Goal: Task Accomplishment & Management: Use online tool/utility

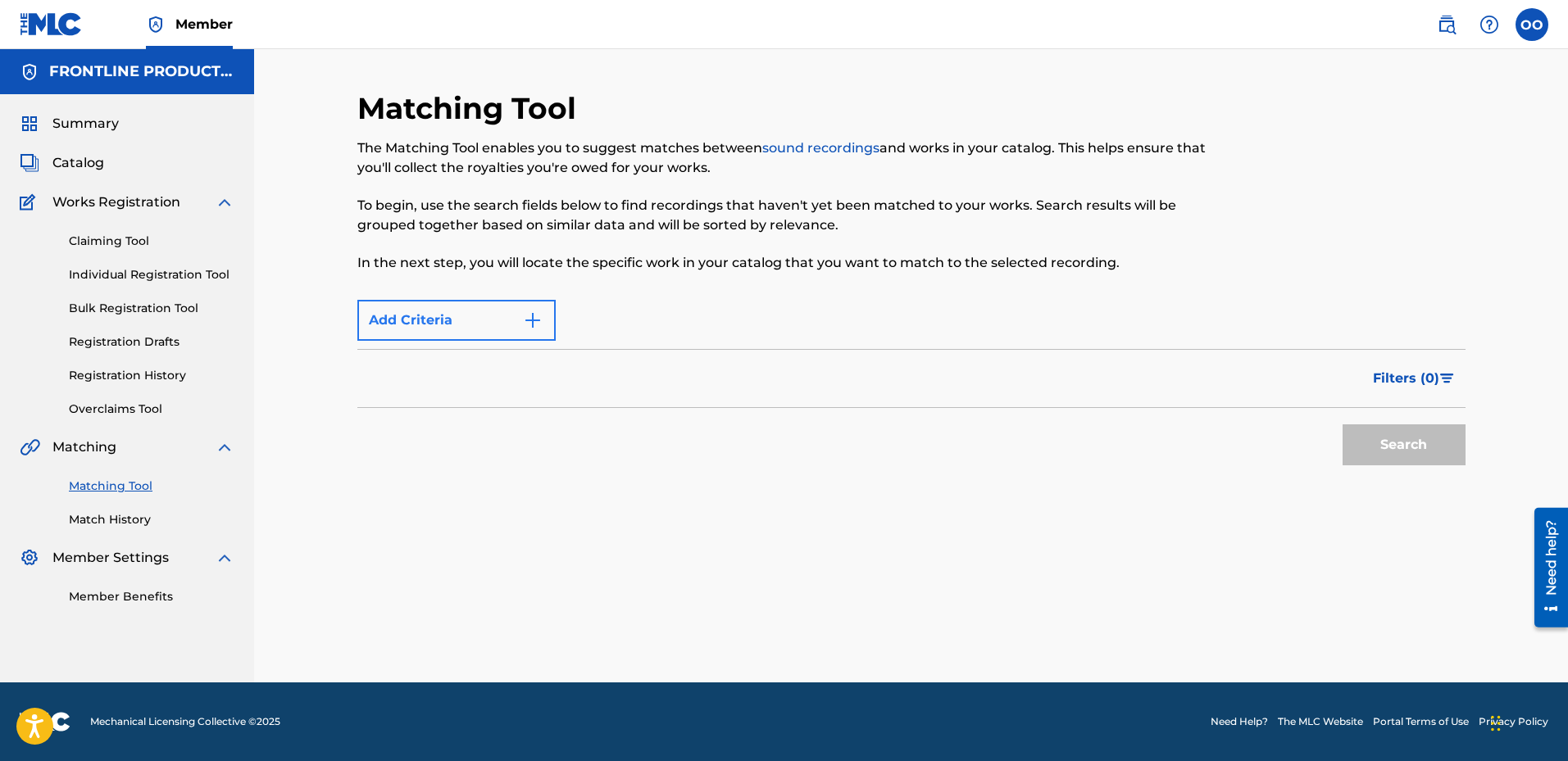
click at [435, 314] on button "Add Criteria" at bounding box center [456, 321] width 198 height 41
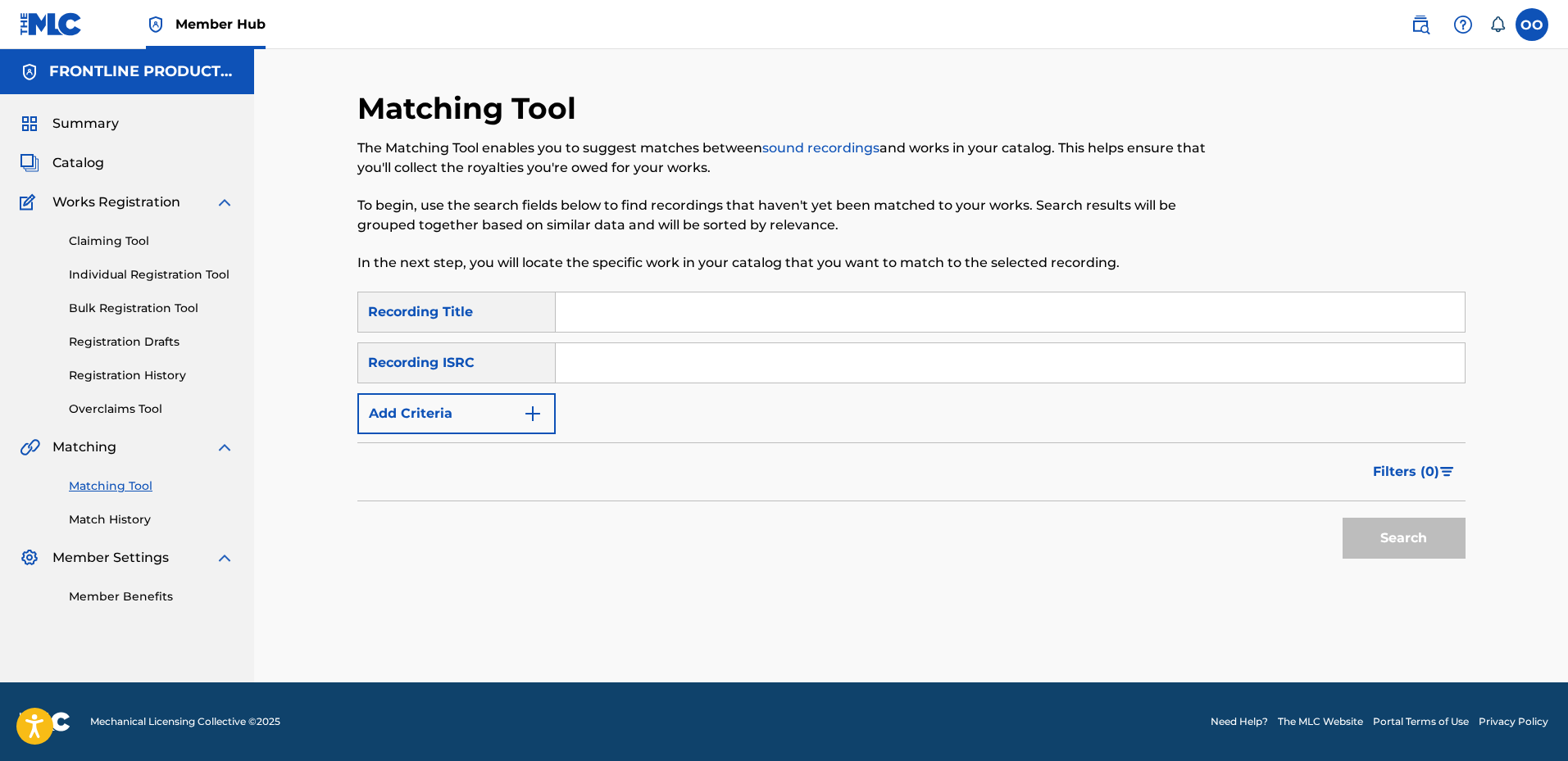
click at [723, 329] on input "Search Form" at bounding box center [1011, 312] width 909 height 39
paste input "[PERSON_NAME] Lack"
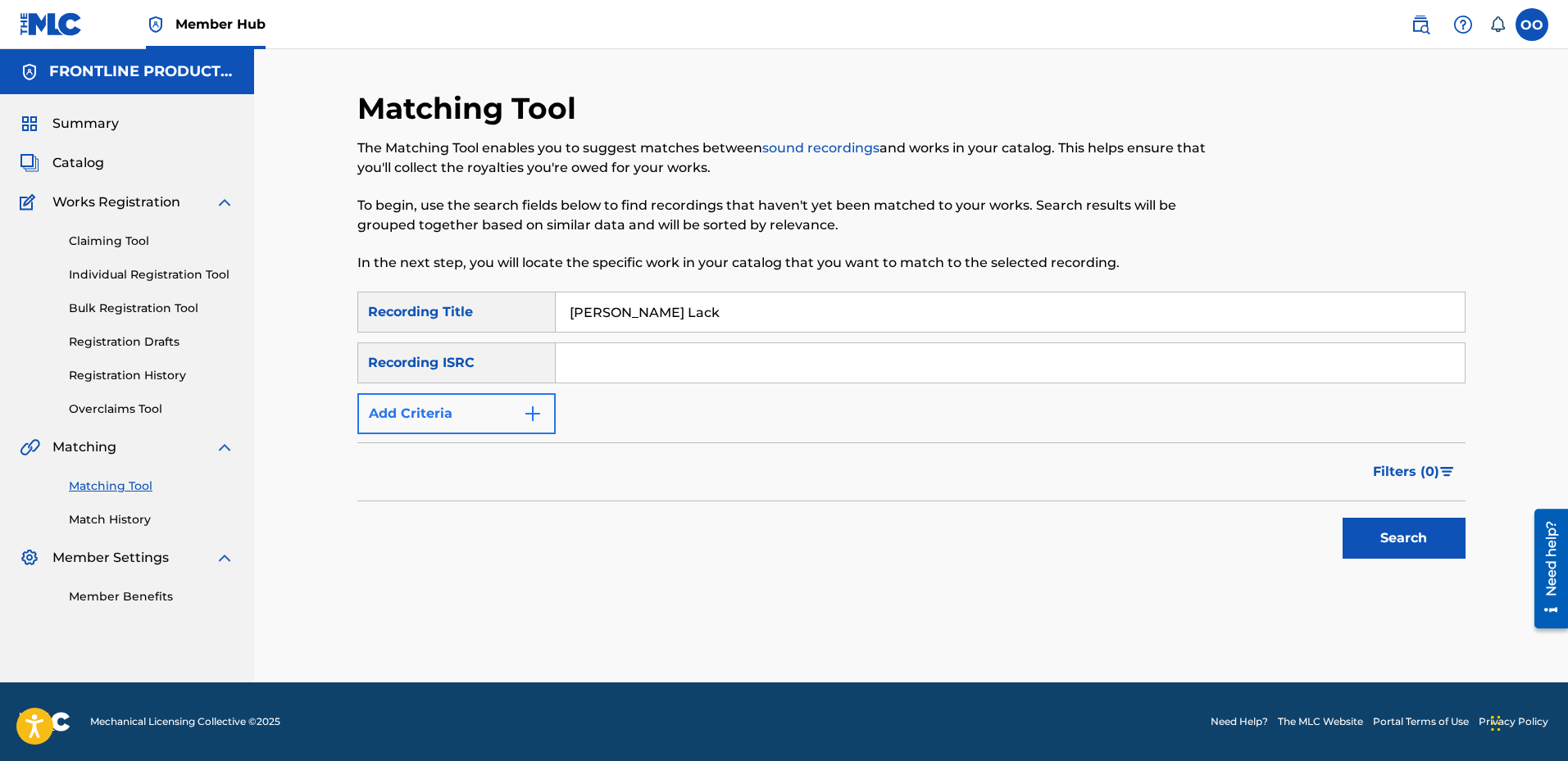
type input "[PERSON_NAME] Lack"
click at [465, 424] on button "Add Criteria" at bounding box center [456, 413] width 198 height 41
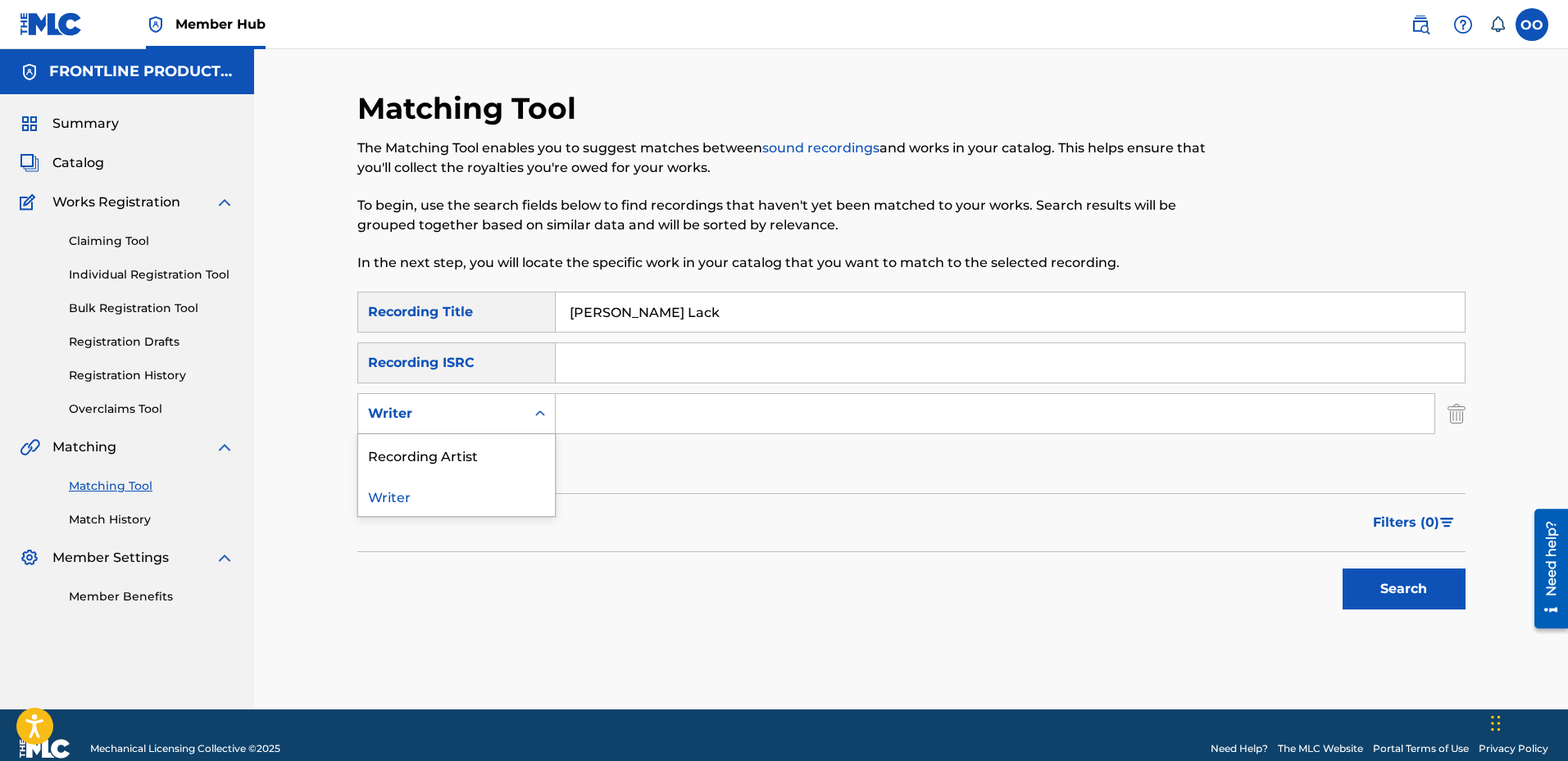
click at [465, 413] on div "Writer" at bounding box center [441, 413] width 147 height 19
click at [467, 459] on div "Recording Artist" at bounding box center [456, 454] width 197 height 41
click at [592, 430] on input "Search Form" at bounding box center [995, 413] width 879 height 39
paste input "Malskii"
type input "Malskii"
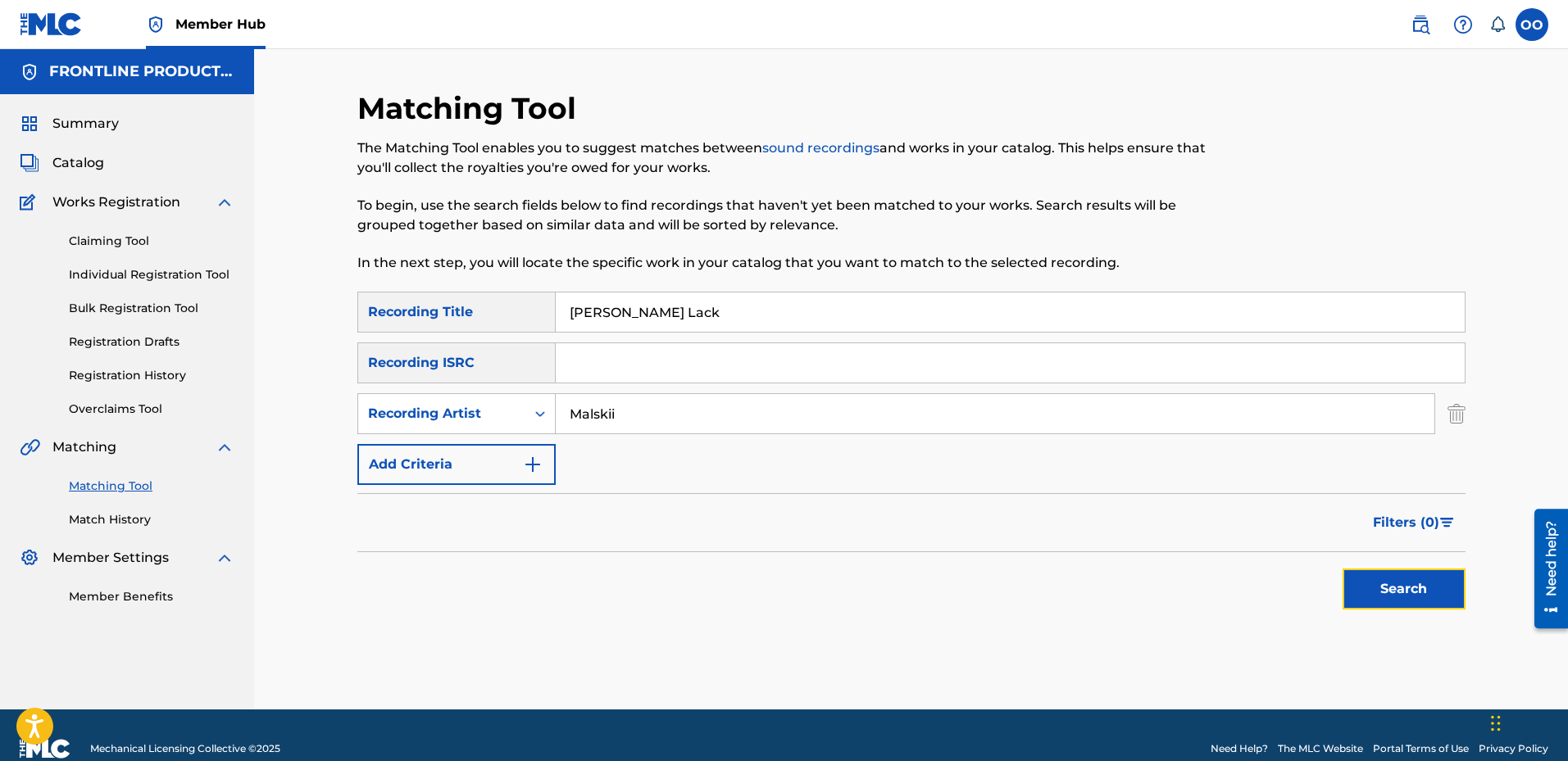
click at [1385, 589] on button "Search" at bounding box center [1404, 588] width 123 height 41
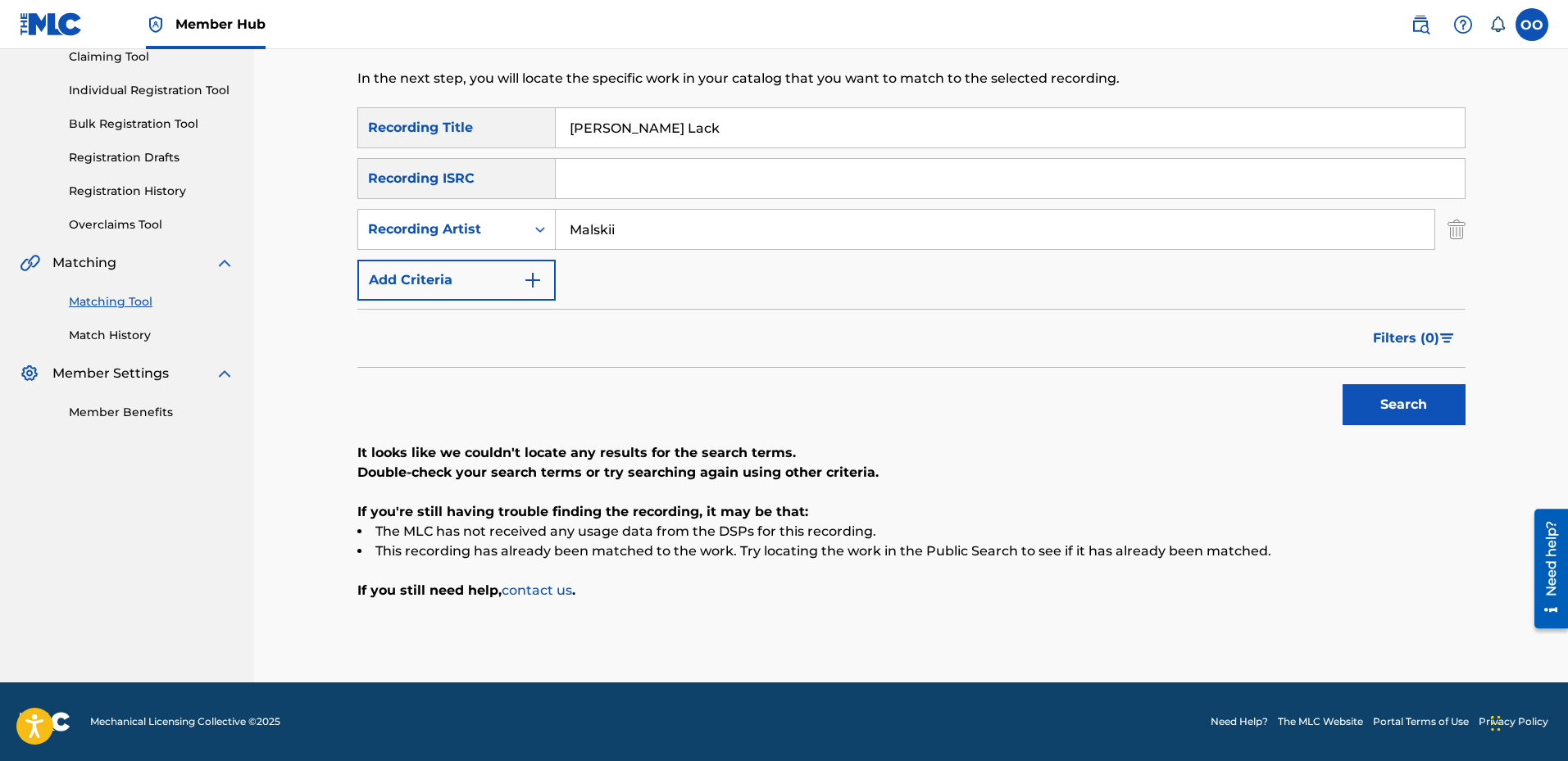
scroll to position [102, 0]
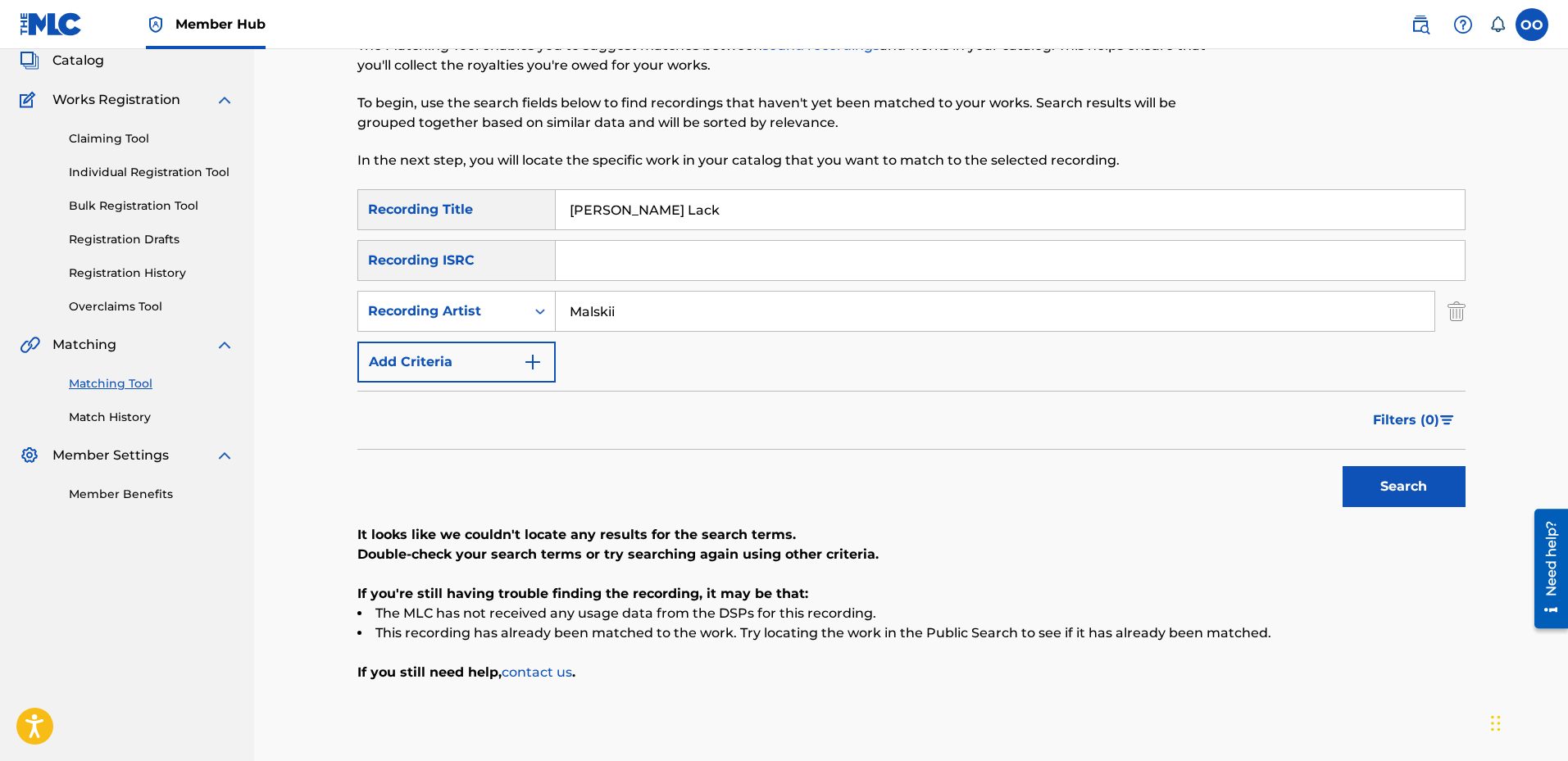
click at [830, 313] on input "Malskii" at bounding box center [995, 311] width 879 height 39
click at [1433, 483] on button "Search" at bounding box center [1404, 486] width 123 height 41
click at [680, 215] on input "[PERSON_NAME] Lack" at bounding box center [1011, 209] width 909 height 39
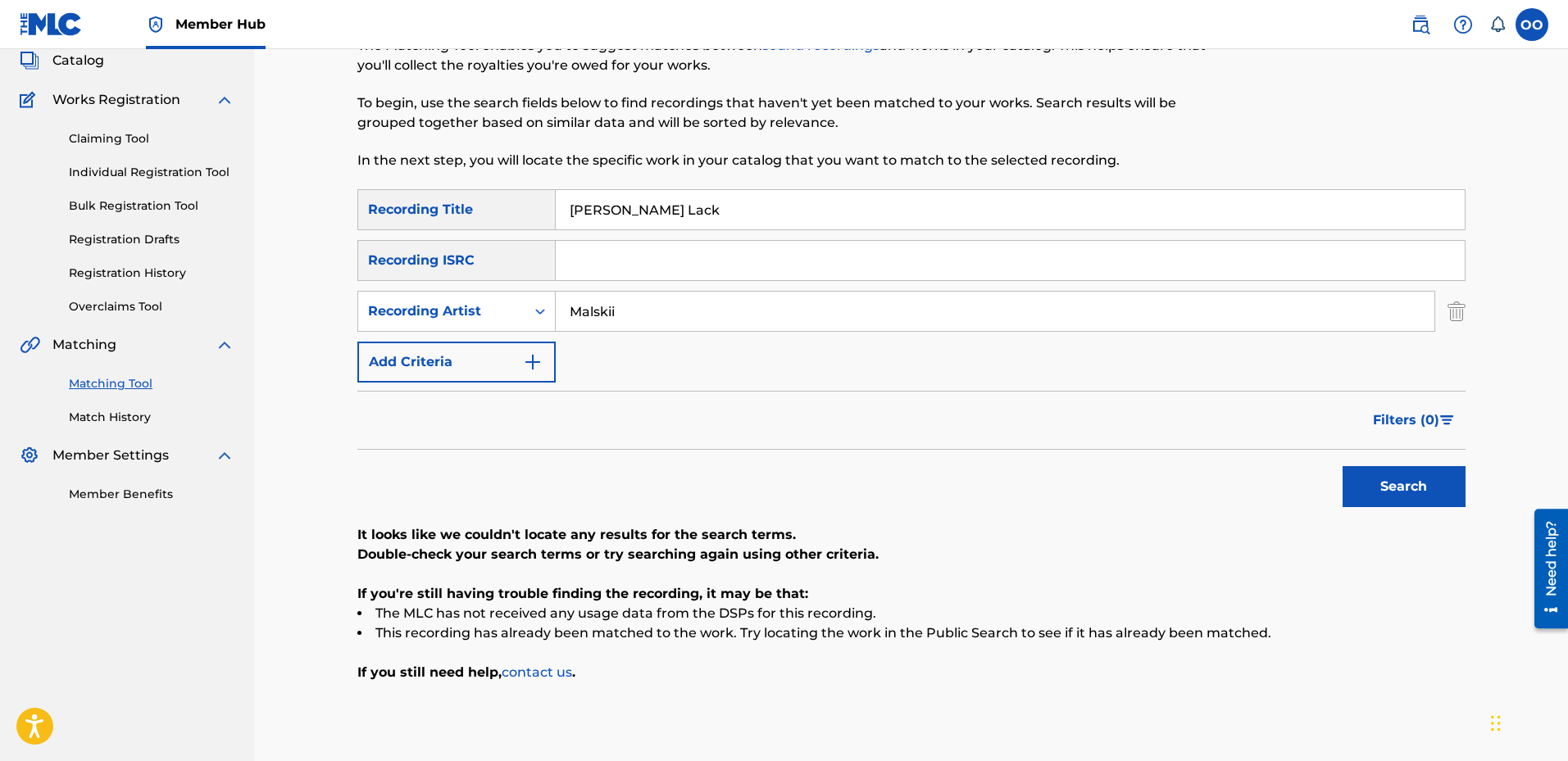
paste input "Sorry [PERSON_NAME]"
type input "Sorry [PERSON_NAME]"
click at [809, 301] on input "Malskii" at bounding box center [995, 311] width 879 height 39
paste input "YBN [PERSON_NAME]"
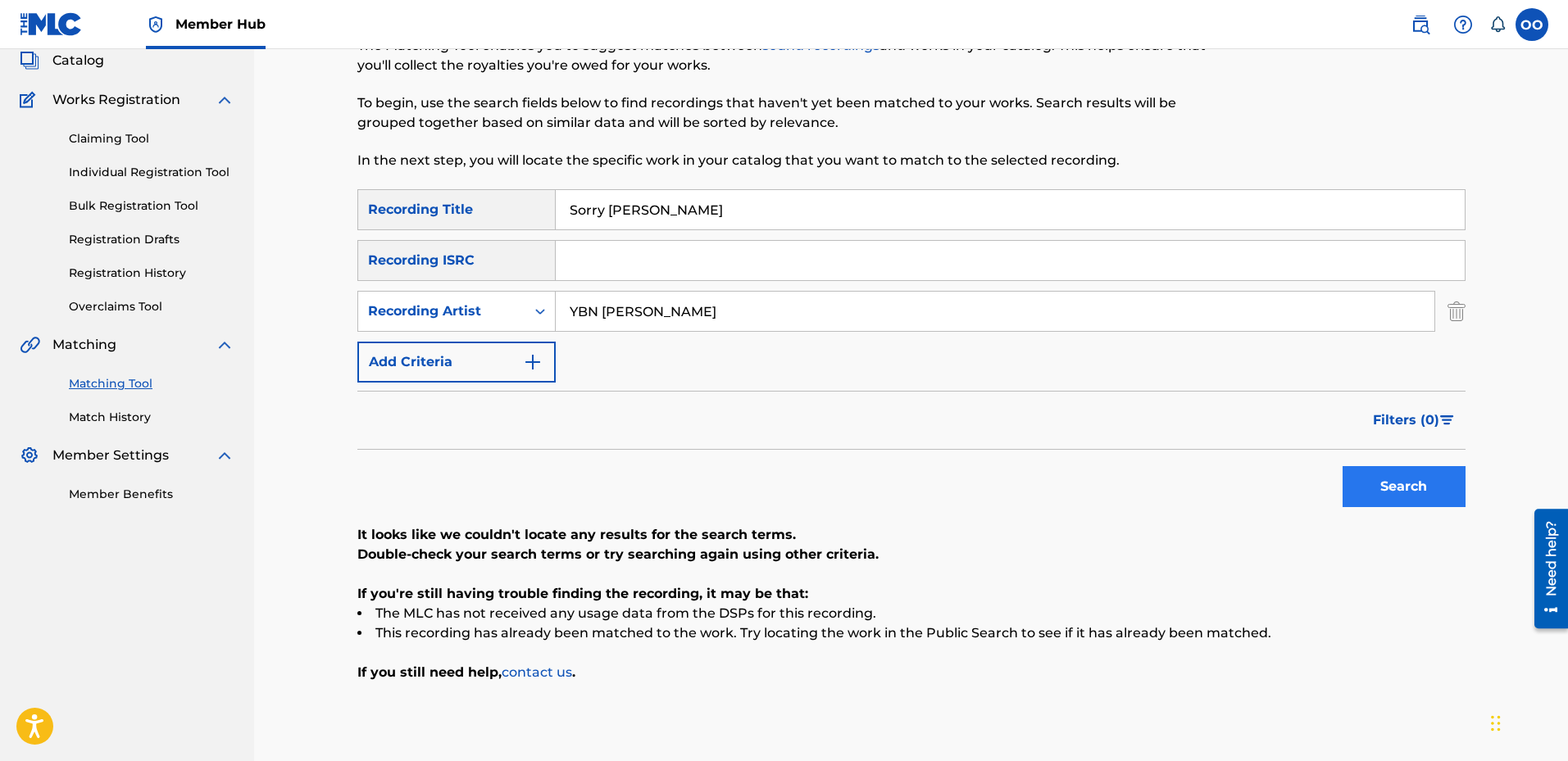
type input "YBN [PERSON_NAME]"
click at [1402, 481] on button "Search" at bounding box center [1404, 486] width 123 height 41
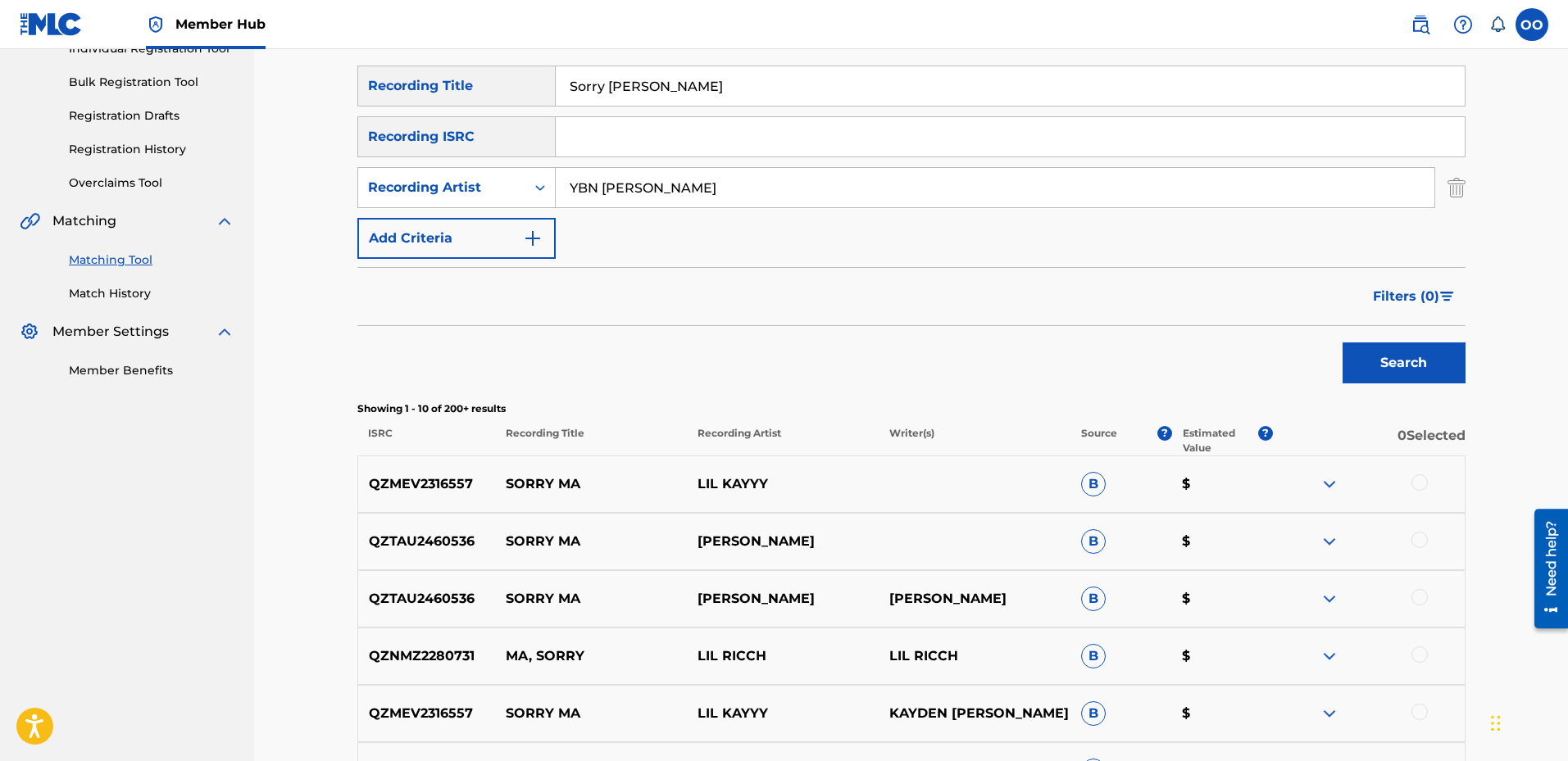
scroll to position [185, 0]
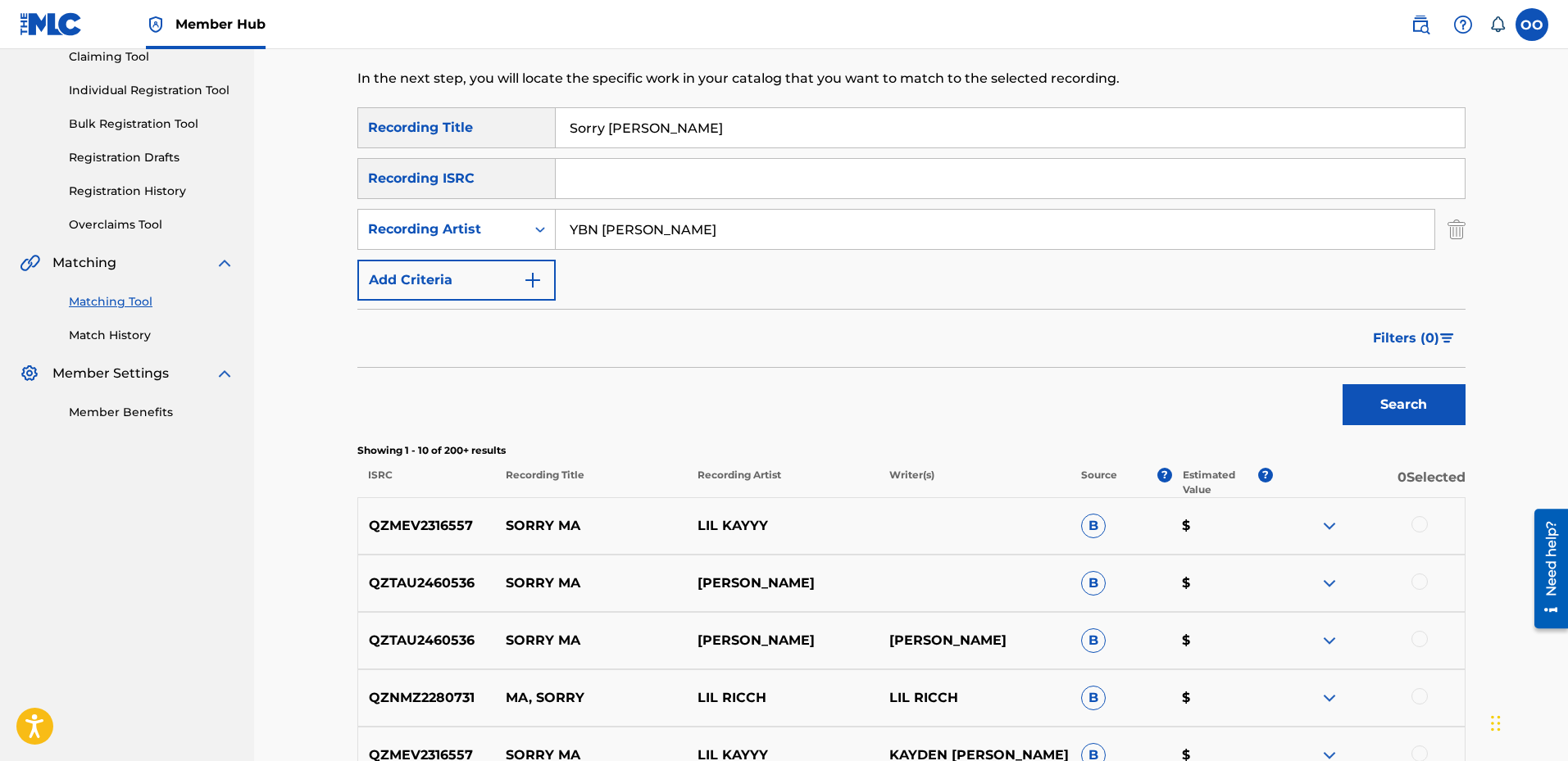
click at [638, 173] on input "Search Form" at bounding box center [1011, 179] width 909 height 39
paste input "QZZ4J2502688"
type input "QZZ4J2502688"
click at [1460, 227] on img "Search Form" at bounding box center [1457, 229] width 18 height 41
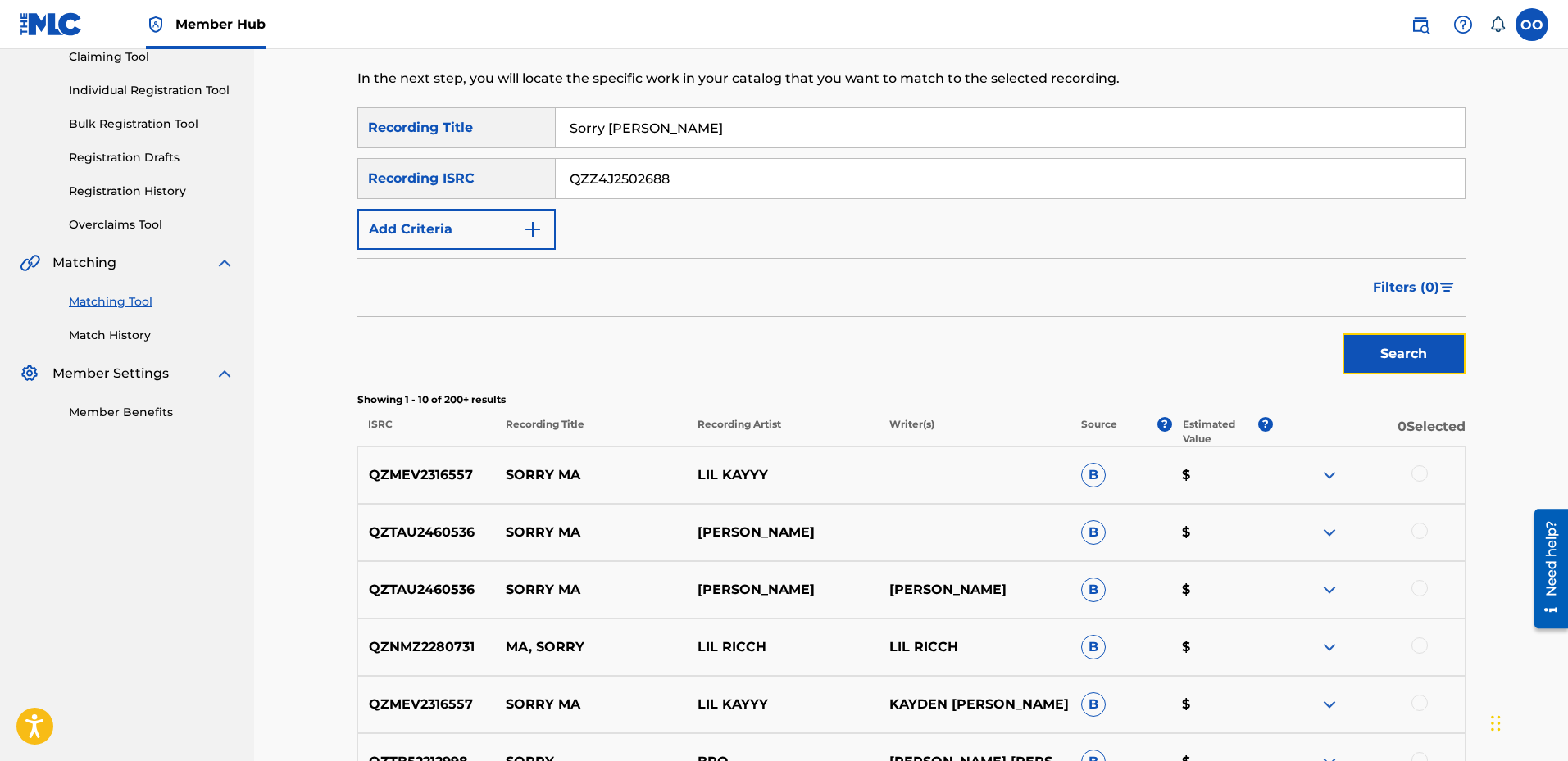
click at [1437, 364] on button "Search" at bounding box center [1404, 354] width 123 height 41
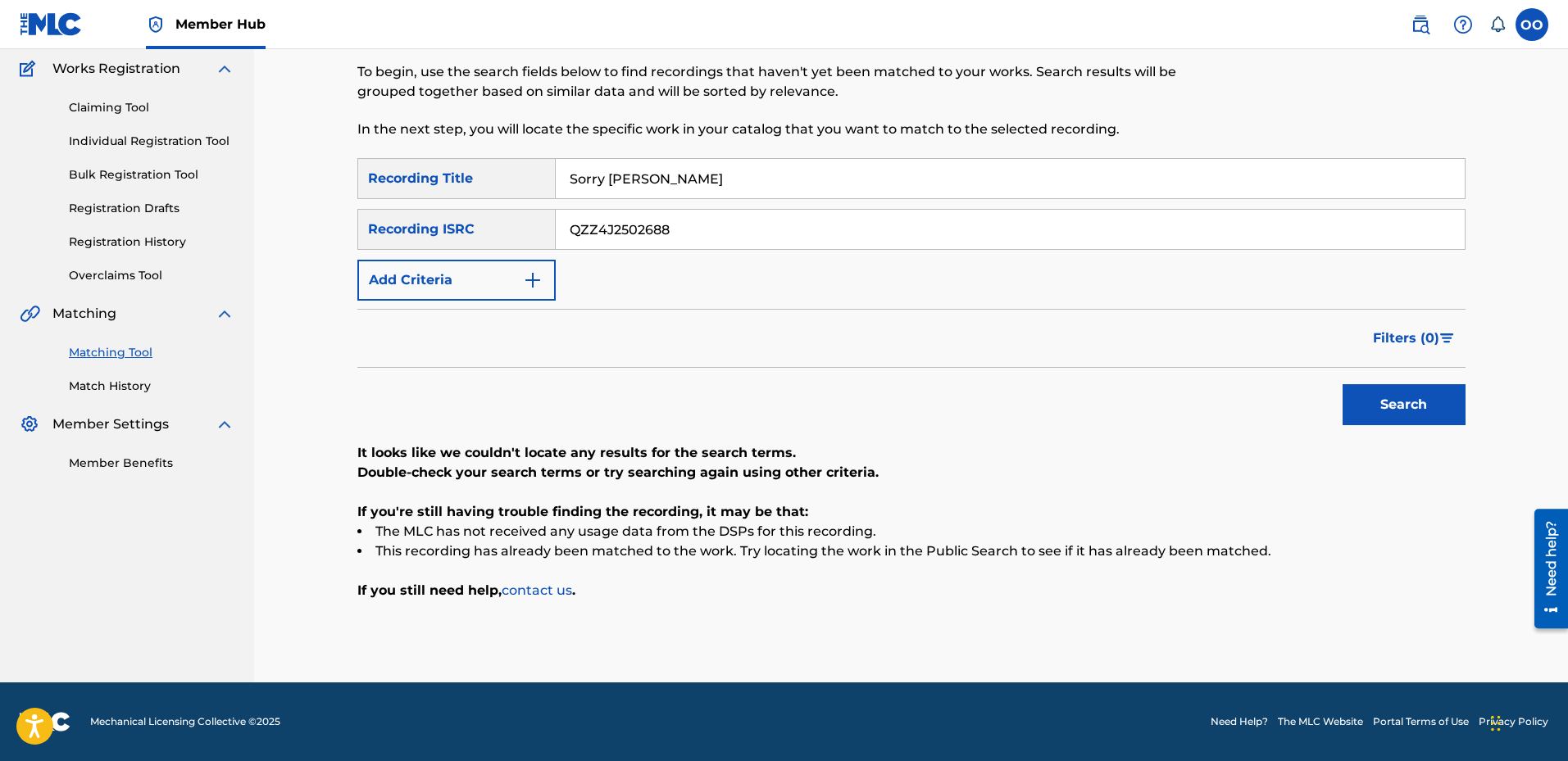
scroll to position [134, 0]
click at [650, 187] on input "Sorry [PERSON_NAME]" at bounding box center [1011, 179] width 909 height 39
click at [1435, 404] on button "Search" at bounding box center [1404, 405] width 123 height 41
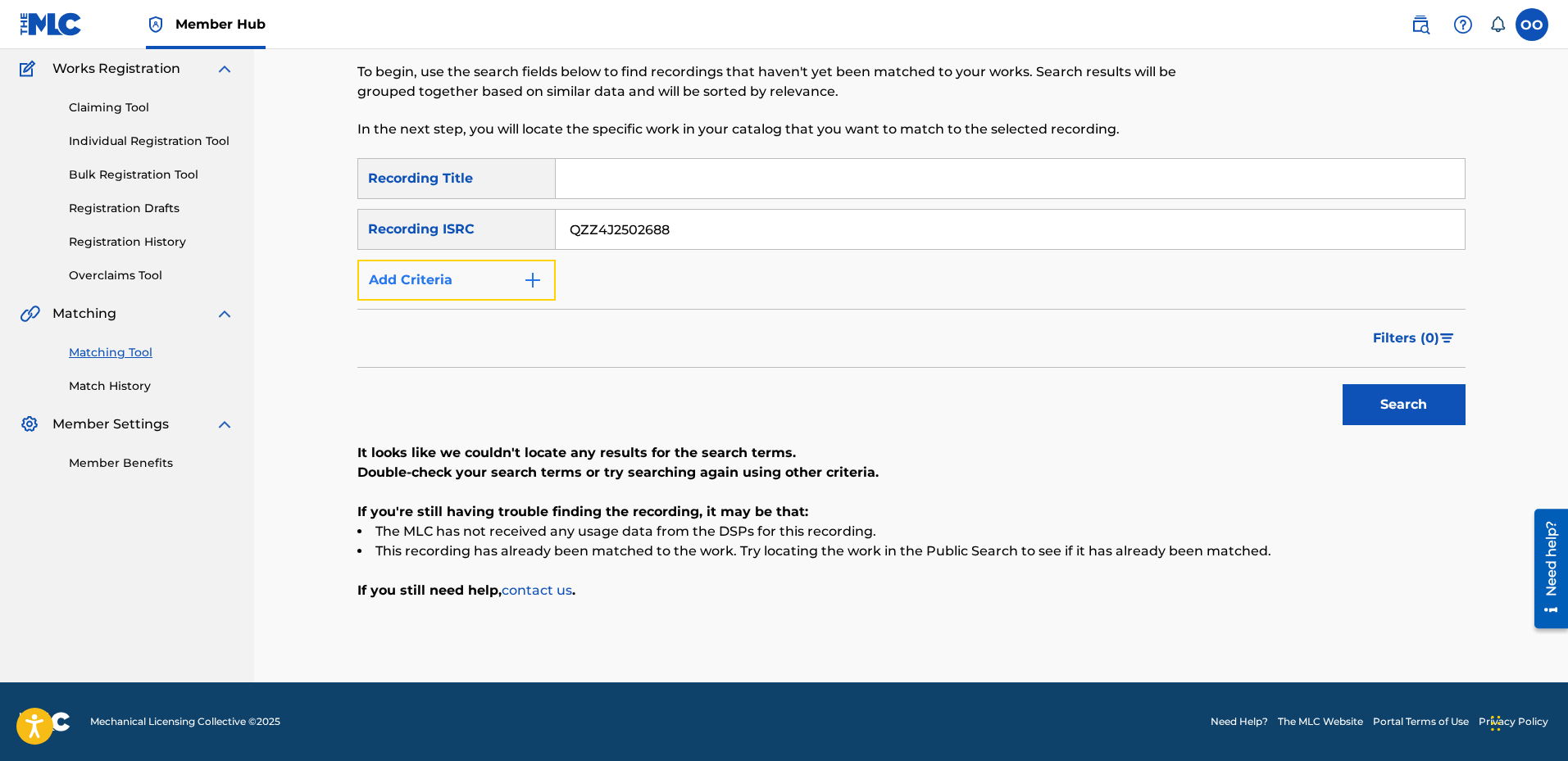
click at [457, 288] on button "Add Criteria" at bounding box center [456, 280] width 198 height 41
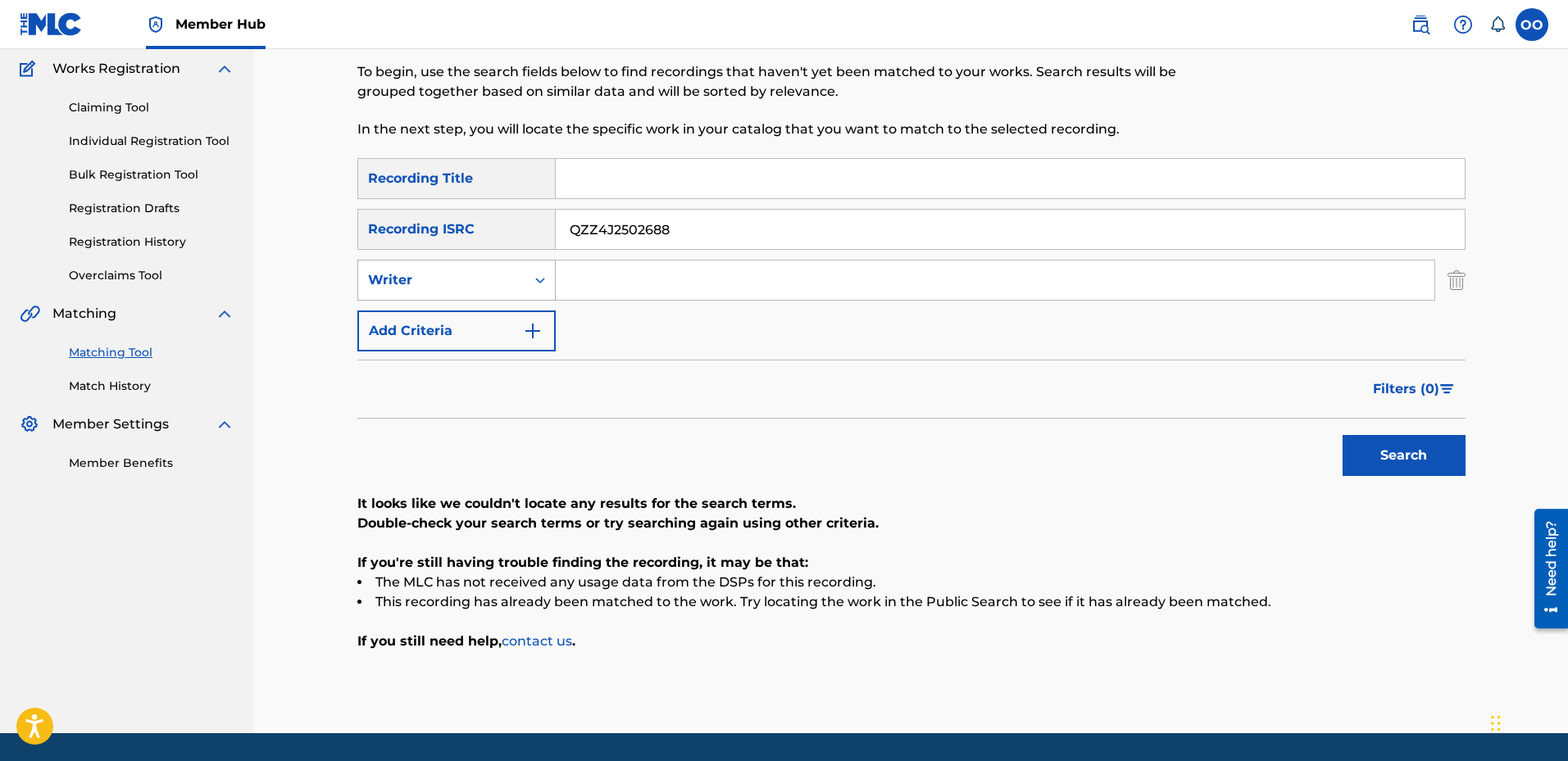
click at [479, 287] on div "Writer" at bounding box center [441, 280] width 147 height 19
click at [465, 326] on div "Recording Artist" at bounding box center [456, 321] width 197 height 41
click at [741, 229] on input "QZZ4J2502688" at bounding box center [1011, 229] width 909 height 39
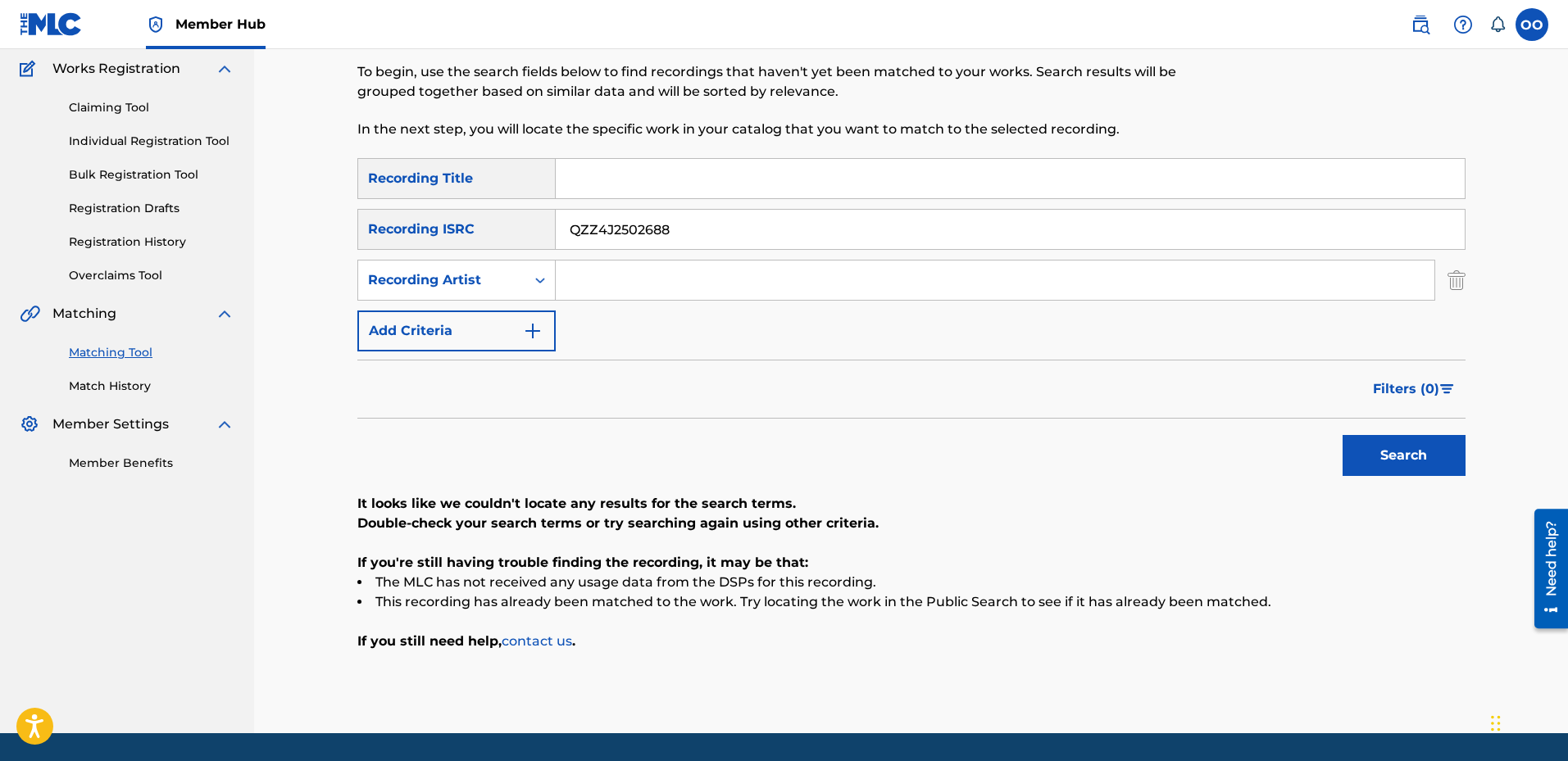
paste input "9"
click at [1343, 435] on button "Search" at bounding box center [1404, 455] width 123 height 41
click at [805, 240] on input "QZZ4J2502689" at bounding box center [1011, 229] width 909 height 39
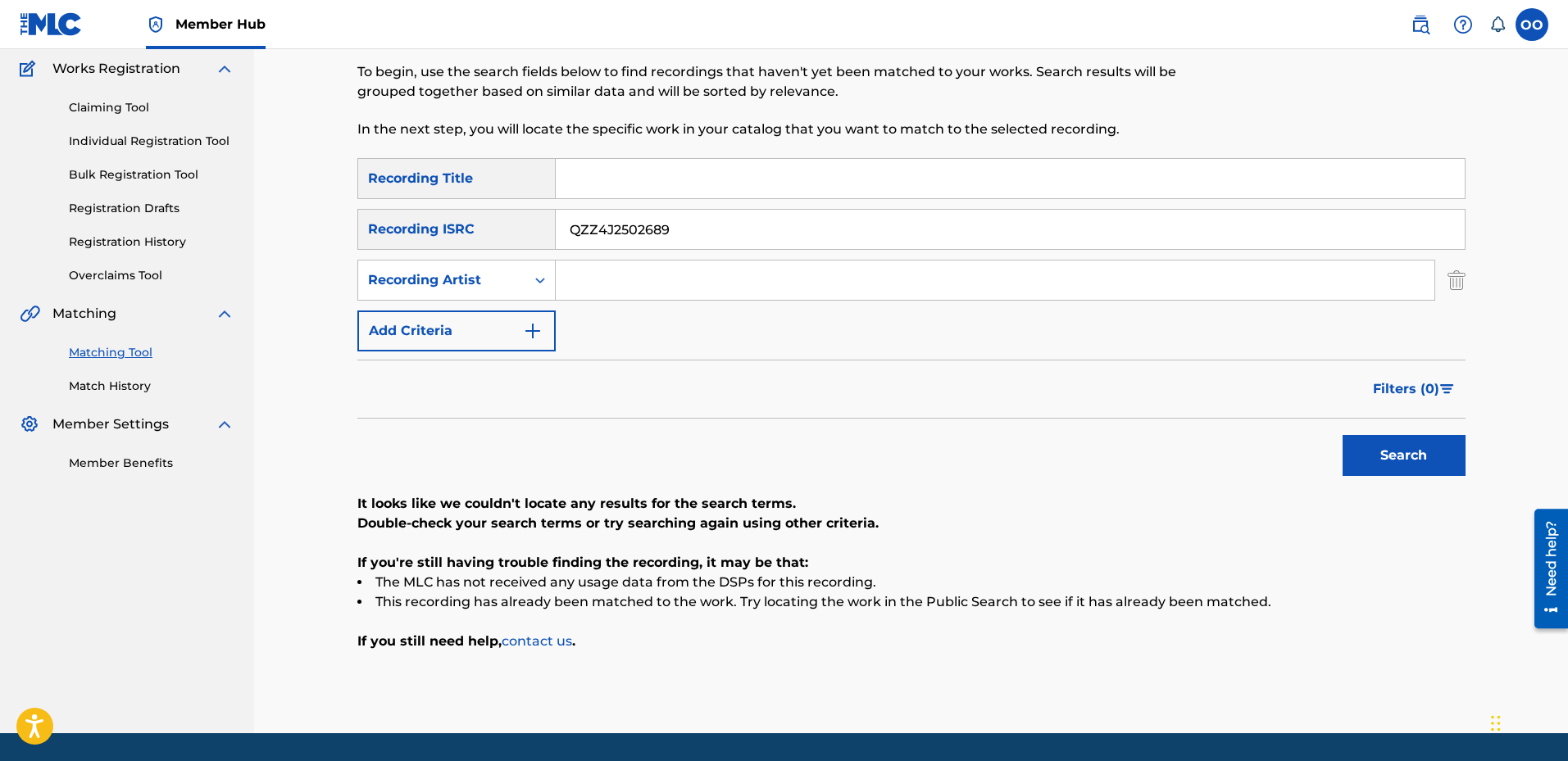
paste input "90"
click at [1343, 435] on button "Search" at bounding box center [1404, 455] width 123 height 41
click at [816, 240] on input "QZZ4J2502690" at bounding box center [1011, 229] width 909 height 39
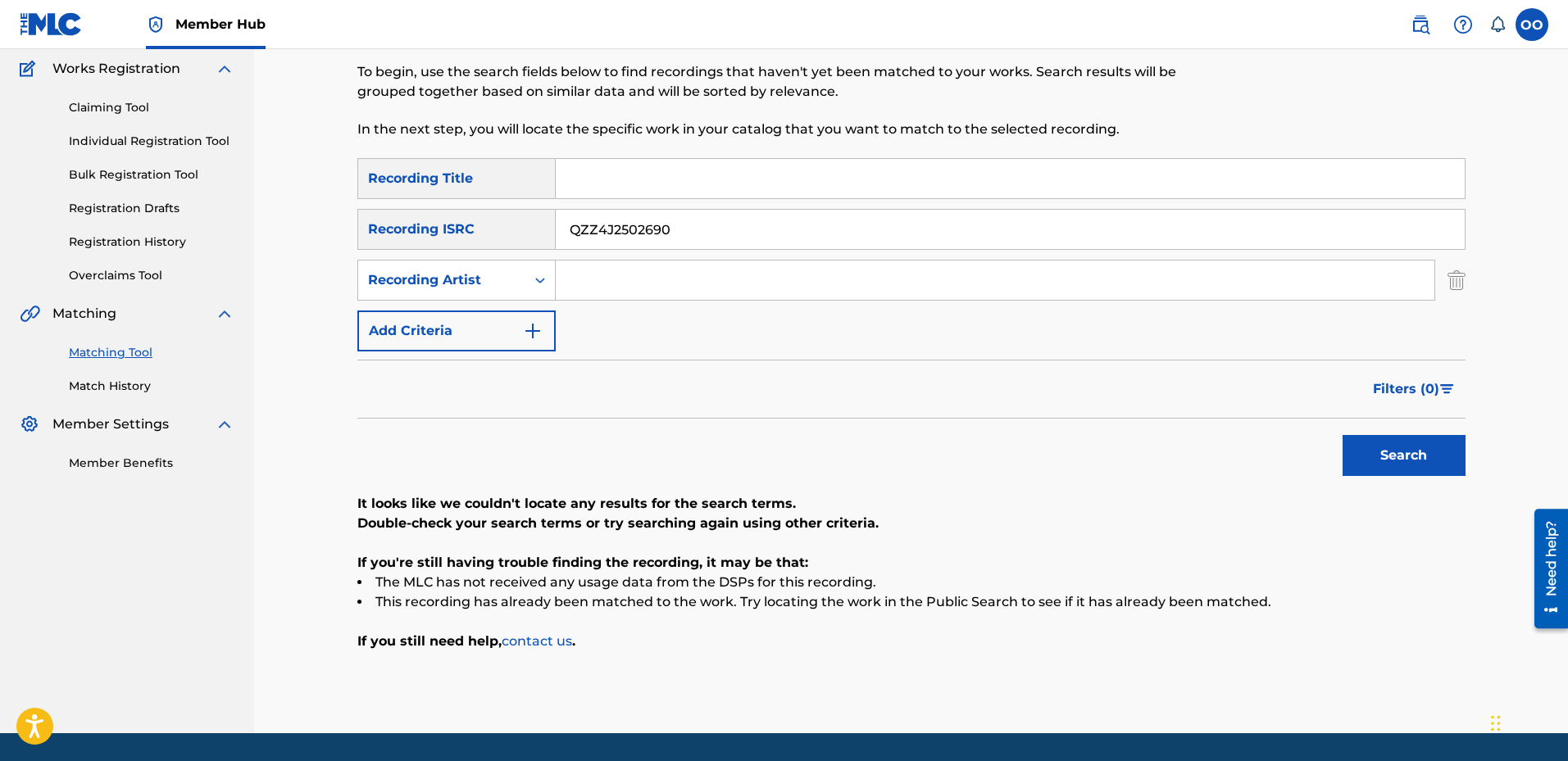
paste input "1"
click at [1435, 454] on button "Search" at bounding box center [1404, 455] width 123 height 41
click at [746, 233] on input "QZZ4J2502691" at bounding box center [1011, 229] width 909 height 39
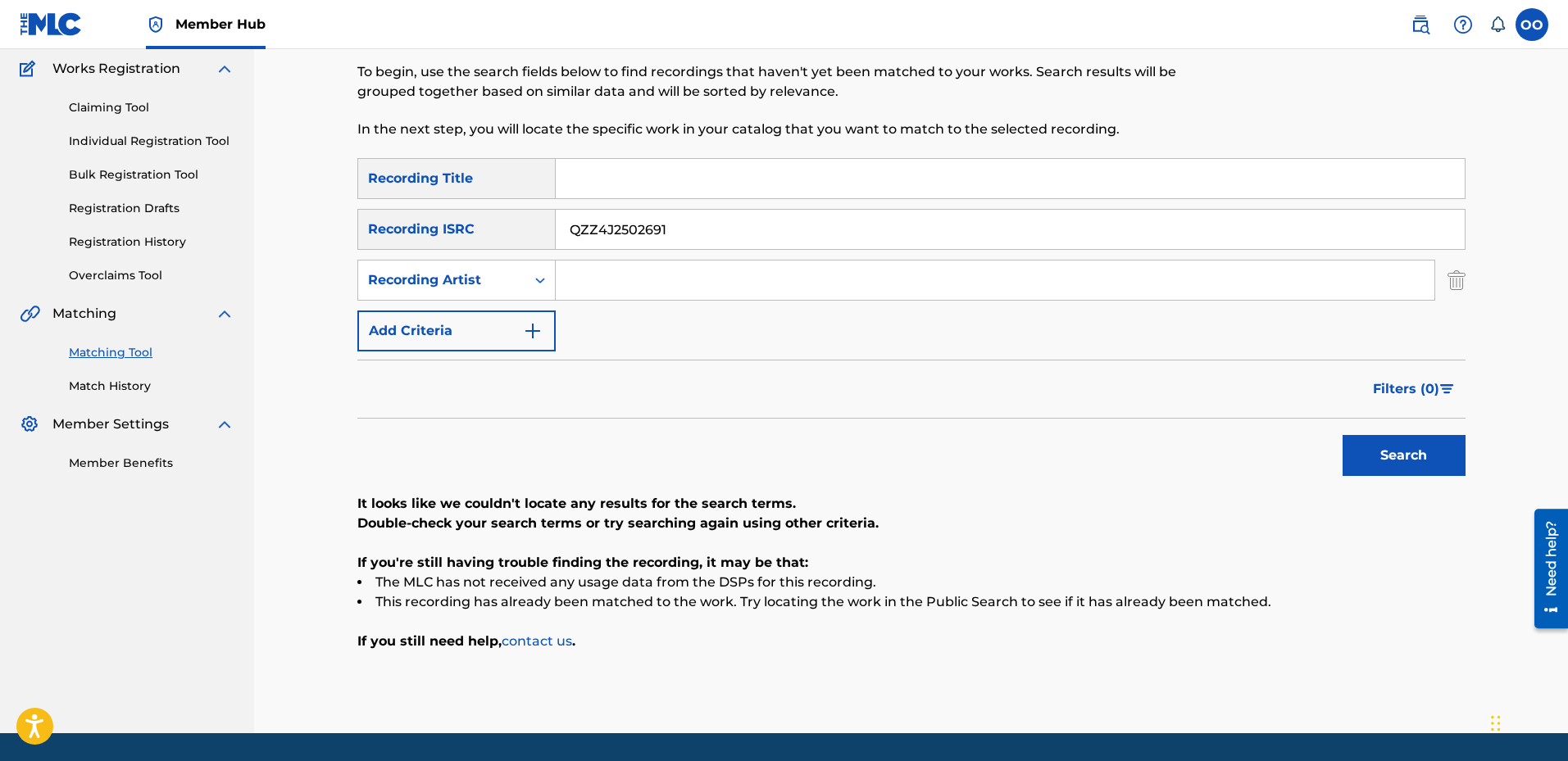
paste input "2"
click at [1343, 435] on button "Search" at bounding box center [1404, 455] width 123 height 41
click at [779, 223] on input "QZZ4J2502692" at bounding box center [1011, 229] width 909 height 39
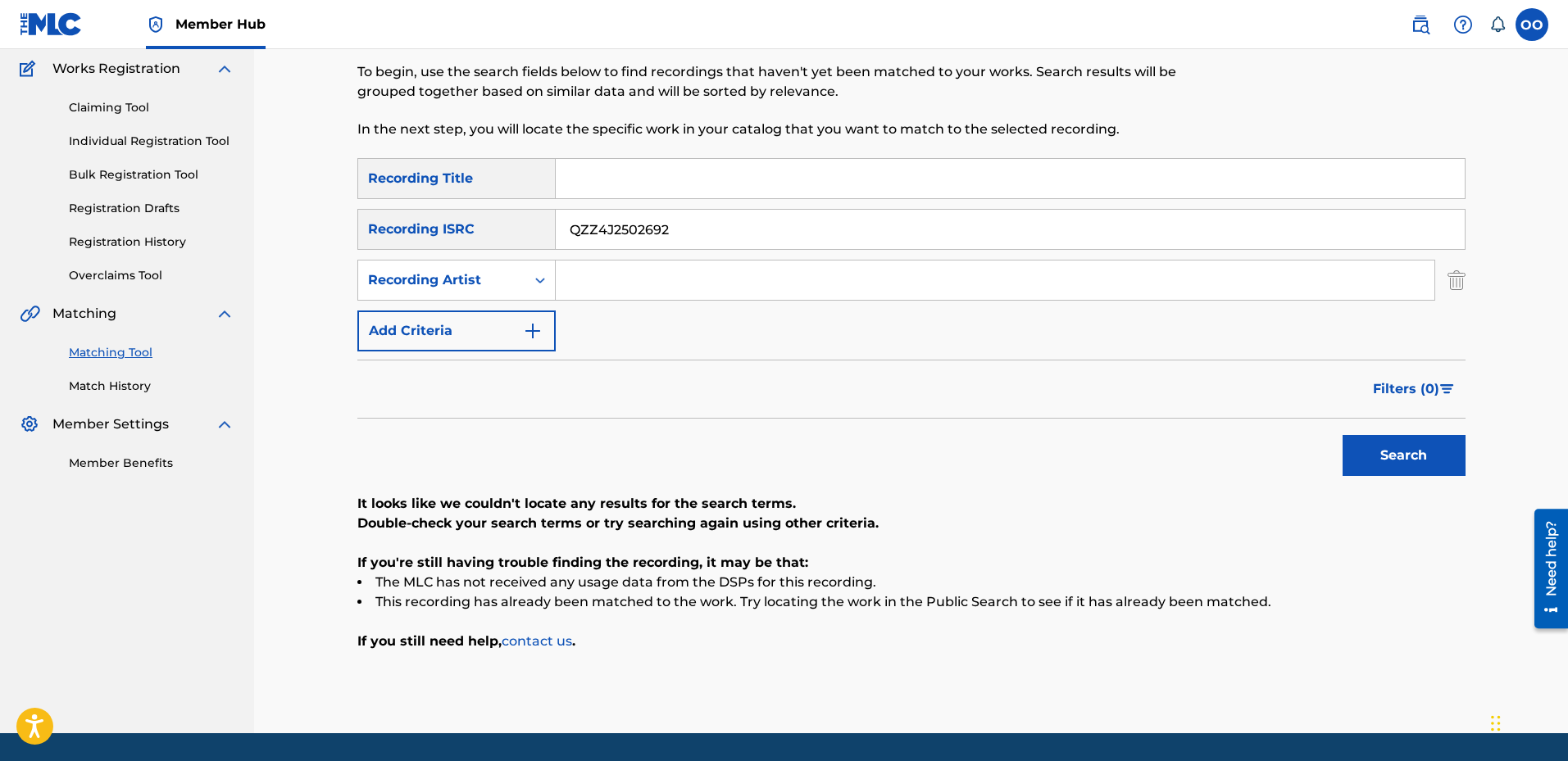
paste input "3"
click at [1343, 435] on button "Search" at bounding box center [1404, 455] width 123 height 41
click at [825, 231] on input "QZZ4J2502693" at bounding box center [1011, 229] width 909 height 39
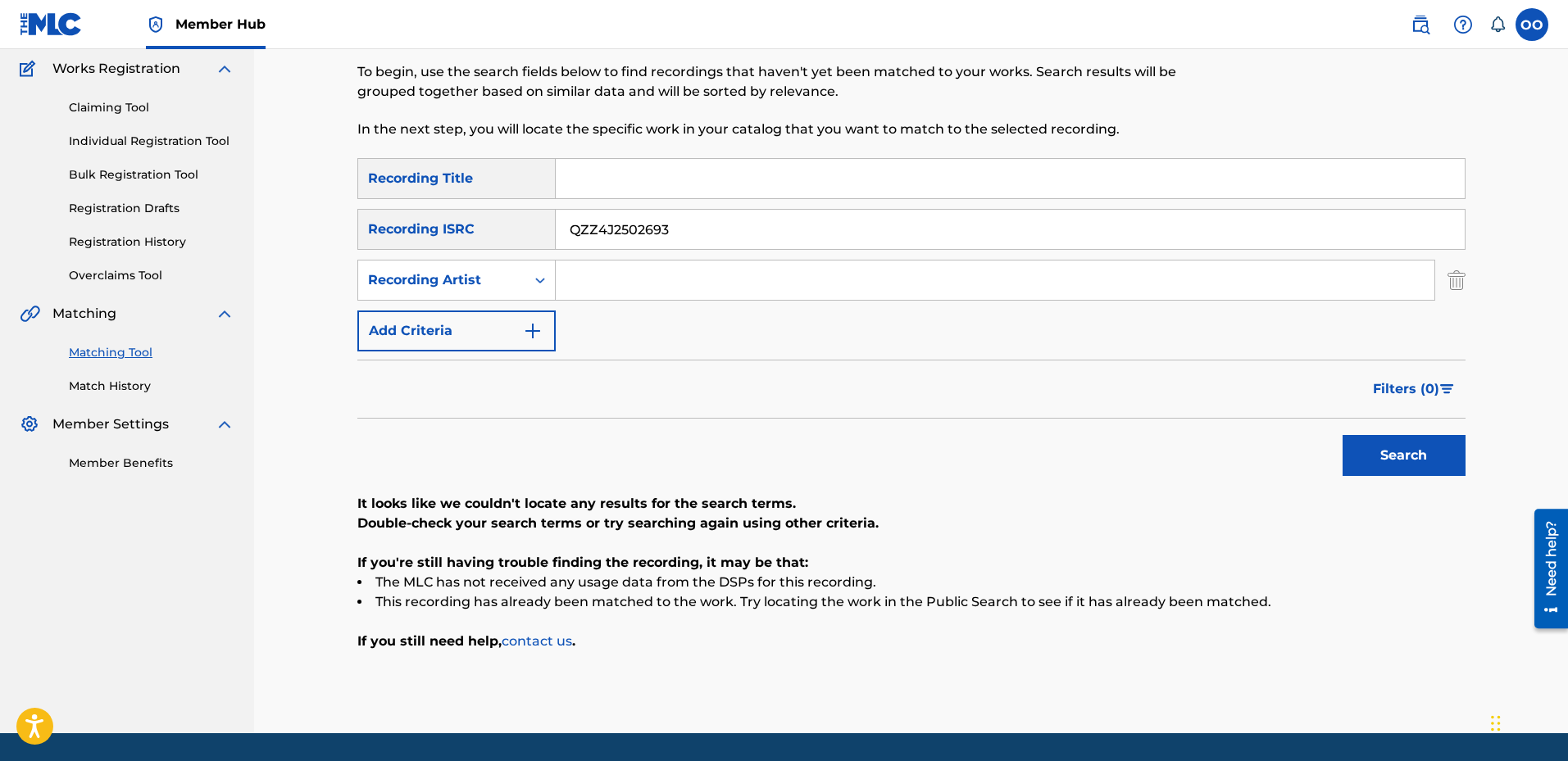
paste input "705"
click at [1343, 435] on button "Search" at bounding box center [1404, 455] width 123 height 41
click at [799, 249] on input "QZZ4J2502705" at bounding box center [1011, 229] width 909 height 39
click at [799, 239] on input "QZZ4J2502705" at bounding box center [1011, 229] width 909 height 39
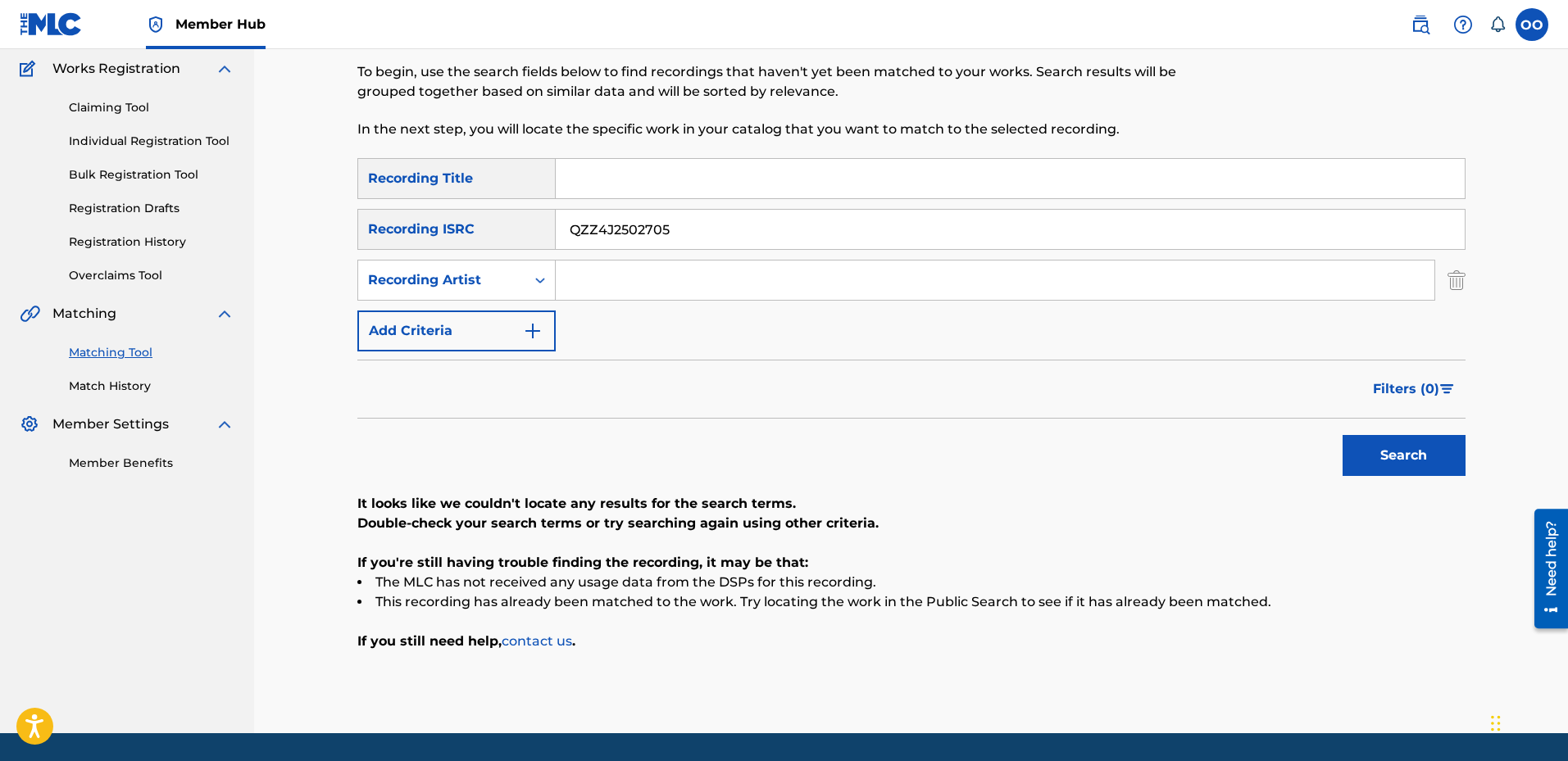
paste input "694"
type input "QZZ4J2502694"
click at [1431, 454] on button "Search" at bounding box center [1404, 455] width 123 height 41
click at [740, 187] on input "Search Form" at bounding box center [1011, 179] width 909 height 39
paste input "Good for your health"
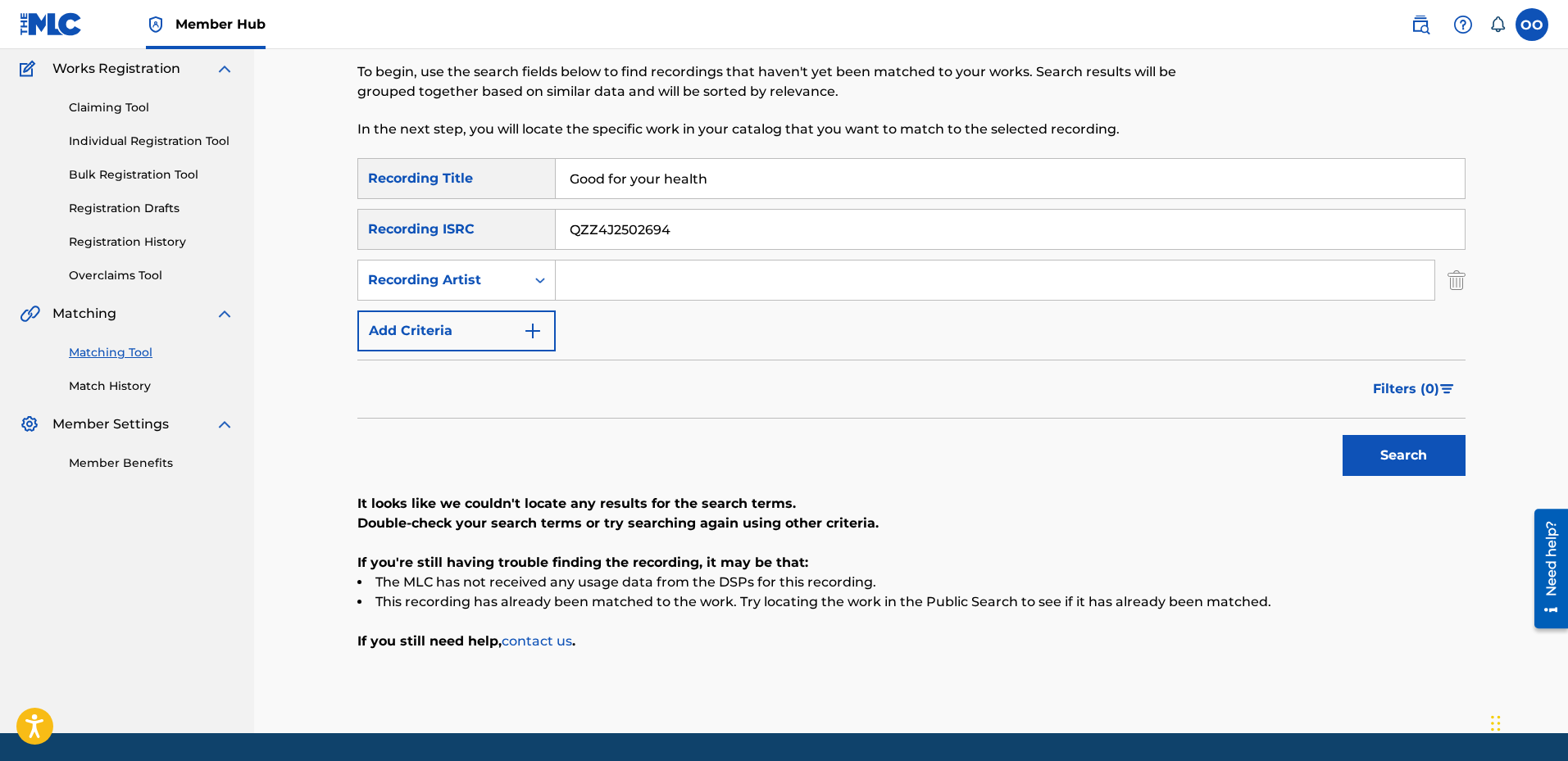
type input "Good for your health"
click at [710, 234] on input "QZZ4J2502694" at bounding box center [1011, 229] width 909 height 39
click at [726, 292] on input "Search Form" at bounding box center [995, 280] width 879 height 39
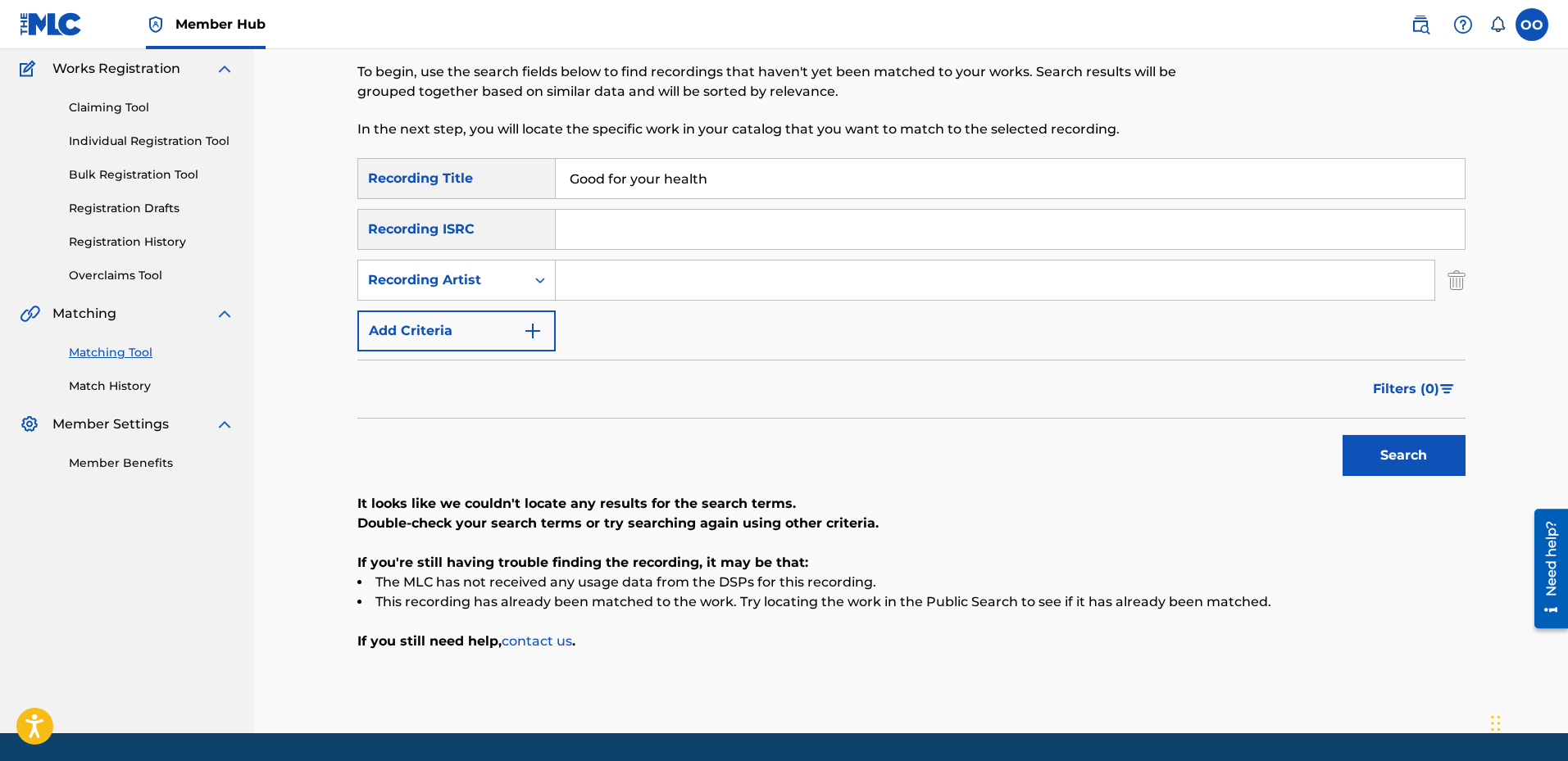
paste input "Lelo"
type input "Lelo"
click at [1343, 435] on button "Search" at bounding box center [1404, 455] width 123 height 41
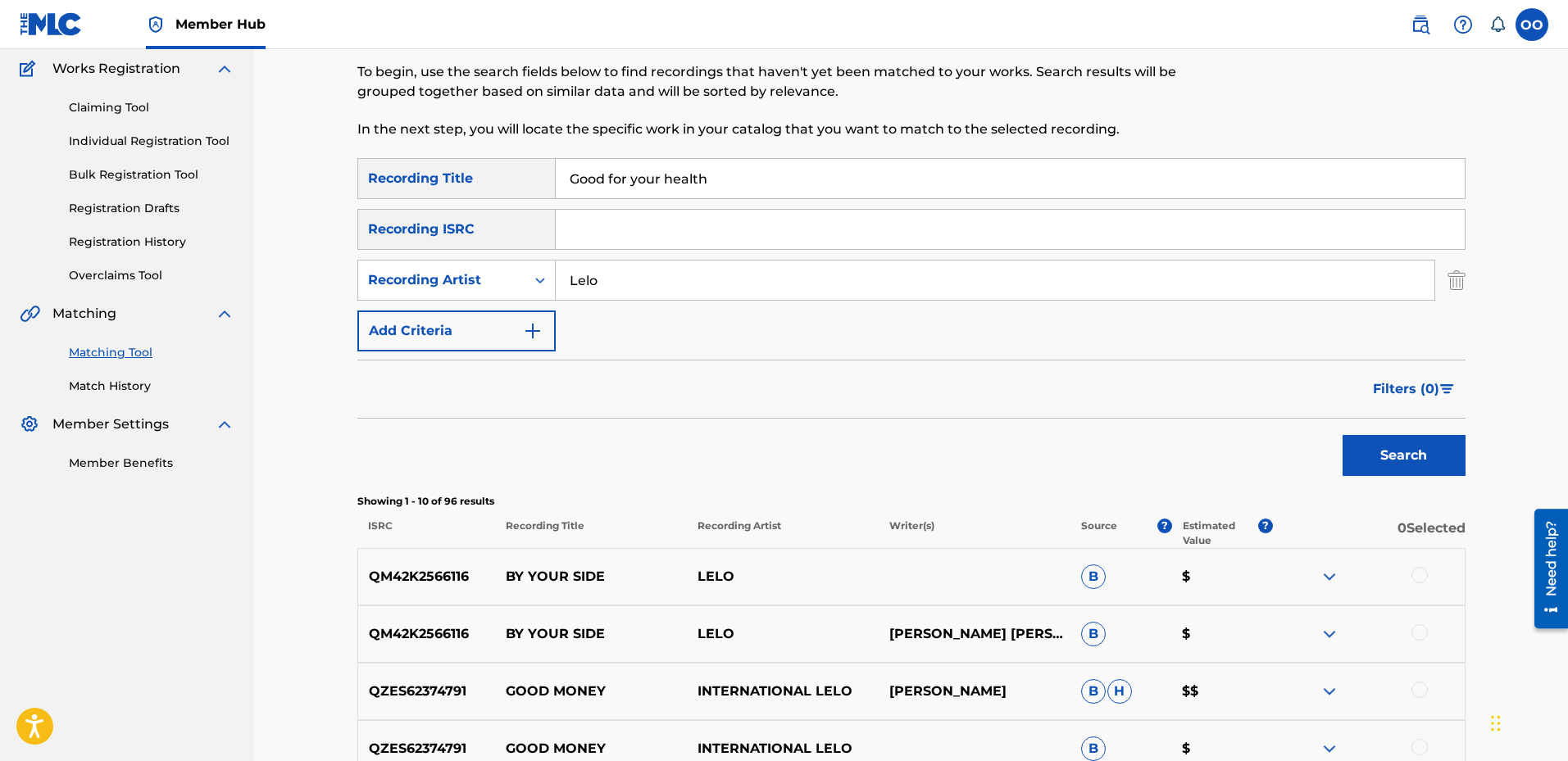
click at [765, 187] on input "Good for your health" at bounding box center [1011, 179] width 909 height 39
click at [759, 232] on input "Search Form" at bounding box center [1011, 229] width 909 height 39
paste input "QZJ842503169"
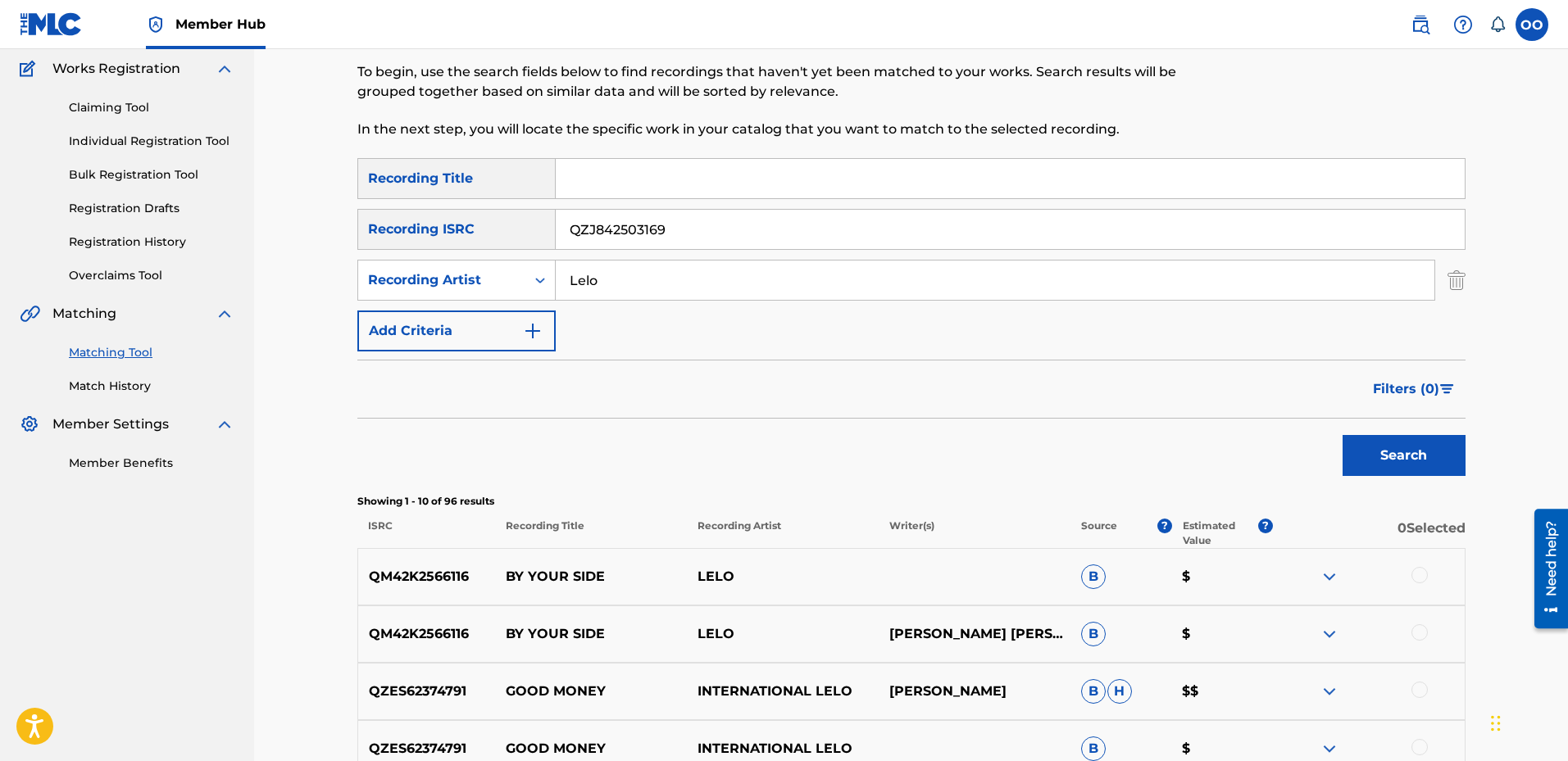
type input "QZJ842503169"
click at [746, 285] on input "Lelo" at bounding box center [995, 280] width 879 height 39
click at [1405, 471] on button "Search" at bounding box center [1404, 455] width 123 height 41
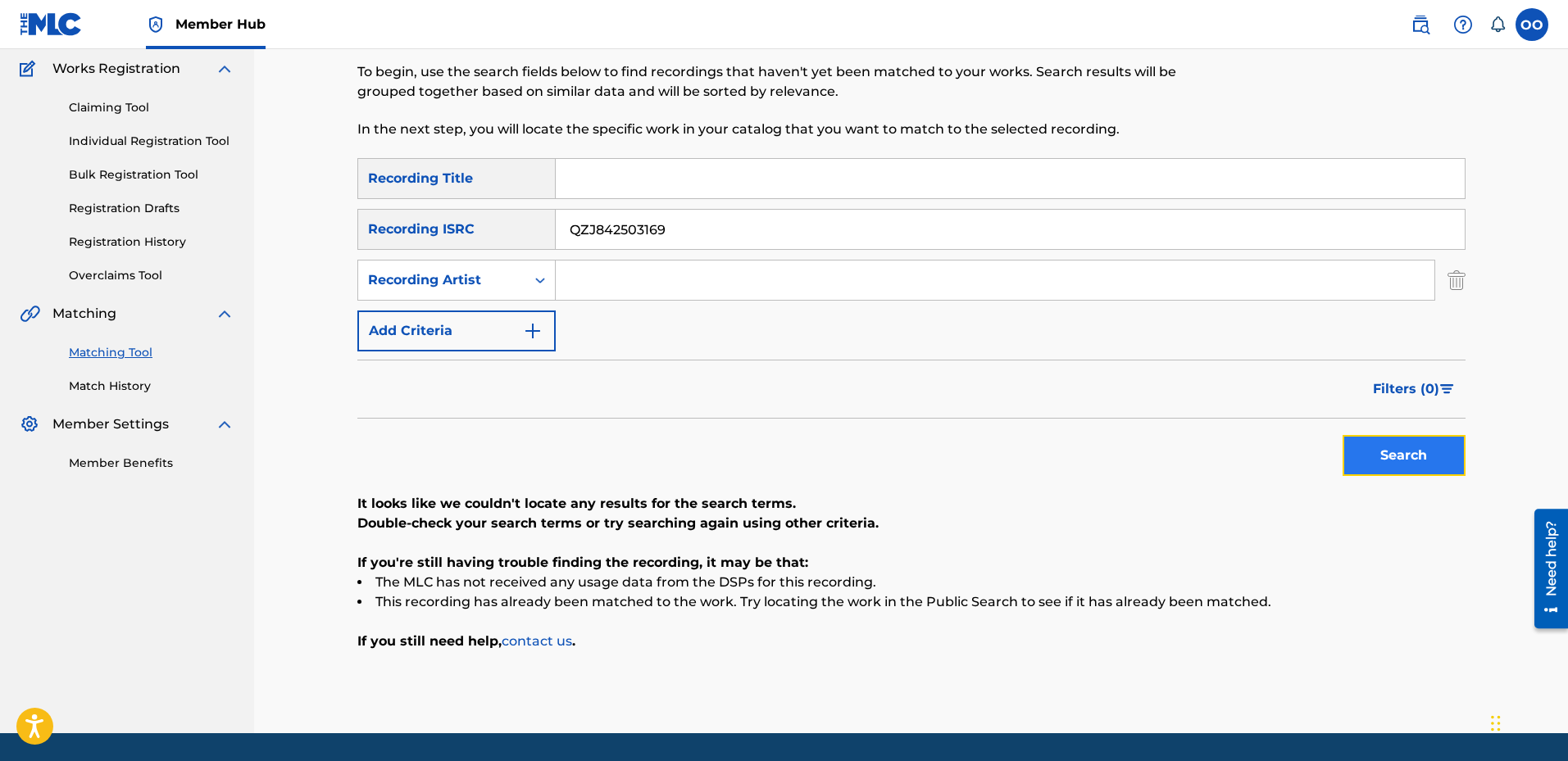
click at [1375, 465] on button "Search" at bounding box center [1404, 455] width 123 height 41
click at [757, 223] on input "QZJ842503169" at bounding box center [1011, 229] width 909 height 39
paste input "71"
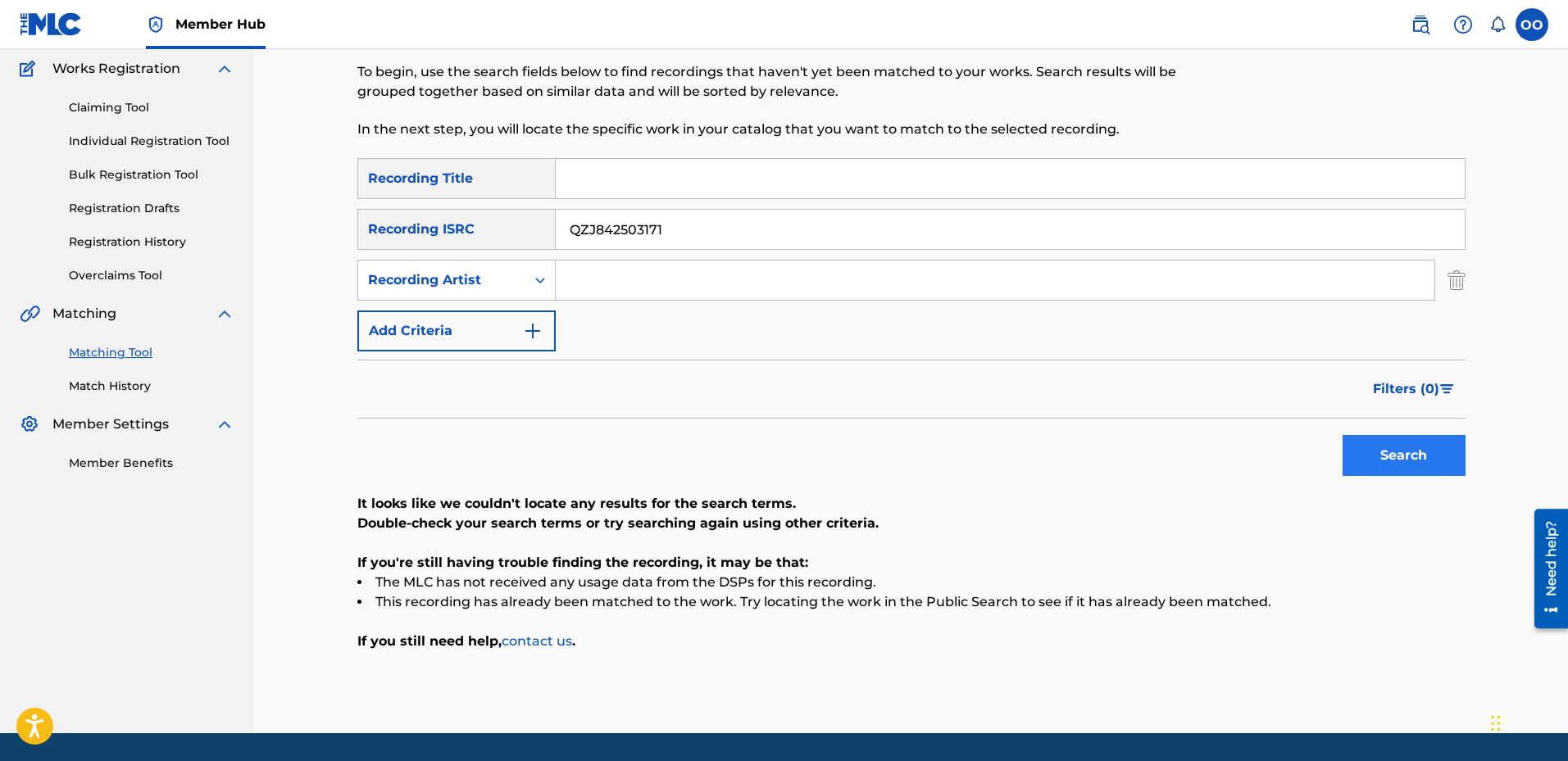
type input "QZJ842503171"
click at [1344, 447] on button "Search" at bounding box center [1404, 455] width 123 height 41
click at [595, 198] on div "Search Form" at bounding box center [1011, 179] width 910 height 41
click at [597, 180] on input "Search Form" at bounding box center [1011, 179] width 909 height 39
paste input "[GEOGRAPHIC_DATA]"
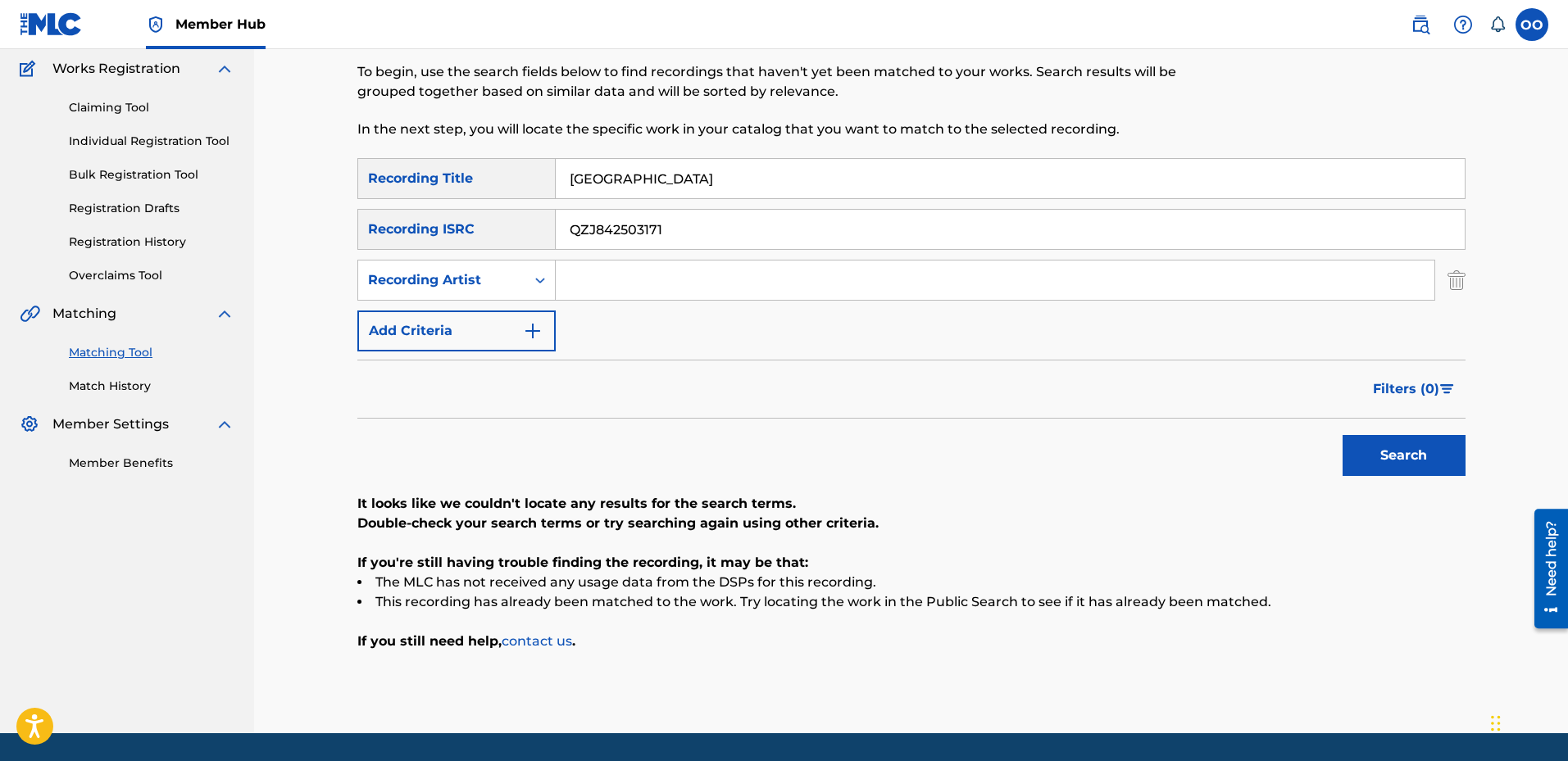
type input "[GEOGRAPHIC_DATA]"
click at [643, 227] on input "QZJ842503171" at bounding box center [1011, 229] width 909 height 39
click at [633, 286] on input "Search Form" at bounding box center [995, 280] width 879 height 39
paste input "Lelo"
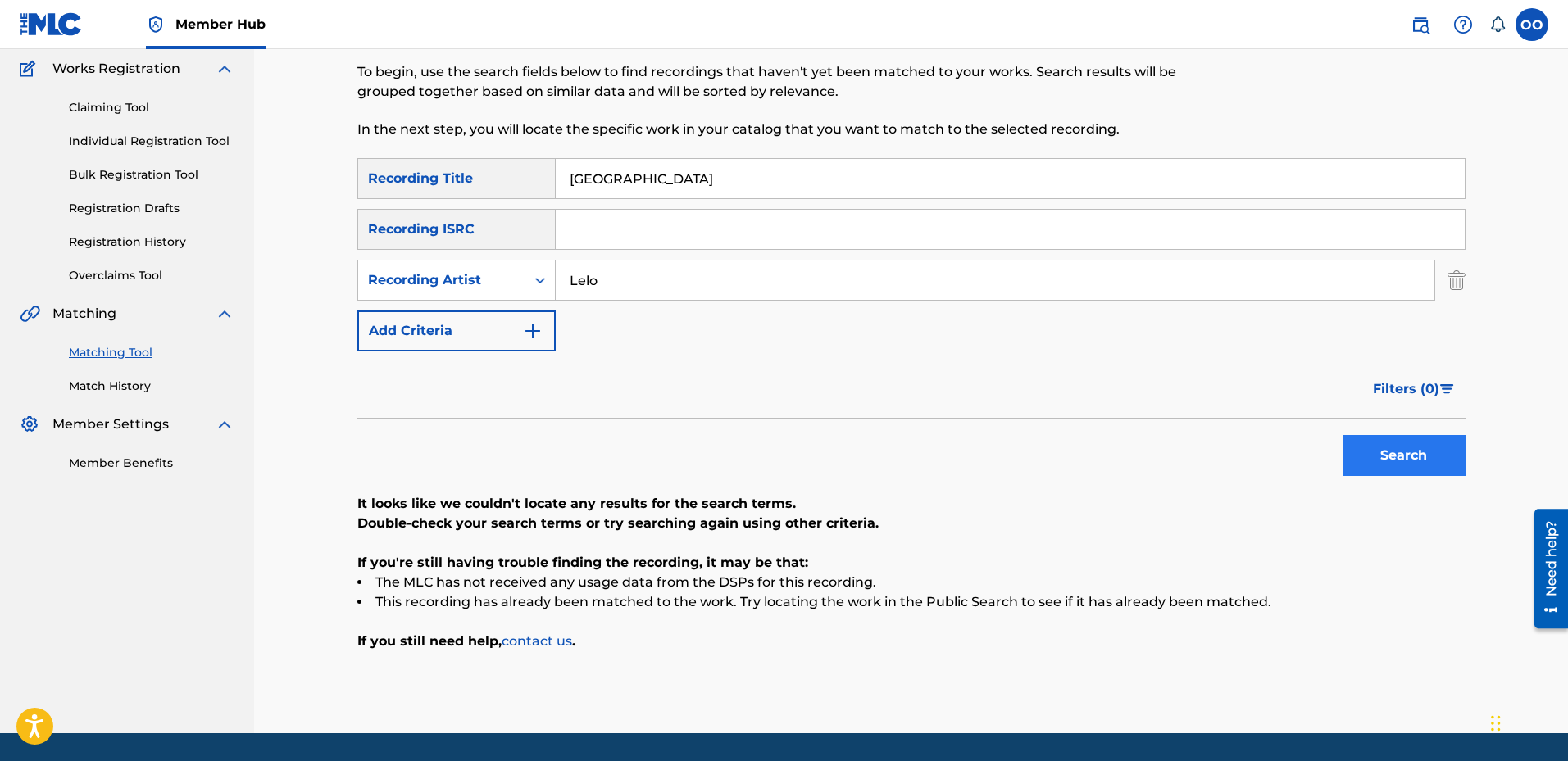
type input "Lelo"
click at [1439, 461] on button "Search" at bounding box center [1404, 455] width 123 height 41
click at [639, 180] on input "[GEOGRAPHIC_DATA]" at bounding box center [1011, 179] width 909 height 39
click at [642, 182] on input "[GEOGRAPHIC_DATA]" at bounding box center [1011, 179] width 909 height 39
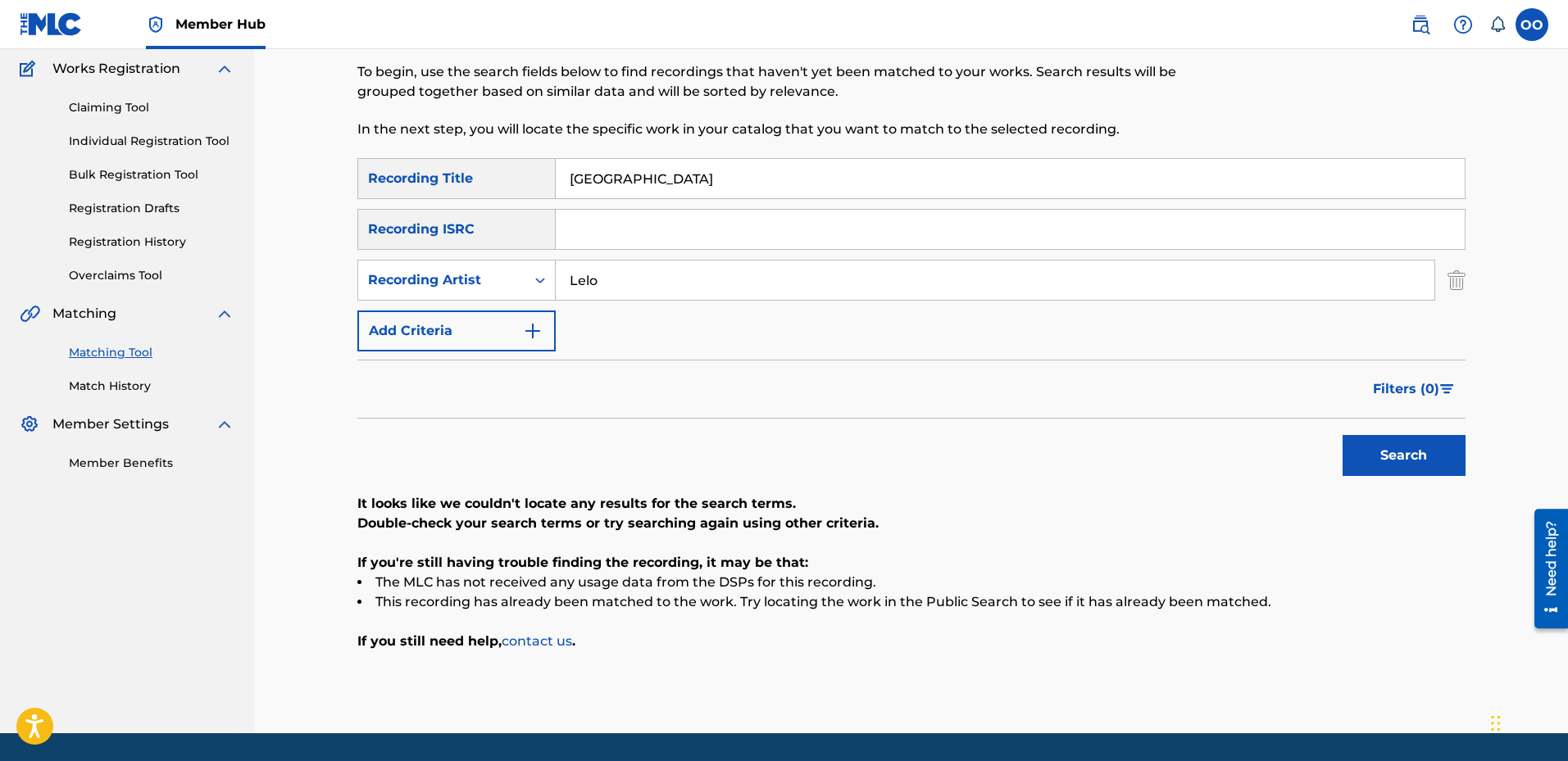
click at [642, 182] on input "[GEOGRAPHIC_DATA]" at bounding box center [1011, 179] width 909 height 39
paste input "Netflix and Chill"
type input "Netflix and Chill"
click at [625, 287] on input "Lelo" at bounding box center [995, 280] width 879 height 39
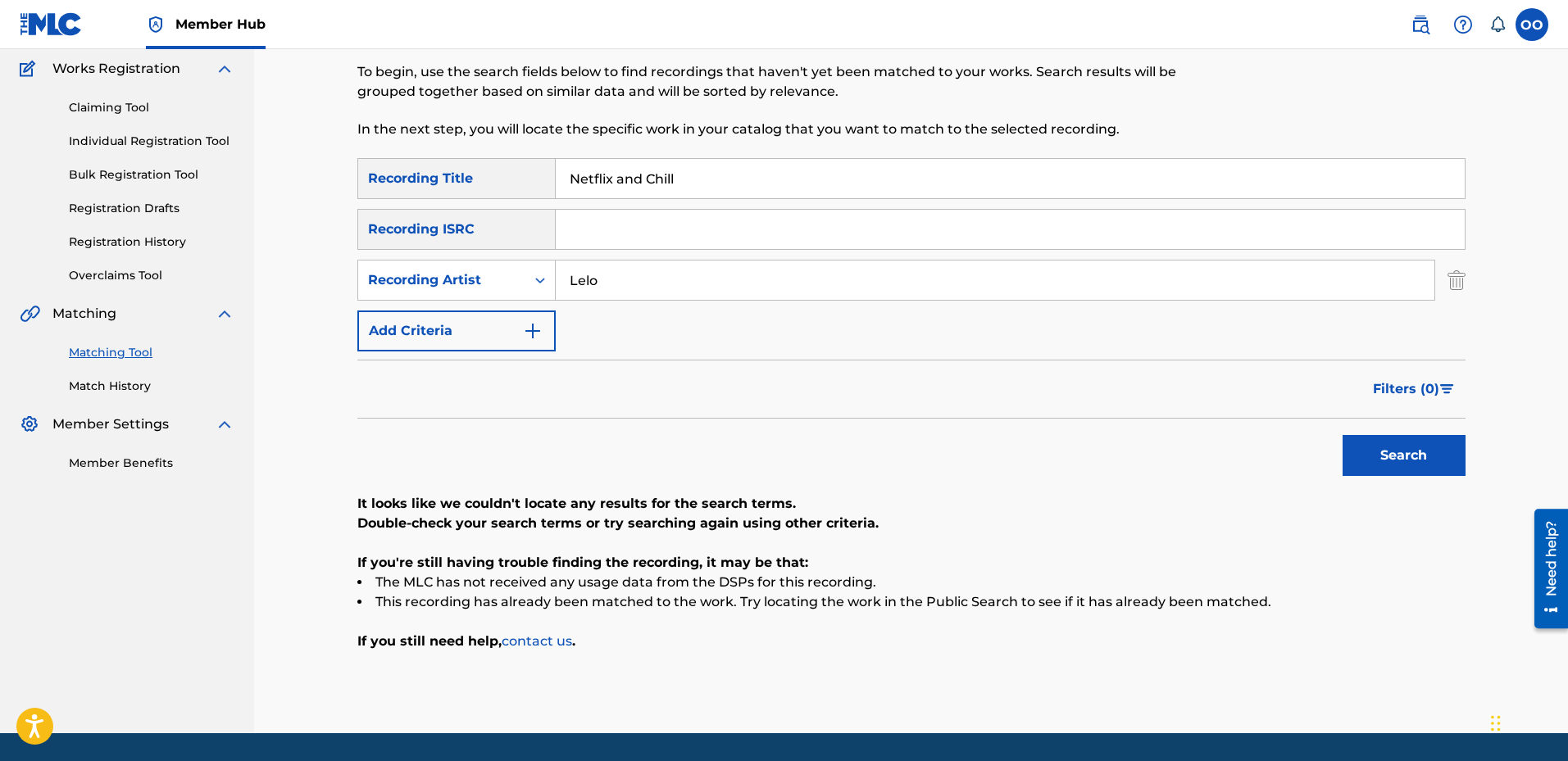
paste input "[PERSON_NAME]"
type input "[PERSON_NAME]"
click at [1343, 435] on button "Search" at bounding box center [1404, 455] width 123 height 41
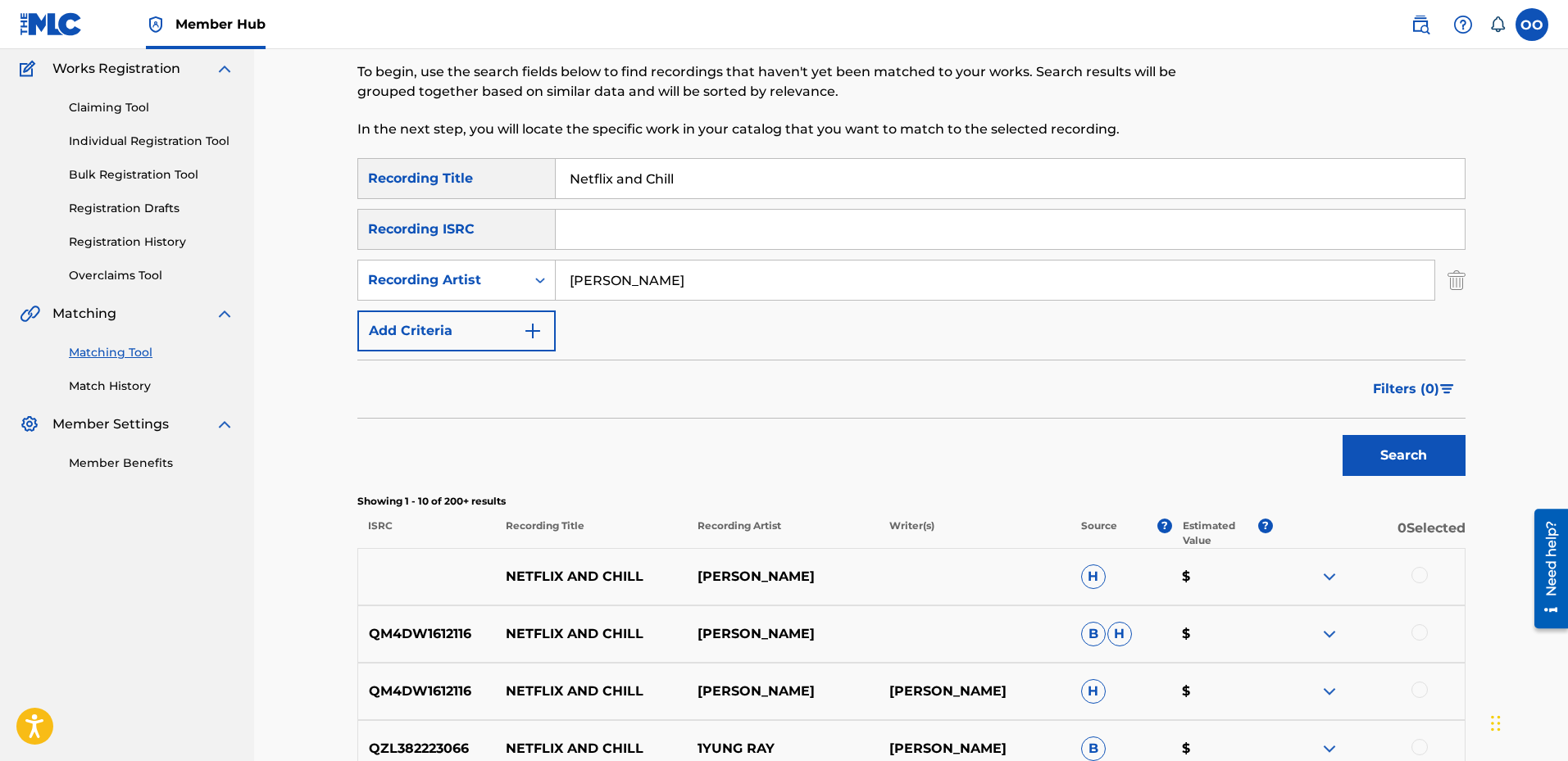
click at [873, 219] on input "Search Form" at bounding box center [1011, 229] width 909 height 39
paste input "USUYG1738096"
type input "USUYG1738096"
click at [1054, 290] on input "[PERSON_NAME]" at bounding box center [995, 280] width 879 height 39
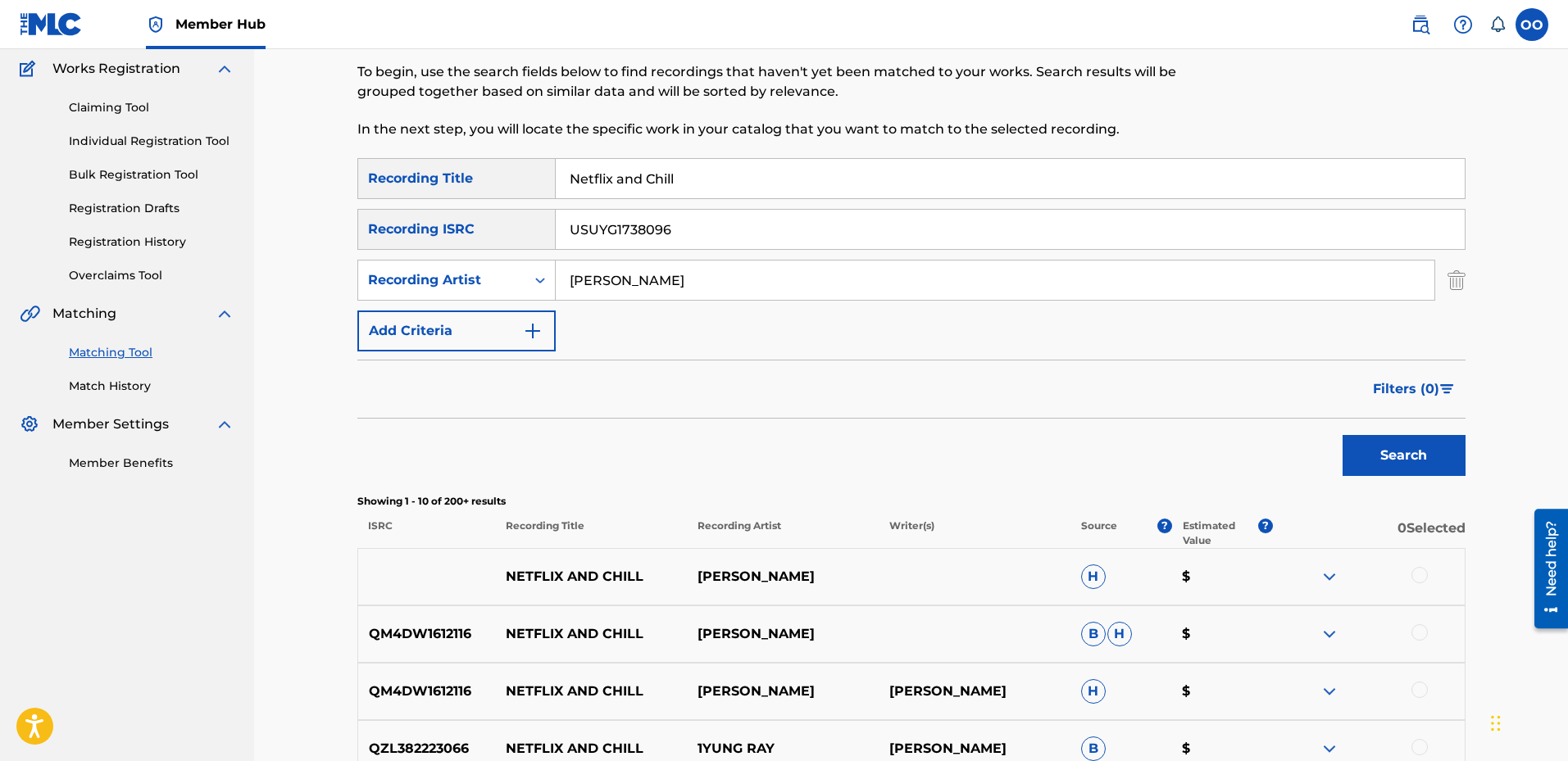
click at [1054, 289] on input "[PERSON_NAME]" at bounding box center [995, 280] width 879 height 39
click at [1438, 461] on button "Search" at bounding box center [1404, 455] width 123 height 41
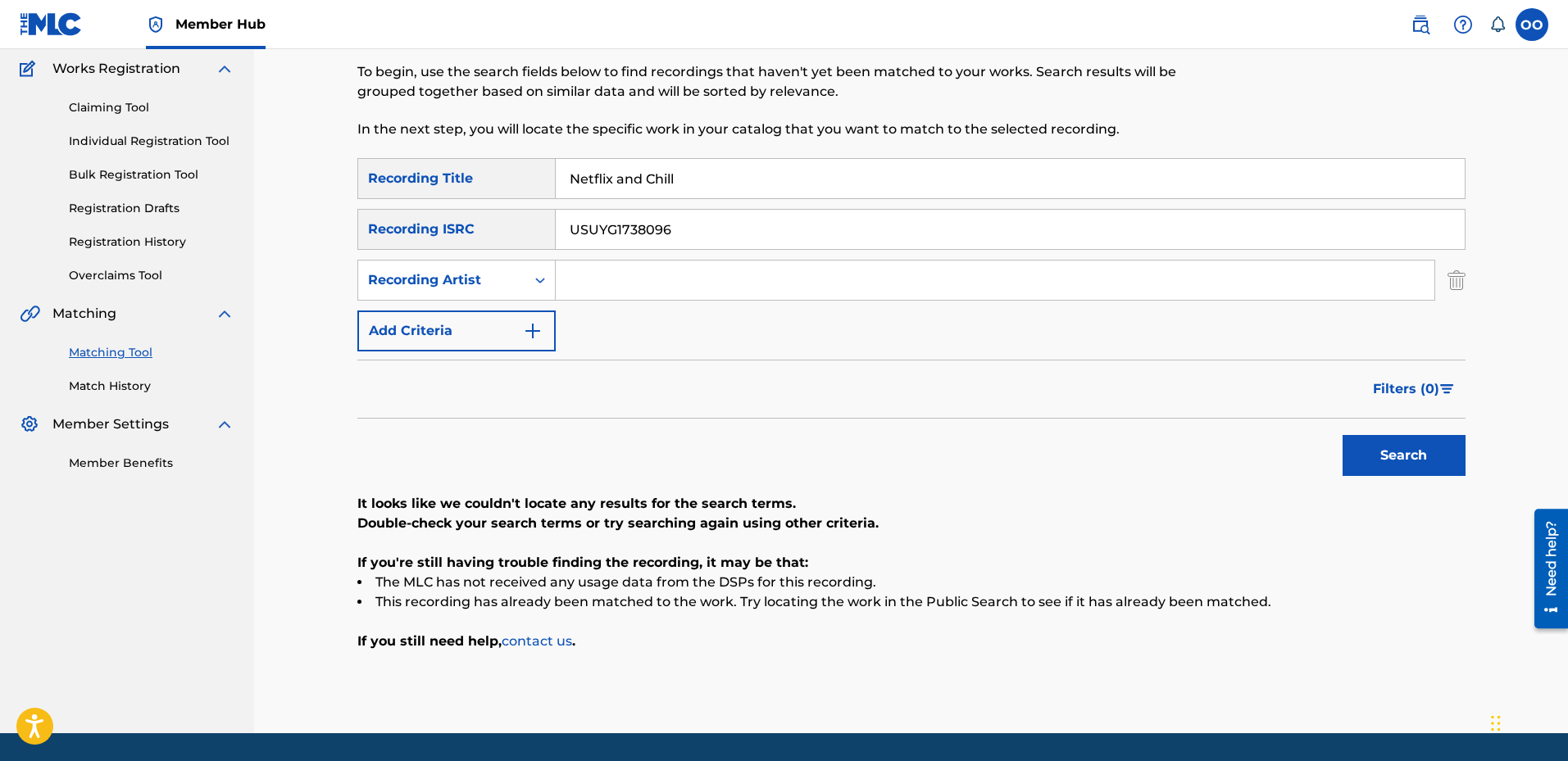
click at [699, 187] on input "Netflix and Chill" at bounding box center [1011, 179] width 909 height 39
paste input "Blitz"
type input "Blitz"
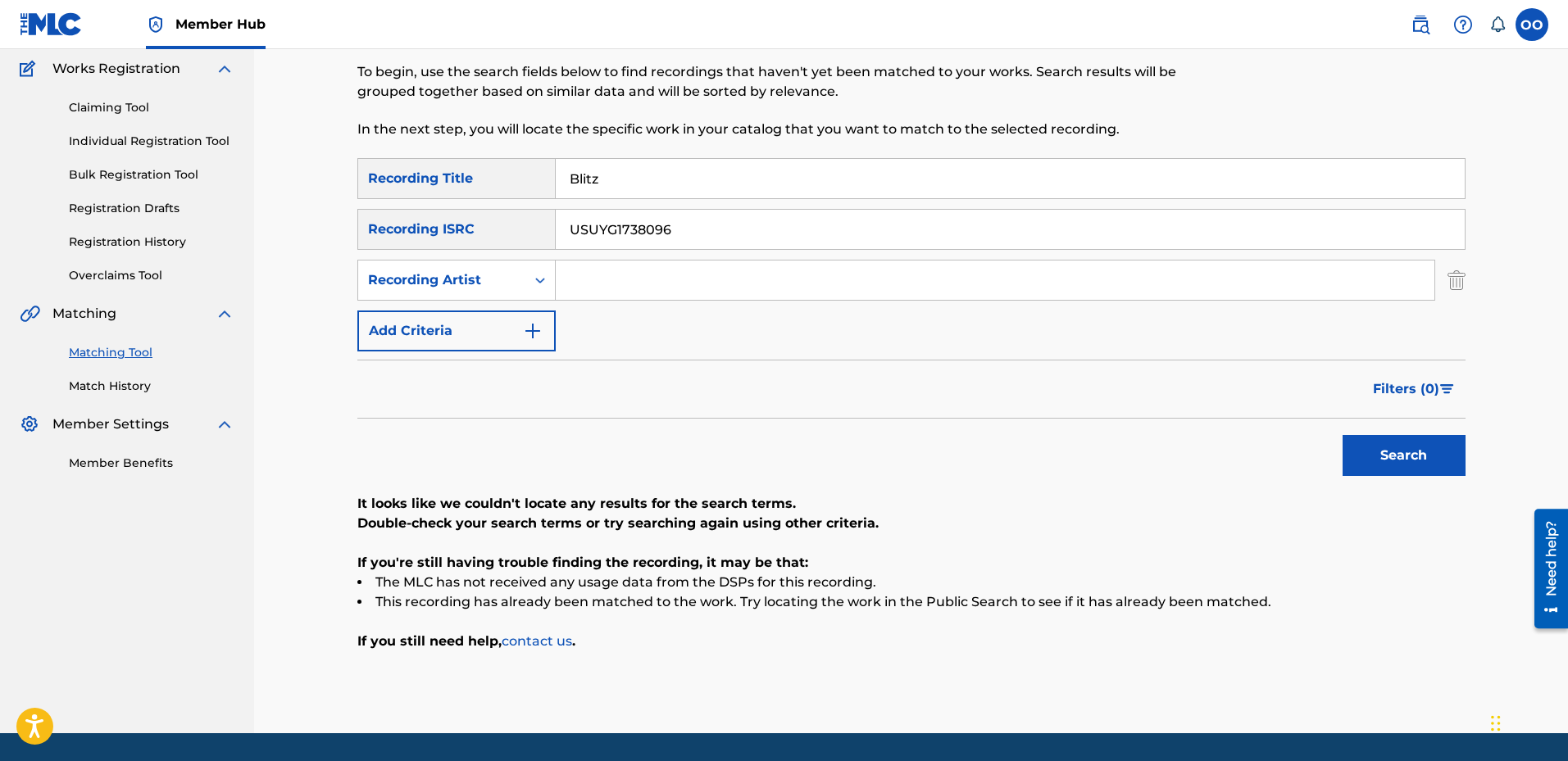
click at [691, 229] on input "USUYG1738096" at bounding box center [1011, 229] width 909 height 39
click at [654, 295] on input "Search Form" at bounding box center [995, 280] width 879 height 39
paste input "Damedot"
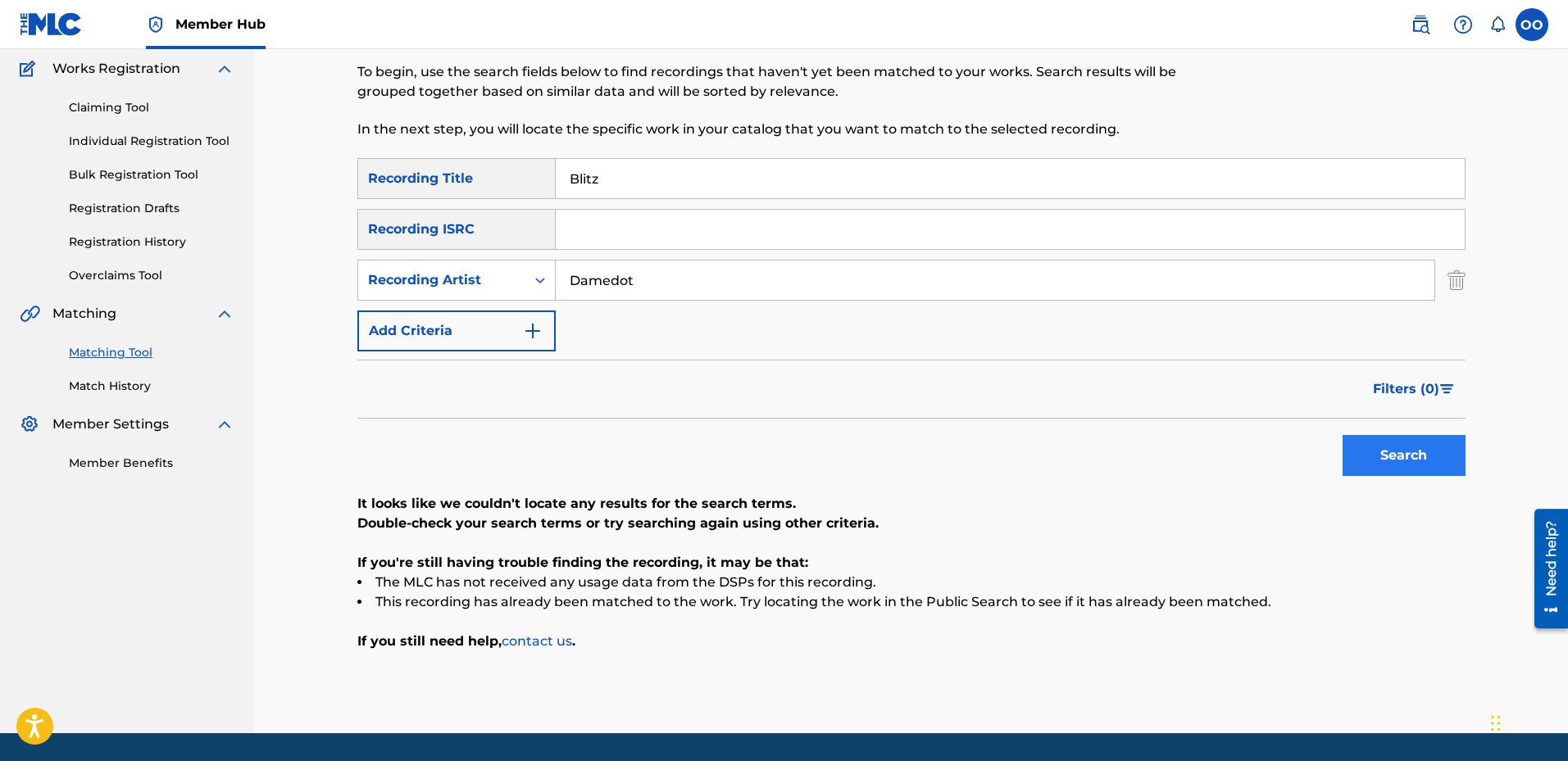
type input "Damedot"
click at [1374, 444] on button "Search" at bounding box center [1404, 455] width 123 height 41
click at [666, 183] on input "Blitz" at bounding box center [1011, 179] width 909 height 39
paste input "Slimed Out"
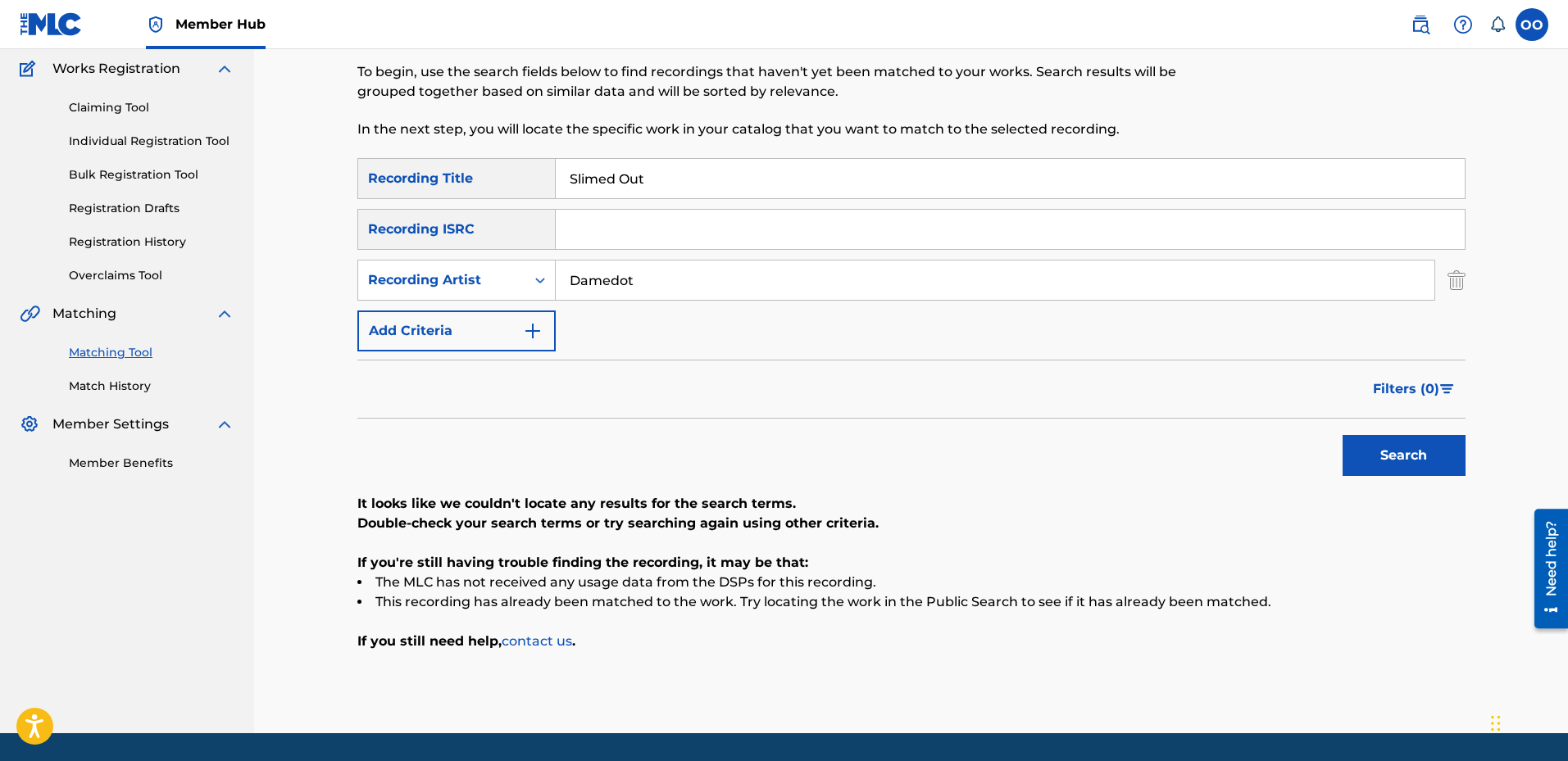
type input "Slimed Out"
click at [671, 287] on input "Damedot" at bounding box center [995, 280] width 879 height 39
click at [671, 286] on input "Damedot" at bounding box center [995, 280] width 879 height 39
paste input "Choppawood Rose"
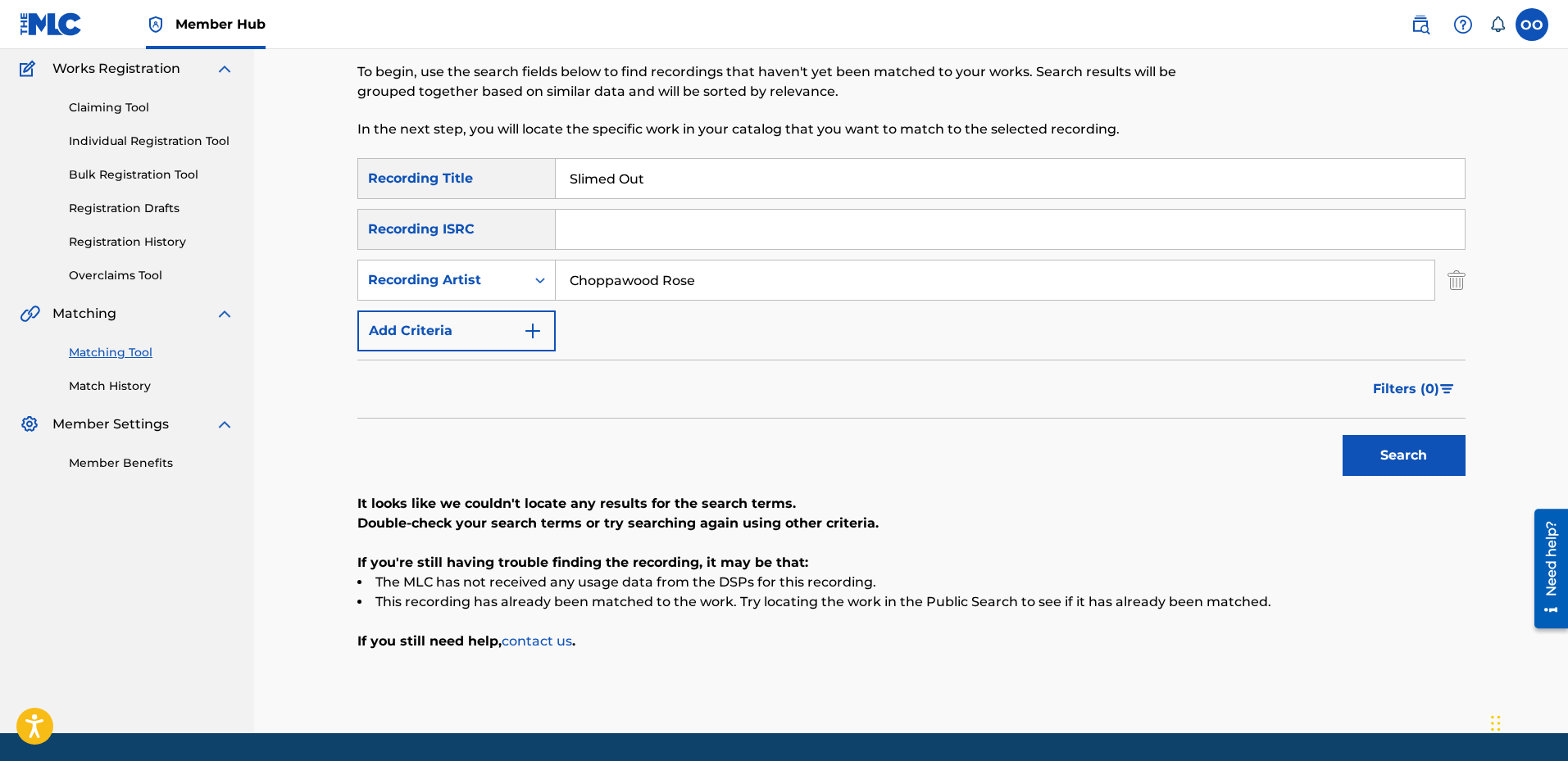
type input "Choppawood Rose"
click at [1343, 435] on button "Search" at bounding box center [1404, 455] width 123 height 41
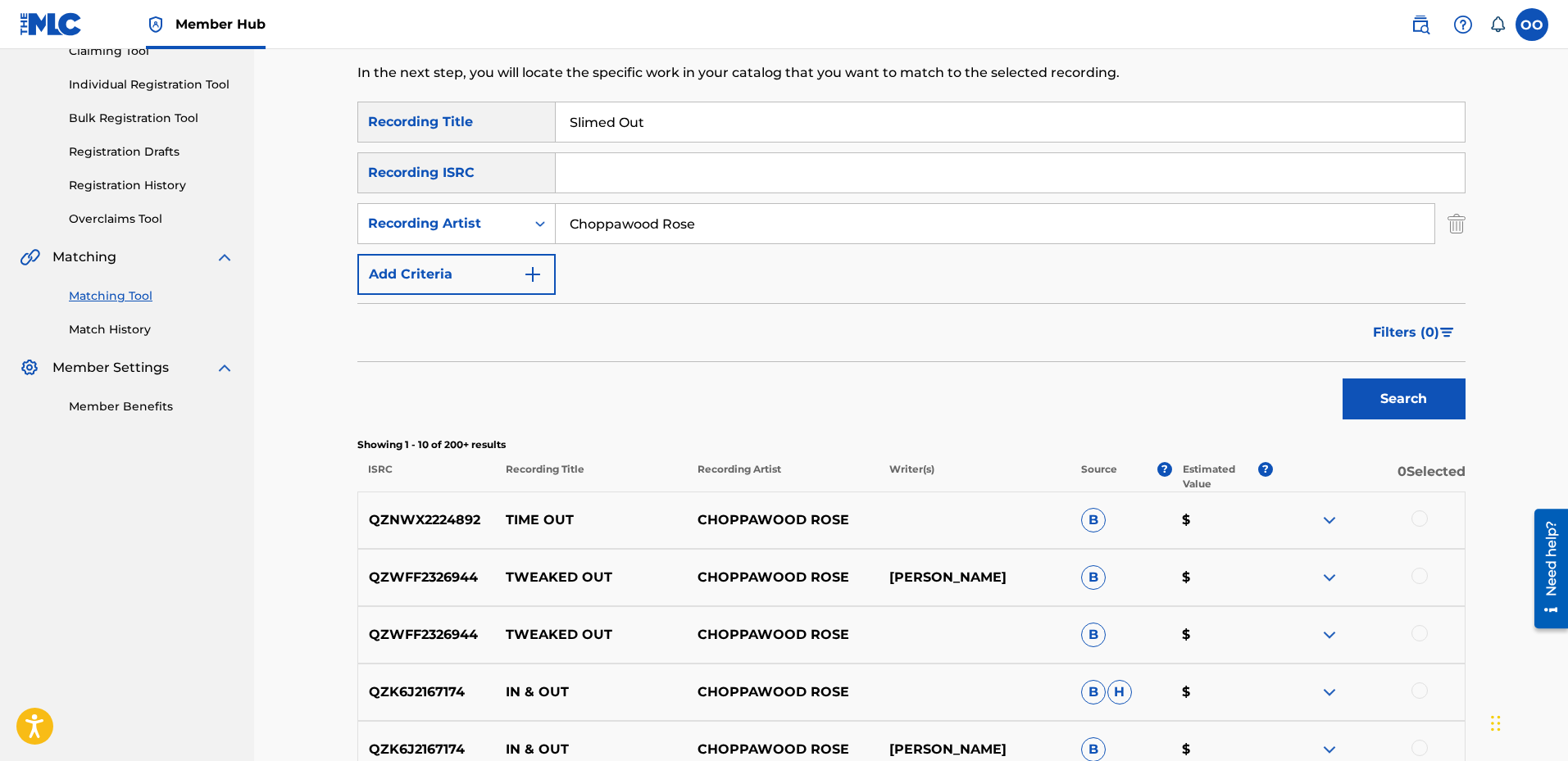
scroll to position [215, 0]
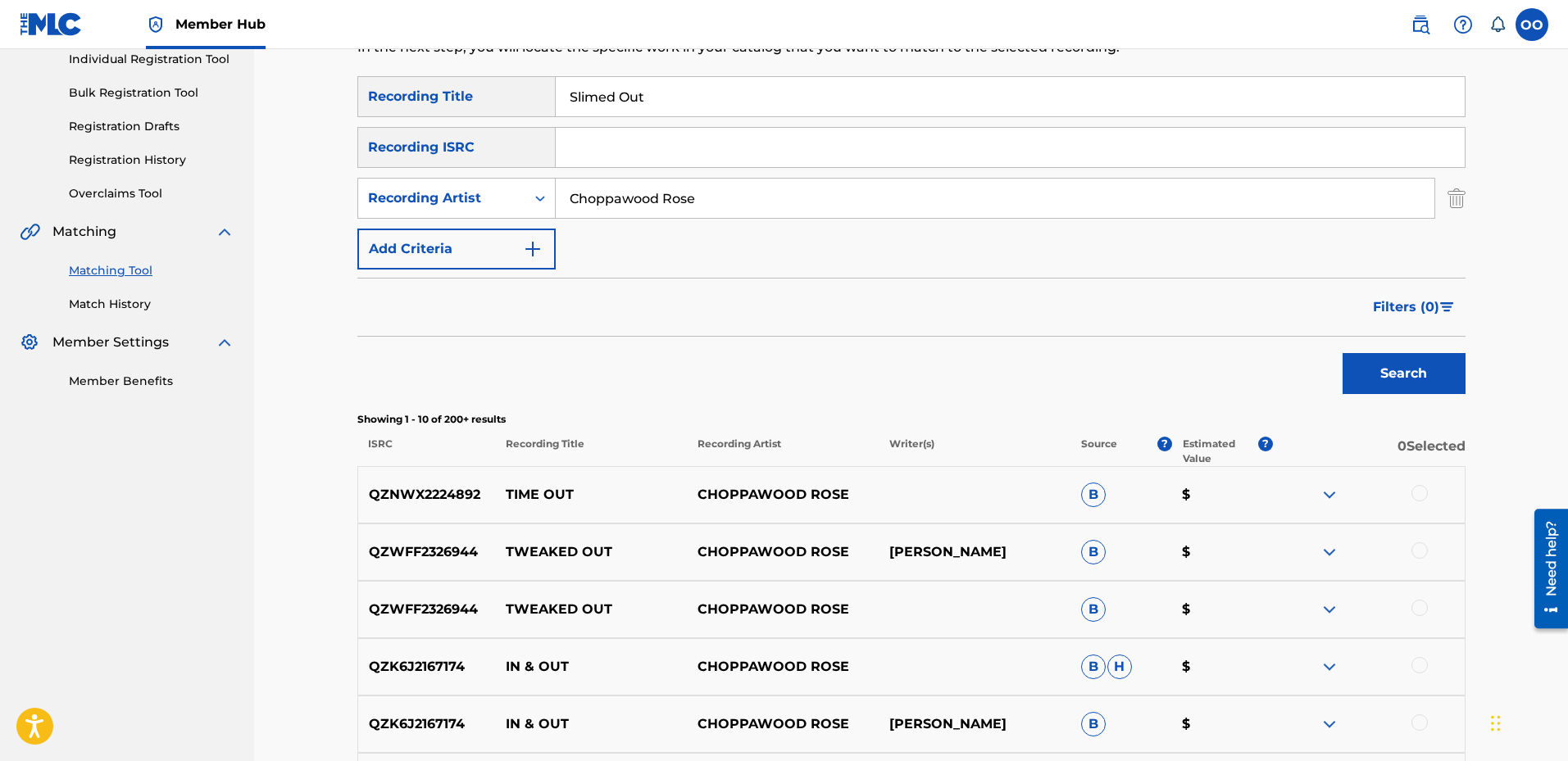
click at [1423, 494] on div at bounding box center [1420, 493] width 17 height 17
click at [1413, 552] on div at bounding box center [1420, 551] width 17 height 17
click at [1417, 611] on div at bounding box center [1420, 608] width 17 height 17
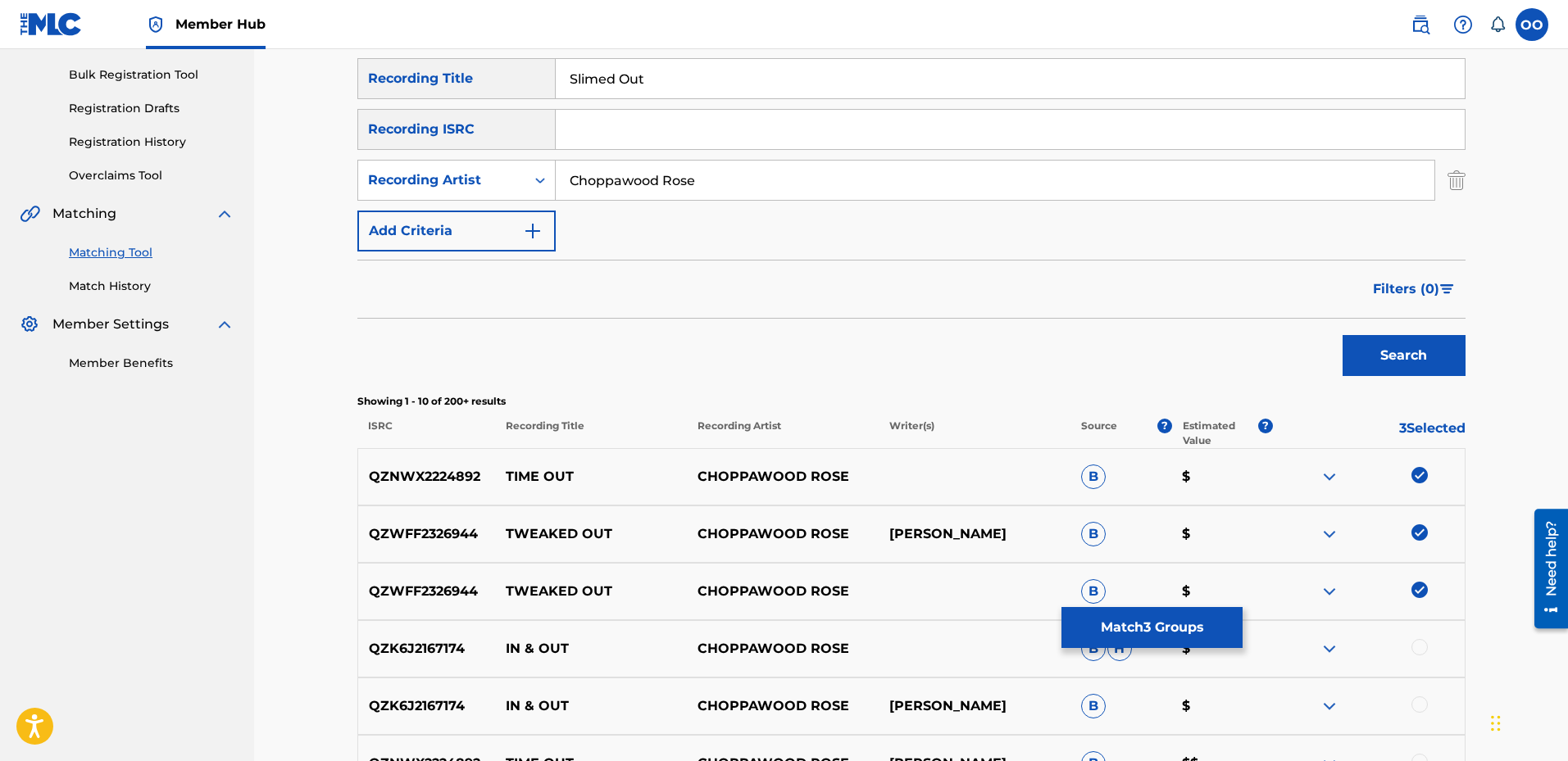
scroll to position [134, 0]
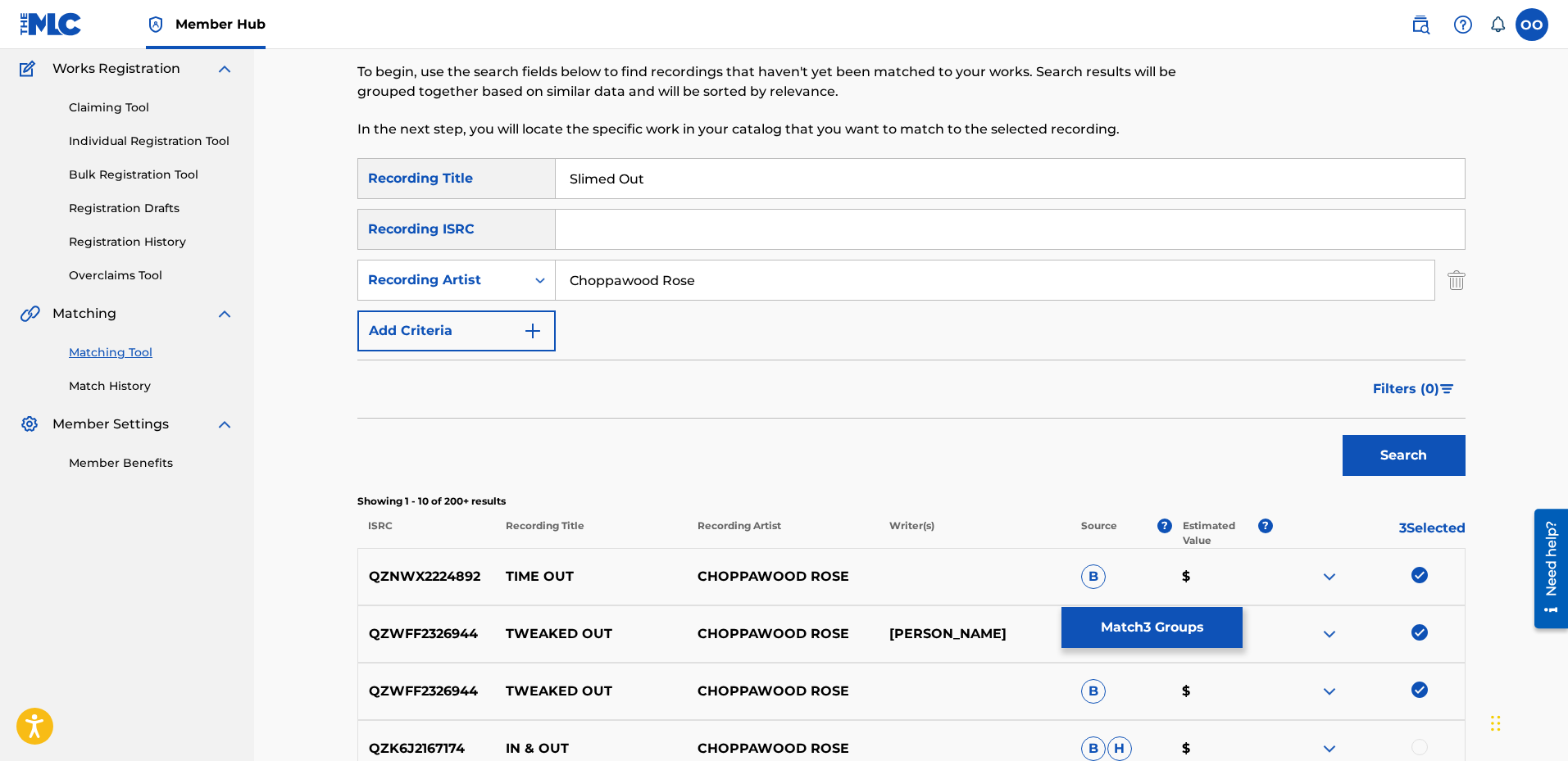
click at [1416, 689] on img at bounding box center [1420, 690] width 17 height 17
click at [1419, 632] on img at bounding box center [1420, 632] width 17 height 17
click at [1426, 578] on img at bounding box center [1420, 575] width 17 height 17
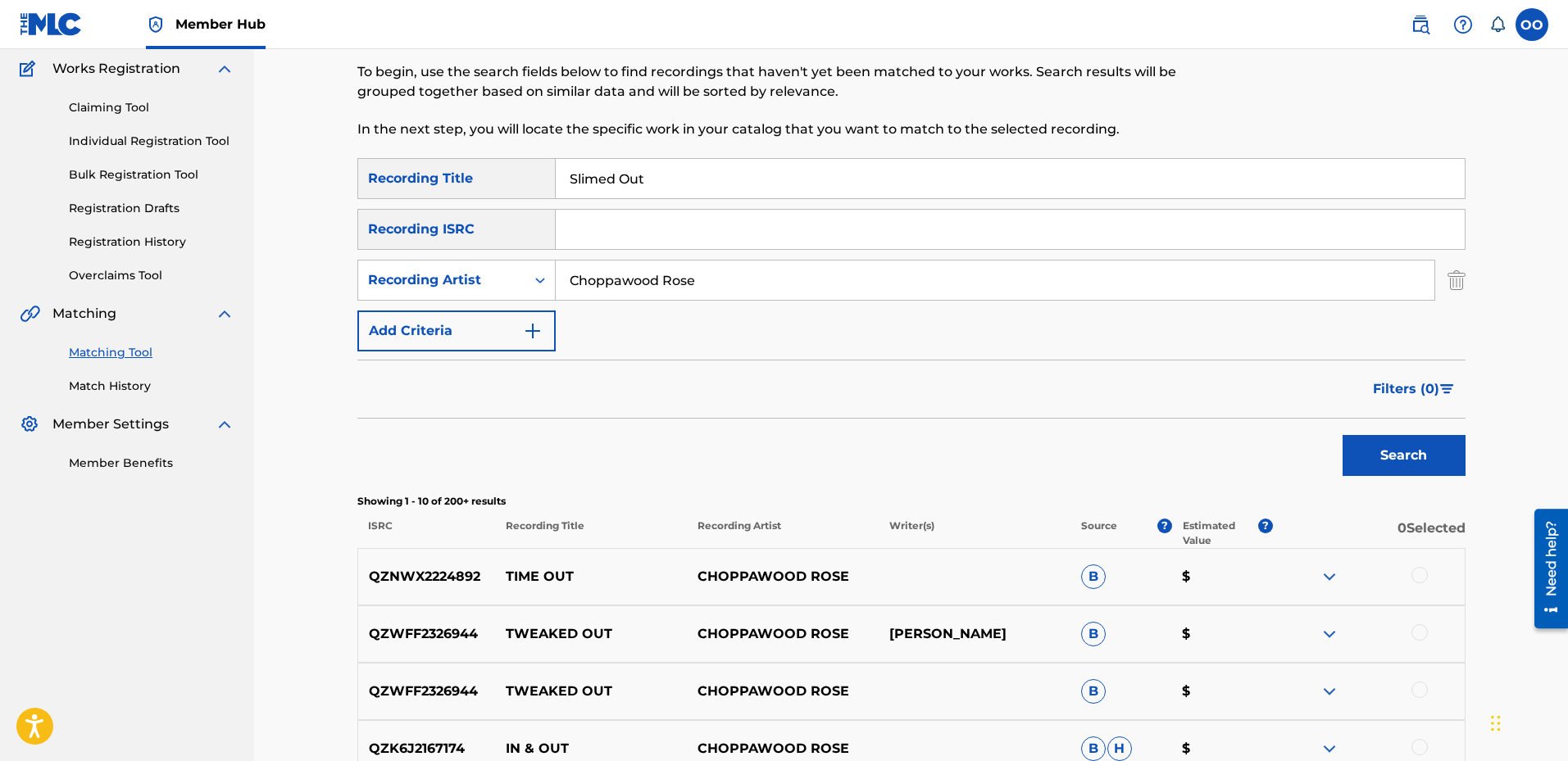
click at [731, 246] on input "Search Form" at bounding box center [1011, 229] width 909 height 39
paste input "QZES72557012"
type input "QZES72557012"
click at [735, 284] on input "Choppawood Rose" at bounding box center [995, 280] width 879 height 39
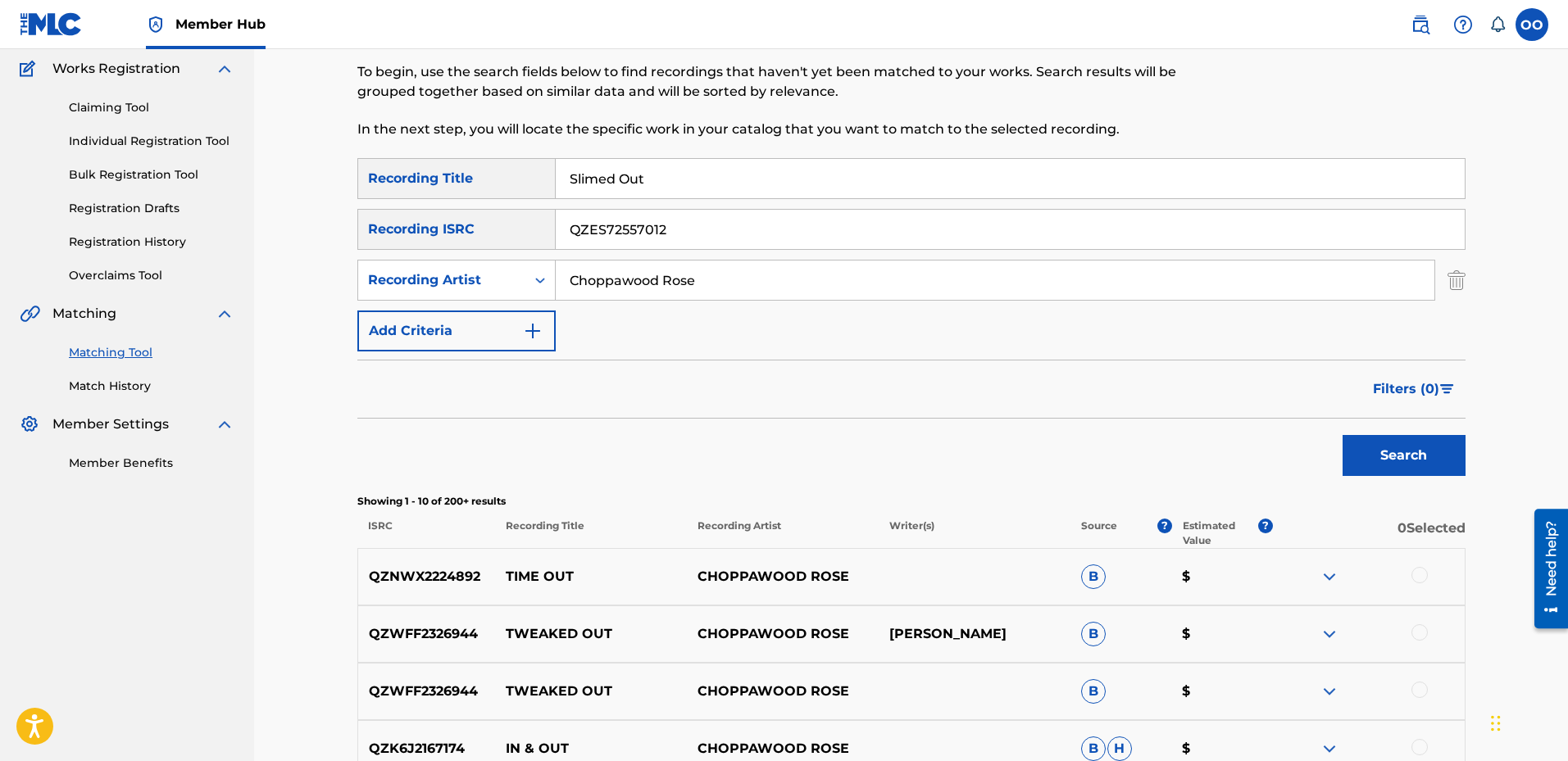
click at [735, 284] on input "Choppawood Rose" at bounding box center [995, 280] width 879 height 39
click at [1343, 435] on button "Search" at bounding box center [1404, 455] width 123 height 41
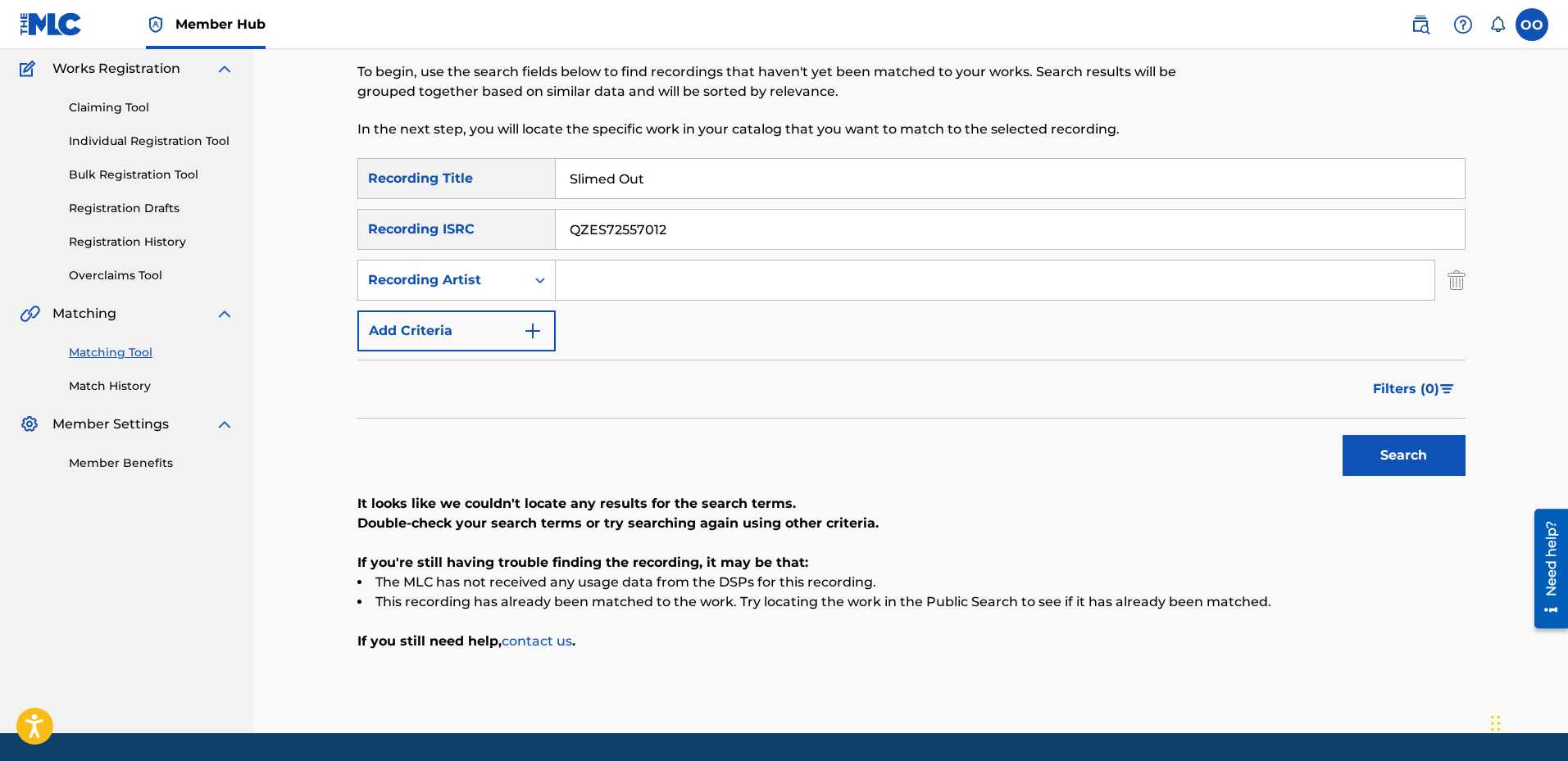
click at [715, 180] on input "Slimed Out" at bounding box center [1011, 179] width 909 height 39
click at [1343, 435] on button "Search" at bounding box center [1404, 455] width 123 height 41
click at [736, 225] on input "QZES72557012" at bounding box center [1011, 229] width 909 height 39
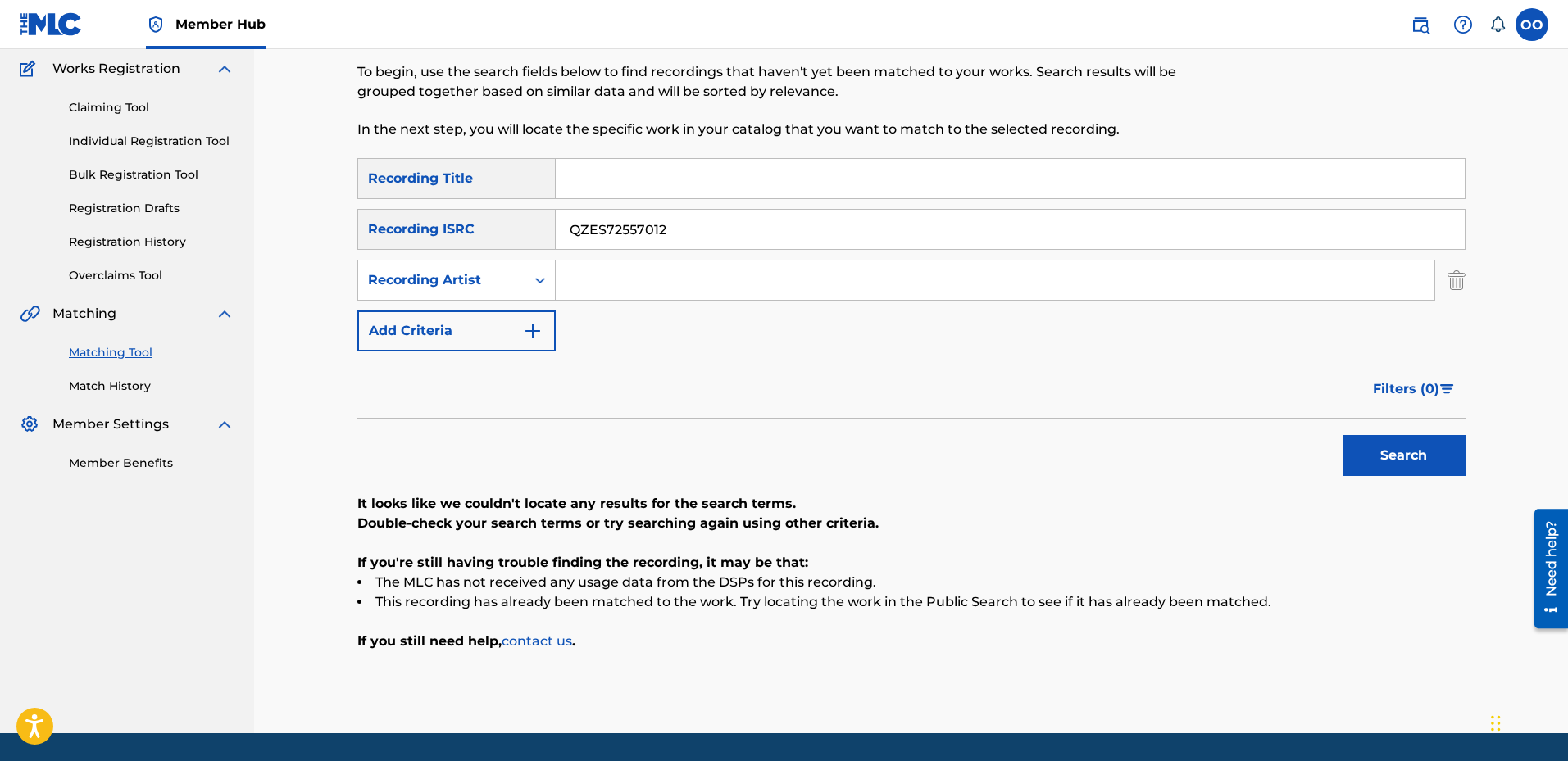
click at [736, 225] on input "QZES72557012" at bounding box center [1011, 229] width 909 height 39
paste input "S662105043"
type input "QZS662105043"
click at [1343, 435] on button "Search" at bounding box center [1404, 455] width 123 height 41
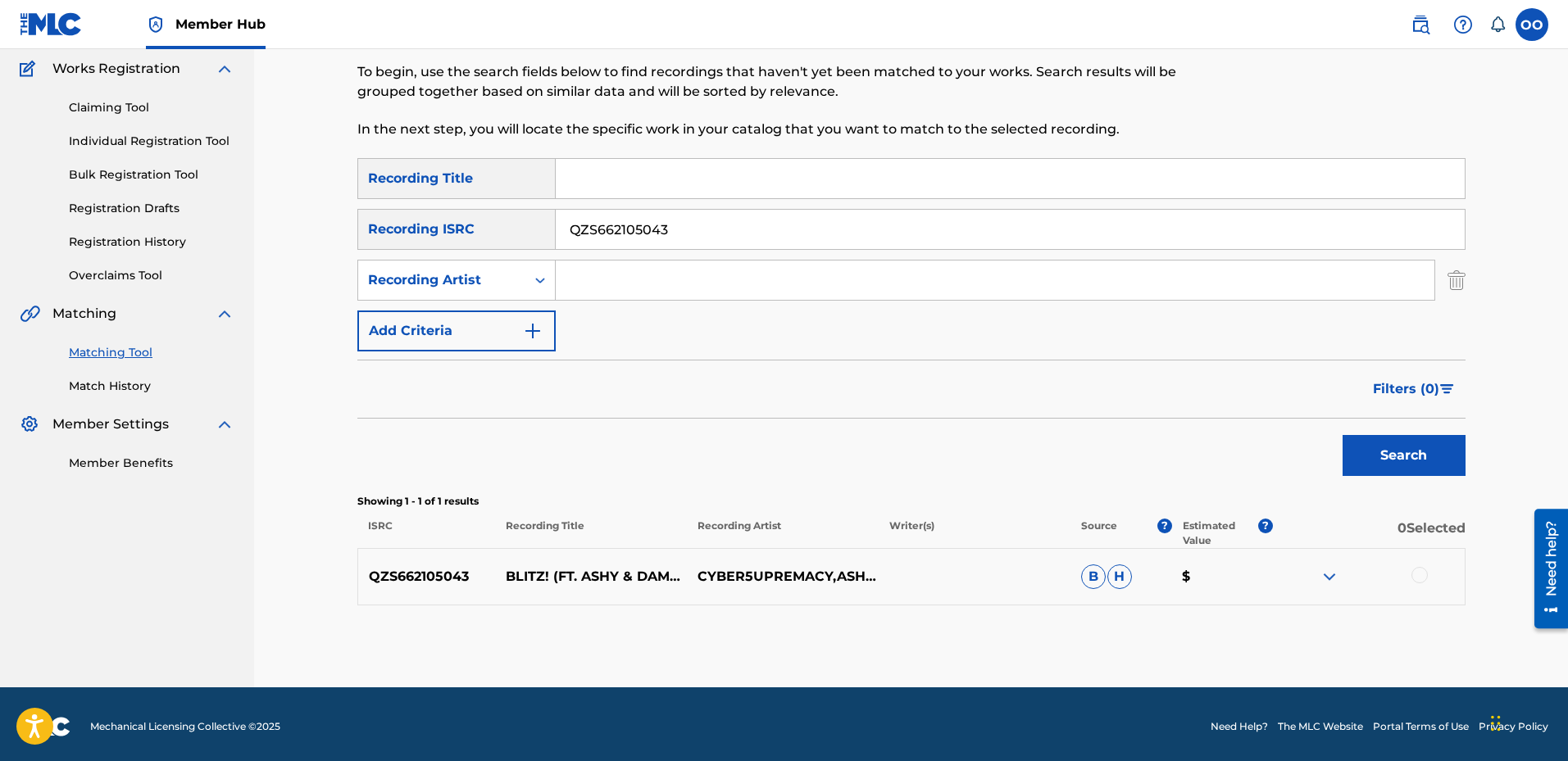
click at [1419, 577] on div at bounding box center [1420, 575] width 17 height 17
click at [1178, 634] on button "Match 1 Group" at bounding box center [1152, 627] width 181 height 41
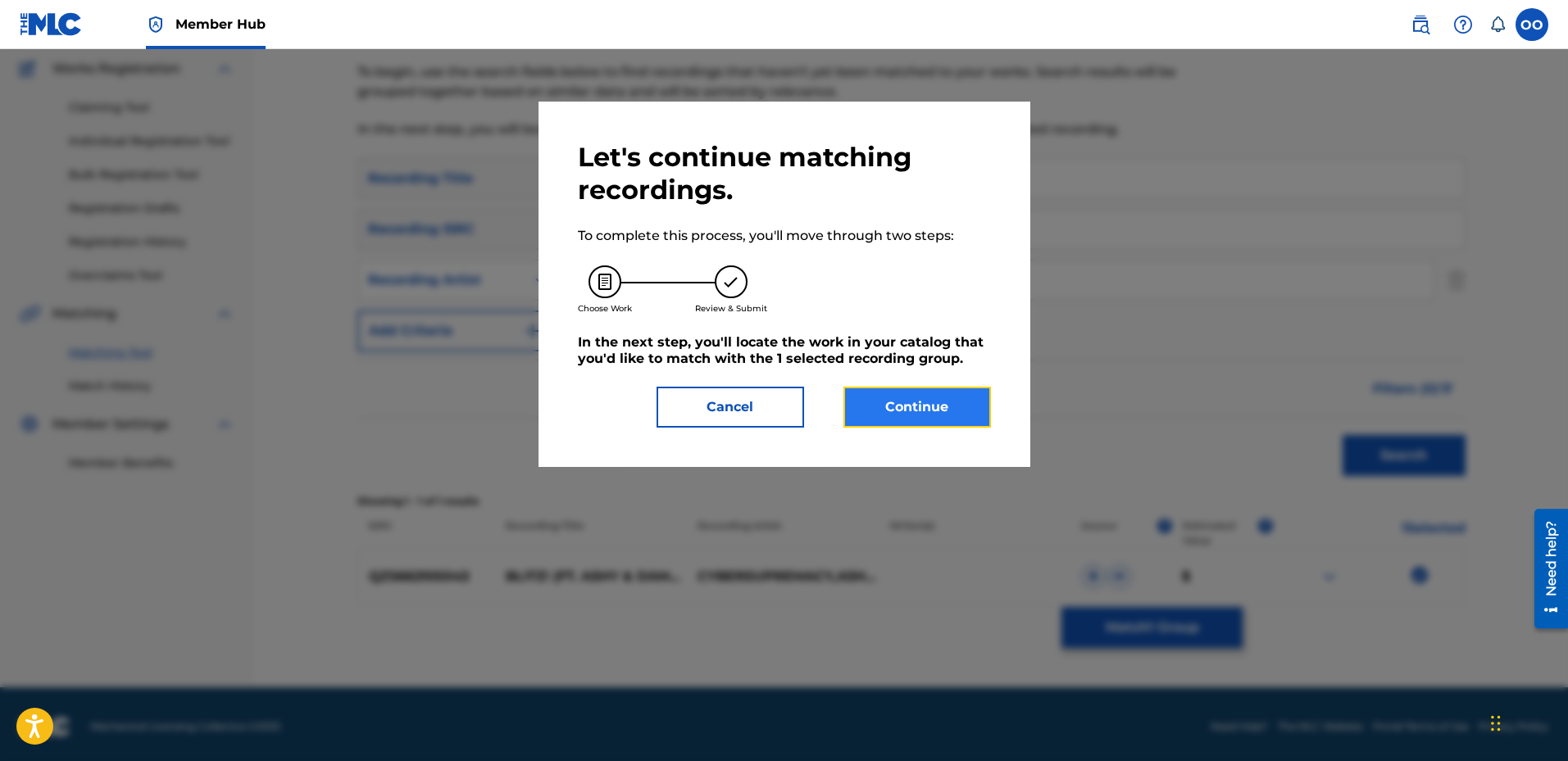
click at [895, 407] on button "Continue" at bounding box center [917, 407] width 147 height 41
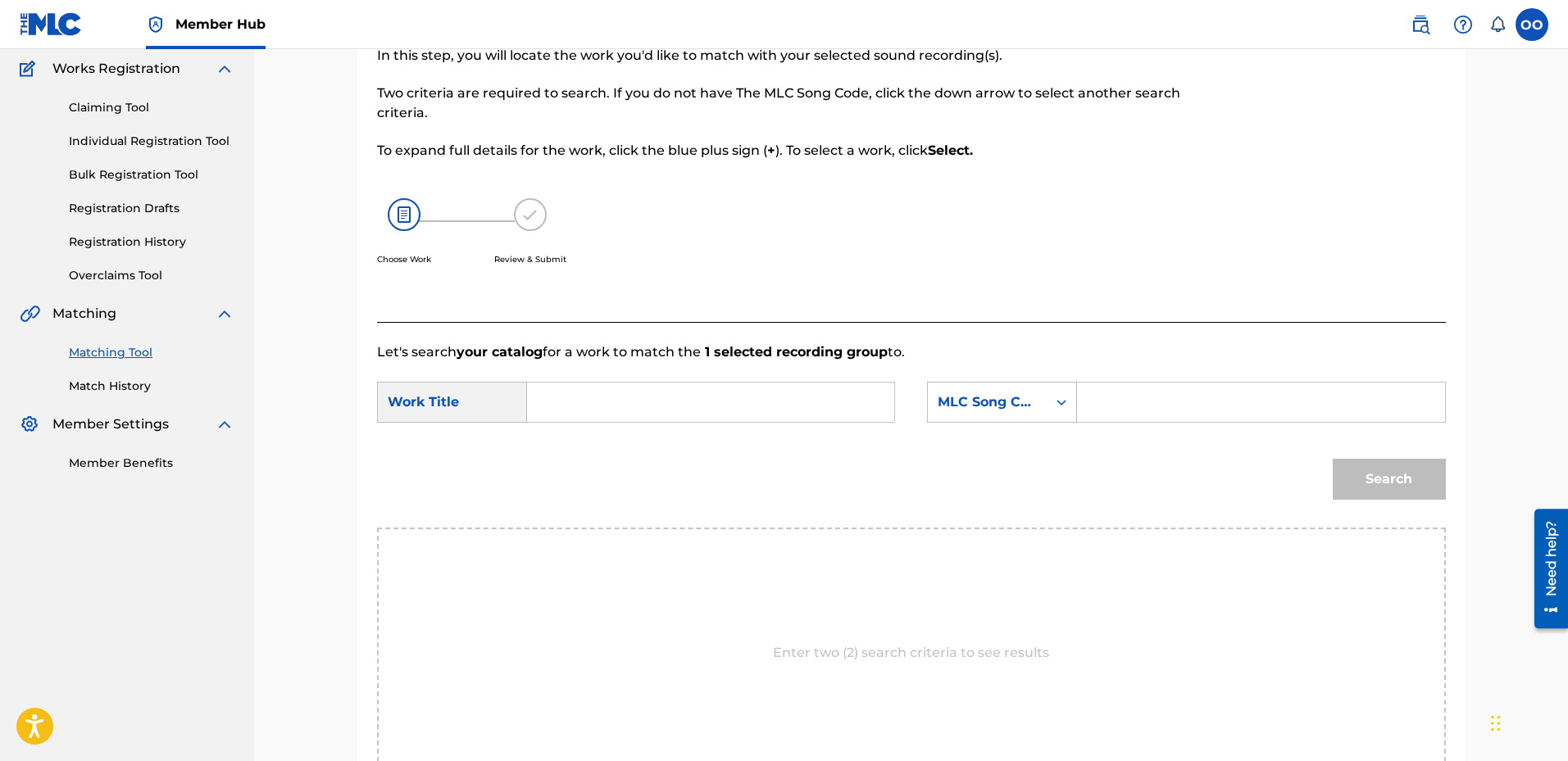
click at [738, 419] on input "Search Form" at bounding box center [710, 402] width 339 height 39
paste input "Blitz"
click at [601, 440] on div "blitz" at bounding box center [588, 440] width 93 height 30
type input "blitz"
click at [1006, 414] on div "MLC Song Code" at bounding box center [987, 403] width 119 height 32
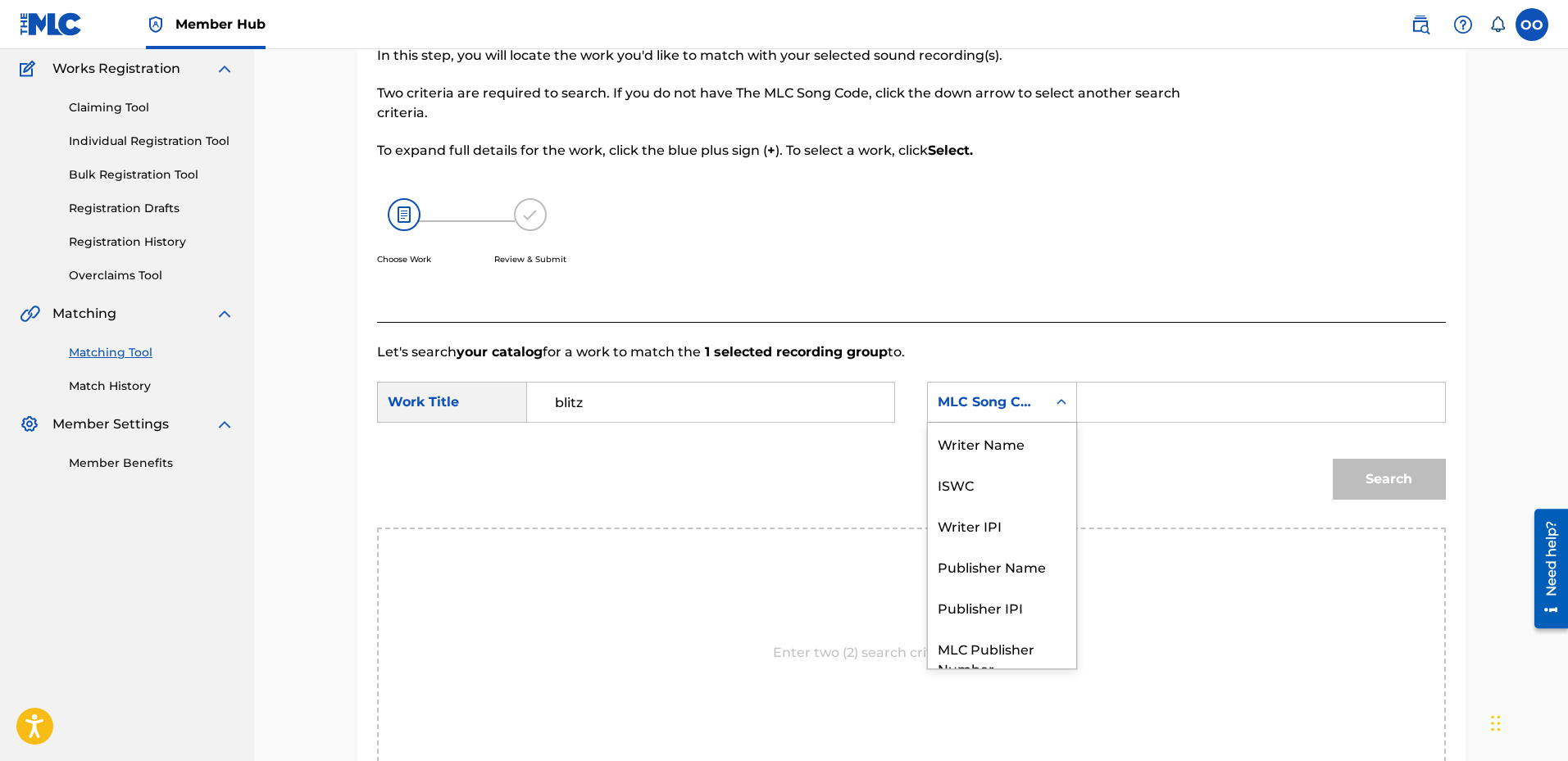
scroll to position [60, 0]
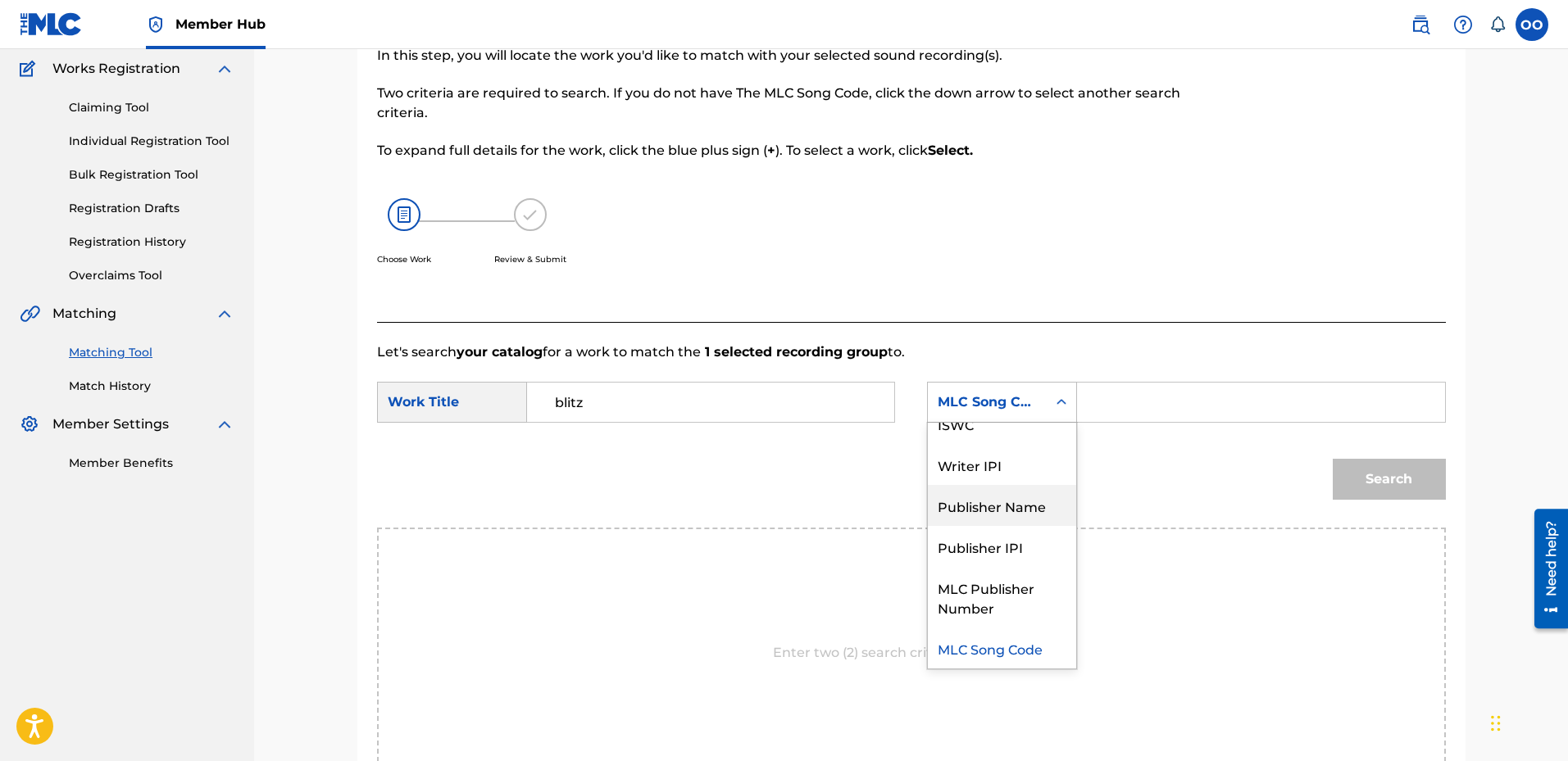
click at [999, 503] on div "Publisher Name" at bounding box center [1001, 505] width 148 height 41
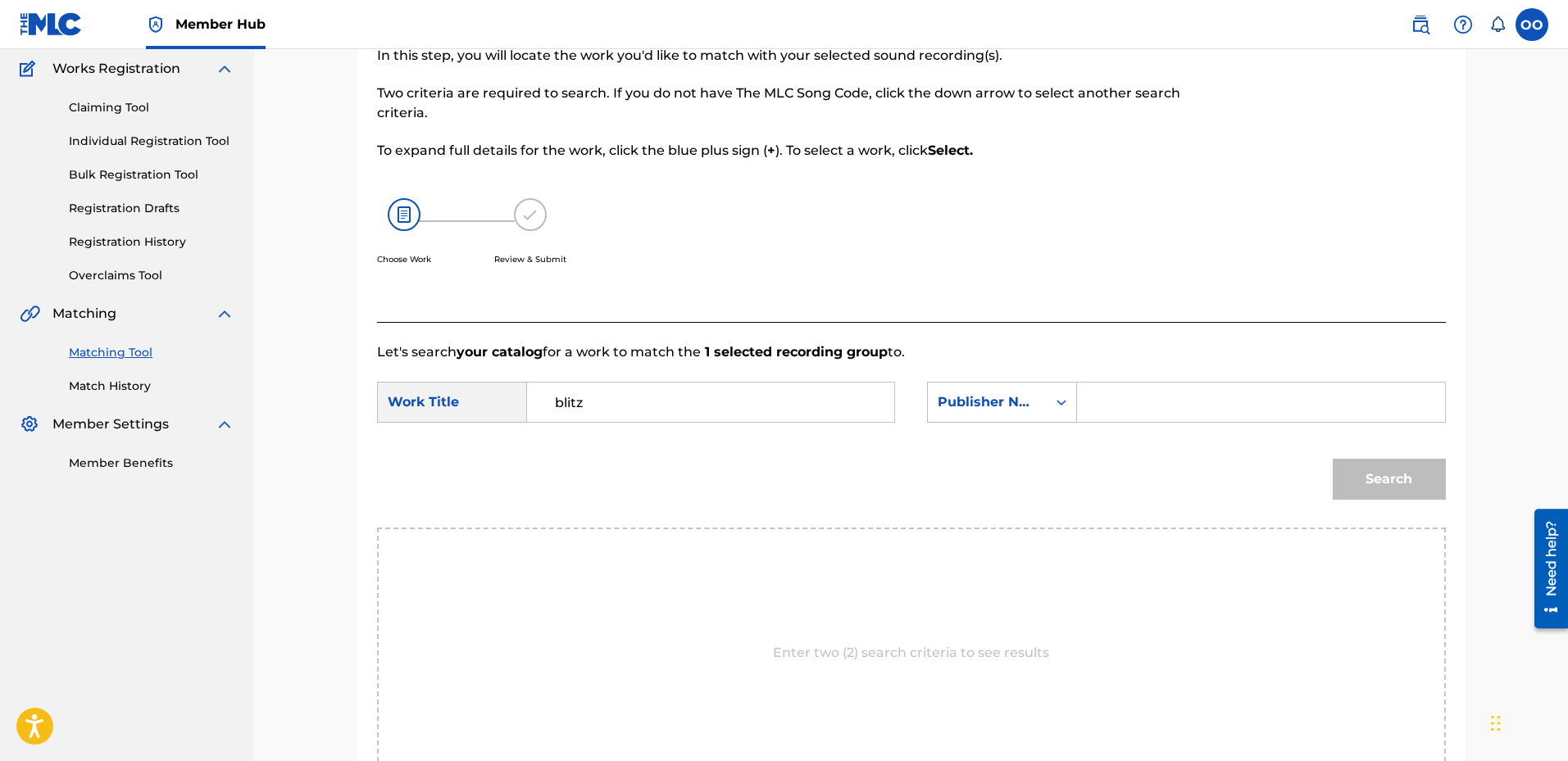
click at [1122, 414] on input "Search Form" at bounding box center [1261, 402] width 339 height 39
type input "Frontline"
click at [1397, 483] on button "Search" at bounding box center [1389, 479] width 113 height 41
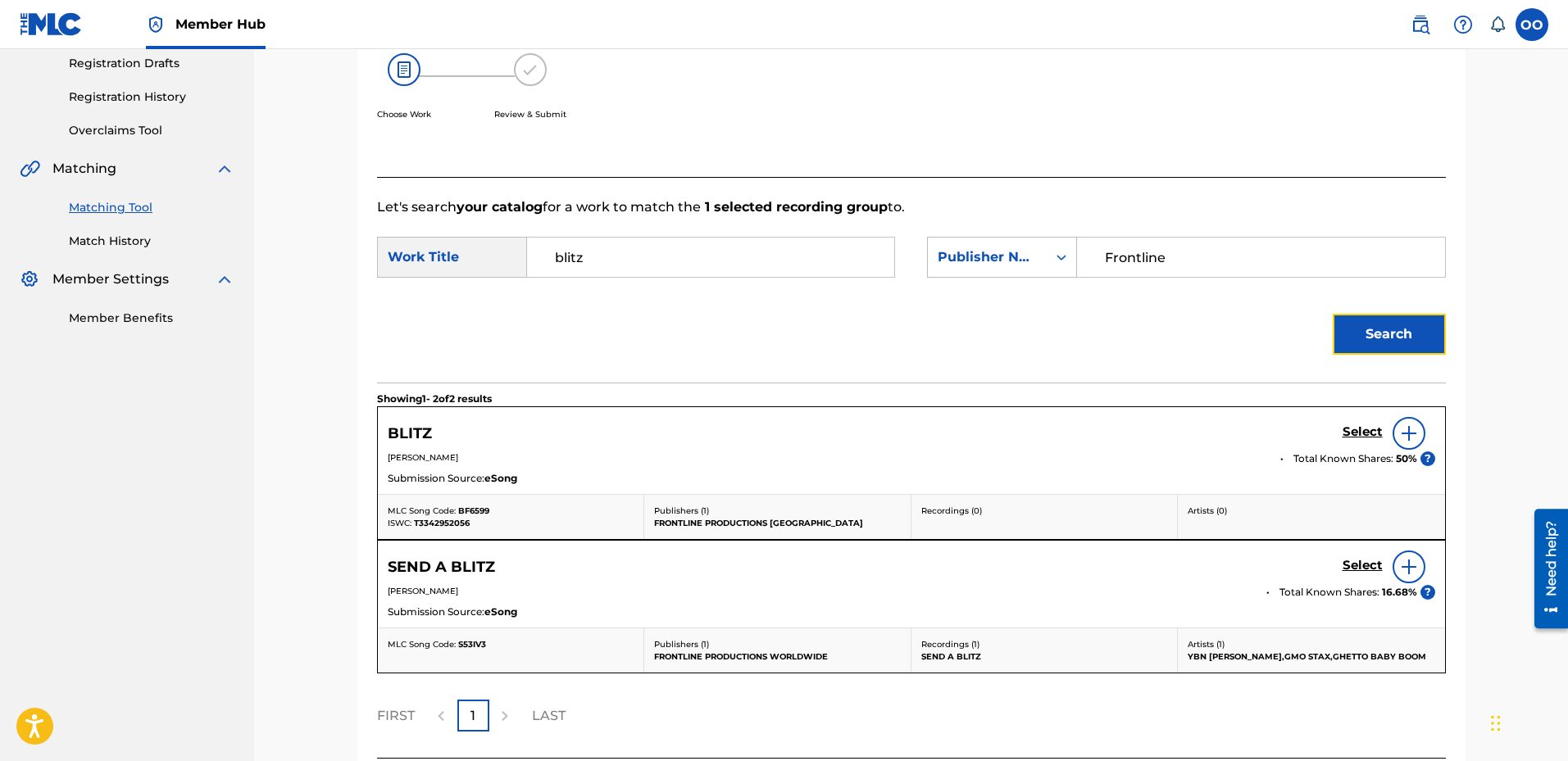
scroll to position [298, 0]
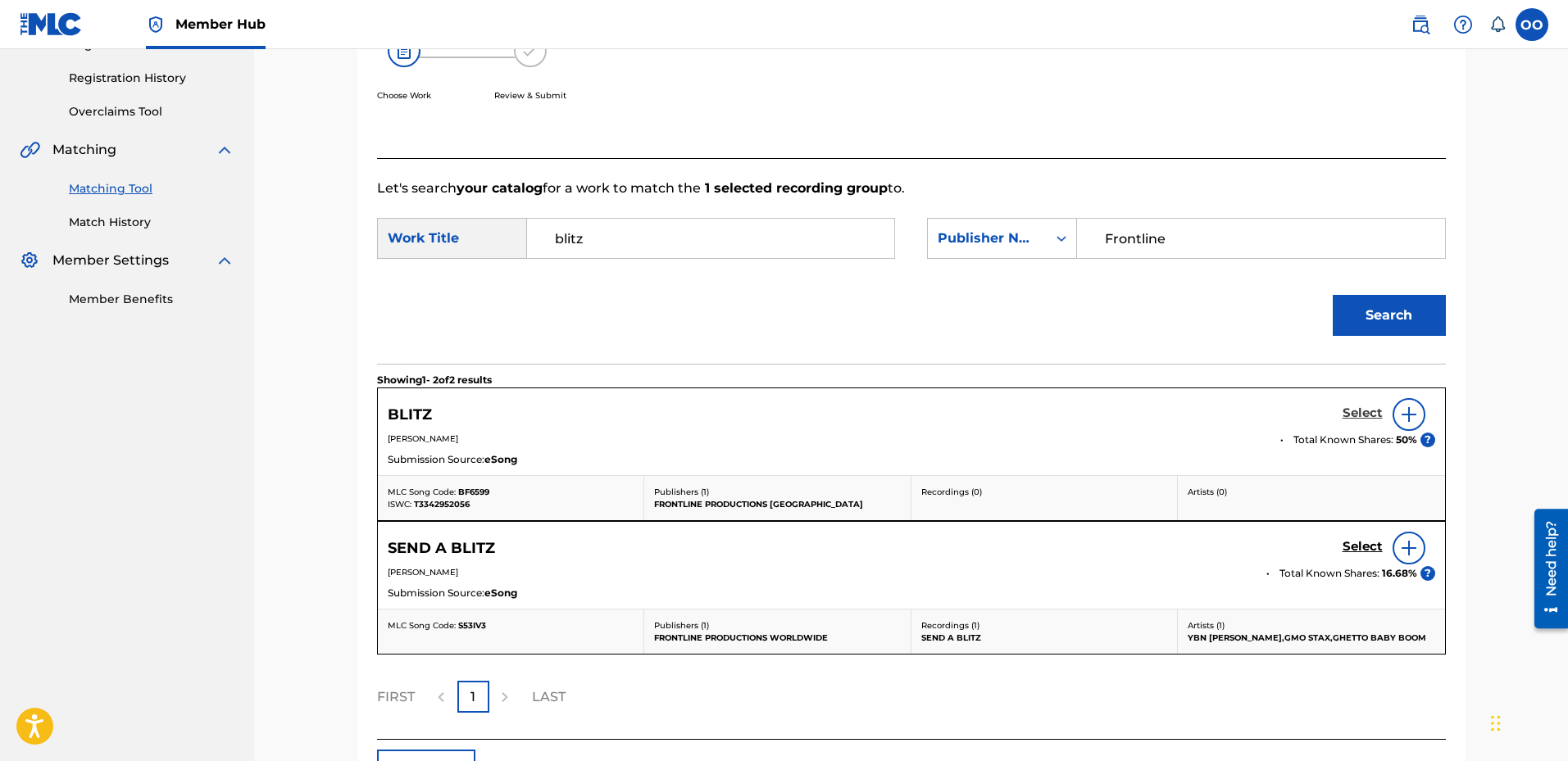
click at [1364, 421] on link "Select" at bounding box center [1363, 414] width 40 height 18
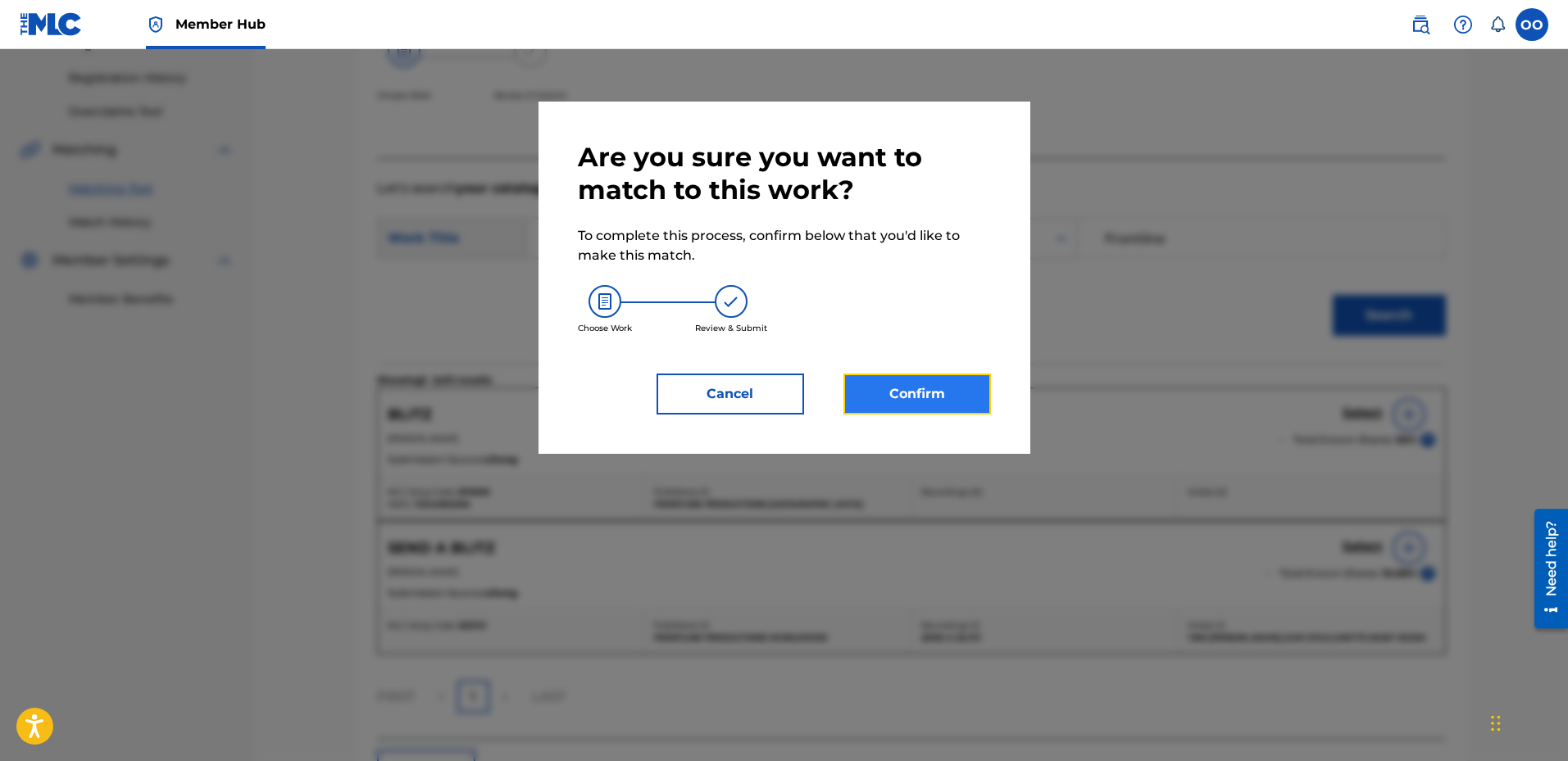
click at [937, 395] on button "Confirm" at bounding box center [917, 394] width 147 height 41
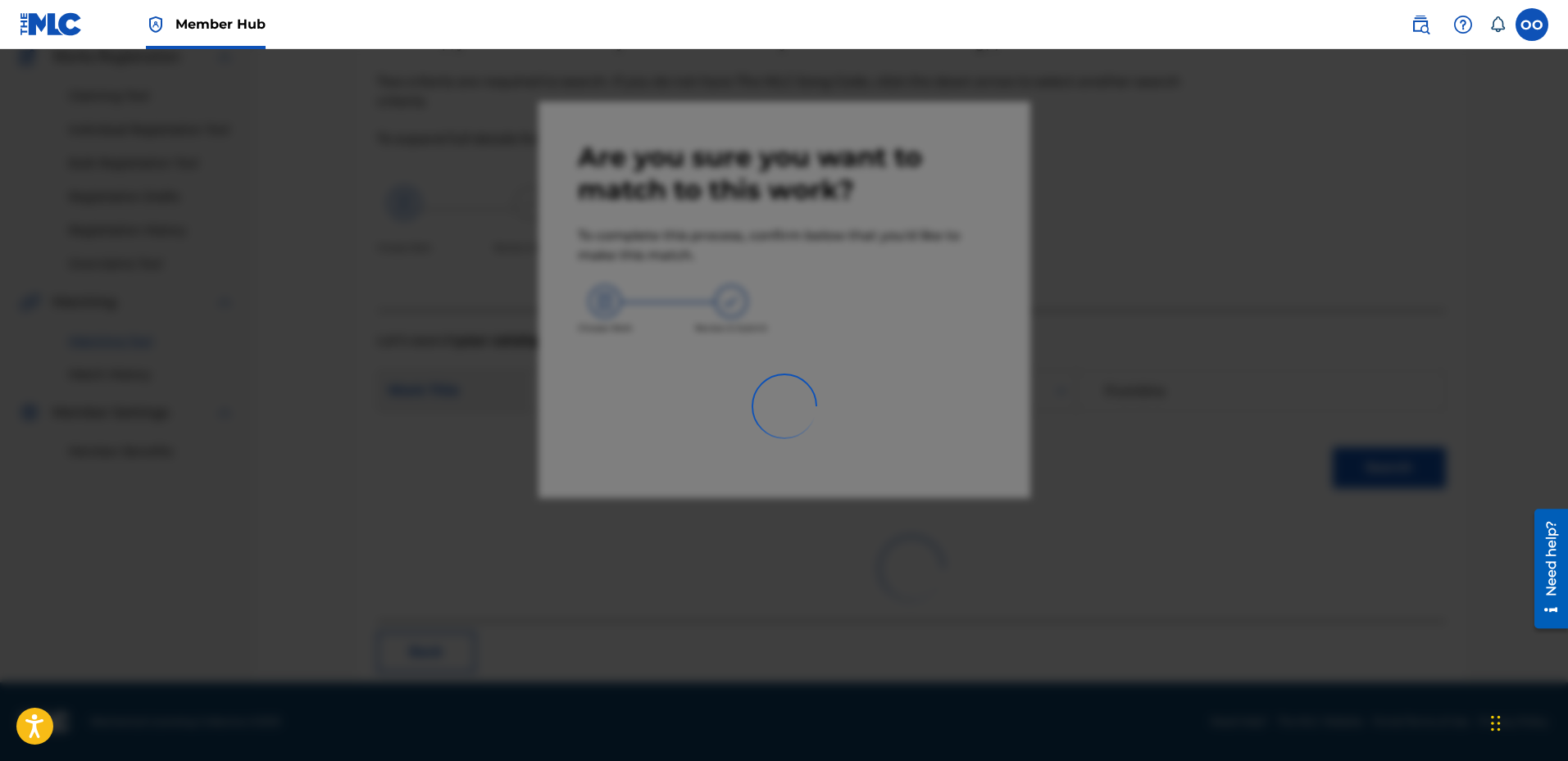
scroll to position [43, 0]
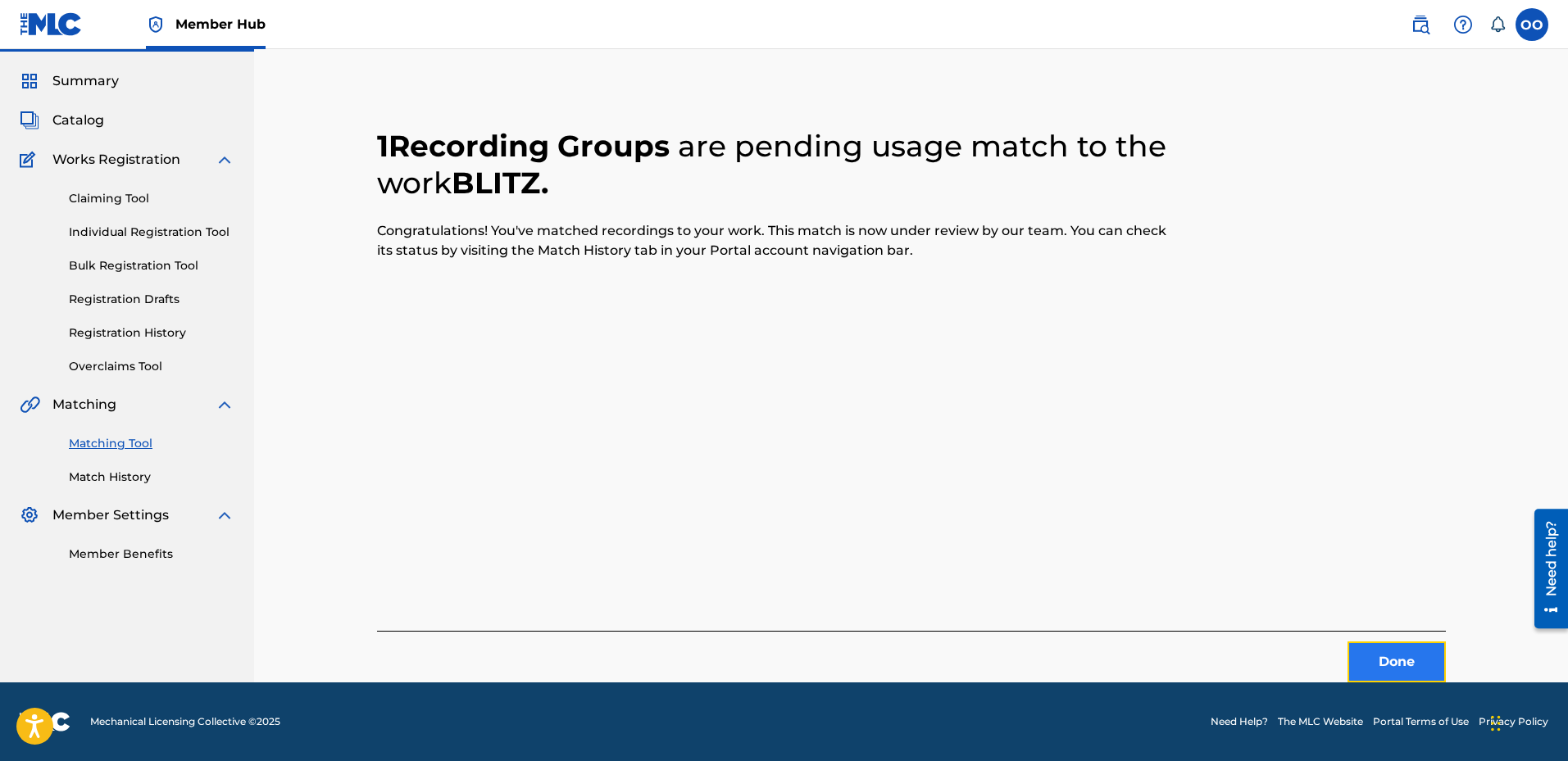
click at [1374, 652] on button "Done" at bounding box center [1397, 662] width 98 height 41
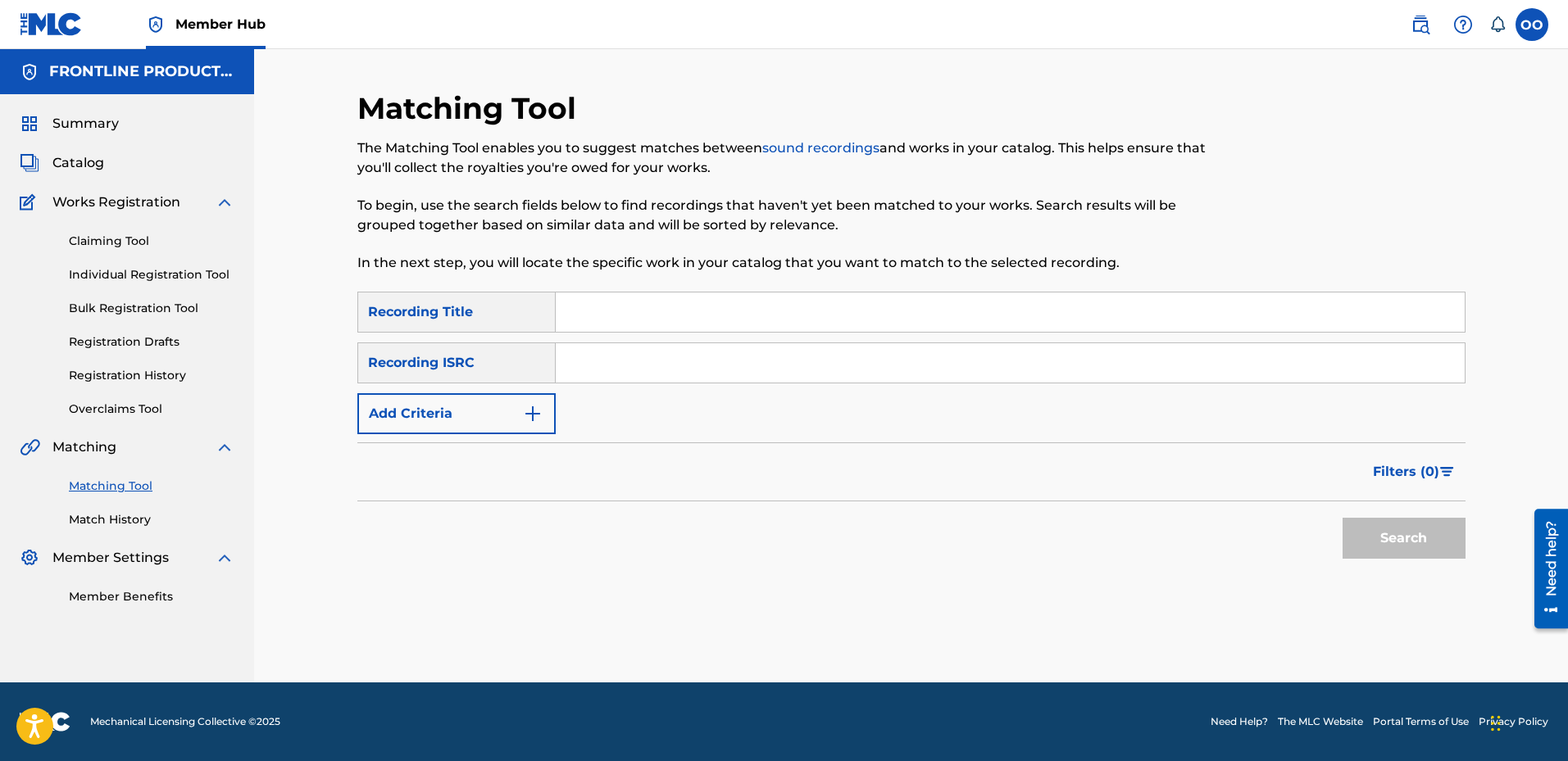
click at [672, 363] on input "Search Form" at bounding box center [1011, 363] width 909 height 39
paste input "USUYG1738096"
click at [1343, 518] on button "Search" at bounding box center [1404, 538] width 123 height 41
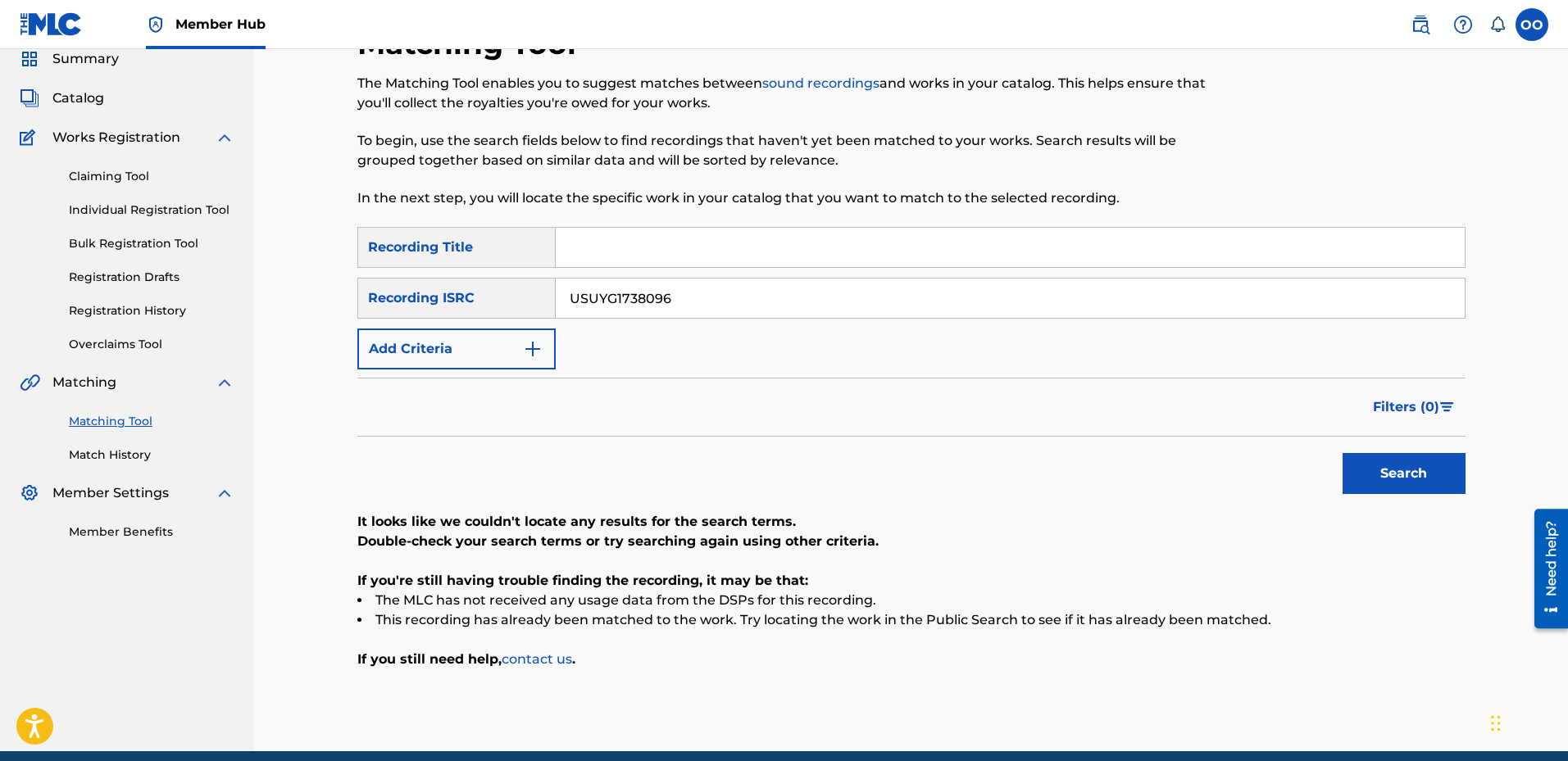
scroll to position [82, 0]
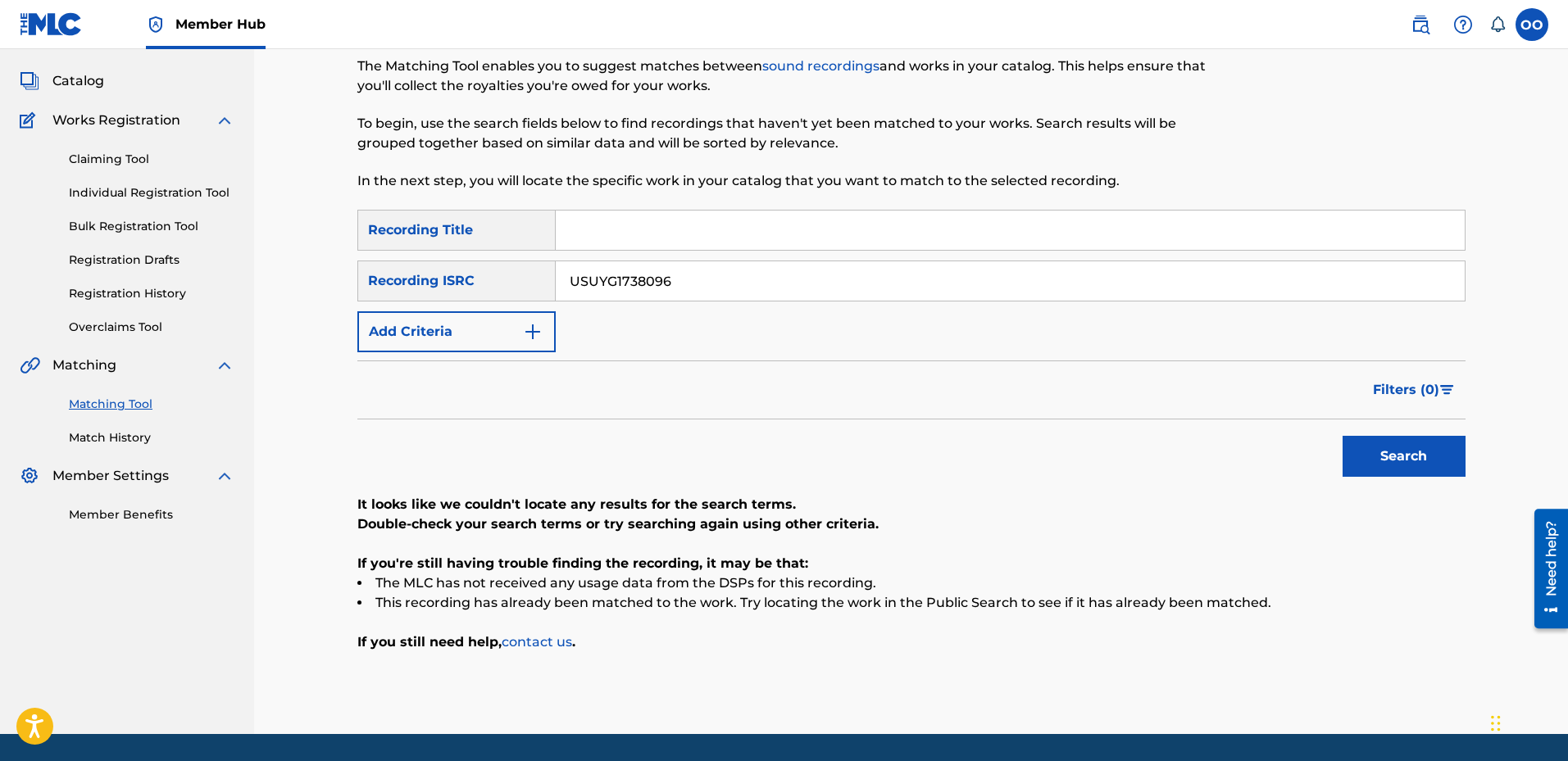
click at [728, 289] on input "USUYG1738096" at bounding box center [1011, 281] width 909 height 39
paste input "QZJ842503171"
click at [1343, 436] on button "Search" at bounding box center [1404, 456] width 123 height 41
click at [747, 271] on input "QZJ842503171" at bounding box center [1011, 281] width 909 height 39
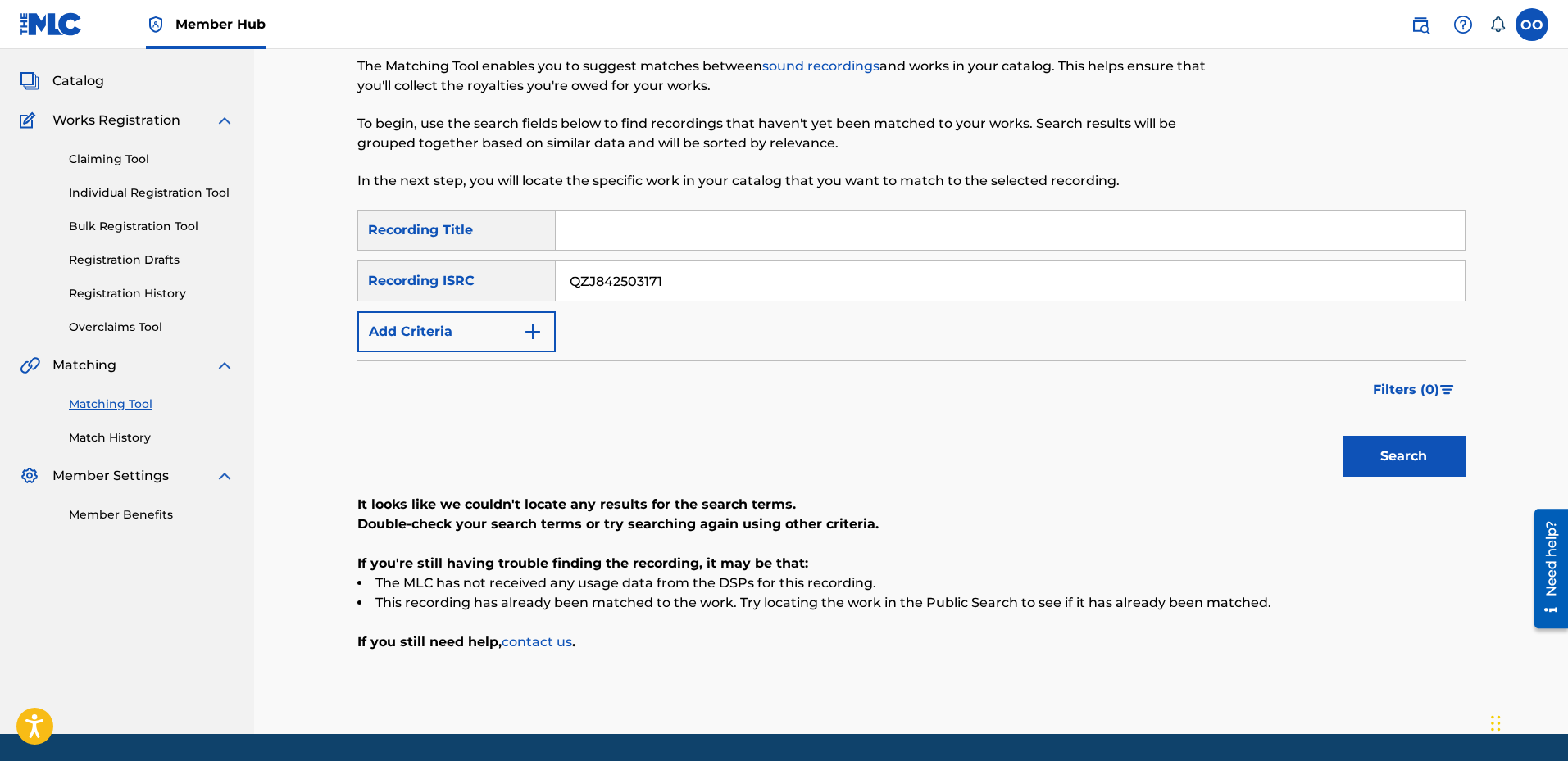
click at [747, 271] on input "QZJ842503171" at bounding box center [1011, 281] width 909 height 39
paste input "USUYG1741309"
click at [1343, 436] on button "Search" at bounding box center [1404, 456] width 123 height 41
click at [789, 282] on input "USUYG1741309" at bounding box center [1011, 281] width 909 height 39
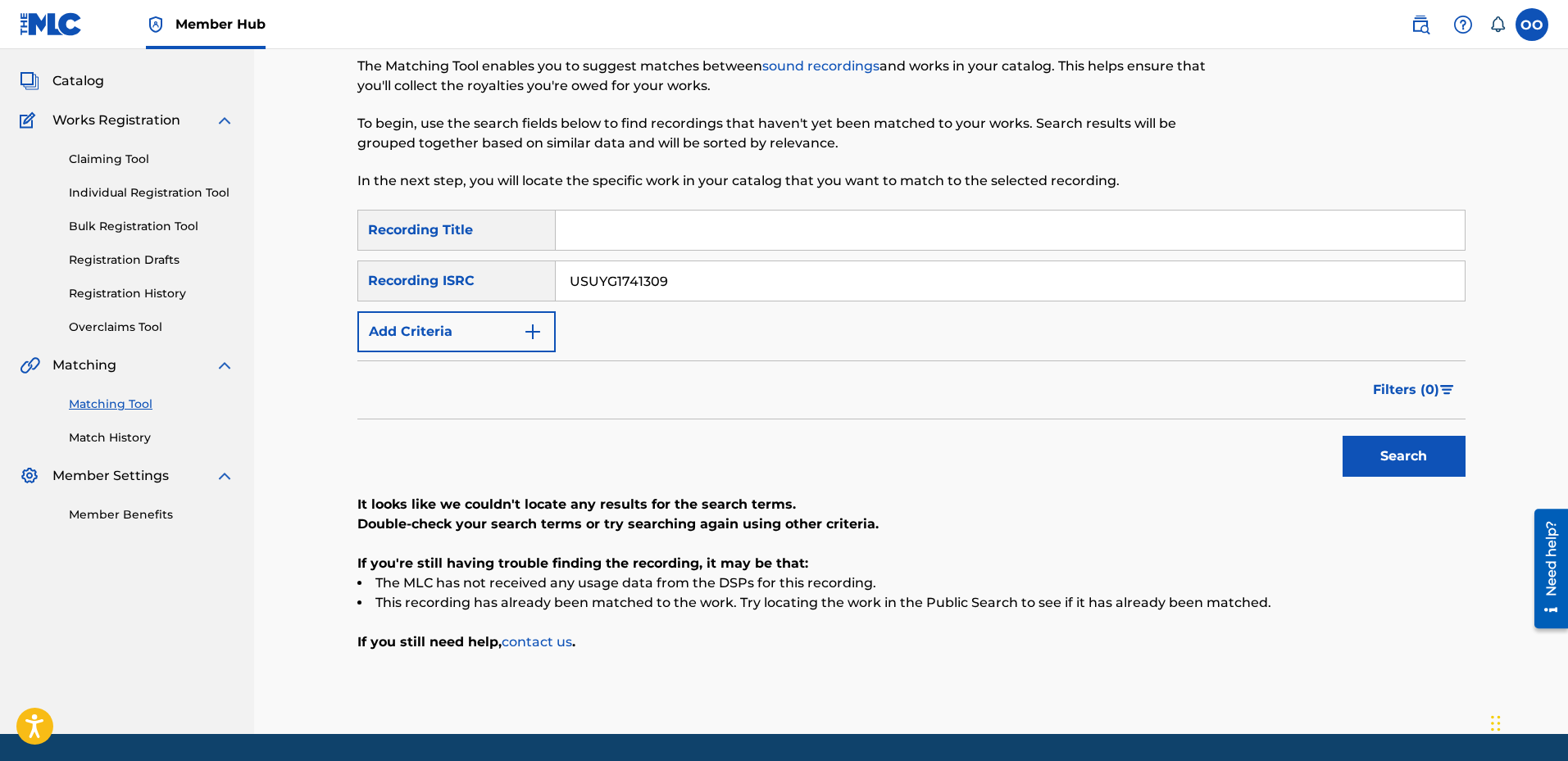
click at [789, 282] on input "USUYG1741309" at bounding box center [1011, 281] width 909 height 39
paste input "QM4TX2518440"
click at [1343, 436] on button "Search" at bounding box center [1404, 456] width 123 height 41
click at [744, 281] on input "QM4TX2518440" at bounding box center [1011, 281] width 909 height 39
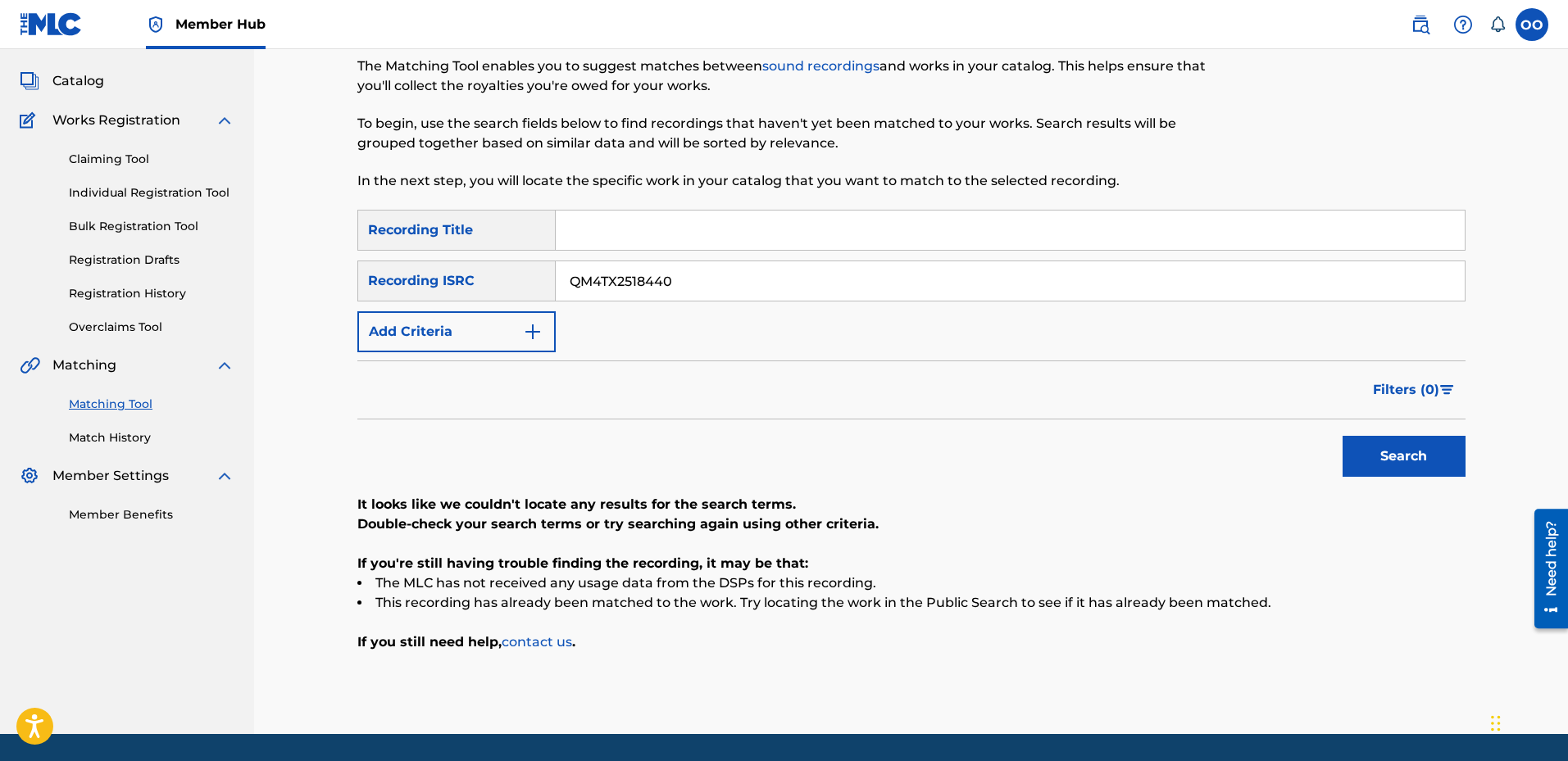
paste input "USLD91775812"
click at [1343, 436] on button "Search" at bounding box center [1404, 456] width 123 height 41
click at [782, 277] on input "USLD91775812" at bounding box center [1011, 281] width 909 height 39
paste input "QZNWZ2521590"
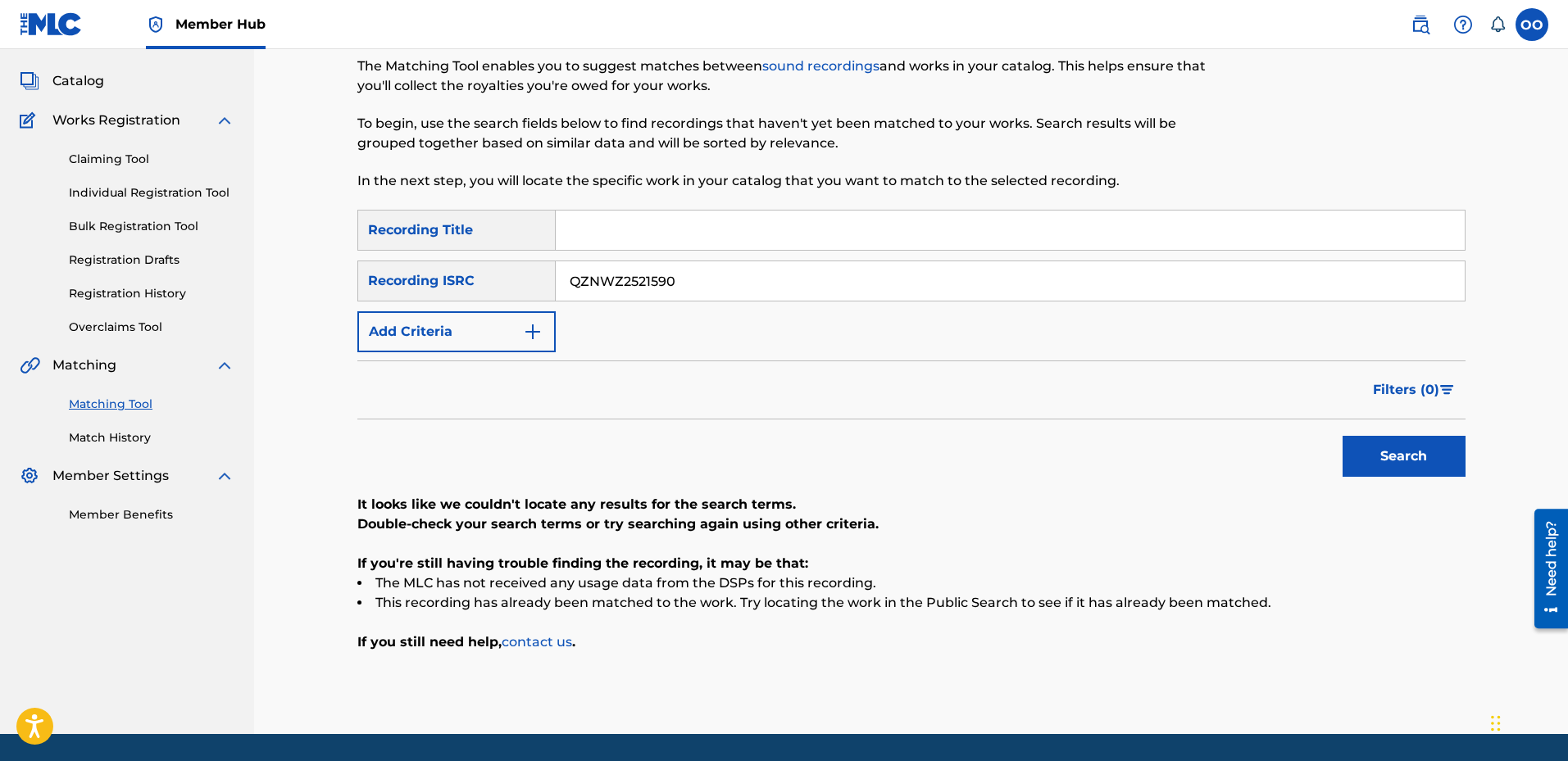
click at [1343, 436] on button "Search" at bounding box center [1404, 456] width 123 height 41
click at [738, 291] on input "QZNWZ2521590" at bounding box center [1011, 281] width 909 height 39
paste input "TCAJM2501919"
click at [1343, 436] on button "Search" at bounding box center [1404, 456] width 123 height 41
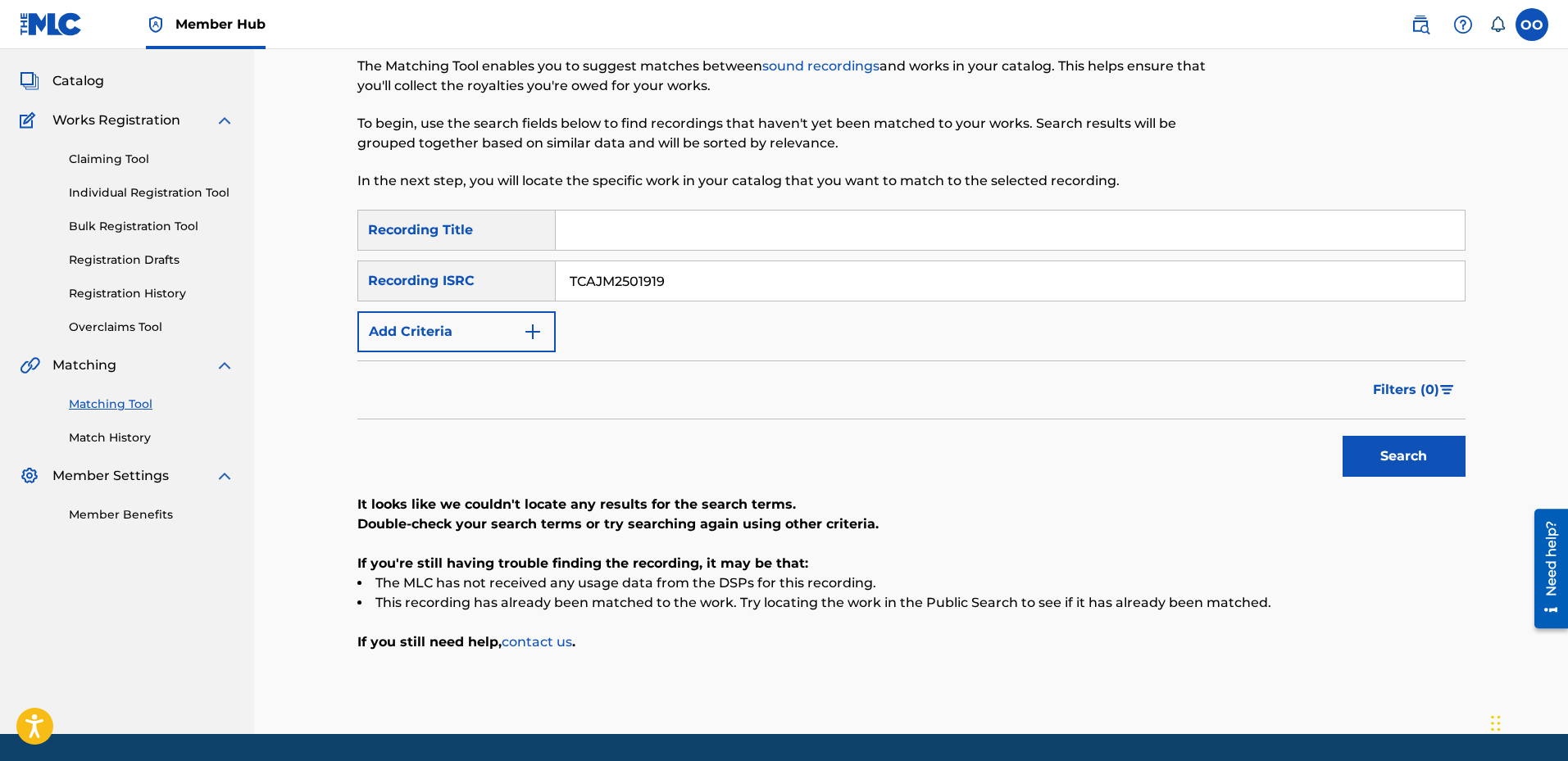
click at [745, 294] on input "TCAJM2501919" at bounding box center [1011, 281] width 909 height 39
paste input "22"
type input "TCAJM2502219"
click at [1343, 436] on button "Search" at bounding box center [1404, 456] width 123 height 41
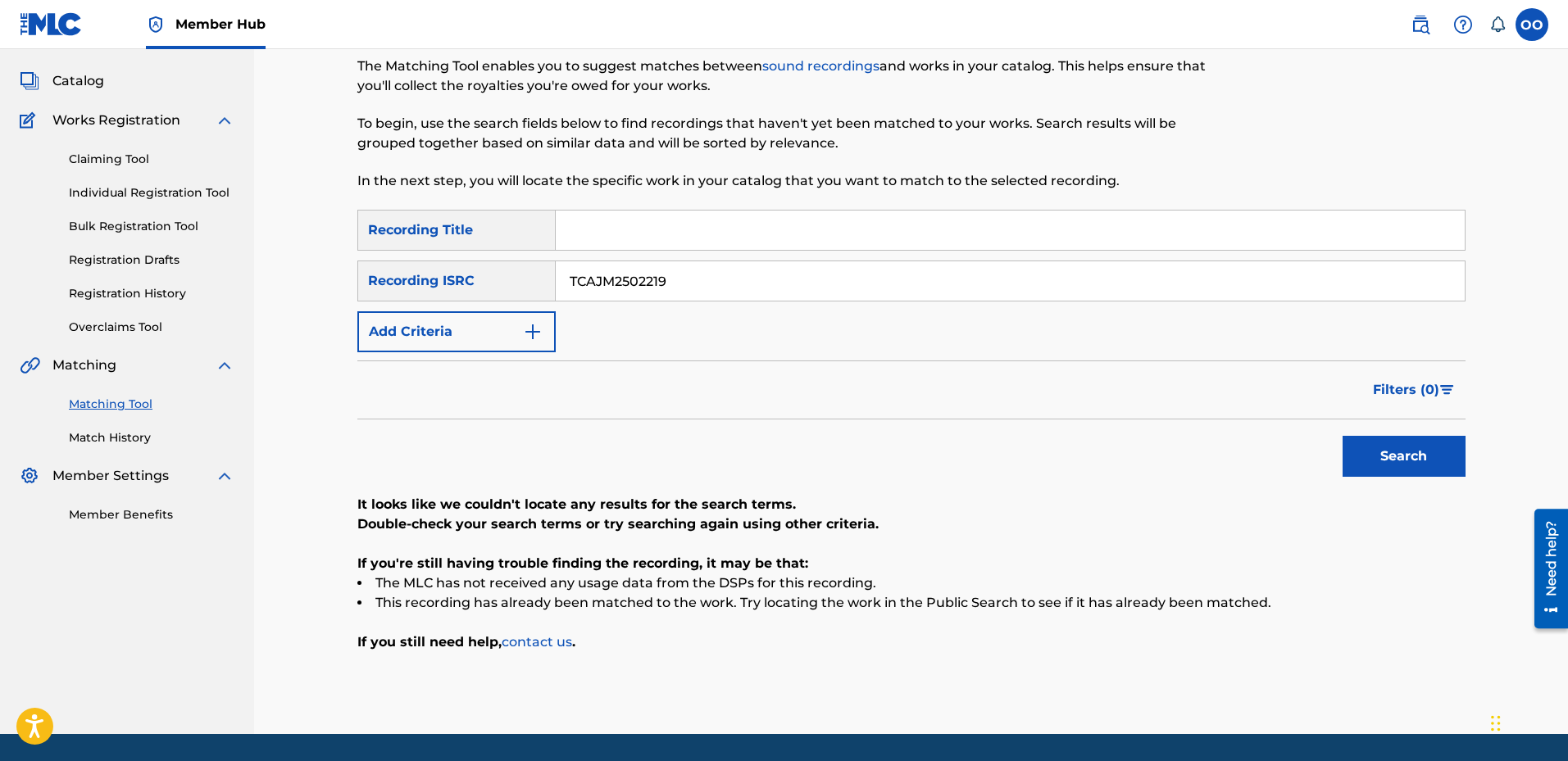
click at [573, 228] on input "Search Form" at bounding box center [1011, 230] width 909 height 39
paste input "Sticky business"
type input "Sticky business"
click at [499, 347] on button "Add Criteria" at bounding box center [456, 332] width 198 height 41
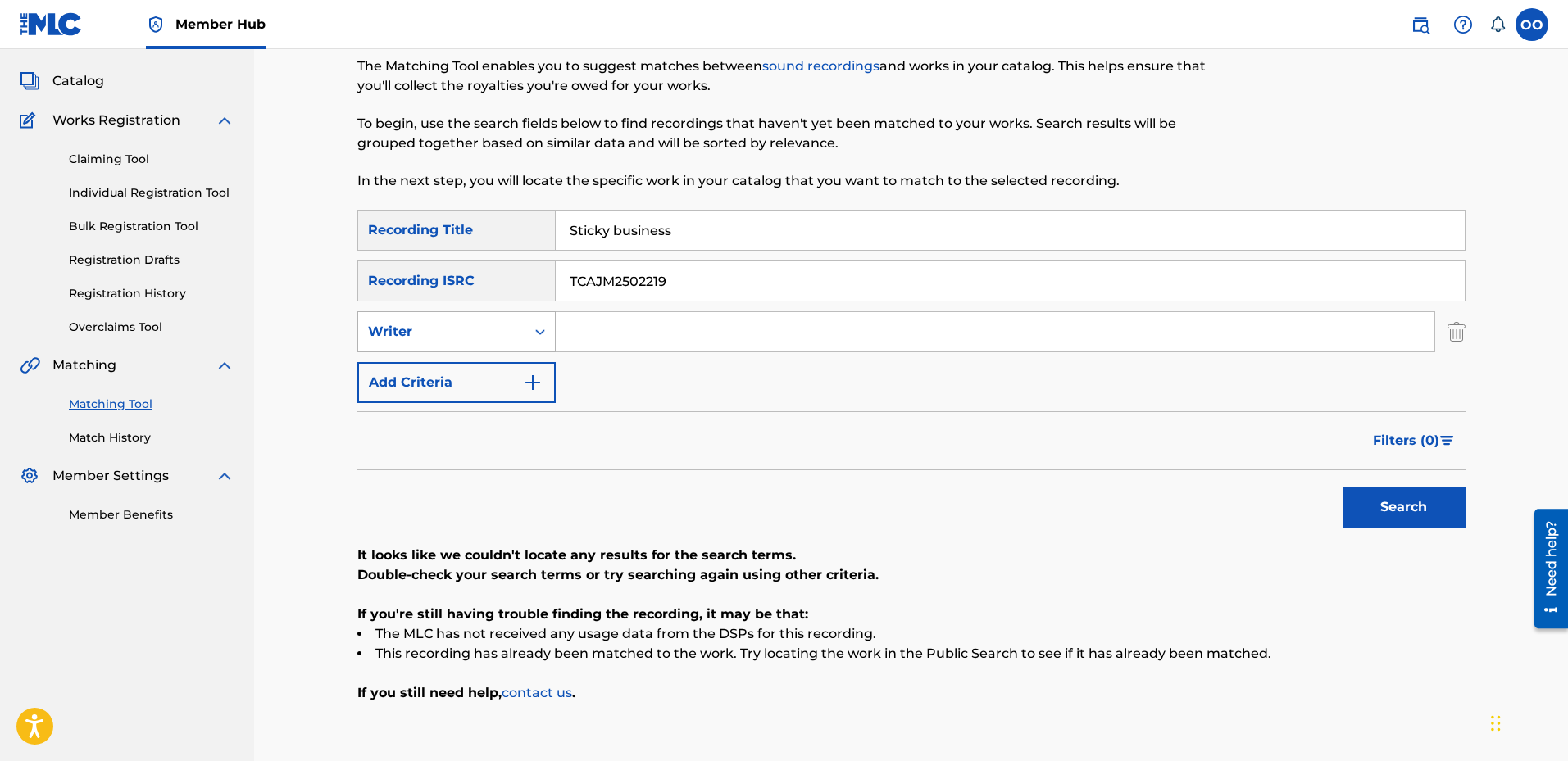
click at [501, 336] on div "Writer" at bounding box center [441, 332] width 147 height 19
click at [473, 371] on div "Recording Artist" at bounding box center [456, 372] width 197 height 41
click at [686, 285] on input "TCAJM2502219" at bounding box center [1011, 281] width 909 height 39
click at [635, 324] on input "Search Form" at bounding box center [995, 332] width 879 height 39
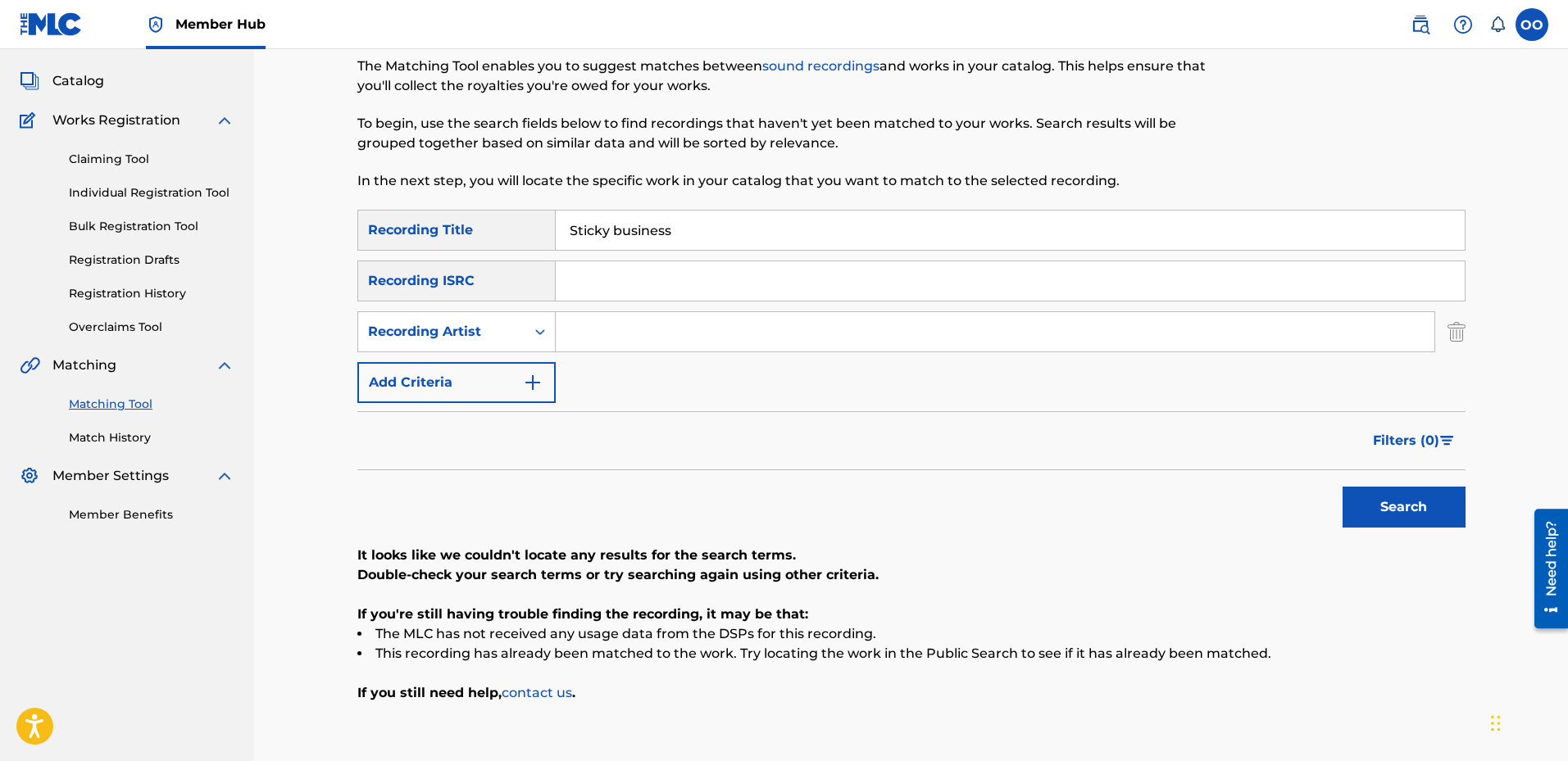
paste input "Bfb [PERSON_NAME]"
type input "Bfb [PERSON_NAME]"
click at [1343, 487] on button "Search" at bounding box center [1404, 507] width 123 height 41
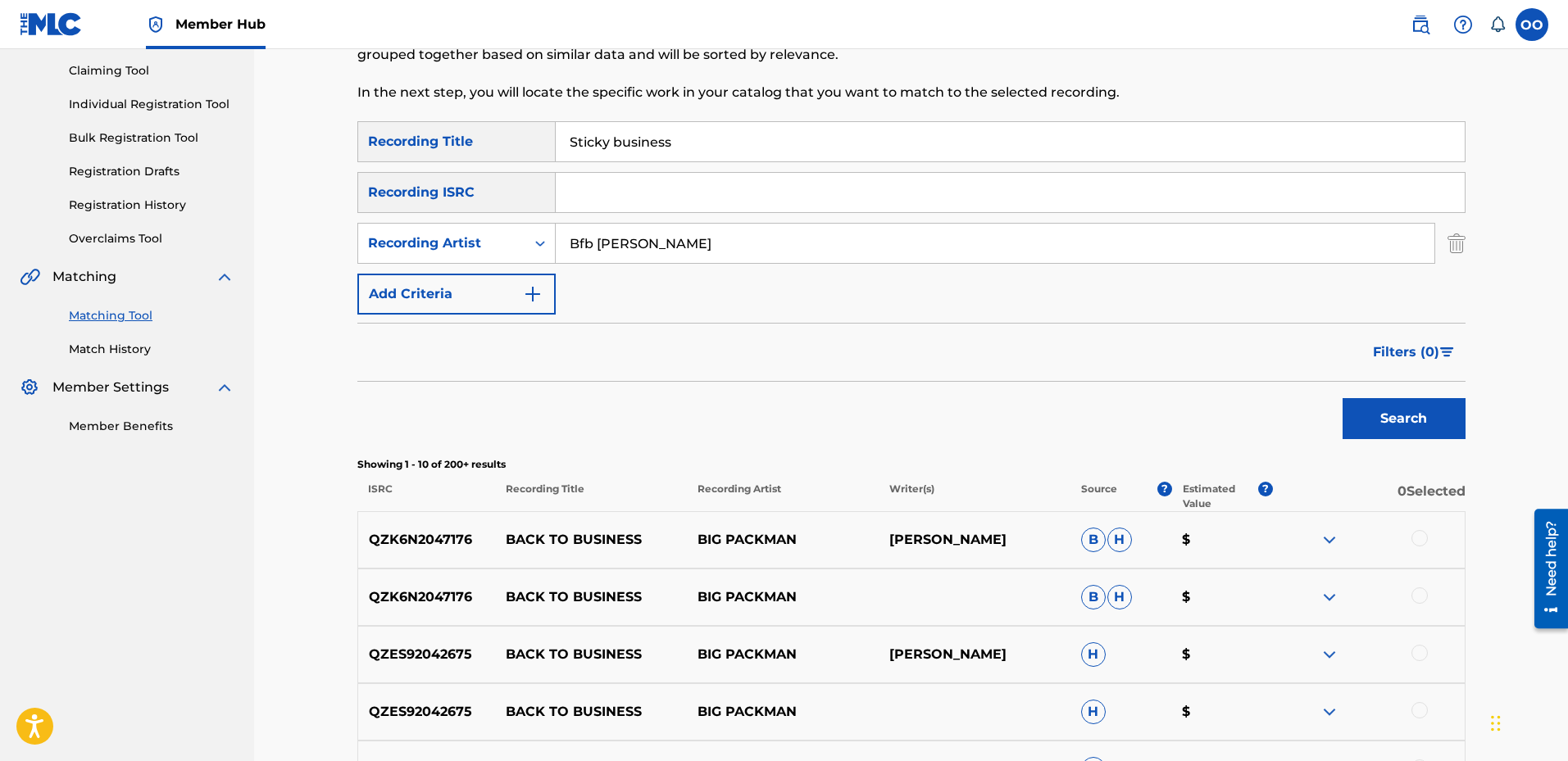
scroll to position [164, 0]
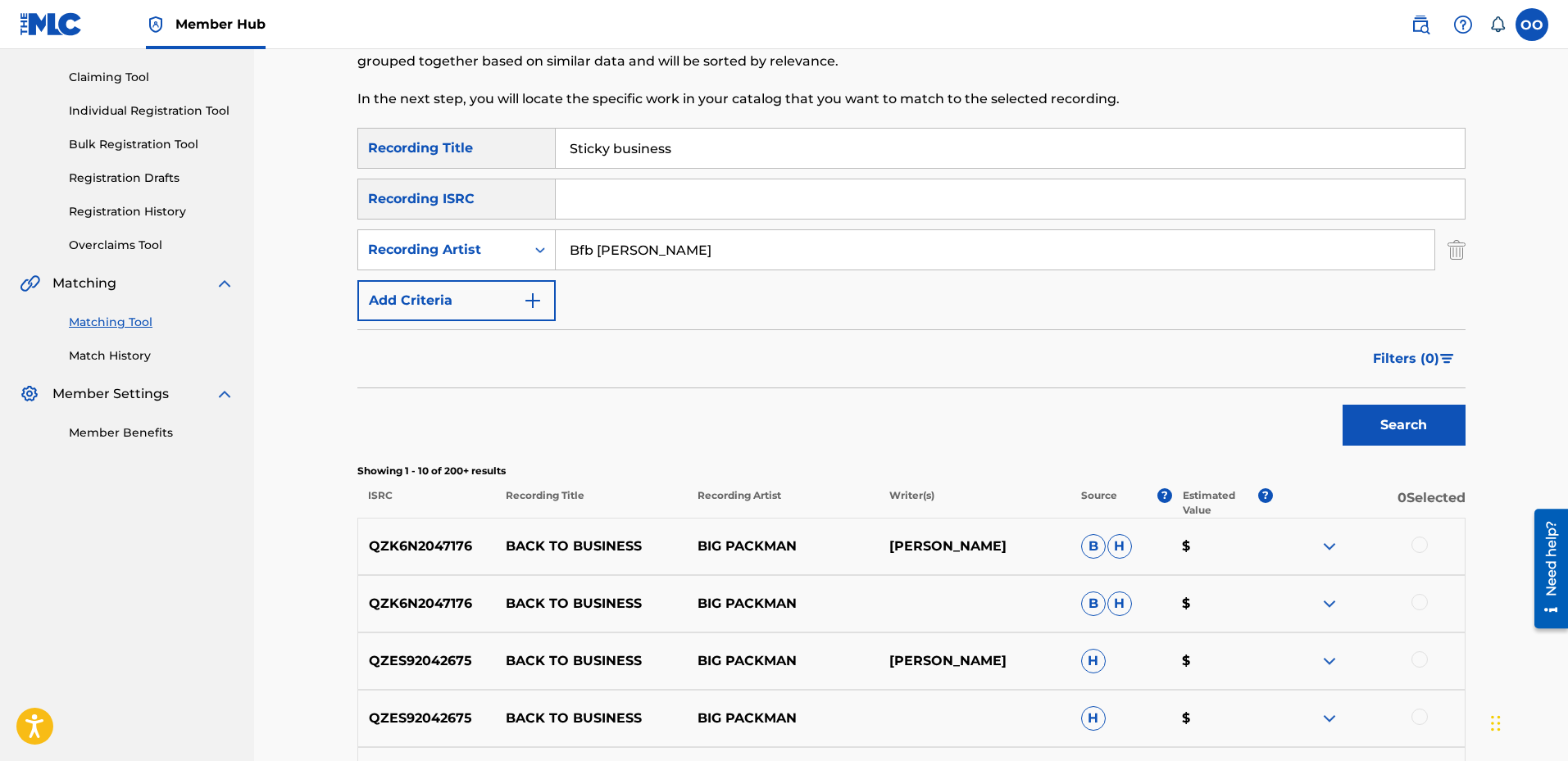
click at [690, 157] on input "Sticky business" at bounding box center [1011, 148] width 909 height 39
paste input "Understood"
type input "Understood"
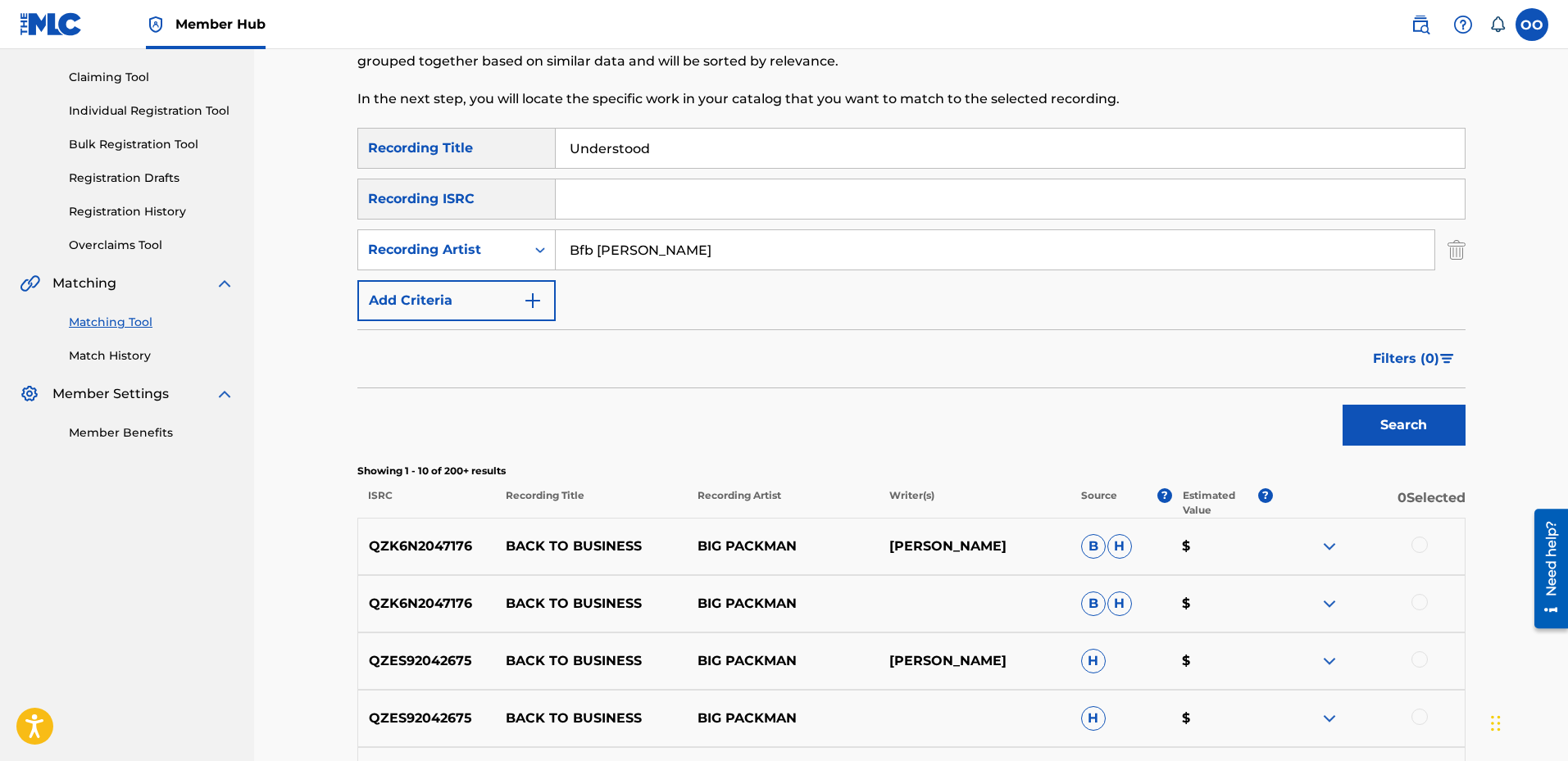
click at [668, 255] on input "Bfb [PERSON_NAME]" at bounding box center [995, 250] width 879 height 39
paste input "Richtown Butter"
click at [1343, 405] on button "Search" at bounding box center [1404, 425] width 123 height 41
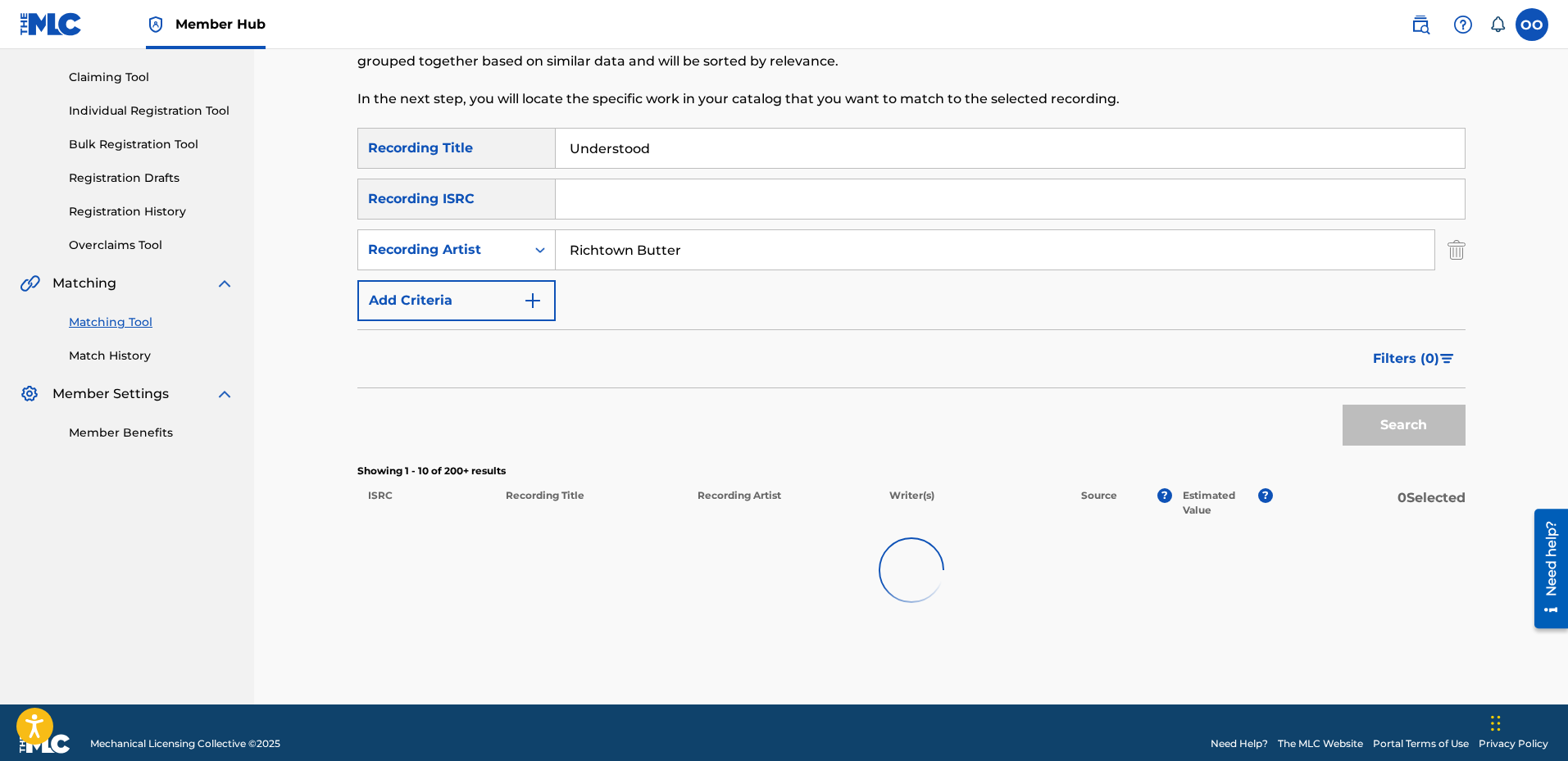
scroll to position [138, 0]
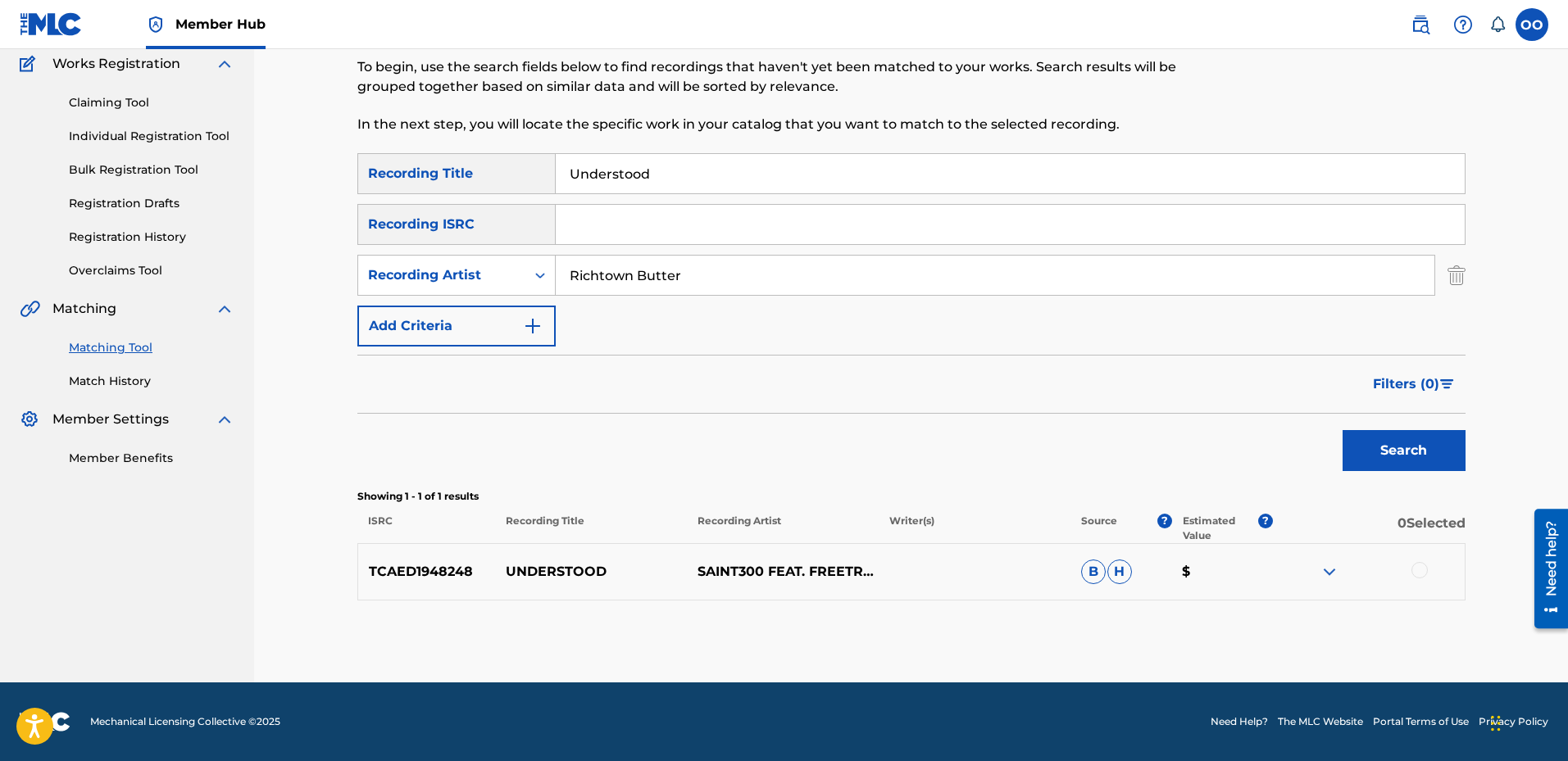
click at [720, 280] on input "Richtown Butter" at bounding box center [995, 275] width 879 height 39
type input "YBN [PERSON_NAME]"
click at [1412, 453] on button "Search" at bounding box center [1404, 450] width 123 height 41
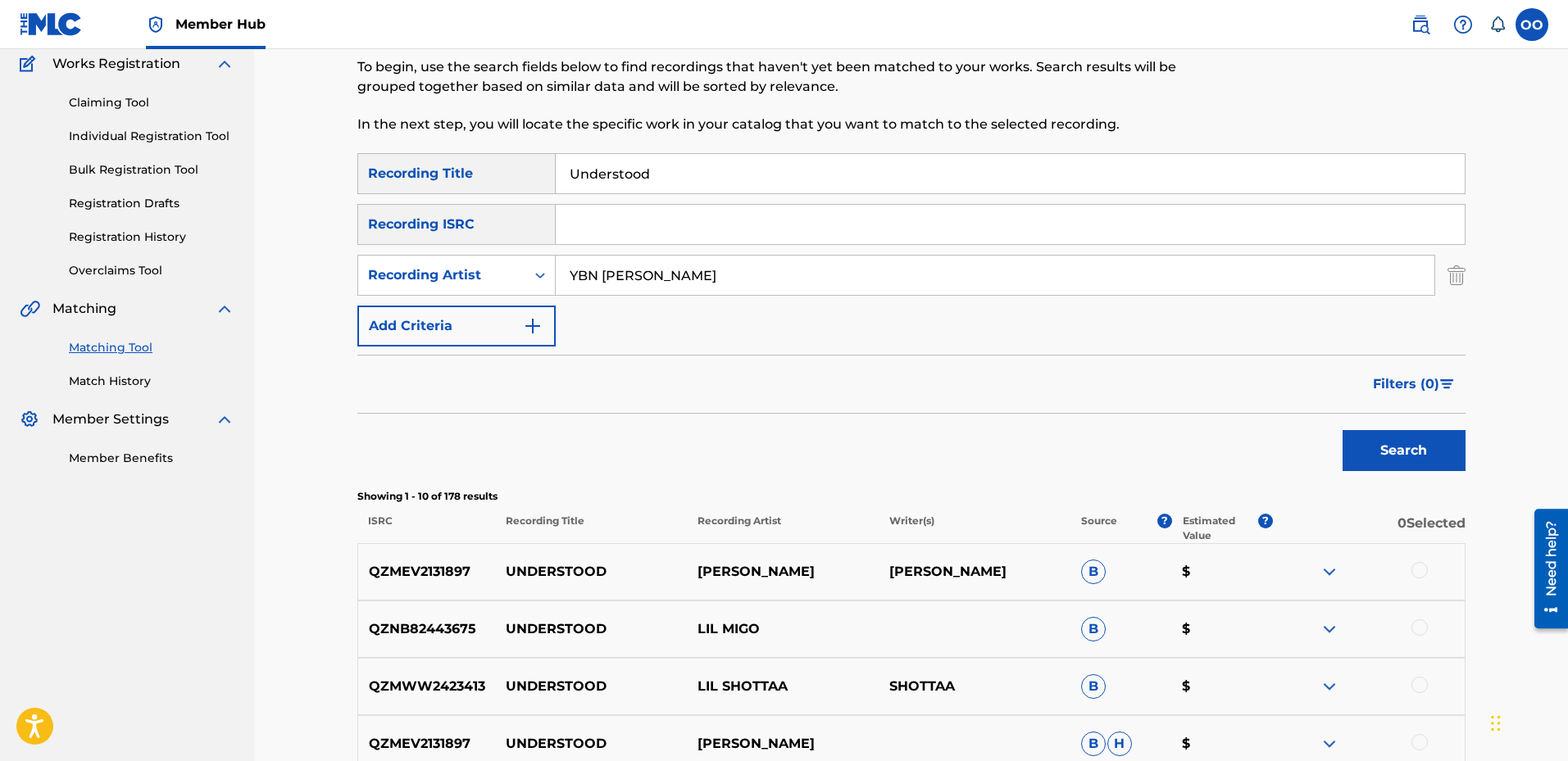
click at [858, 346] on div "SearchWithCriteriaa7e86940-b3b3-4d7b-b0d9-4185ac140a77 Recording Title Understo…" at bounding box center [911, 250] width 1108 height 194
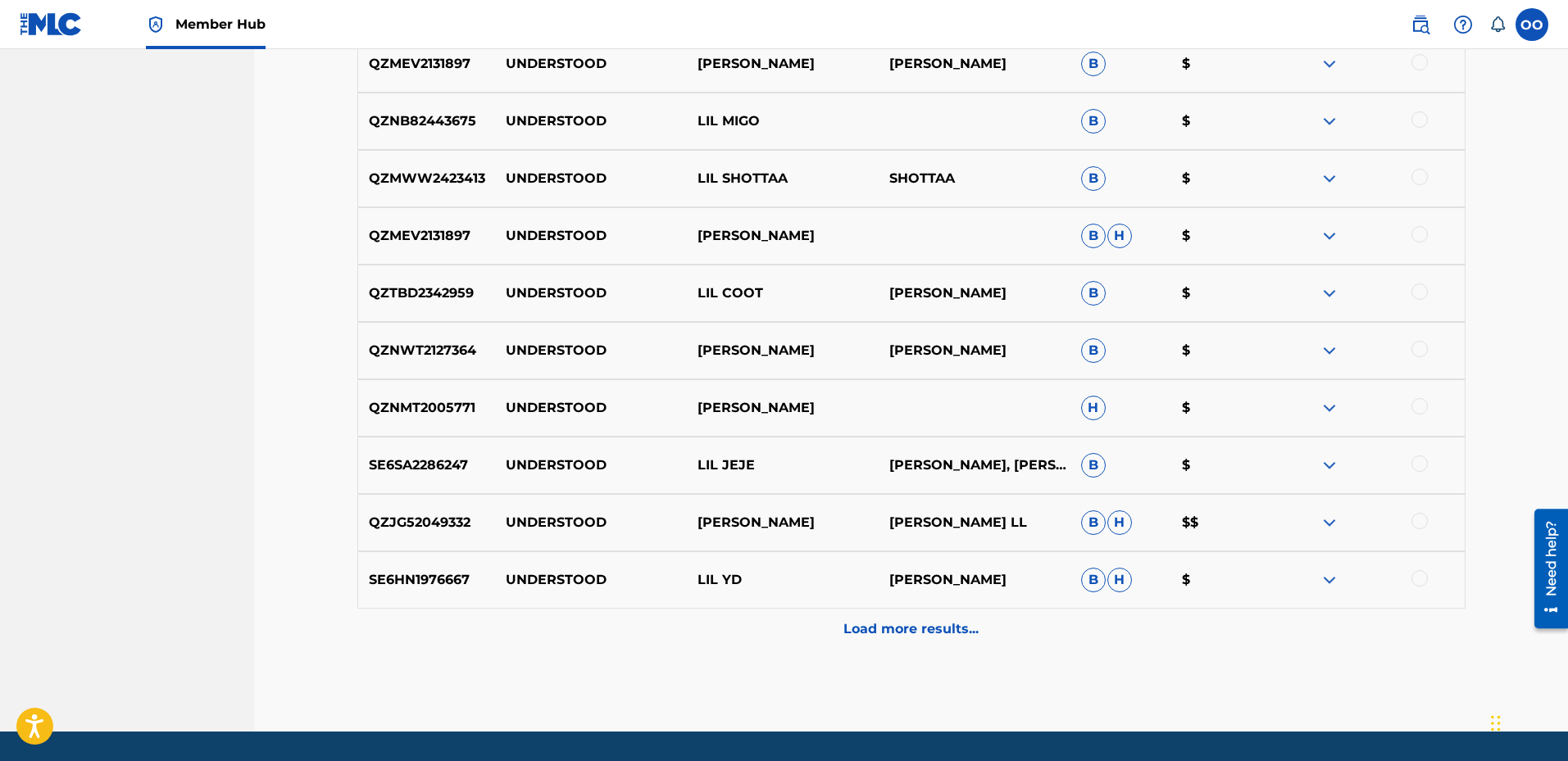
scroll to position [655, 0]
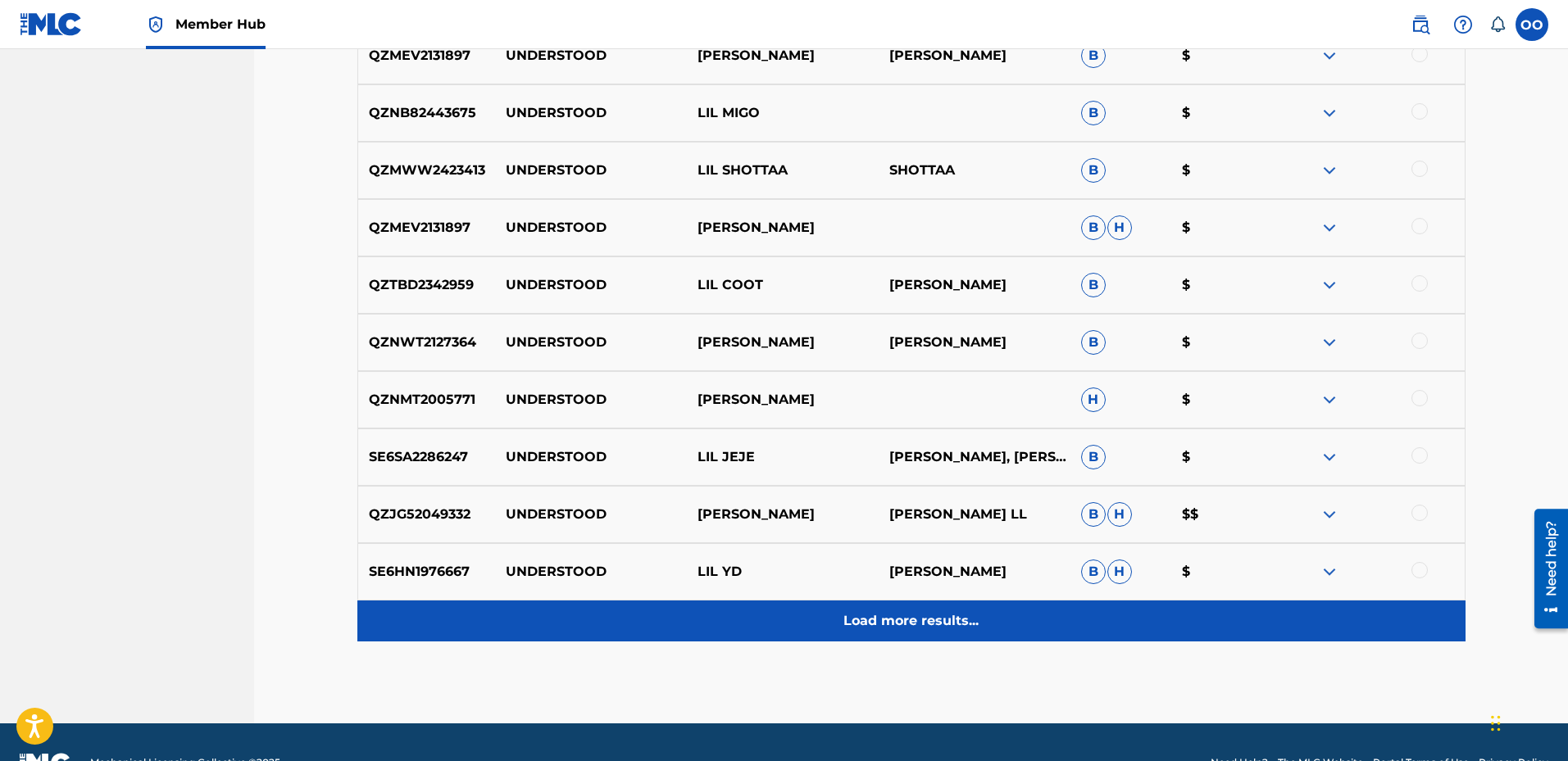
click at [927, 641] on div "Load more results..." at bounding box center [911, 621] width 1108 height 41
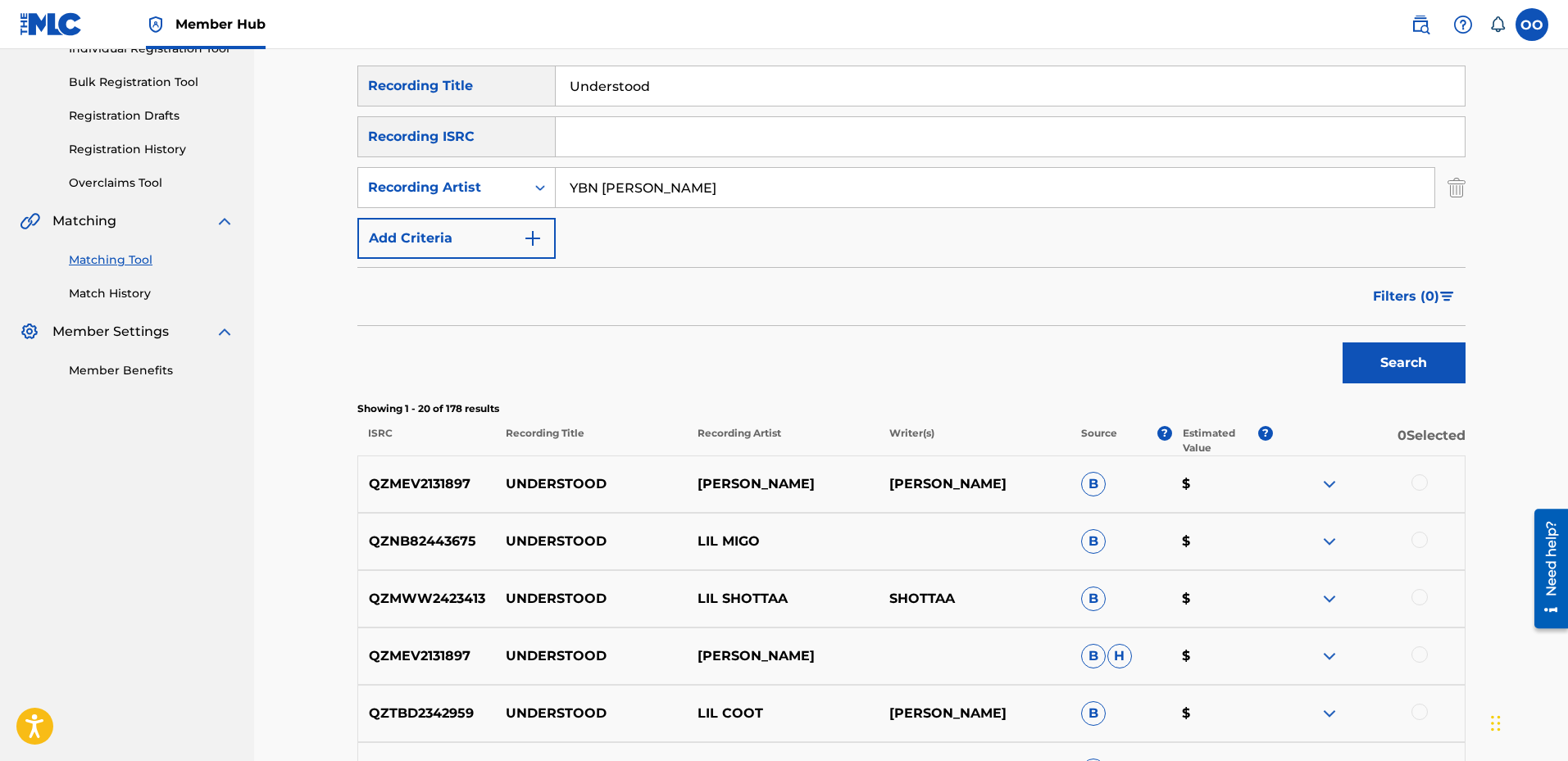
scroll to position [81, 0]
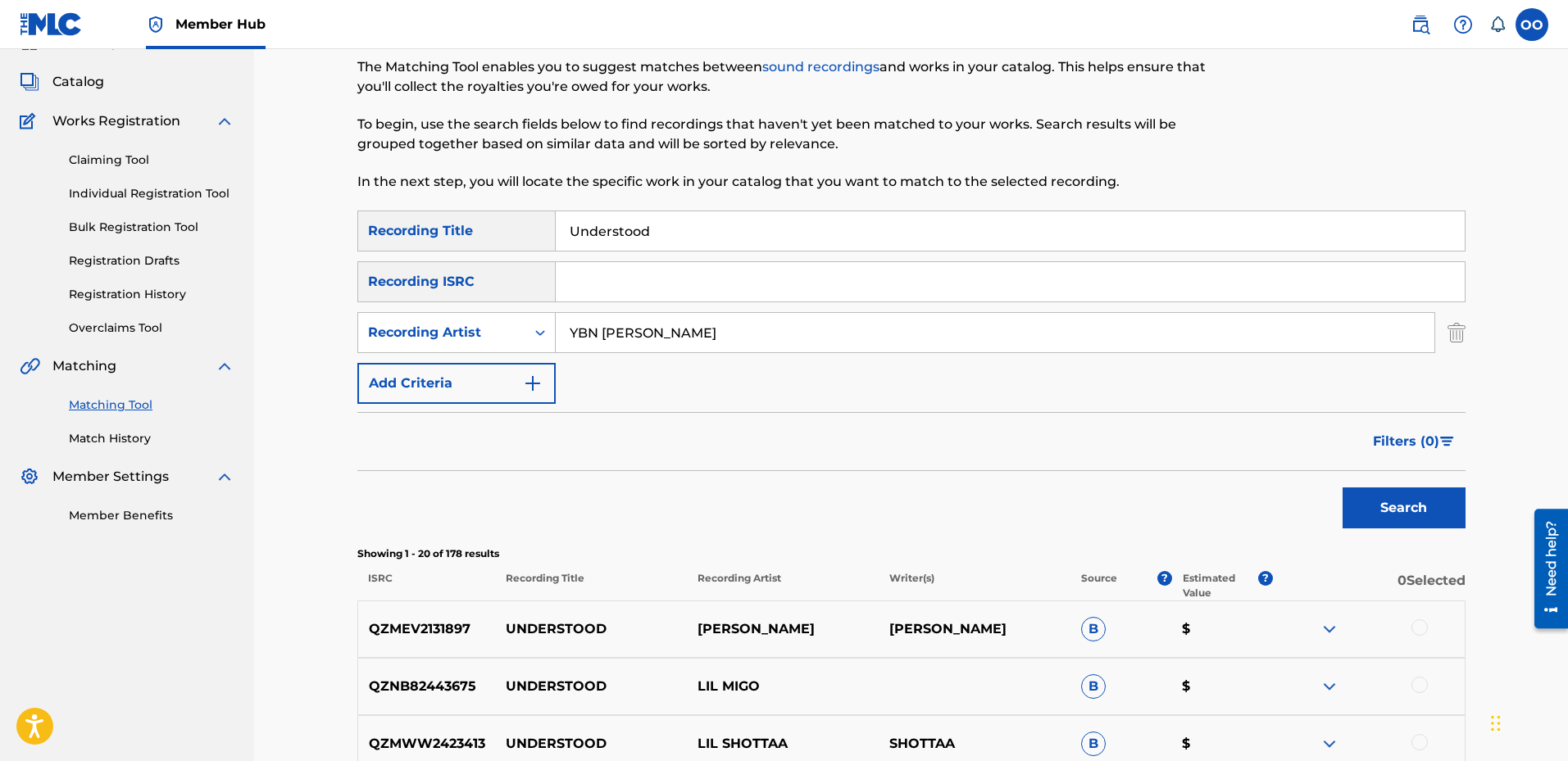
click at [685, 204] on div "Matching Tool The Matching Tool enables you to suggest matches between sound re…" at bounding box center [784, 109] width 853 height 201
click at [679, 231] on input "Understood" at bounding box center [1011, 230] width 909 height 39
paste input "Timeout"
type input "Timeout"
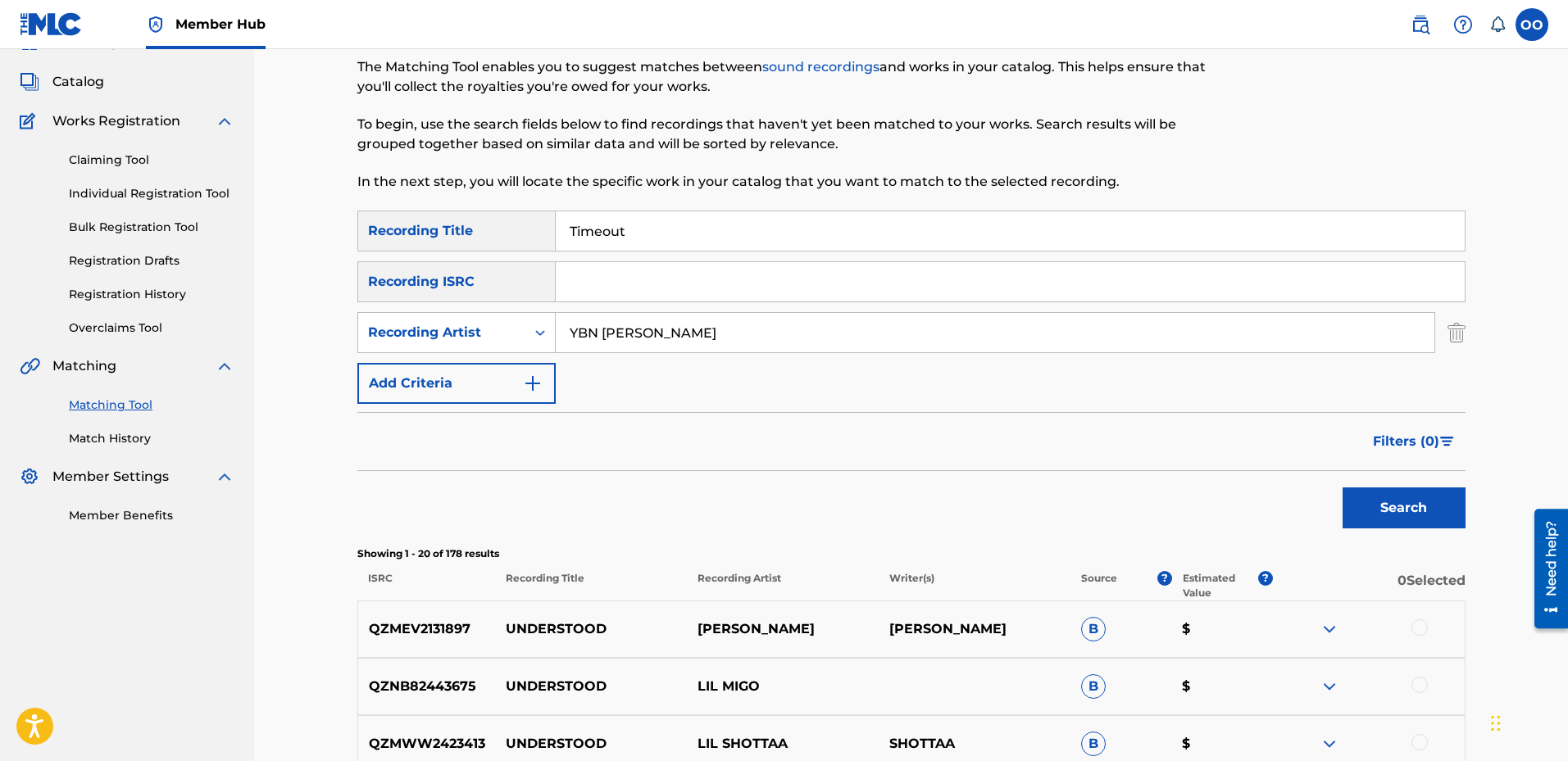
click at [644, 342] on input "YBN [PERSON_NAME]" at bounding box center [995, 332] width 879 height 39
paste input "GMO Stax"
type input "GMO Stax"
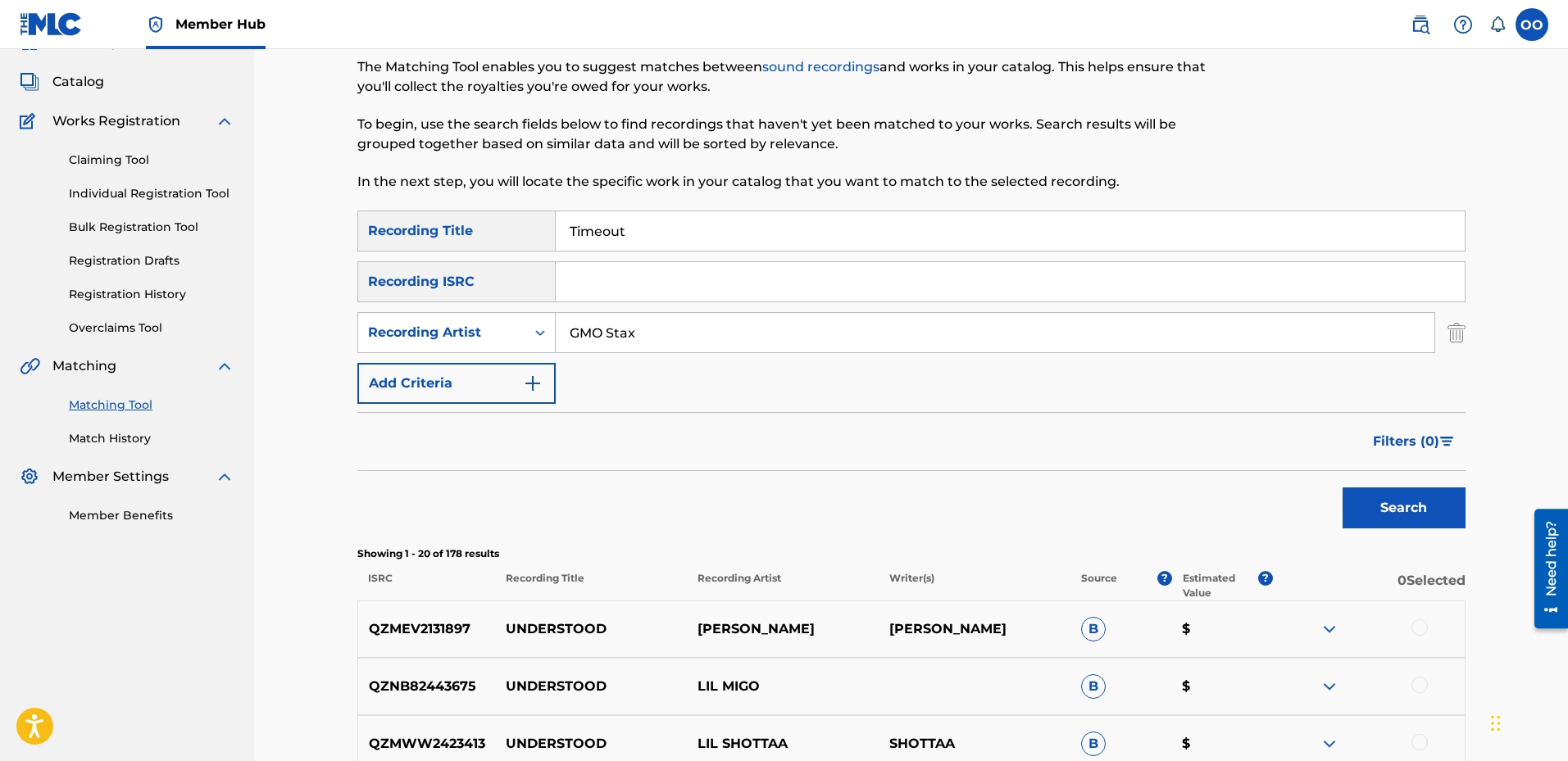
click at [1343, 488] on button "Search" at bounding box center [1404, 508] width 123 height 41
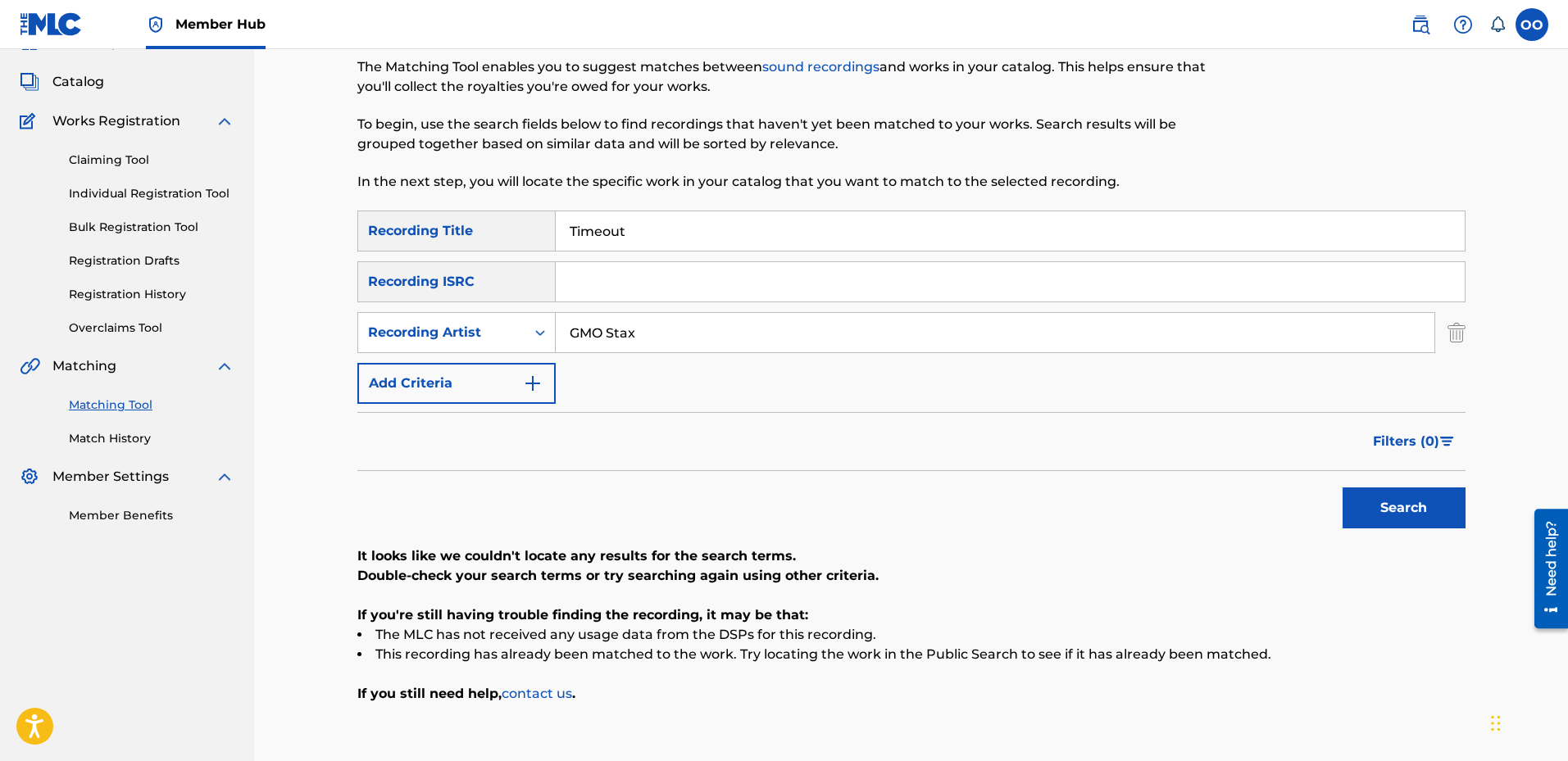
click at [636, 235] on input "Timeout" at bounding box center [1011, 230] width 909 height 39
paste input "Free Blueface"
type input "Free Blueface"
click at [643, 343] on input "GMO Stax" at bounding box center [995, 332] width 879 height 39
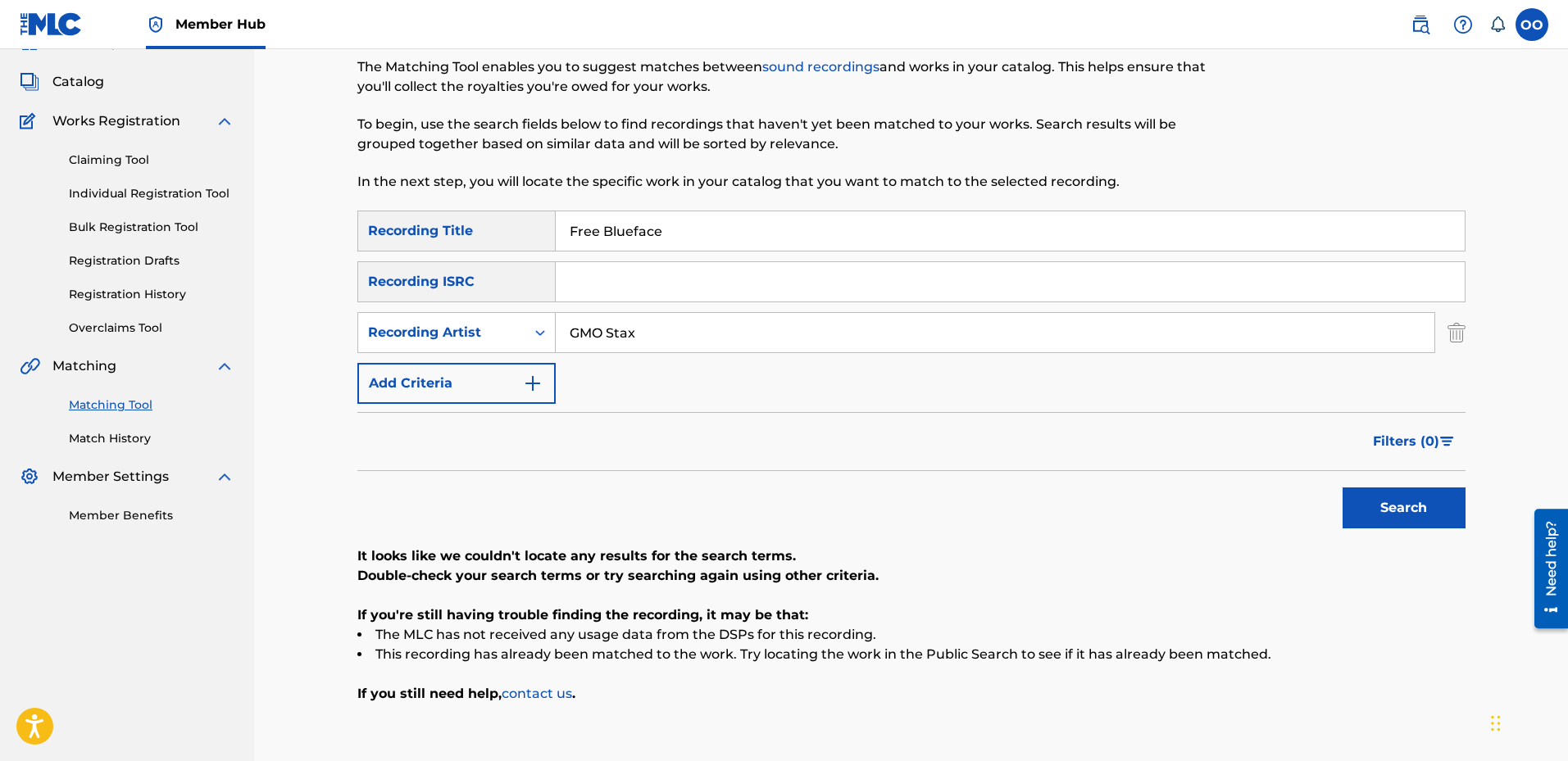
click at [643, 343] on input "GMO Stax" at bounding box center [995, 332] width 879 height 39
paste input "Bfb [PERSON_NAME]"
type input "Bfb [PERSON_NAME]"
click at [1343, 488] on button "Search" at bounding box center [1404, 508] width 123 height 41
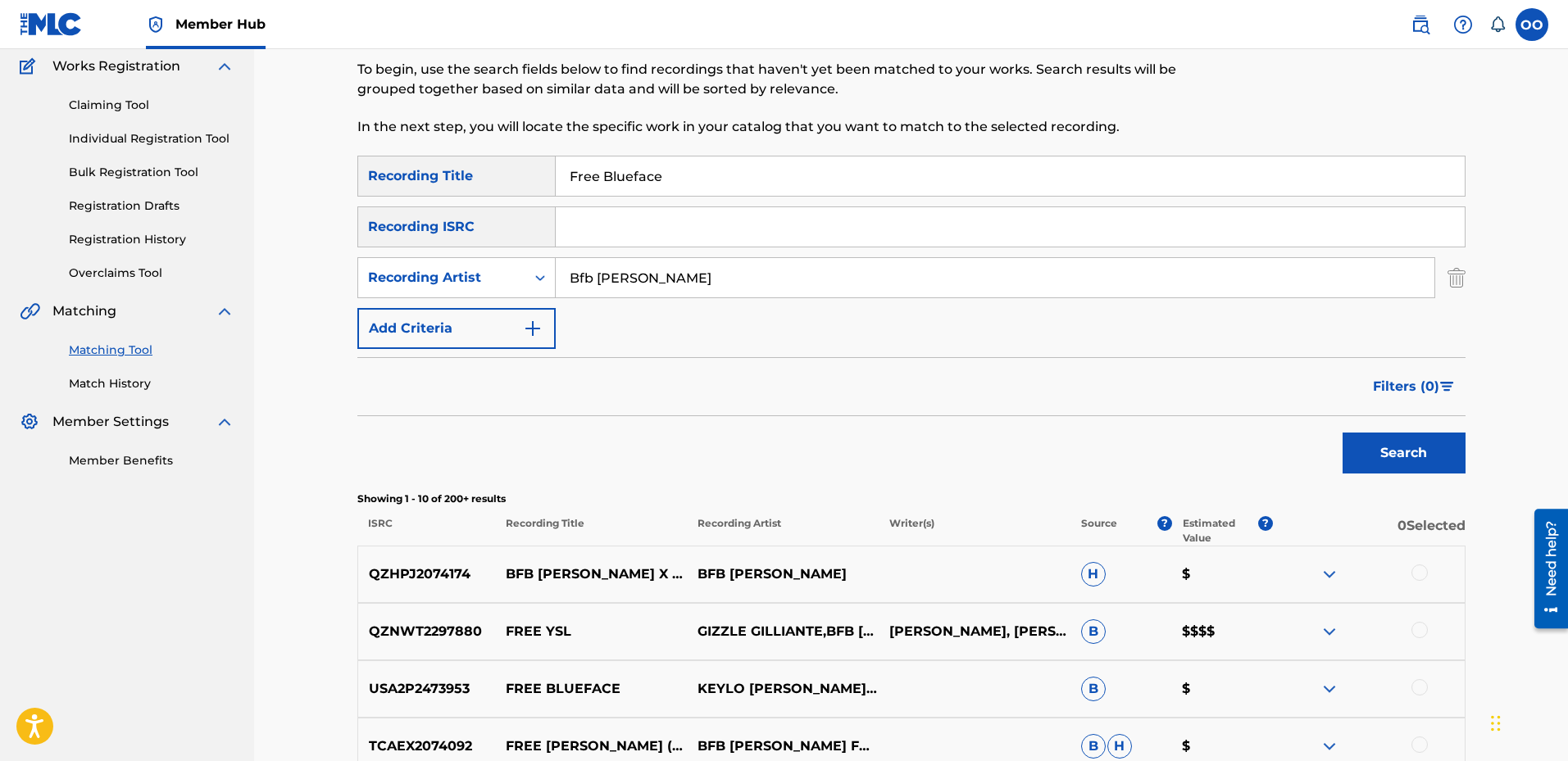
scroll to position [163, 0]
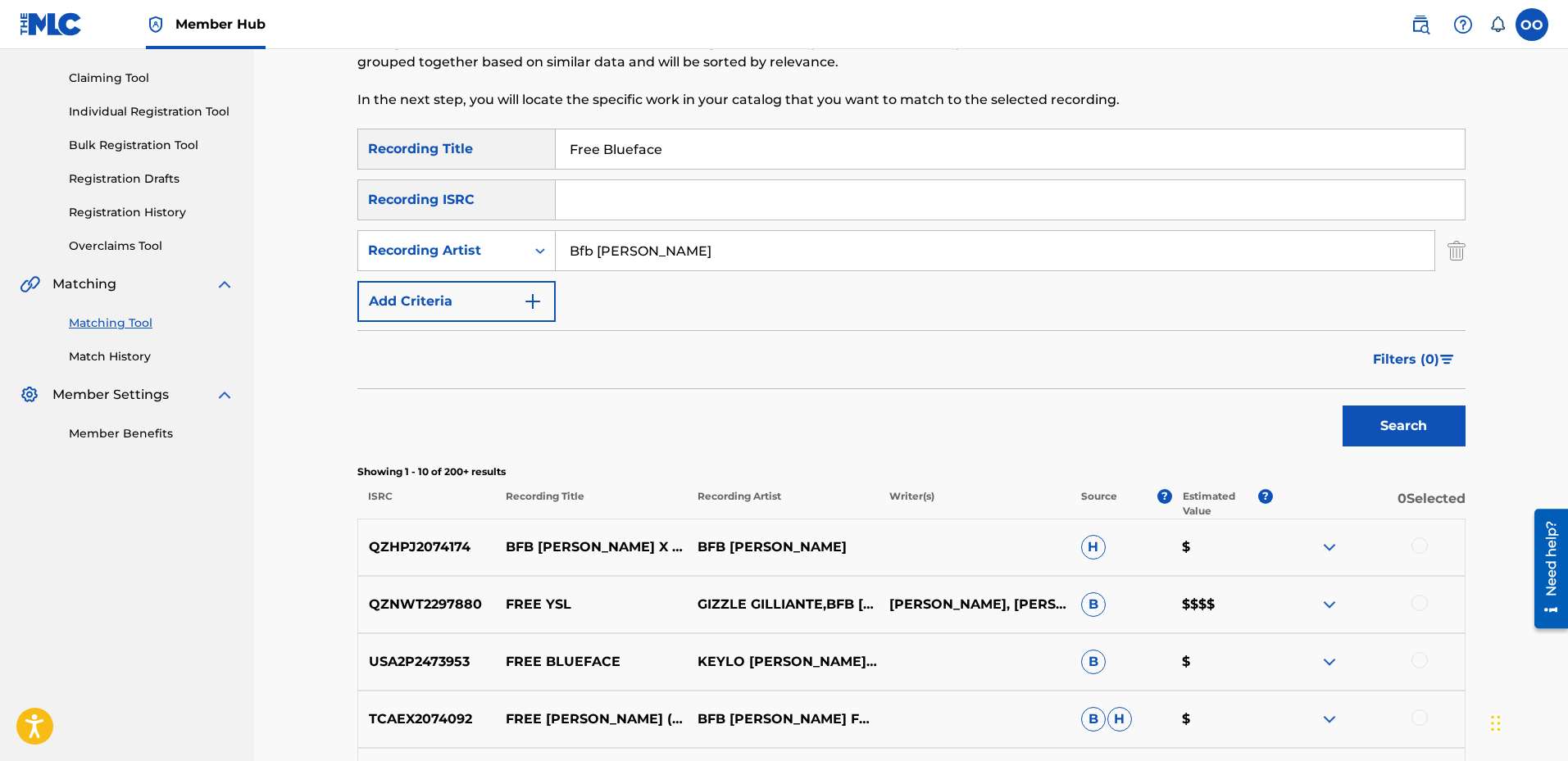
click at [696, 144] on input "Free Blueface" at bounding box center [1011, 149] width 909 height 39
paste input "Sticky business"
click at [1343, 405] on button "Search" at bounding box center [1404, 426] width 123 height 41
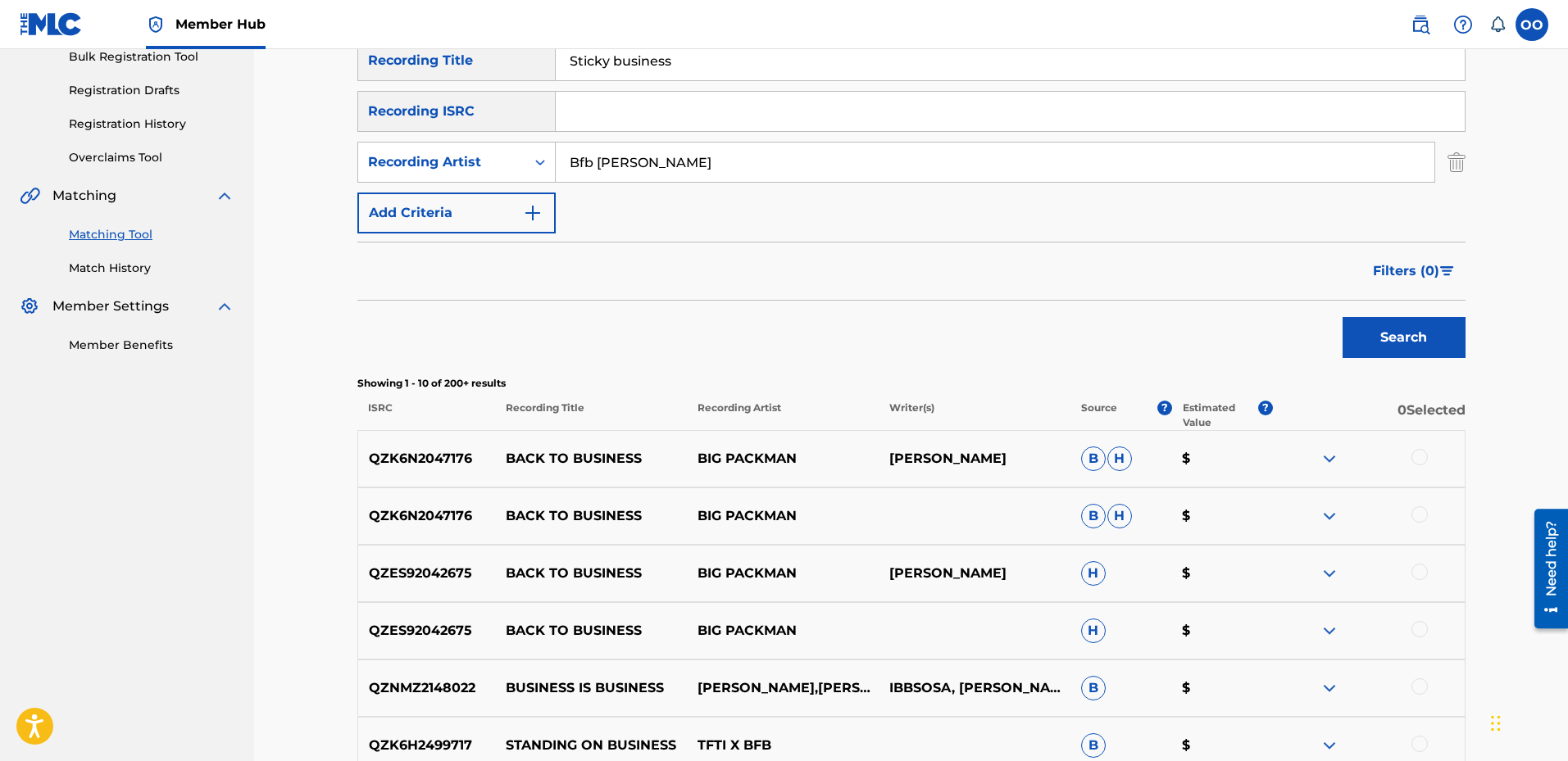
scroll to position [245, 0]
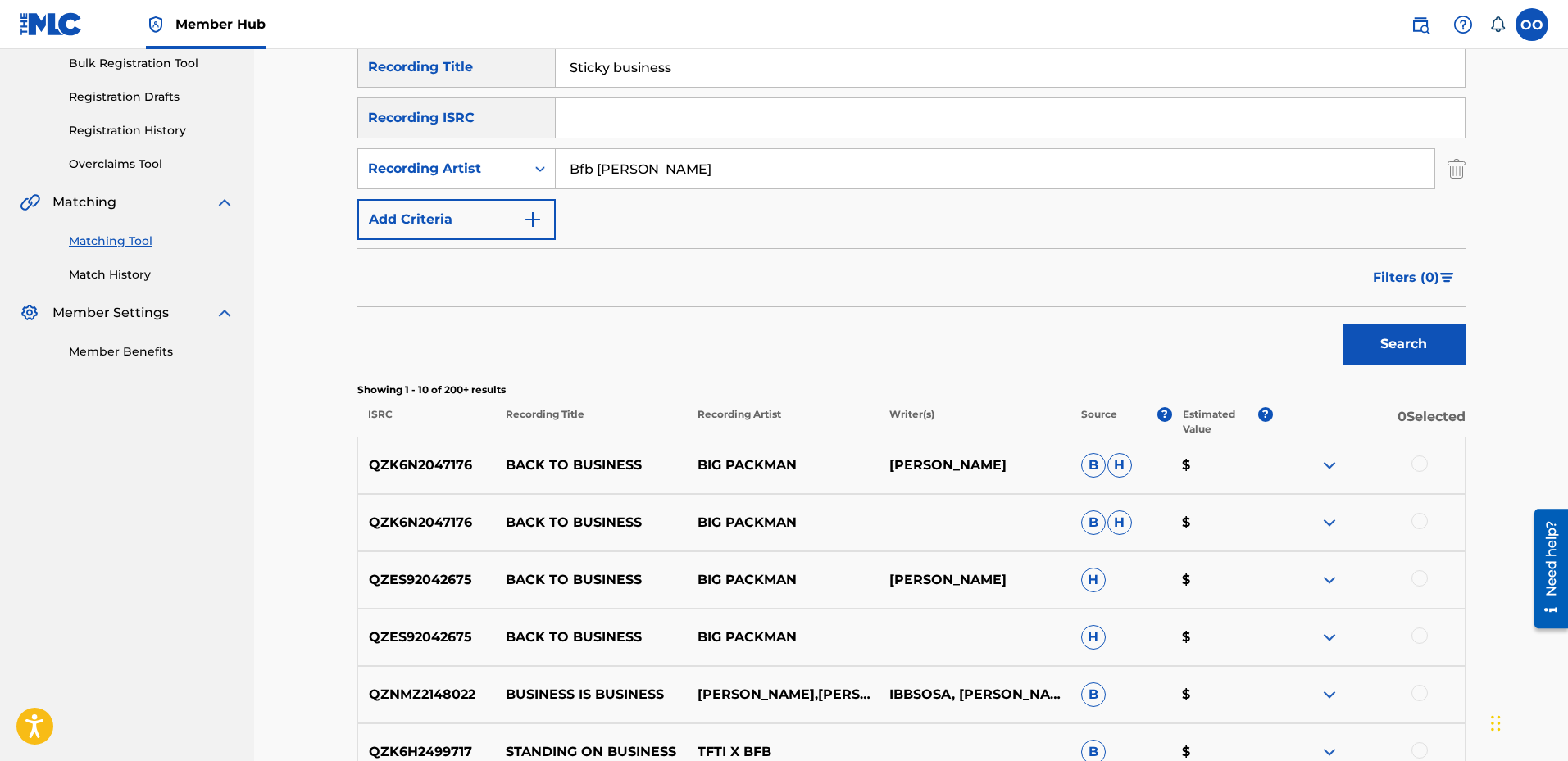
click at [689, 74] on input "Sticky business" at bounding box center [1011, 67] width 909 height 39
paste input "Bird bath"
click at [1343, 324] on button "Search" at bounding box center [1404, 344] width 123 height 41
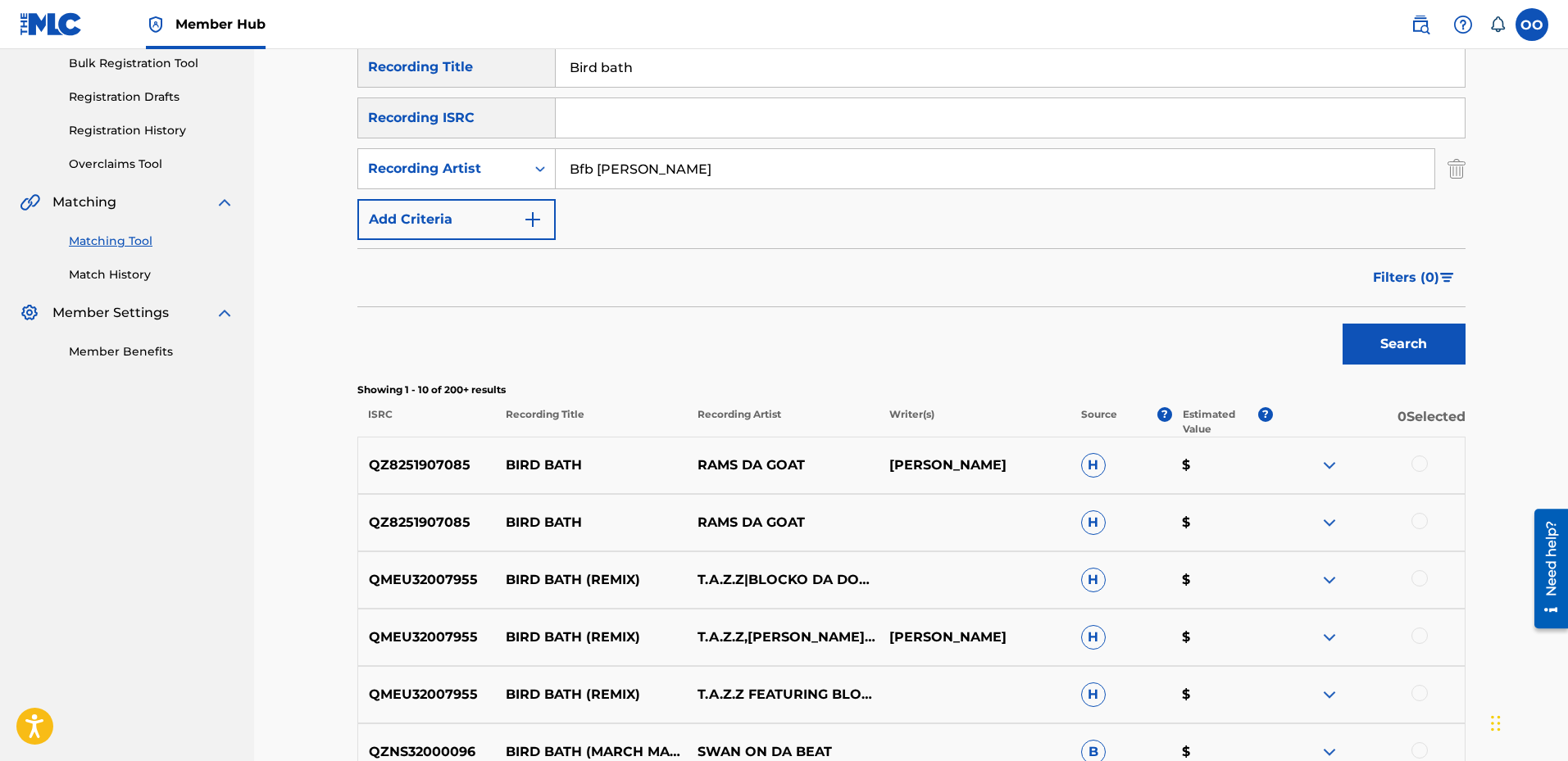
click at [667, 67] on input "Bird bath" at bounding box center [1011, 67] width 909 height 39
paste input "Mind of a Maniac"
type input "Mind of a Maniac"
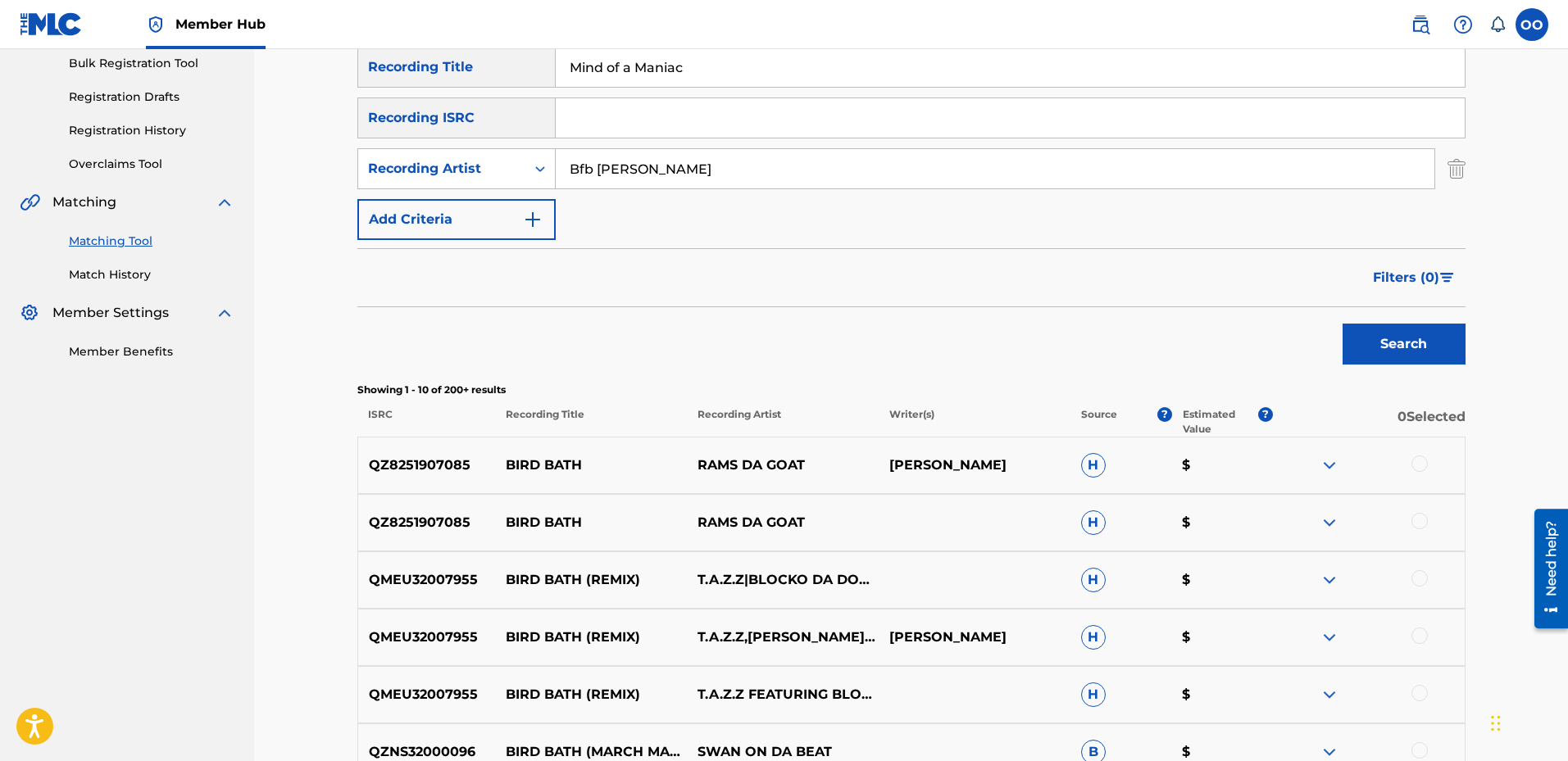
click at [680, 173] on input "Bfb [PERSON_NAME]" at bounding box center [995, 168] width 879 height 39
paste input "The Big Homie"
type input "The Big Homie"
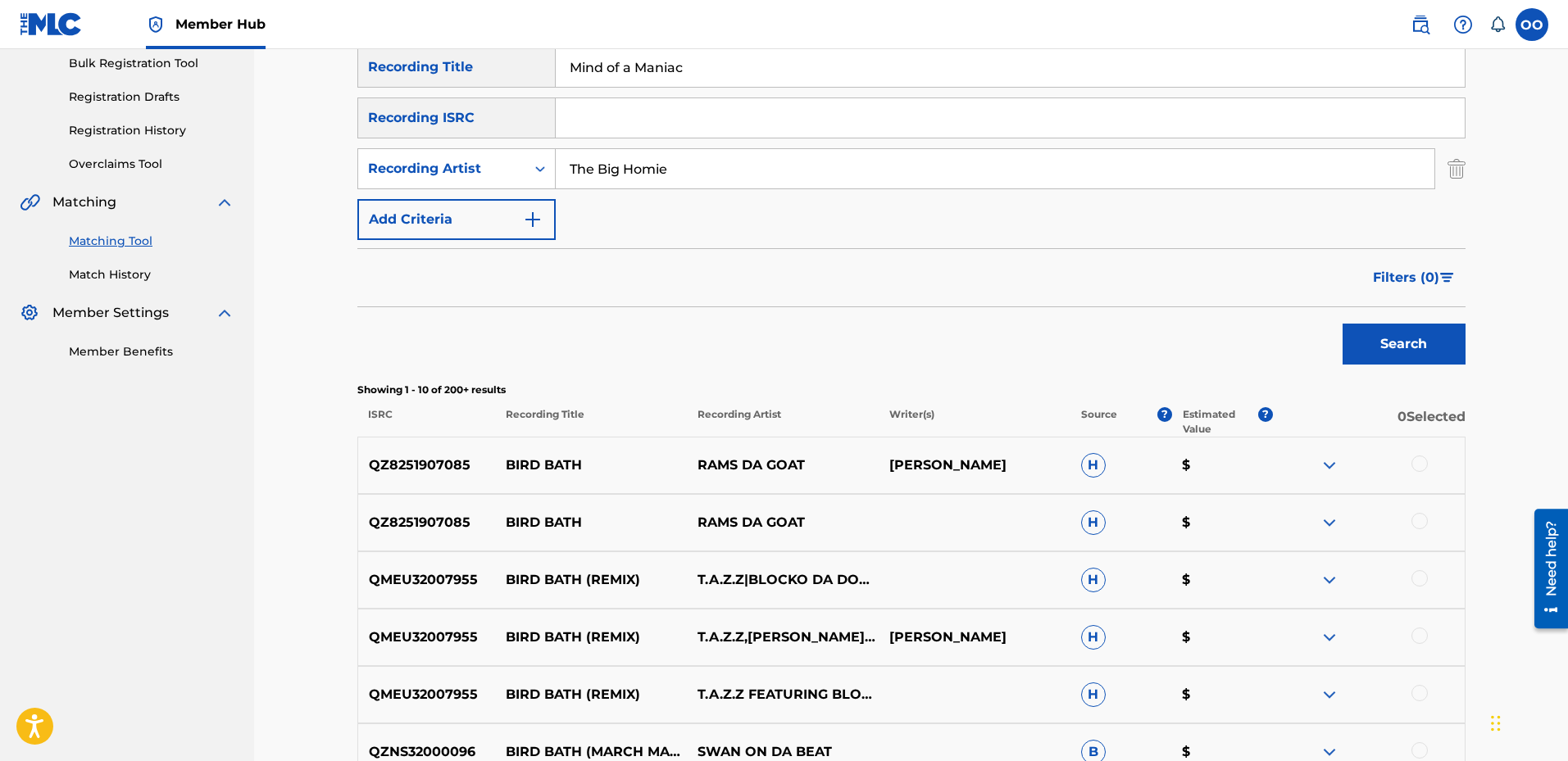
click at [1343, 324] on button "Search" at bounding box center [1404, 344] width 123 height 41
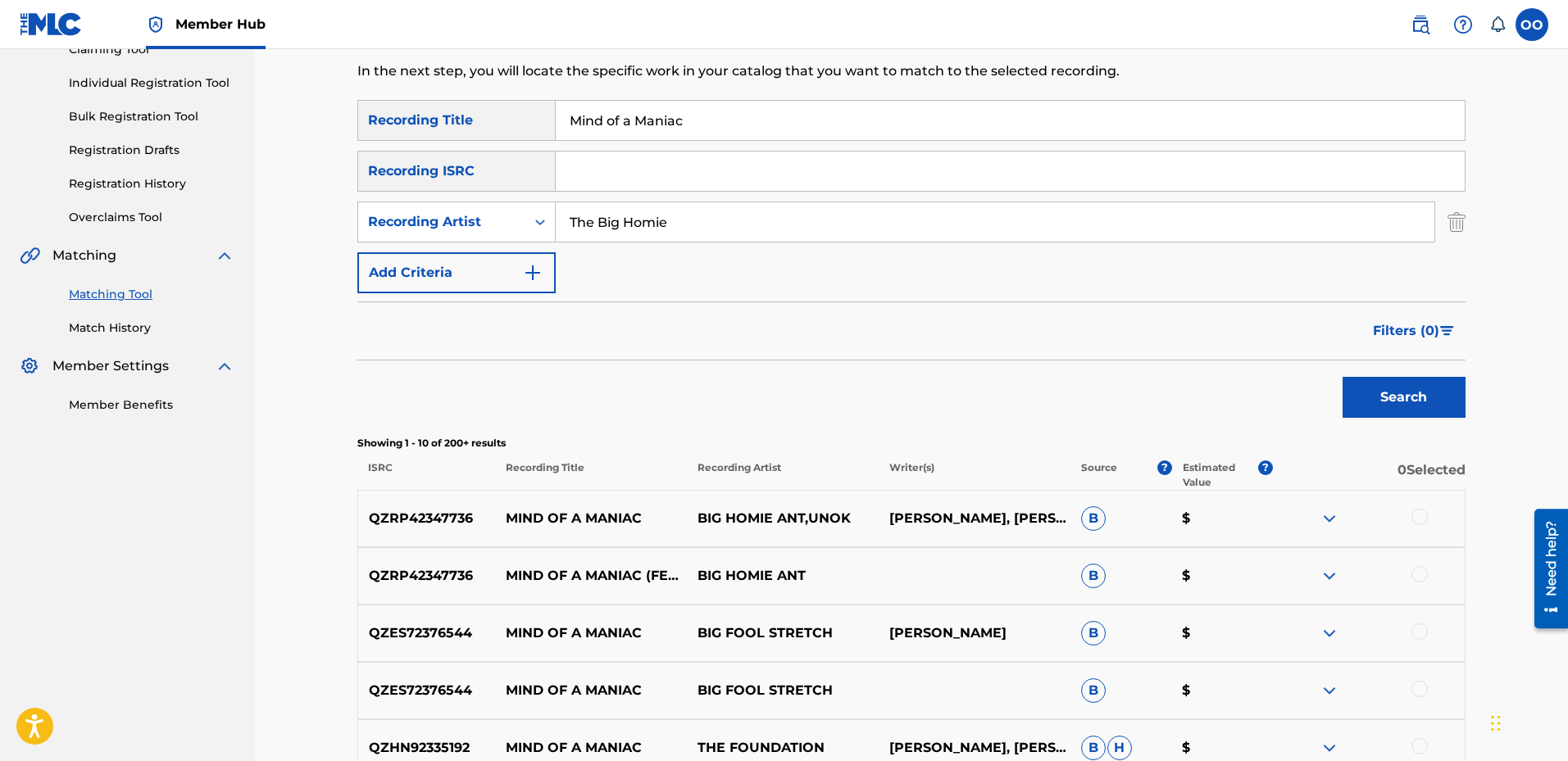
scroll to position [163, 0]
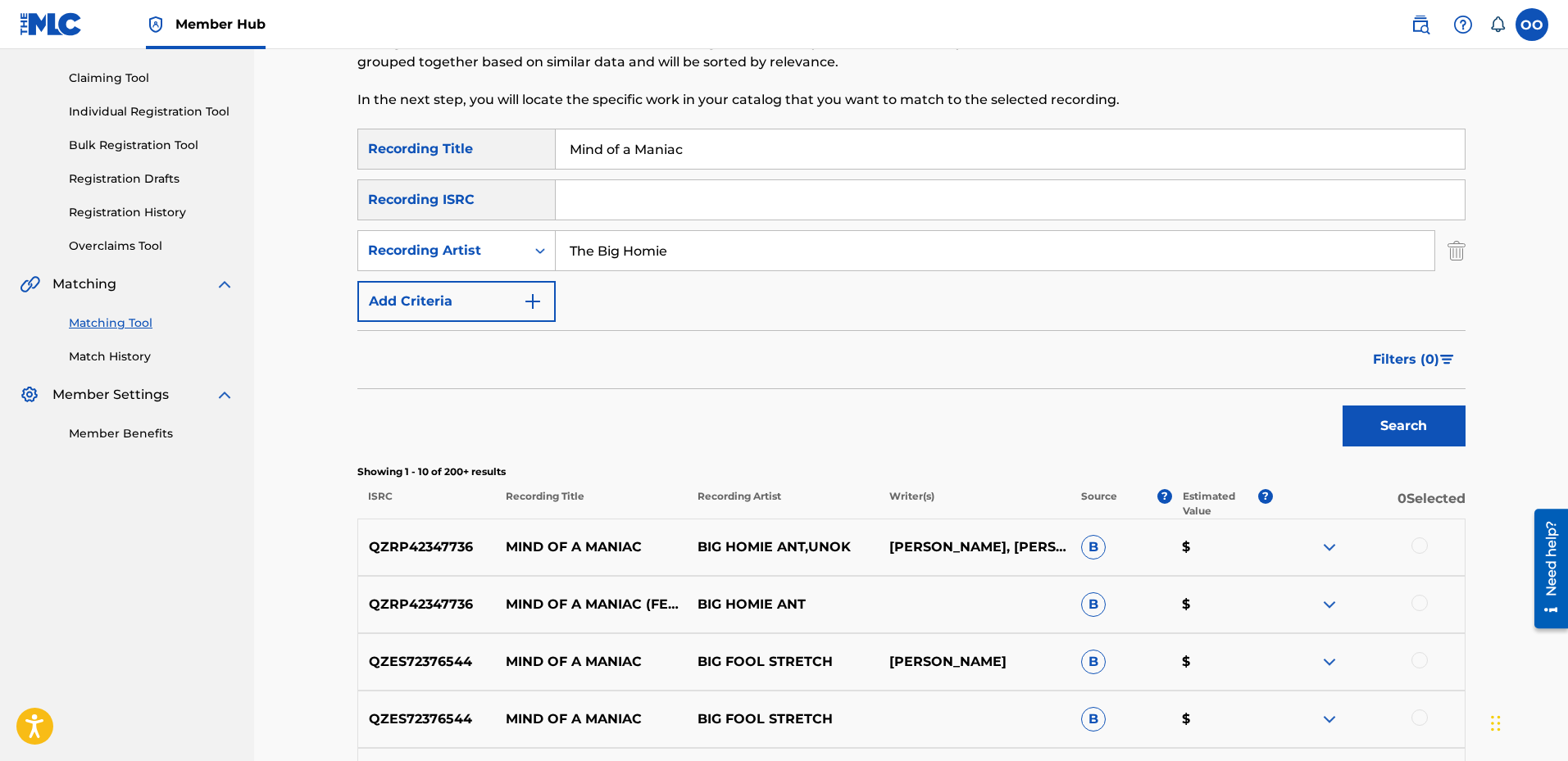
click at [784, 151] on input "Mind of a Maniac" at bounding box center [1011, 149] width 909 height 39
paste input "Bully"
click at [1343, 405] on button "Search" at bounding box center [1404, 426] width 123 height 41
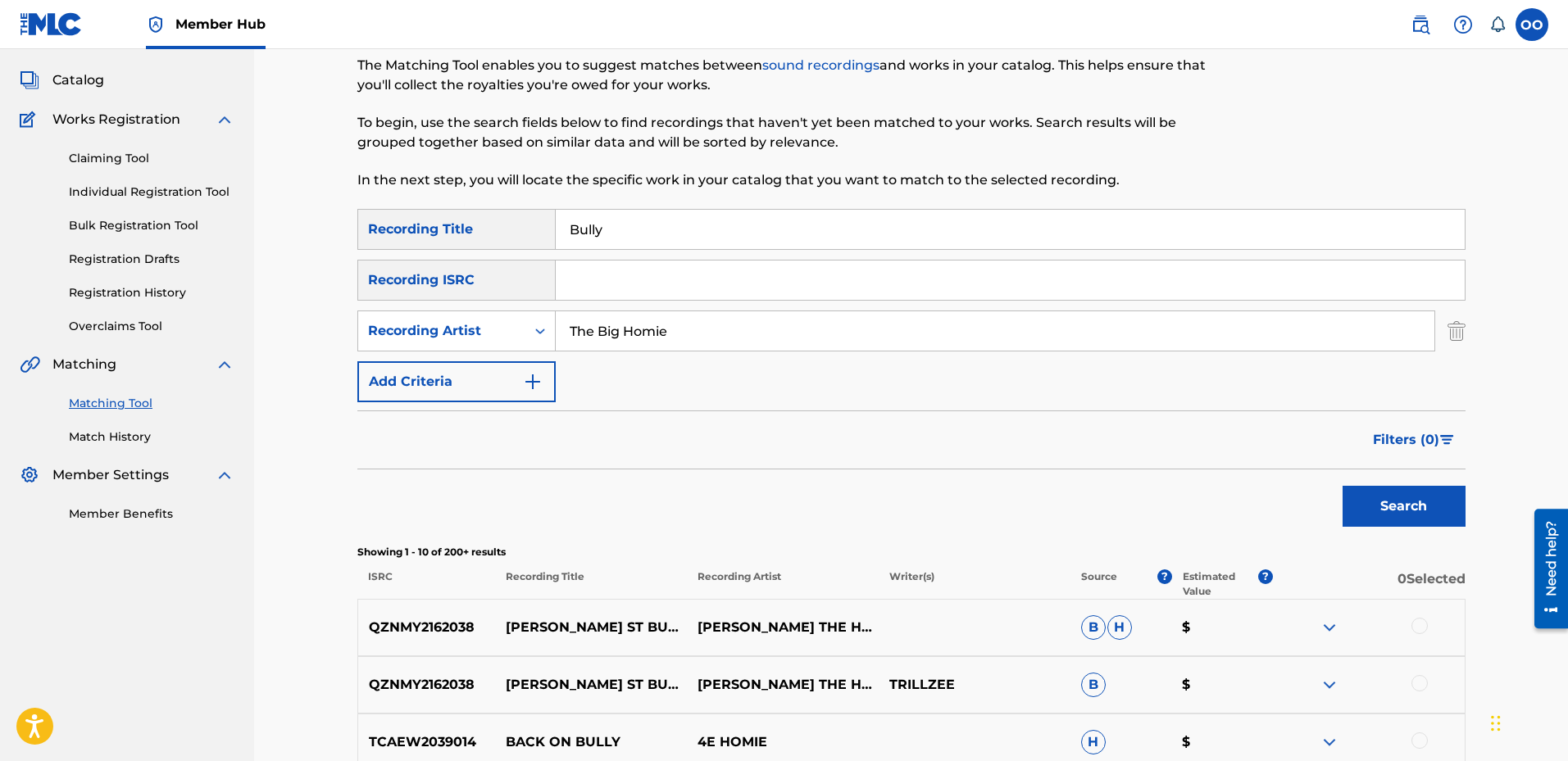
scroll to position [81, 0]
click at [671, 229] on input "Bully" at bounding box center [1011, 230] width 909 height 39
paste input "Never Scared"
click at [1343, 488] on button "Search" at bounding box center [1404, 508] width 123 height 41
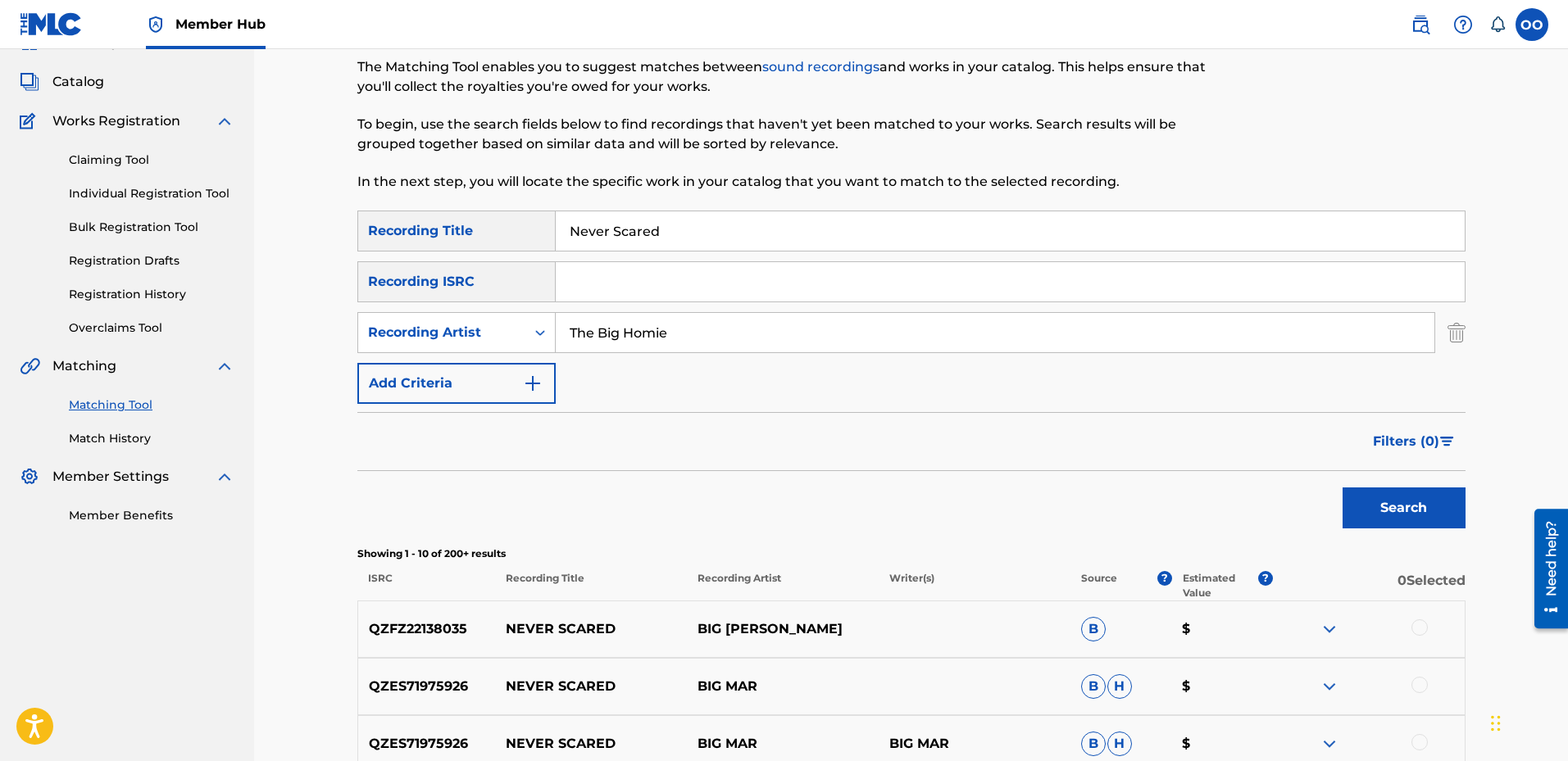
click at [714, 233] on input "Never Scared" at bounding box center [1011, 230] width 909 height 39
paste input "Money Talks"
type input "Money Talks"
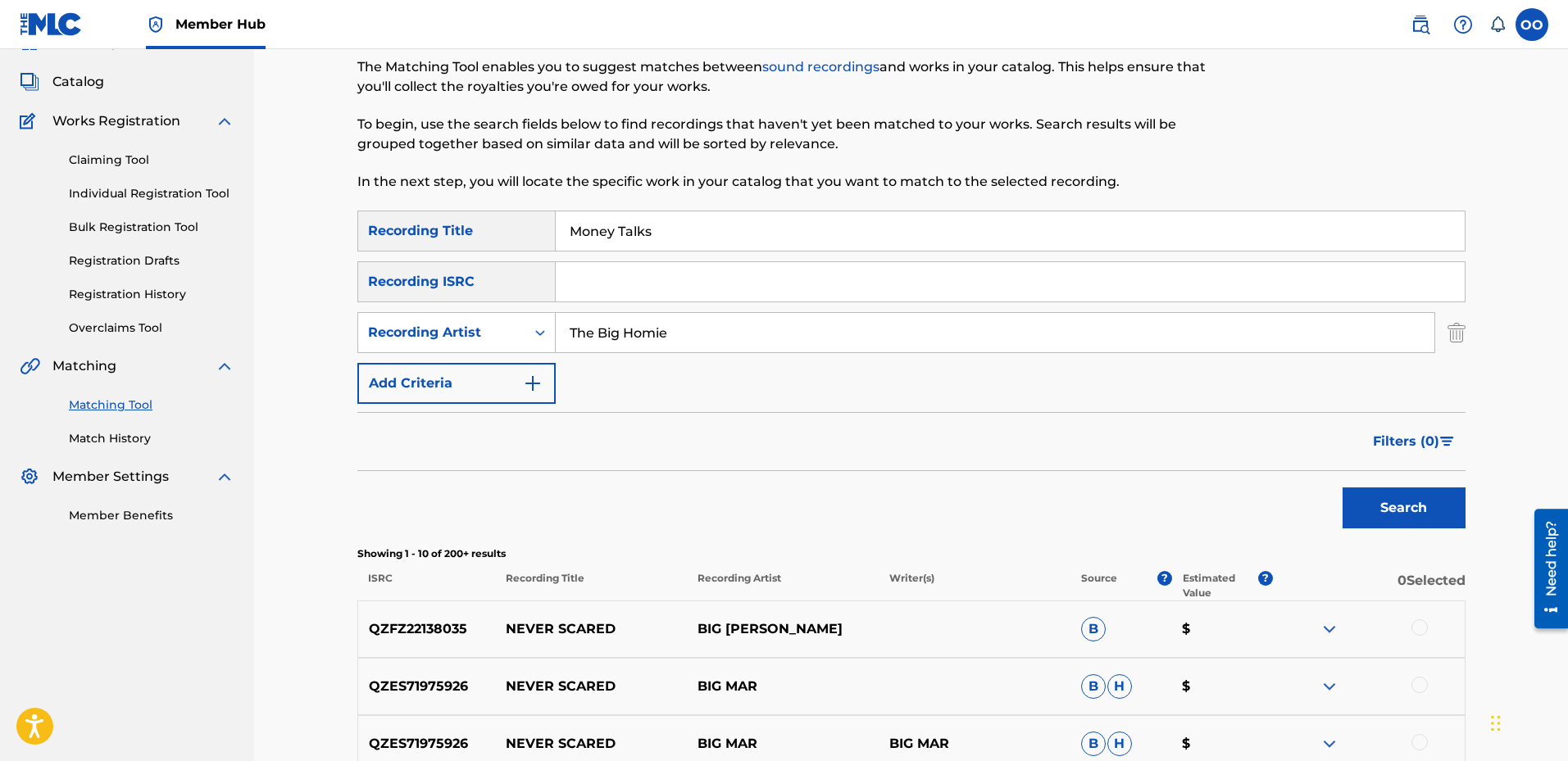
click at [1343, 488] on button "Search" at bounding box center [1404, 508] width 123 height 41
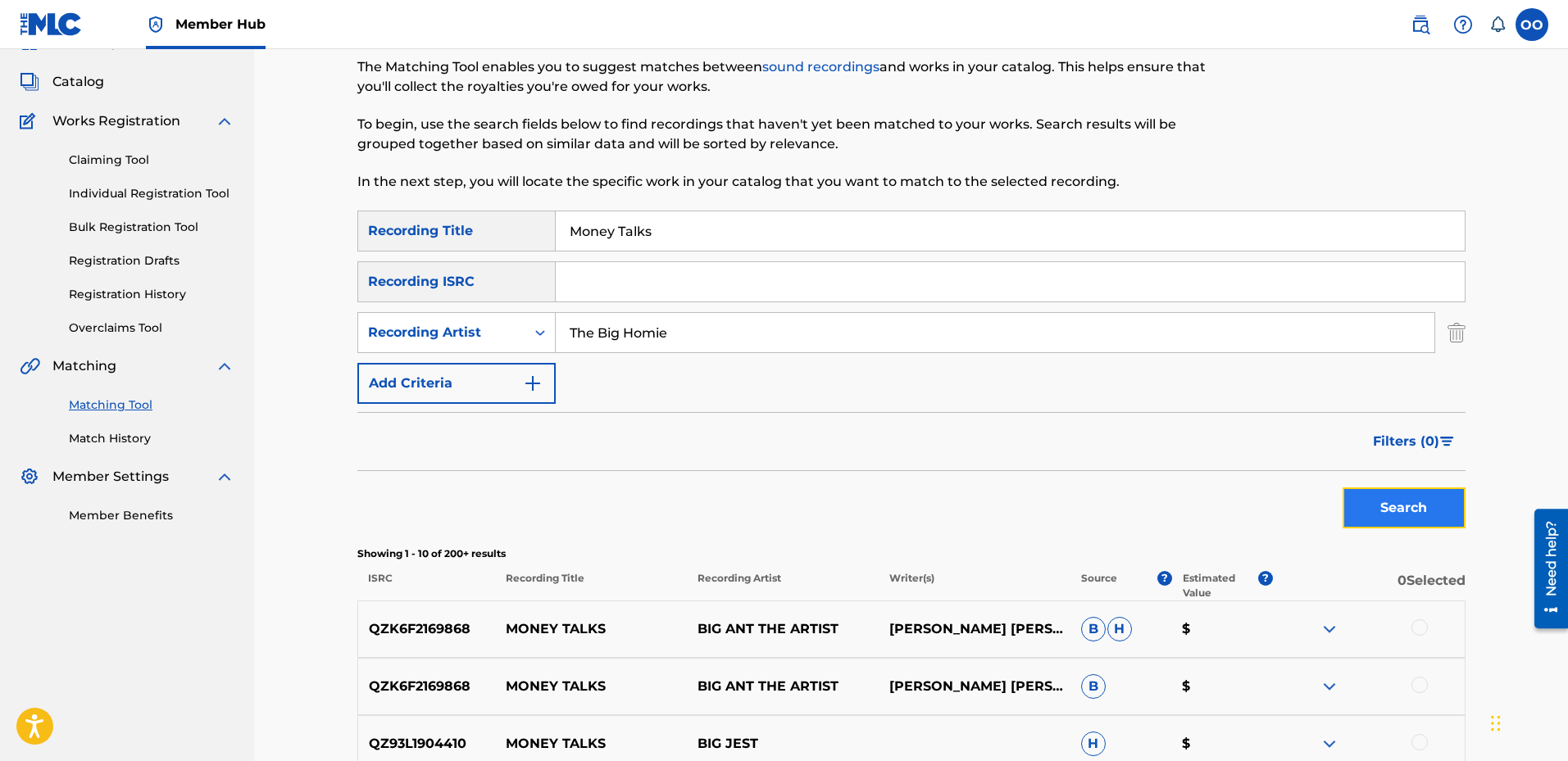
click at [1381, 518] on button "Search" at bounding box center [1404, 508] width 123 height 41
click at [778, 274] on input "Search Form" at bounding box center [1011, 281] width 909 height 39
paste input "USLD91774762"
type input "USLD91774762"
drag, startPoint x: 718, startPoint y: 347, endPoint x: 525, endPoint y: 347, distance: 193.0
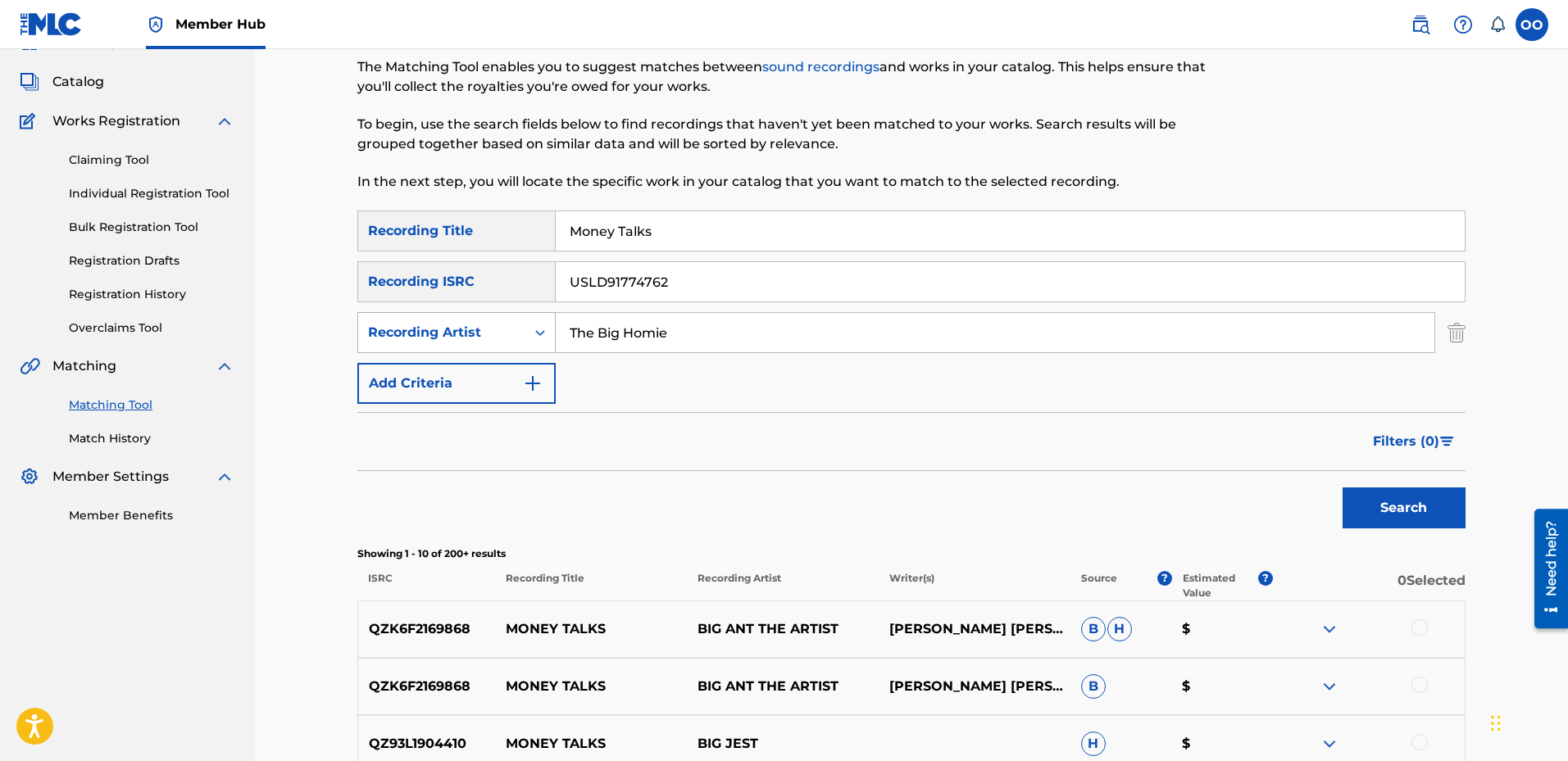
click at [525, 347] on div "SearchWithCriteria19c023e9-1ff6-4837-930b-03ae539ab630 Recording Artist The Big…" at bounding box center [911, 333] width 1108 height 41
drag, startPoint x: 805, startPoint y: 240, endPoint x: 432, endPoint y: 236, distance: 373.0
click at [432, 236] on div "SearchWithCriteriaa7e86940-b3b3-4d7b-b0d9-4185ac140a77 Recording Title Money Ta…" at bounding box center [911, 231] width 1108 height 41
click at [1343, 488] on button "Search" at bounding box center [1404, 508] width 123 height 41
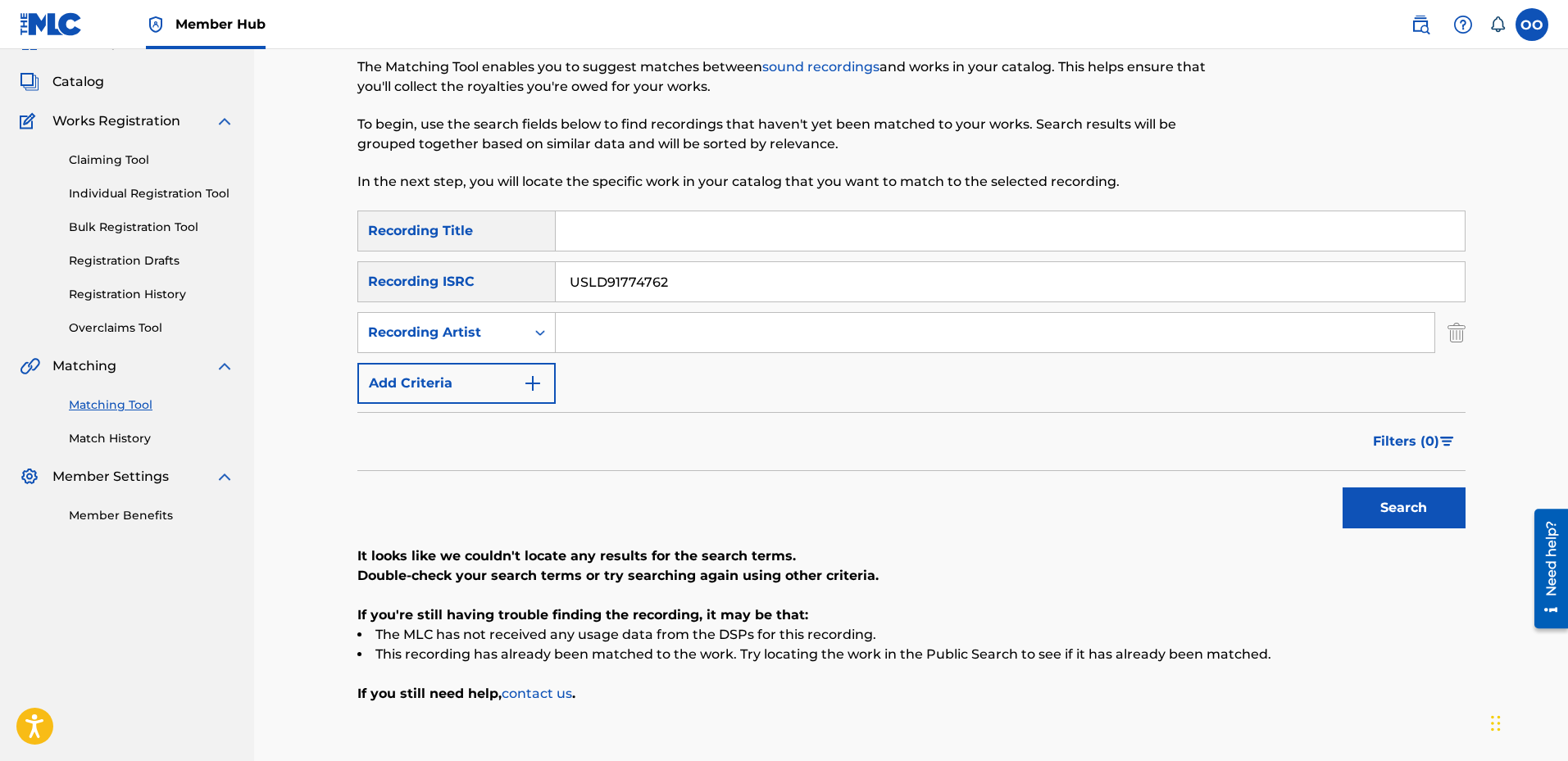
scroll to position [163, 0]
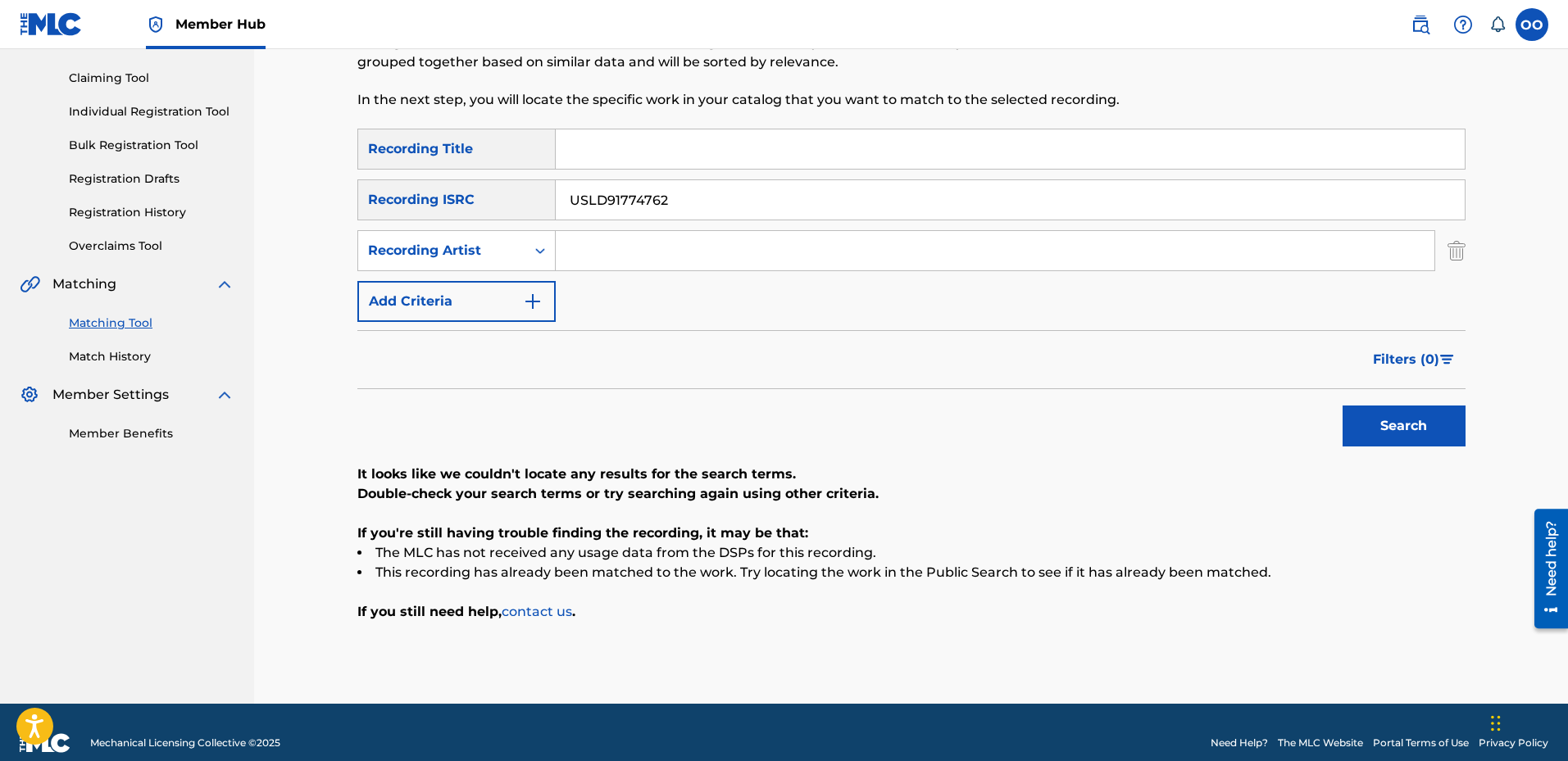
click at [811, 209] on input "USLD91774762" at bounding box center [1011, 200] width 909 height 39
paste input "3"
click at [1343, 405] on button "Search" at bounding box center [1404, 426] width 123 height 41
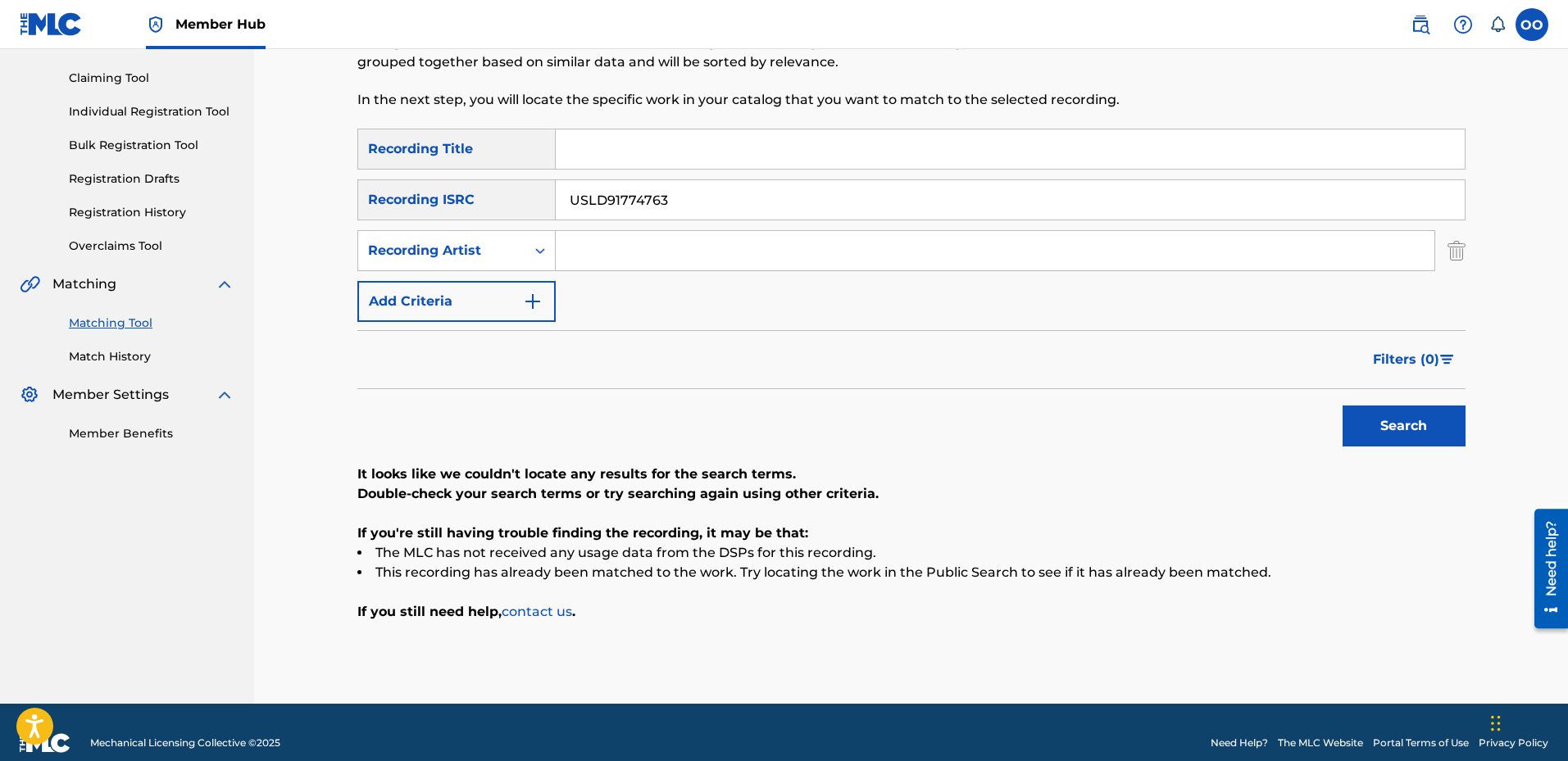
click at [878, 197] on input "USLD91774763" at bounding box center [1011, 200] width 909 height 39
paste input "4"
click at [1343, 405] on button "Search" at bounding box center [1404, 426] width 123 height 41
click at [840, 211] on input "USLD91774764" at bounding box center [1011, 200] width 909 height 39
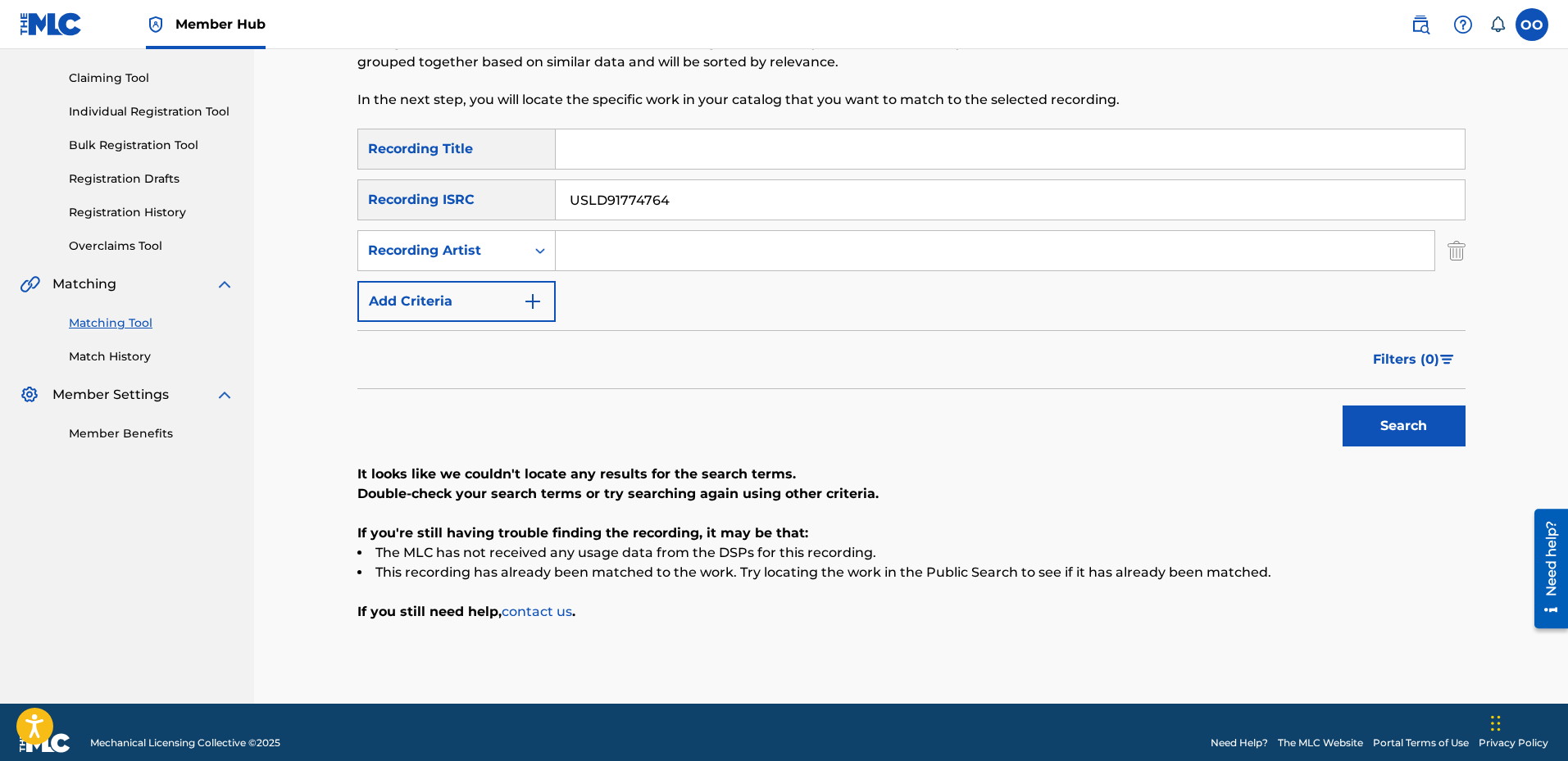
click at [840, 211] on input "USLD91774764" at bounding box center [1011, 200] width 909 height 39
paste input "5"
click at [1343, 405] on button "Search" at bounding box center [1404, 426] width 123 height 41
click at [865, 214] on input "USLD91774765" at bounding box center [1011, 200] width 909 height 39
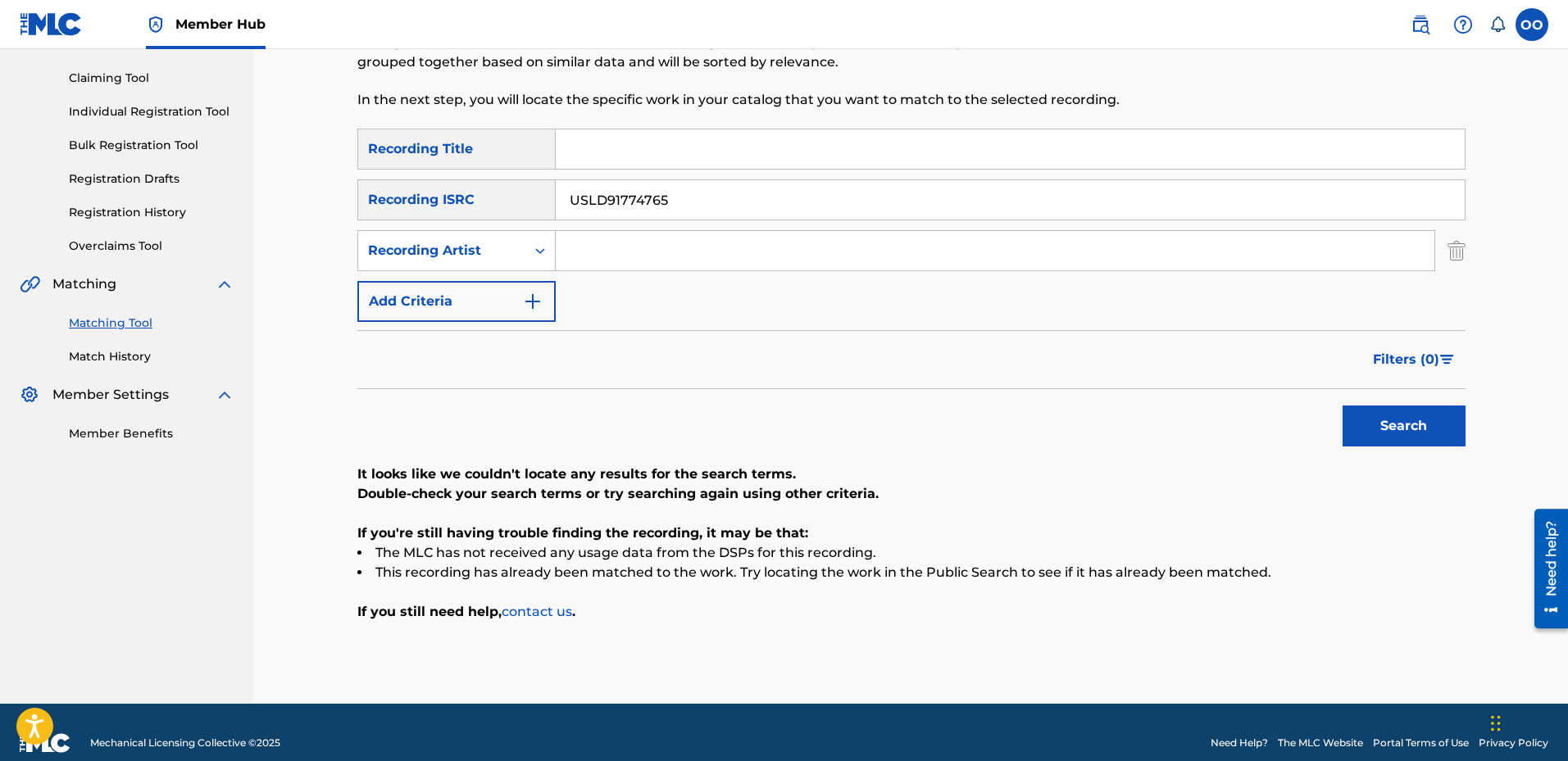
paste input "6"
click at [1343, 405] on button "Search" at bounding box center [1404, 426] width 123 height 41
click at [862, 198] on input "USLD91774766" at bounding box center [1011, 200] width 909 height 39
paste input "8"
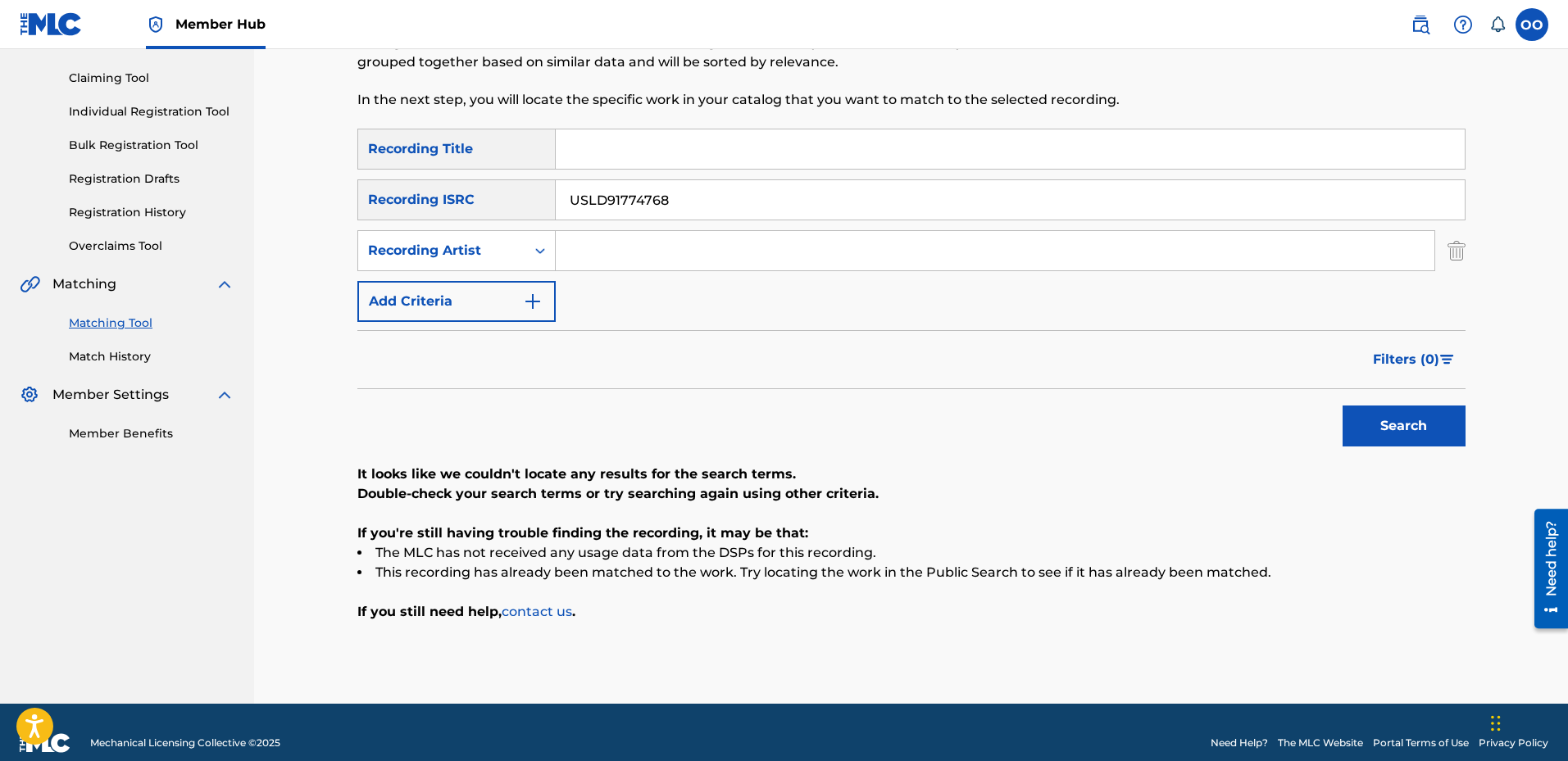
click at [1343, 405] on button "Search" at bounding box center [1404, 426] width 123 height 41
click at [805, 187] on input "USLD91774768" at bounding box center [1011, 200] width 909 height 39
paste input "TCAHZ2479107"
click at [1343, 405] on button "Search" at bounding box center [1404, 426] width 123 height 41
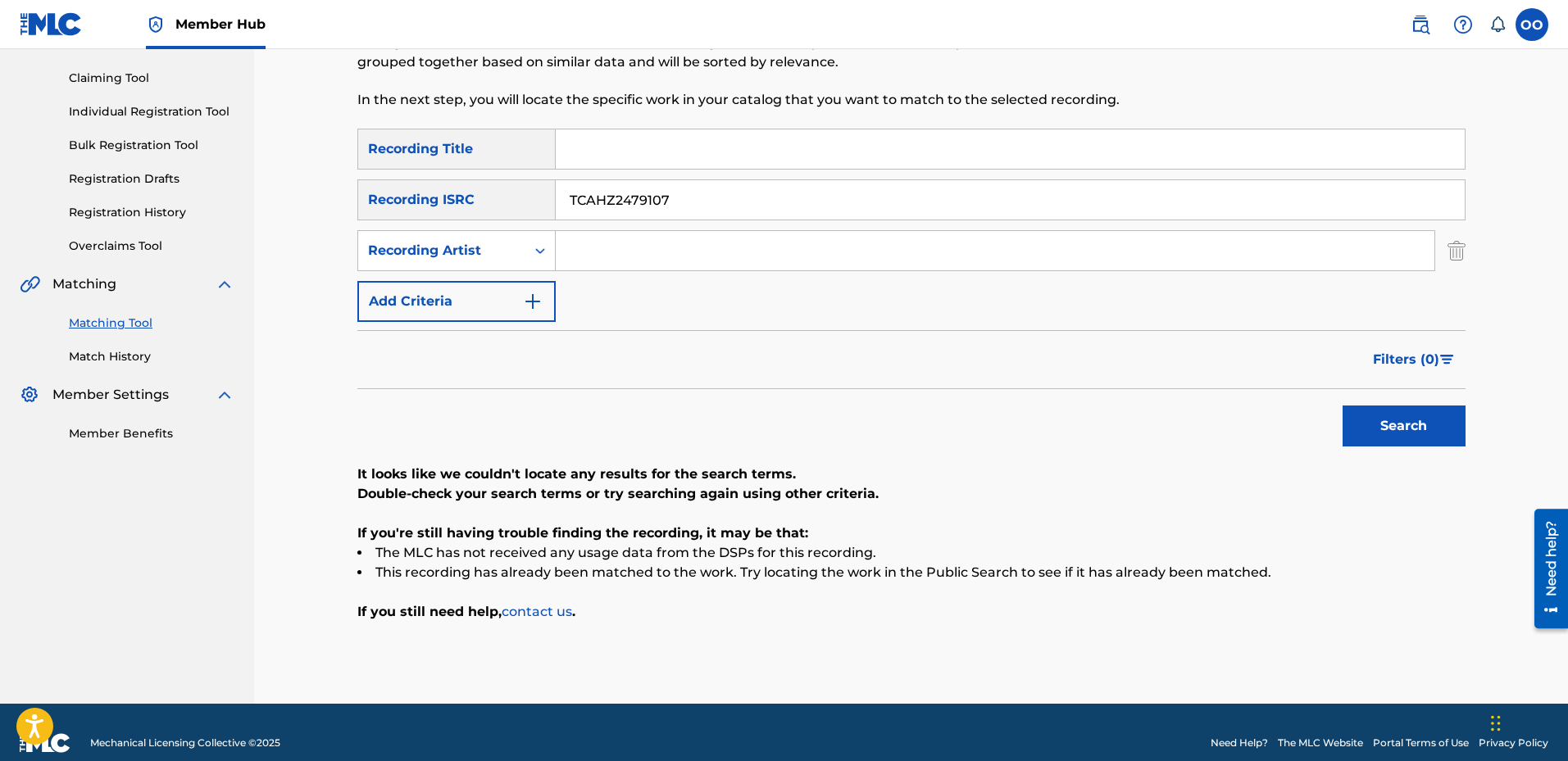
click at [800, 188] on input "TCAHZ2479107" at bounding box center [1011, 200] width 909 height 39
paste input "QZL382567723"
click at [1343, 405] on button "Search" at bounding box center [1404, 426] width 123 height 41
click at [809, 200] on input "QZL382567723" at bounding box center [1011, 200] width 909 height 39
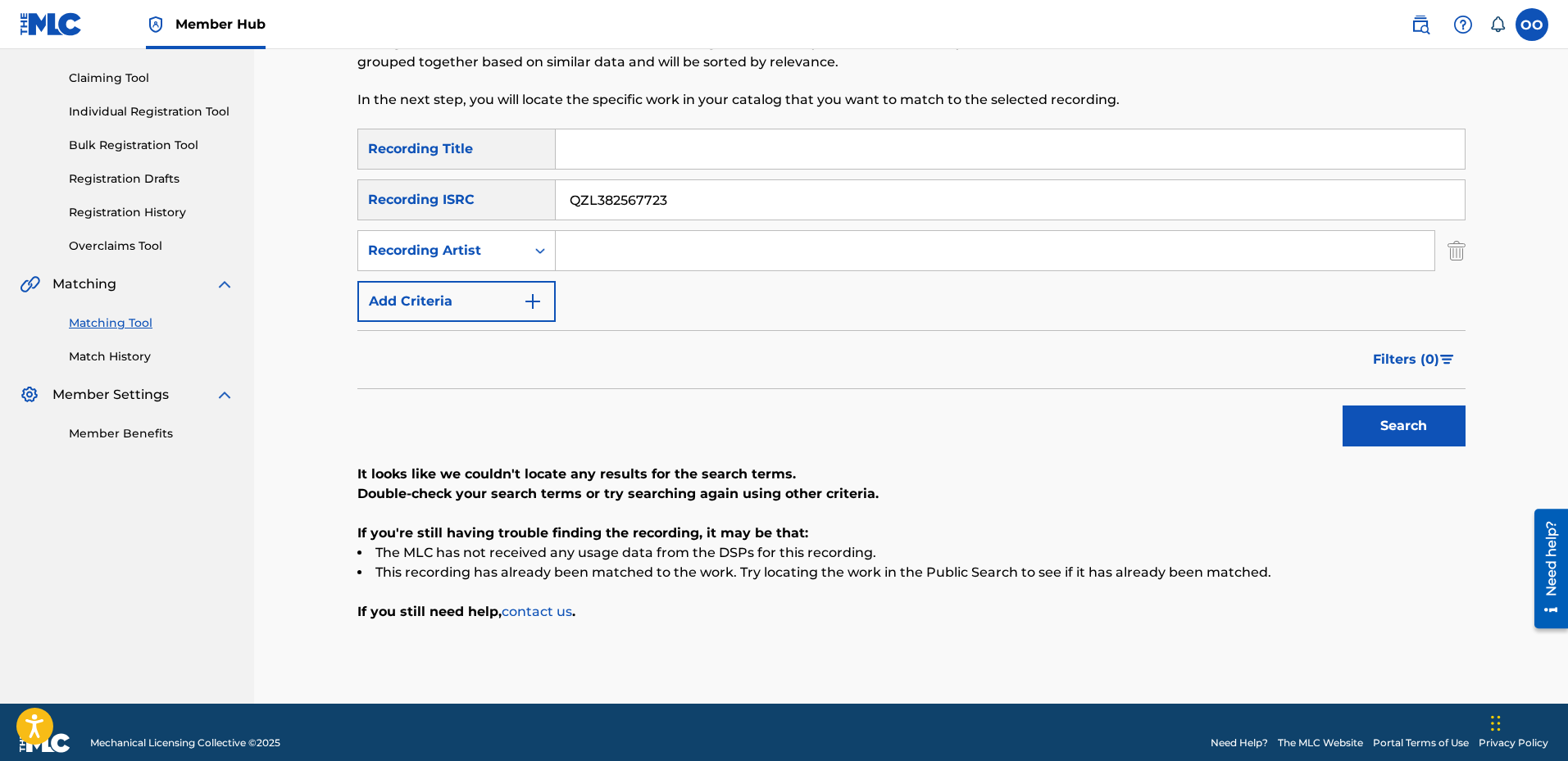
click at [809, 200] on input "QZL382567723" at bounding box center [1011, 200] width 909 height 39
paste input "Z4J240208"
click at [1343, 405] on button "Search" at bounding box center [1404, 426] width 123 height 41
click at [811, 209] on input "QZZ4J2402083" at bounding box center [1011, 200] width 909 height 39
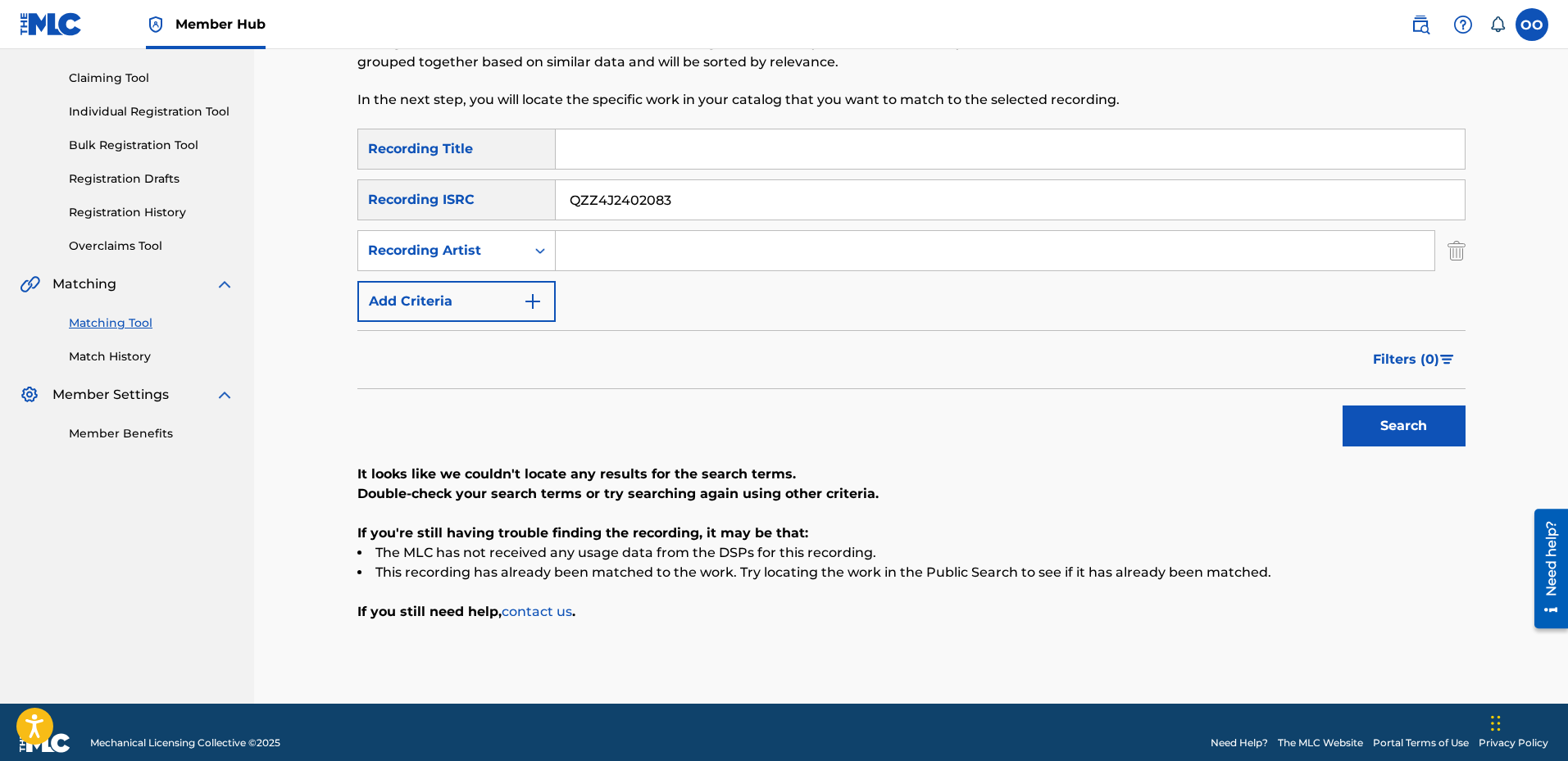
click at [811, 209] on input "QZZ4J2402083" at bounding box center [1011, 200] width 909 height 39
paste input "USUYG1577448"
type input "USUYG1577448"
click at [1343, 405] on button "Search" at bounding box center [1404, 426] width 123 height 41
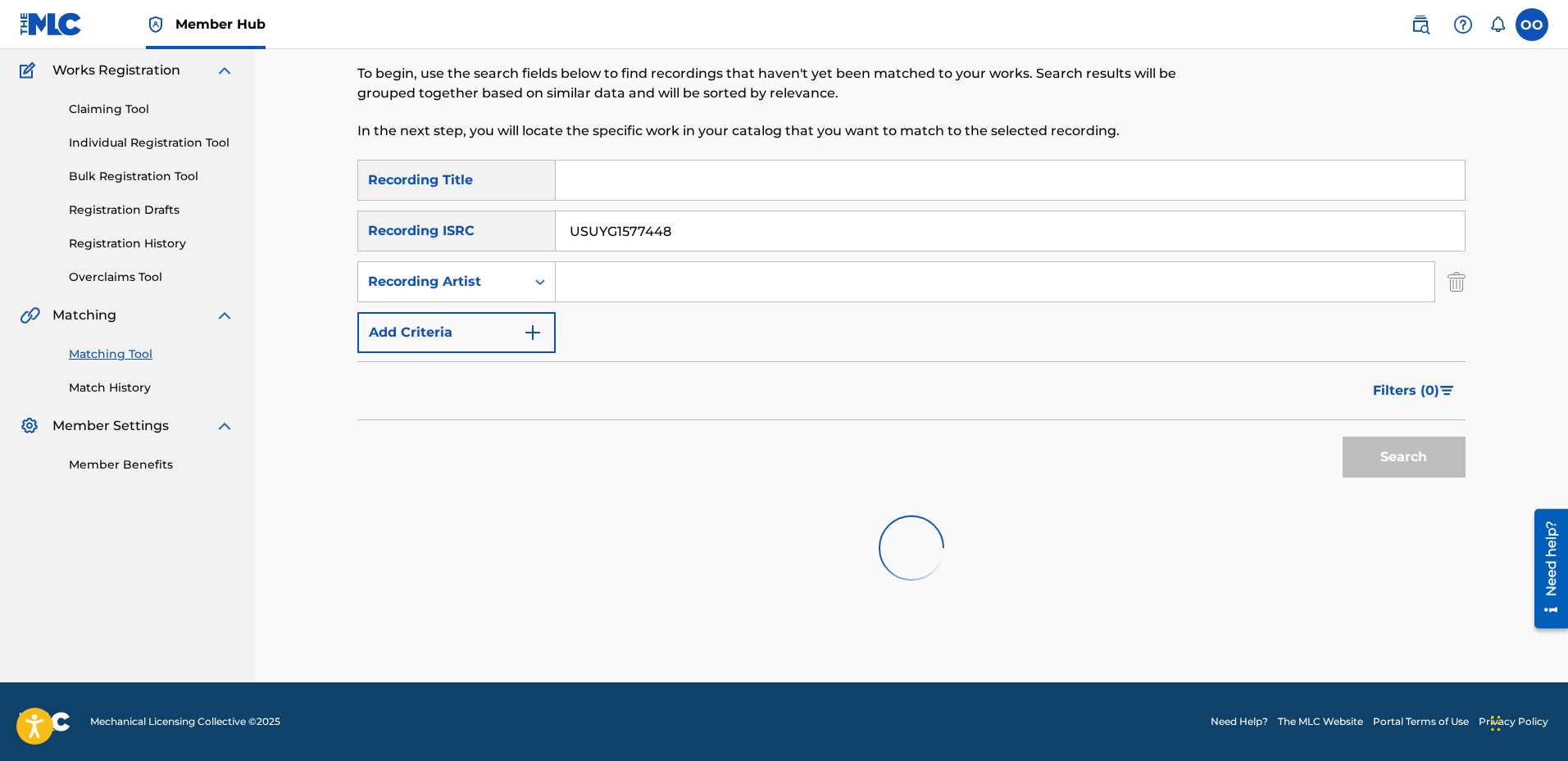
scroll to position [138, 0]
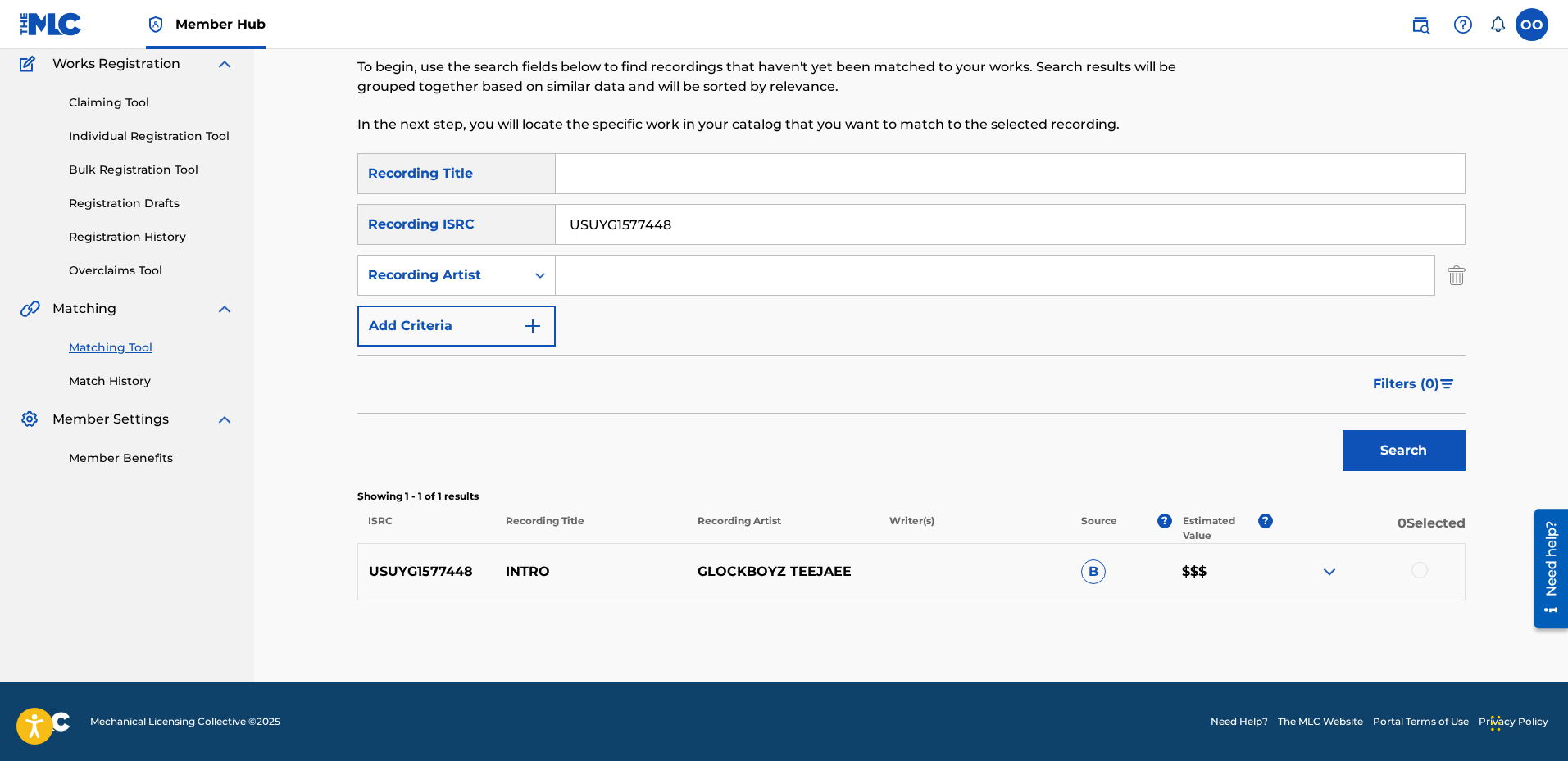
click at [1415, 569] on div at bounding box center [1420, 570] width 17 height 17
click at [655, 173] on input "Search Form" at bounding box center [1011, 173] width 909 height 39
paste input "Intro"
type input "Intro"
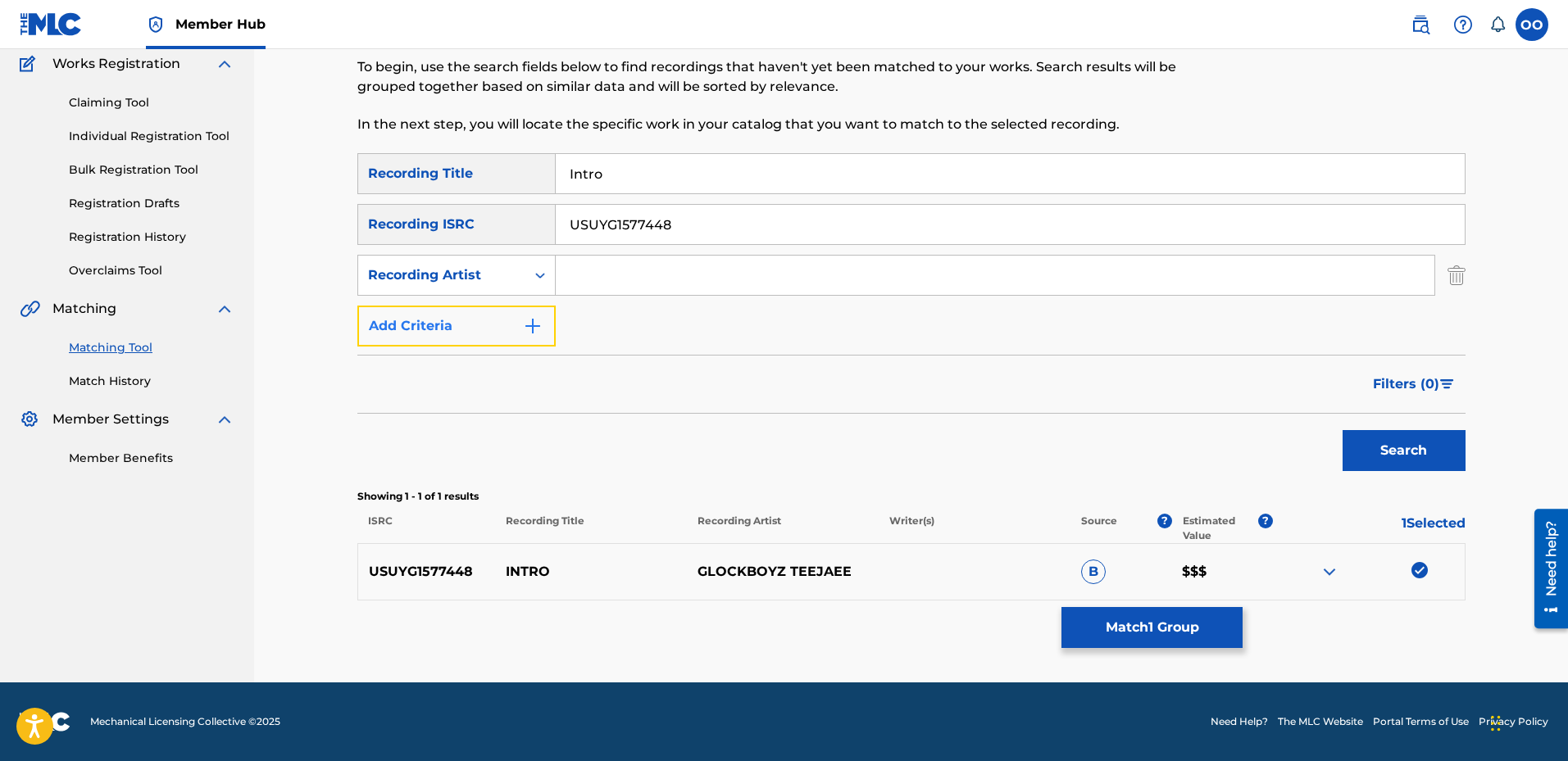
click at [496, 322] on button "Add Criteria" at bounding box center [456, 326] width 198 height 41
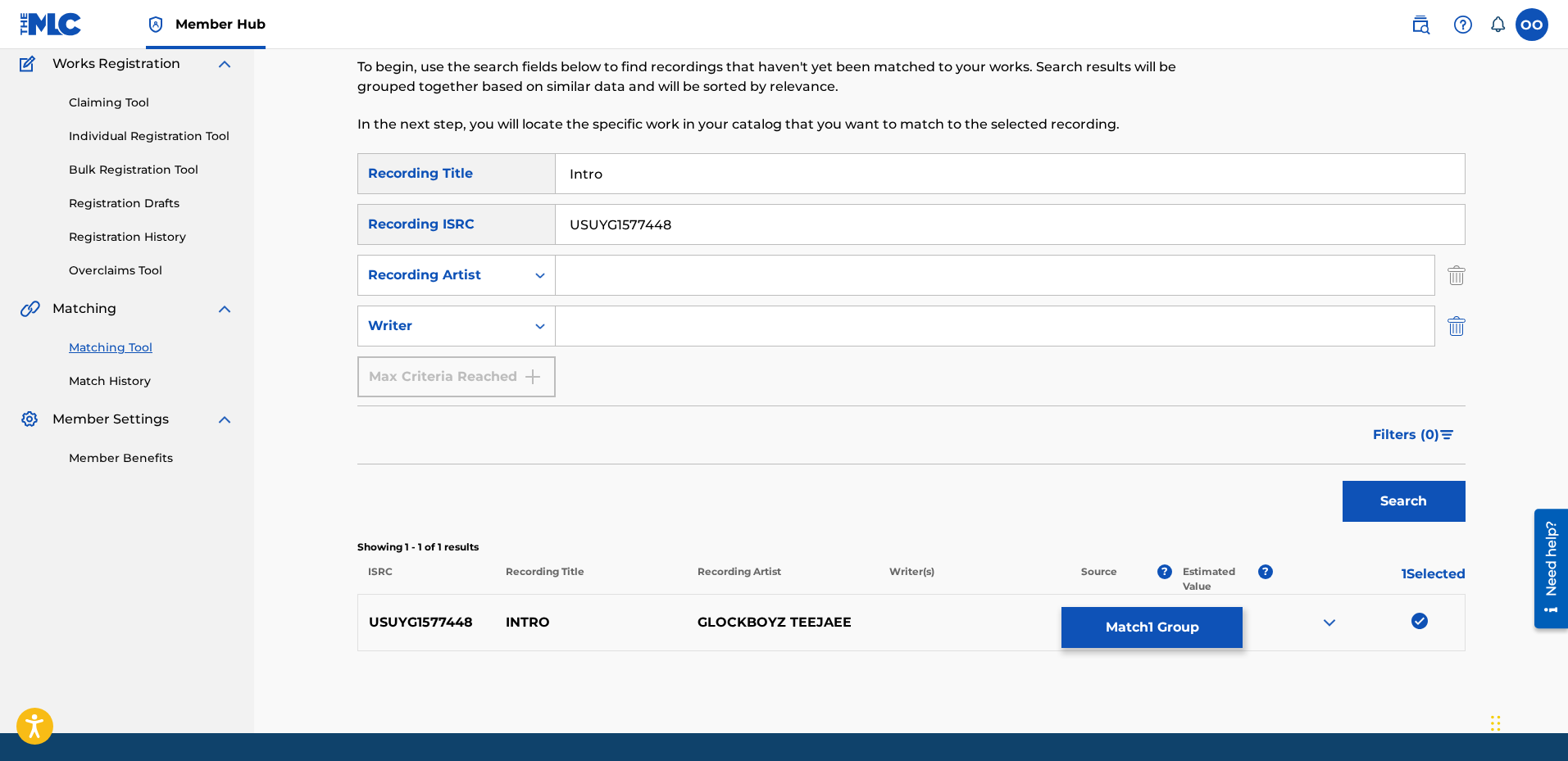
click at [1457, 321] on img "Search Form" at bounding box center [1457, 326] width 18 height 41
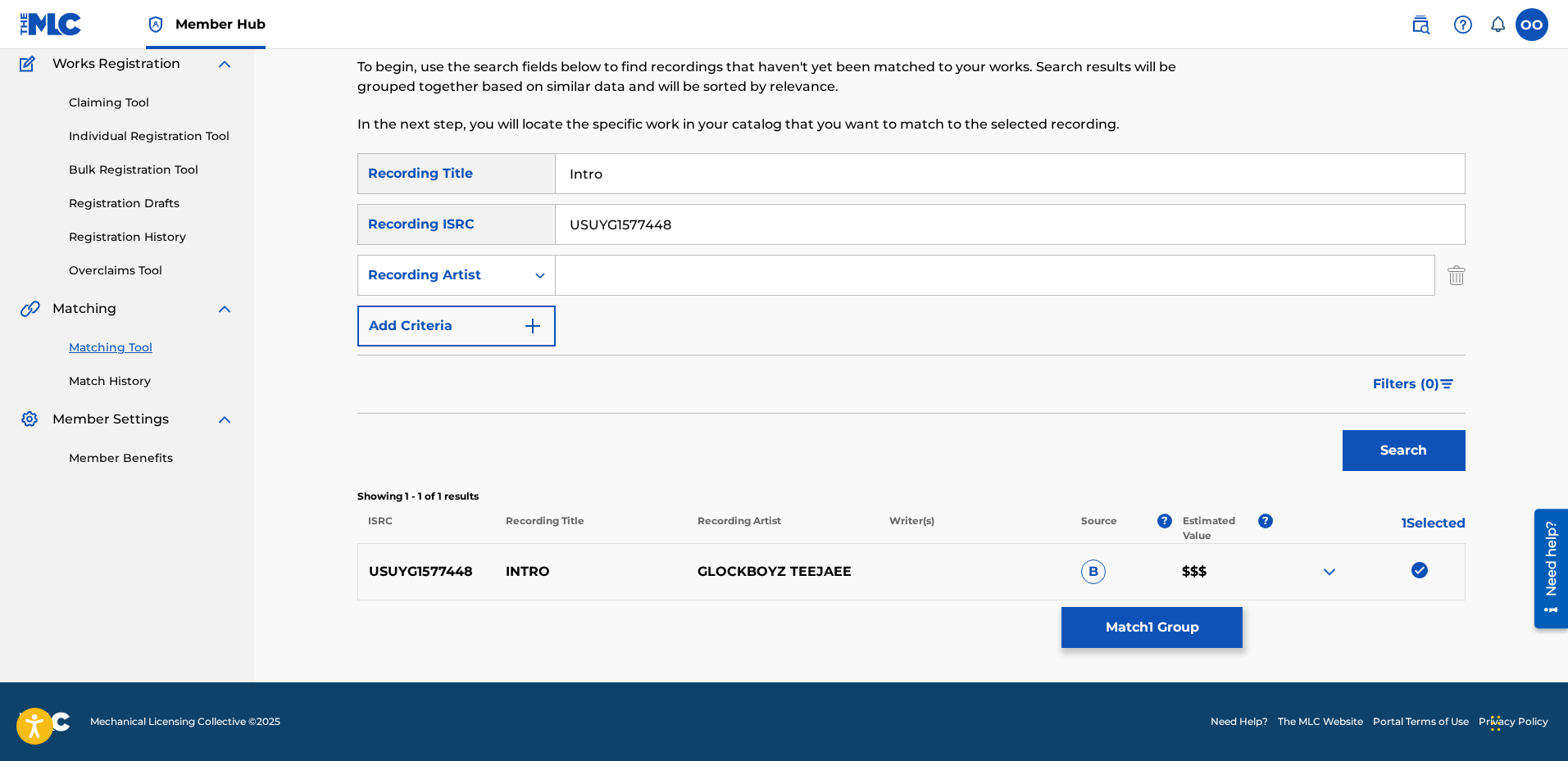
click at [1007, 275] on input "Search Form" at bounding box center [995, 275] width 879 height 39
paste input "Glockboyz Teejaee"
type input "Glockboyz Teejaee"
click at [784, 226] on input "USUYG1577448" at bounding box center [1011, 224] width 909 height 39
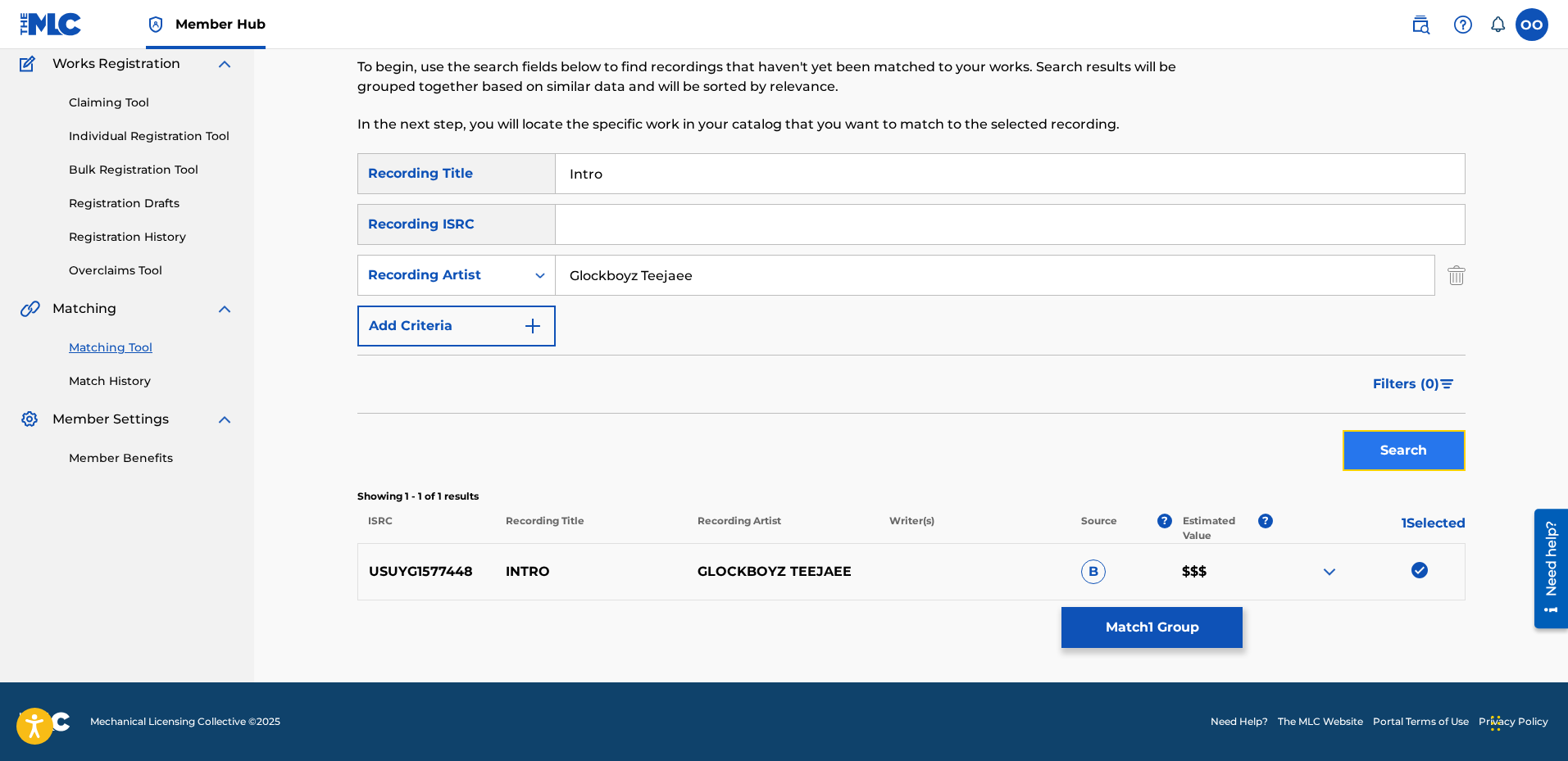
click at [1381, 453] on button "Search" at bounding box center [1404, 450] width 123 height 41
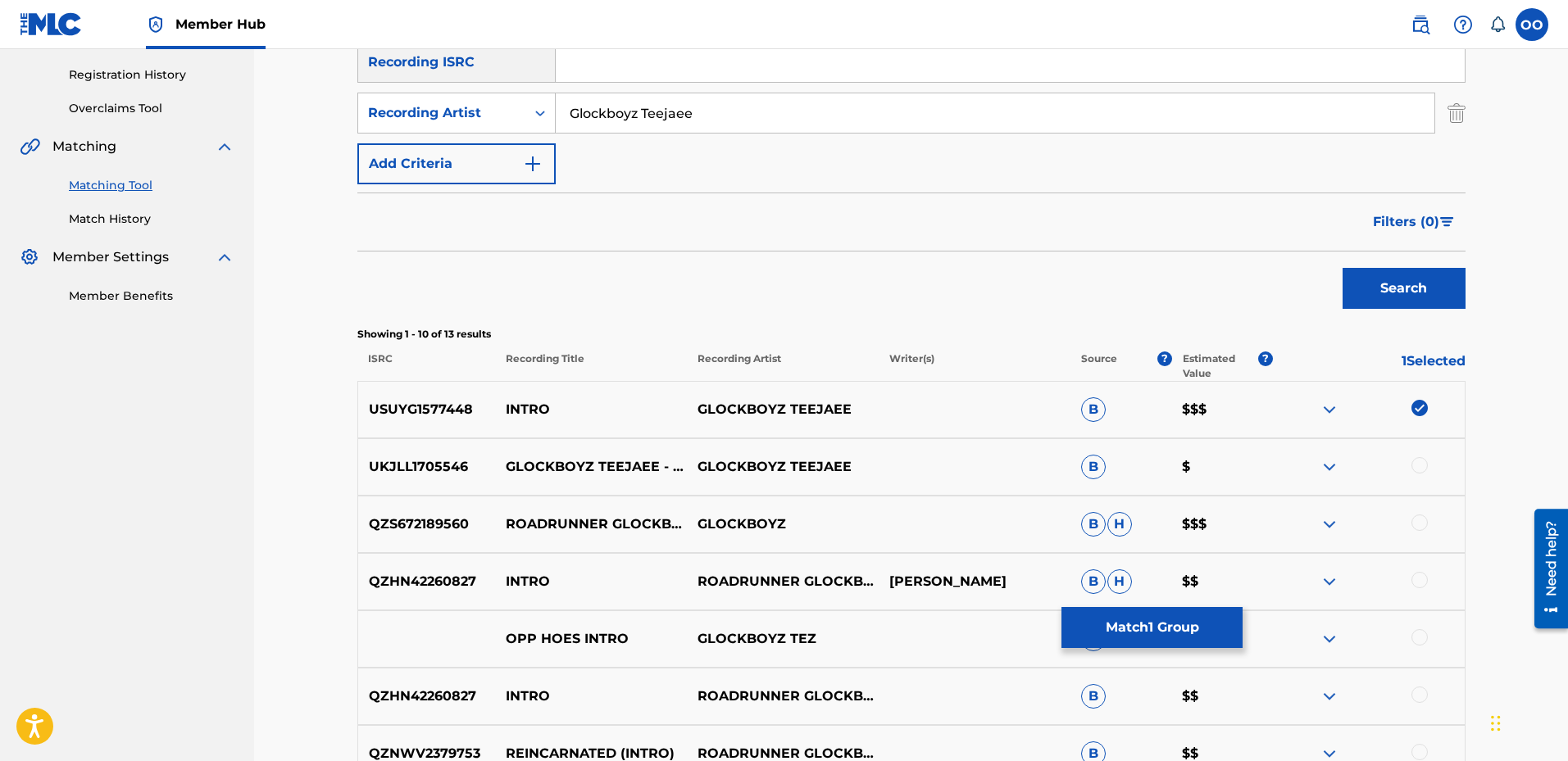
scroll to position [302, 0]
click at [1423, 464] on div at bounding box center [1420, 463] width 17 height 17
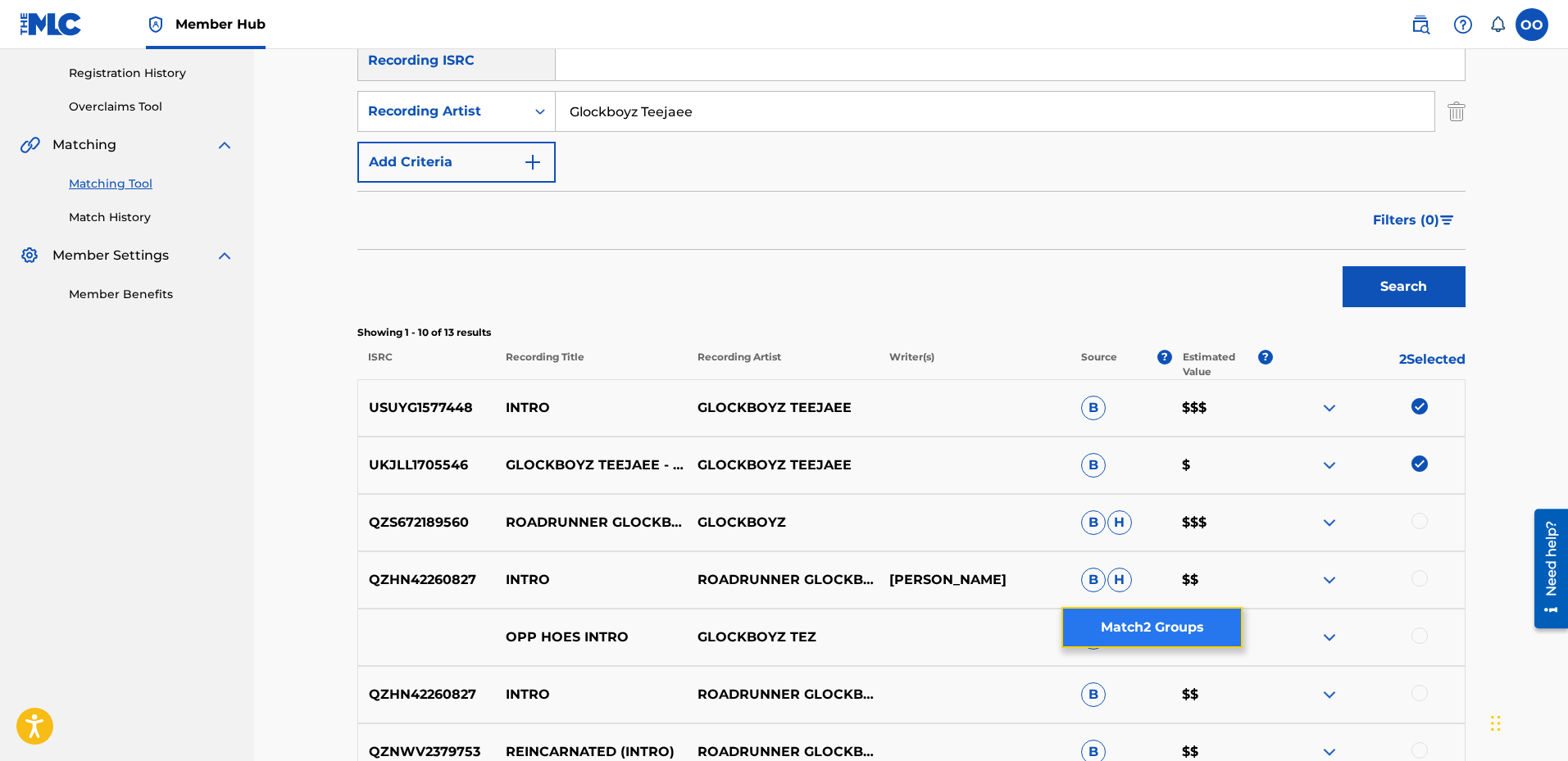
click at [1140, 623] on button "Match 2 Groups" at bounding box center [1152, 627] width 181 height 41
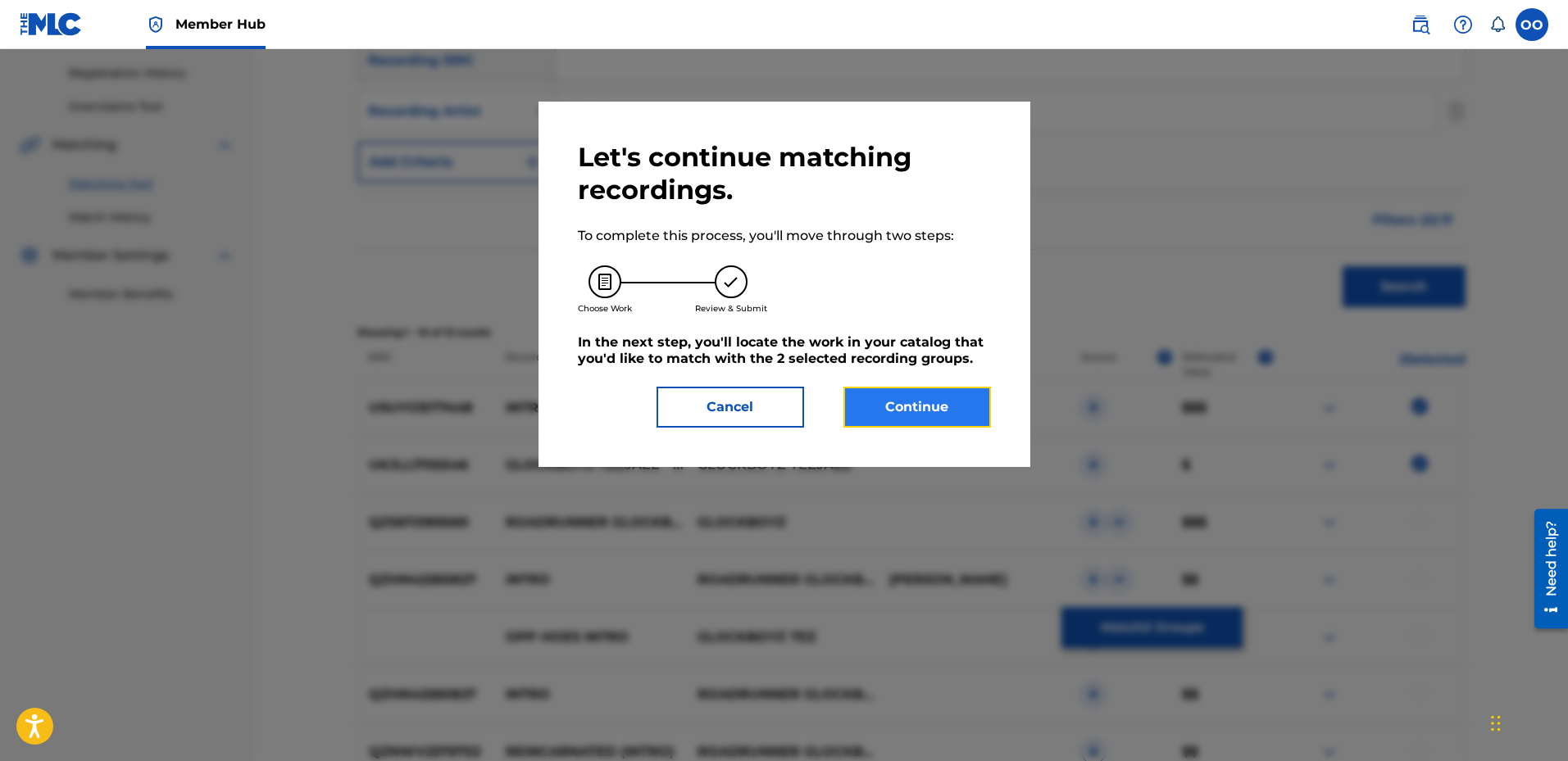
click at [933, 415] on button "Continue" at bounding box center [917, 407] width 147 height 41
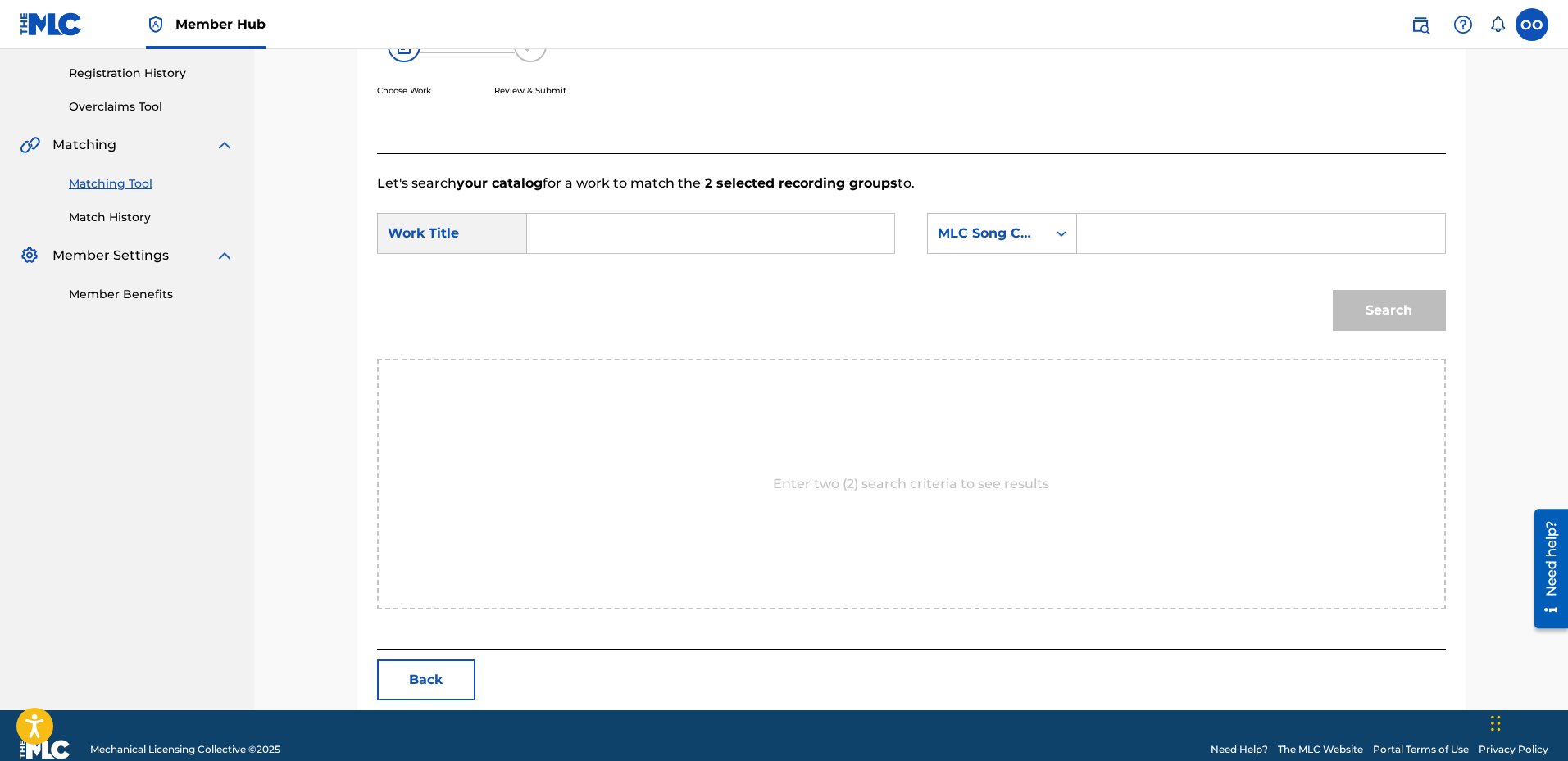
click at [625, 230] on input "Search Form" at bounding box center [710, 233] width 339 height 39
paste input "Intro"
type input "Intro"
click at [984, 250] on div "MLC Song Code" at bounding box center [1001, 233] width 150 height 41
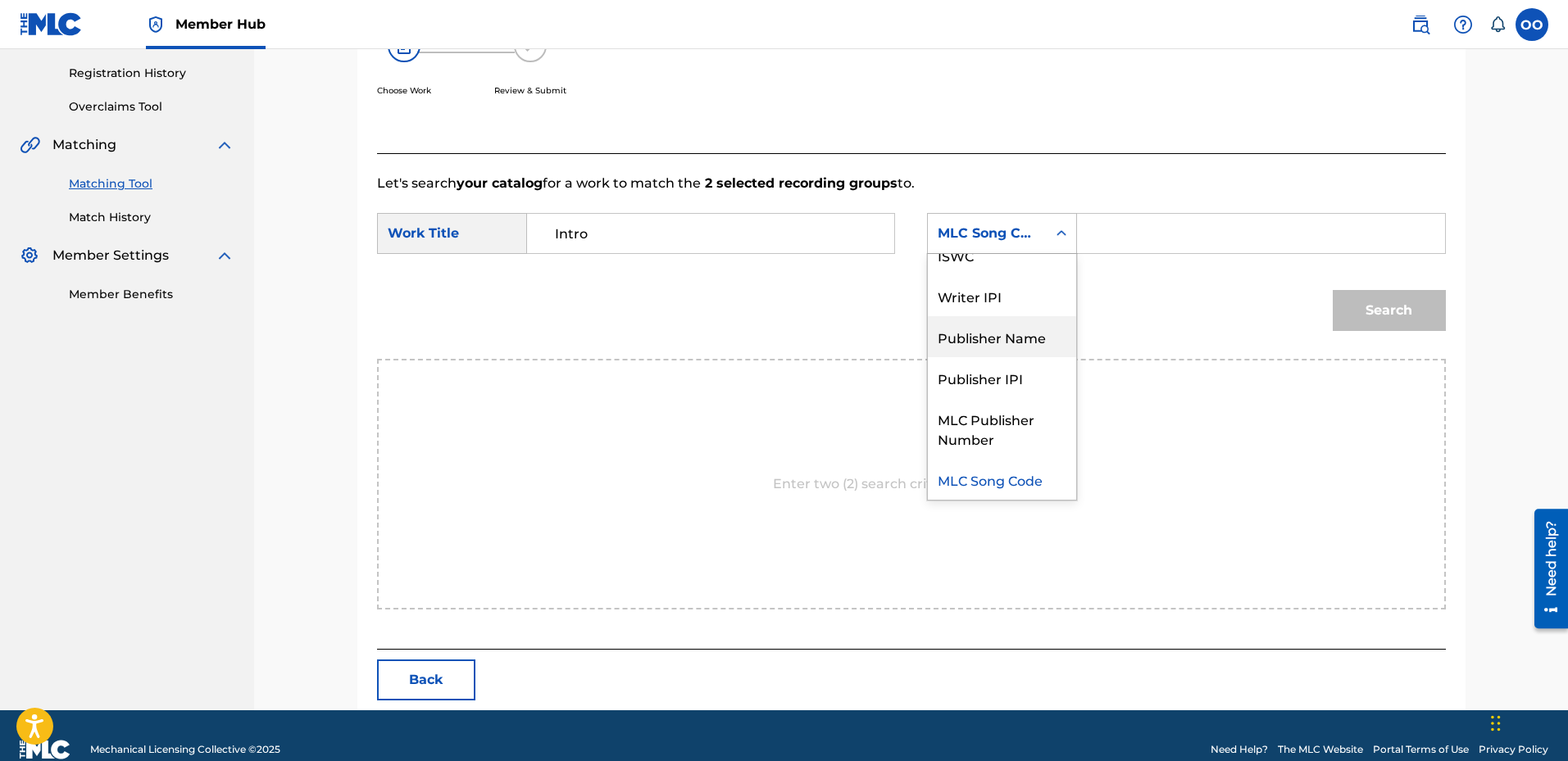
click at [973, 333] on div "Publisher Name" at bounding box center [1001, 336] width 148 height 41
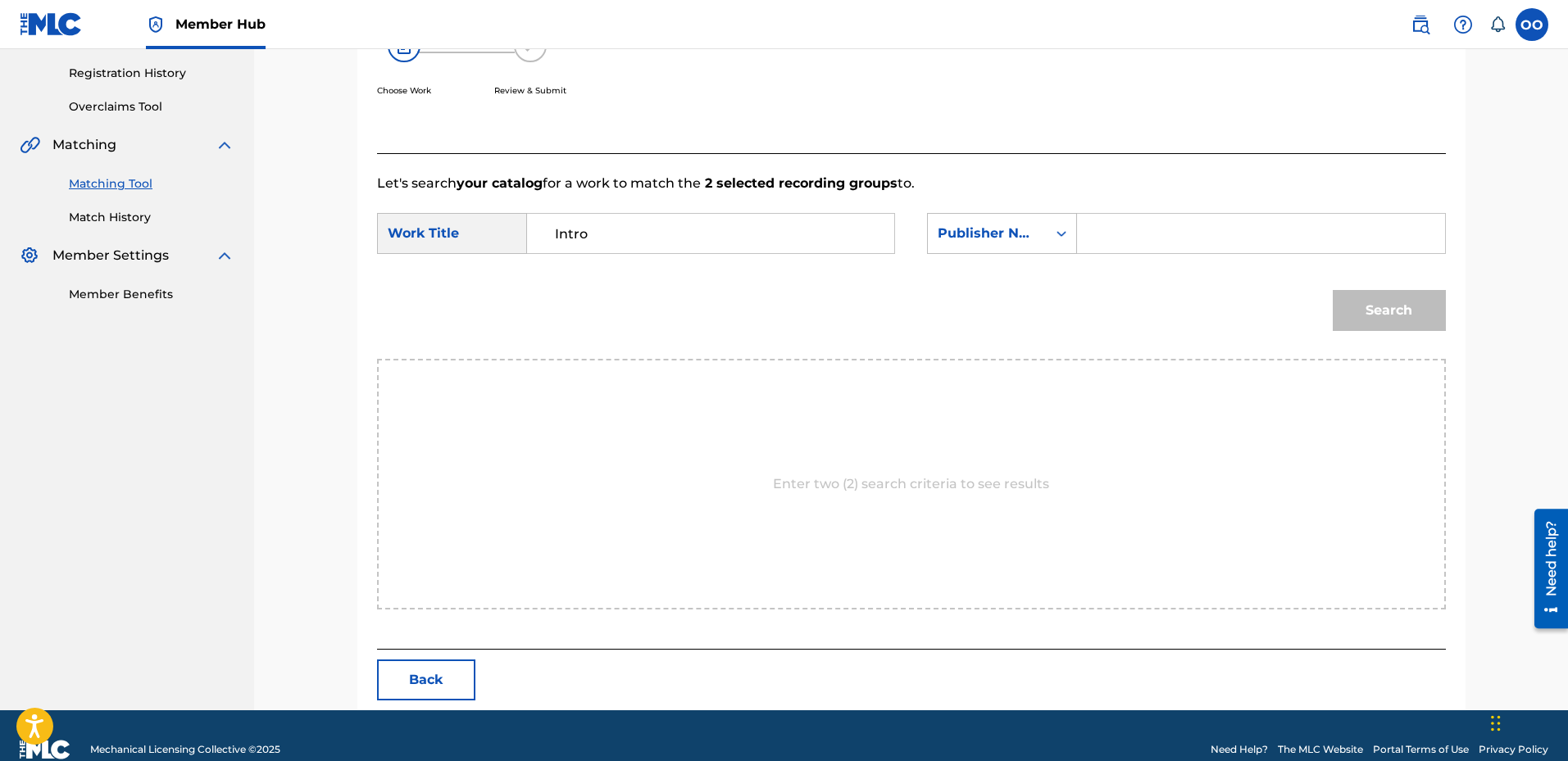
click at [1137, 241] on input "Search Form" at bounding box center [1261, 233] width 339 height 39
type input "fron"
click at [1333, 290] on button "Search" at bounding box center [1389, 310] width 113 height 41
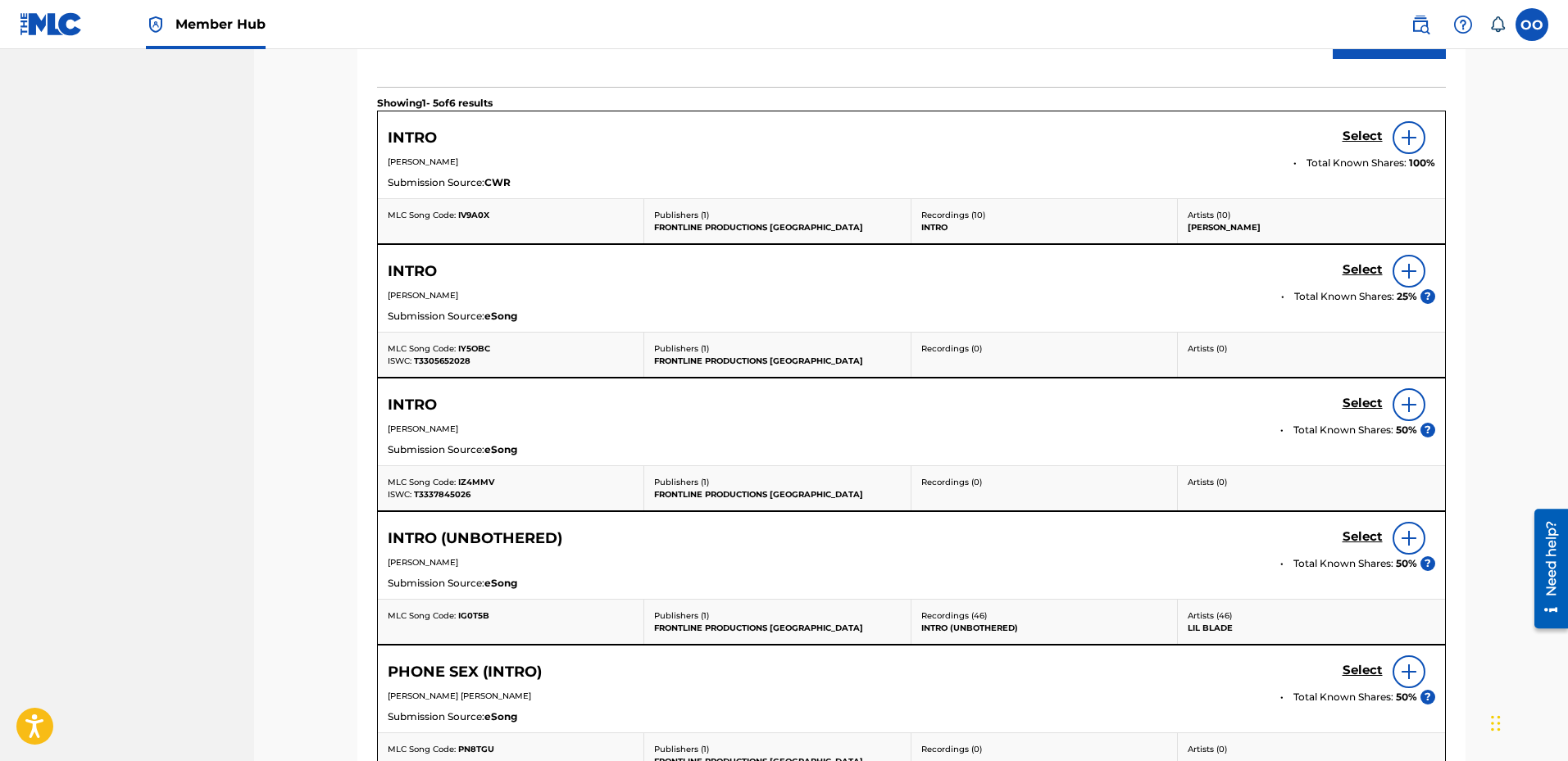
scroll to position [548, 0]
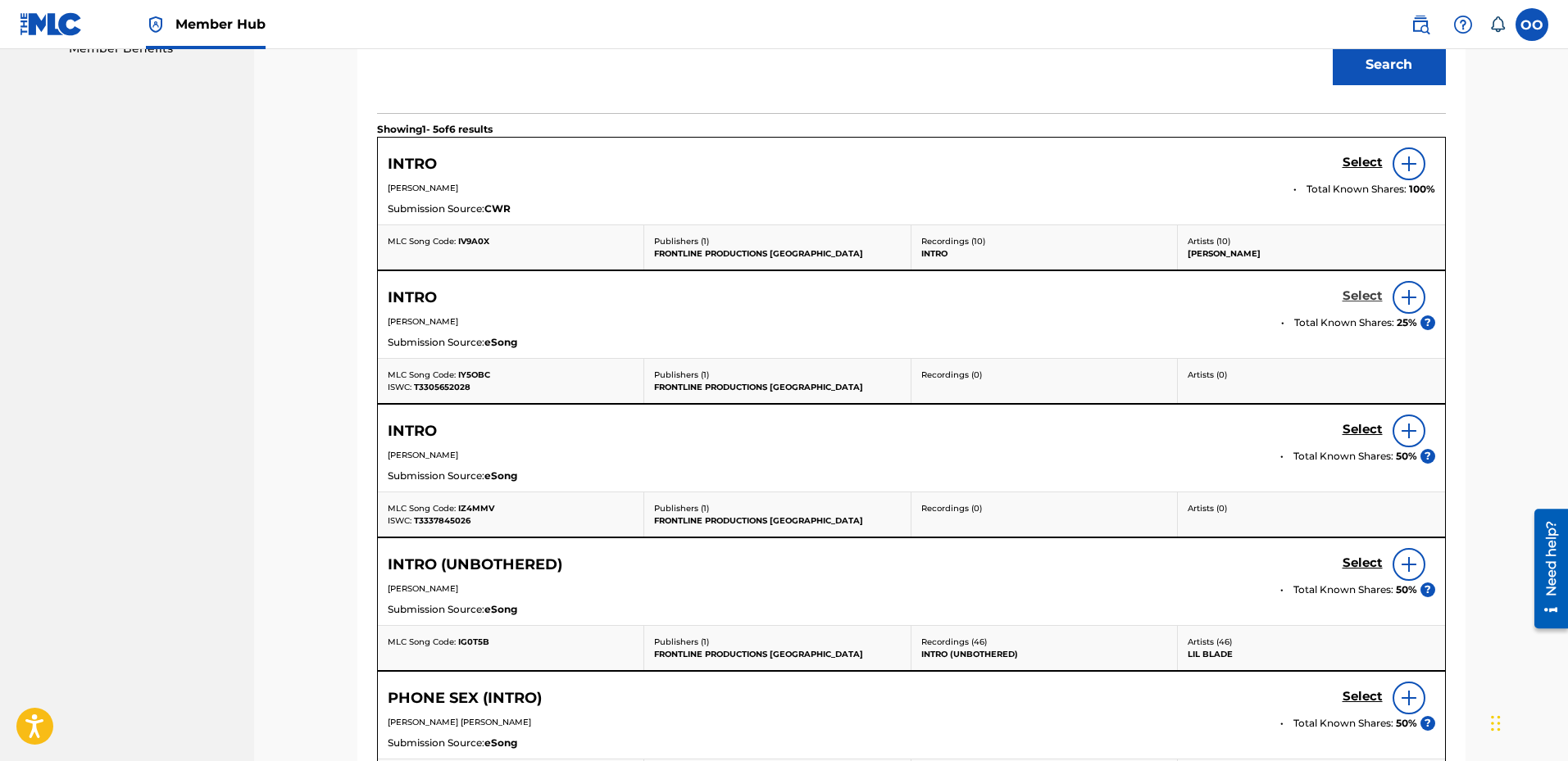
click at [1366, 302] on h5 "Select" at bounding box center [1363, 296] width 40 height 16
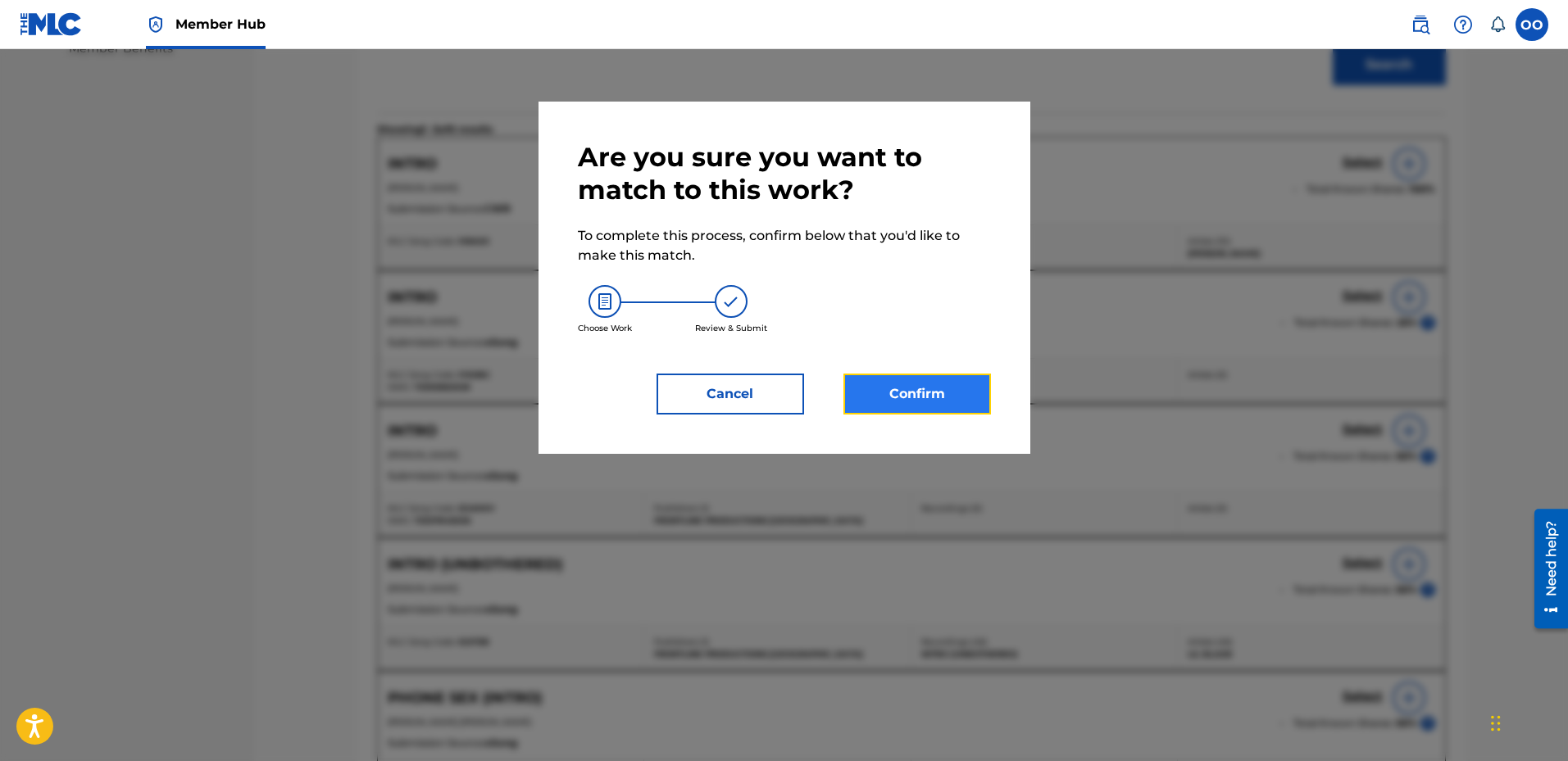
click at [932, 377] on button "Confirm" at bounding box center [917, 394] width 147 height 41
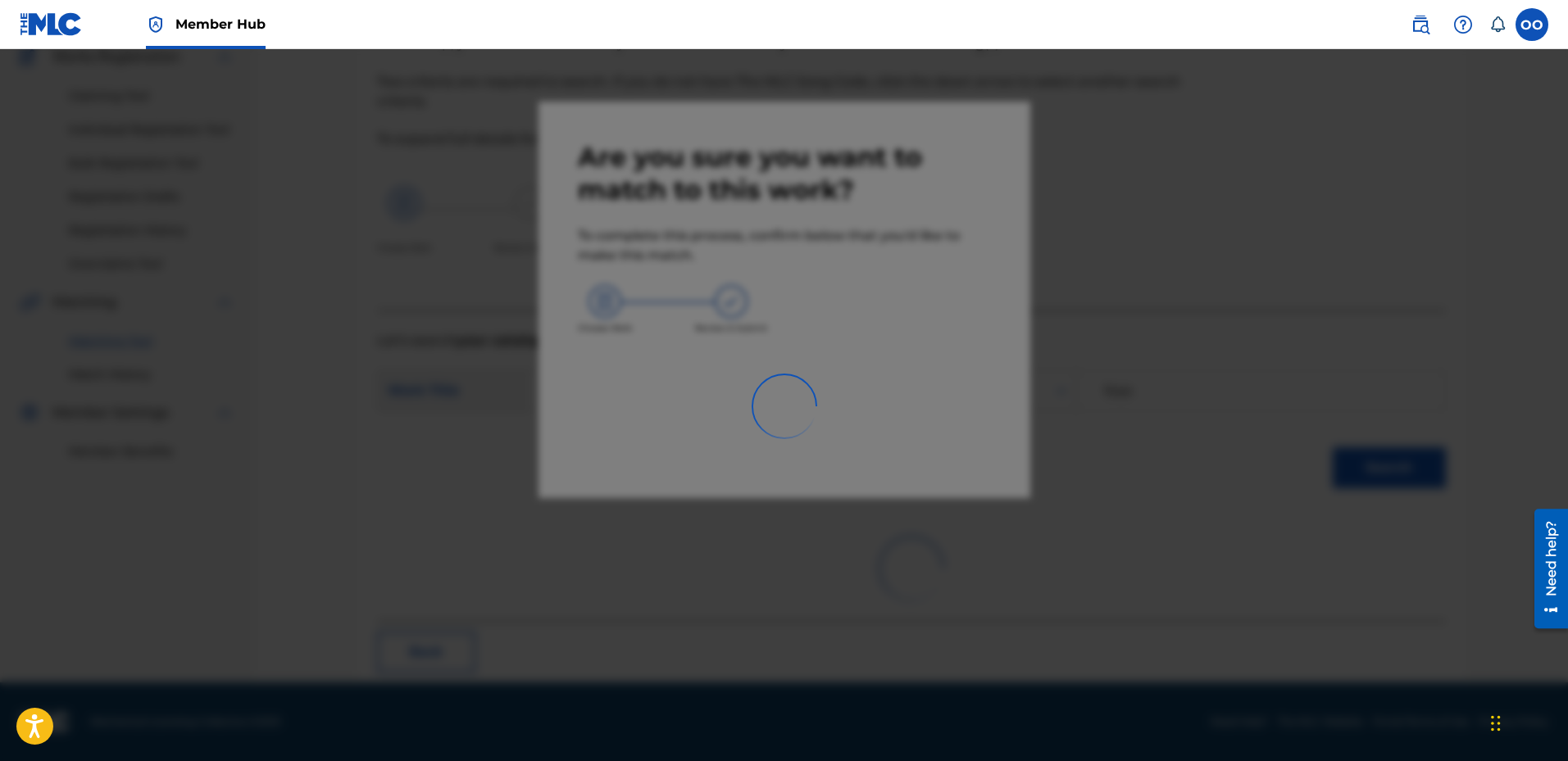
scroll to position [43, 0]
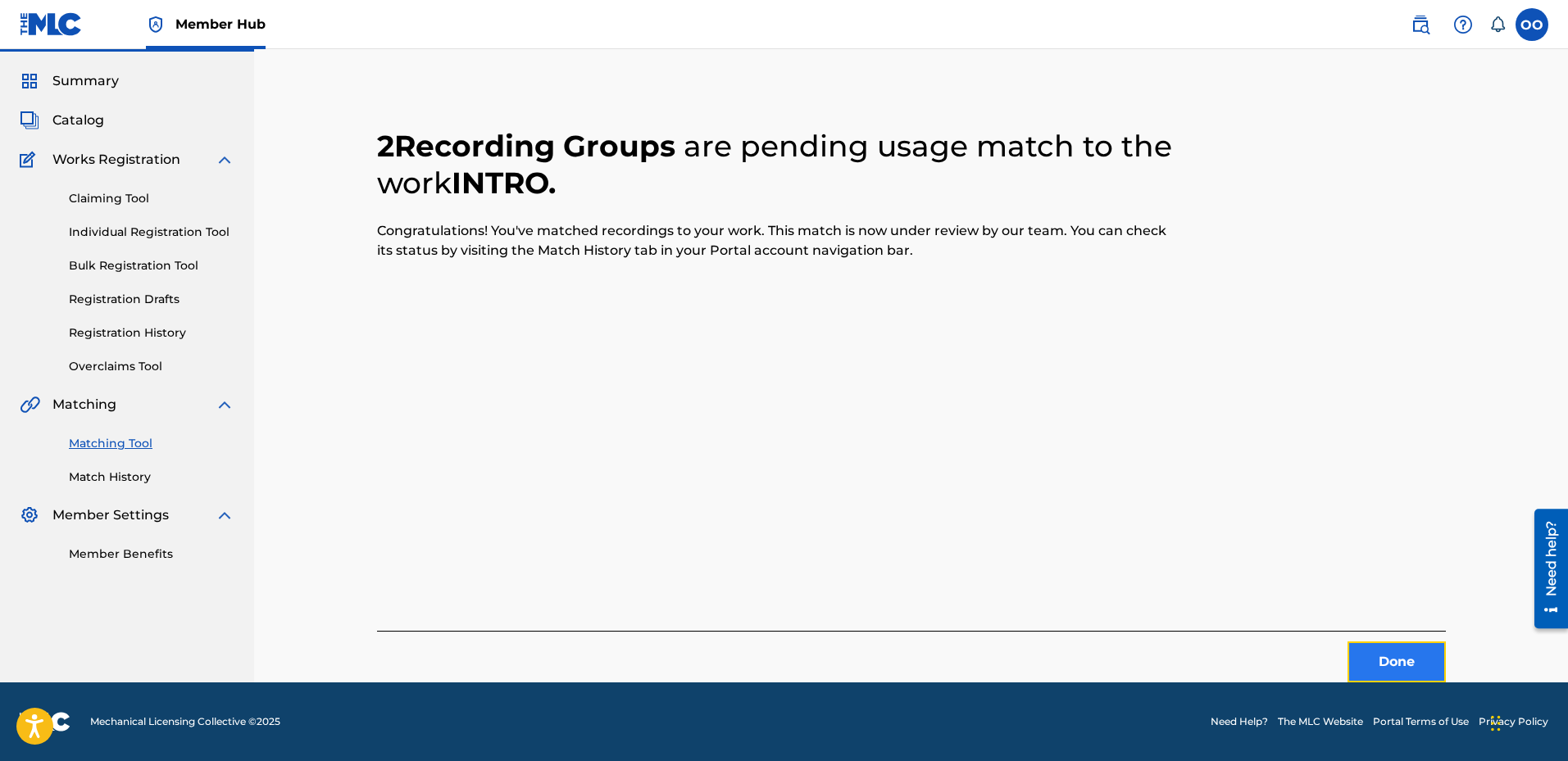
click at [1388, 659] on button "Done" at bounding box center [1397, 662] width 98 height 41
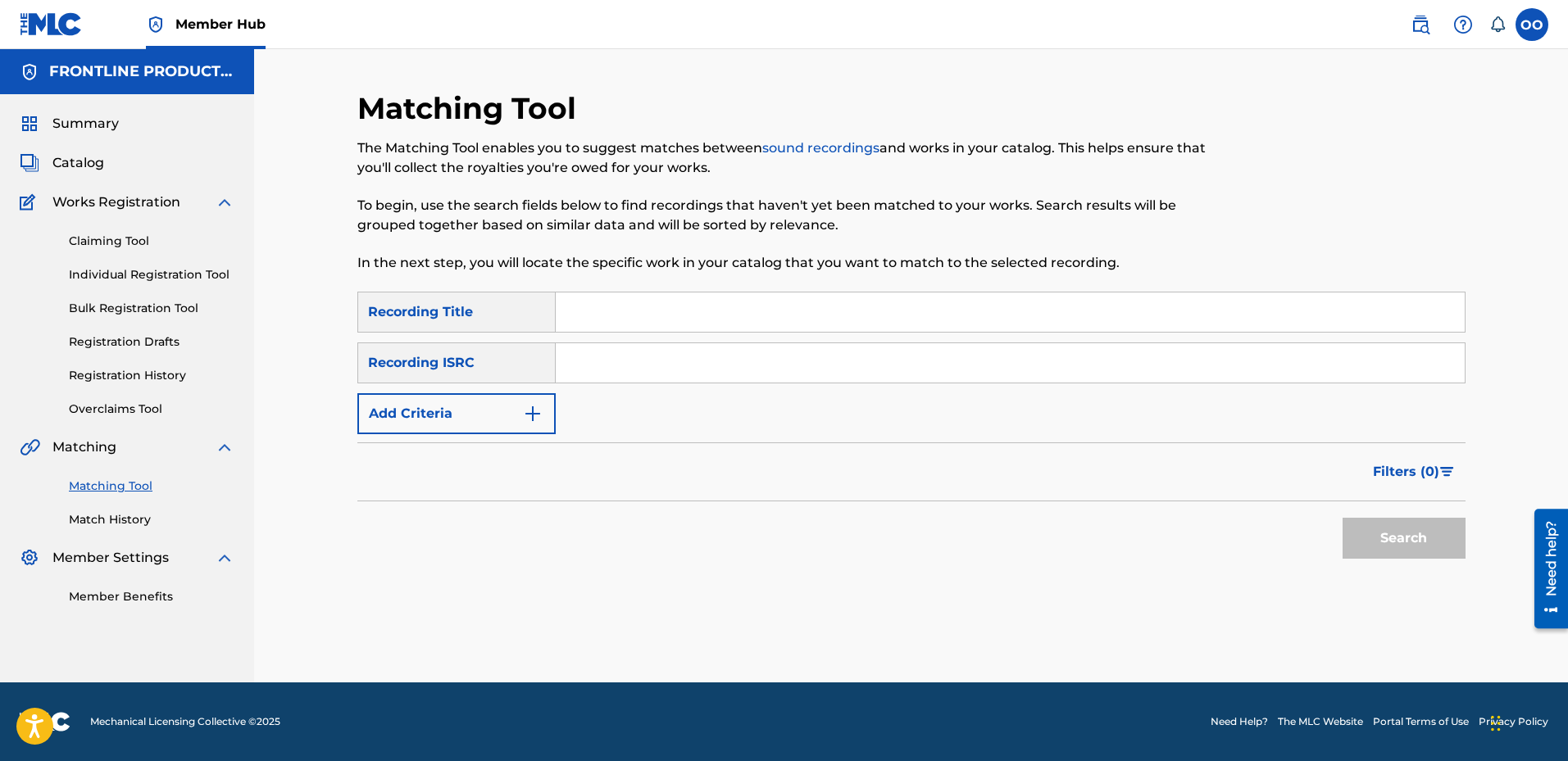
scroll to position [0, 0]
click at [639, 313] on input "Search Form" at bounding box center [1011, 312] width 909 height 39
click at [572, 363] on input "Search Form" at bounding box center [1011, 363] width 909 height 39
paste input "QZWFQ2417769"
type input "QZWFQ2417769"
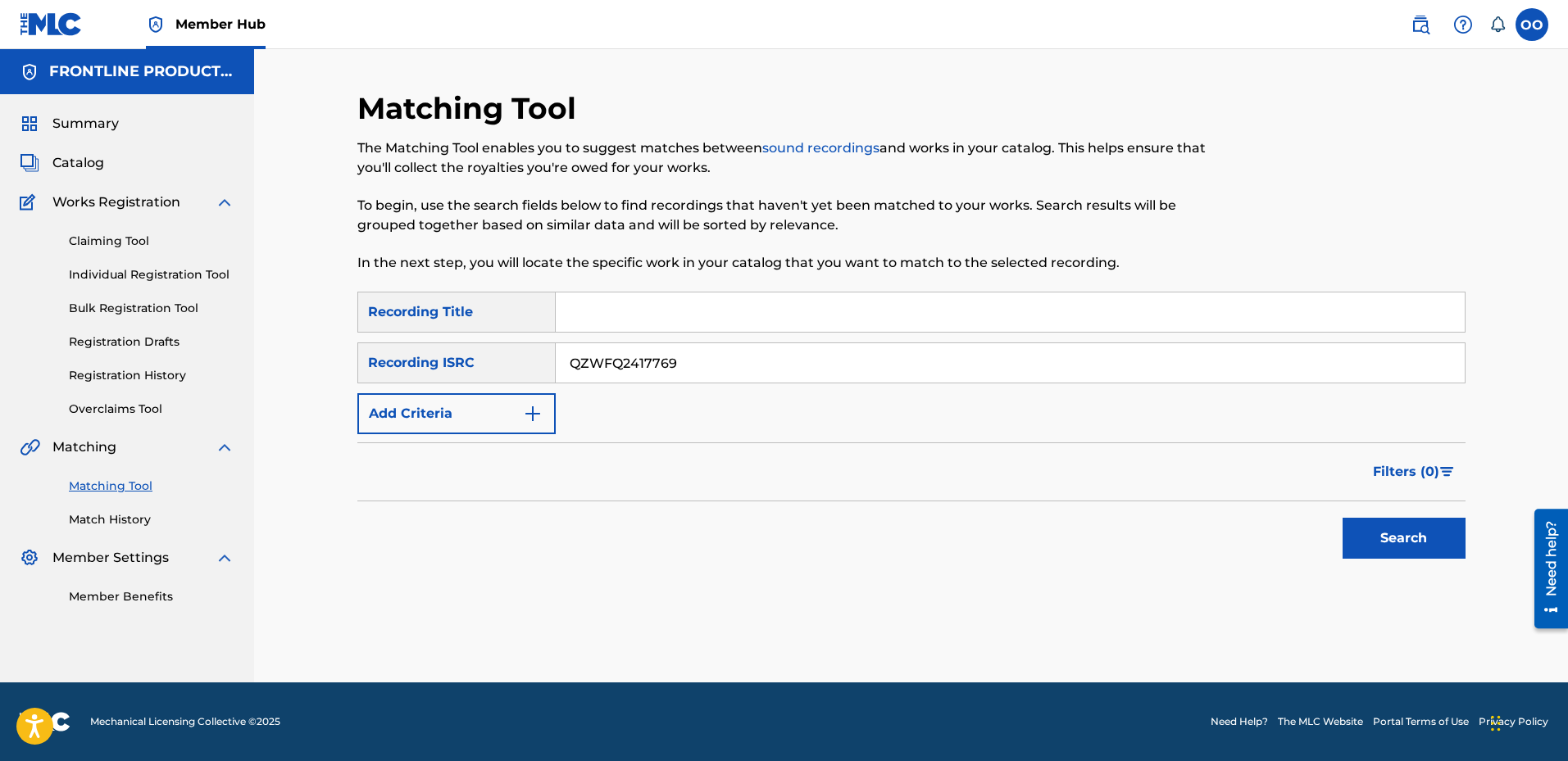
click at [1343, 518] on button "Search" at bounding box center [1404, 538] width 123 height 41
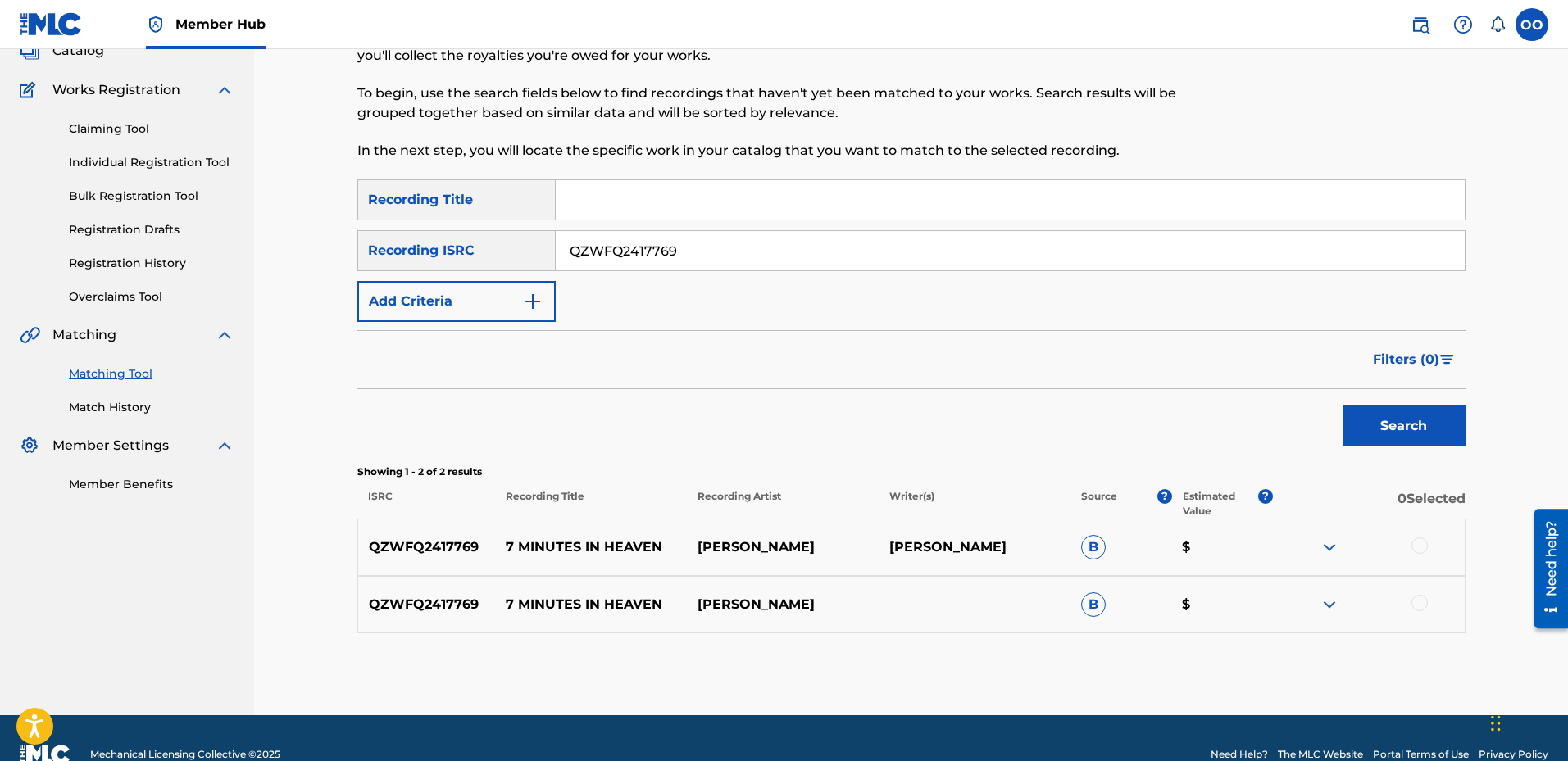
scroll to position [145, 0]
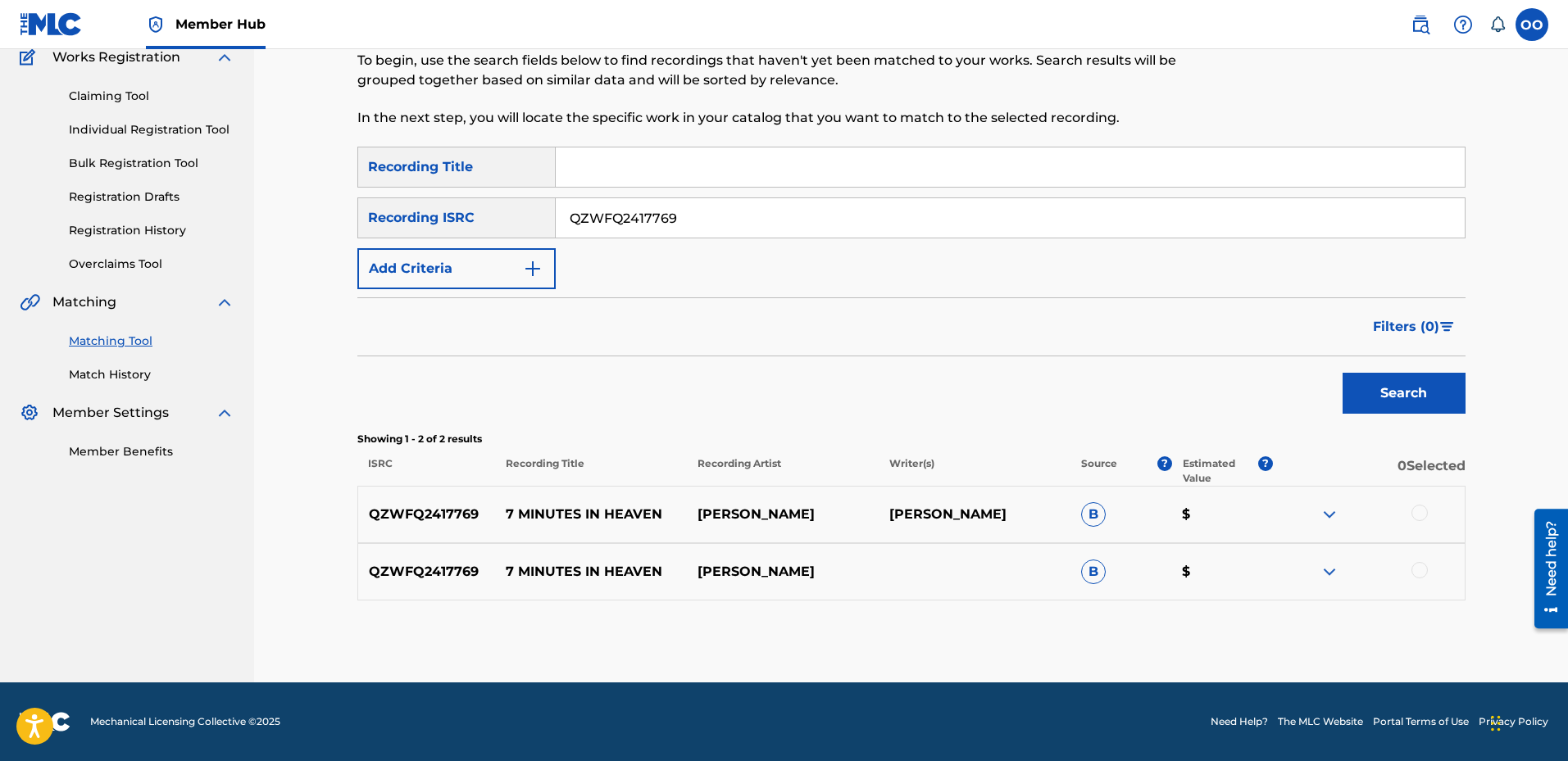
click at [1417, 518] on div at bounding box center [1420, 512] width 17 height 17
click at [1421, 578] on div at bounding box center [1420, 570] width 17 height 17
click at [678, 174] on input "Search Form" at bounding box center [1011, 166] width 909 height 39
paste input "7 Minutes In Heaven"
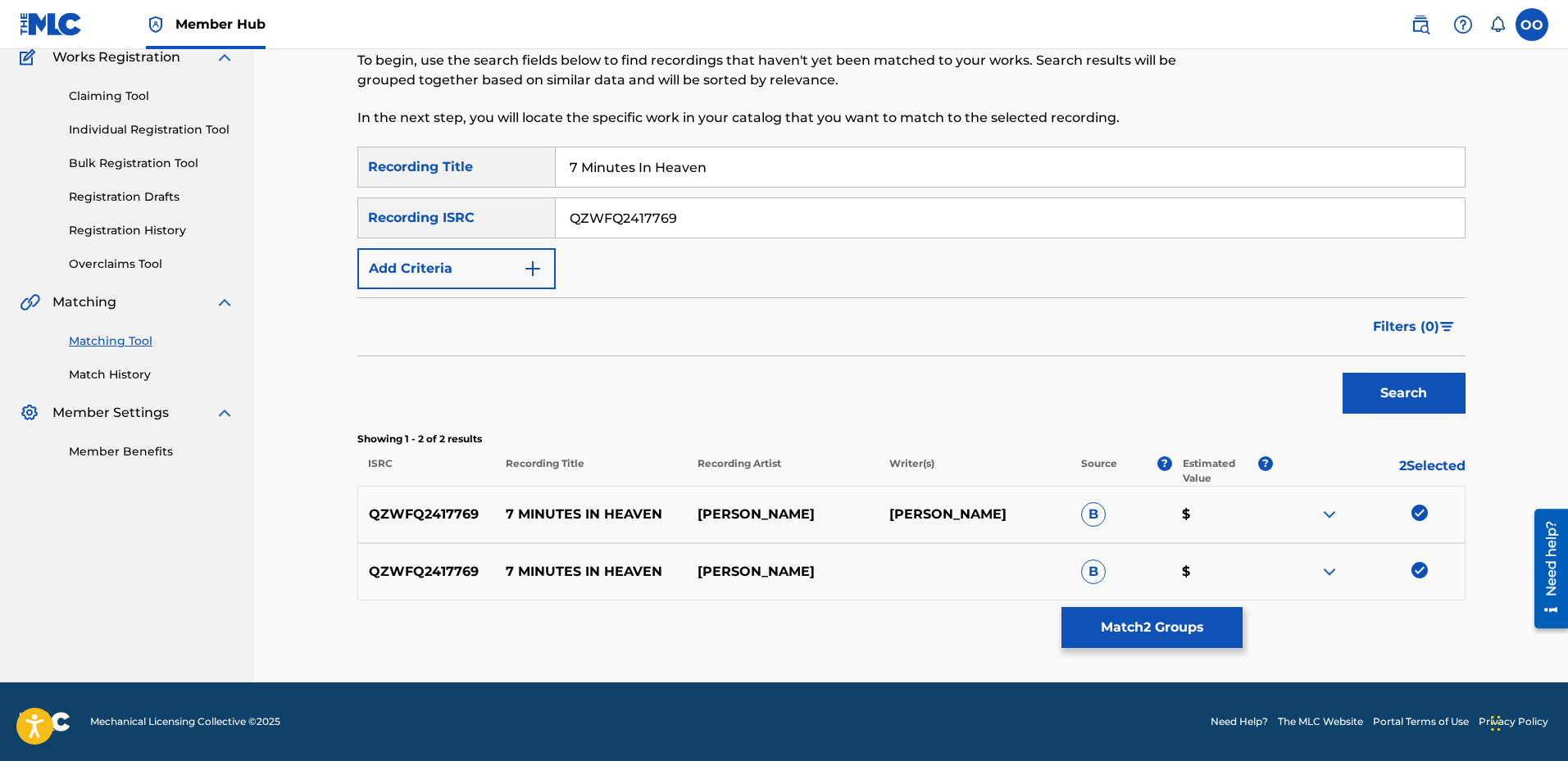
type input "7 Minutes In Heaven"
drag, startPoint x: 714, startPoint y: 214, endPoint x: 519, endPoint y: 221, distance: 195.1
click at [519, 221] on div "SearchWithCriteria63762ab6-a54d-45ad-9201-3e2ee649c87d Recording ISRC QZWFQ2417…" at bounding box center [911, 218] width 1108 height 41
click at [507, 278] on button "Add Criteria" at bounding box center [456, 269] width 198 height 41
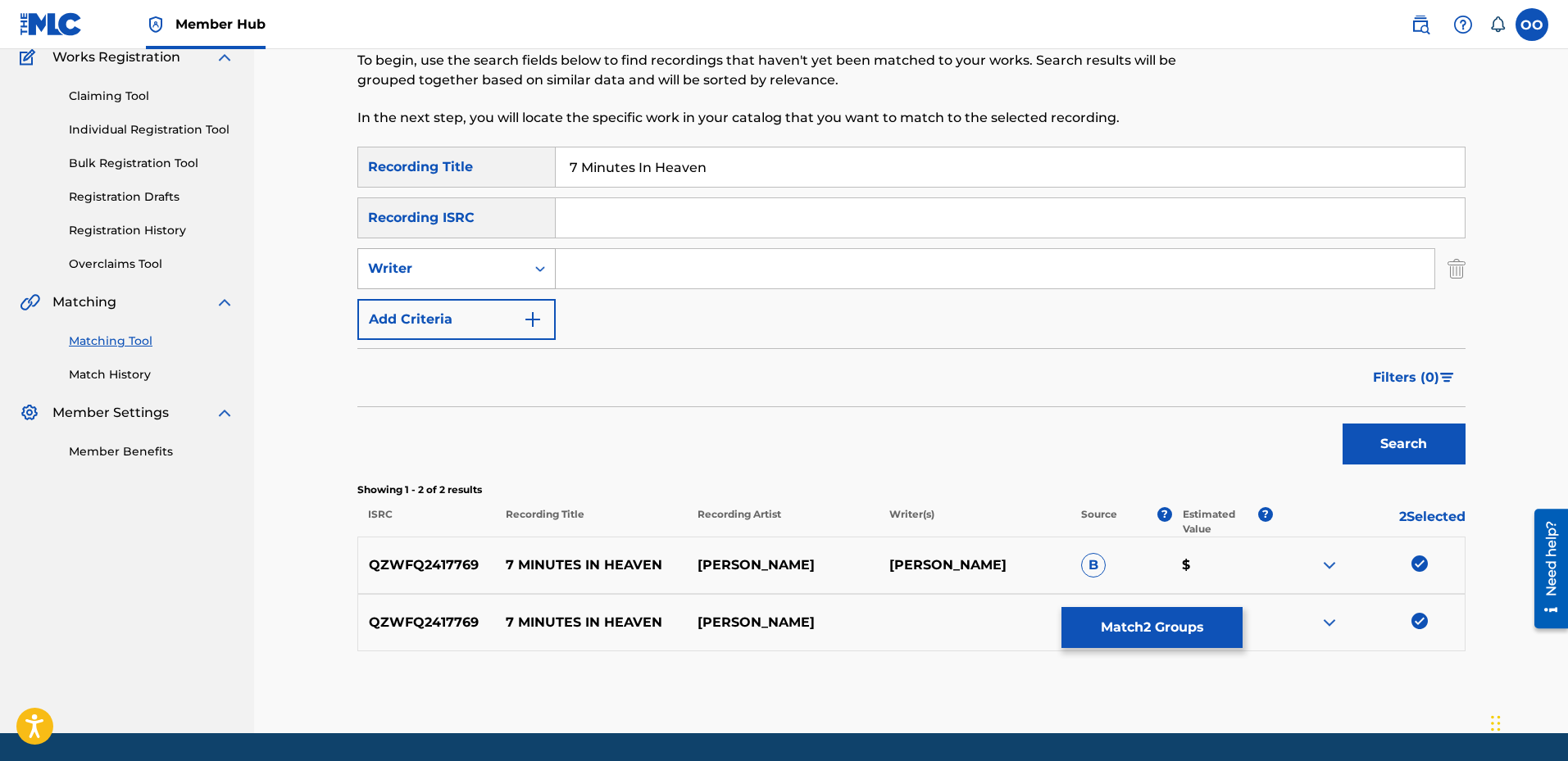
click at [505, 278] on div "Writer" at bounding box center [441, 269] width 167 height 32
click at [500, 312] on div "Recording Artist" at bounding box center [456, 309] width 197 height 41
click at [602, 280] on input "Search Form" at bounding box center [995, 268] width 879 height 39
paste input "[PERSON_NAME]"
type input "[PERSON_NAME]"
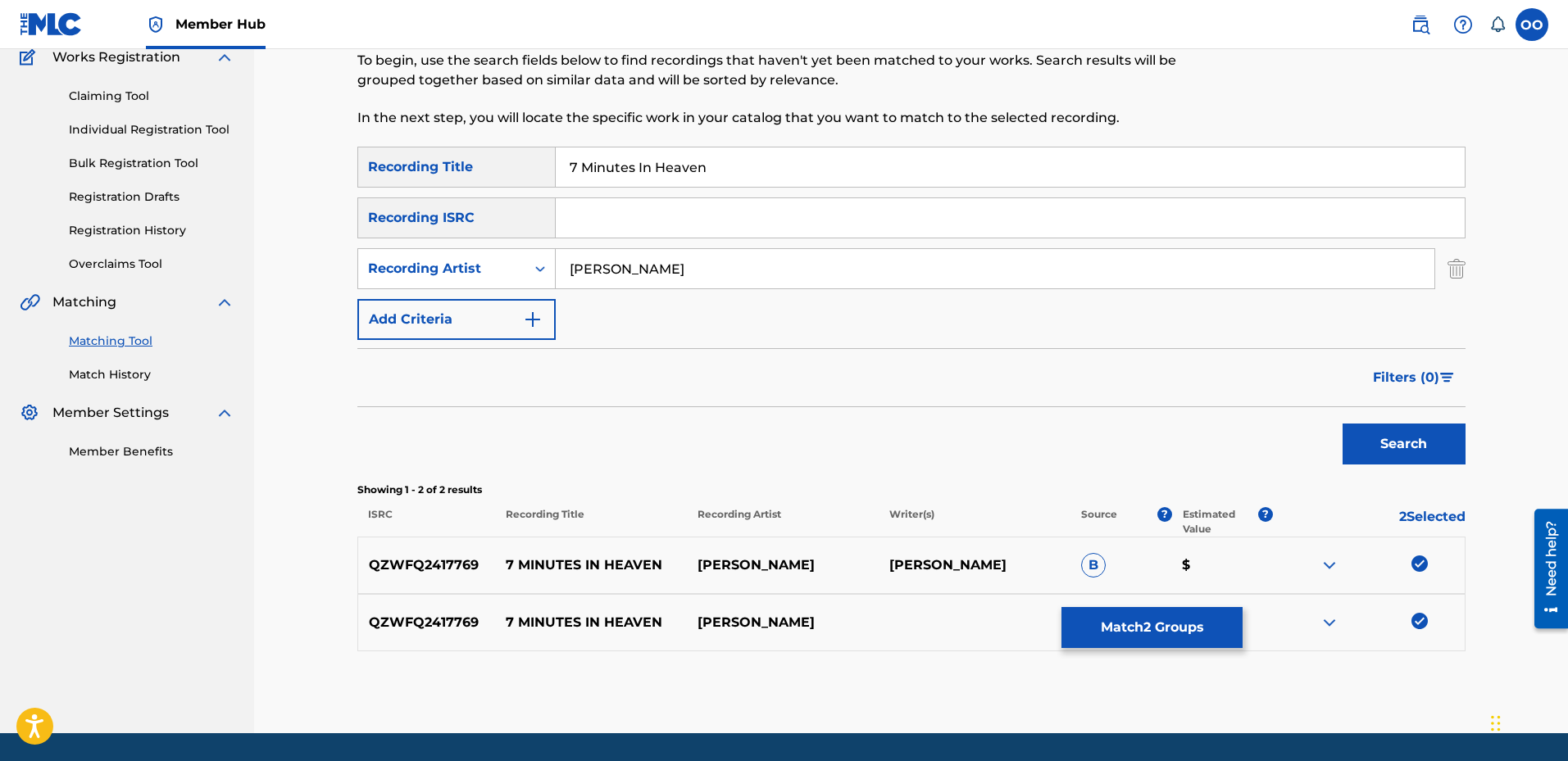
click at [1343, 424] on button "Search" at bounding box center [1404, 444] width 123 height 41
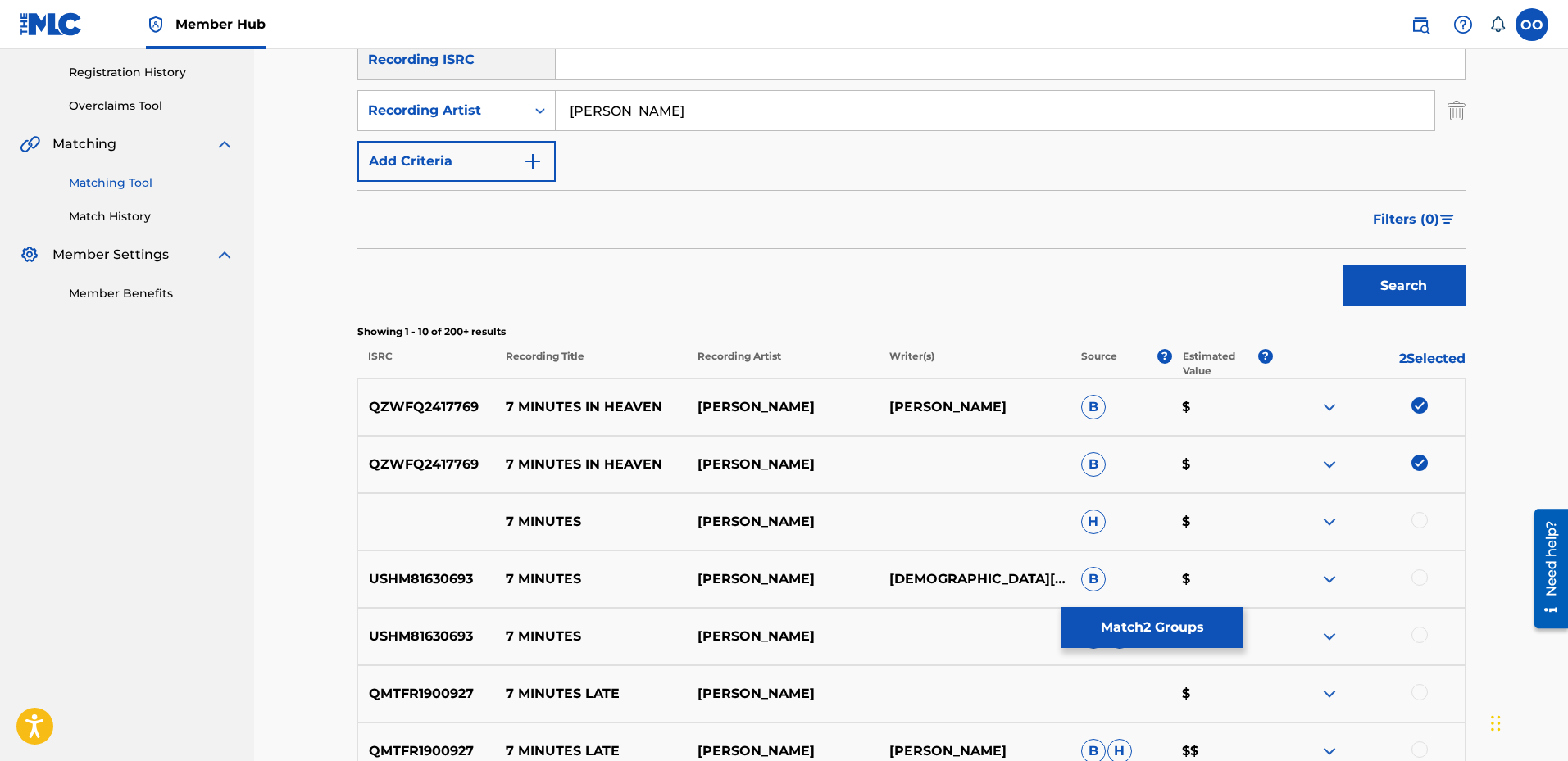
scroll to position [309, 0]
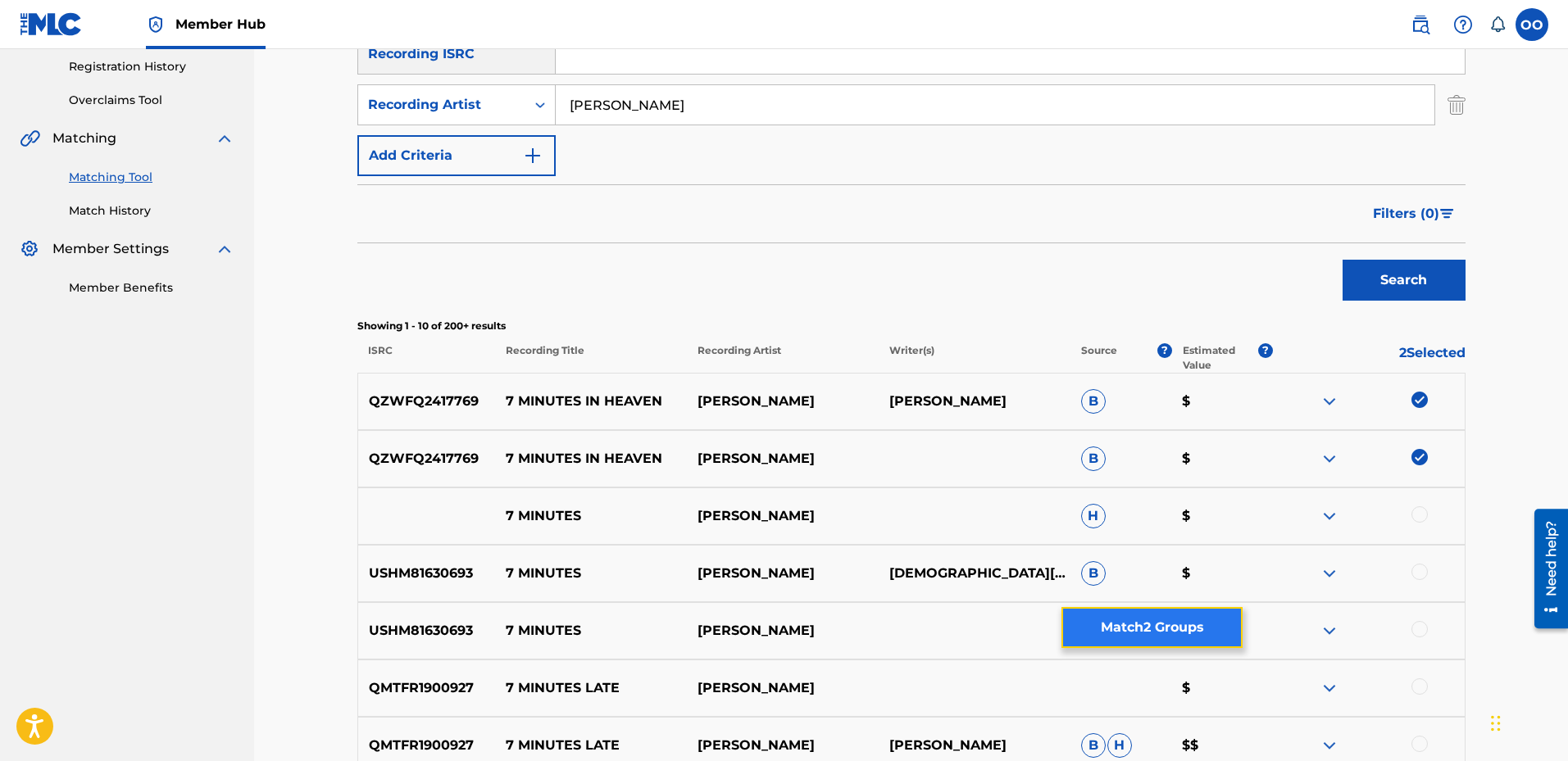
click at [1169, 625] on button "Match 2 Groups" at bounding box center [1152, 627] width 181 height 41
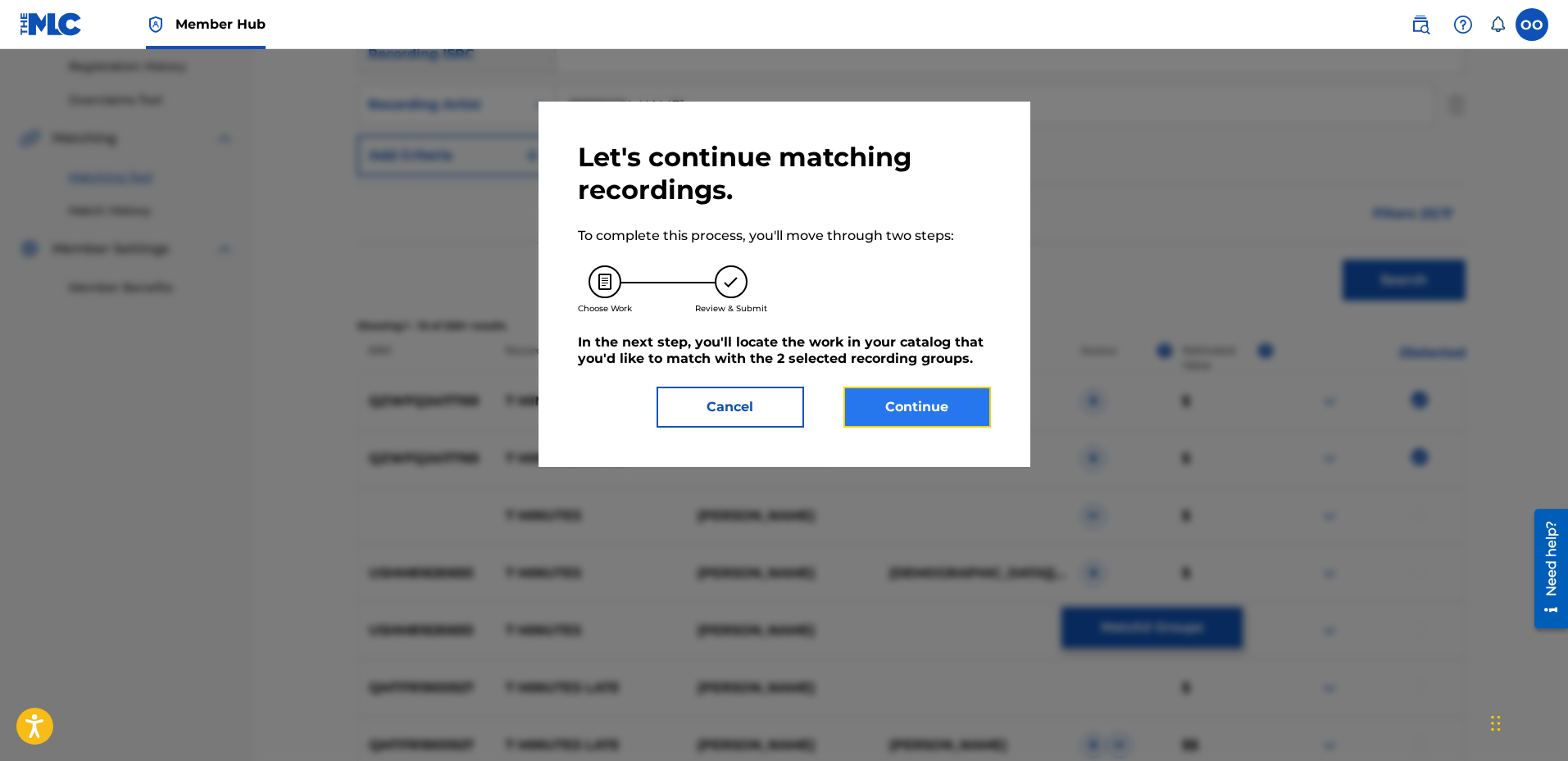
click at [946, 415] on button "Continue" at bounding box center [917, 407] width 147 height 41
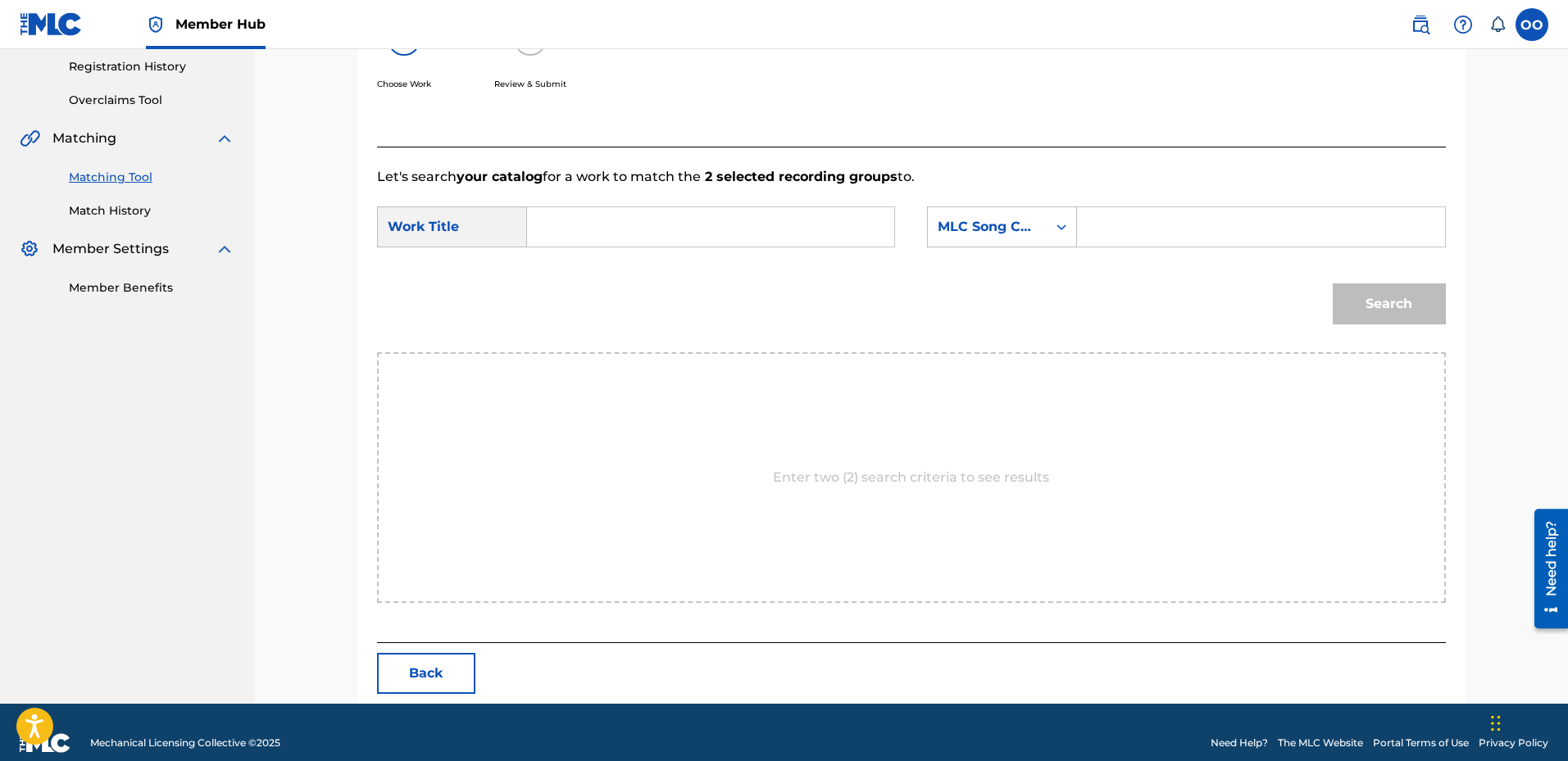
click at [590, 232] on input "Search Form" at bounding box center [710, 227] width 339 height 39
paste input "7 Minutes In Heaven"
type input "7 Minutes In Heaven"
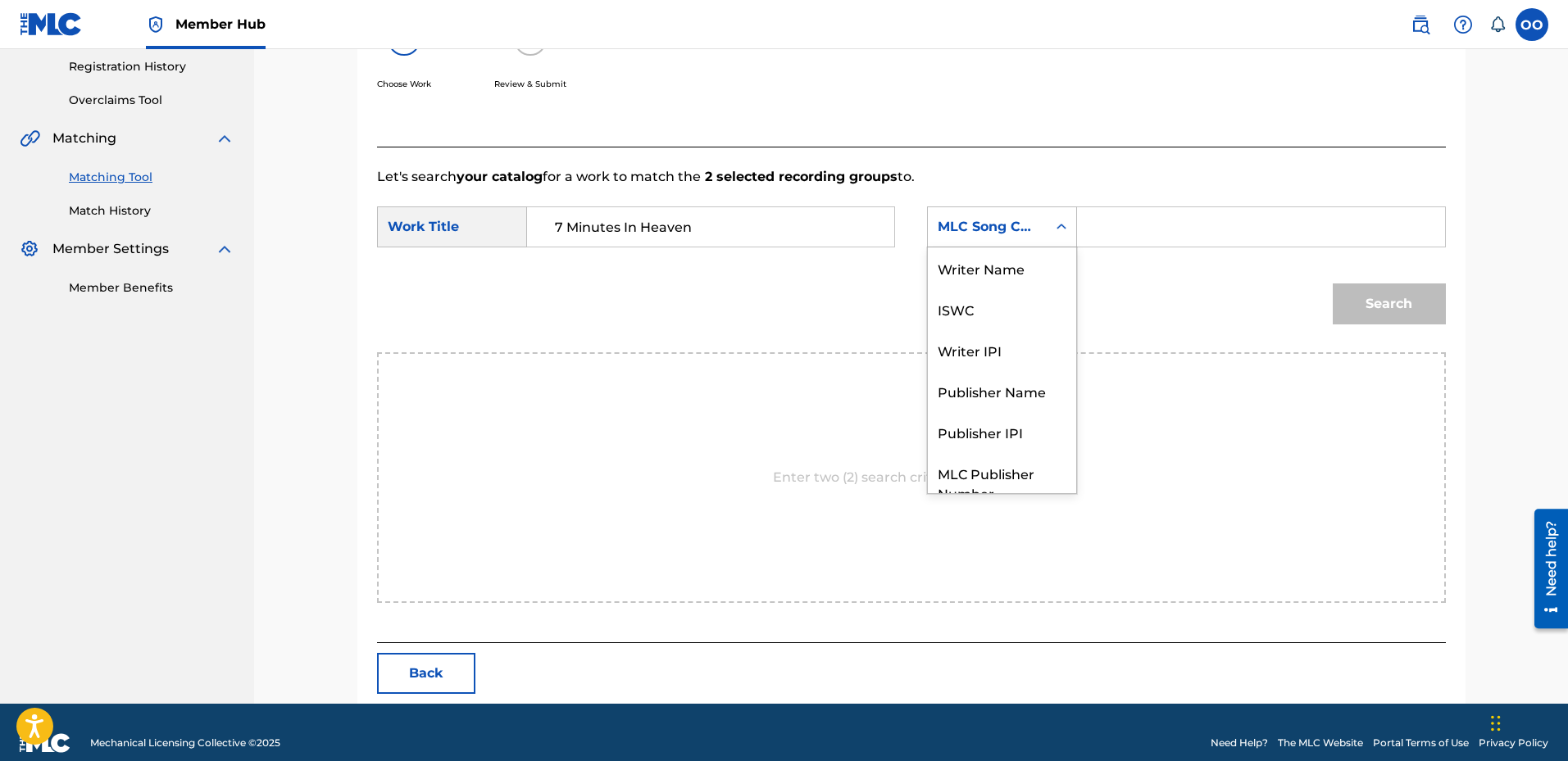
click at [964, 231] on div "MLC Song Code" at bounding box center [987, 227] width 99 height 19
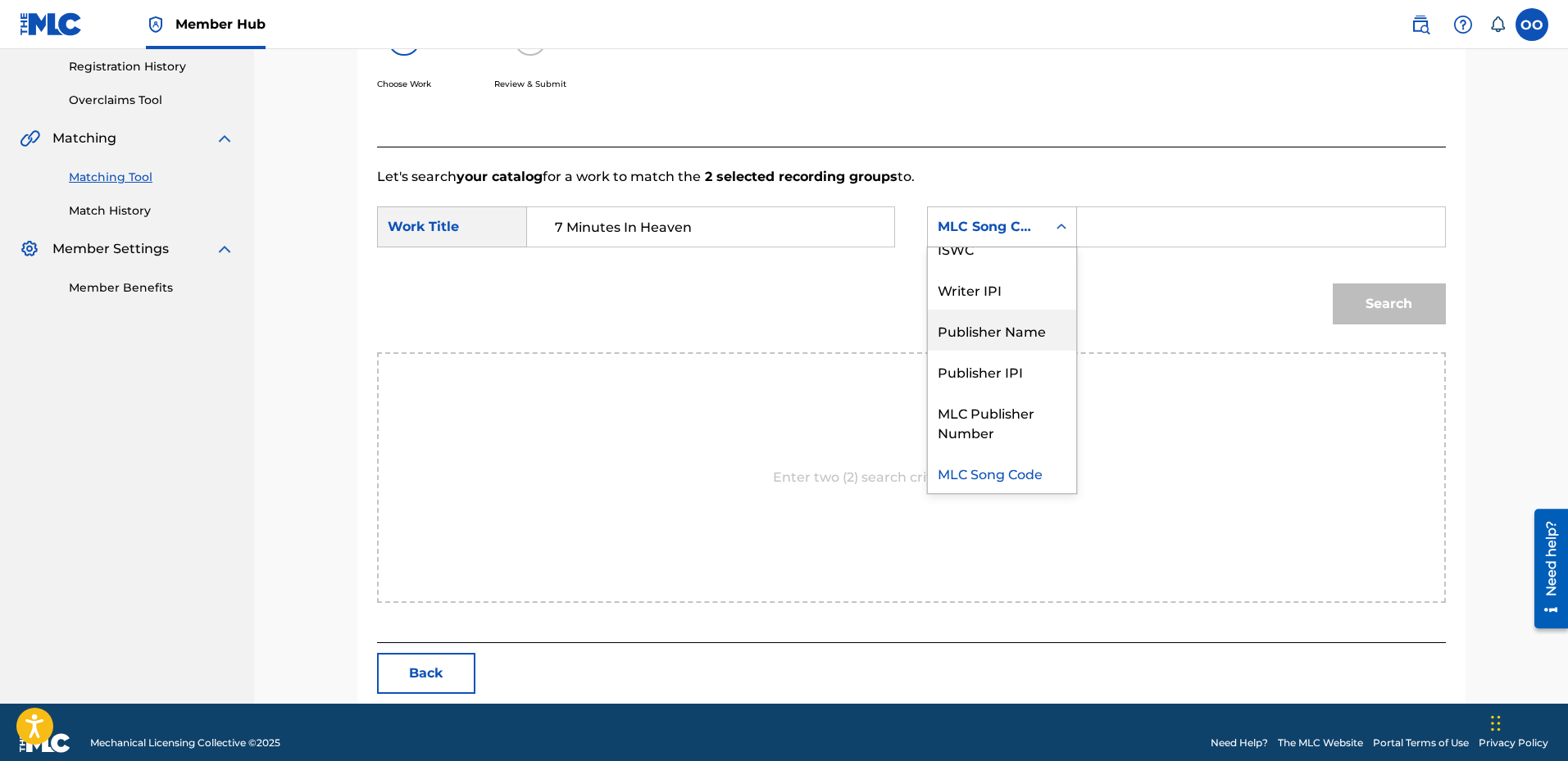
drag, startPoint x: 985, startPoint y: 336, endPoint x: 1065, endPoint y: 291, distance: 91.8
click at [992, 336] on div "Publisher Name" at bounding box center [1001, 330] width 148 height 41
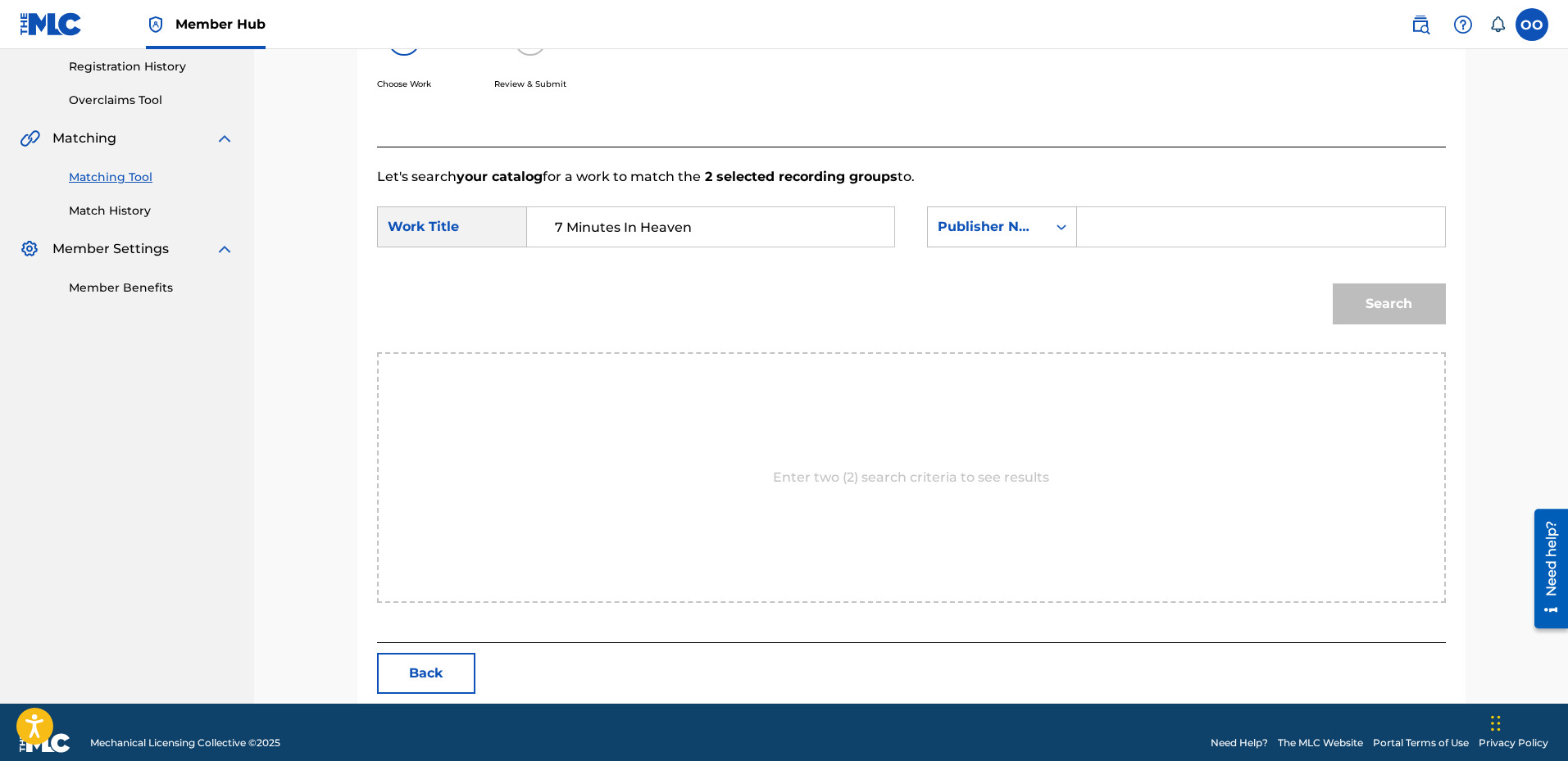
click at [1110, 236] on input "Search Form" at bounding box center [1261, 227] width 339 height 39
type input "fron"
click at [1333, 284] on button "Search" at bounding box center [1389, 304] width 113 height 41
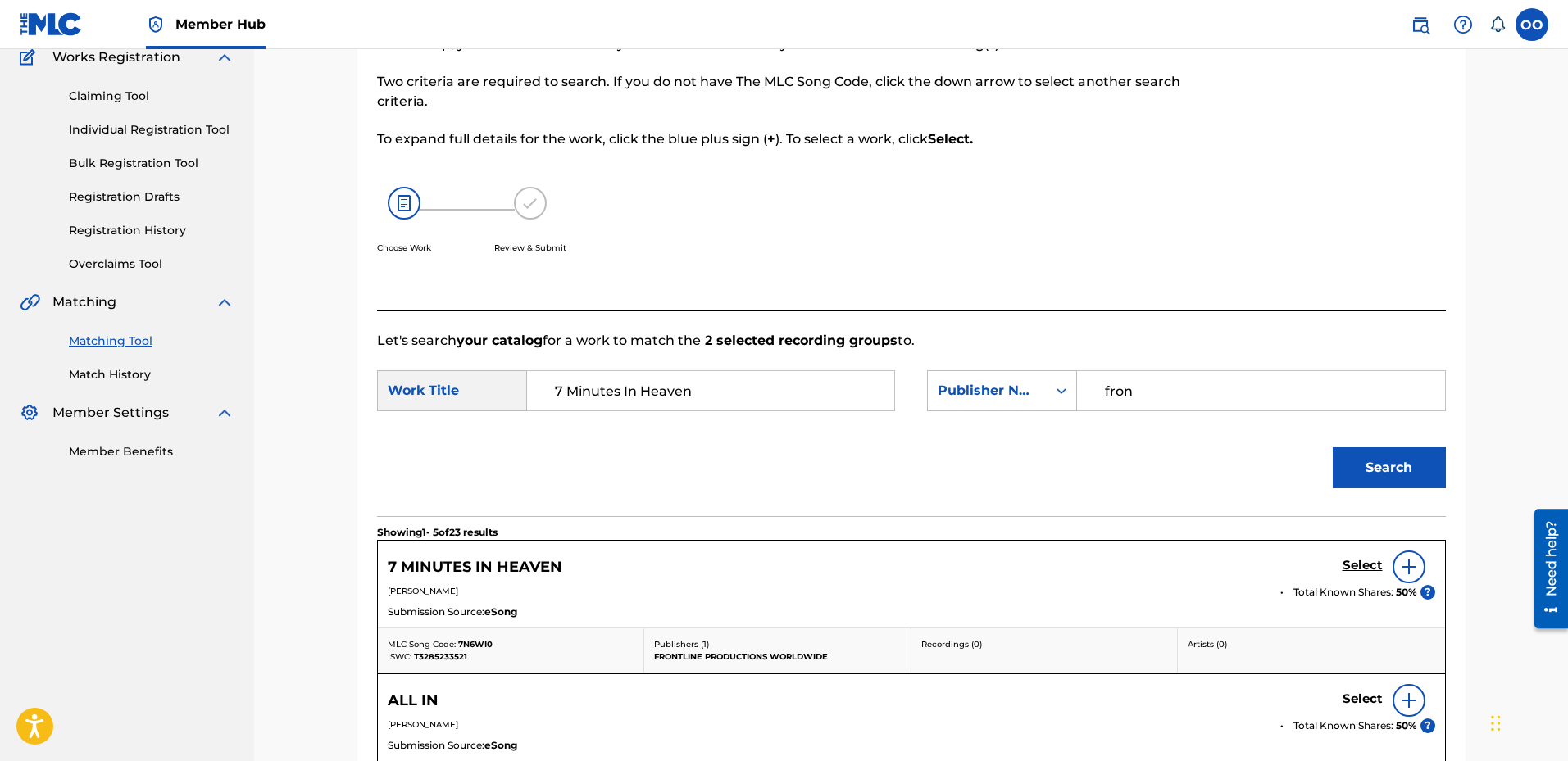
scroll to position [309, 0]
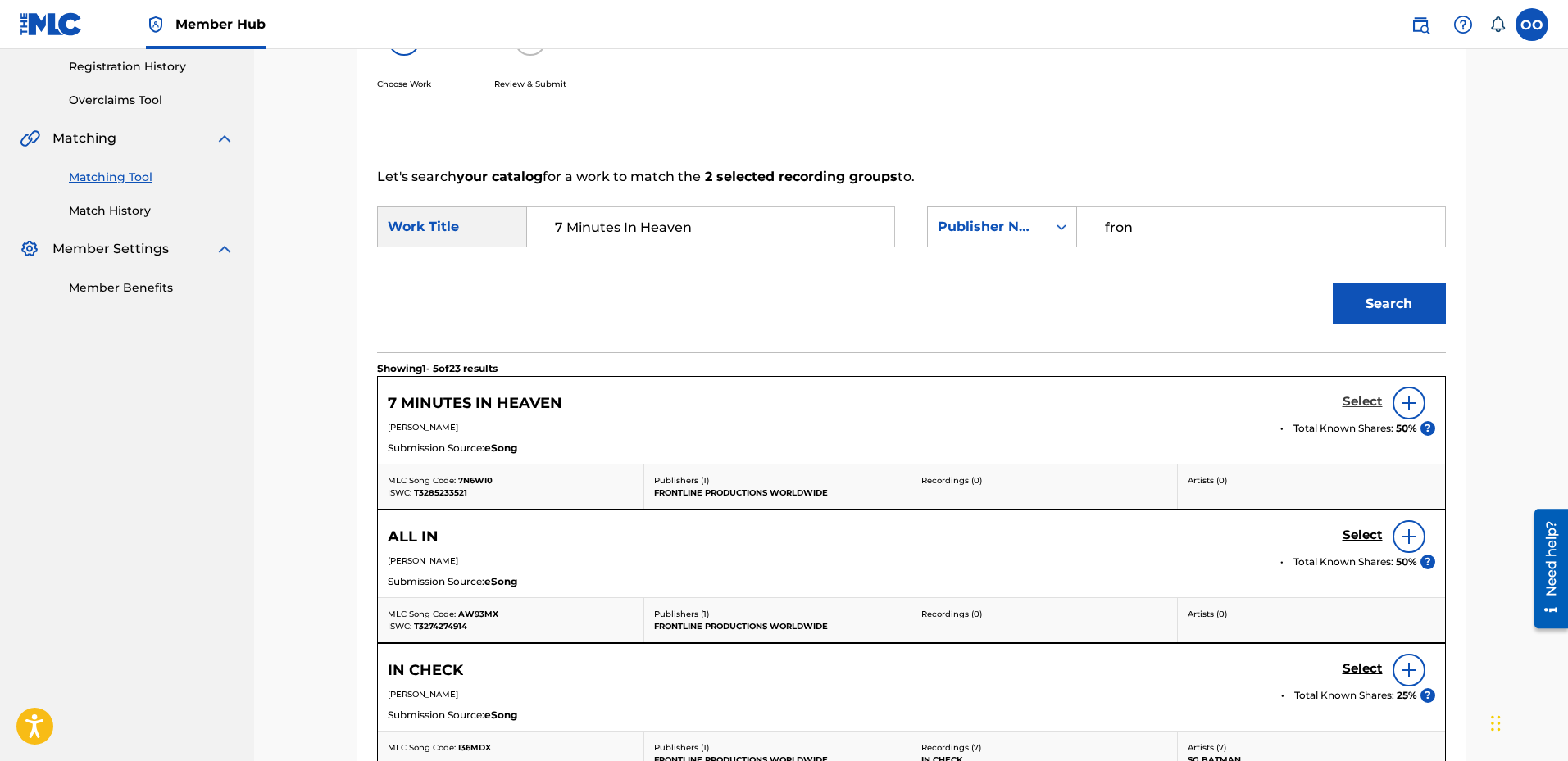
click at [1354, 401] on h5 "Select" at bounding box center [1363, 402] width 40 height 16
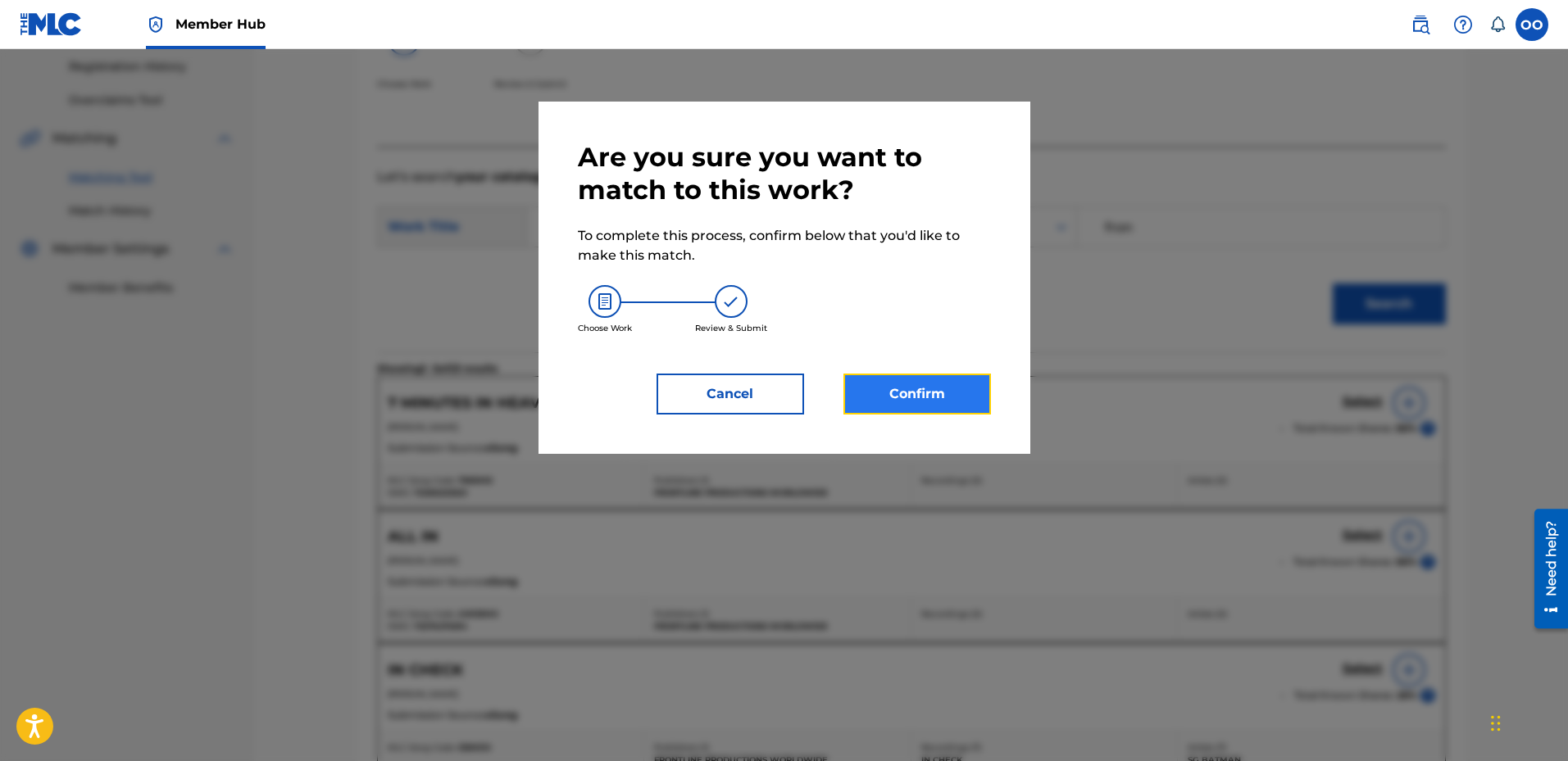
click at [964, 387] on button "Confirm" at bounding box center [917, 394] width 147 height 41
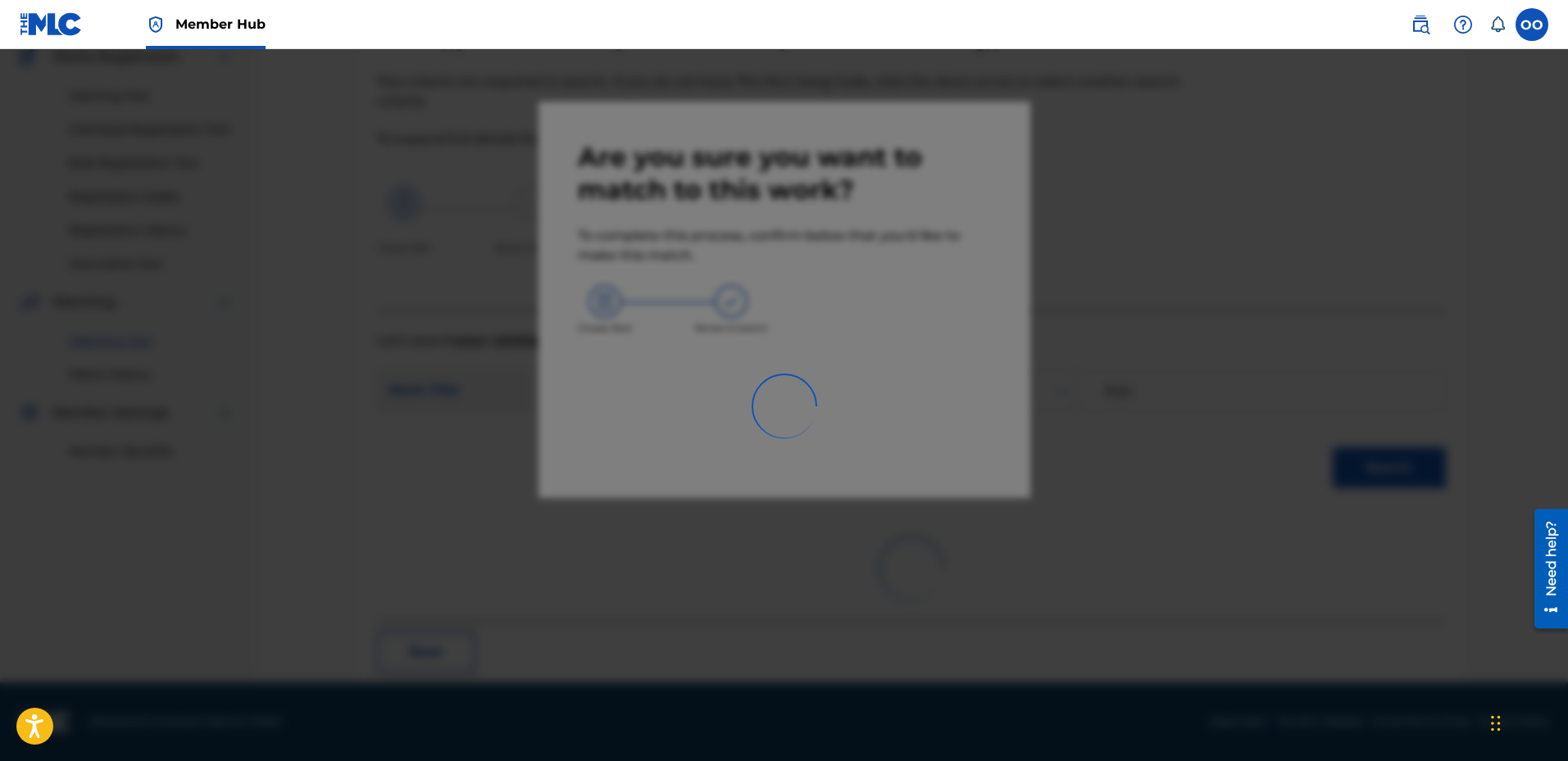
scroll to position [43, 0]
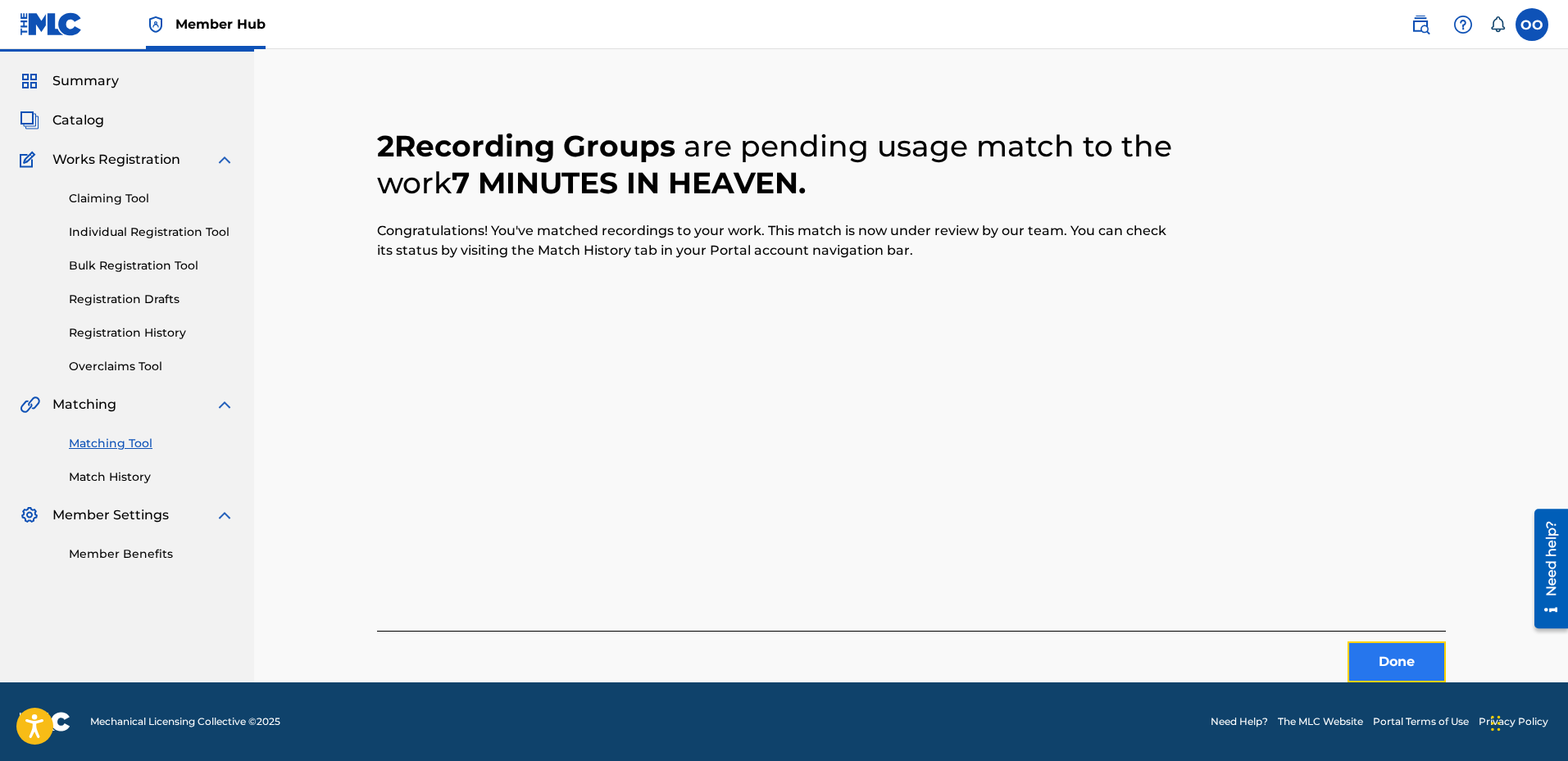
click at [1411, 680] on button "Done" at bounding box center [1397, 662] width 98 height 41
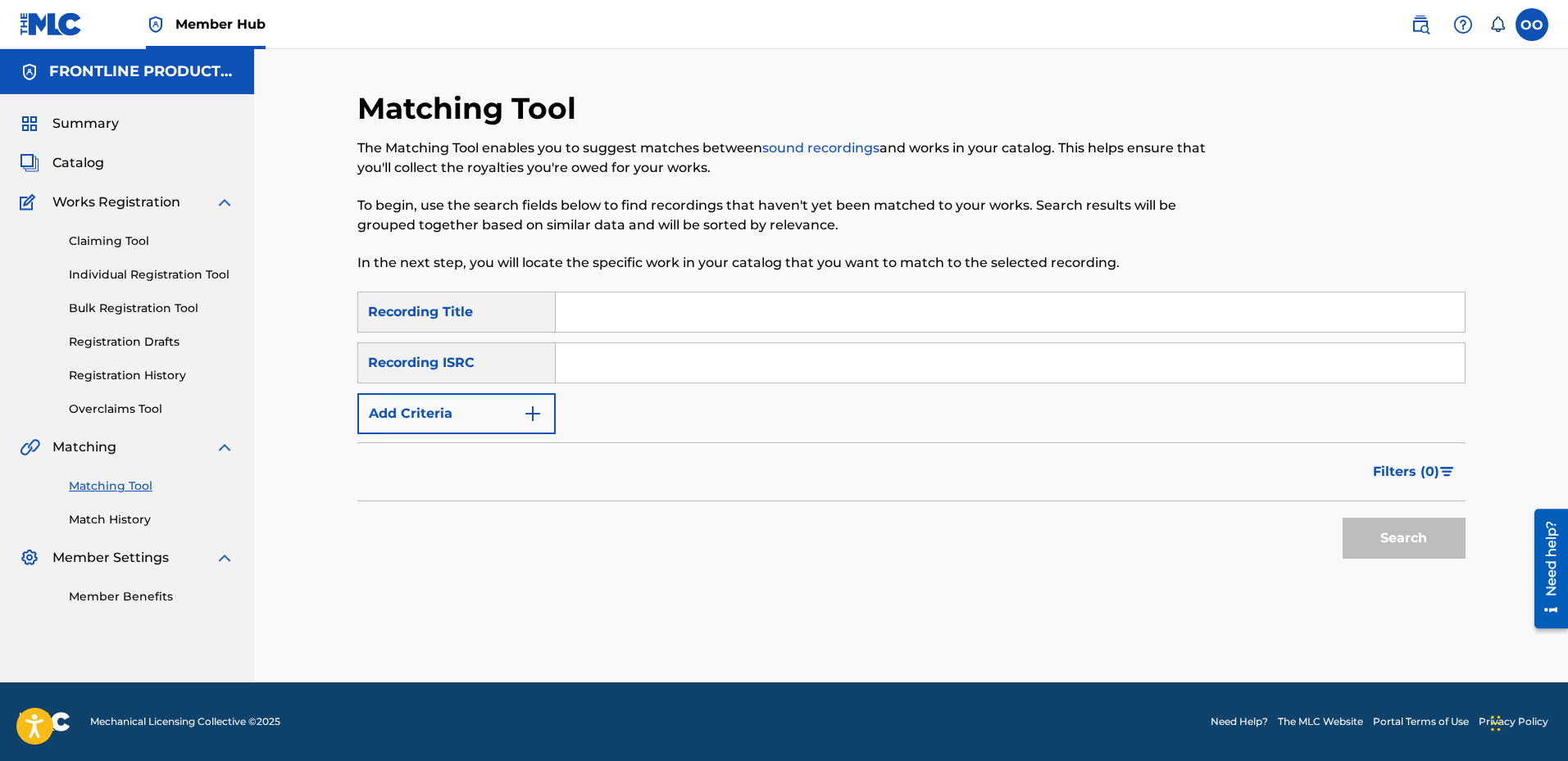
click at [829, 321] on input "Search Form" at bounding box center [1011, 312] width 909 height 39
paste input "[PERSON_NAME]!mberlake"
type input "[PERSON_NAME]!mberlake"
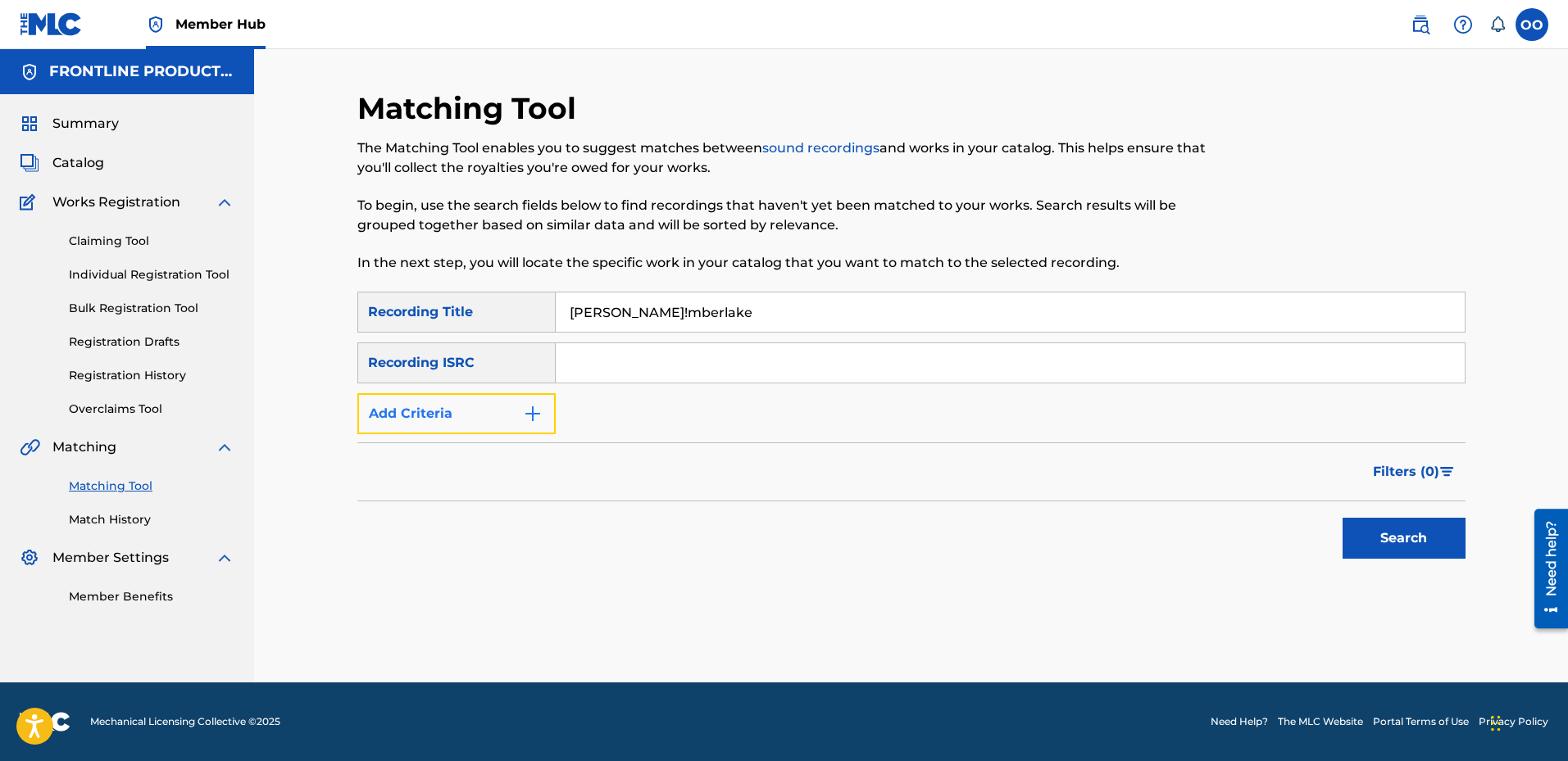
click at [486, 402] on button "Add Criteria" at bounding box center [456, 413] width 198 height 41
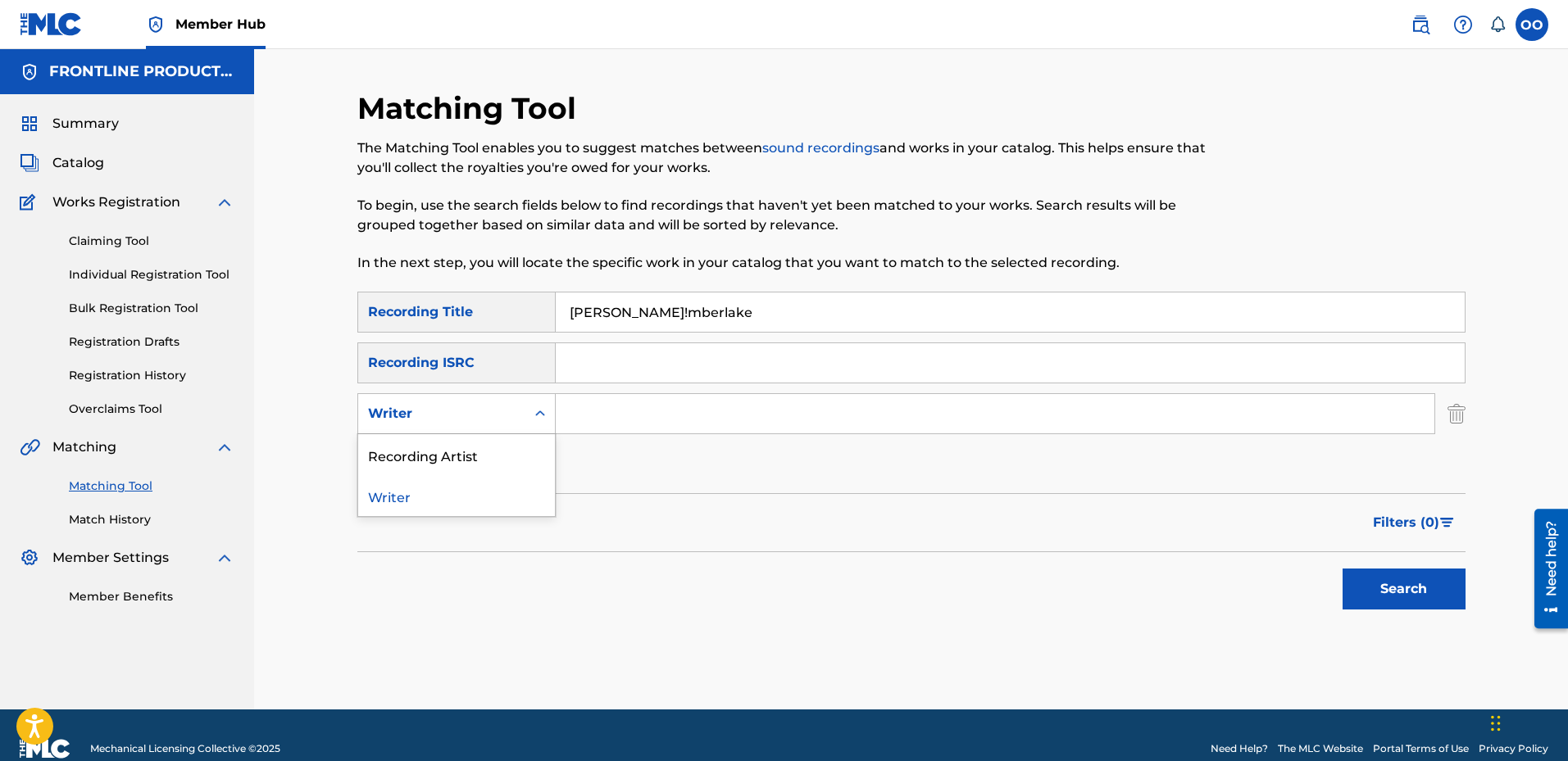
click at [486, 402] on div "Writer" at bounding box center [441, 414] width 167 height 32
click at [503, 447] on div "Recording Artist" at bounding box center [456, 454] width 197 height 41
click at [699, 420] on input "Search Form" at bounding box center [995, 413] width 879 height 39
paste input "The Big Homie"
click at [1343, 568] on button "Search" at bounding box center [1404, 588] width 123 height 41
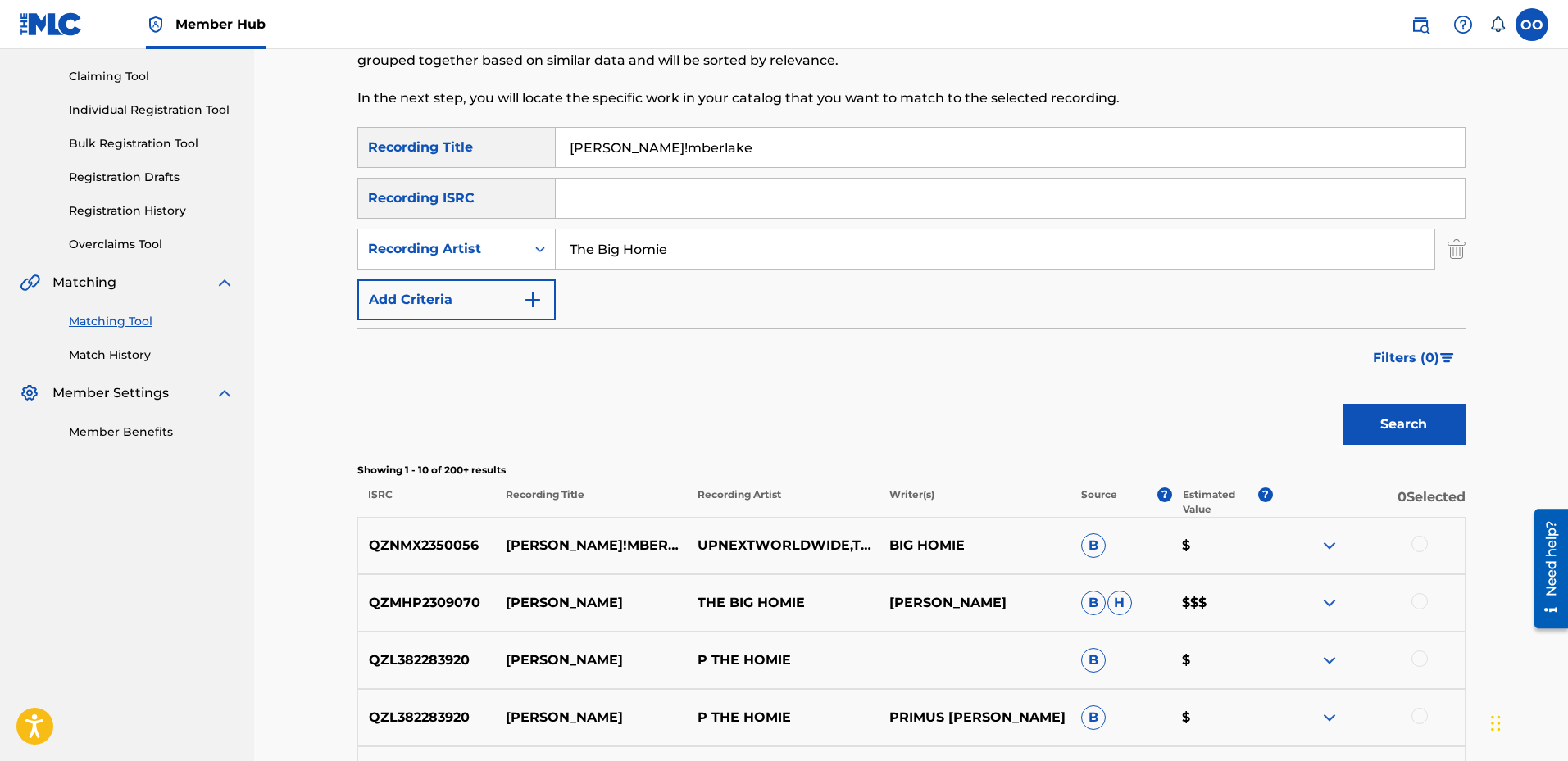
scroll to position [164, 0]
click at [1412, 546] on div at bounding box center [1420, 545] width 17 height 17
click at [1423, 603] on div at bounding box center [1420, 602] width 17 height 17
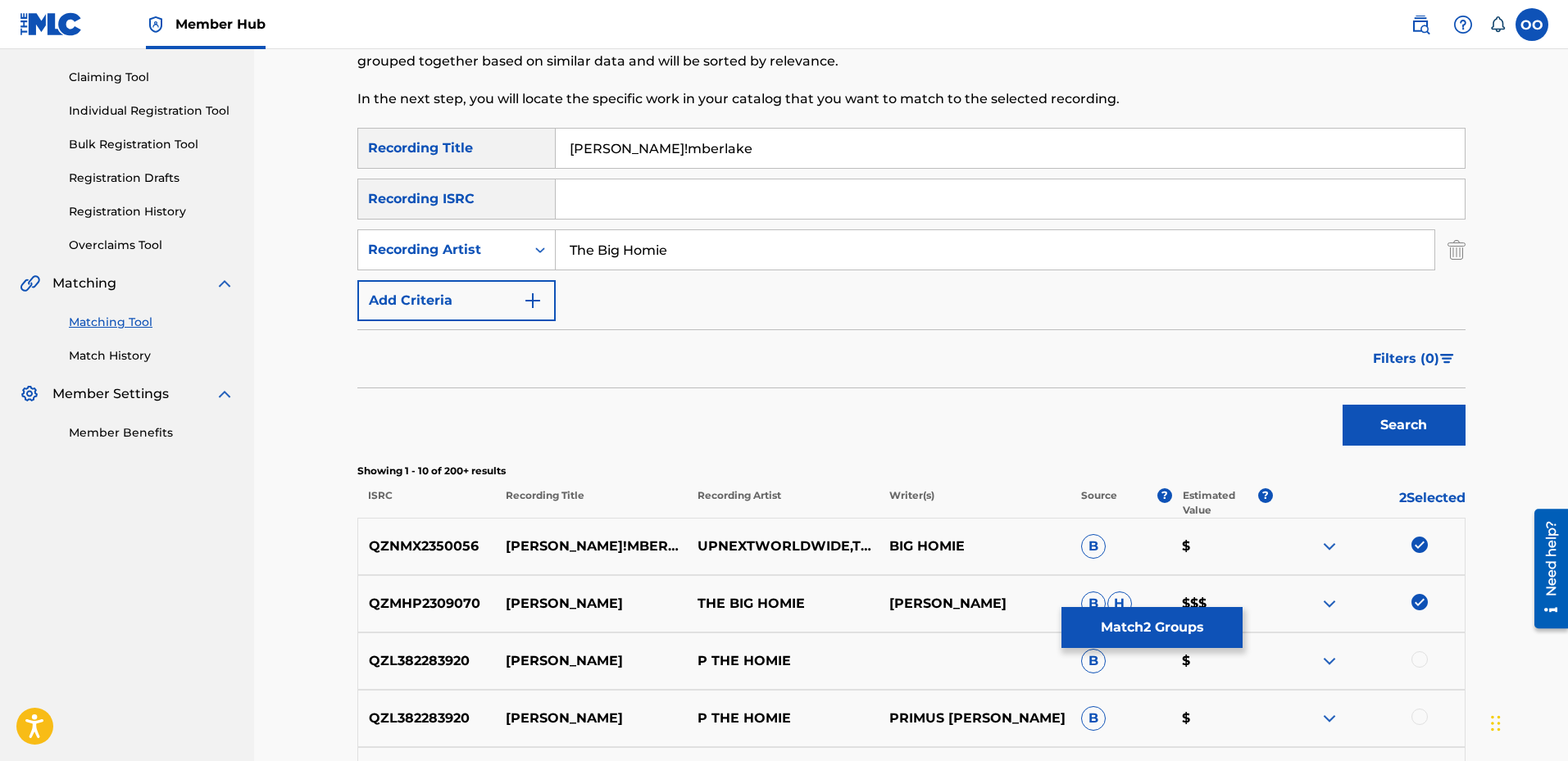
click at [682, 252] on input "The Big Homie" at bounding box center [995, 250] width 879 height 39
paste input "UpNextWorldWid"
click at [1418, 416] on button "Search" at bounding box center [1404, 425] width 123 height 41
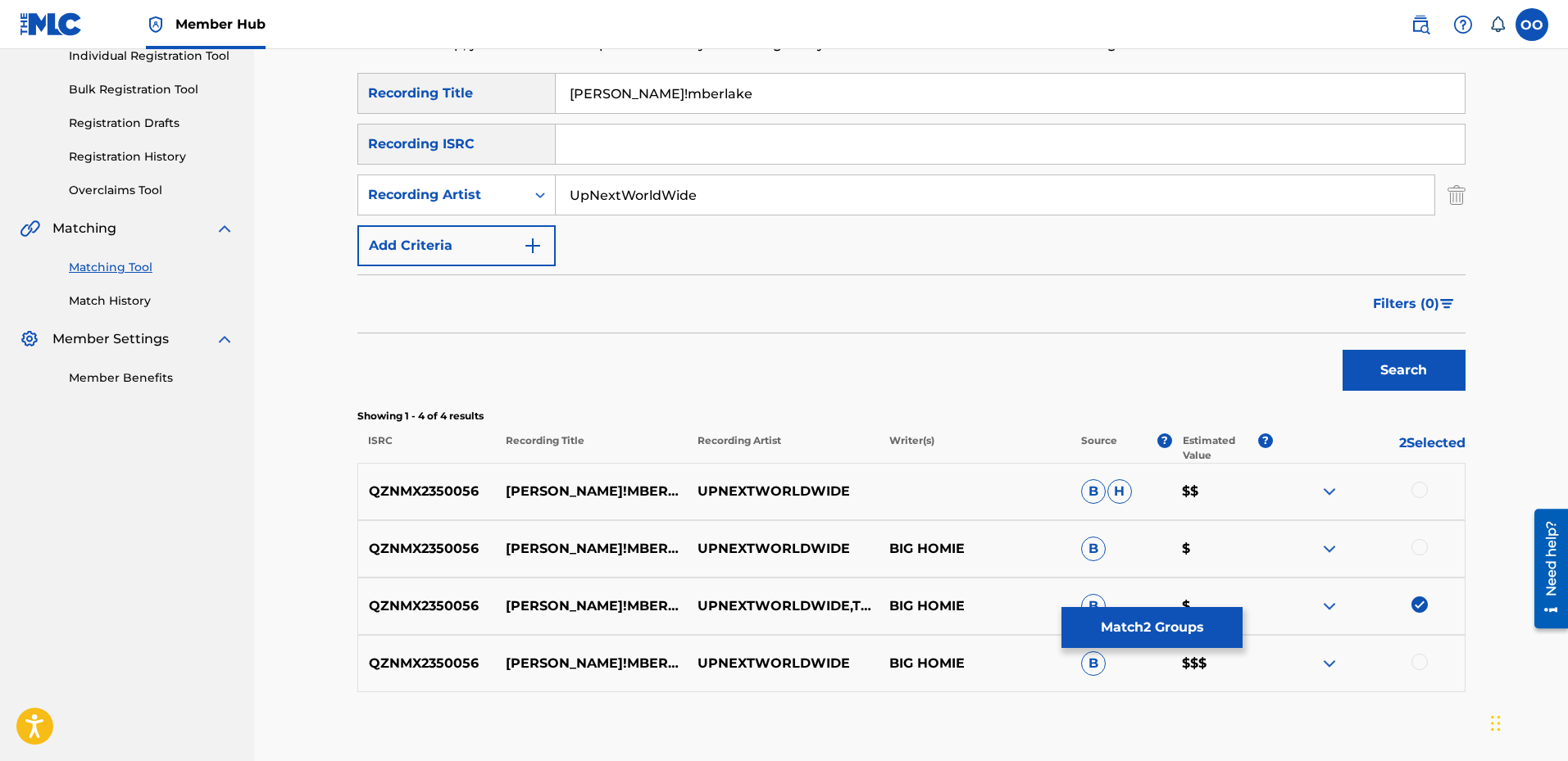
scroll to position [246, 0]
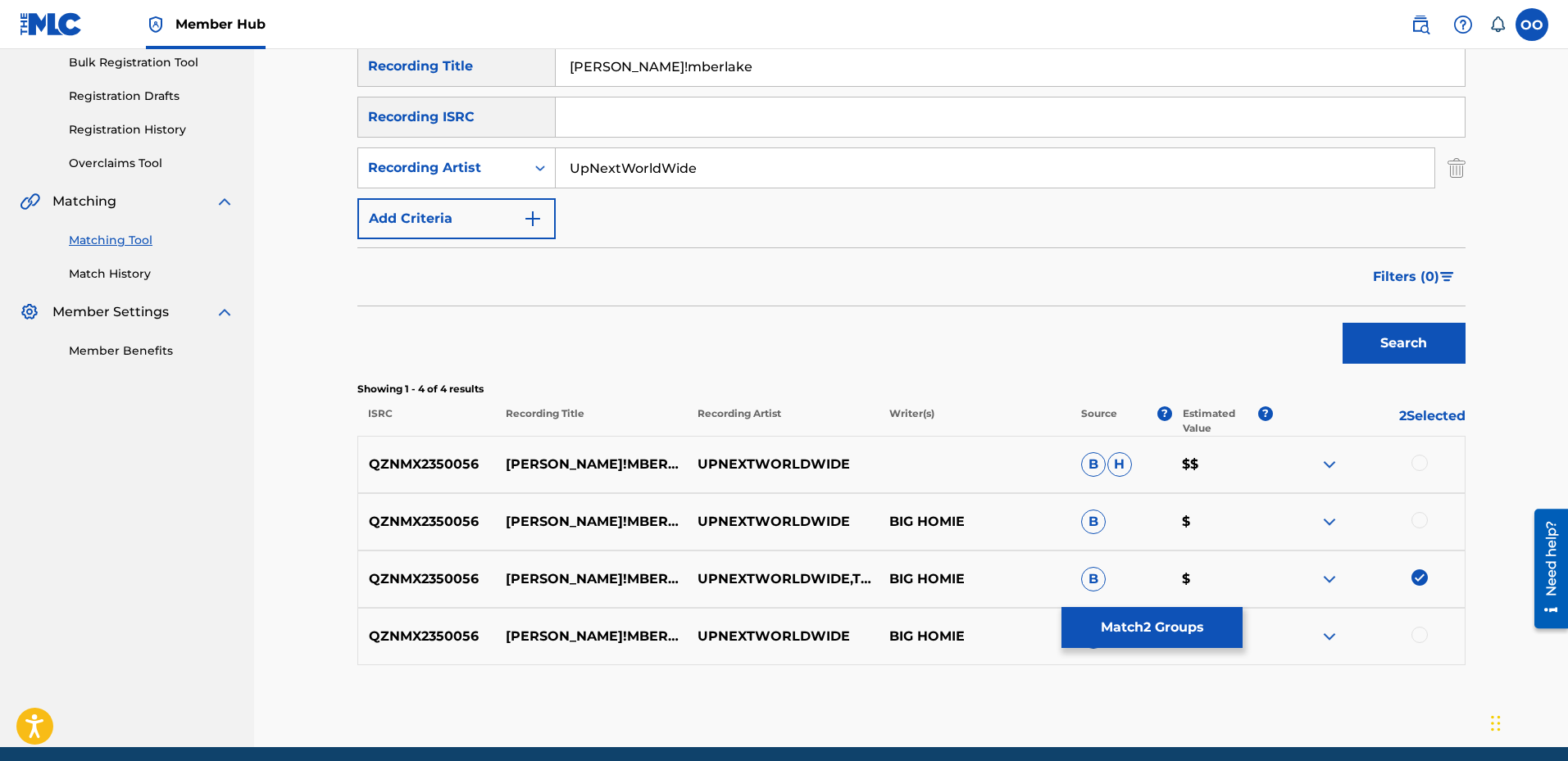
click at [1420, 463] on div at bounding box center [1420, 462] width 17 height 17
click at [1421, 527] on div at bounding box center [1420, 520] width 17 height 17
click at [1422, 631] on div at bounding box center [1420, 635] width 17 height 17
click at [638, 175] on input "UpNextWorldWide" at bounding box center [995, 167] width 879 height 39
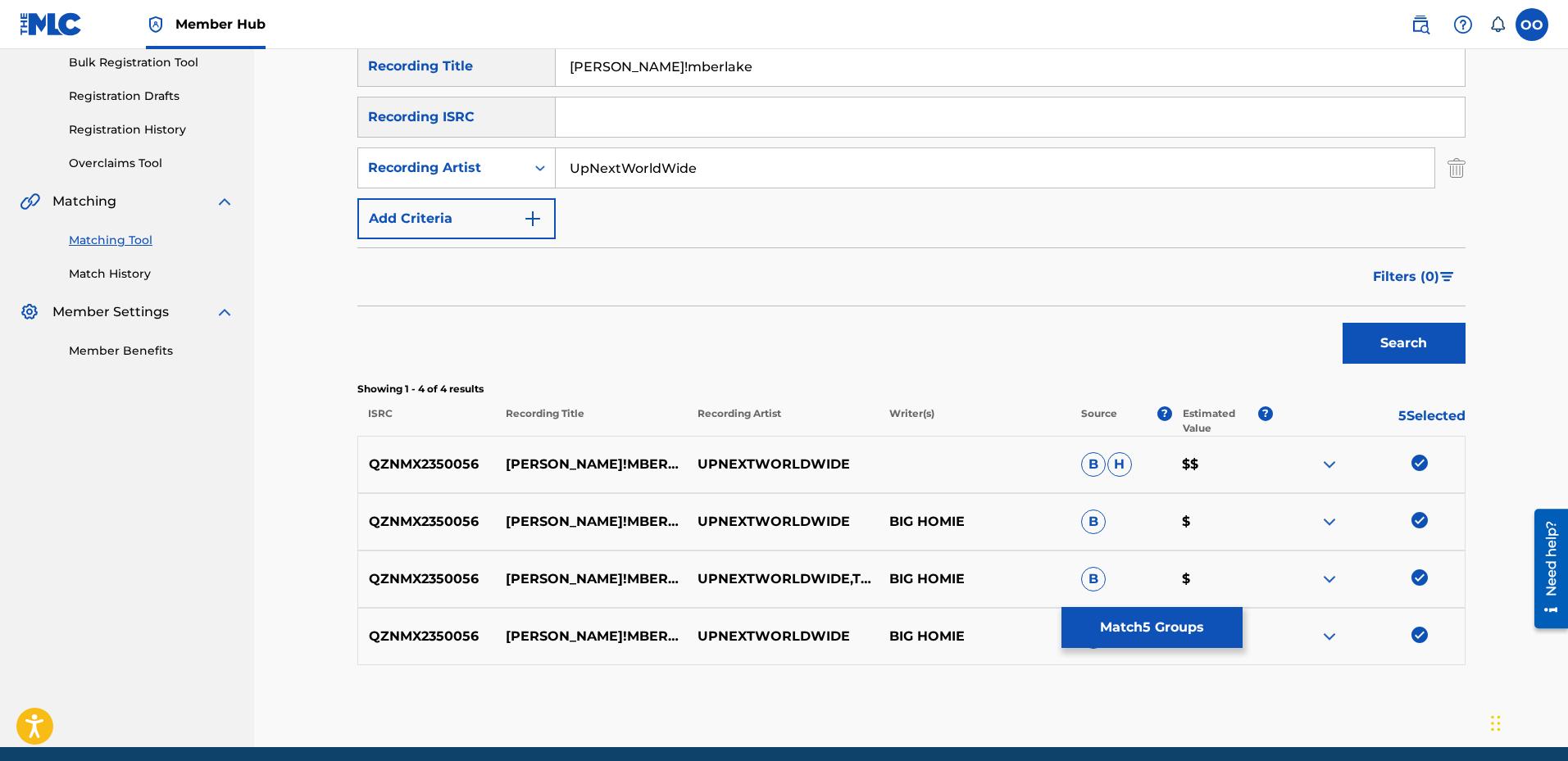
paste input "The Big Homi"
type input "The Big Homie"
drag, startPoint x: 1416, startPoint y: 334, endPoint x: 1364, endPoint y: 366, distance: 61.1
click at [1416, 334] on button "Search" at bounding box center [1404, 343] width 123 height 41
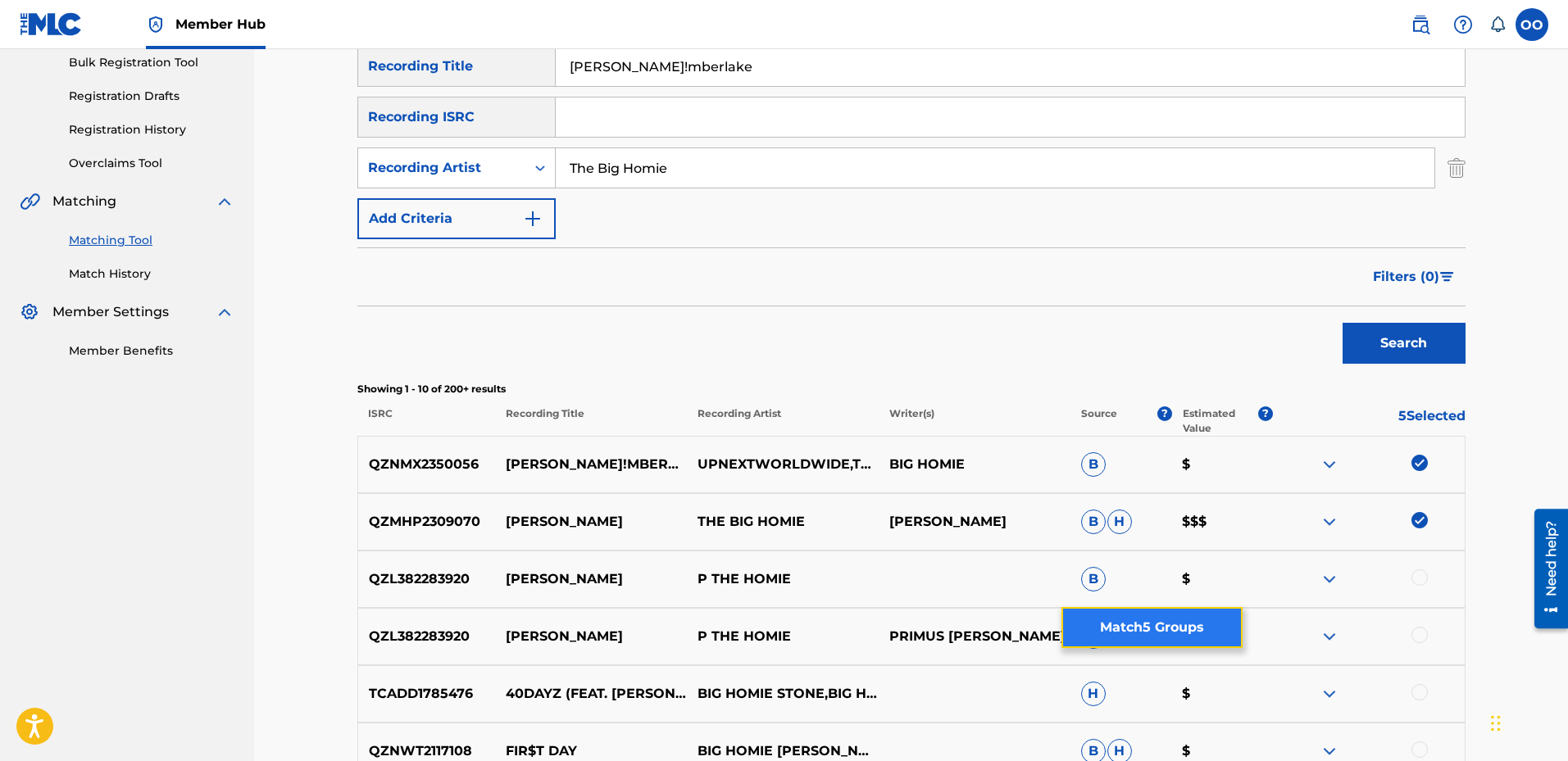
click at [1141, 620] on button "Match 5 Groups" at bounding box center [1152, 627] width 181 height 41
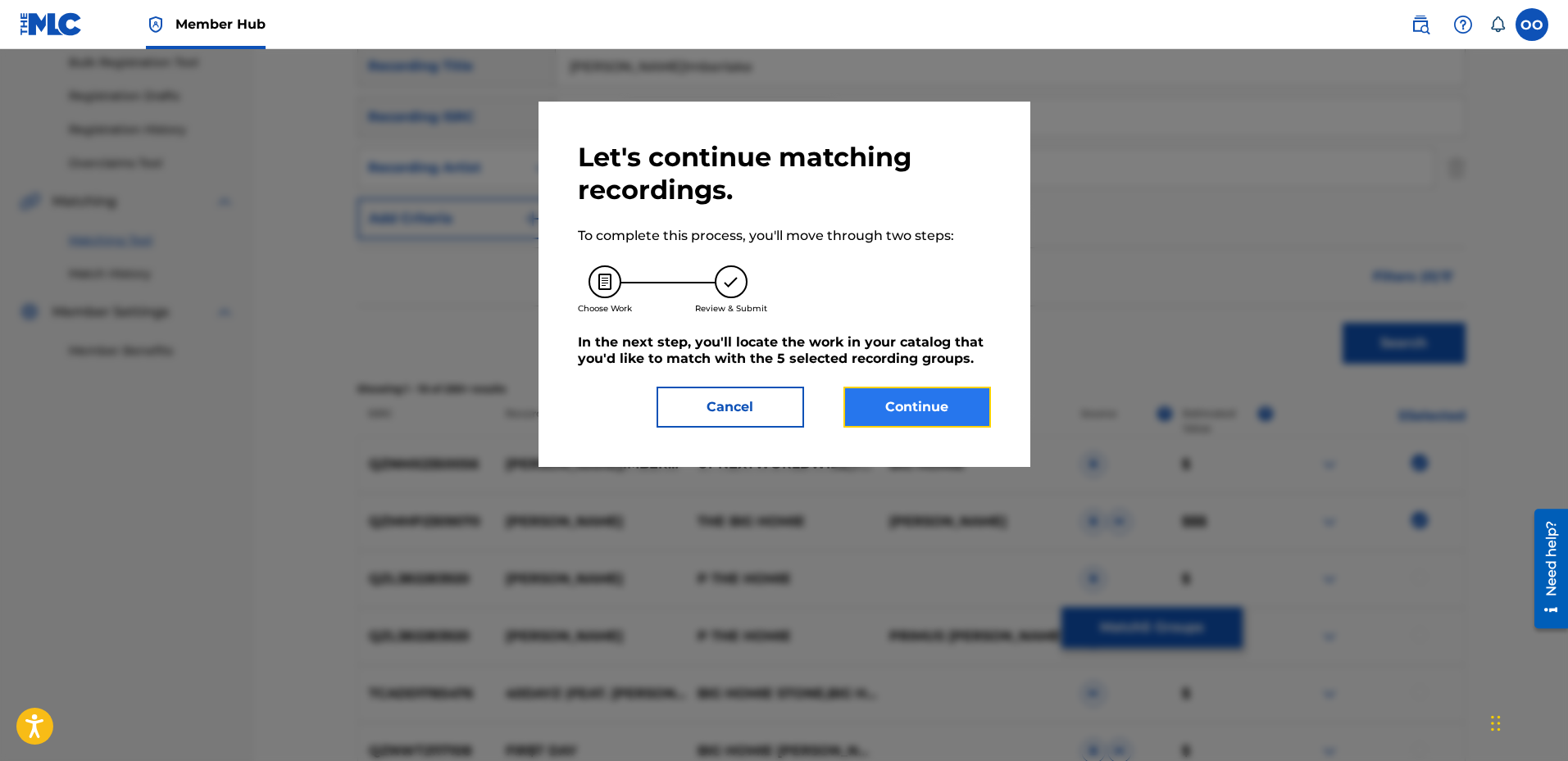
click at [874, 403] on button "Continue" at bounding box center [917, 407] width 147 height 41
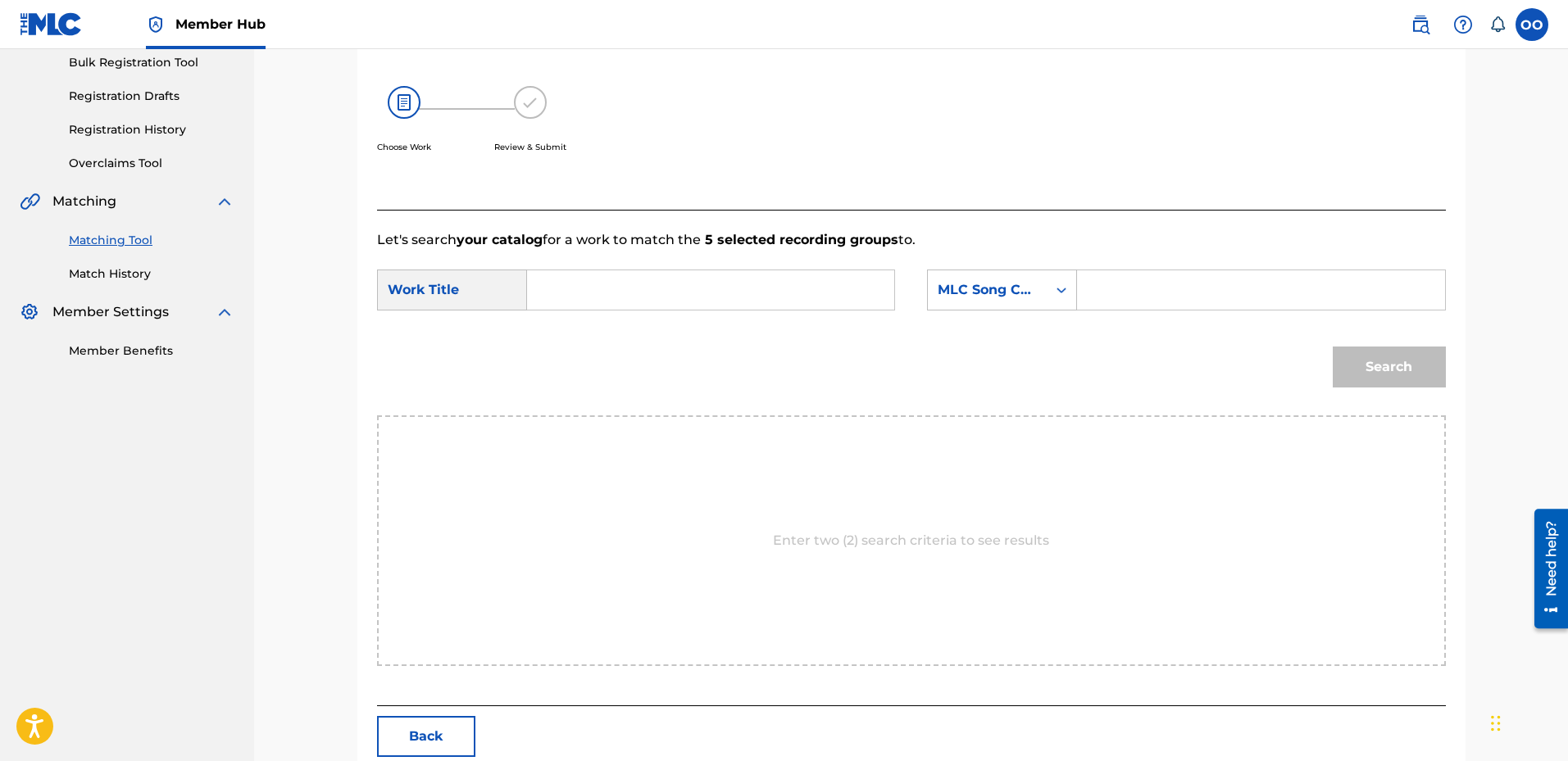
click at [582, 297] on input "Search Form" at bounding box center [710, 290] width 339 height 39
paste input "[PERSON_NAME]!mberlake"
type input "[PERSON_NAME]!mberlake"
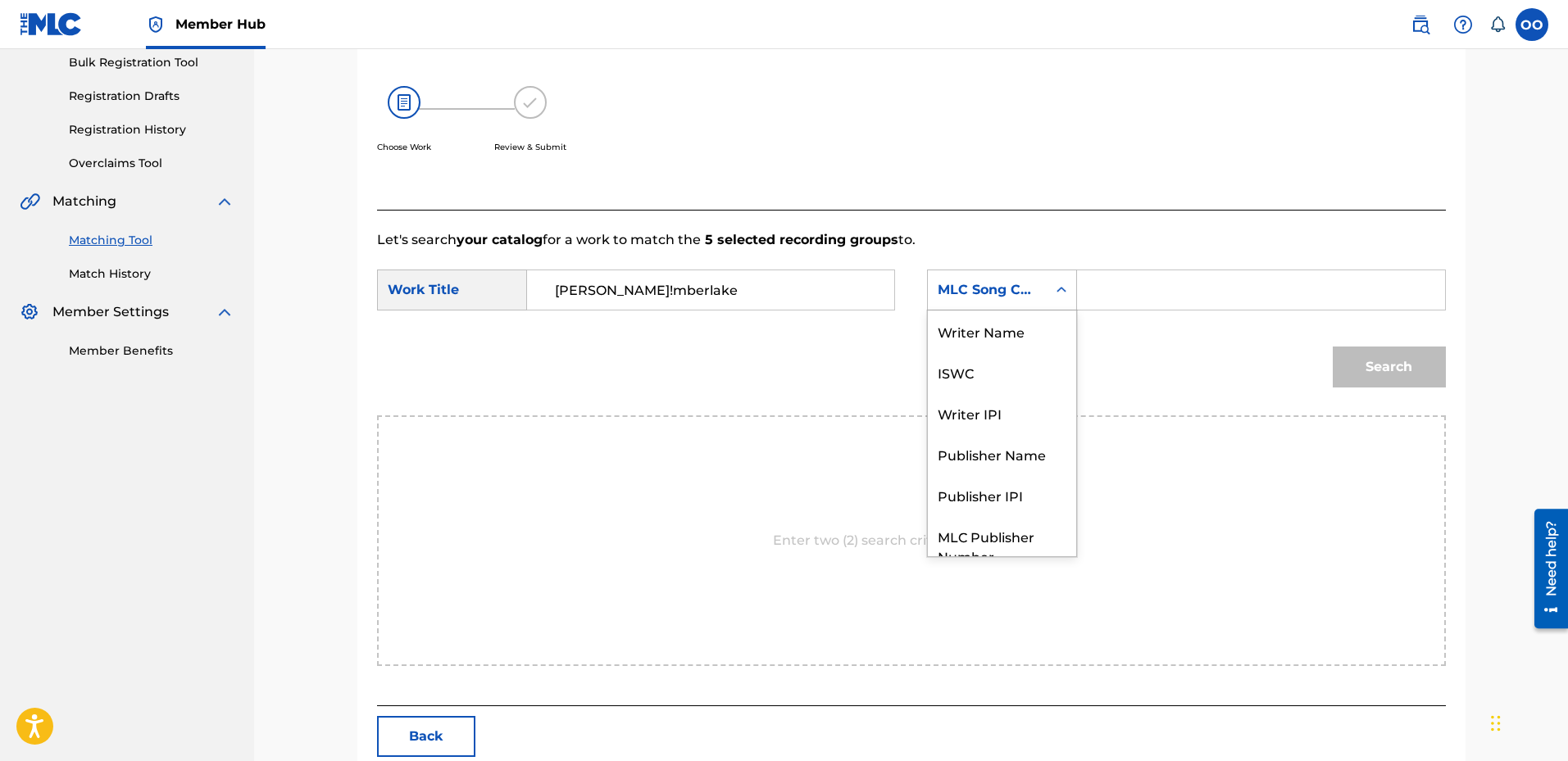
click at [988, 299] on div "MLC Song Code" at bounding box center [987, 290] width 99 height 19
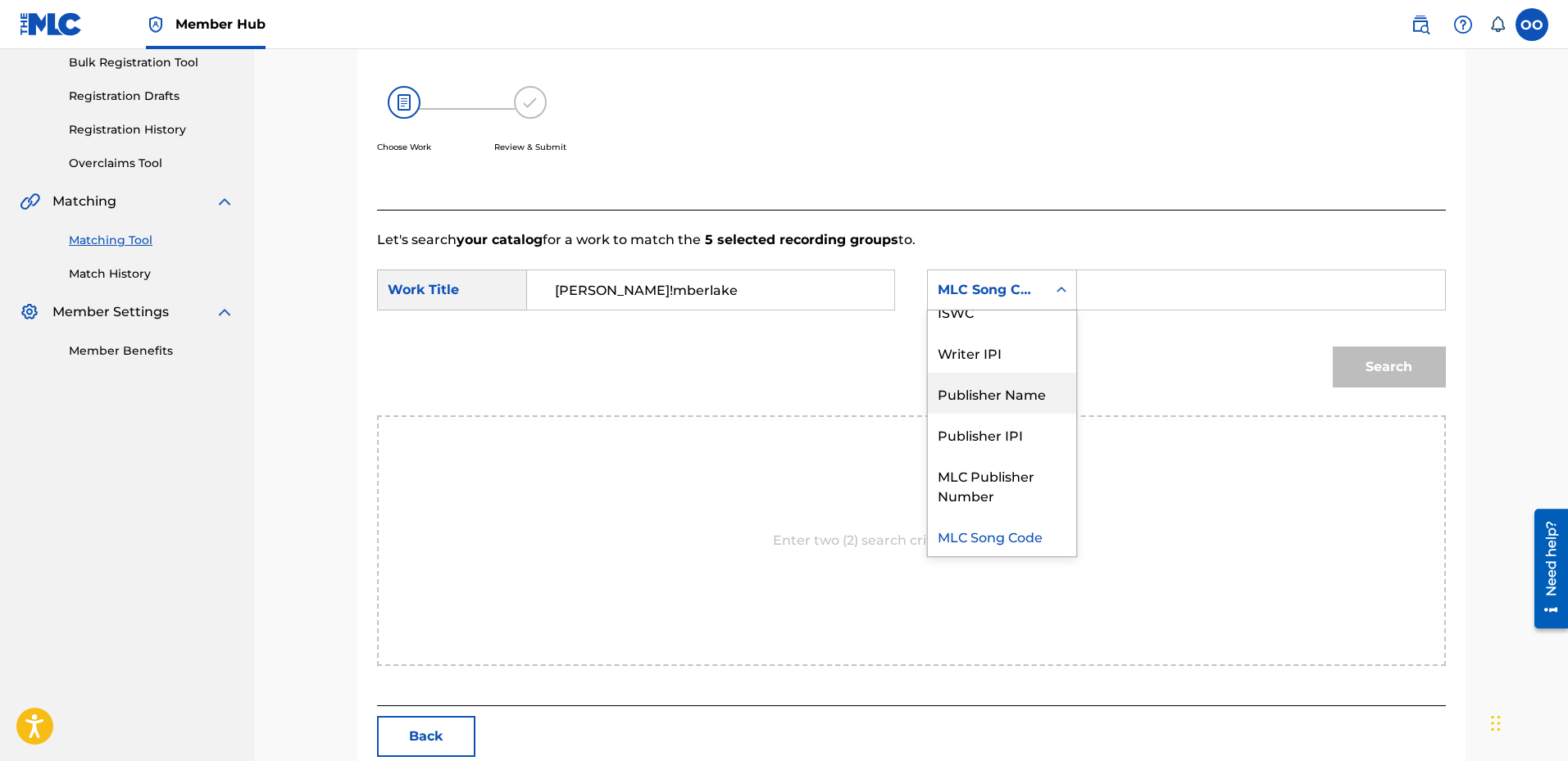
drag, startPoint x: 991, startPoint y: 393, endPoint x: 1097, endPoint y: 334, distance: 121.3
click at [995, 394] on div "Publisher Name" at bounding box center [1001, 393] width 148 height 41
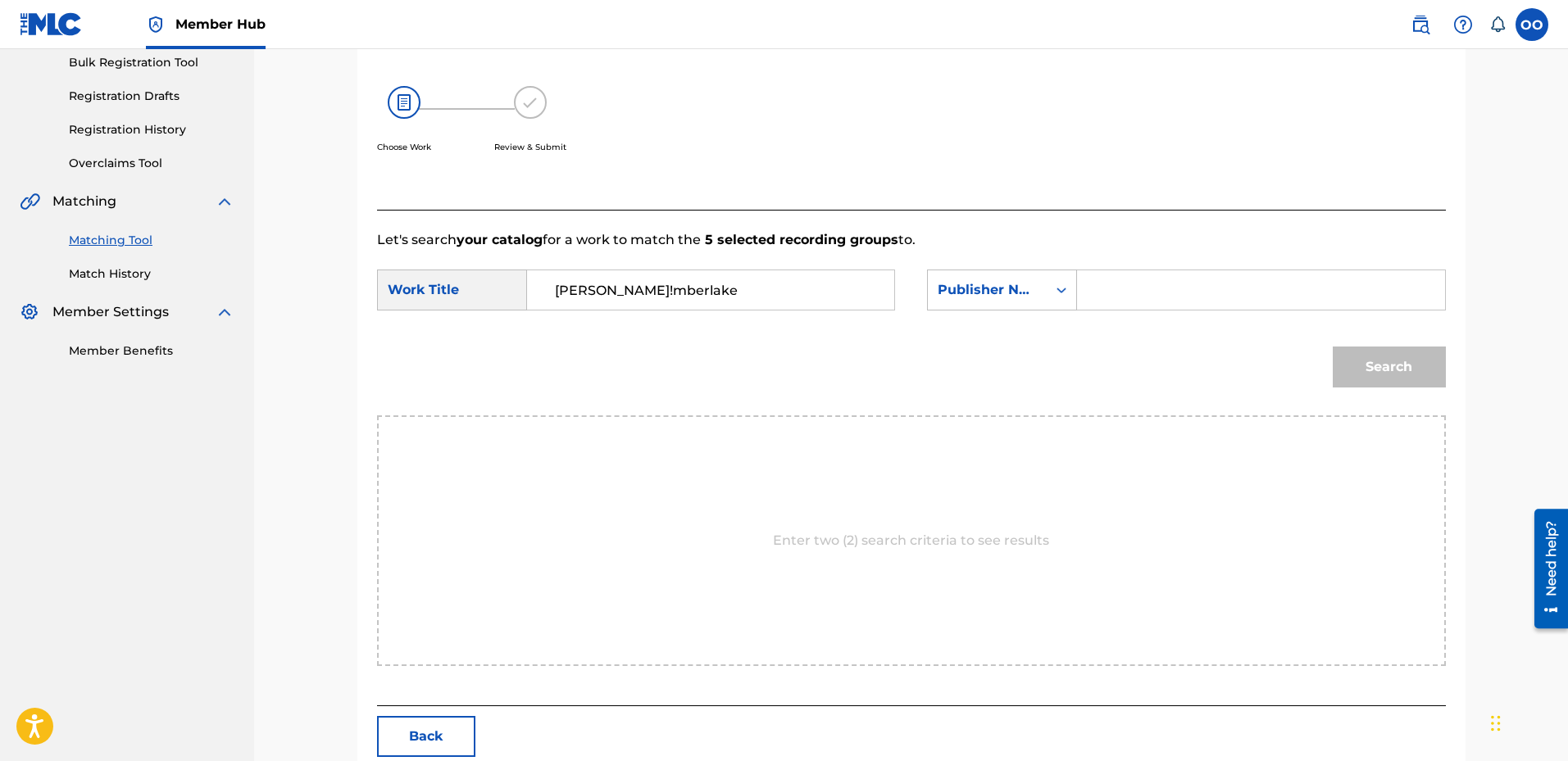
click at [1105, 299] on input "Search Form" at bounding box center [1261, 290] width 339 height 39
type input "fron"
click at [1333, 347] on button "Search" at bounding box center [1389, 367] width 113 height 41
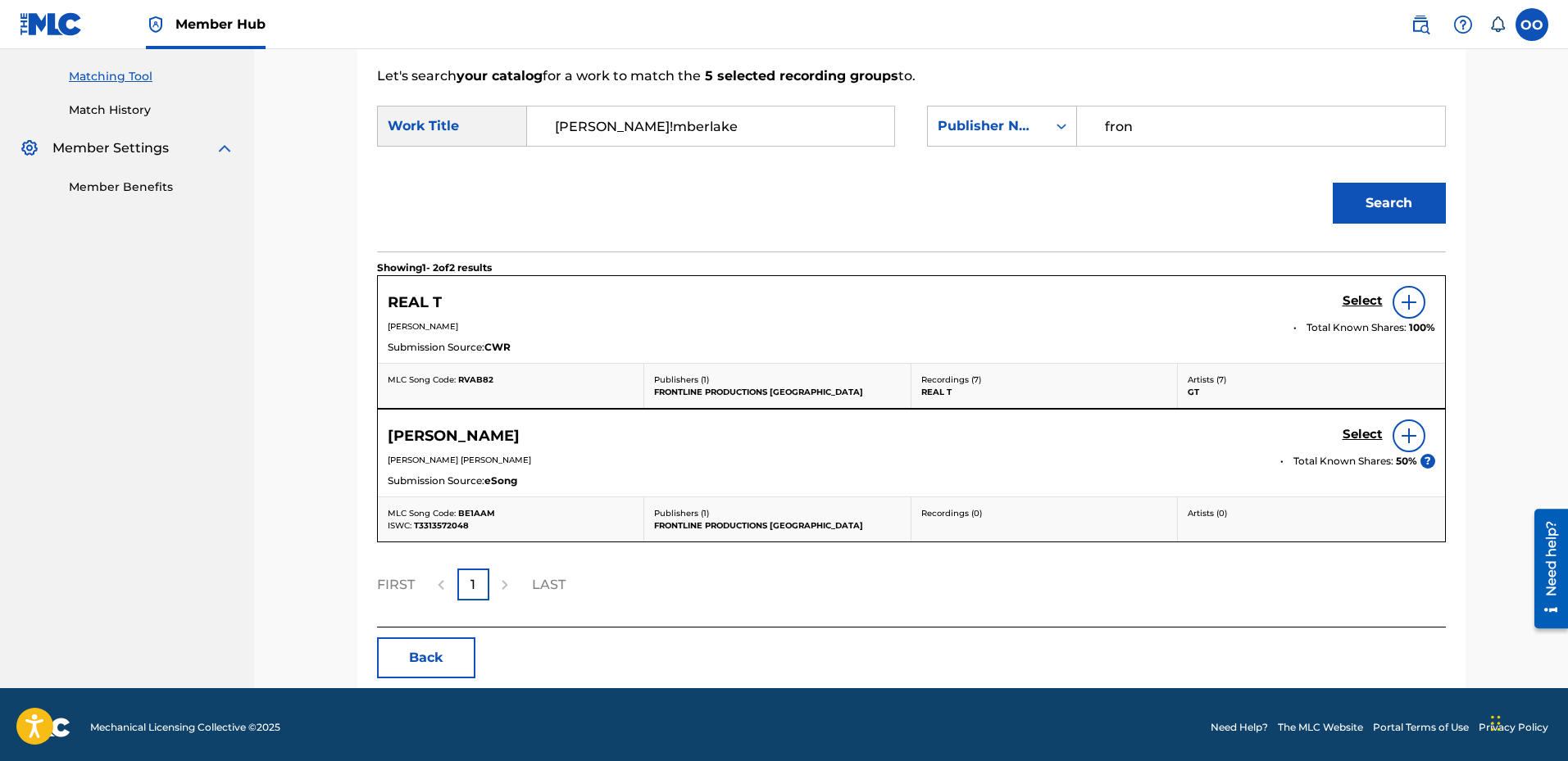
scroll to position [328, 0]
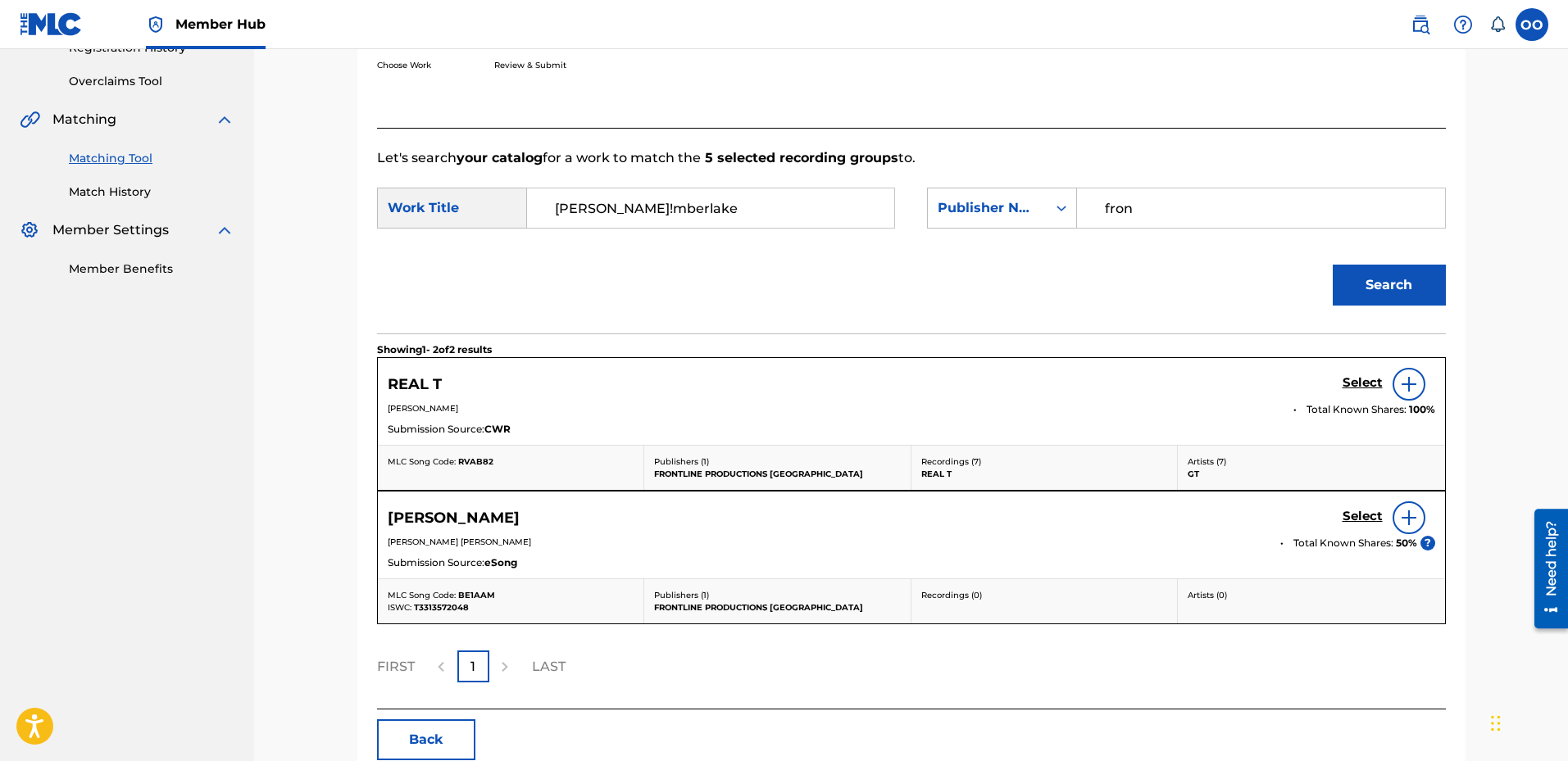
drag, startPoint x: 598, startPoint y: 211, endPoint x: 813, endPoint y: 229, distance: 215.8
click at [813, 229] on div "SearchWithCriteria679cdce2-2c86-4c15-a162-6e366161af08 Work Title [PERSON_NAME]…" at bounding box center [911, 213] width 1069 height 51
click at [1333, 264] on button "Search" at bounding box center [1389, 285] width 113 height 41
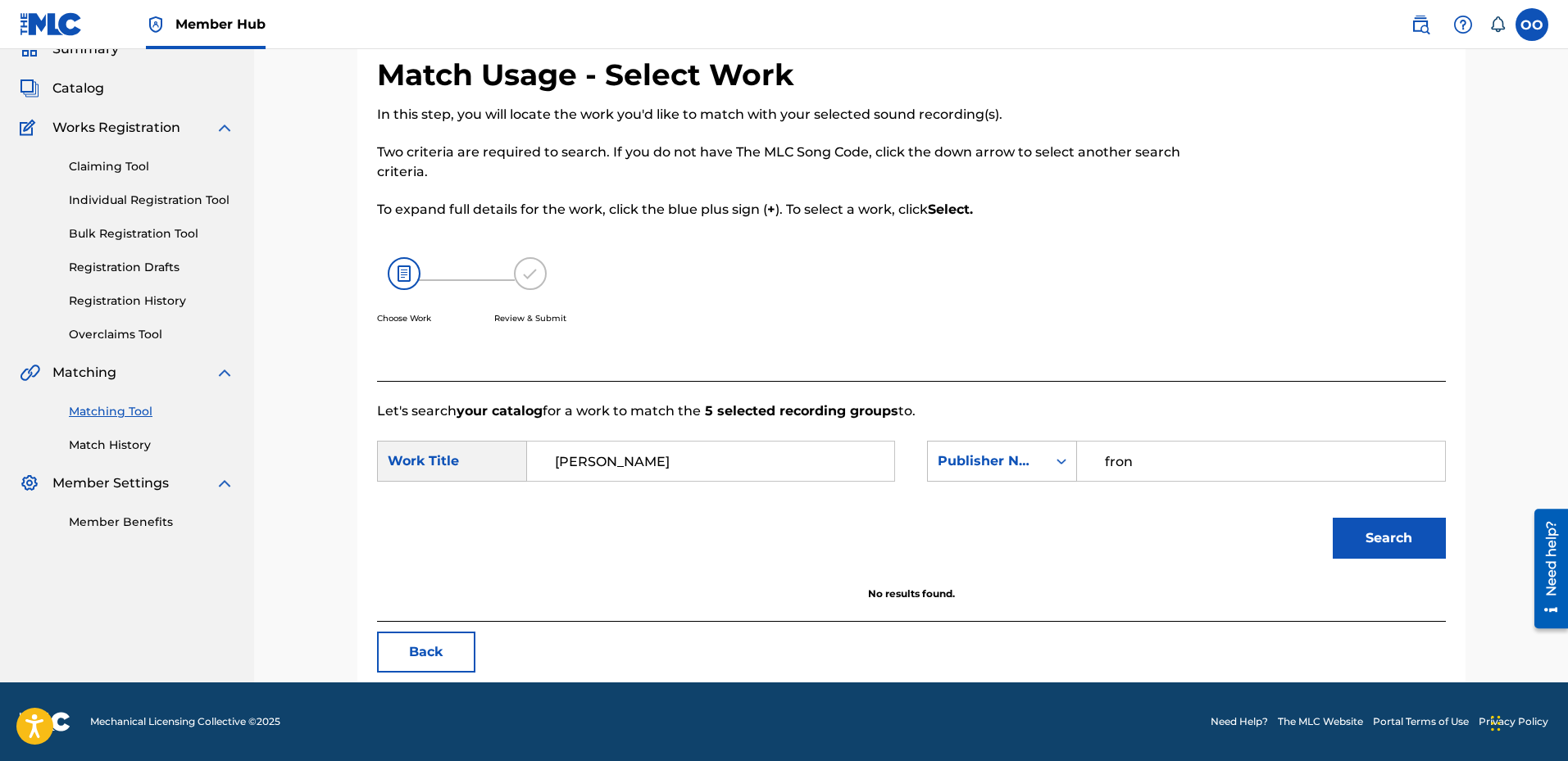
scroll to position [74, 0]
click at [646, 461] on input "[PERSON_NAME]" at bounding box center [710, 461] width 339 height 39
paste input "T!mberlake"
drag, startPoint x: 601, startPoint y: 464, endPoint x: 495, endPoint y: 454, distance: 106.5
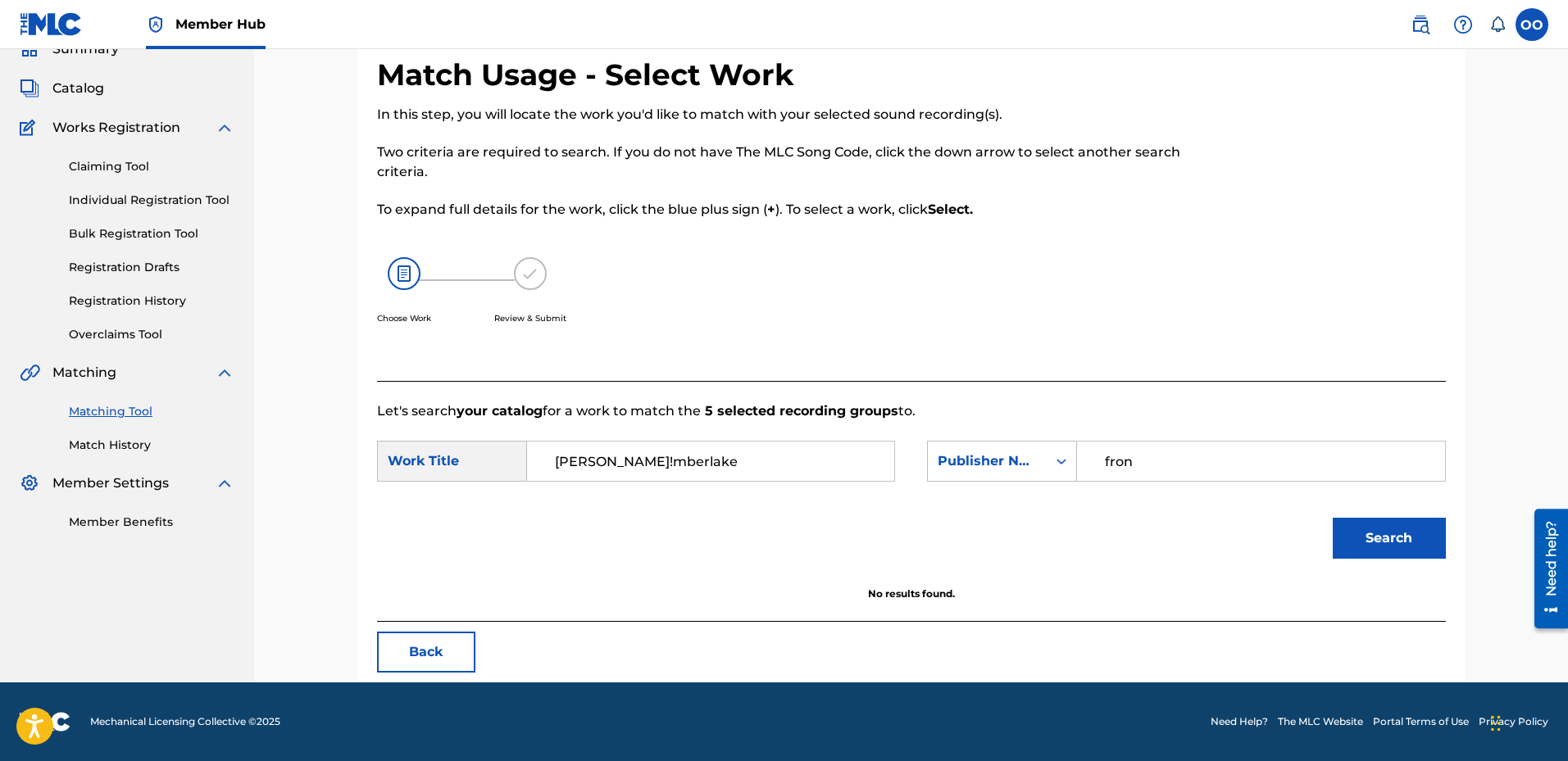
click at [495, 454] on div "SearchWithCriteria679cdce2-2c86-4c15-a162-6e366161af08 Work Title [PERSON_NAME]…" at bounding box center [635, 461] width 518 height 41
type input "T!mberlake"
click at [1333, 518] on button "Search" at bounding box center [1389, 538] width 113 height 41
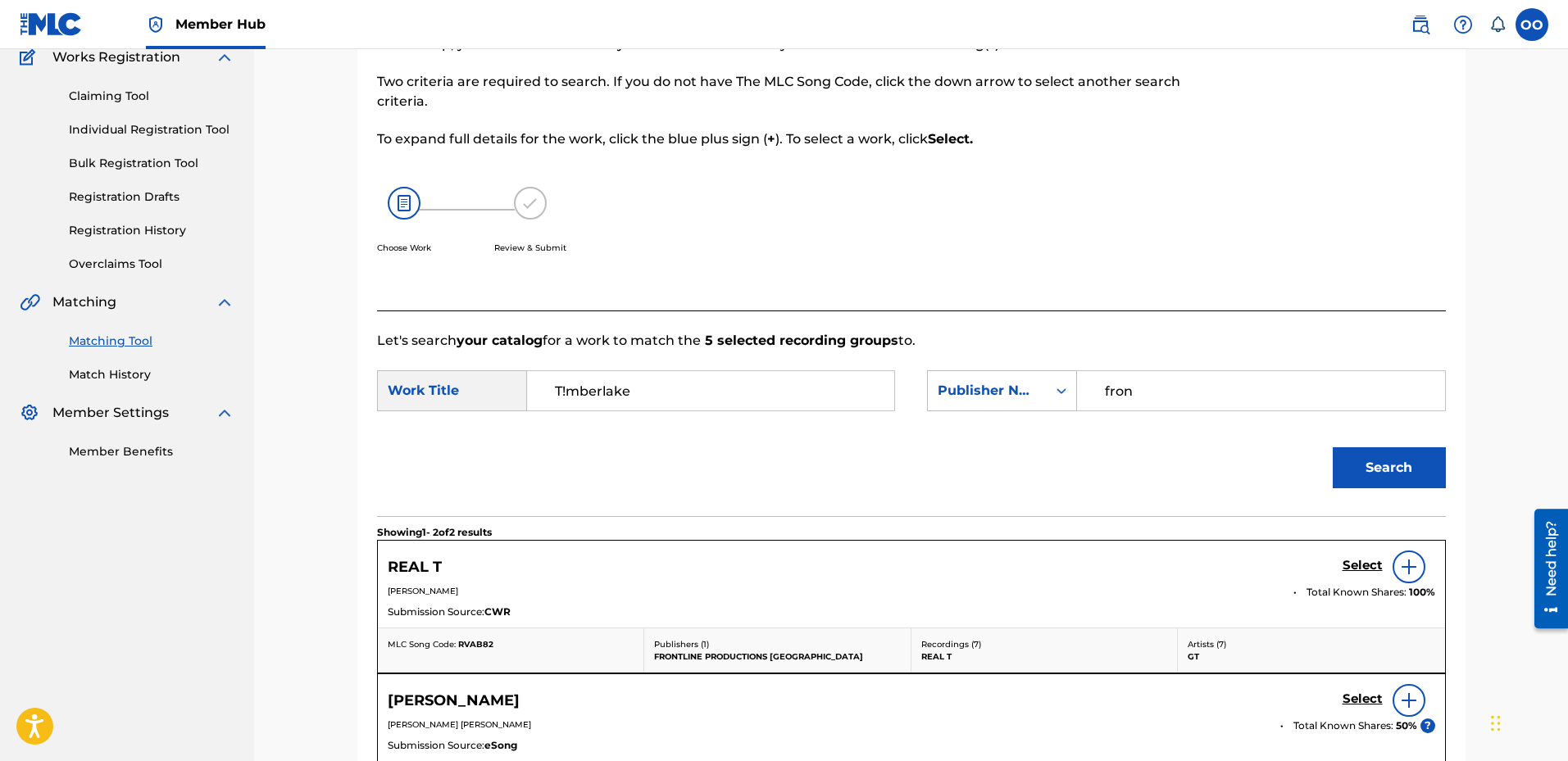
scroll to position [328, 0]
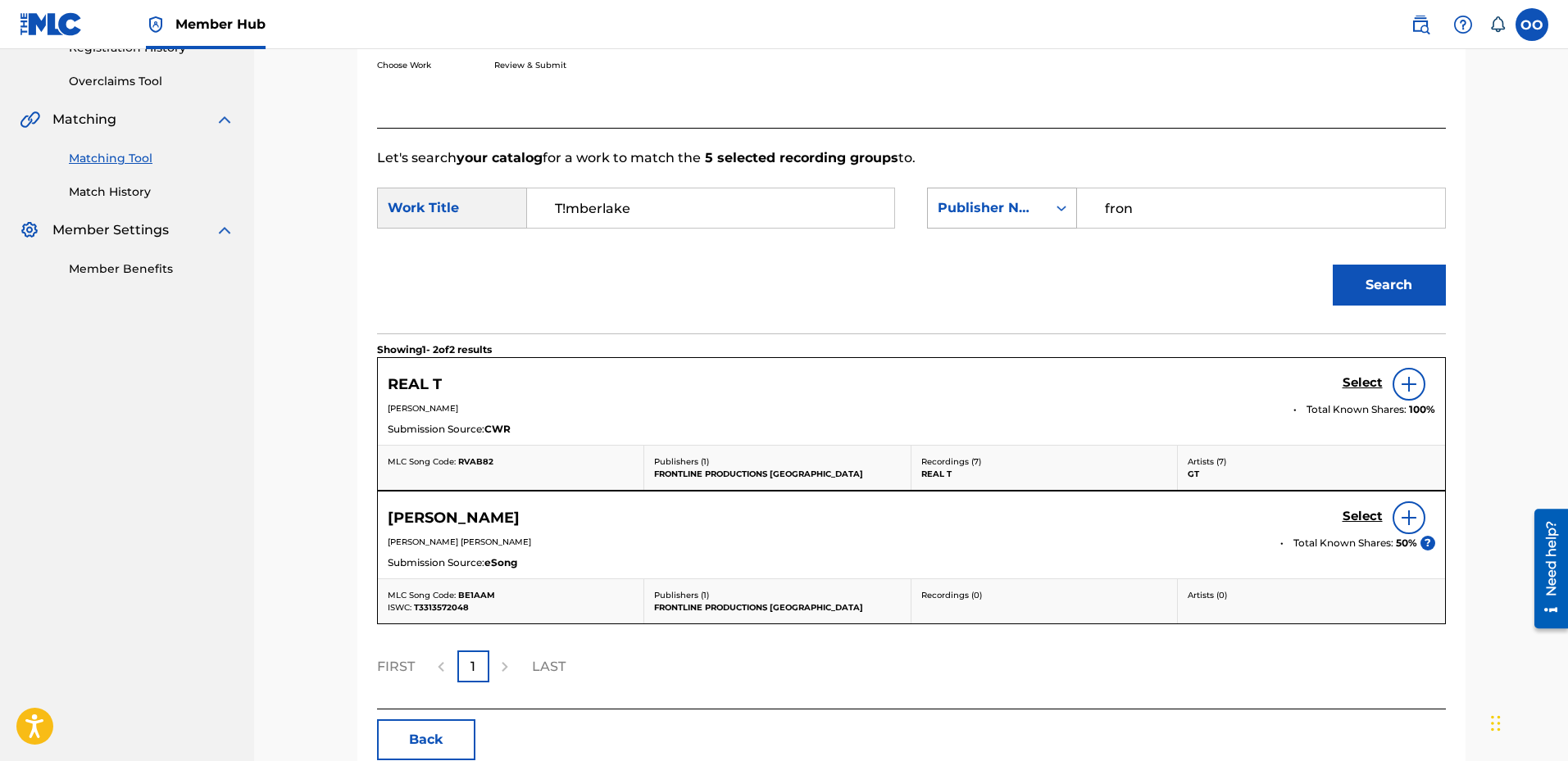
click at [1048, 216] on div "Search Form" at bounding box center [1062, 208] width 30 height 30
click at [1148, 218] on input "fron" at bounding box center [1261, 208] width 339 height 39
type input "front"
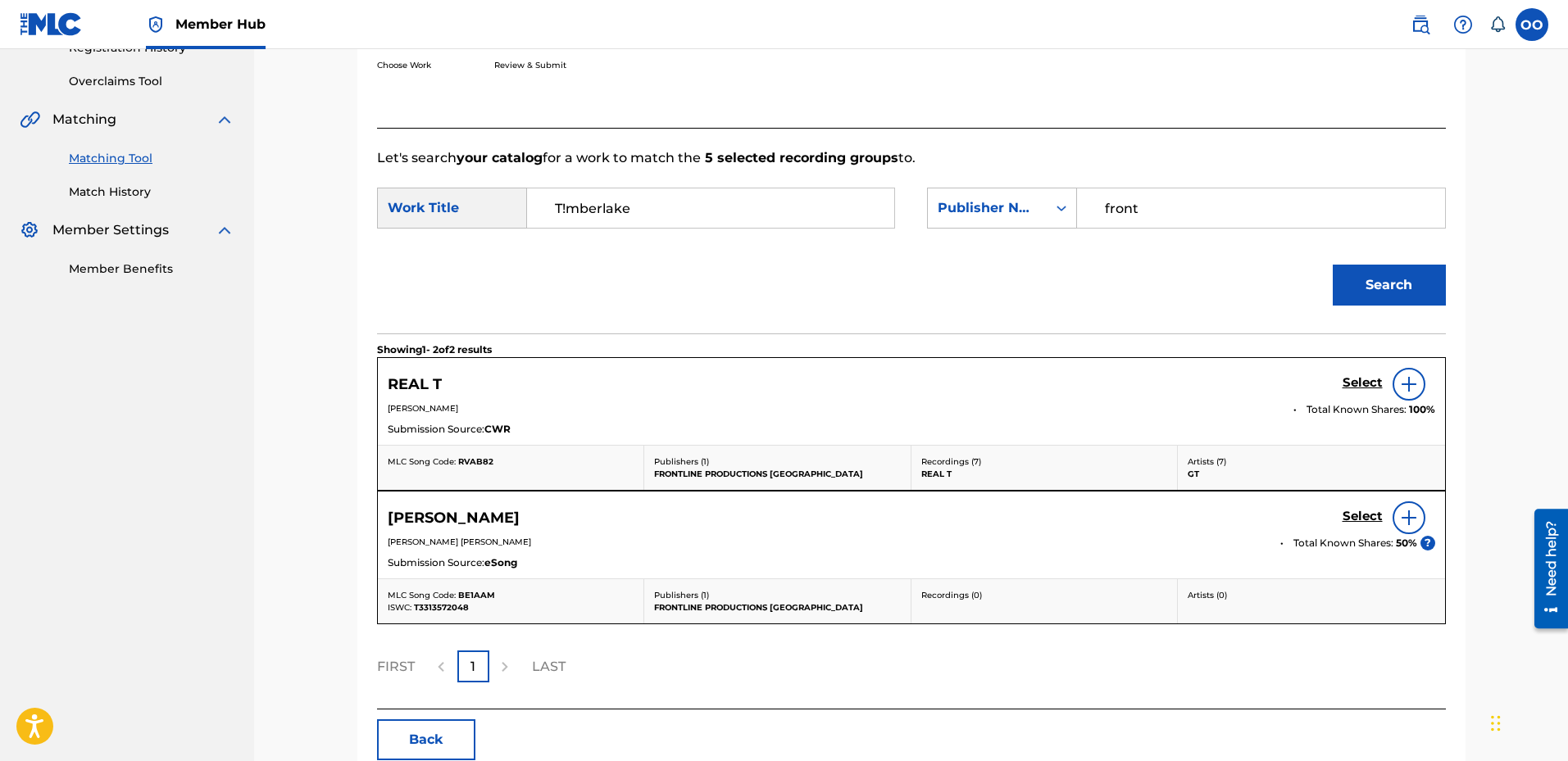
click at [1333, 264] on button "Search" at bounding box center [1389, 285] width 113 height 41
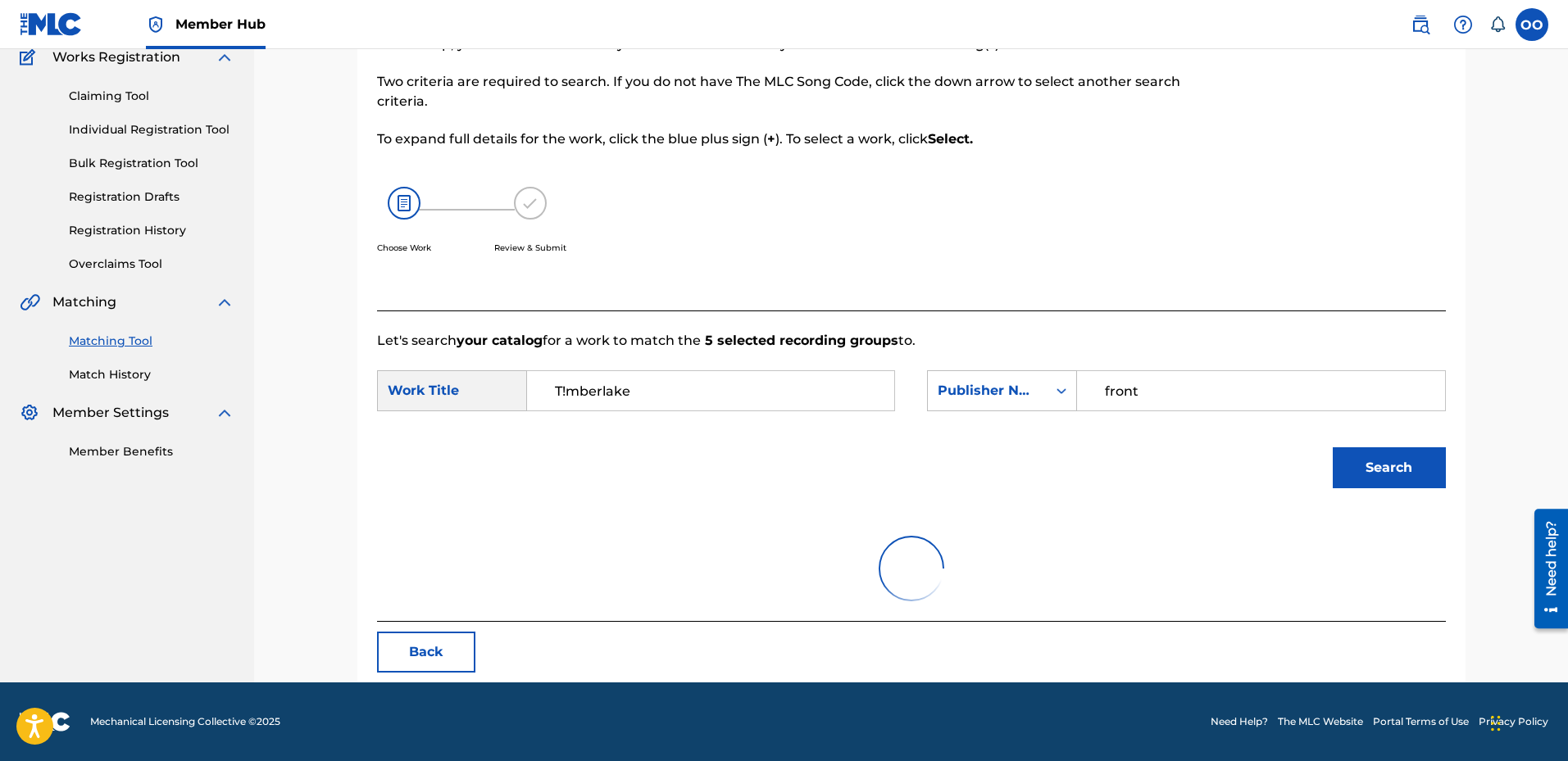
scroll to position [328, 0]
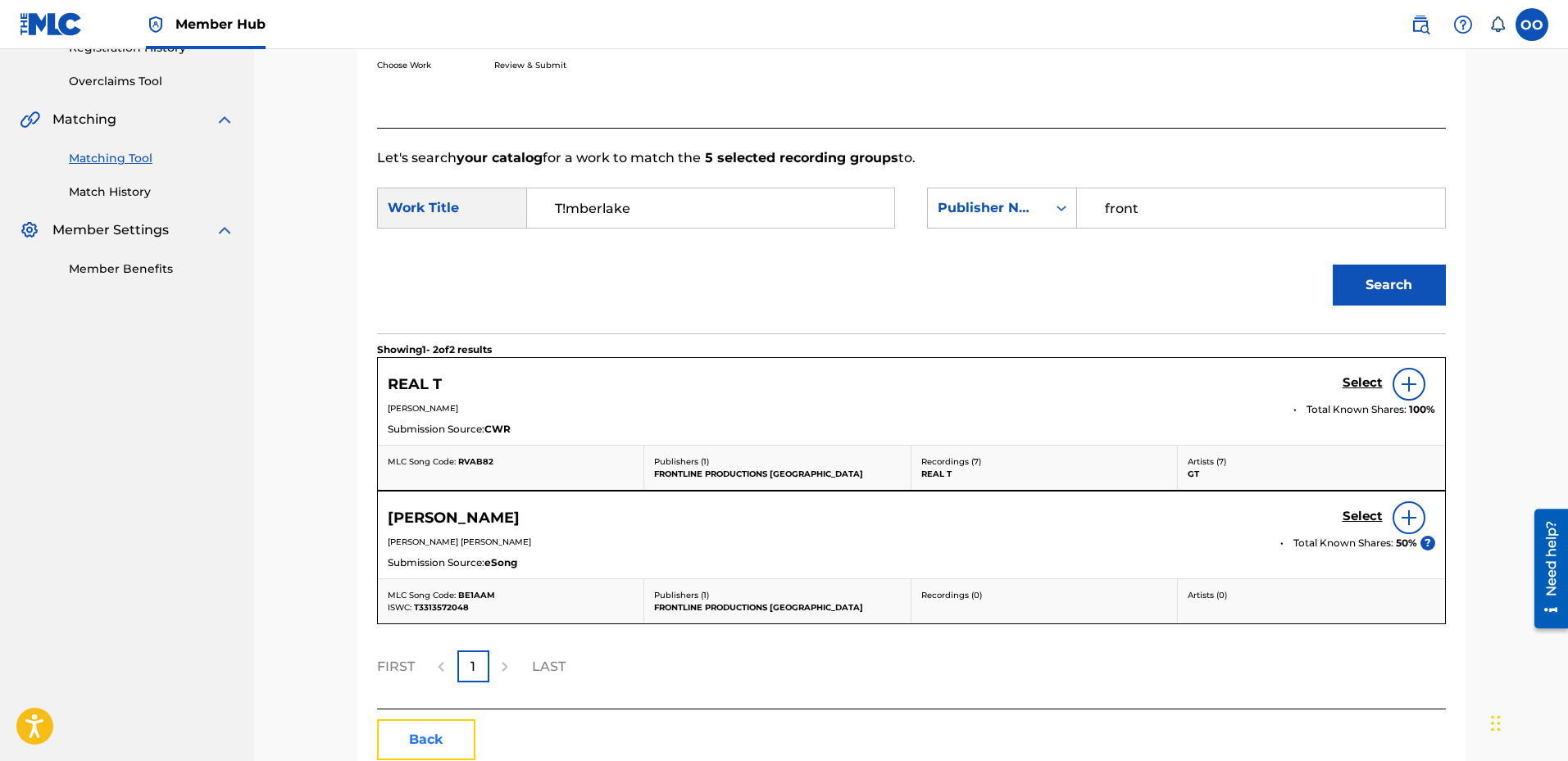
click at [469, 738] on button "Back" at bounding box center [426, 740] width 98 height 41
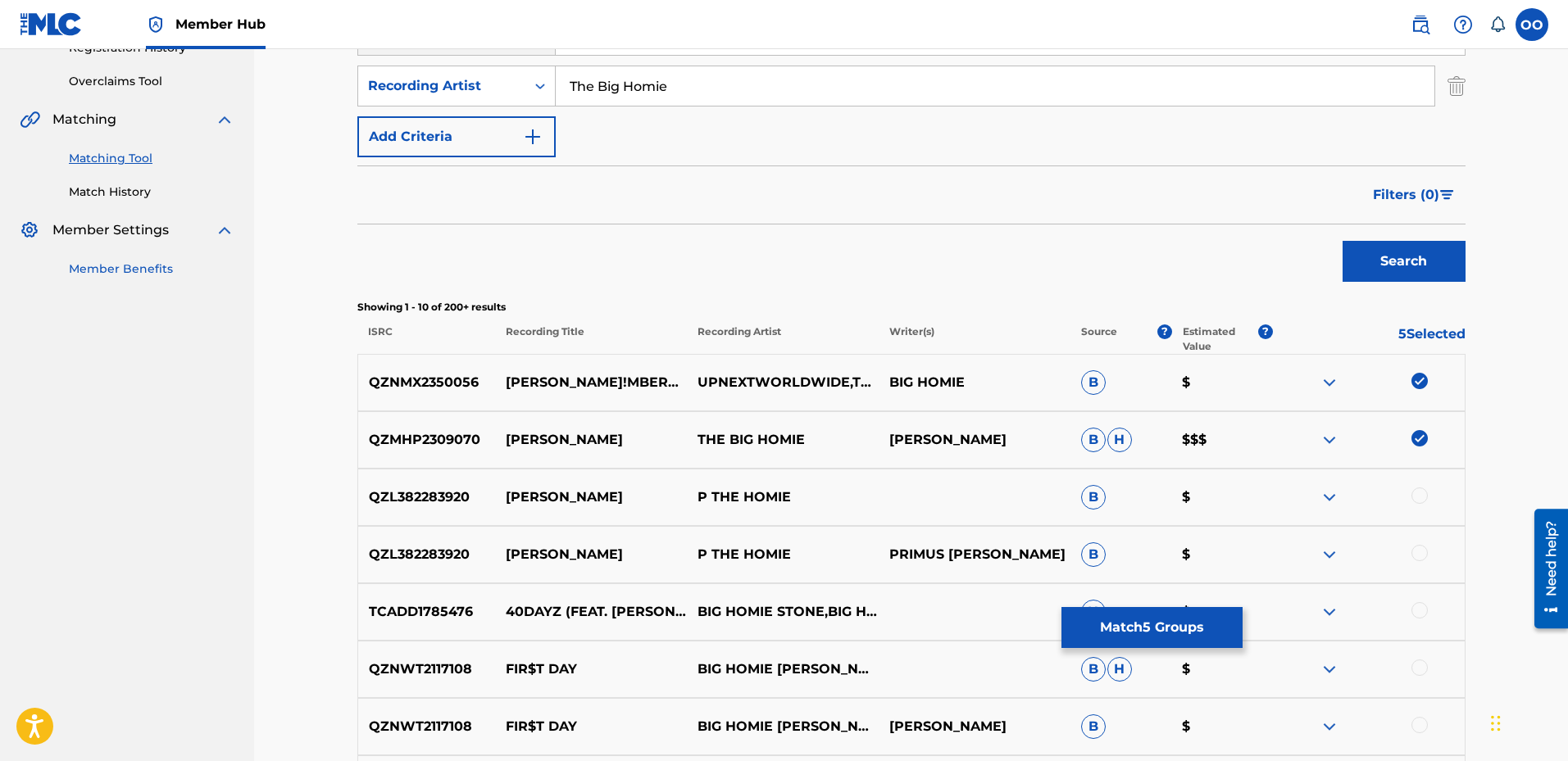
click at [152, 269] on link "Member Benefits" at bounding box center [152, 270] width 166 height 18
click at [138, 187] on link "Match History" at bounding box center [152, 193] width 166 height 18
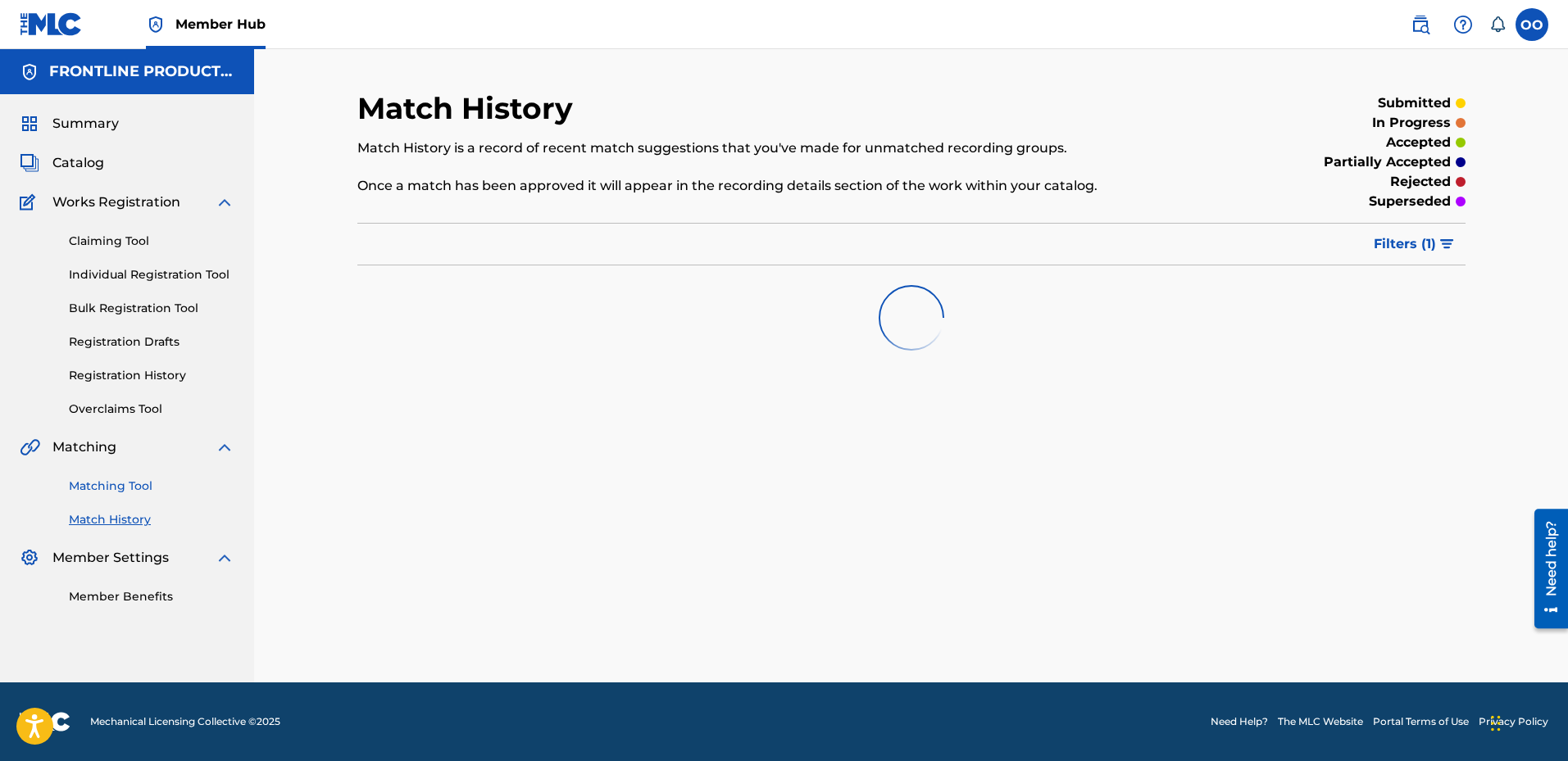
click at [111, 487] on link "Matching Tool" at bounding box center [152, 487] width 166 height 18
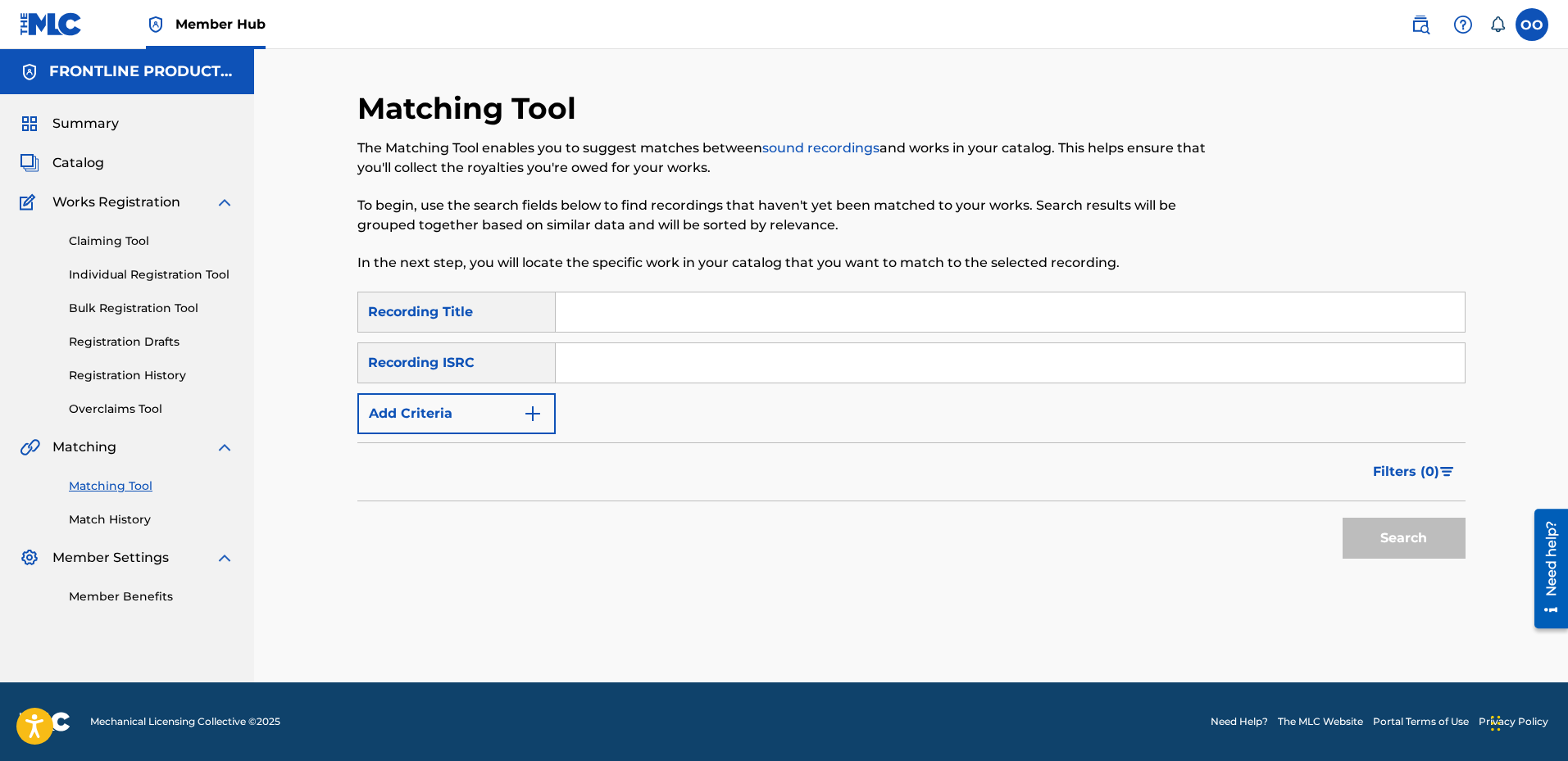
click at [639, 317] on input "Search Form" at bounding box center [1011, 312] width 909 height 39
paste input "Long Live Tha Mafia"
type input "Long Live Tha Mafia"
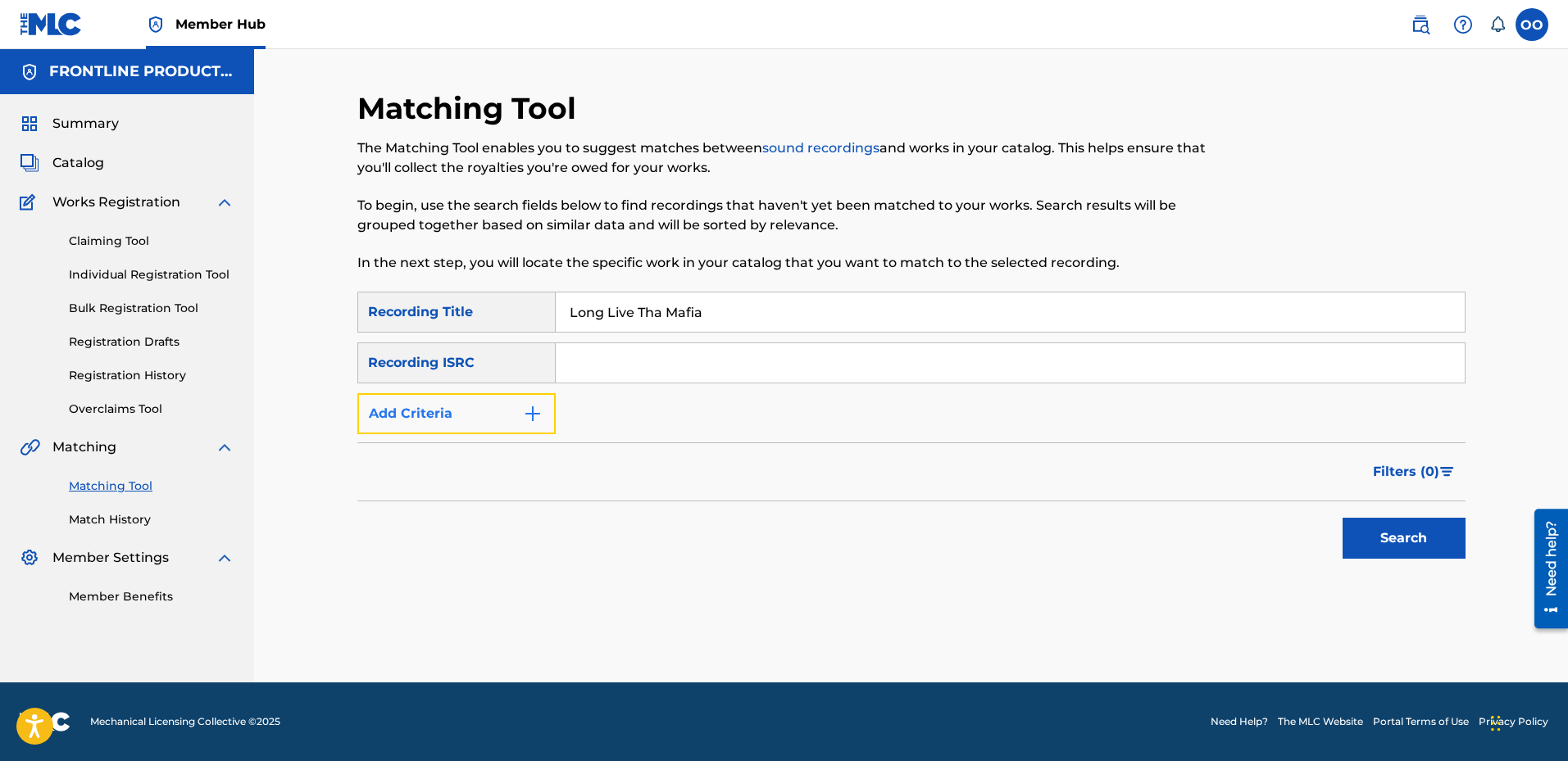
click at [491, 428] on button "Add Criteria" at bounding box center [456, 413] width 198 height 41
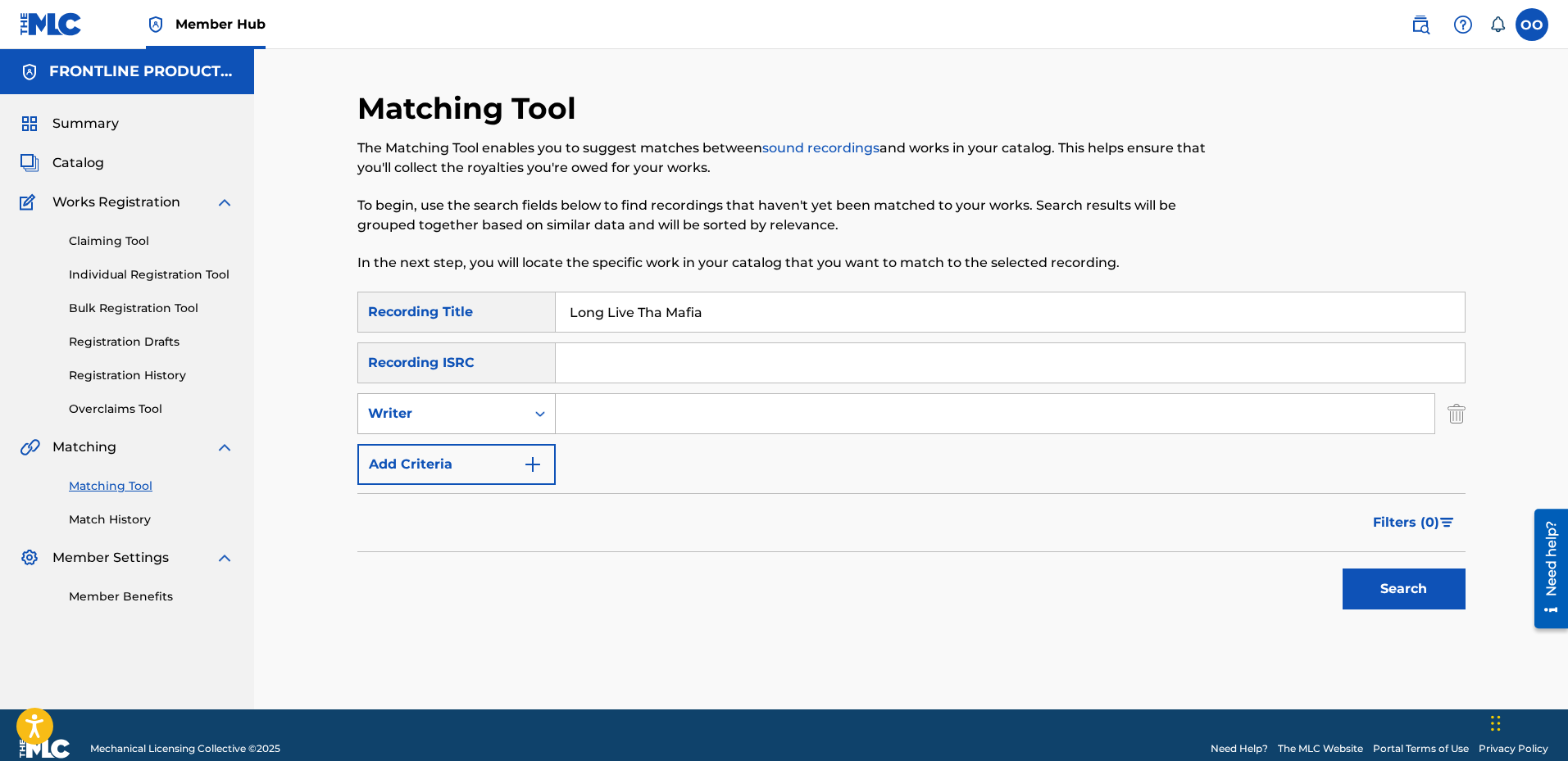
click at [490, 413] on div "Writer" at bounding box center [441, 413] width 147 height 19
click at [500, 447] on div "Recording Artist" at bounding box center [456, 454] width 197 height 41
drag, startPoint x: 569, startPoint y: 435, endPoint x: 610, endPoint y: 426, distance: 42.0
click at [610, 426] on input "Search Form" at bounding box center [995, 413] width 879 height 39
paste input "The Big Homie"
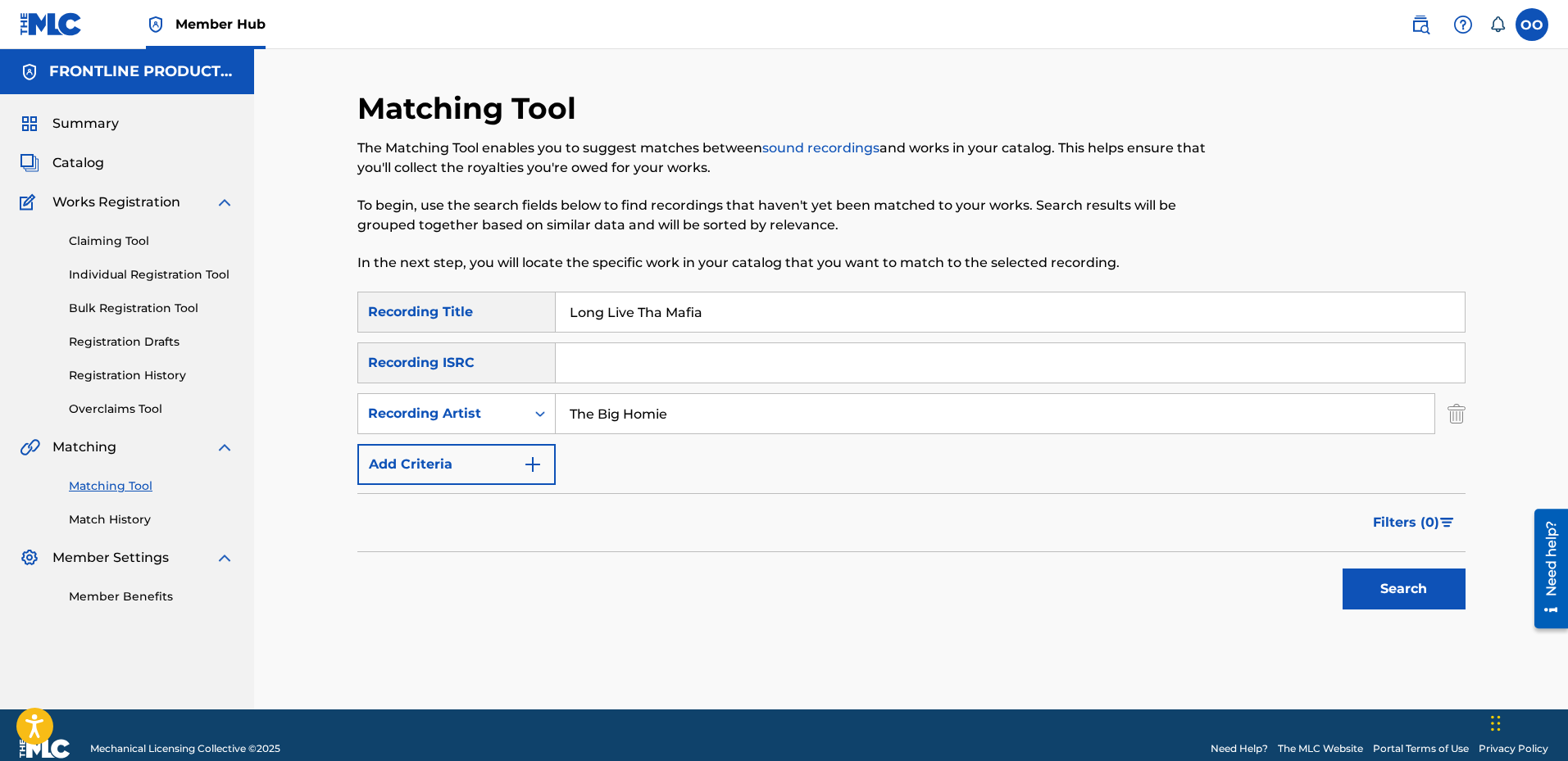
type input "The Big Homie"
click at [1343, 568] on button "Search" at bounding box center [1404, 588] width 123 height 41
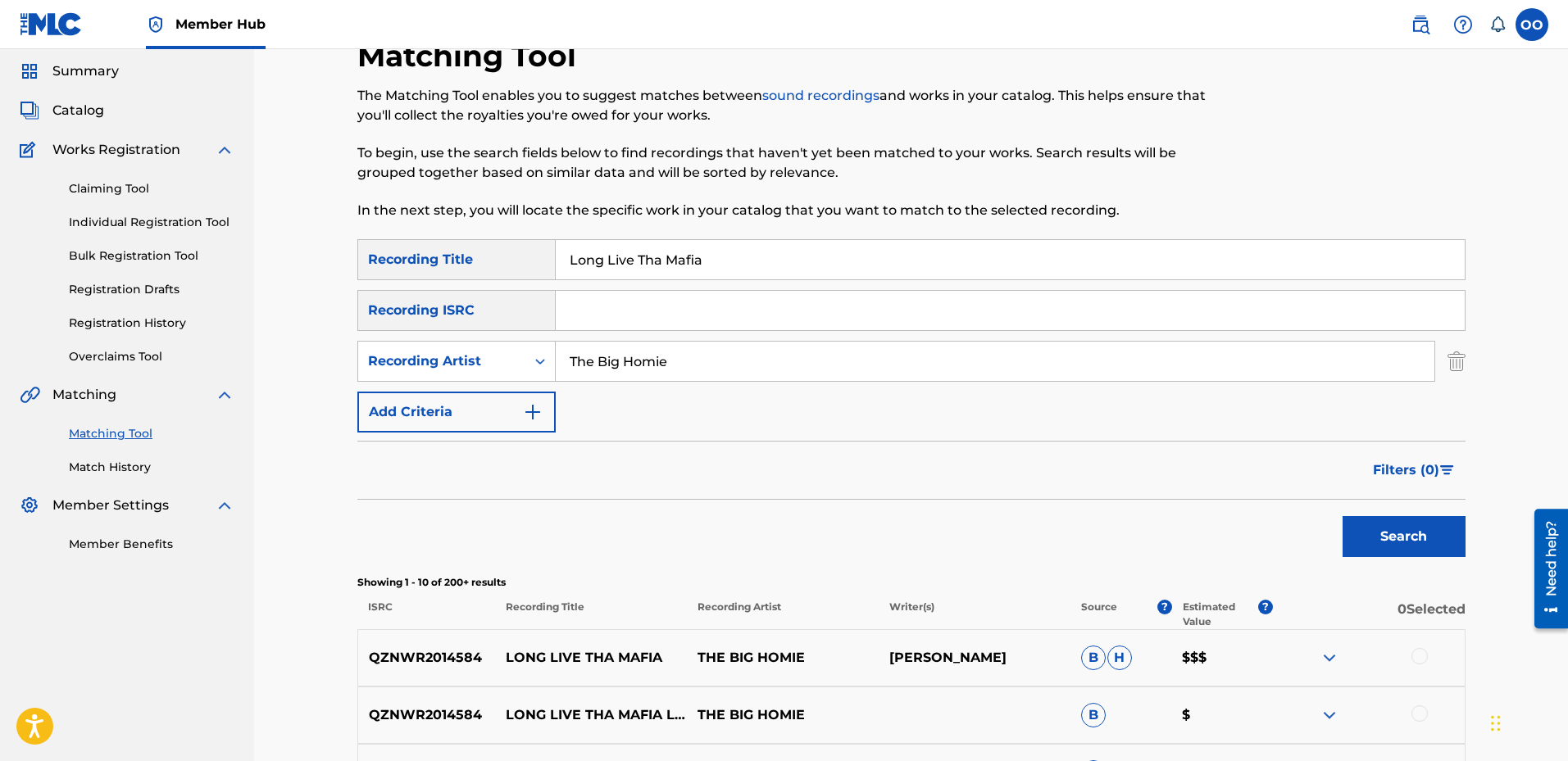
scroll to position [246, 0]
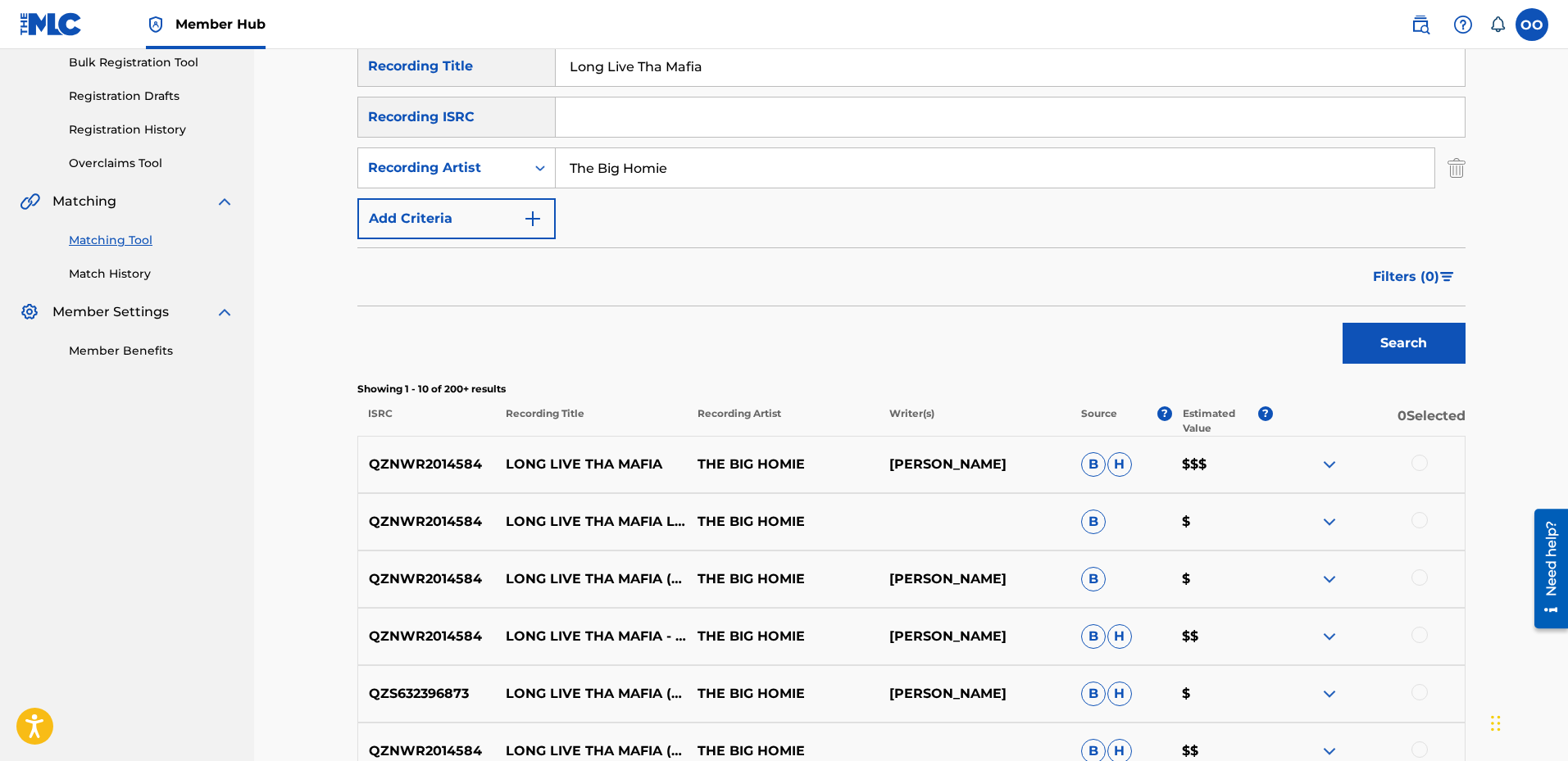
click at [1412, 464] on div at bounding box center [1420, 462] width 17 height 17
click at [1419, 525] on div at bounding box center [1420, 520] width 17 height 17
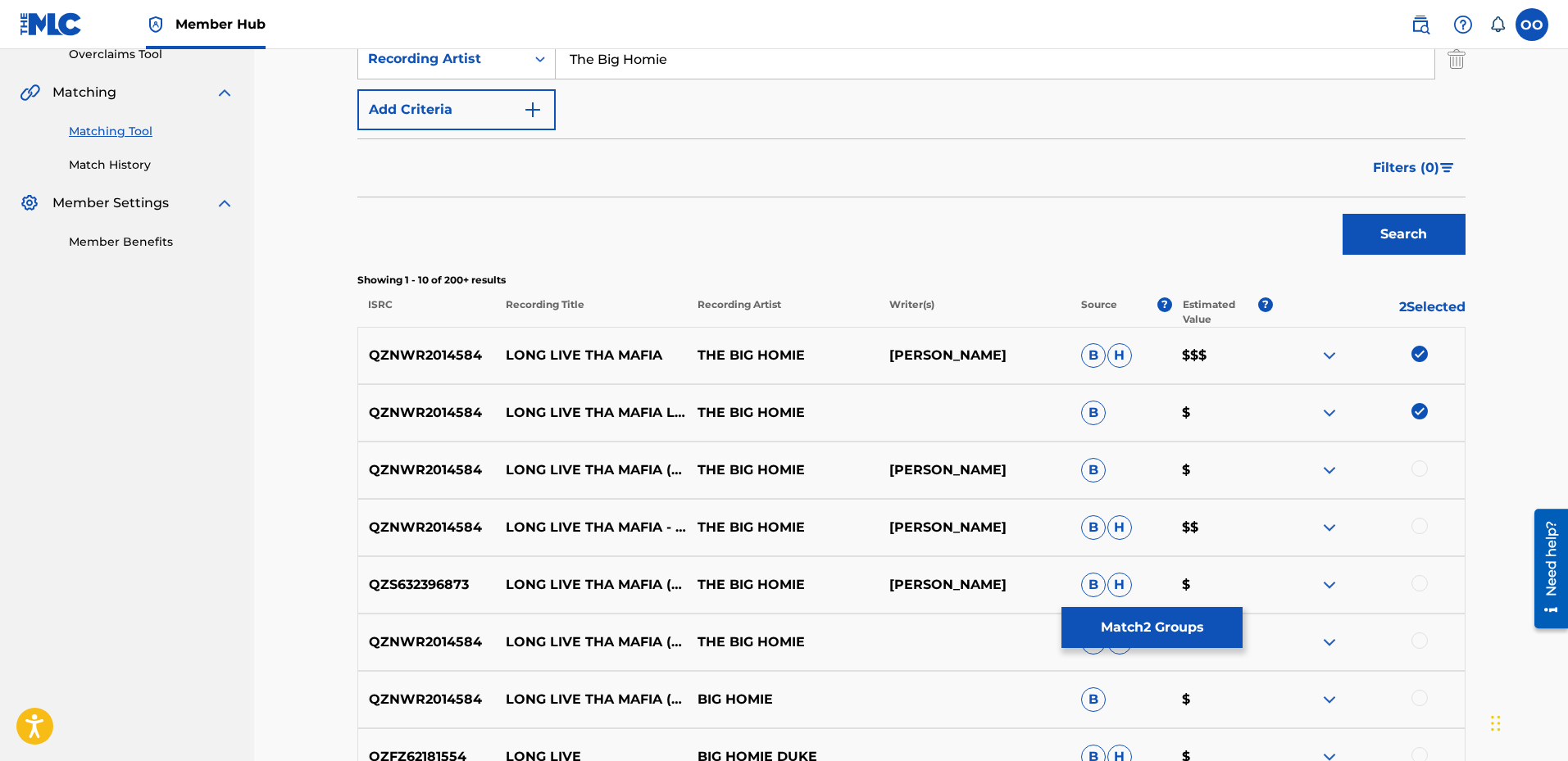
scroll to position [410, 0]
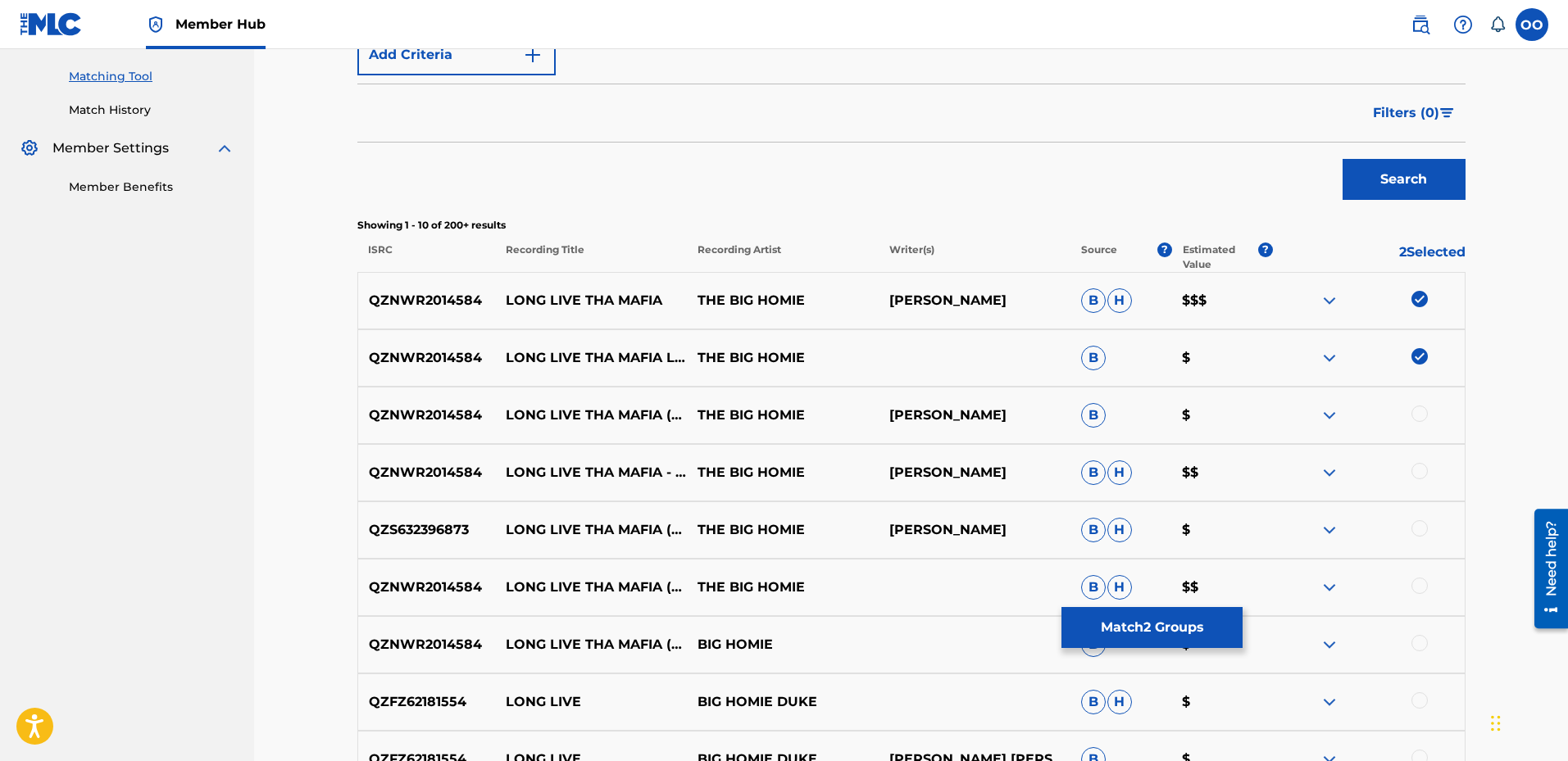
click at [1420, 413] on div at bounding box center [1420, 413] width 17 height 17
click at [1422, 478] on div at bounding box center [1420, 471] width 17 height 17
click at [1419, 525] on div at bounding box center [1420, 528] width 17 height 17
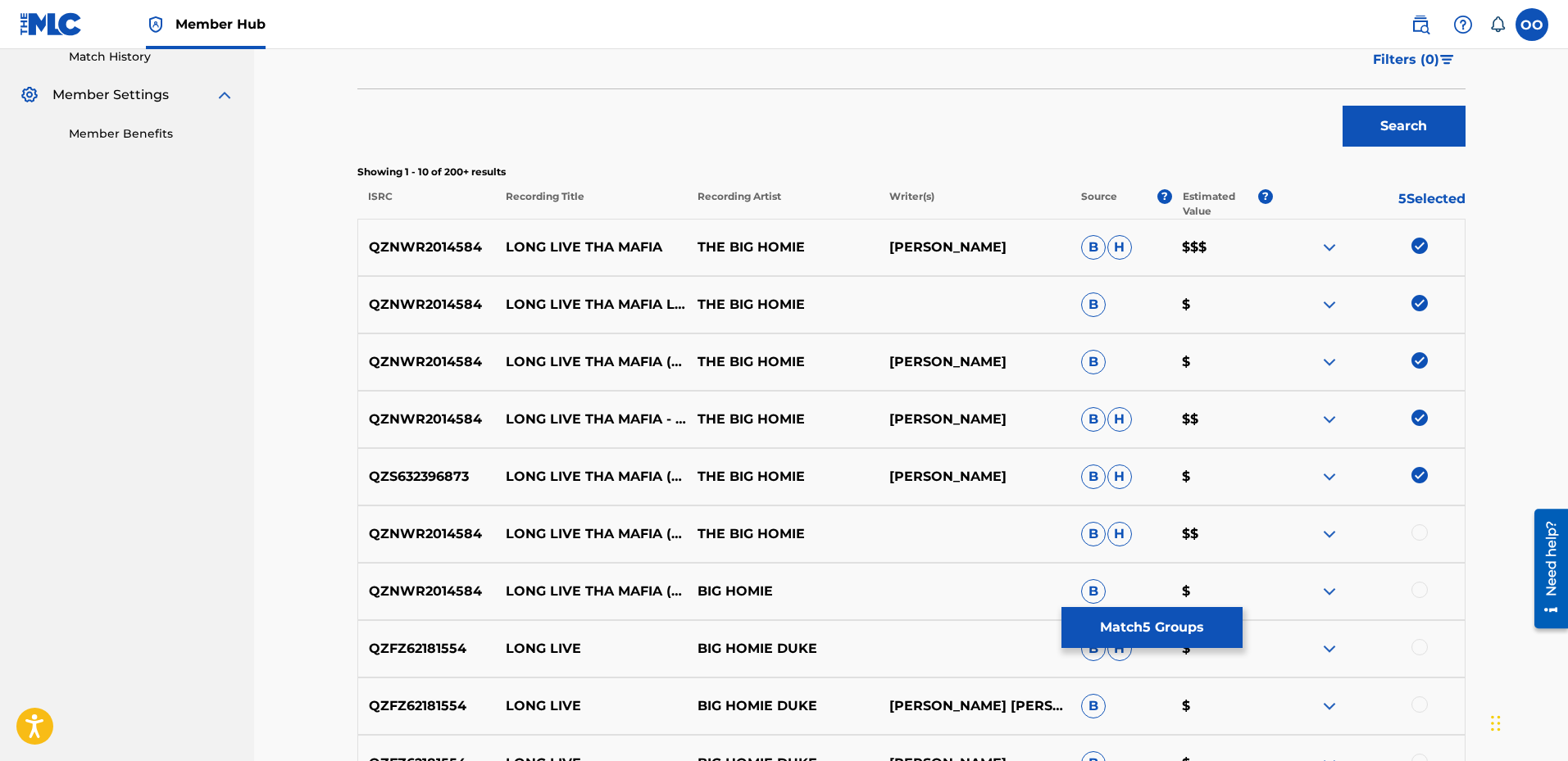
scroll to position [492, 0]
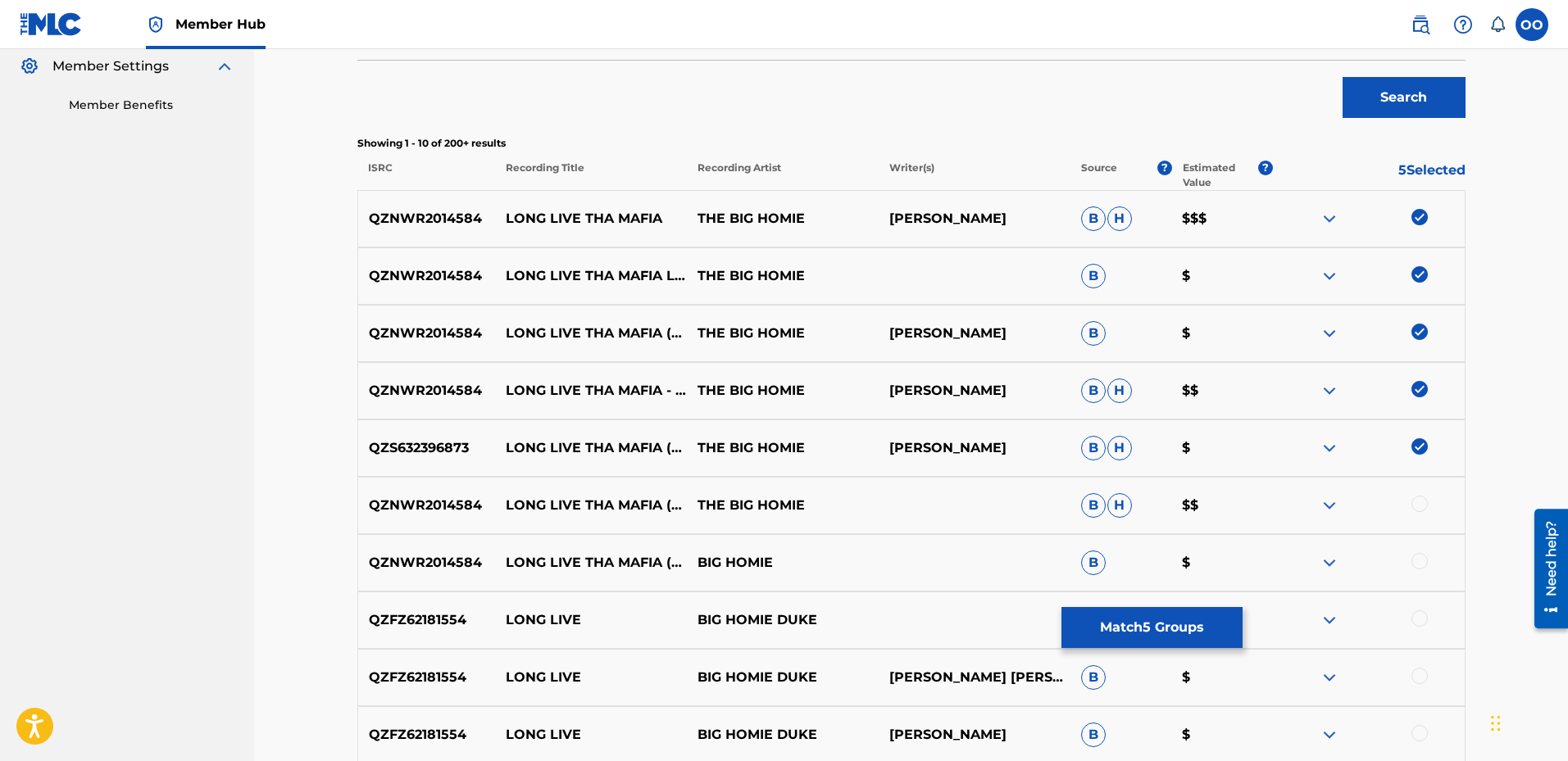
click at [1415, 507] on div at bounding box center [1420, 504] width 17 height 17
click at [1420, 567] on div at bounding box center [1420, 561] width 17 height 17
click at [1192, 616] on button "Match 7 Groups" at bounding box center [1152, 627] width 181 height 41
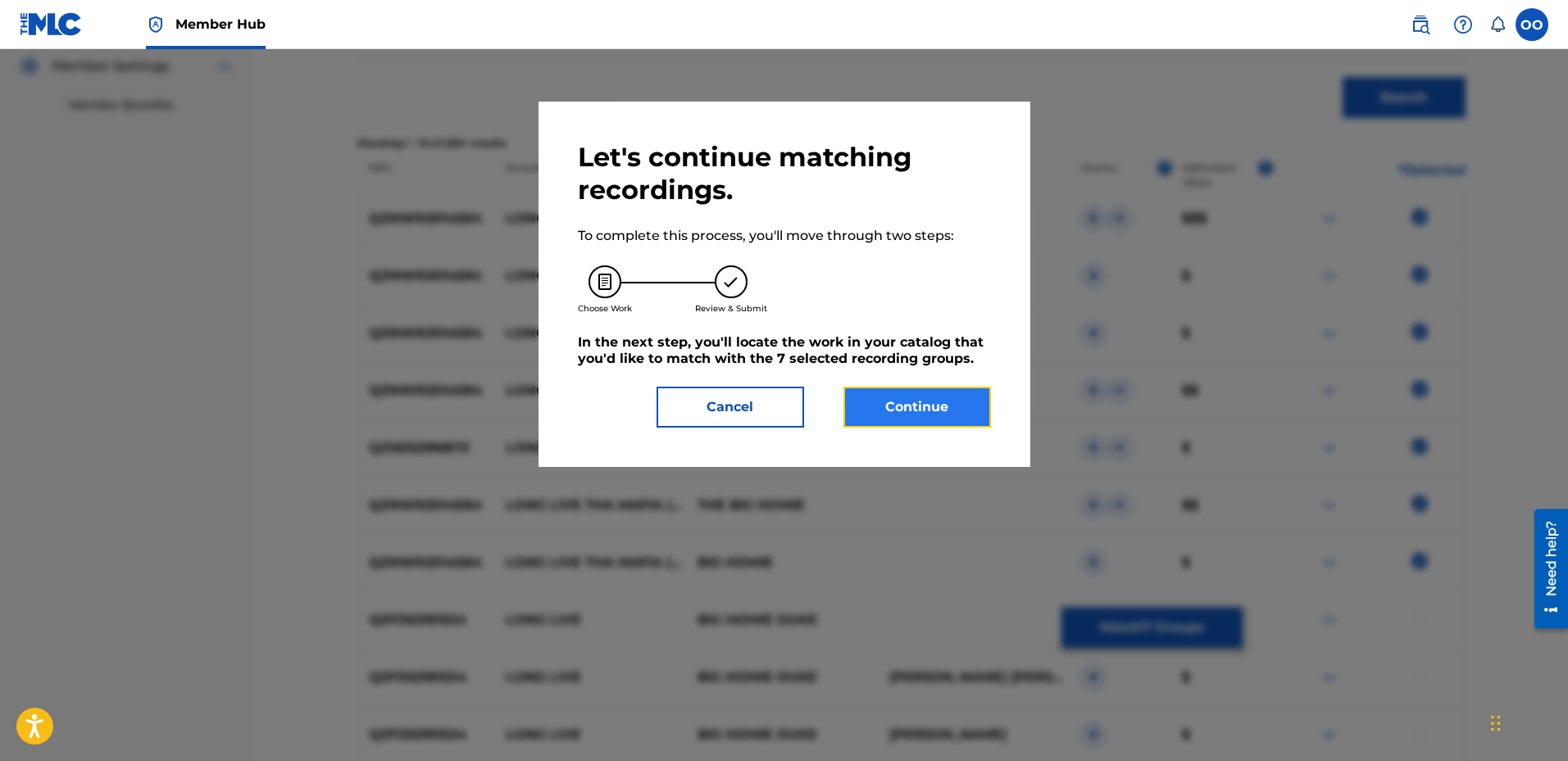
click at [939, 406] on button "Continue" at bounding box center [917, 407] width 147 height 41
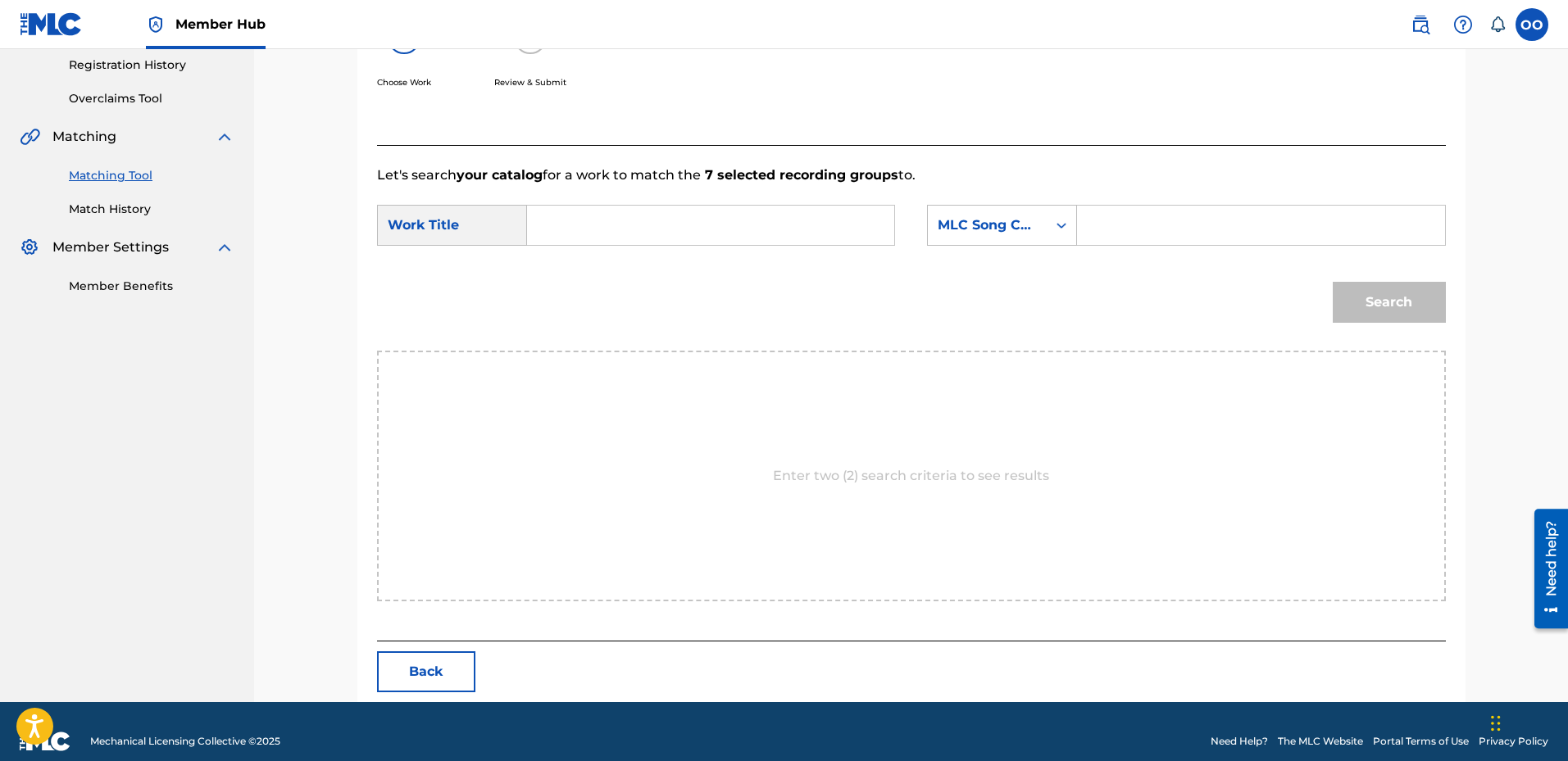
scroll to position [330, 0]
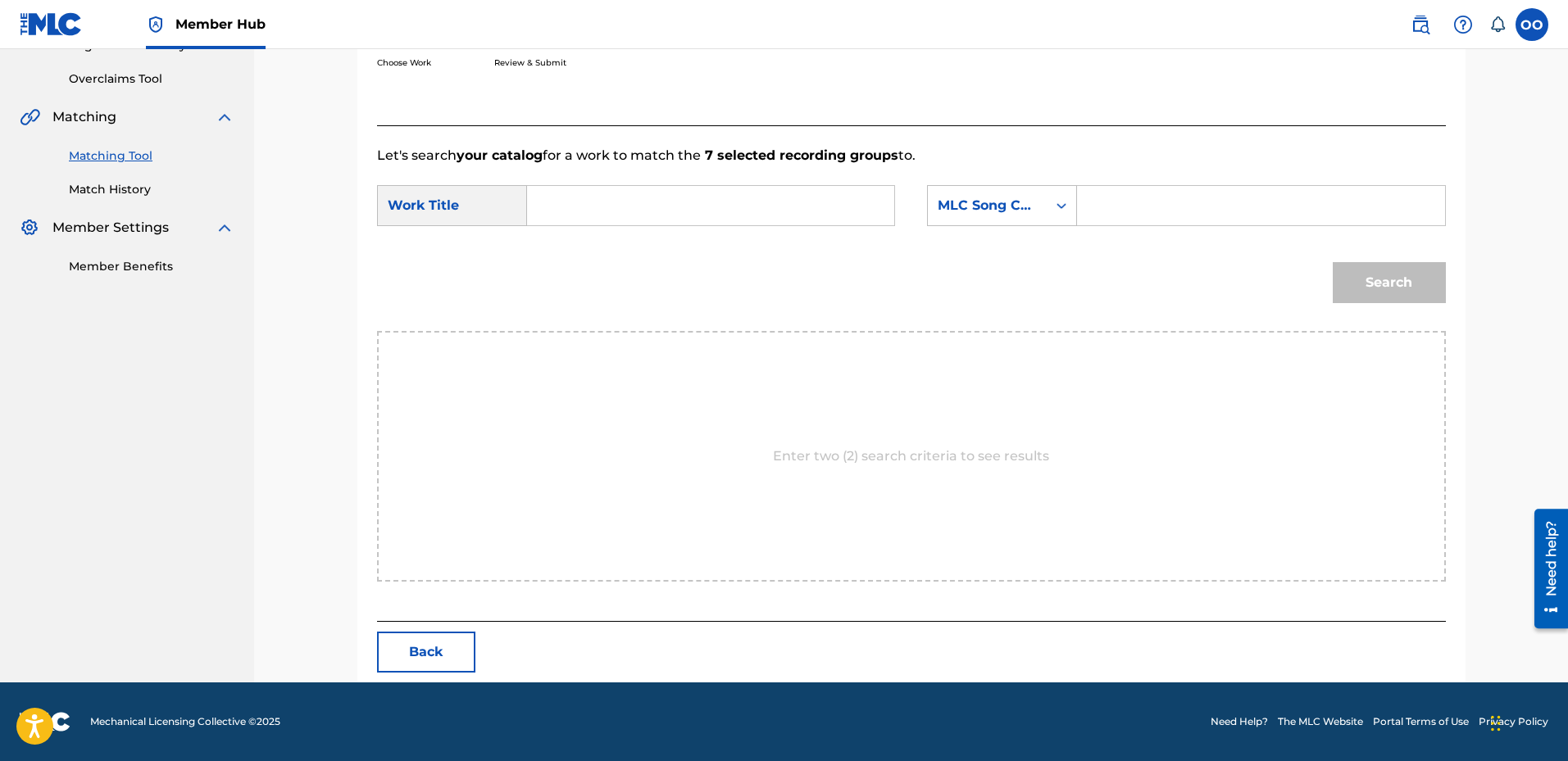
click at [673, 212] on input "Search Form" at bounding box center [710, 205] width 339 height 39
paste input "Long Live Tha Mafia"
type input "Long Live Tha Mafia"
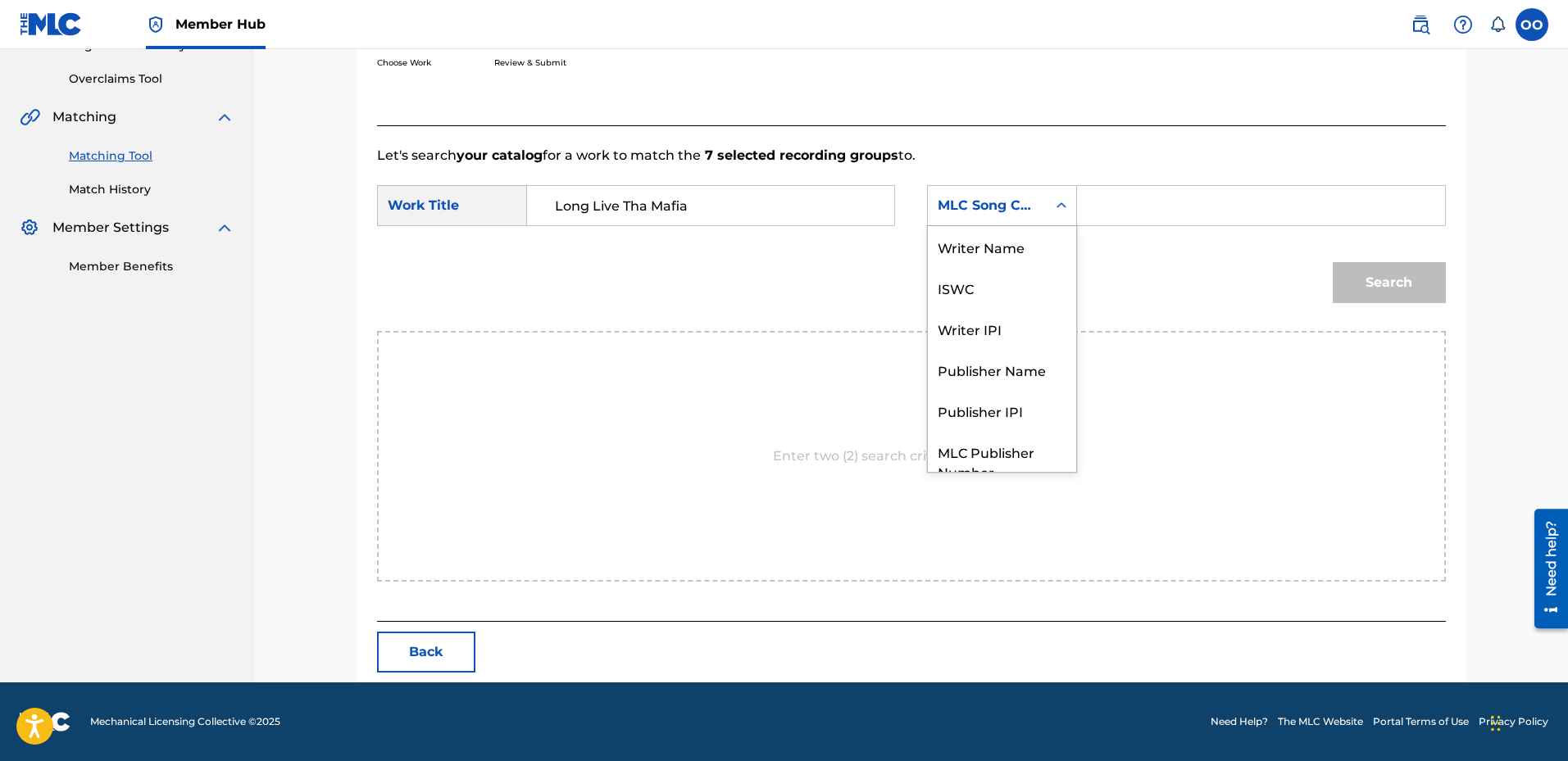
click at [1034, 215] on div "MLC Song Code" at bounding box center [987, 206] width 99 height 19
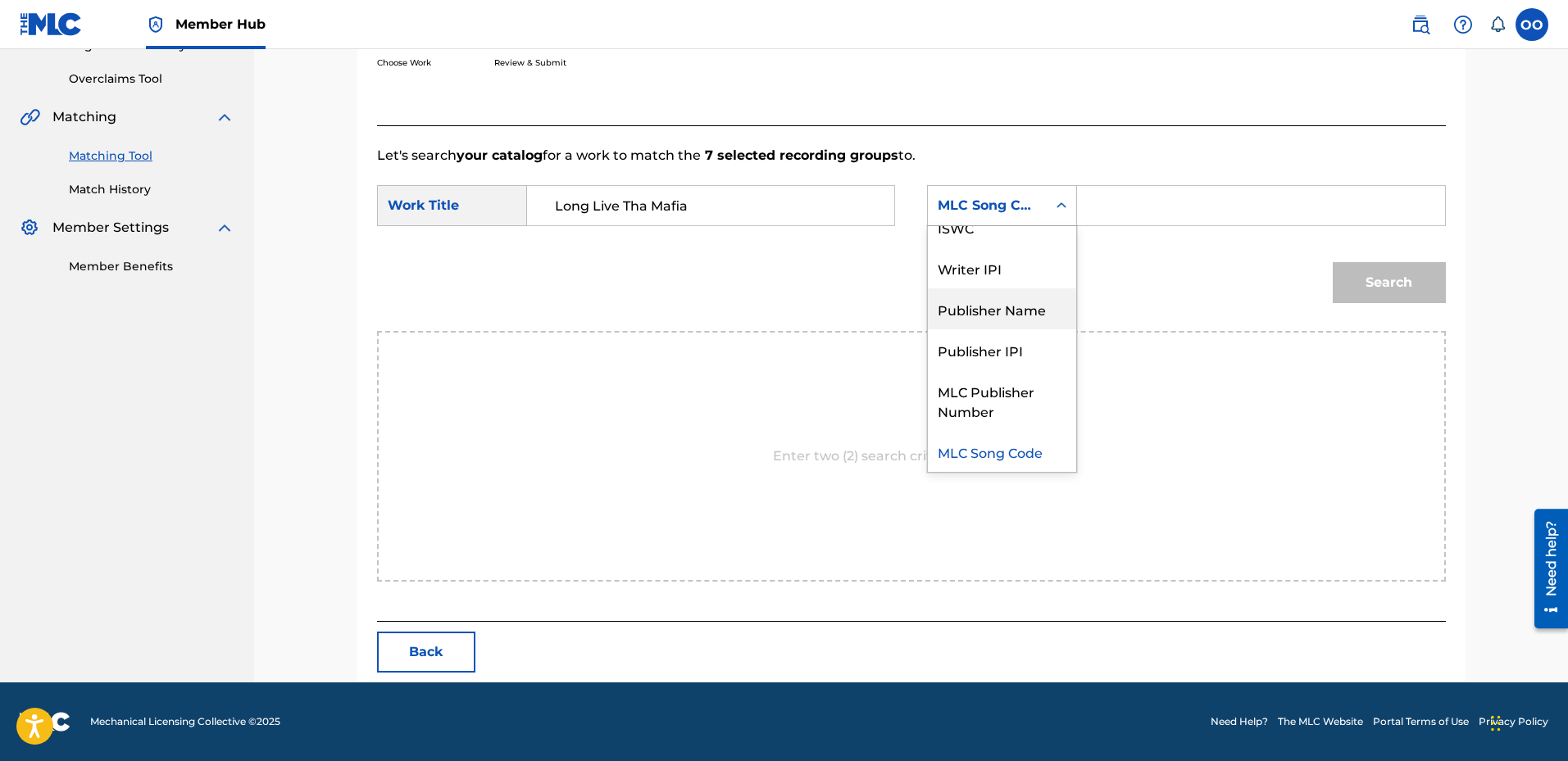
drag, startPoint x: 1020, startPoint y: 315, endPoint x: 1118, endPoint y: 247, distance: 119.3
click at [1021, 316] on div "Publisher Name" at bounding box center [1001, 308] width 148 height 41
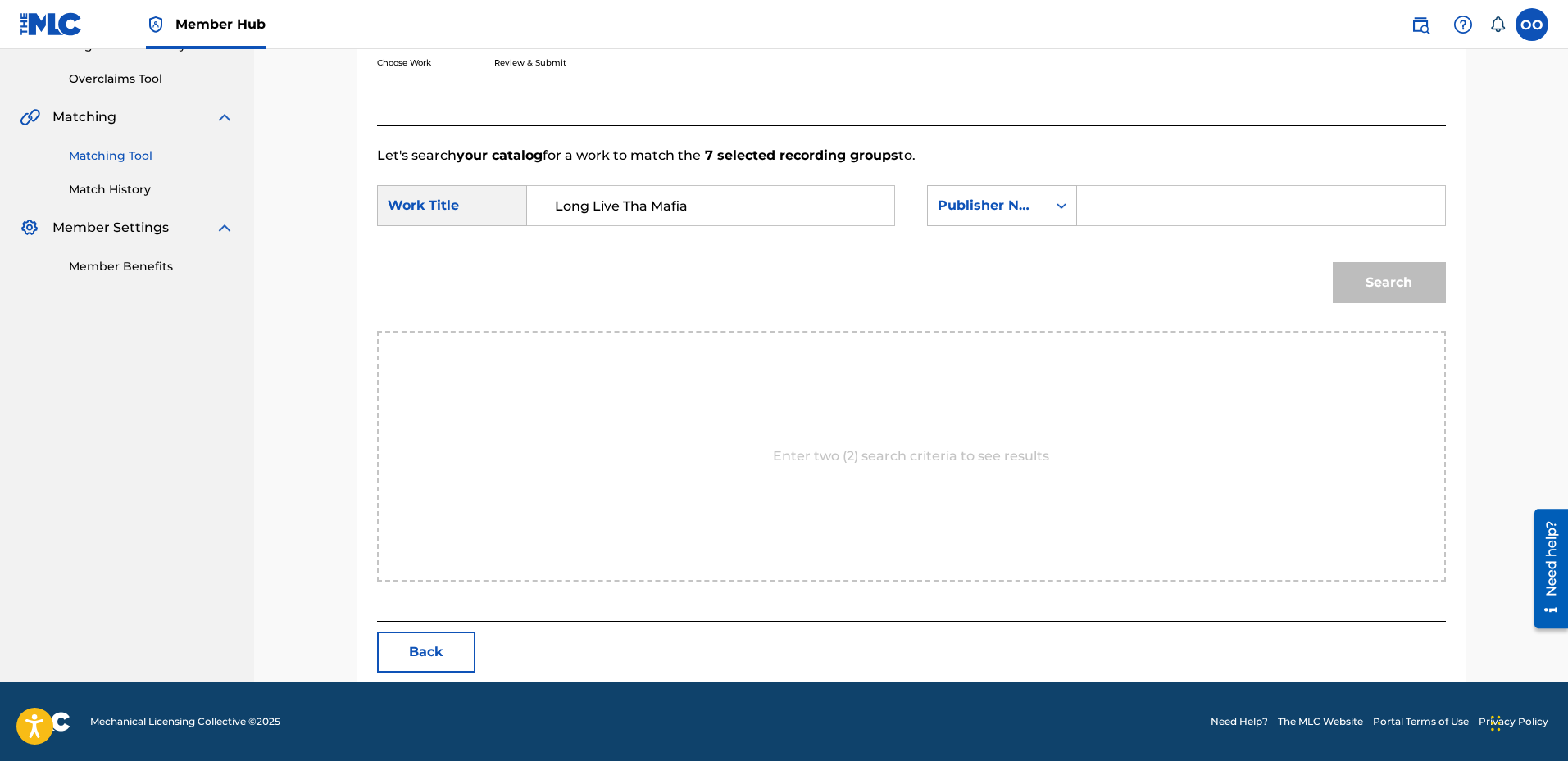
click at [1143, 215] on input "Search Form" at bounding box center [1261, 205] width 339 height 39
type input "fron"
click at [1333, 262] on button "Search" at bounding box center [1389, 282] width 113 height 41
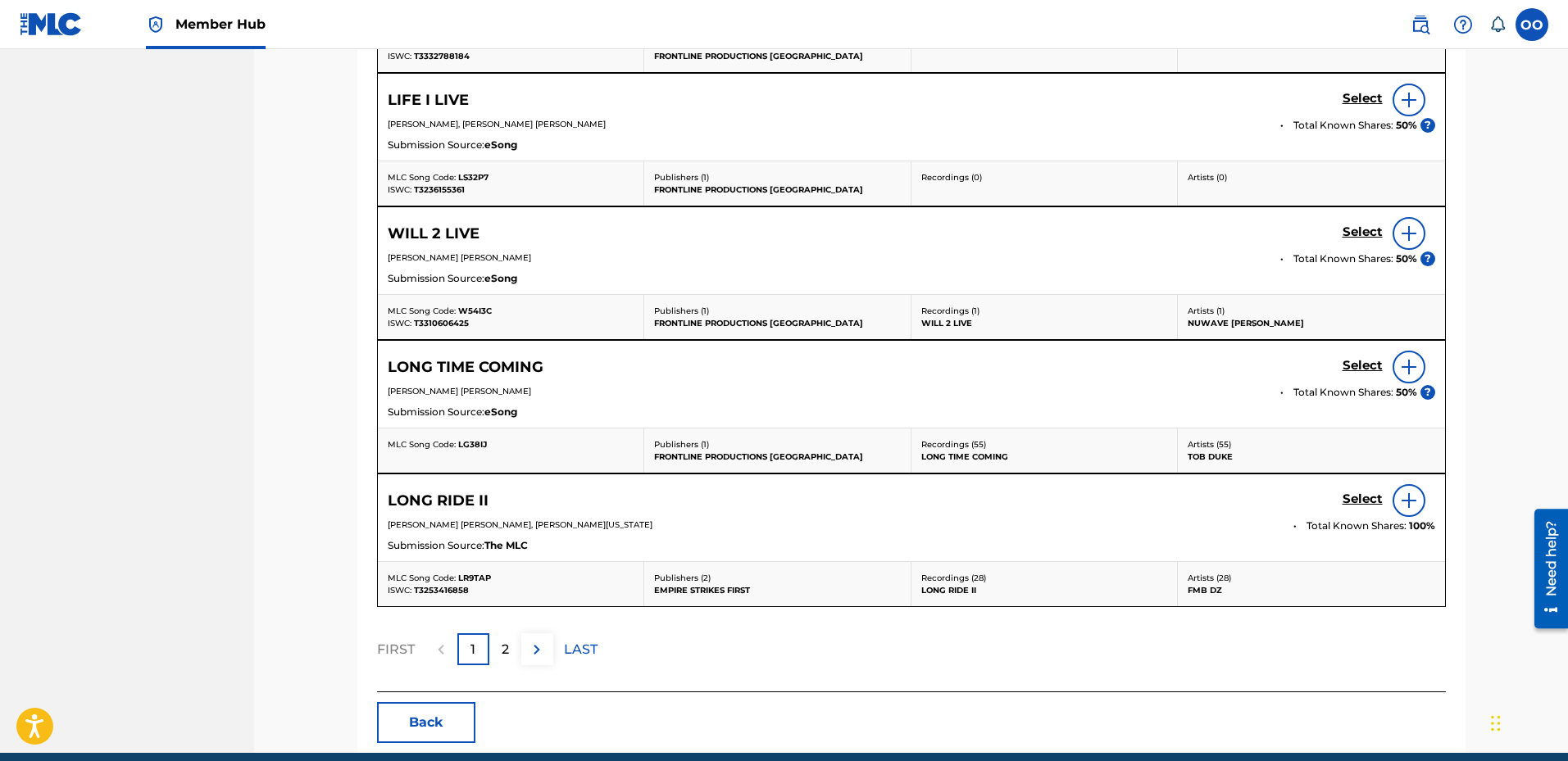
scroll to position [816, 0]
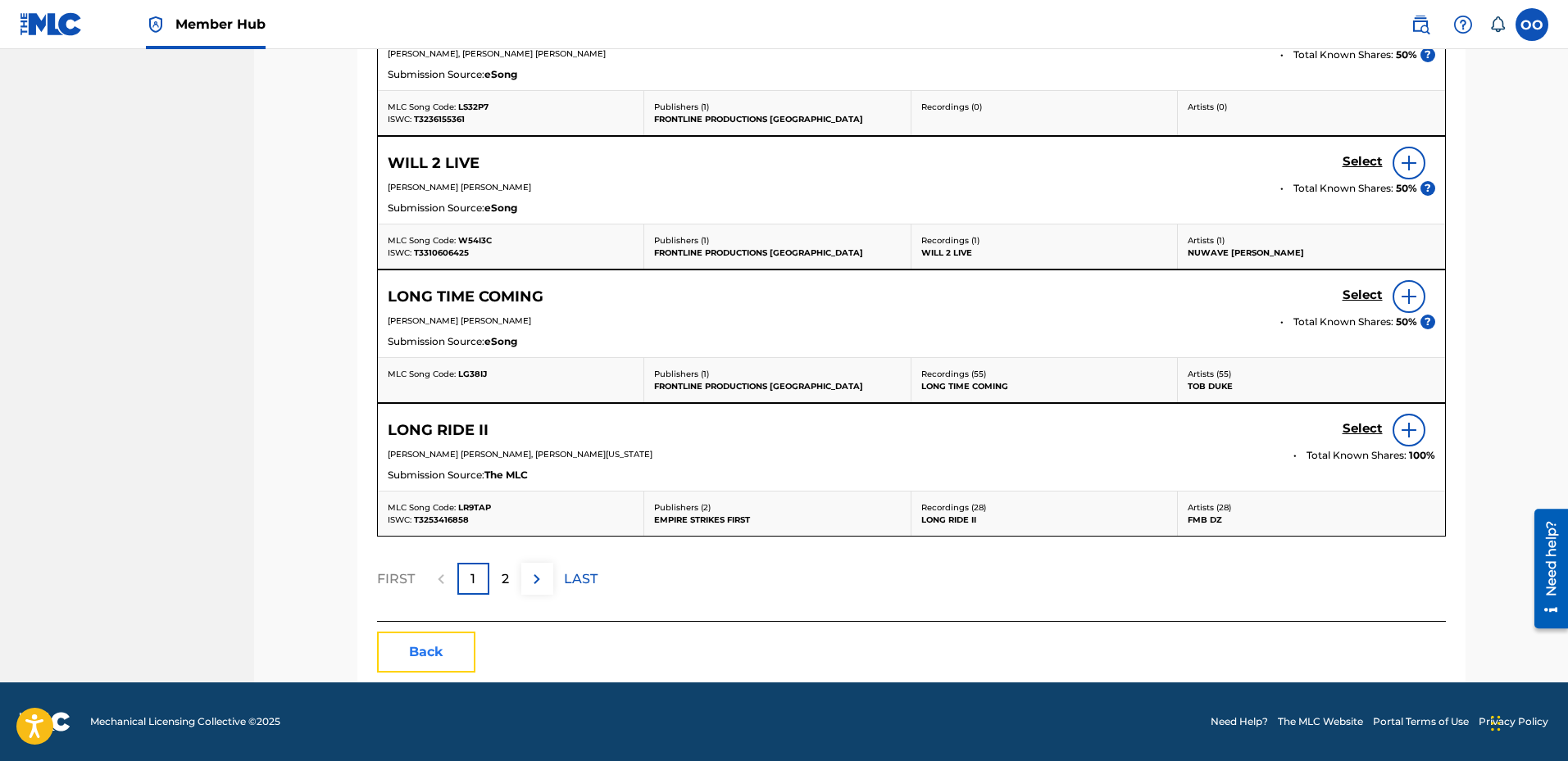
click at [423, 671] on button "Back" at bounding box center [426, 652] width 98 height 41
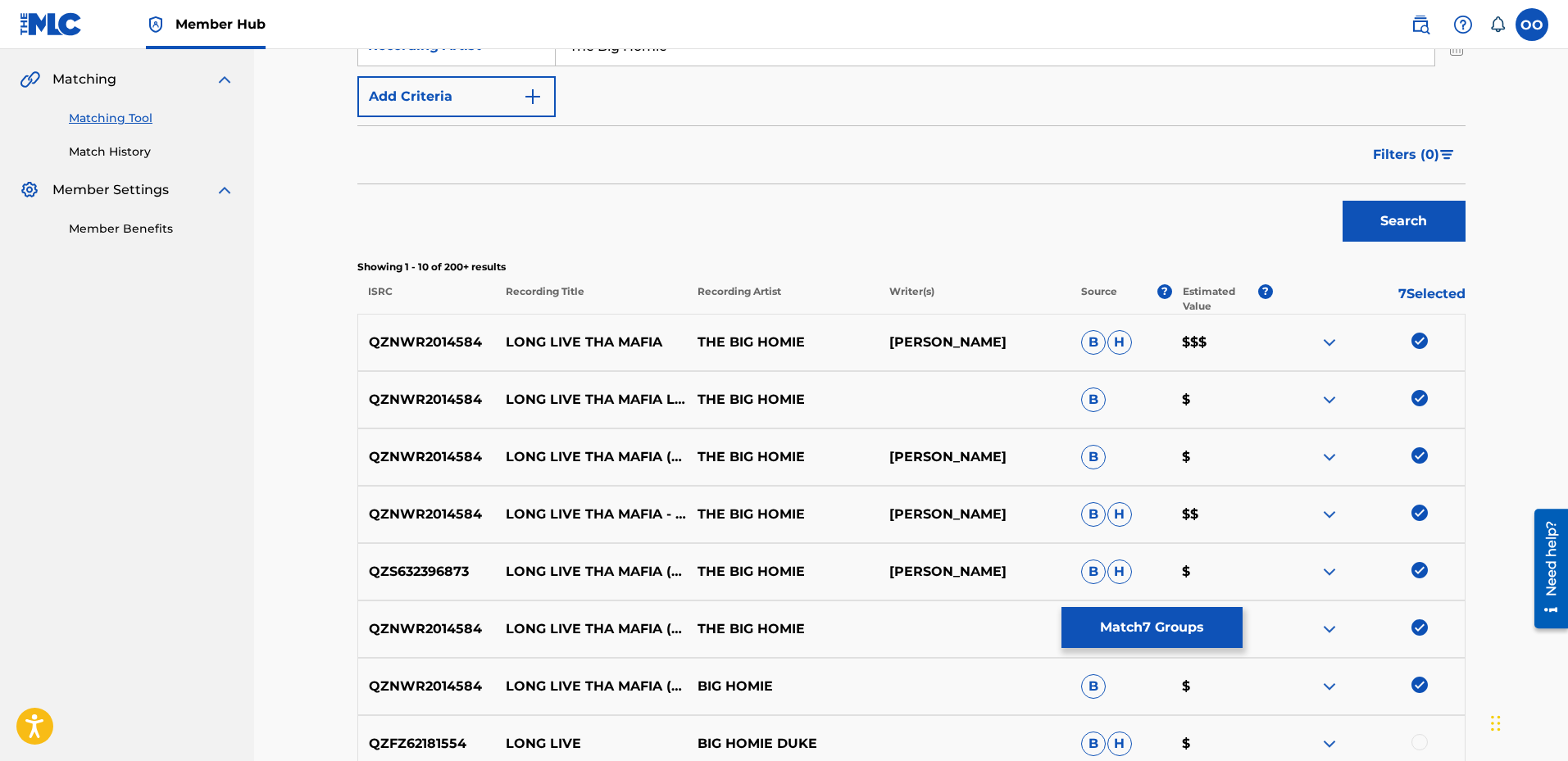
scroll to position [40, 0]
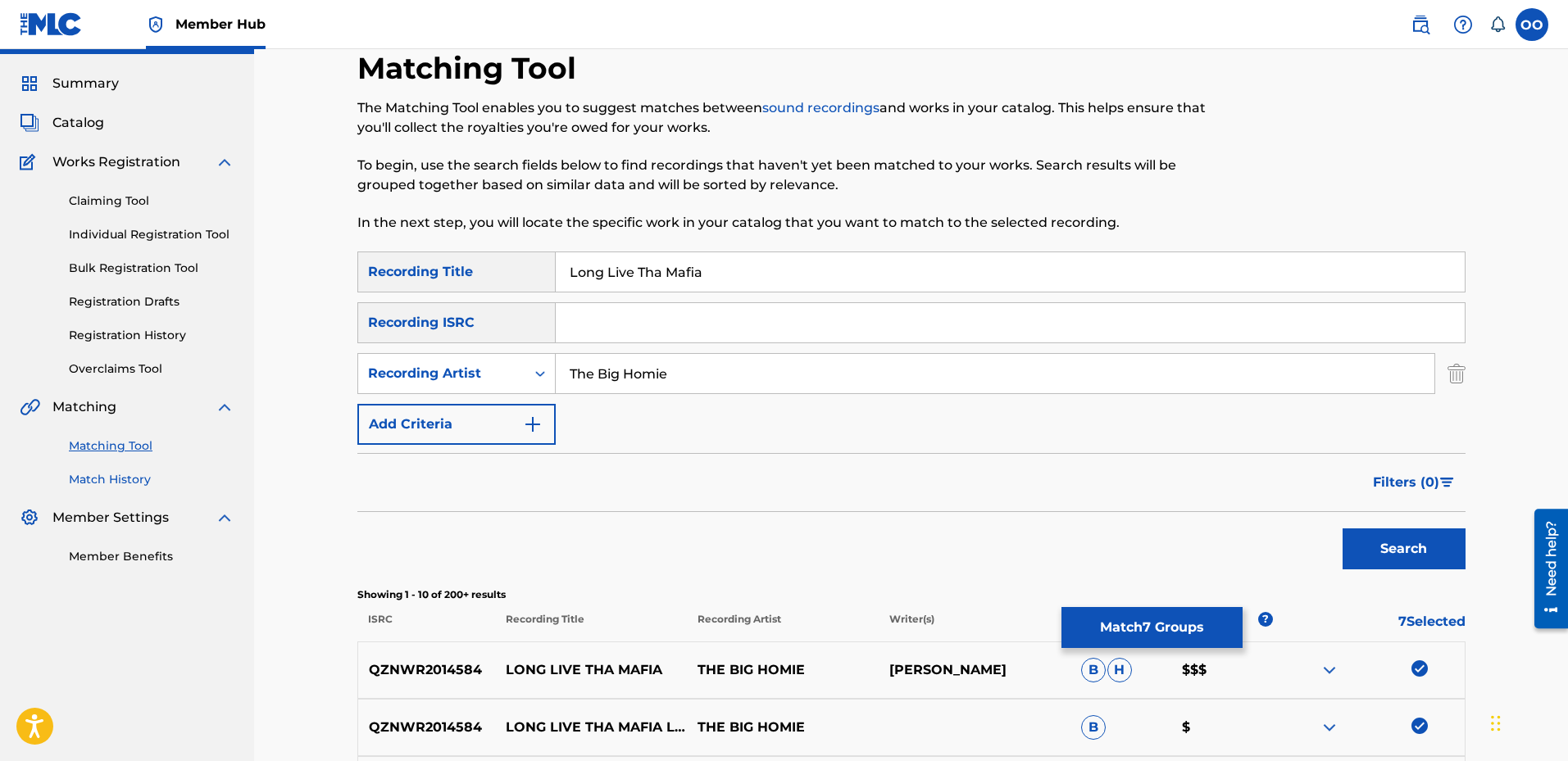
click at [126, 476] on link "Match History" at bounding box center [152, 480] width 166 height 18
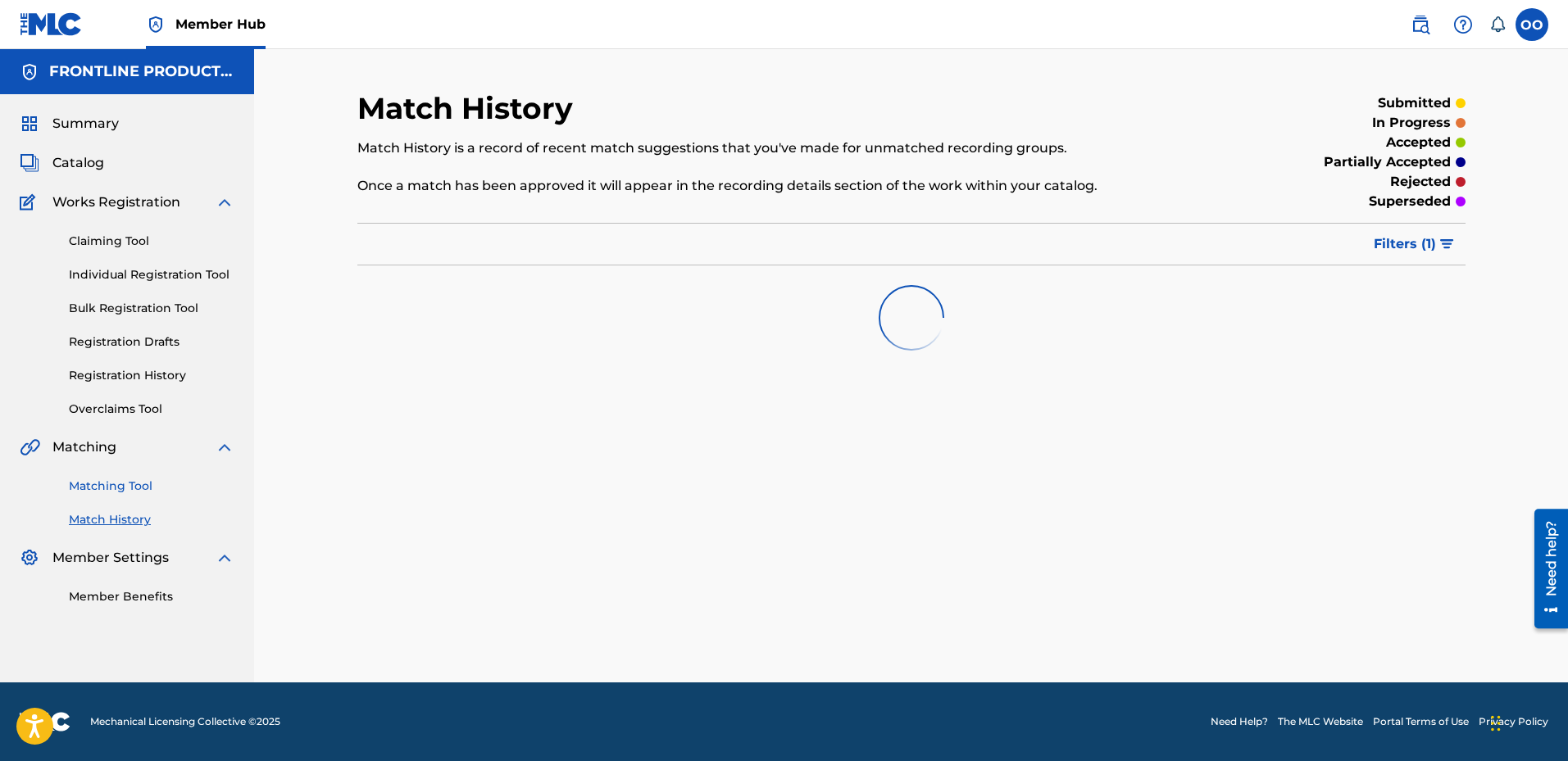
click at [112, 479] on link "Matching Tool" at bounding box center [152, 487] width 166 height 18
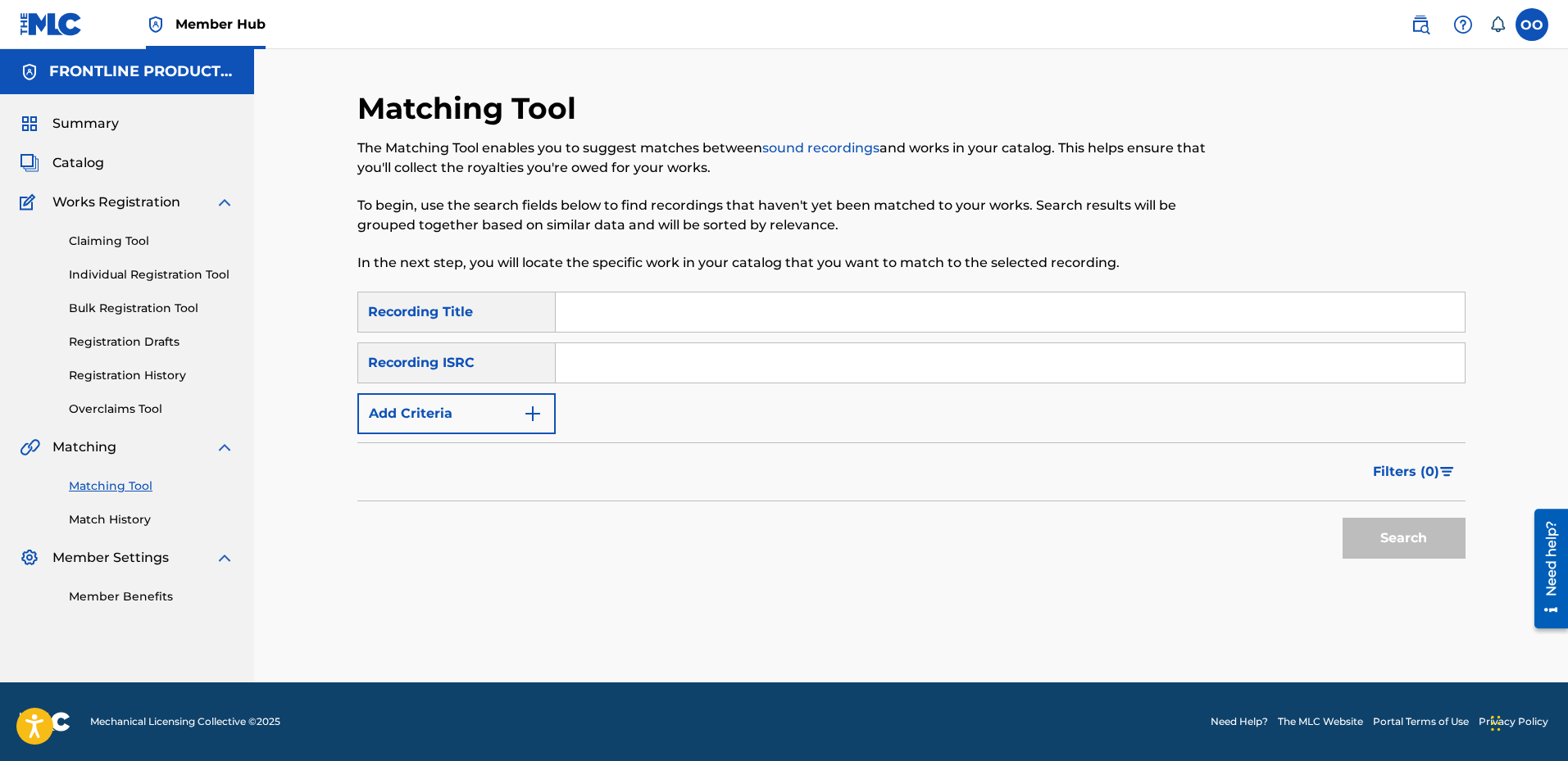
click at [648, 322] on input "Search Form" at bounding box center [1011, 312] width 909 height 39
paste input "One Chance"
type input "One Chance"
click at [712, 368] on input "Search Form" at bounding box center [1011, 363] width 909 height 39
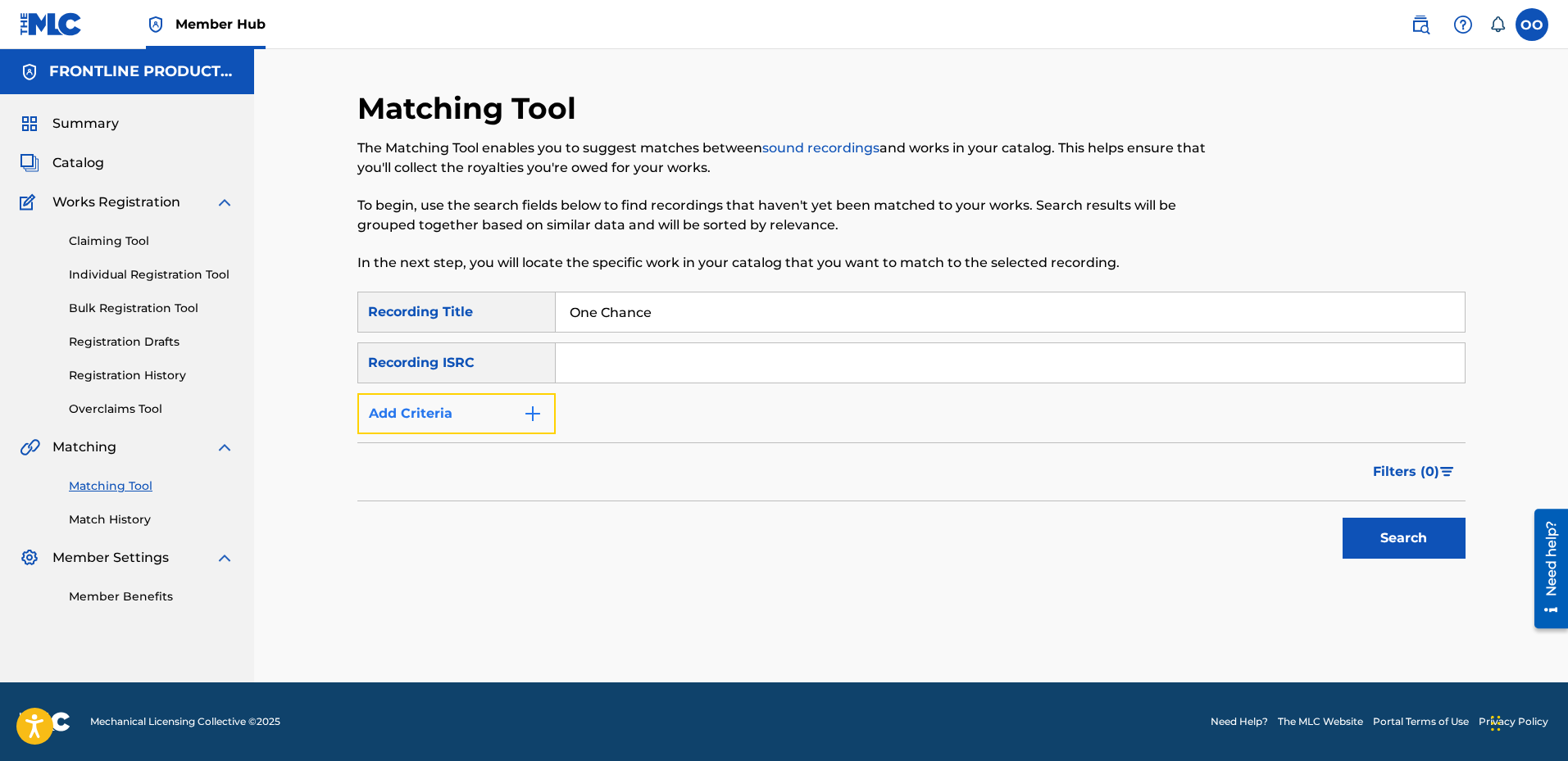
click at [467, 429] on button "Add Criteria" at bounding box center [456, 413] width 198 height 41
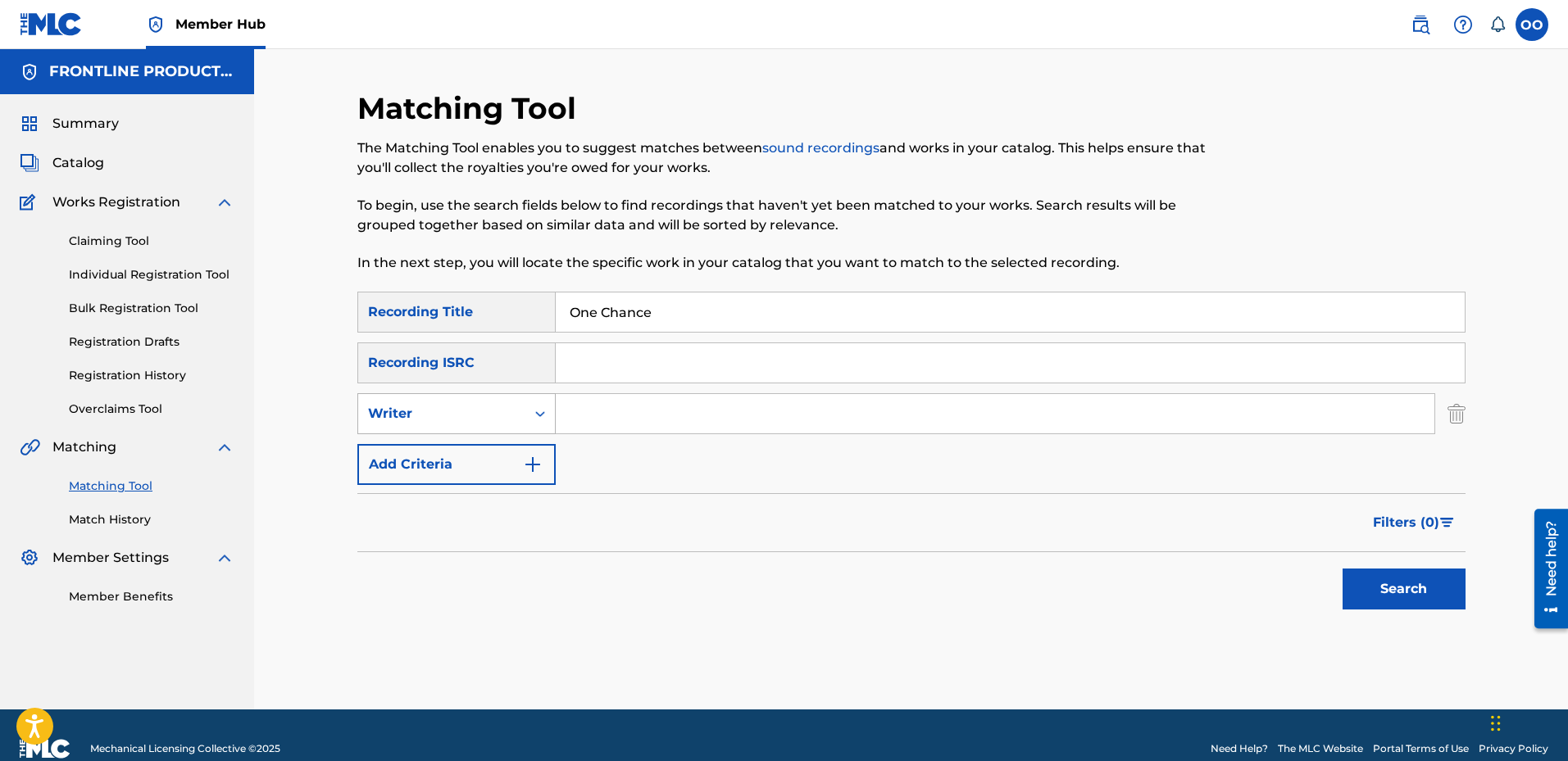
click at [477, 422] on div "Writer" at bounding box center [441, 413] width 147 height 19
click at [494, 463] on div "Recording Artist" at bounding box center [456, 454] width 197 height 41
click at [632, 419] on input "Search Form" at bounding box center [995, 413] width 879 height 39
paste input "YBN [PERSON_NAME]"
type input "YBN [PERSON_NAME]"
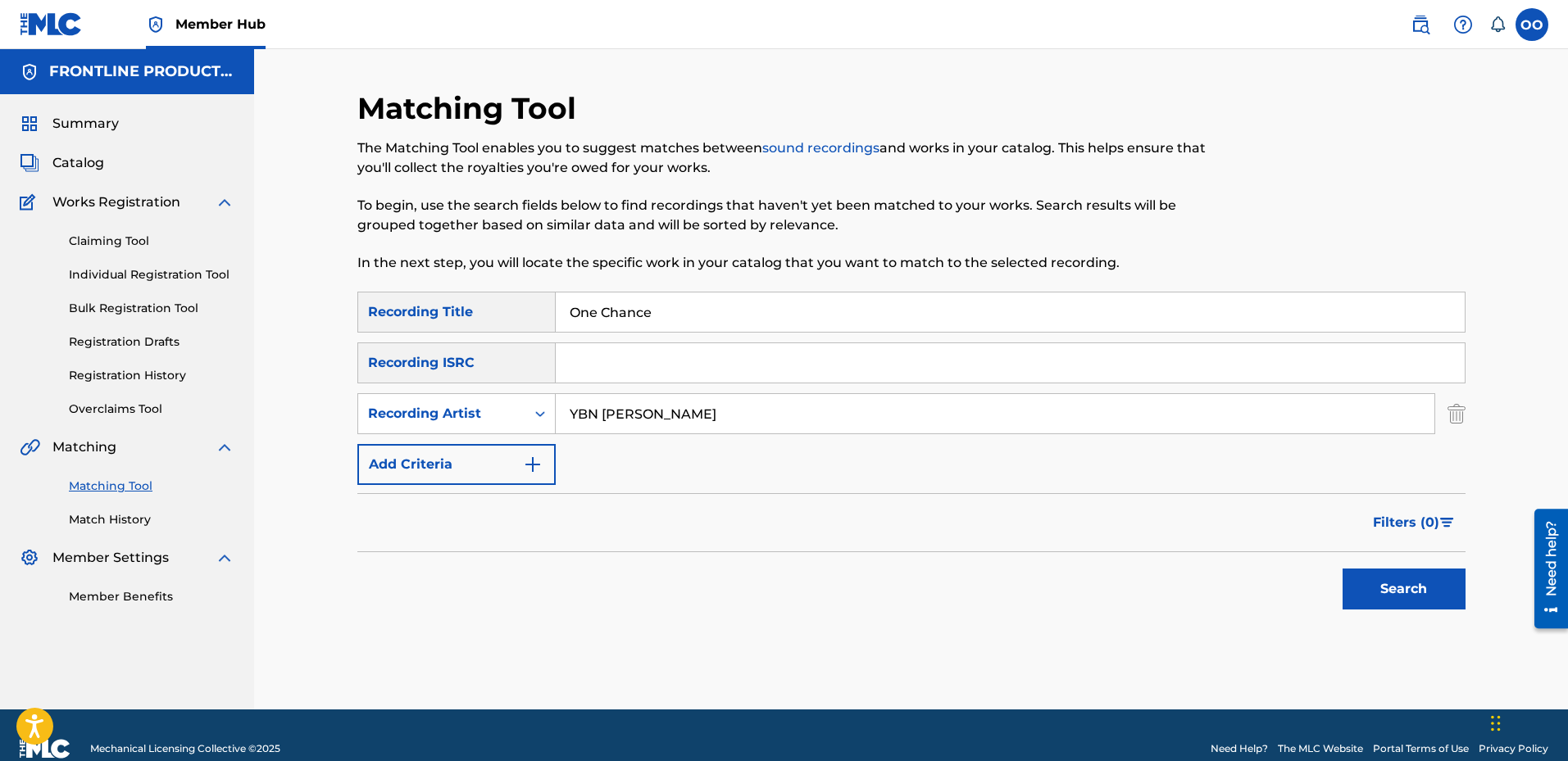
click at [1343, 568] on button "Search" at bounding box center [1404, 588] width 123 height 41
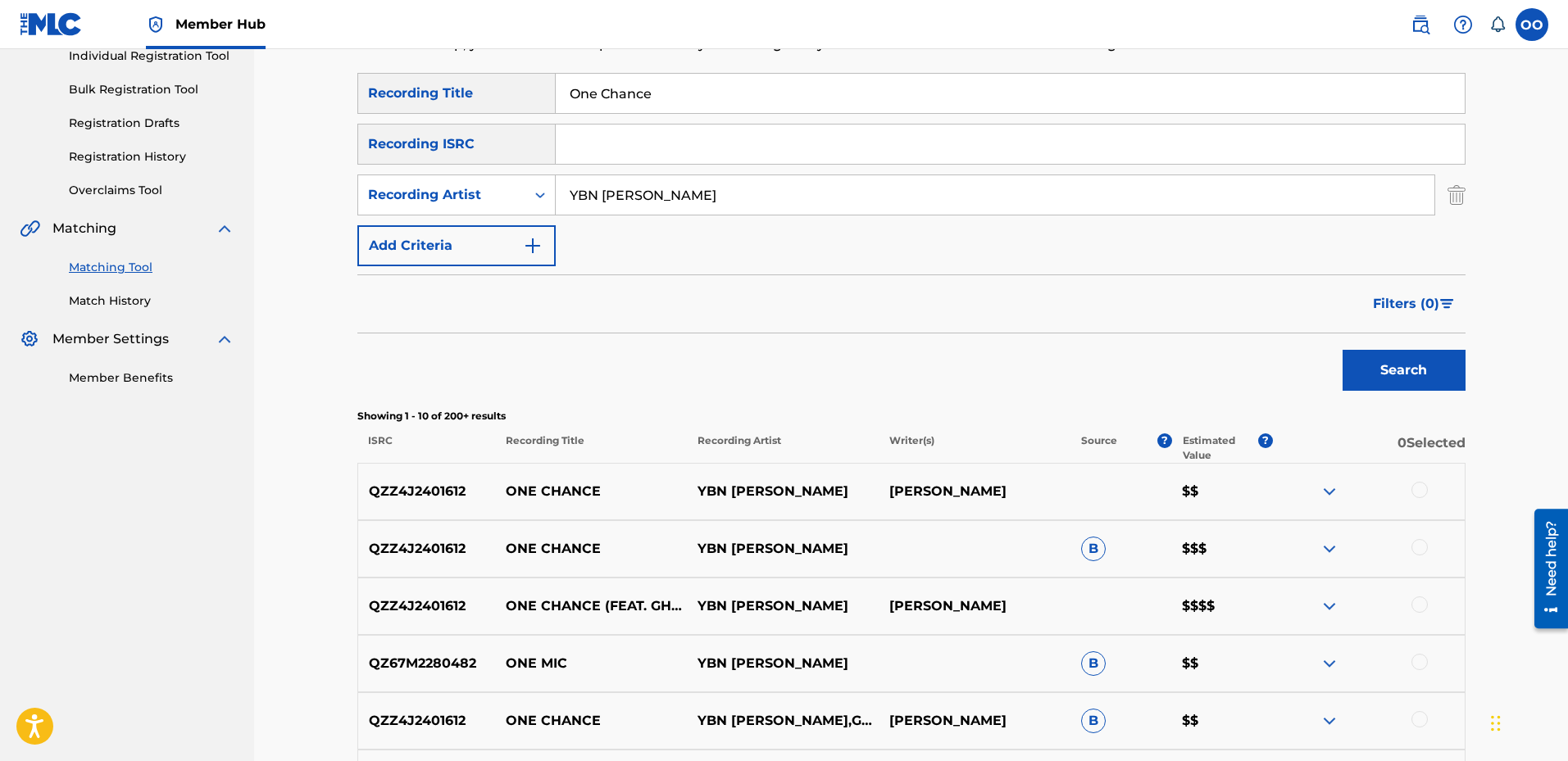
scroll to position [246, 0]
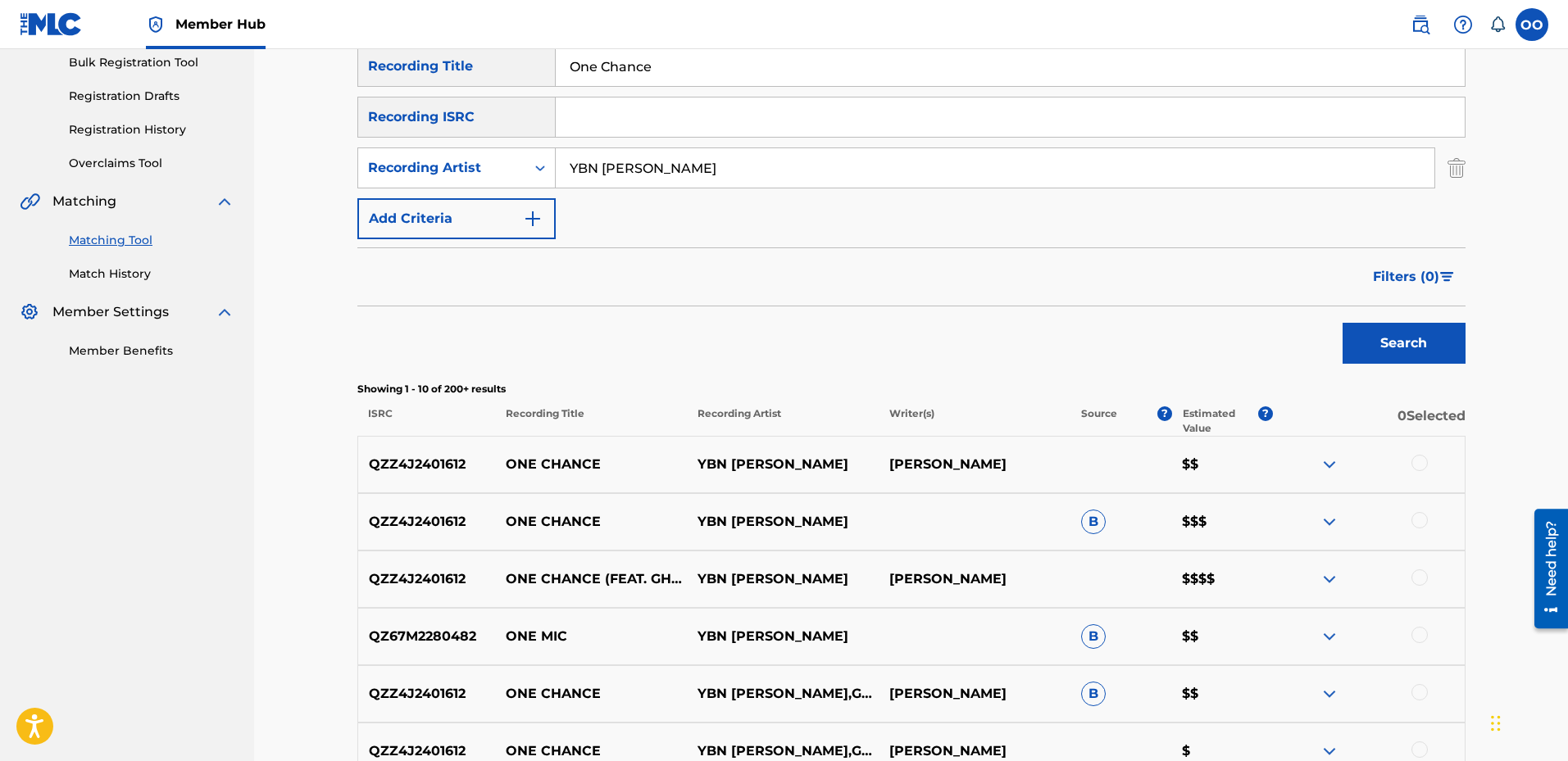
click at [1424, 575] on div at bounding box center [1420, 577] width 17 height 17
click at [1422, 523] on div at bounding box center [1420, 520] width 17 height 17
click at [1416, 460] on div at bounding box center [1420, 462] width 17 height 17
click at [1105, 619] on button "Match 3 Groups" at bounding box center [1152, 627] width 181 height 41
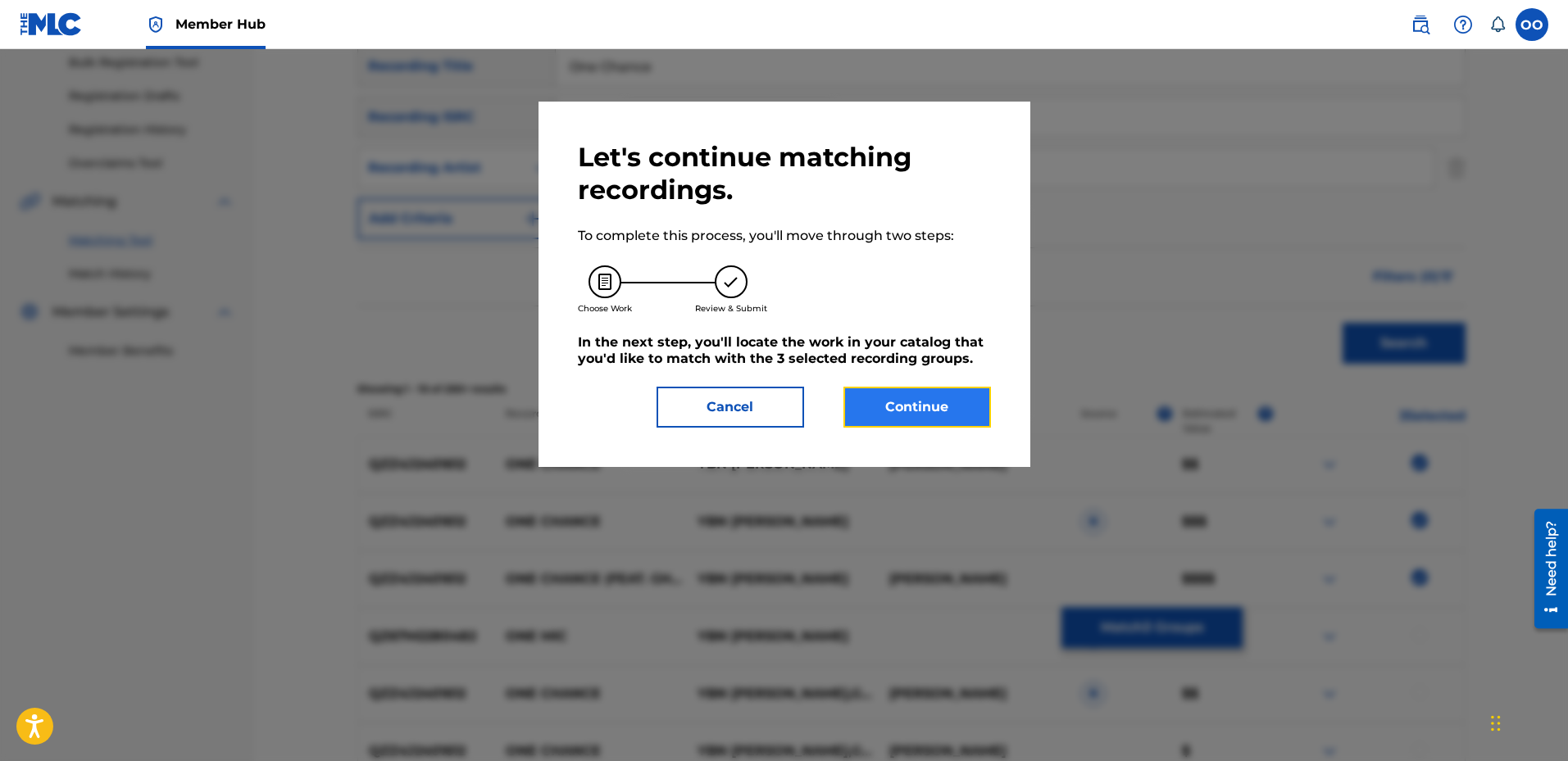
click at [942, 416] on button "Continue" at bounding box center [917, 407] width 147 height 41
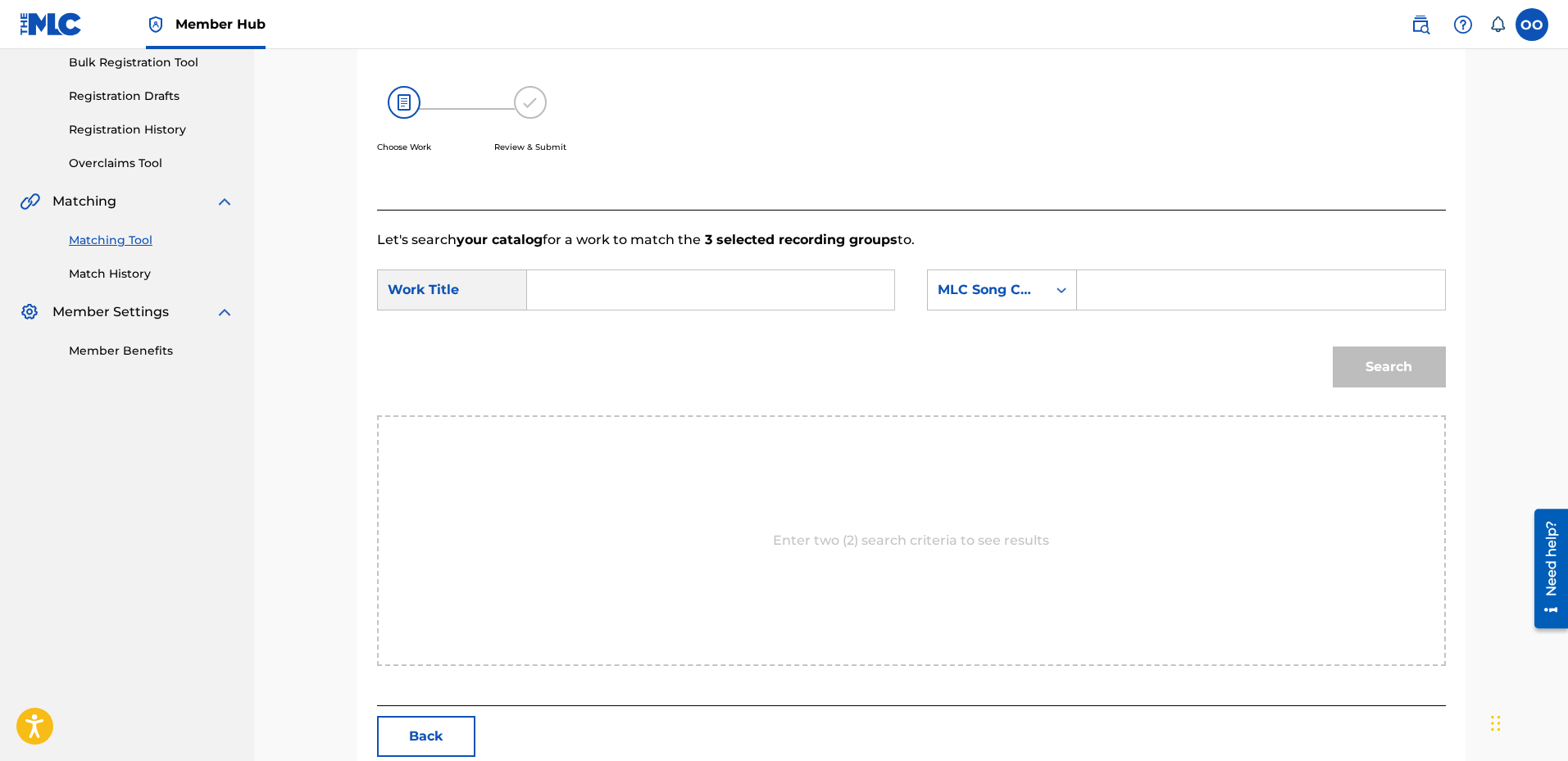
click at [744, 302] on input "Search Form" at bounding box center [710, 290] width 339 height 39
paste input "One Chance"
type input "One Chance"
click at [991, 297] on div "MLC Song Code" at bounding box center [987, 290] width 99 height 19
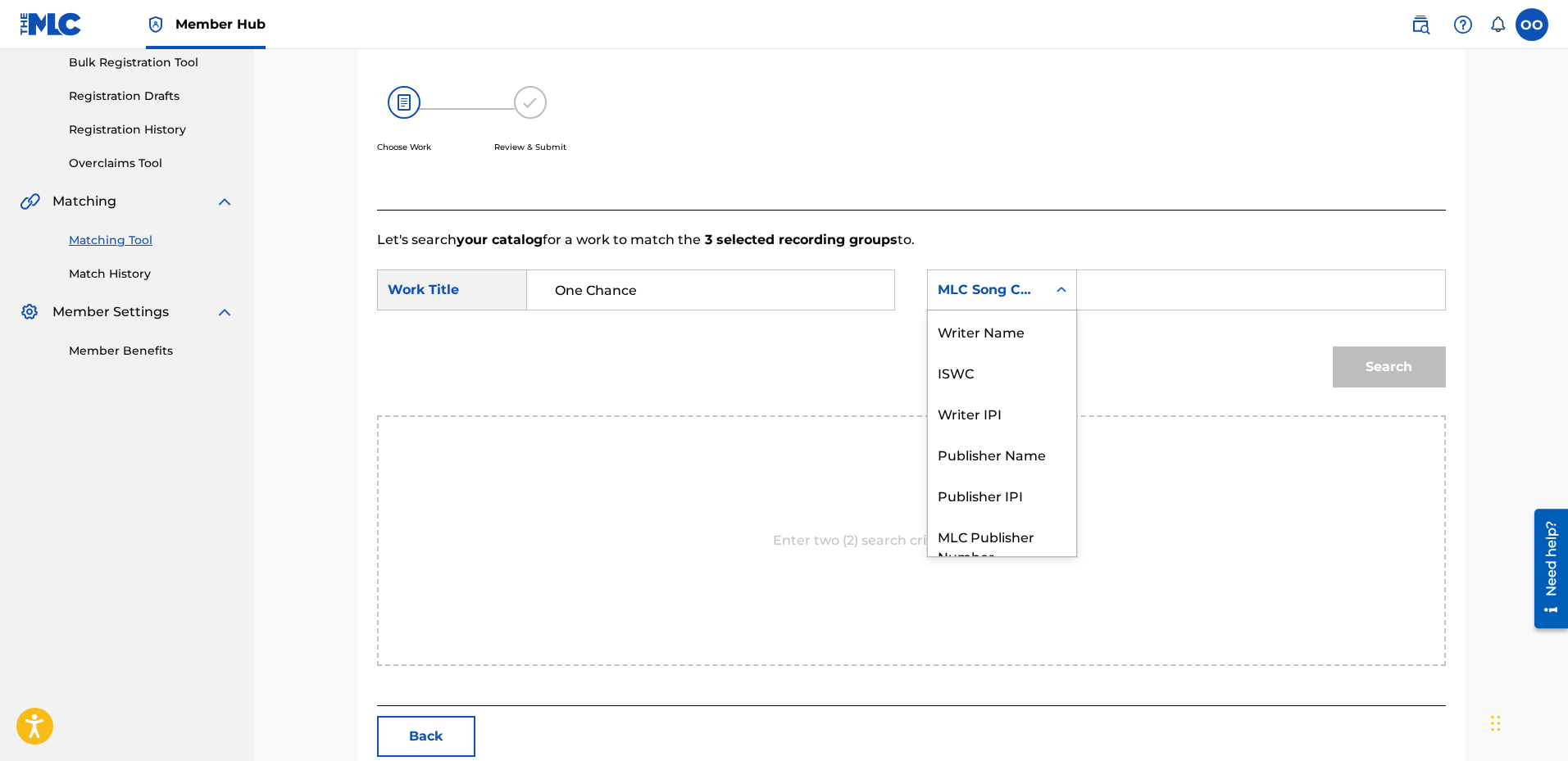
scroll to position [60, 0]
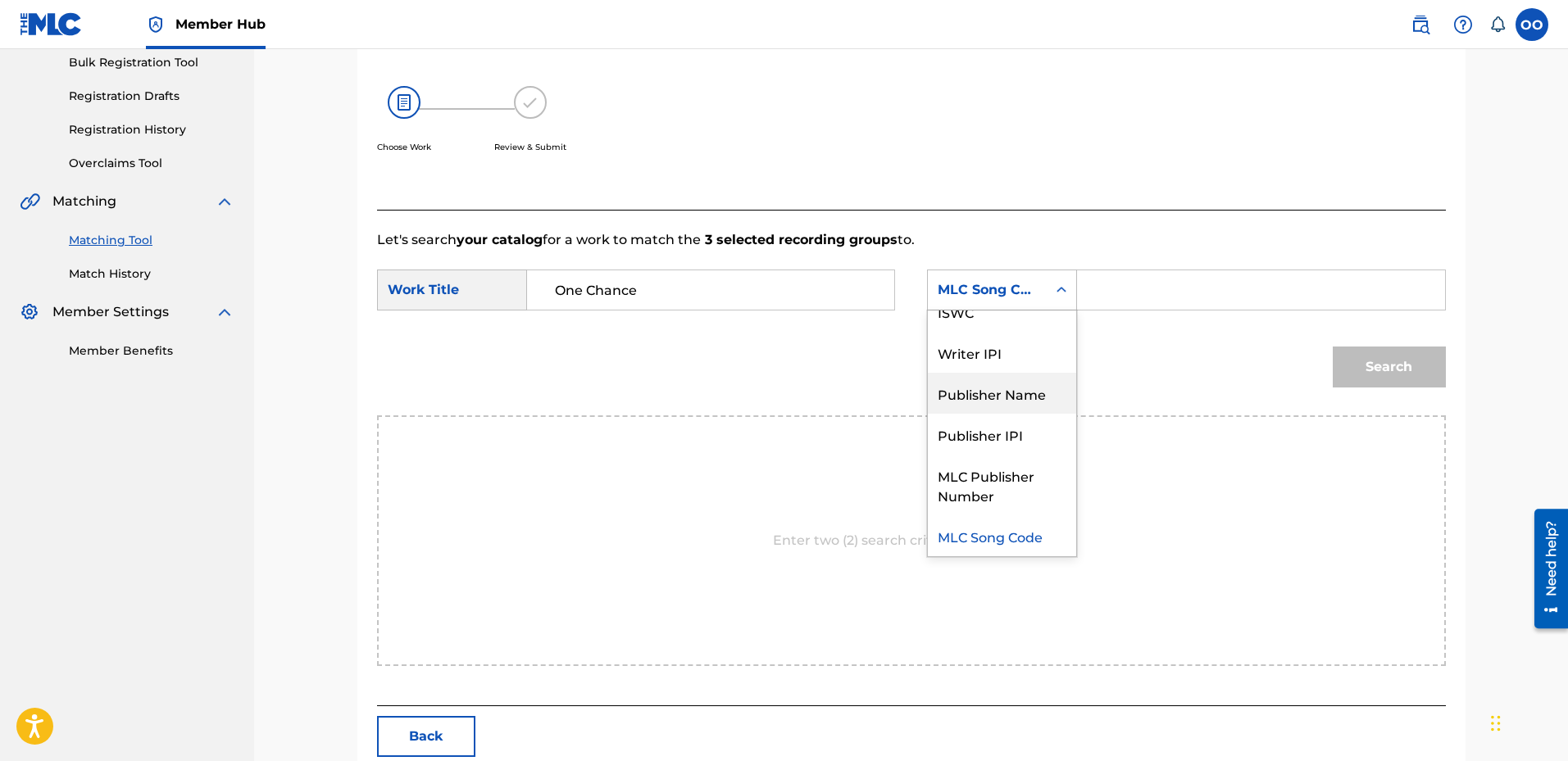
click at [999, 400] on div "Publisher Name" at bounding box center [1001, 393] width 148 height 41
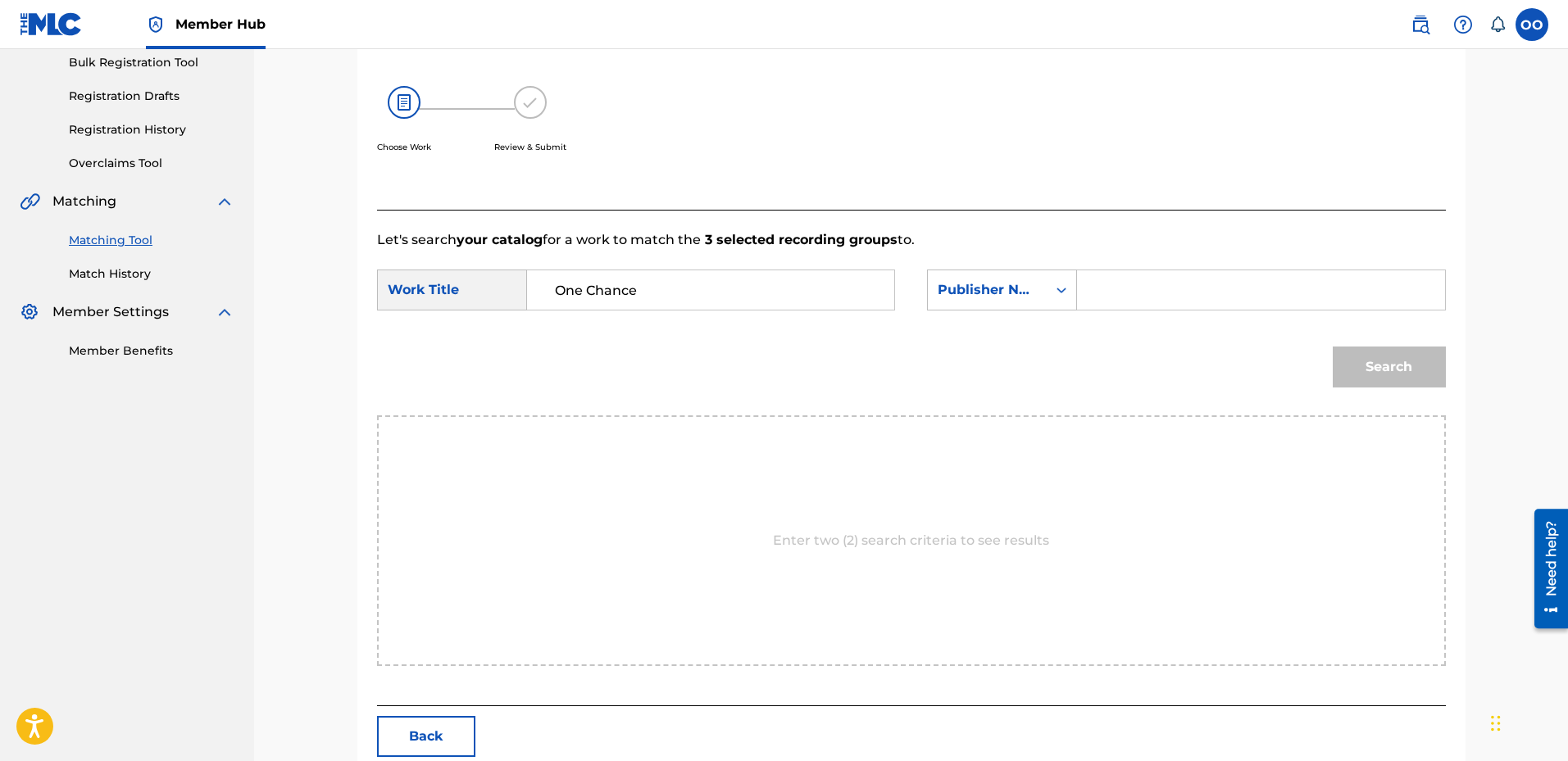
click at [1123, 292] on input "Search Form" at bounding box center [1261, 290] width 339 height 39
type input "fron"
click at [1333, 347] on button "Search" at bounding box center [1389, 367] width 113 height 41
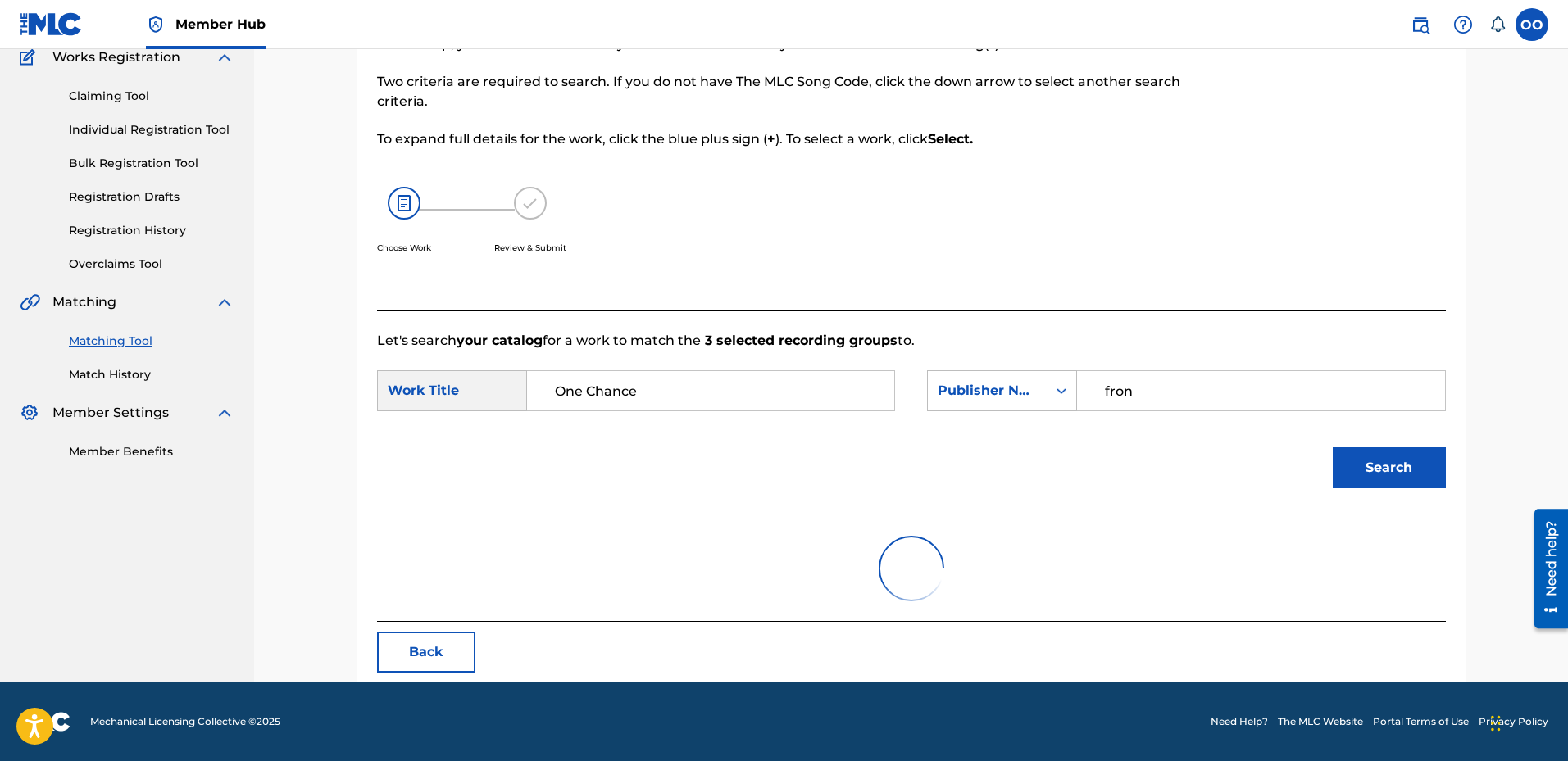
scroll to position [246, 0]
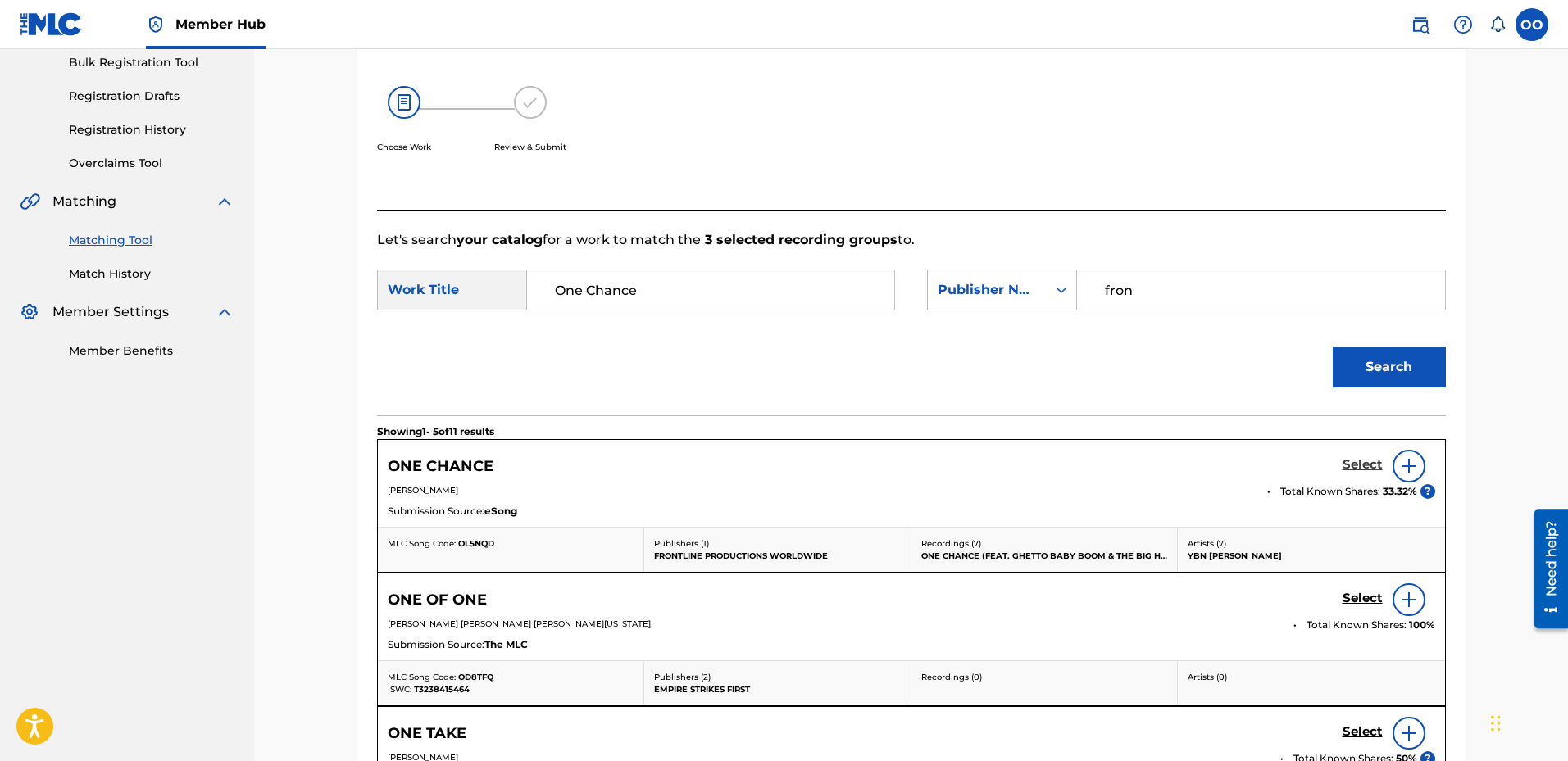
click at [1352, 466] on h5 "Select" at bounding box center [1363, 465] width 40 height 16
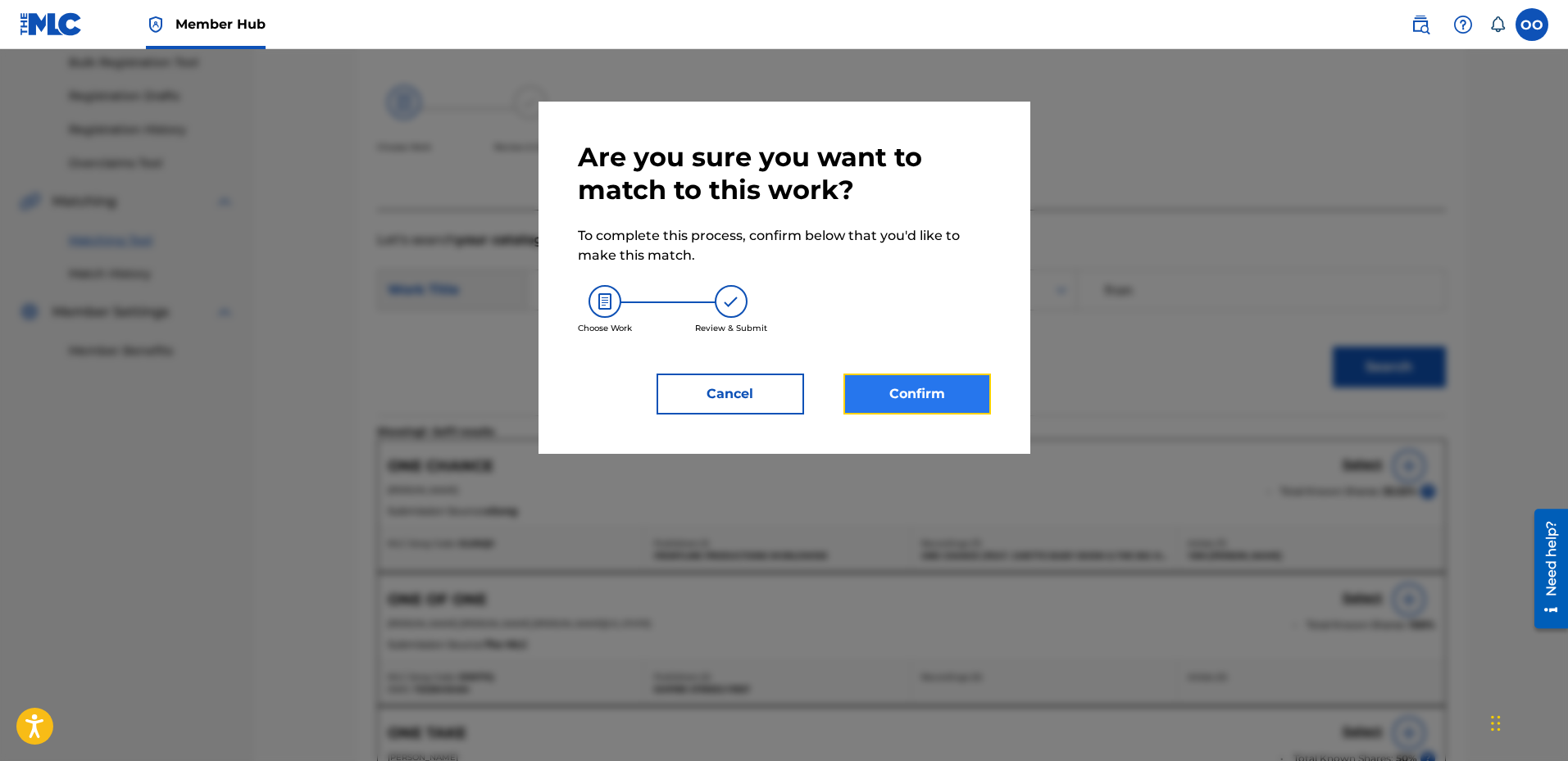
click at [926, 391] on button "Confirm" at bounding box center [917, 394] width 147 height 41
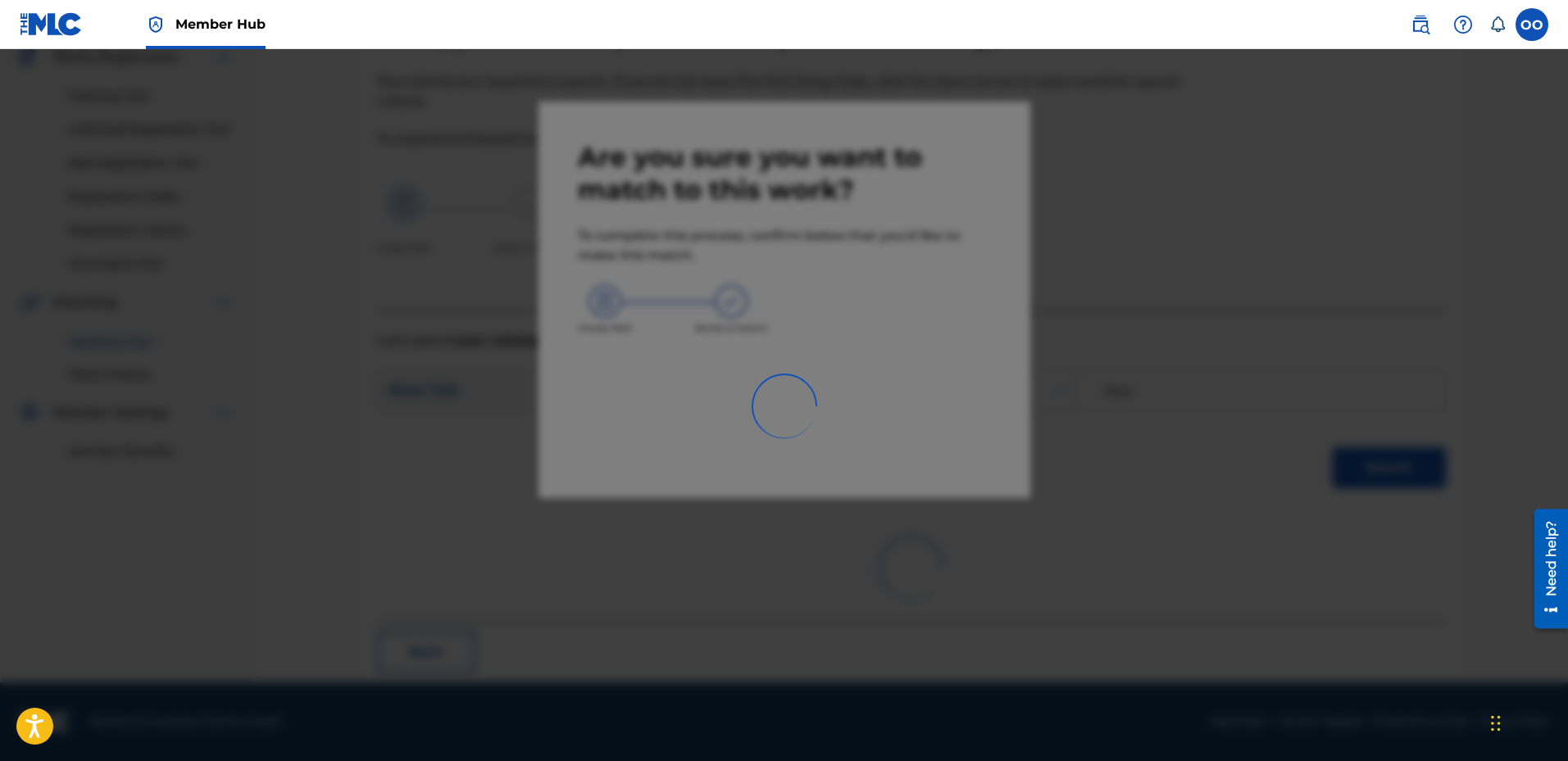
scroll to position [43, 0]
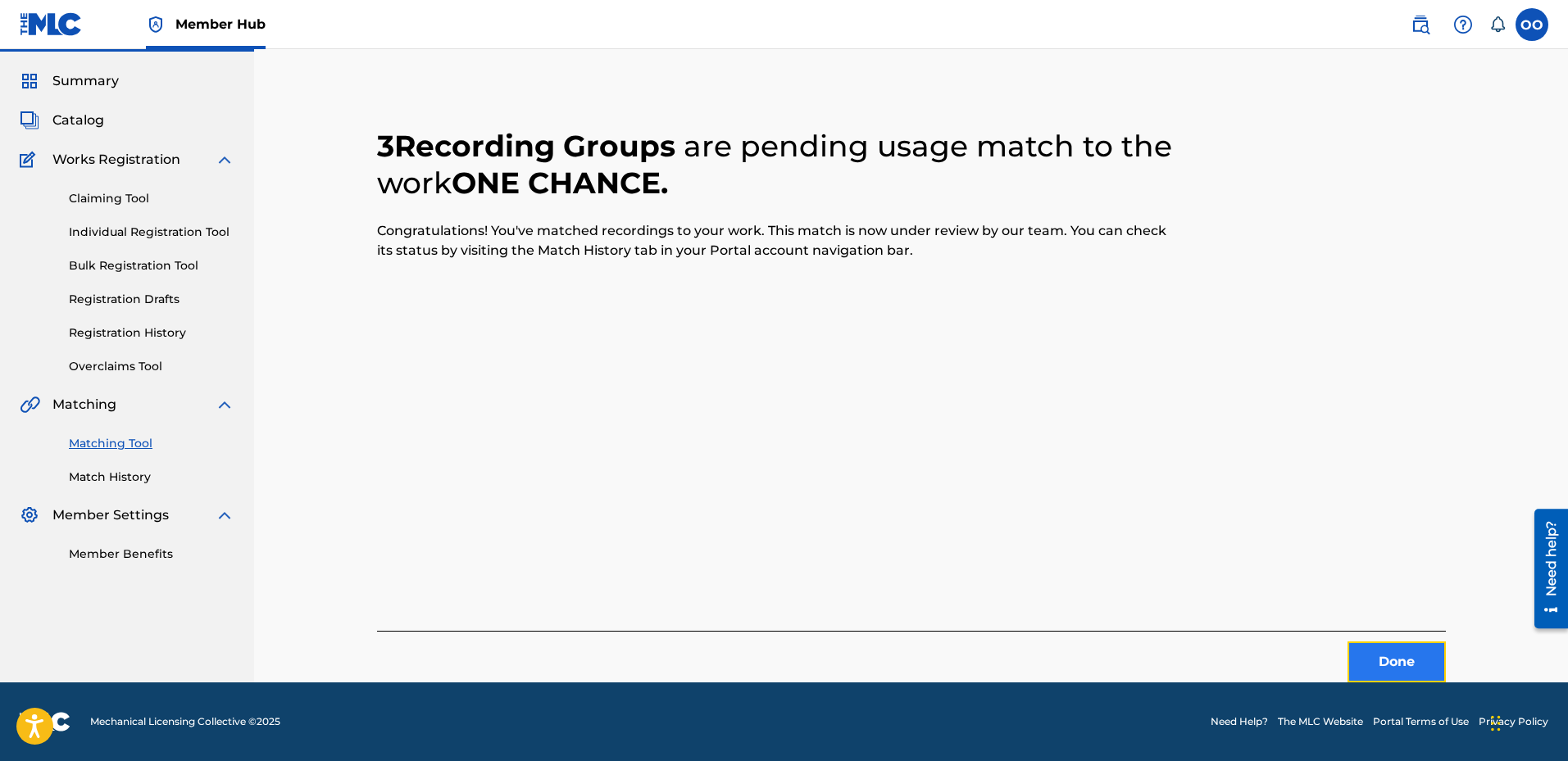
click at [1394, 651] on button "Done" at bounding box center [1397, 662] width 98 height 41
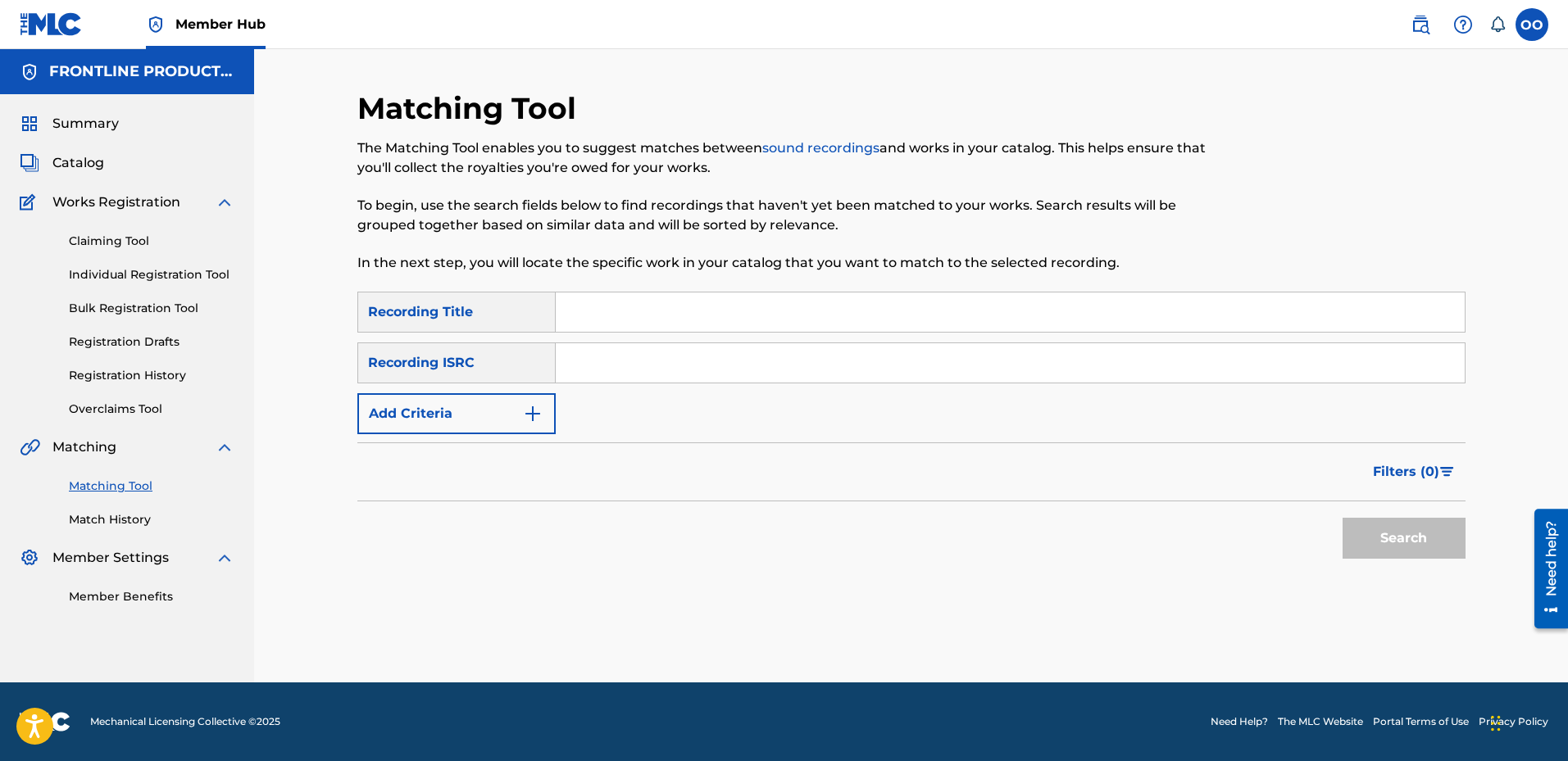
click at [608, 323] on input "Search Form" at bounding box center [1011, 312] width 909 height 39
paste input "L.O.C."
type input "L.O.C."
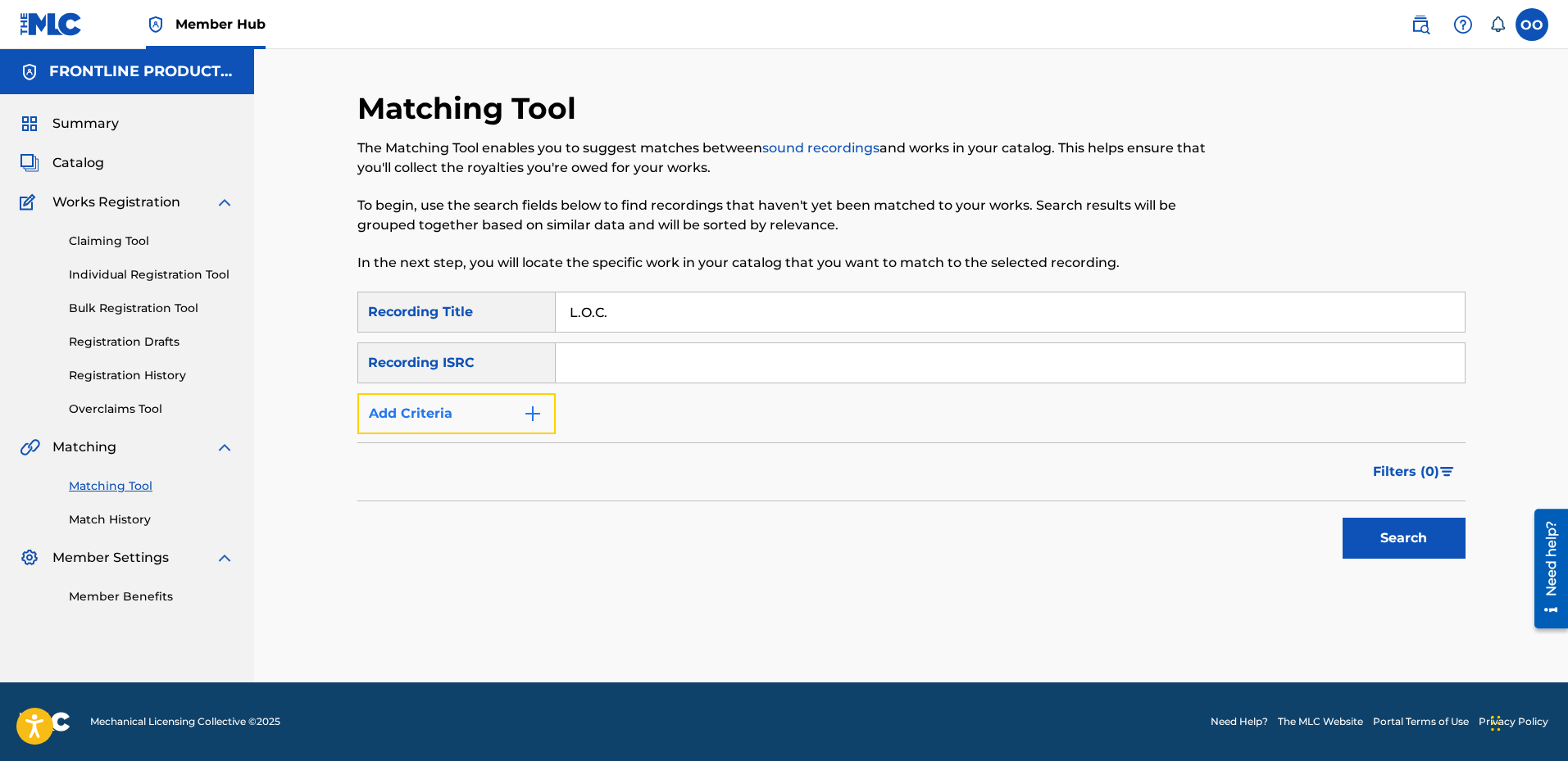
click at [406, 413] on button "Add Criteria" at bounding box center [456, 413] width 198 height 41
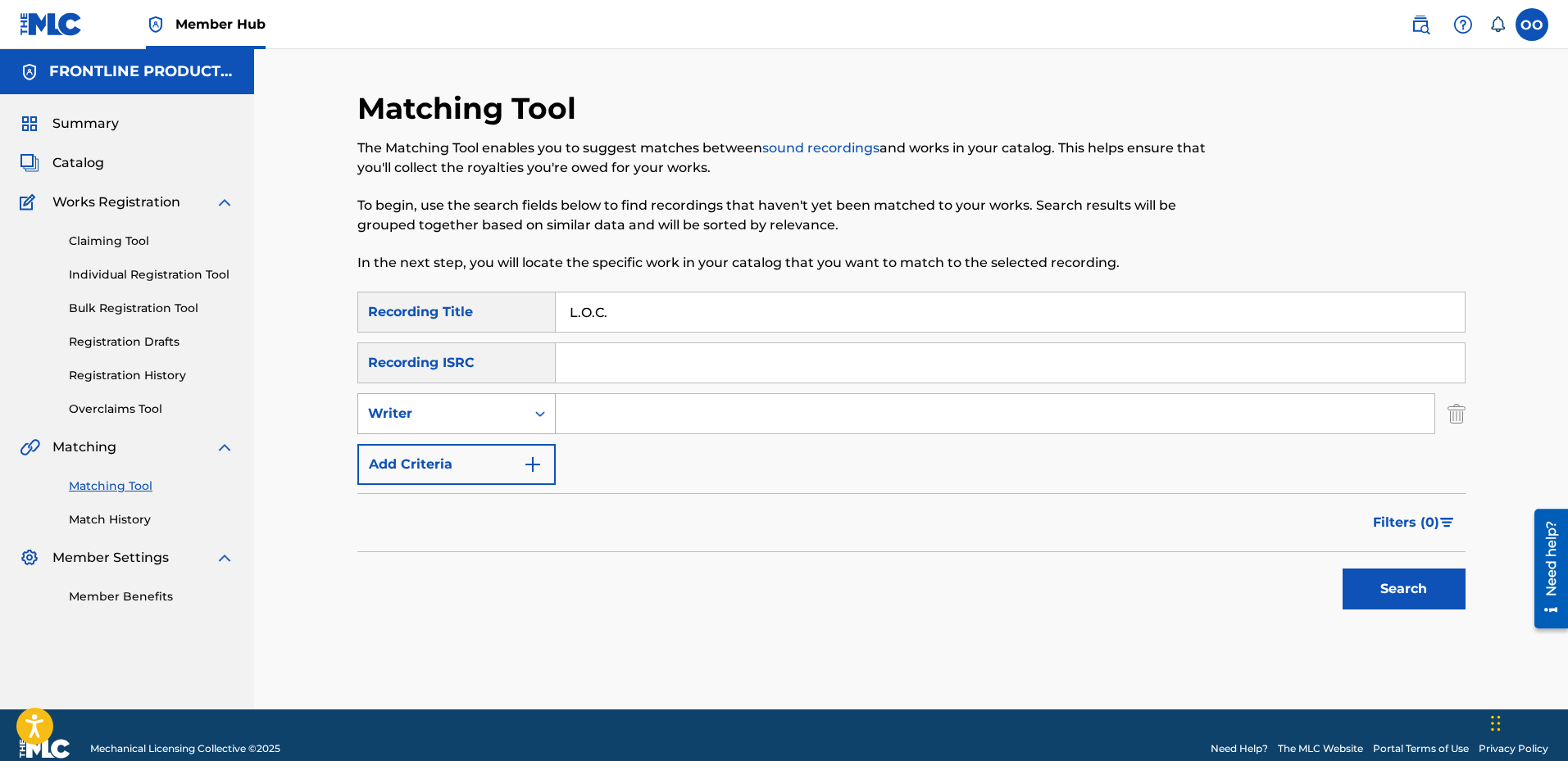
click at [448, 411] on div "Writer" at bounding box center [441, 413] width 147 height 19
click at [442, 451] on div "Recording Artist" at bounding box center [456, 454] width 197 height 41
click at [599, 415] on input "Search Form" at bounding box center [995, 413] width 879 height 39
paste input "The Big Homie"
type input "The Big Homie"
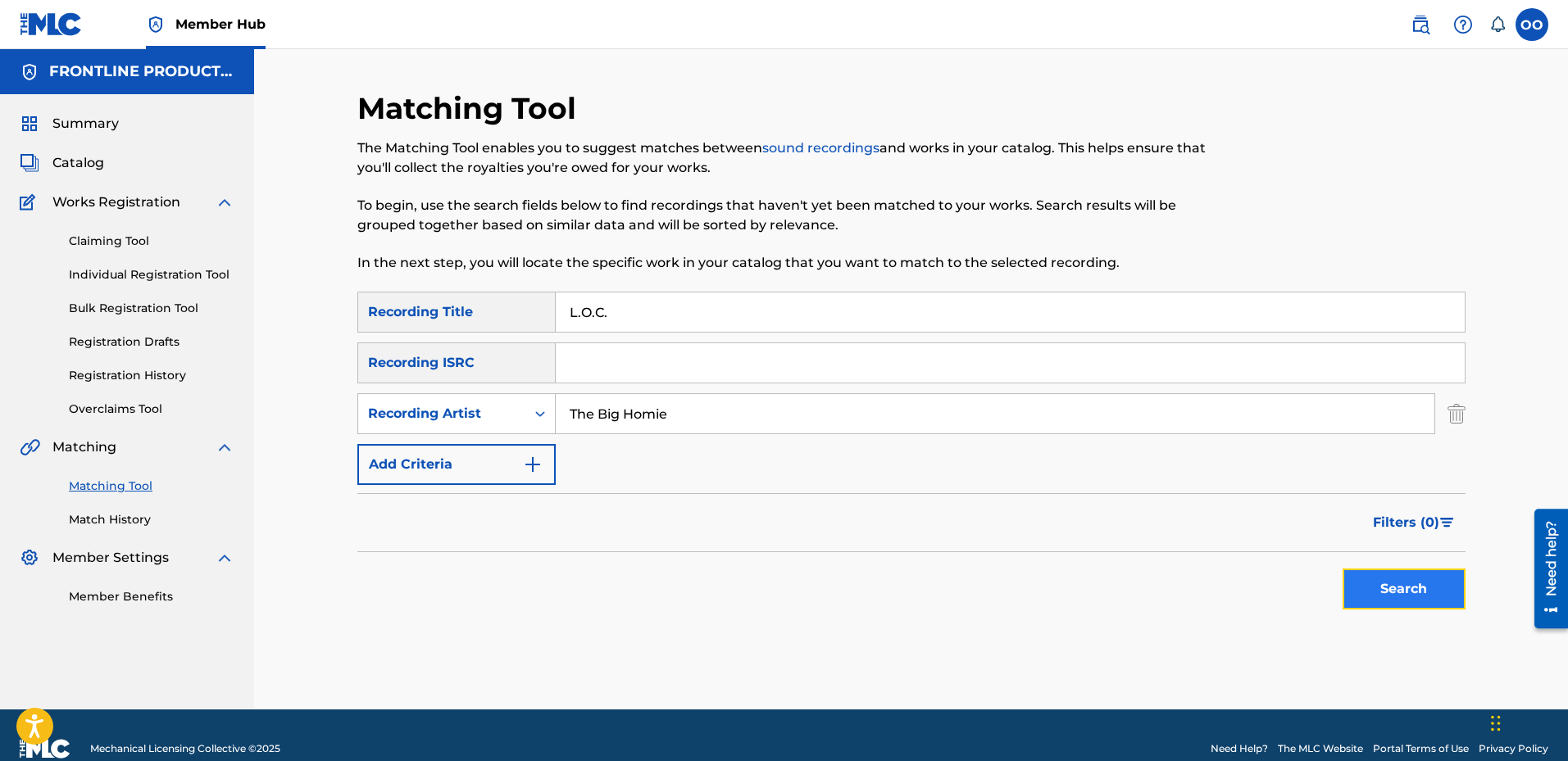
click at [1451, 594] on button "Search" at bounding box center [1404, 588] width 123 height 41
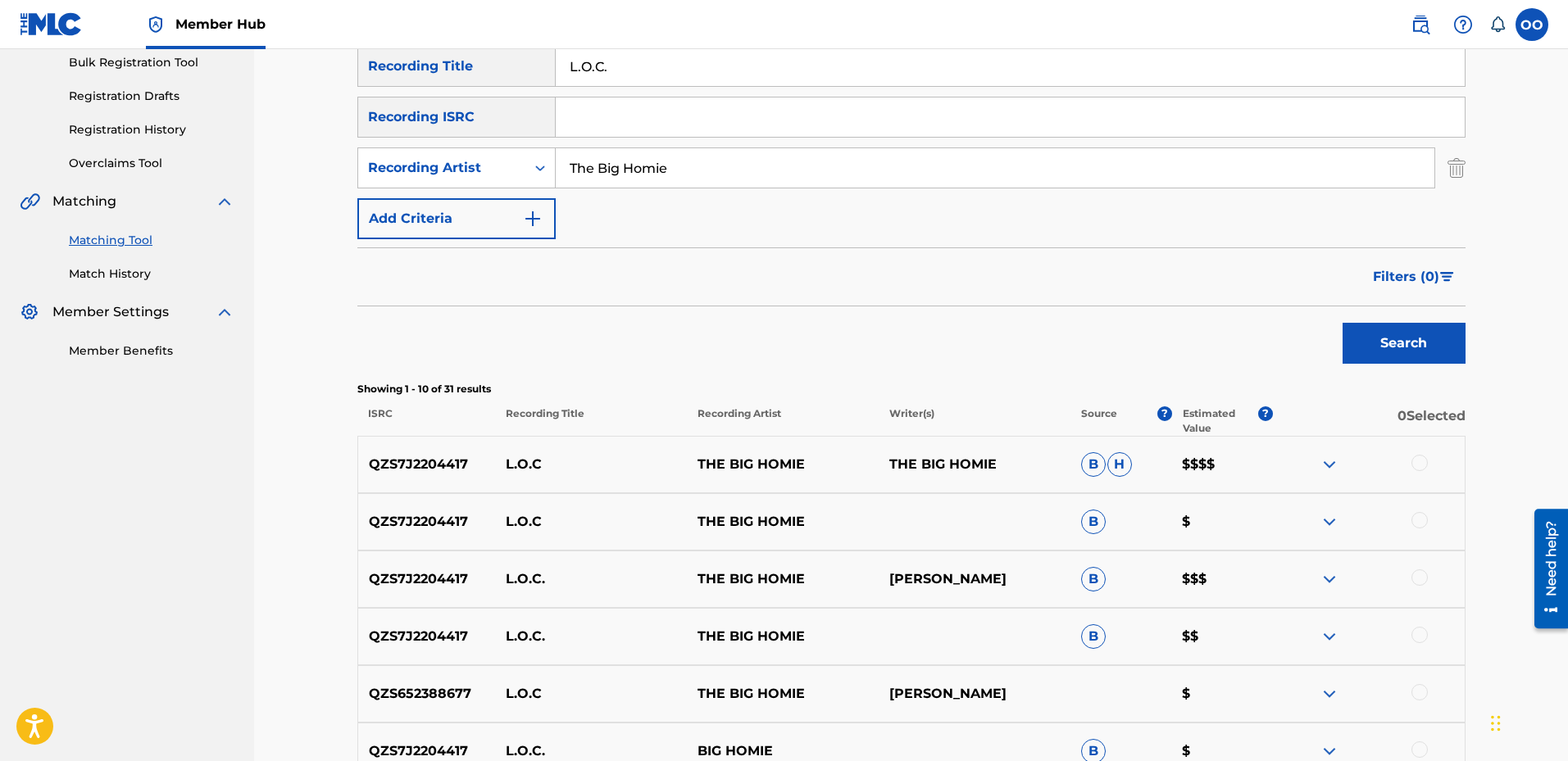
scroll to position [328, 0]
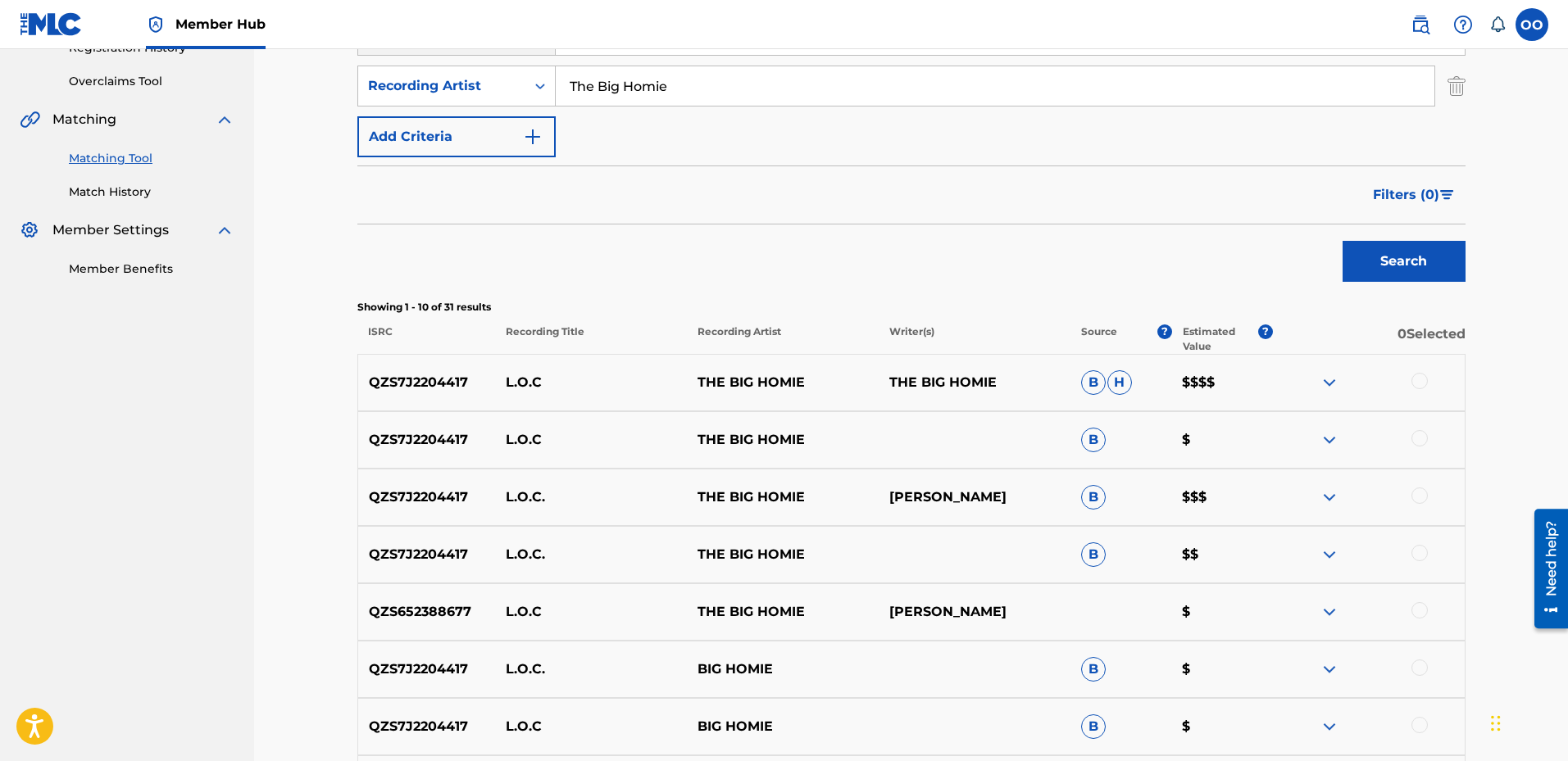
click at [1419, 379] on div at bounding box center [1420, 381] width 17 height 17
click at [1417, 441] on div at bounding box center [1420, 438] width 17 height 17
click at [1420, 497] on div at bounding box center [1420, 496] width 17 height 17
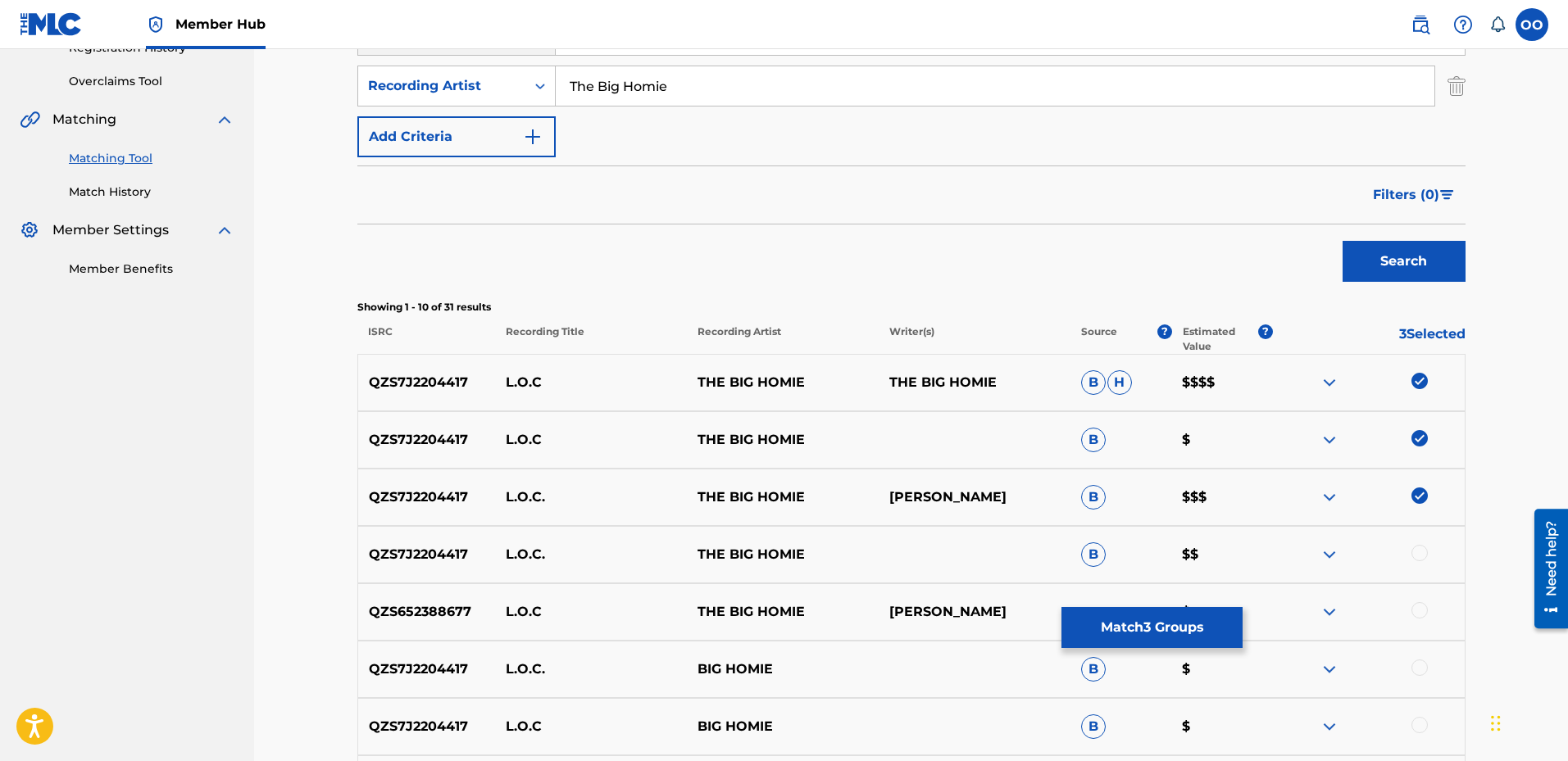
click at [1419, 556] on div at bounding box center [1420, 553] width 17 height 17
click at [1417, 619] on div at bounding box center [1368, 612] width 192 height 19
click at [1422, 610] on div at bounding box center [1420, 610] width 17 height 17
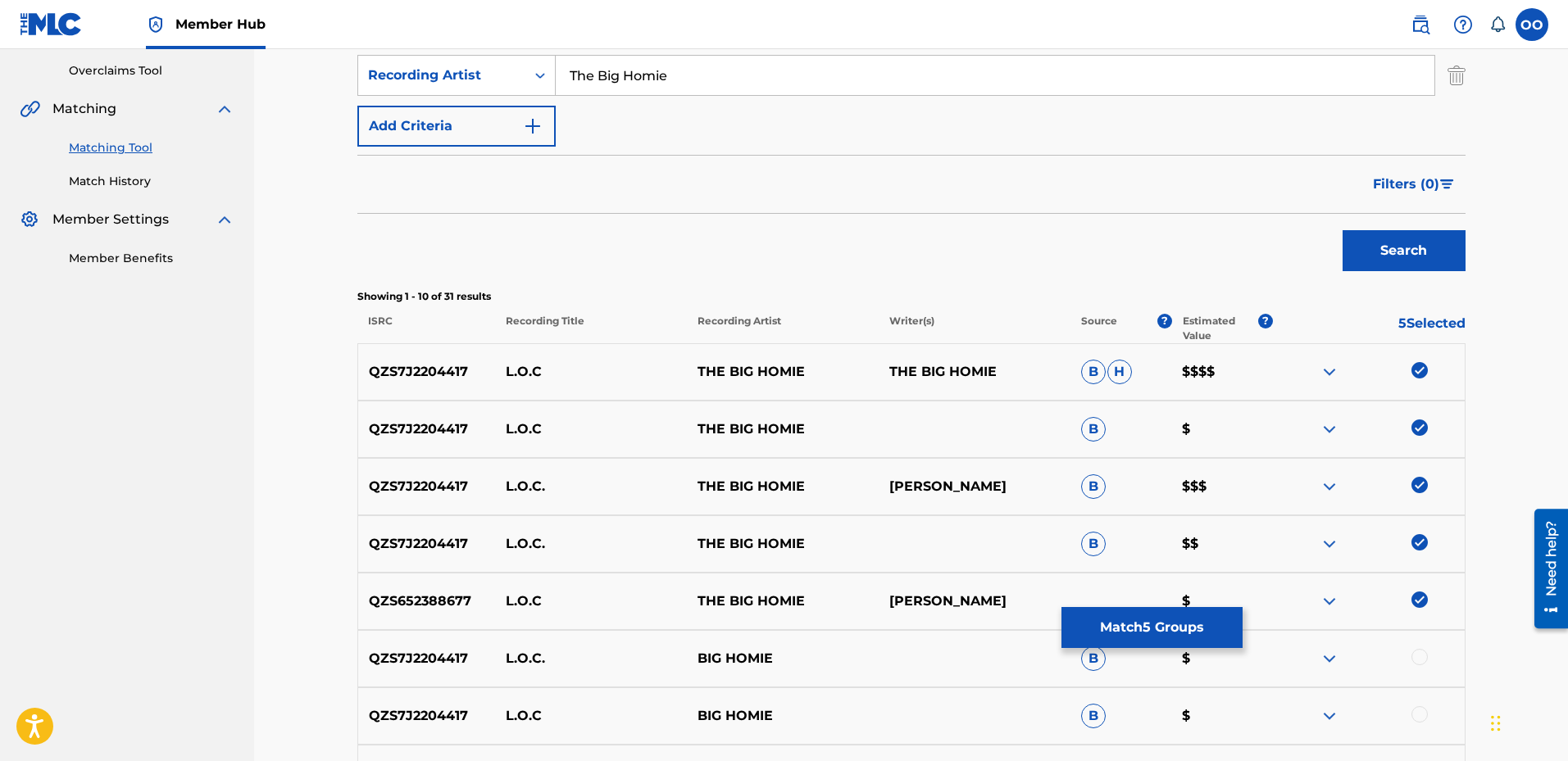
scroll to position [410, 0]
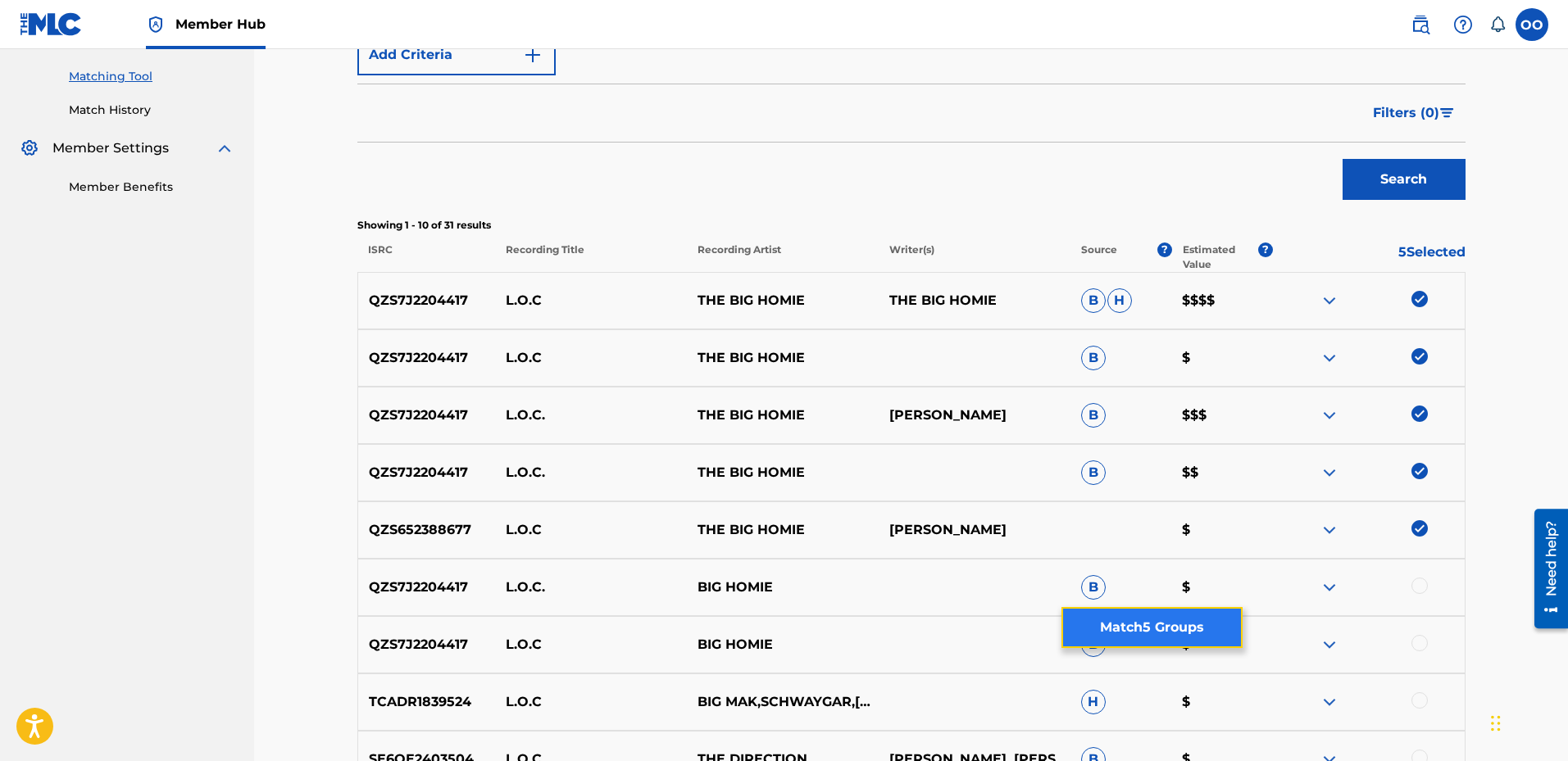
click at [1183, 636] on button "Match 5 Groups" at bounding box center [1152, 627] width 181 height 41
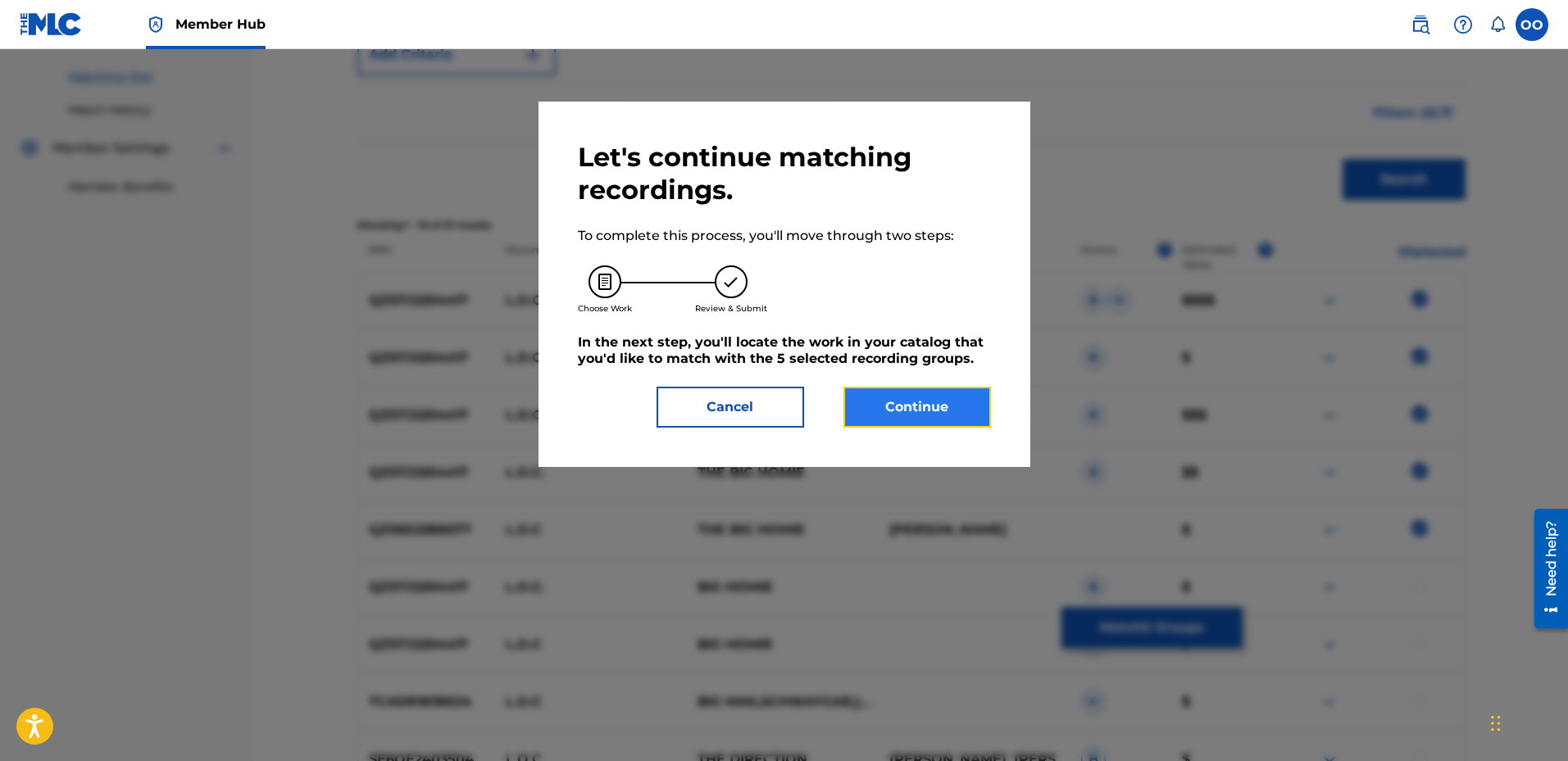
click at [939, 401] on button "Continue" at bounding box center [917, 407] width 147 height 41
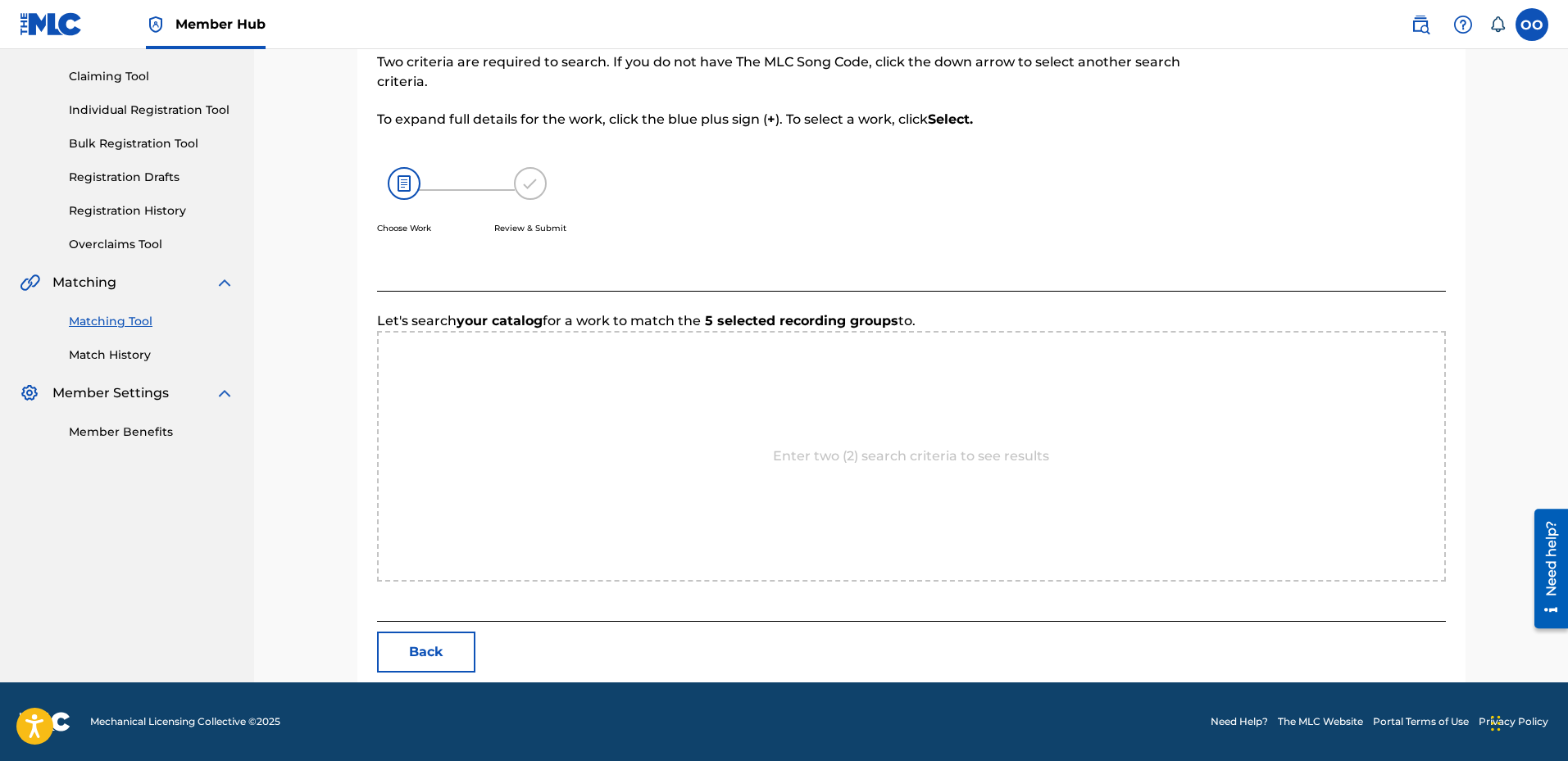
scroll to position [330, 0]
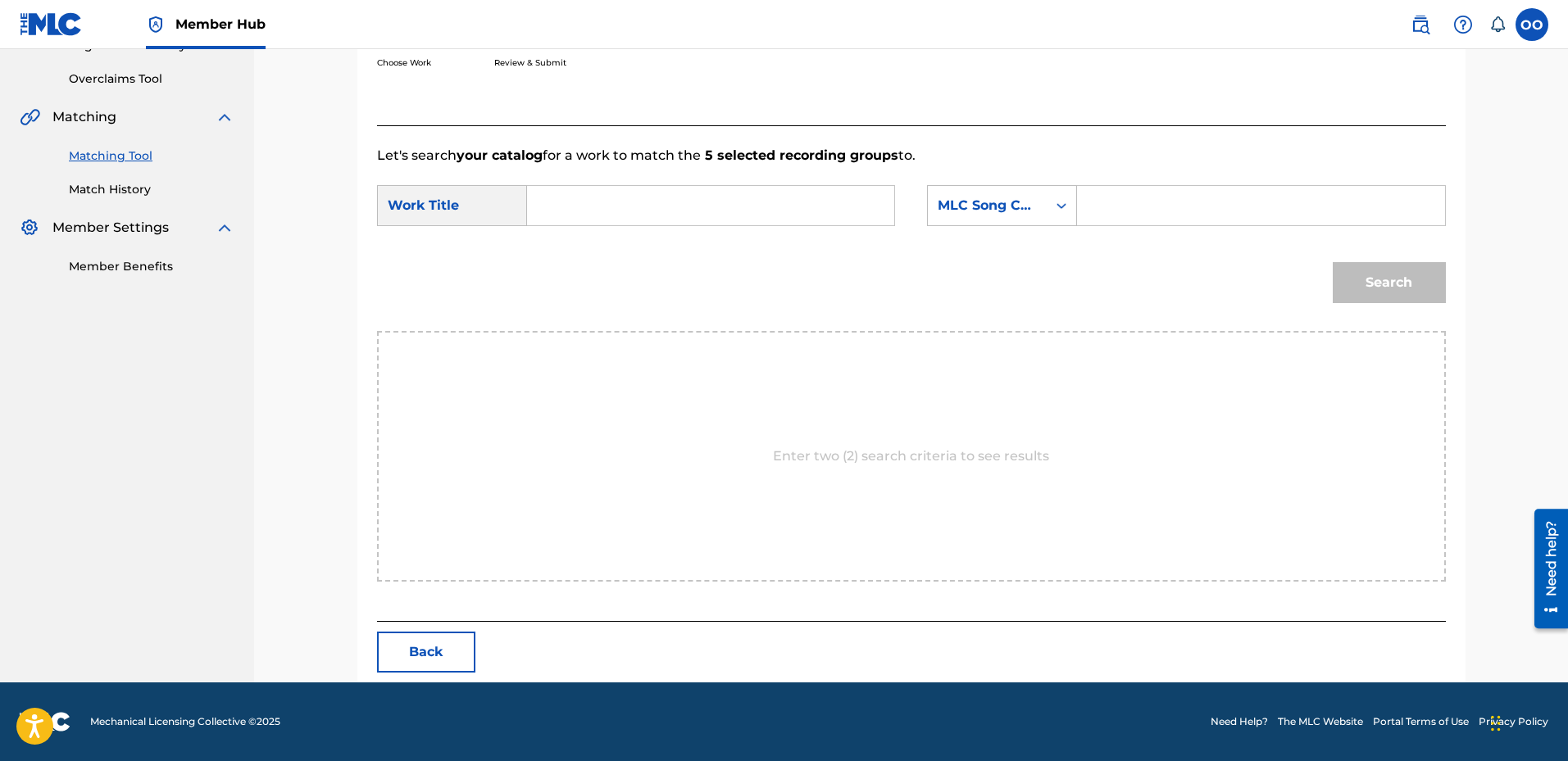
click at [584, 223] on input "Search Form" at bounding box center [710, 205] width 339 height 39
paste input "L.O.C."
type input "L.O.C."
click at [970, 215] on div "MLC Song Code" at bounding box center [987, 206] width 99 height 19
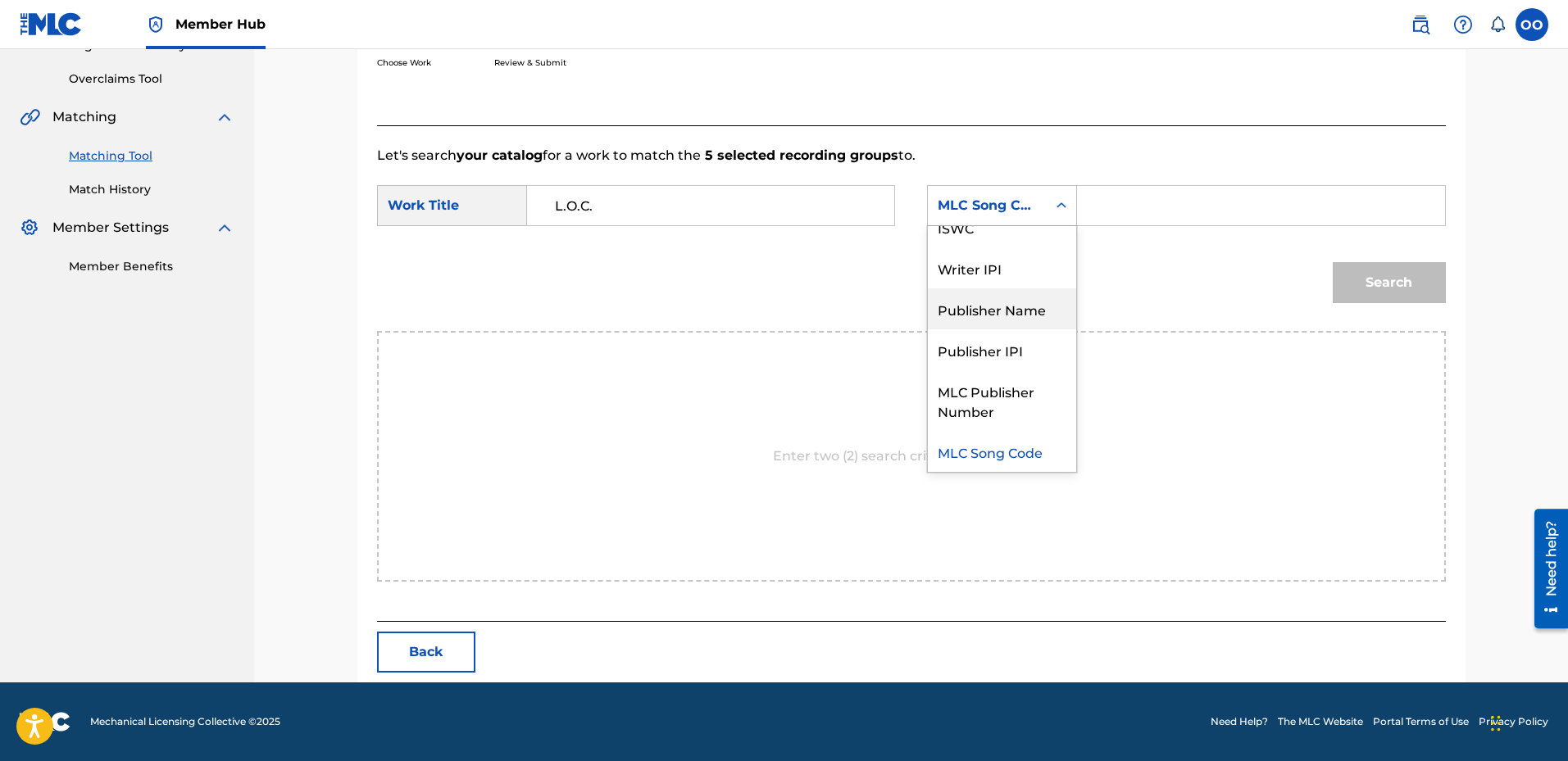
click at [964, 311] on div "Publisher Name" at bounding box center [1001, 308] width 148 height 41
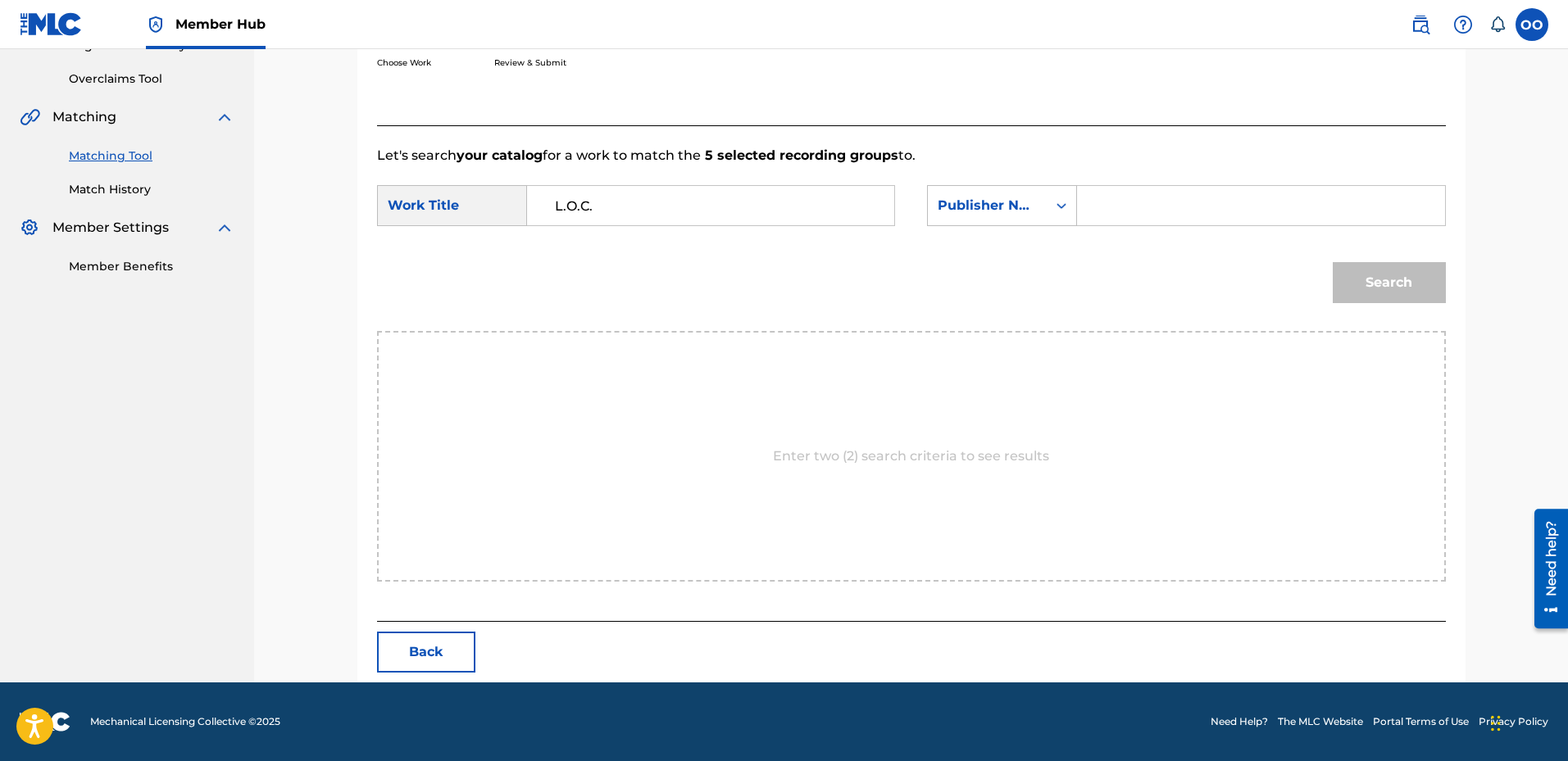
click at [1110, 223] on input "Search Form" at bounding box center [1261, 205] width 339 height 39
type input "front"
click at [1333, 262] on button "Search" at bounding box center [1389, 282] width 113 height 41
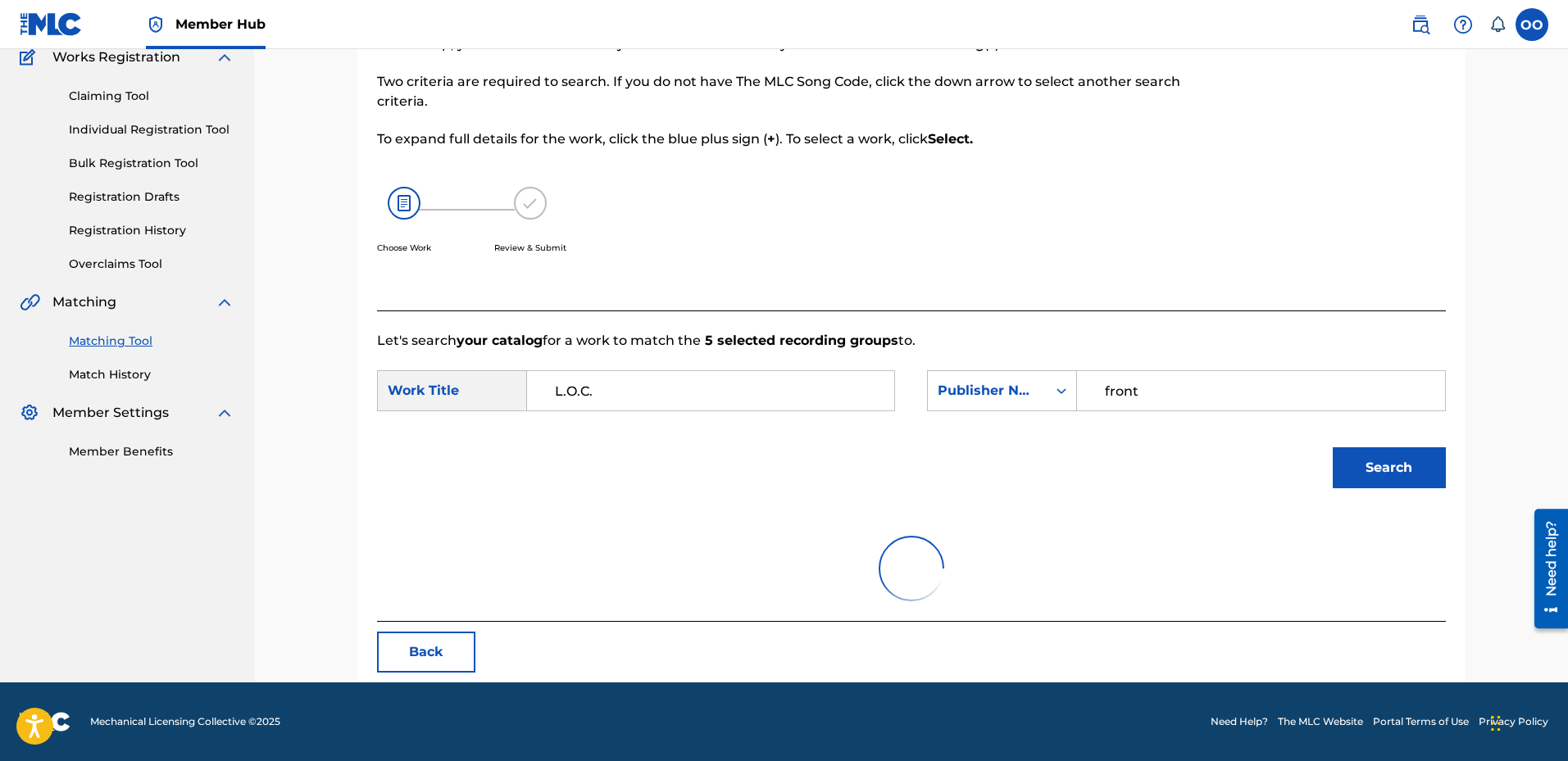
scroll to position [282, 0]
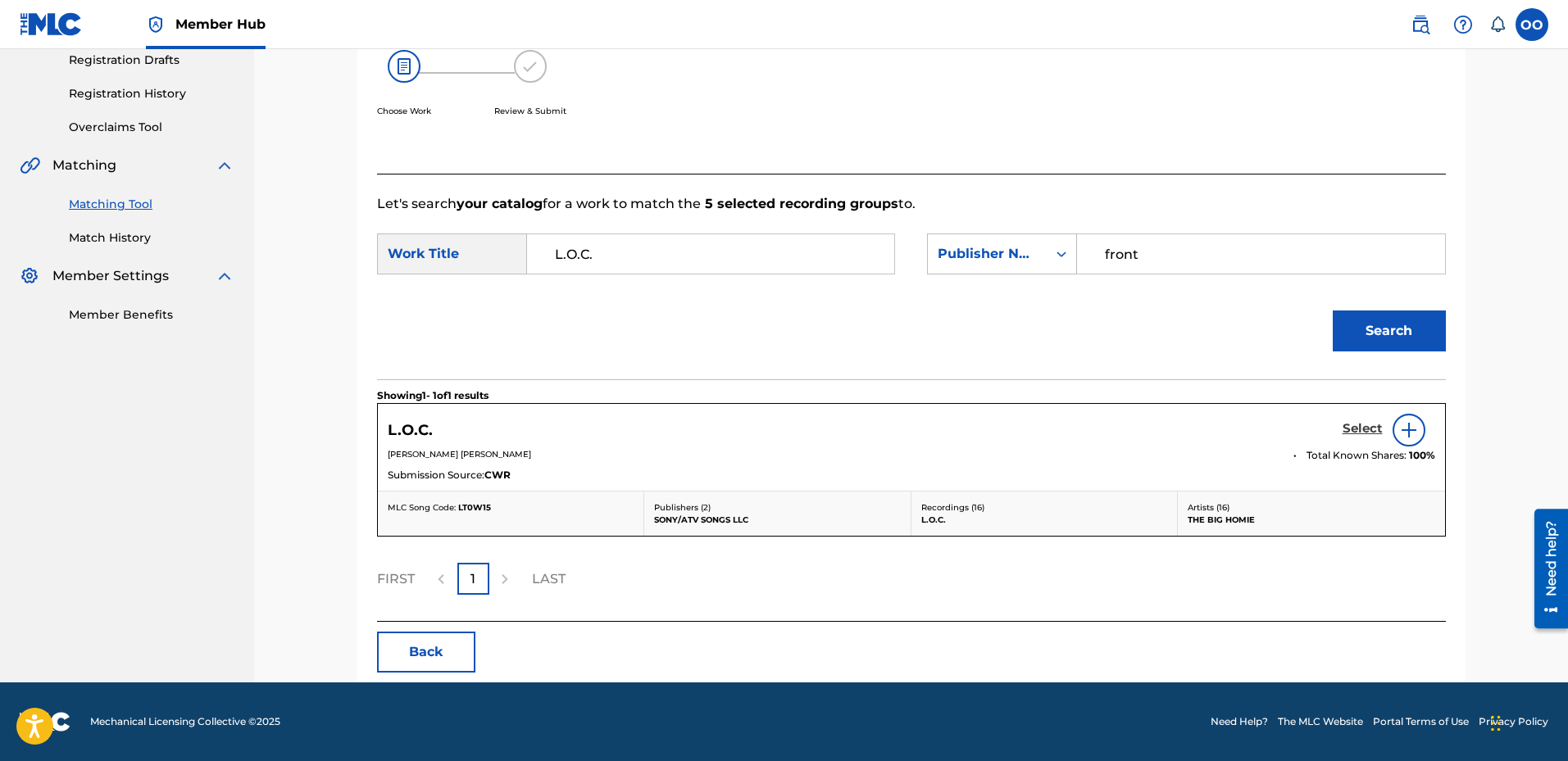
click at [1364, 431] on h5 "Select" at bounding box center [1363, 429] width 40 height 16
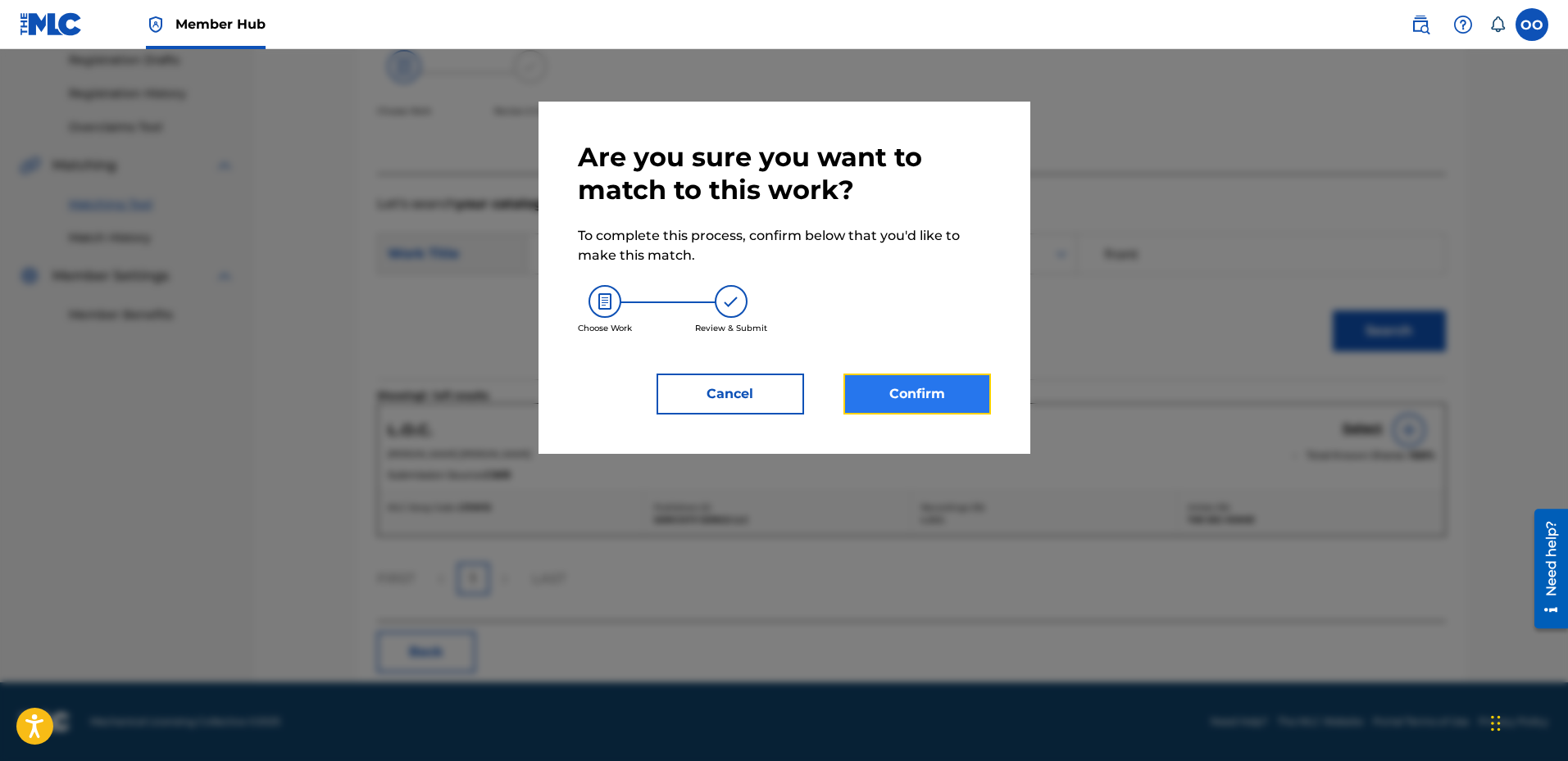
click at [922, 394] on button "Confirm" at bounding box center [917, 394] width 147 height 41
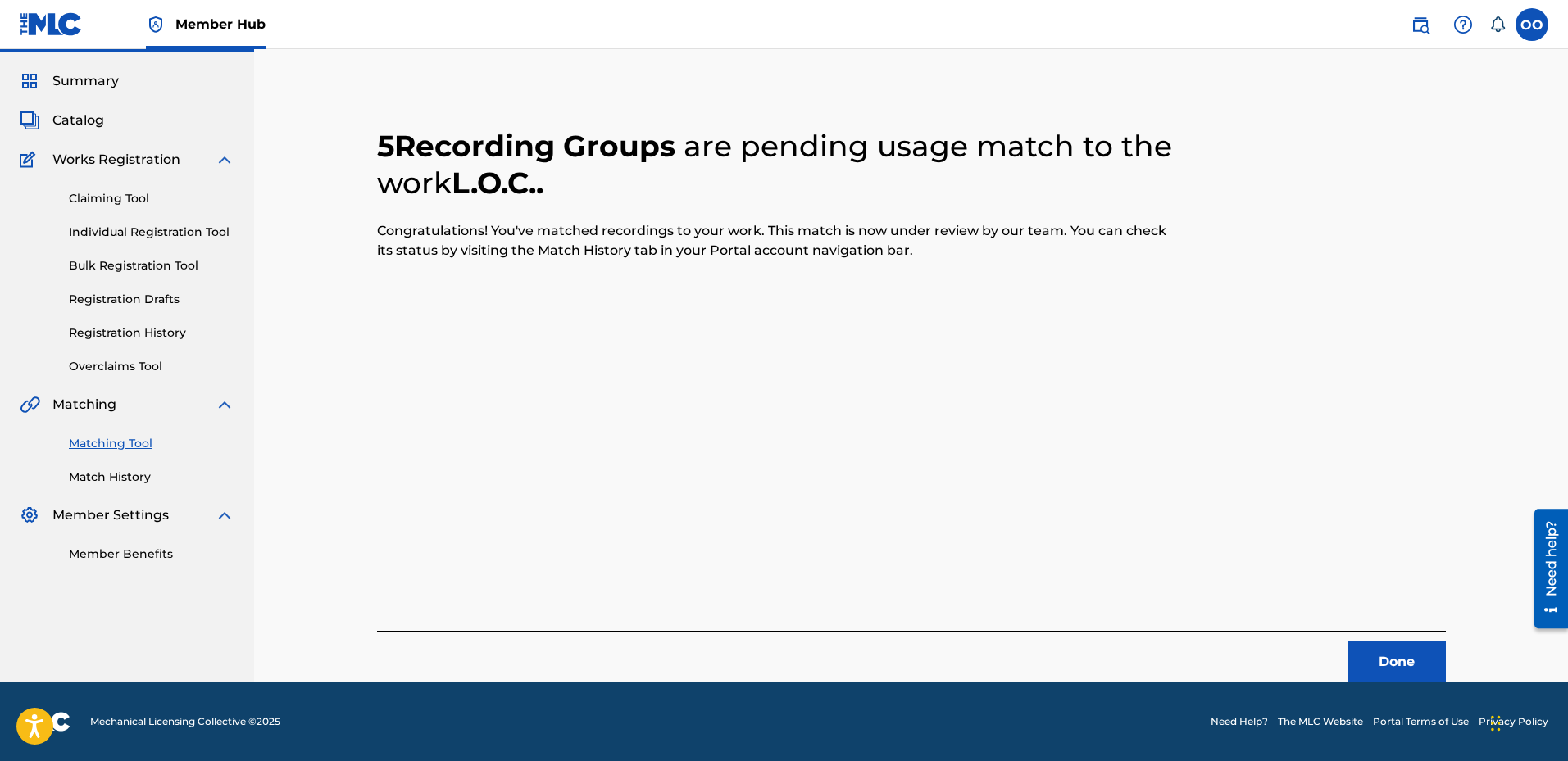
scroll to position [43, 0]
click at [1385, 660] on button "Done" at bounding box center [1397, 662] width 98 height 41
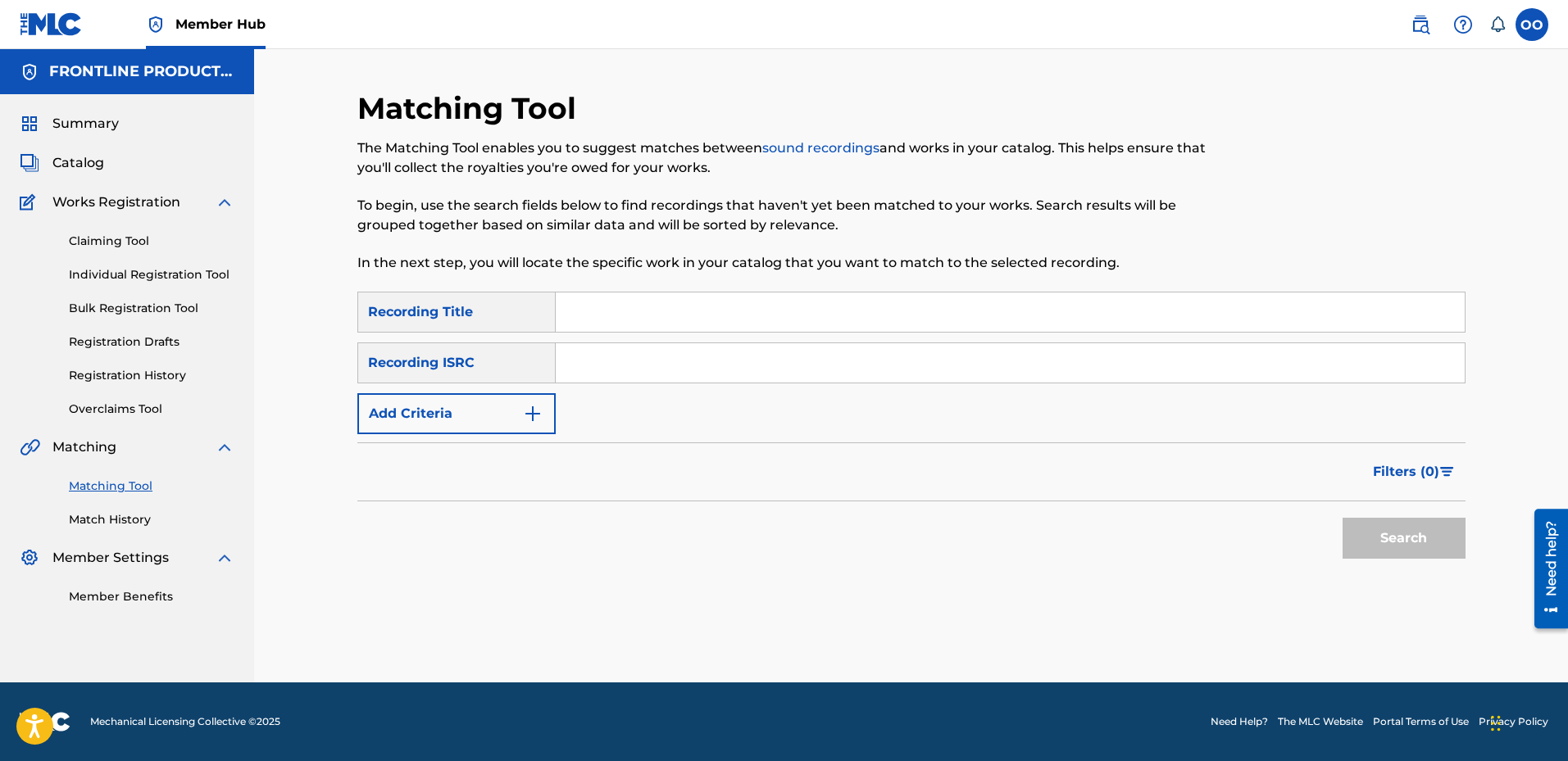
scroll to position [0, 0]
click at [649, 305] on input "Search Form" at bounding box center [1011, 312] width 909 height 39
paste input "Thug All My Life"
type input "Thug All My Life"
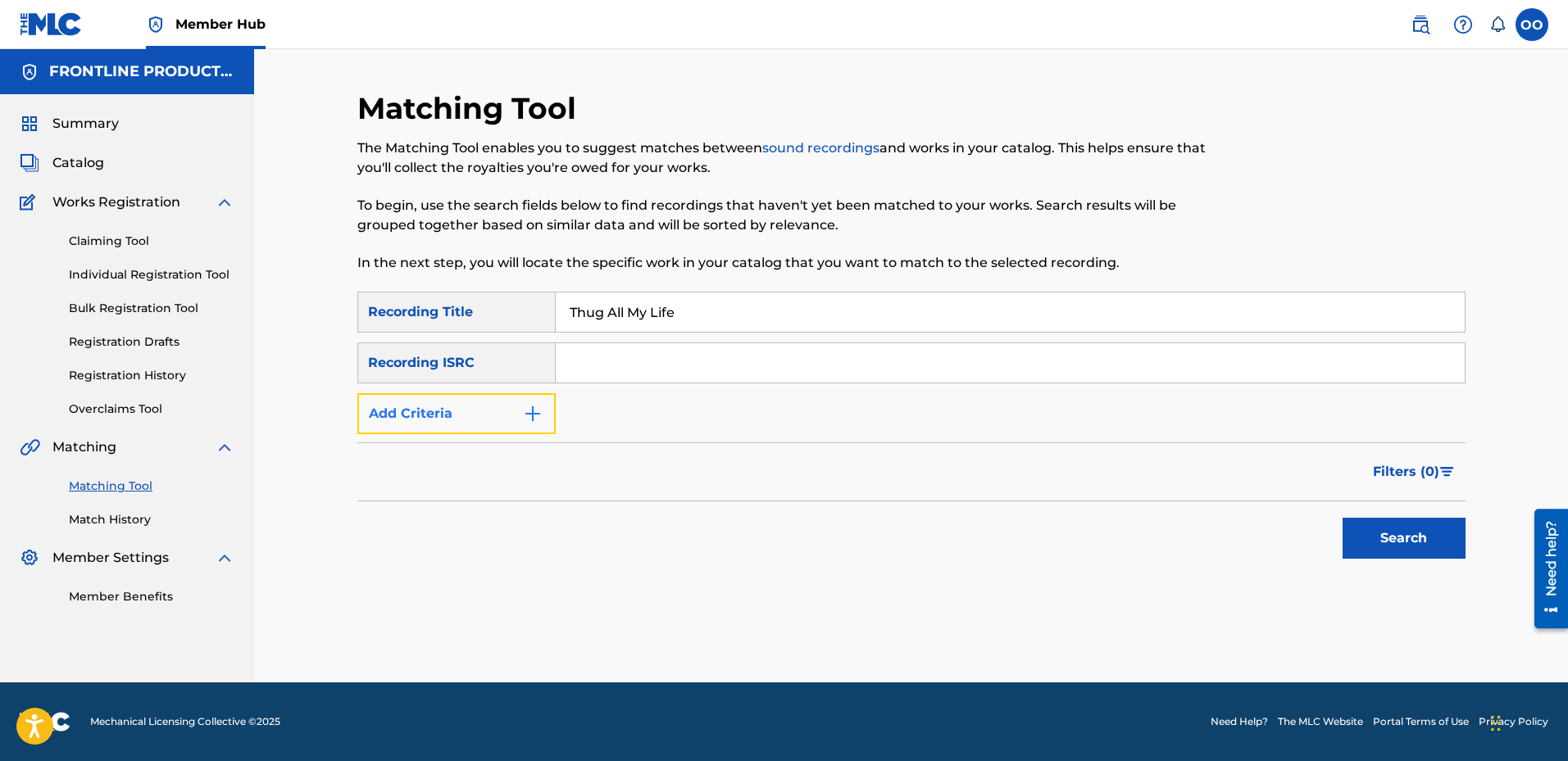
click at [467, 395] on button "Add Criteria" at bounding box center [456, 413] width 198 height 41
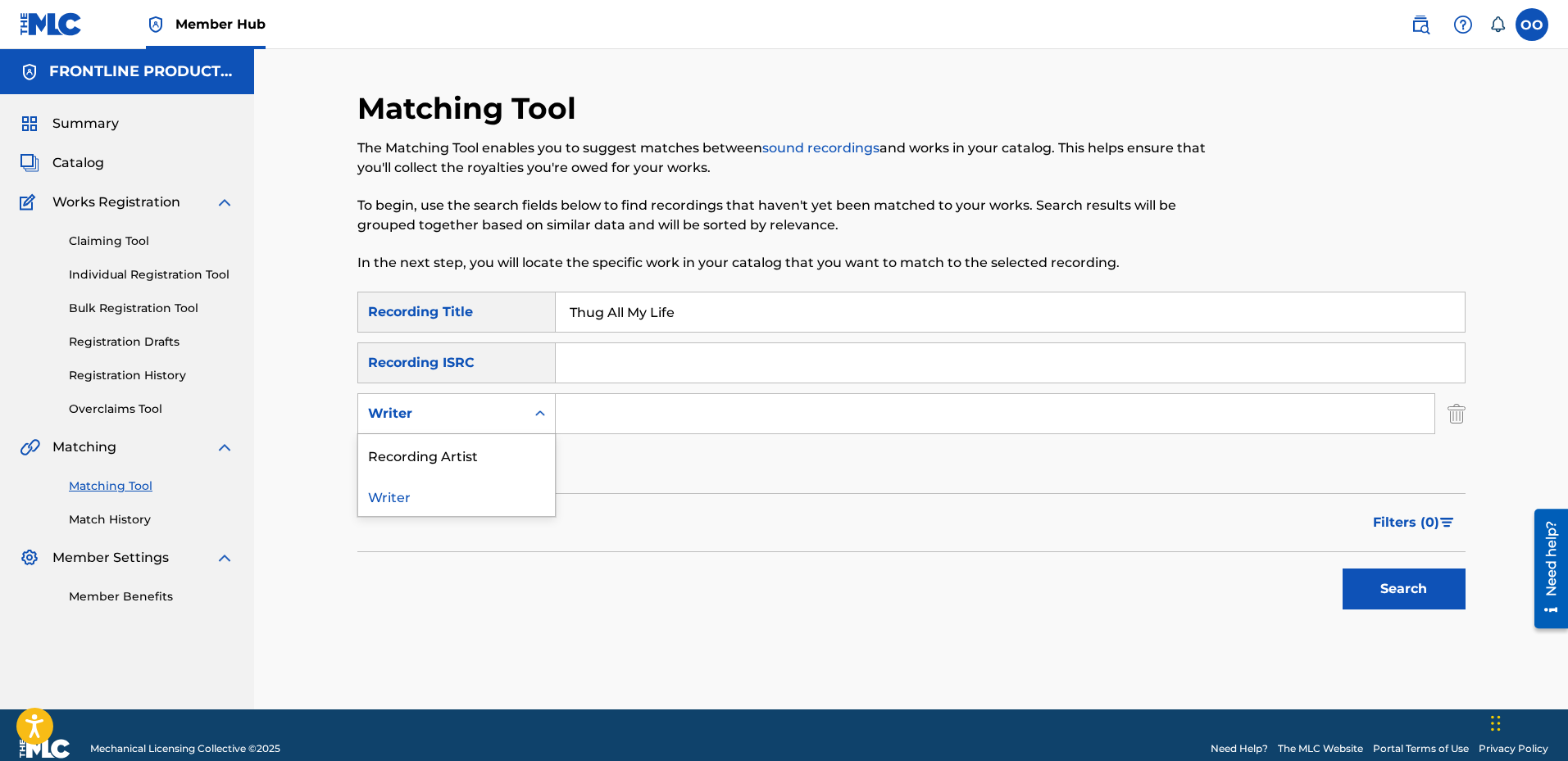
click at [472, 398] on div "Writer" at bounding box center [456, 413] width 198 height 41
click at [491, 468] on div "Recording Artist" at bounding box center [456, 454] width 197 height 41
click at [676, 425] on input "Search Form" at bounding box center [995, 413] width 879 height 39
paste input "The Big Homie"
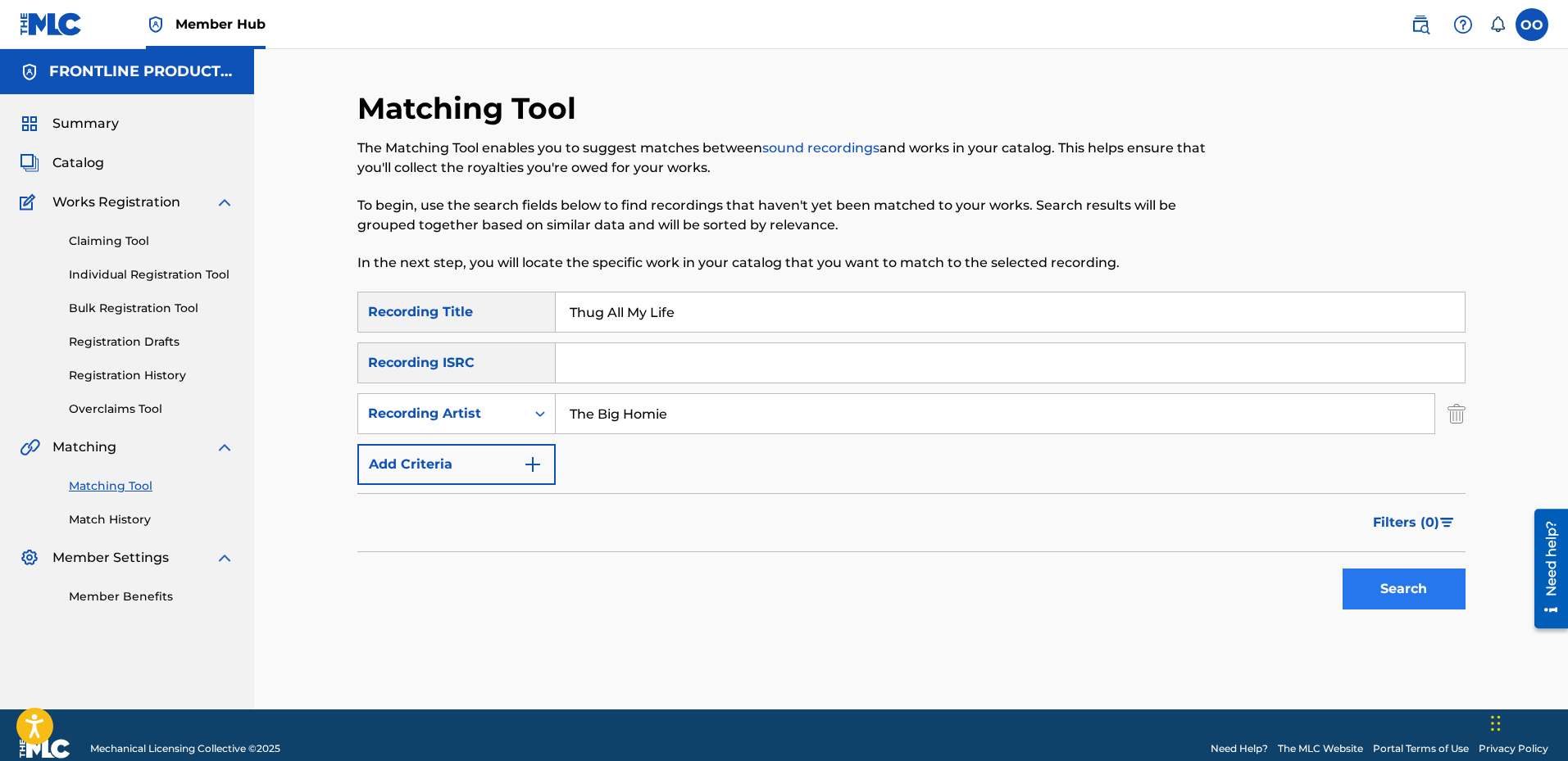
type input "The Big Homie"
click at [1424, 603] on button "Search" at bounding box center [1404, 588] width 123 height 41
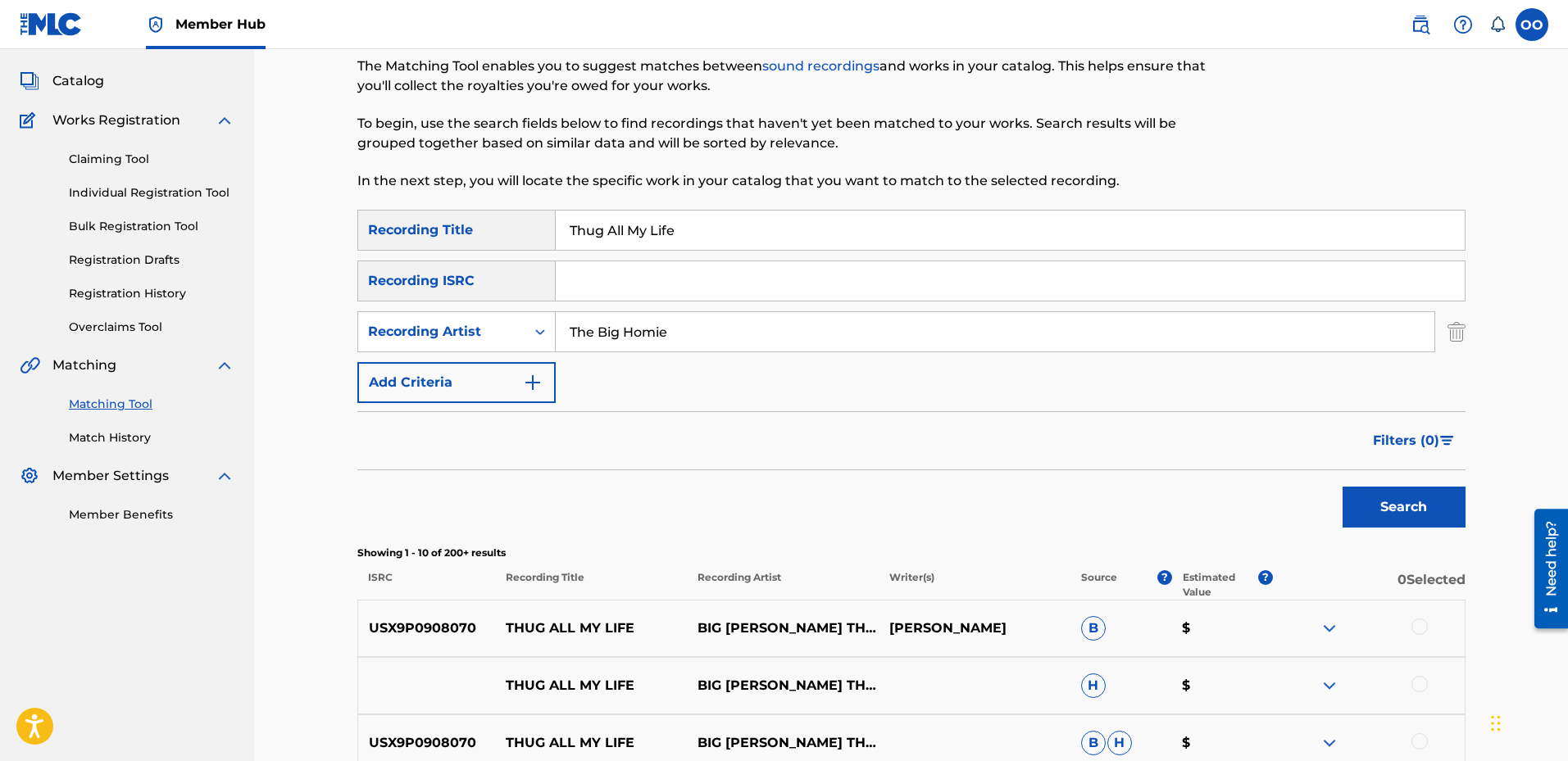
scroll to position [164, 0]
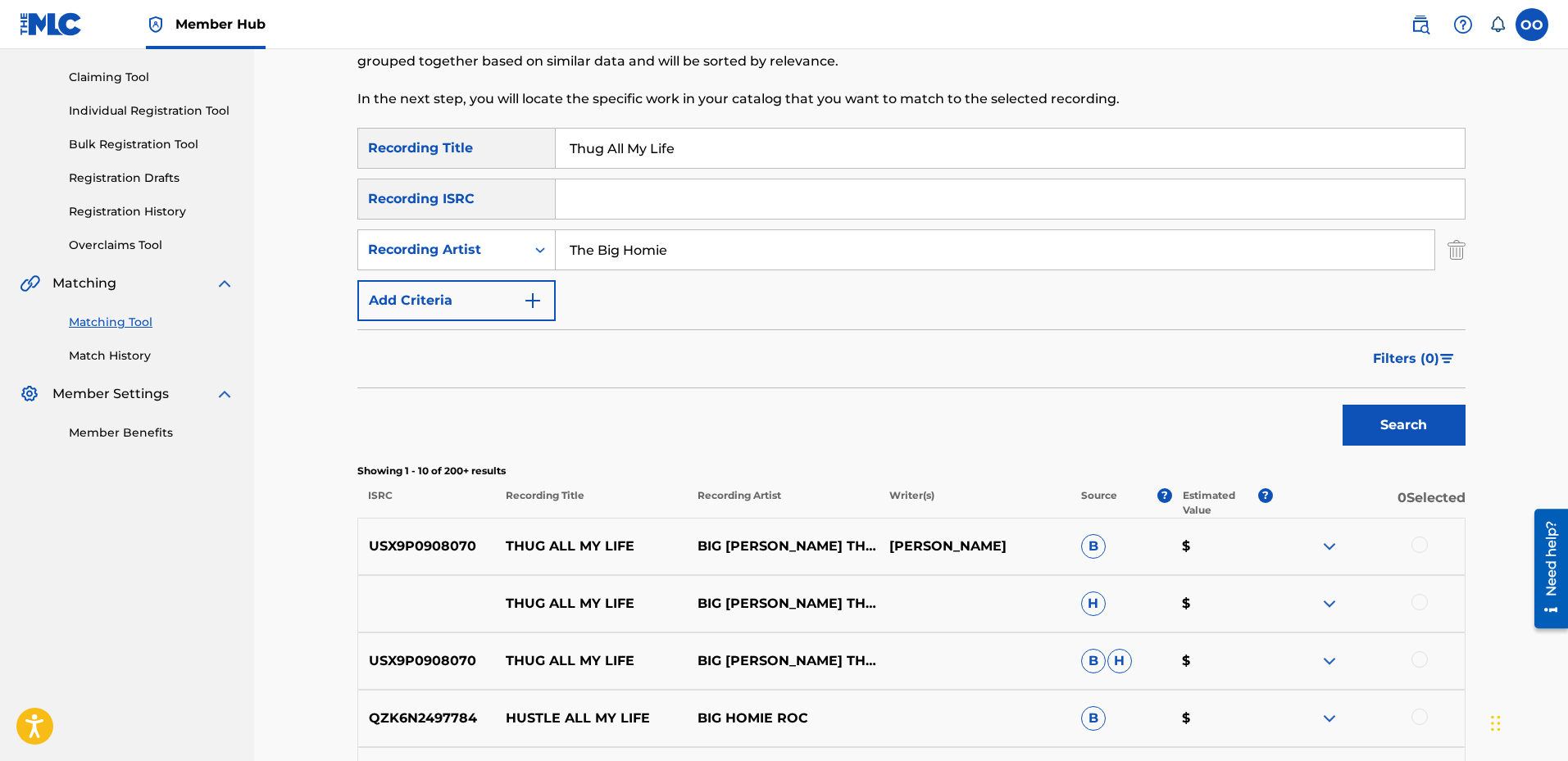
click at [720, 158] on input "Thug All My Life" at bounding box center [1011, 148] width 909 height 39
paste input "One Chanc"
click at [682, 157] on input "One Chance" at bounding box center [1011, 148] width 909 height 39
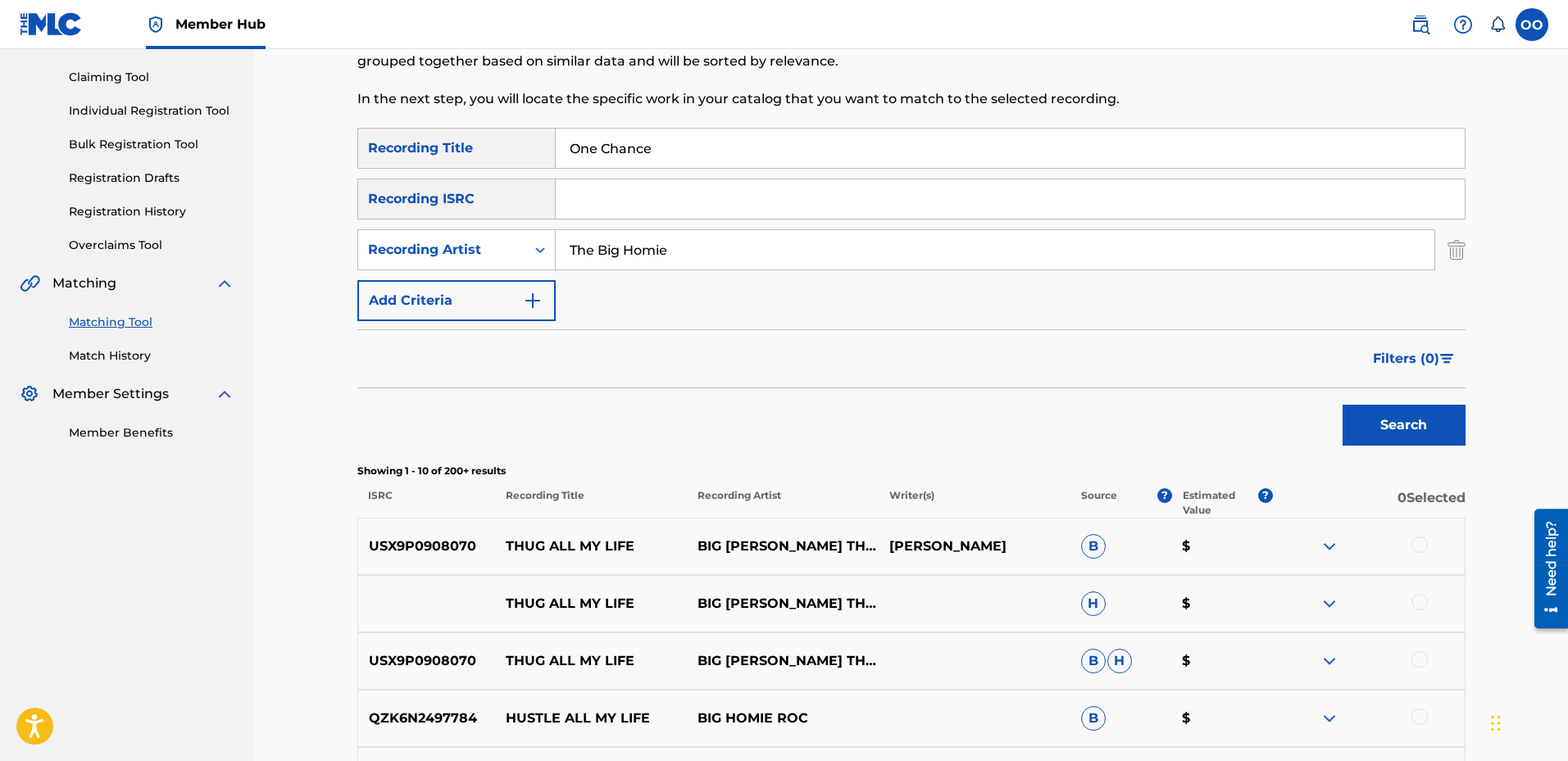
click at [682, 157] on input "One Chance" at bounding box center [1011, 148] width 909 height 39
paste input "M.I.A."
type input "M.I.A."
drag, startPoint x: 723, startPoint y: 251, endPoint x: 550, endPoint y: 250, distance: 173.0
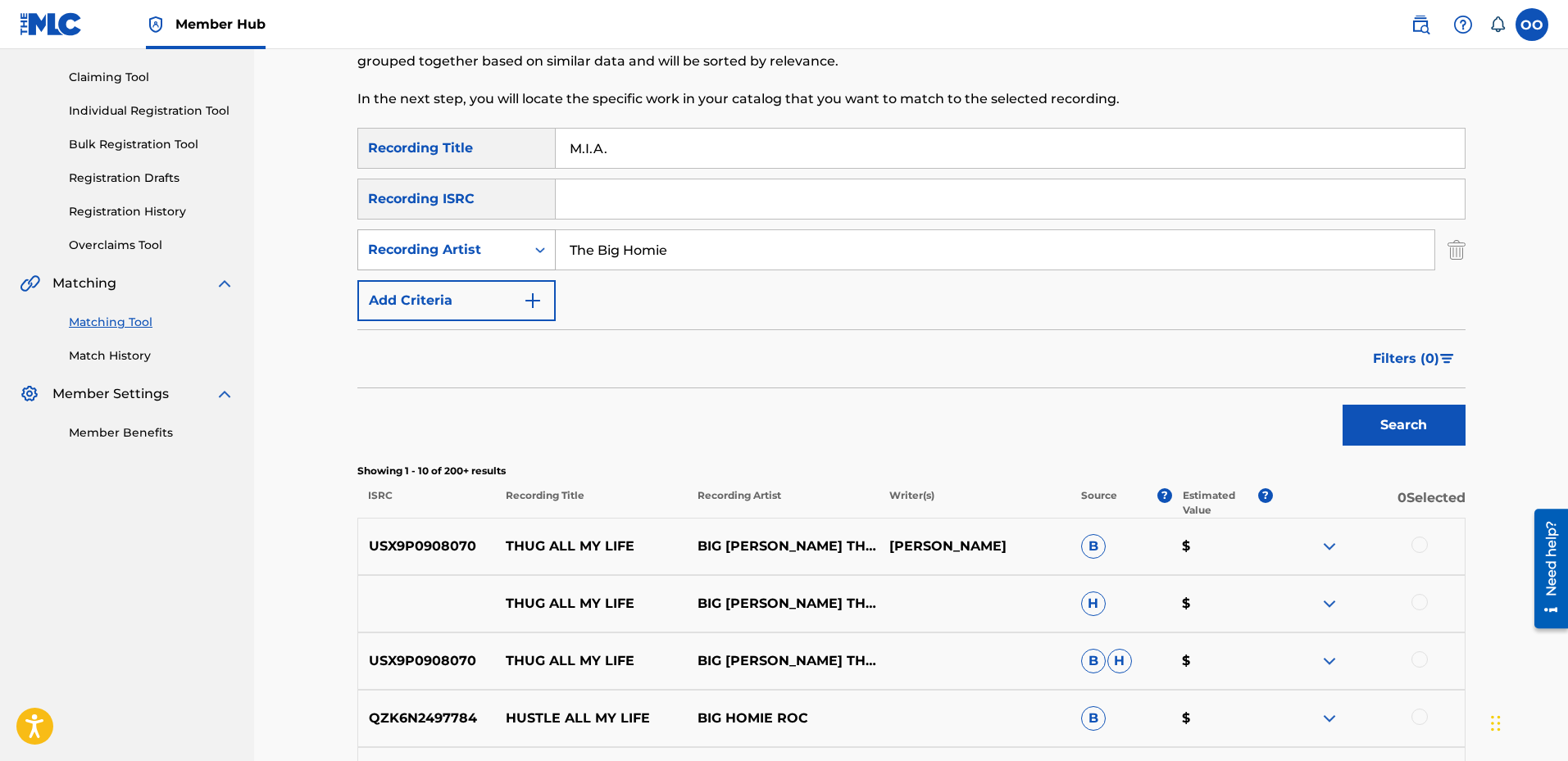
click at [550, 250] on div "SearchWithCriteriaf312be22-f8a5-461c-92b4-4a5fe386de8b Recording Artist The Big…" at bounding box center [911, 250] width 1108 height 41
paste input "Hiyanin"
type input "Hiyanine"
click at [1343, 405] on button "Search" at bounding box center [1404, 425] width 123 height 41
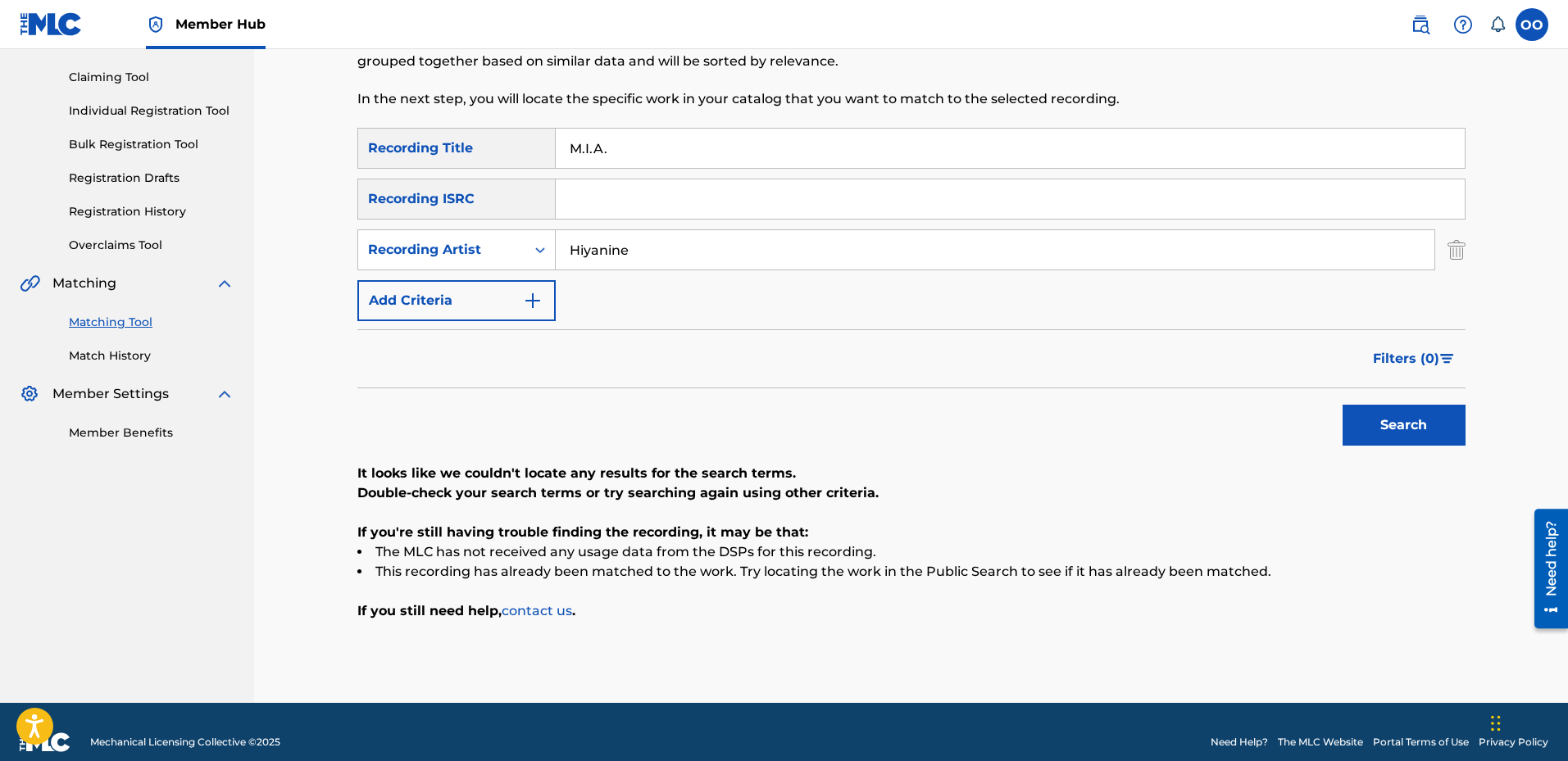
drag, startPoint x: 675, startPoint y: 156, endPoint x: 503, endPoint y: 138, distance: 172.9
click at [503, 138] on div "SearchWithCriteriaa7e86940-b3b3-4d7b-b0d9-4185ac140a77 Recording Title M.I.A." at bounding box center [911, 148] width 1108 height 41
paste input "IA"
type input "MIA"
drag, startPoint x: 669, startPoint y: 248, endPoint x: 530, endPoint y: 244, distance: 139.1
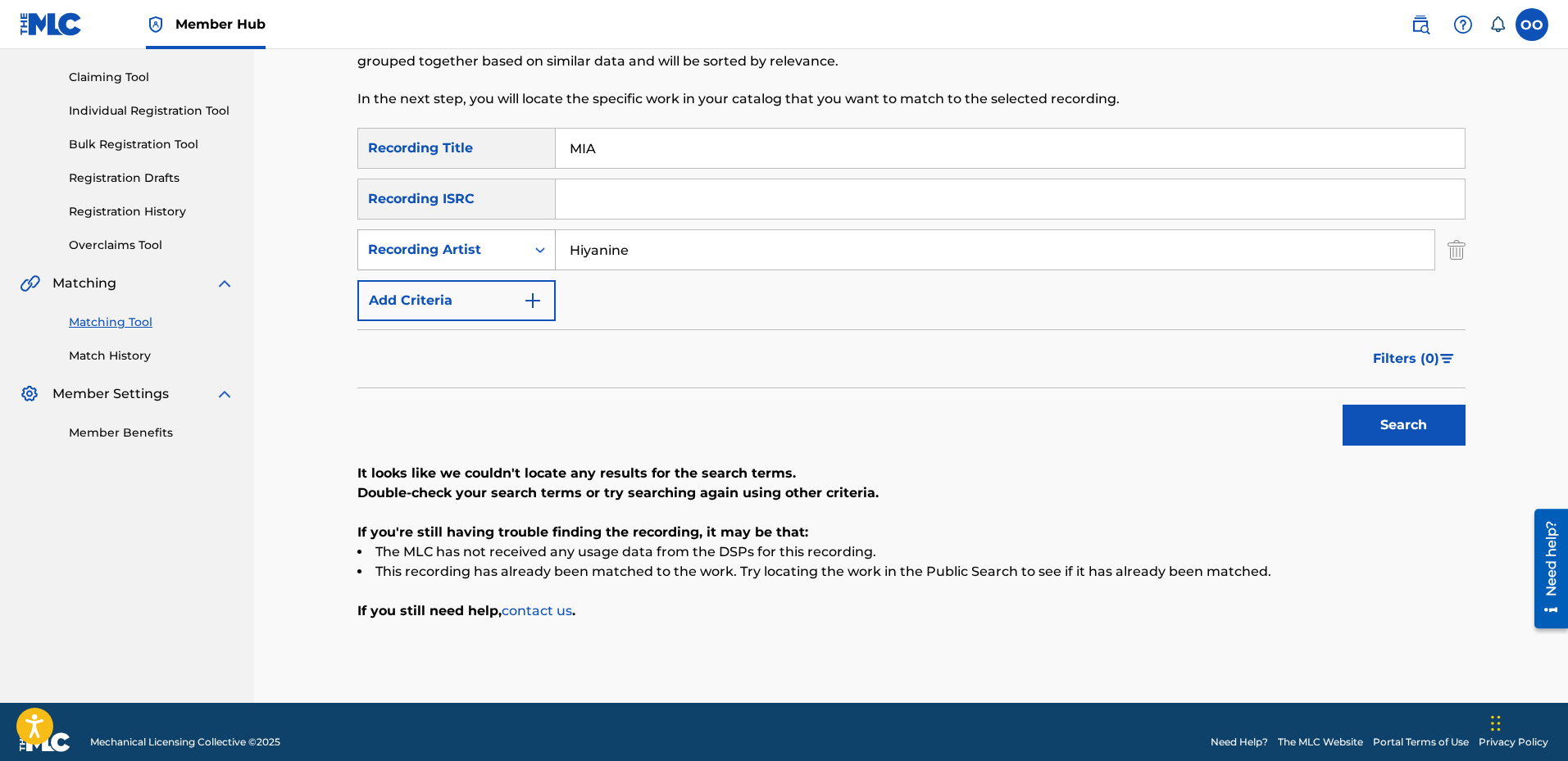
click at [530, 244] on div "SearchWithCriteriaf312be22-f8a5-461c-92b4-4a5fe386de8b Recording Artist Hiyanine" at bounding box center [911, 250] width 1108 height 41
paste input "BigHomie Kevi"
type input "BigHomie Kevi"
click at [1343, 405] on button "Search" at bounding box center [1404, 425] width 123 height 41
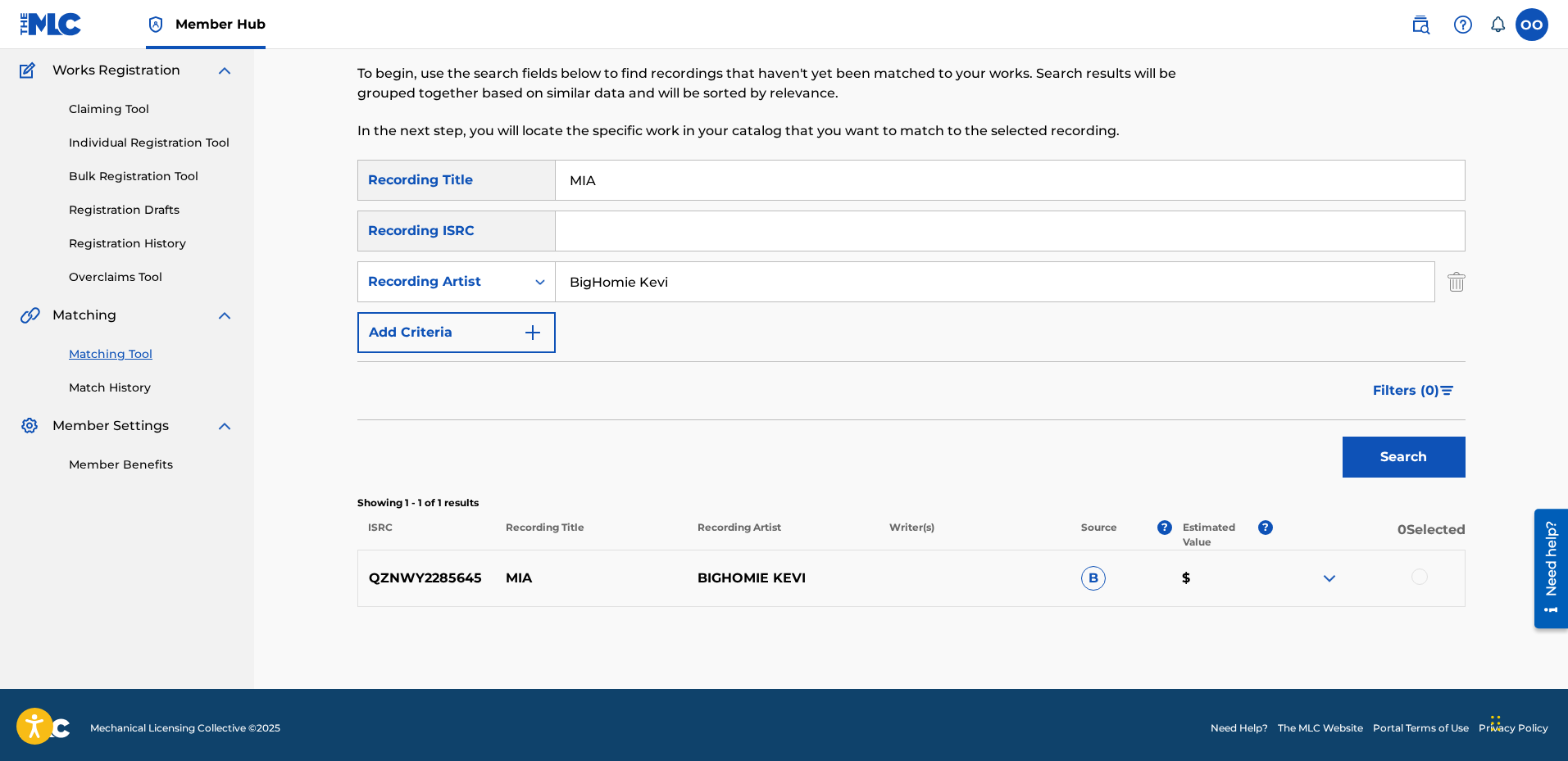
scroll to position [138, 0]
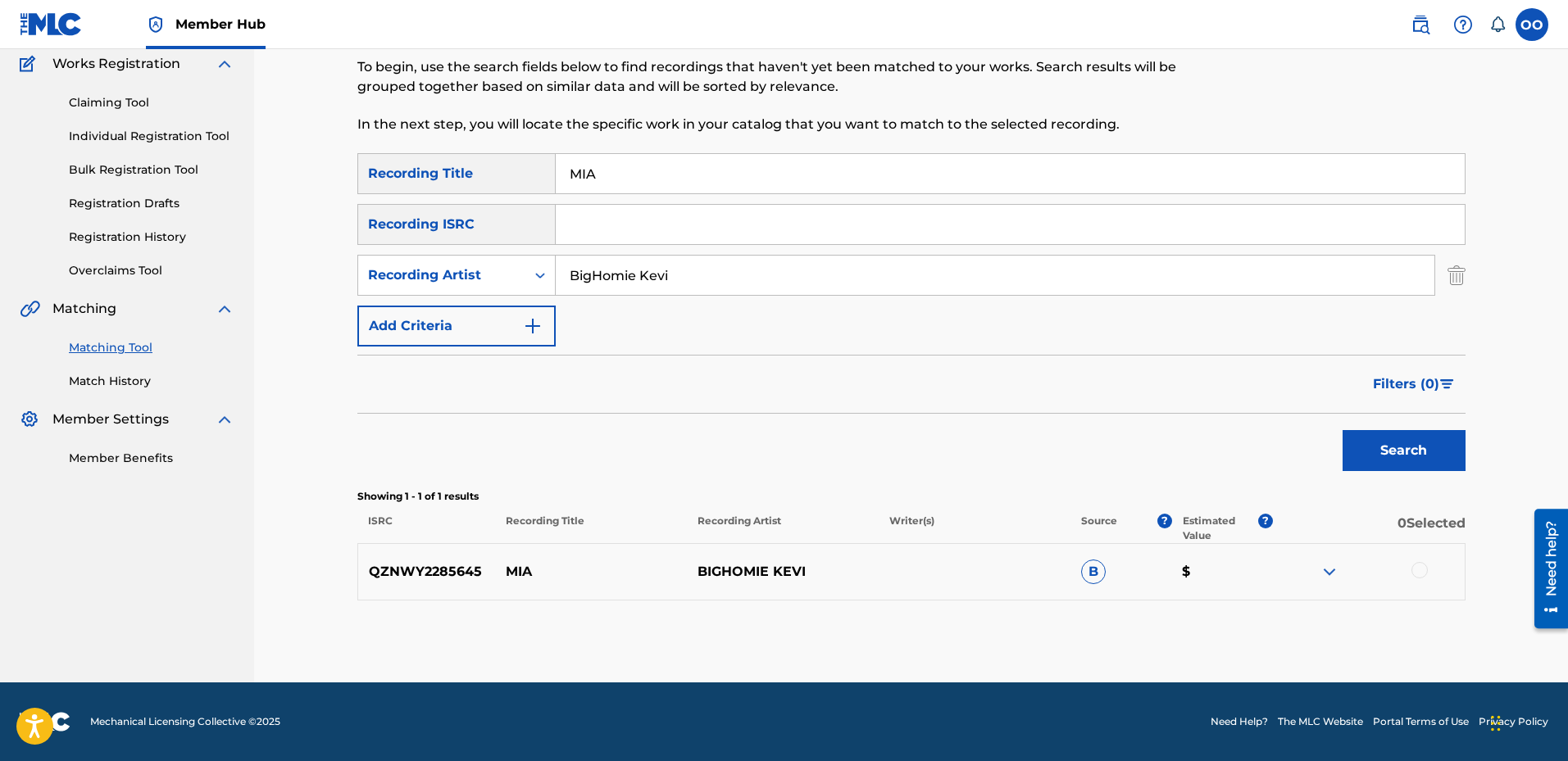
click at [1417, 574] on div at bounding box center [1420, 570] width 17 height 17
click at [1130, 624] on button "Match 1 Group" at bounding box center [1152, 627] width 181 height 41
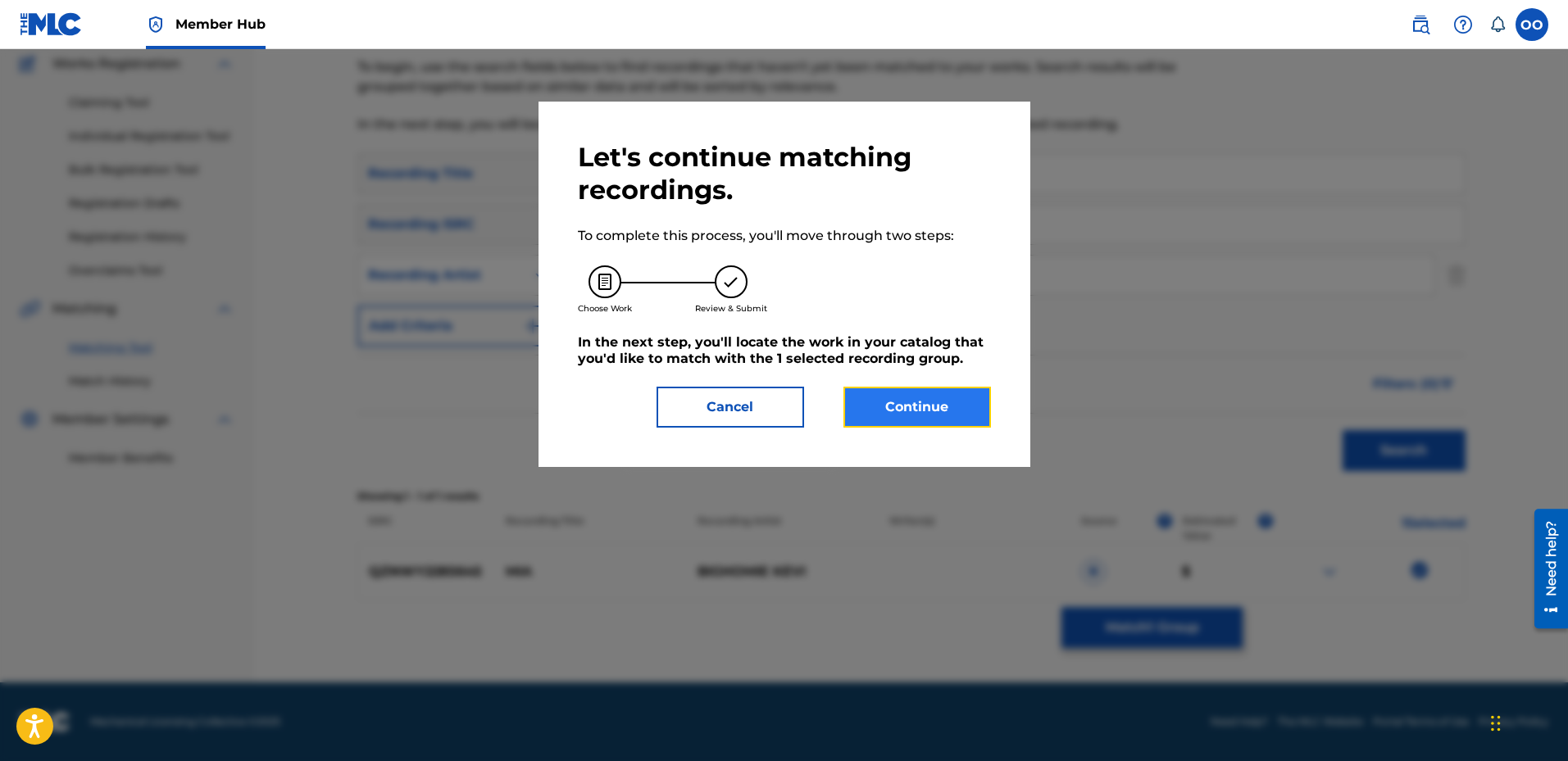
click at [909, 390] on button "Continue" at bounding box center [917, 407] width 147 height 41
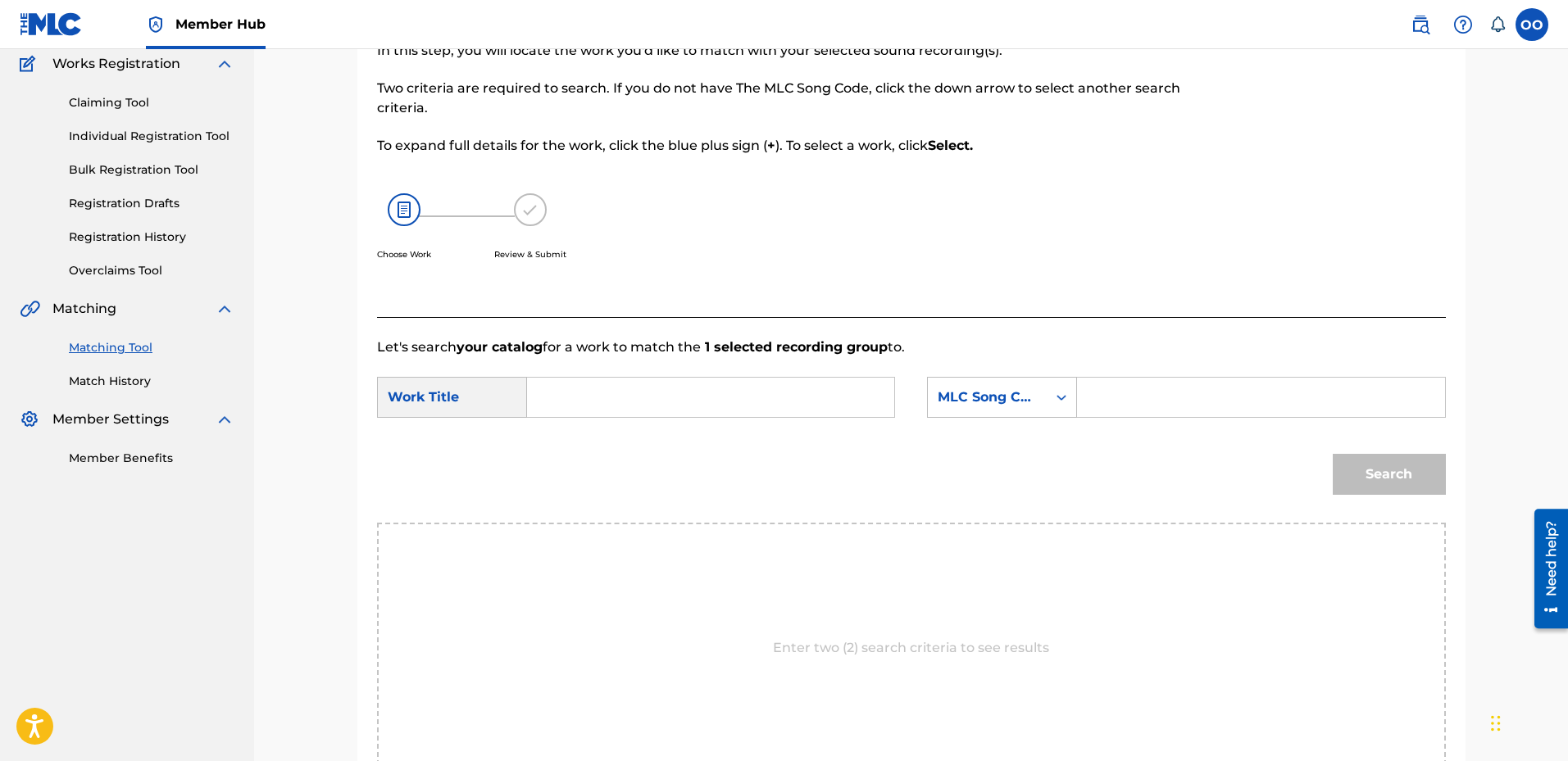
click at [609, 391] on input "Search Form" at bounding box center [710, 397] width 339 height 39
paste input "MIA"
type input "MIA"
click at [887, 446] on div "Search" at bounding box center [911, 480] width 1069 height 85
click at [985, 404] on div "MLC Song Code" at bounding box center [987, 398] width 99 height 19
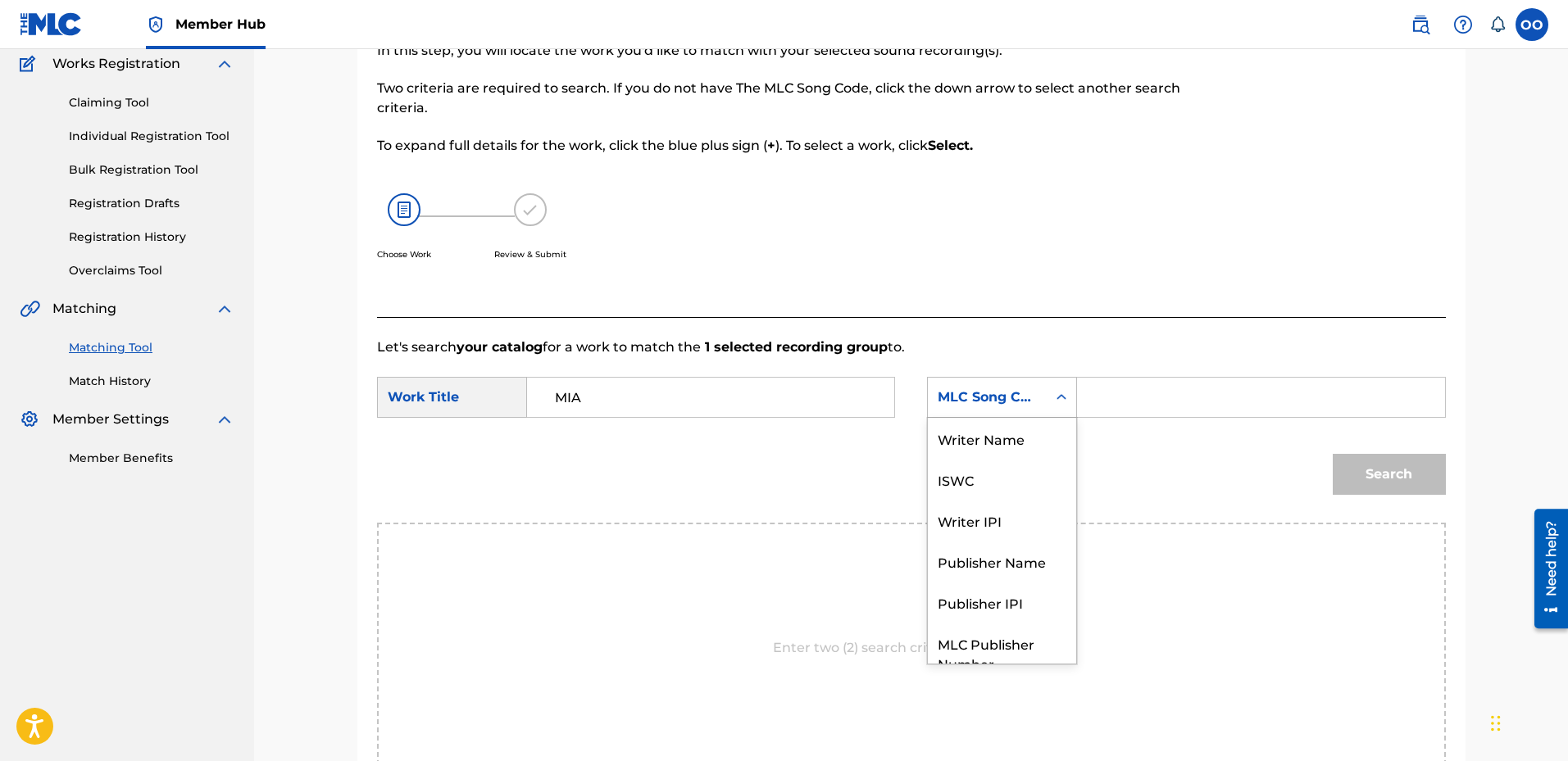
scroll to position [60, 0]
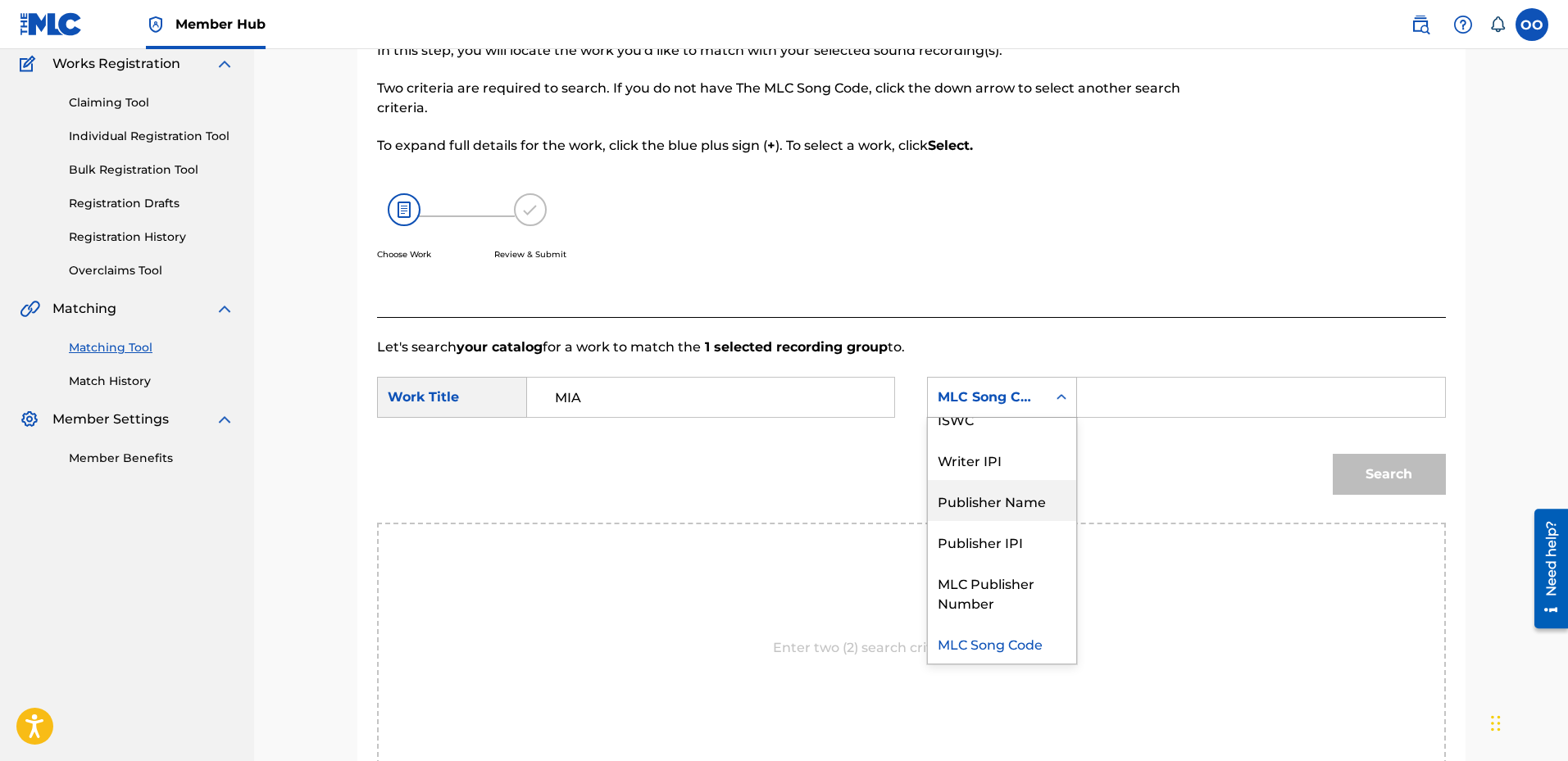
click at [996, 510] on div "Publisher Name" at bounding box center [1001, 500] width 148 height 41
click at [1107, 410] on input "Search Form" at bounding box center [1261, 397] width 339 height 39
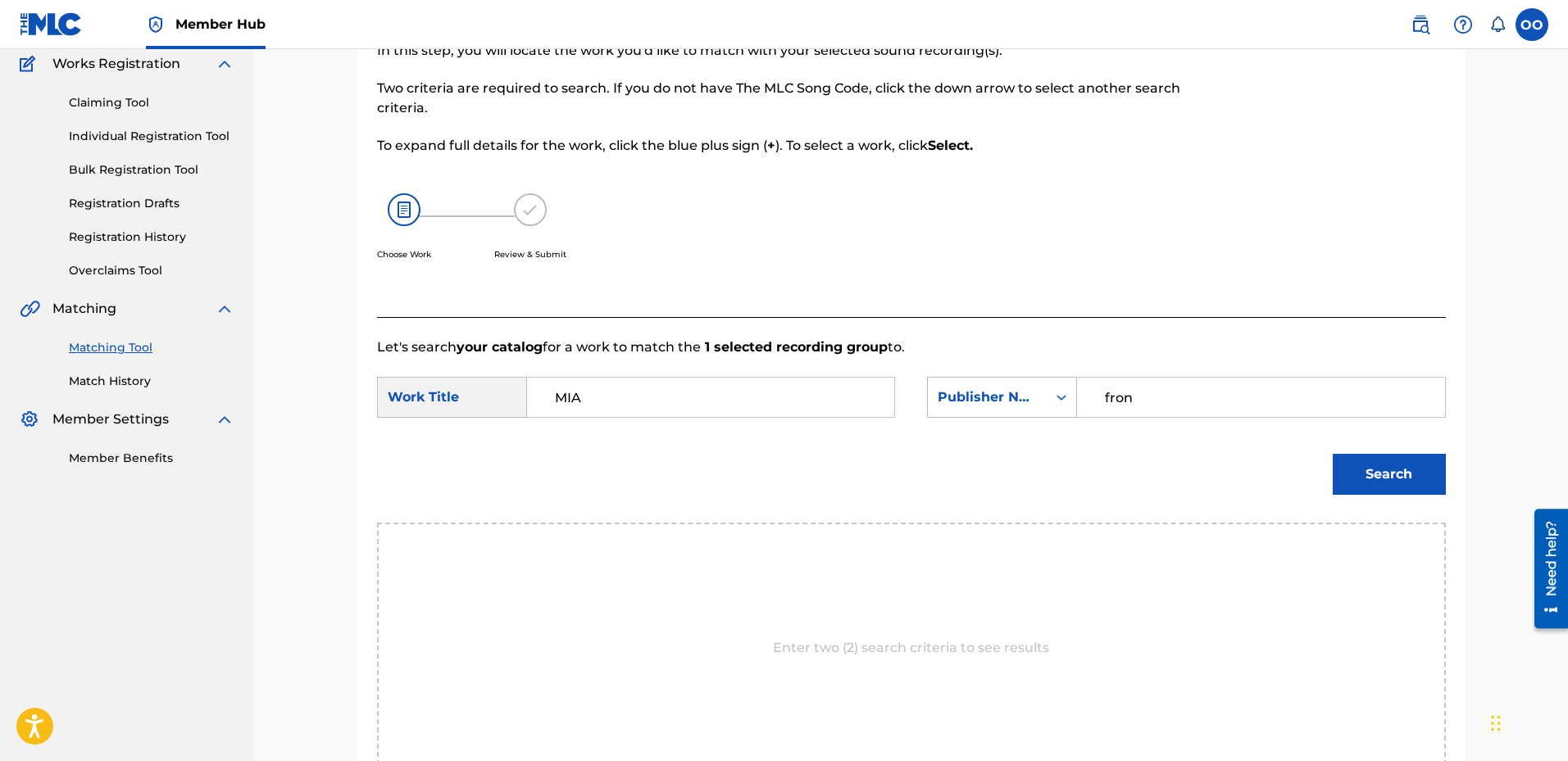
type input "fron"
click at [1333, 454] on button "Search" at bounding box center [1389, 474] width 113 height 41
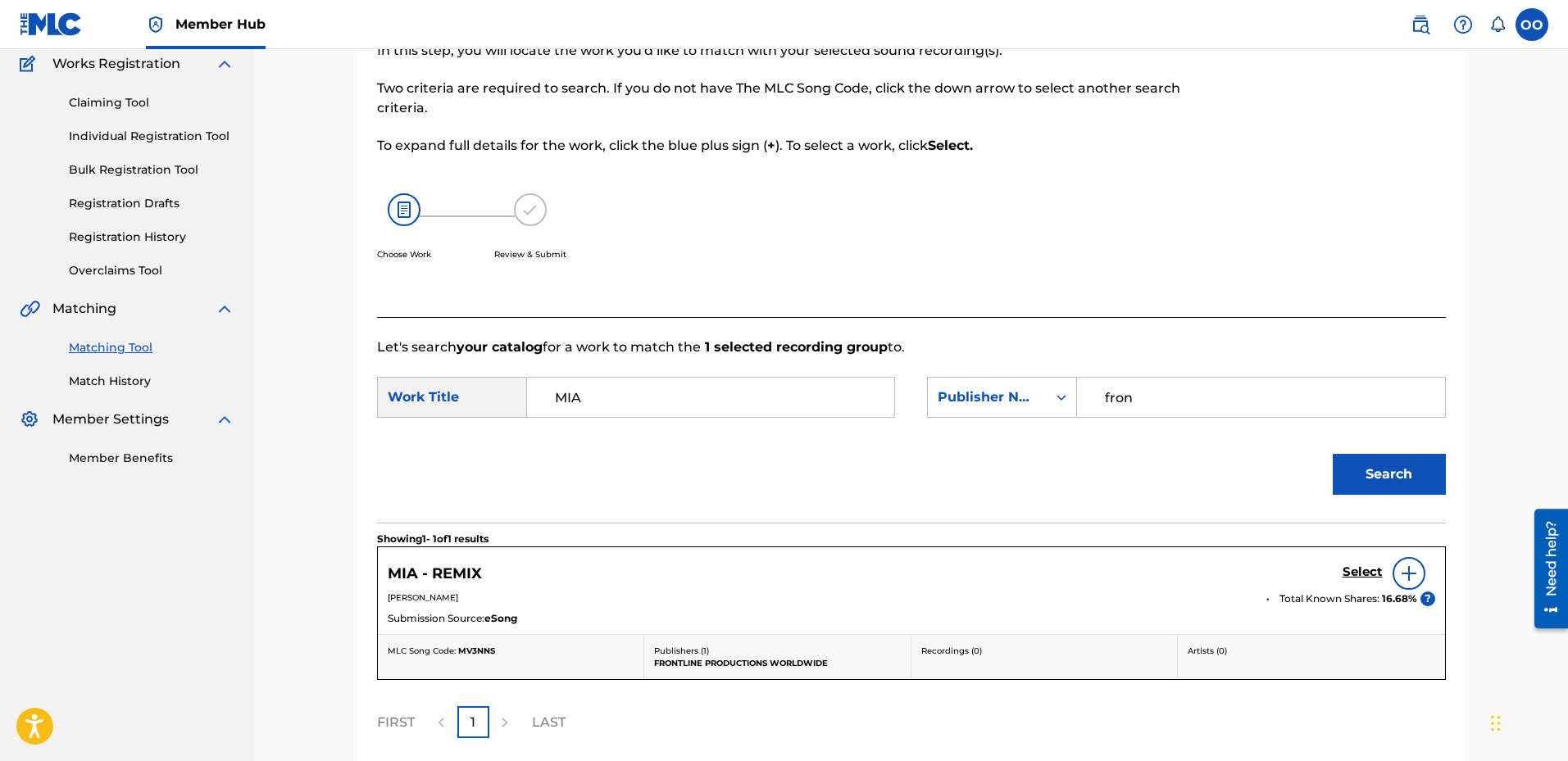
click at [141, 341] on link "Matching Tool" at bounding box center [152, 348] width 166 height 18
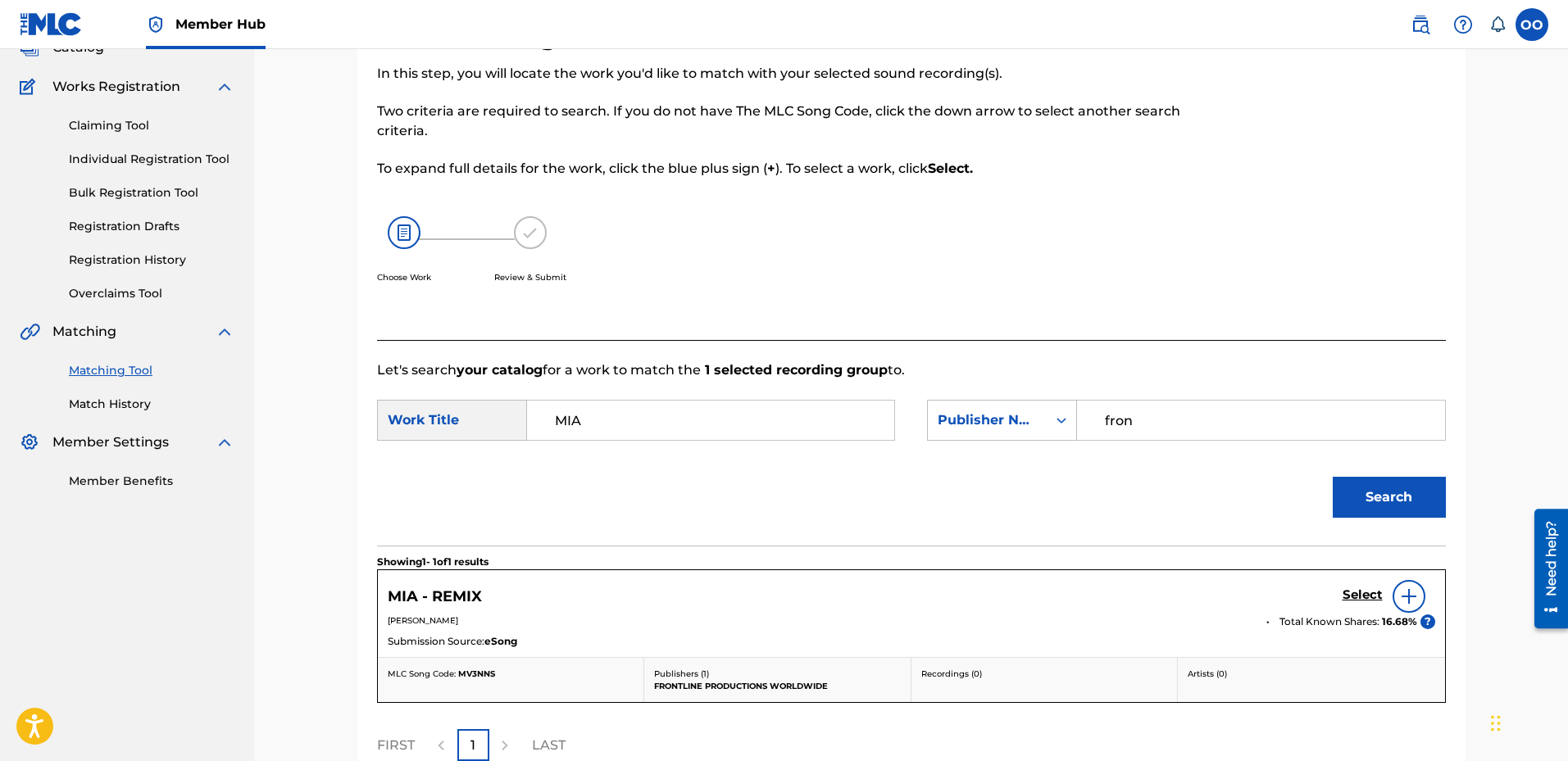
scroll to position [246, 0]
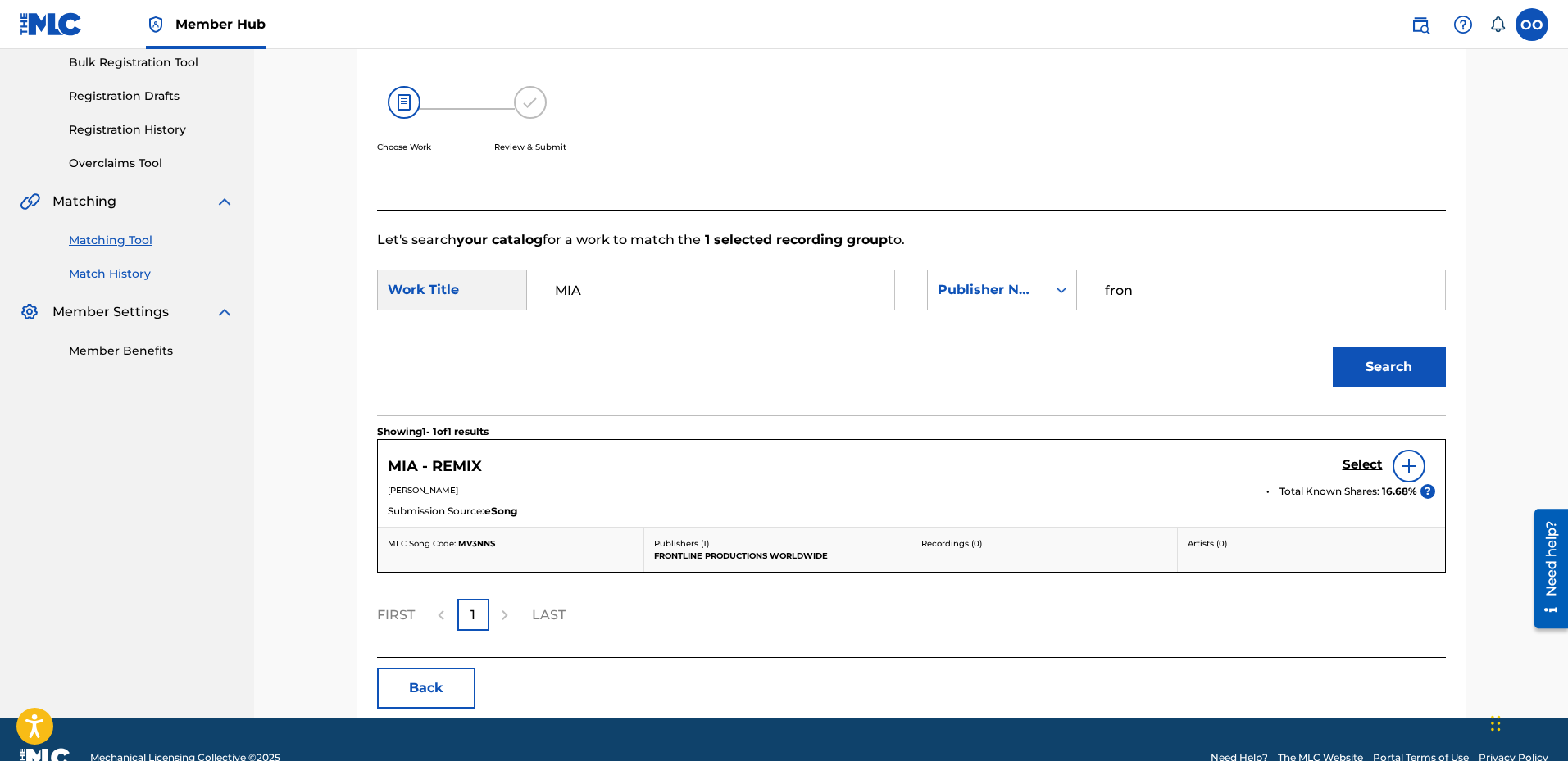
click at [133, 273] on link "Match History" at bounding box center [152, 274] width 166 height 18
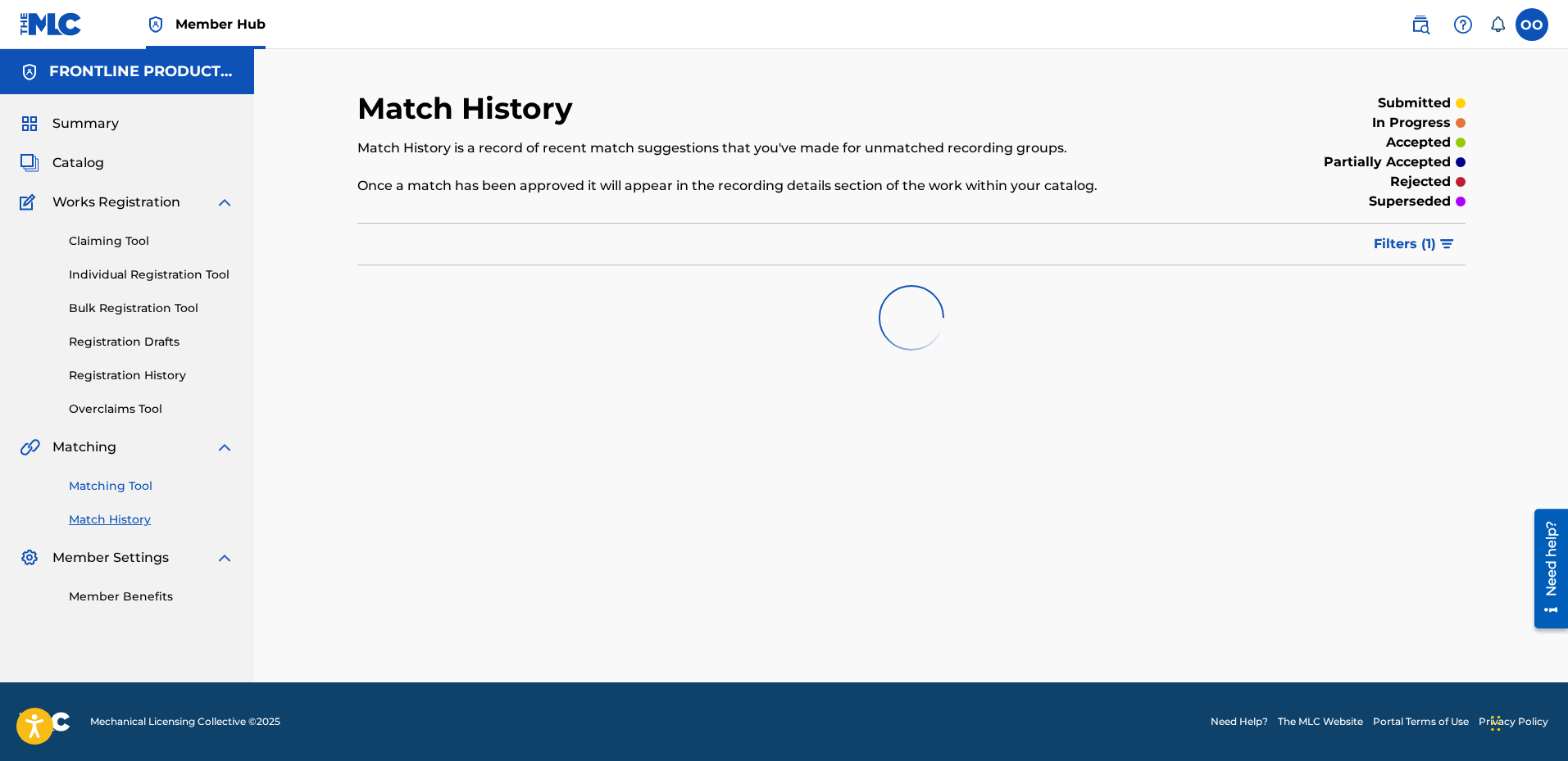
click at [135, 490] on link "Matching Tool" at bounding box center [152, 487] width 166 height 18
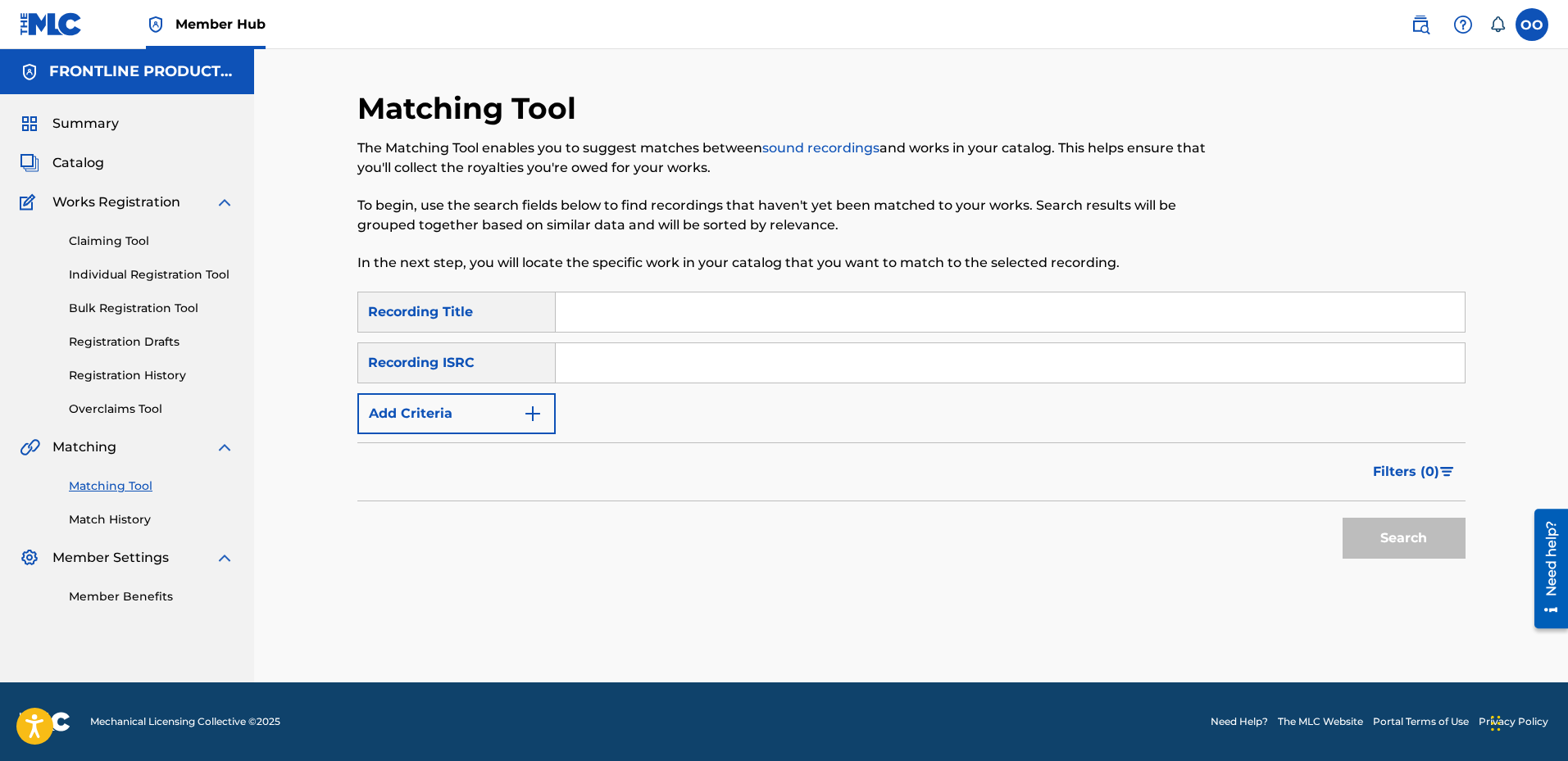
click at [738, 290] on div "Matching Tool The Matching Tool enables you to suggest matches between sound re…" at bounding box center [784, 191] width 853 height 201
click at [733, 308] on input "Search Form" at bounding box center [1011, 312] width 909 height 39
paste input "Trey Mafia"
type input "Trey Mafia"
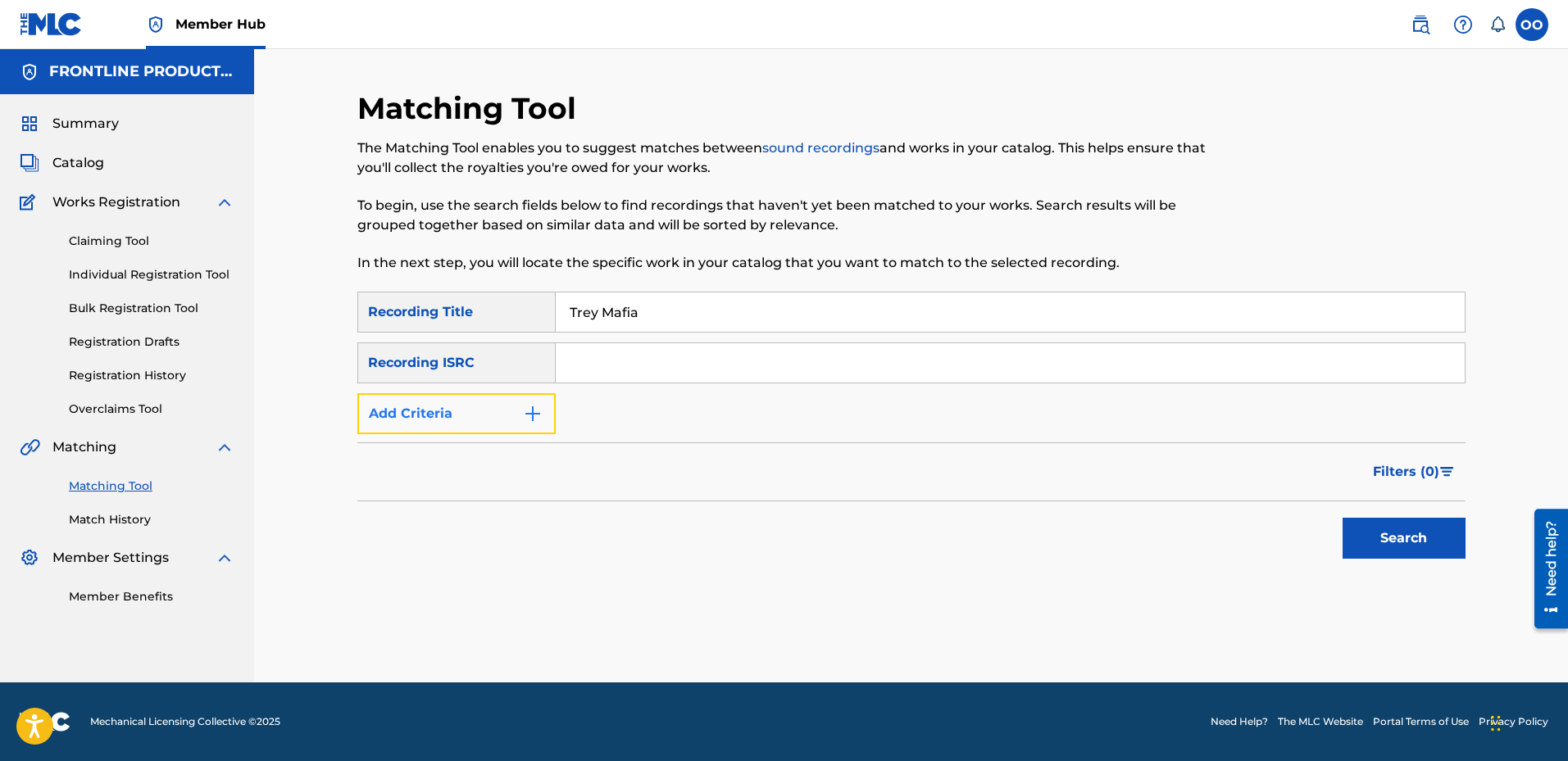
click at [433, 411] on button "Add Criteria" at bounding box center [456, 413] width 198 height 41
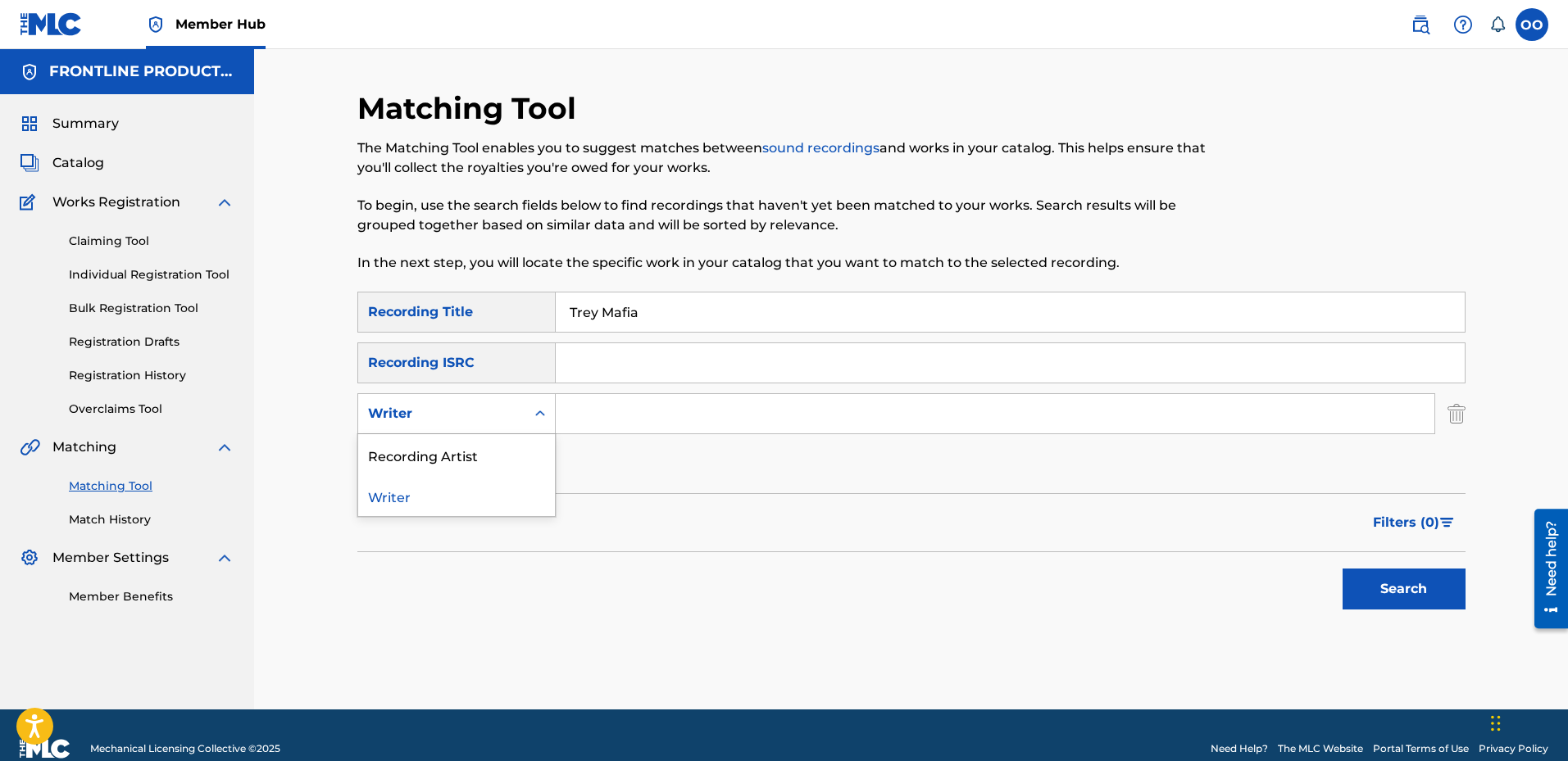
click at [446, 406] on div "Writer" at bounding box center [441, 413] width 147 height 19
click at [451, 459] on div "Recording Artist" at bounding box center [456, 454] width 197 height 41
click at [595, 415] on input "Search Form" at bounding box center [995, 413] width 879 height 39
paste input "The Big Homie"
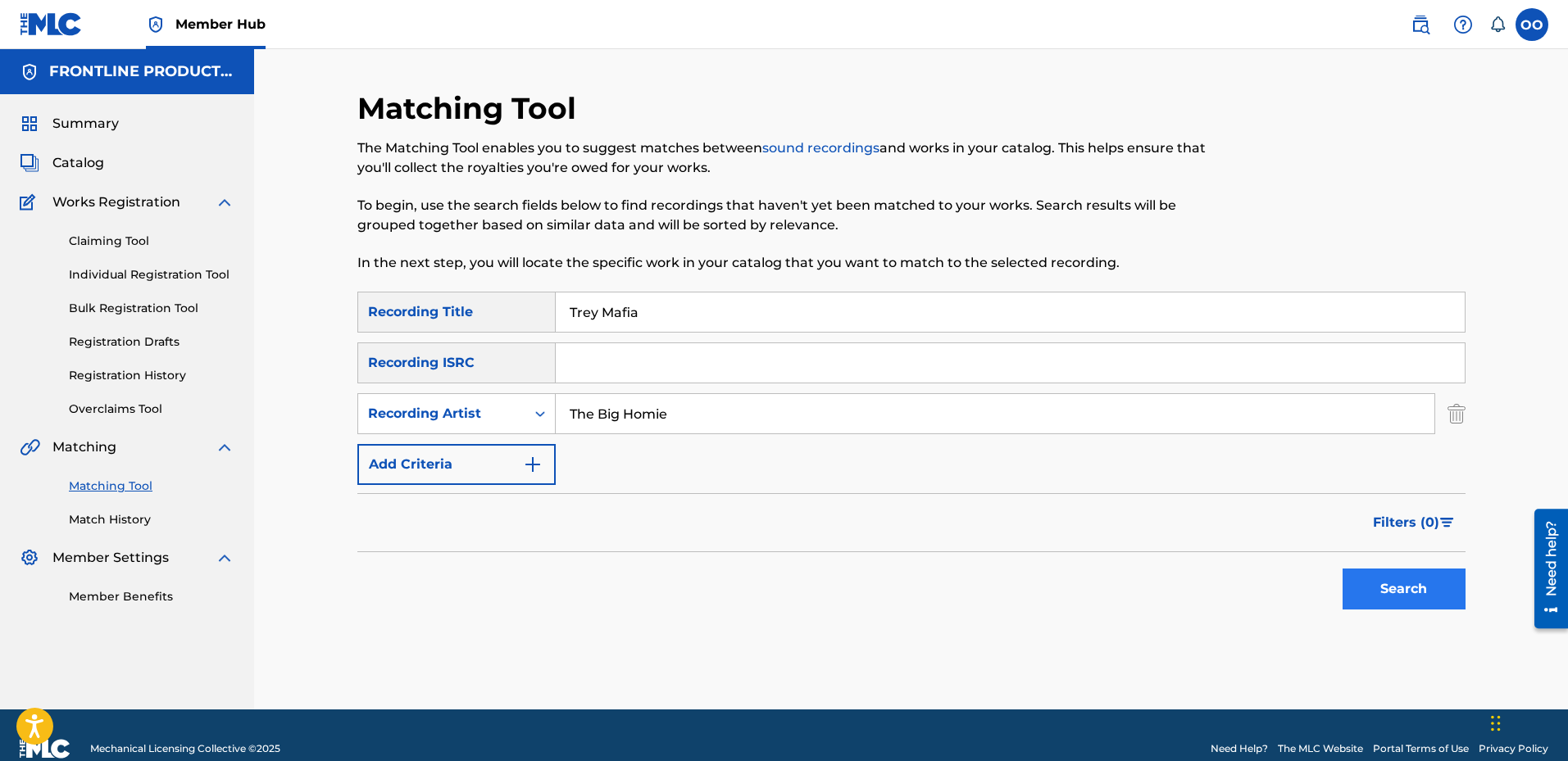
type input "The Big Homie"
click at [1416, 597] on button "Search" at bounding box center [1404, 588] width 123 height 41
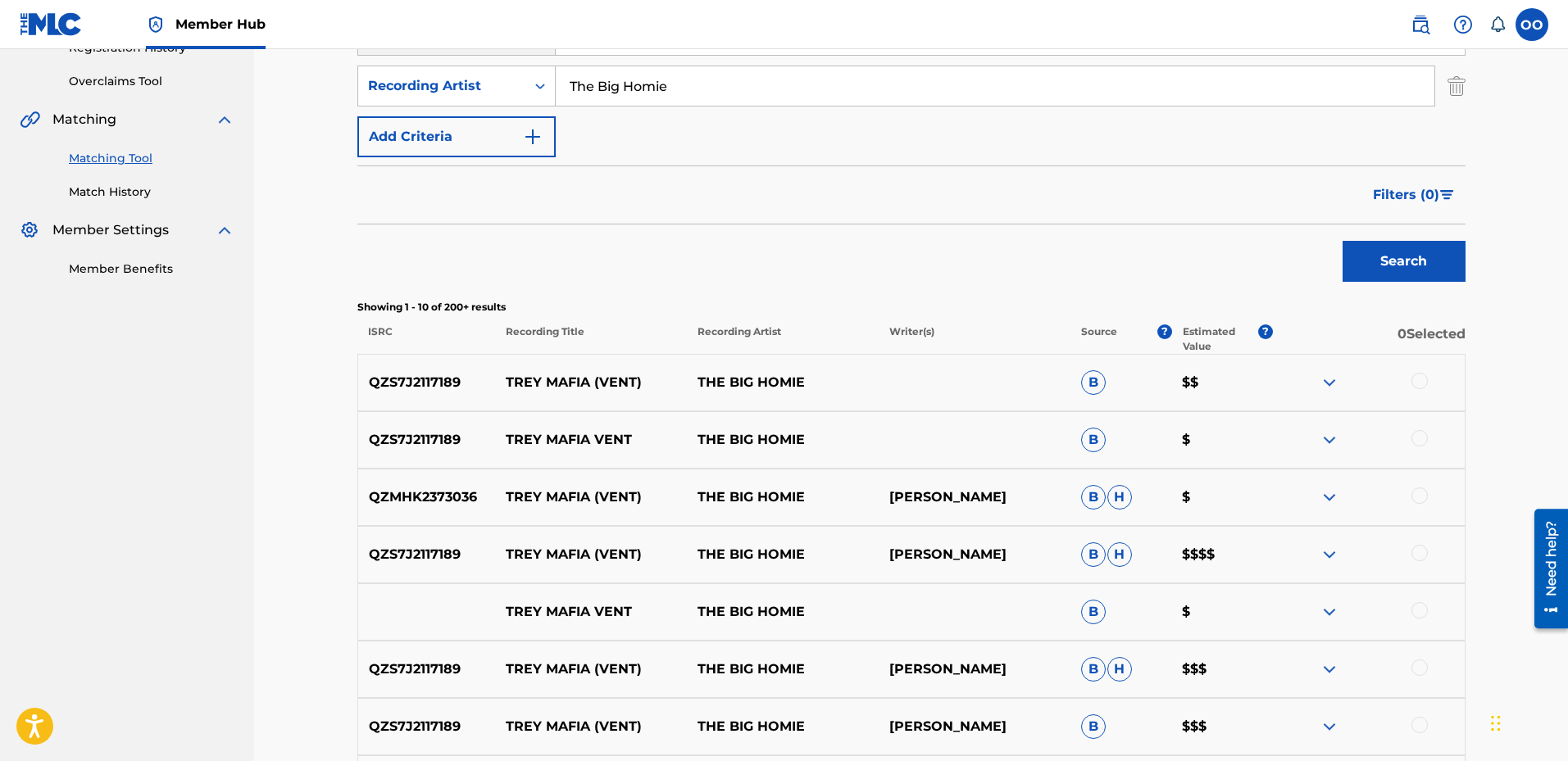
scroll to position [246, 0]
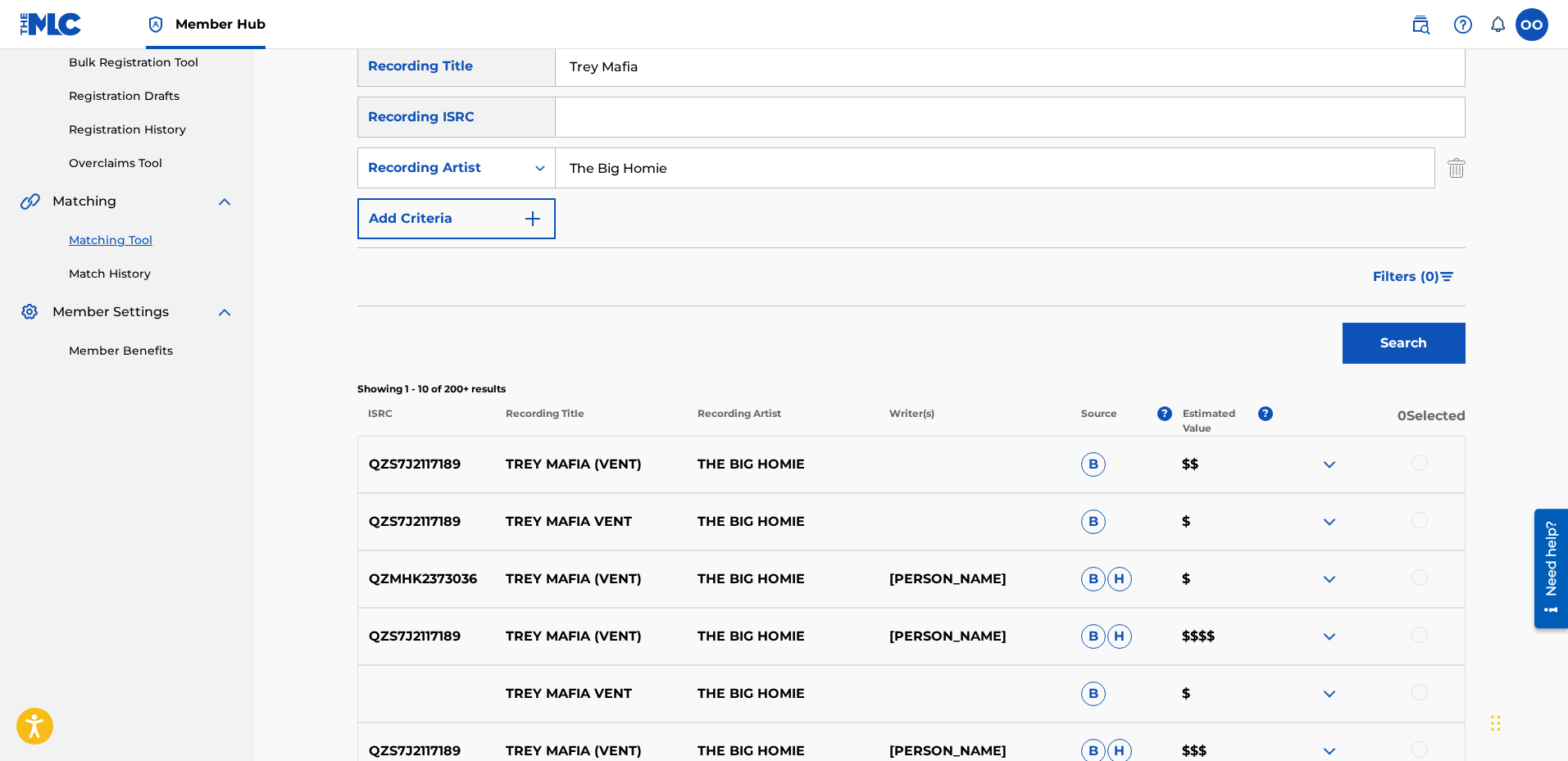
click at [1416, 466] on div at bounding box center [1420, 462] width 17 height 17
click at [1423, 528] on div at bounding box center [1420, 520] width 17 height 17
click at [1422, 583] on div at bounding box center [1420, 577] width 17 height 17
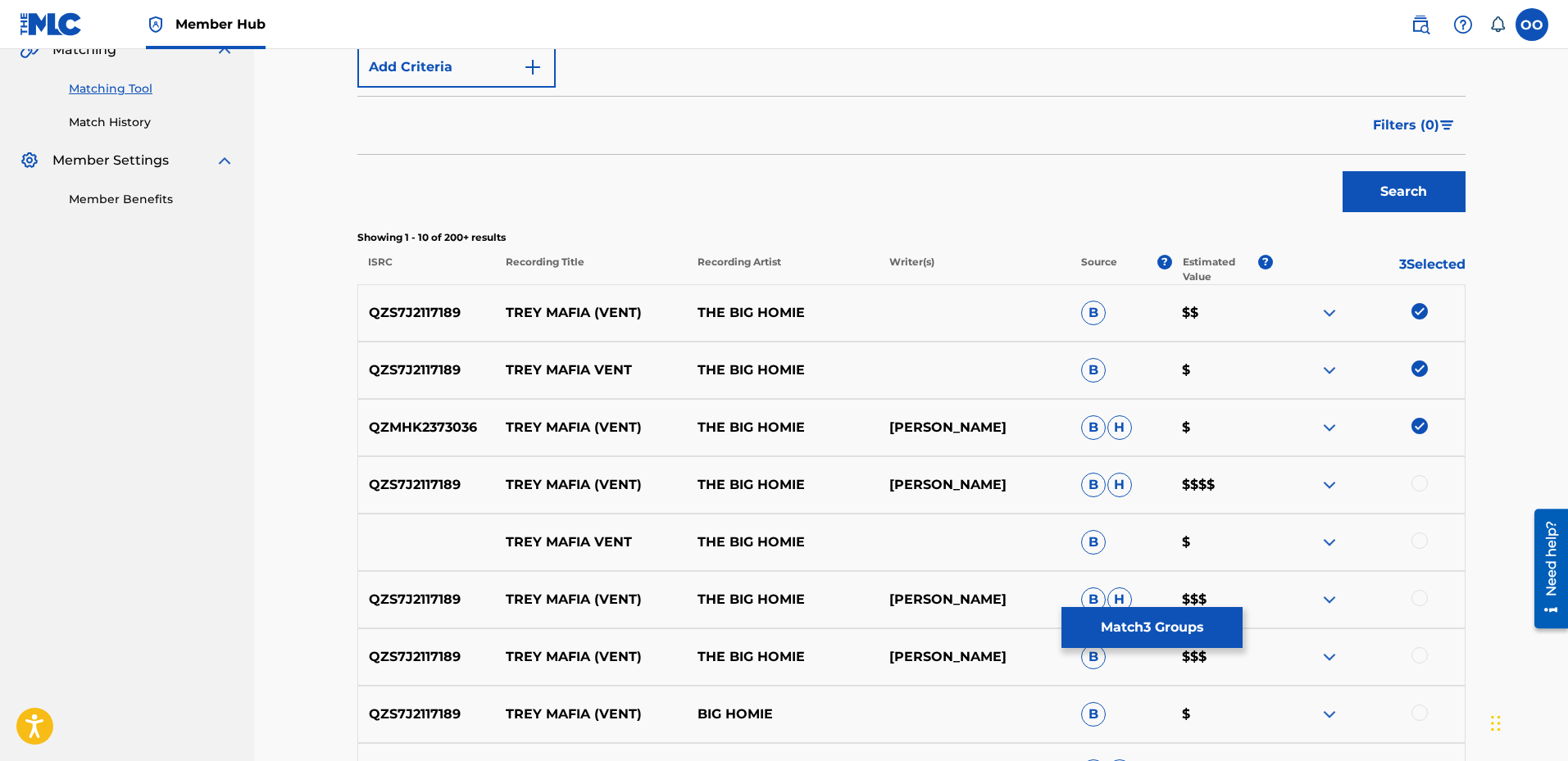
scroll to position [410, 0]
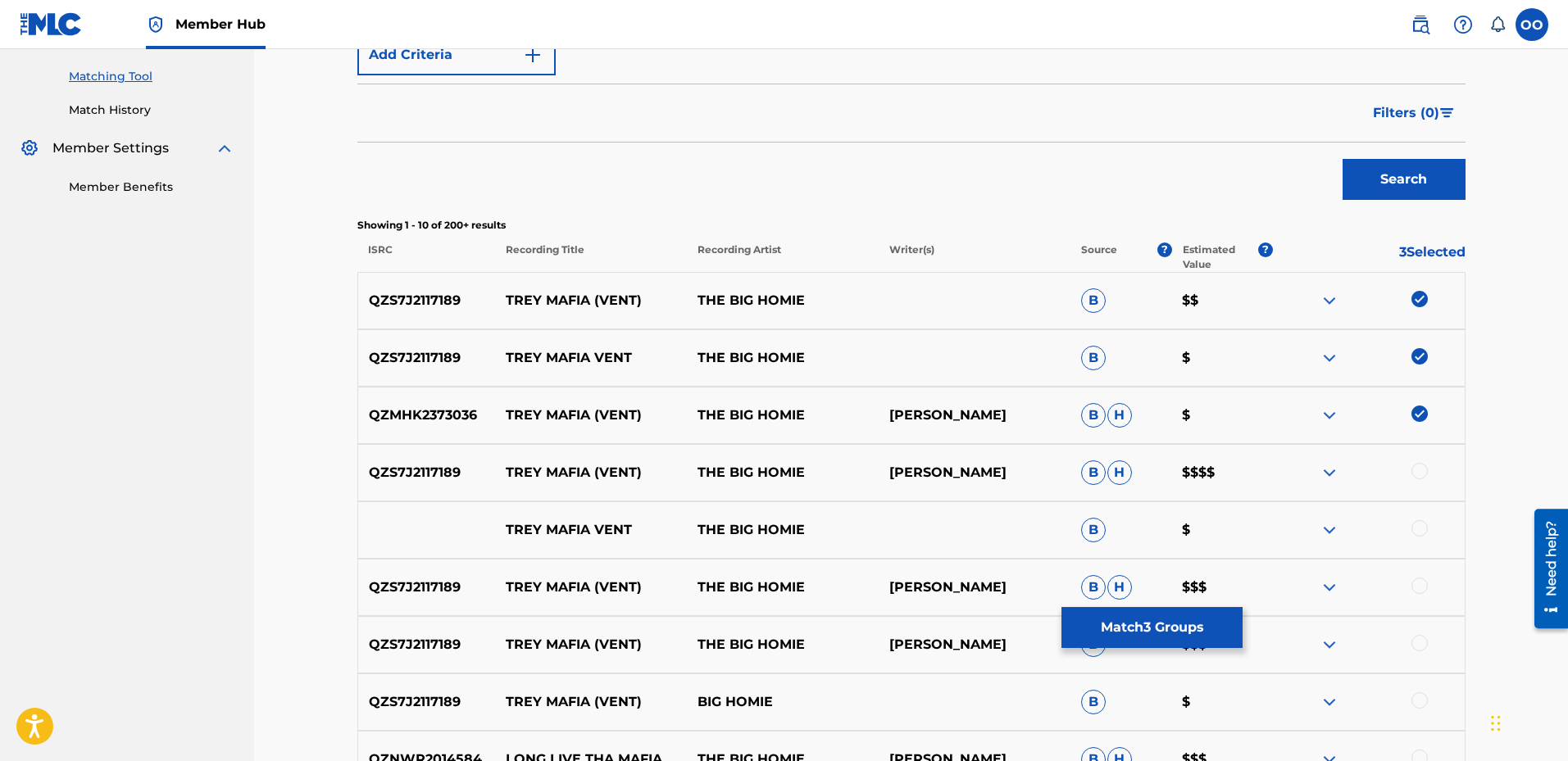
click at [1420, 475] on div at bounding box center [1420, 471] width 17 height 17
click at [1417, 532] on div at bounding box center [1420, 528] width 17 height 17
click at [1421, 589] on div at bounding box center [1420, 586] width 17 height 17
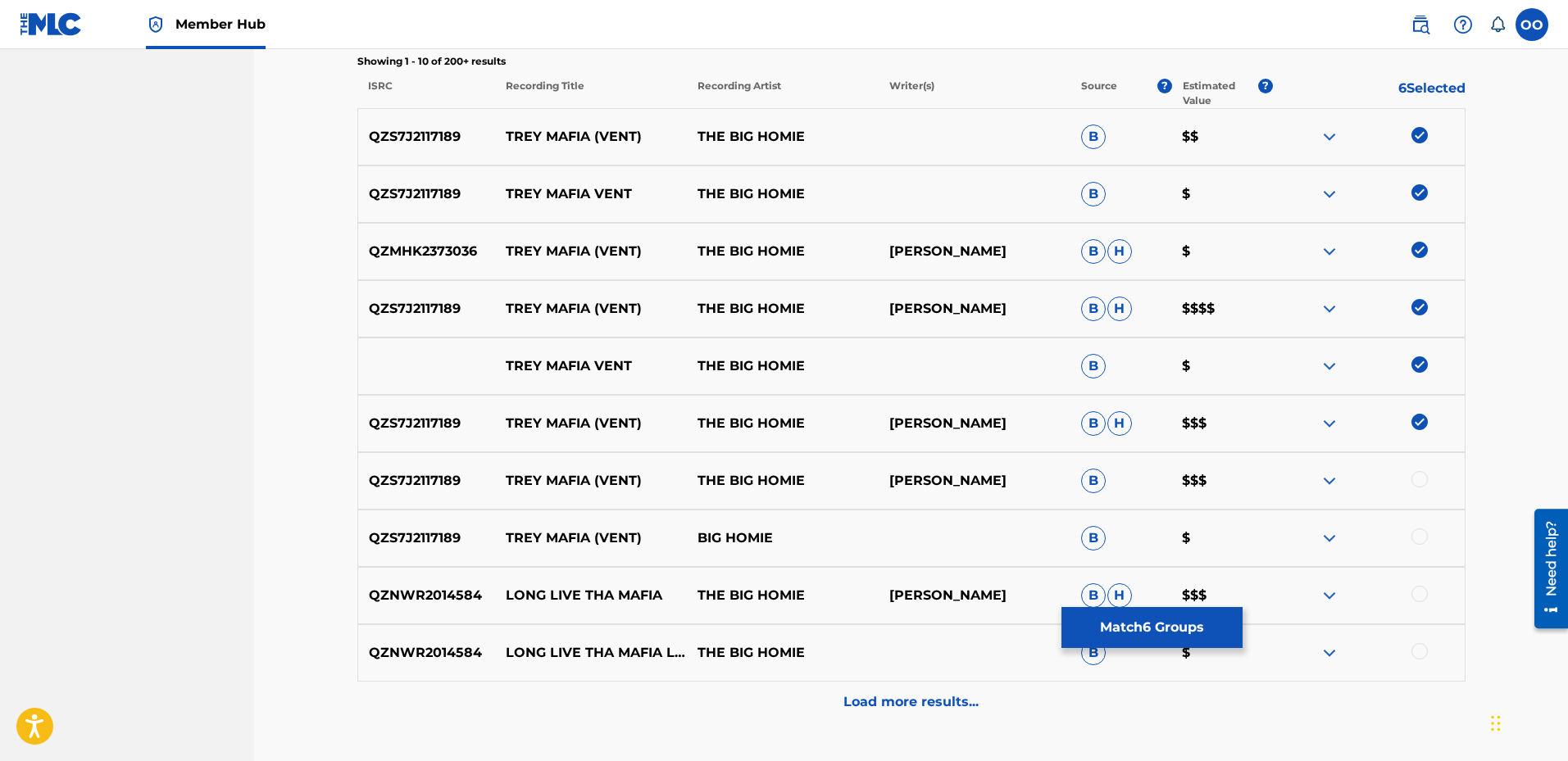
click at [1423, 481] on div at bounding box center [1420, 479] width 17 height 17
click at [1422, 542] on div at bounding box center [1420, 537] width 17 height 17
click at [1150, 625] on button "Match 8 Groups" at bounding box center [1152, 627] width 181 height 41
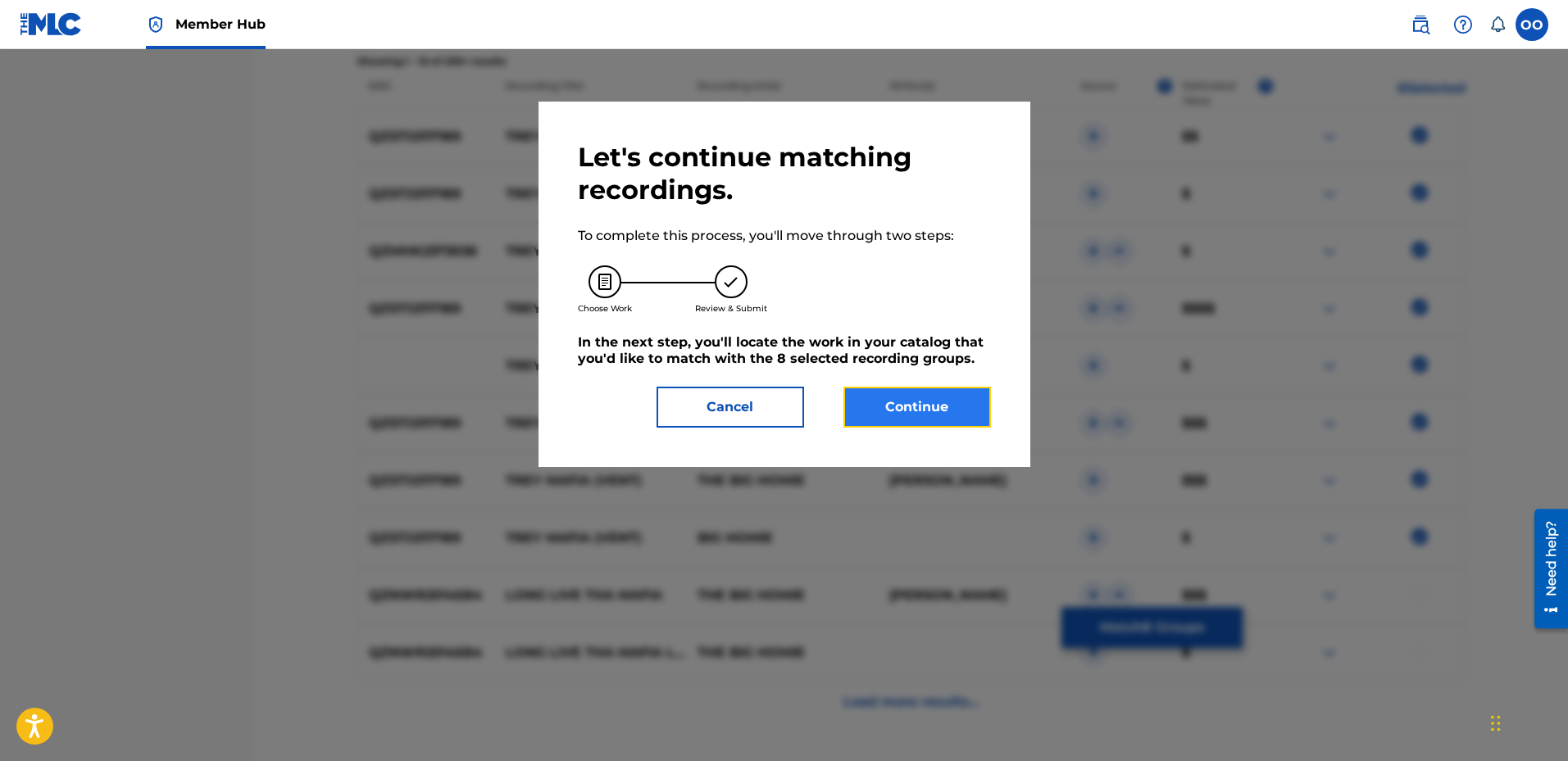
click at [971, 412] on button "Continue" at bounding box center [917, 407] width 147 height 41
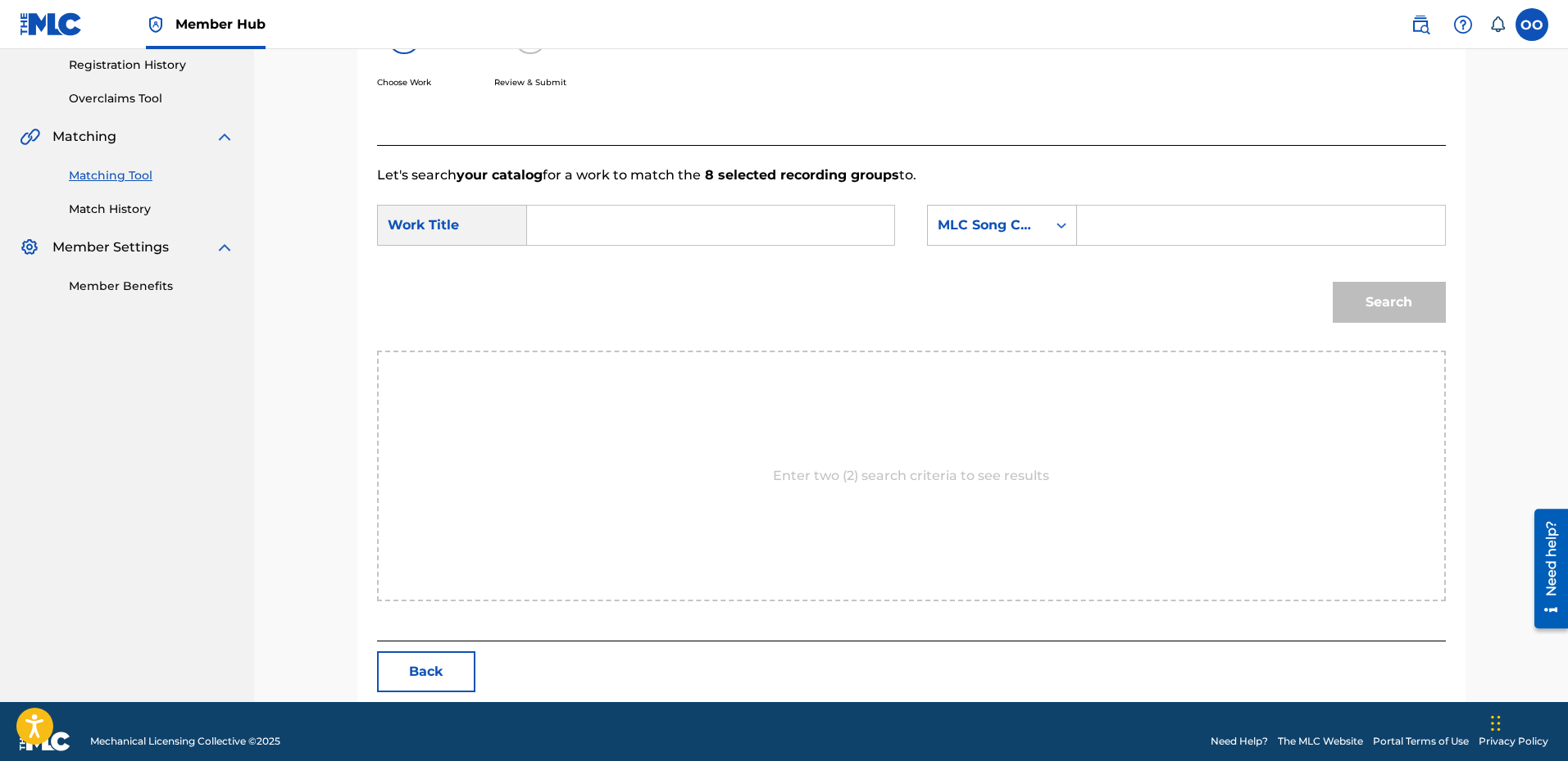
scroll to position [330, 0]
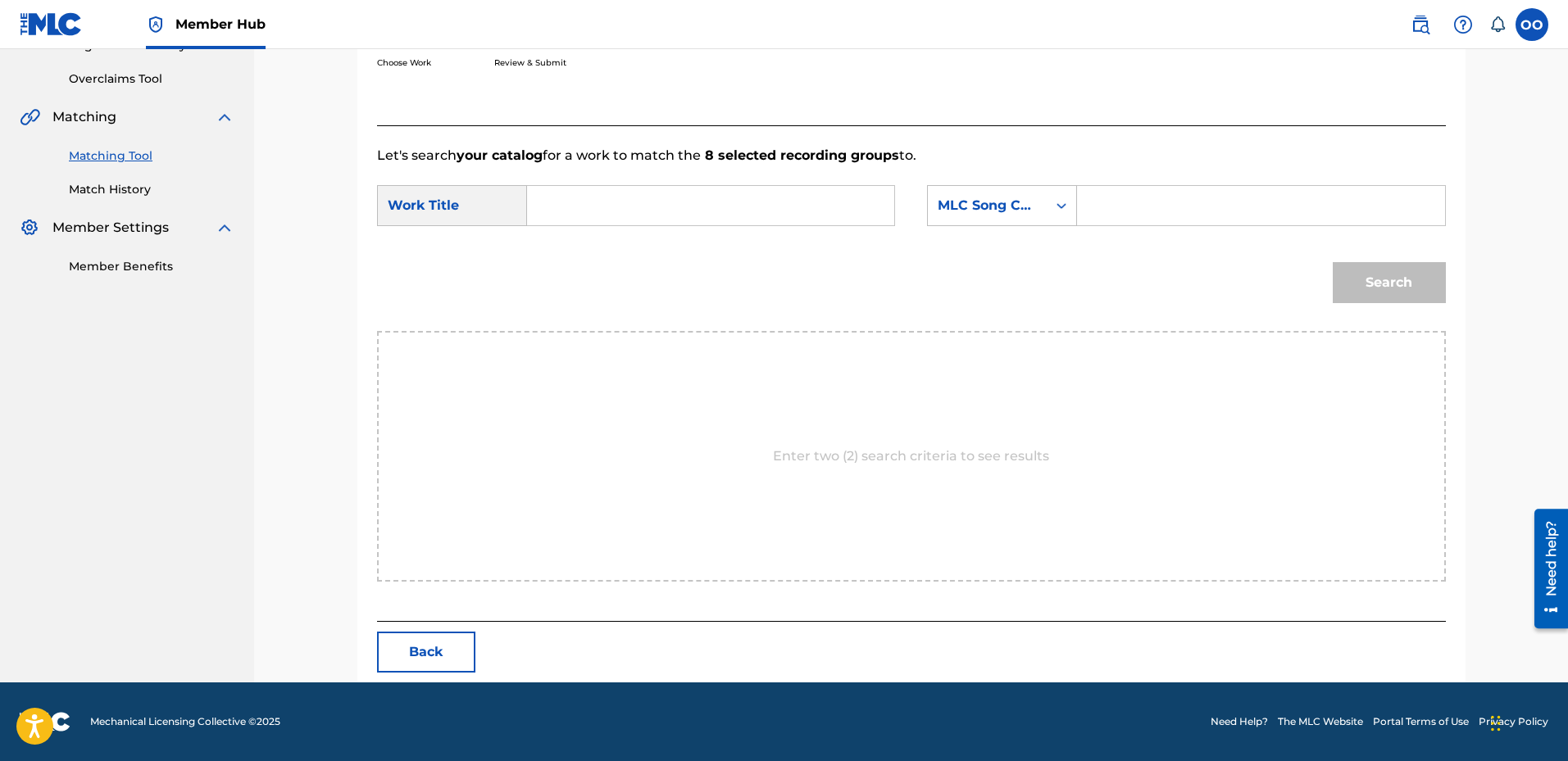
click at [778, 220] on input "Search Form" at bounding box center [710, 205] width 339 height 39
paste input "Trey Mafia"
click at [767, 210] on input "Trey Mafia" at bounding box center [710, 205] width 339 height 39
type input "Trey Mafia"
click at [1003, 201] on div "MLC Song Code" at bounding box center [987, 206] width 99 height 19
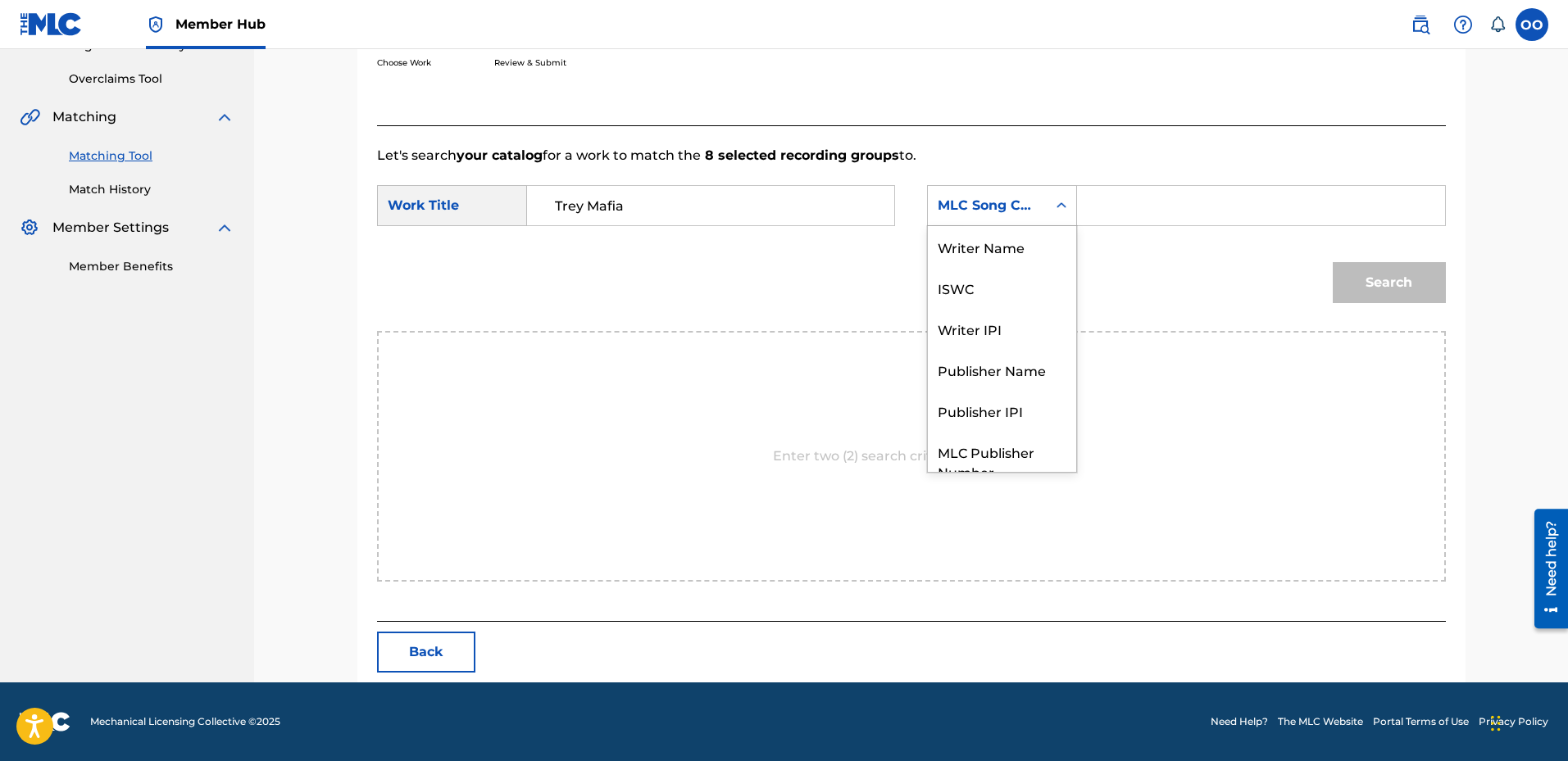
scroll to position [60, 0]
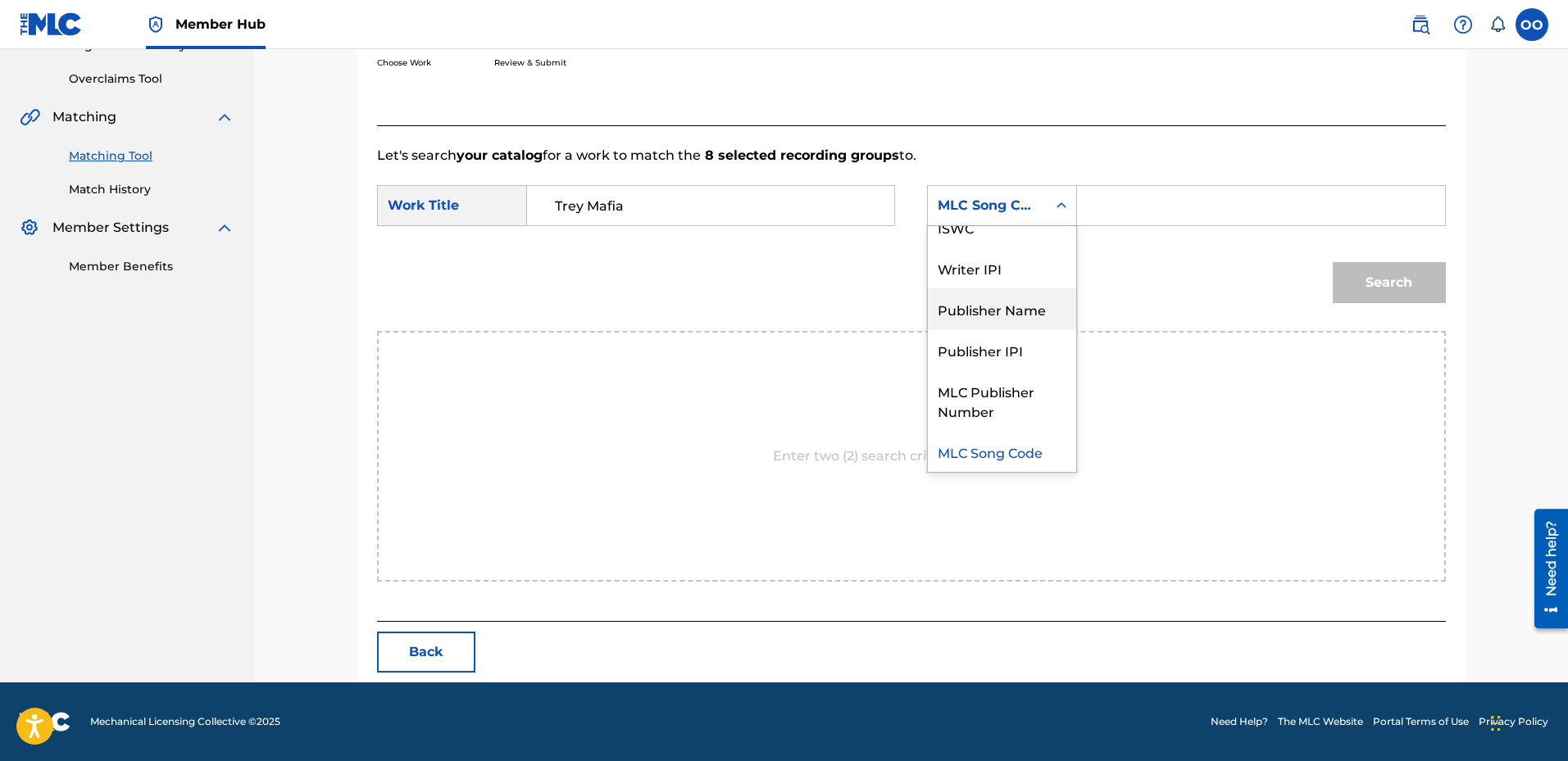
drag, startPoint x: 1012, startPoint y: 307, endPoint x: 1060, endPoint y: 266, distance: 63.1
click at [1014, 307] on div "Publisher Name" at bounding box center [1001, 308] width 148 height 41
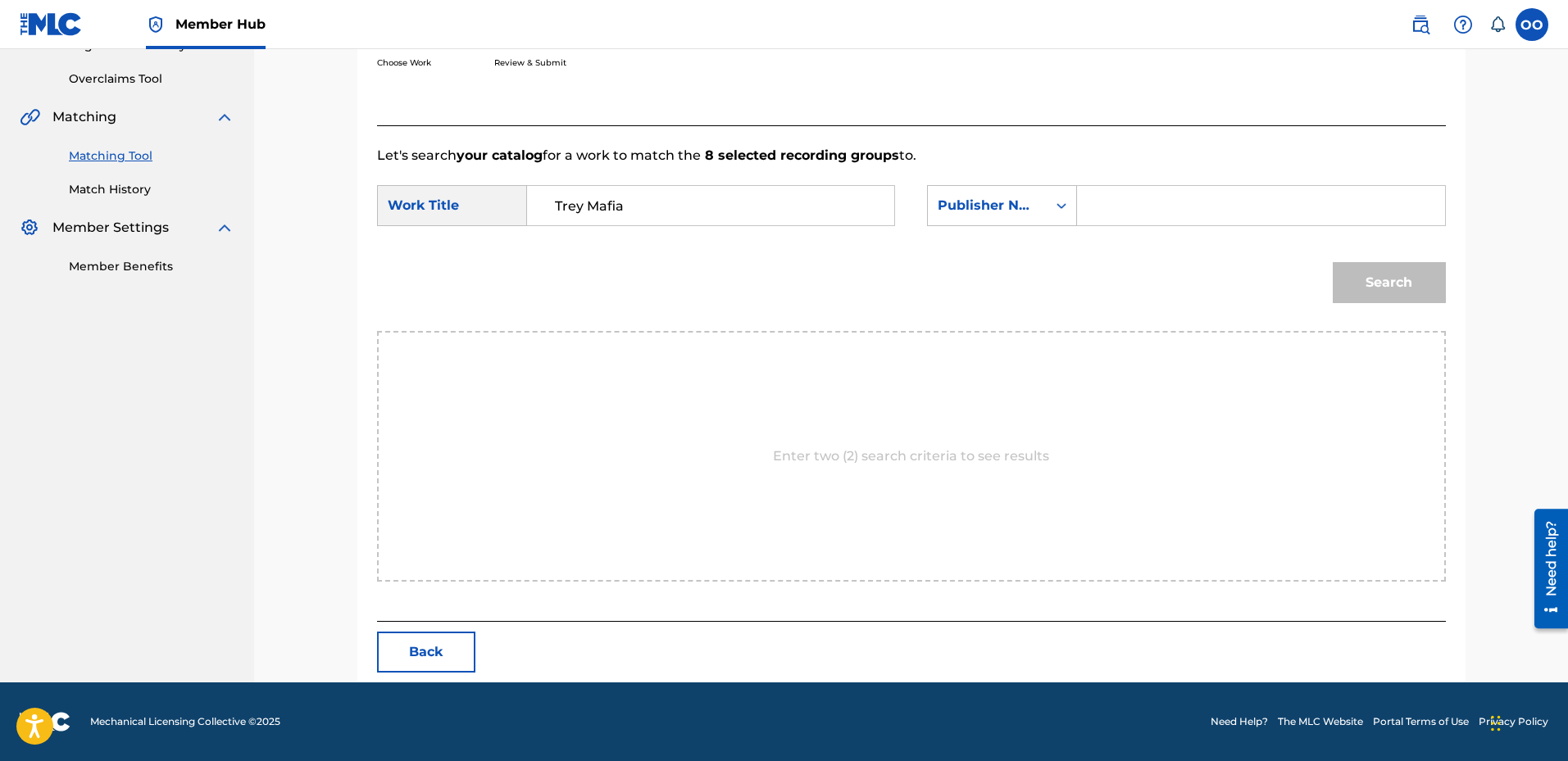
click at [1104, 211] on input "Search Form" at bounding box center [1261, 205] width 339 height 39
type input "fron"
click at [1333, 262] on button "Search" at bounding box center [1389, 282] width 113 height 41
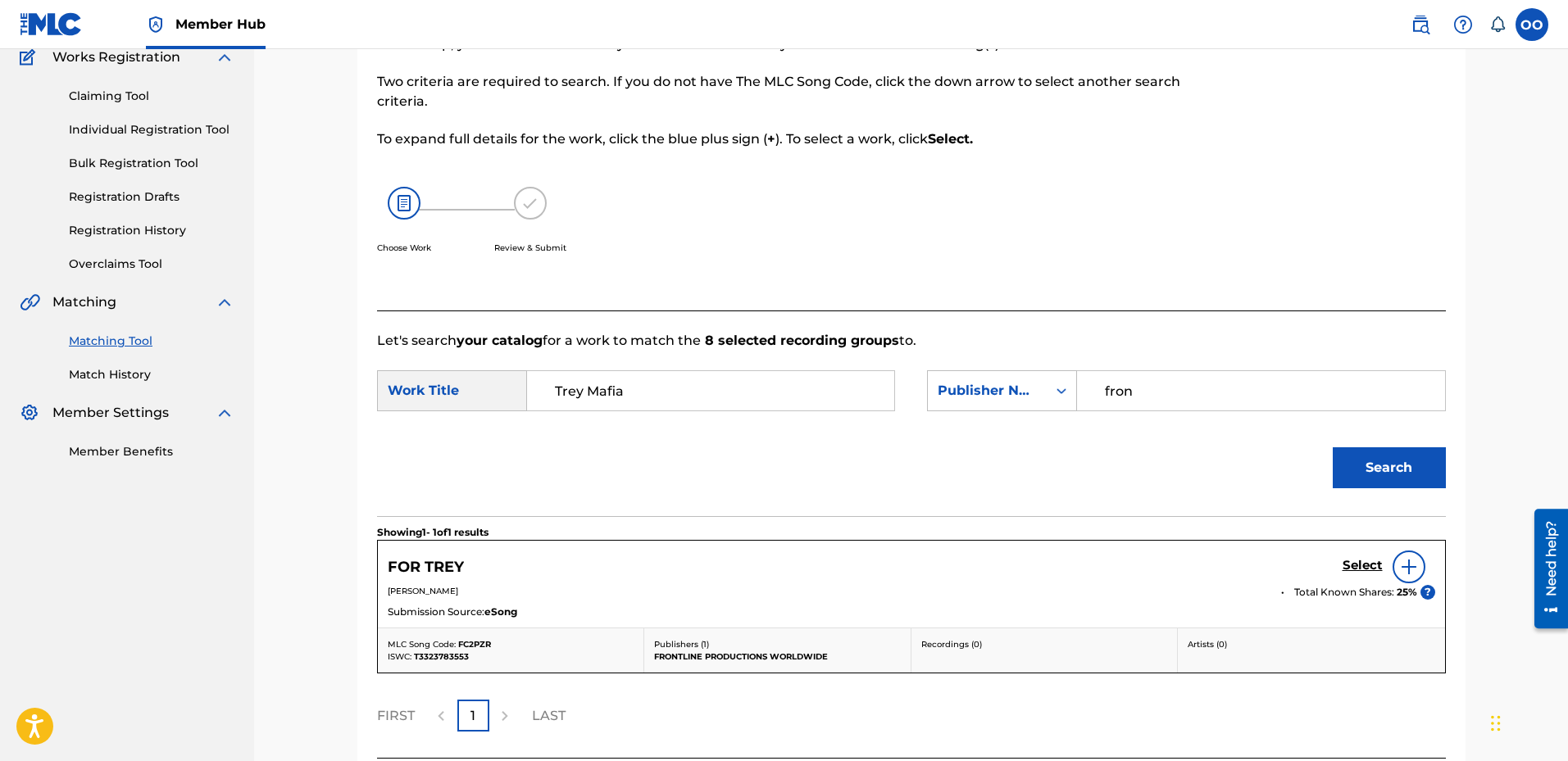
scroll to position [282, 0]
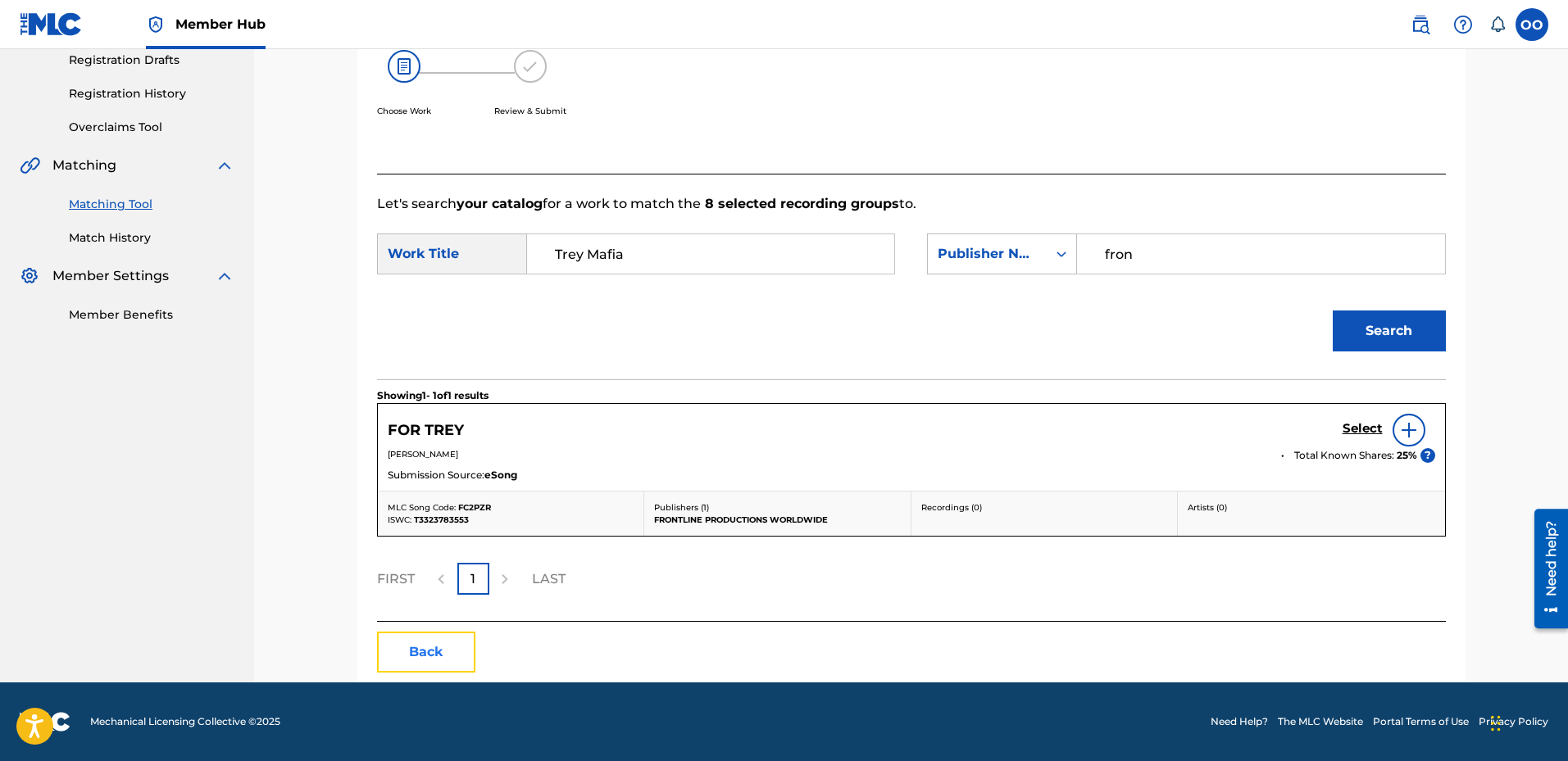
click at [443, 664] on button "Back" at bounding box center [426, 652] width 98 height 41
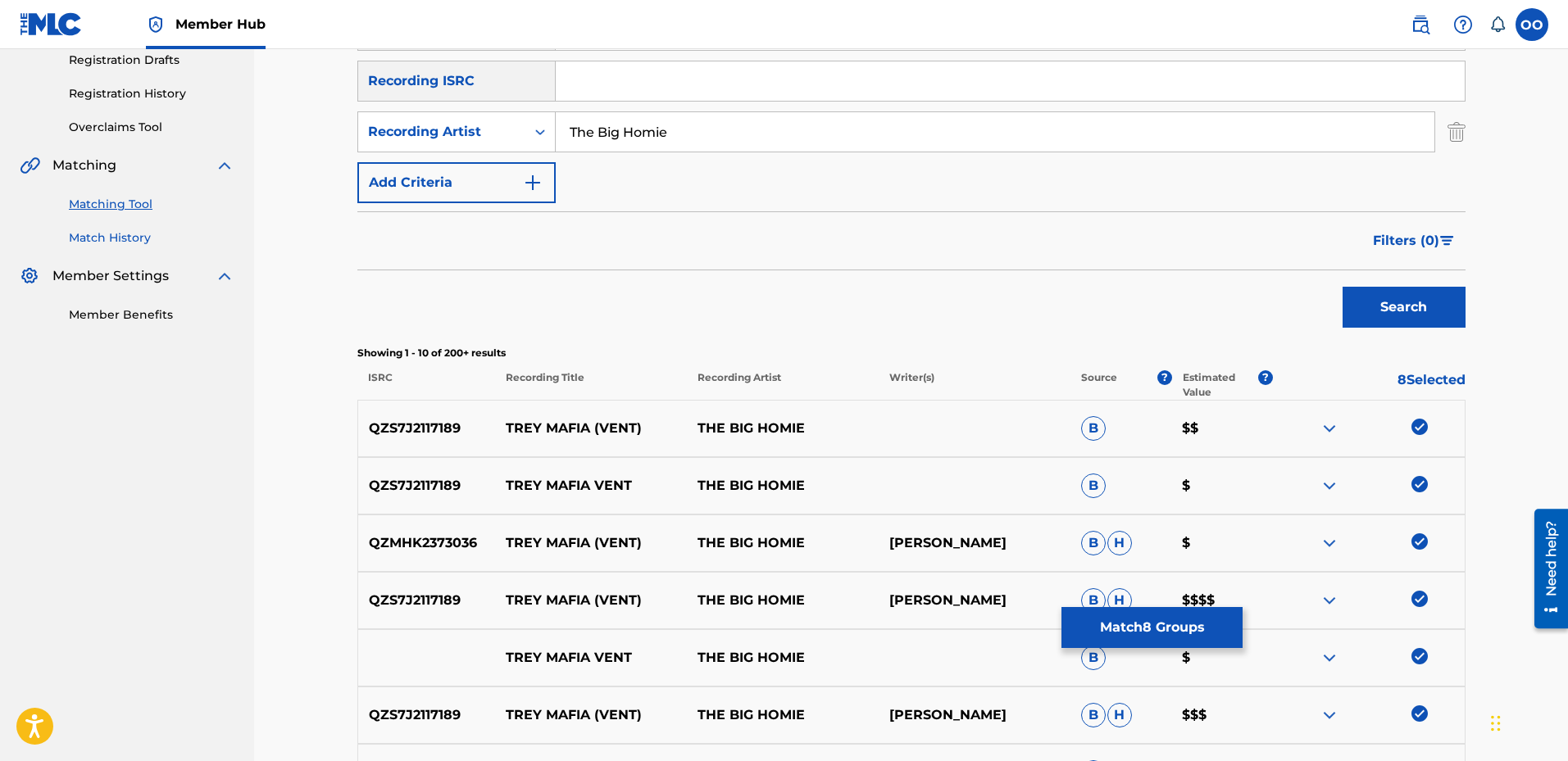
click at [128, 236] on link "Match History" at bounding box center [152, 238] width 166 height 18
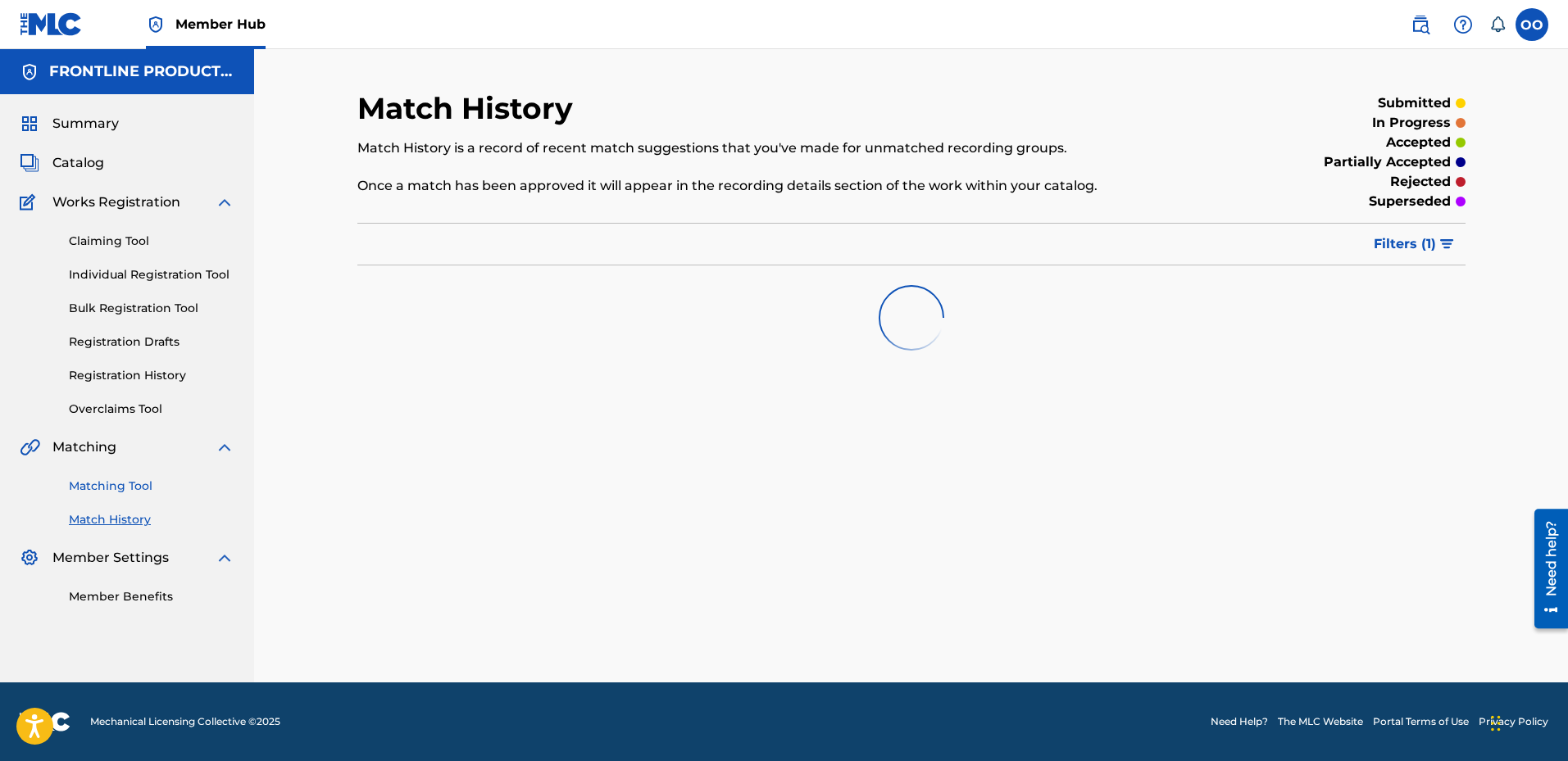
click at [131, 484] on link "Matching Tool" at bounding box center [152, 487] width 166 height 18
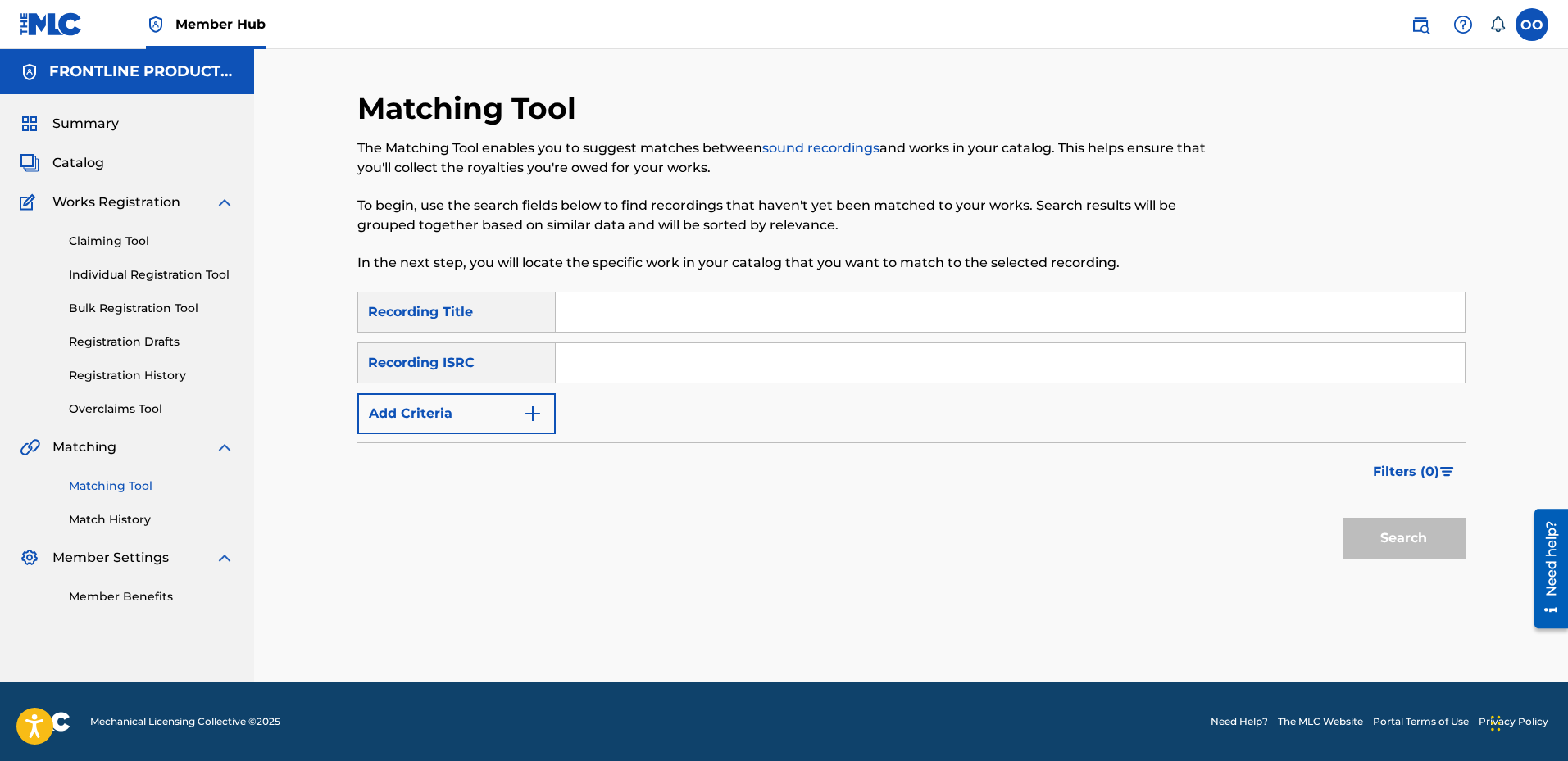
click at [927, 316] on input "Search Form" at bounding box center [1011, 312] width 909 height 39
paste input "Double Back"
type input "Double Back"
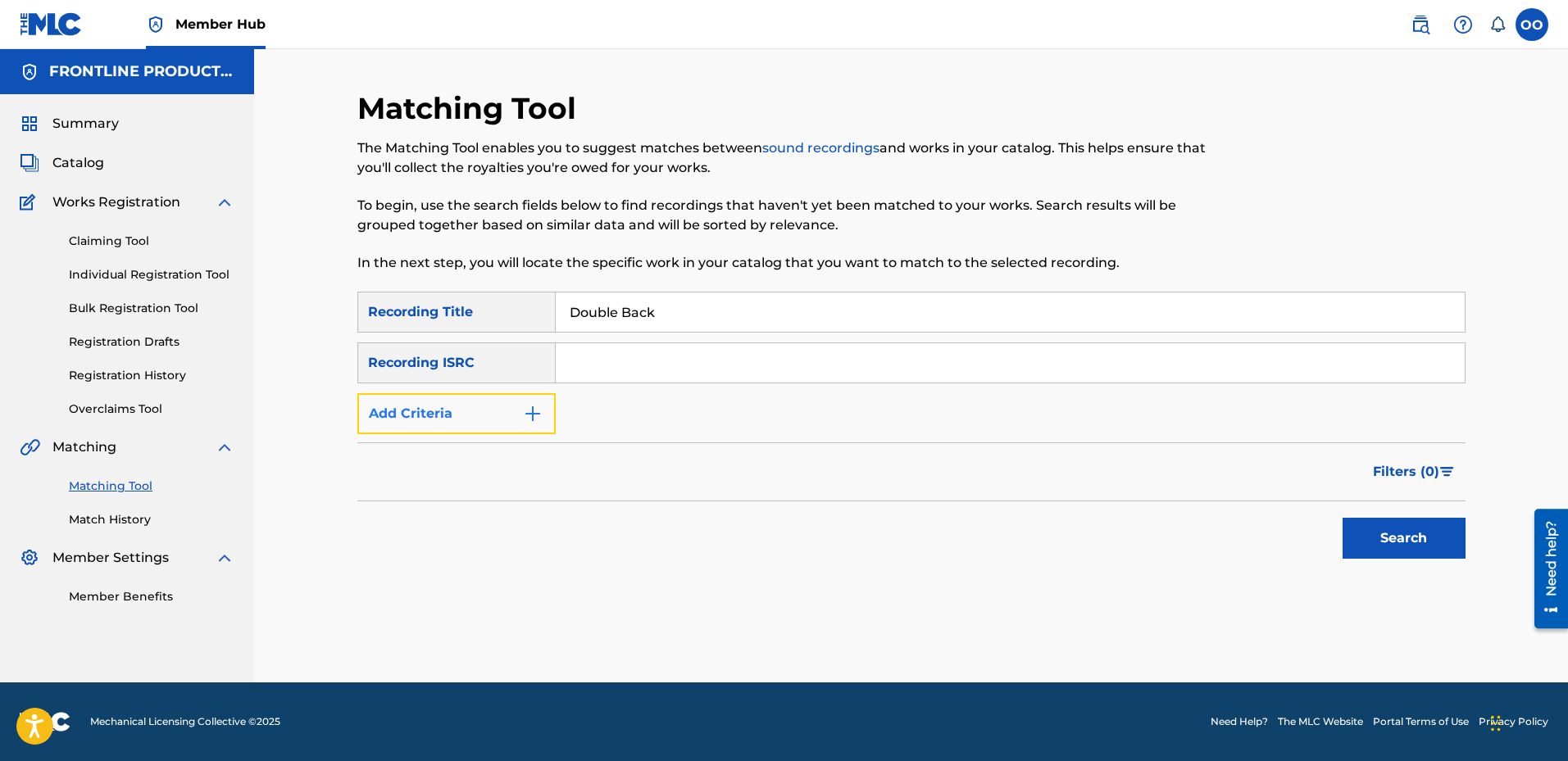
click at [459, 421] on button "Add Criteria" at bounding box center [456, 413] width 198 height 41
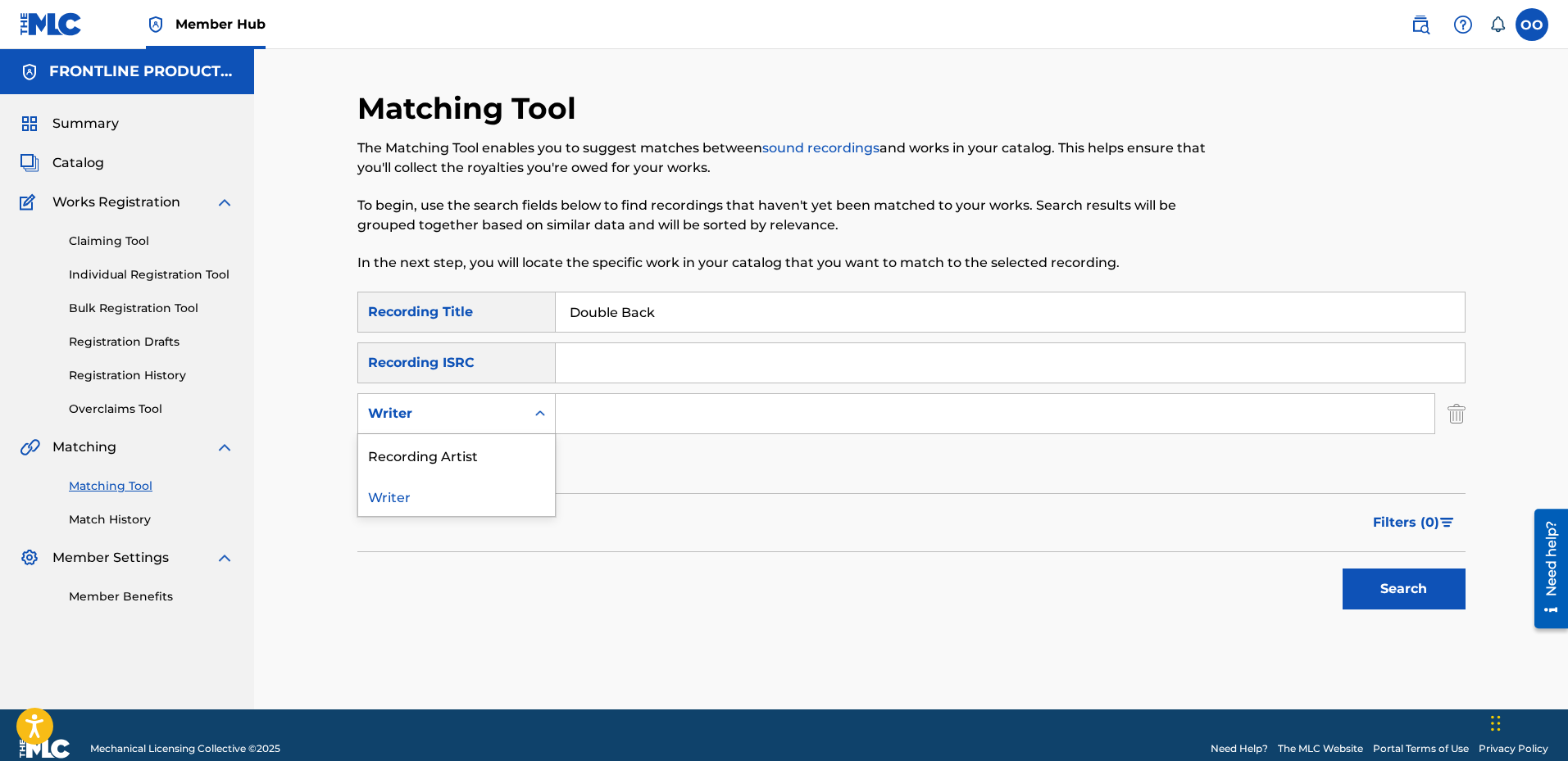
click at [479, 409] on div "Writer" at bounding box center [441, 413] width 147 height 19
click at [484, 448] on div "Recording Artist" at bounding box center [456, 454] width 197 height 41
drag, startPoint x: 547, startPoint y: 435, endPoint x: 613, endPoint y: 415, distance: 69.0
click at [613, 415] on input "Search Form" at bounding box center [995, 413] width 879 height 39
paste input "The Big Homie"
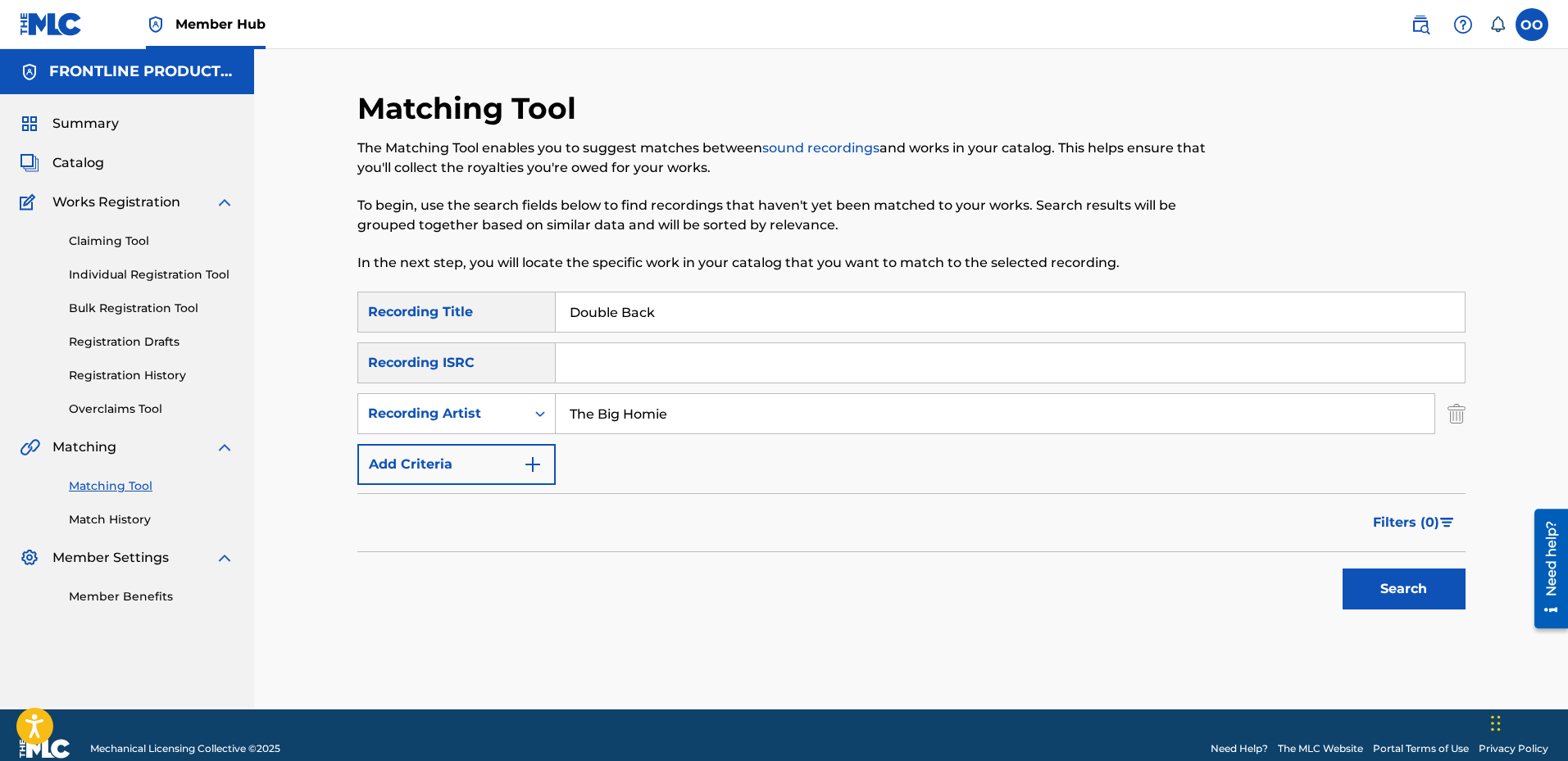
type input "The Big Homie"
click at [1343, 568] on button "Search" at bounding box center [1404, 588] width 123 height 41
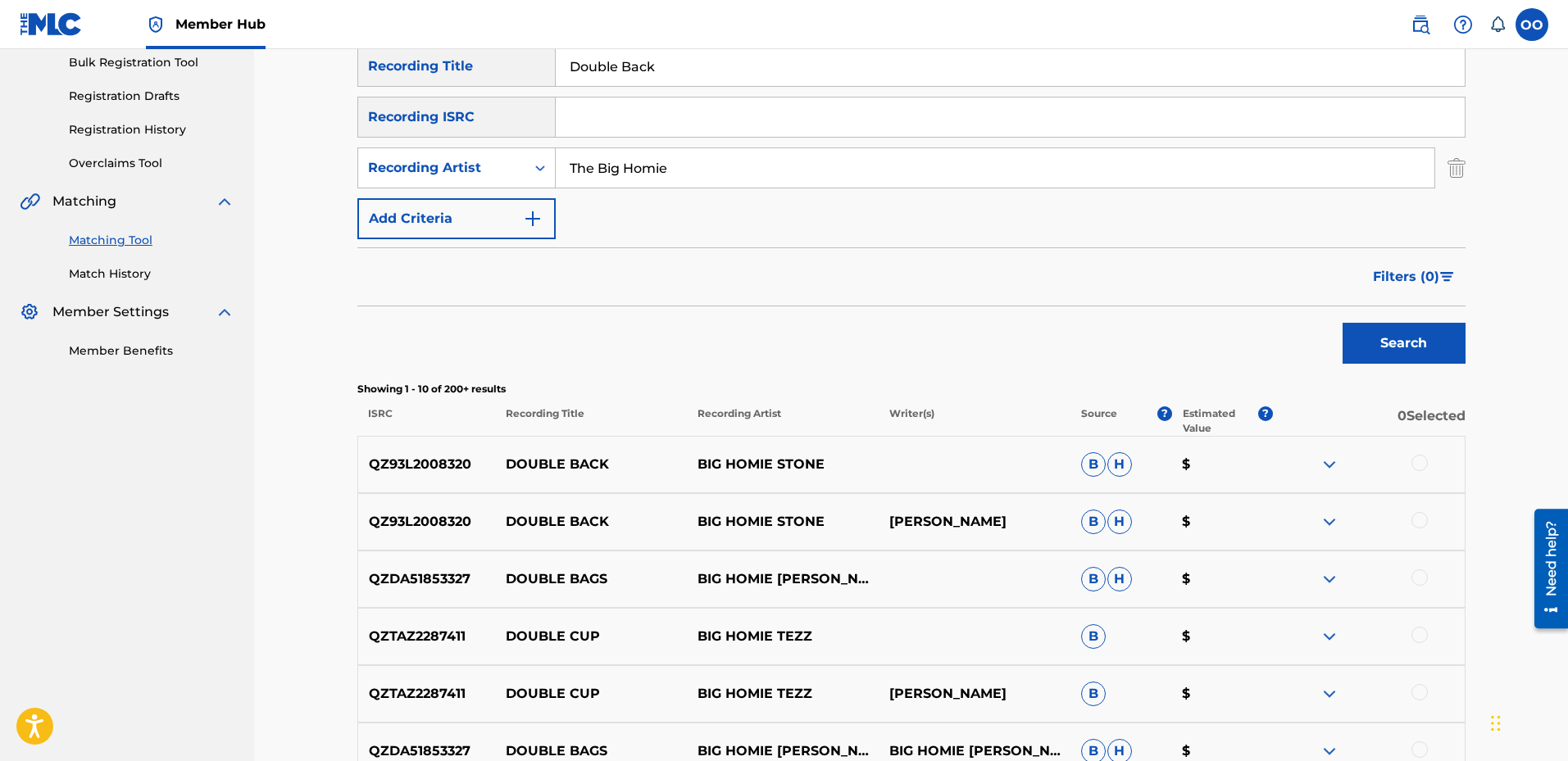
scroll to position [164, 0]
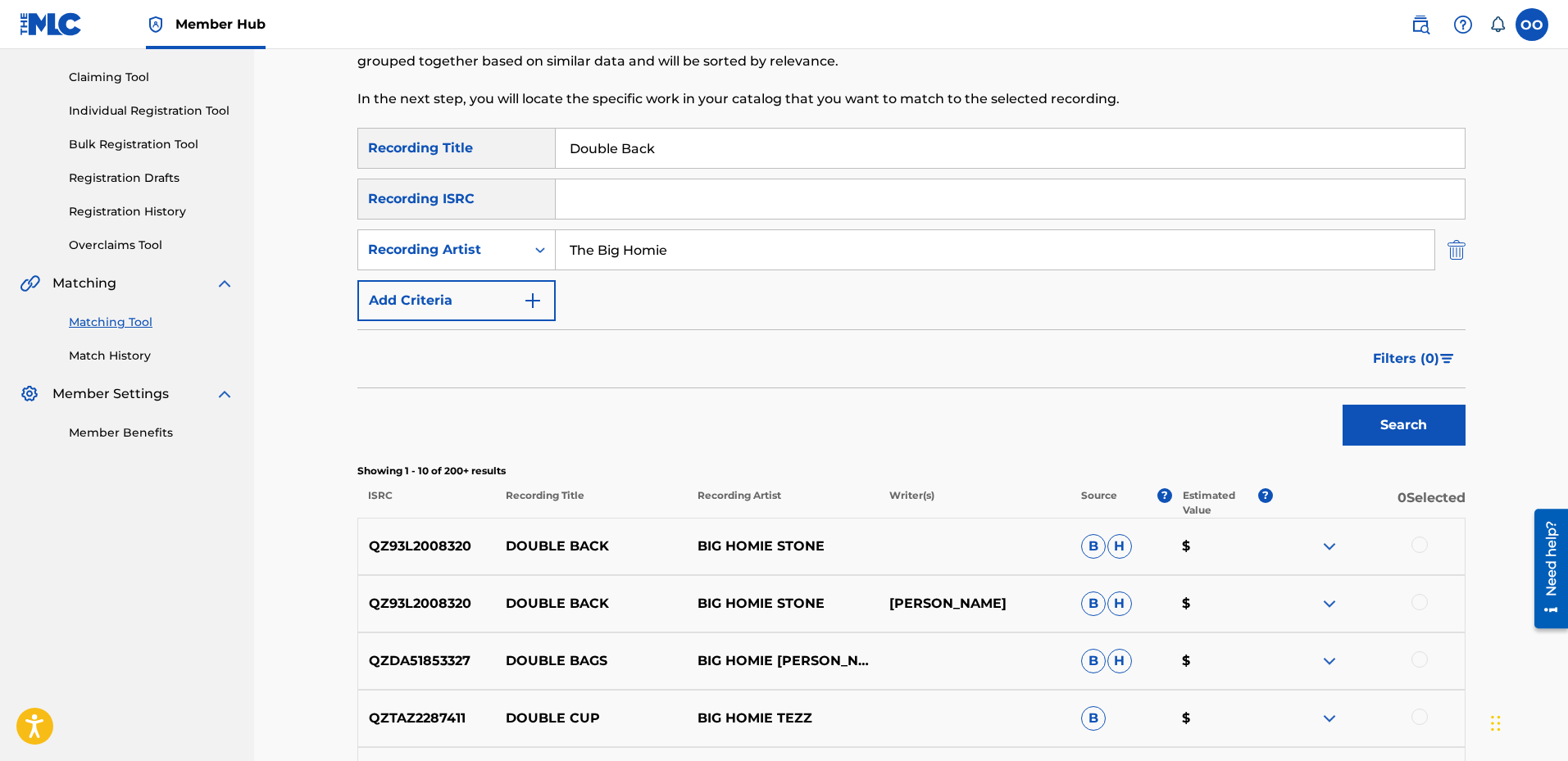
click at [1458, 255] on img "Search Form" at bounding box center [1457, 250] width 18 height 41
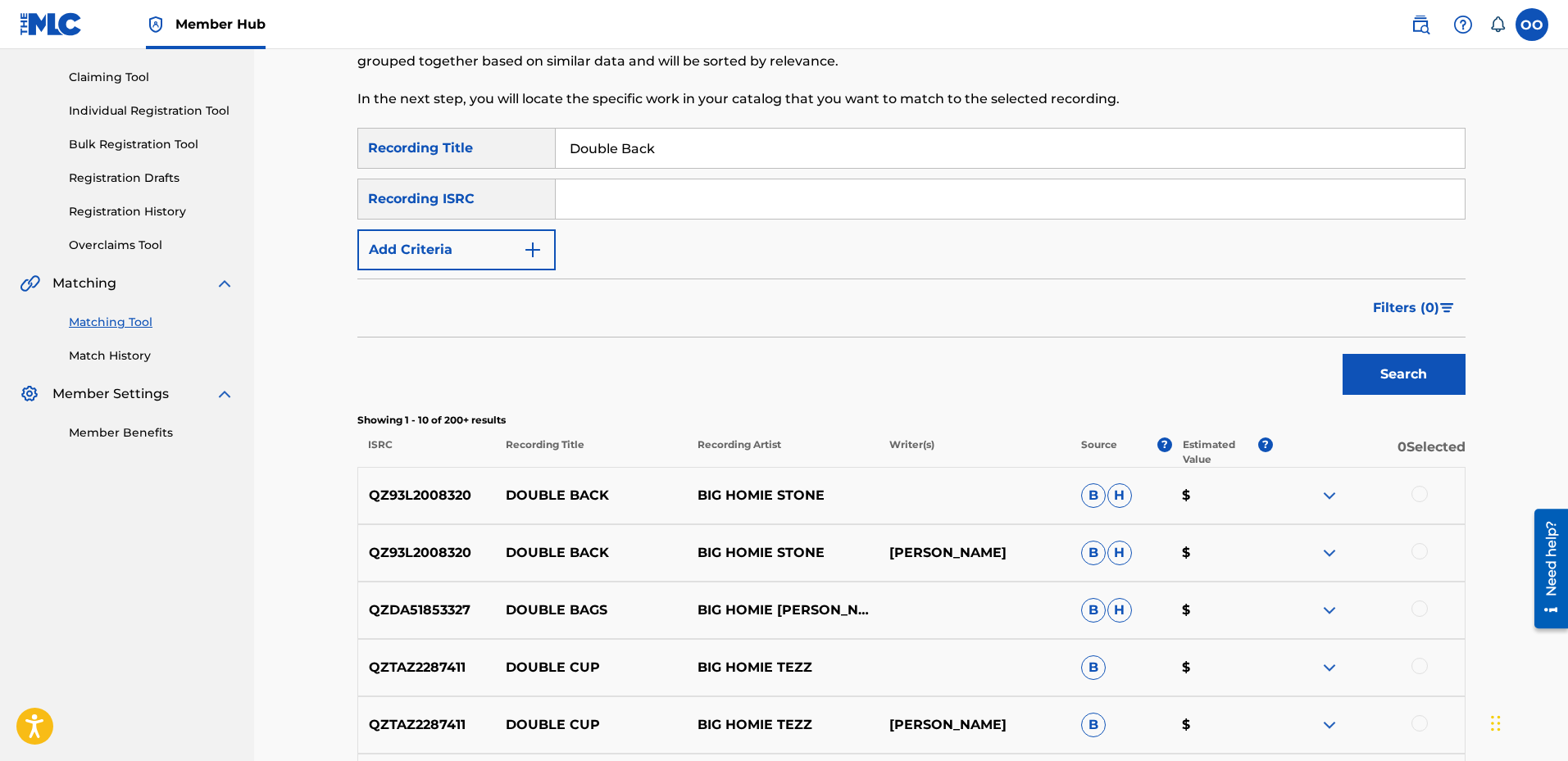
click at [1057, 145] on input "Double Back" at bounding box center [1011, 148] width 909 height 39
click at [731, 203] on input "Search Form" at bounding box center [1011, 199] width 909 height 39
paste input "QZS7J2182588"
type input "QZS7J2182588"
click at [770, 151] on input "Double Back" at bounding box center [1011, 148] width 909 height 39
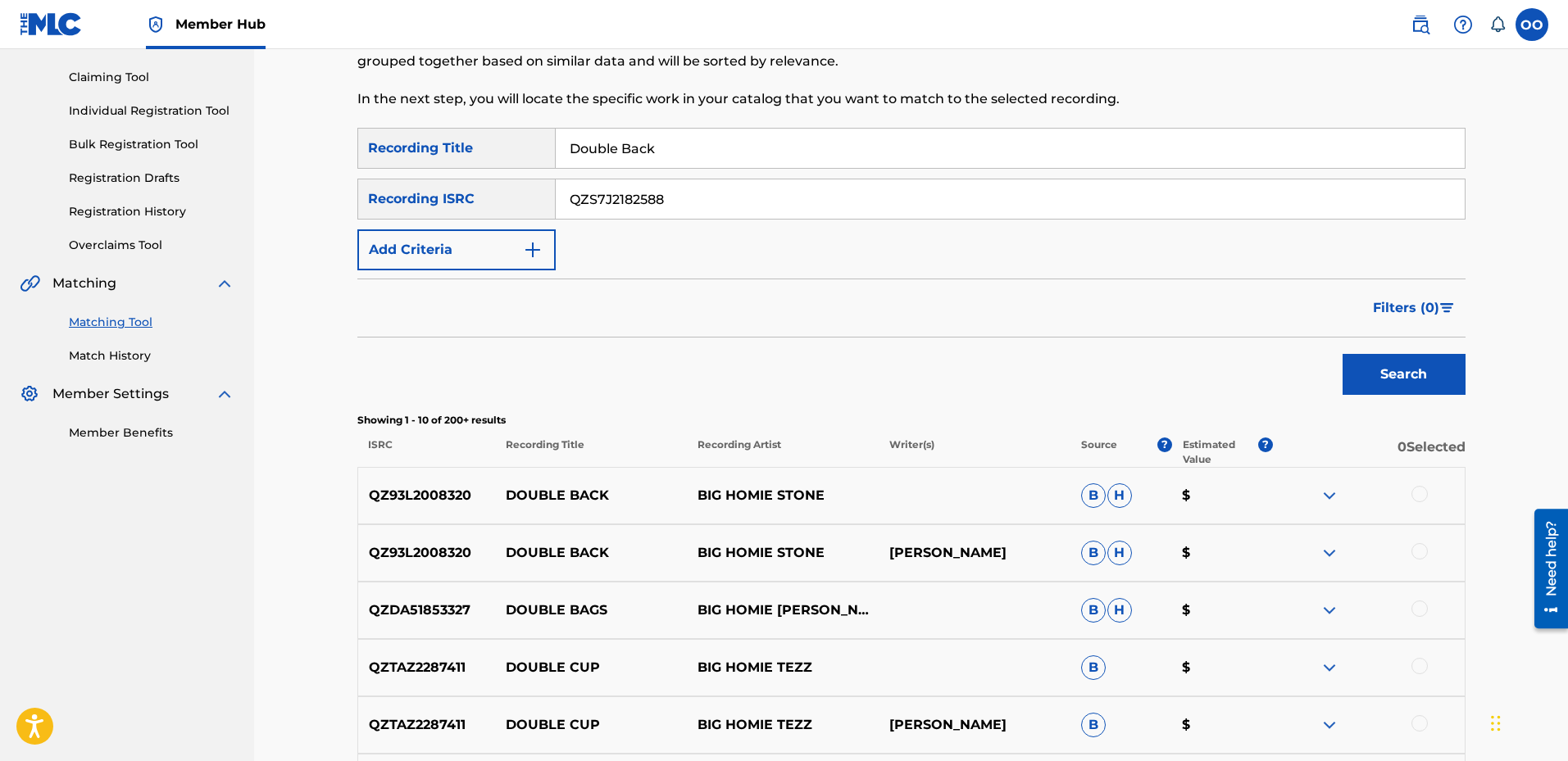
click at [770, 151] on input "Double Back" at bounding box center [1011, 148] width 909 height 39
click at [1343, 354] on button "Search" at bounding box center [1404, 374] width 123 height 41
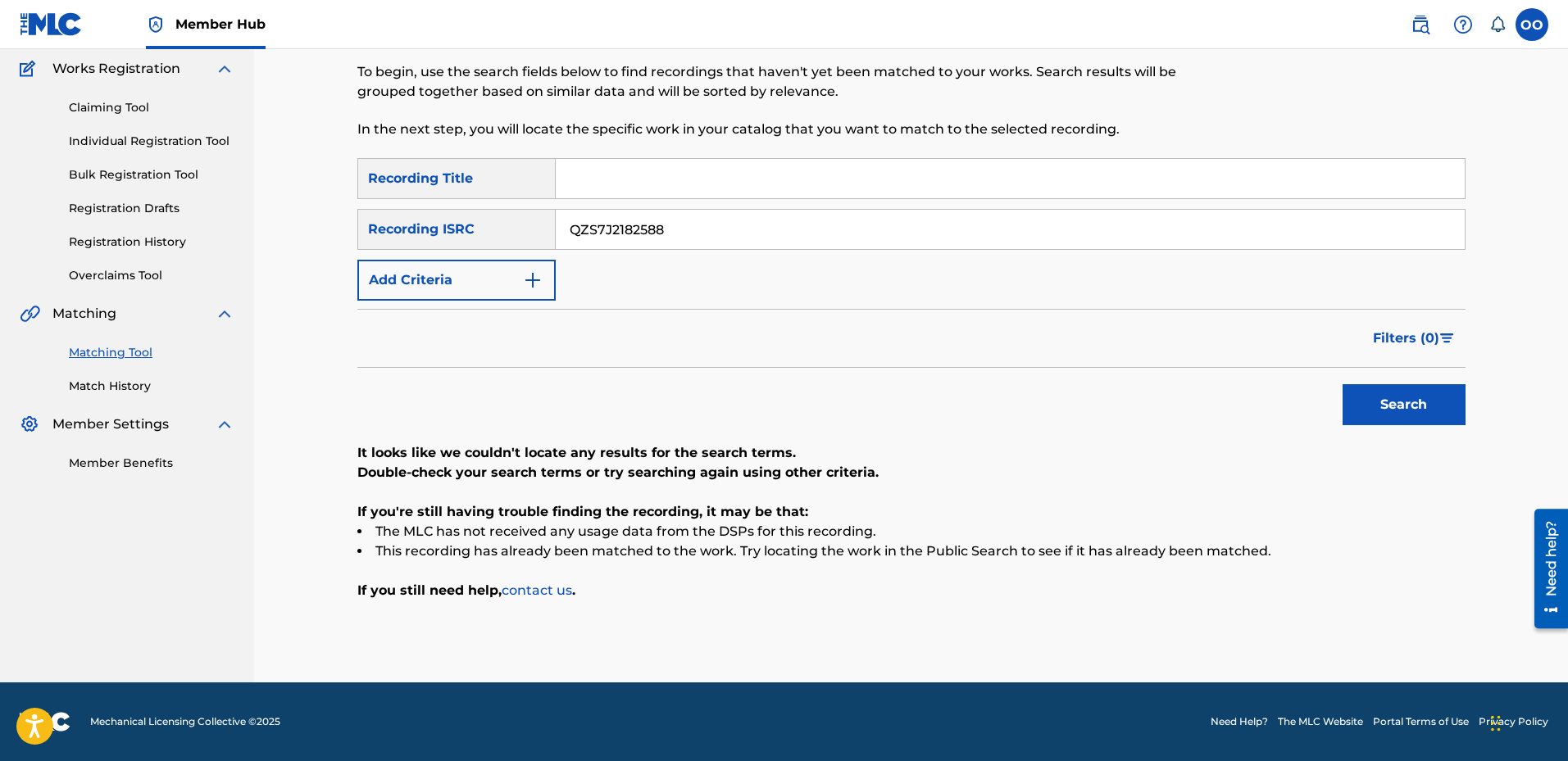
scroll to position [134, 0]
paste input "Red Sox"
type input "Red Sox"
click at [708, 229] on input "QZS7J2182588" at bounding box center [1011, 229] width 909 height 39
click at [687, 178] on input "Red Sox" at bounding box center [1011, 179] width 909 height 39
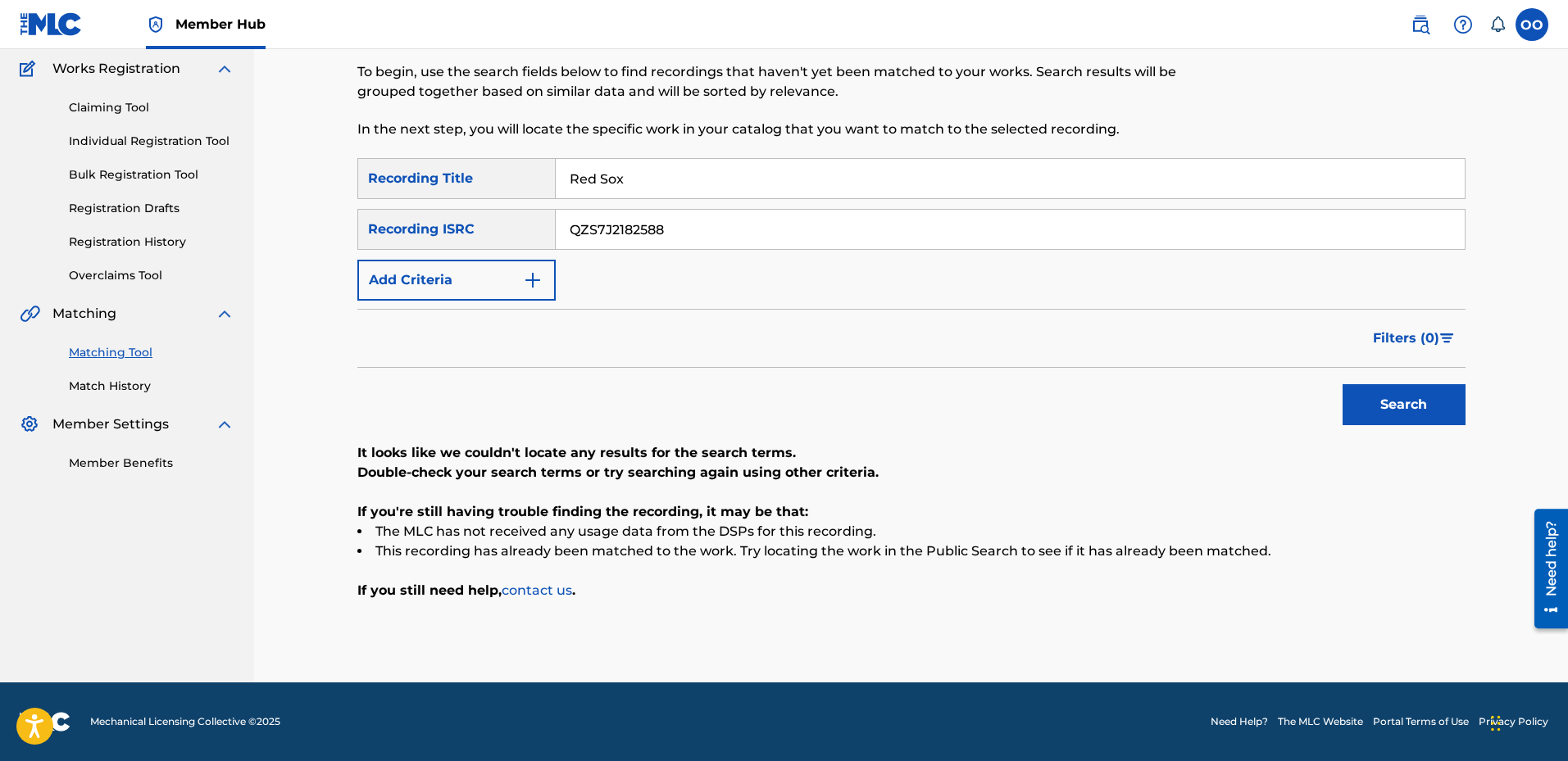
click at [687, 178] on input "Red Sox" at bounding box center [1011, 179] width 909 height 39
click at [733, 241] on input "QZS7J2182588" at bounding box center [1011, 229] width 909 height 39
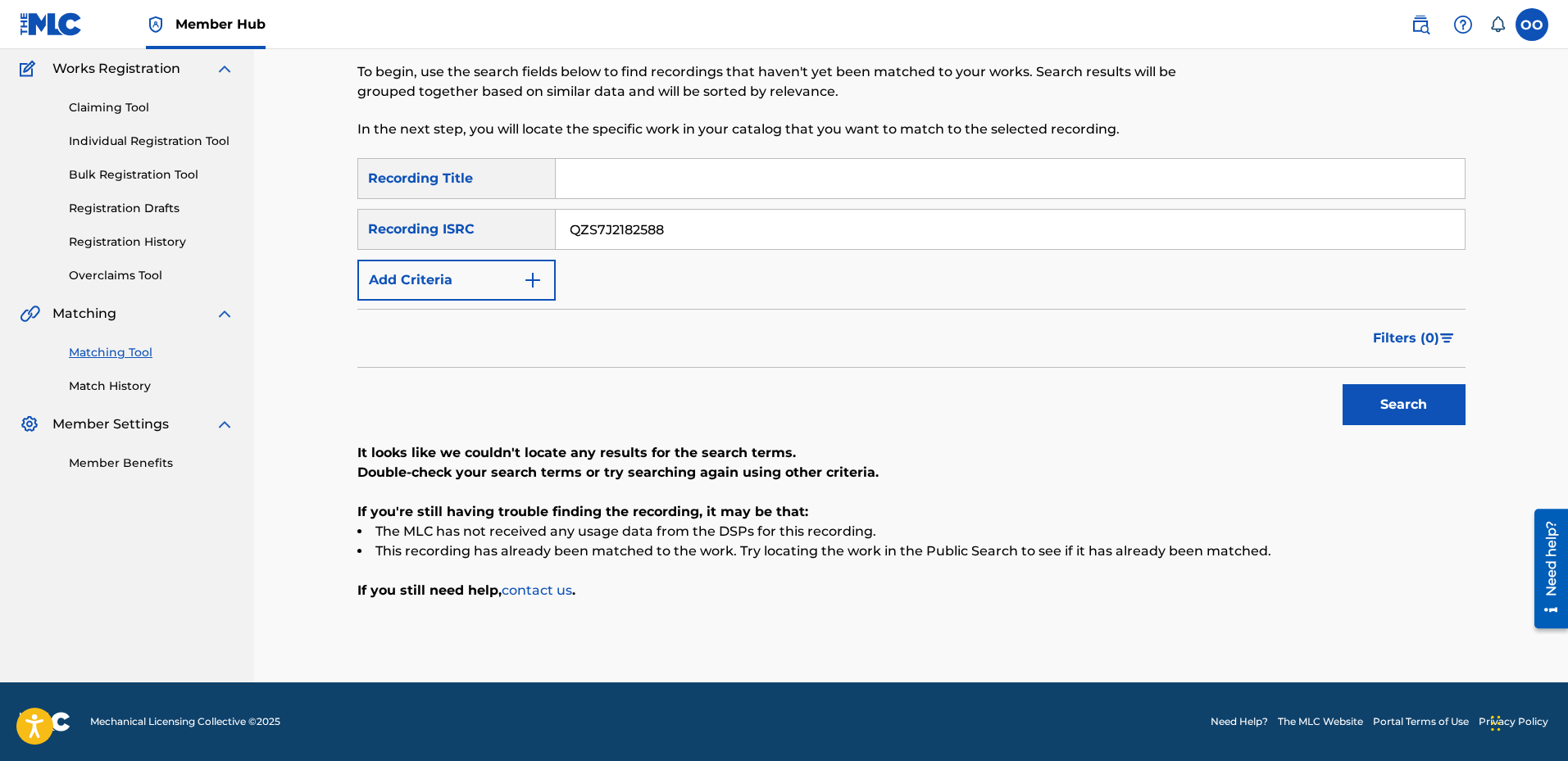
paste input "08693"
click at [1343, 384] on button "Search" at bounding box center [1404, 405] width 123 height 41
click at [1437, 419] on button "Search" at bounding box center [1404, 405] width 123 height 41
click at [1006, 236] on input "QZS7J2108693" at bounding box center [1011, 229] width 909 height 39
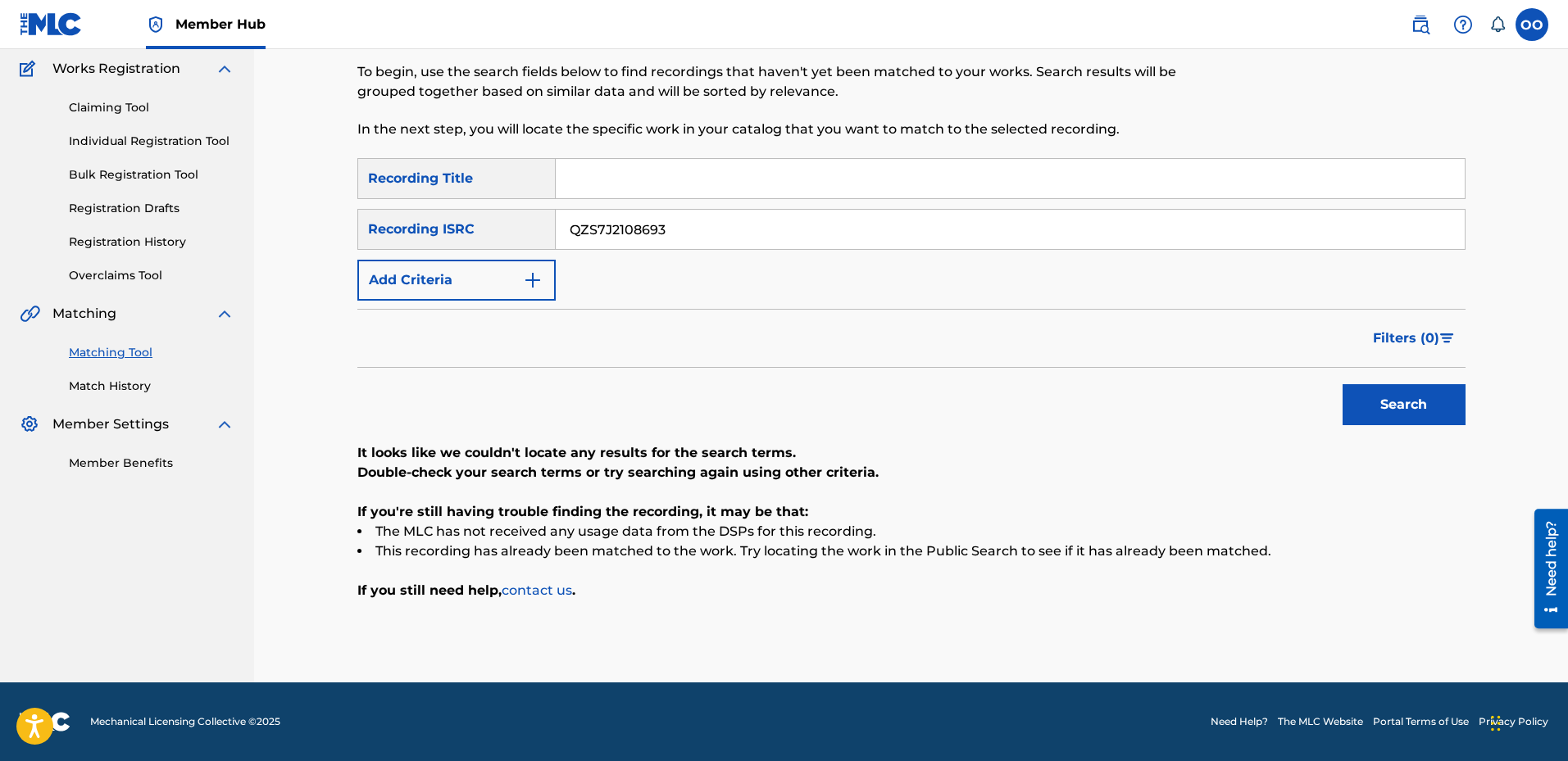
click at [1006, 236] on input "QZS7J2108693" at bounding box center [1011, 229] width 909 height 39
click at [1343, 384] on button "Search" at bounding box center [1404, 405] width 123 height 41
click at [1000, 250] on div "SearchWithCriteriaa7e86940-b3b3-4d7b-b0d9-4185ac140a77 Recording Title SearchWi…" at bounding box center [911, 229] width 1108 height 143
click at [807, 236] on input "QZS7J2108693" at bounding box center [1011, 229] width 909 height 39
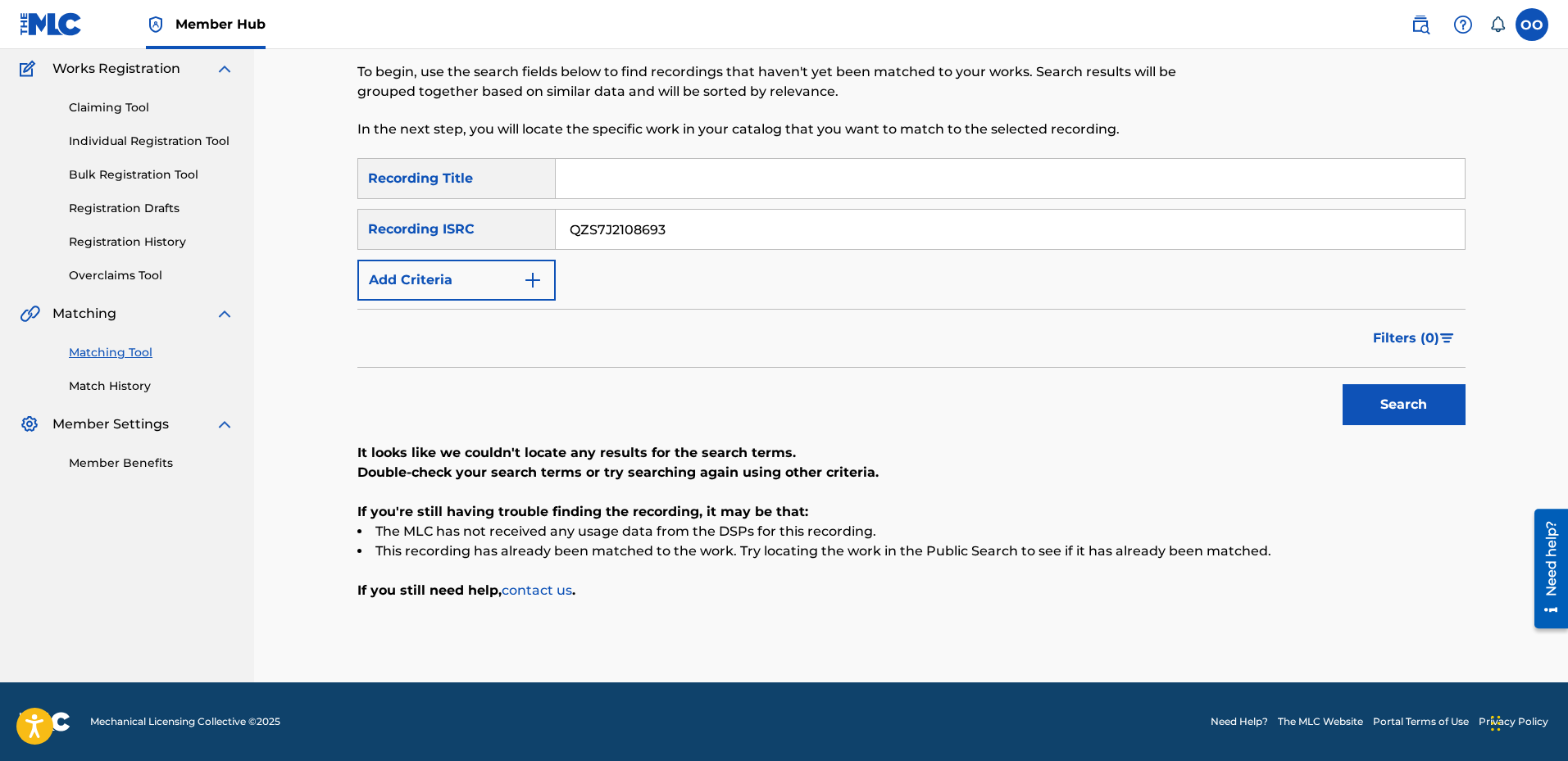
click at [807, 236] on input "QZS7J2108693" at bounding box center [1011, 229] width 909 height 39
paste input "32566"
type input "QZS7J2132566"
click at [1343, 384] on button "Search" at bounding box center [1404, 405] width 123 height 41
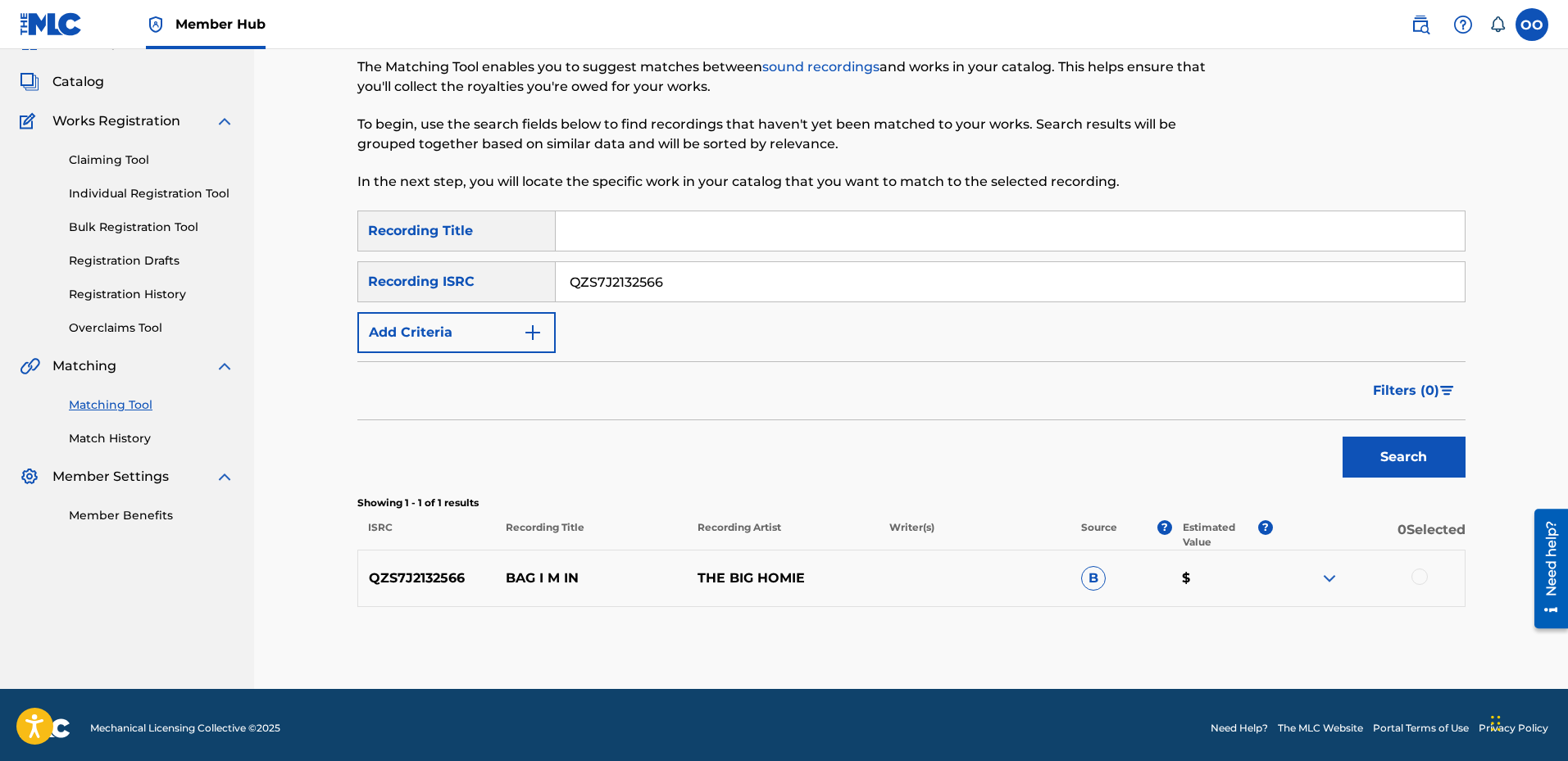
scroll to position [88, 0]
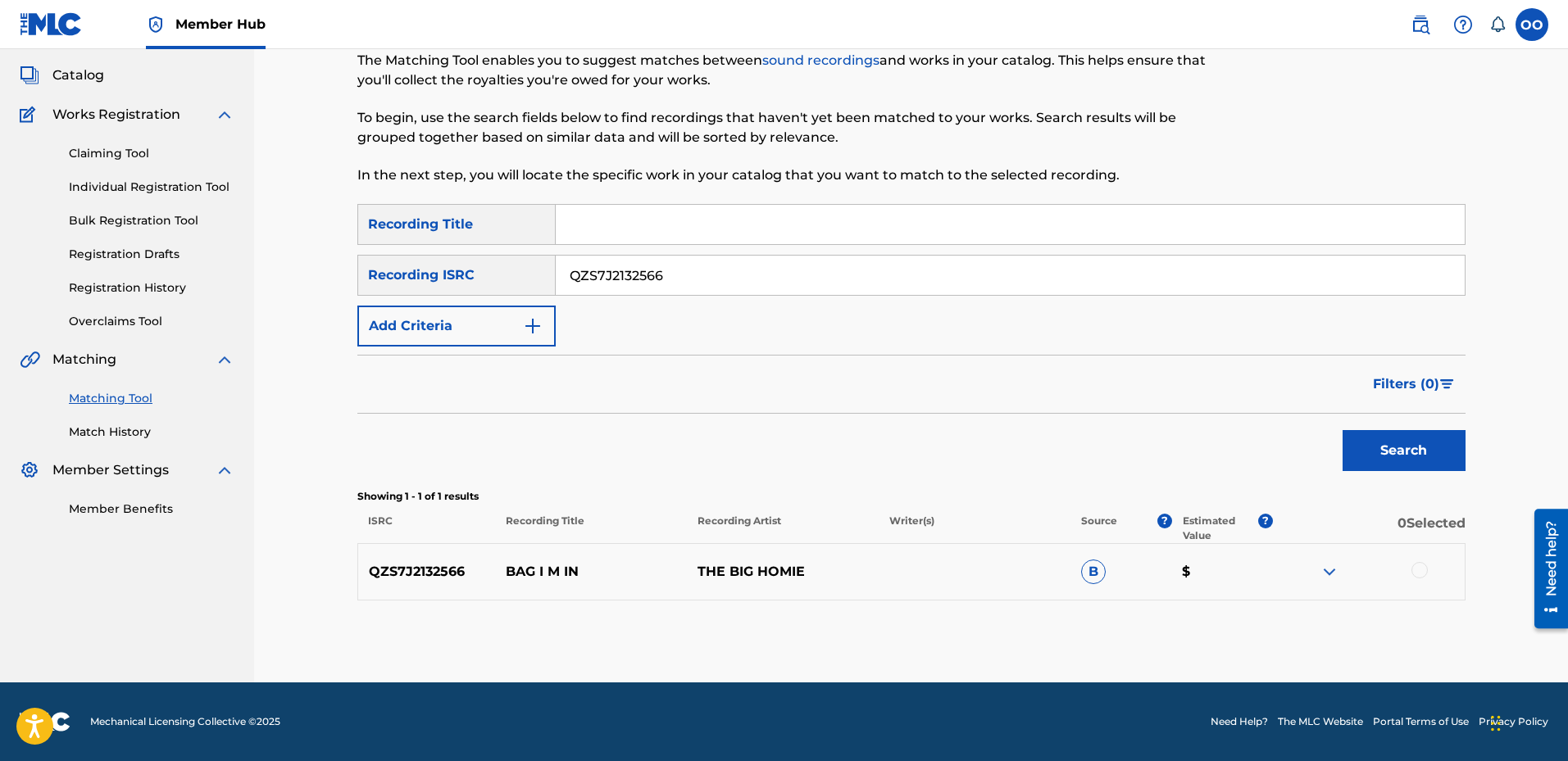
click at [1422, 574] on div at bounding box center [1420, 570] width 17 height 17
click at [1219, 637] on button "Match 1 Group" at bounding box center [1152, 627] width 181 height 41
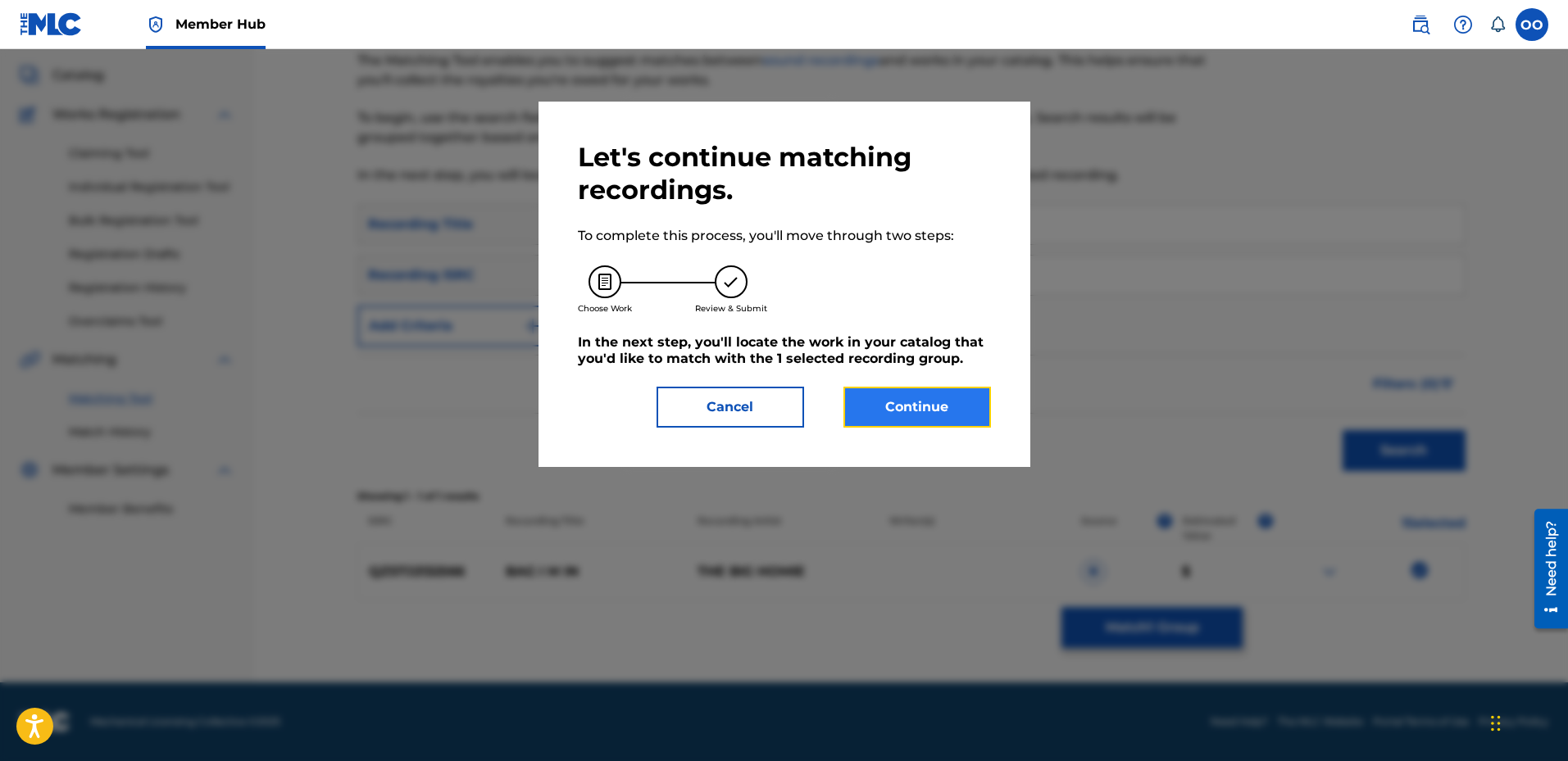
click at [953, 415] on button "Continue" at bounding box center [917, 407] width 147 height 41
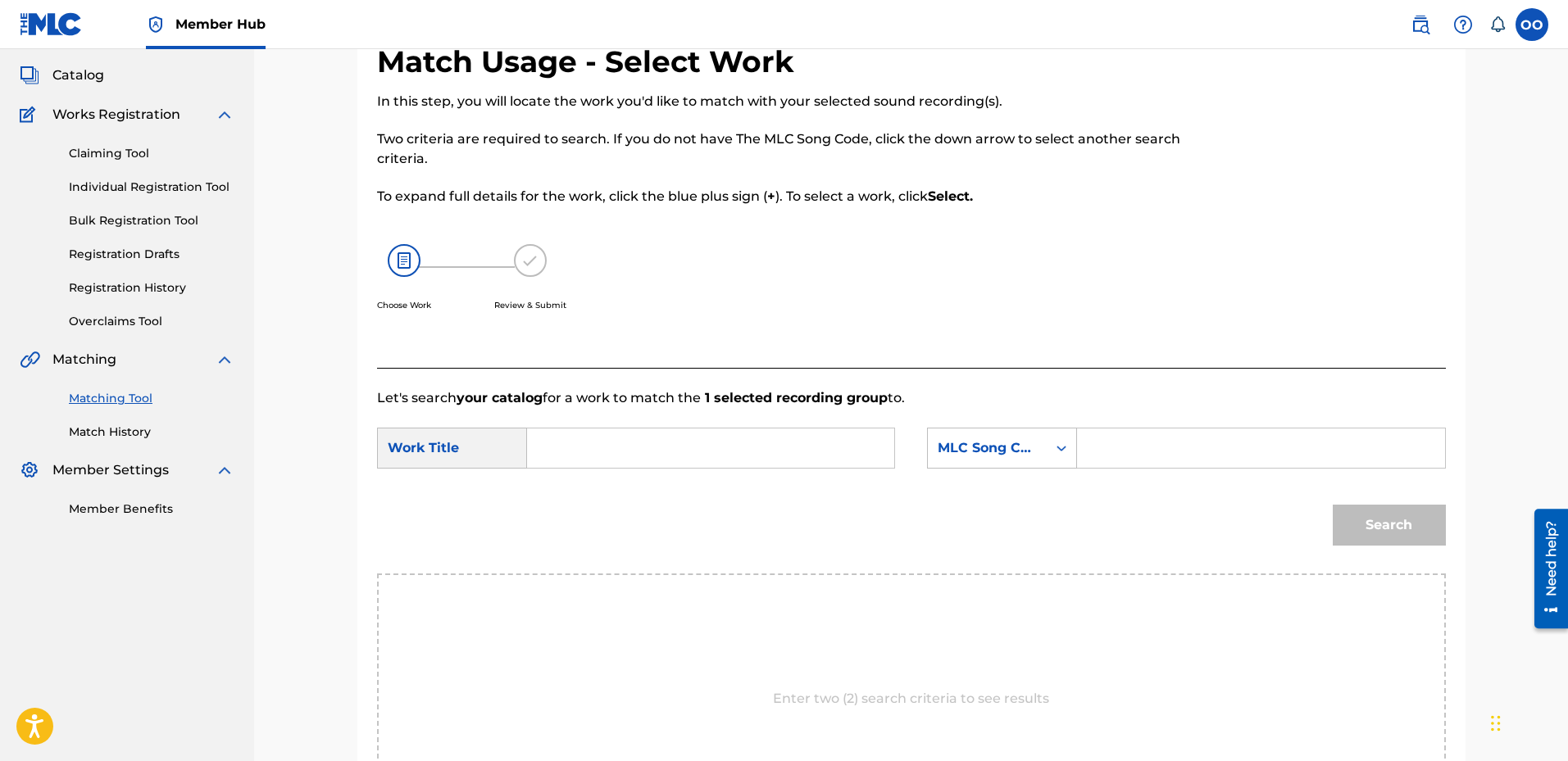
click at [643, 451] on input "Search Form" at bounding box center [710, 447] width 339 height 39
click at [823, 442] on input "Search Form" at bounding box center [710, 447] width 339 height 39
paste
type input "Bag I’m In"
click at [1190, 461] on input "Search Form" at bounding box center [1261, 447] width 339 height 39
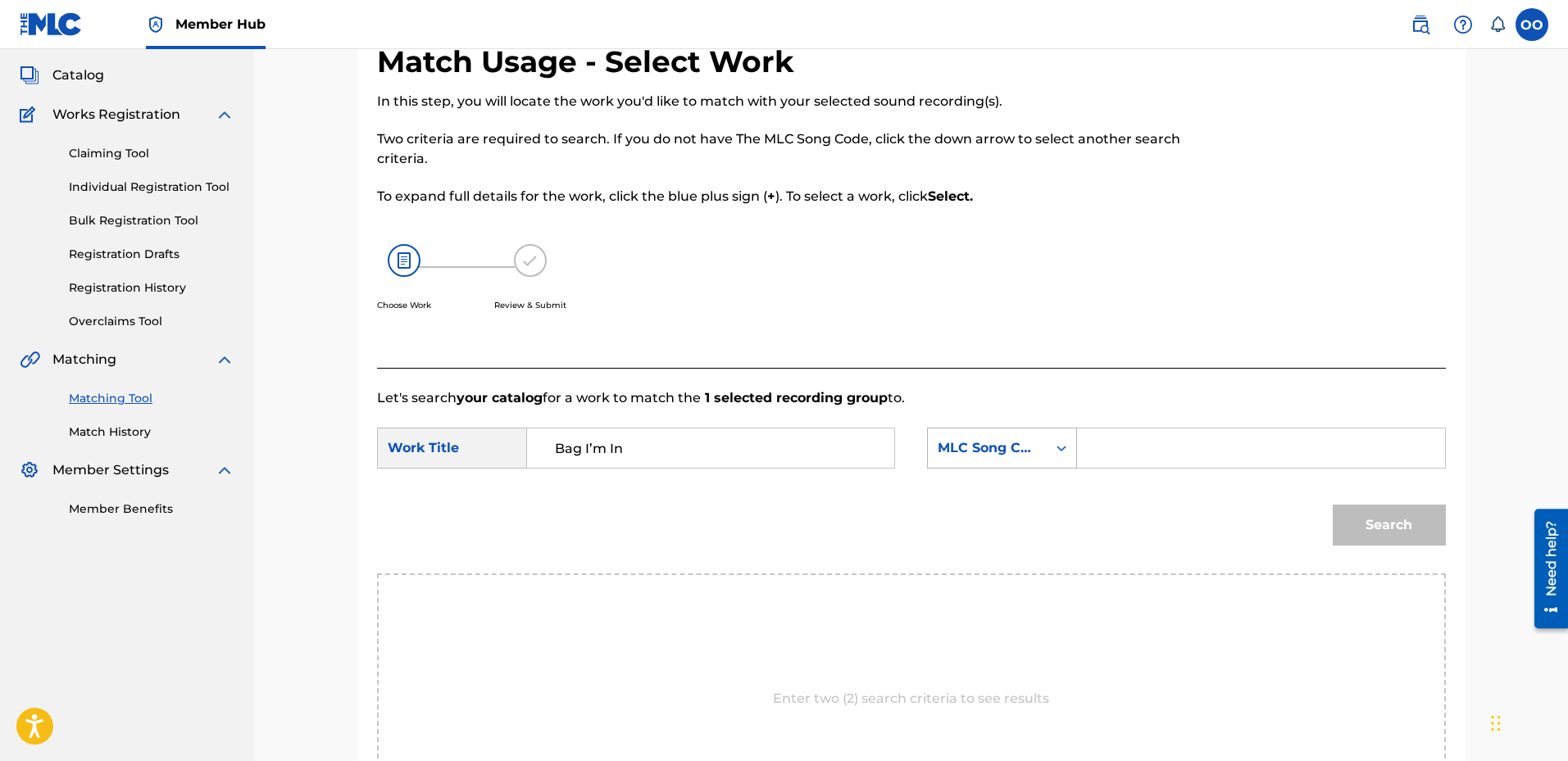
click at [1021, 463] on div "MLC Song Code" at bounding box center [987, 448] width 119 height 32
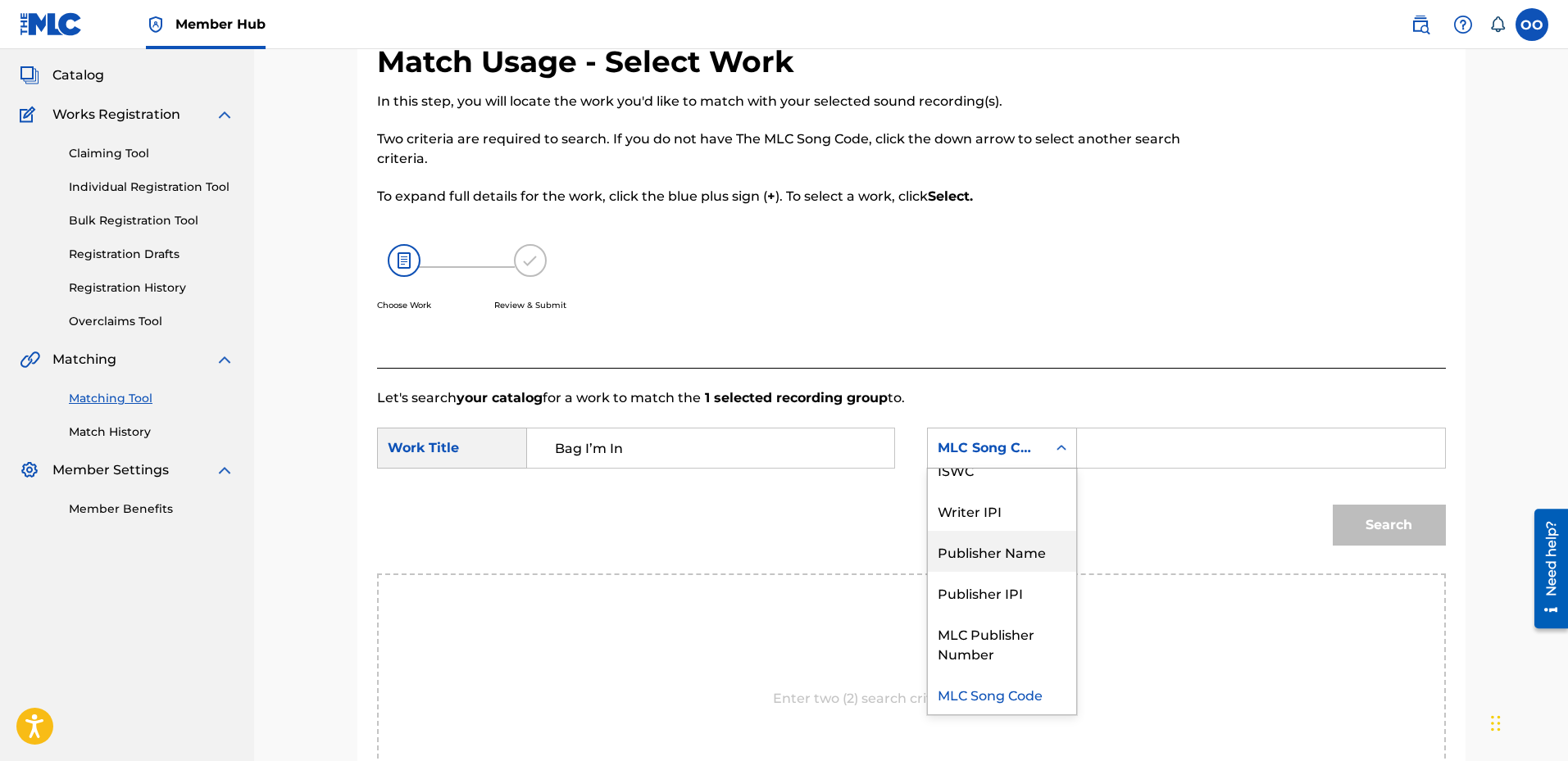
click at [1007, 549] on div "Publisher Name" at bounding box center [1001, 551] width 148 height 41
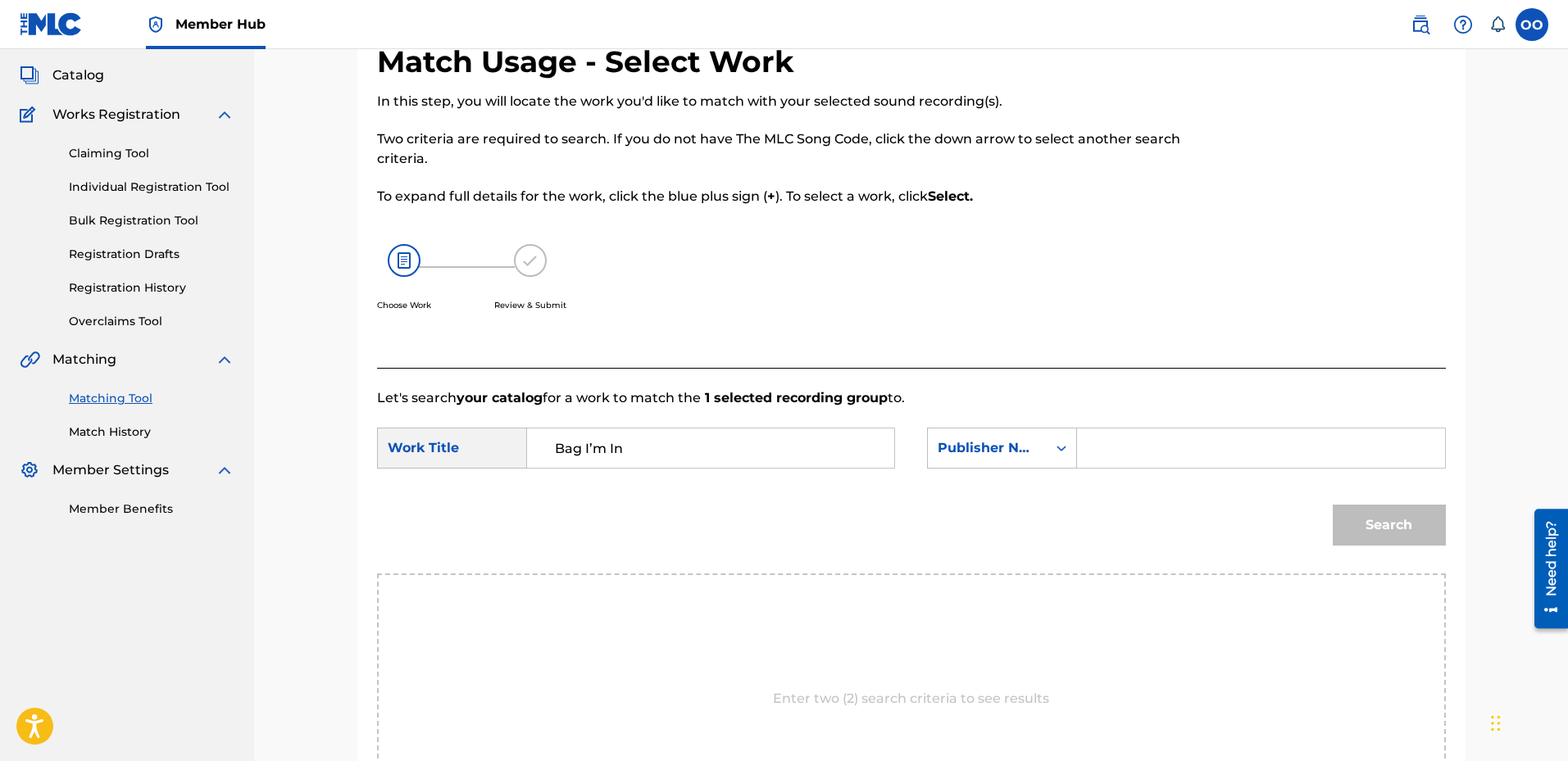
click at [1122, 454] on input "Search Form" at bounding box center [1261, 447] width 339 height 39
type input "fron"
click at [1333, 504] on button "Search" at bounding box center [1389, 525] width 113 height 41
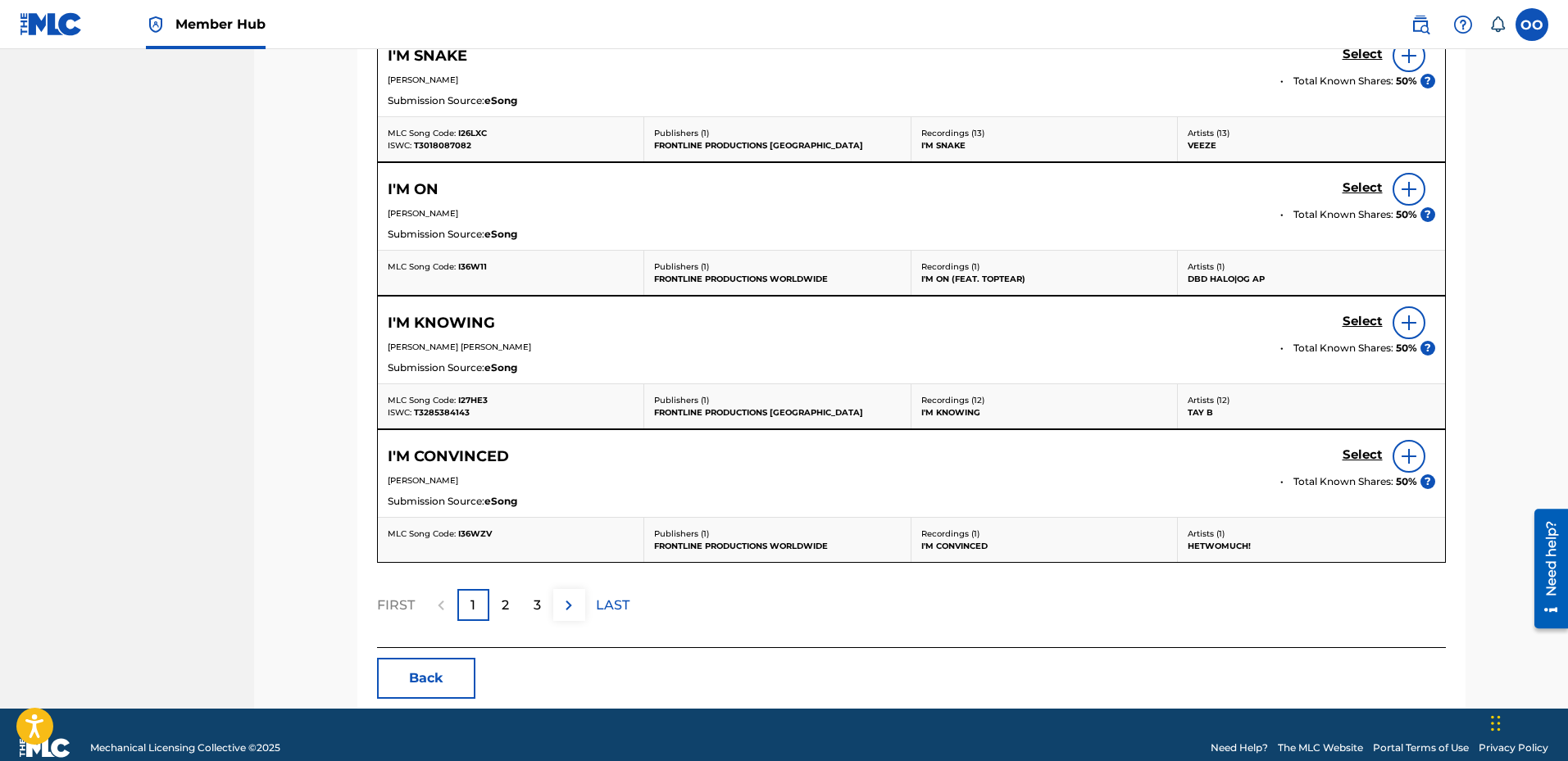
scroll to position [816, 0]
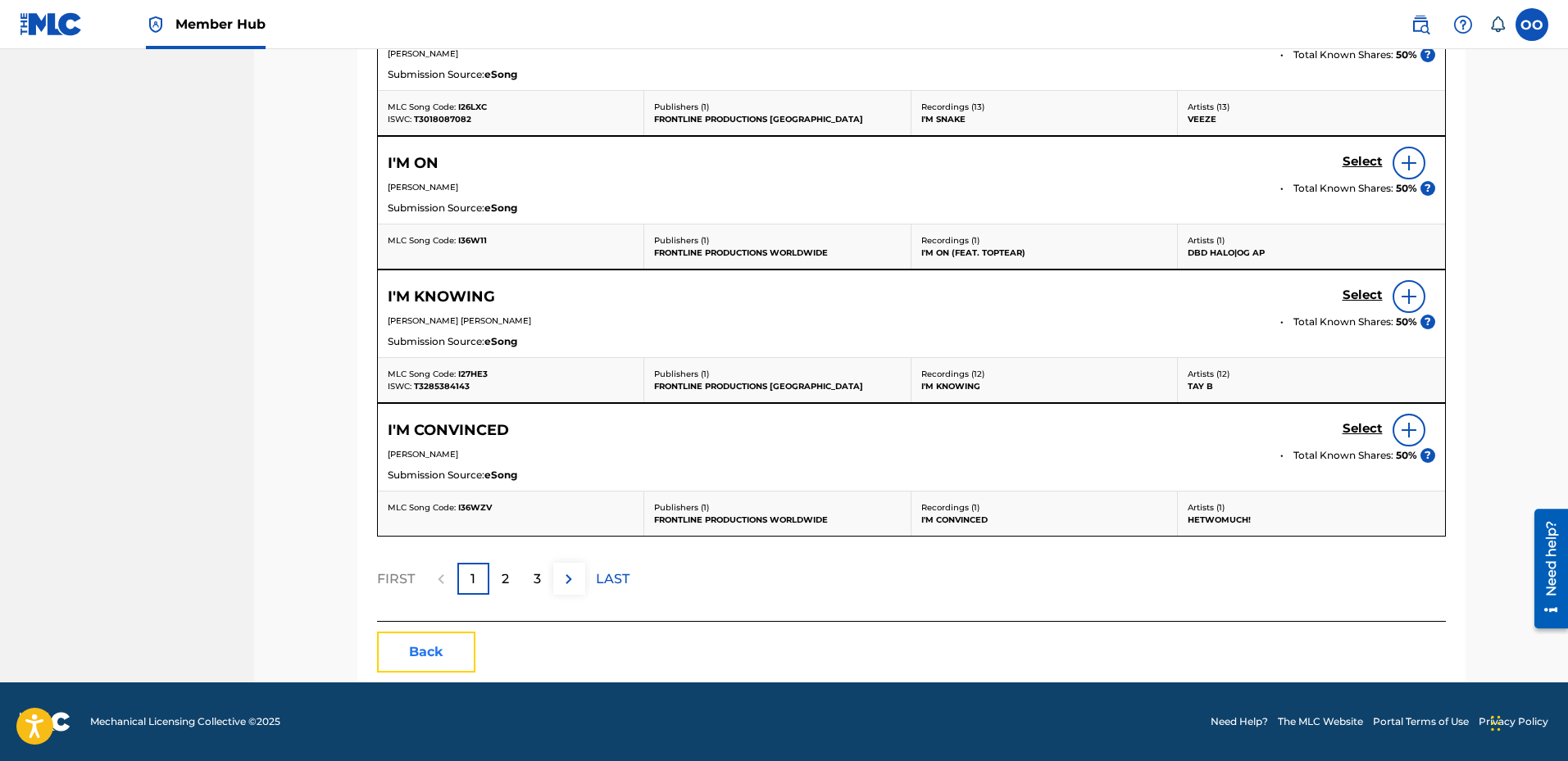
click at [427, 650] on button "Back" at bounding box center [426, 652] width 98 height 41
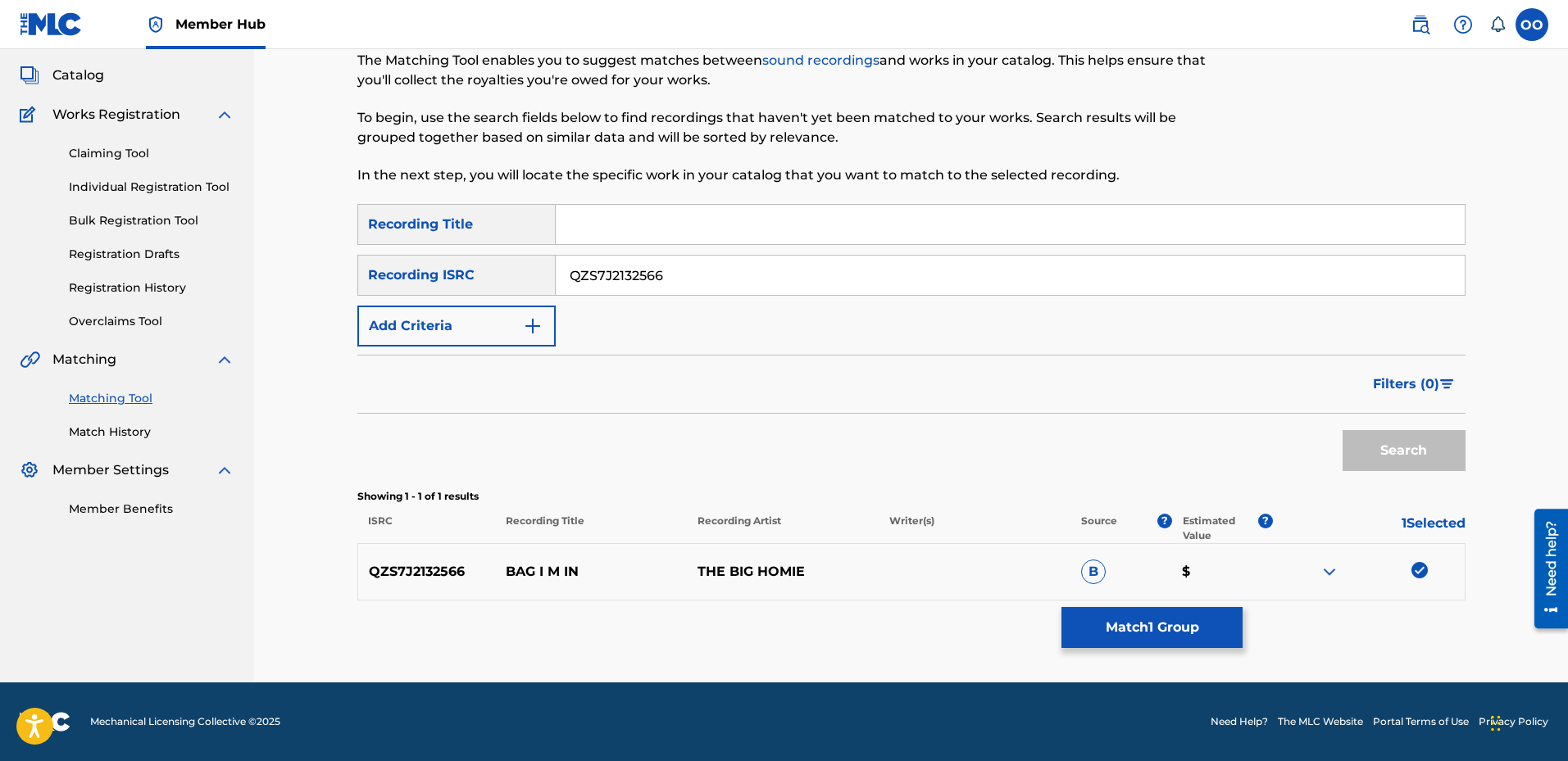
scroll to position [0, 0]
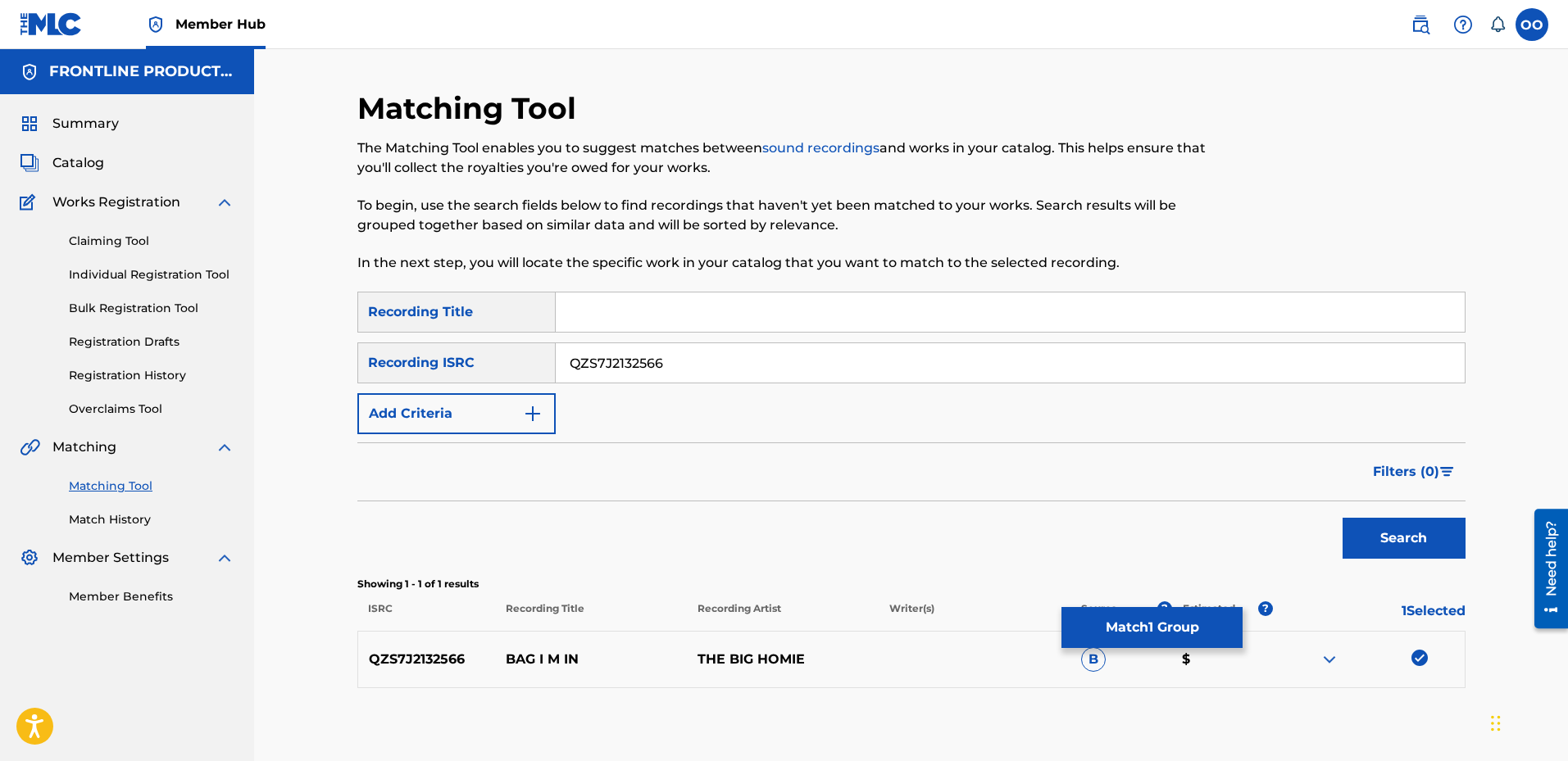
click at [646, 316] on input "Search Form" at bounding box center [1011, 312] width 909 height 39
type input "Certified Business"
click at [701, 364] on input "QZS7J2132566" at bounding box center [1011, 363] width 909 height 39
click at [427, 419] on button "Add Criteria" at bounding box center [456, 413] width 198 height 41
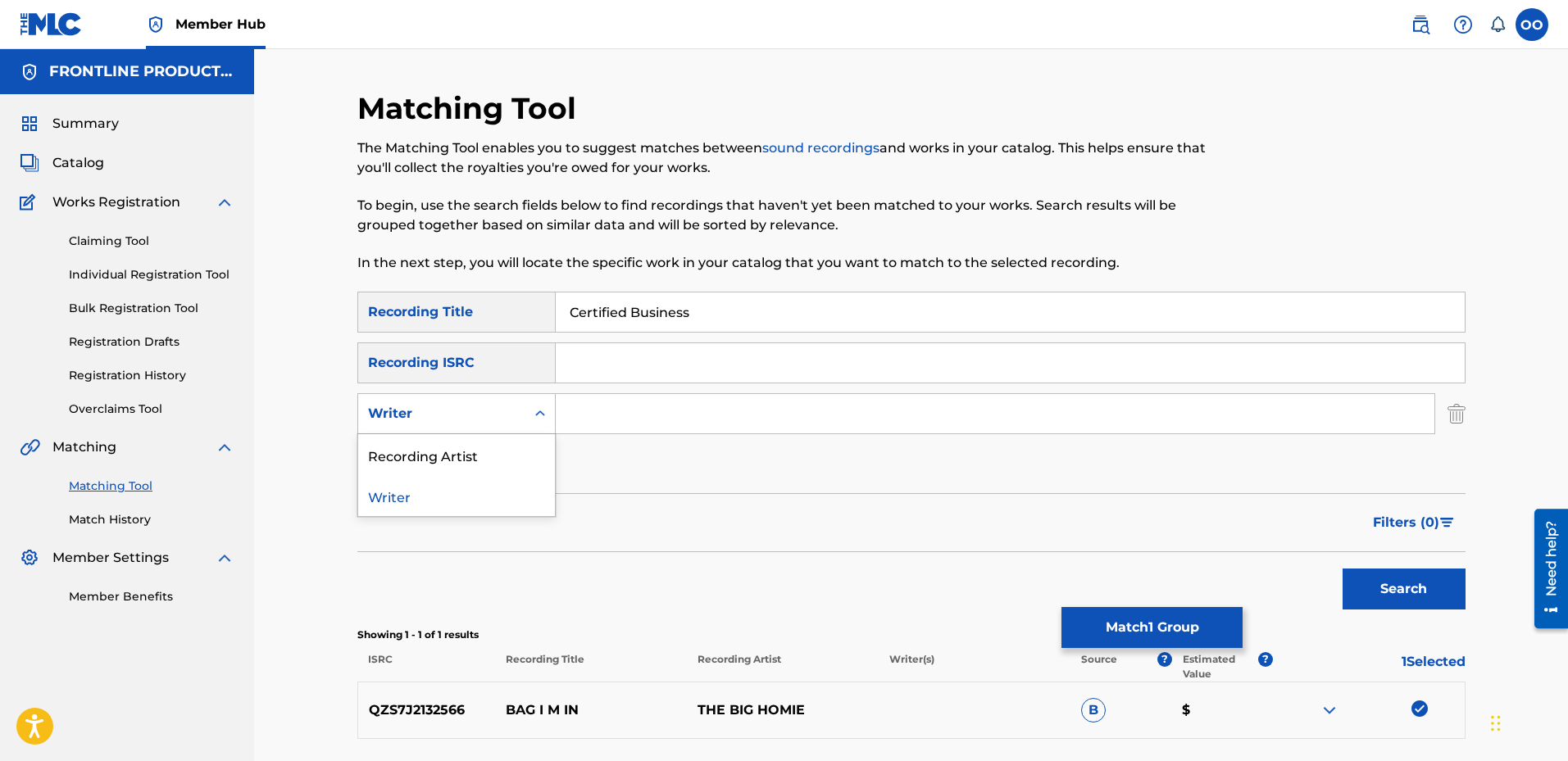
click at [444, 427] on div "Writer" at bounding box center [441, 414] width 167 height 32
click at [450, 461] on div "Recording Artist" at bounding box center [456, 454] width 197 height 41
click at [632, 408] on input "Search Form" at bounding box center [995, 413] width 879 height 39
type input "The Big Homie"
click at [1343, 568] on button "Search" at bounding box center [1404, 588] width 123 height 41
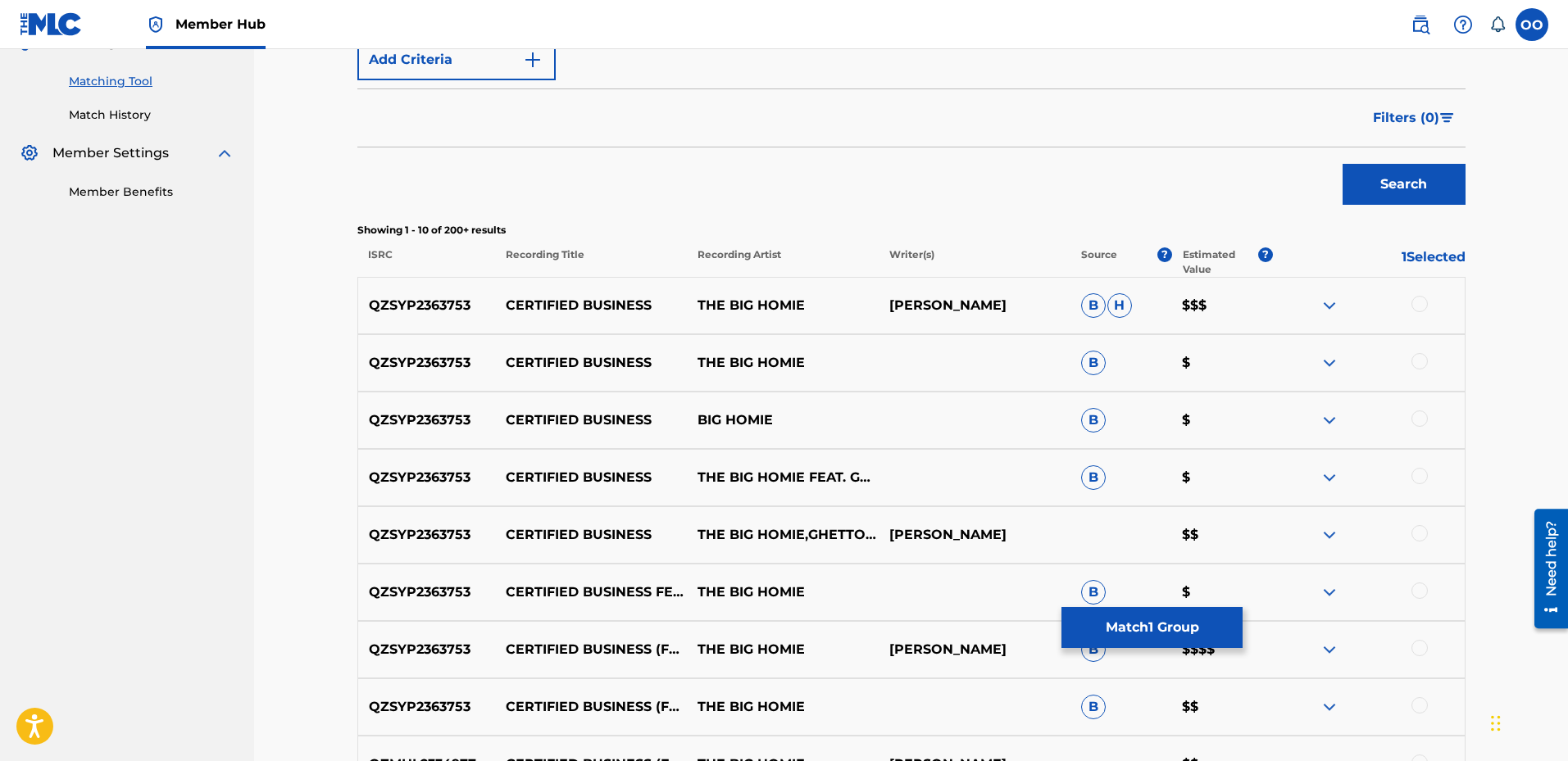
scroll to position [410, 0]
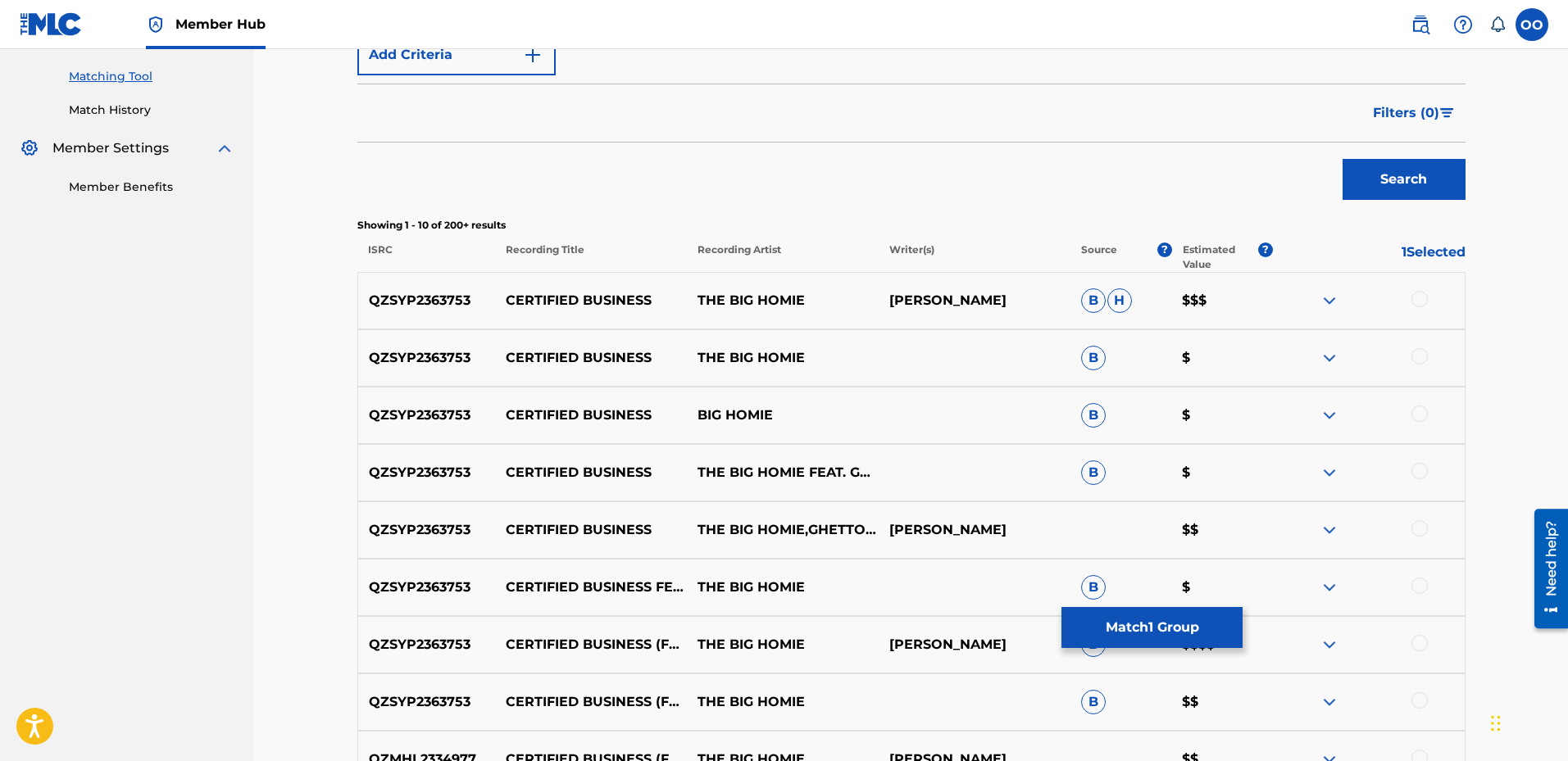
click at [1423, 304] on div at bounding box center [1420, 299] width 17 height 17
click at [1423, 360] on div at bounding box center [1420, 356] width 17 height 17
click at [1179, 631] on button "Match 3 Groups" at bounding box center [1152, 627] width 181 height 41
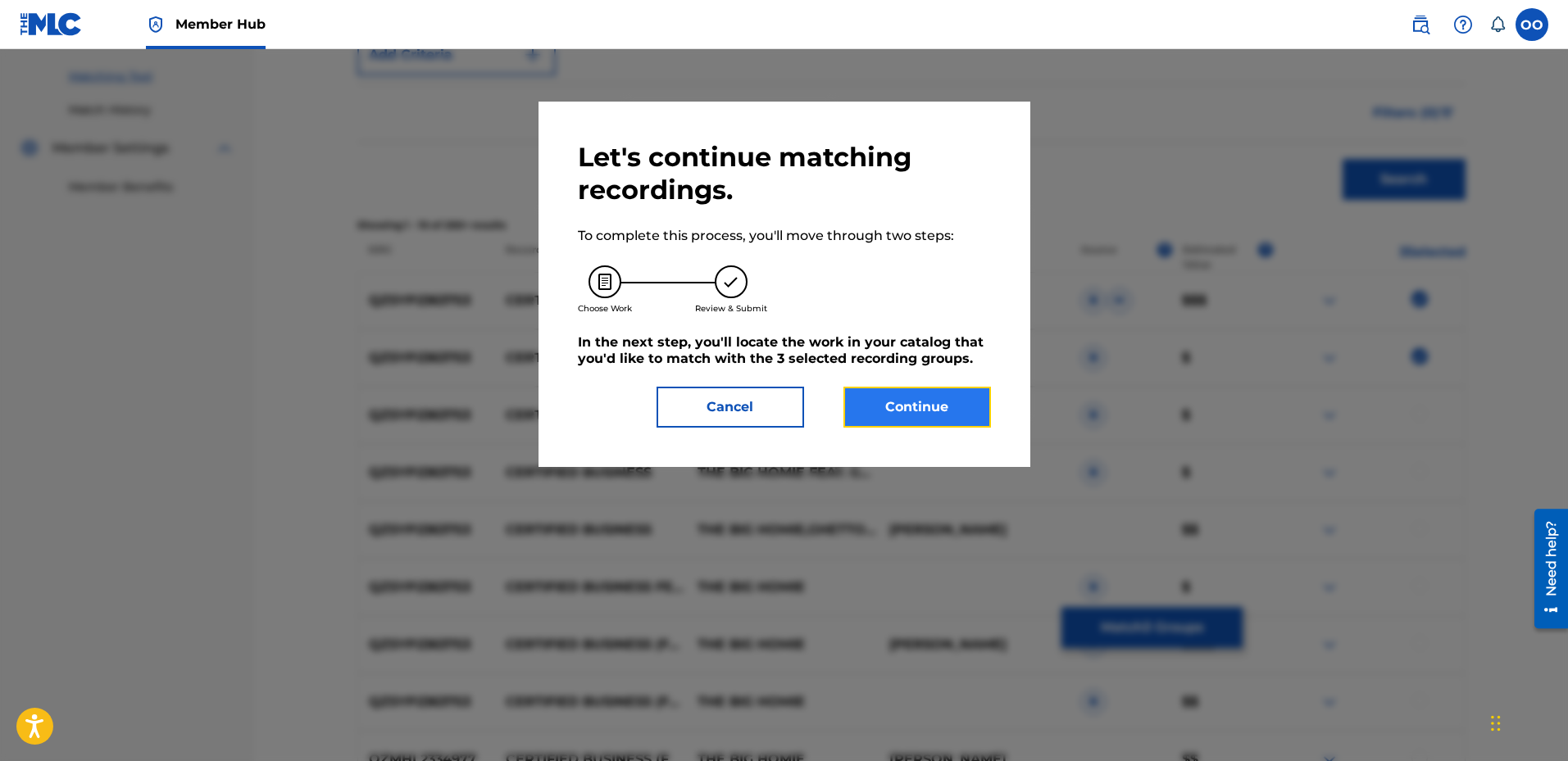
click at [956, 413] on button "Continue" at bounding box center [917, 407] width 147 height 41
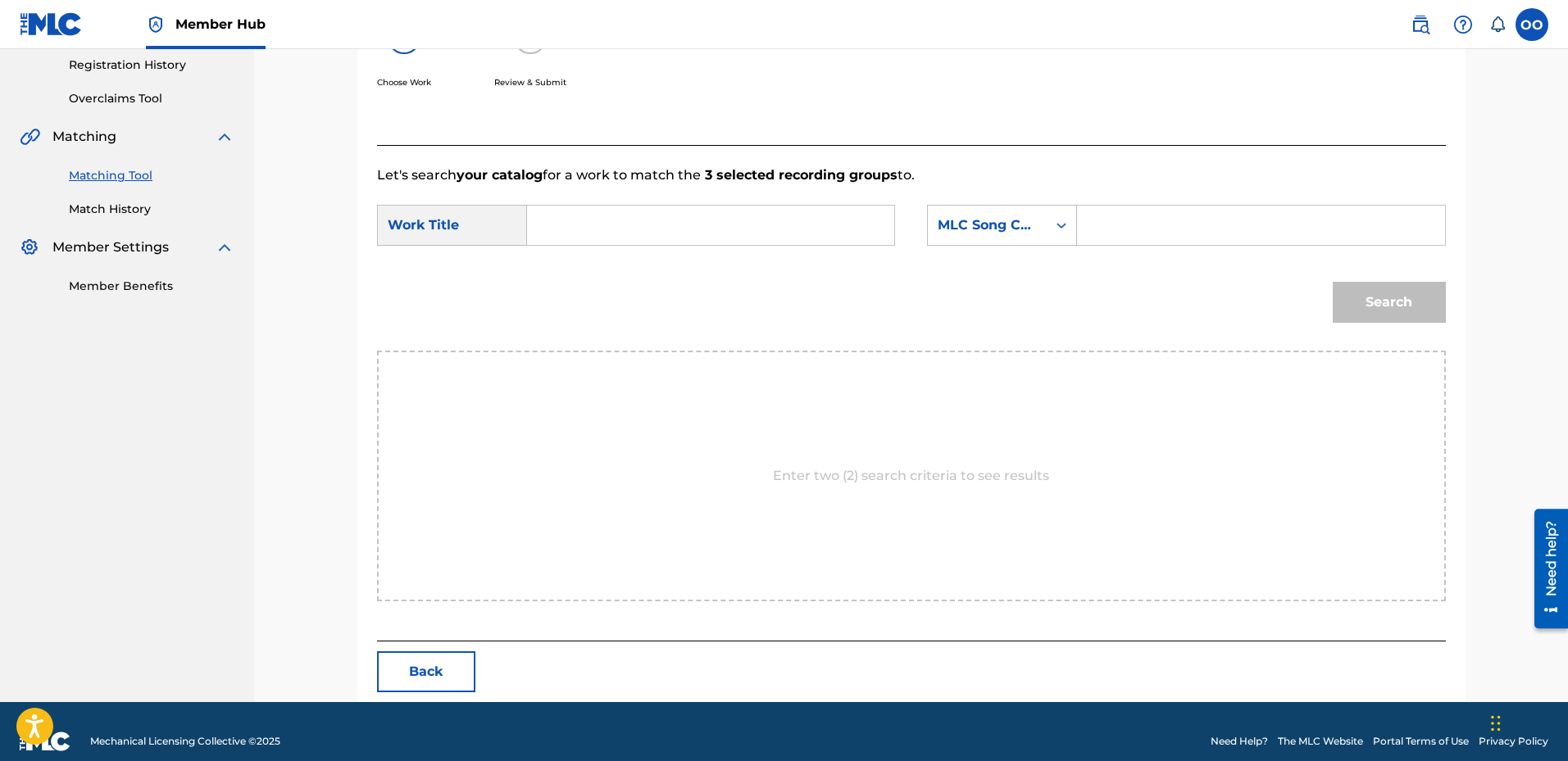
scroll to position [330, 0]
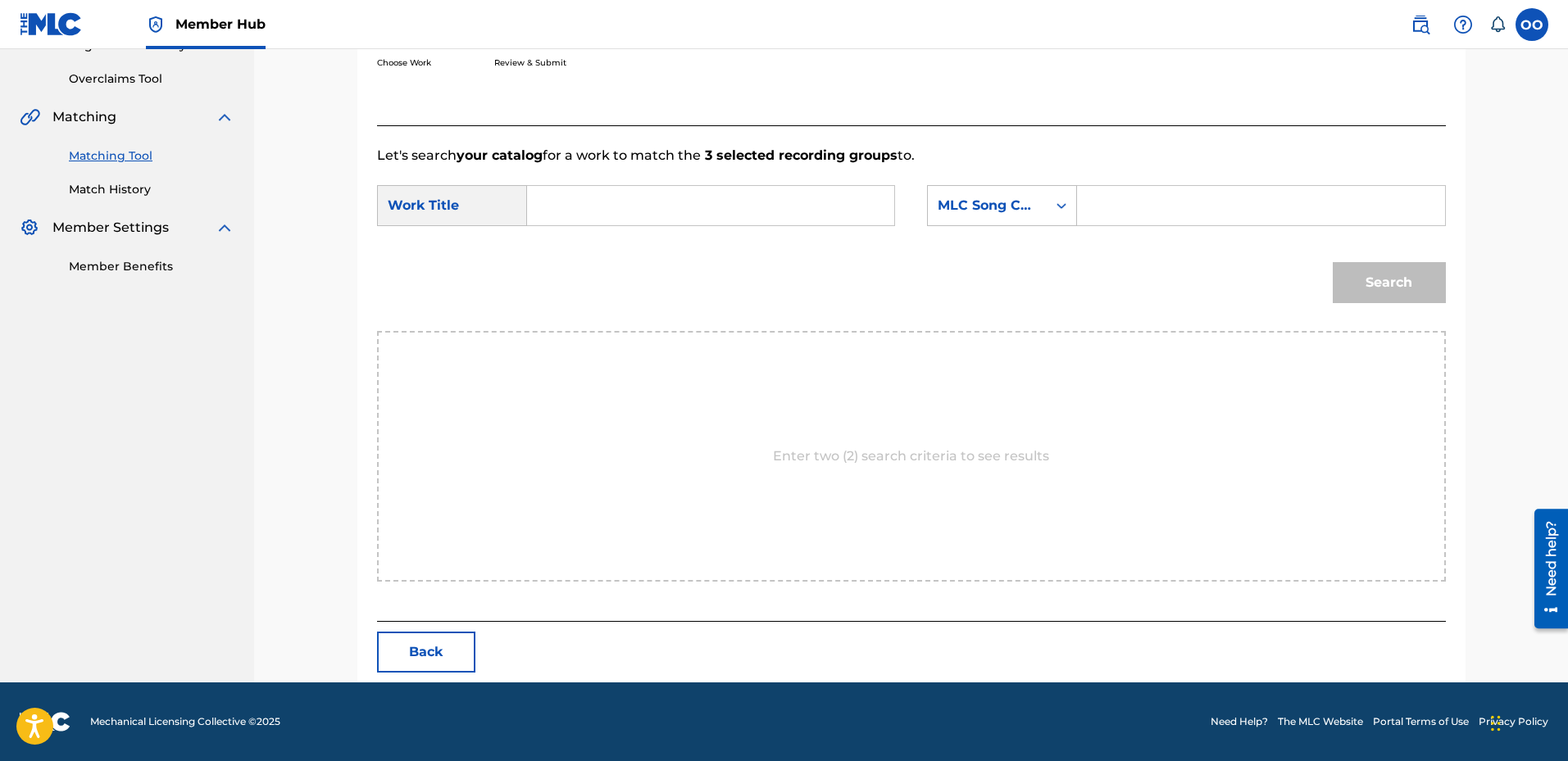
click at [578, 207] on input "Search Form" at bounding box center [710, 205] width 339 height 39
type input "Certified Business"
click at [993, 220] on div "MLC Song Code" at bounding box center [987, 206] width 119 height 32
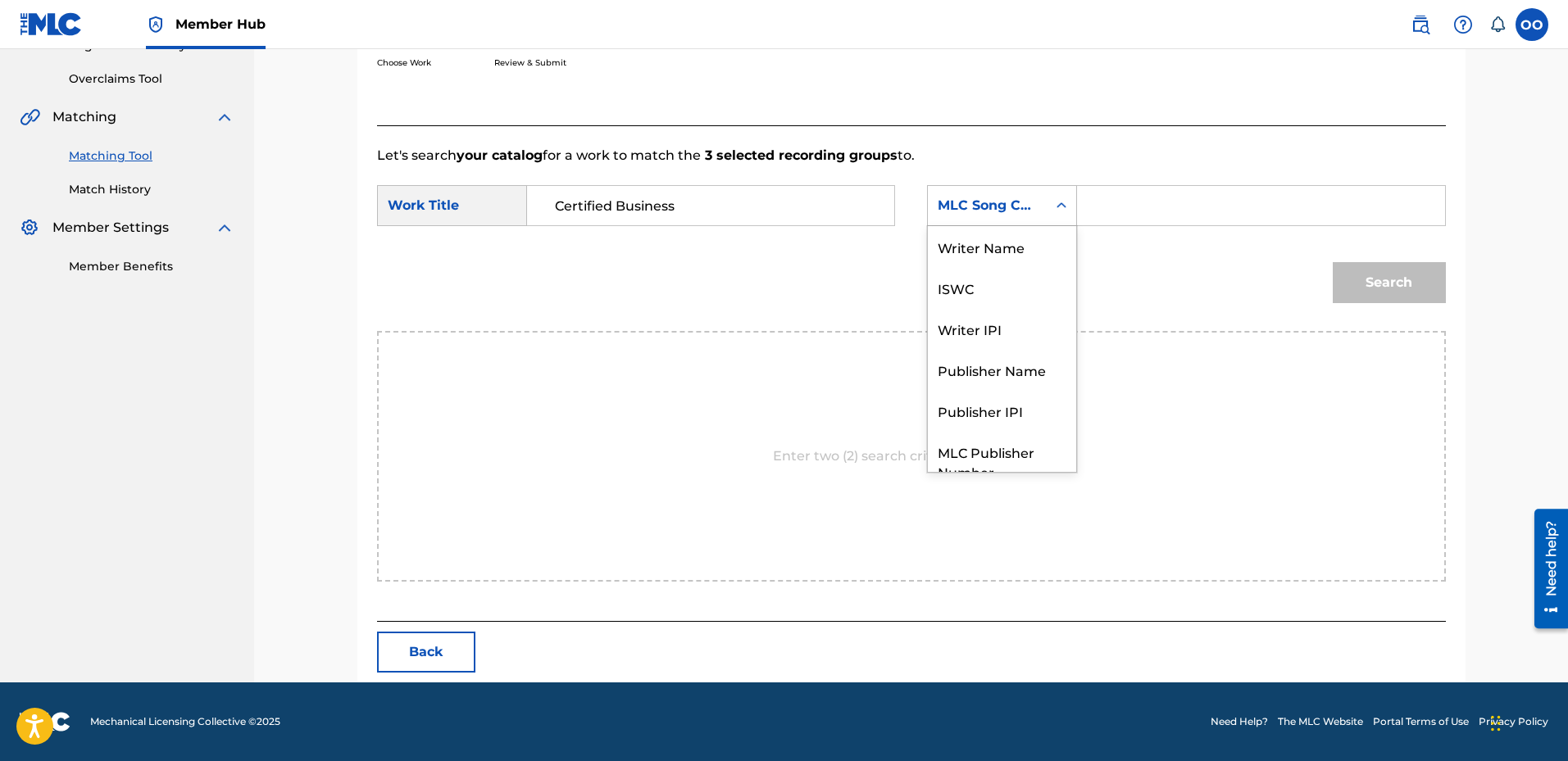
scroll to position [60, 0]
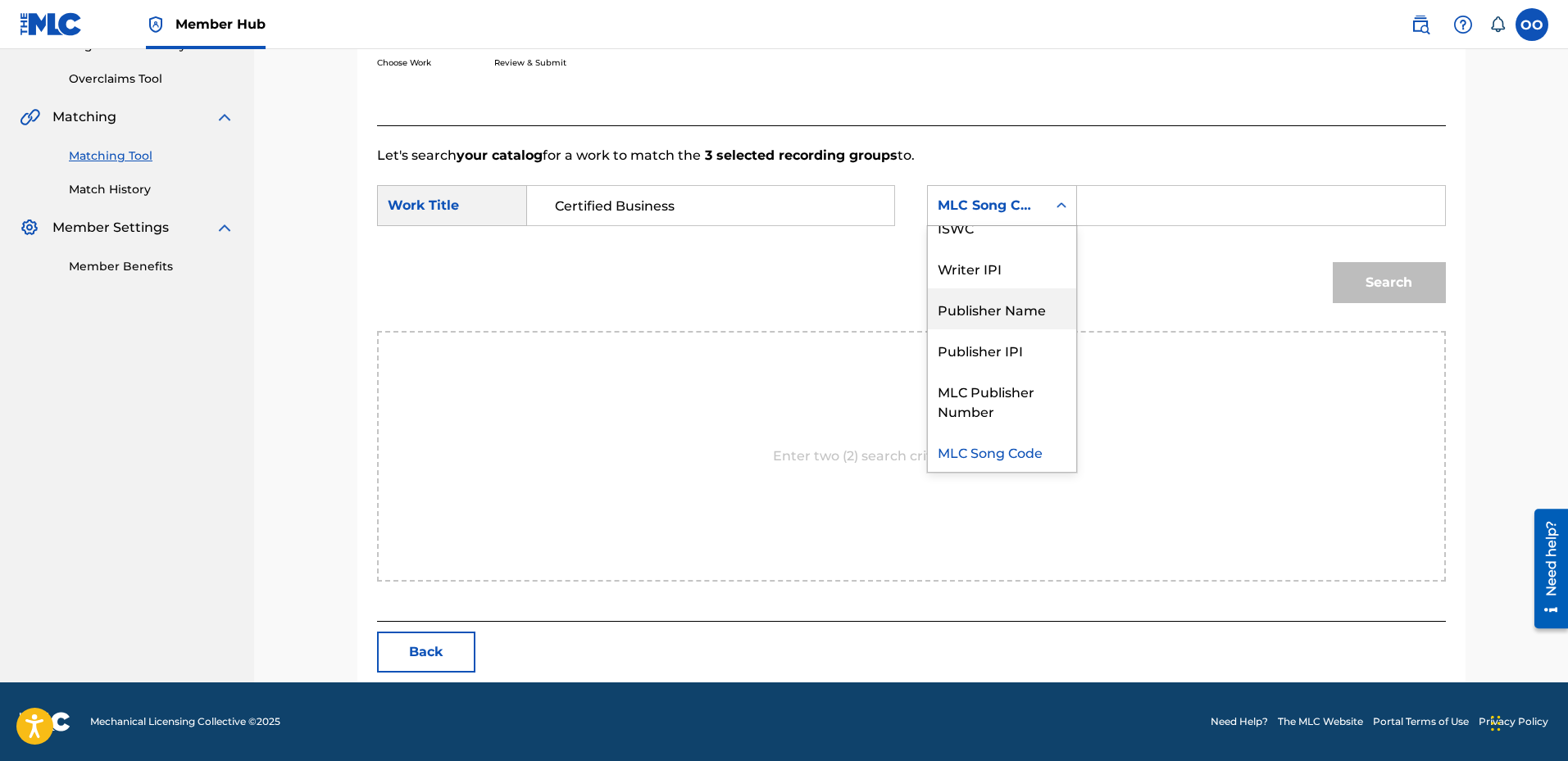
click at [991, 305] on div "Publisher Name" at bounding box center [1001, 308] width 148 height 41
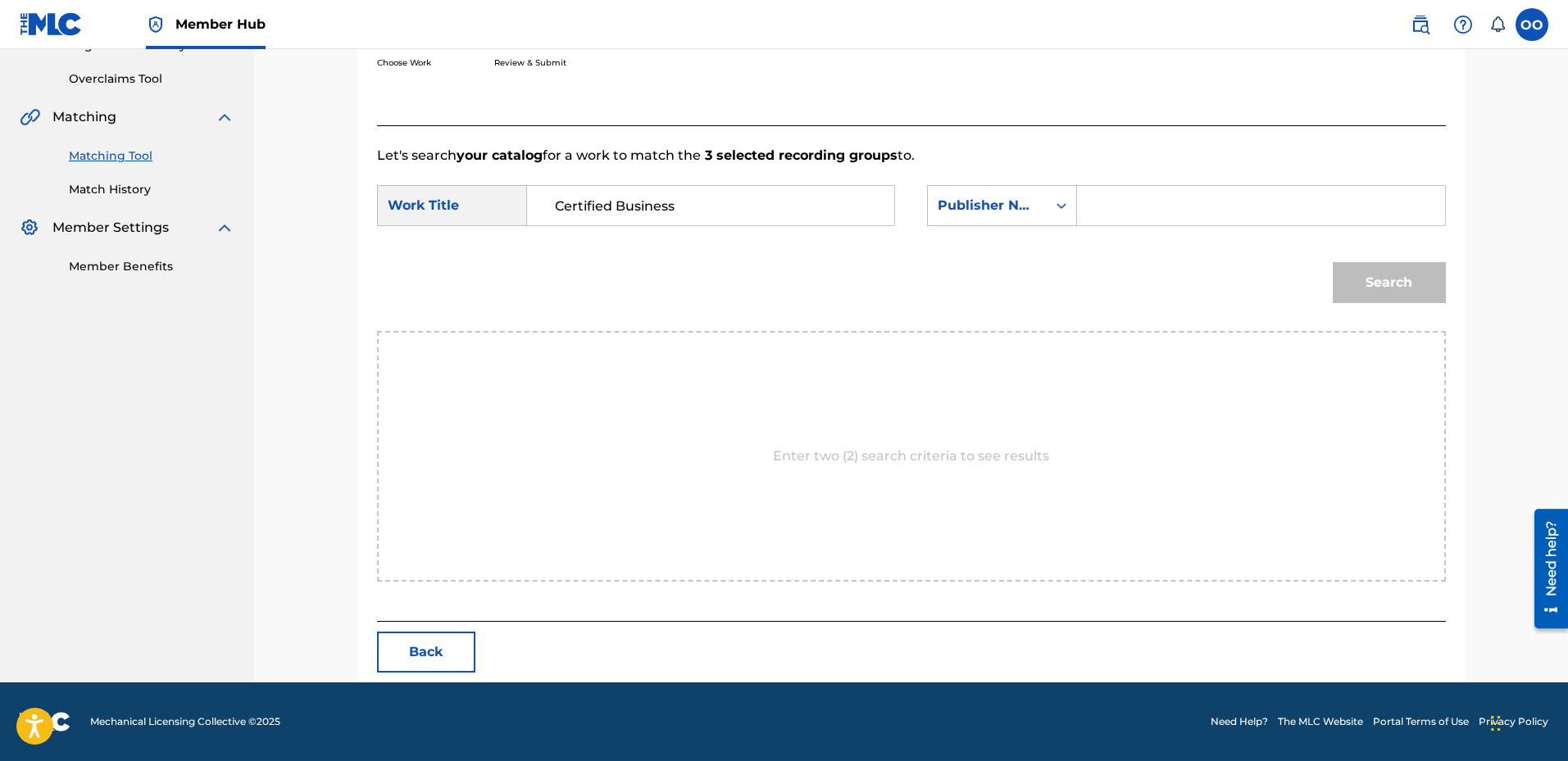
click at [1137, 221] on input "Search Form" at bounding box center [1261, 205] width 339 height 39
type input "fron"
click at [1333, 262] on button "Search" at bounding box center [1389, 282] width 113 height 41
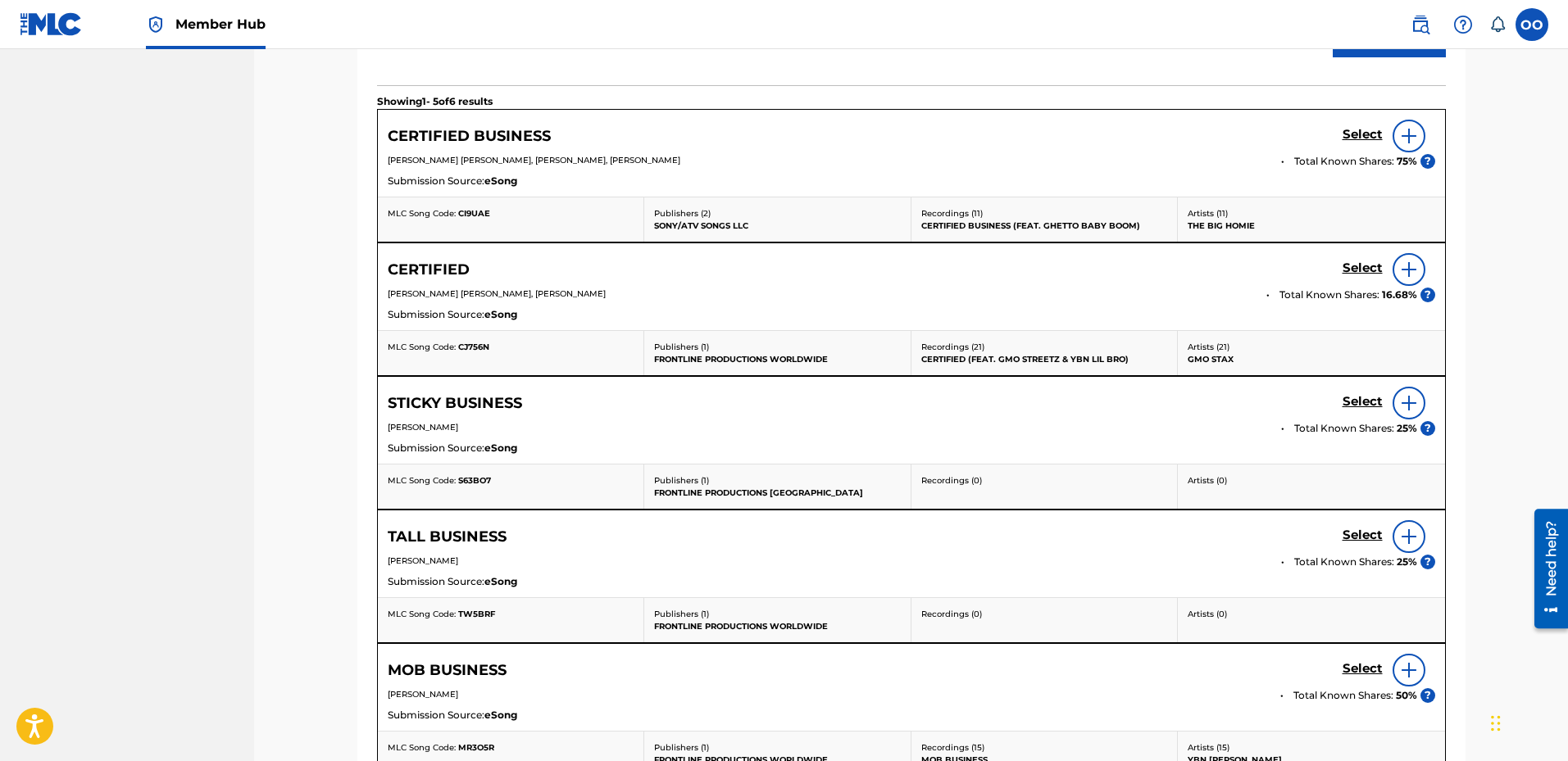
scroll to position [816, 0]
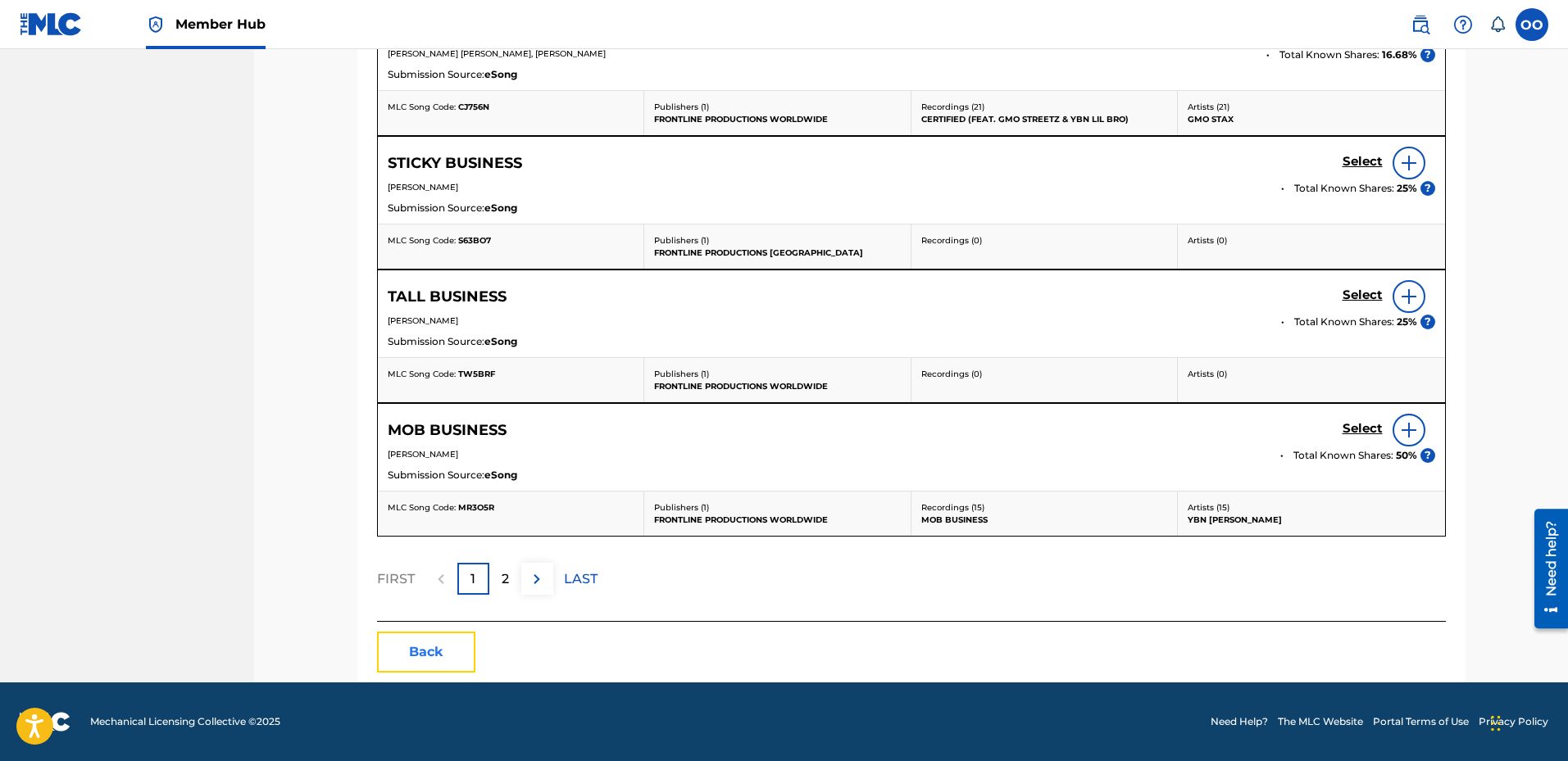
click at [455, 657] on button "Back" at bounding box center [426, 652] width 98 height 41
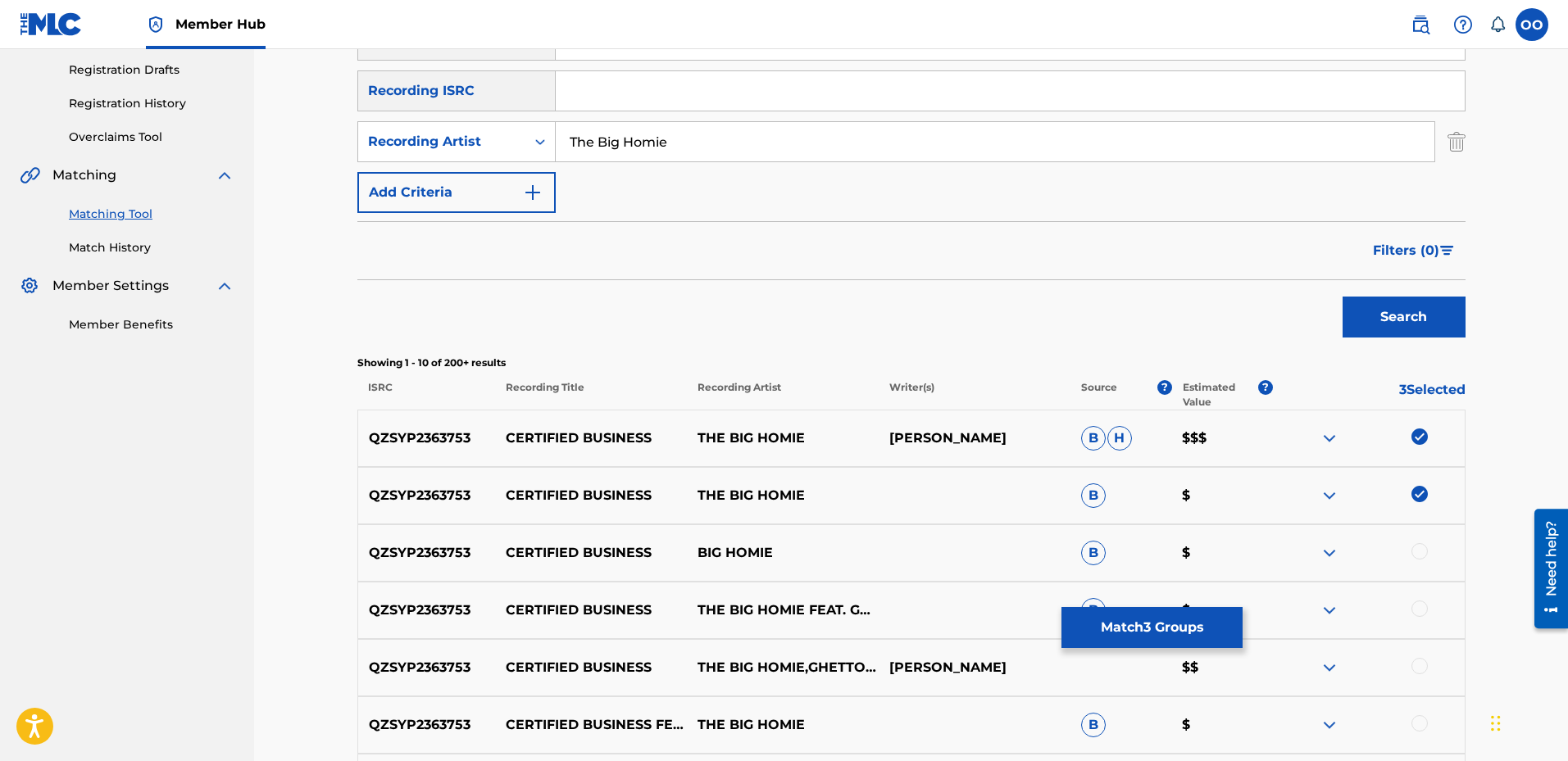
scroll to position [122, 0]
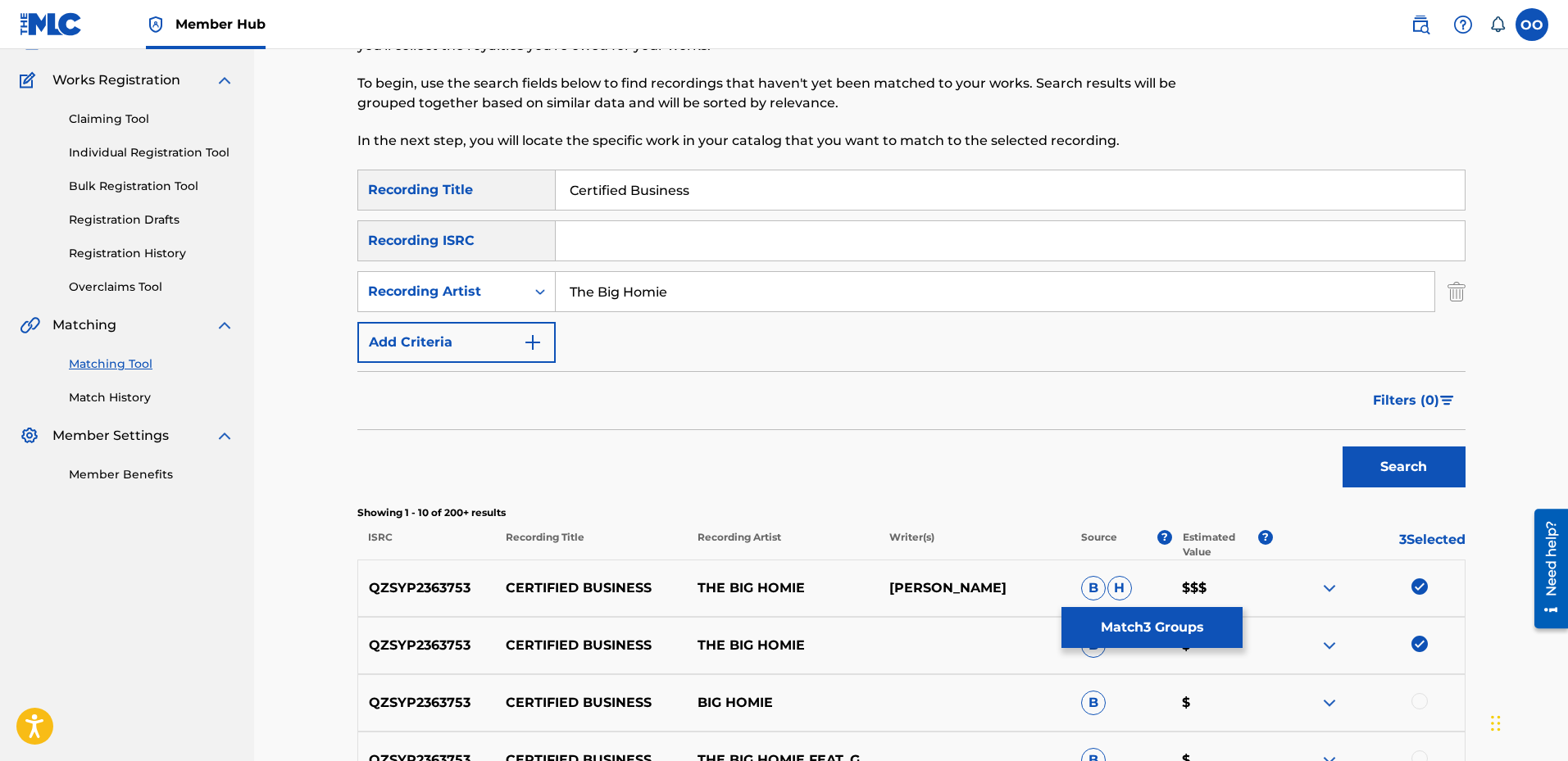
click at [94, 398] on link "Match History" at bounding box center [152, 398] width 166 height 18
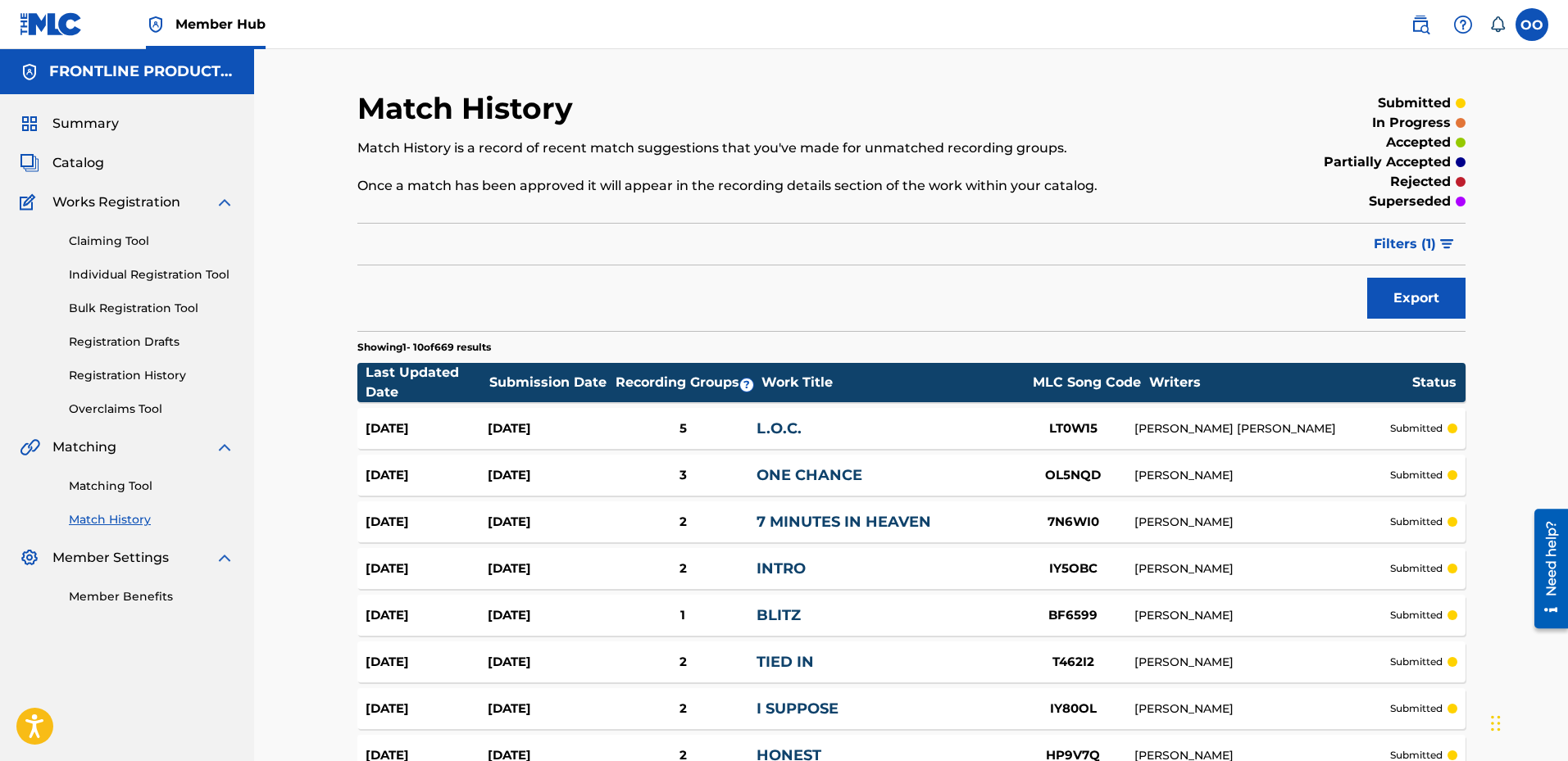
click at [1204, 83] on div "Match History Match History is a record of recent match suggestions that you've…" at bounding box center [911, 501] width 1314 height 905
click at [141, 488] on link "Matching Tool" at bounding box center [152, 487] width 166 height 18
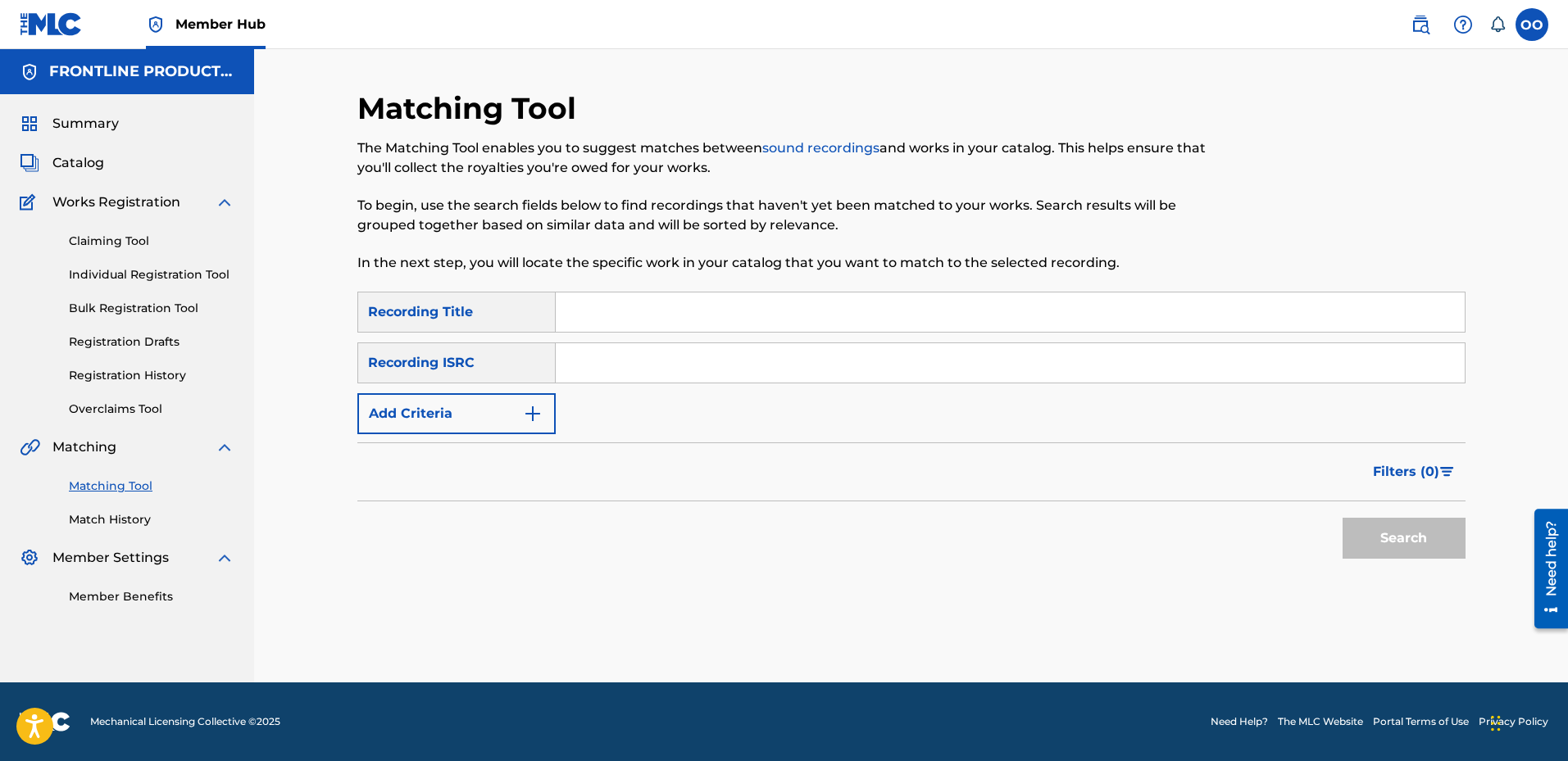
click at [753, 316] on input "Search Form" at bounding box center [1011, 312] width 909 height 39
click at [643, 310] on input "Search Form" at bounding box center [1011, 312] width 909 height 39
type input "Certified Business"
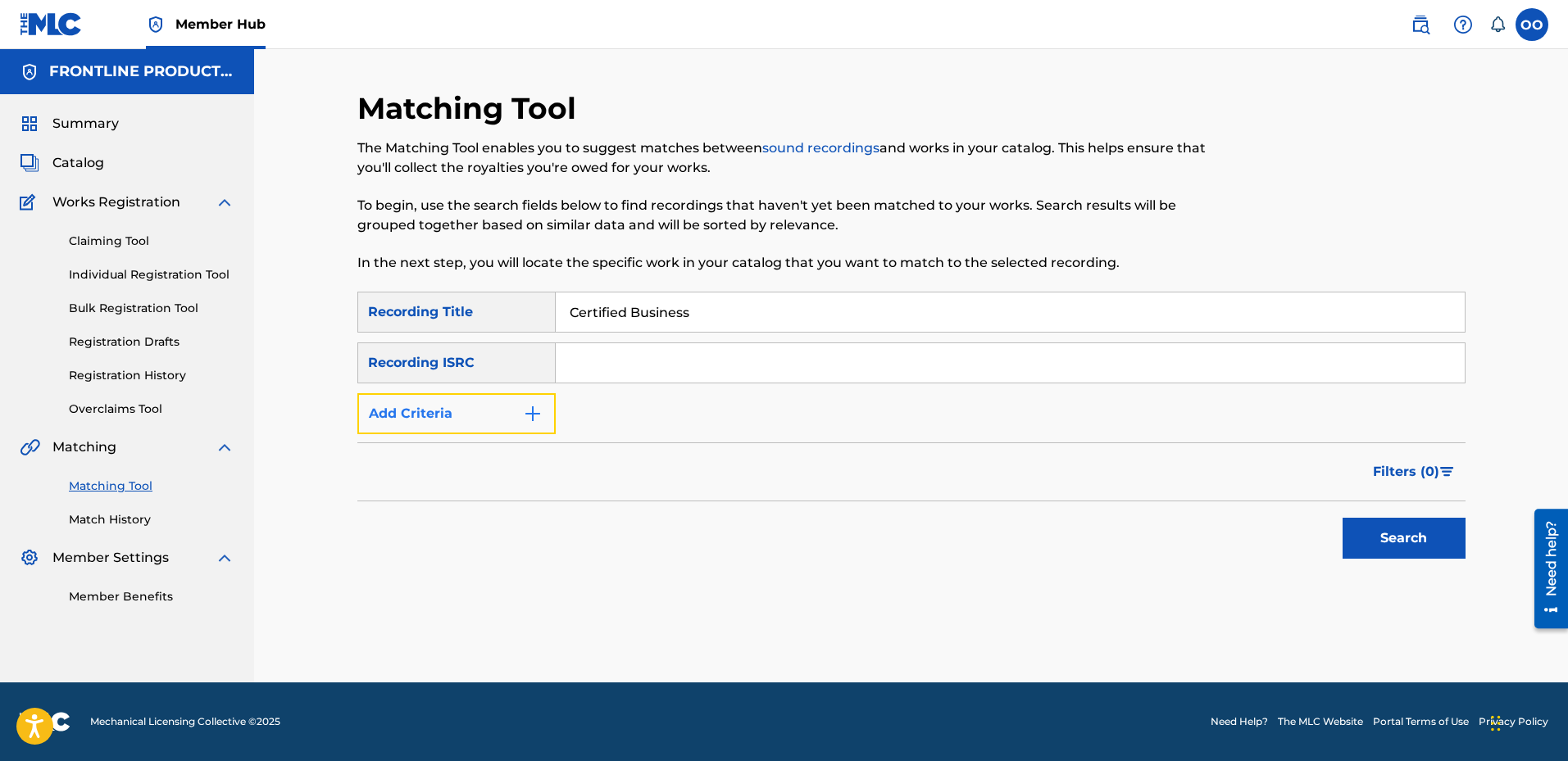
click at [451, 408] on button "Add Criteria" at bounding box center [456, 413] width 198 height 41
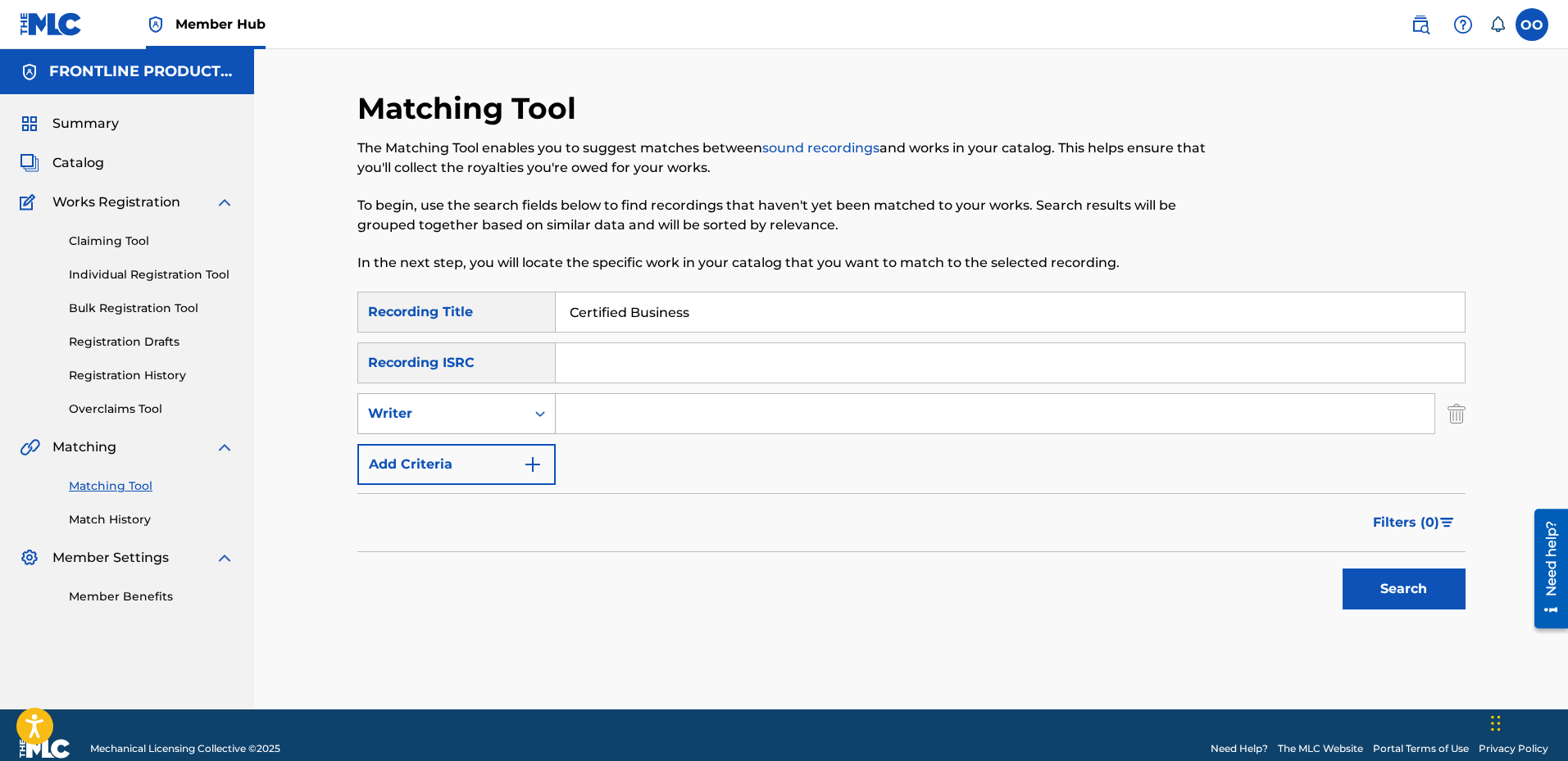
click at [473, 421] on div "Writer" at bounding box center [441, 413] width 147 height 19
click at [479, 462] on div "Recording Artist" at bounding box center [456, 454] width 197 height 41
click at [667, 411] on input "Search Form" at bounding box center [995, 413] width 879 height 39
type input "The Big Homie"
click at [1376, 595] on button "Search" at bounding box center [1404, 588] width 123 height 41
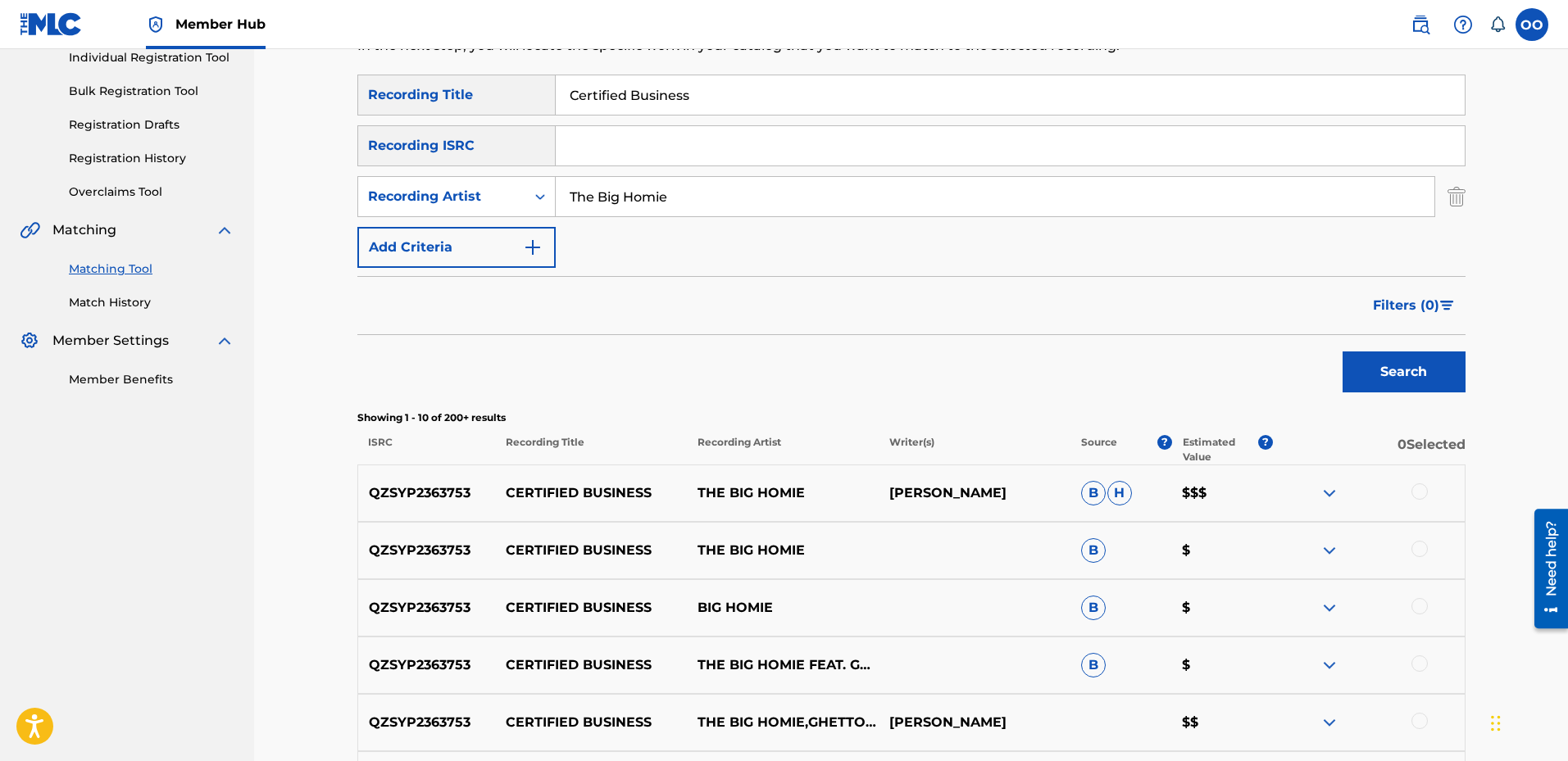
scroll to position [246, 0]
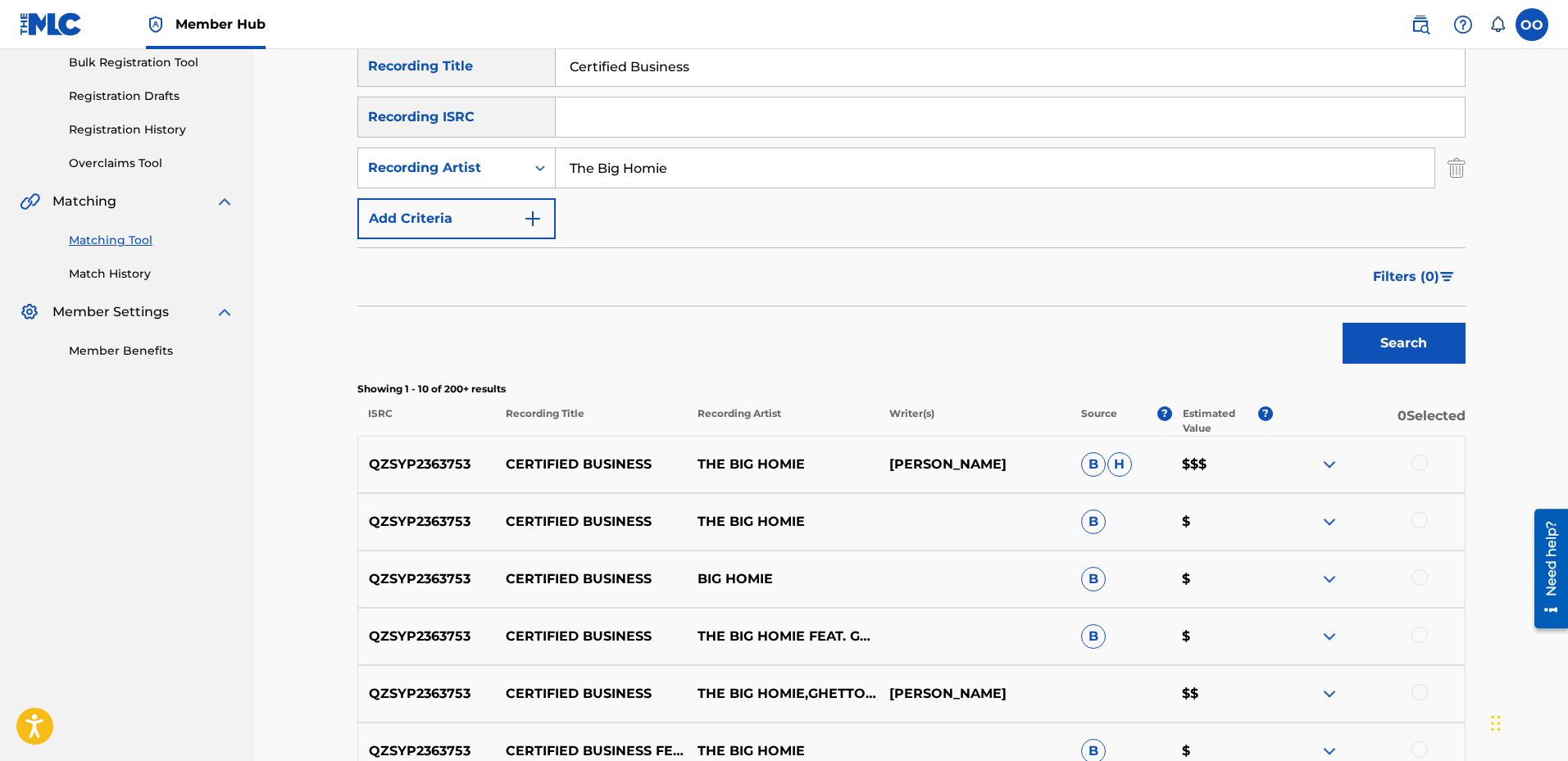
click at [1425, 466] on div at bounding box center [1420, 462] width 17 height 17
click at [1424, 523] on div at bounding box center [1420, 520] width 17 height 17
click at [1421, 582] on div at bounding box center [1420, 577] width 17 height 17
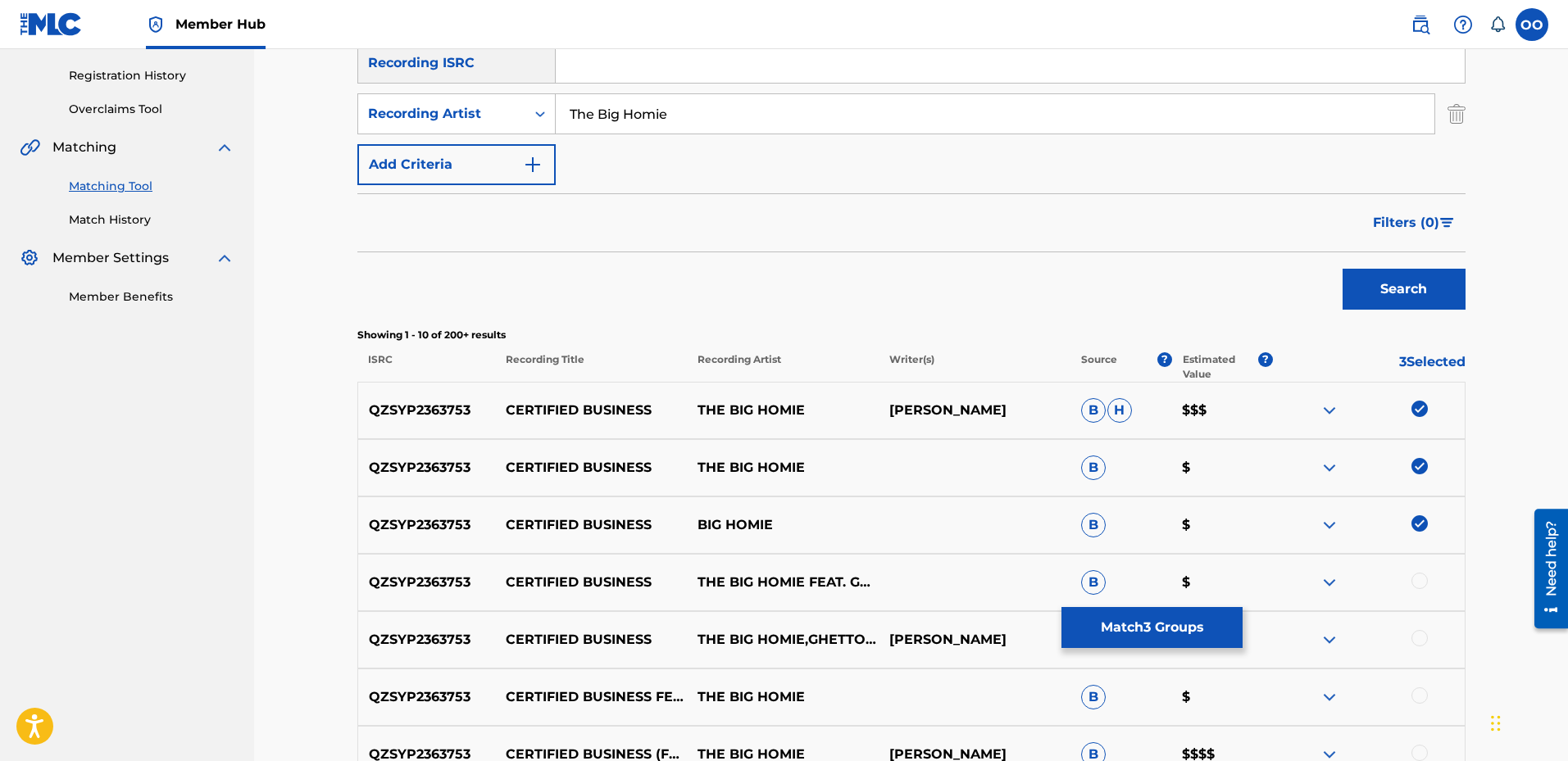
scroll to position [328, 0]
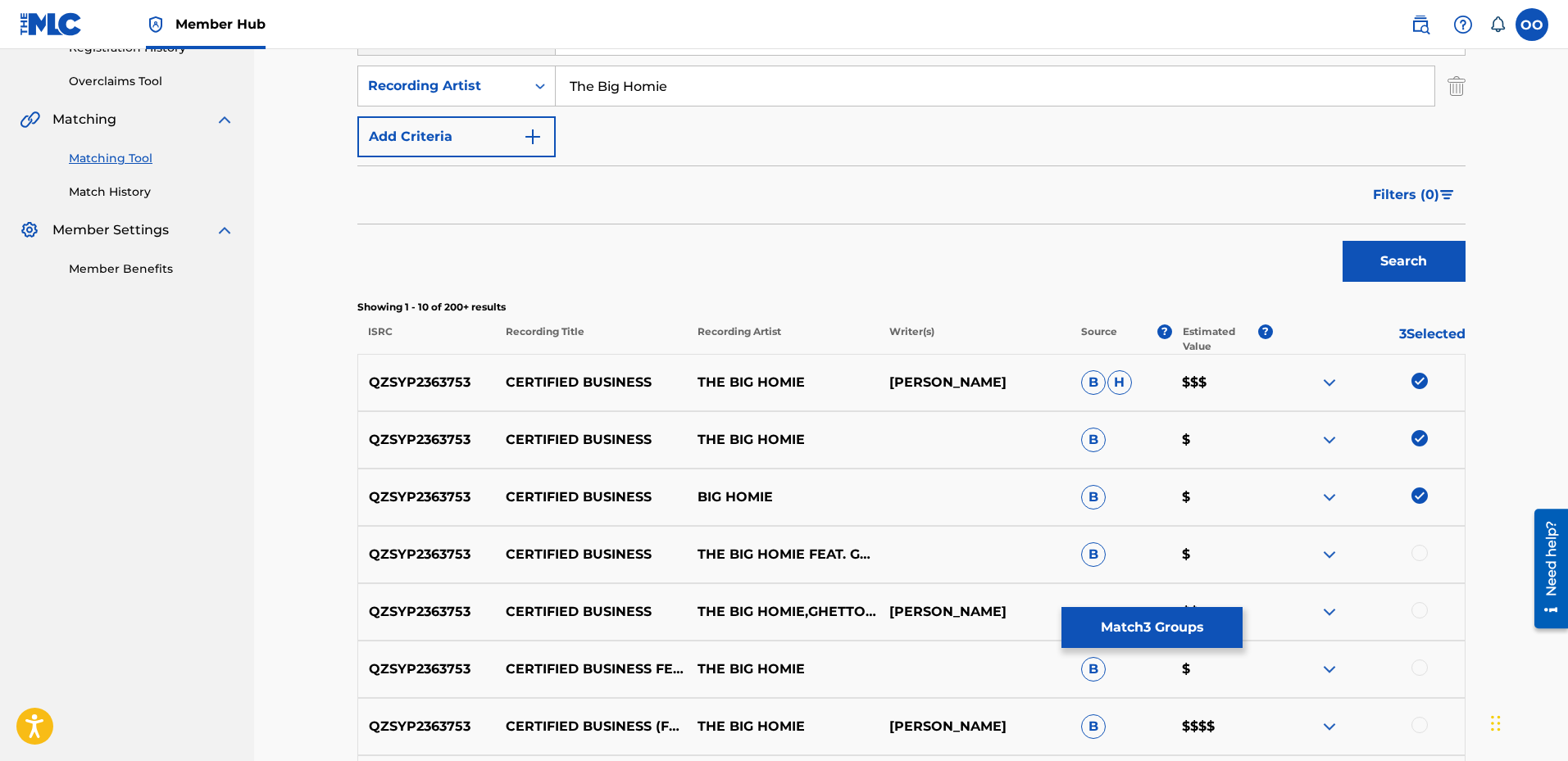
click at [1419, 553] on div at bounding box center [1420, 553] width 17 height 17
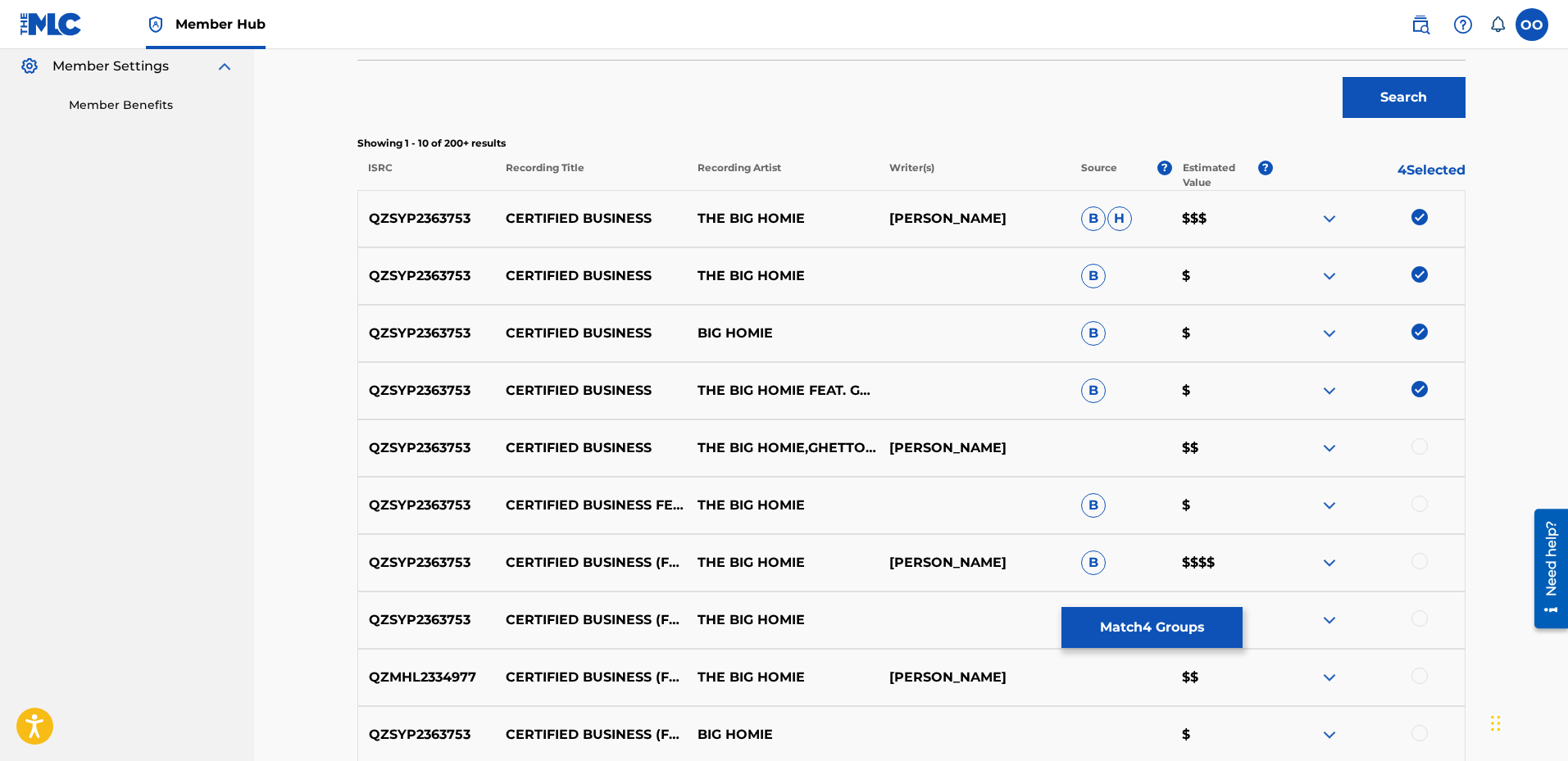
click at [1421, 563] on div at bounding box center [1420, 561] width 17 height 17
click at [1420, 504] on div at bounding box center [1420, 504] width 17 height 17
click at [1418, 449] on div at bounding box center [1420, 447] width 17 height 17
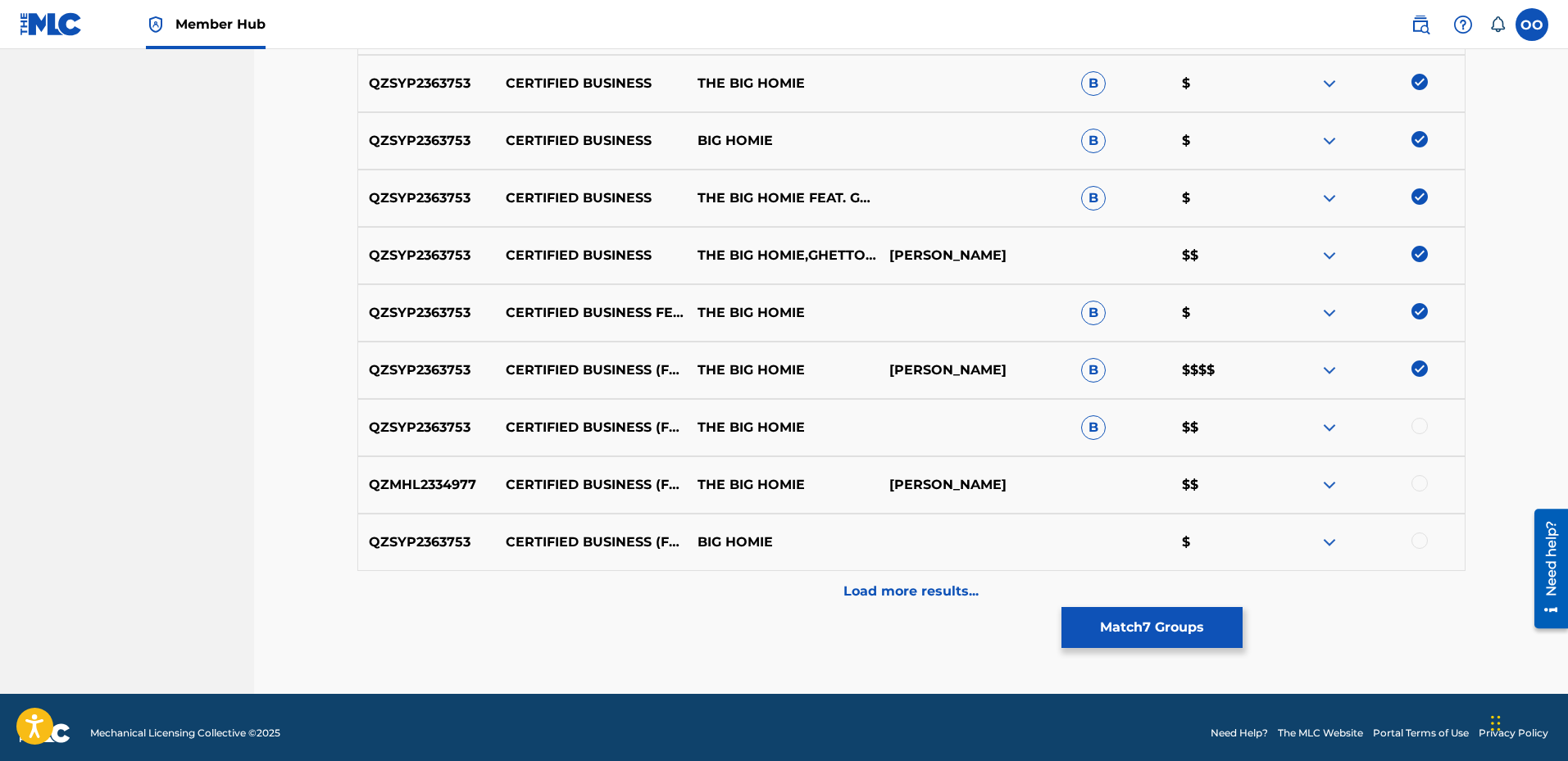
scroll to position [696, 0]
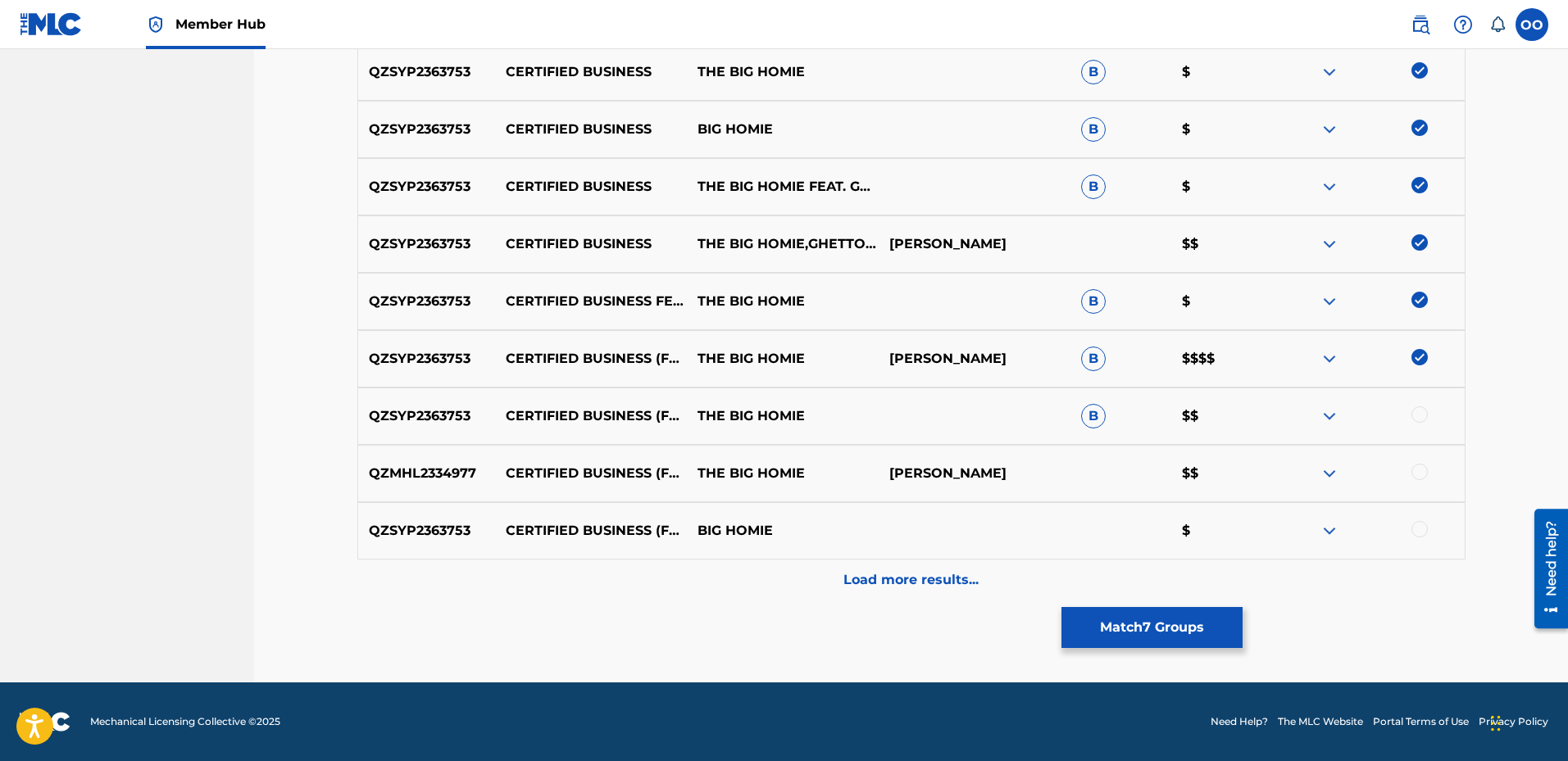
click at [1418, 413] on div at bounding box center [1420, 414] width 17 height 17
click at [1424, 468] on div at bounding box center [1420, 472] width 17 height 17
click at [1417, 528] on div at bounding box center [1420, 529] width 17 height 17
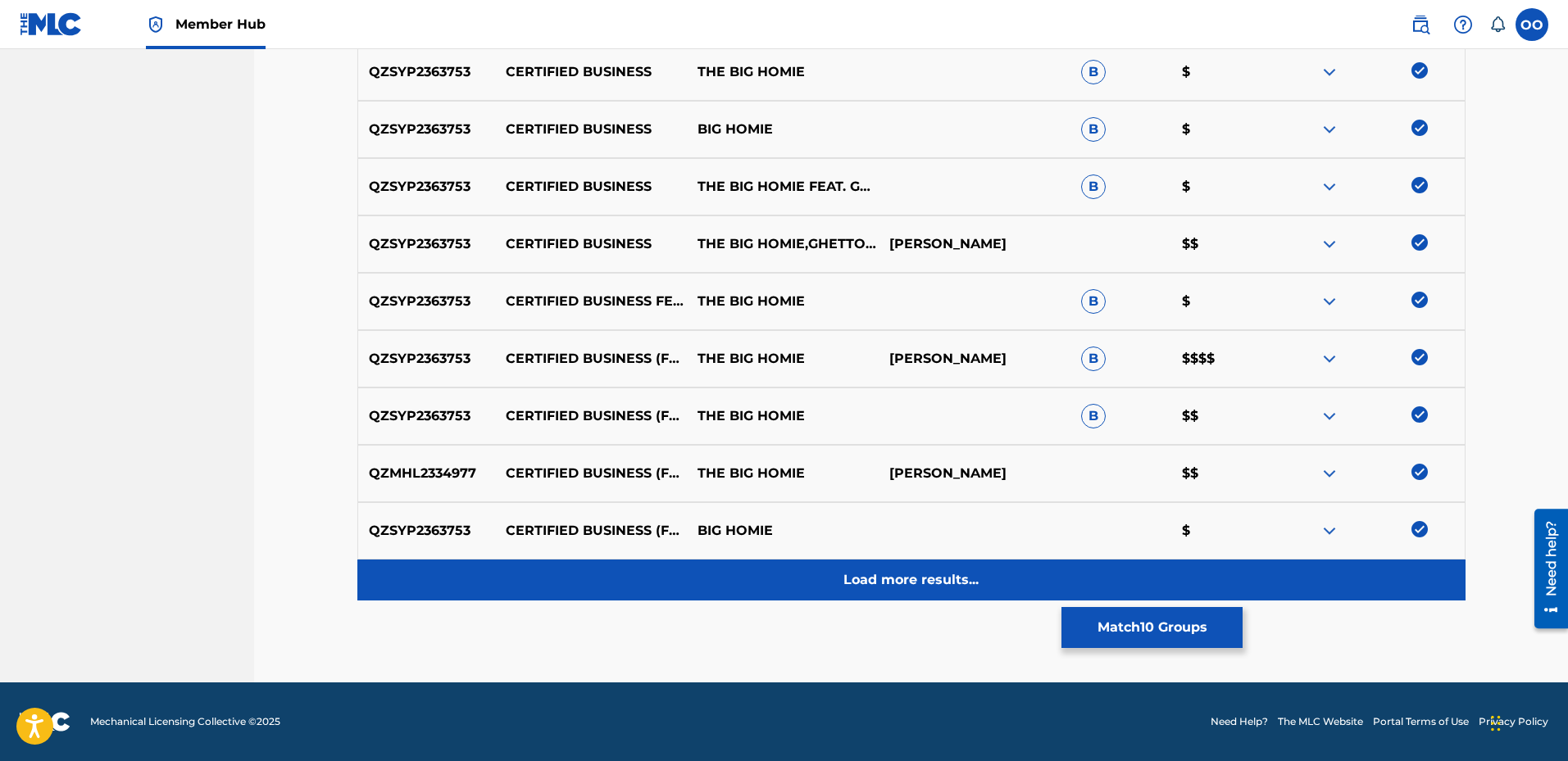
click at [952, 582] on p "Load more results..." at bounding box center [911, 580] width 135 height 19
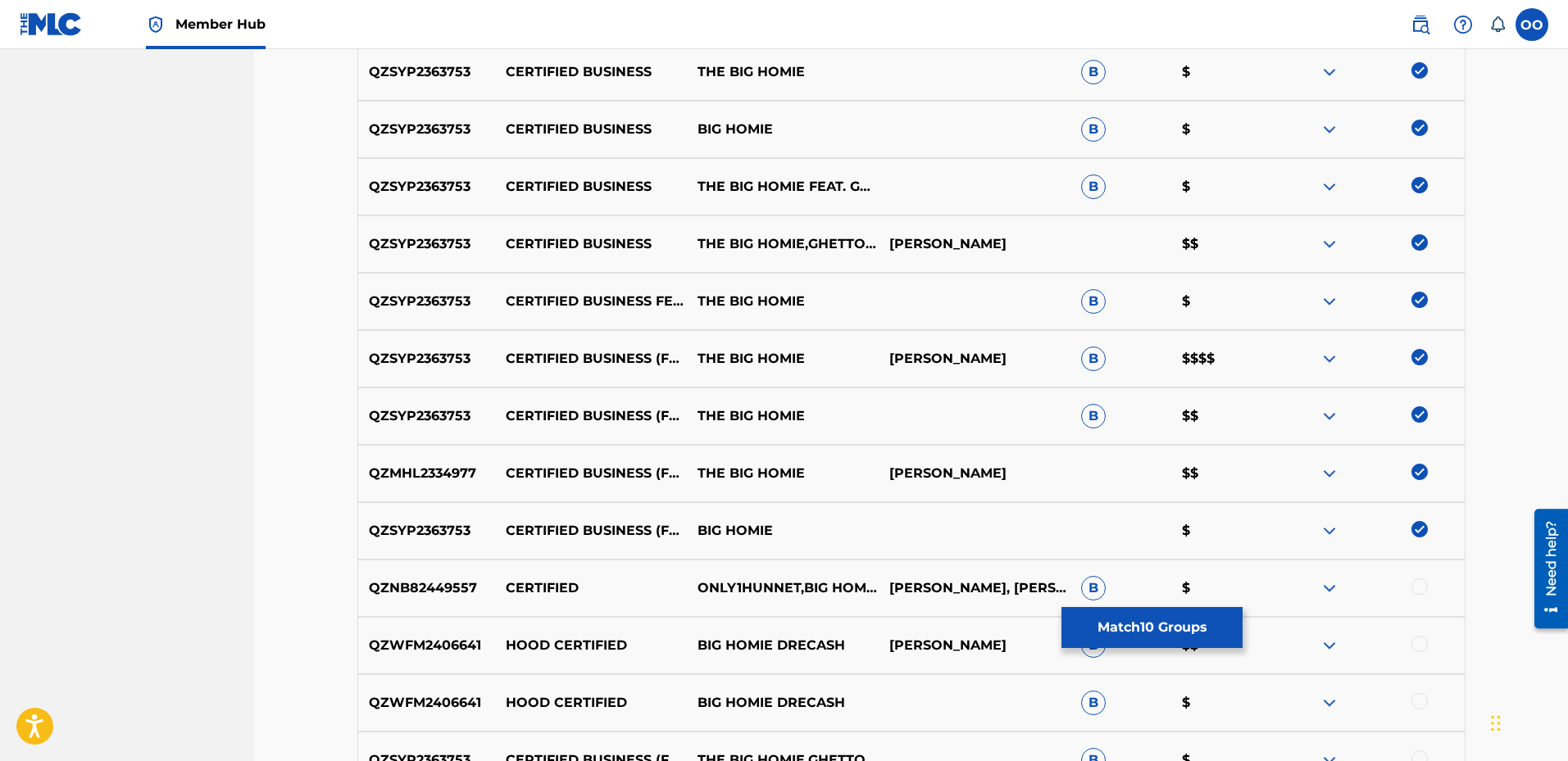
scroll to position [860, 0]
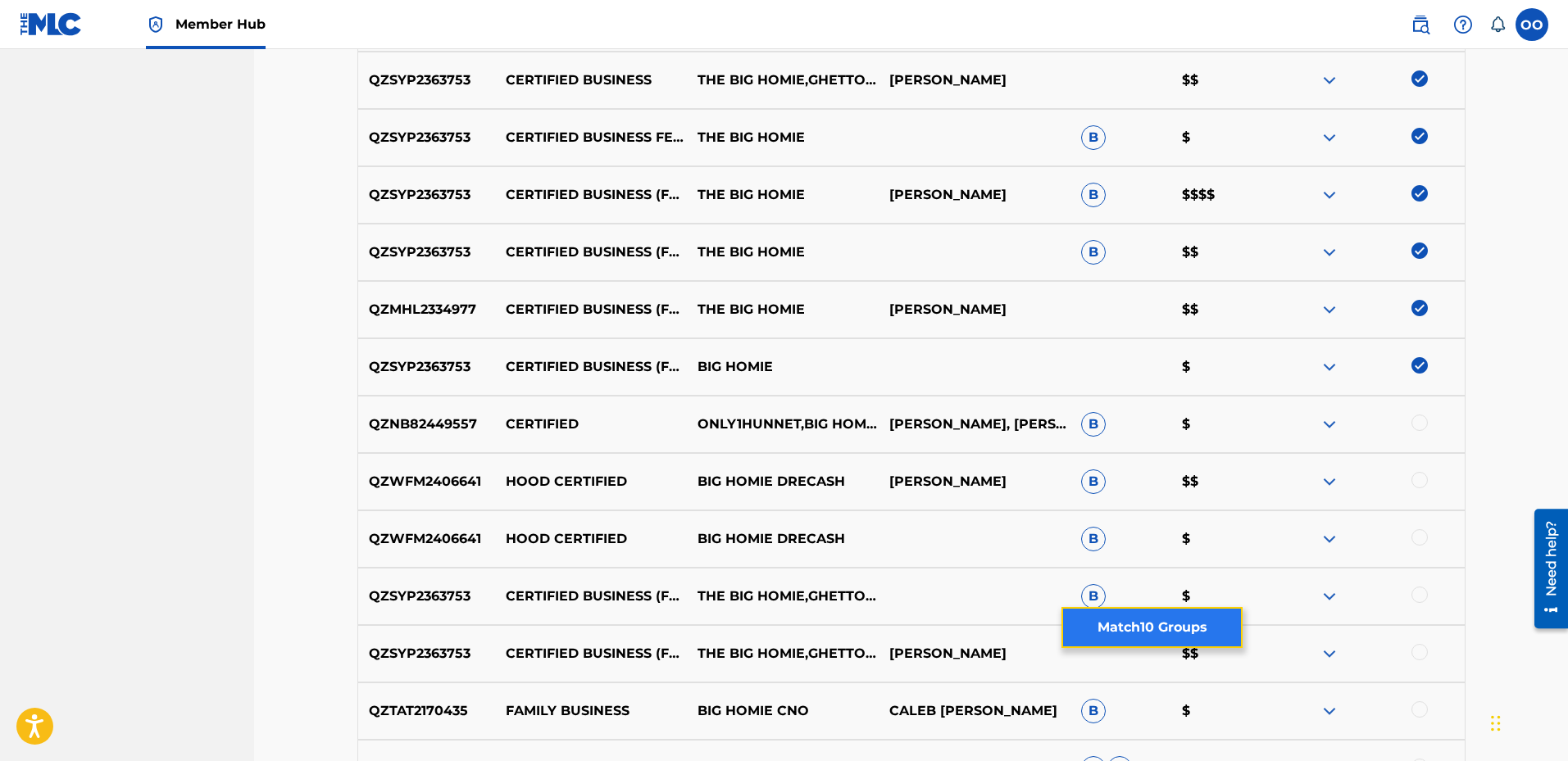
click at [1110, 624] on button "Match 10 Groups" at bounding box center [1152, 627] width 181 height 41
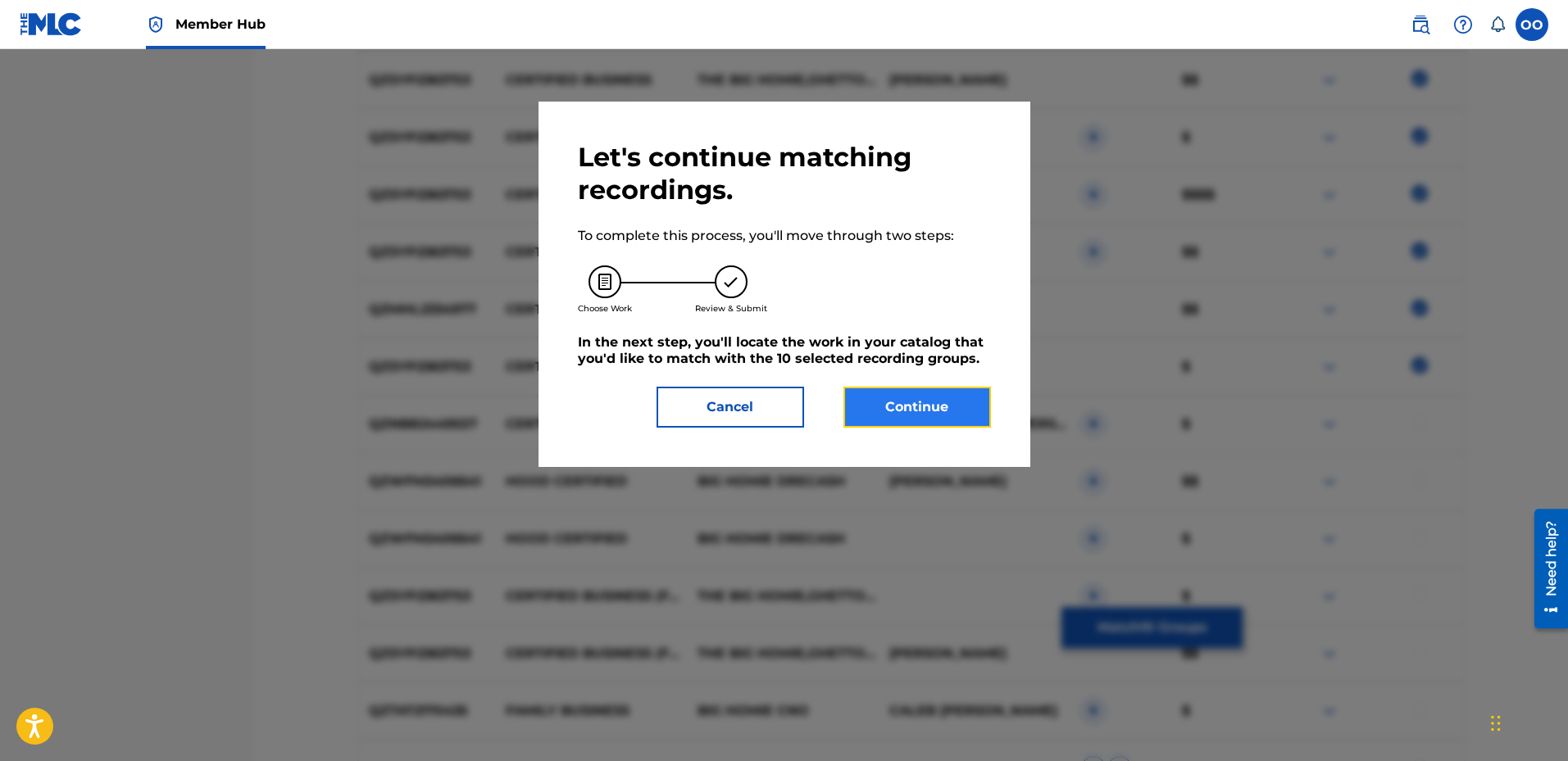
click at [928, 417] on button "Continue" at bounding box center [917, 407] width 147 height 41
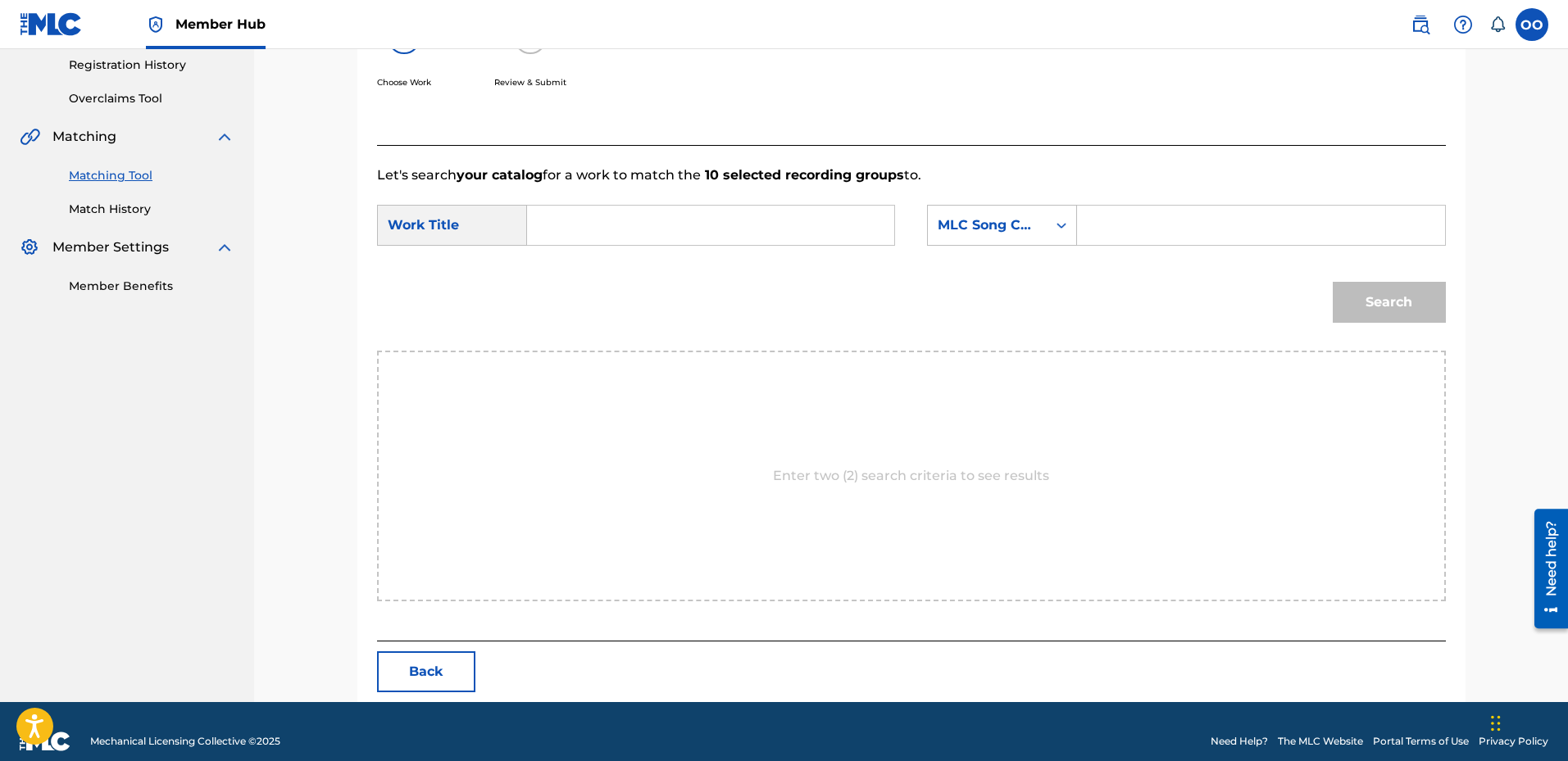
scroll to position [330, 0]
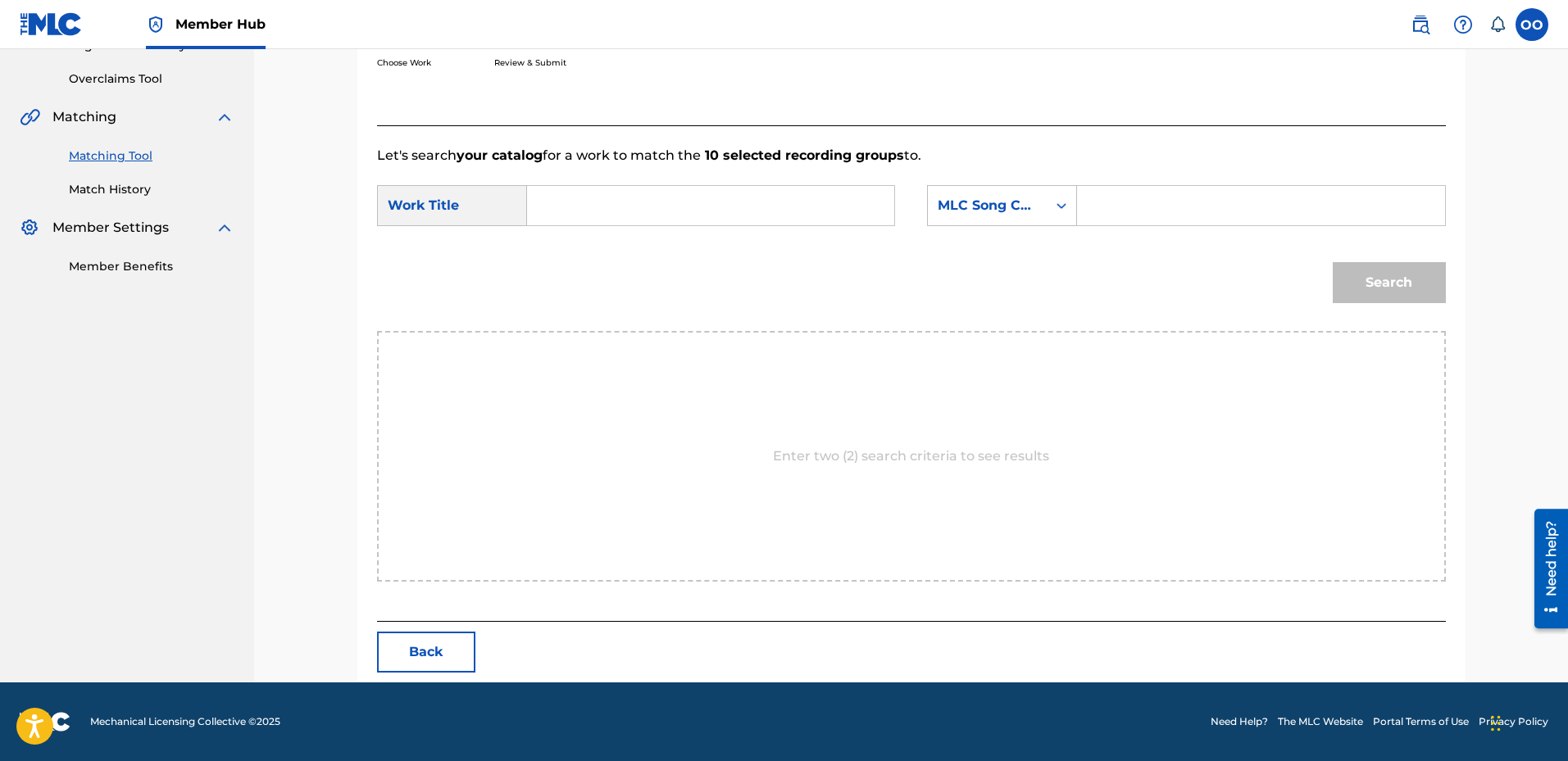
click at [639, 207] on input "Search Form" at bounding box center [710, 205] width 339 height 39
type input "Certified Business"
click at [1008, 211] on div "MLC Song Code" at bounding box center [987, 206] width 99 height 19
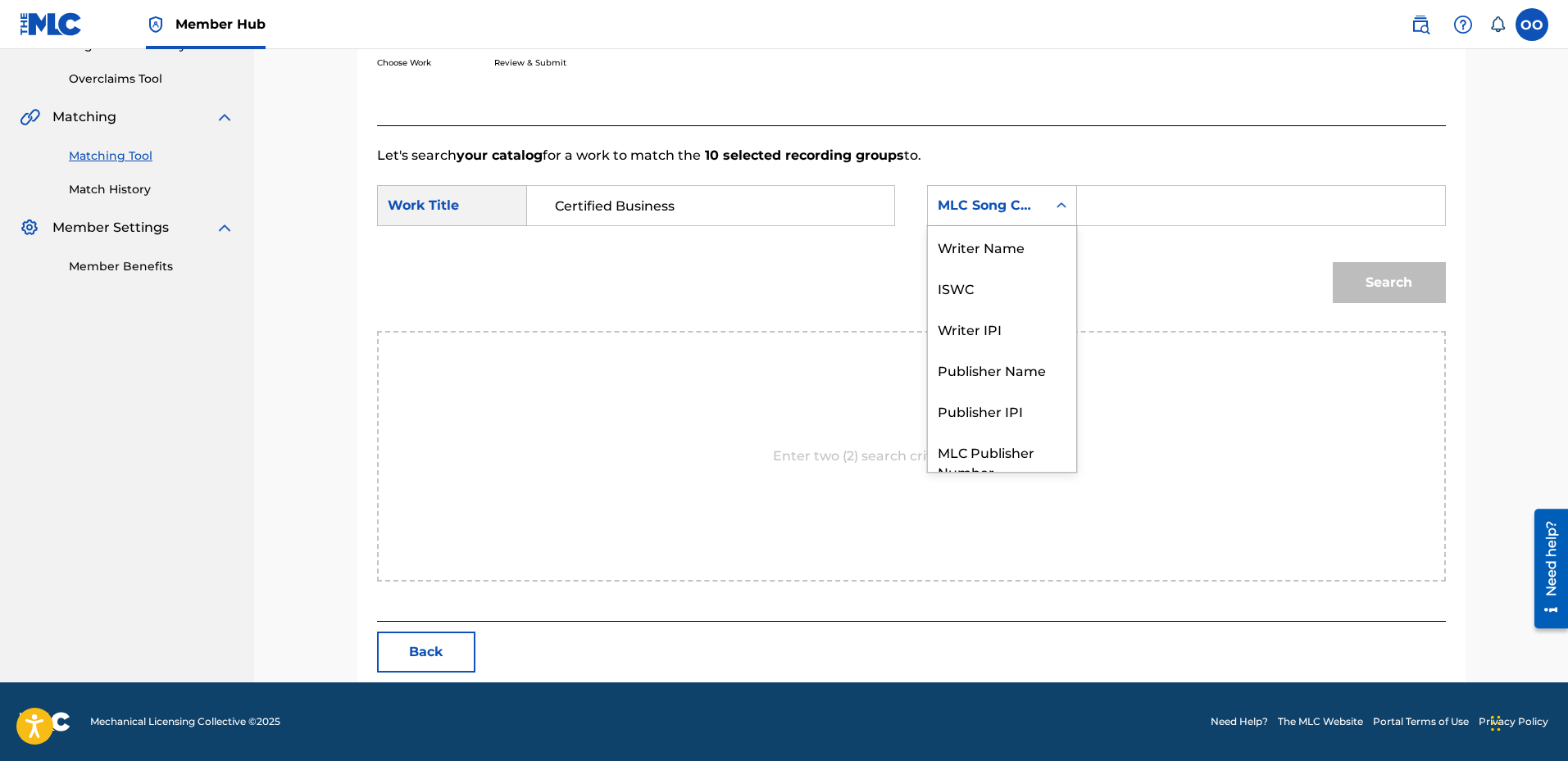
scroll to position [60, 0]
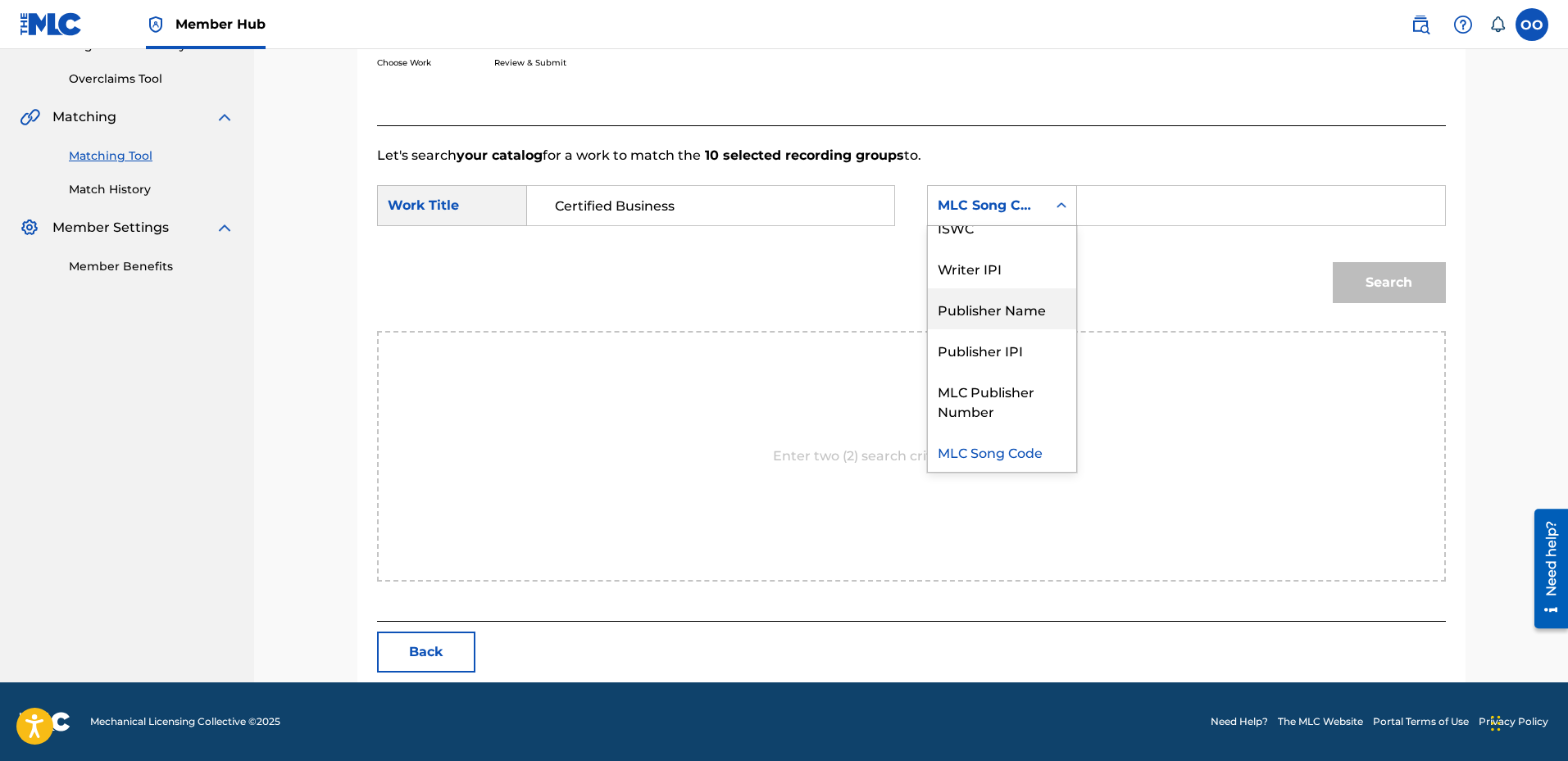
drag, startPoint x: 1006, startPoint y: 309, endPoint x: 1098, endPoint y: 249, distance: 109.8
click at [1006, 309] on div "Publisher Name" at bounding box center [1001, 308] width 148 height 41
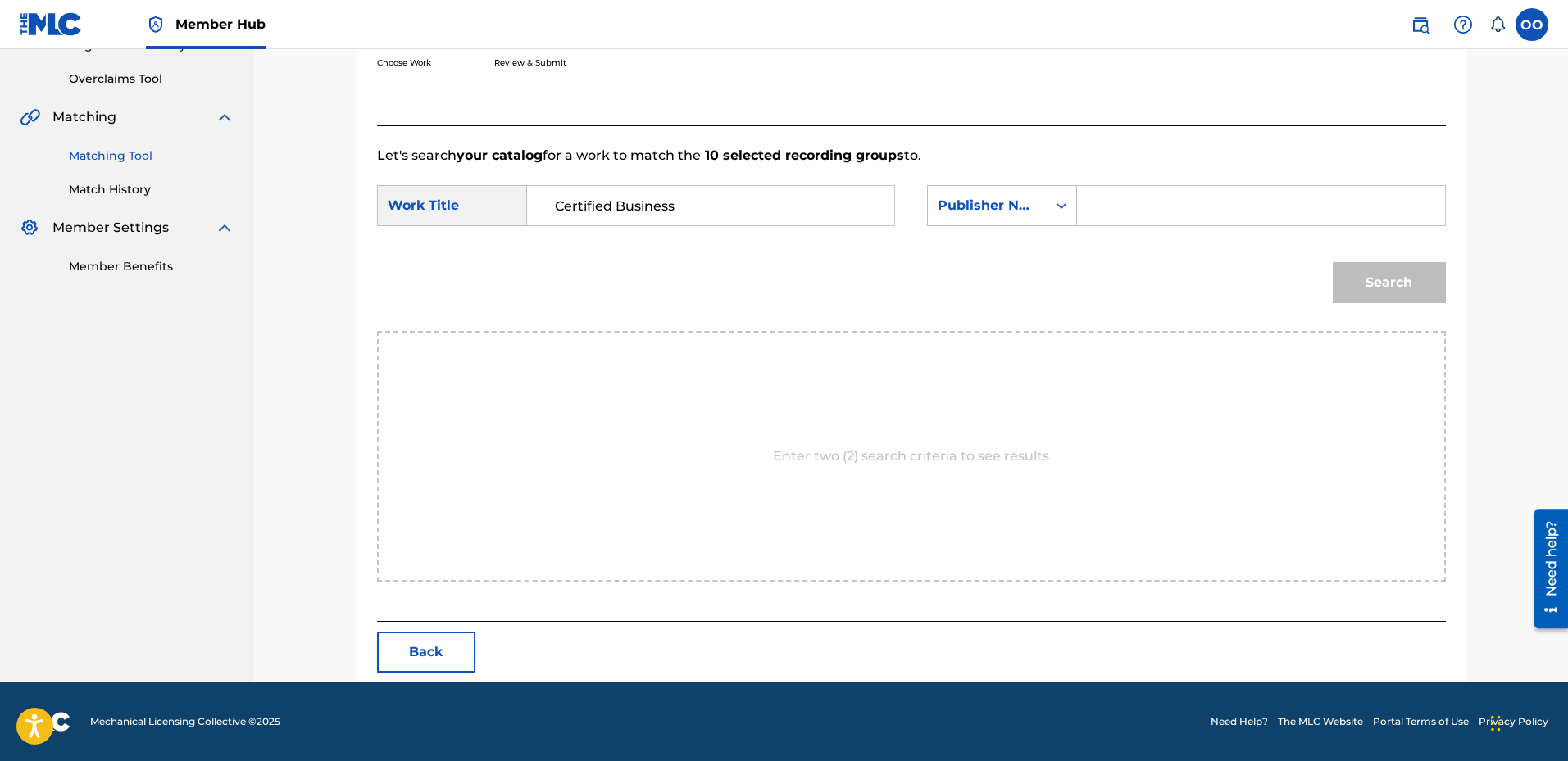
click at [1111, 206] on input "Search Form" at bounding box center [1261, 205] width 339 height 39
type input "fron"
click at [1372, 286] on button "Search" at bounding box center [1389, 282] width 113 height 41
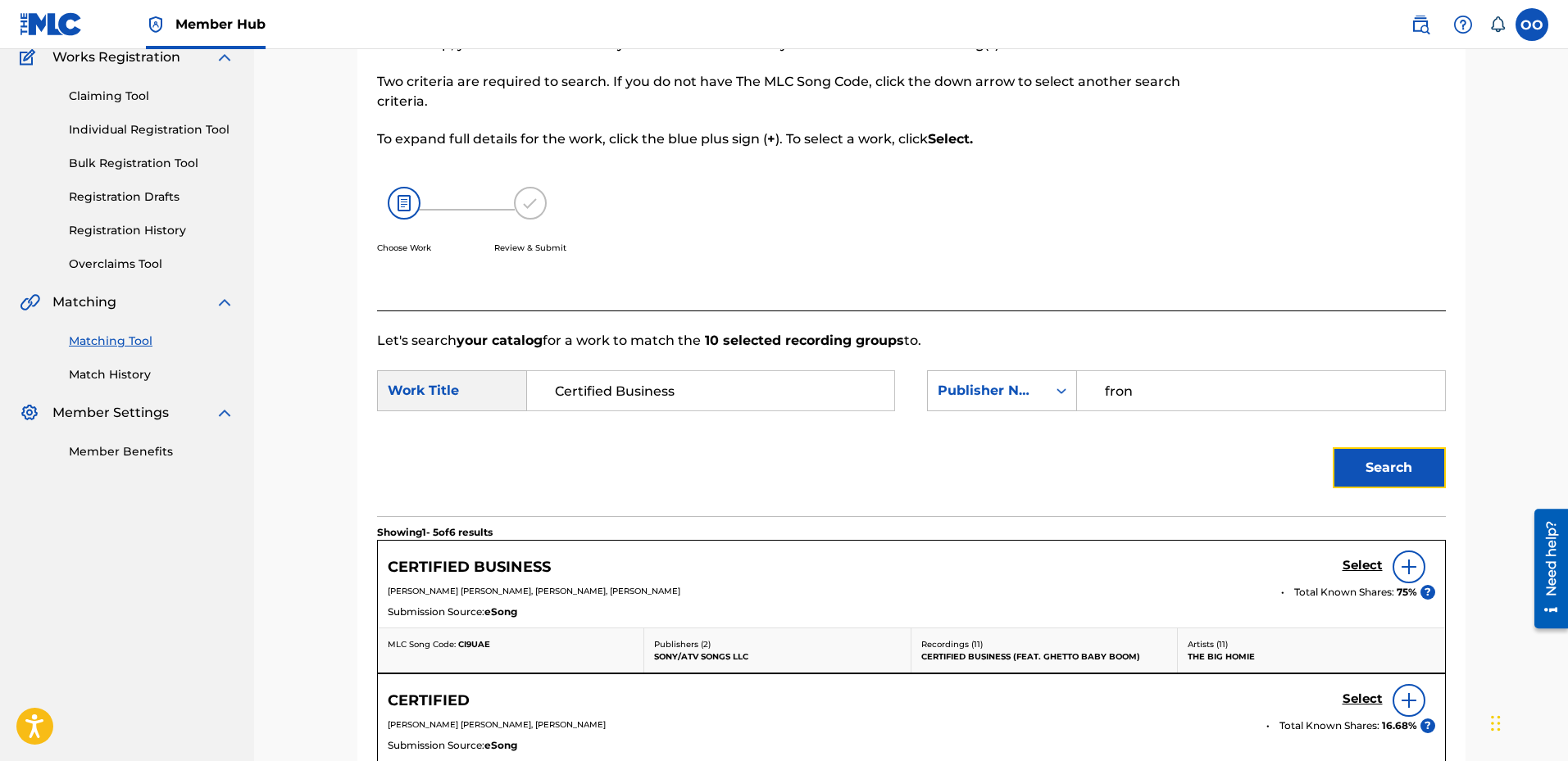
scroll to position [330, 0]
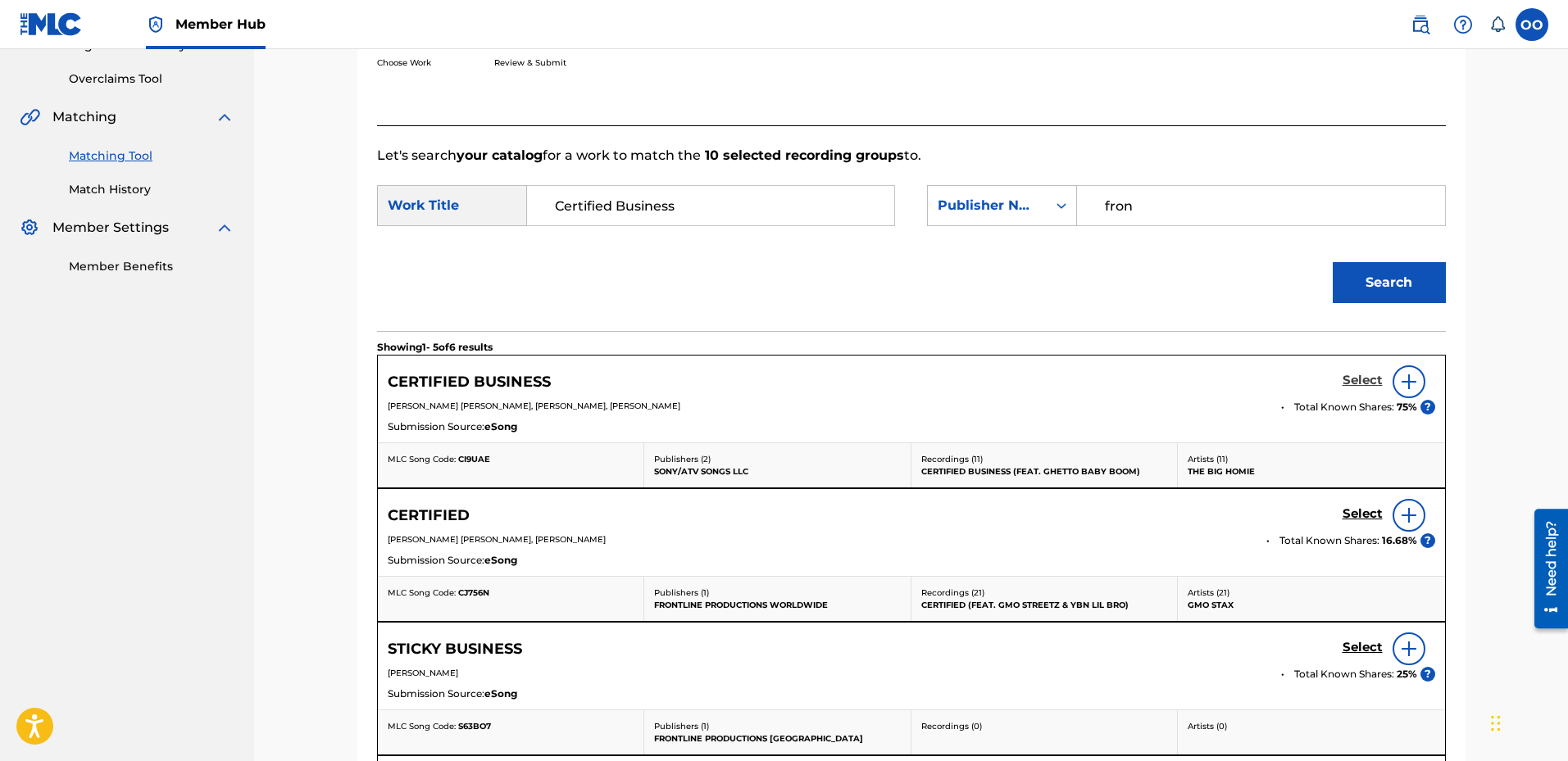
click at [1361, 383] on h5 "Select" at bounding box center [1363, 381] width 40 height 16
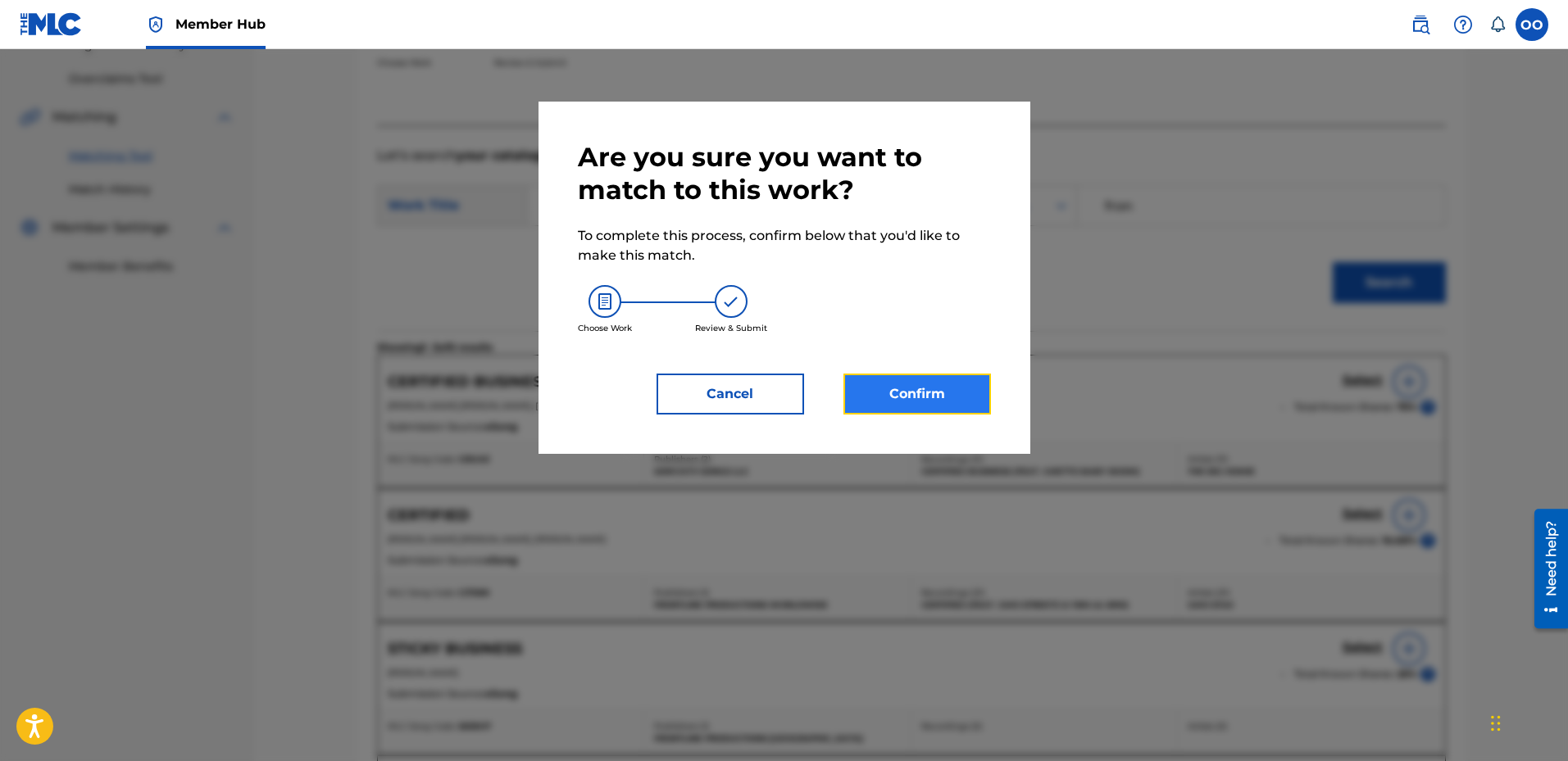
click at [934, 391] on button "Confirm" at bounding box center [917, 394] width 147 height 41
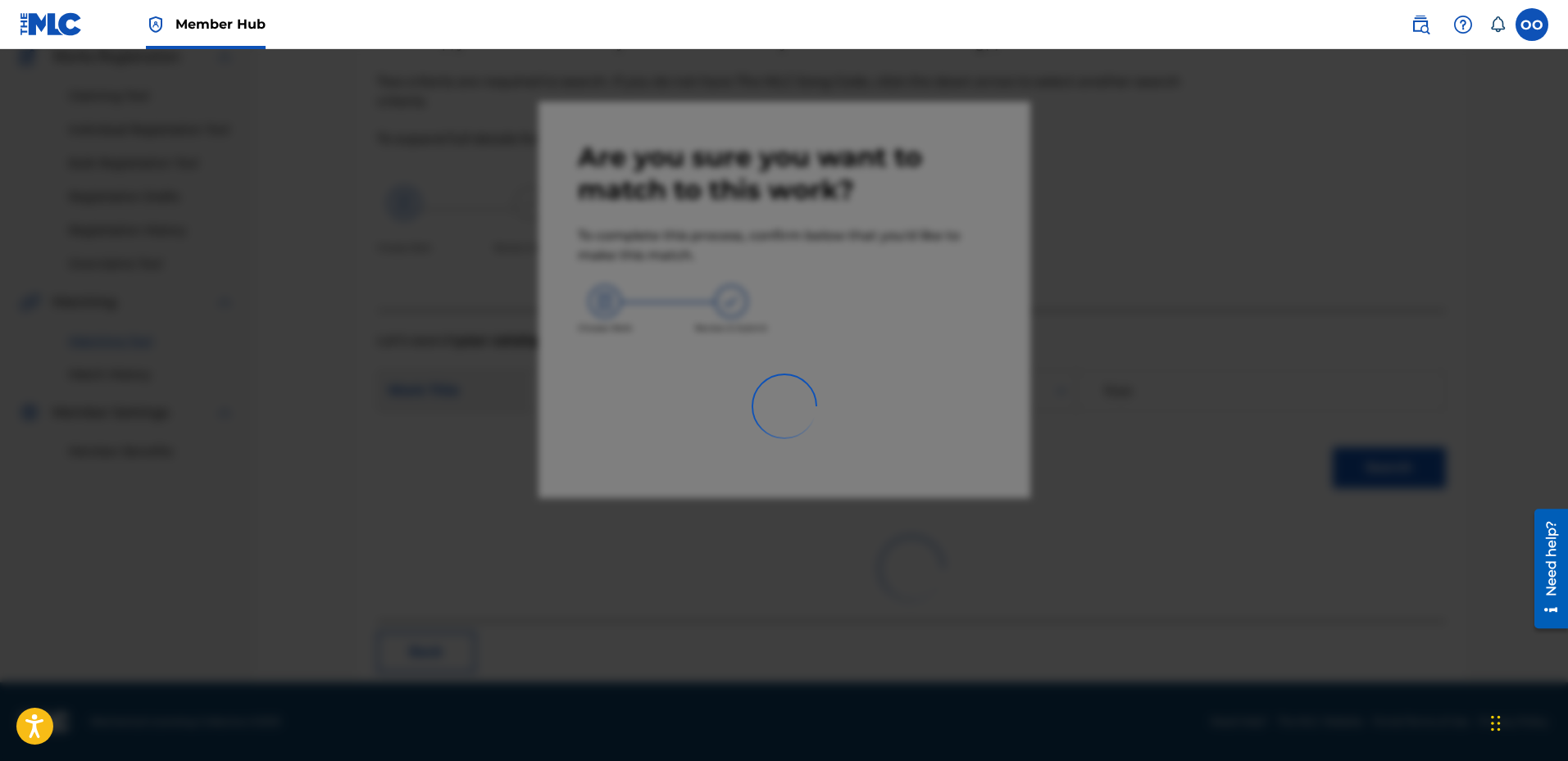
scroll to position [43, 0]
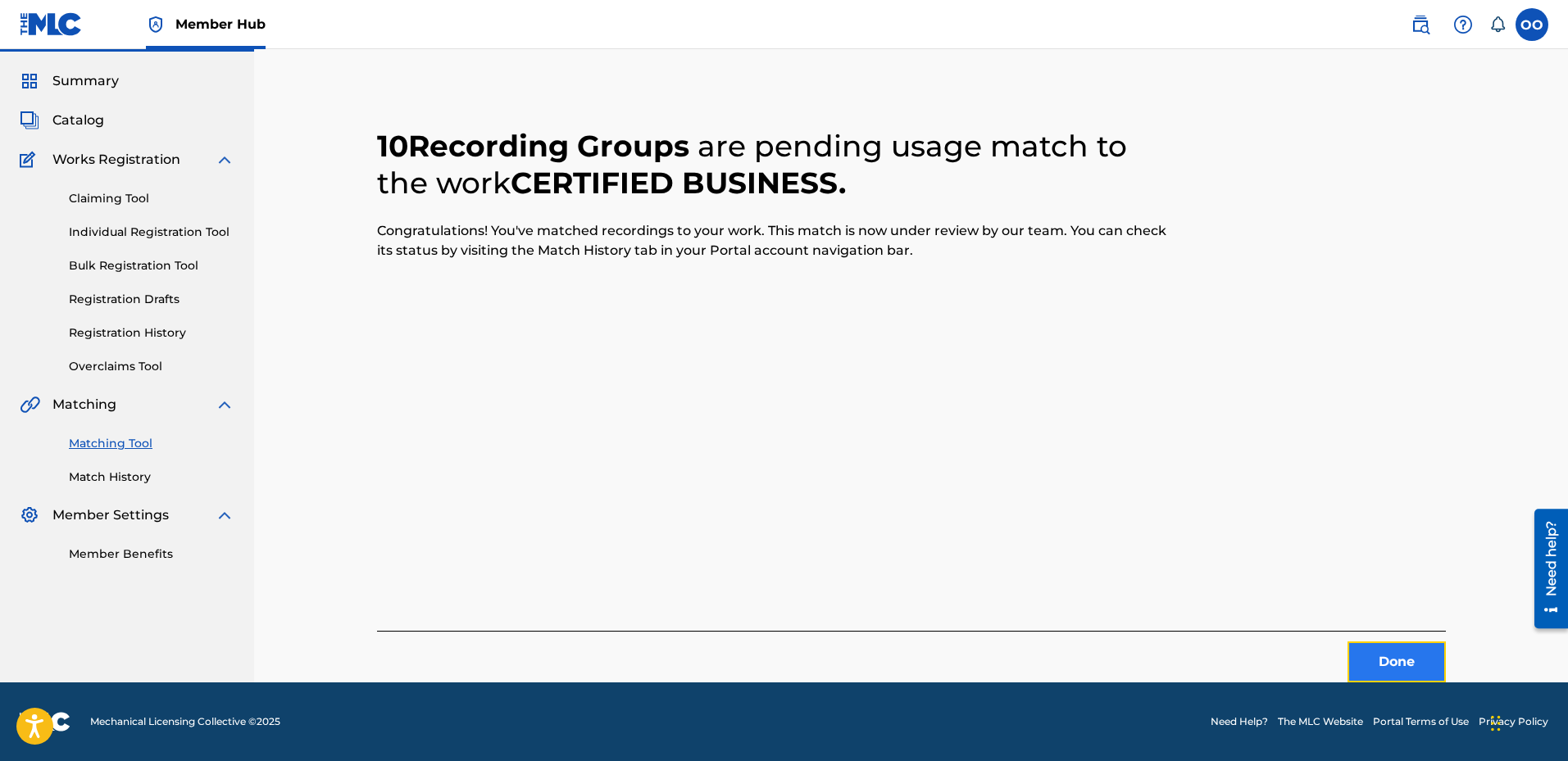
click at [1393, 663] on button "Done" at bounding box center [1397, 662] width 98 height 41
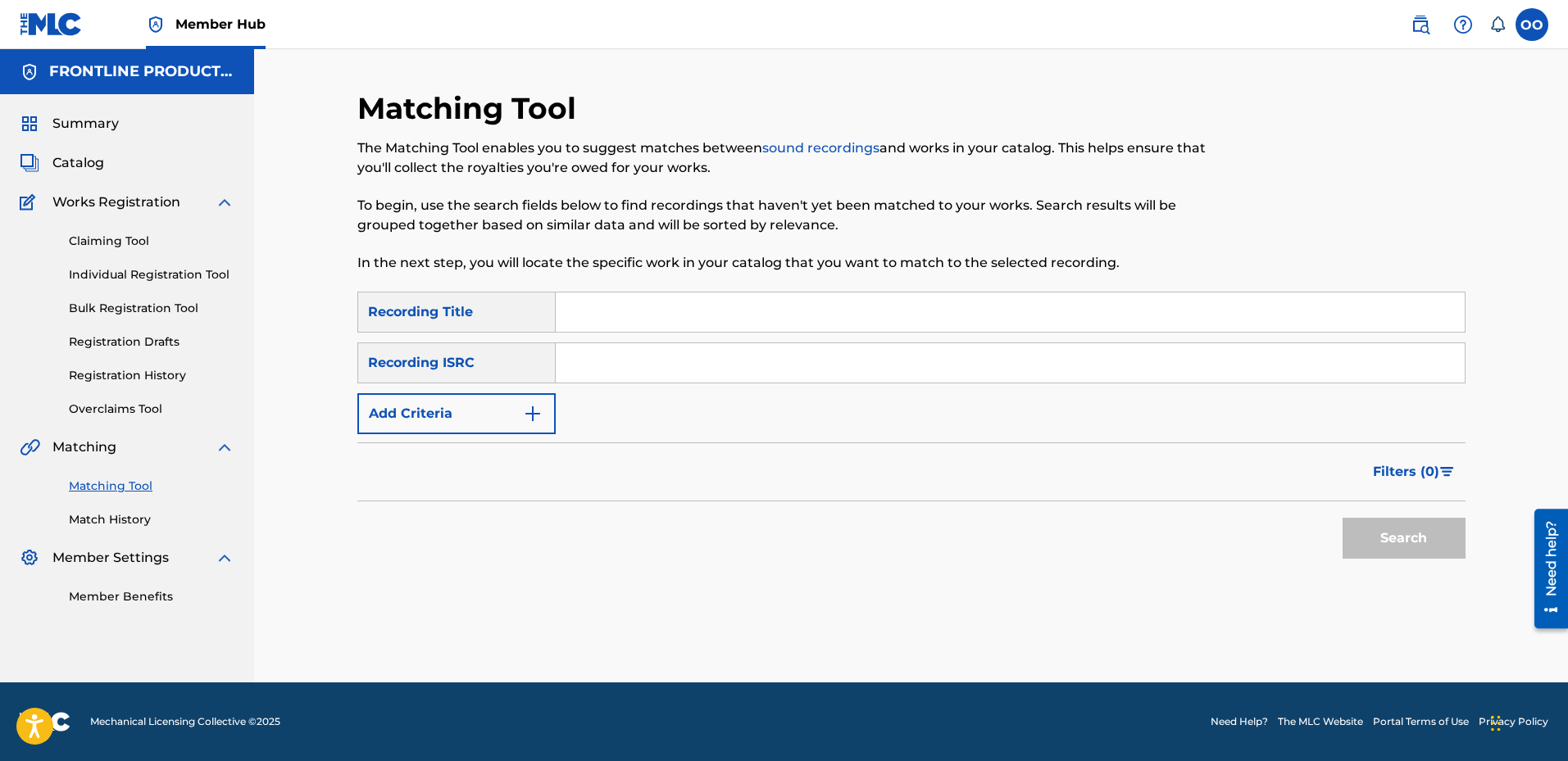
click at [787, 326] on input "Search Form" at bounding box center [1011, 312] width 909 height 39
type input "2Yopps"
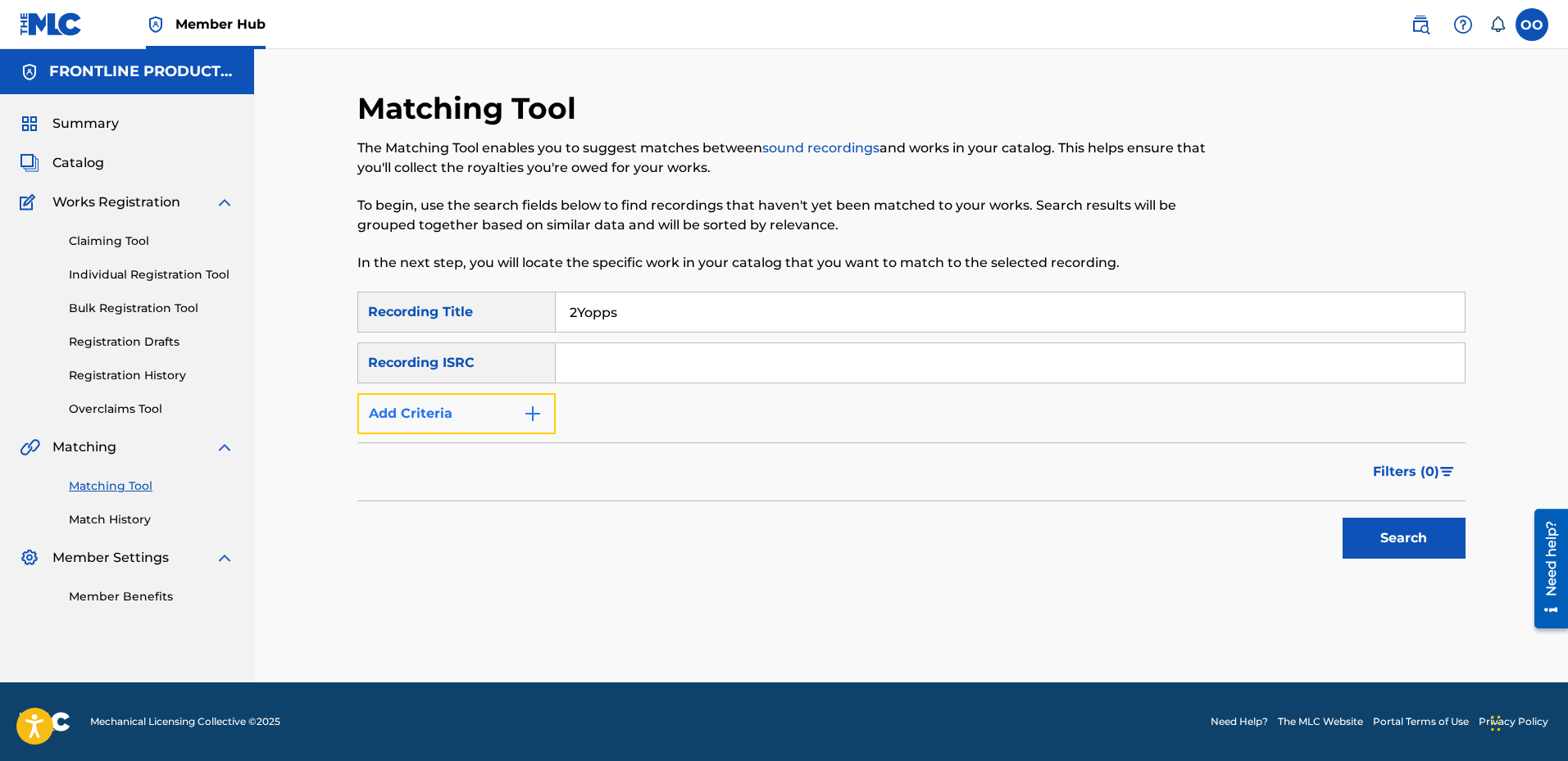
click at [517, 419] on button "Add Criteria" at bounding box center [456, 413] width 198 height 41
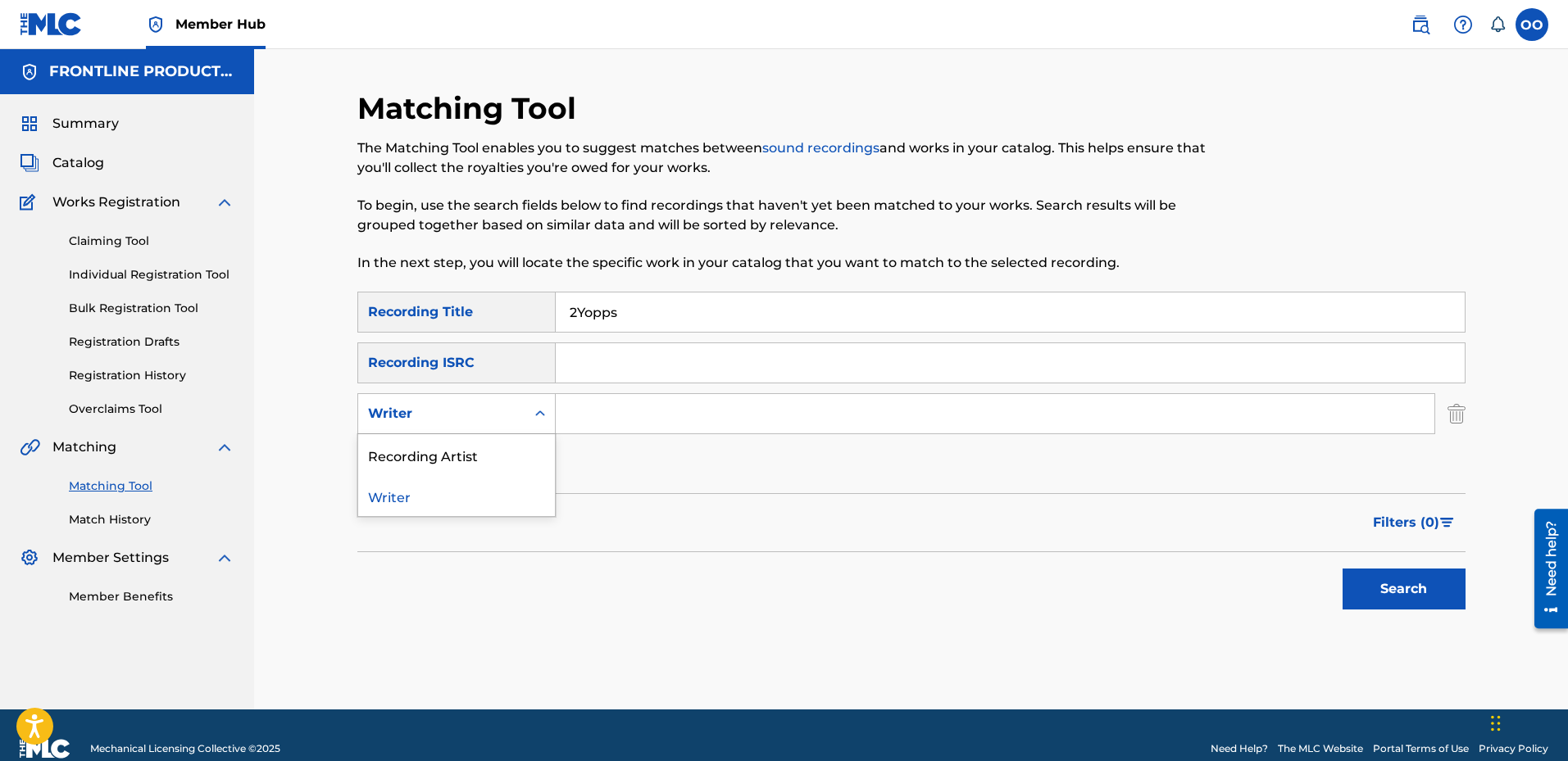
click at [496, 419] on div "Writer" at bounding box center [441, 413] width 147 height 19
click at [498, 449] on div "Recording Artist" at bounding box center [456, 454] width 197 height 41
drag, startPoint x: 579, startPoint y: 435, endPoint x: 618, endPoint y: 426, distance: 40.0
click at [618, 426] on input "Search Form" at bounding box center [995, 413] width 879 height 39
type input "The Big Homie"
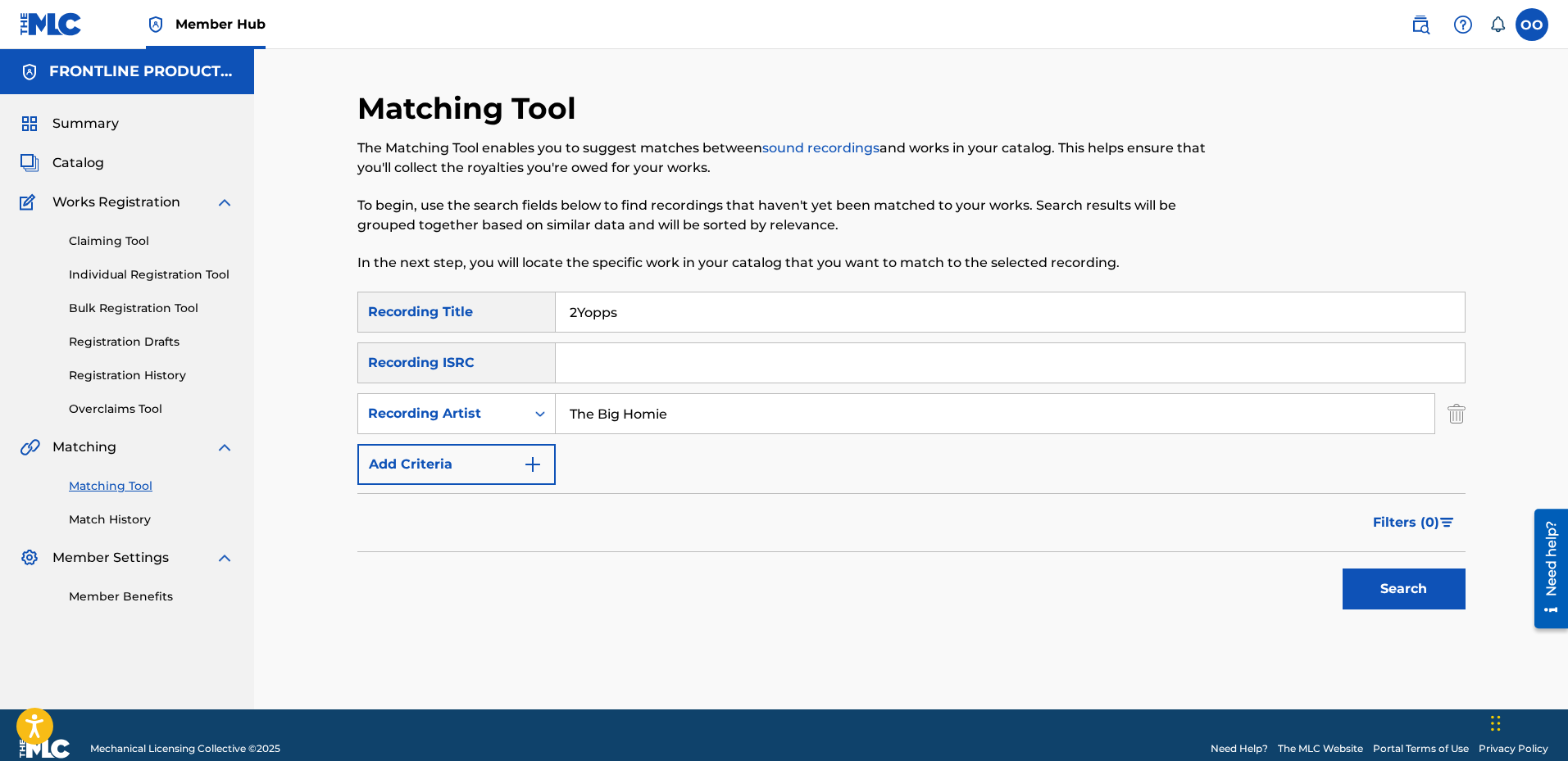
click at [1343, 568] on button "Search" at bounding box center [1404, 588] width 123 height 41
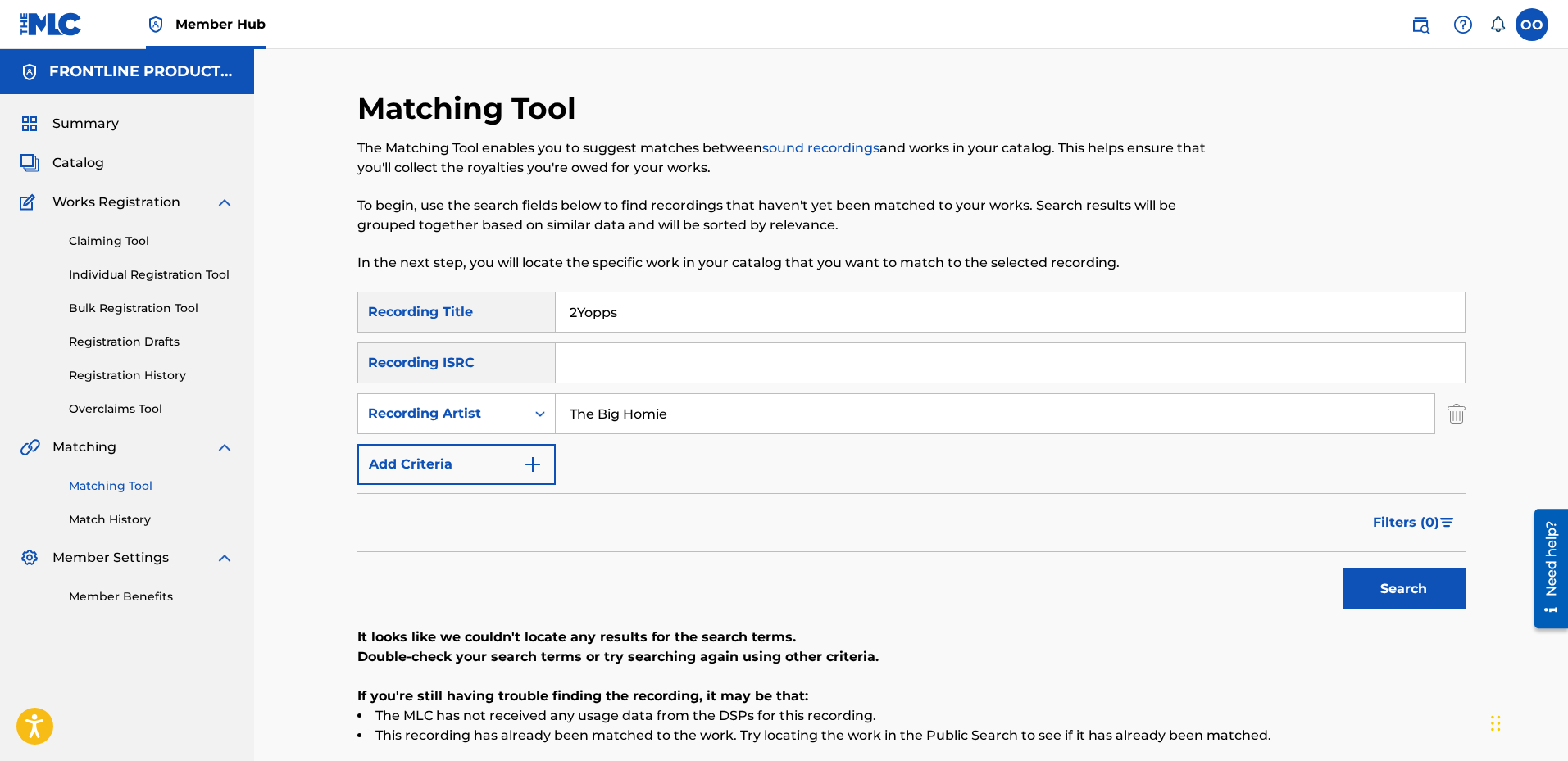
drag, startPoint x: 730, startPoint y: 309, endPoint x: 549, endPoint y: 314, distance: 181.1
click at [549, 314] on div "SearchWithCriteriaa7e86940-b3b3-4d7b-b0d9-4185ac140a77 Recording Title 2Yopps" at bounding box center [911, 312] width 1108 height 41
type input "Hit Squad"
drag, startPoint x: 766, startPoint y: 416, endPoint x: 566, endPoint y: 403, distance: 200.4
click at [566, 403] on input "The Big Homie" at bounding box center [995, 413] width 879 height 39
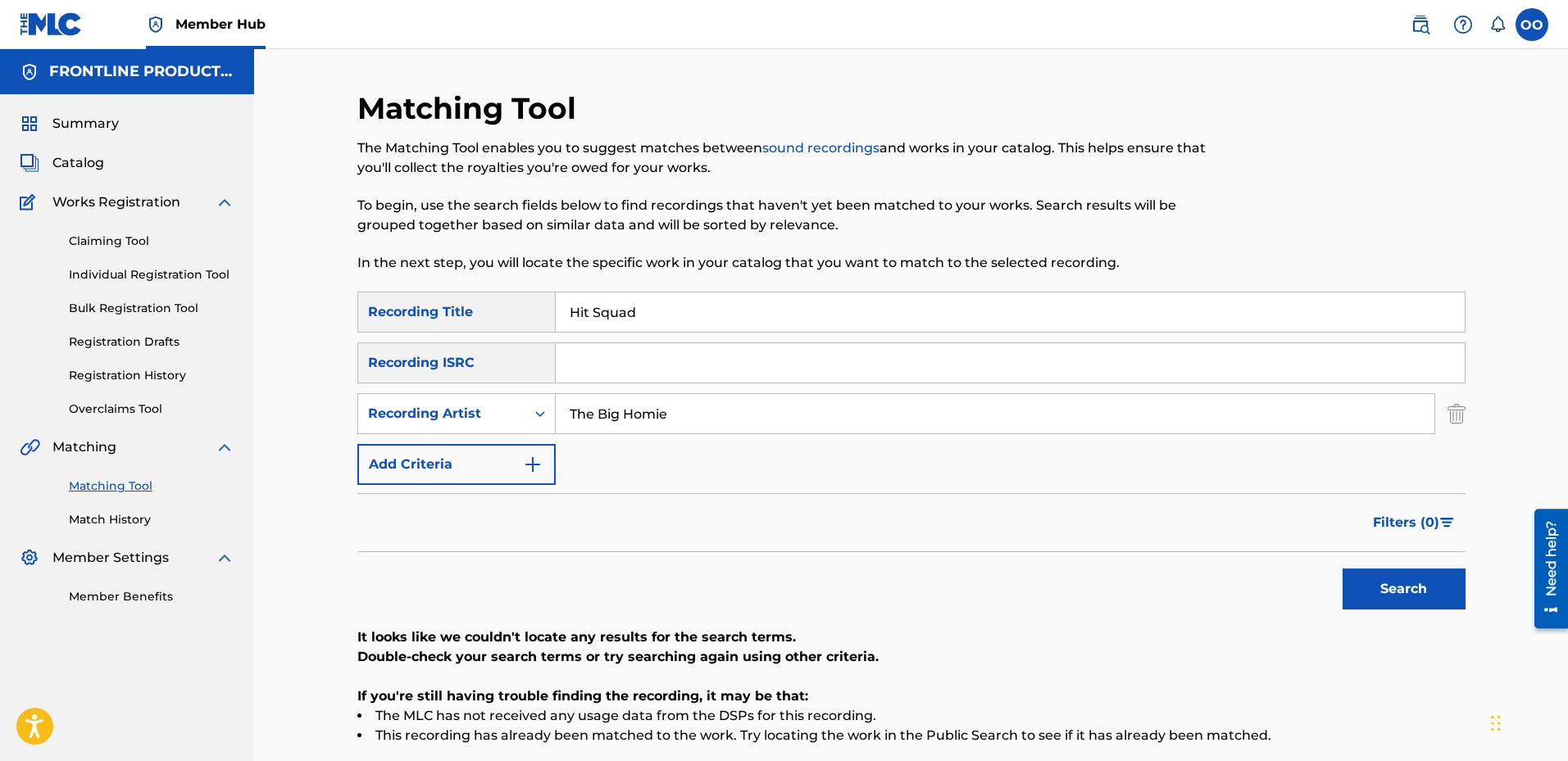
click at [1343, 568] on button "Search" at bounding box center [1404, 588] width 123 height 41
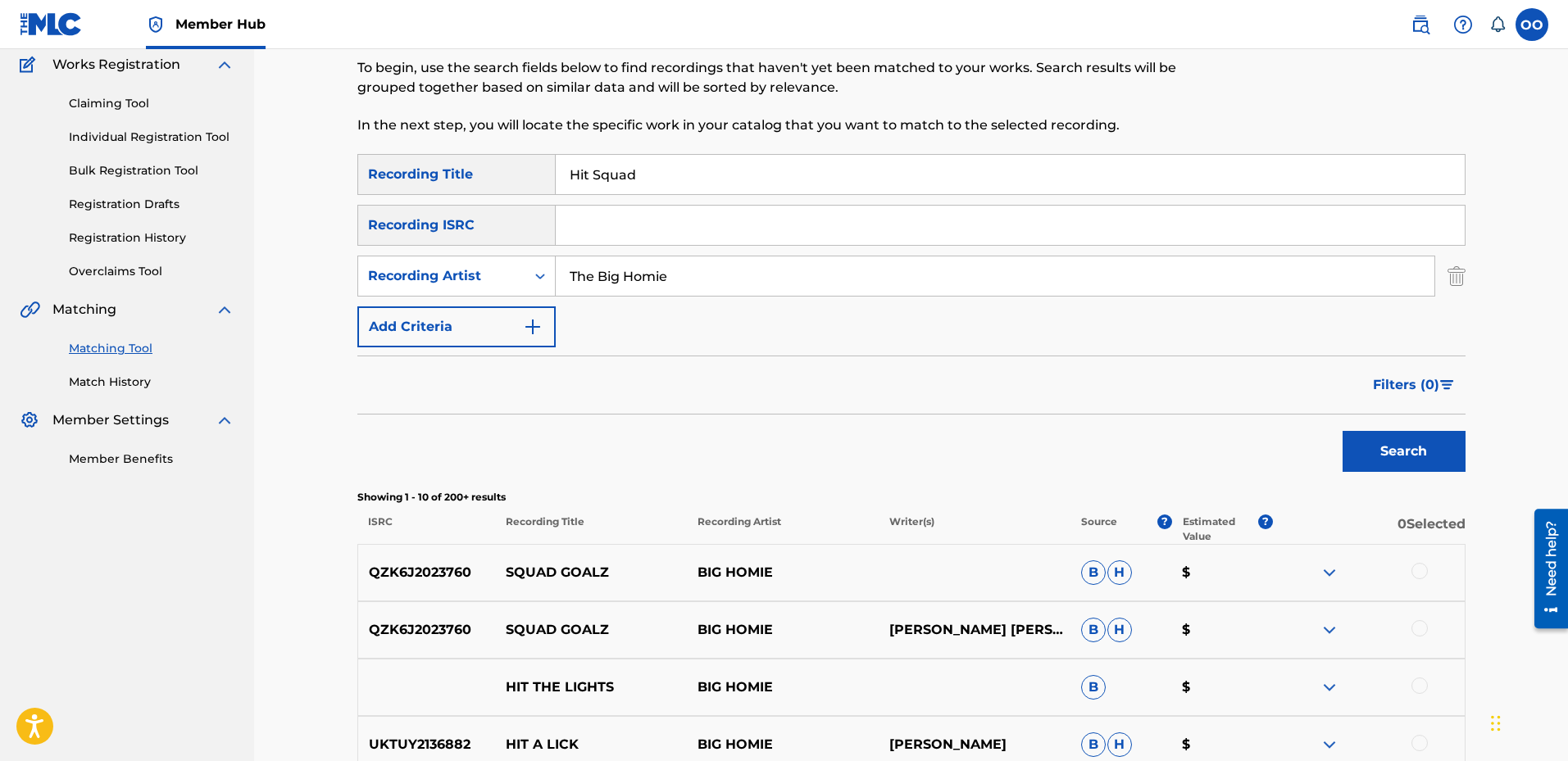
scroll to position [164, 0]
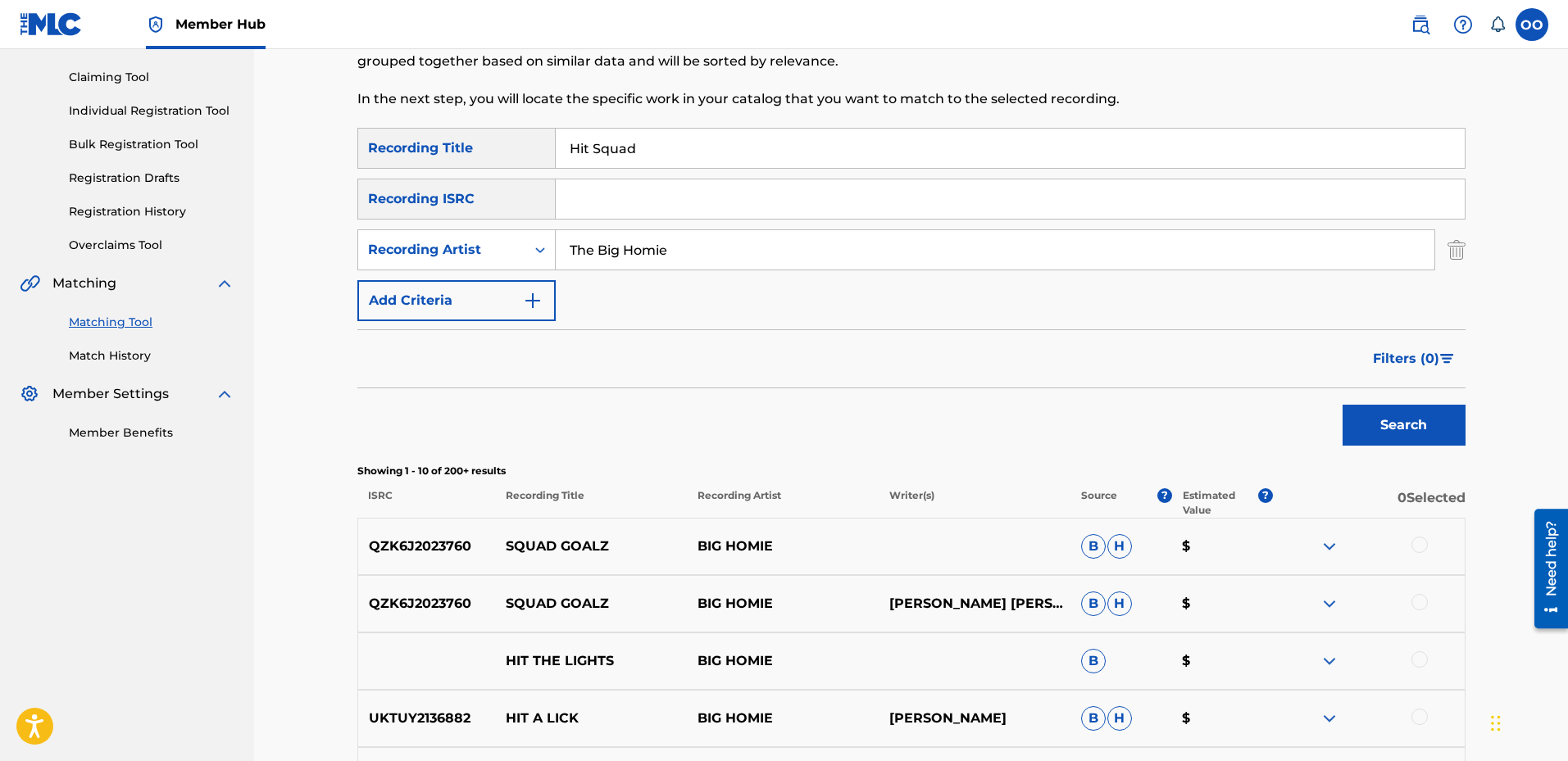
click at [1422, 549] on div at bounding box center [1420, 545] width 17 height 17
click at [1418, 603] on div at bounding box center [1420, 602] width 17 height 17
click at [1193, 620] on button "Match 2 Groups" at bounding box center [1152, 627] width 181 height 41
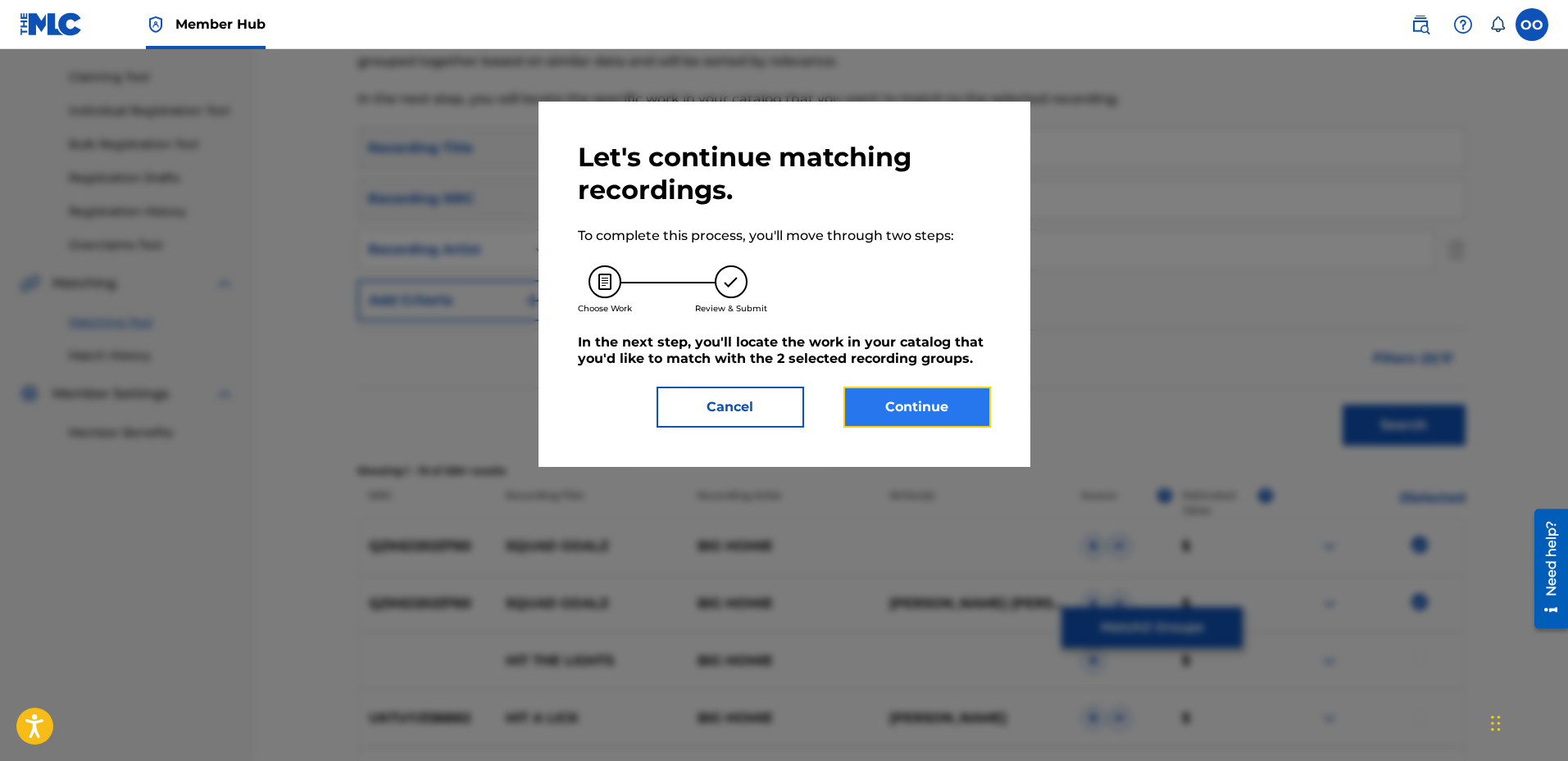
click at [947, 414] on button "Continue" at bounding box center [917, 407] width 147 height 41
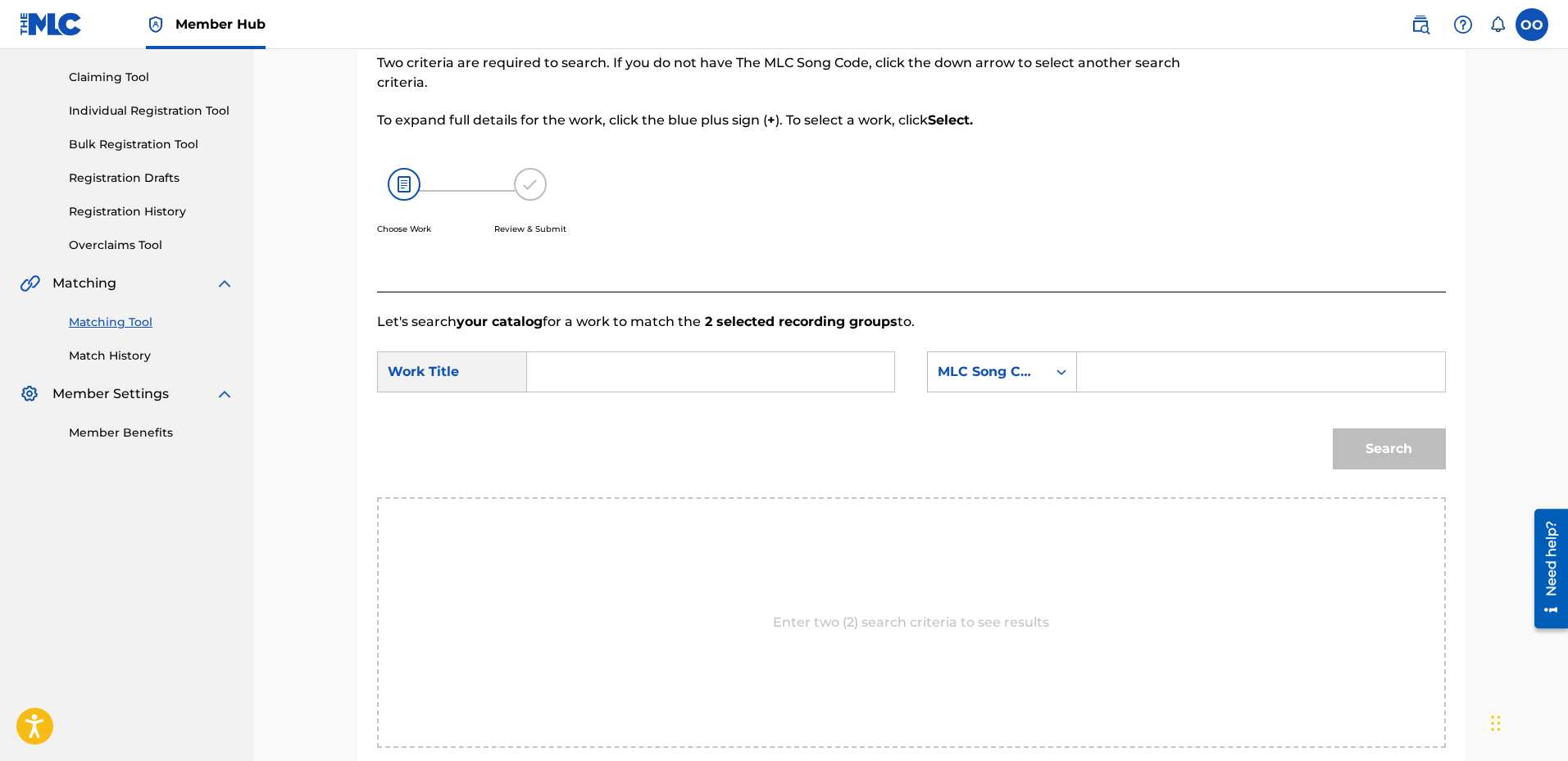
click at [809, 377] on input "Search Form" at bounding box center [710, 371] width 339 height 39
type input "Hit Squad"
click at [979, 386] on div "MLC Song Code" at bounding box center [987, 372] width 119 height 32
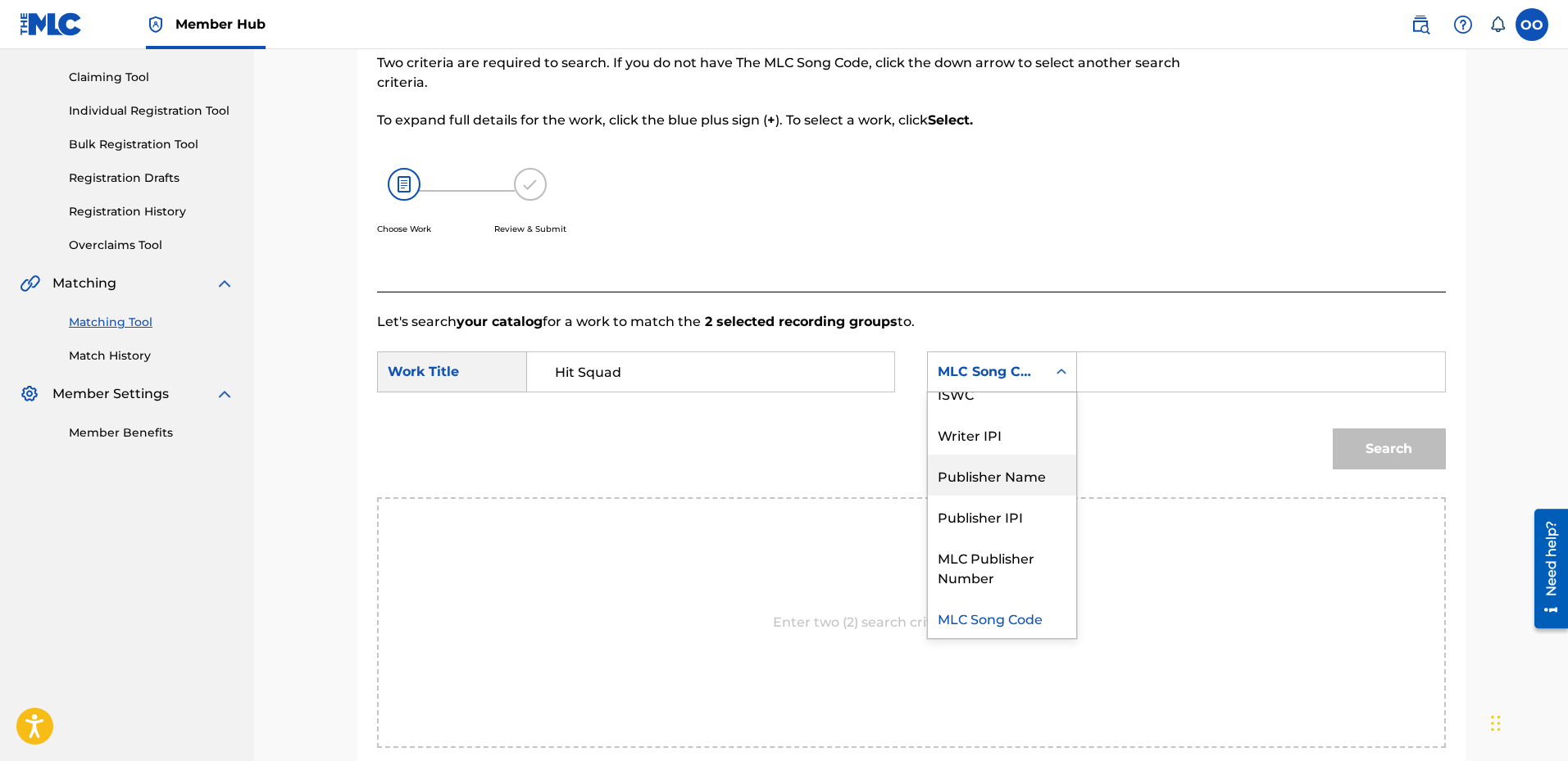
click at [997, 470] on div "Publisher Name" at bounding box center [1001, 475] width 148 height 41
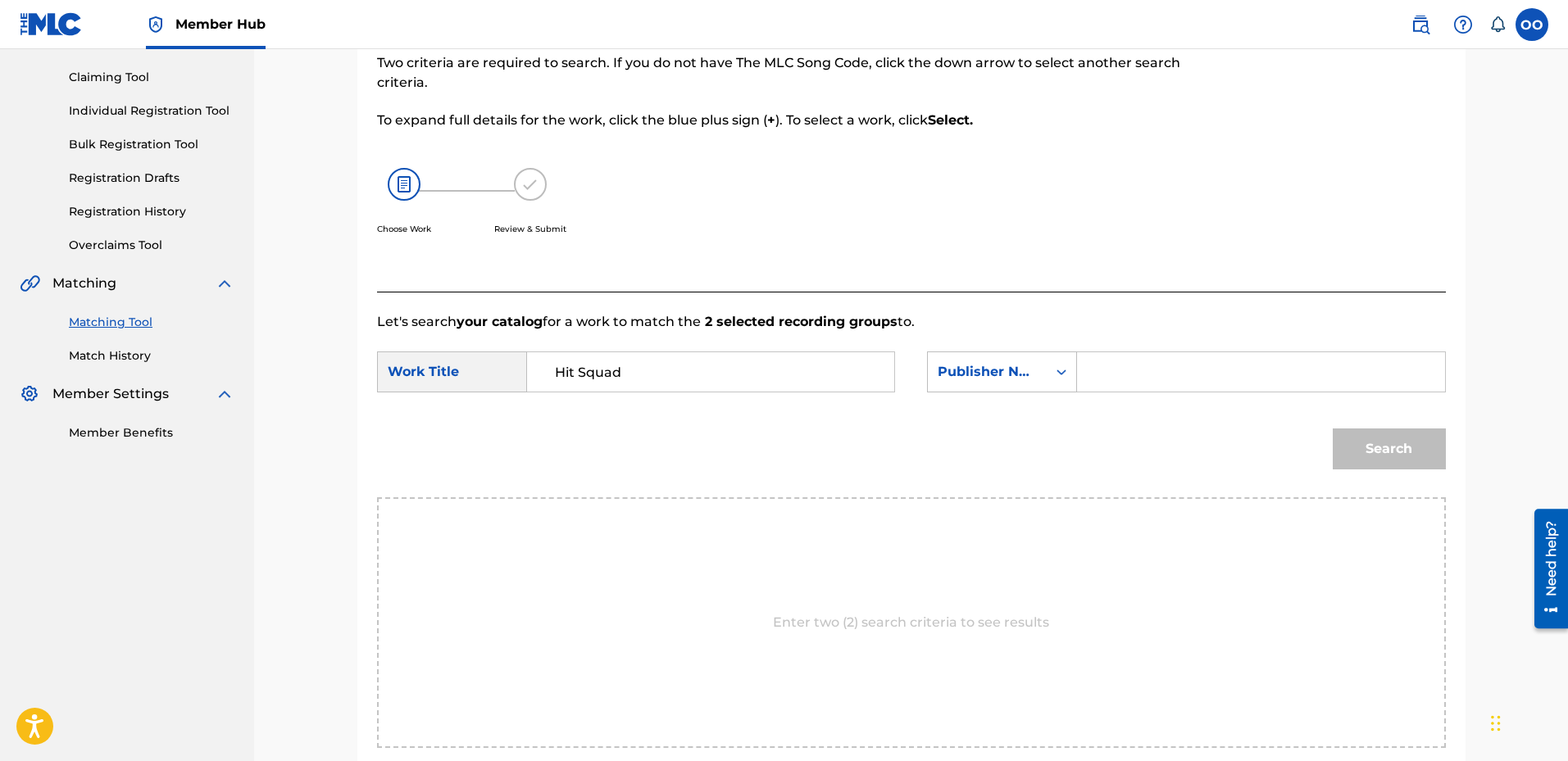
click at [1118, 382] on input "Search Form" at bounding box center [1261, 371] width 339 height 39
type input "fron"
click at [1333, 428] on button "Search" at bounding box center [1389, 448] width 113 height 41
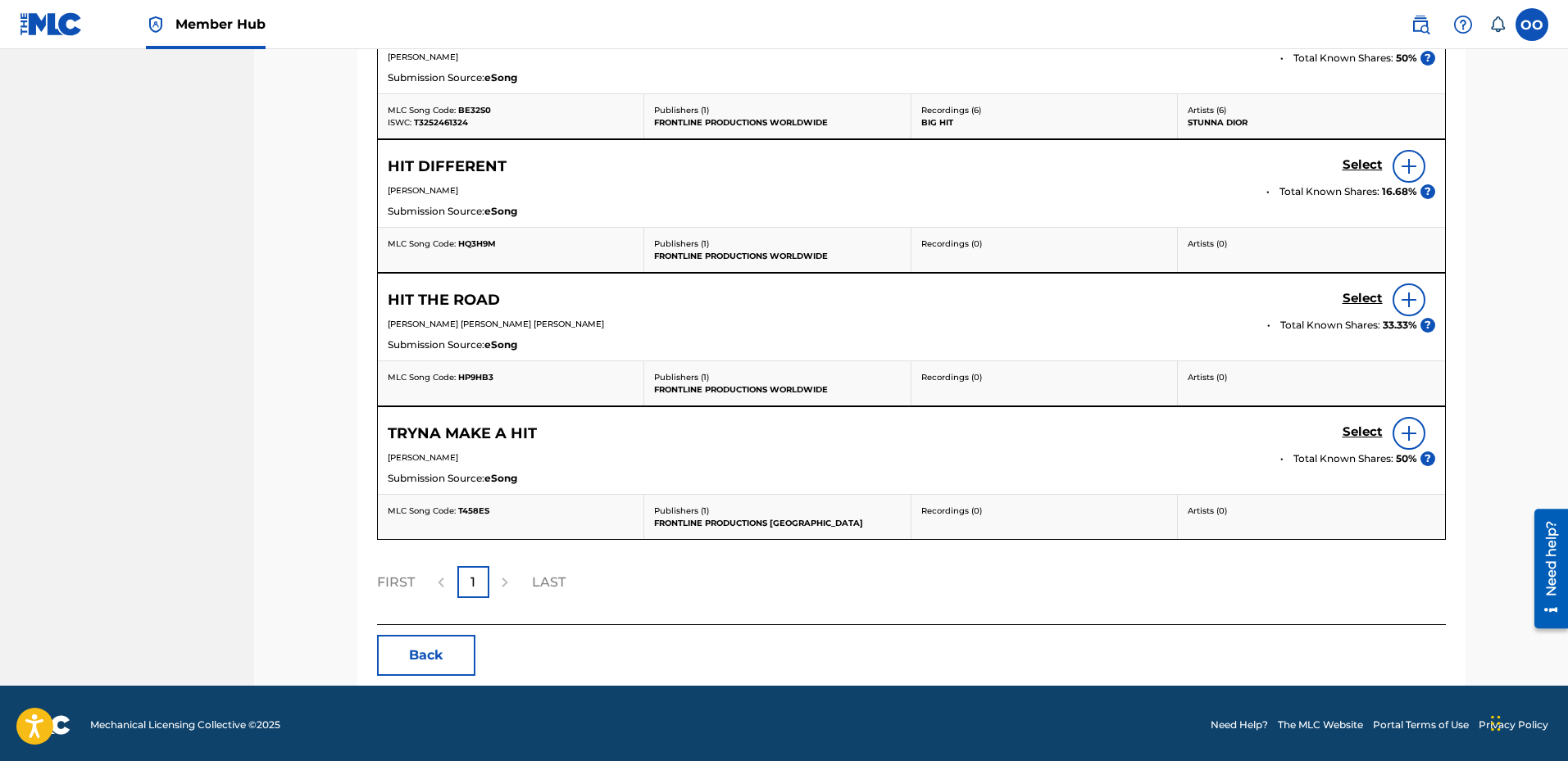
scroll to position [683, 0]
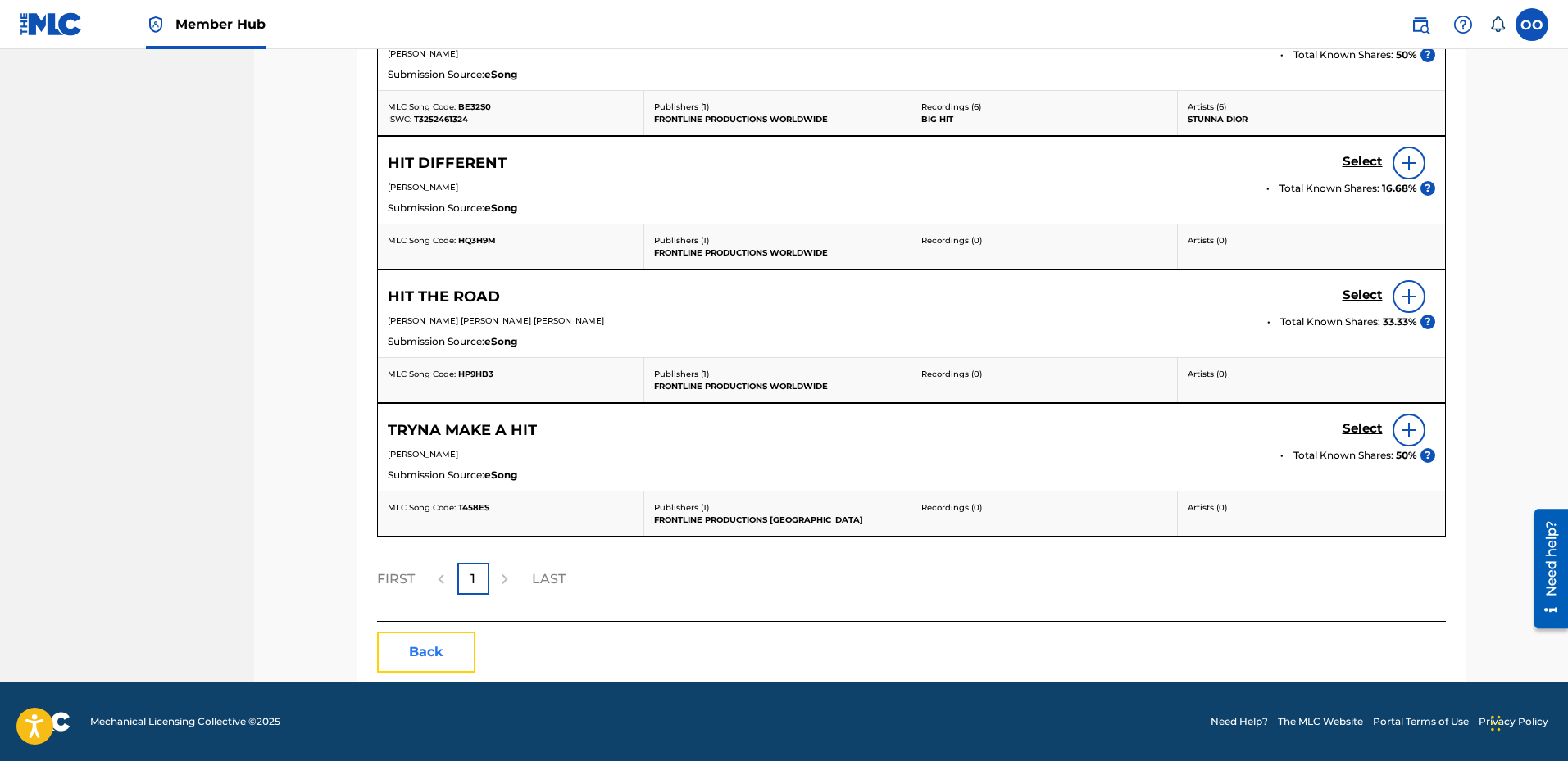
click at [457, 645] on button "Back" at bounding box center [426, 652] width 98 height 41
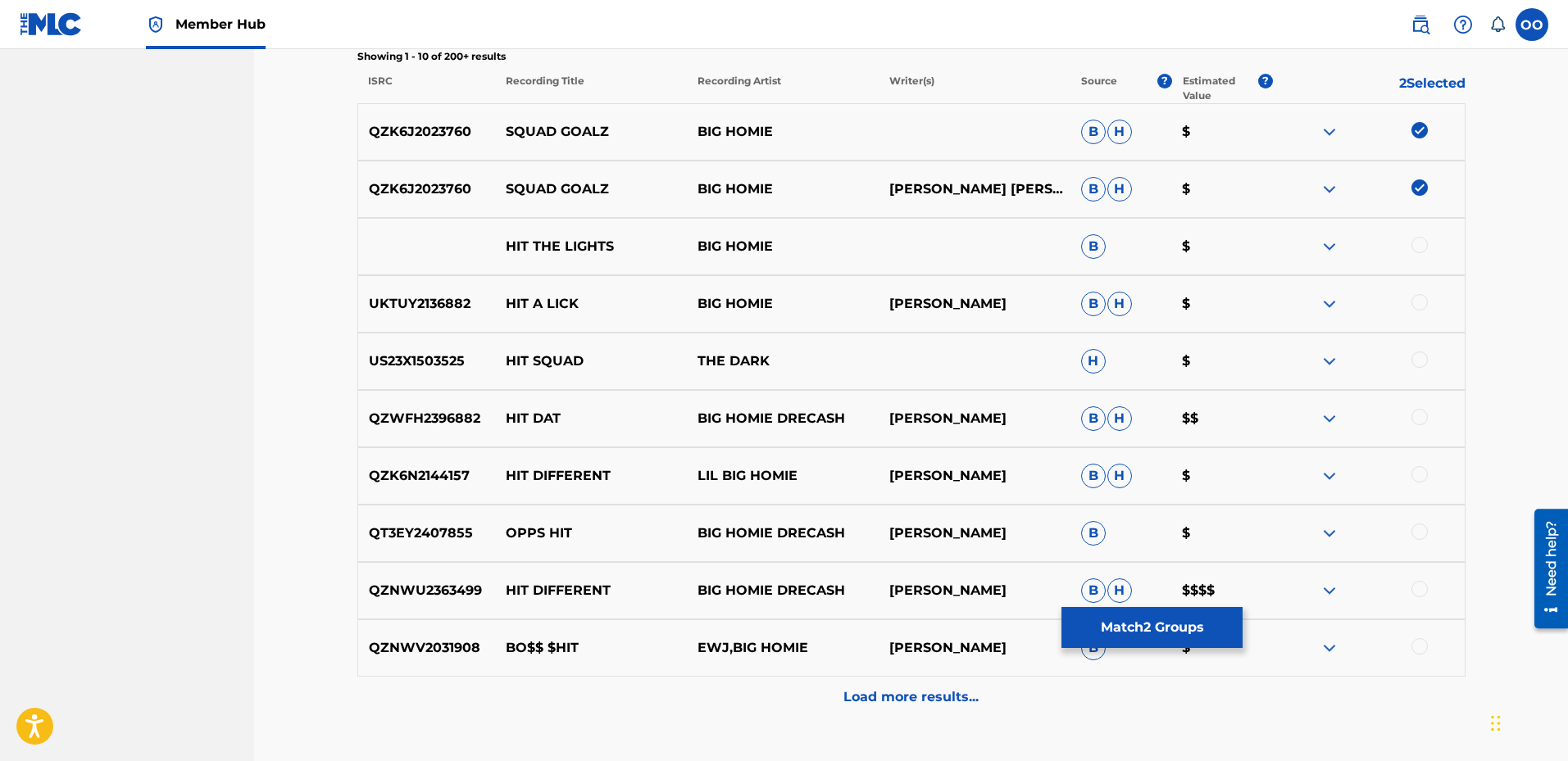
scroll to position [355, 0]
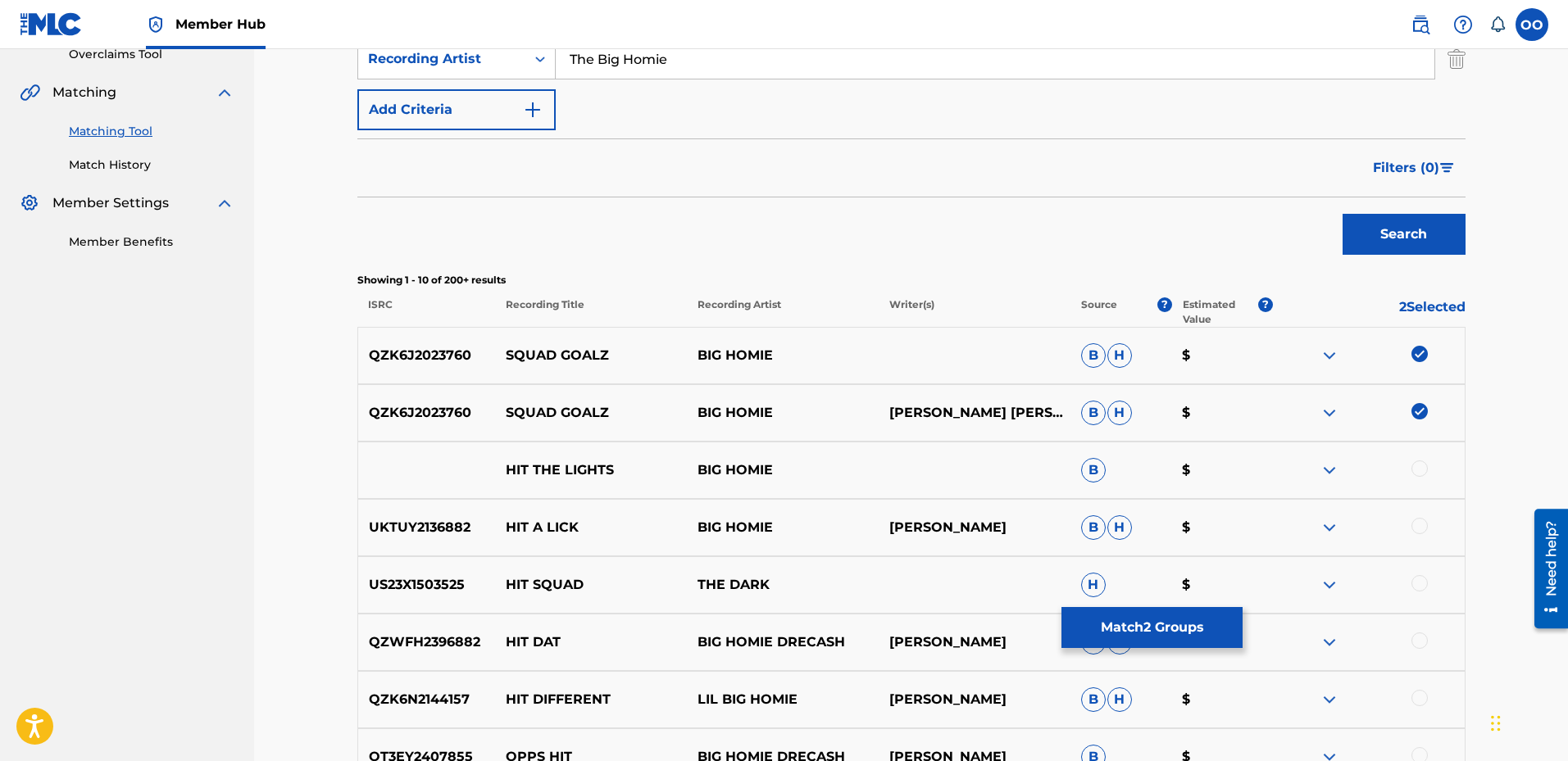
click at [1417, 412] on img at bounding box center [1420, 411] width 17 height 17
click at [1416, 358] on img at bounding box center [1420, 354] width 17 height 17
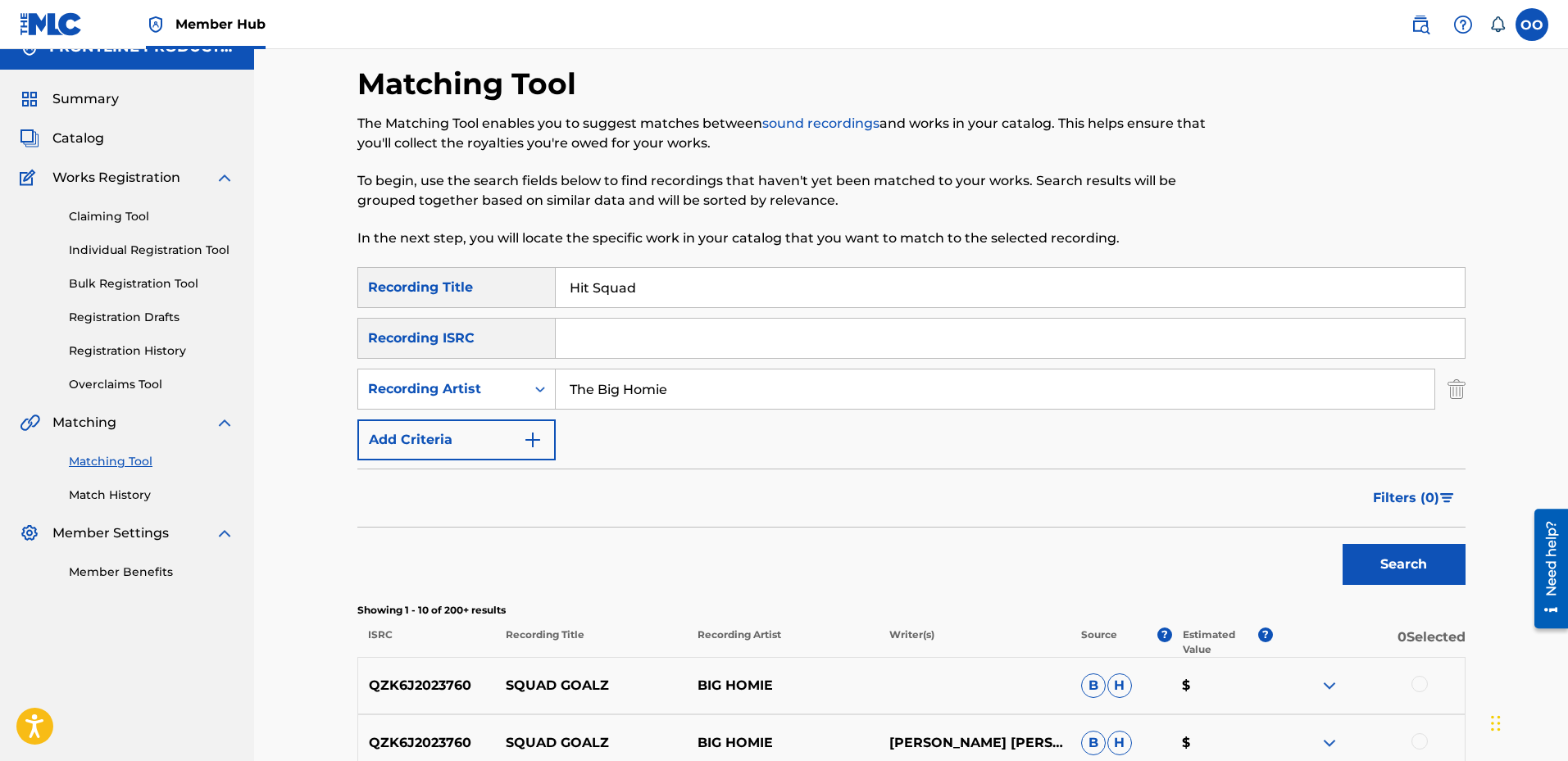
scroll to position [0, 0]
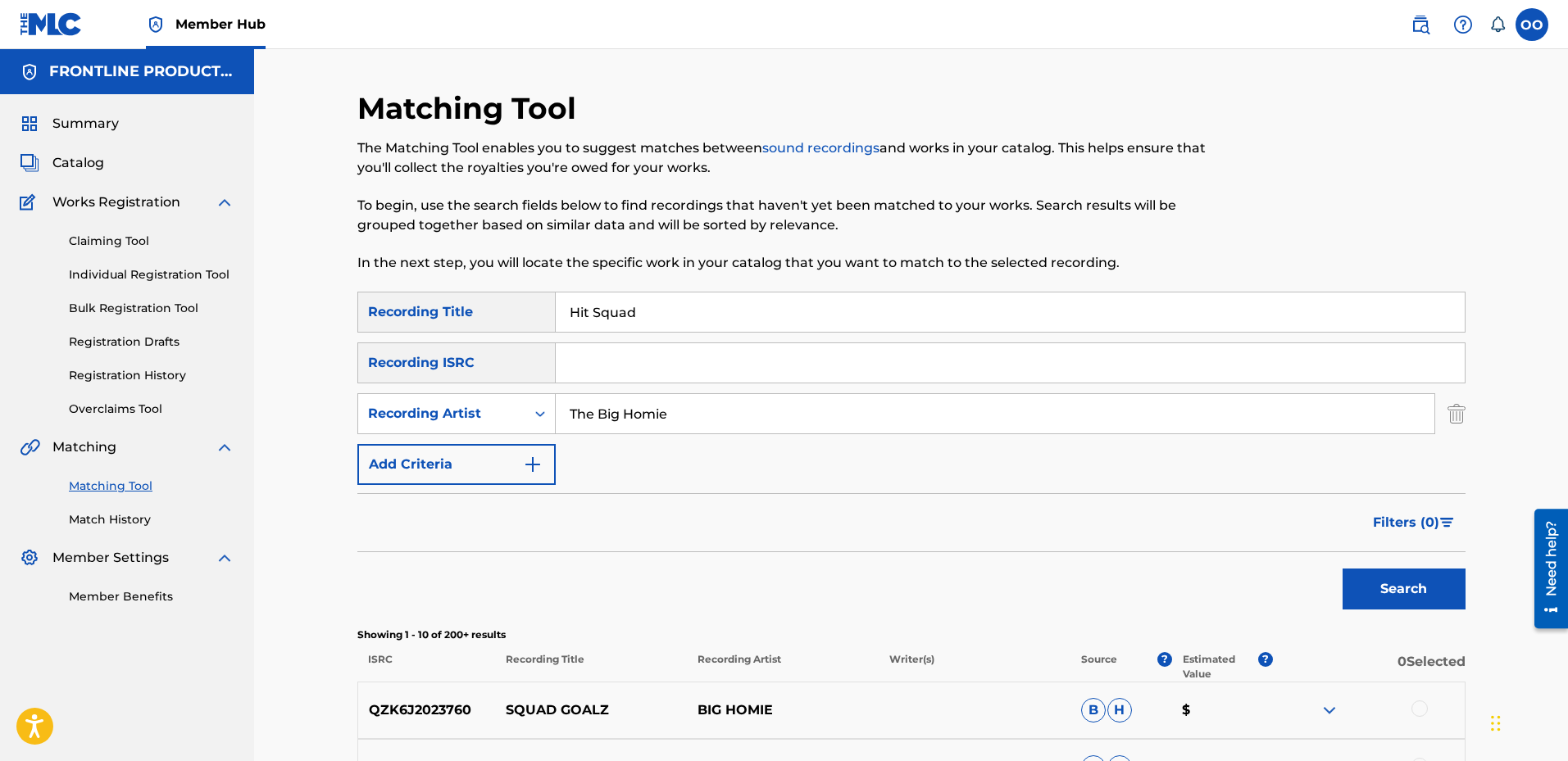
click at [658, 310] on input "Hit Squad" at bounding box center [1011, 312] width 909 height 39
type input "Red Sox 2.0"
click at [1356, 587] on button "Search" at bounding box center [1404, 588] width 123 height 41
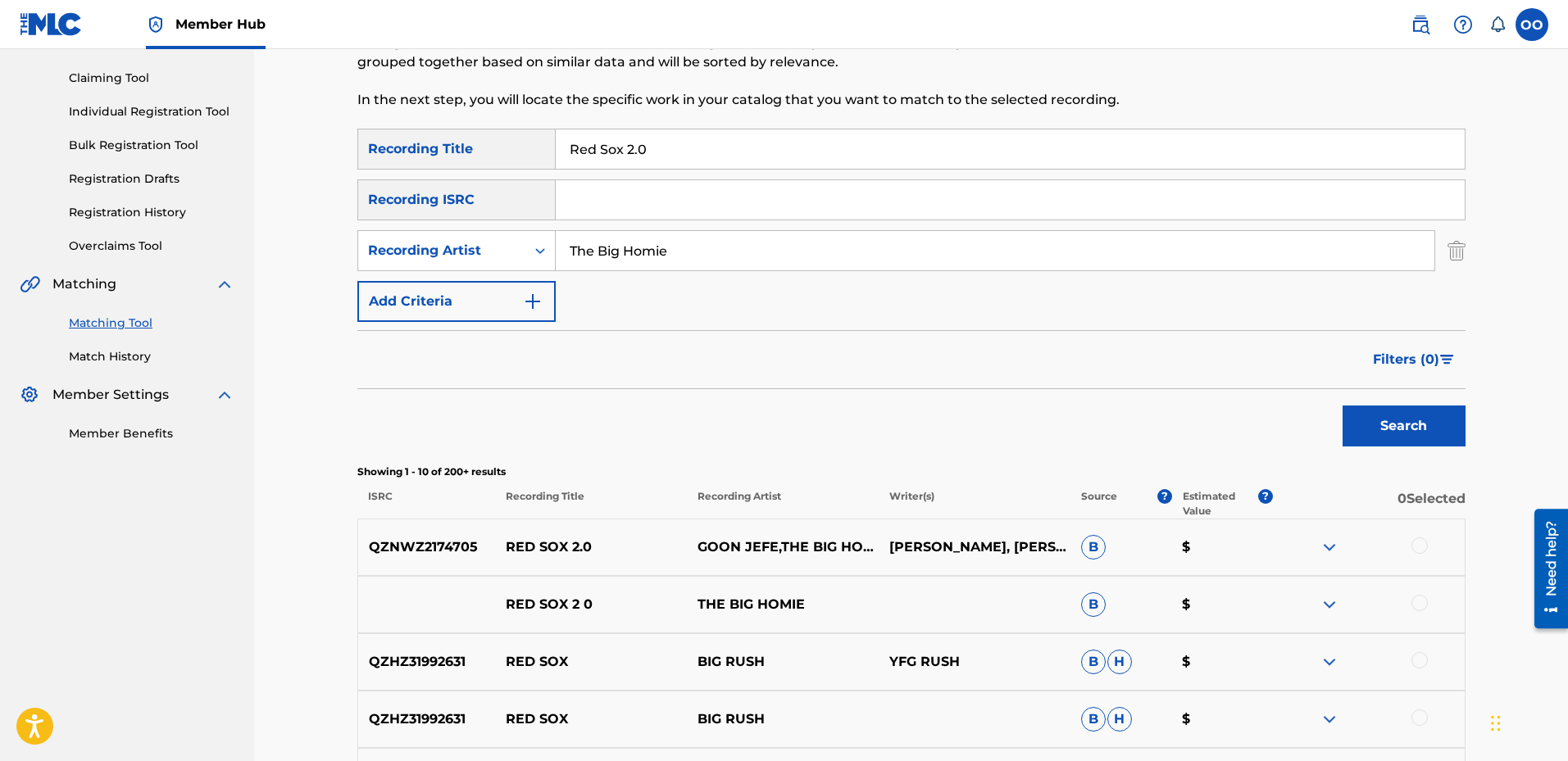
scroll to position [164, 0]
click at [1423, 543] on div at bounding box center [1420, 545] width 17 height 17
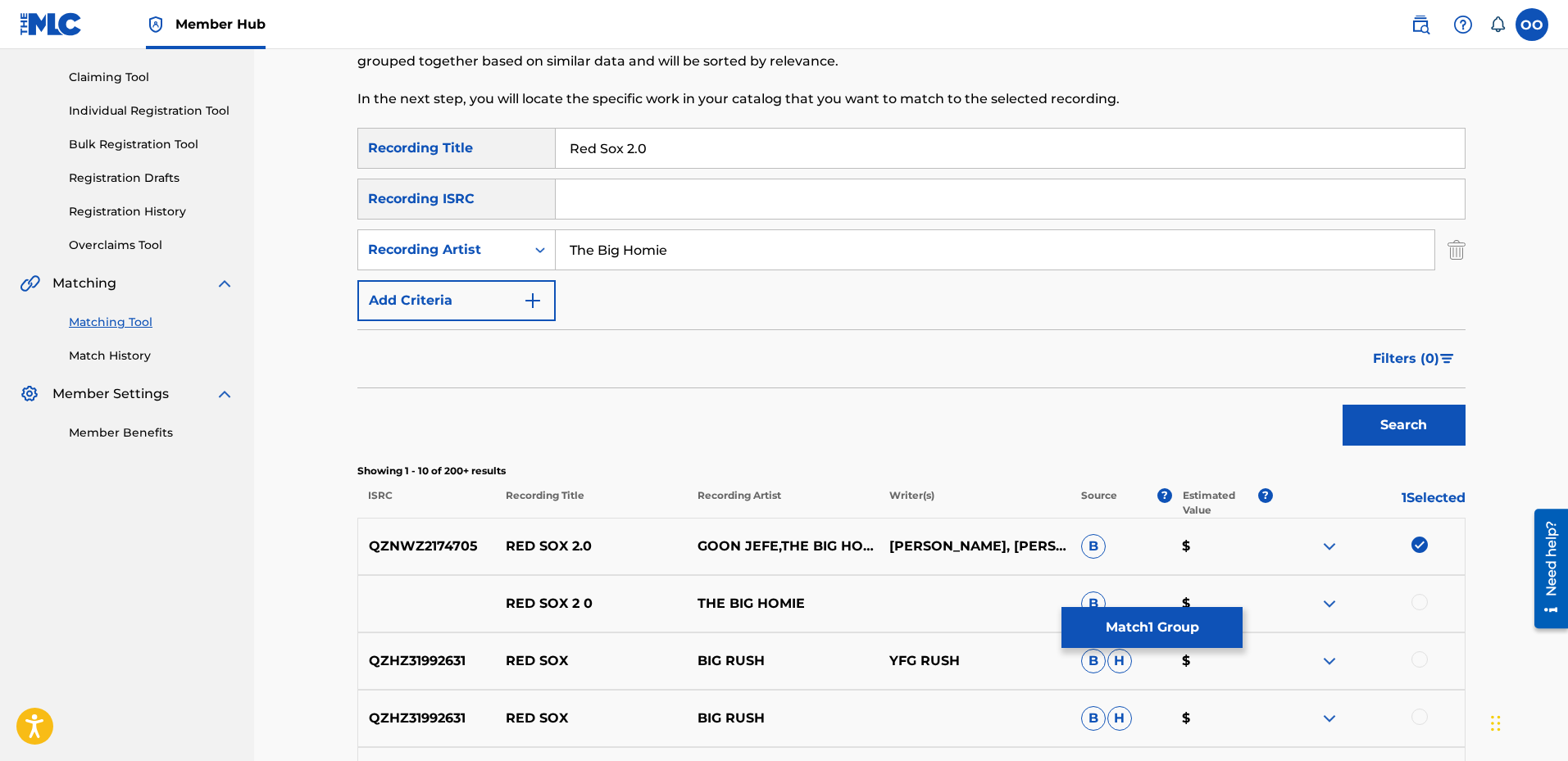
click at [1418, 607] on div at bounding box center [1420, 602] width 17 height 17
click at [1200, 630] on button "Match 2 Groups" at bounding box center [1152, 627] width 181 height 41
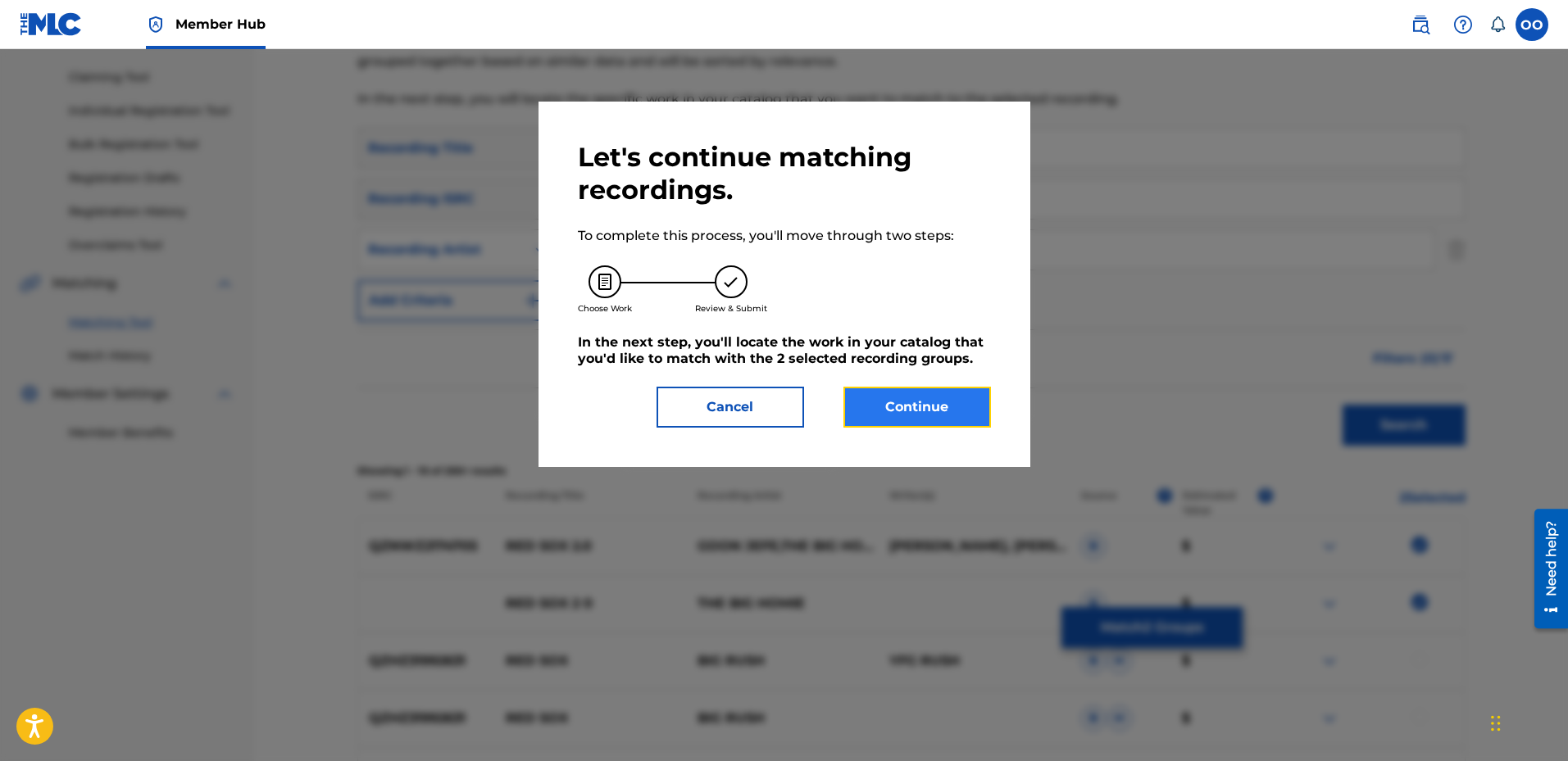
click at [931, 399] on button "Continue" at bounding box center [917, 407] width 147 height 41
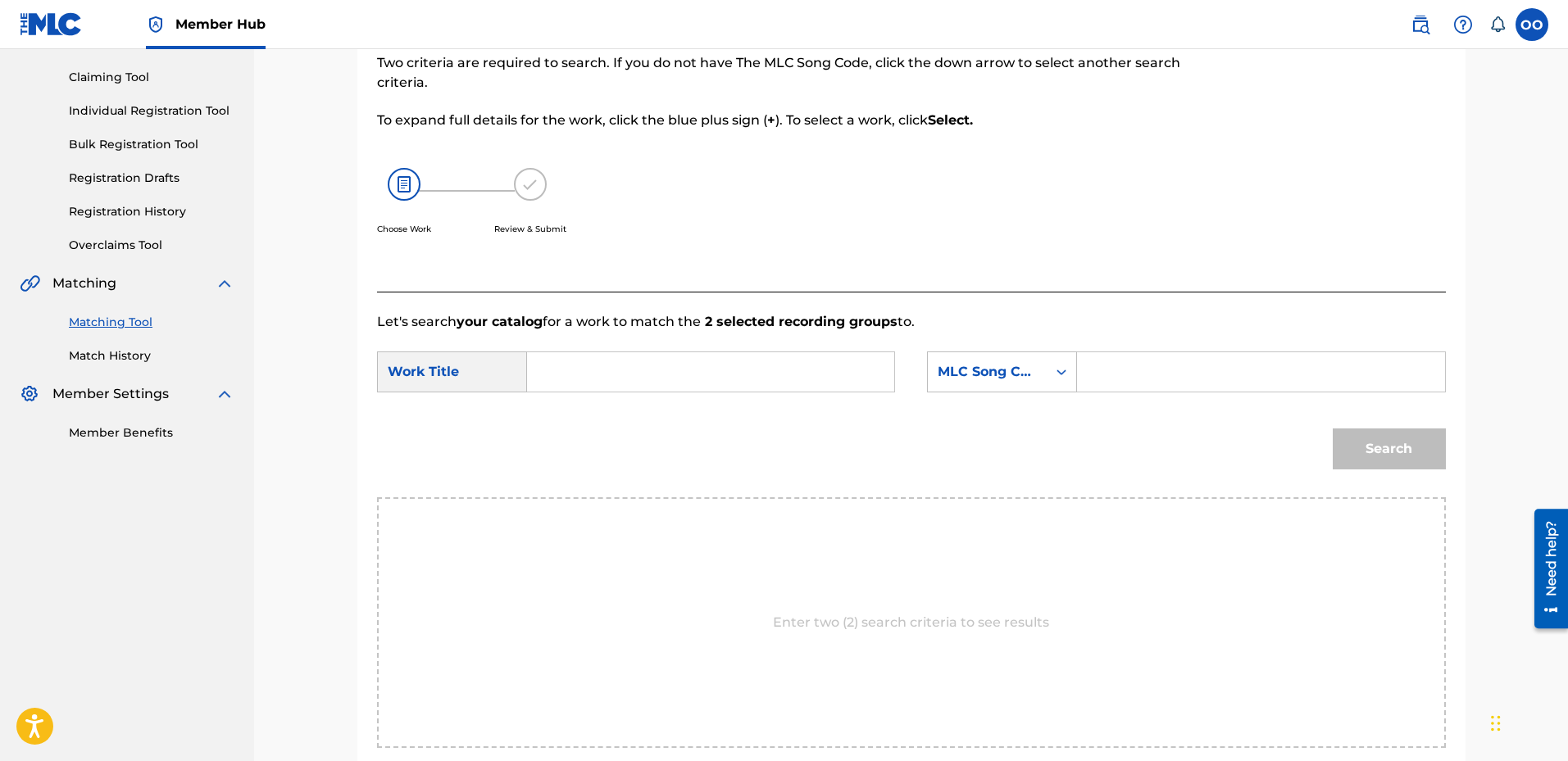
click at [742, 363] on input "Search Form" at bounding box center [710, 371] width 339 height 39
type input "Red Sox 2.0"
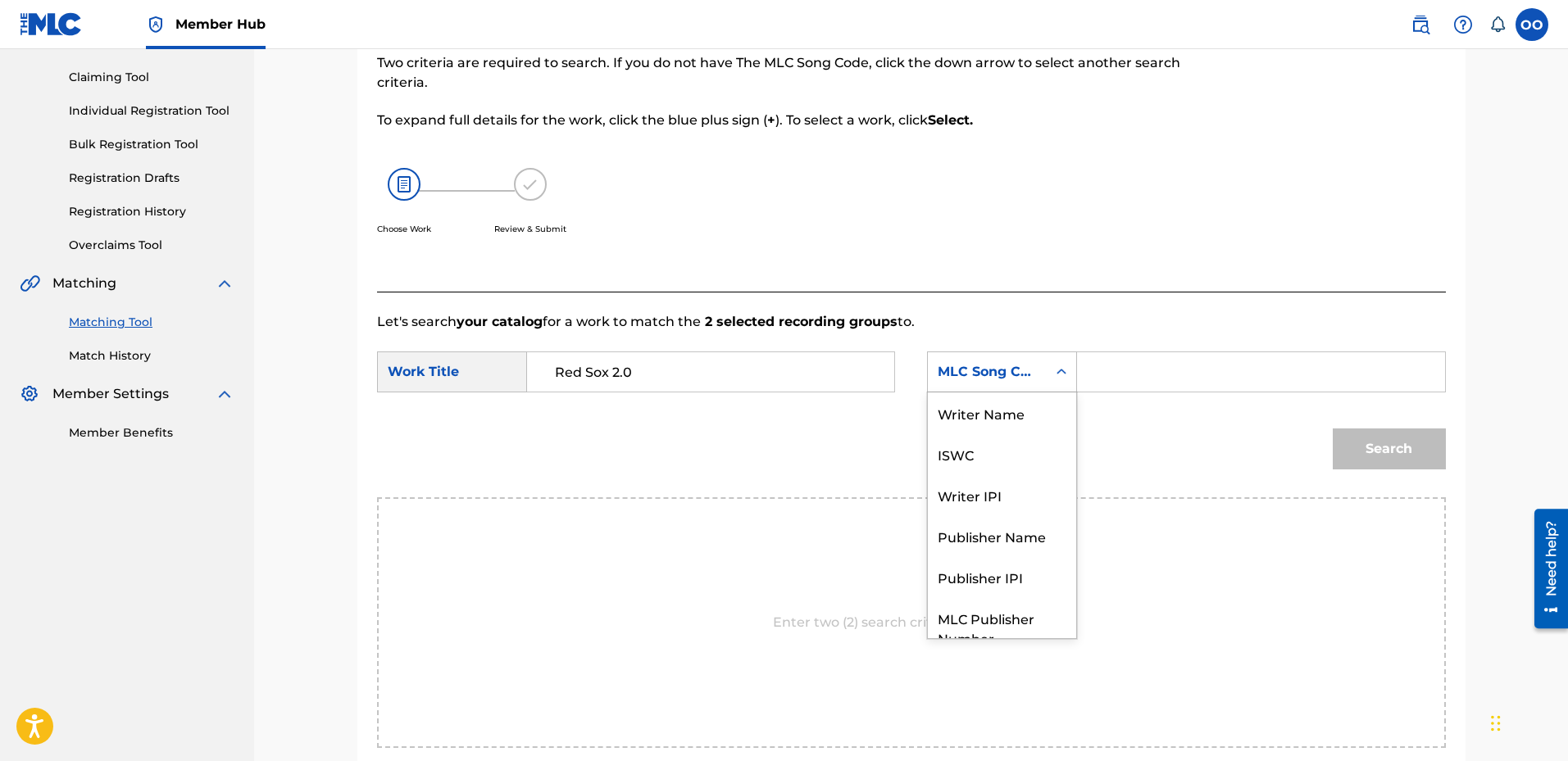
click at [1028, 382] on div "MLC Song Code" at bounding box center [987, 372] width 119 height 32
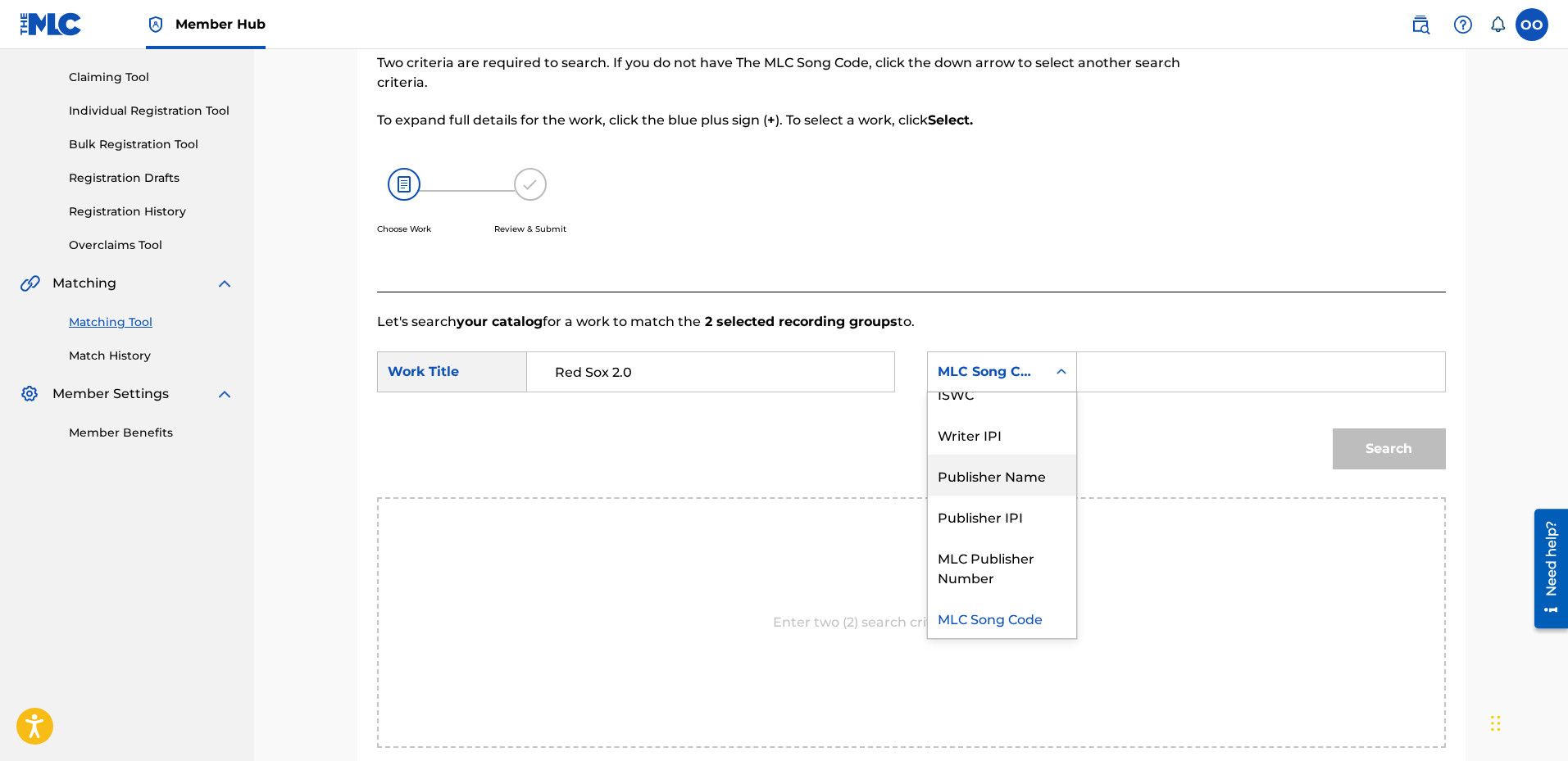
click at [1018, 479] on div "Publisher Name" at bounding box center [1001, 475] width 148 height 41
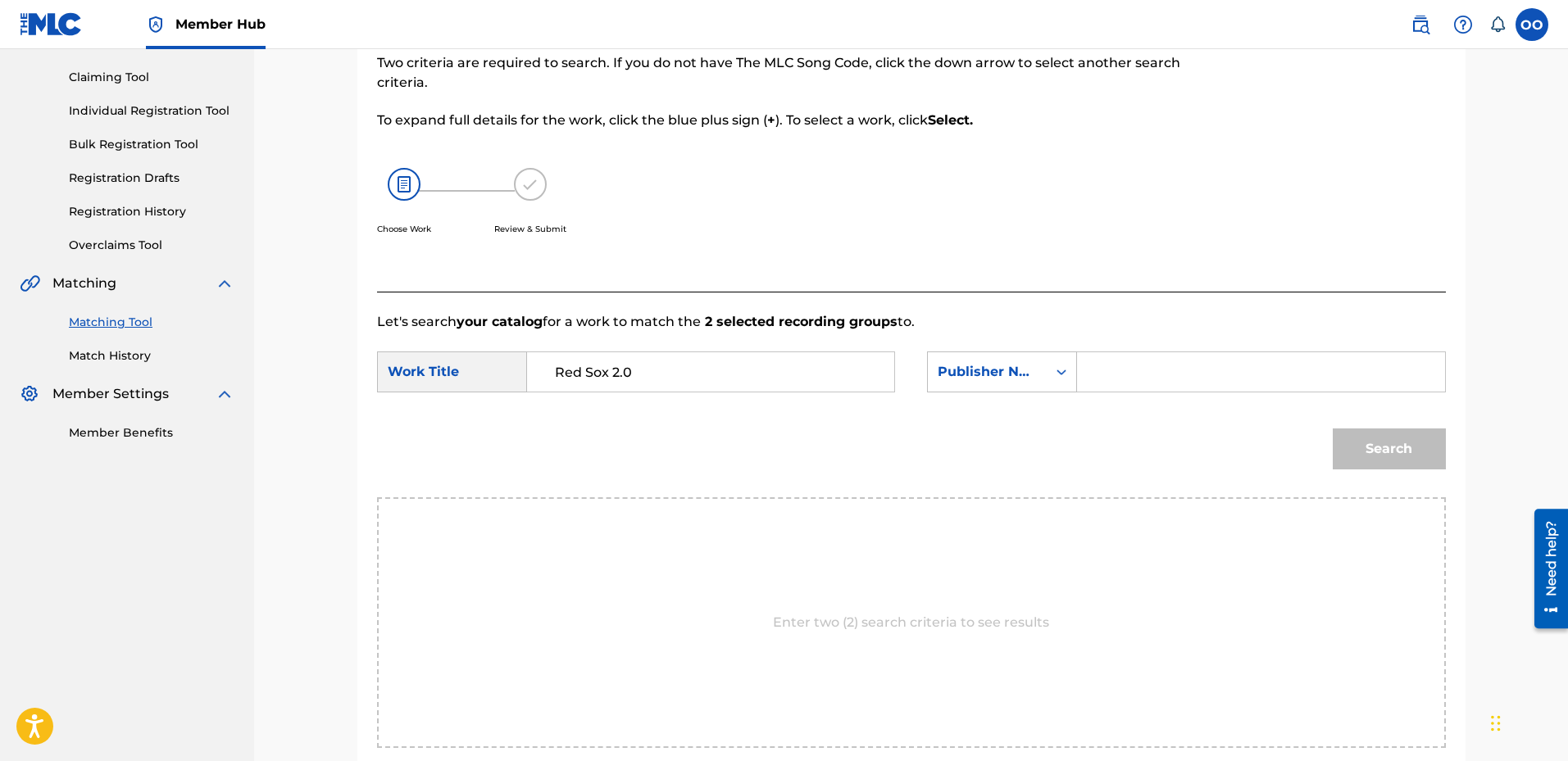
click at [1177, 376] on input "Search Form" at bounding box center [1261, 371] width 339 height 39
type input "fron"
click at [1333, 428] on button "Search" at bounding box center [1389, 448] width 113 height 41
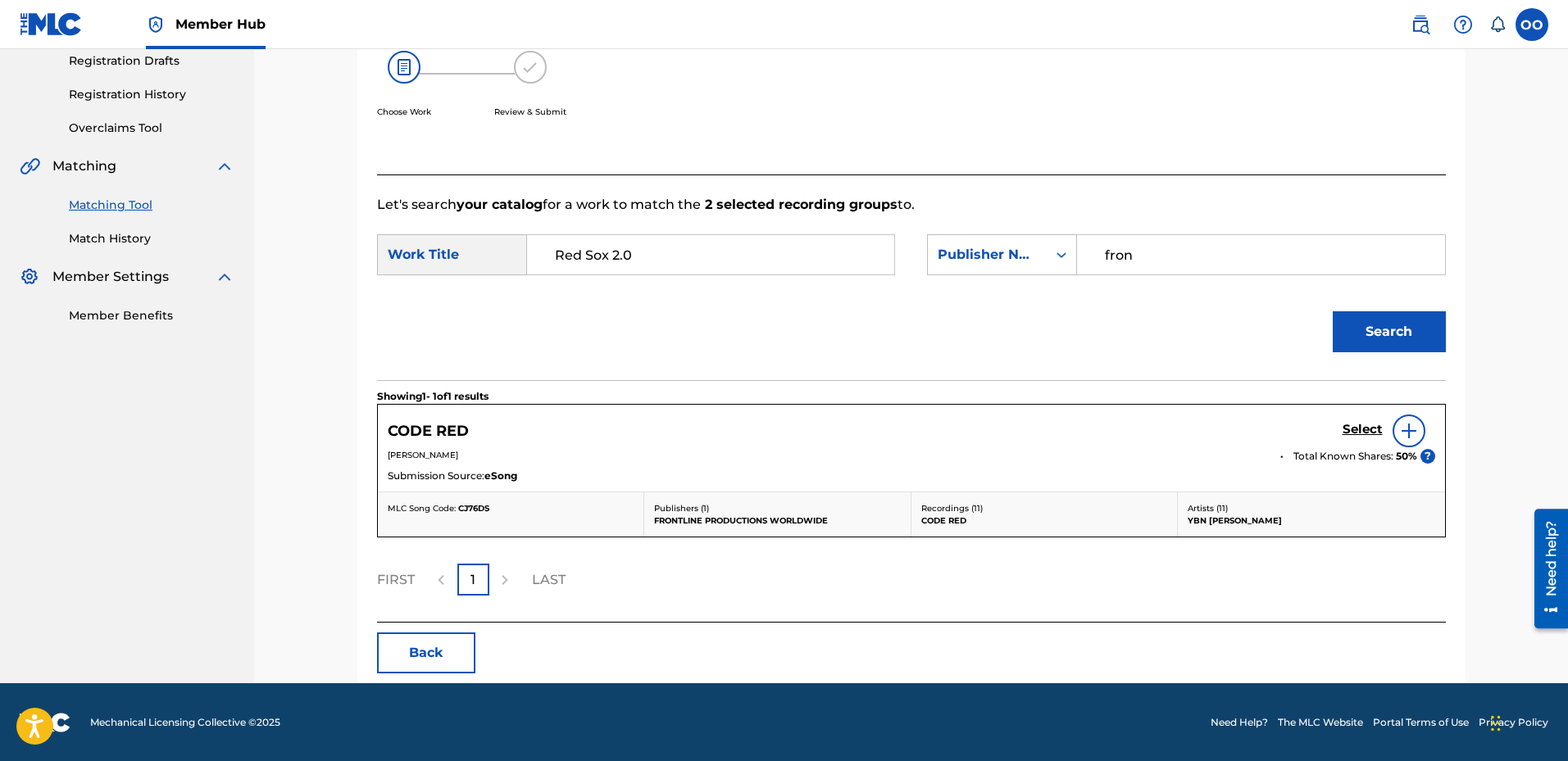
scroll to position [282, 0]
click at [455, 657] on button "Back" at bounding box center [426, 652] width 98 height 41
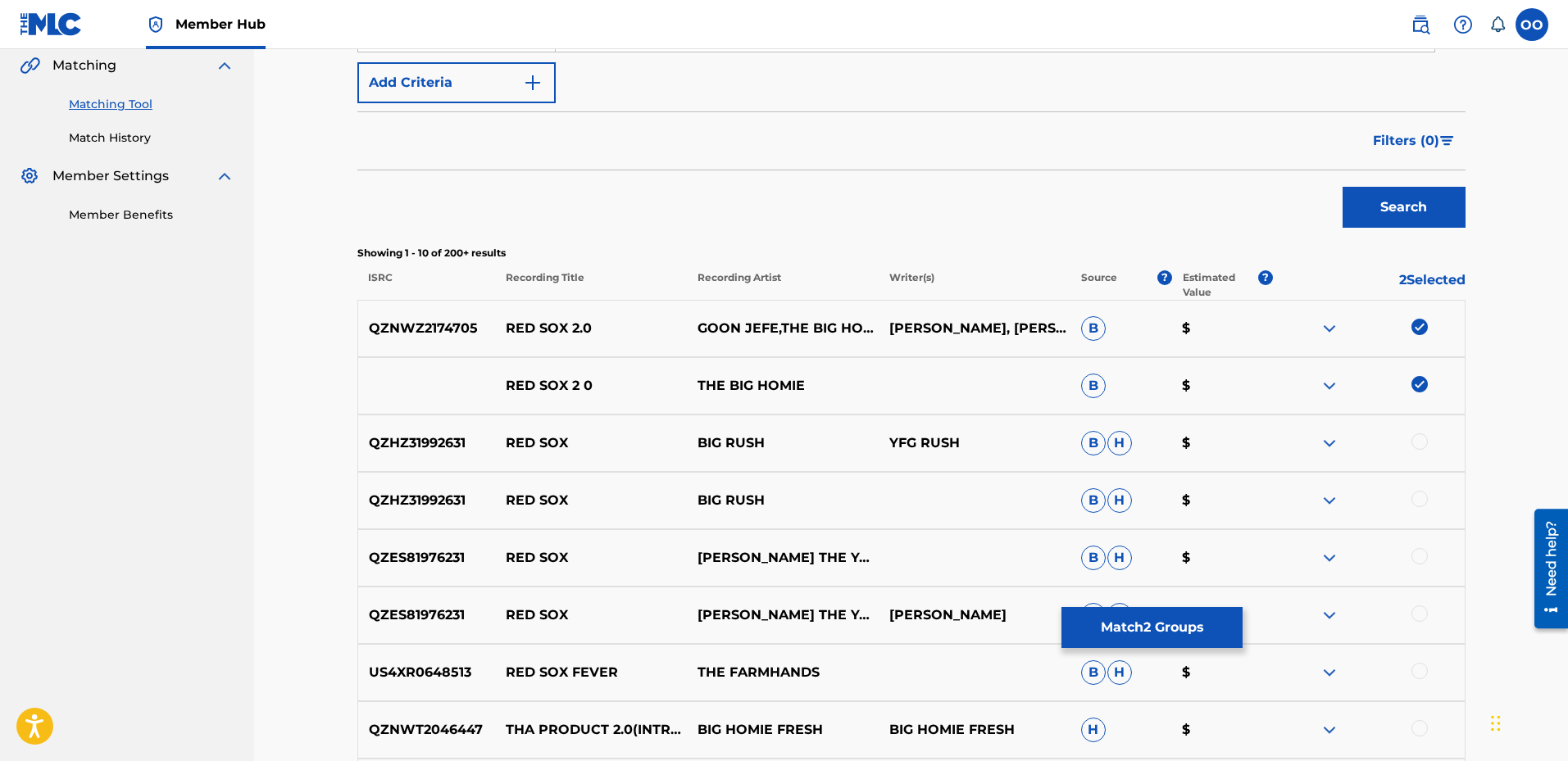
scroll to position [446, 0]
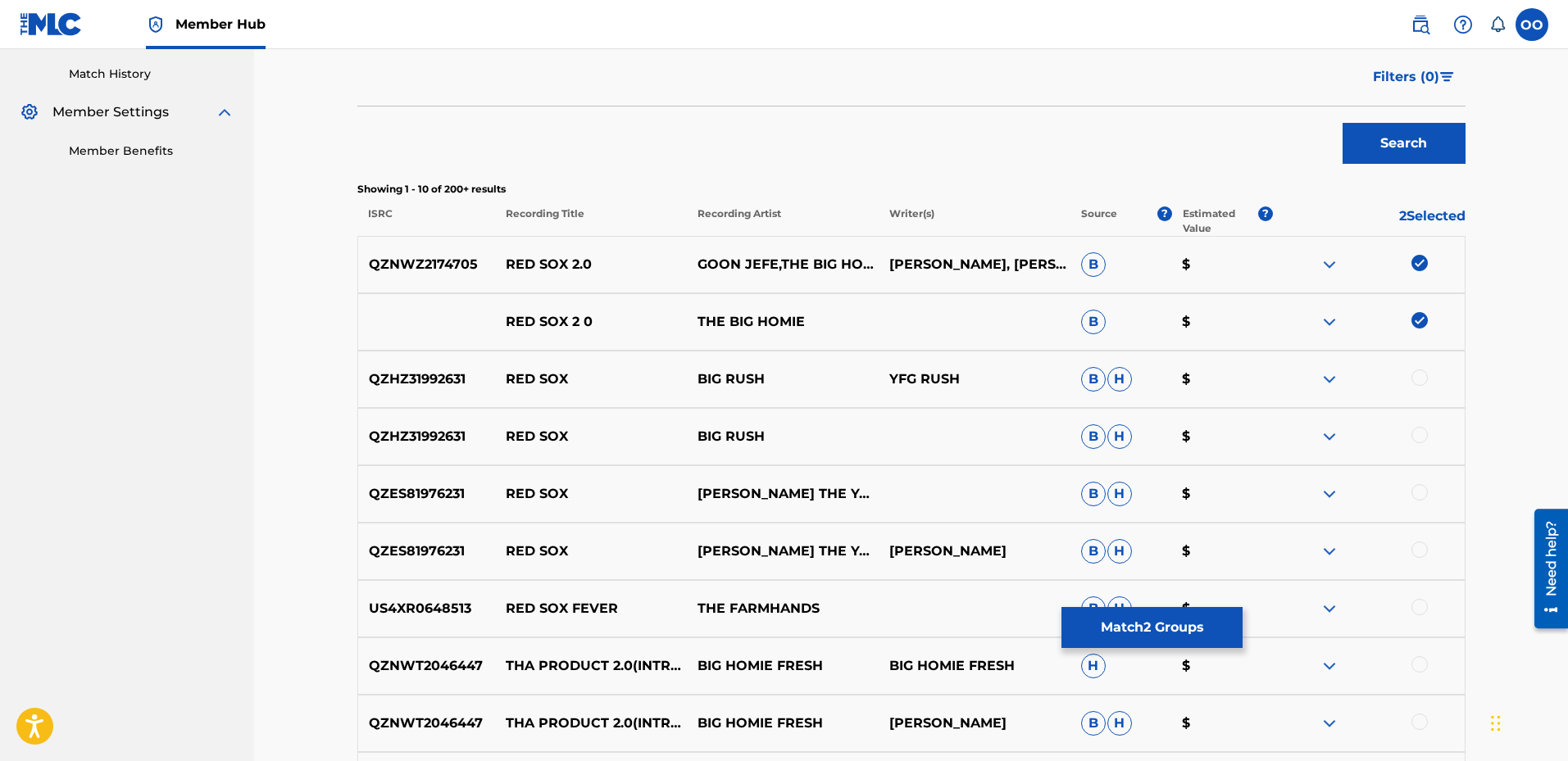
click at [1419, 325] on img at bounding box center [1420, 321] width 17 height 17
click at [1416, 265] on img at bounding box center [1420, 263] width 17 height 17
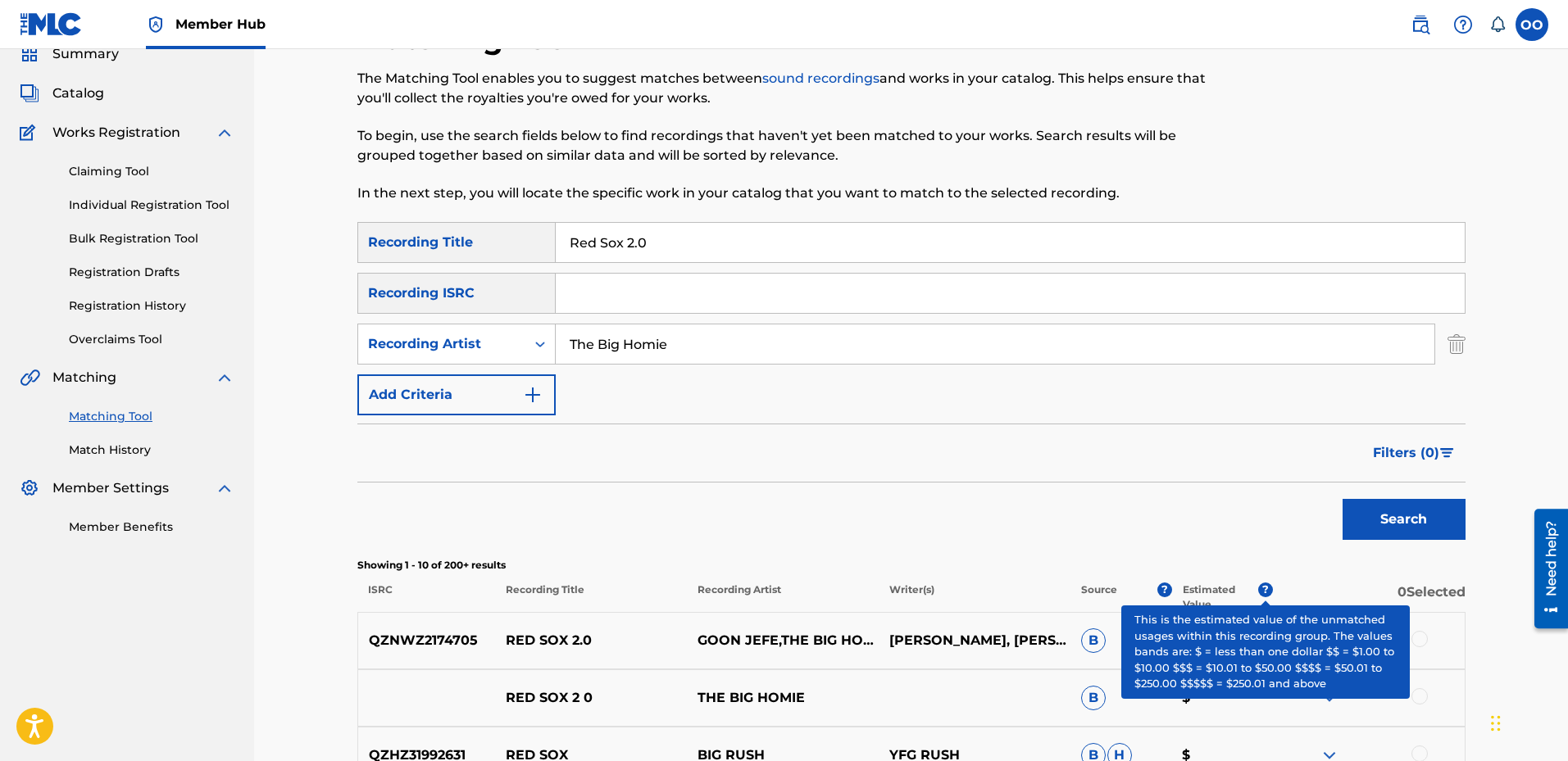
scroll to position [36, 0]
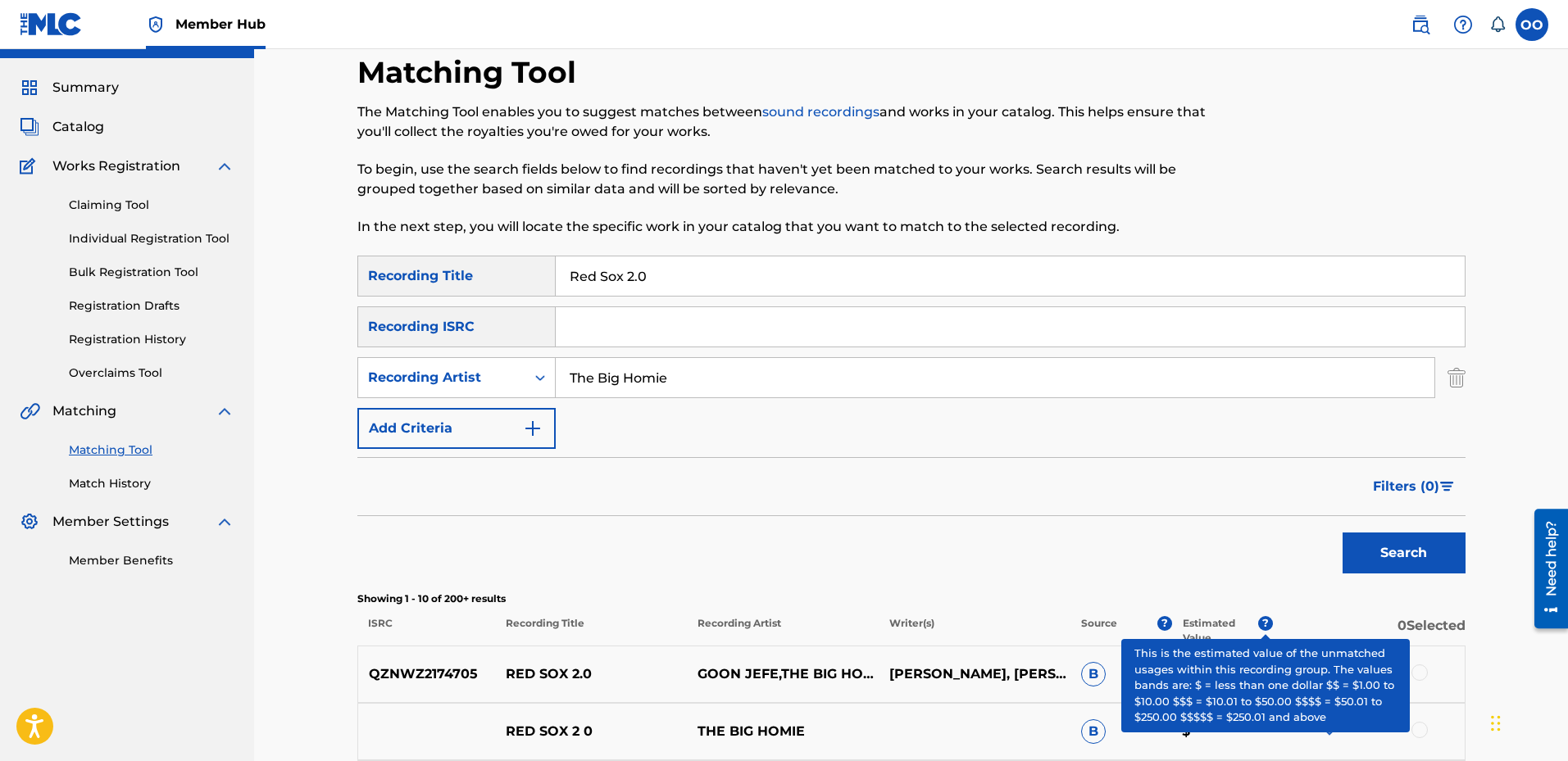
drag, startPoint x: 745, startPoint y: 271, endPoint x: 539, endPoint y: 271, distance: 206.0
click at [539, 271] on div "SearchWithCriteriaa7e86940-b3b3-4d7b-b0d9-4185ac140a77 Recording Title Red Sox …" at bounding box center [911, 276] width 1108 height 41
type input "4 The G'z"
click at [1343, 532] on button "Search" at bounding box center [1404, 553] width 123 height 41
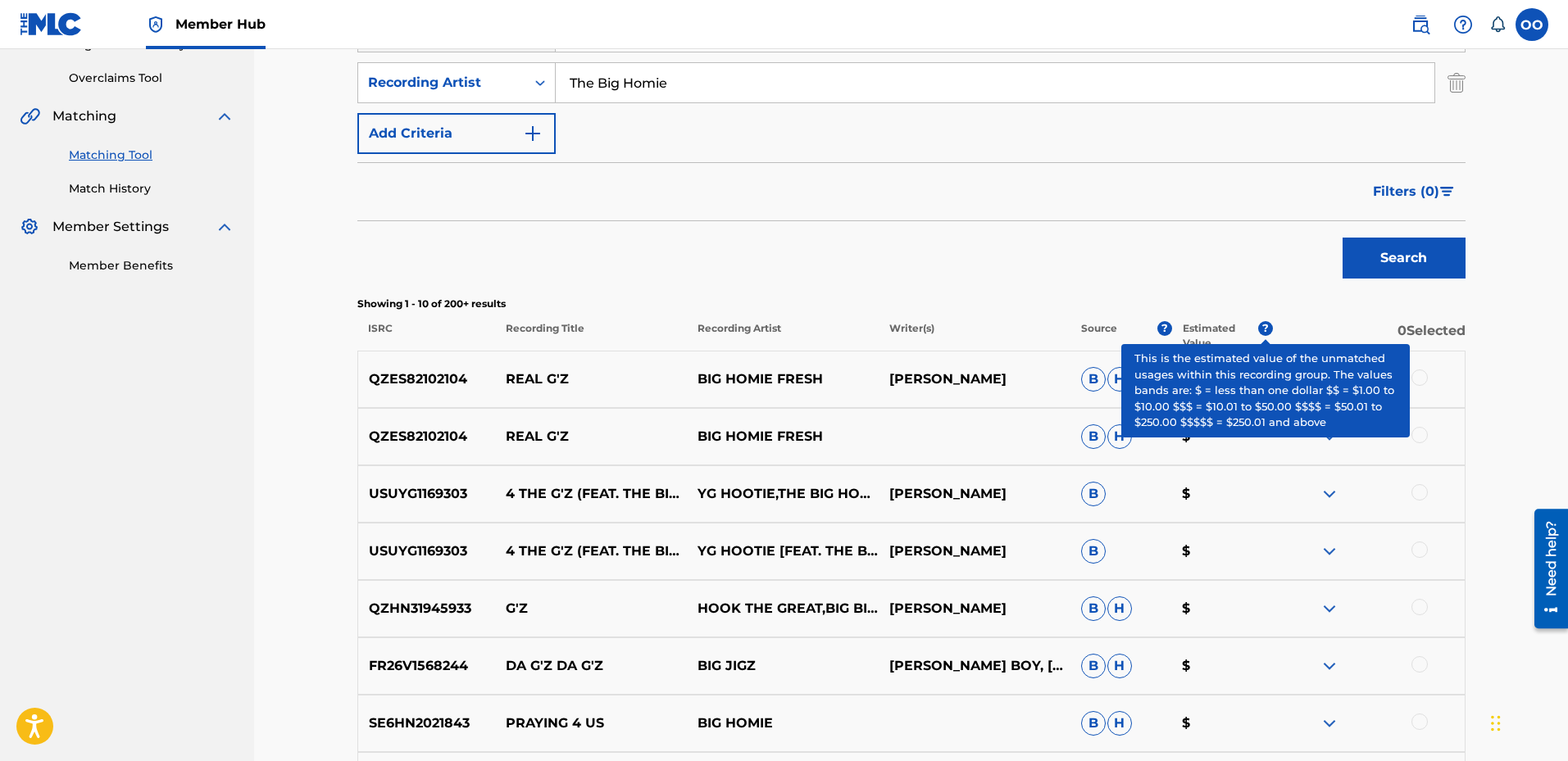
scroll to position [364, 0]
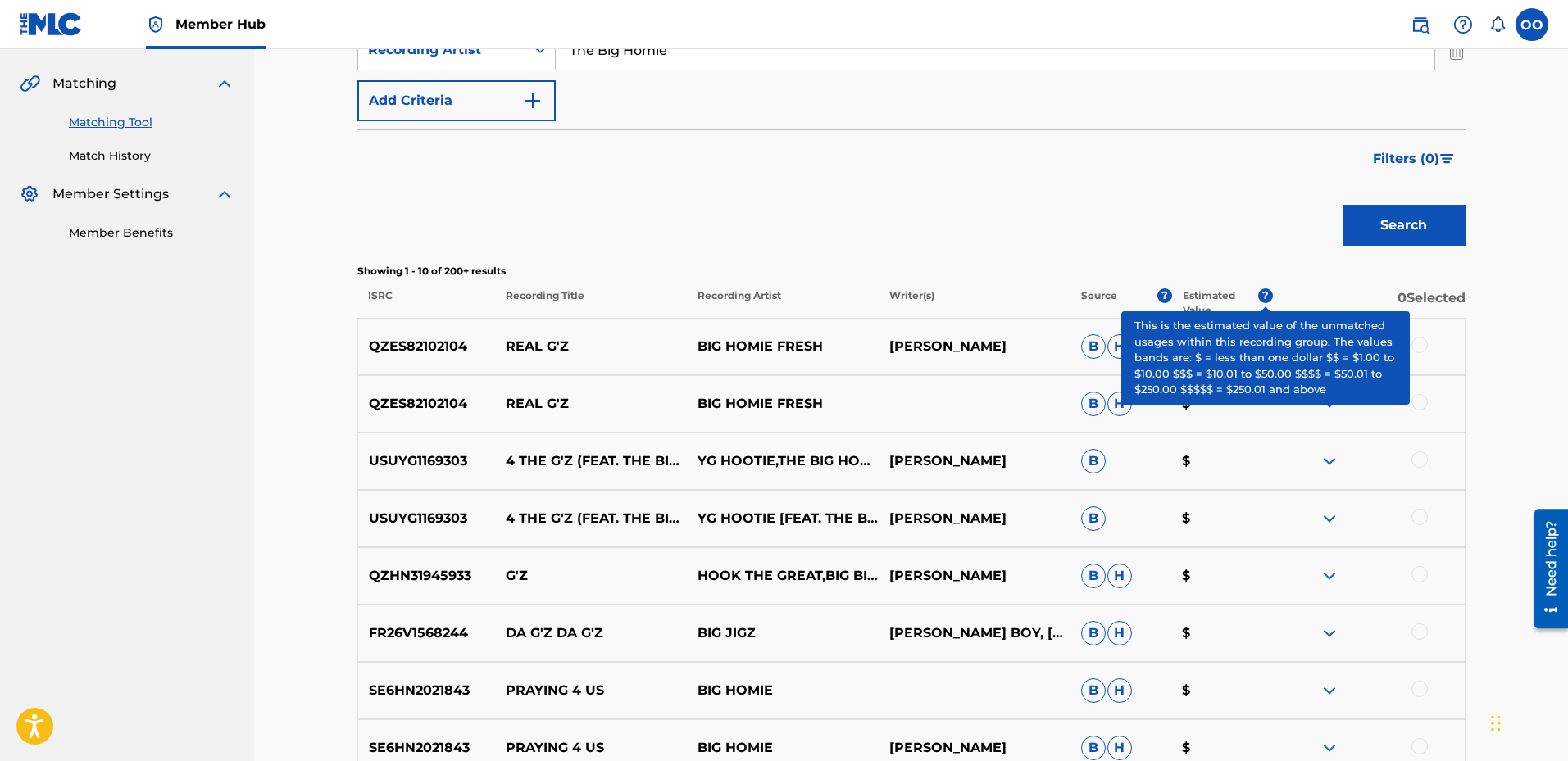
click at [1421, 462] on div at bounding box center [1420, 460] width 17 height 17
click at [1422, 518] on div at bounding box center [1420, 517] width 17 height 17
click at [1153, 629] on button "Match 2 Groups" at bounding box center [1152, 627] width 181 height 41
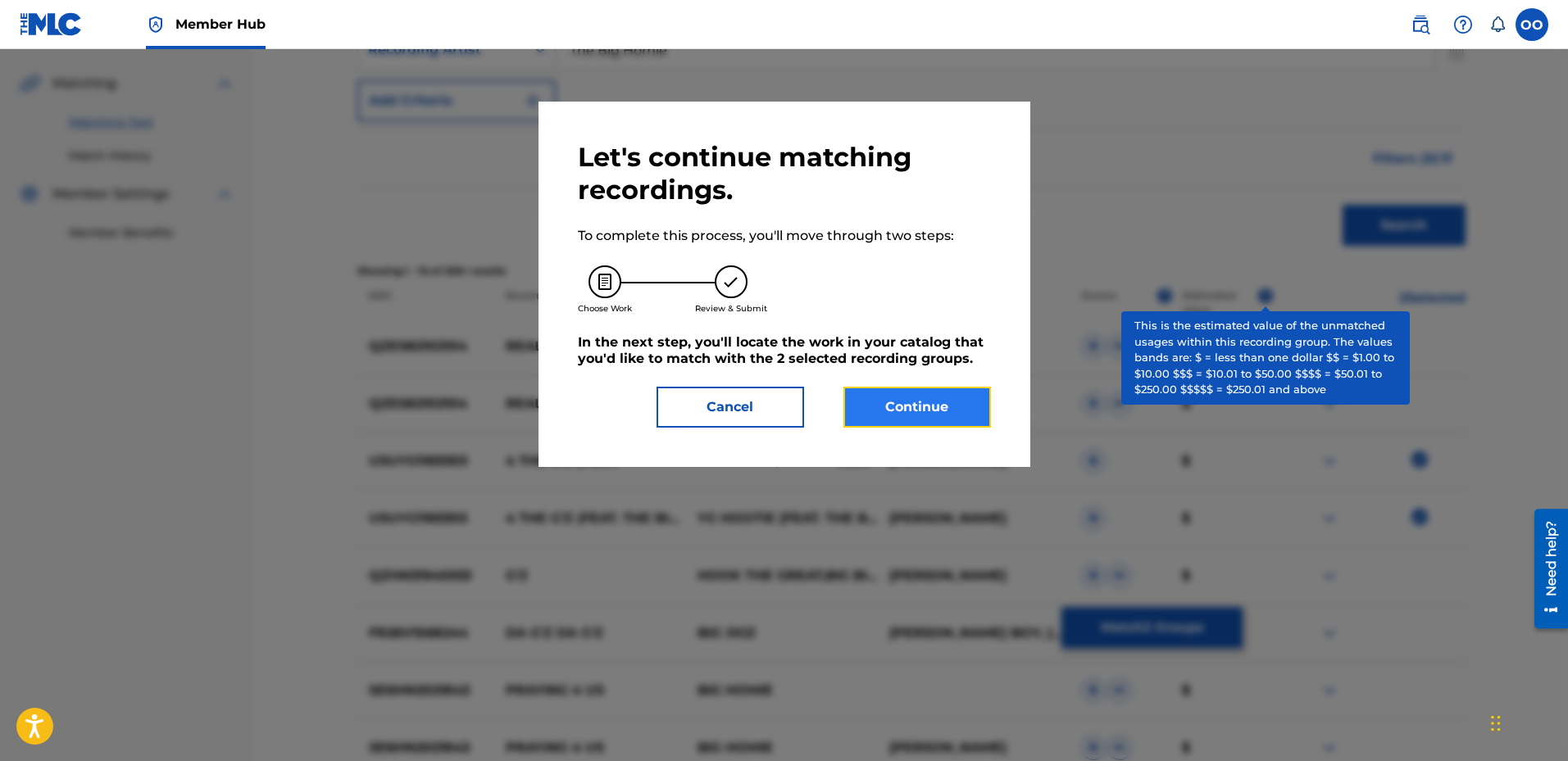
click at [936, 412] on button "Continue" at bounding box center [917, 407] width 147 height 41
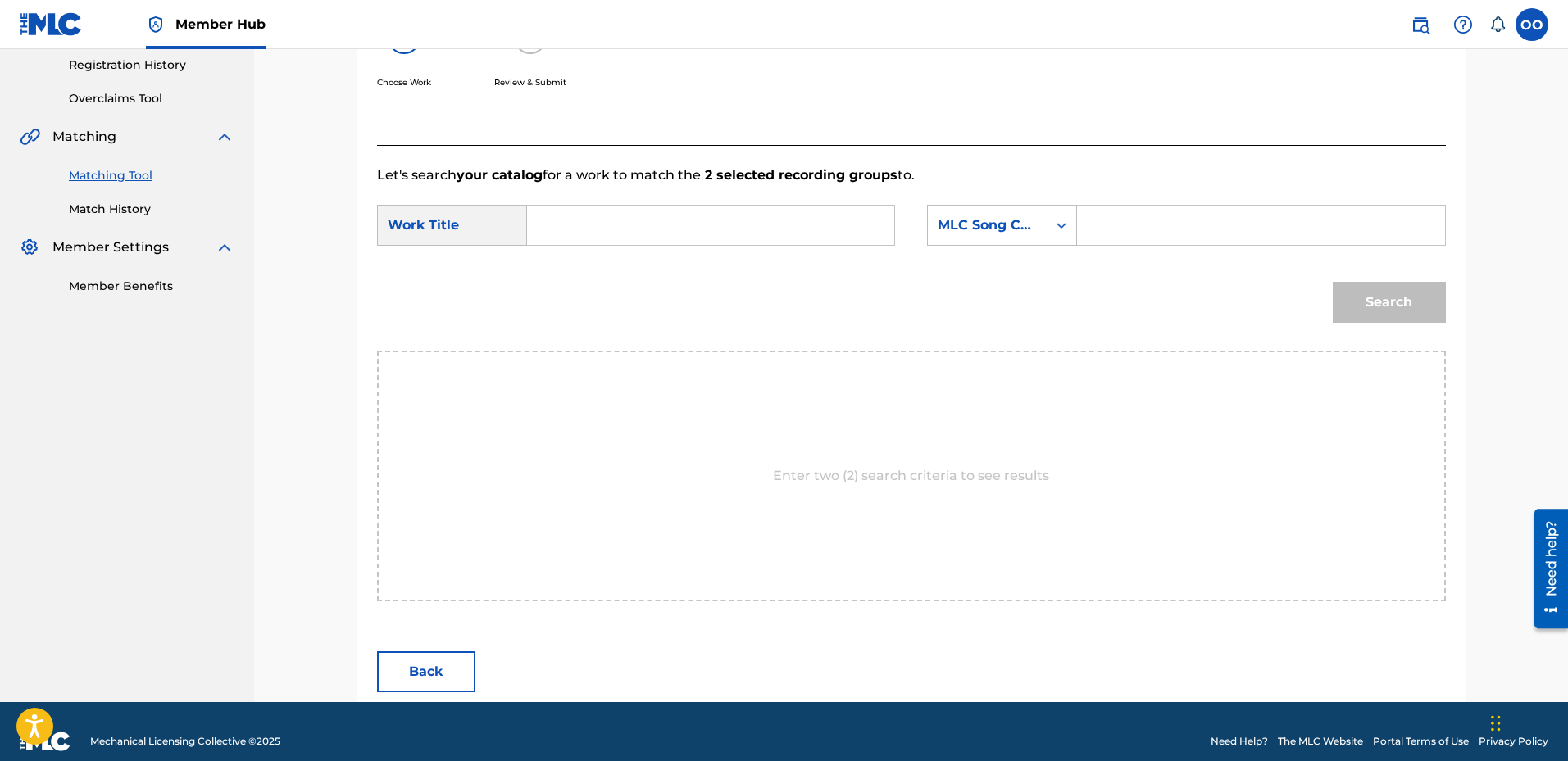
scroll to position [330, 0]
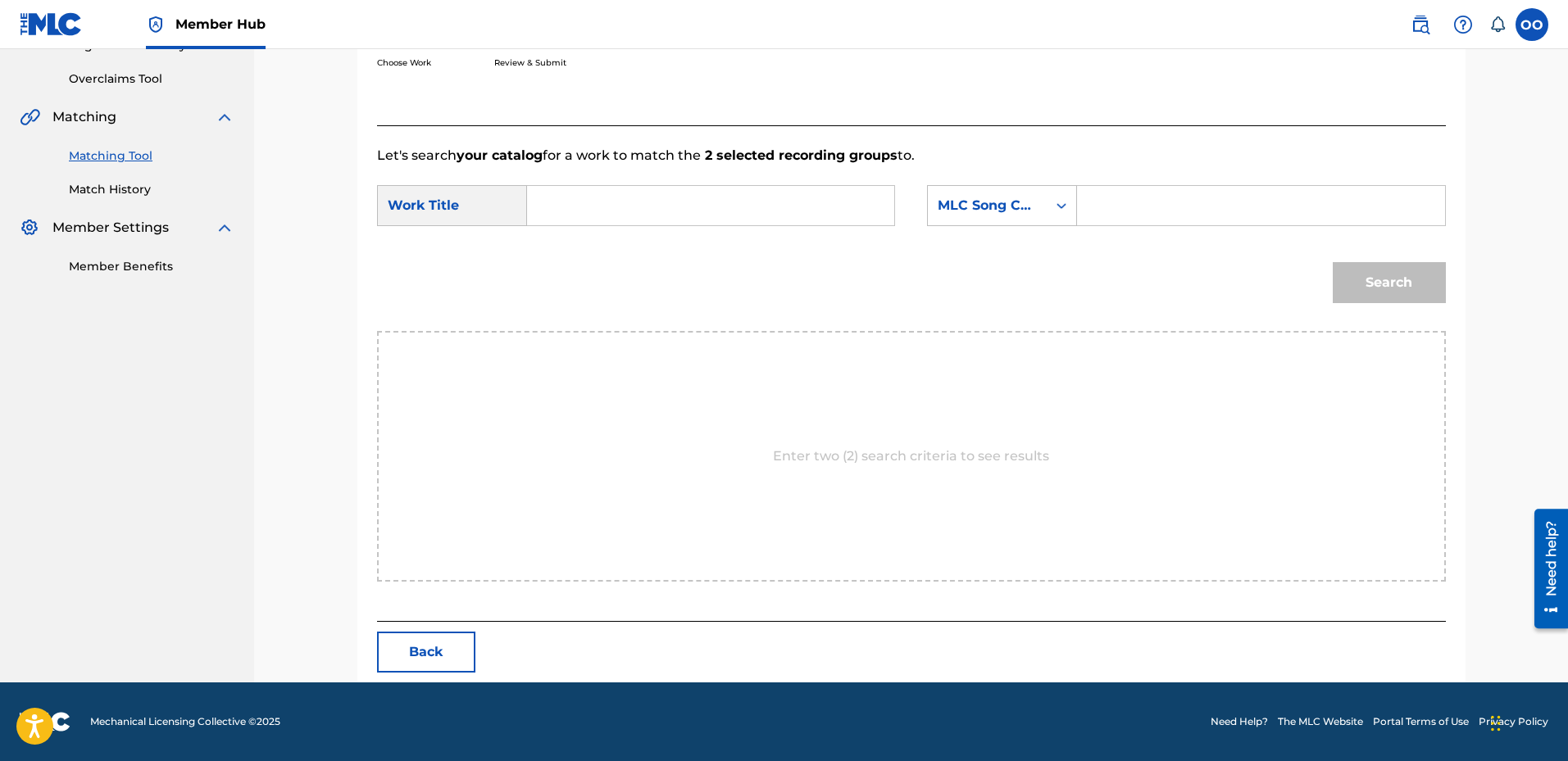
click at [730, 218] on input "Search Form" at bounding box center [710, 205] width 339 height 39
type input "4 The G'z"
click at [1028, 205] on div "MLC Song Code" at bounding box center [987, 206] width 99 height 19
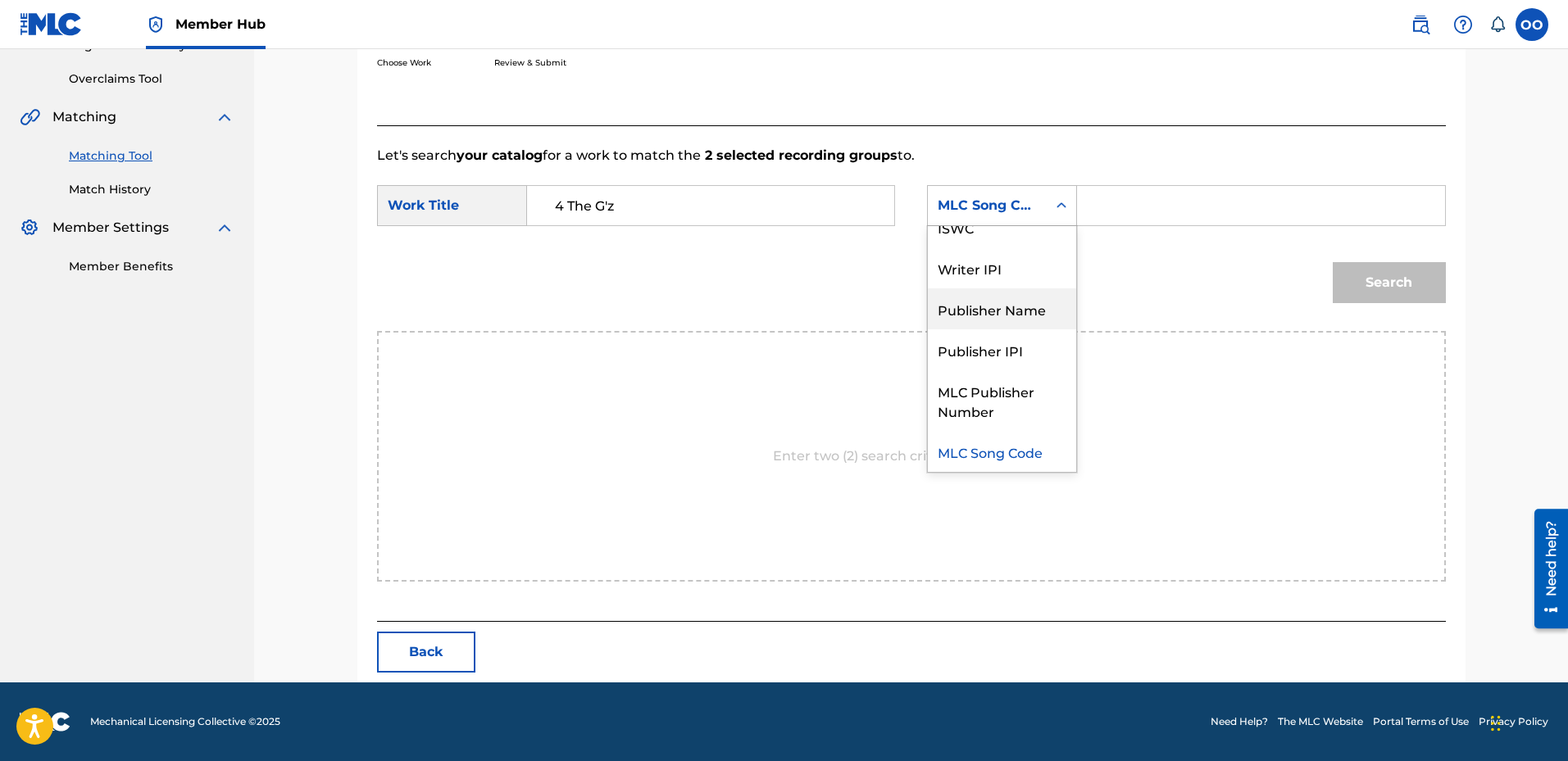
click at [1018, 314] on div "Publisher Name" at bounding box center [1001, 308] width 148 height 41
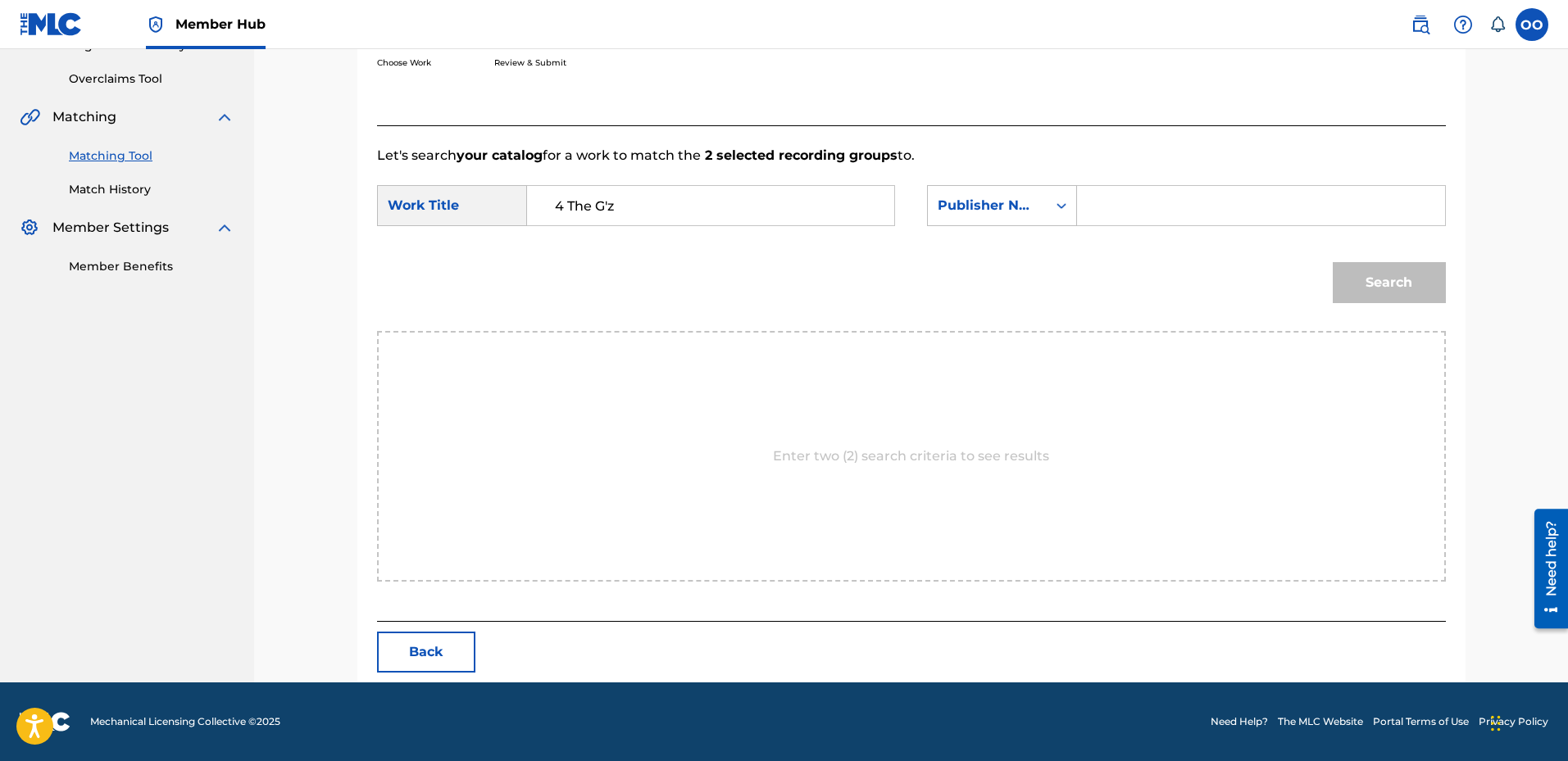
click at [1119, 208] on input "Search Form" at bounding box center [1261, 205] width 339 height 39
click at [1134, 202] on input "Search Form" at bounding box center [1261, 205] width 339 height 39
type input "fron"
click at [1333, 262] on button "Search" at bounding box center [1389, 282] width 113 height 41
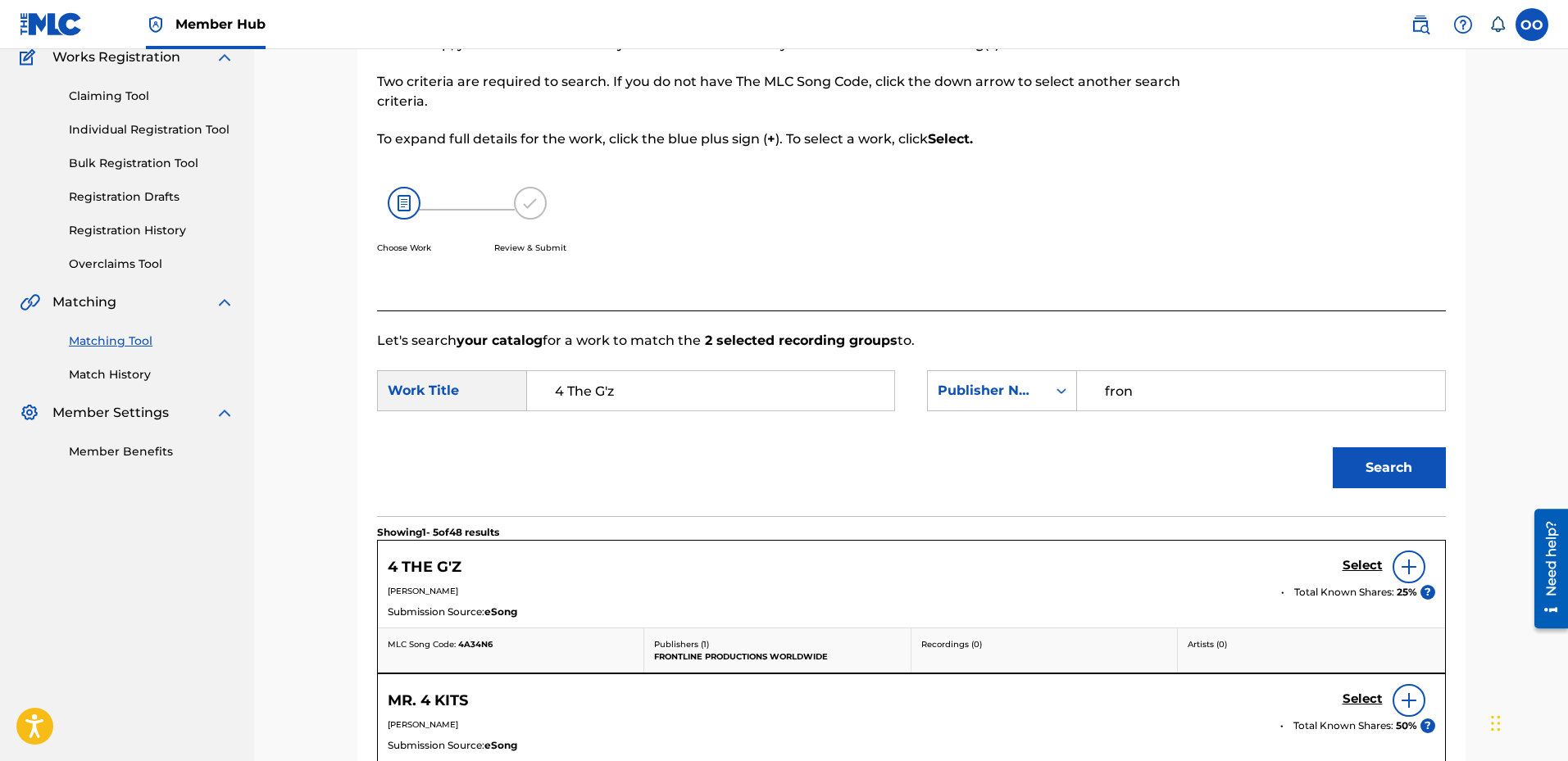
scroll to position [330, 0]
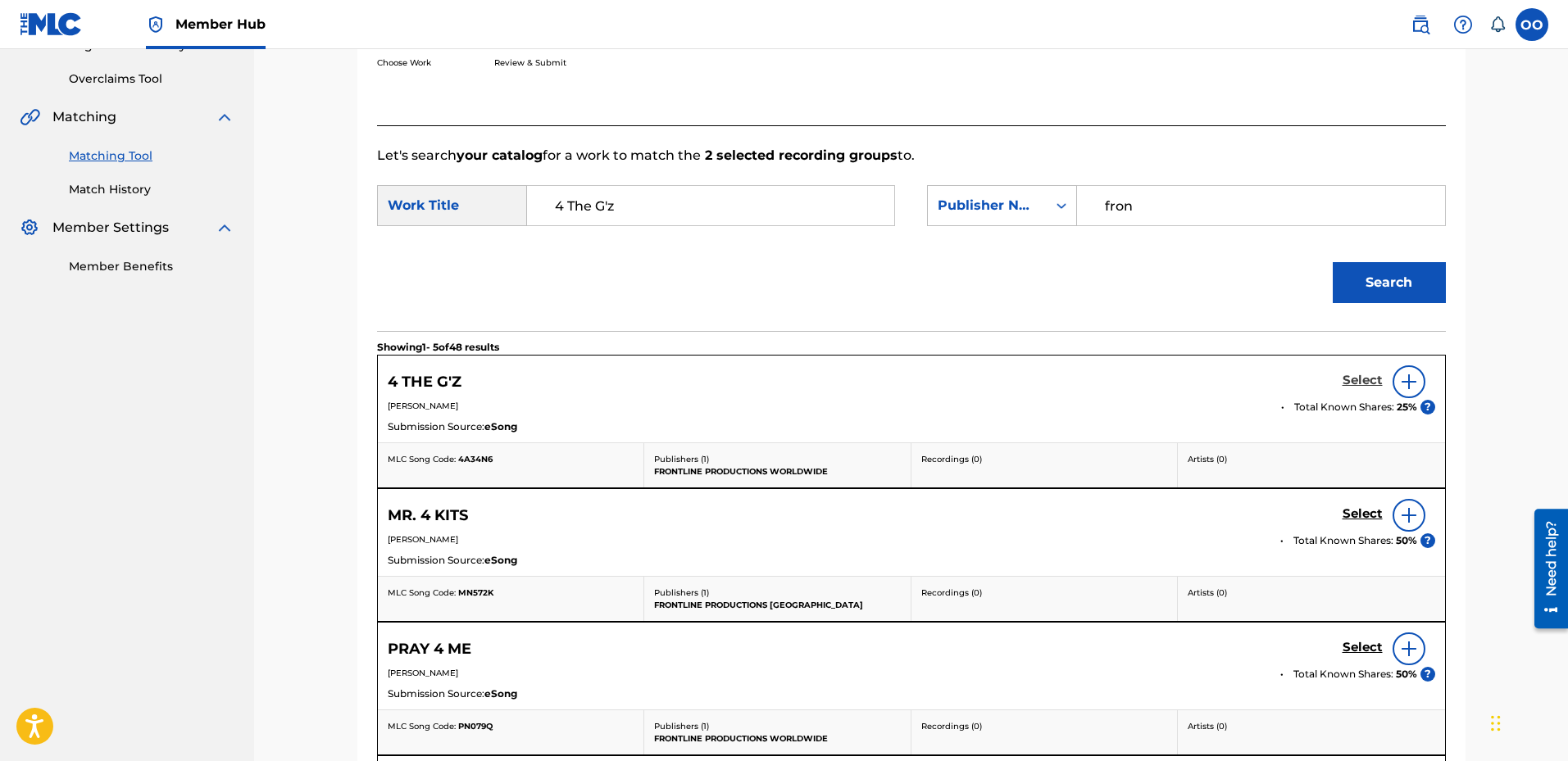
click at [1367, 384] on h5 "Select" at bounding box center [1363, 381] width 40 height 16
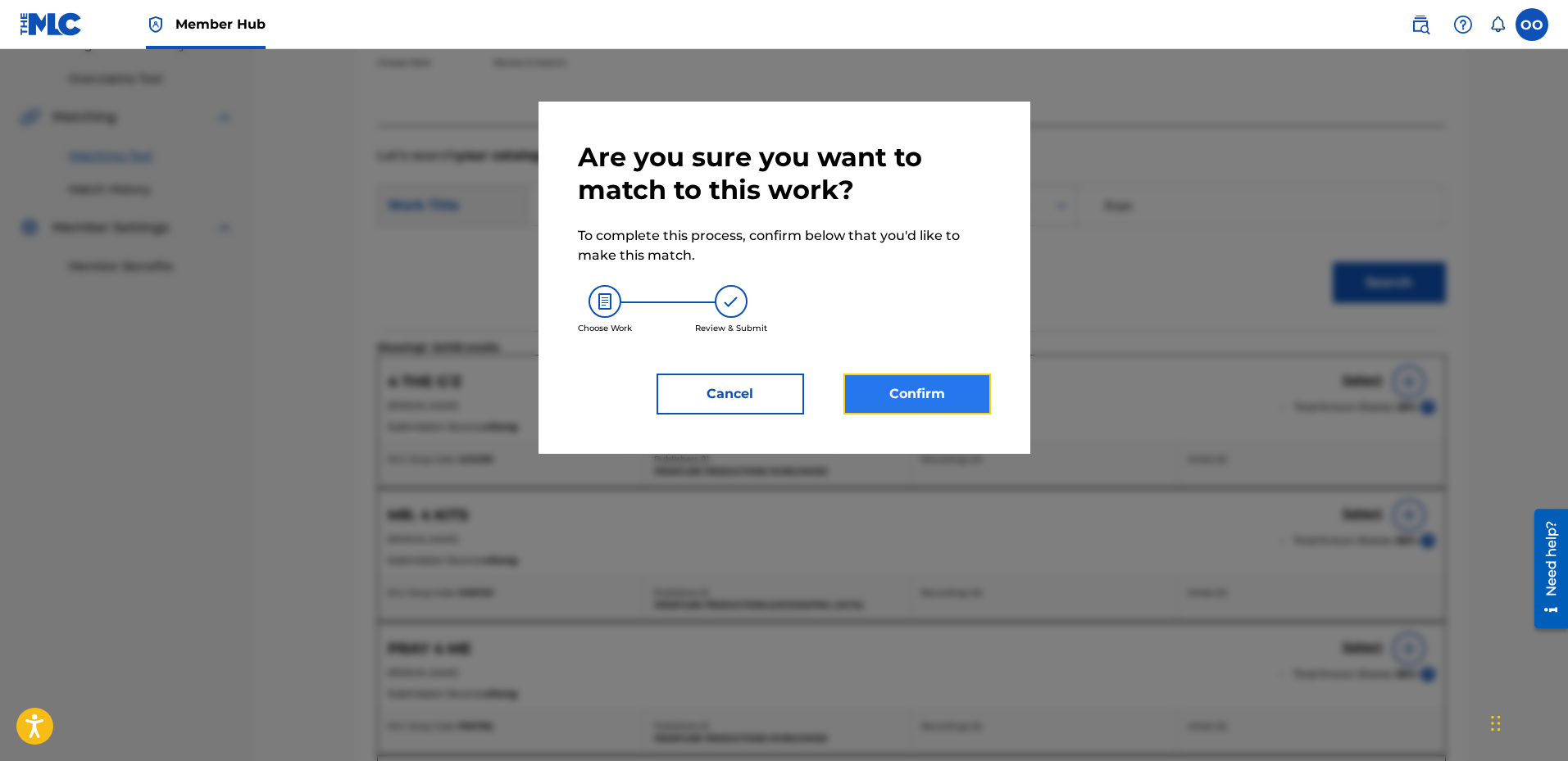
click at [938, 391] on button "Confirm" at bounding box center [917, 394] width 147 height 41
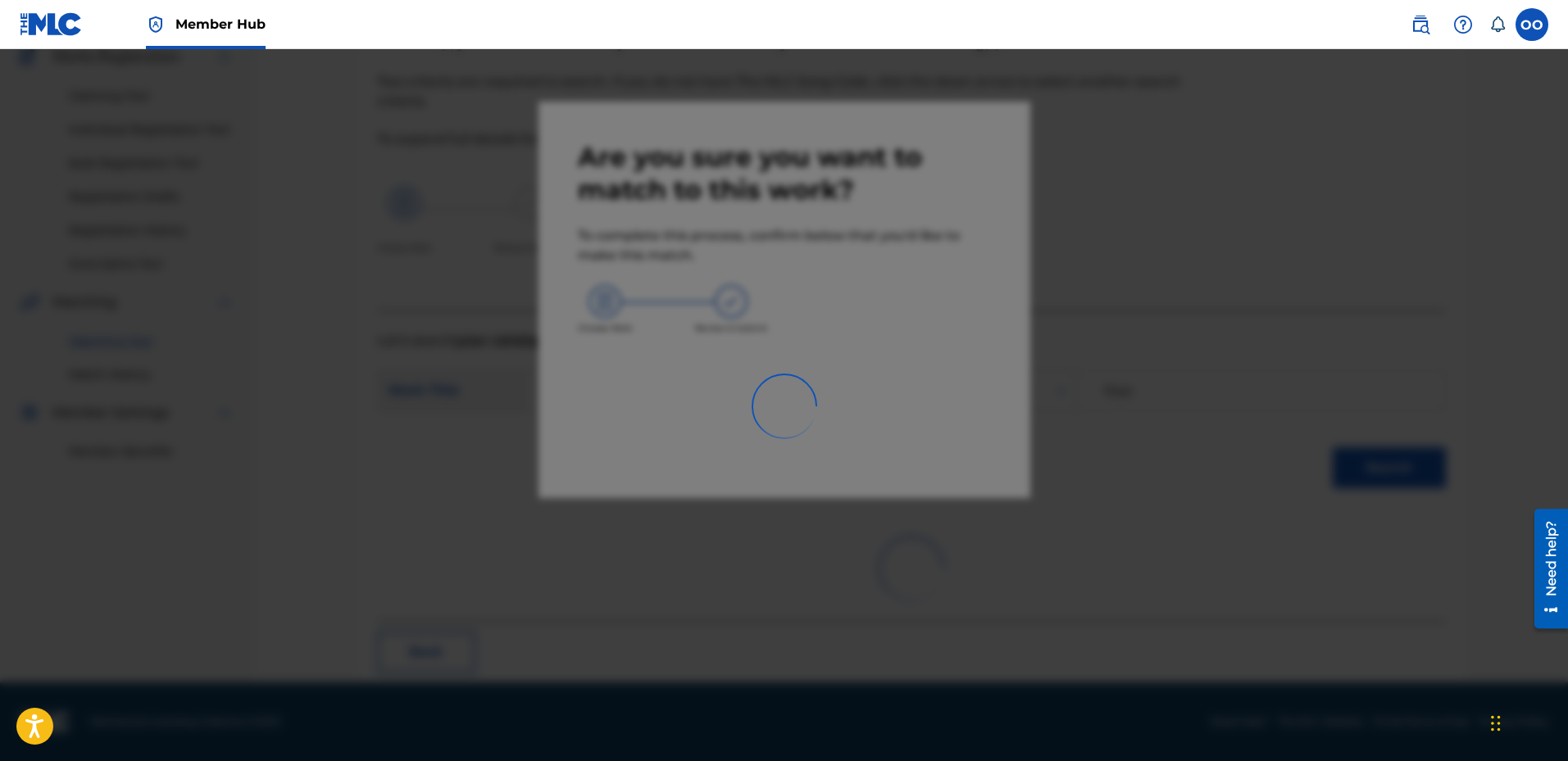
scroll to position [43, 0]
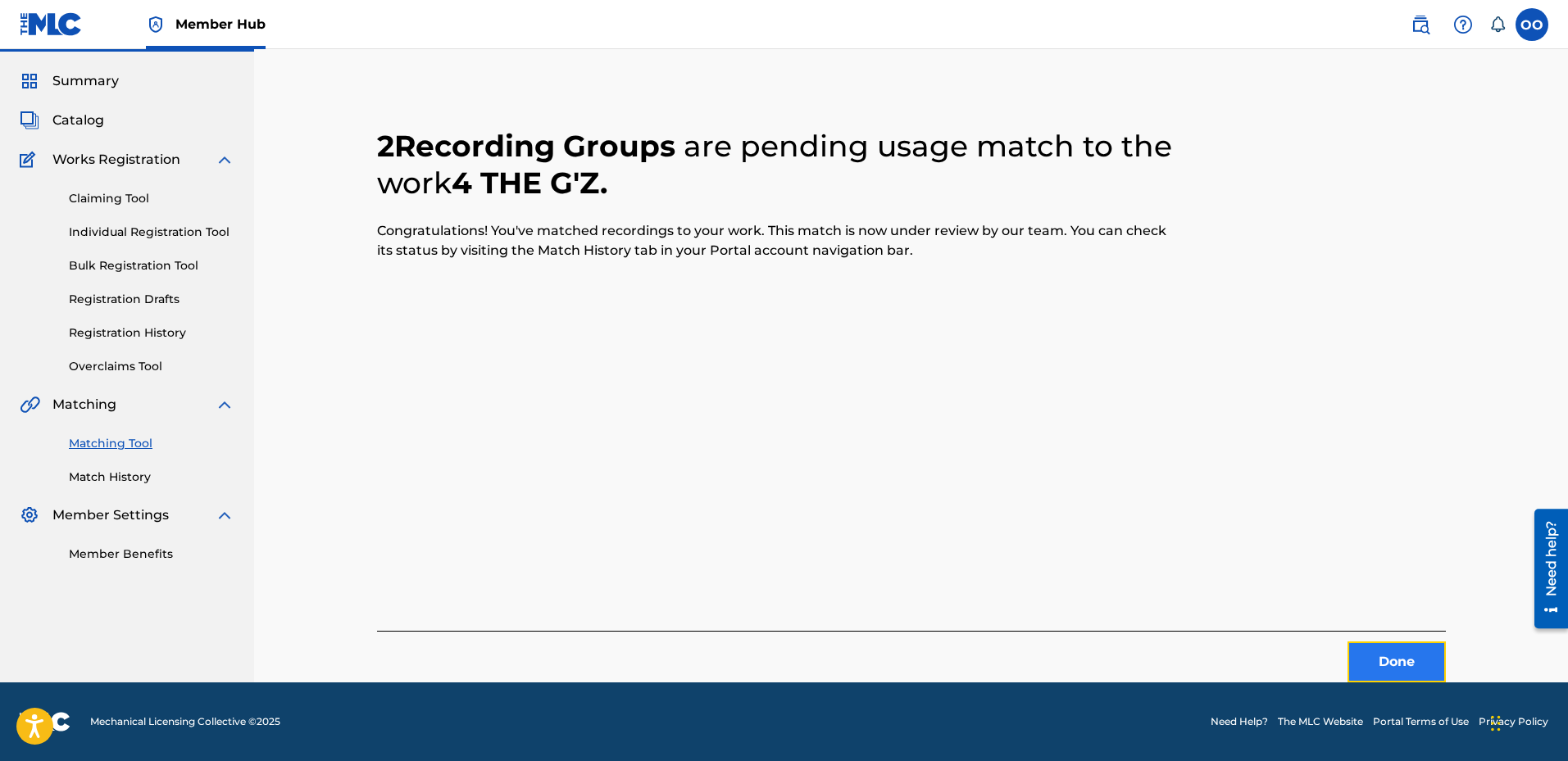
click at [1404, 668] on button "Done" at bounding box center [1397, 662] width 98 height 41
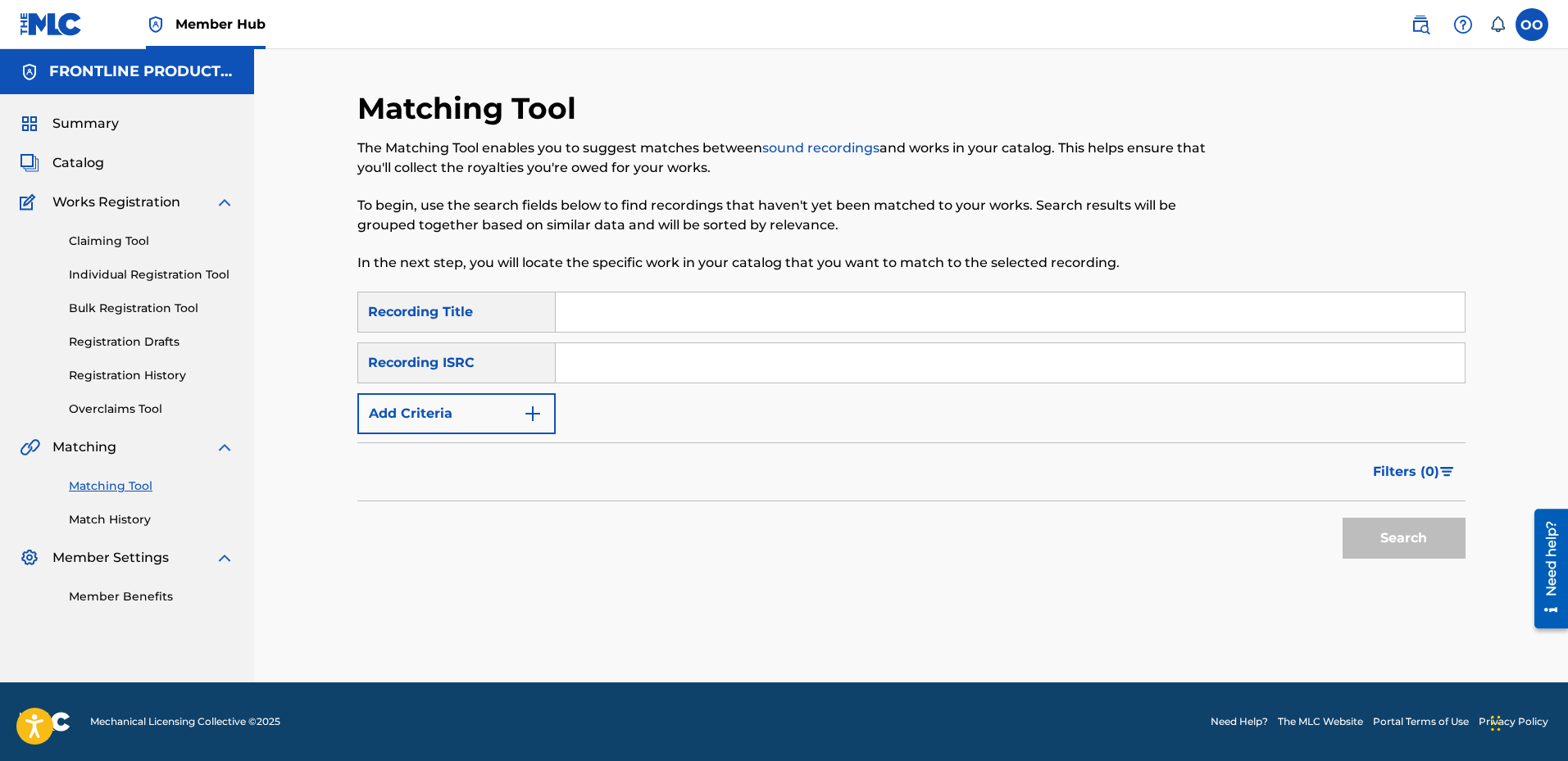
click at [689, 323] on input "Search Form" at bounding box center [1011, 312] width 909 height 39
click at [124, 524] on link "Match History" at bounding box center [152, 520] width 166 height 18
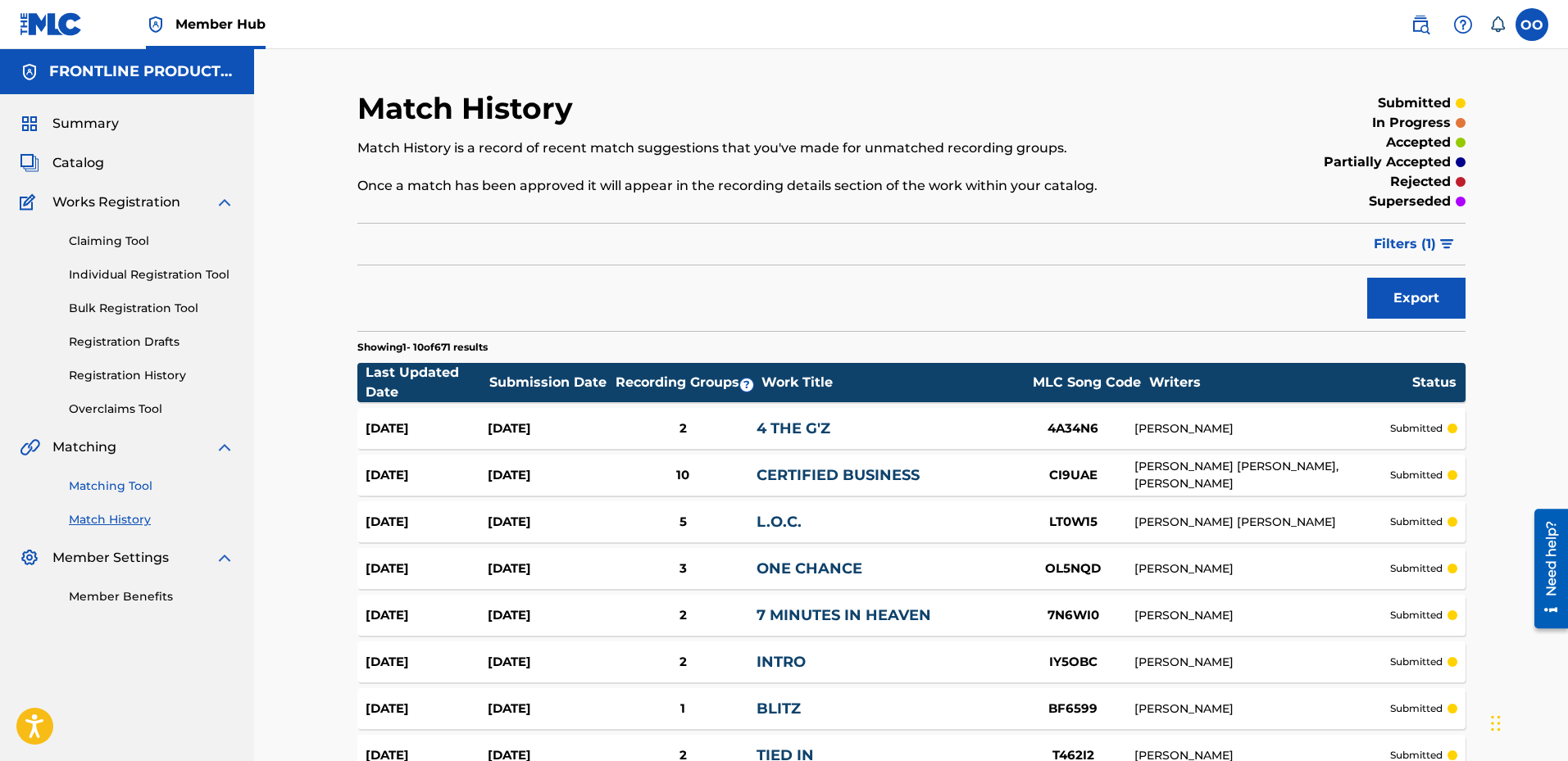
click at [136, 480] on link "Matching Tool" at bounding box center [152, 487] width 166 height 18
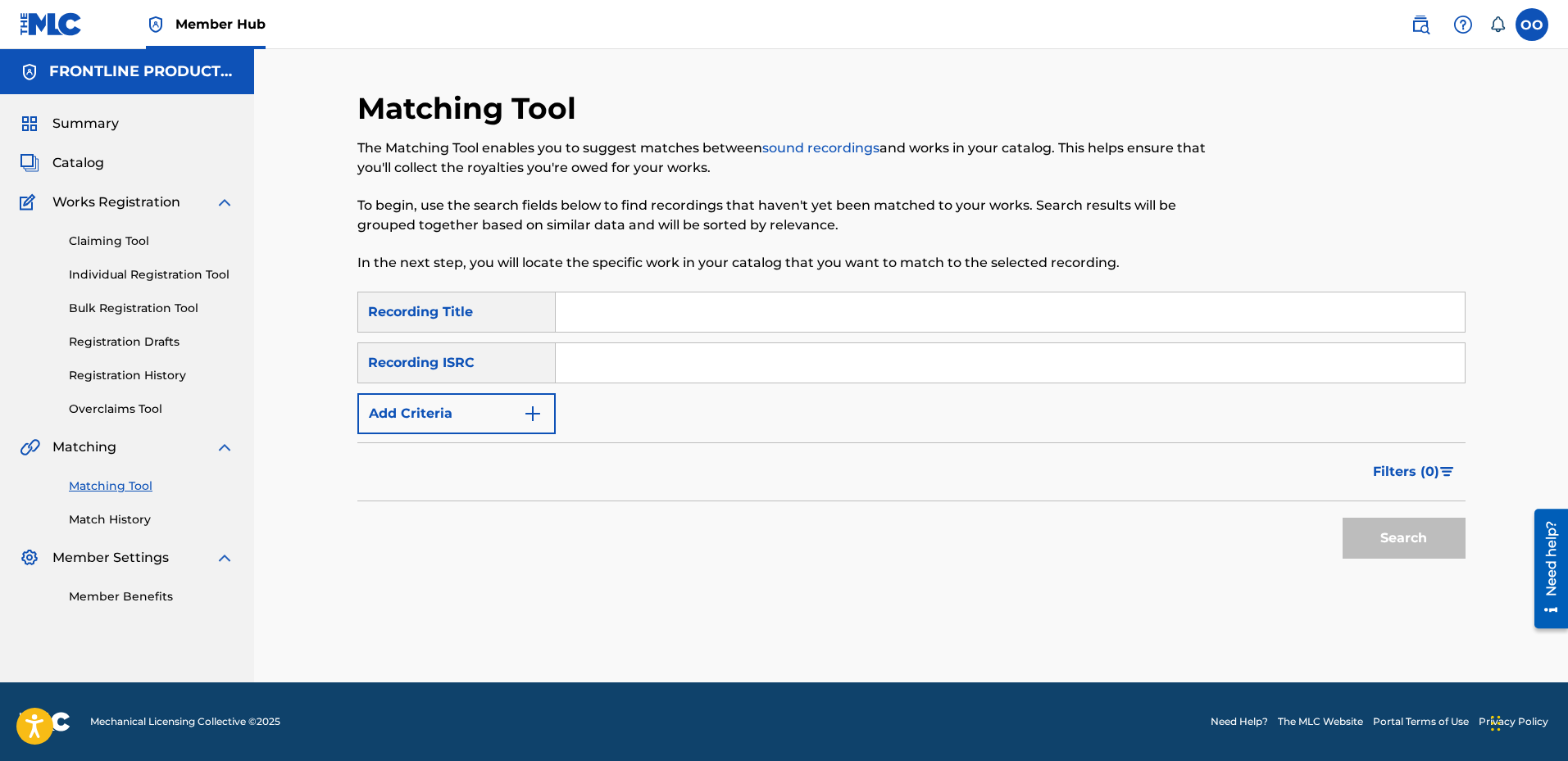
click at [638, 321] on input "Search Form" at bounding box center [1011, 312] width 909 height 39
click at [673, 372] on input "Search Form" at bounding box center [1011, 363] width 909 height 39
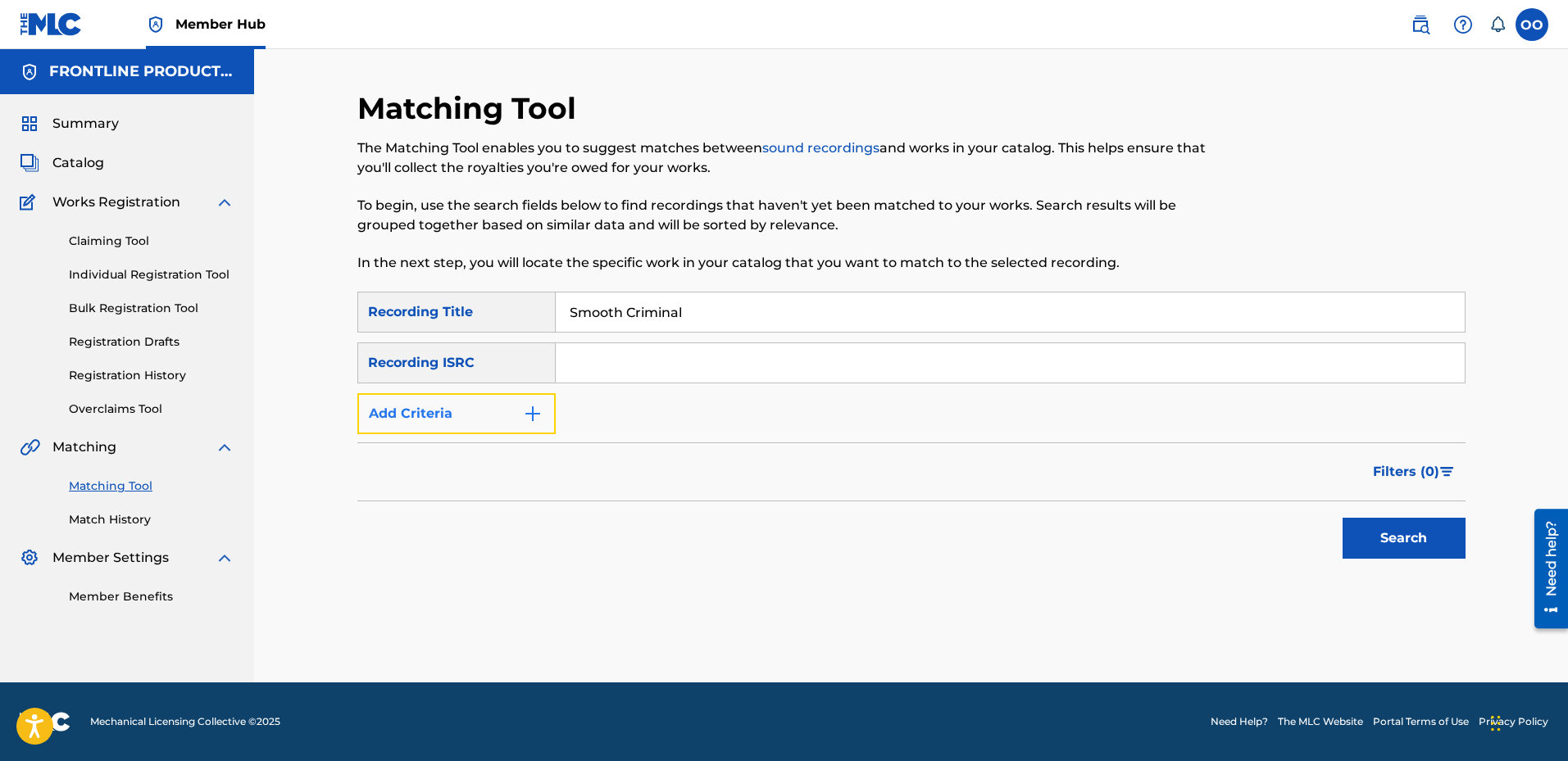
click at [426, 415] on button "Add Criteria" at bounding box center [456, 413] width 198 height 41
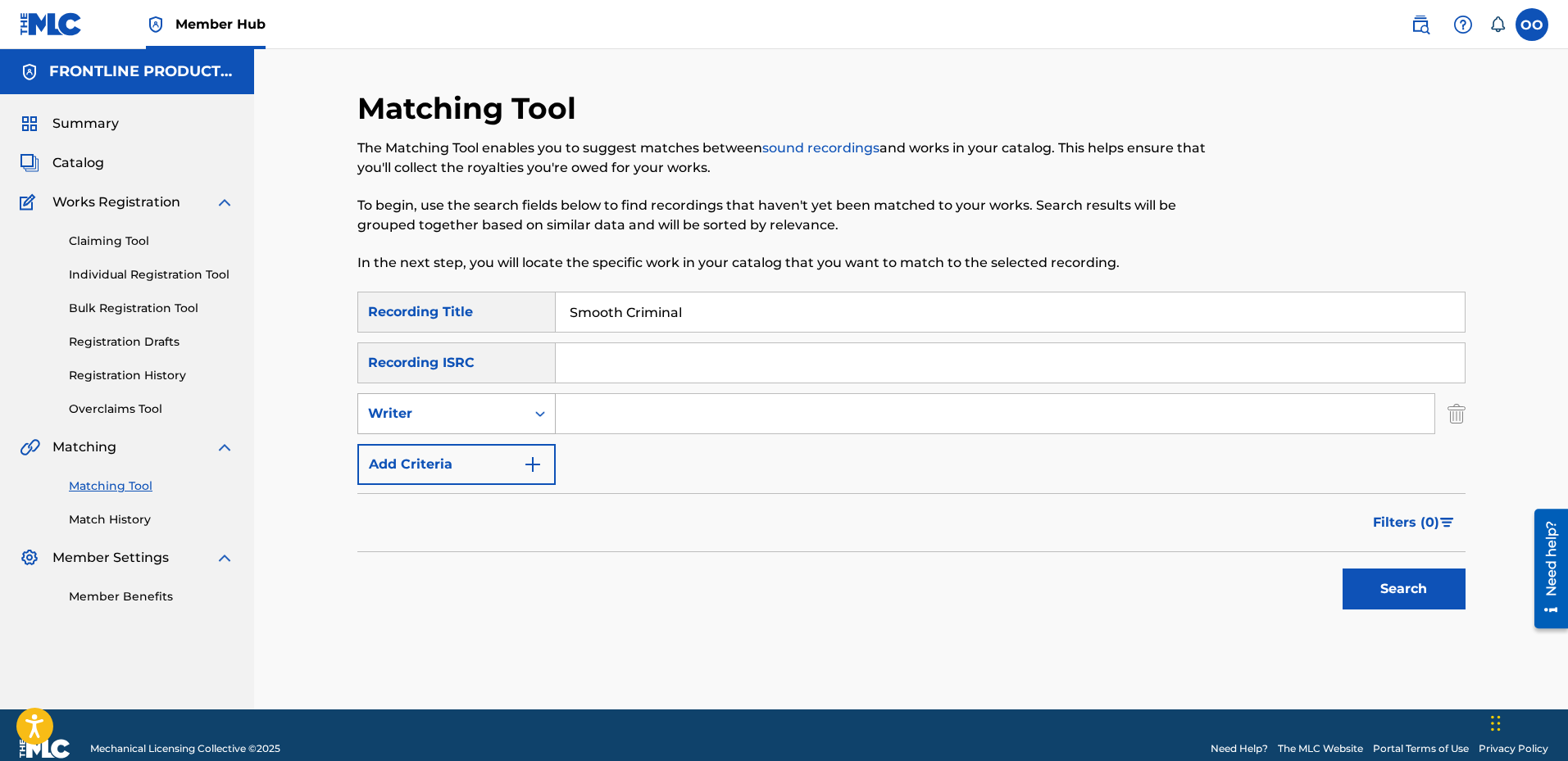
click at [471, 422] on div "Writer" at bounding box center [441, 413] width 147 height 19
click at [470, 447] on div "Recording Artist" at bounding box center [456, 454] width 197 height 41
click at [670, 412] on input "Search Form" at bounding box center [995, 413] width 879 height 39
click at [702, 320] on input "Smooth Criminal" at bounding box center [1011, 312] width 909 height 39
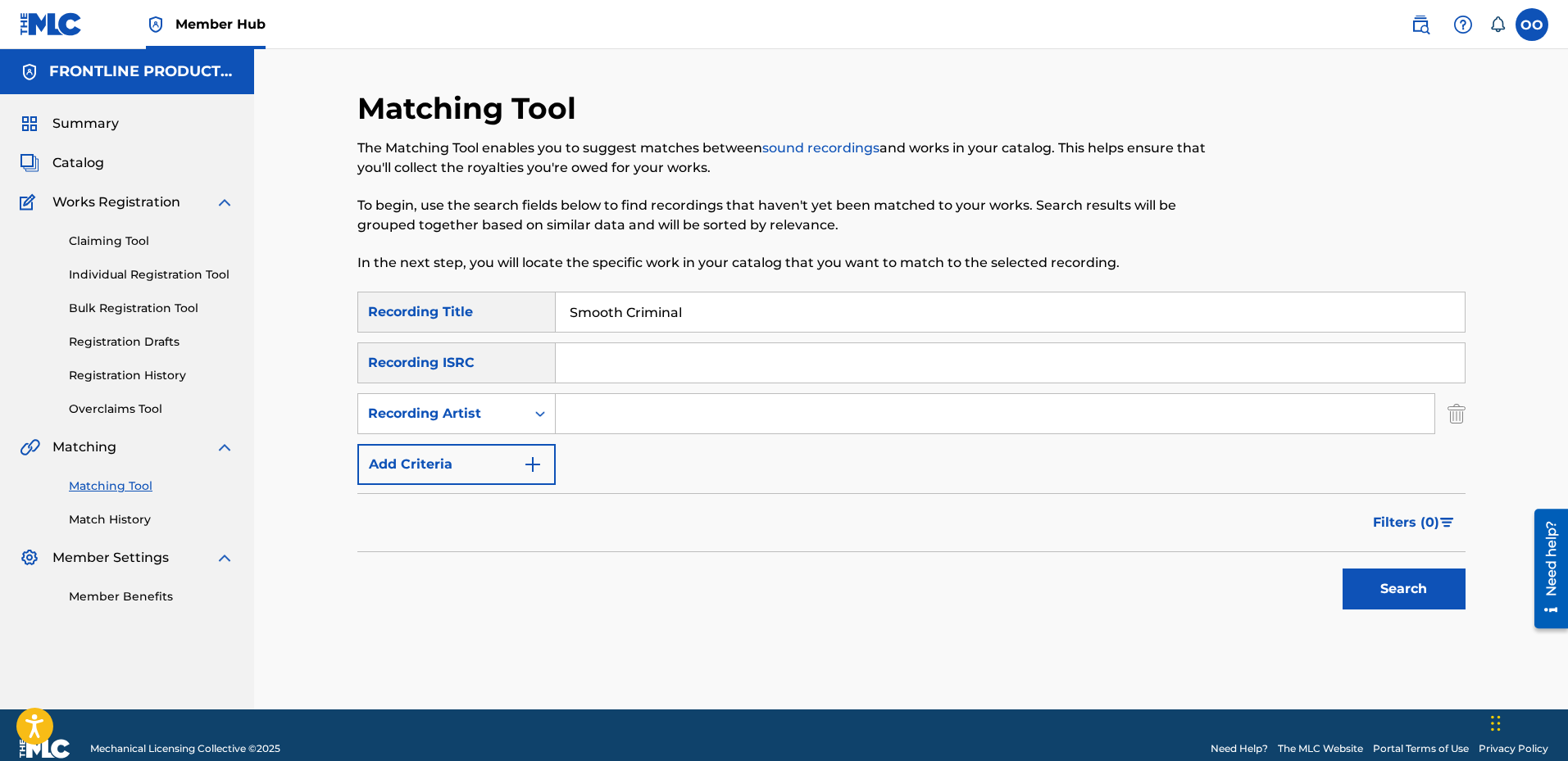
click at [702, 320] on input "Smooth Criminal" at bounding box center [1011, 312] width 909 height 39
type input "Deadbeat"
click at [604, 368] on input "Search Form" at bounding box center [1011, 363] width 909 height 39
click at [610, 422] on input "Search Form" at bounding box center [995, 413] width 879 height 39
type input "The Big Homie"
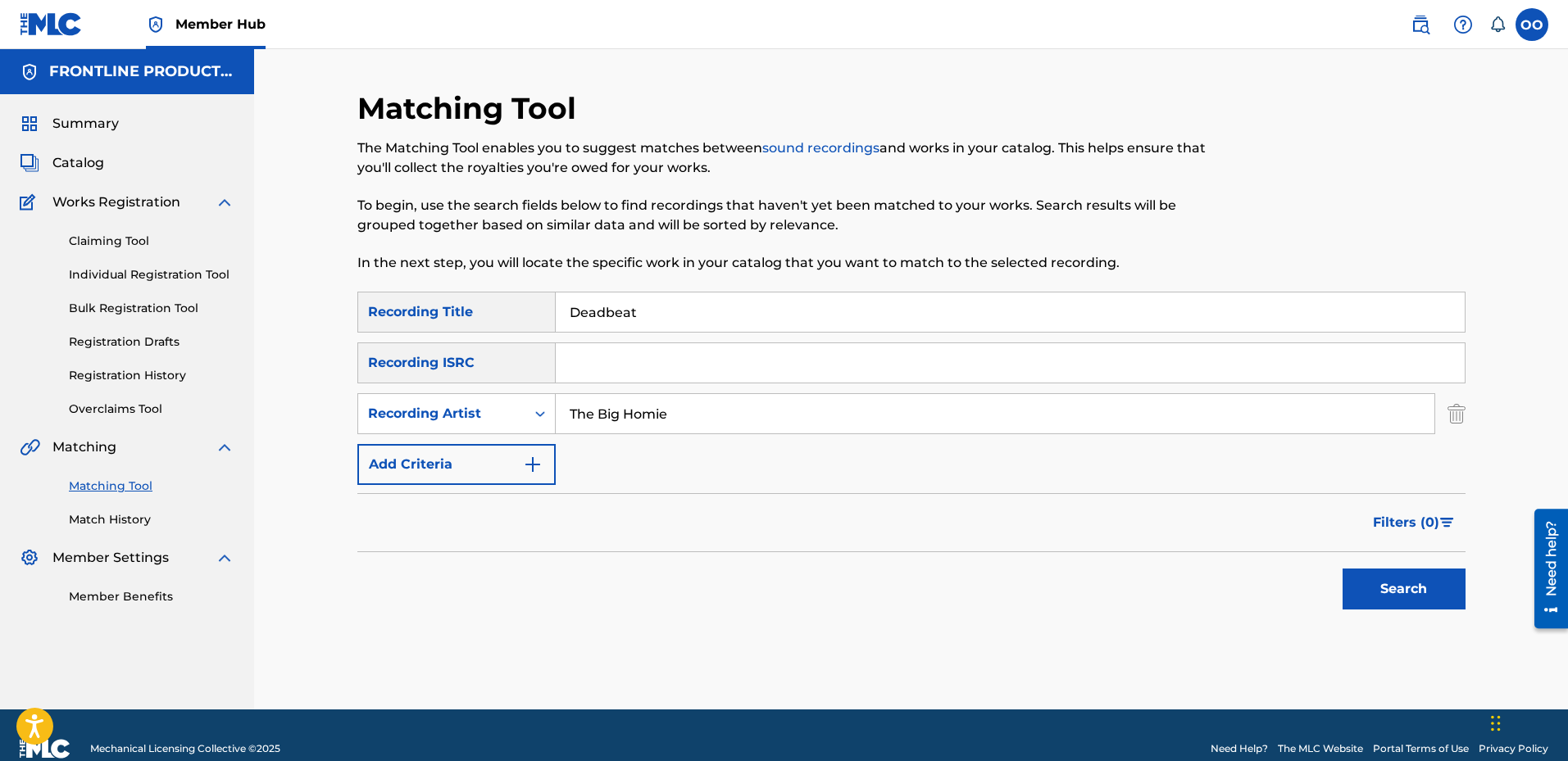
click at [1343, 568] on button "Search" at bounding box center [1404, 588] width 123 height 41
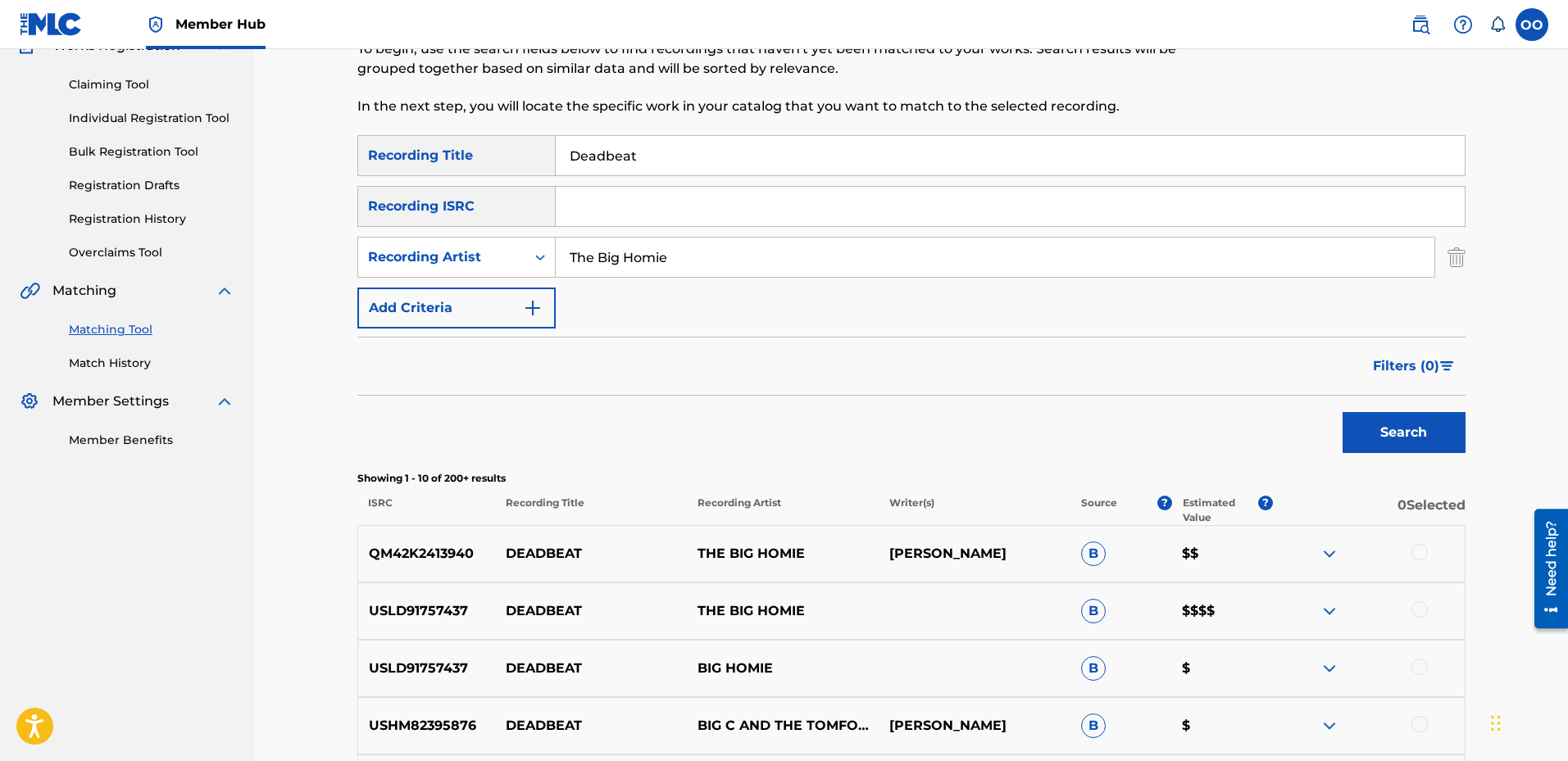
scroll to position [164, 0]
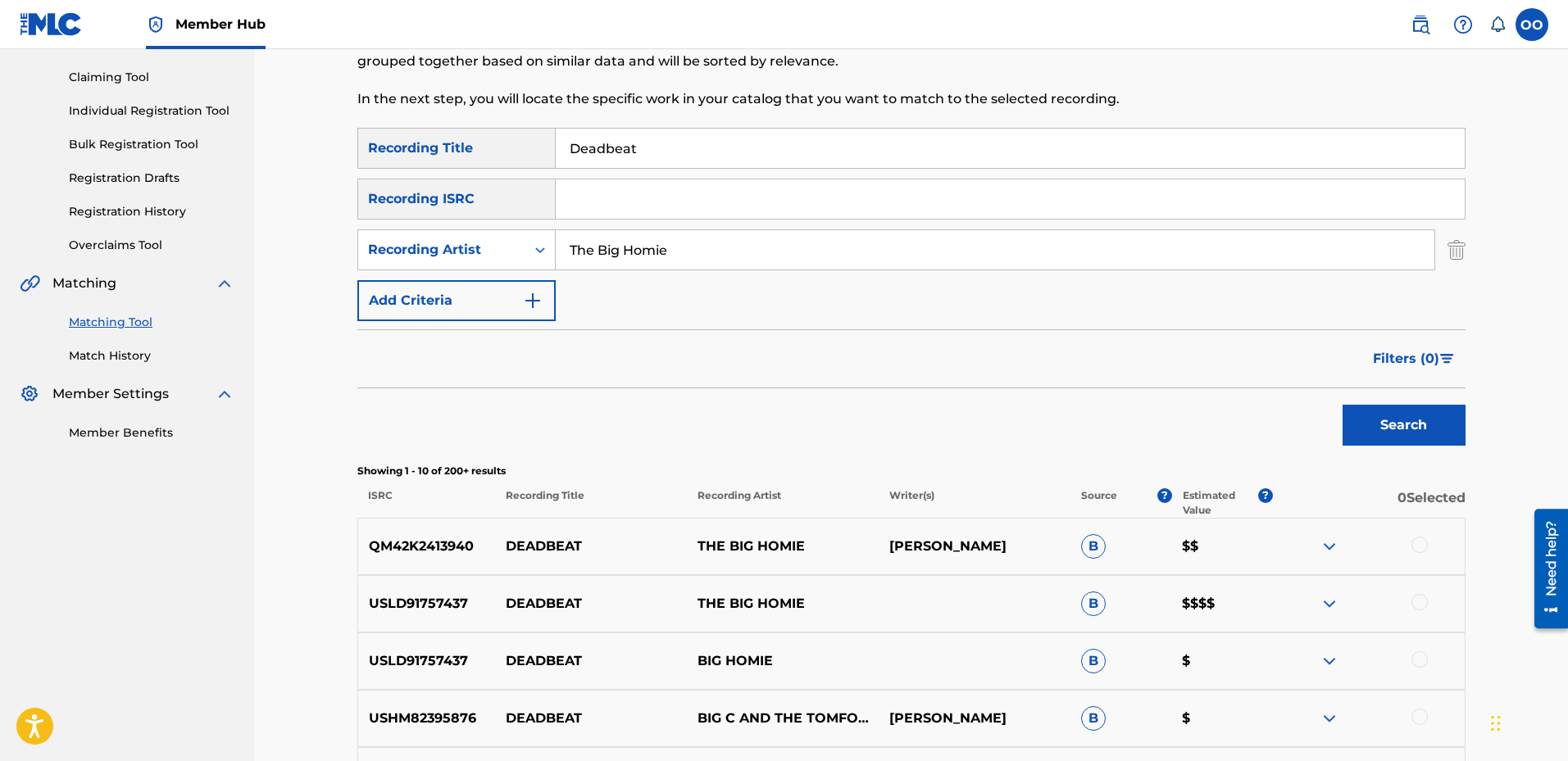
click at [1419, 544] on div at bounding box center [1420, 545] width 17 height 17
click at [1421, 600] on div at bounding box center [1420, 602] width 17 height 17
click at [1201, 617] on button "Match 2 Groups" at bounding box center [1152, 627] width 181 height 41
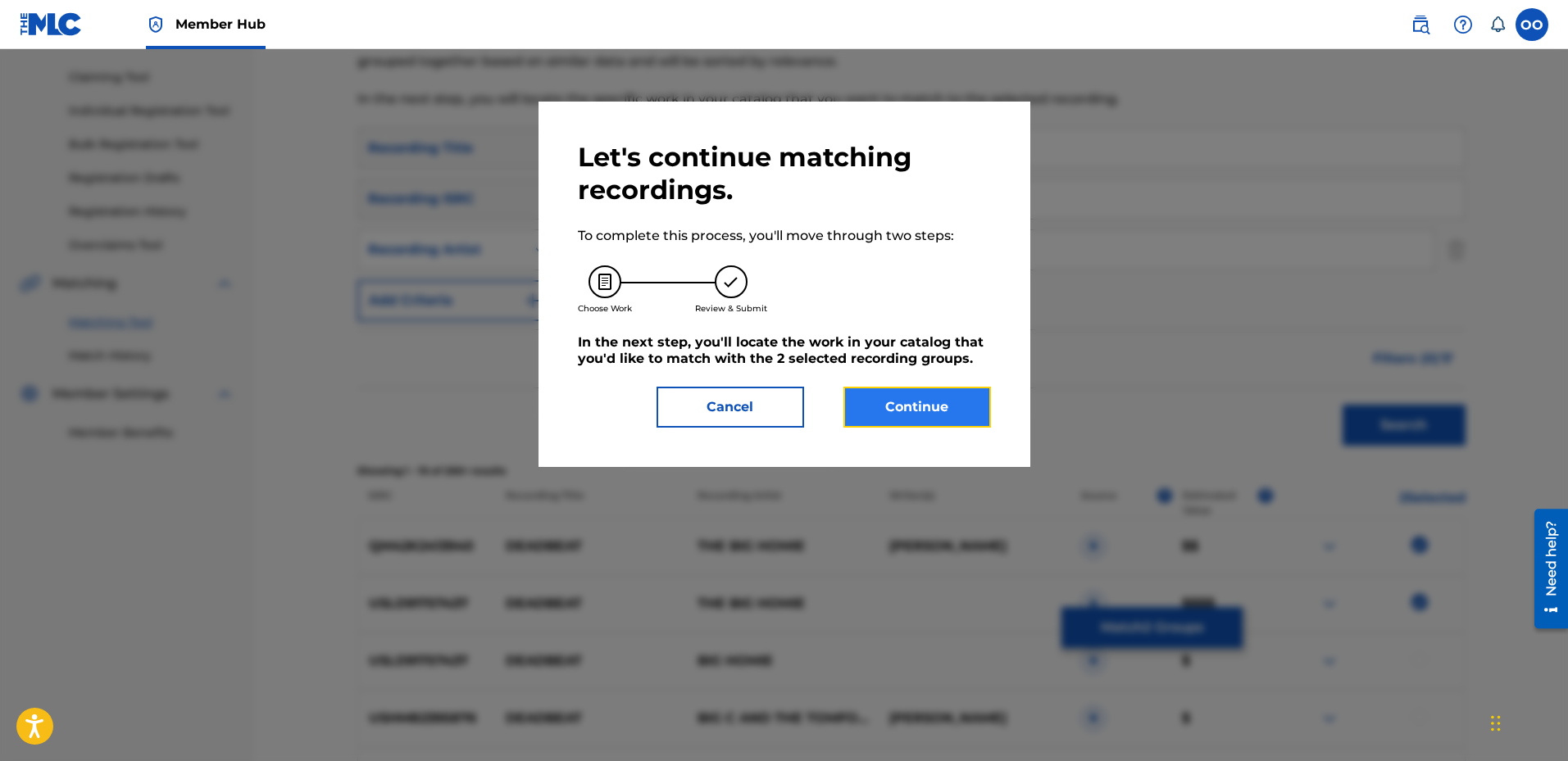
click at [957, 420] on button "Continue" at bounding box center [917, 407] width 147 height 41
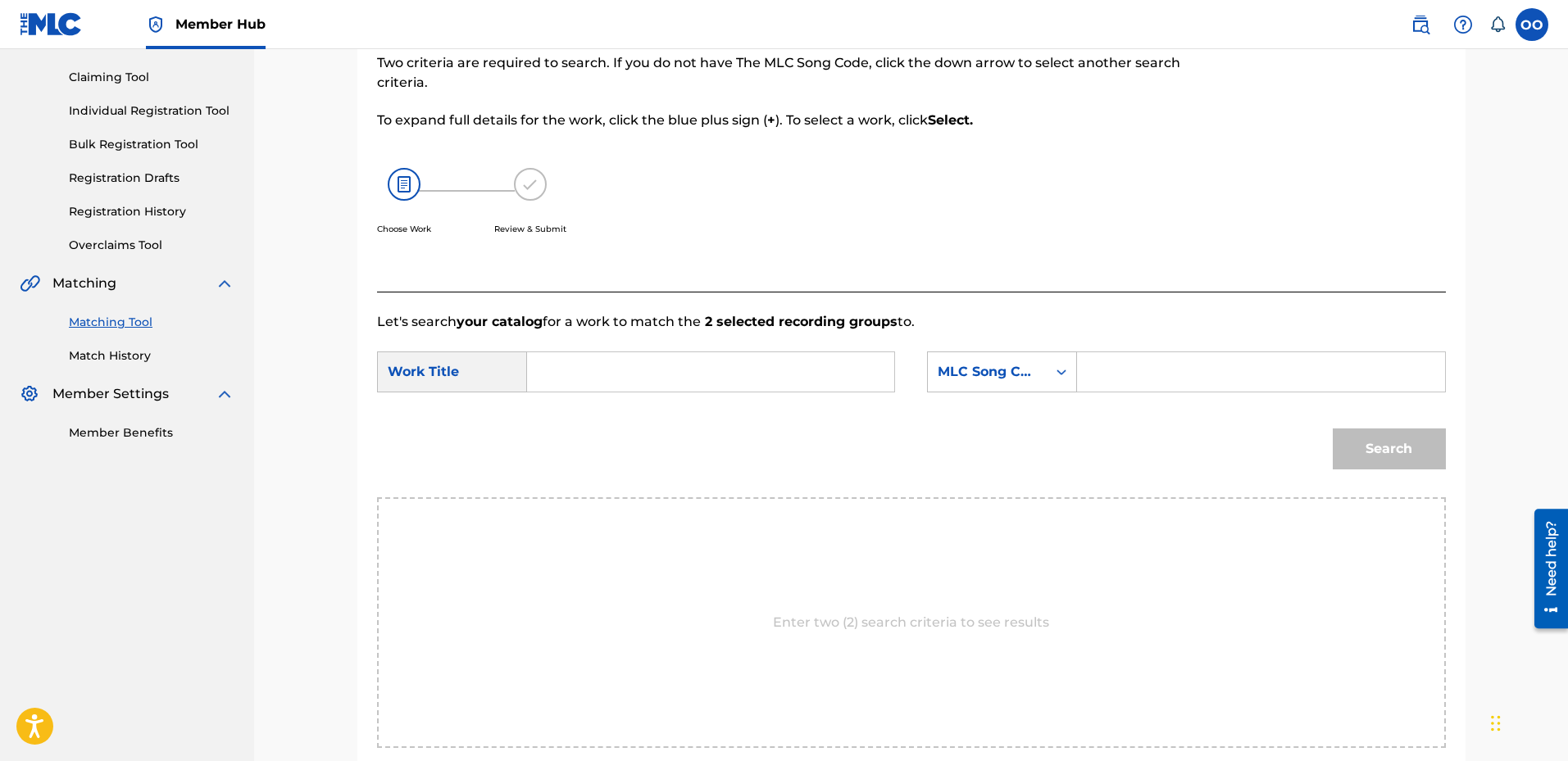
click at [799, 388] on input "Search Form" at bounding box center [710, 371] width 339 height 39
type input "Deadbeat"
click at [988, 380] on div "MLC Song Code" at bounding box center [987, 372] width 99 height 19
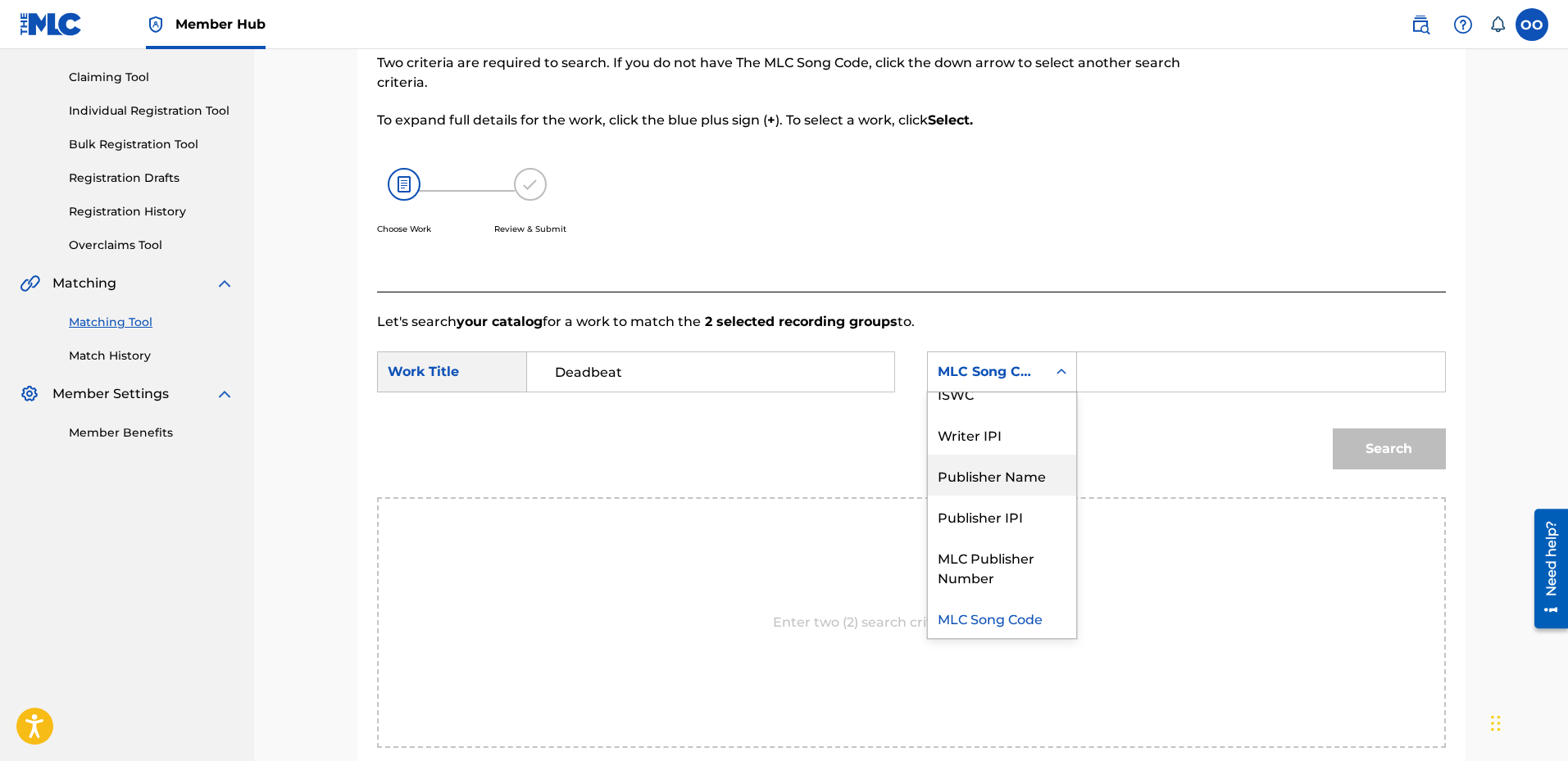
click at [1001, 466] on div "Publisher Name" at bounding box center [1001, 475] width 148 height 41
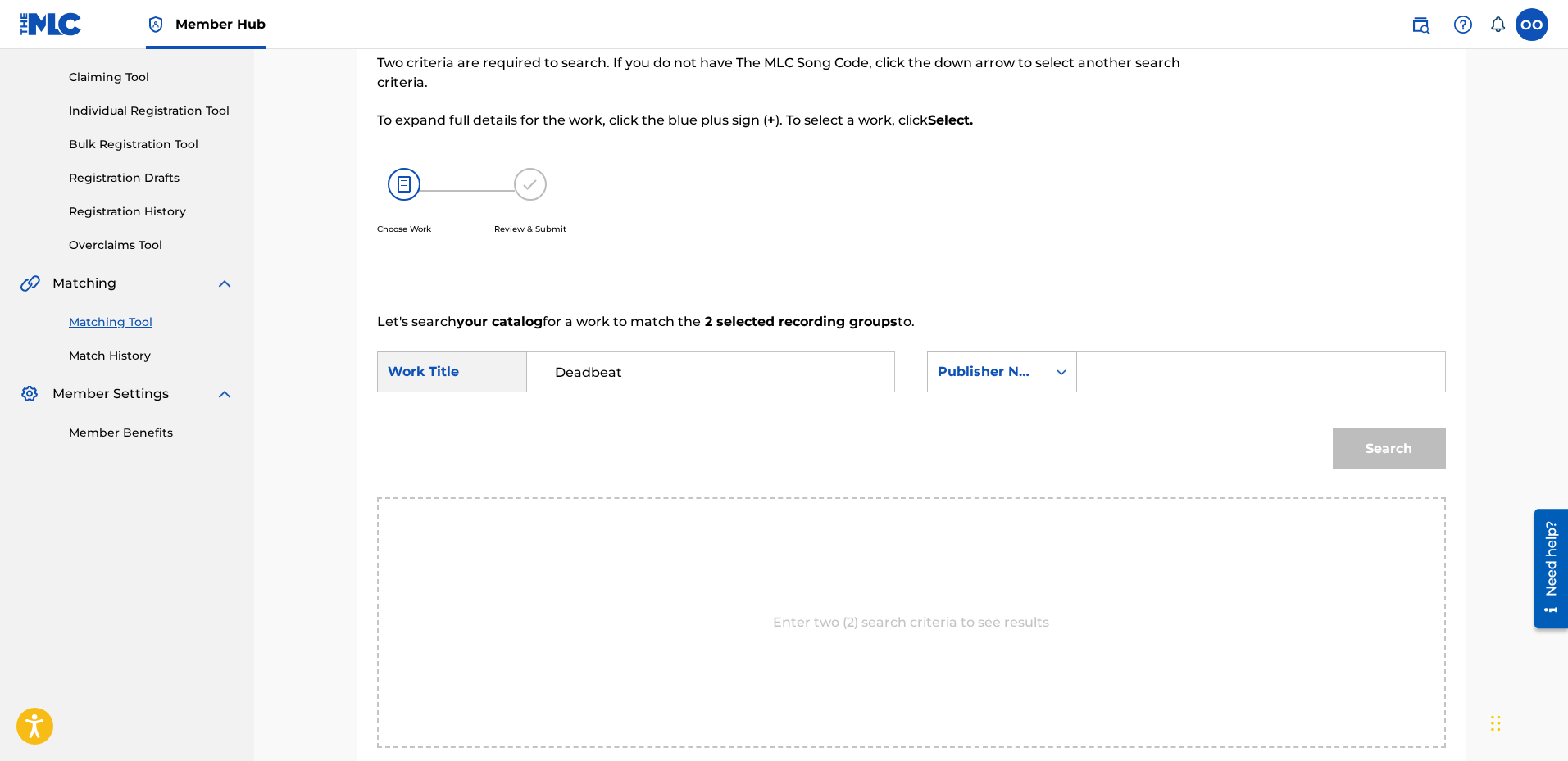
click at [1122, 377] on input "Search Form" at bounding box center [1261, 371] width 339 height 39
type input "fron"
click at [1333, 428] on button "Search" at bounding box center [1389, 448] width 113 height 41
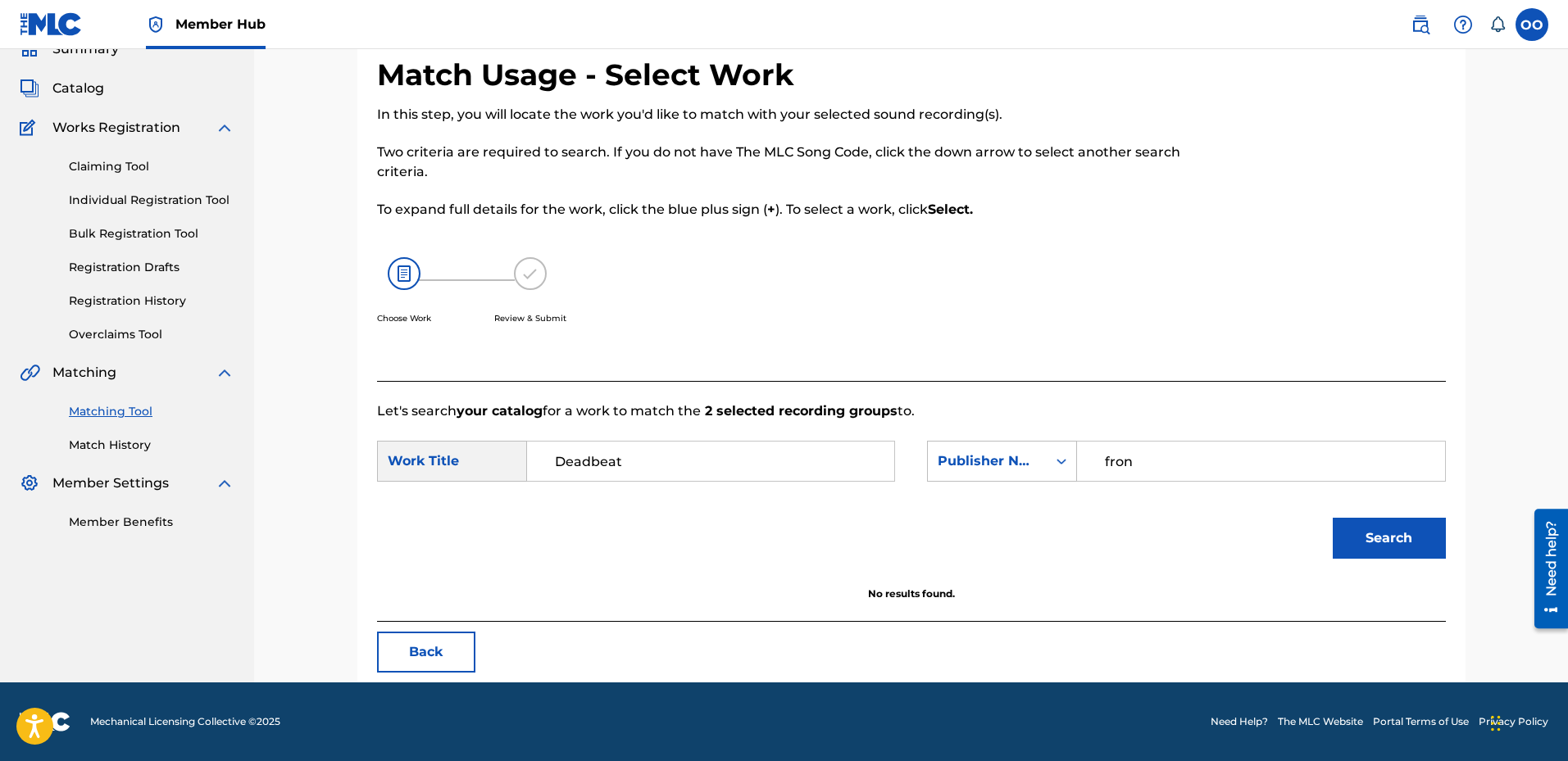
scroll to position [74, 0]
click at [653, 460] on input "Deadbeat" at bounding box center [710, 461] width 339 height 39
click at [441, 648] on button "Back" at bounding box center [426, 652] width 98 height 41
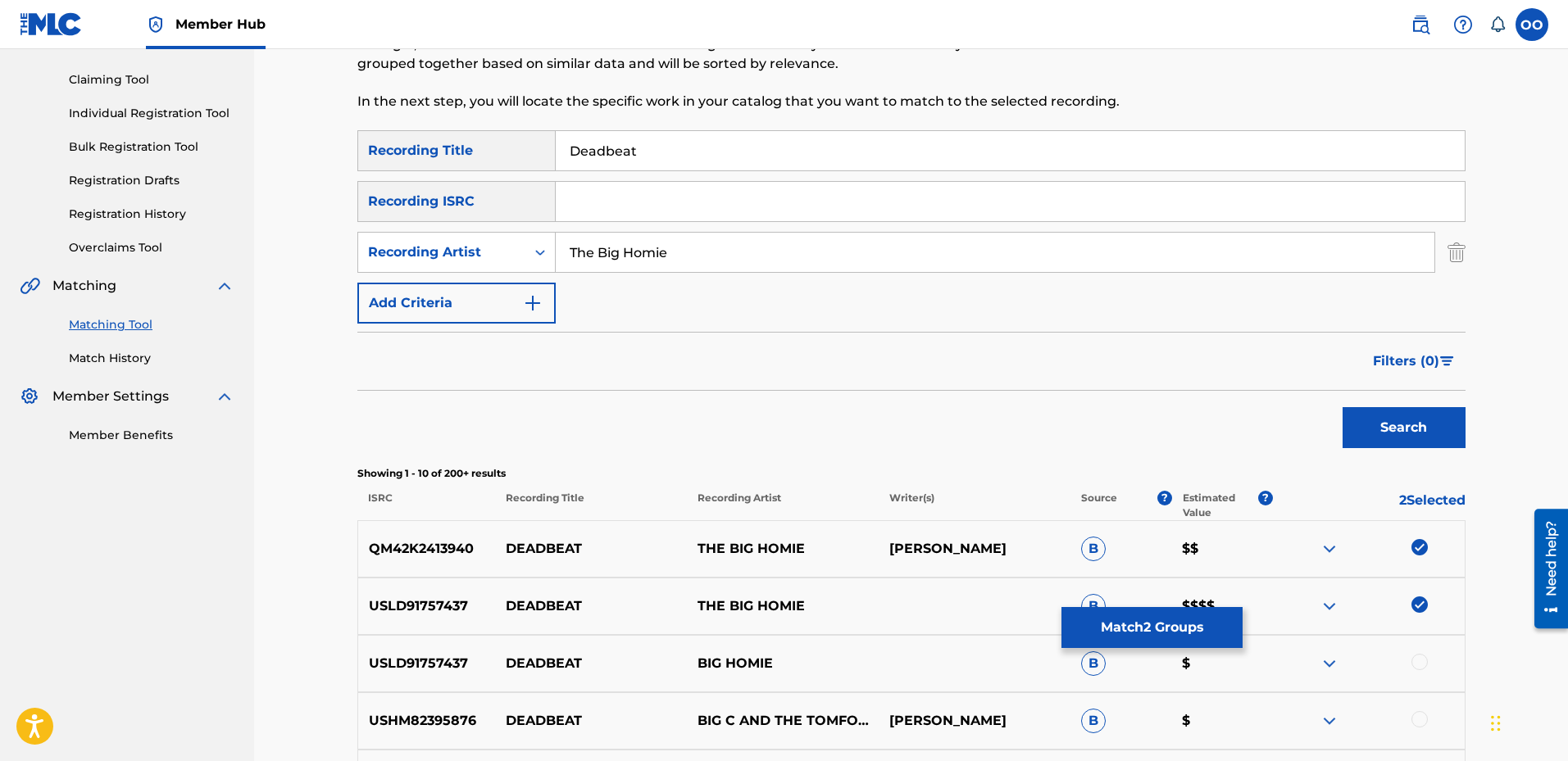
scroll to position [157, 0]
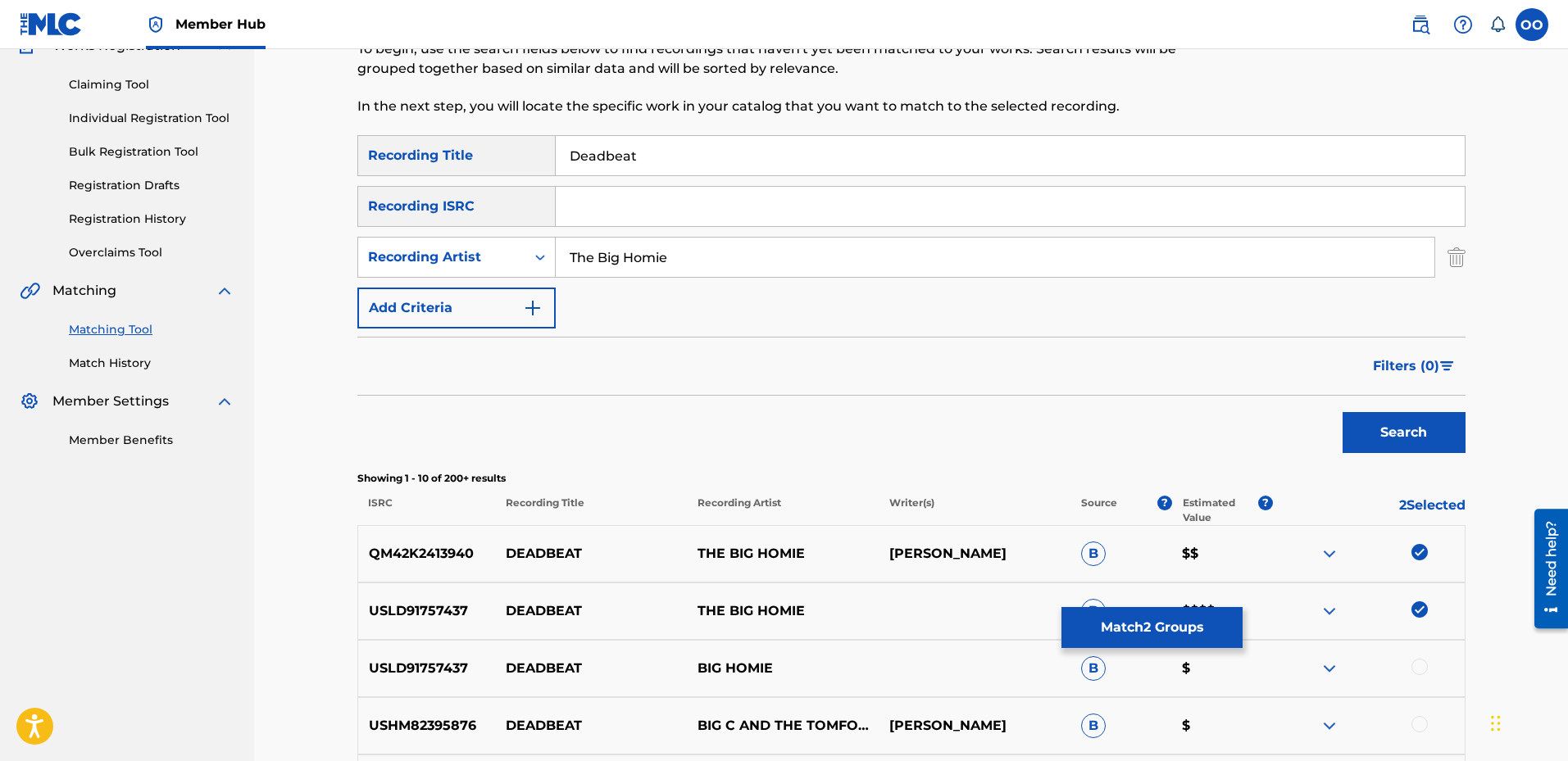
click at [1418, 559] on img at bounding box center [1420, 552] width 17 height 17
click at [1419, 611] on img at bounding box center [1420, 610] width 17 height 17
click at [857, 262] on input "The Big Homie" at bounding box center [995, 257] width 879 height 39
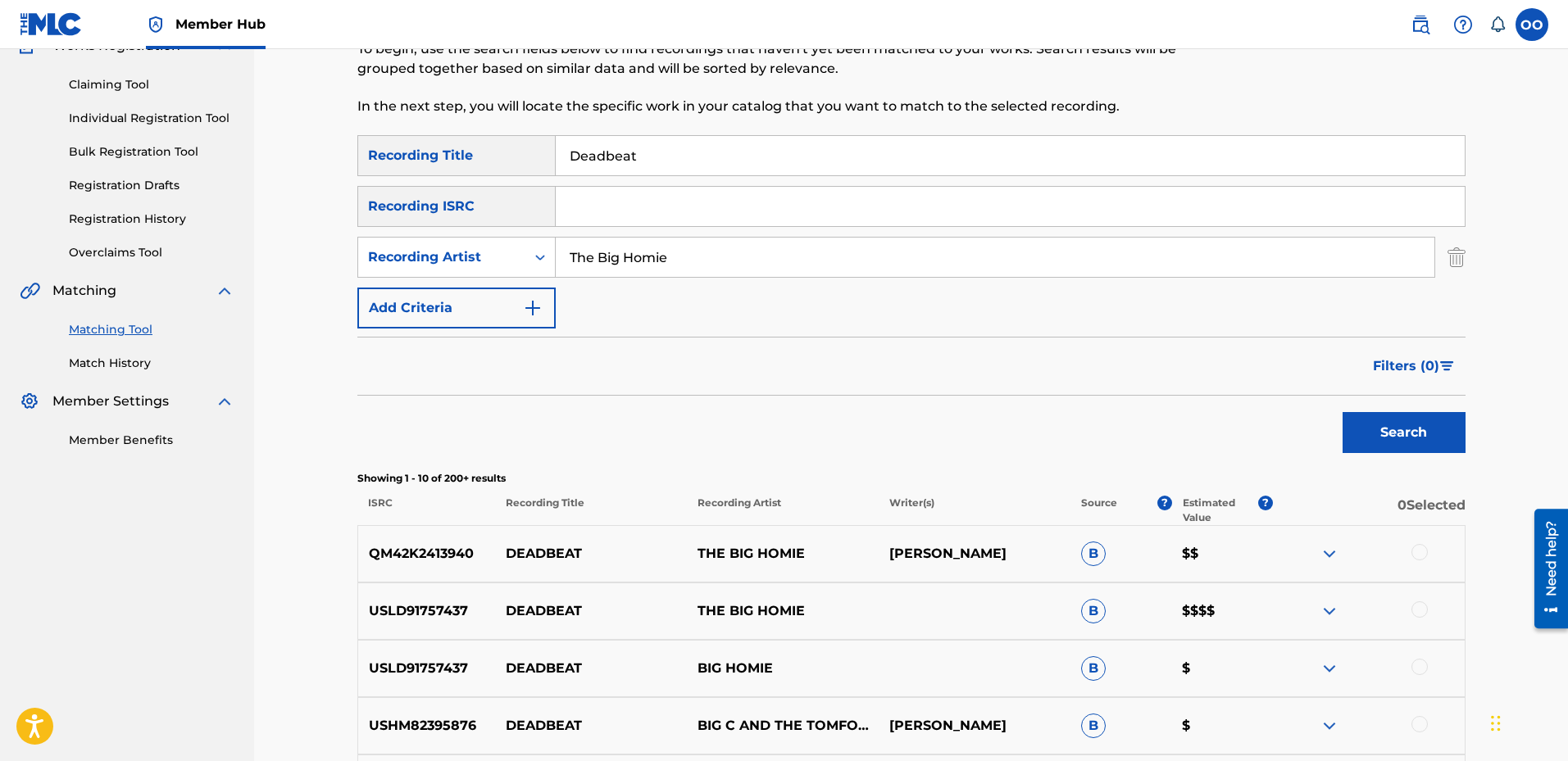
click at [857, 262] on input "The Big Homie" at bounding box center [995, 257] width 879 height 39
click at [824, 147] on input "Deadbeat" at bounding box center [1011, 155] width 909 height 39
type input "Extraordinary Love"
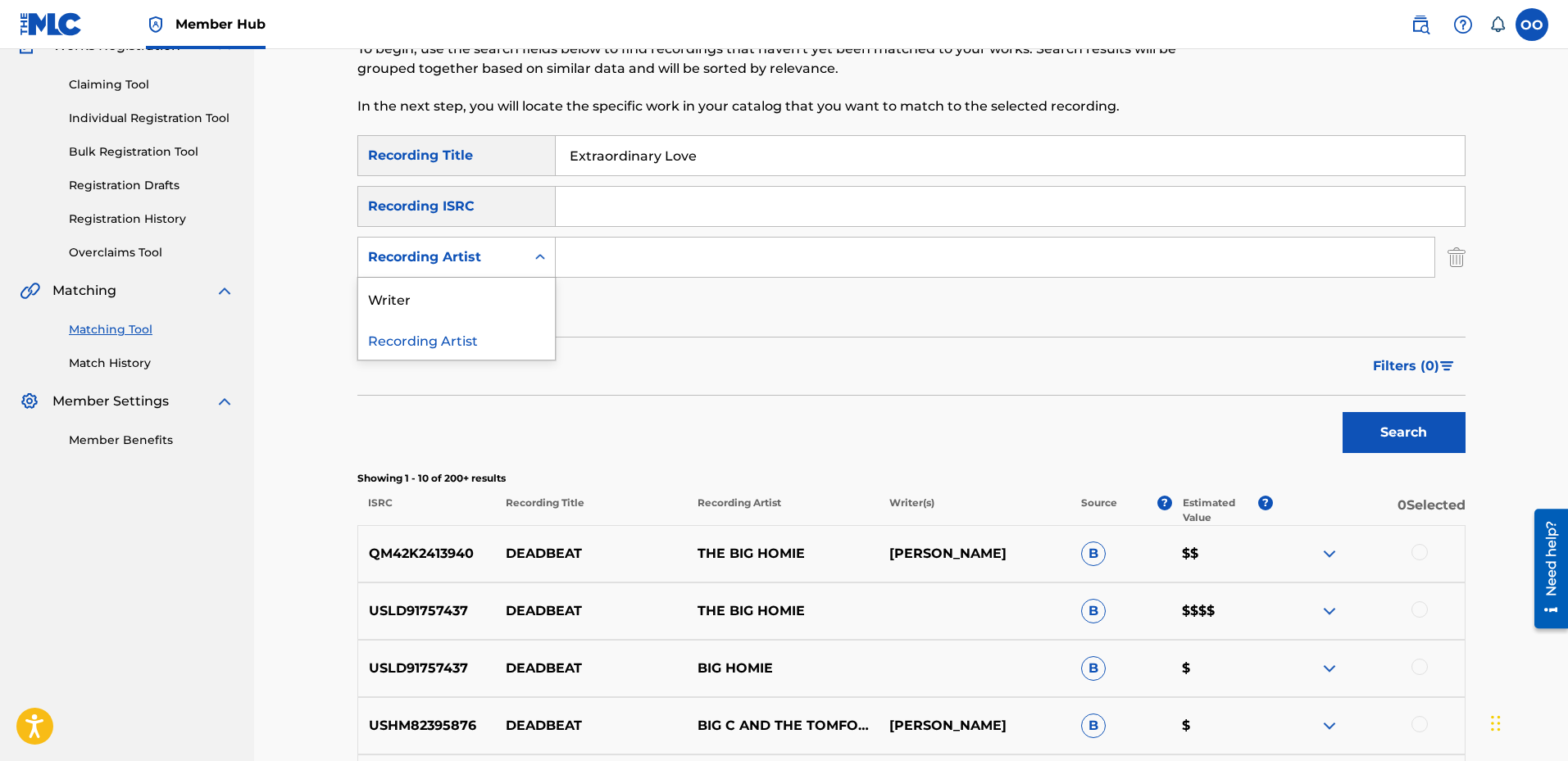
click at [489, 268] on div "Recording Artist" at bounding box center [441, 257] width 167 height 32
click at [623, 260] on input "Search Form" at bounding box center [995, 257] width 879 height 39
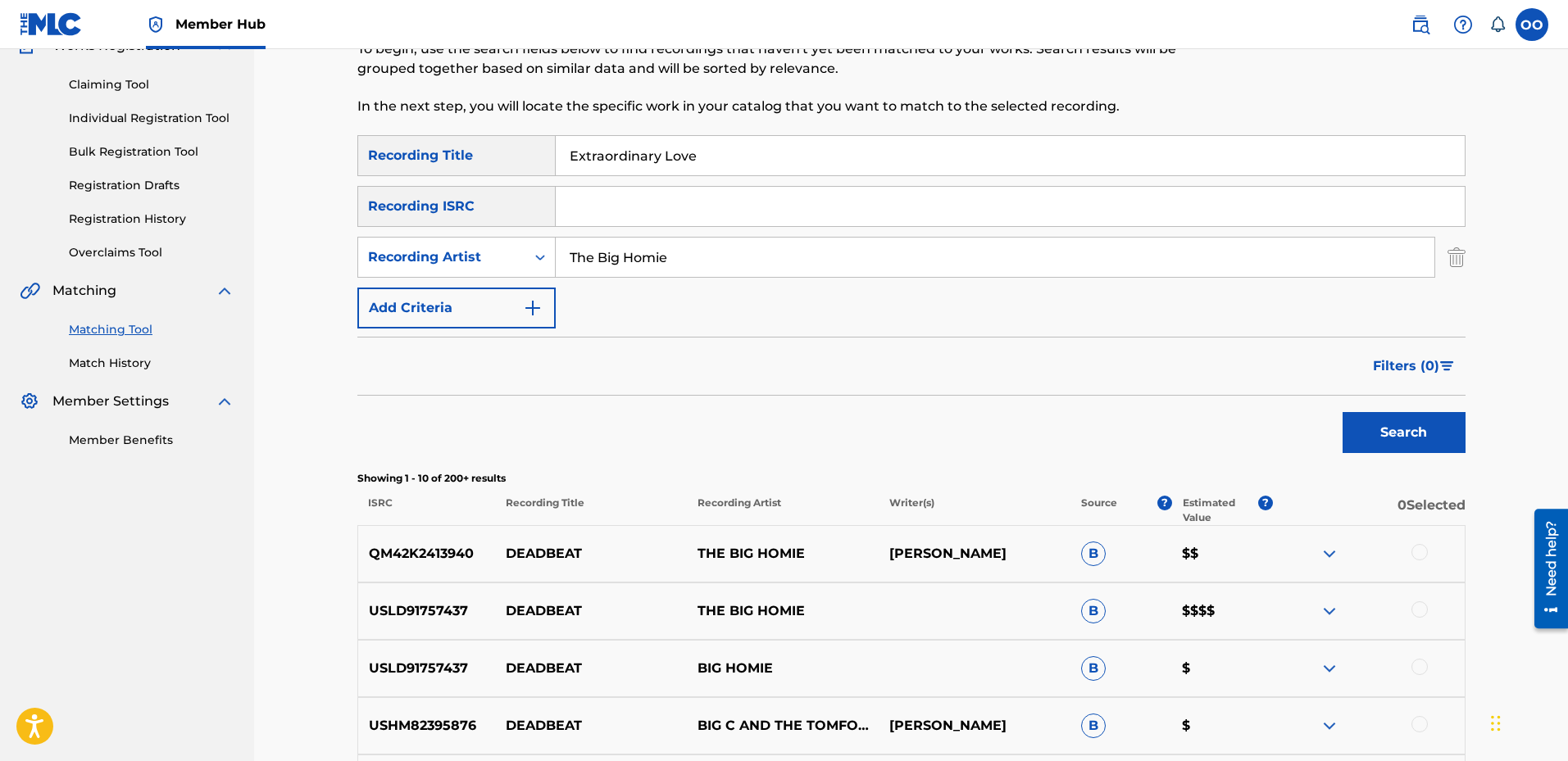
type input "The Big Homie"
click at [1343, 412] on button "Search" at bounding box center [1404, 433] width 123 height 41
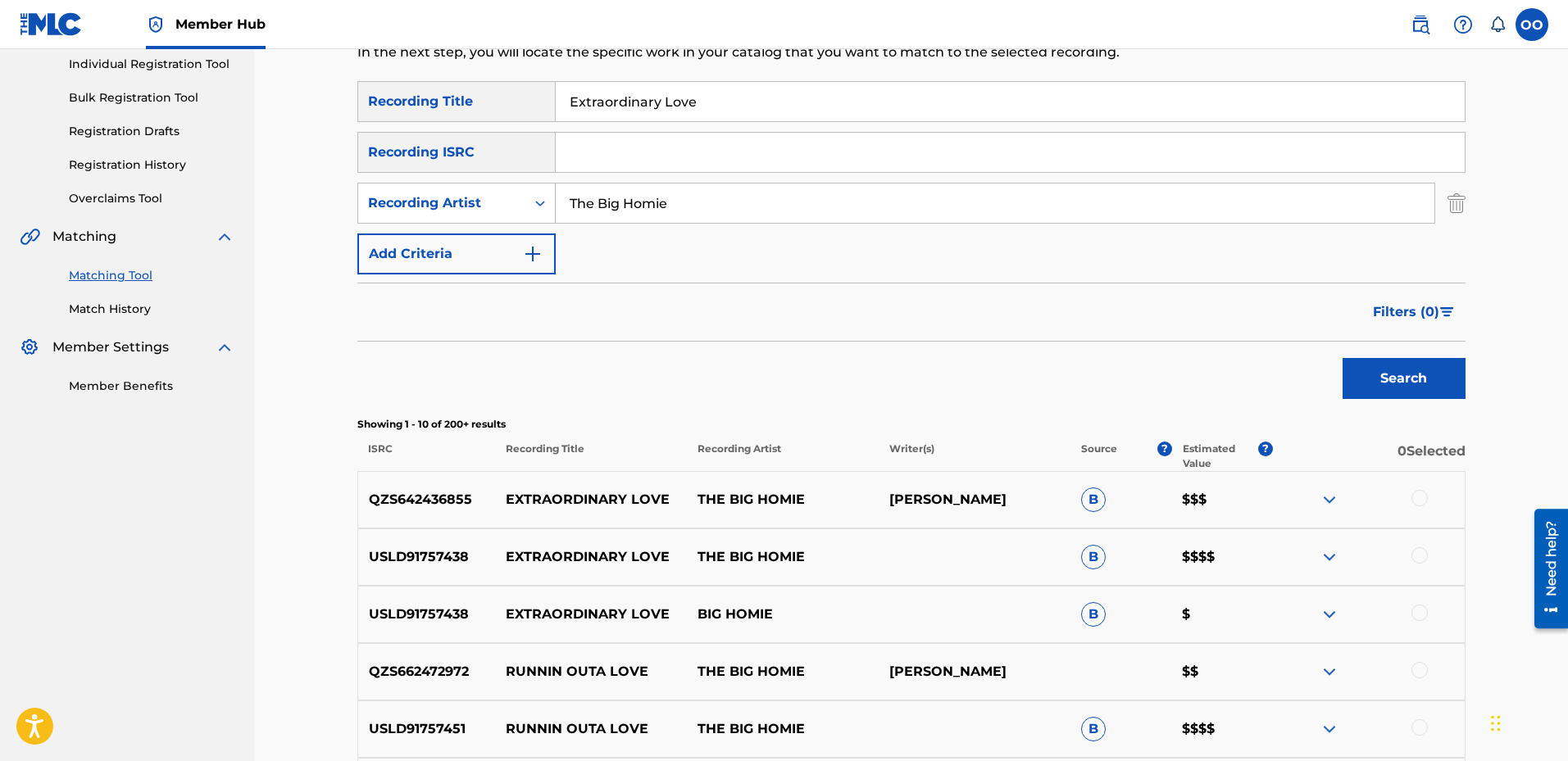
scroll to position [238, 0]
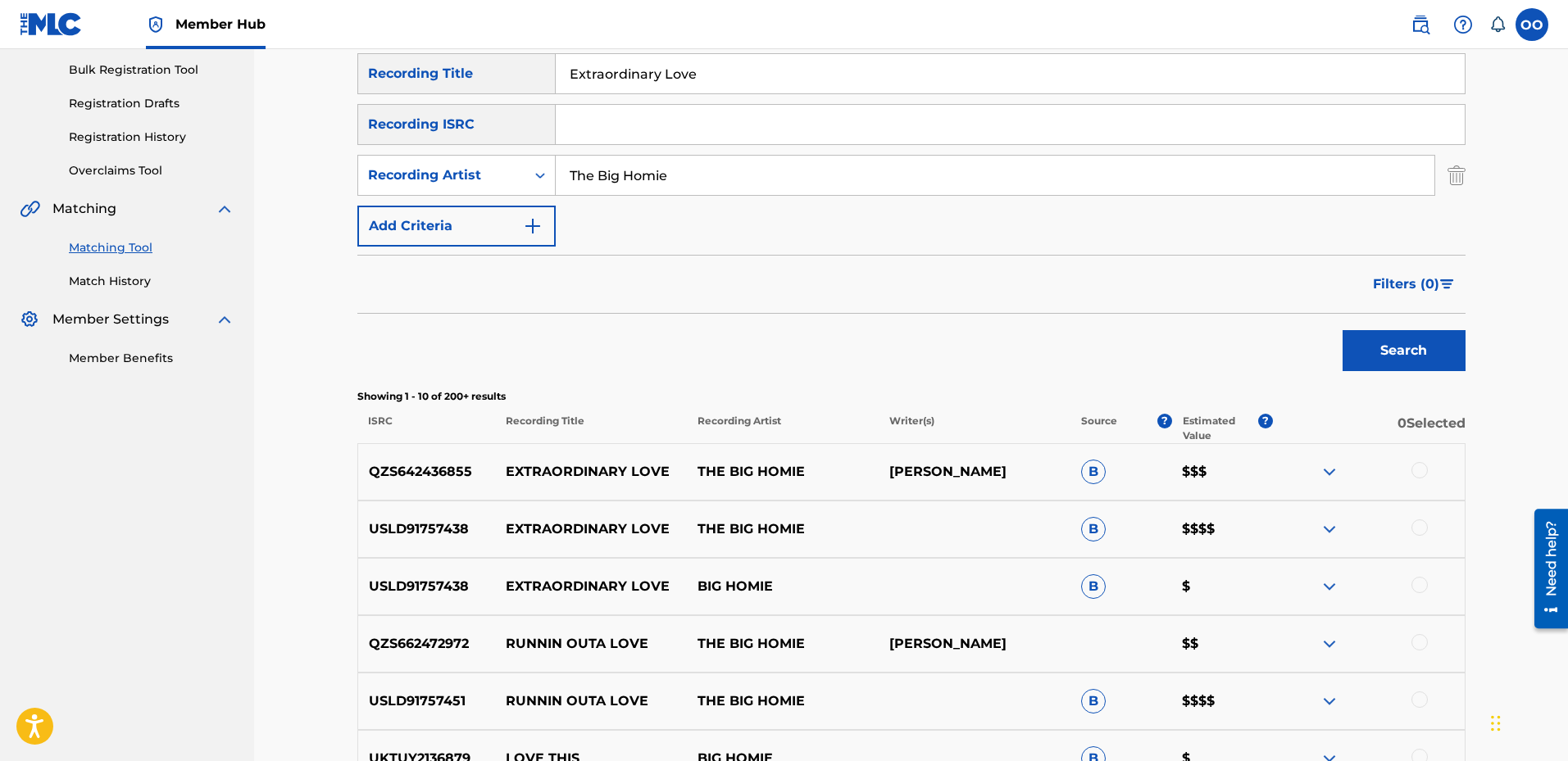
click at [1422, 530] on div at bounding box center [1420, 527] width 17 height 17
click at [1423, 476] on div at bounding box center [1420, 470] width 17 height 17
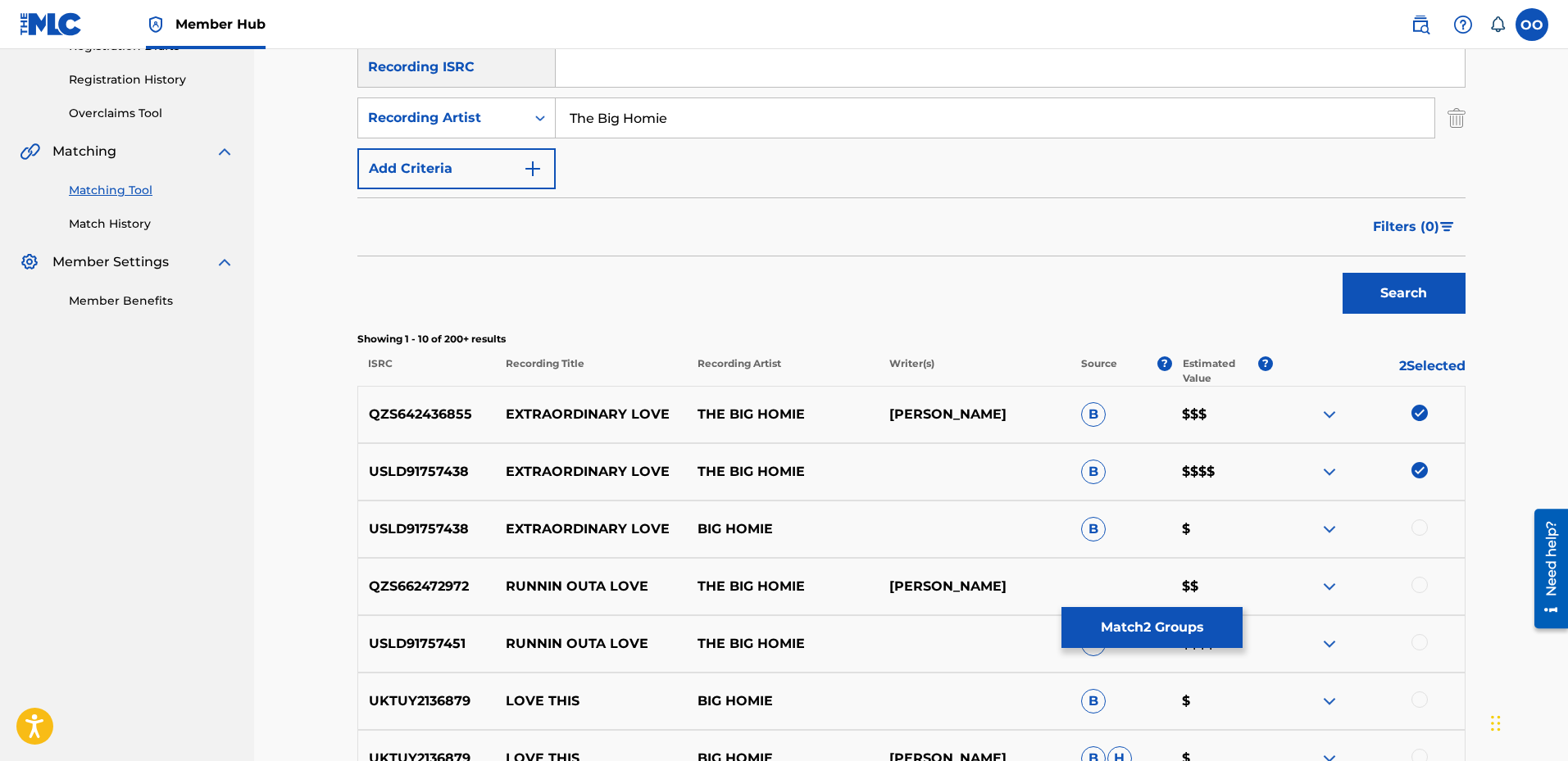
scroll to position [321, 0]
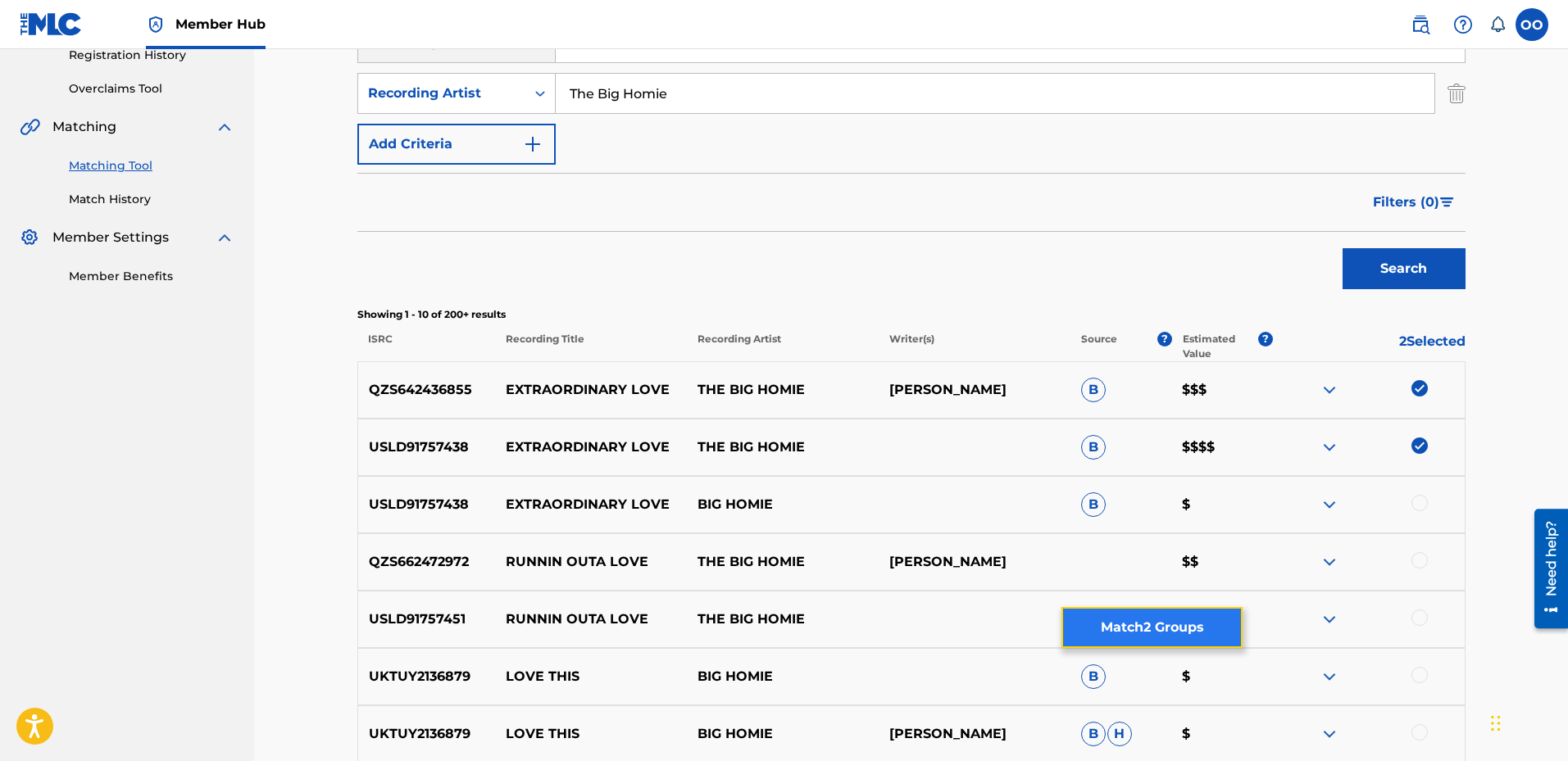
click at [1191, 638] on button "Match 2 Groups" at bounding box center [1152, 627] width 181 height 41
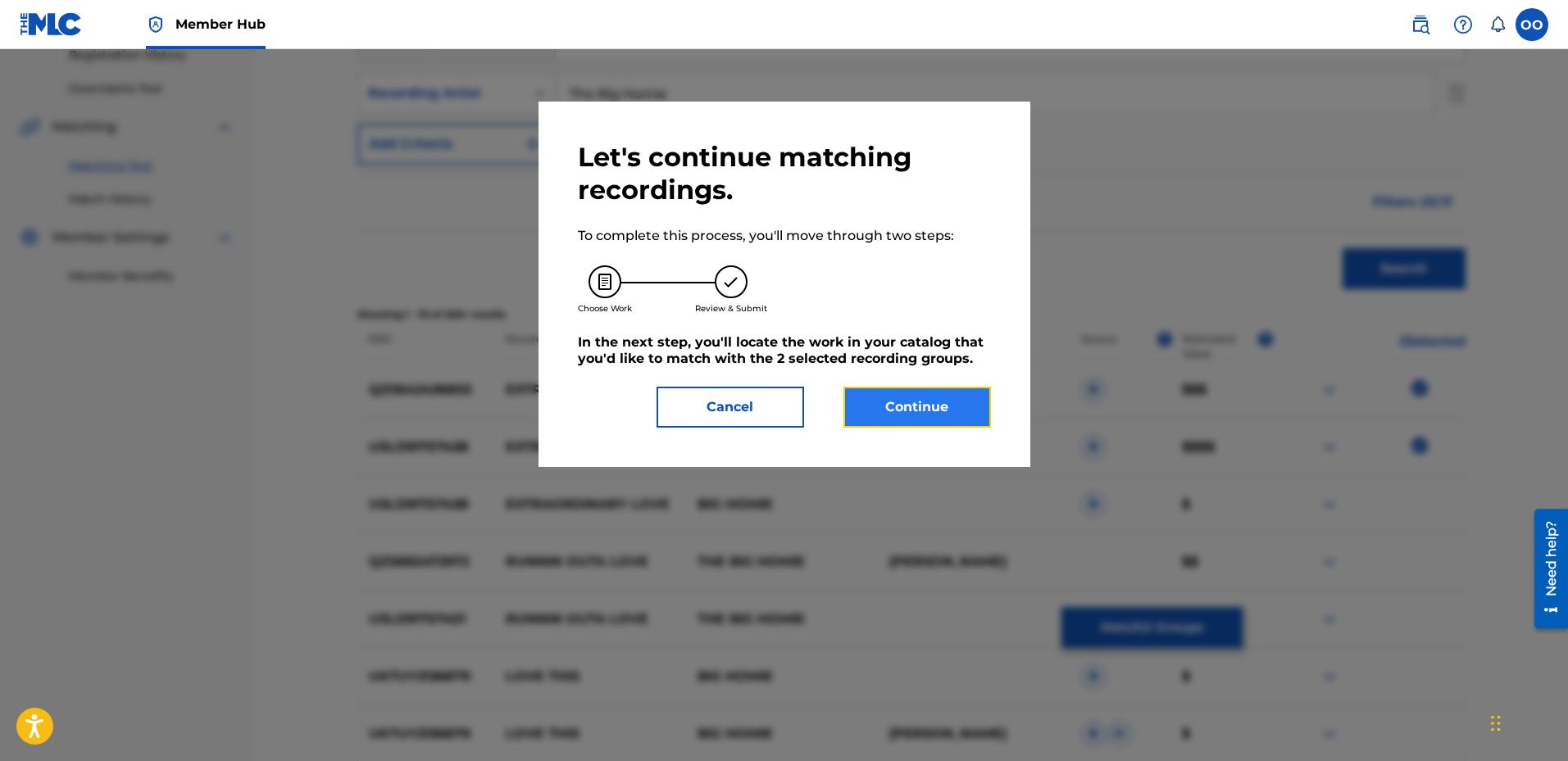
click at [937, 395] on button "Continue" at bounding box center [917, 407] width 147 height 41
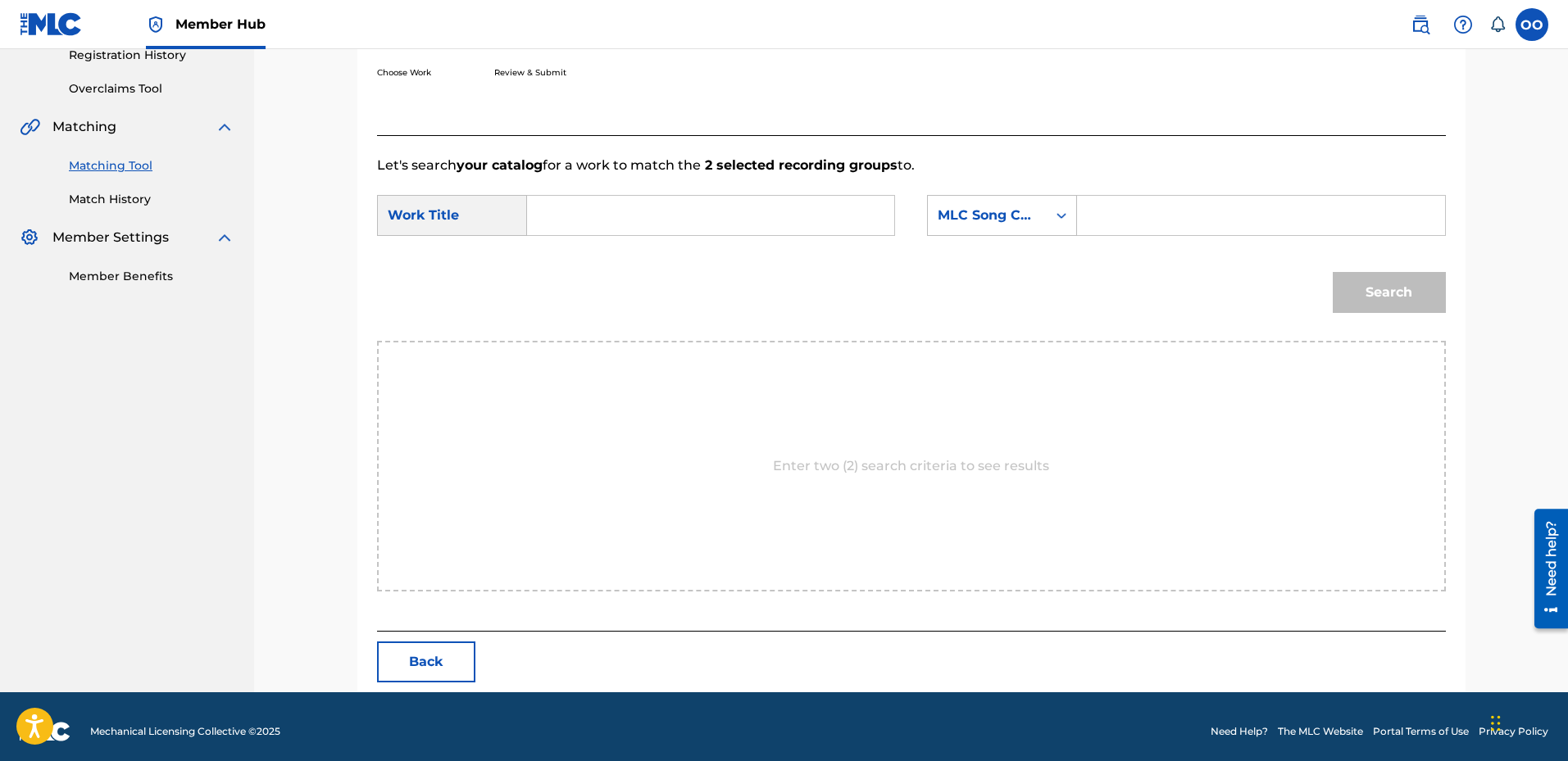
click at [658, 208] on input "Search Form" at bounding box center [710, 215] width 339 height 39
type input "Extraordinary Love"
click at [967, 218] on div "MLC Song Code" at bounding box center [987, 215] width 99 height 19
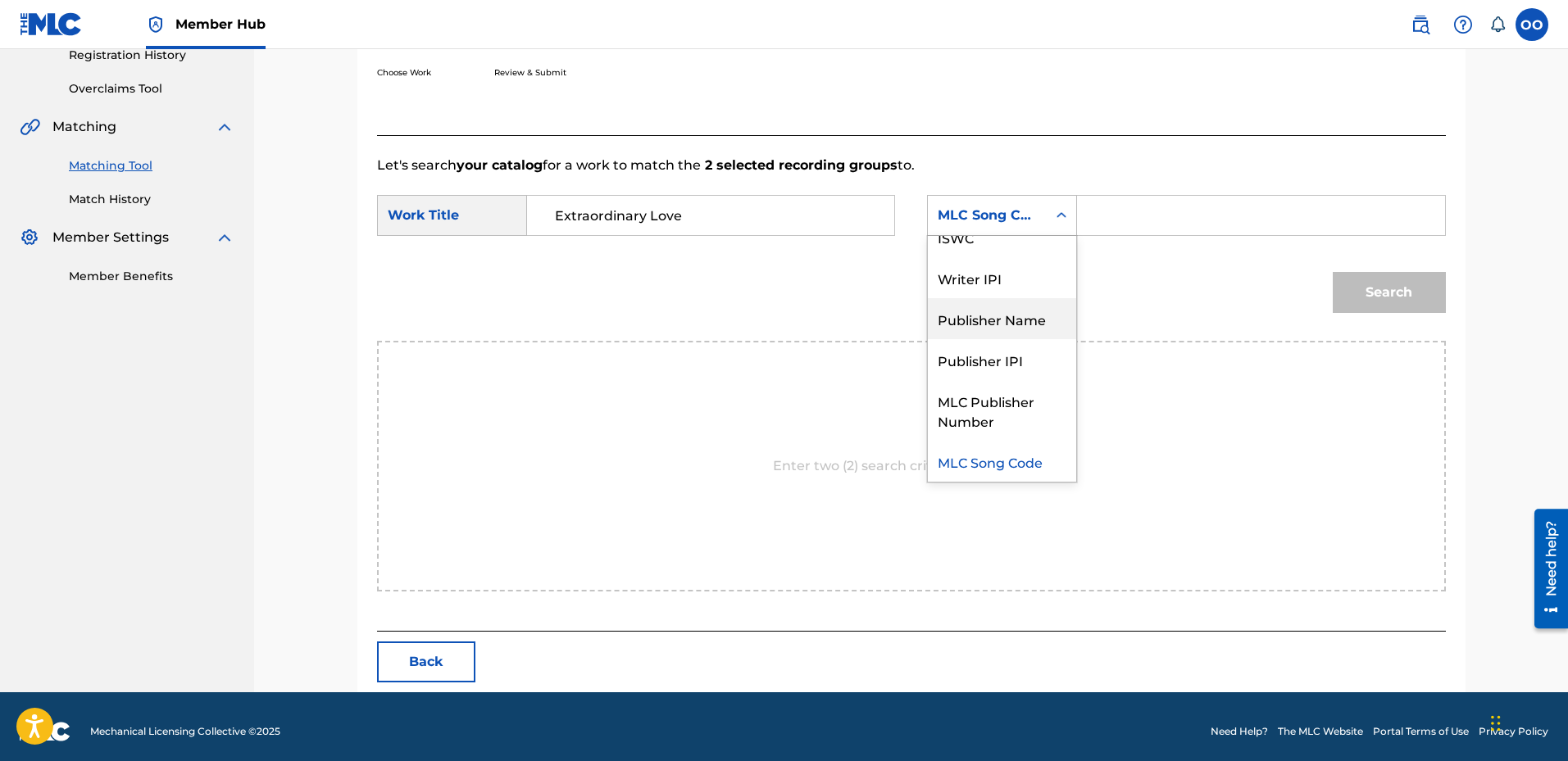
click at [963, 312] on div "Publisher Name" at bounding box center [1001, 319] width 148 height 41
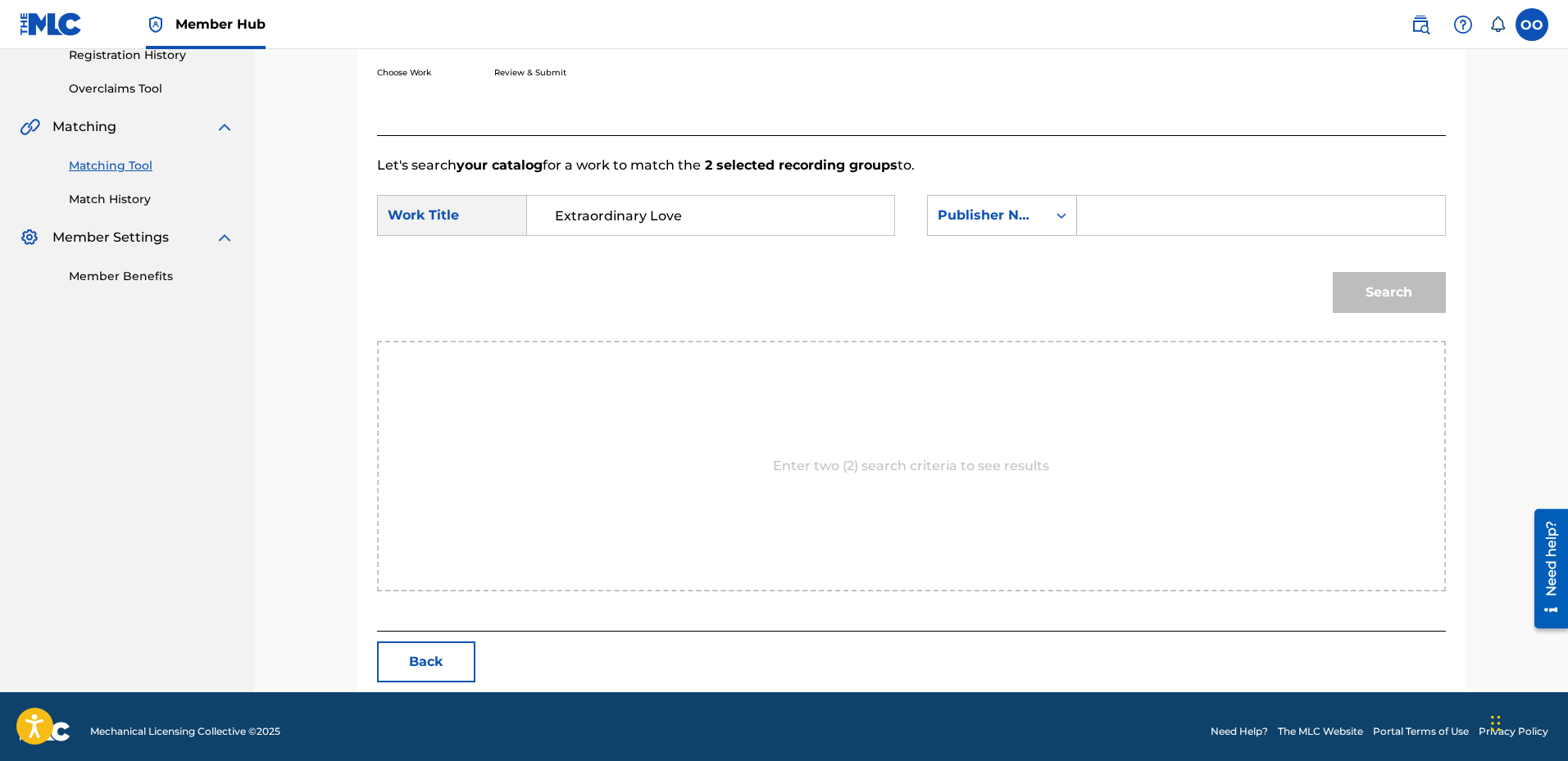
click at [1114, 227] on input "Search Form" at bounding box center [1261, 215] width 339 height 39
type input "fron"
click at [1333, 272] on button "Search" at bounding box center [1389, 292] width 113 height 41
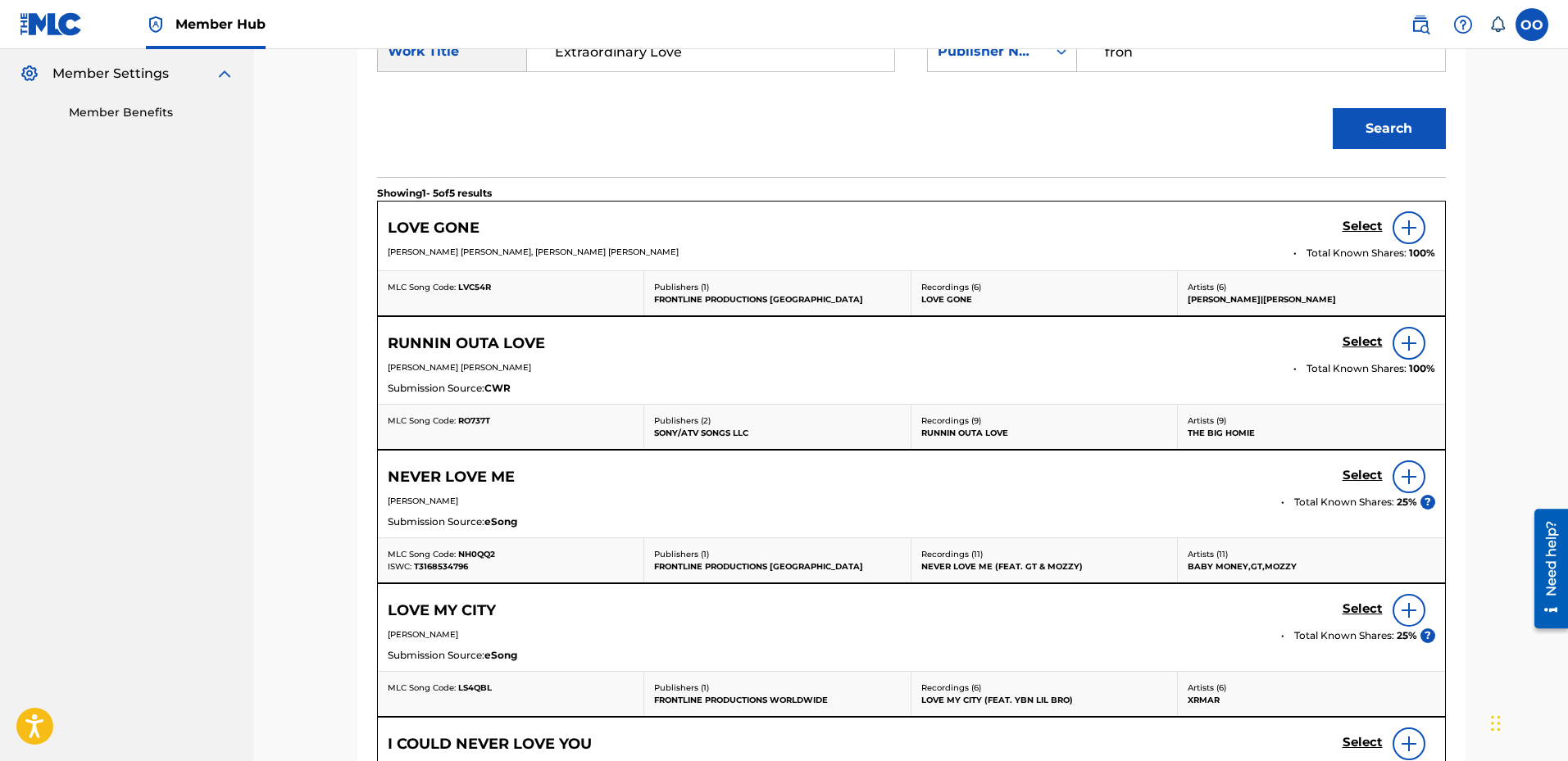
scroll to position [157, 0]
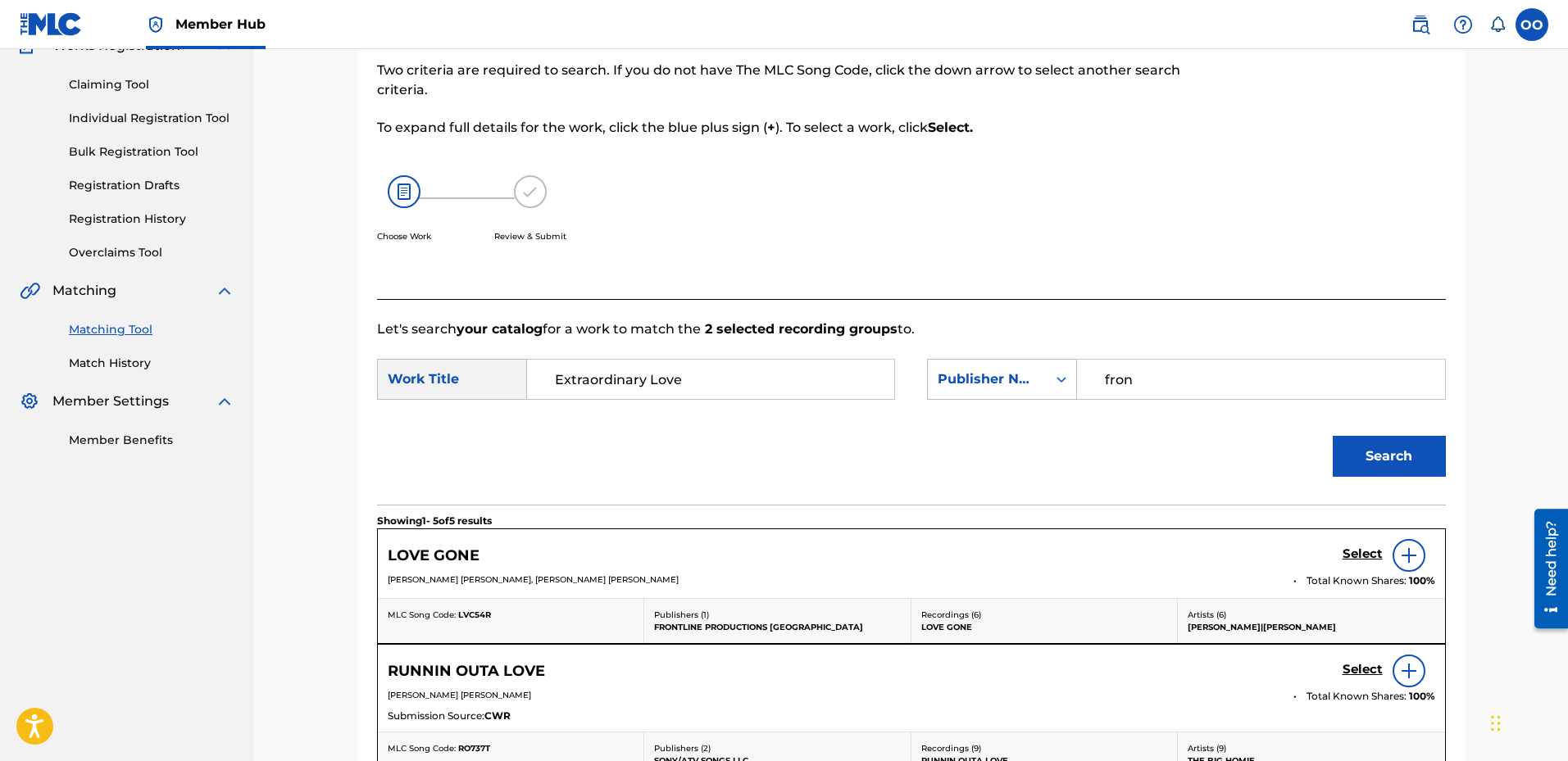
click at [749, 371] on input "Extraordinary Love" at bounding box center [710, 379] width 339 height 39
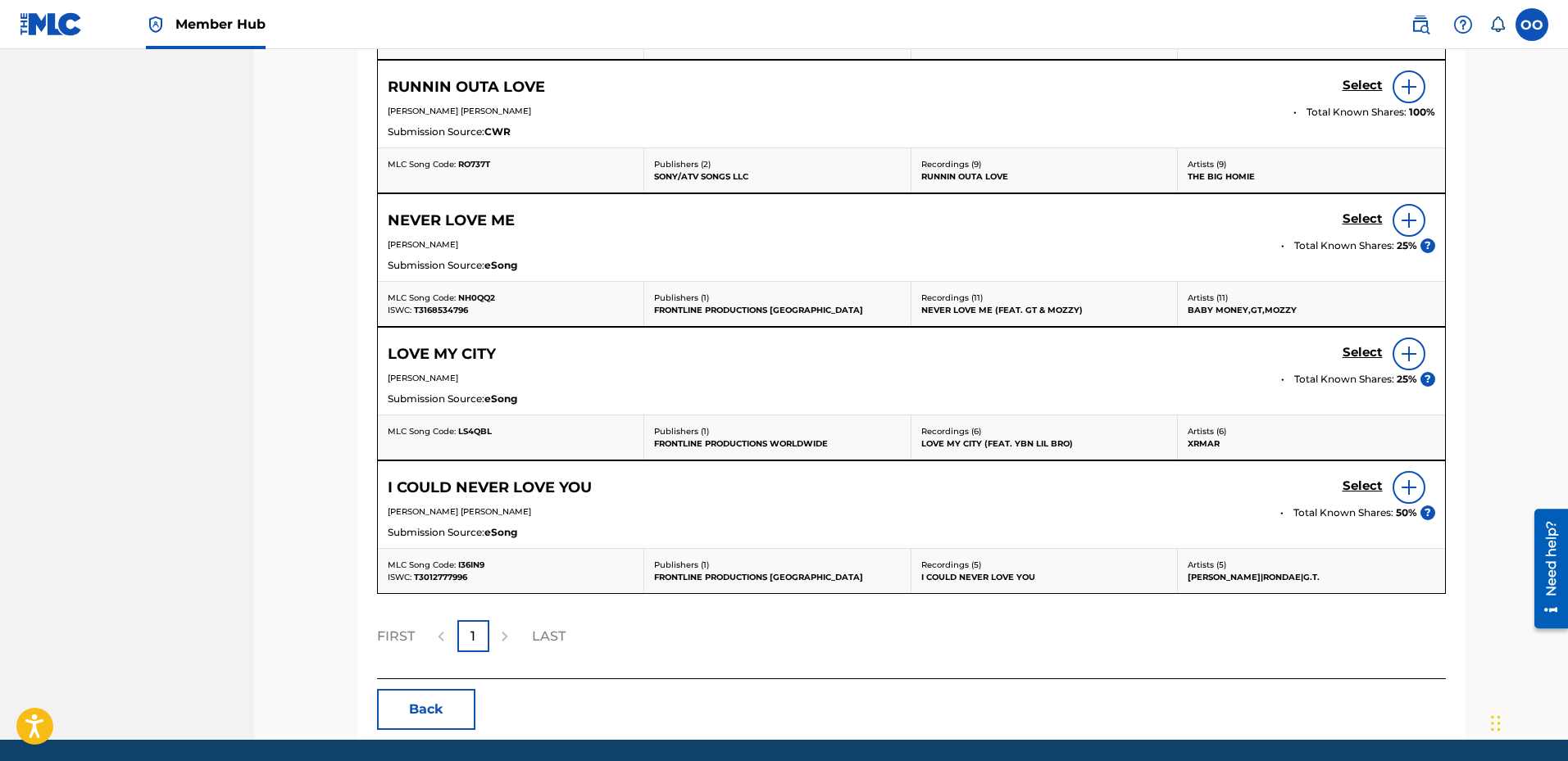
scroll to position [799, 0]
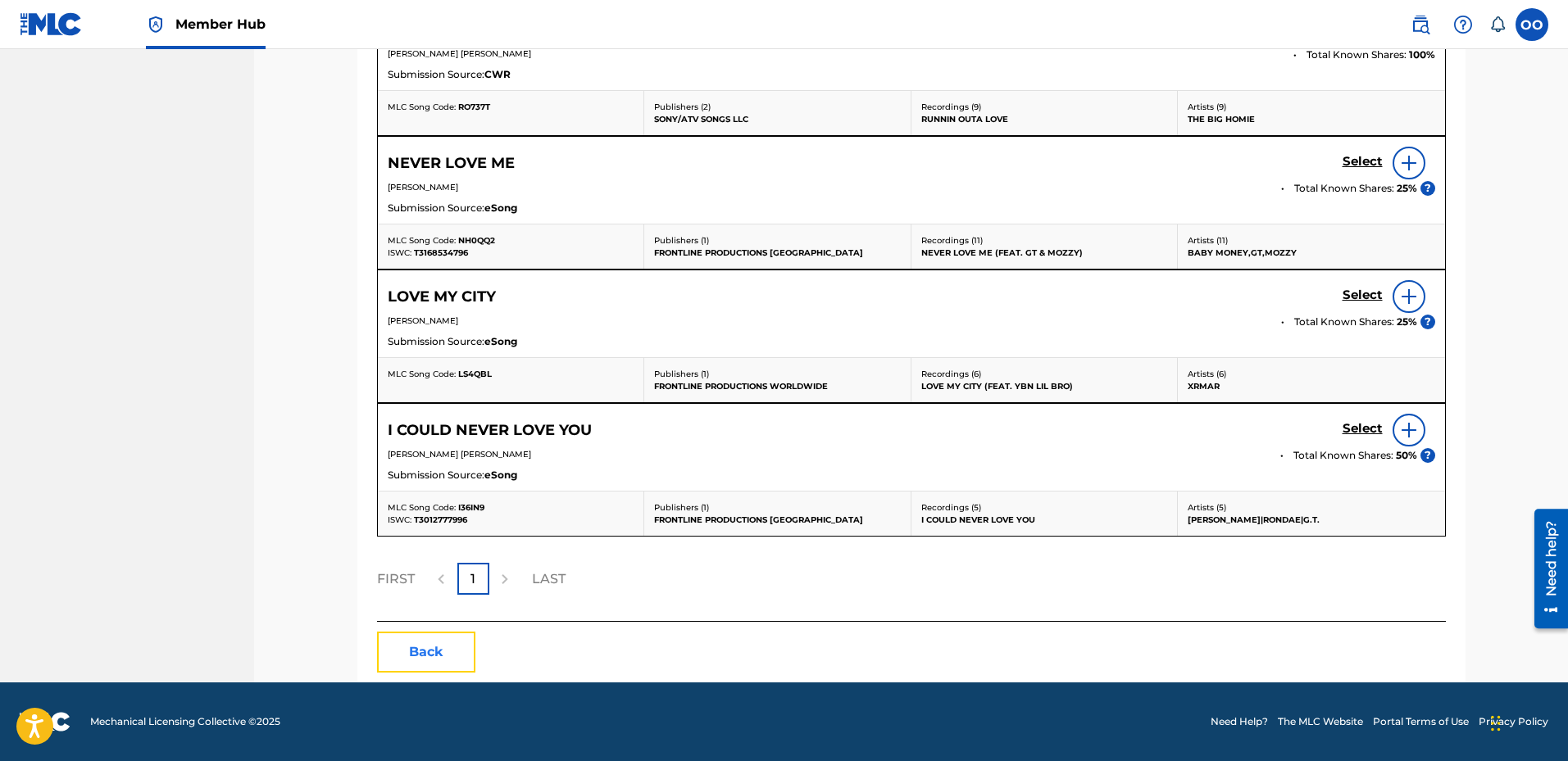
click at [442, 649] on button "Back" at bounding box center [426, 652] width 98 height 41
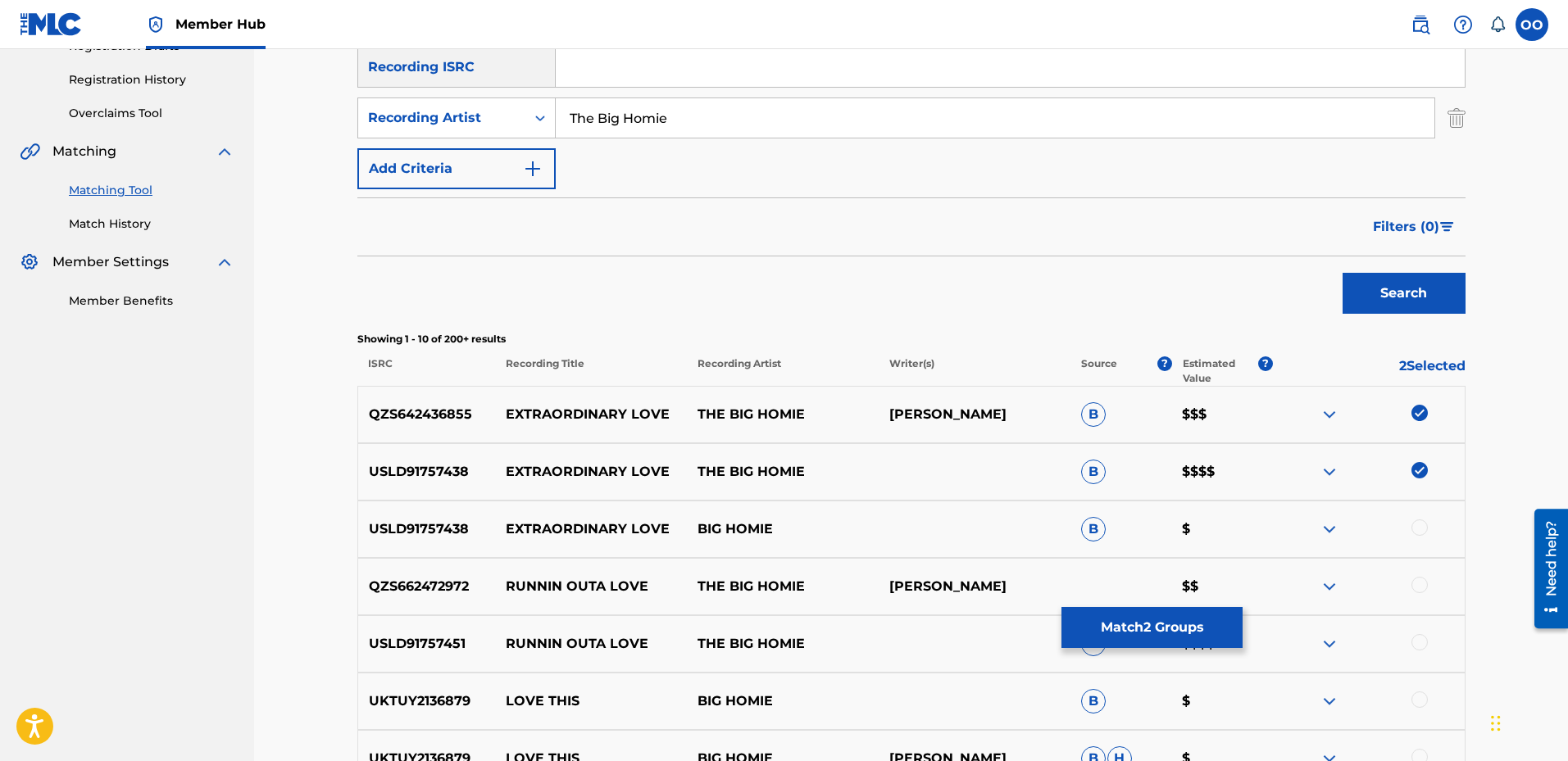
scroll to position [286, 0]
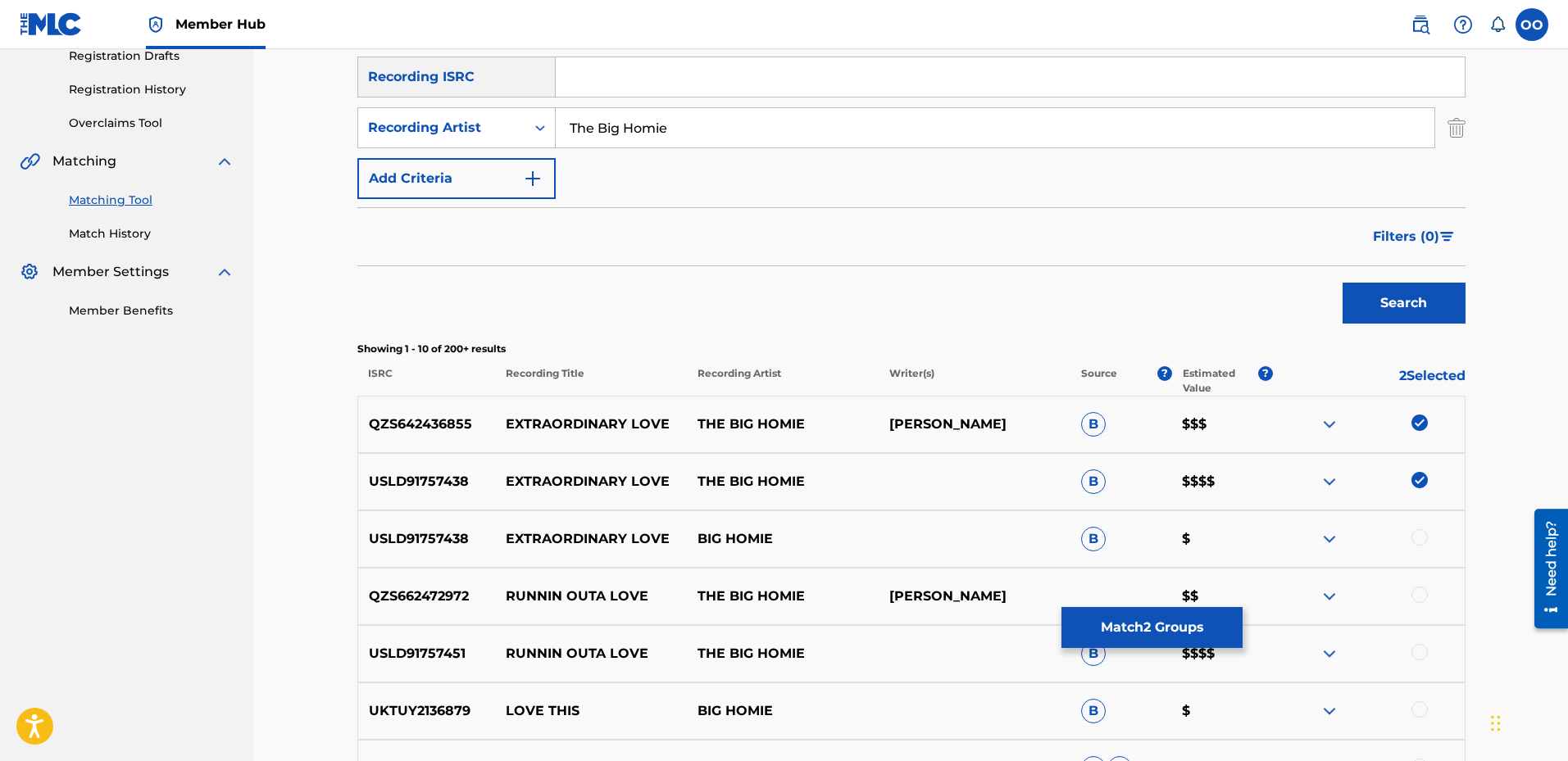
click at [1420, 483] on img at bounding box center [1420, 480] width 17 height 17
click at [1420, 424] on img at bounding box center [1420, 423] width 17 height 17
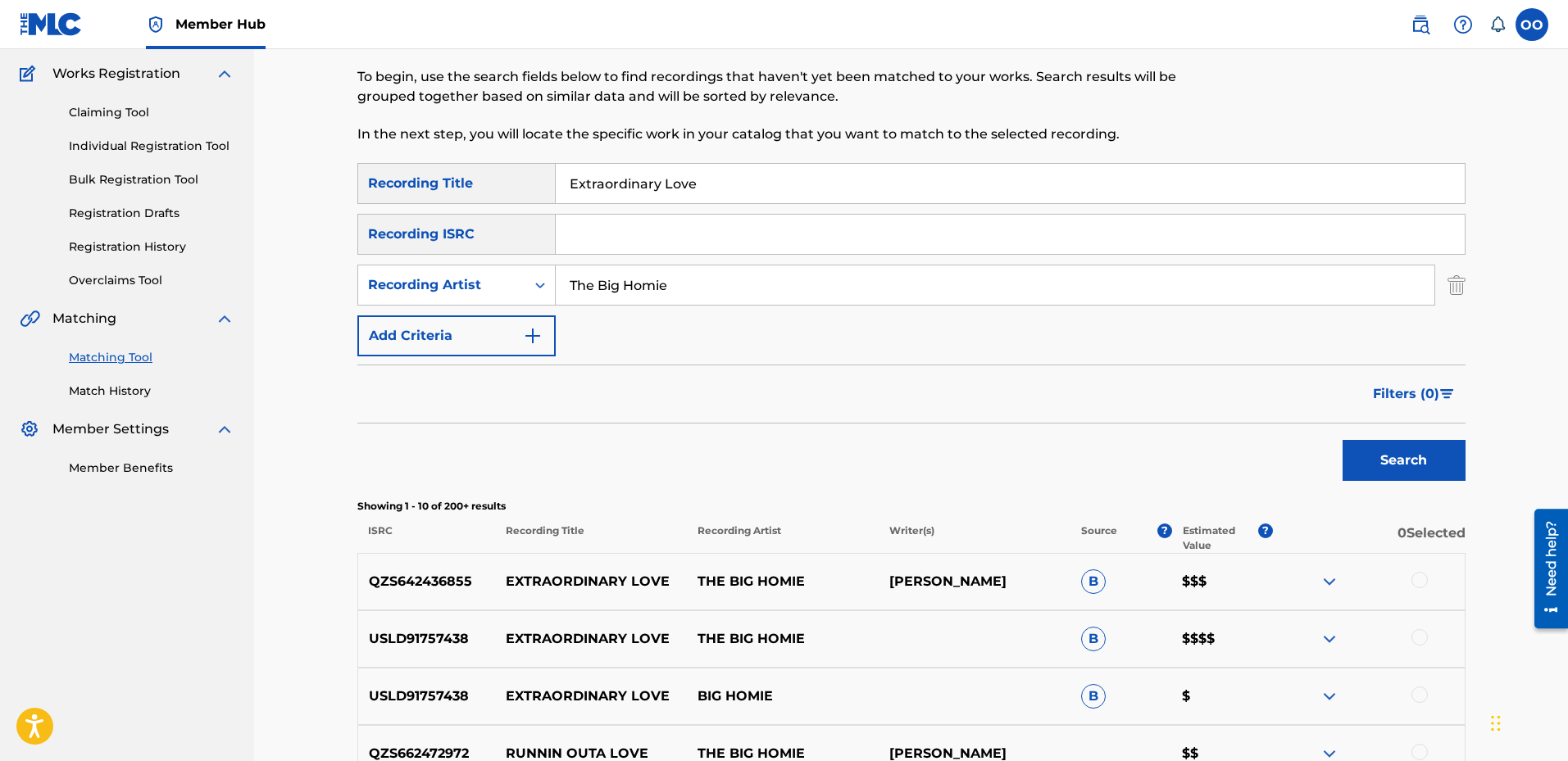
scroll to position [122, 0]
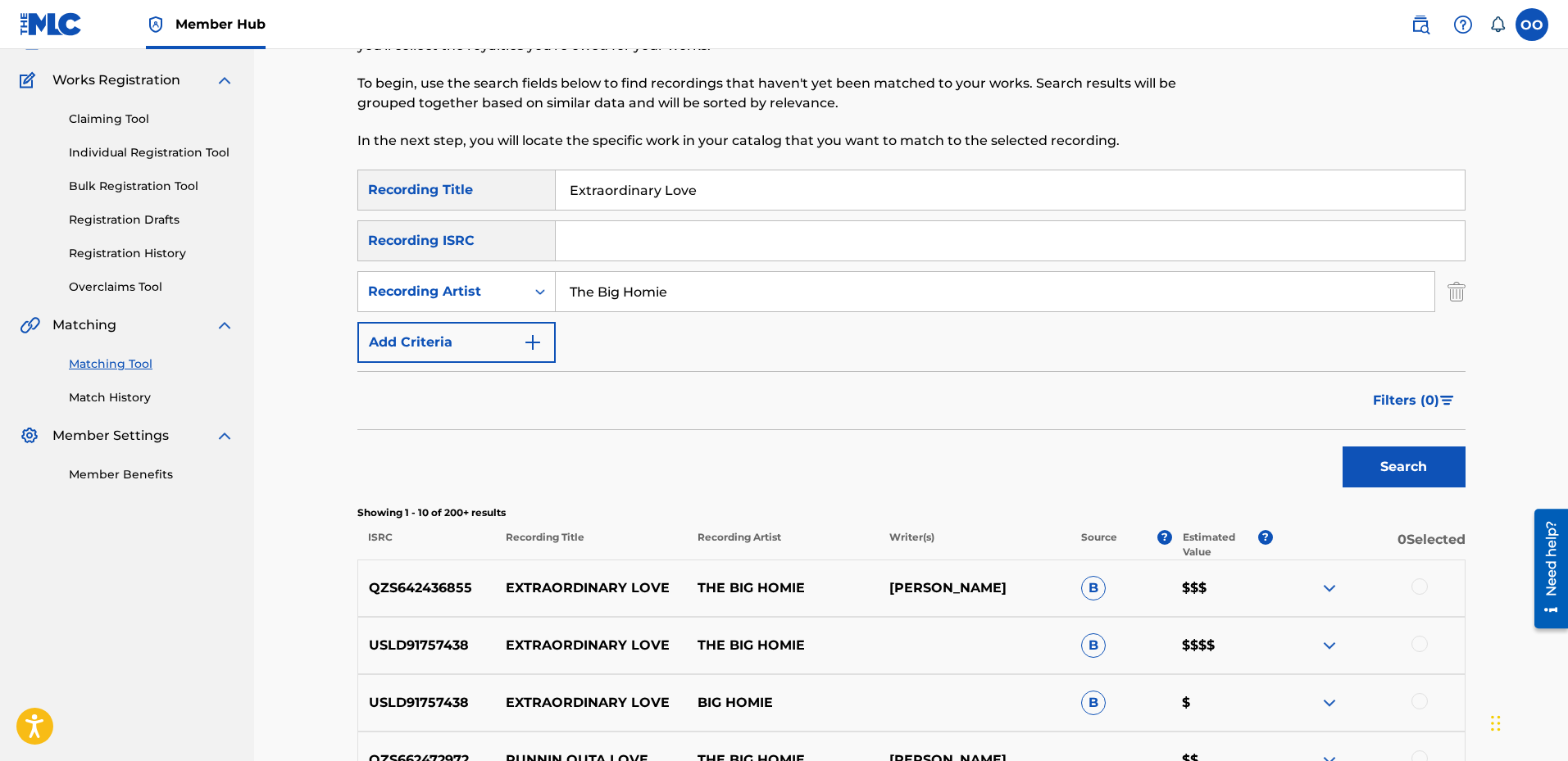
click at [784, 199] on input "Extraordinary Love" at bounding box center [1011, 190] width 909 height 39
type input "Free Cino"
click at [1378, 477] on button "Search" at bounding box center [1404, 467] width 123 height 41
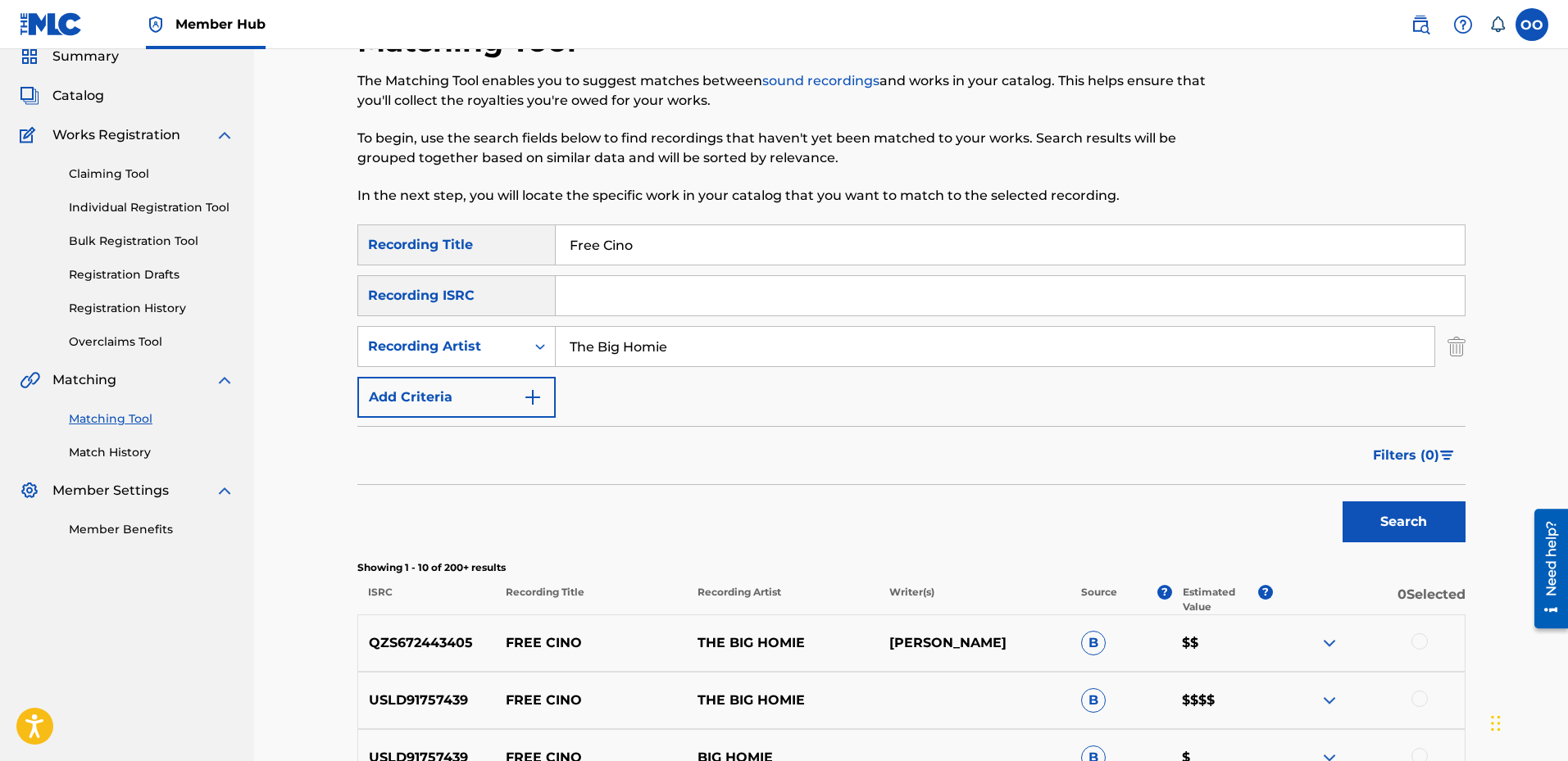
scroll to position [40, 0]
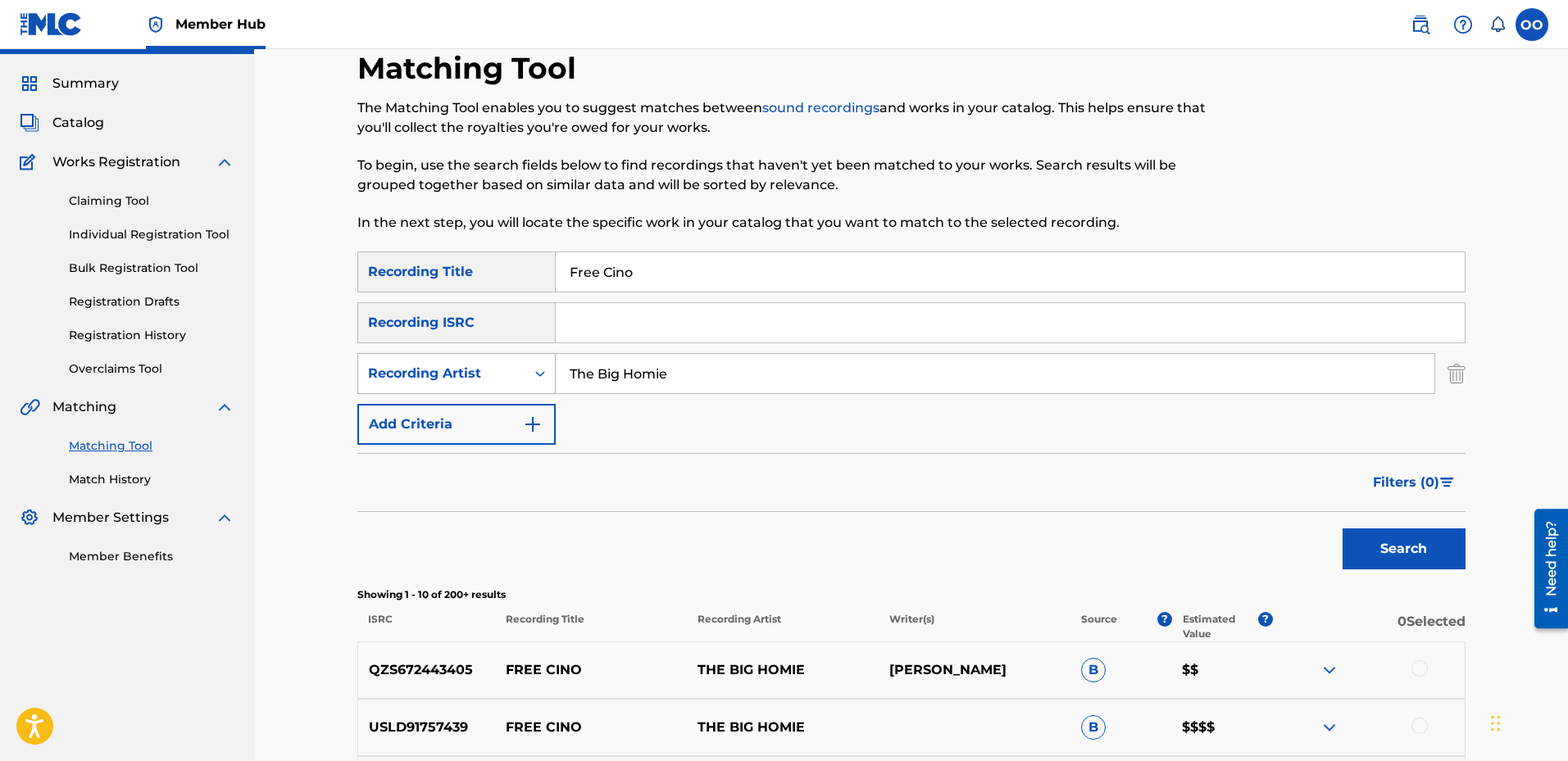
drag, startPoint x: 745, startPoint y: 384, endPoint x: 521, endPoint y: 383, distance: 224.0
click at [521, 383] on div "SearchWithCriteria5eeb0af6-937f-4a50-b2e4-0562e7867267 Recording Artist The Big…" at bounding box center [911, 373] width 1108 height 41
drag, startPoint x: 753, startPoint y: 278, endPoint x: 449, endPoint y: 278, distance: 304.0
click at [449, 278] on div "SearchWithCriteriaa7e86940-b3b3-4d7b-b0d9-4185ac140a77 Recording Title Free Cino" at bounding box center [911, 271] width 1108 height 41
type input "SIGNS"
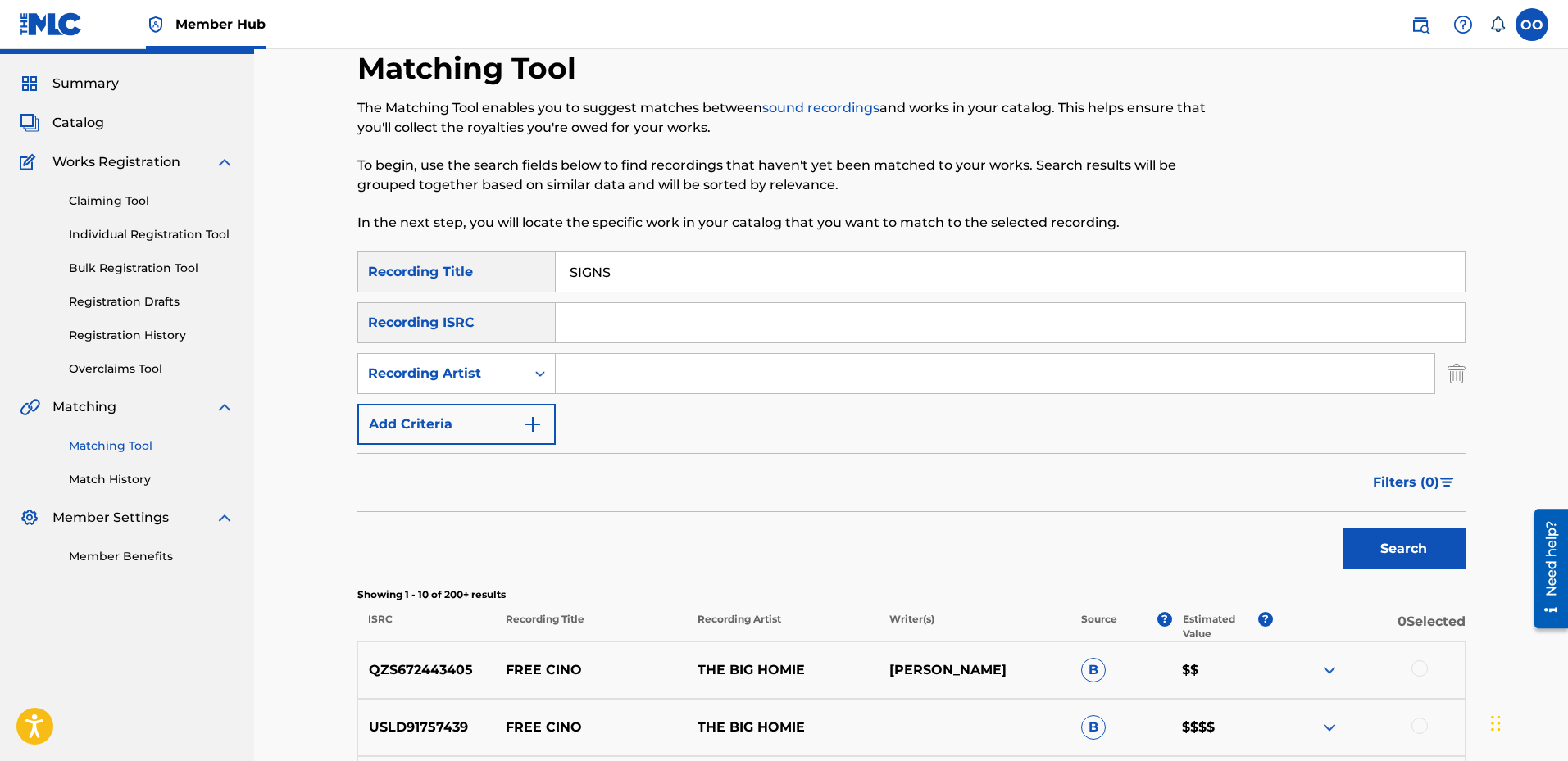
click at [573, 379] on input "Search Form" at bounding box center [995, 373] width 879 height 39
type input "The Big Homie"
click at [1413, 558] on button "Search" at bounding box center [1404, 549] width 123 height 41
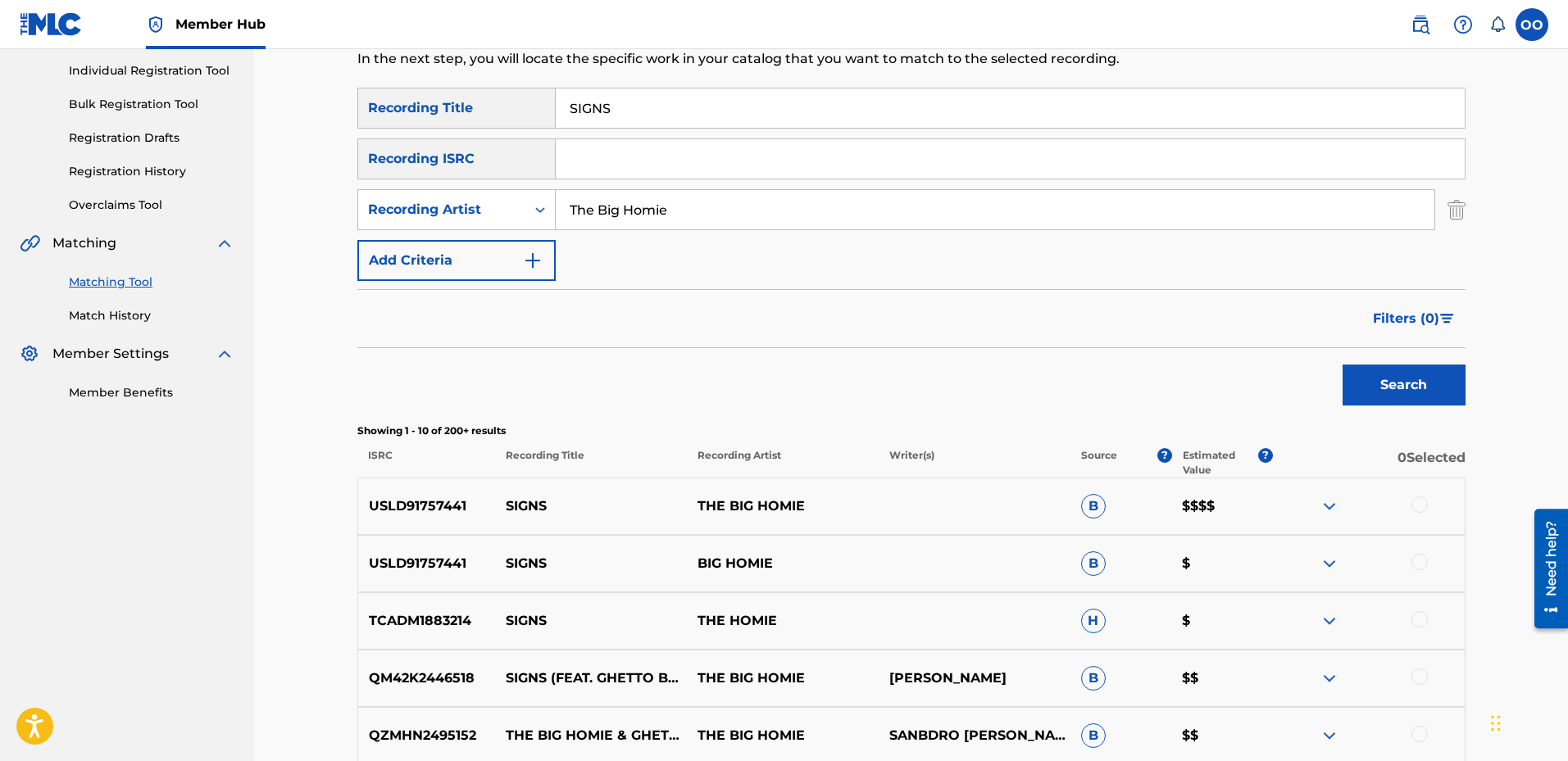
click at [1423, 508] on div at bounding box center [1420, 504] width 17 height 17
click at [1418, 565] on div at bounding box center [1420, 562] width 17 height 17
click at [1422, 621] on div at bounding box center [1420, 619] width 17 height 17
click at [1211, 619] on button "Match 3 Groups" at bounding box center [1152, 627] width 181 height 41
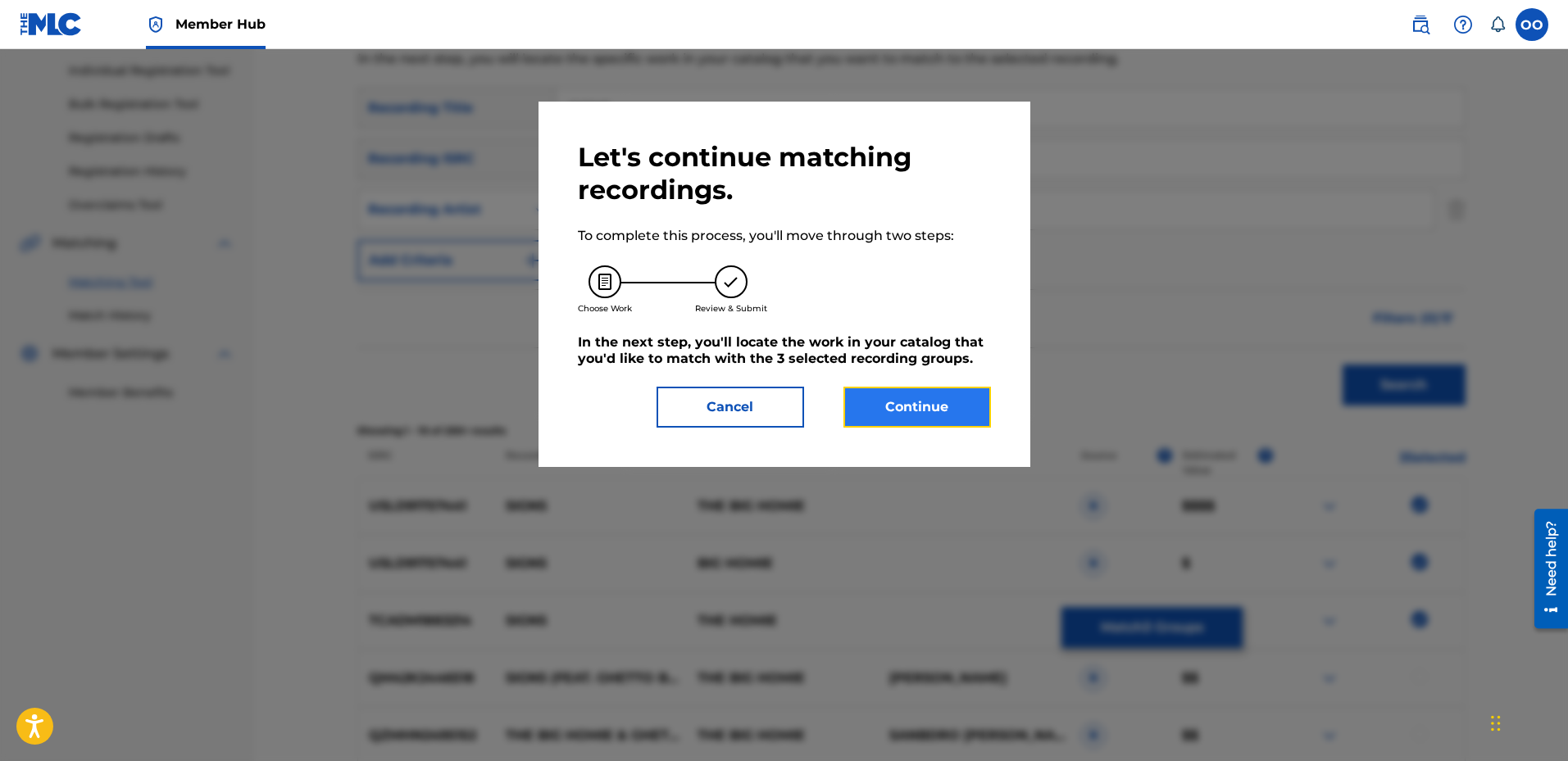
click at [953, 405] on button "Continue" at bounding box center [917, 407] width 147 height 41
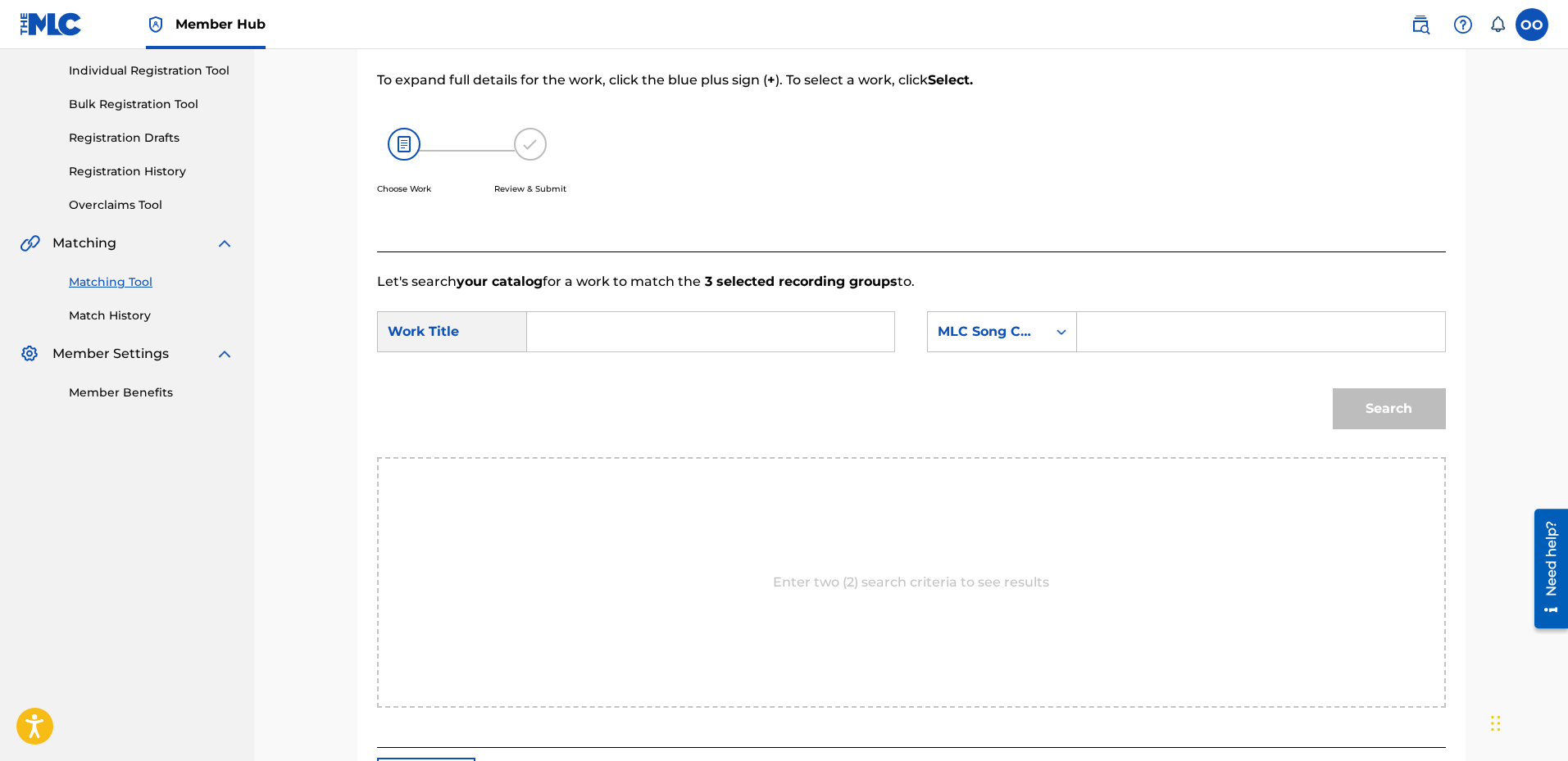
click at [691, 327] on input "Search Form" at bounding box center [710, 332] width 339 height 39
type input "SIGNS"
click at [974, 352] on div "SearchWithCriteria679cdce2-2c86-4c15-a162-6e366161af08 Work Title SIGNS SearchW…" at bounding box center [911, 337] width 1069 height 51
click at [991, 342] on div "MLC Song Code" at bounding box center [987, 332] width 119 height 32
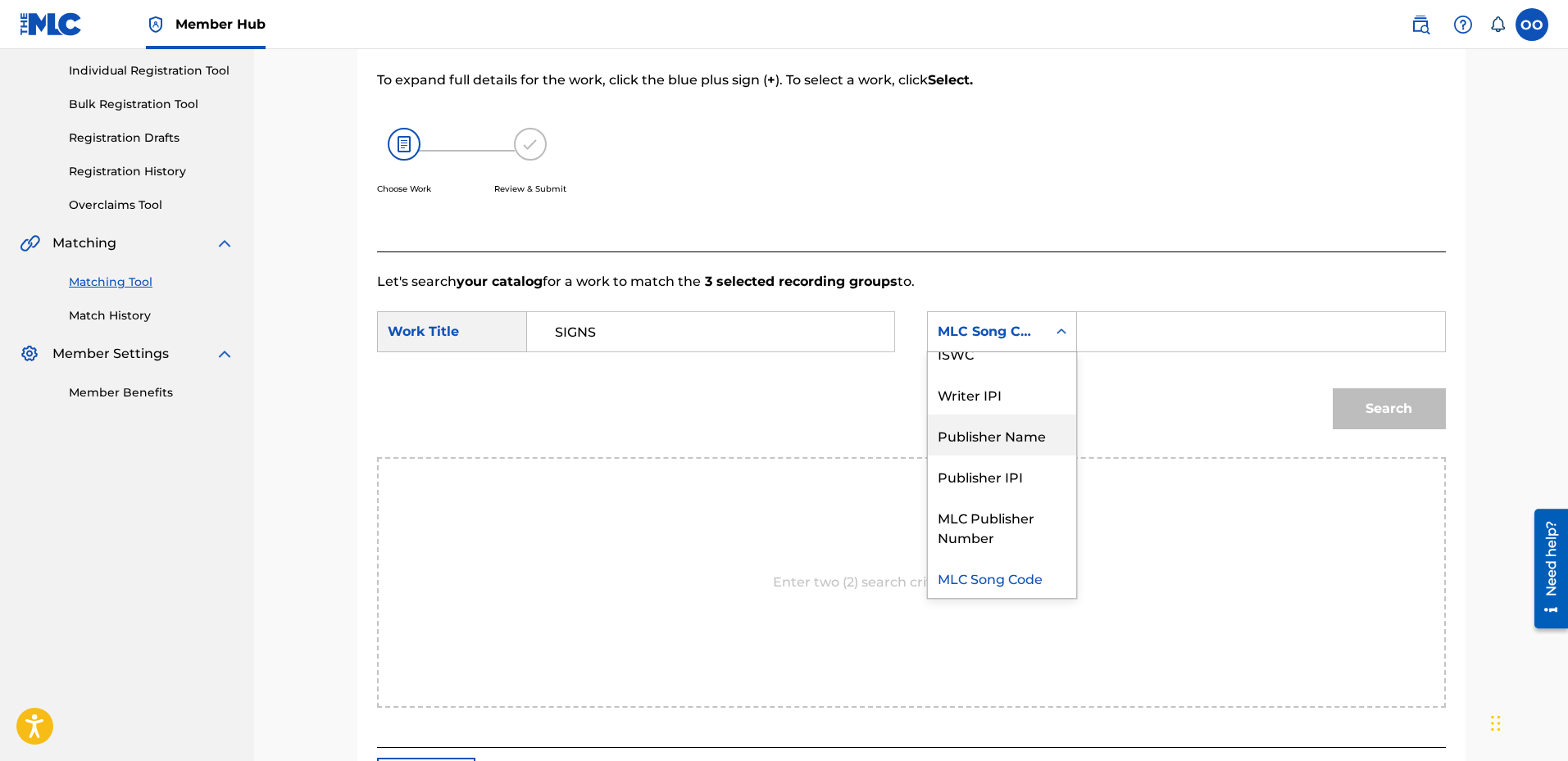
drag, startPoint x: 998, startPoint y: 438, endPoint x: 1075, endPoint y: 357, distance: 111.8
click at [1000, 438] on div "Publisher Name" at bounding box center [1001, 435] width 148 height 41
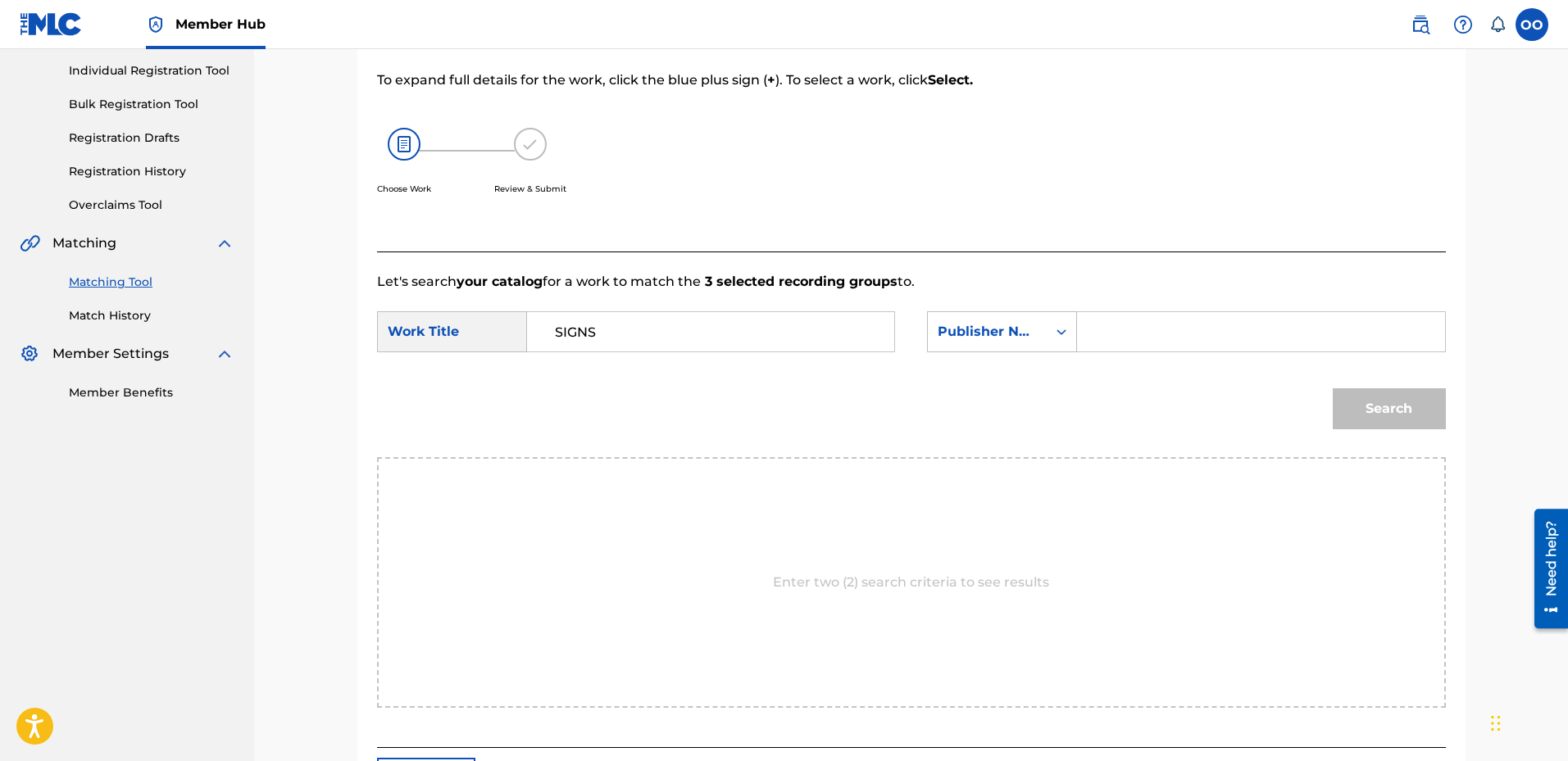
click at [1096, 334] on input "Search Form" at bounding box center [1261, 332] width 339 height 39
type input "fron"
click at [1333, 389] on button "Search" at bounding box center [1389, 409] width 113 height 41
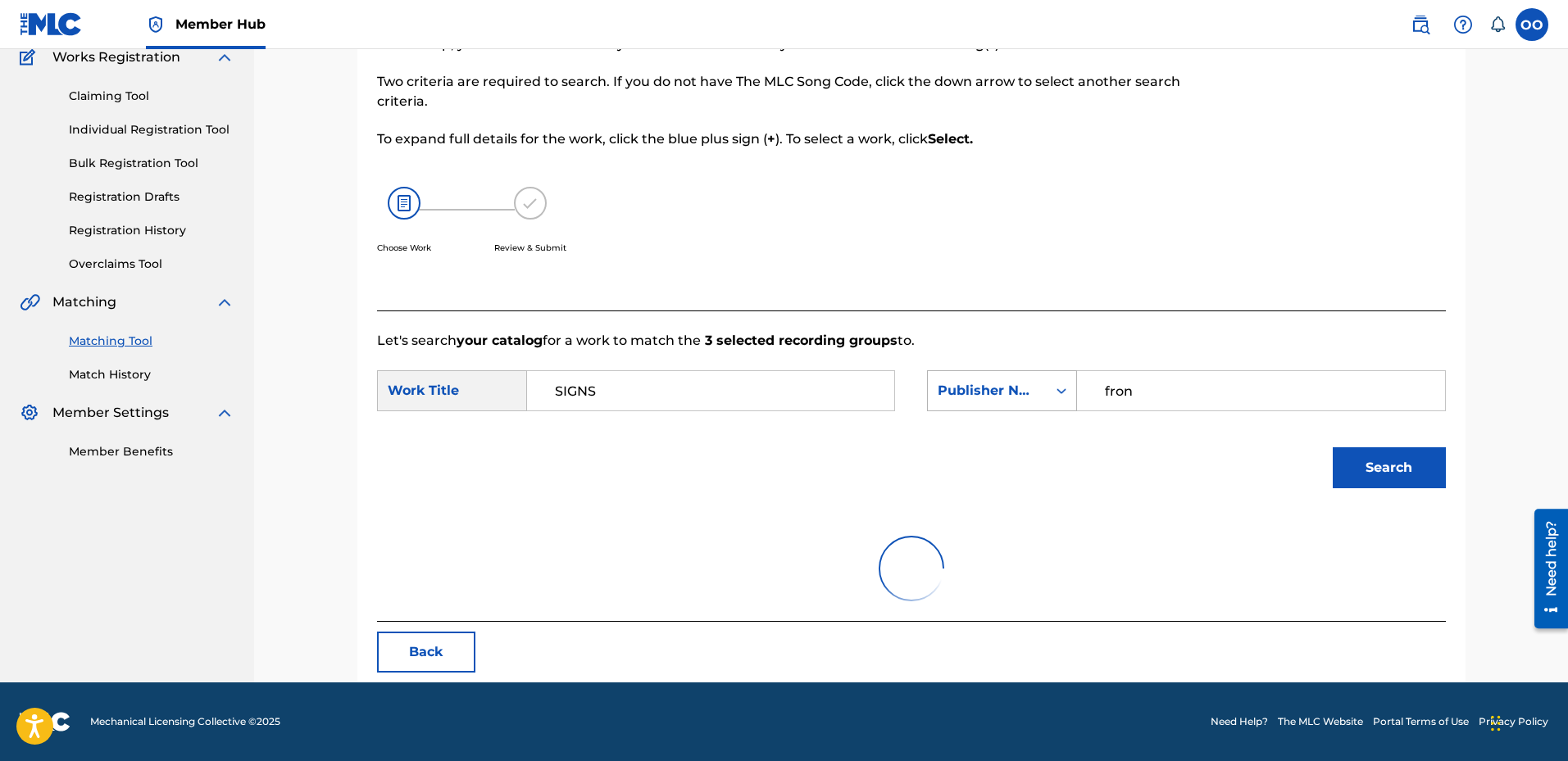
scroll to position [74, 0]
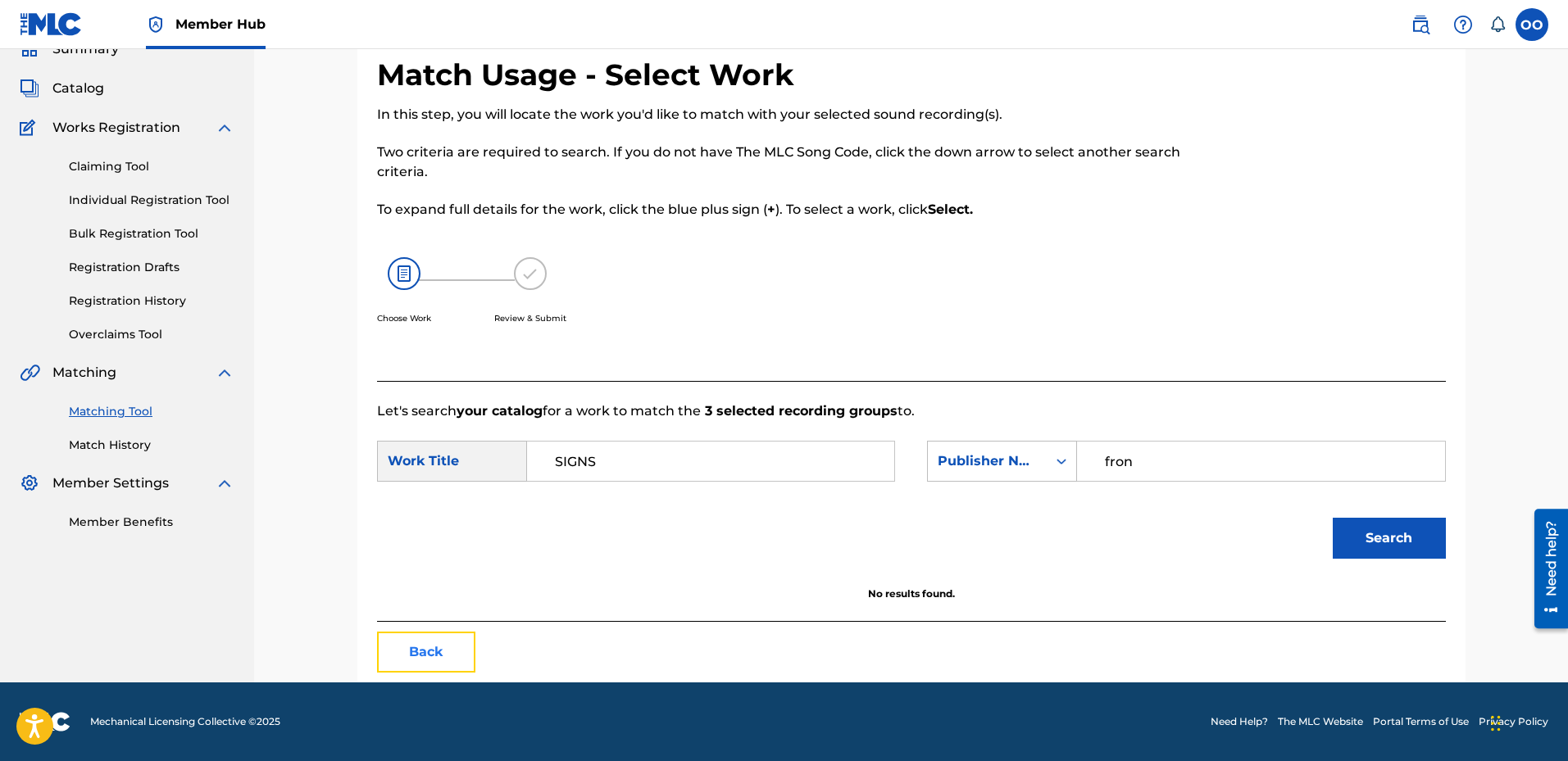
click at [433, 652] on button "Back" at bounding box center [426, 652] width 98 height 41
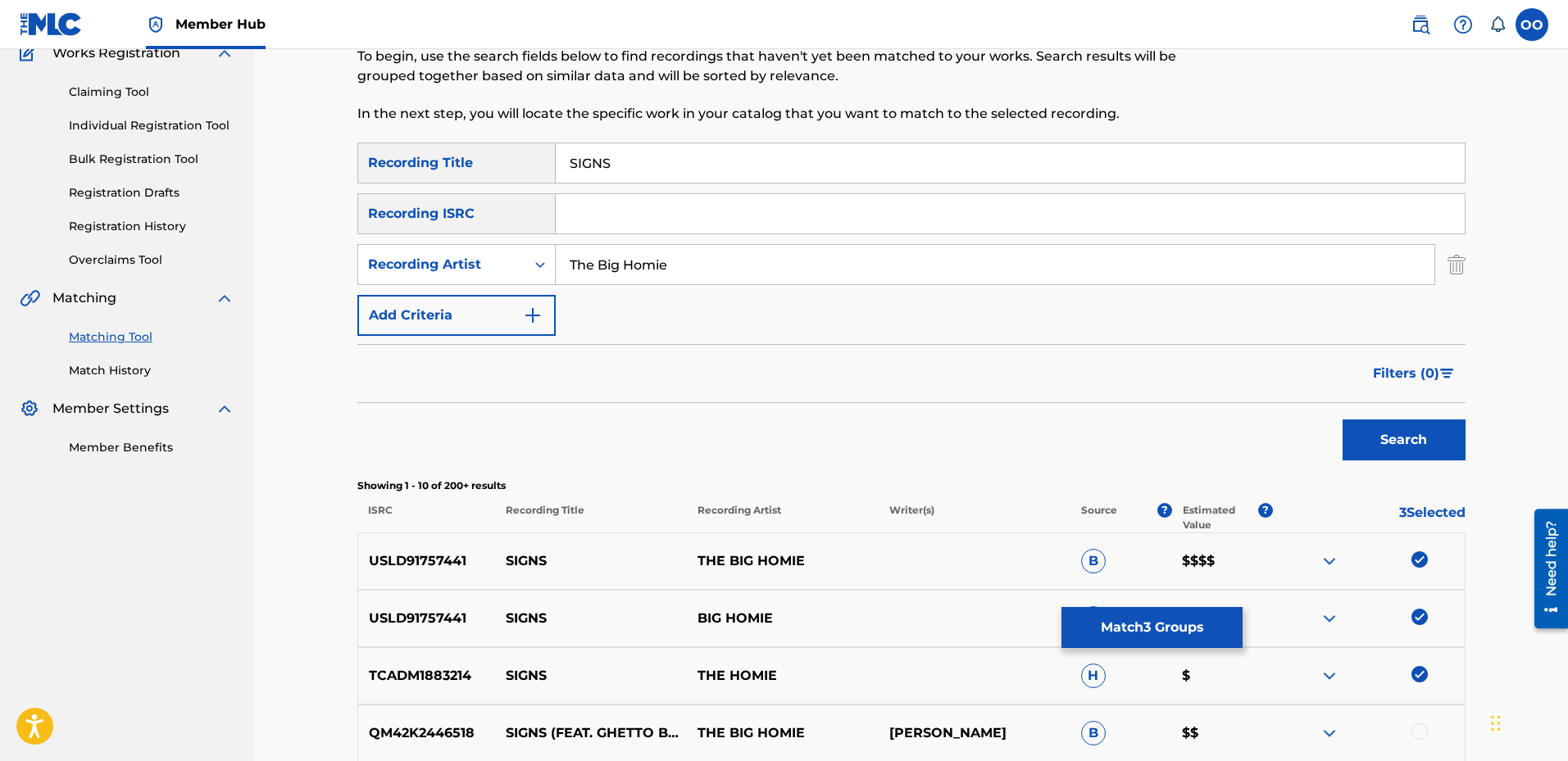
scroll to position [238, 0]
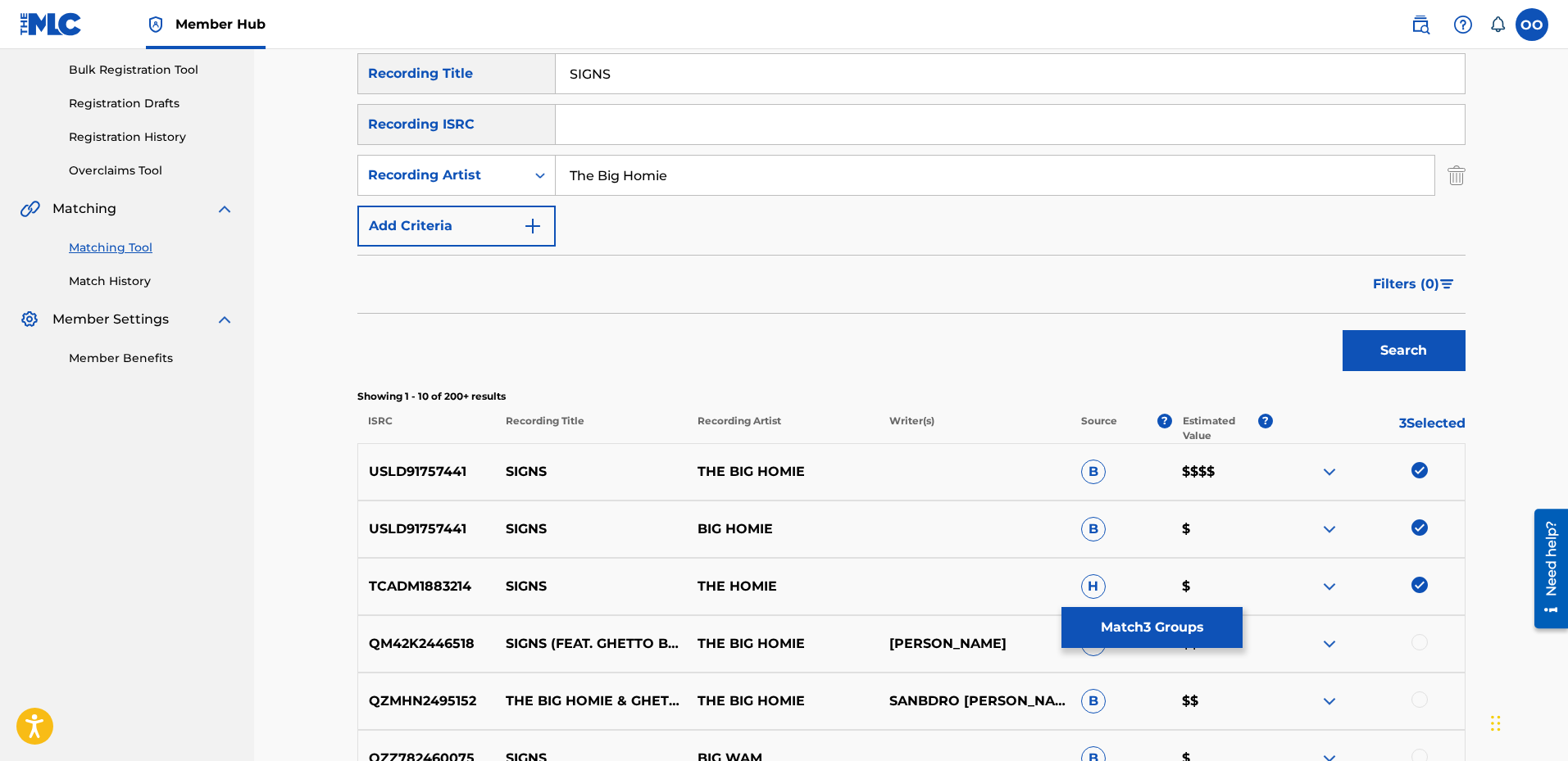
click at [1415, 584] on img at bounding box center [1420, 585] width 17 height 17
click at [1423, 528] on img at bounding box center [1420, 527] width 17 height 17
click at [1419, 471] on img at bounding box center [1420, 470] width 17 height 17
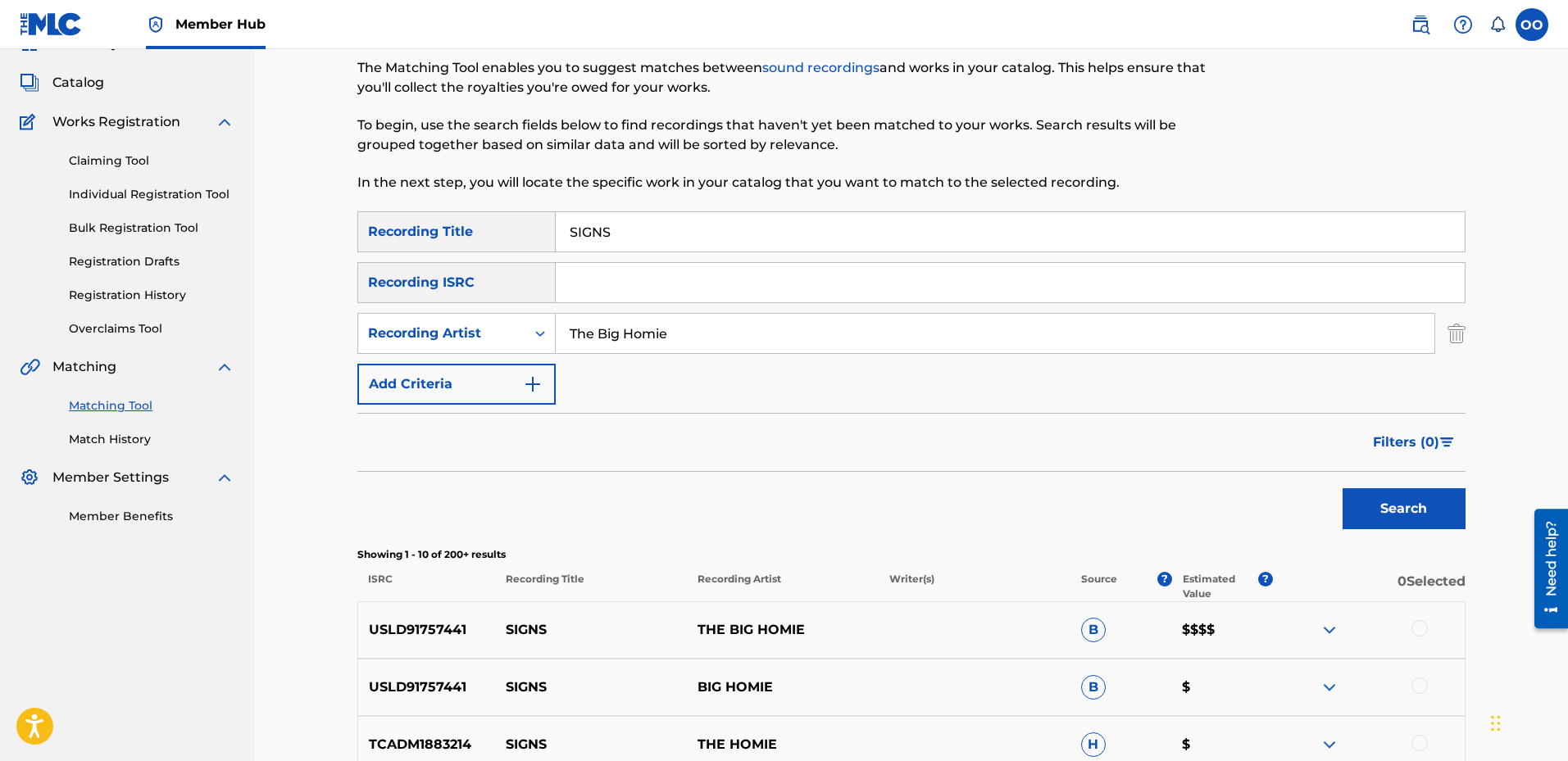
scroll to position [74, 0]
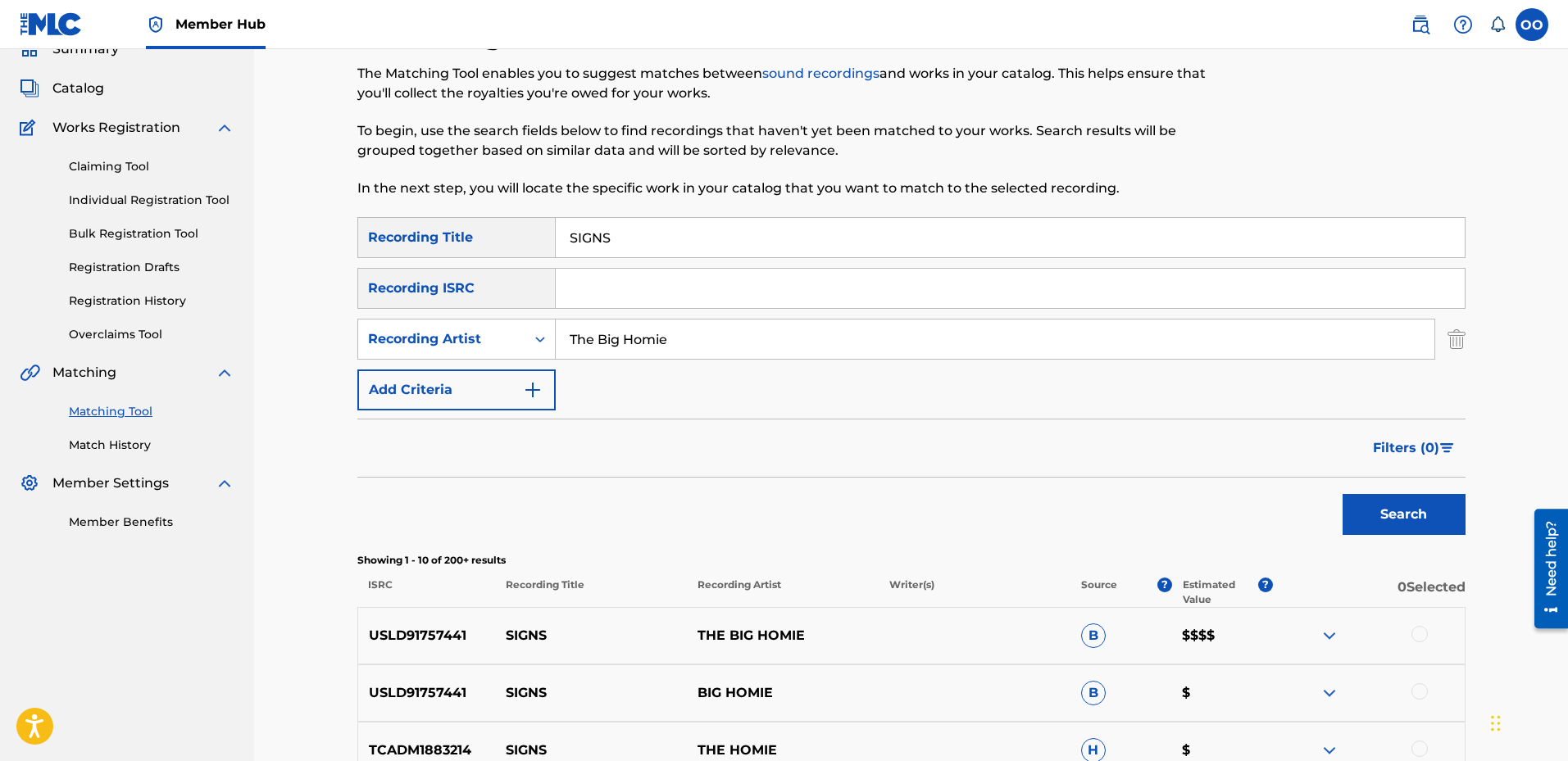
click at [704, 235] on input "SIGNS" at bounding box center [1011, 237] width 909 height 39
type input "turn his back"
click at [1438, 519] on button "Search" at bounding box center [1404, 514] width 123 height 41
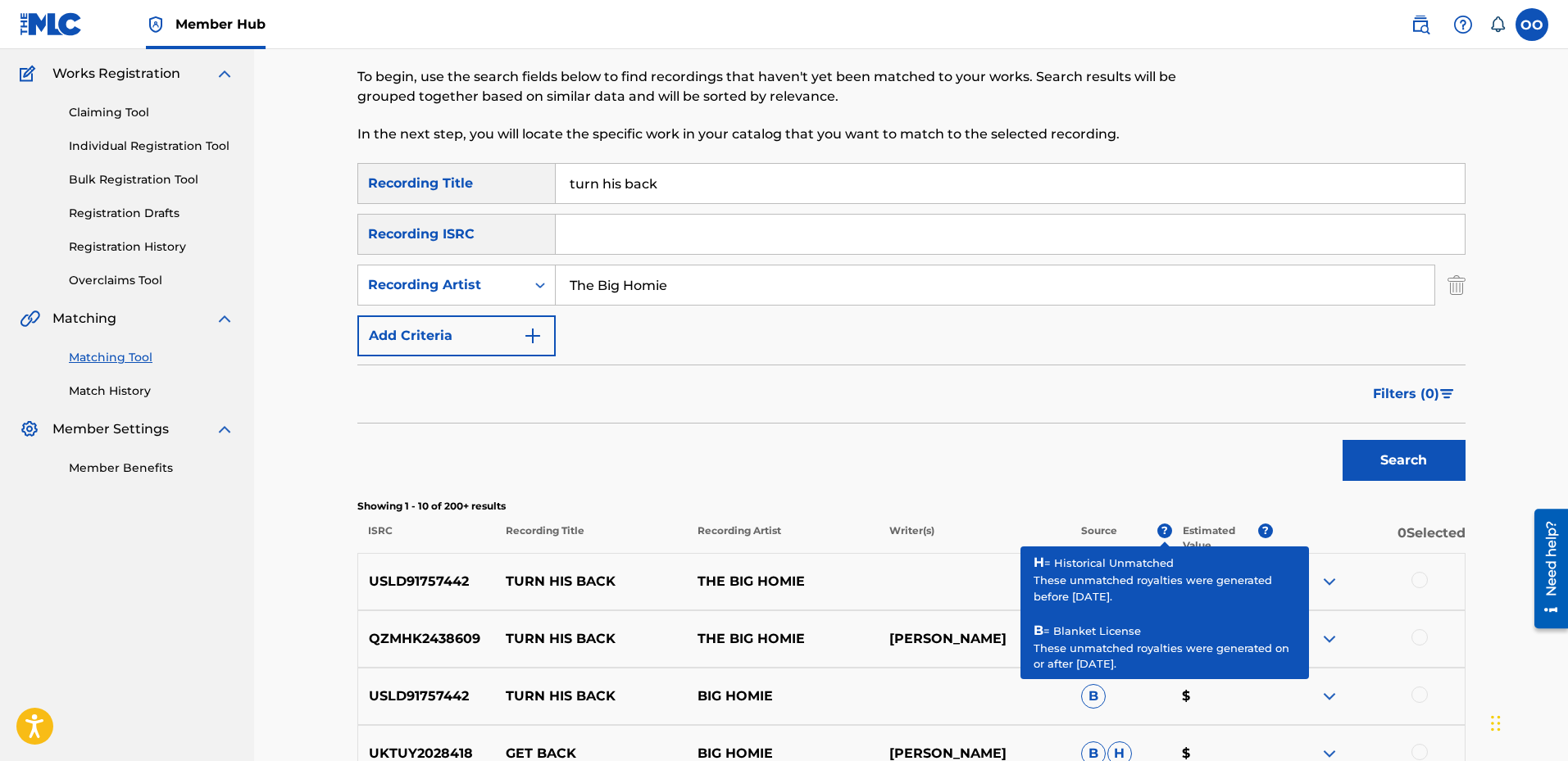
scroll to position [238, 0]
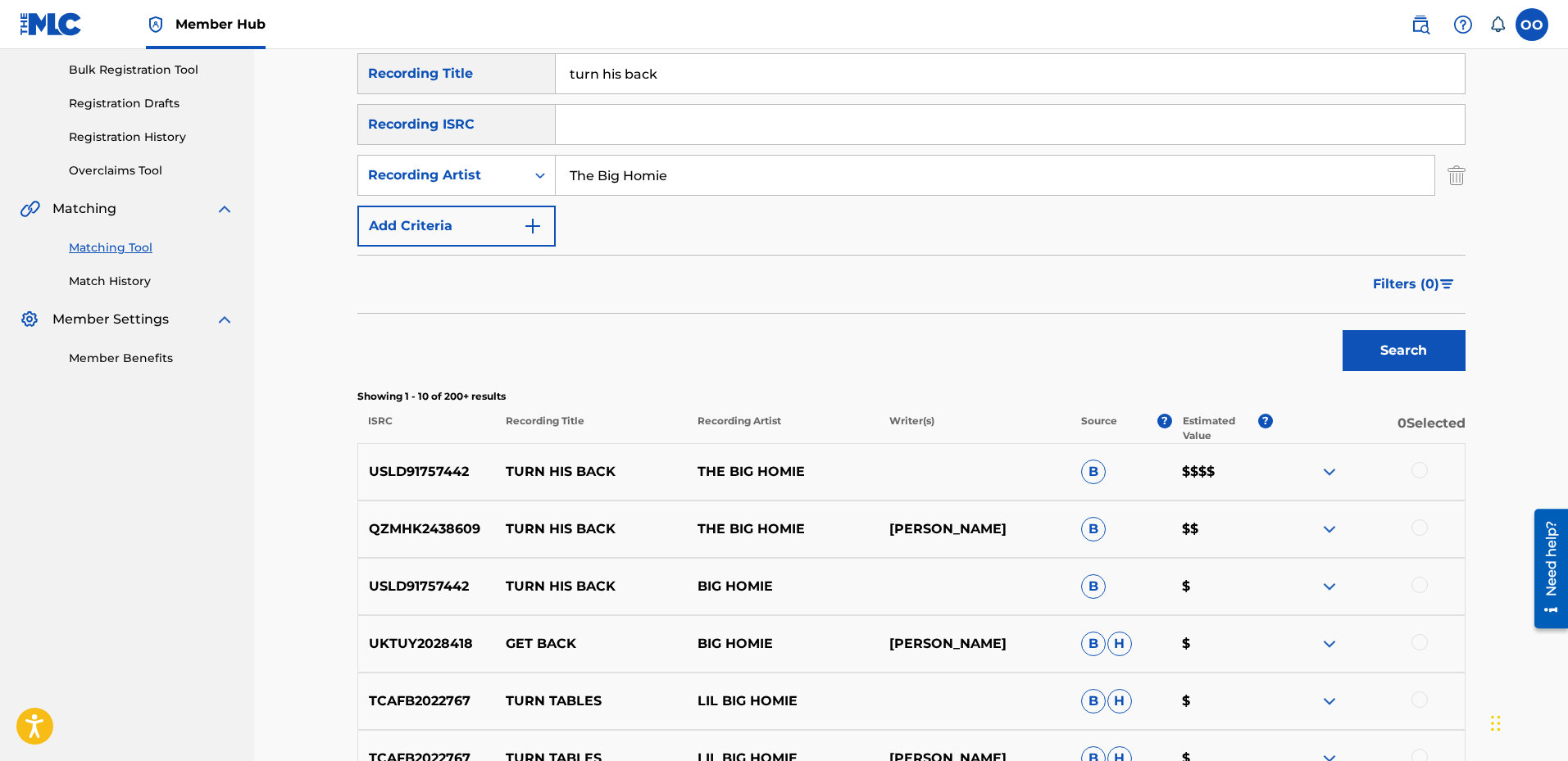
click at [1421, 474] on div at bounding box center [1420, 470] width 17 height 17
click at [1416, 530] on div at bounding box center [1420, 527] width 17 height 17
click at [1422, 581] on div at bounding box center [1420, 585] width 17 height 17
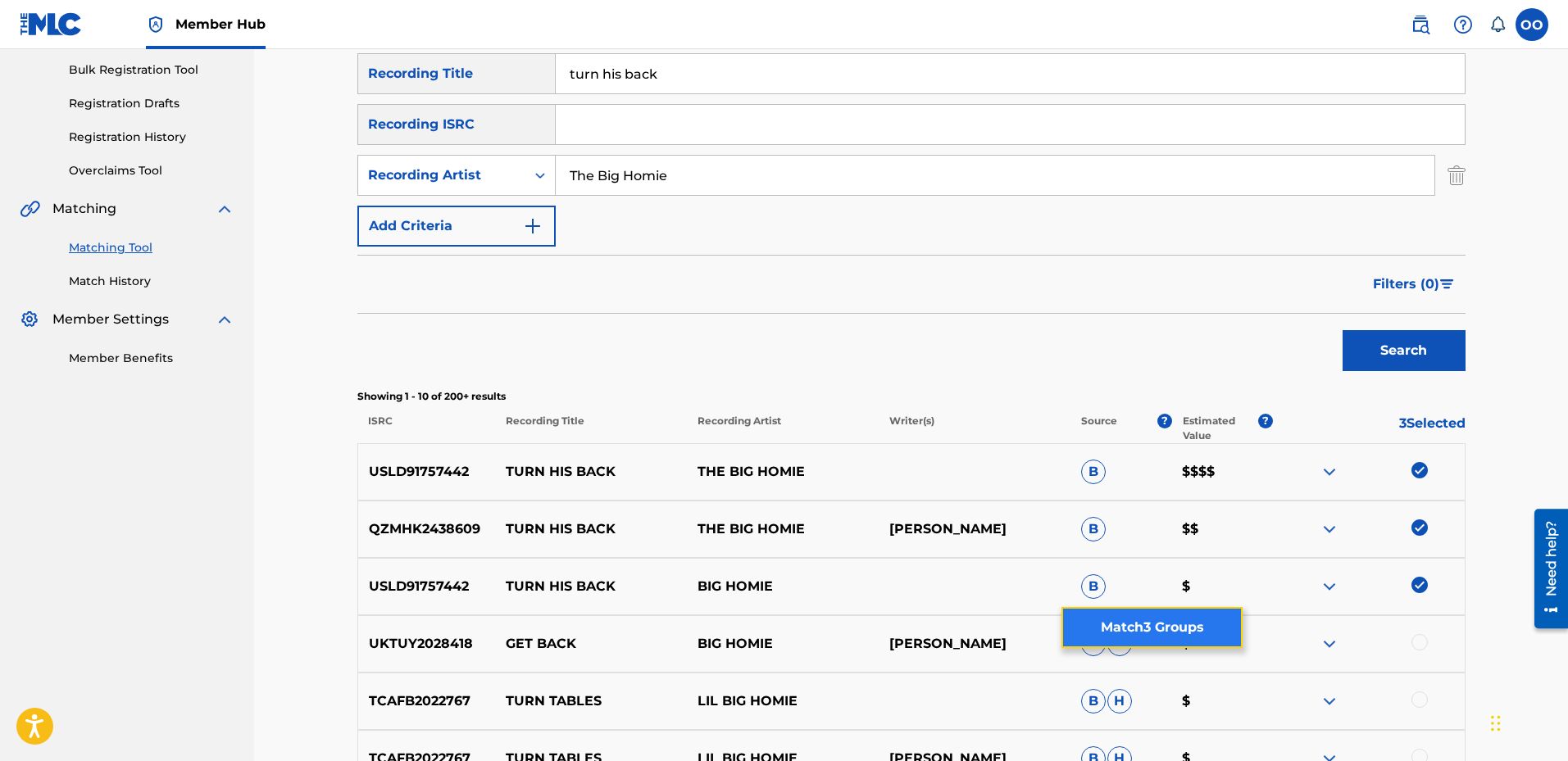
click at [1212, 631] on button "Match 3 Groups" at bounding box center [1152, 627] width 181 height 41
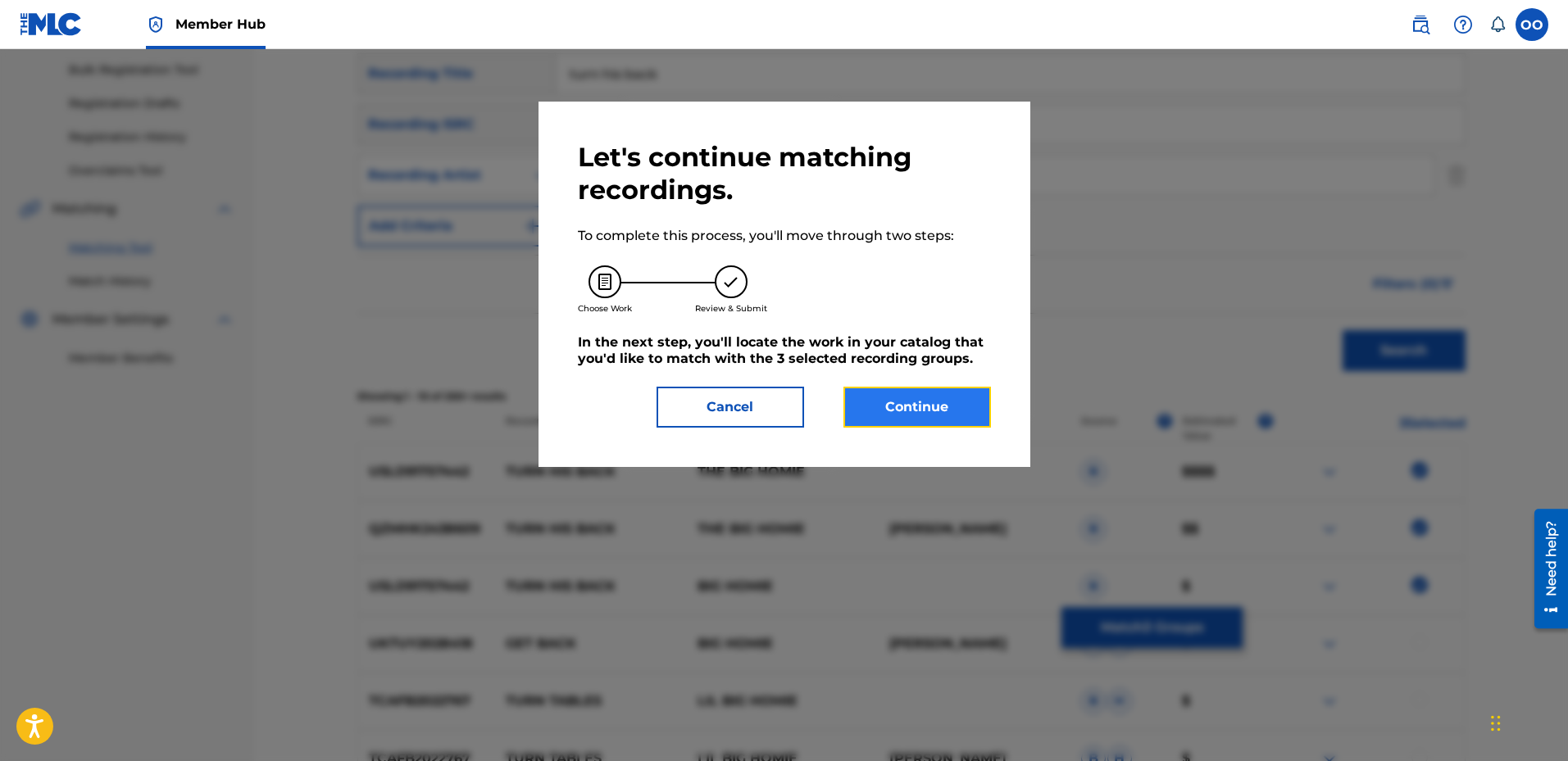
click at [954, 415] on button "Continue" at bounding box center [917, 407] width 147 height 41
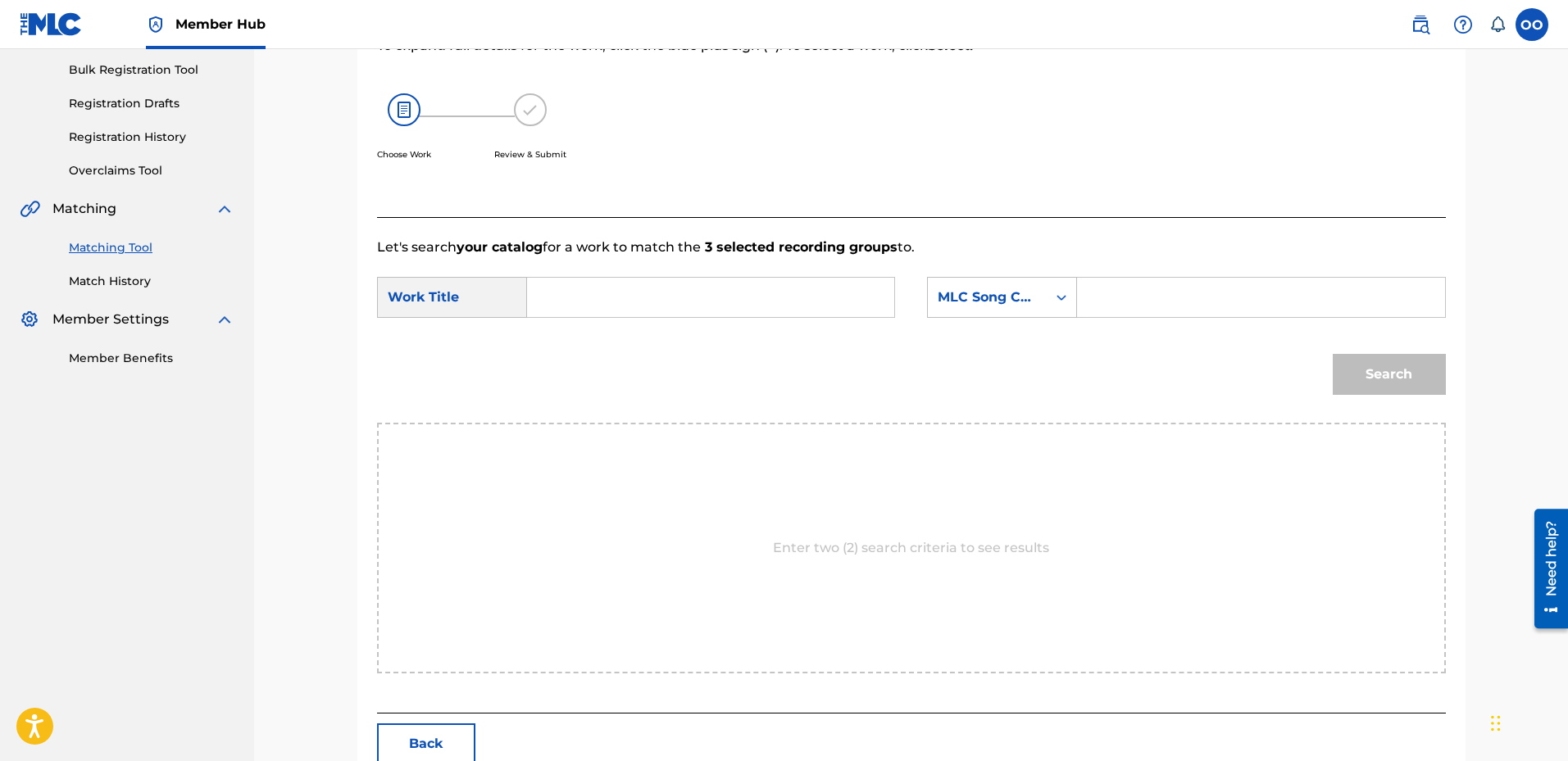
click at [592, 311] on input "Search Form" at bounding box center [710, 297] width 339 height 39
type input "turn his back"
click at [1019, 313] on div "MLC Song Code" at bounding box center [987, 298] width 119 height 32
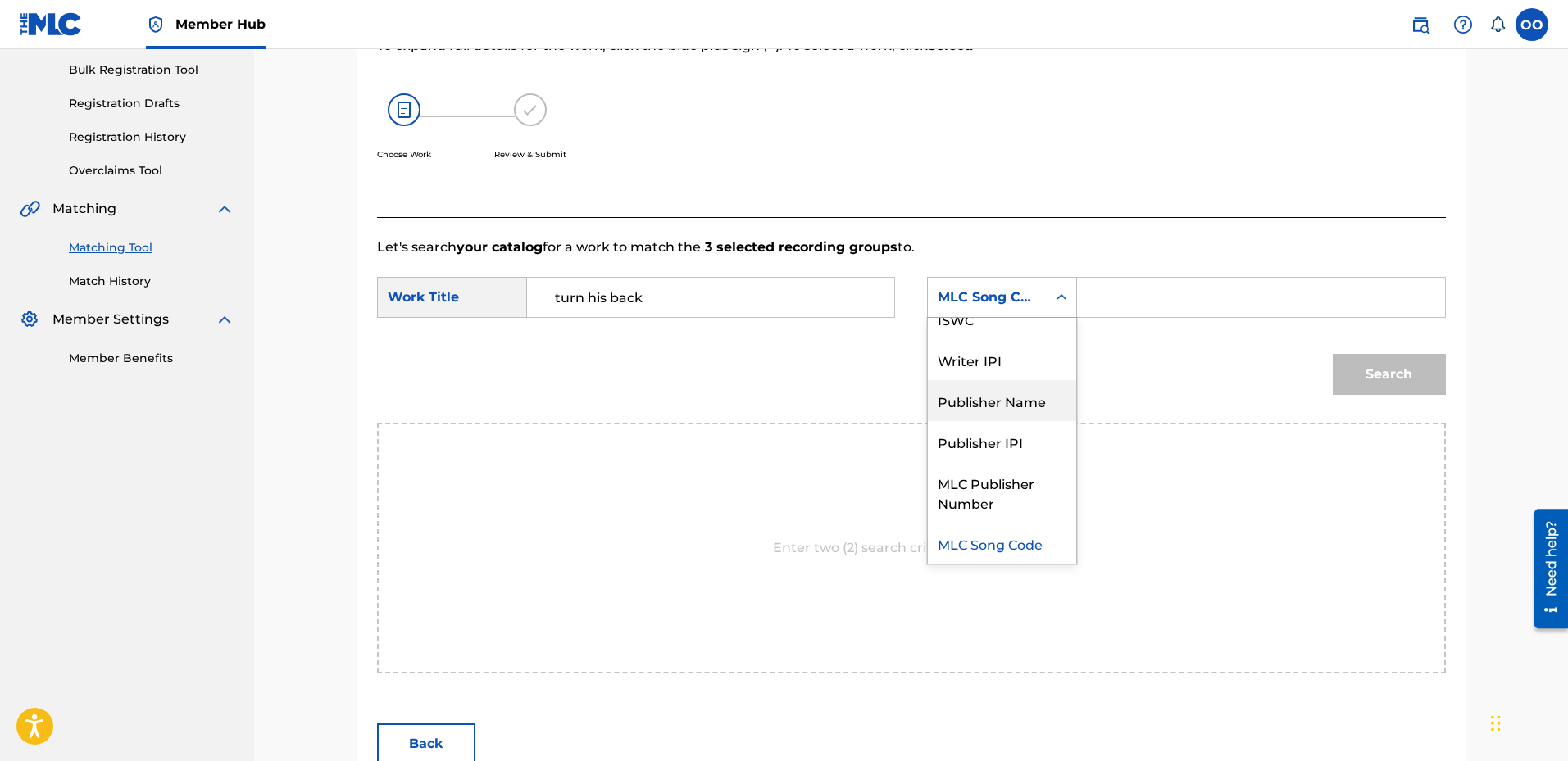
click at [1012, 404] on div "Publisher Name" at bounding box center [1001, 400] width 148 height 41
click at [1131, 303] on input "Search Form" at bounding box center [1261, 297] width 339 height 39
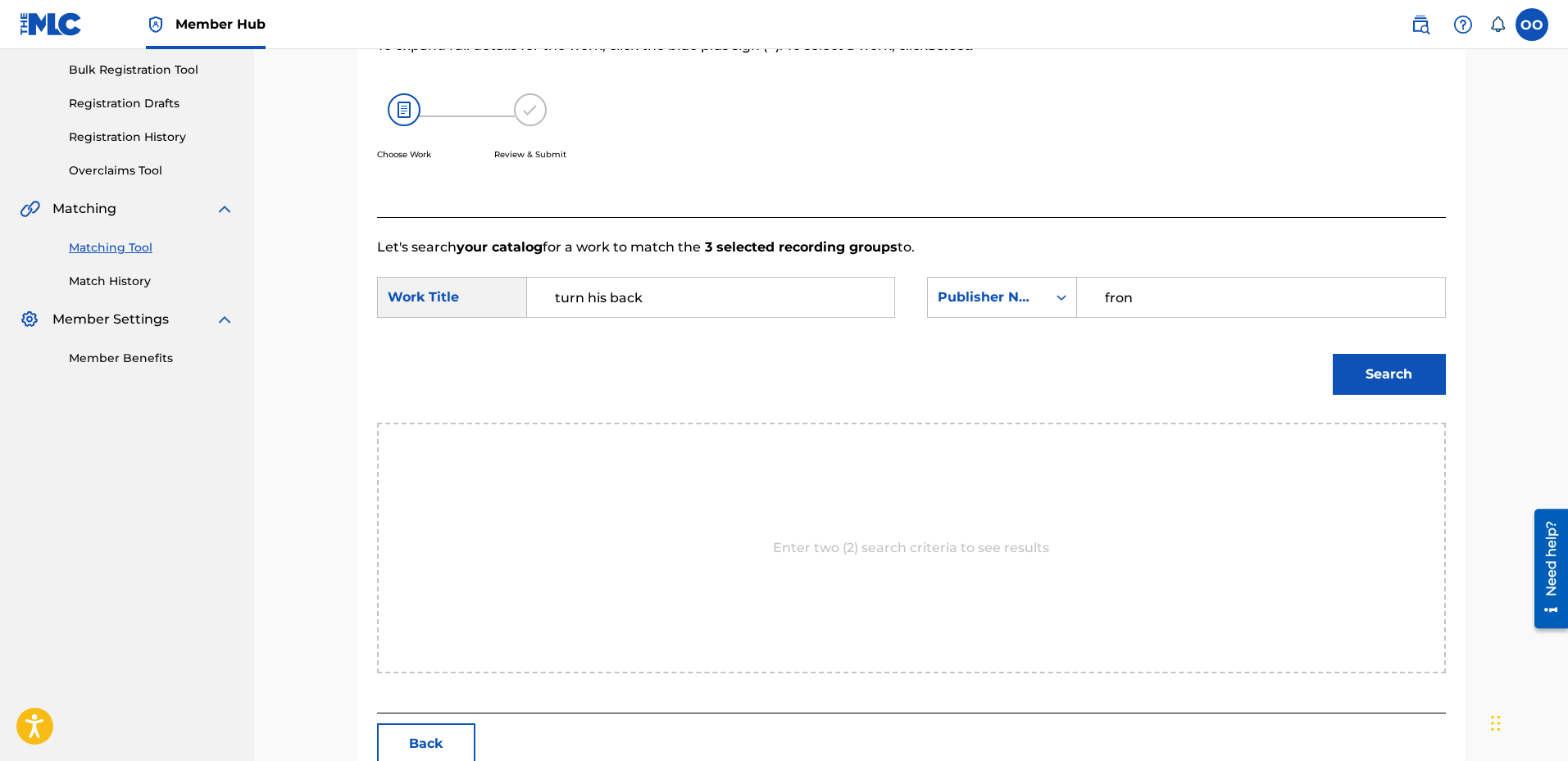
type input "fron"
click at [1333, 354] on button "Search" at bounding box center [1389, 374] width 113 height 41
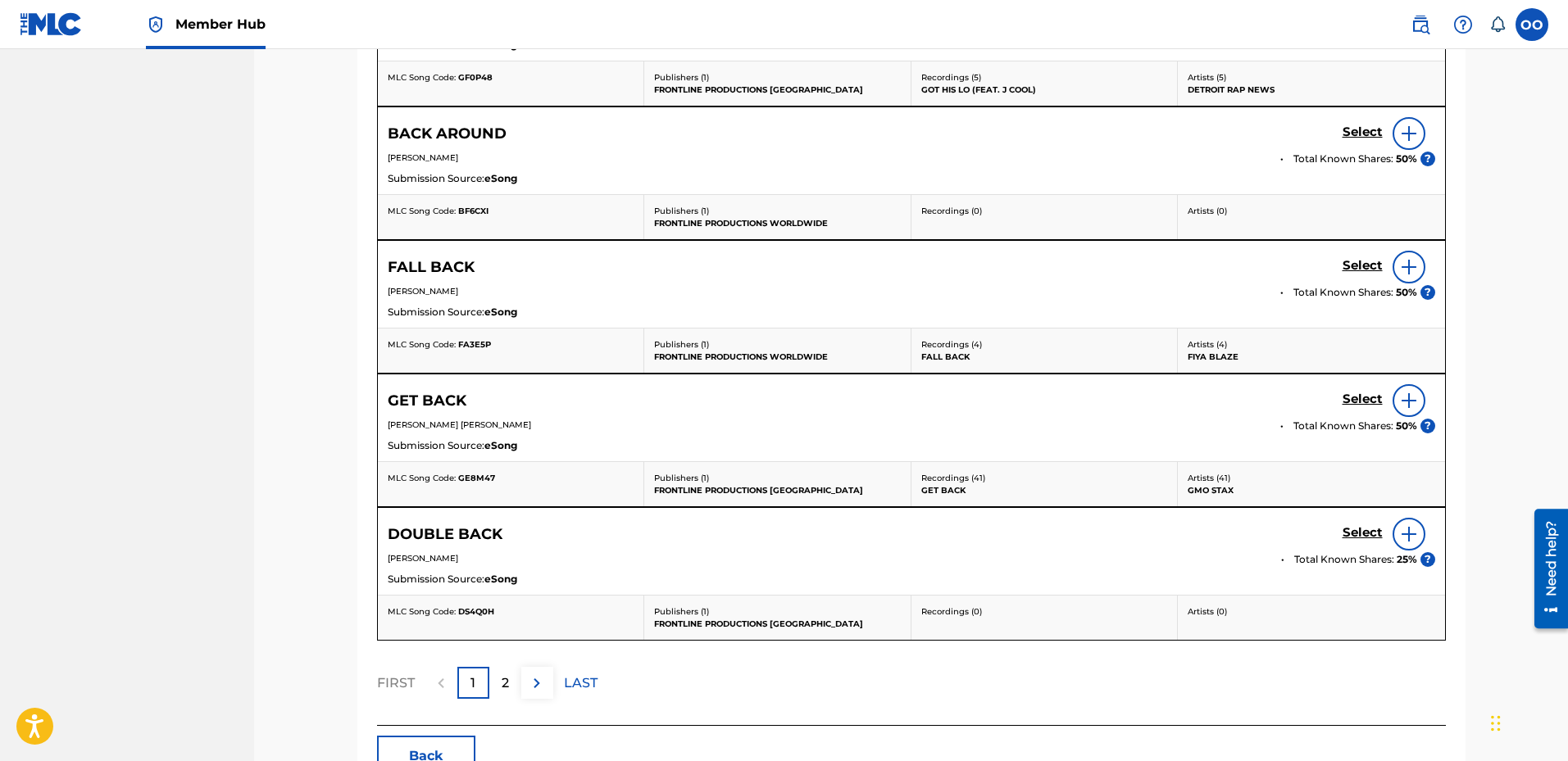
scroll to position [816, 0]
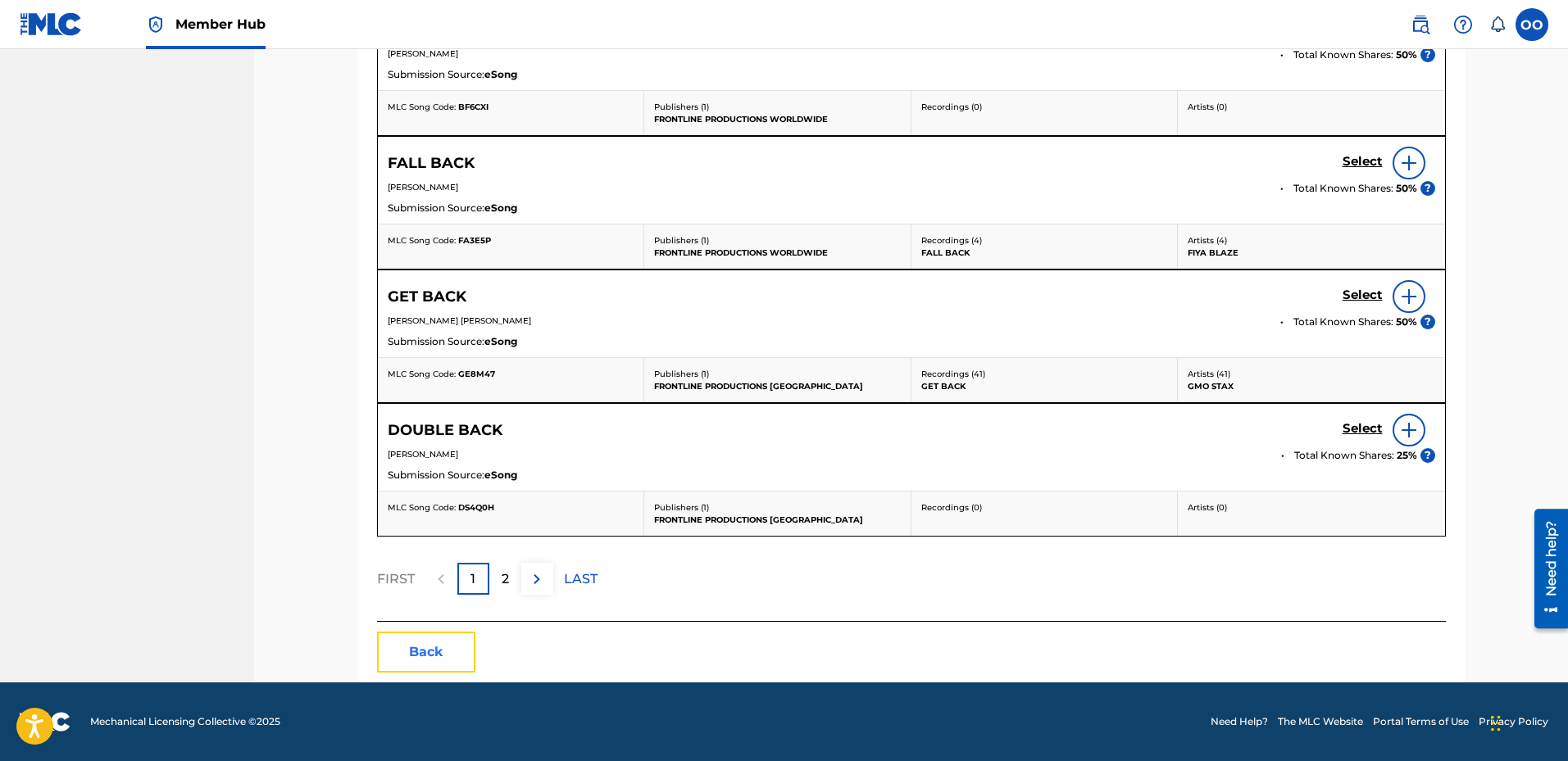
click at [418, 662] on button "Back" at bounding box center [426, 652] width 98 height 41
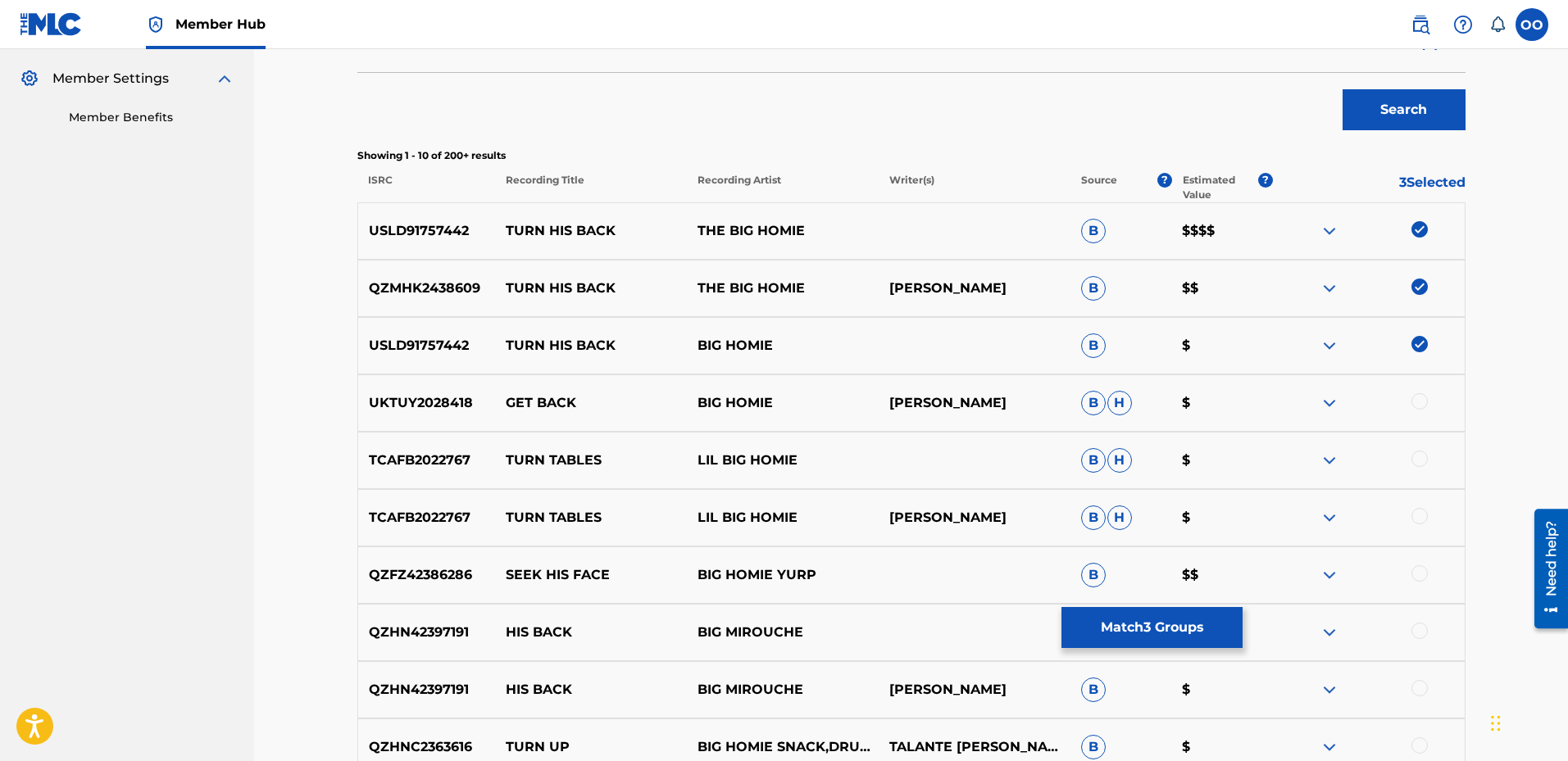
scroll to position [286, 0]
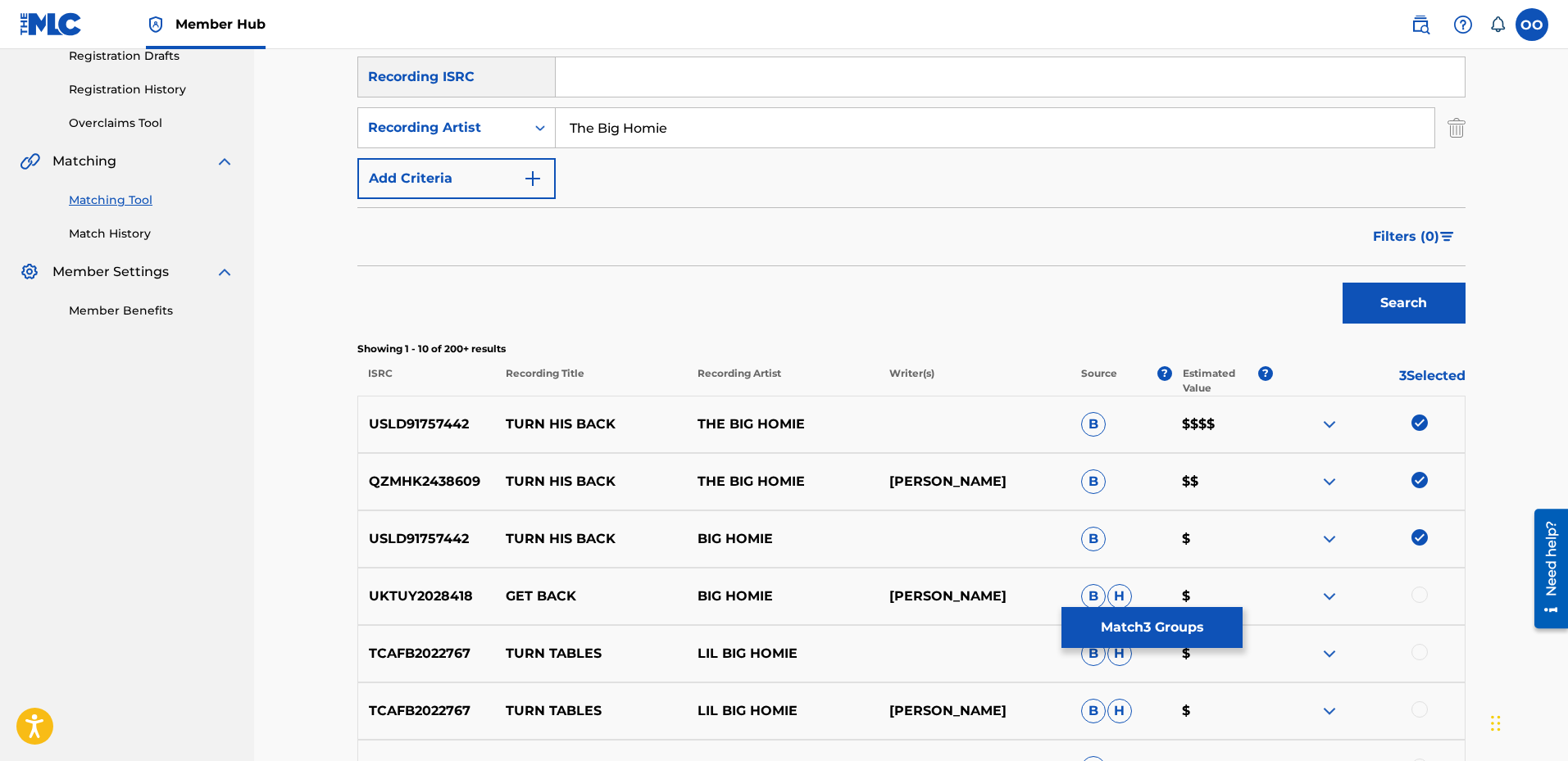
click at [1422, 536] on img at bounding box center [1420, 538] width 17 height 17
click at [1424, 478] on img at bounding box center [1420, 480] width 17 height 17
click at [1423, 426] on img at bounding box center [1420, 423] width 17 height 17
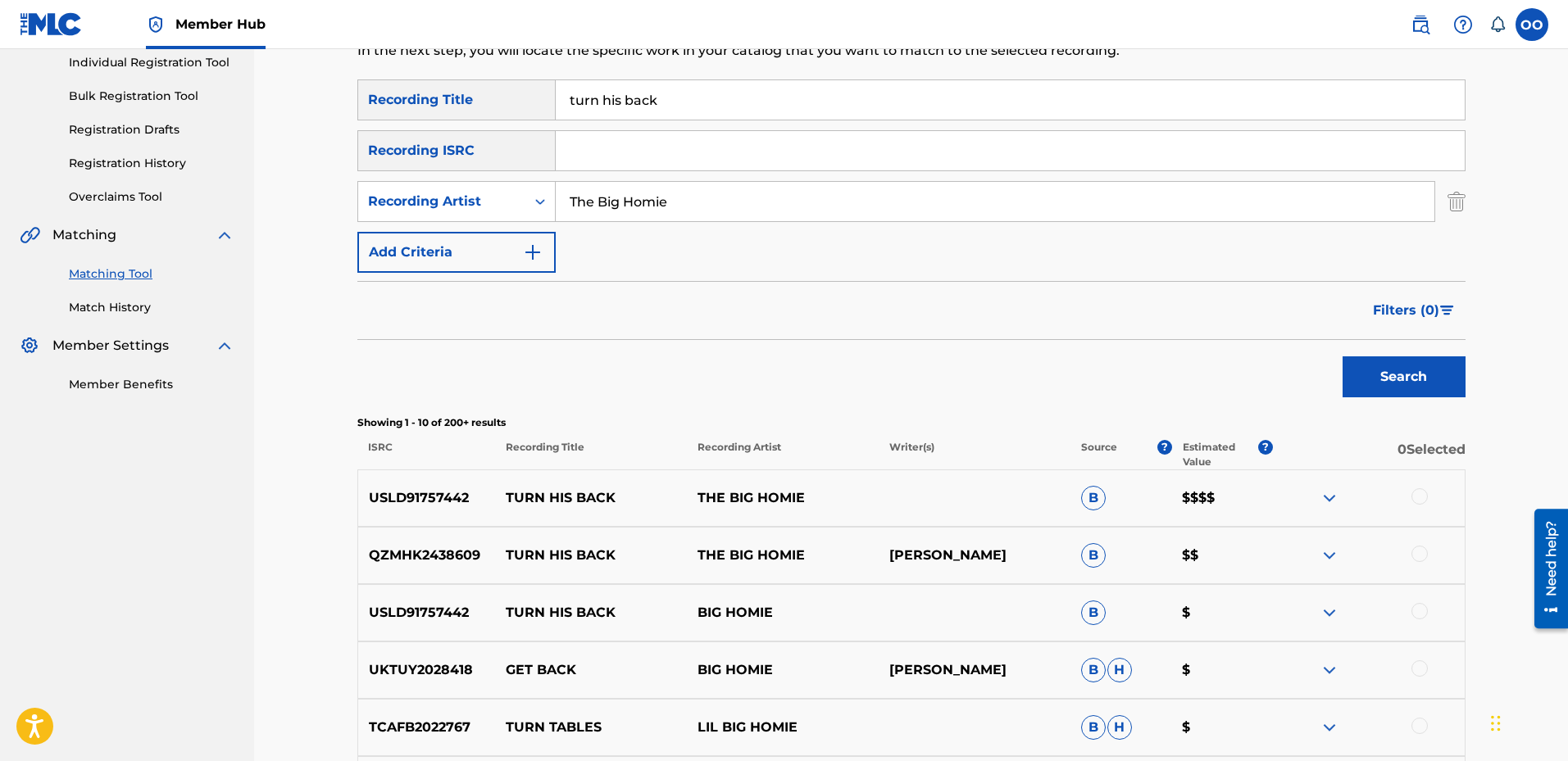
scroll to position [122, 0]
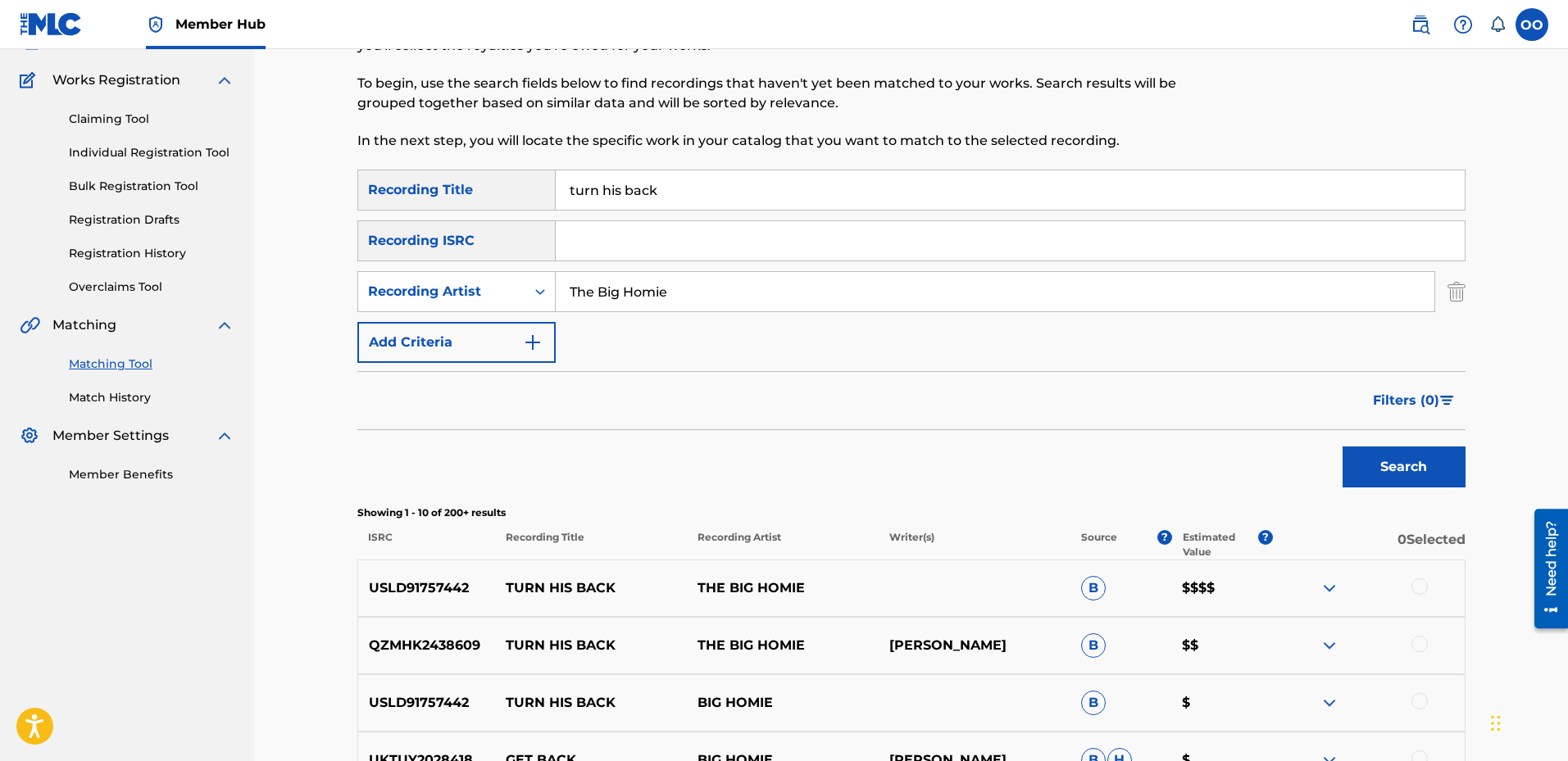
drag, startPoint x: 757, startPoint y: 189, endPoint x: 470, endPoint y: 187, distance: 287.0
click at [470, 187] on div "SearchWithCriteriaa7e86940-b3b3-4d7b-b0d9-4185ac140a77 Recording Title turn his…" at bounding box center [911, 190] width 1108 height 41
type input "Aint For Me"
click at [1410, 473] on button "Search" at bounding box center [1404, 467] width 123 height 41
click at [1425, 588] on div at bounding box center [1420, 587] width 17 height 17
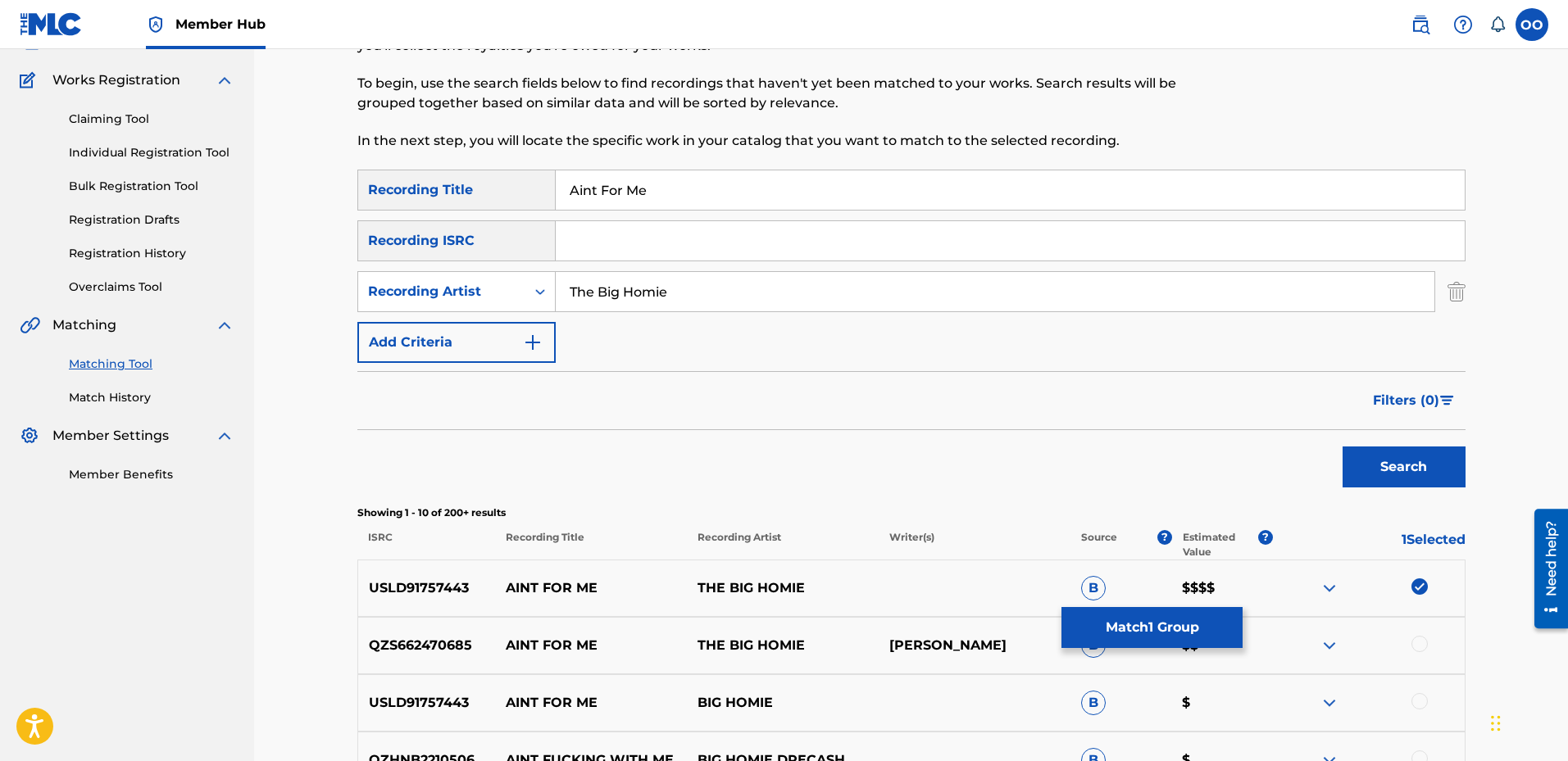
click at [1423, 645] on div at bounding box center [1420, 644] width 17 height 17
click at [1418, 703] on div at bounding box center [1420, 701] width 17 height 17
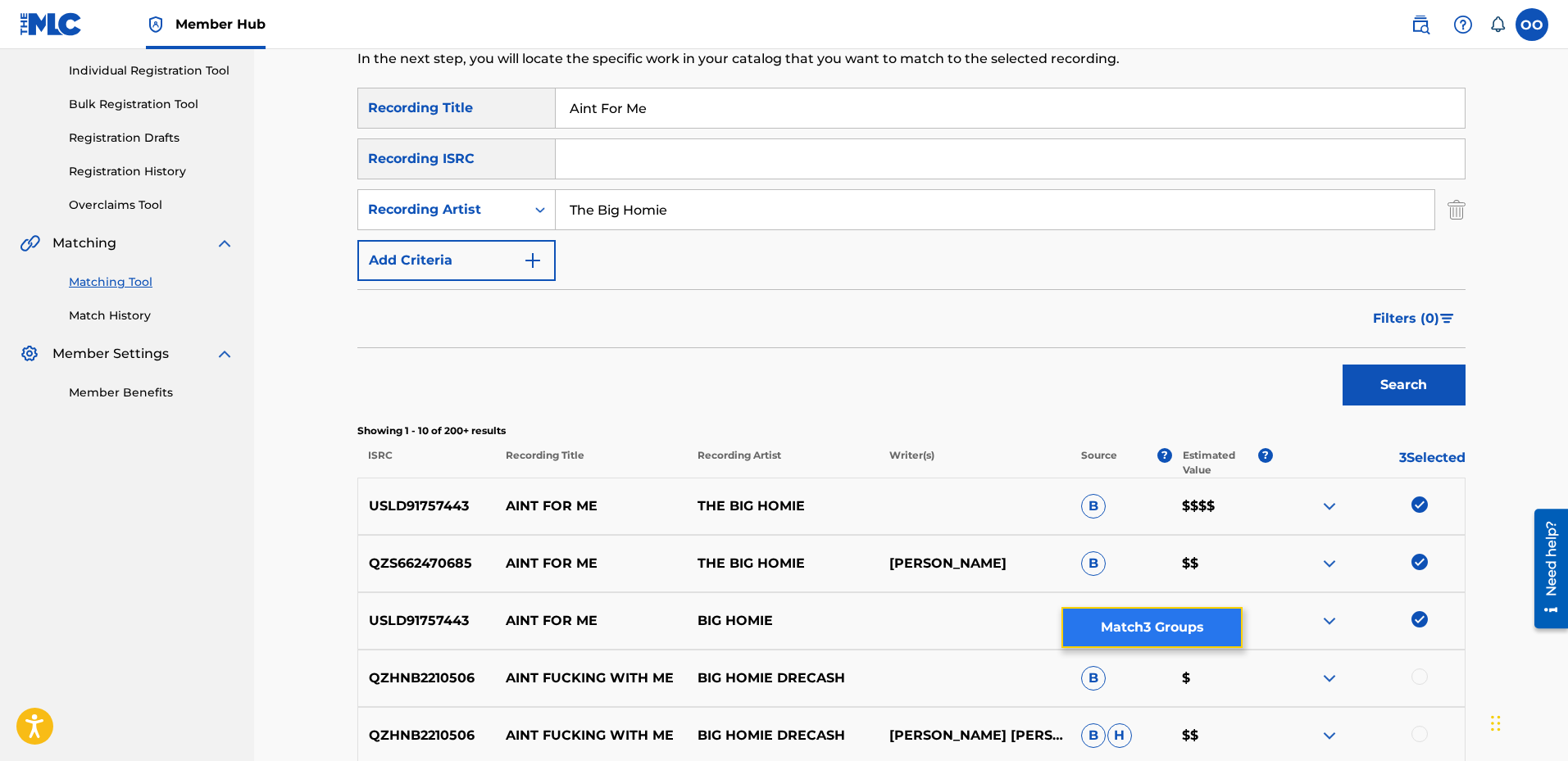
click at [1111, 629] on button "Match 3 Groups" at bounding box center [1152, 627] width 181 height 41
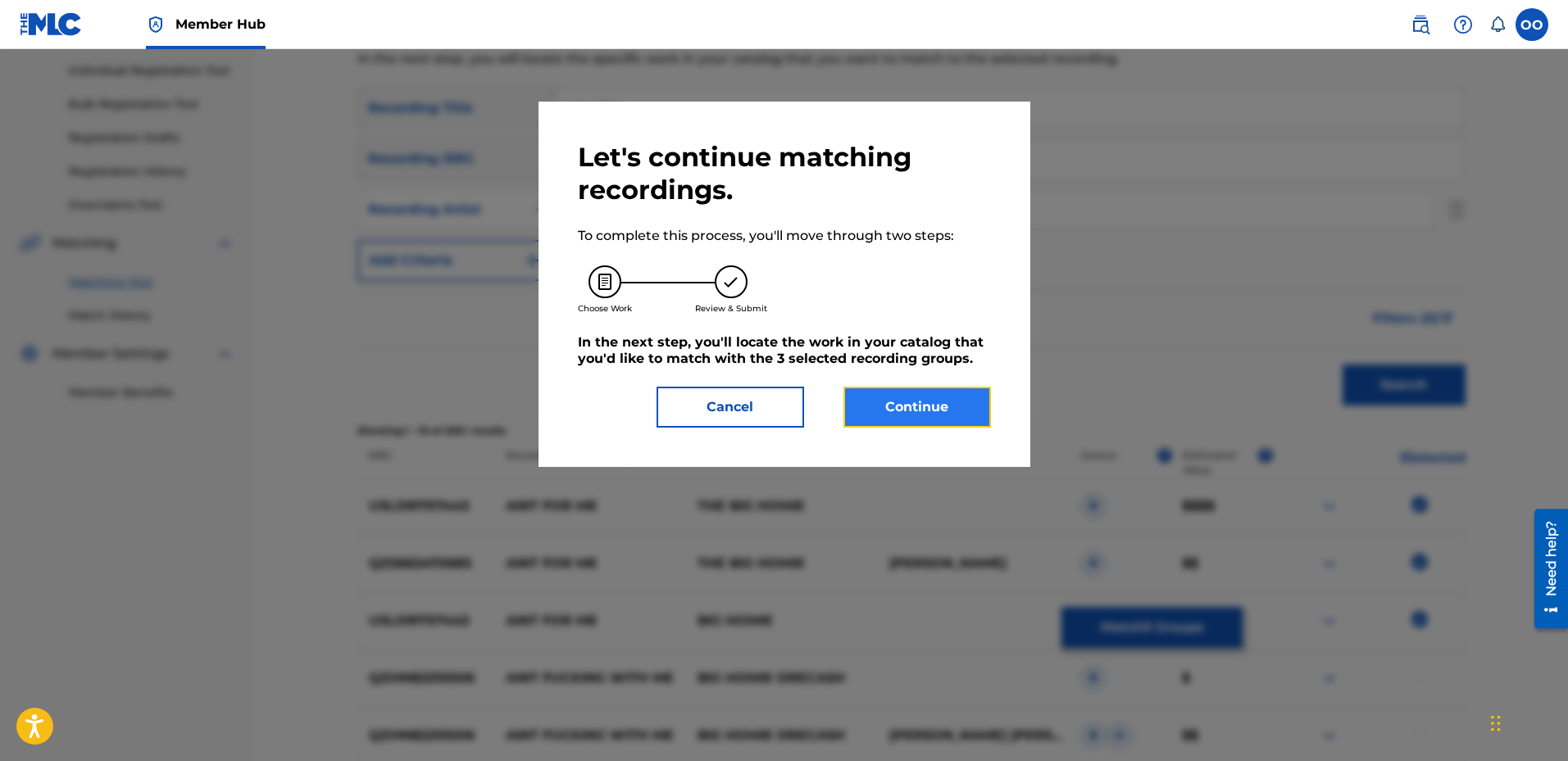
click at [907, 419] on button "Continue" at bounding box center [917, 407] width 147 height 41
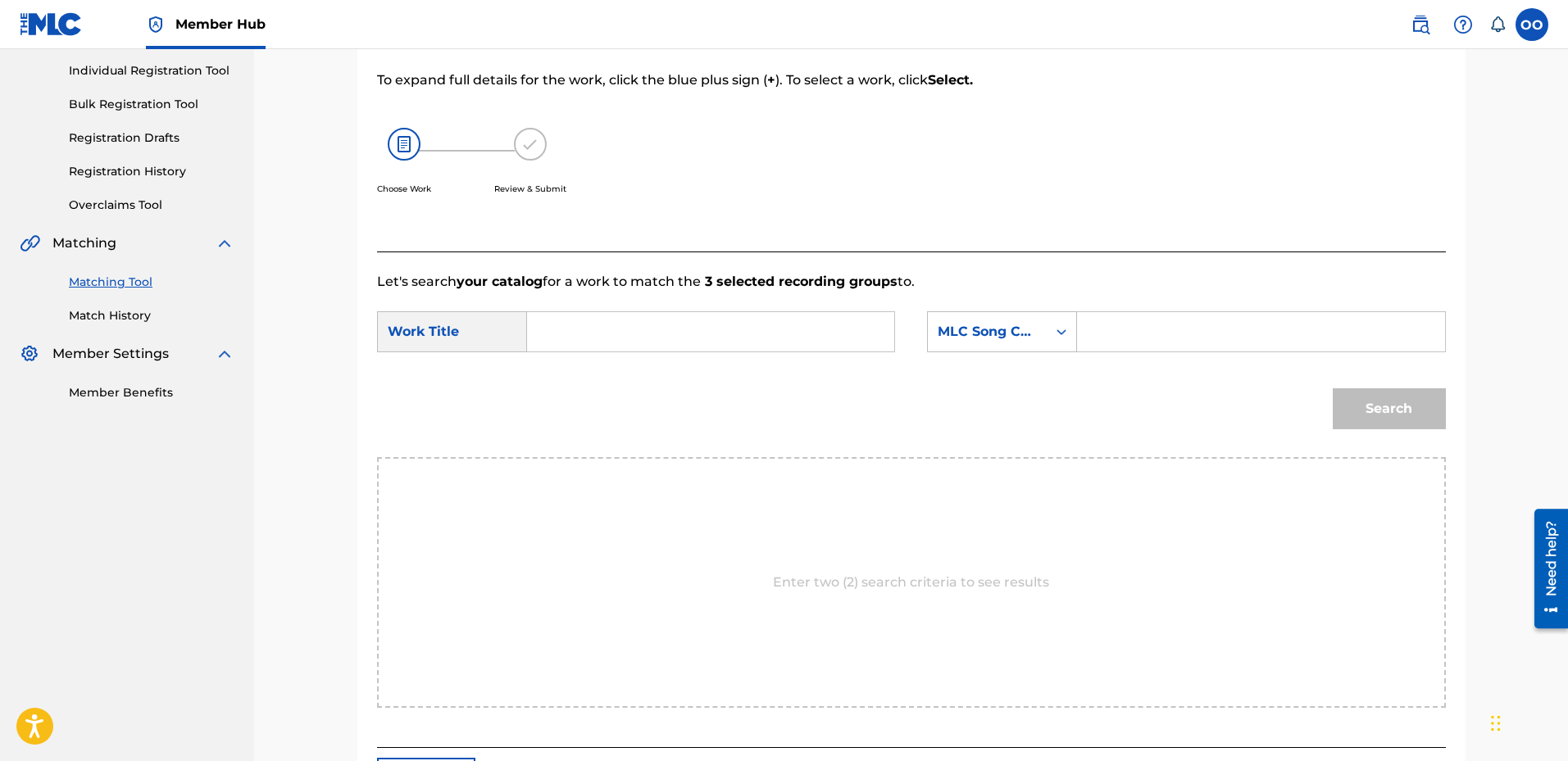
click at [646, 338] on input "Search Form" at bounding box center [710, 332] width 339 height 39
type input "Aint For Me"
click at [997, 342] on div "MLC Song Code" at bounding box center [987, 332] width 119 height 32
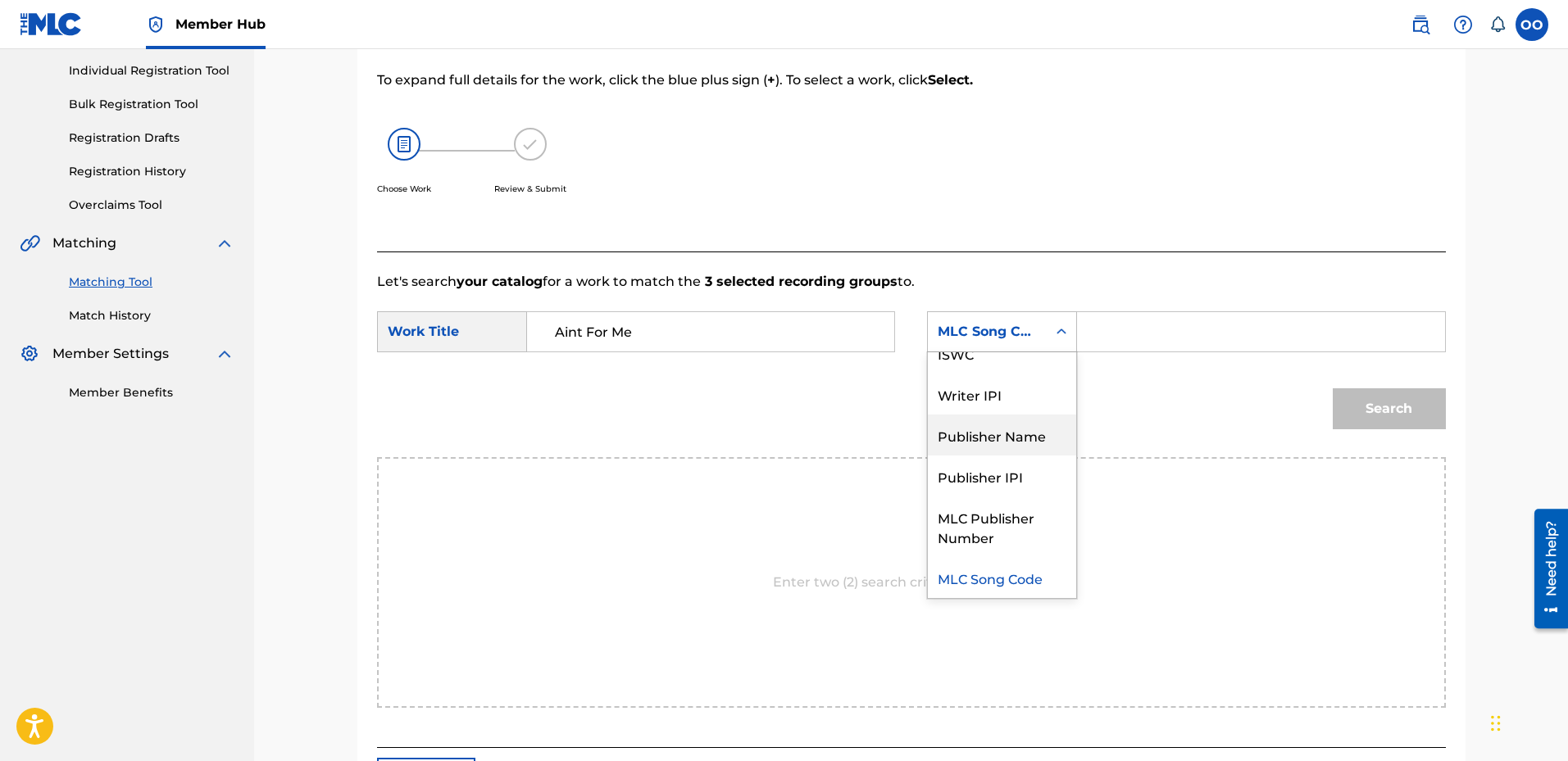
click at [984, 444] on div "Publisher Name" at bounding box center [1001, 435] width 148 height 41
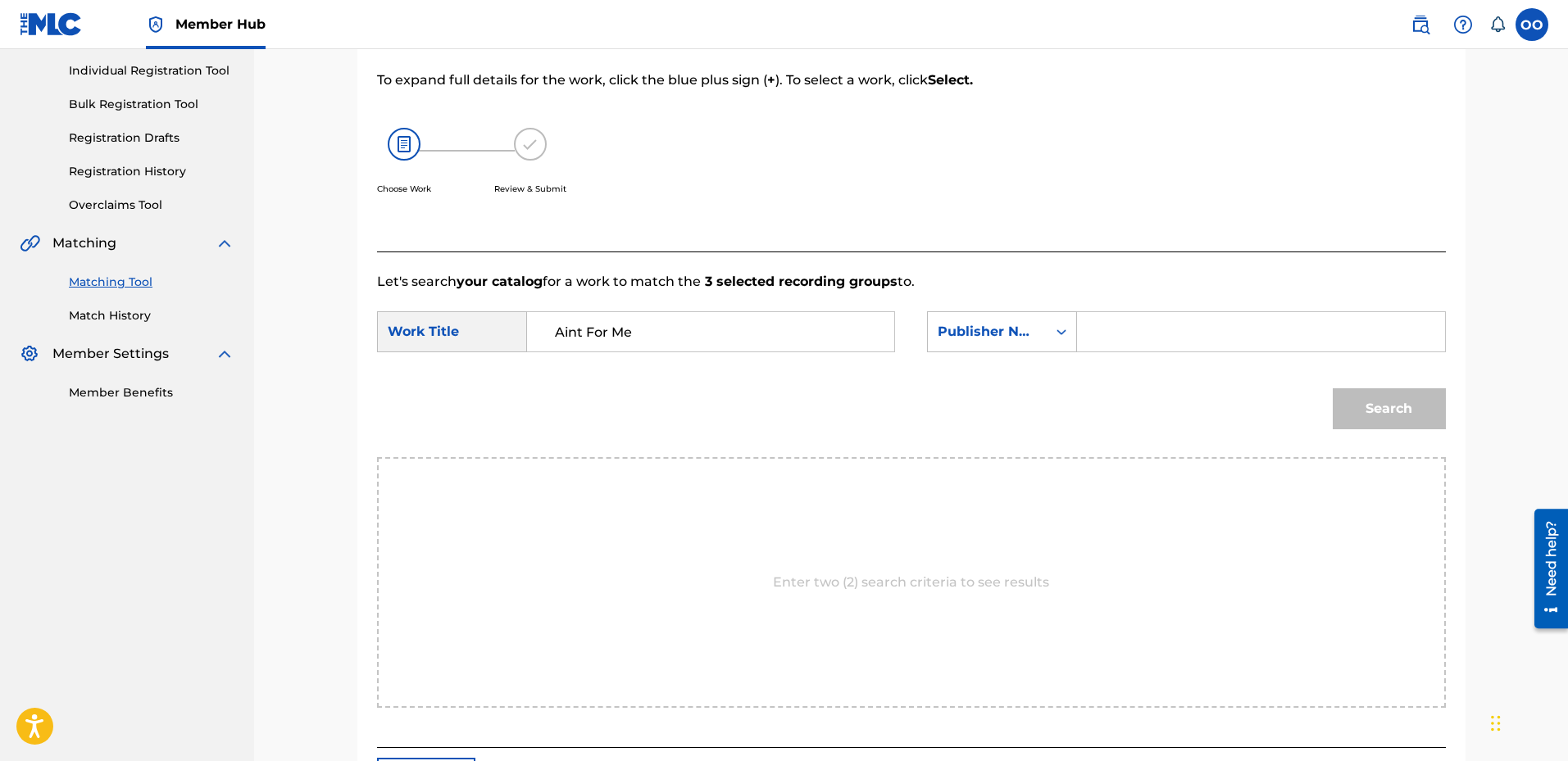
click at [1155, 328] on input "Search Form" at bounding box center [1261, 332] width 339 height 39
type input "fro"
click at [1333, 389] on button "Search" at bounding box center [1389, 409] width 113 height 41
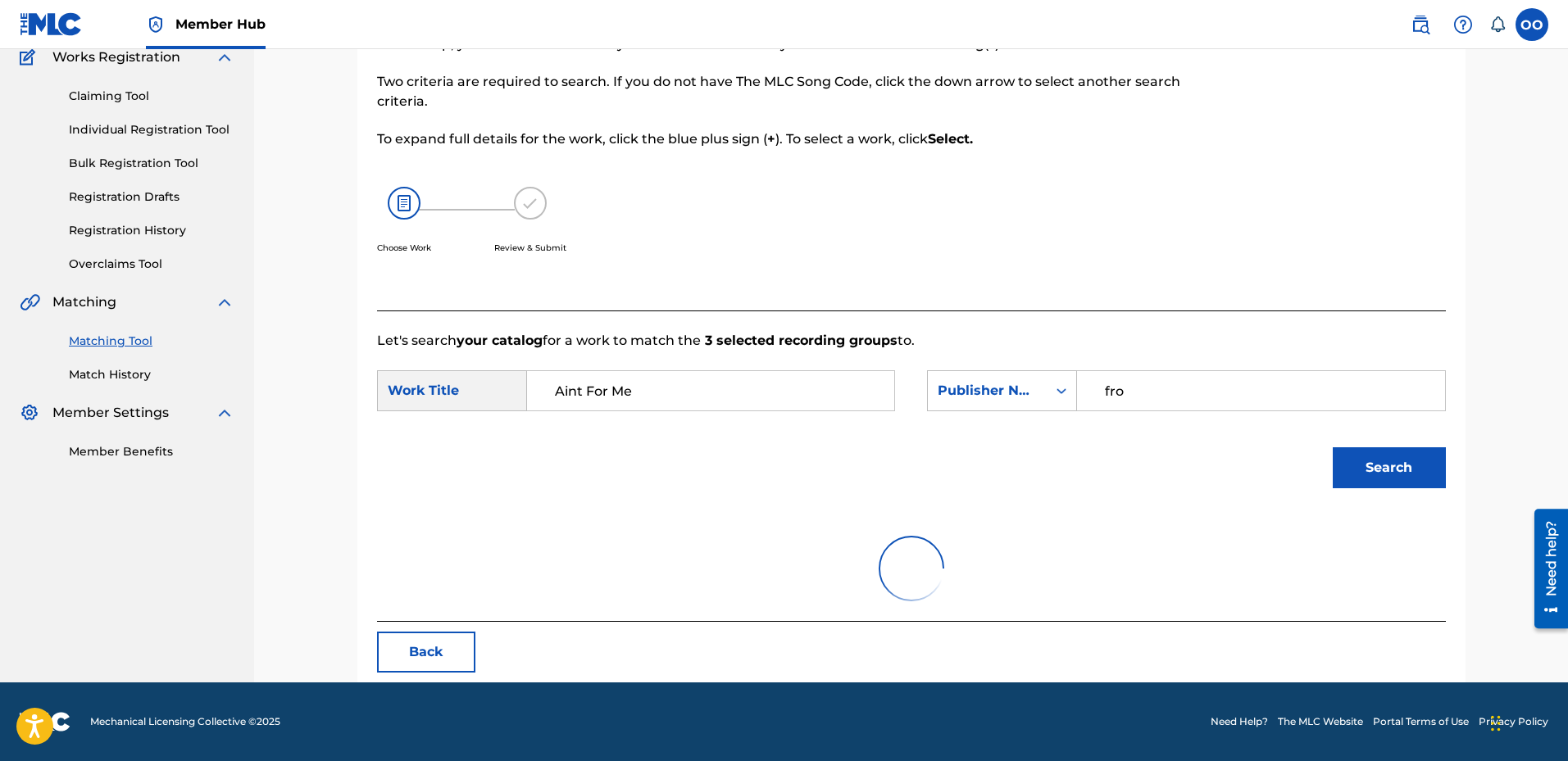
scroll to position [204, 0]
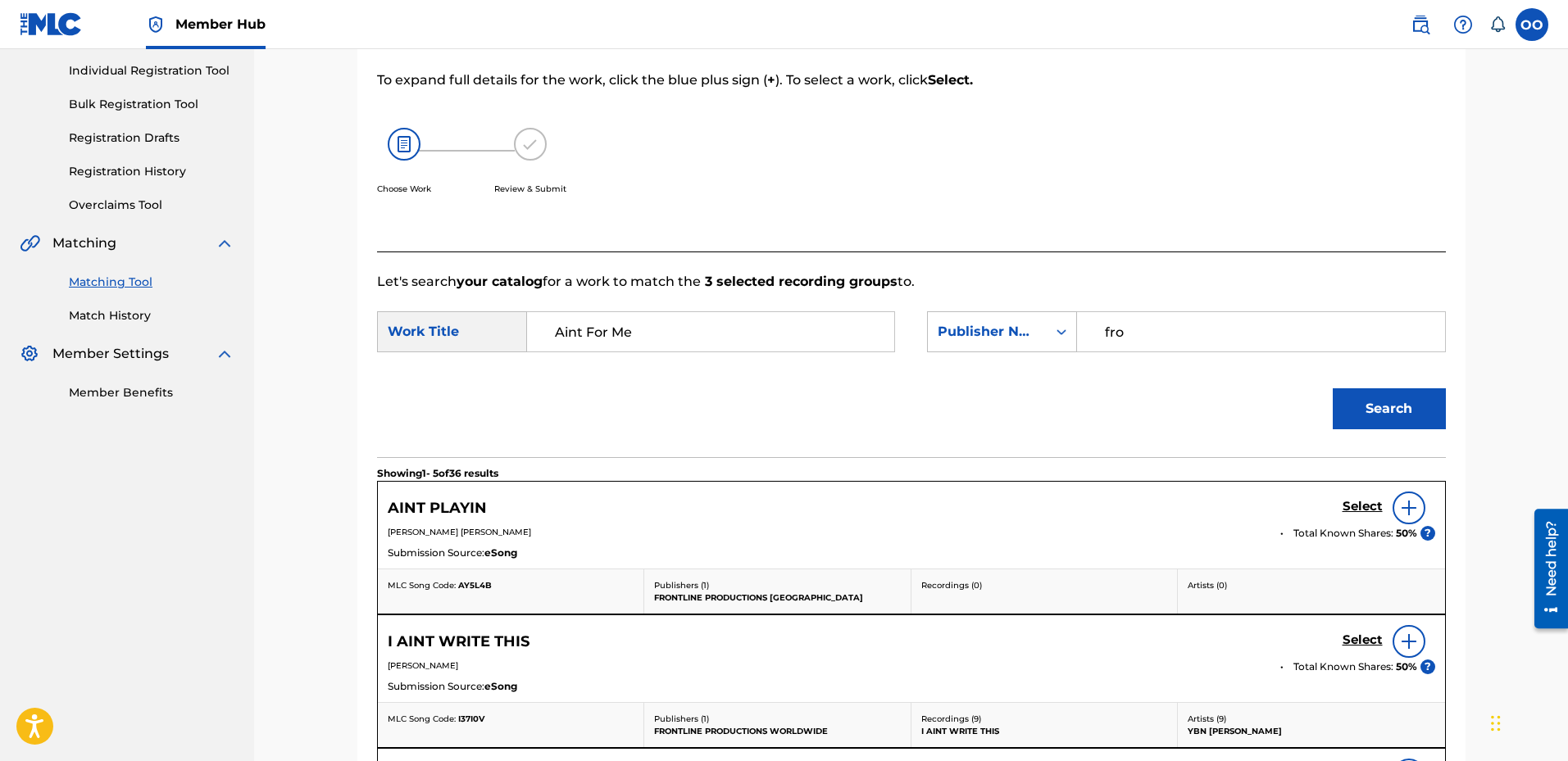
click at [683, 339] on input "Aint For Me" at bounding box center [710, 332] width 339 height 39
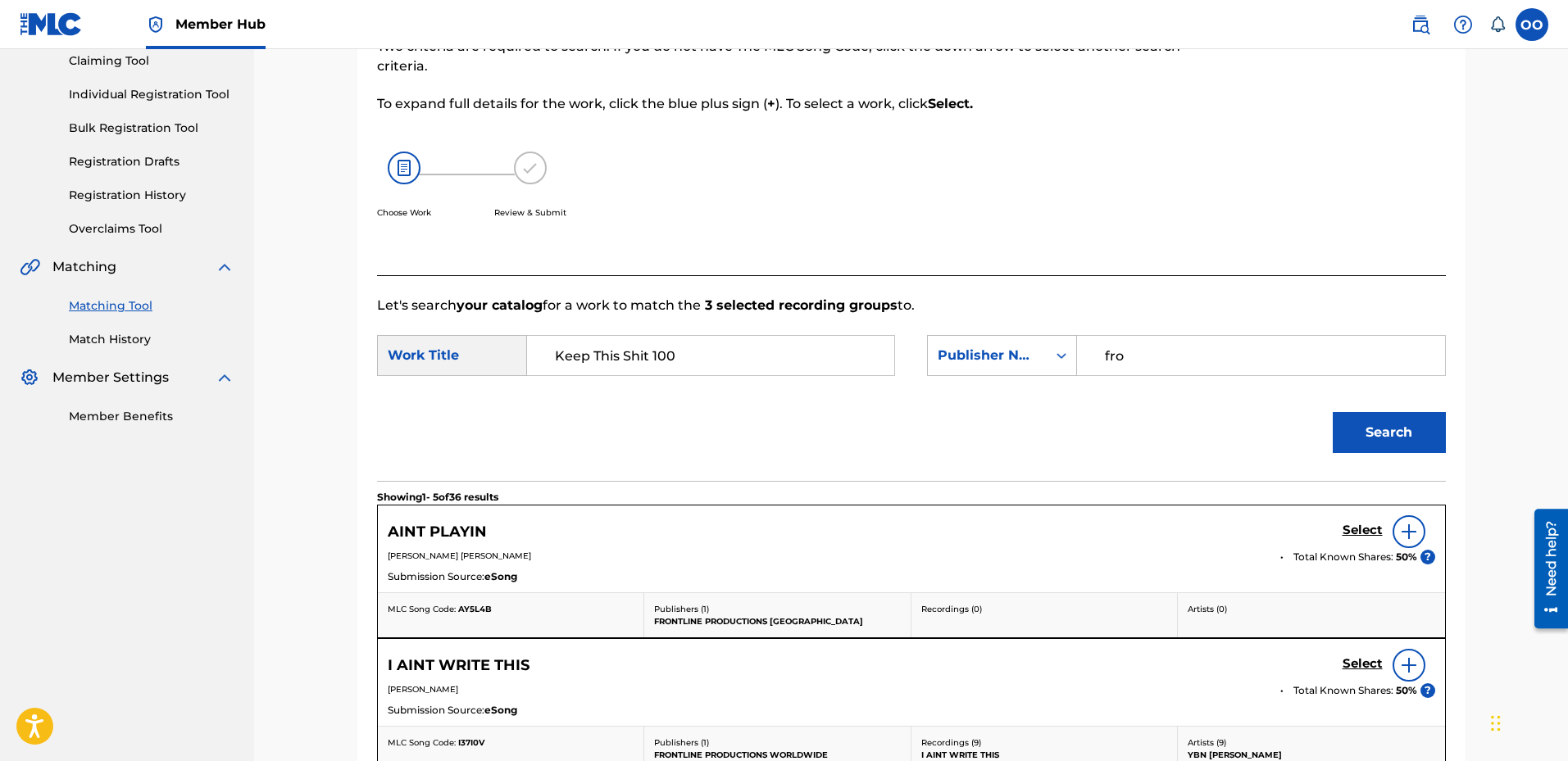
scroll to position [160, 0]
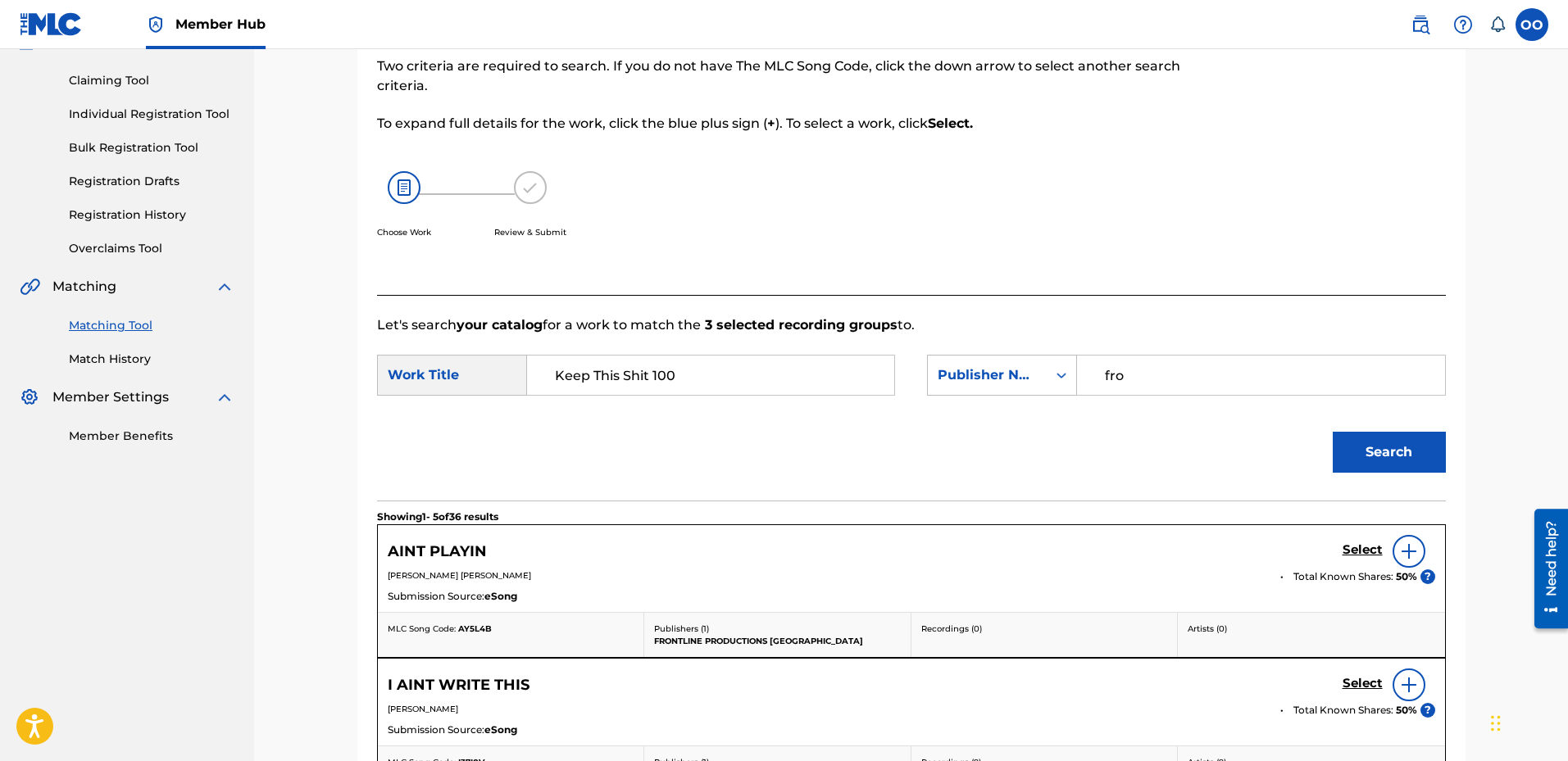
type input "Keep This Shit 100"
drag, startPoint x: 1145, startPoint y: 374, endPoint x: 1010, endPoint y: 362, distance: 135.5
click at [1010, 362] on div "SearchWithCriteria1c1527e0-377c-4246-94b6-b745b914c2ae Publisher Name fro" at bounding box center [1185, 375] width 518 height 41
click at [1101, 370] on input "Search Form" at bounding box center [1261, 375] width 339 height 39
type input "fro"
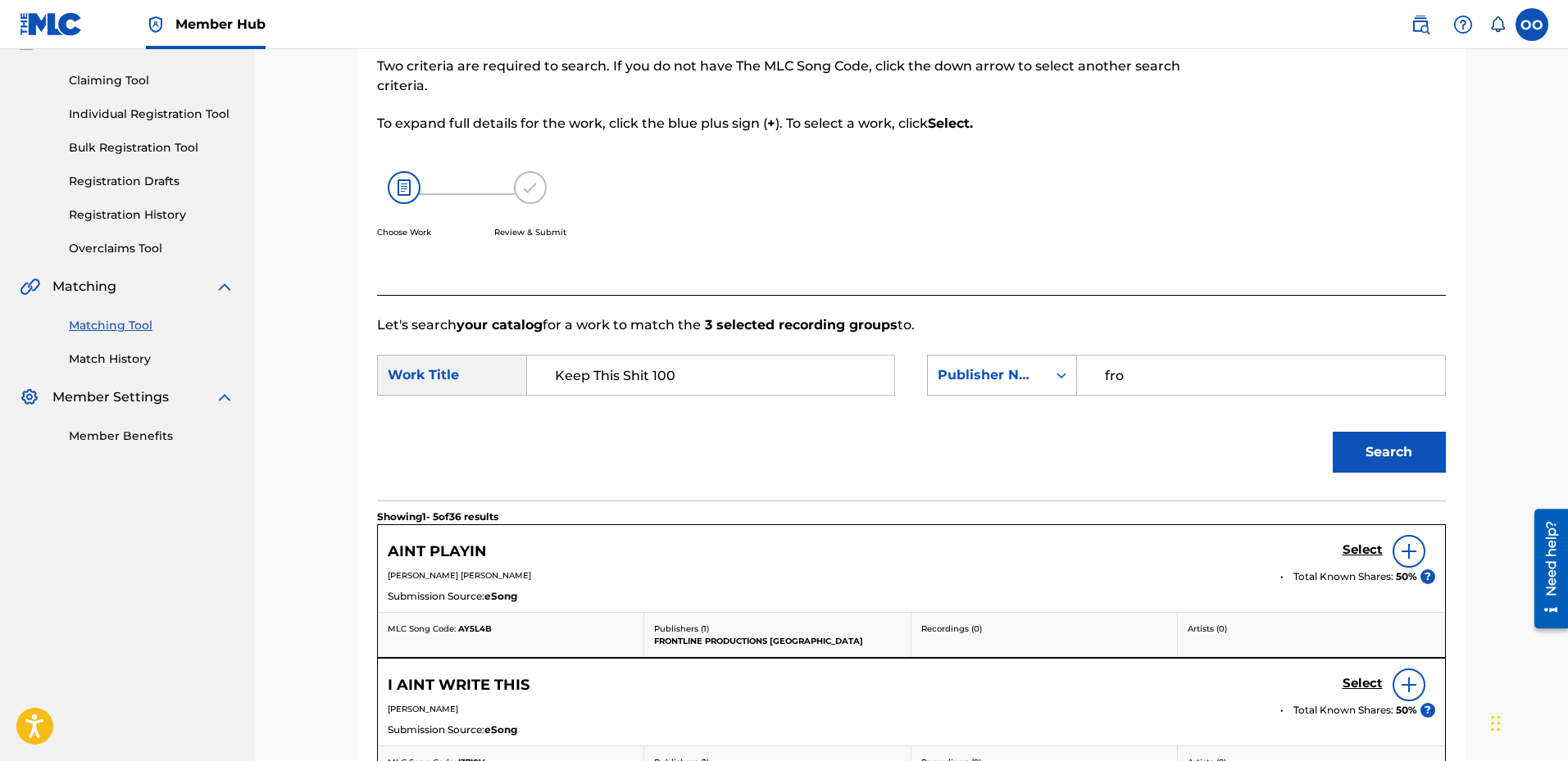
click at [1333, 432] on button "Search" at bounding box center [1389, 452] width 113 height 41
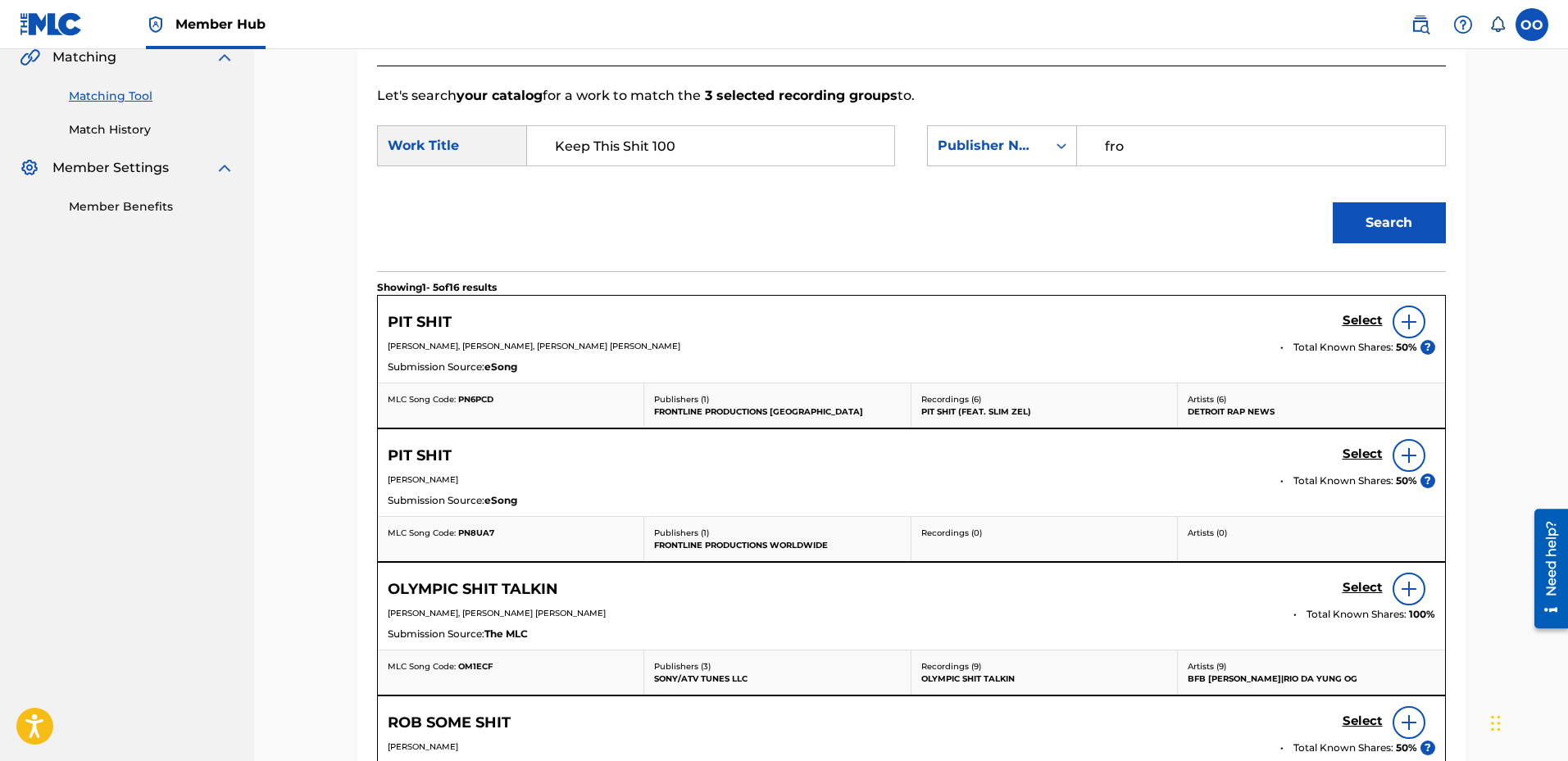
scroll to position [325, 0]
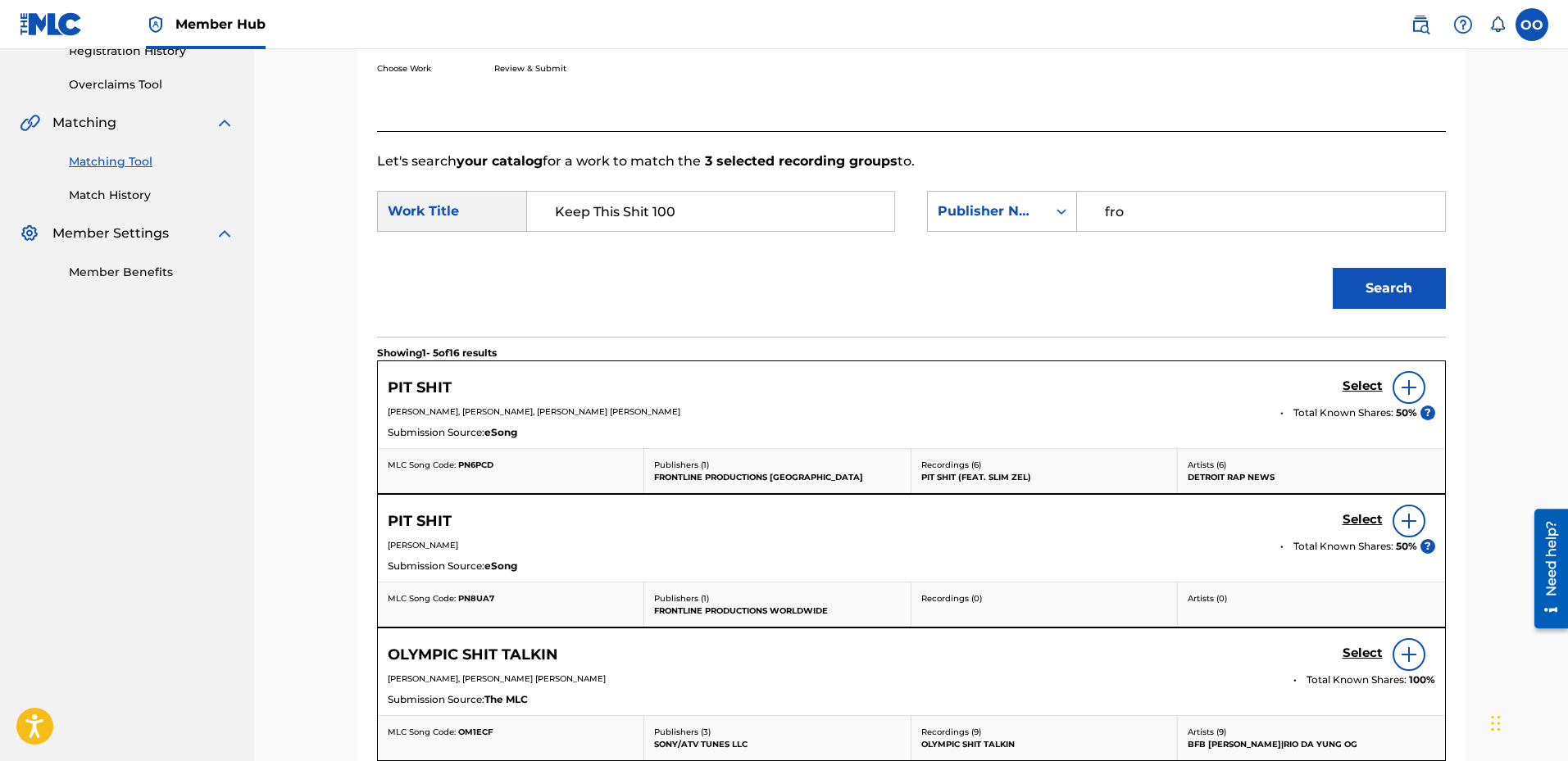
drag, startPoint x: 719, startPoint y: 207, endPoint x: 549, endPoint y: 203, distance: 170.0
click at [549, 203] on input "Keep This Shit 100" at bounding box center [710, 211] width 339 height 39
type input "Craigilito"
click at [1333, 268] on button "Search" at bounding box center [1389, 288] width 113 height 41
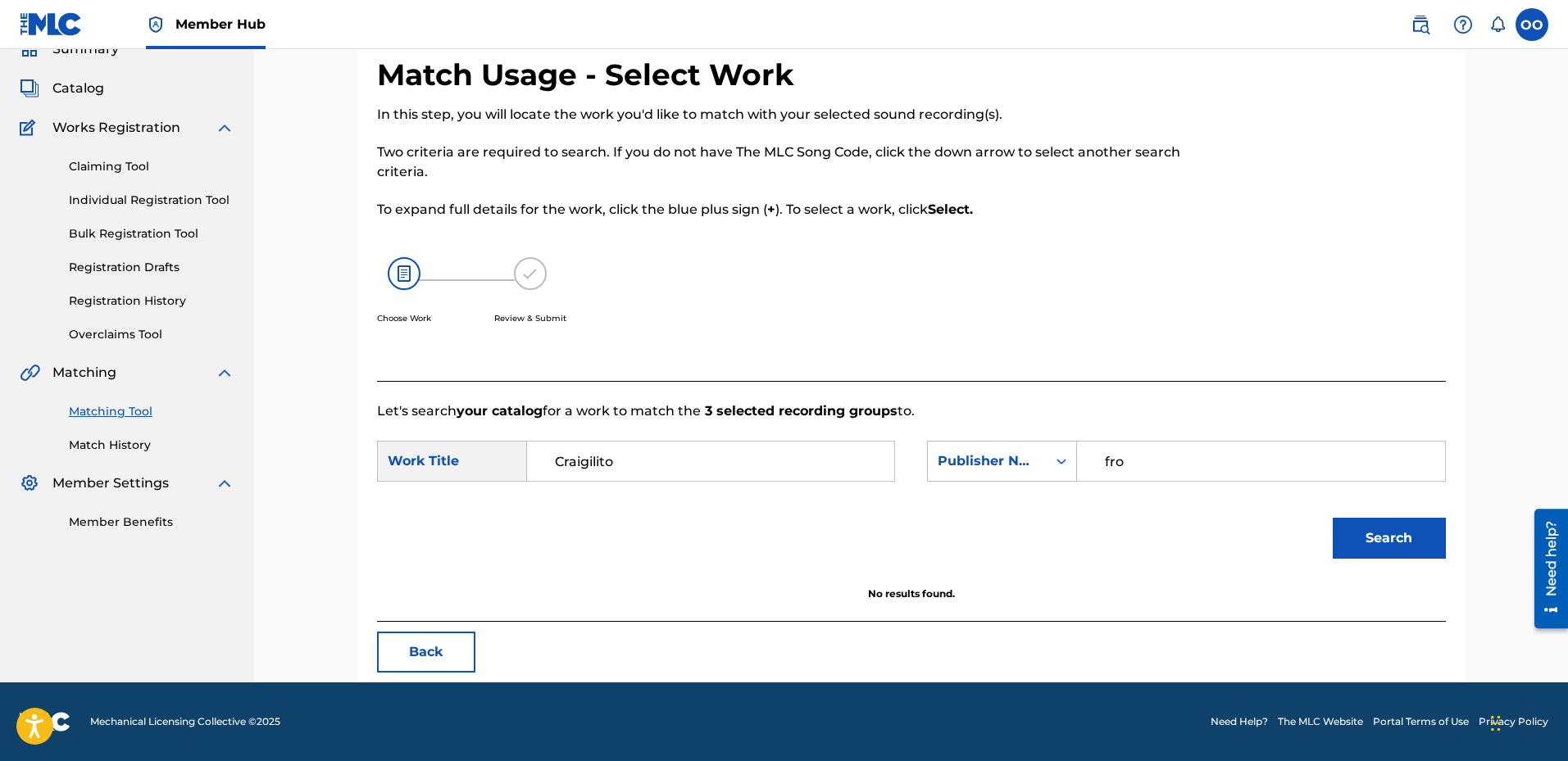
scroll to position [74, 0]
click at [1131, 462] on input "fro" at bounding box center [1261, 461] width 339 height 39
type input "front"
click at [1333, 518] on button "Search" at bounding box center [1389, 538] width 113 height 41
click at [658, 466] on input "Craigilito" at bounding box center [710, 461] width 339 height 39
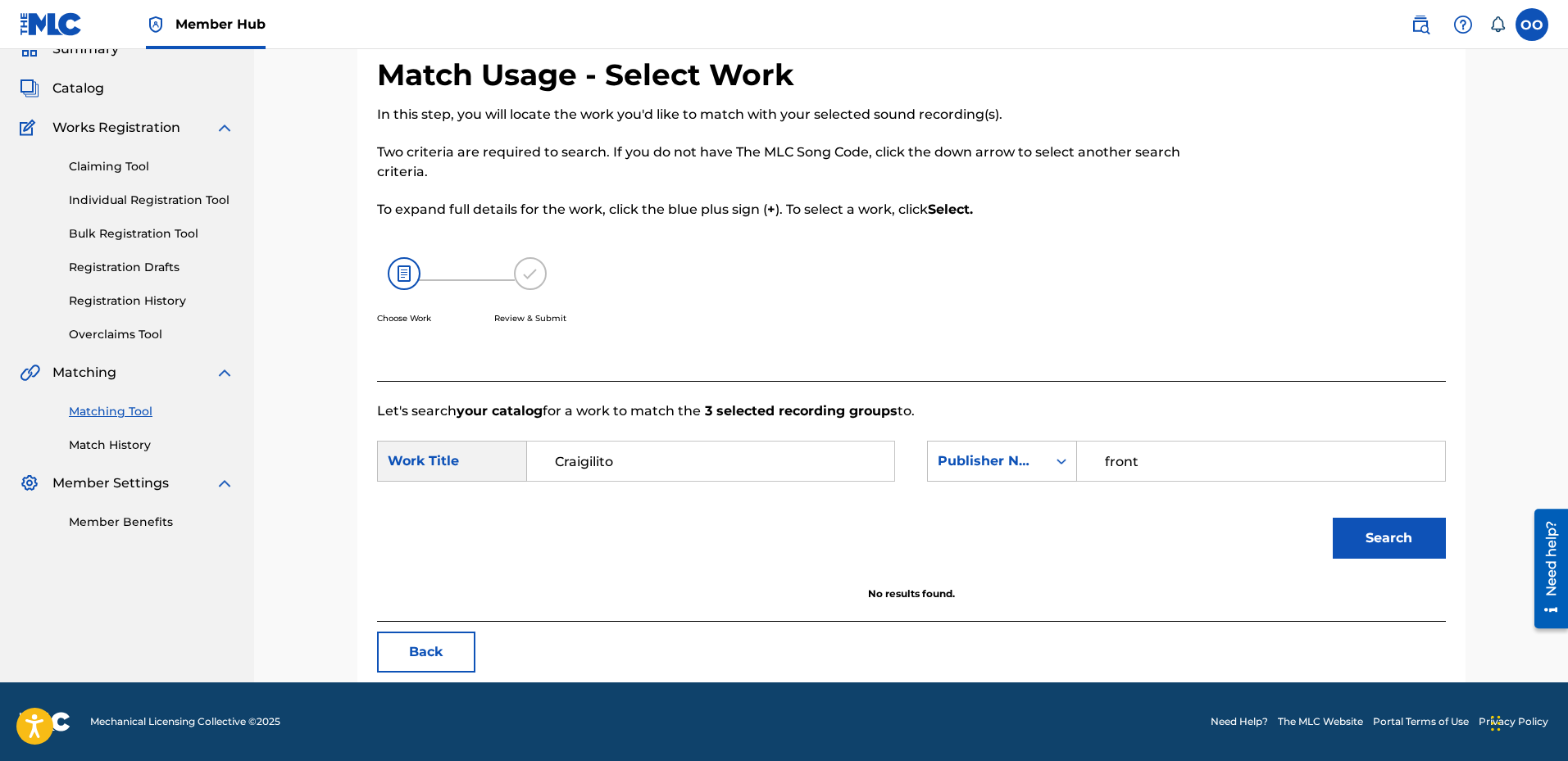
click at [658, 466] on input "Craigilito" at bounding box center [710, 461] width 339 height 39
click at [1333, 518] on button "Search" at bounding box center [1389, 538] width 113 height 41
click at [658, 466] on input "Bedtime" at bounding box center [710, 461] width 339 height 39
click at [662, 471] on input "Bedtime" at bounding box center [710, 461] width 339 height 39
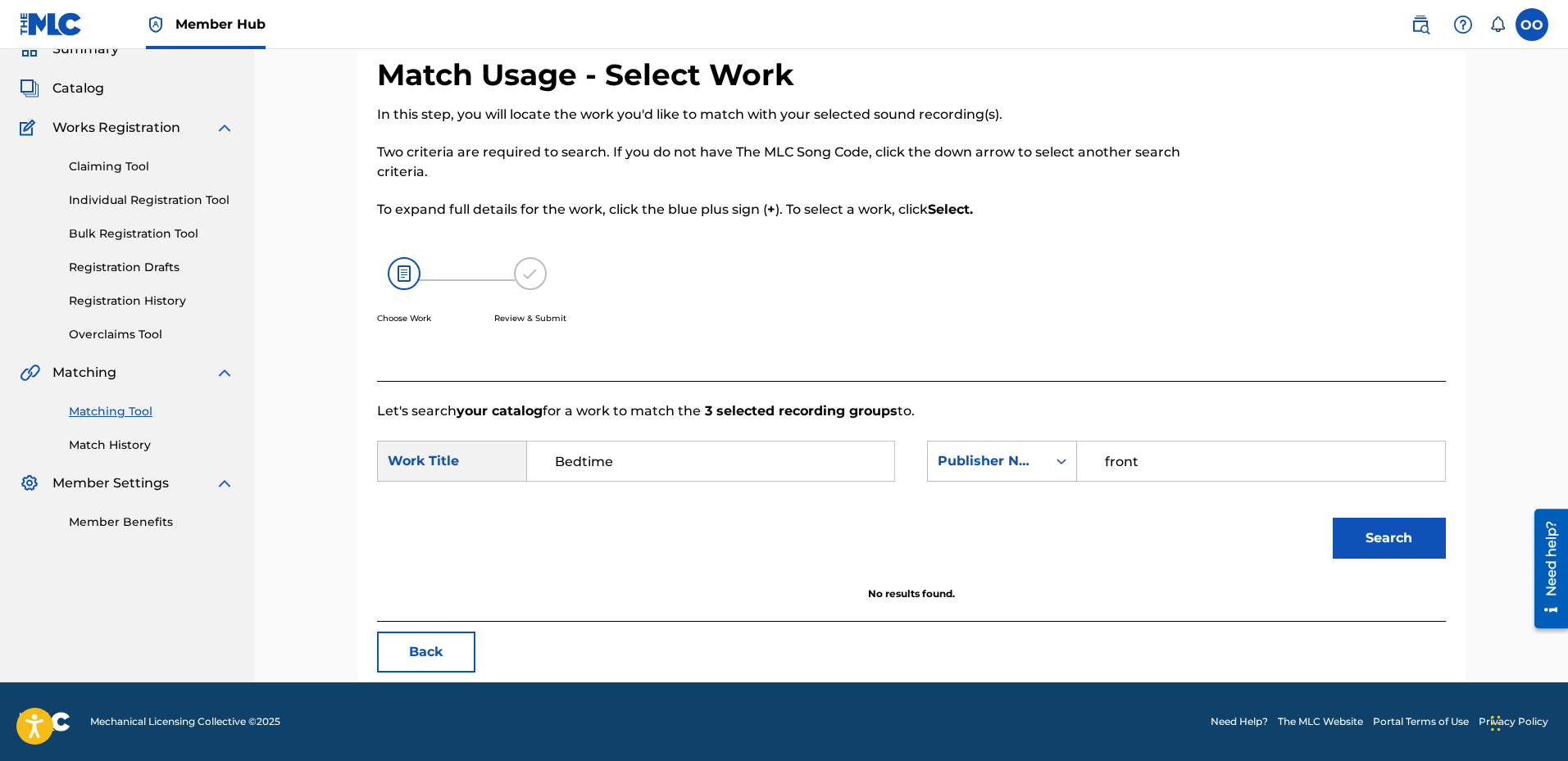
click at [662, 471] on input "Bedtime" at bounding box center [710, 461] width 339 height 39
click at [1333, 518] on button "Search" at bounding box center [1389, 538] width 113 height 41
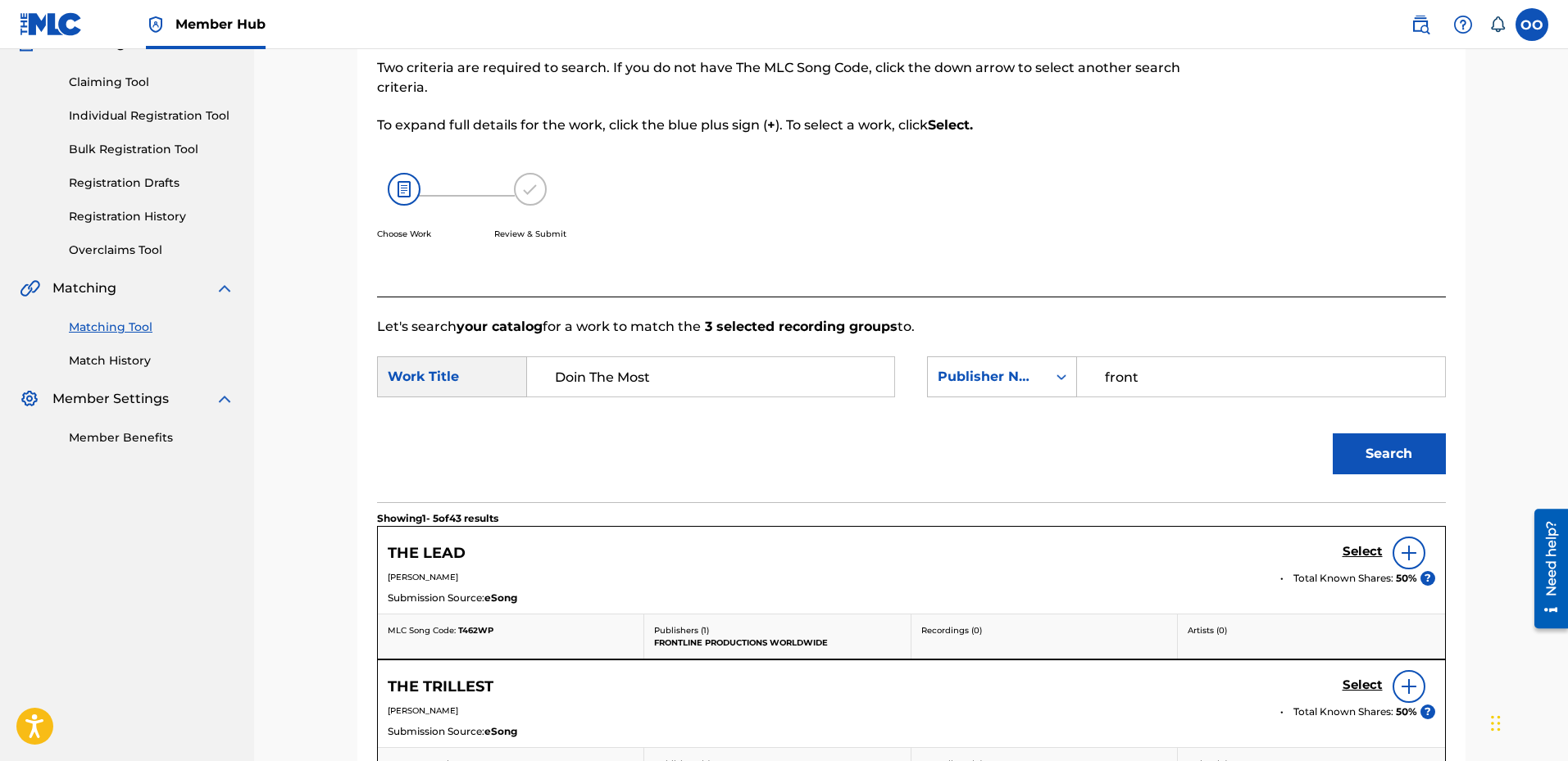
scroll to position [157, 0]
click at [670, 384] on input "Doin The Most" at bounding box center [710, 379] width 339 height 39
click at [1333, 436] on button "Search" at bounding box center [1389, 456] width 113 height 41
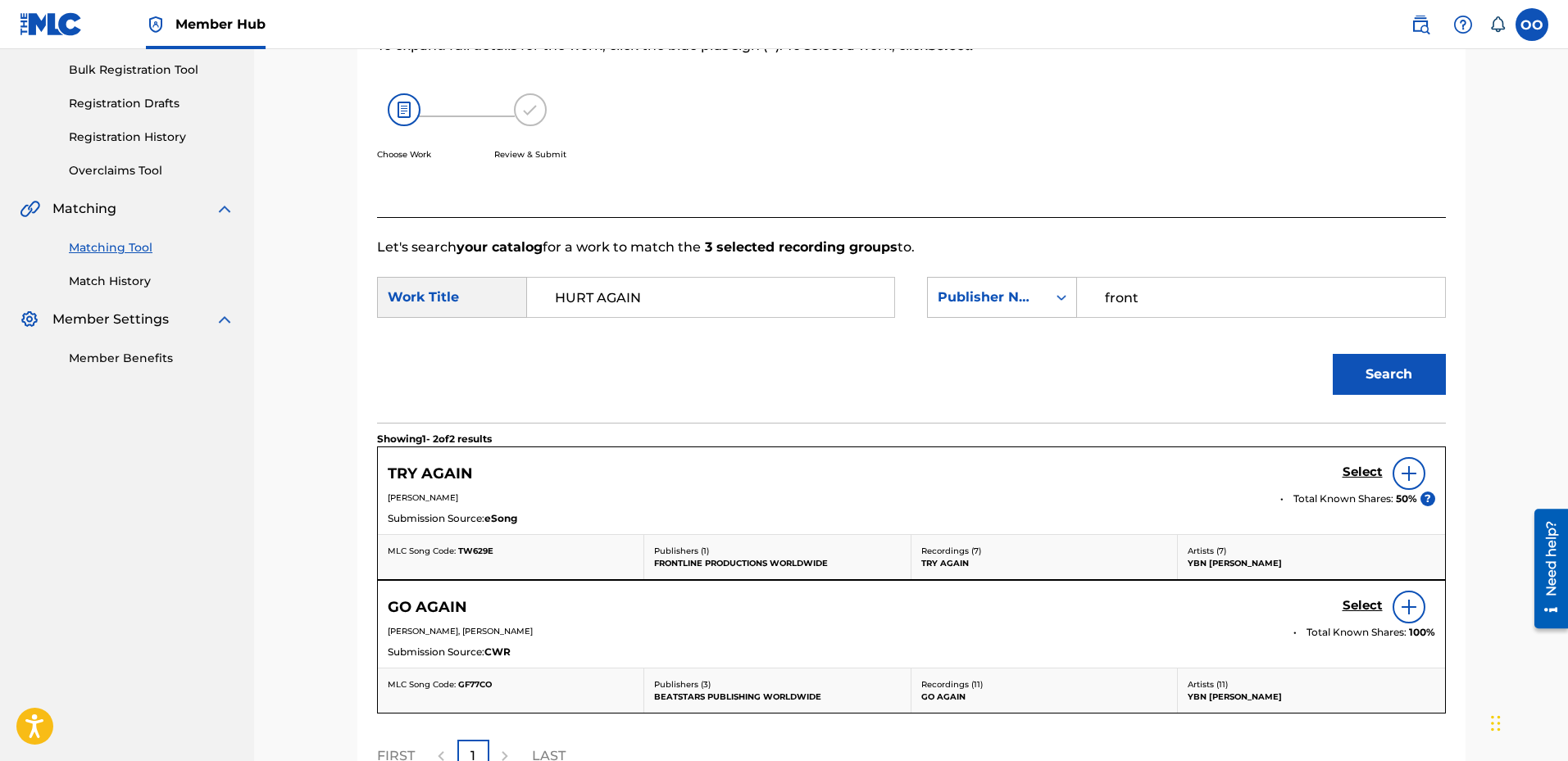
scroll to position [321, 0]
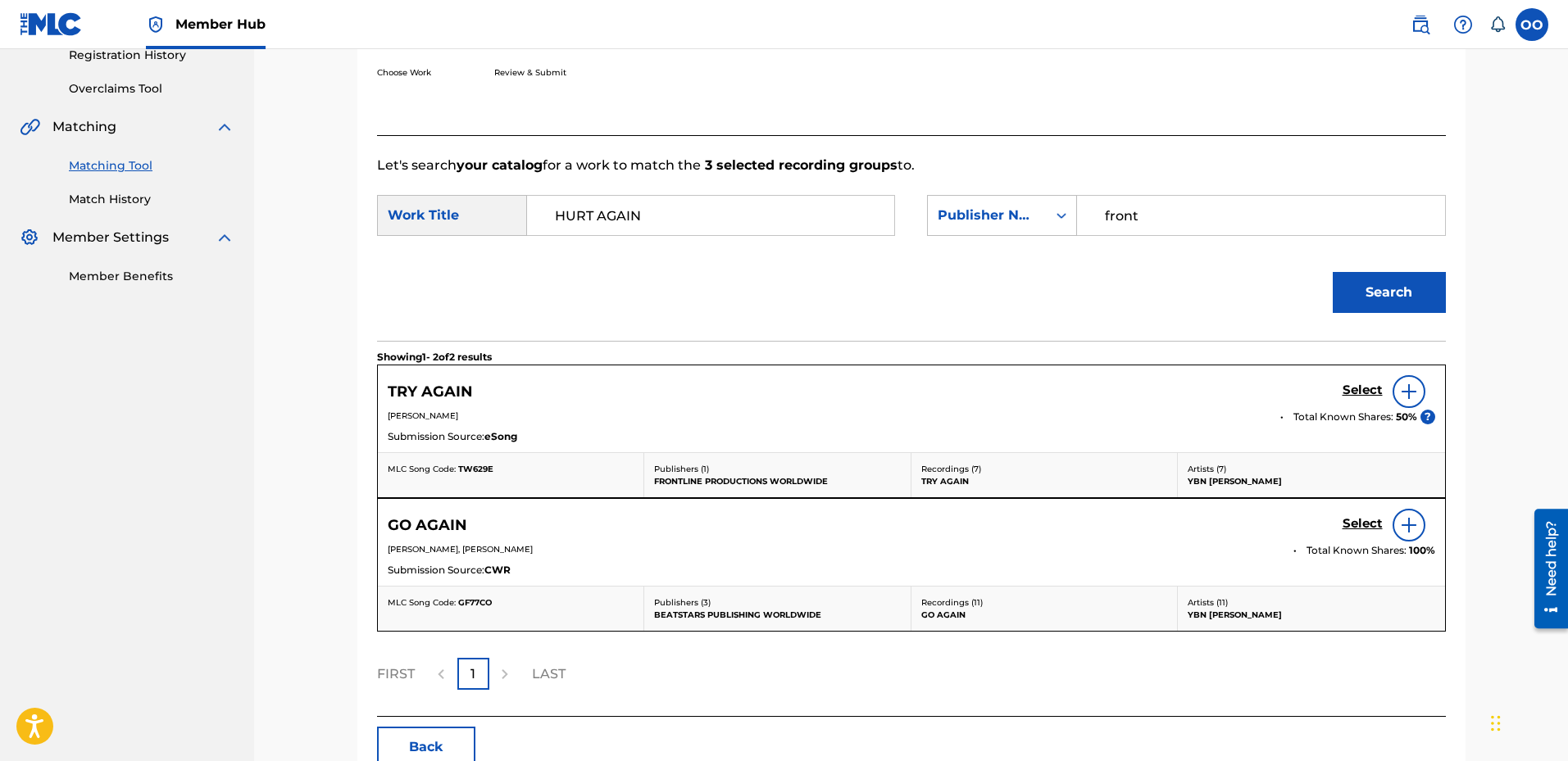
click at [658, 216] on input "HURT AGAIN" at bounding box center [710, 215] width 339 height 39
click at [658, 215] on input "HURT AGAIN" at bounding box center [710, 215] width 339 height 39
click at [1333, 272] on button "Search" at bounding box center [1389, 292] width 113 height 41
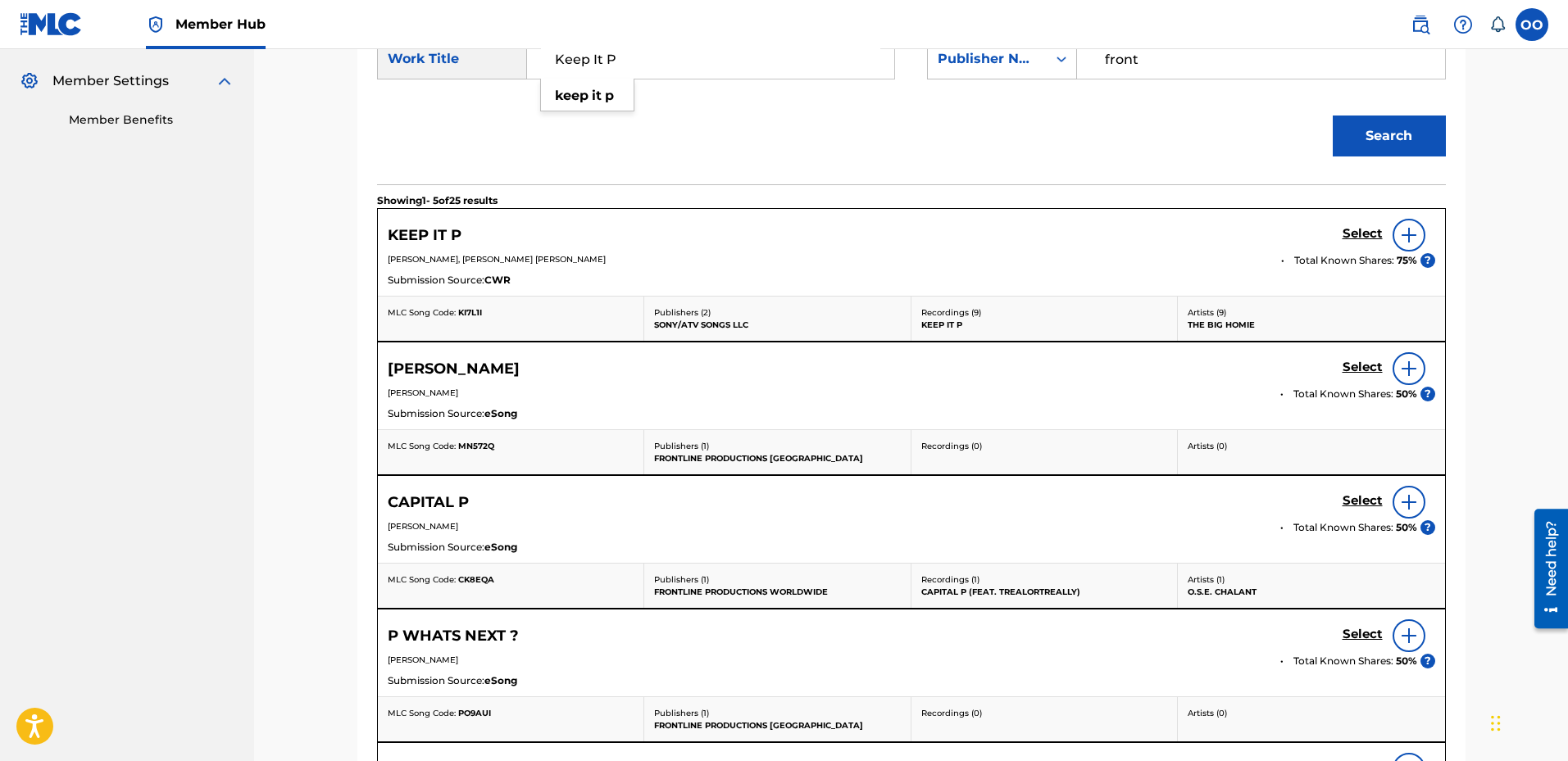
scroll to position [160, 0]
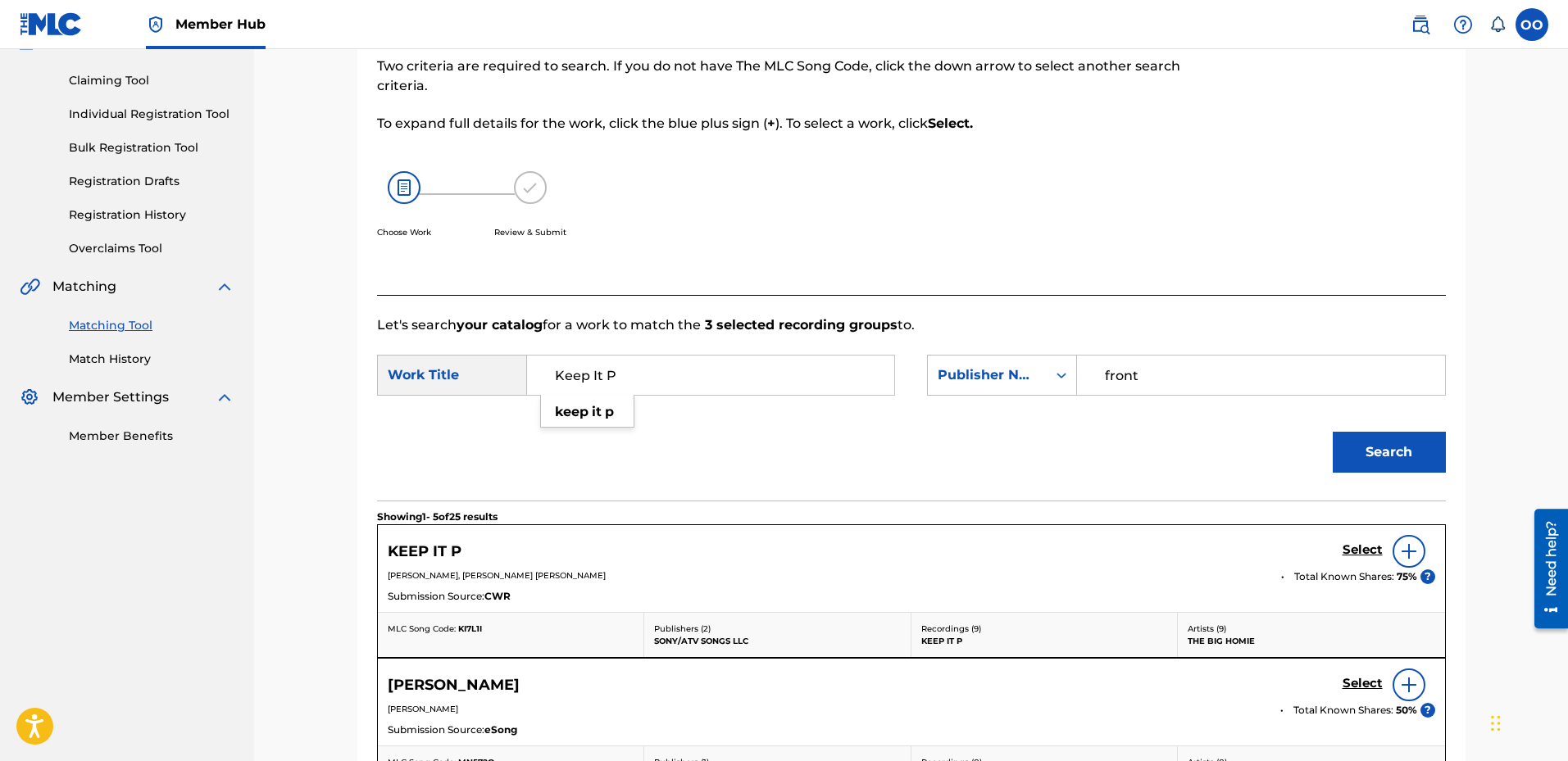
click at [666, 371] on input "Keep It P" at bounding box center [710, 375] width 339 height 39
click at [661, 374] on input "Keep It P" at bounding box center [710, 375] width 339 height 39
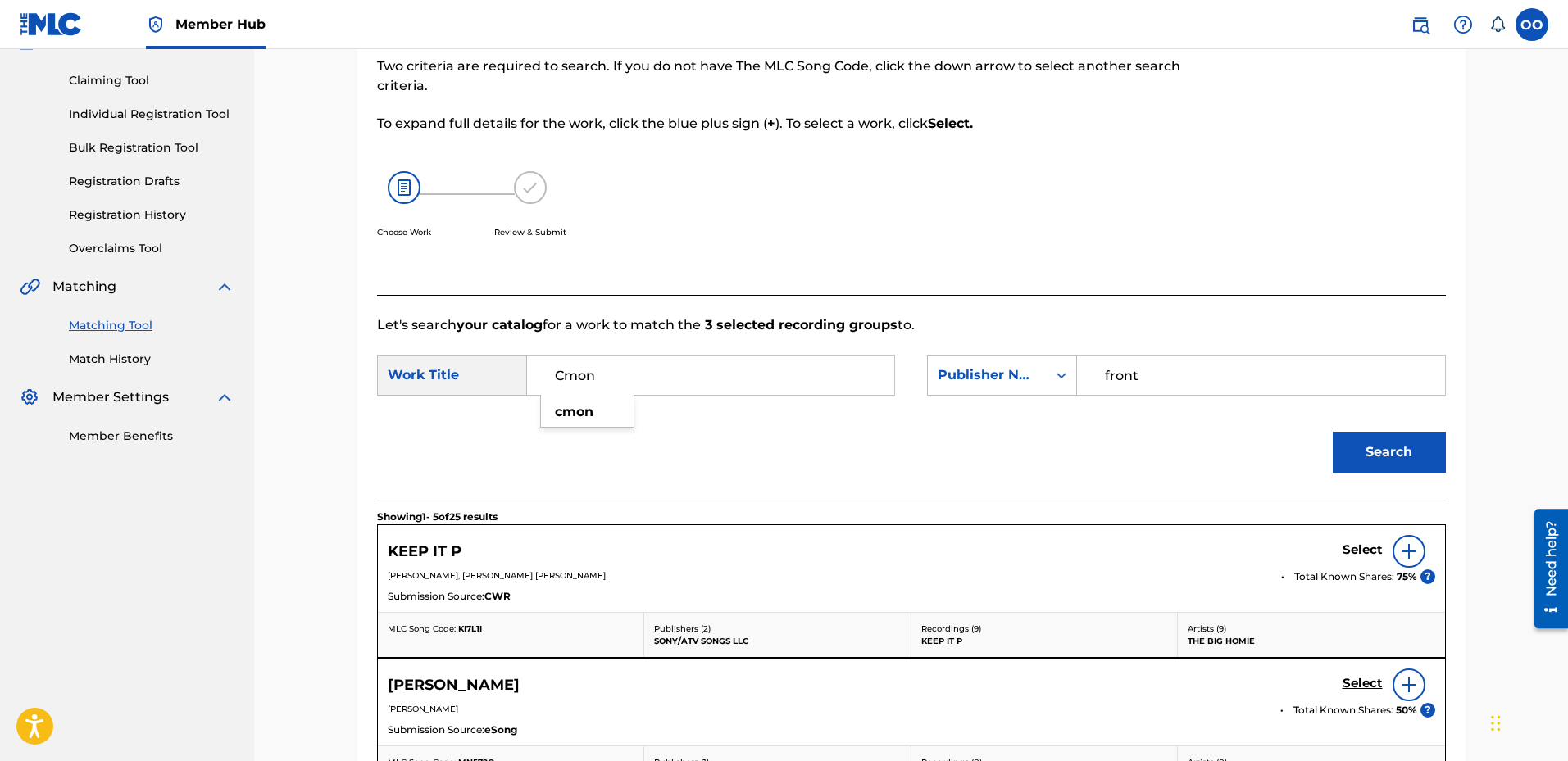
click at [1333, 432] on button "Search" at bounding box center [1389, 452] width 113 height 41
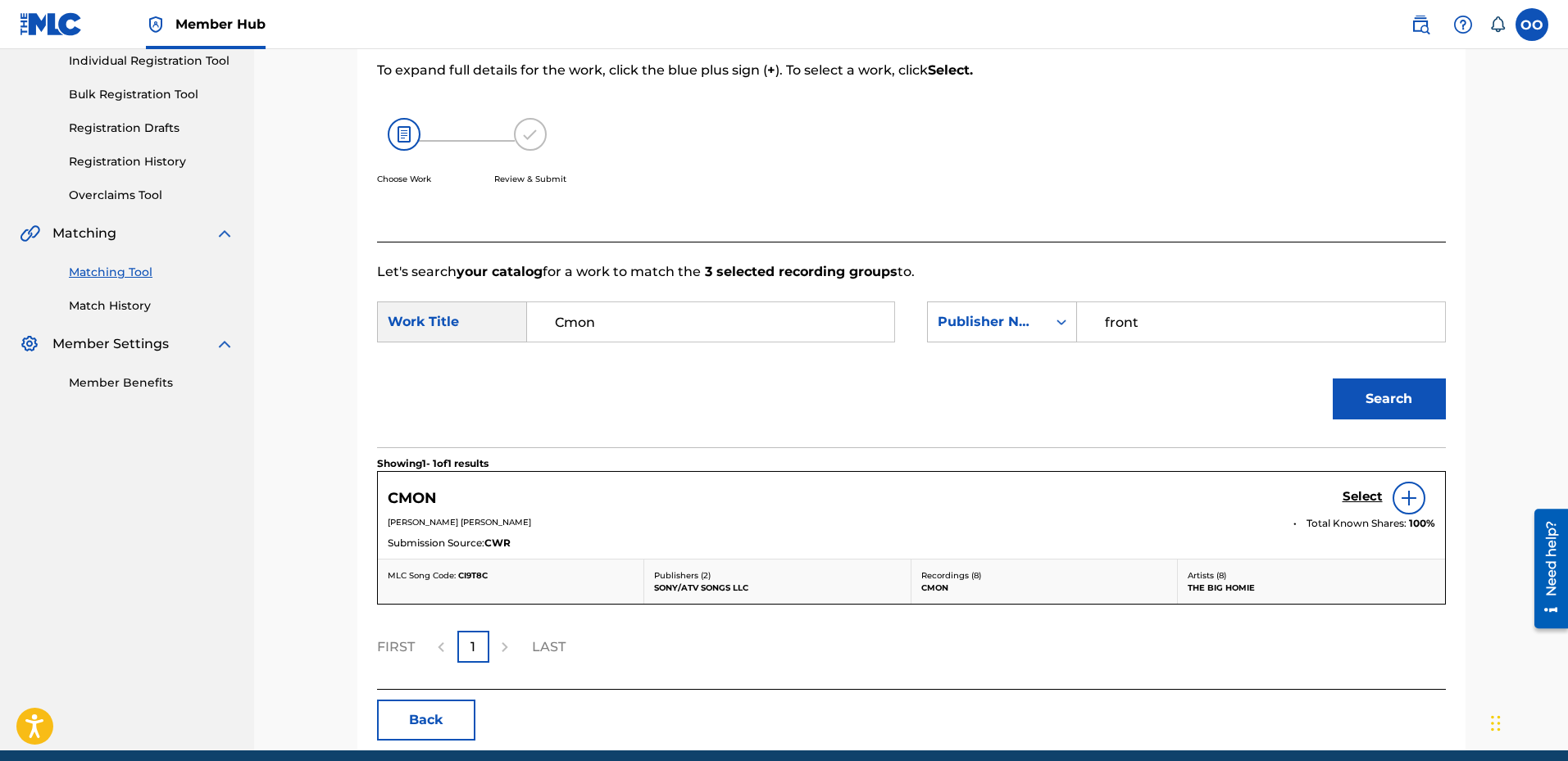
scroll to position [243, 0]
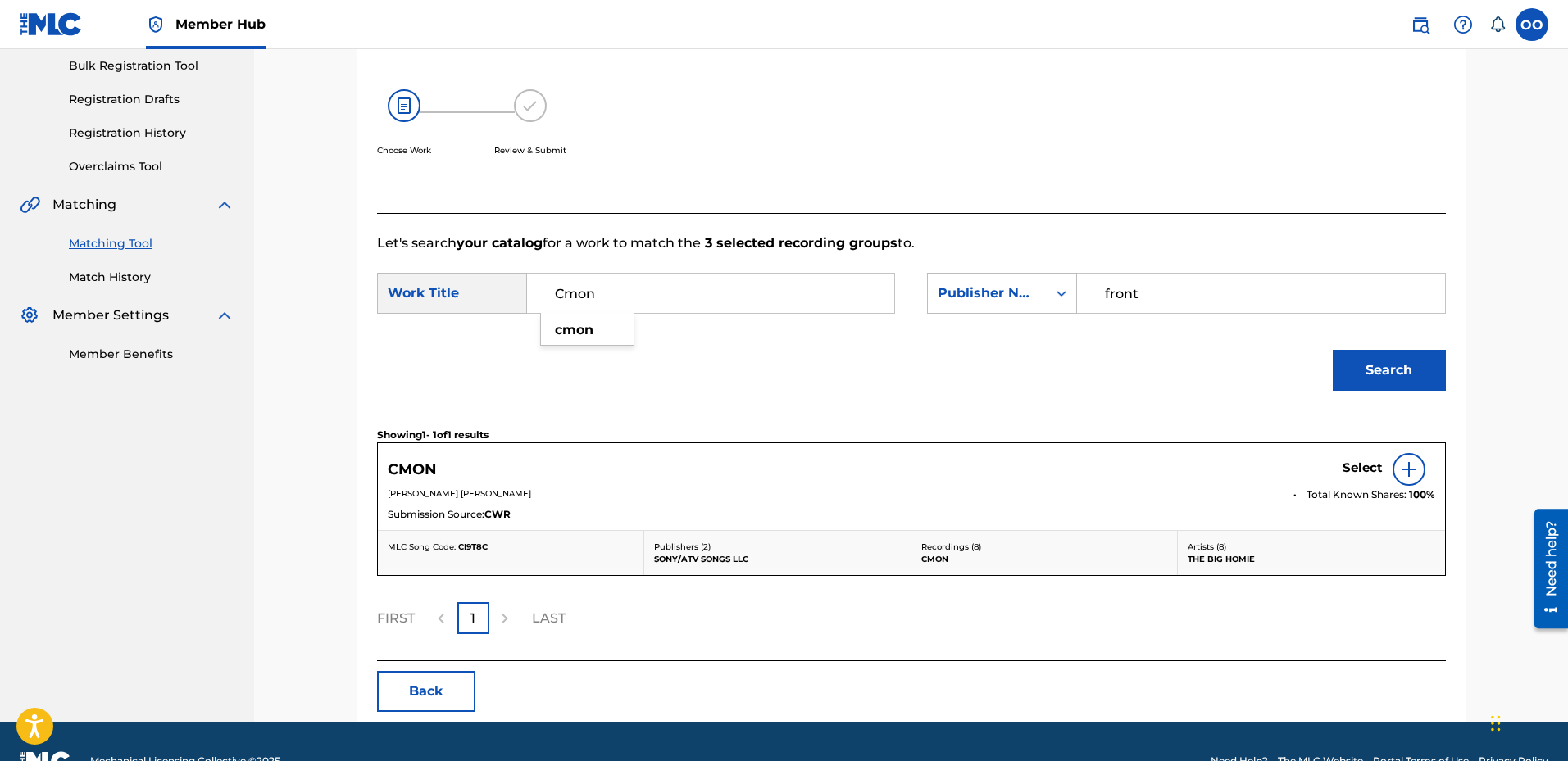
click at [722, 301] on input "Cmon" at bounding box center [710, 293] width 339 height 39
type input "Runnin Outa Love"
click at [1333, 350] on button "Search" at bounding box center [1389, 370] width 113 height 41
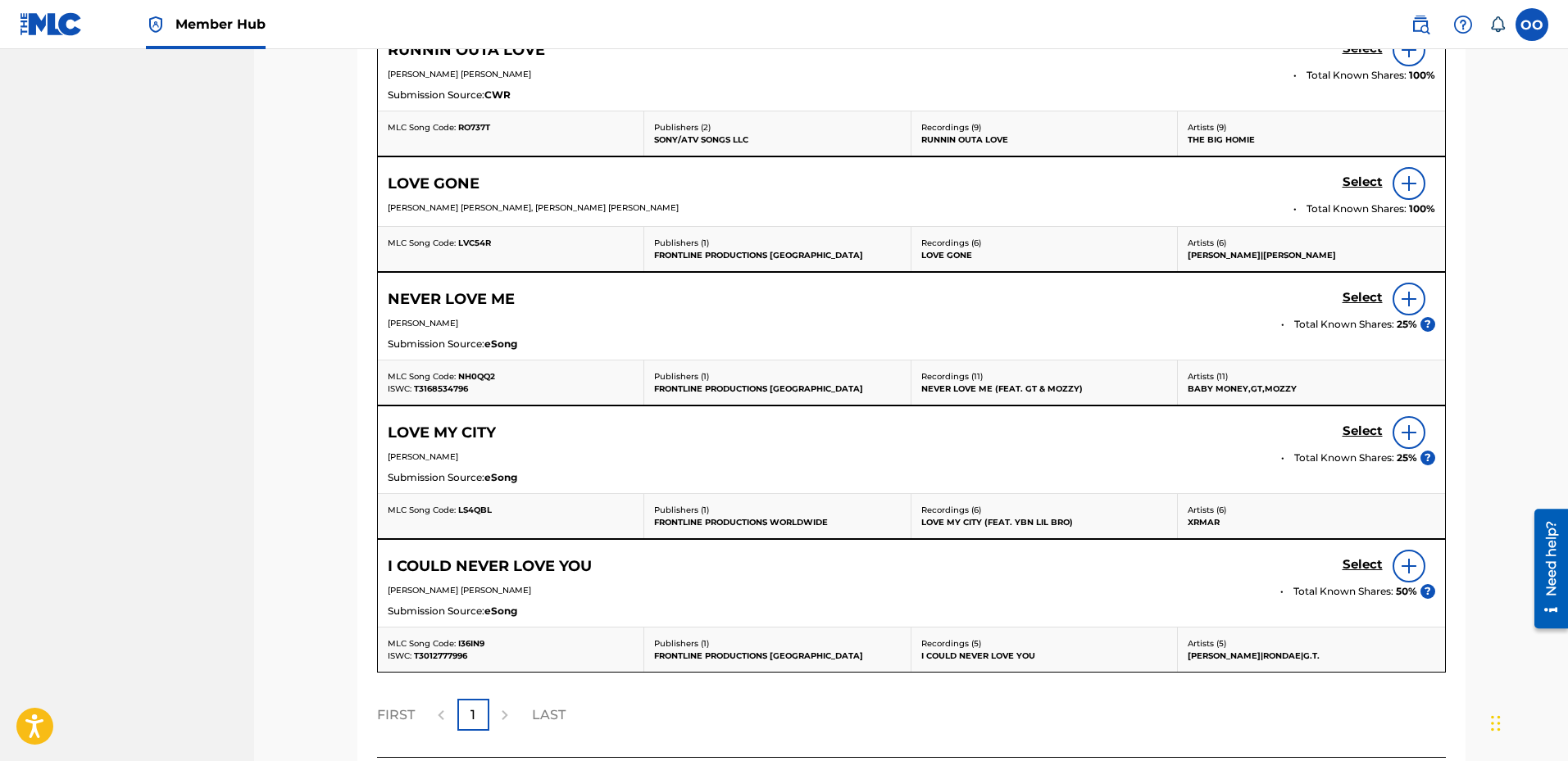
scroll to position [799, 0]
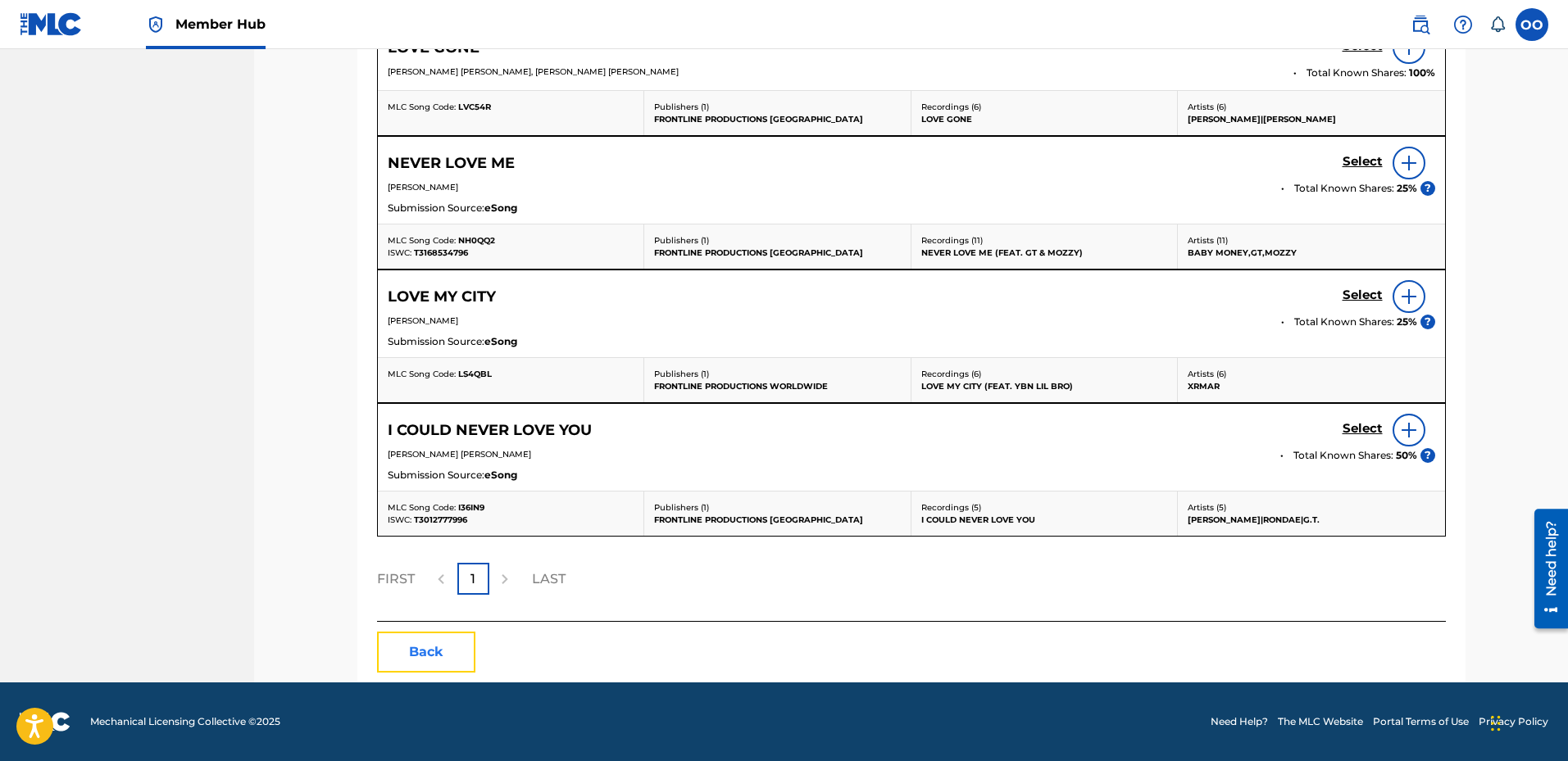
click at [433, 664] on button "Back" at bounding box center [426, 652] width 98 height 41
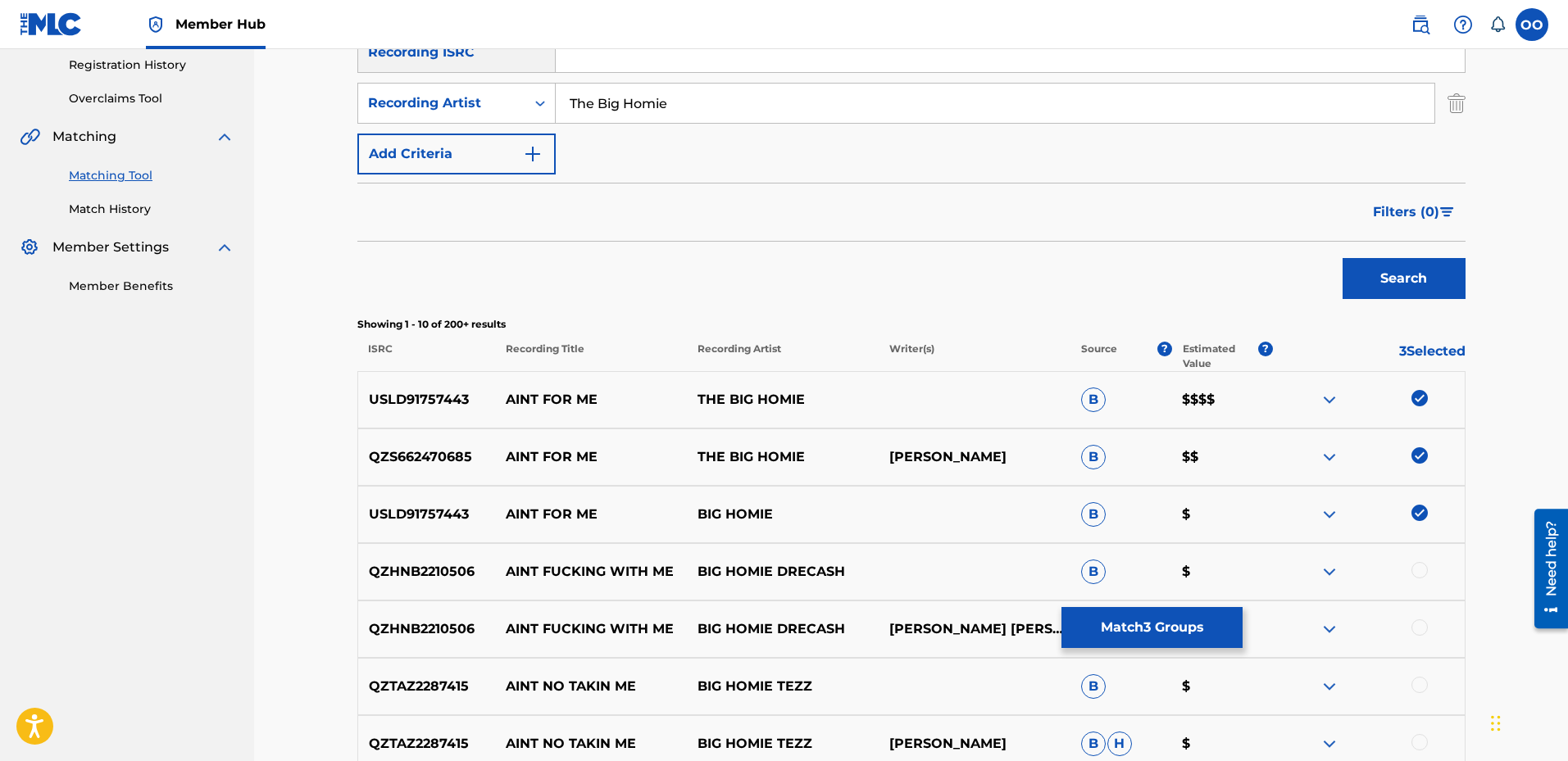
scroll to position [286, 0]
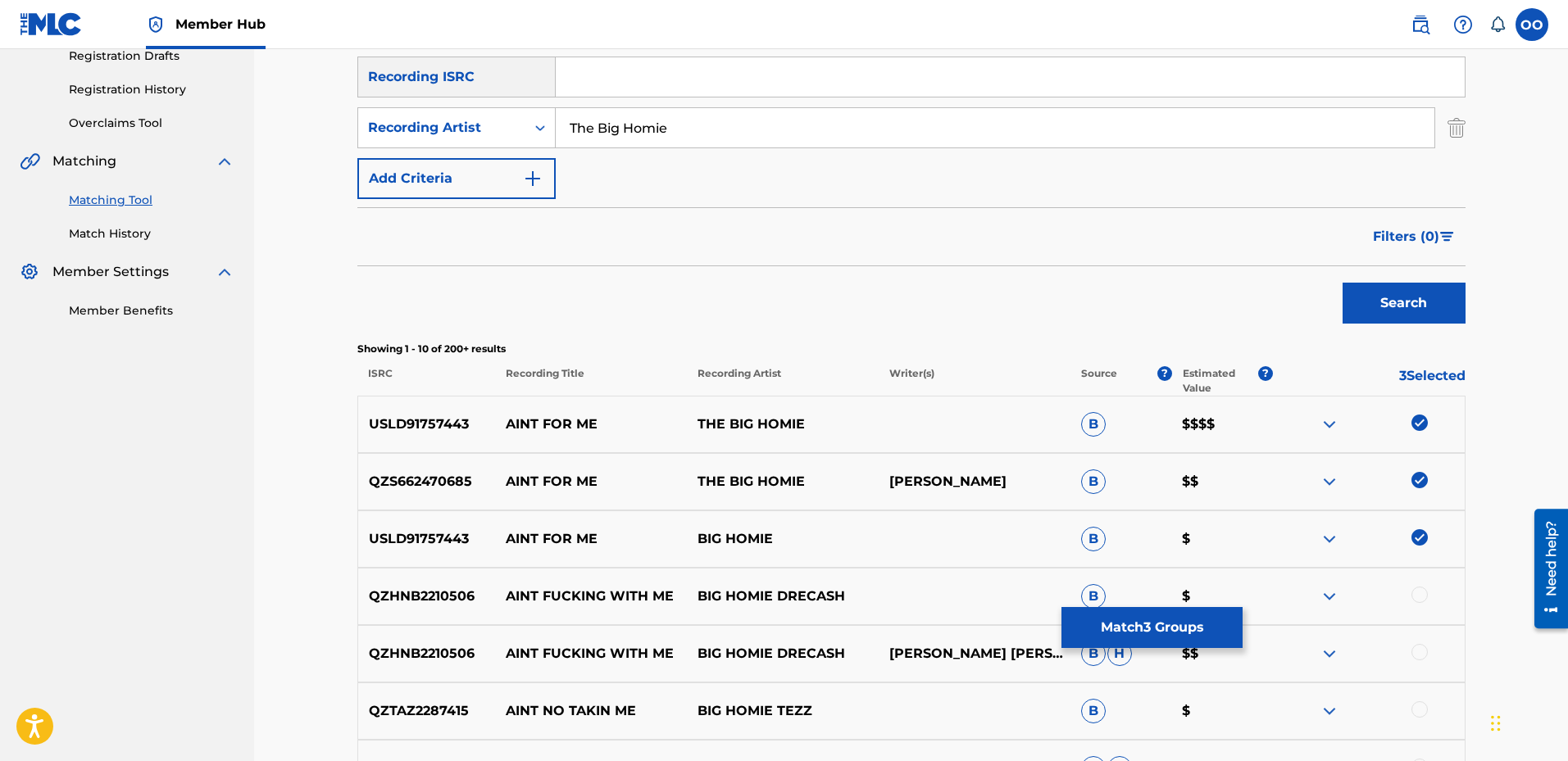
click at [1416, 533] on img at bounding box center [1420, 538] width 17 height 17
click at [1421, 484] on img at bounding box center [1420, 480] width 17 height 17
click at [1415, 426] on img at bounding box center [1420, 423] width 17 height 17
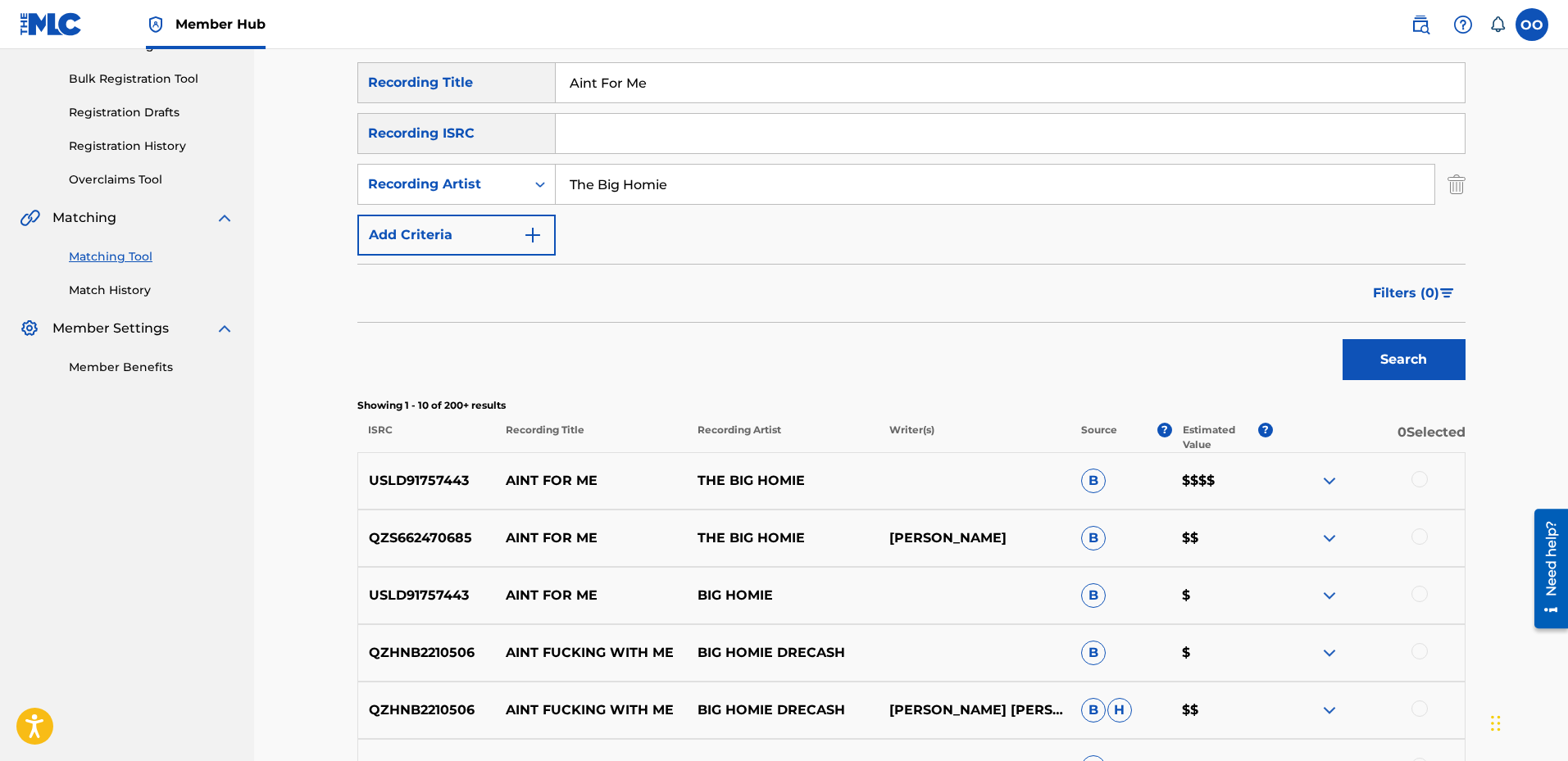
scroll to position [40, 0]
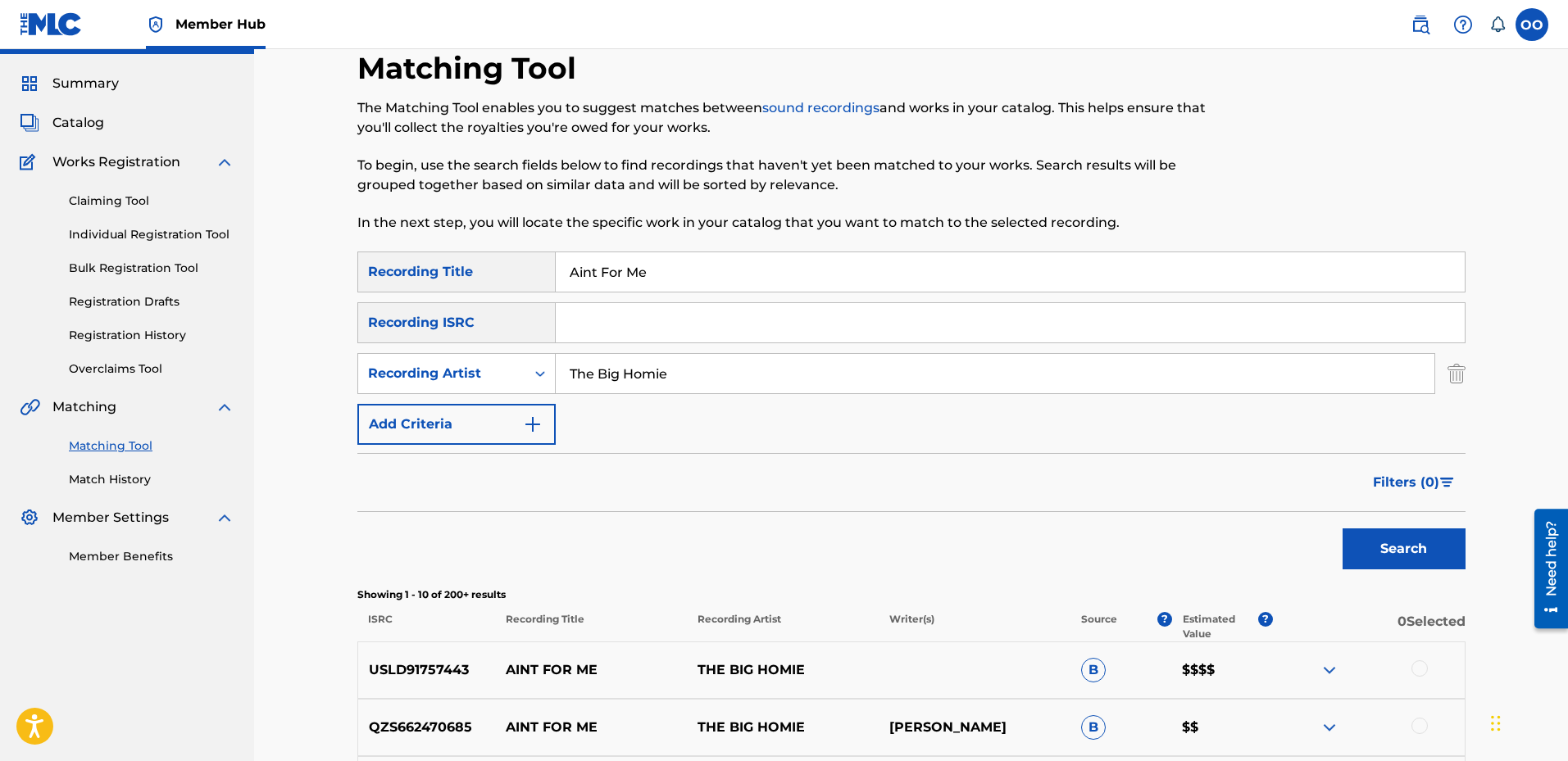
click at [719, 272] on input "Aint For Me" at bounding box center [1011, 271] width 909 height 39
type input "Keep It P"
click at [1343, 529] on button "Search" at bounding box center [1404, 549] width 123 height 41
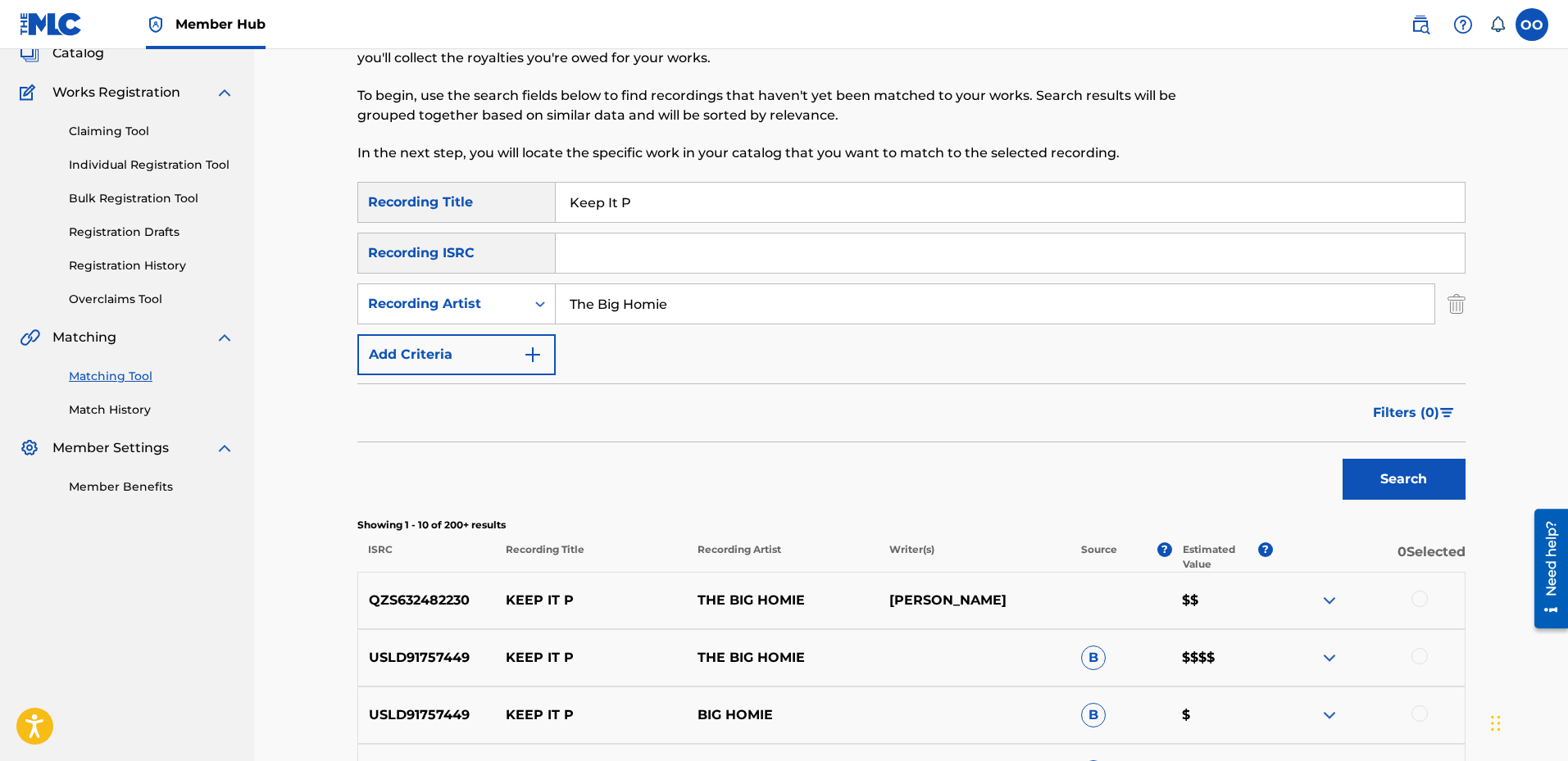
scroll to position [204, 0]
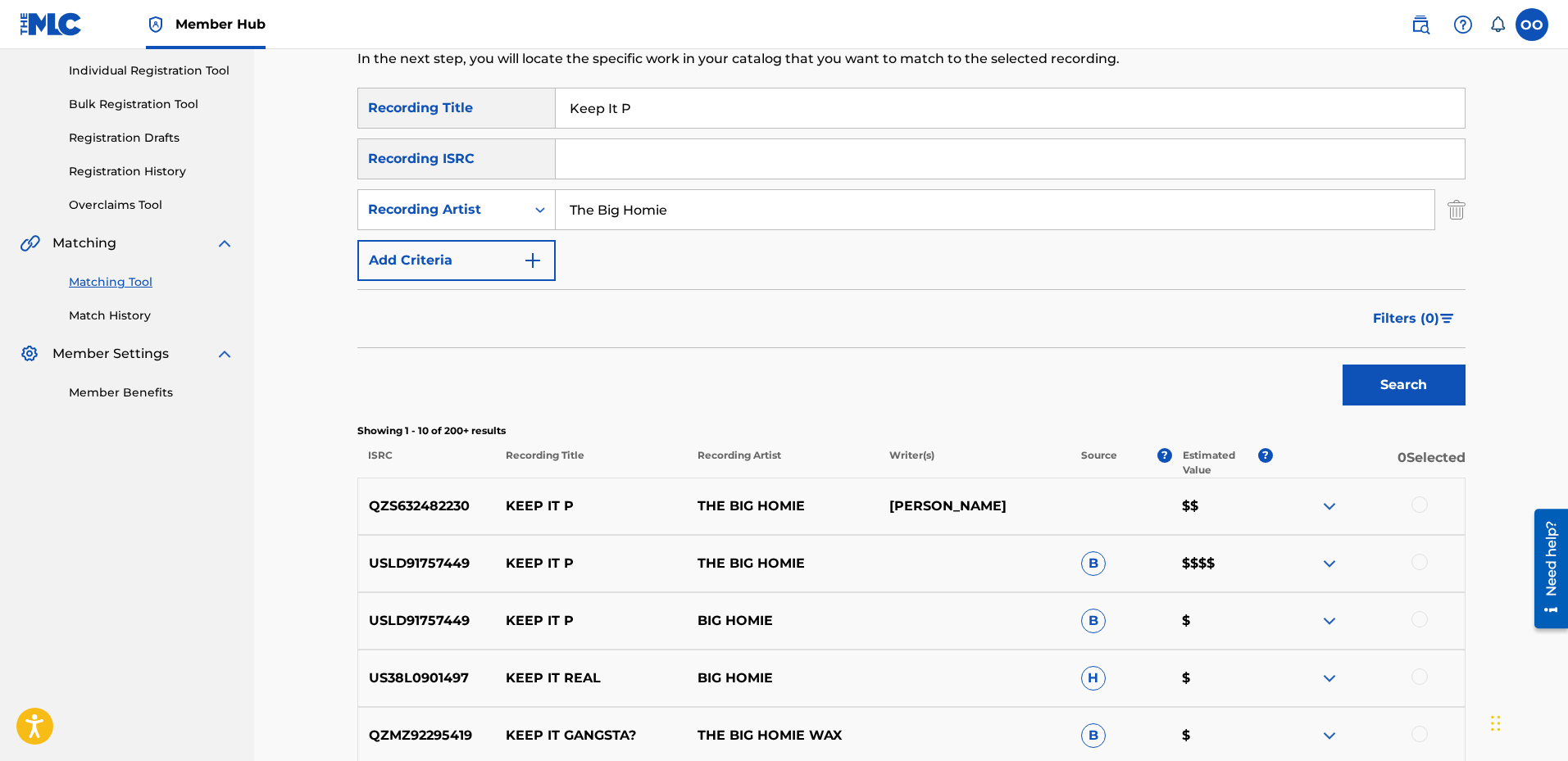
click at [1418, 567] on div at bounding box center [1420, 562] width 17 height 17
click at [1415, 510] on div at bounding box center [1420, 504] width 17 height 17
click at [1421, 619] on div at bounding box center [1420, 619] width 17 height 17
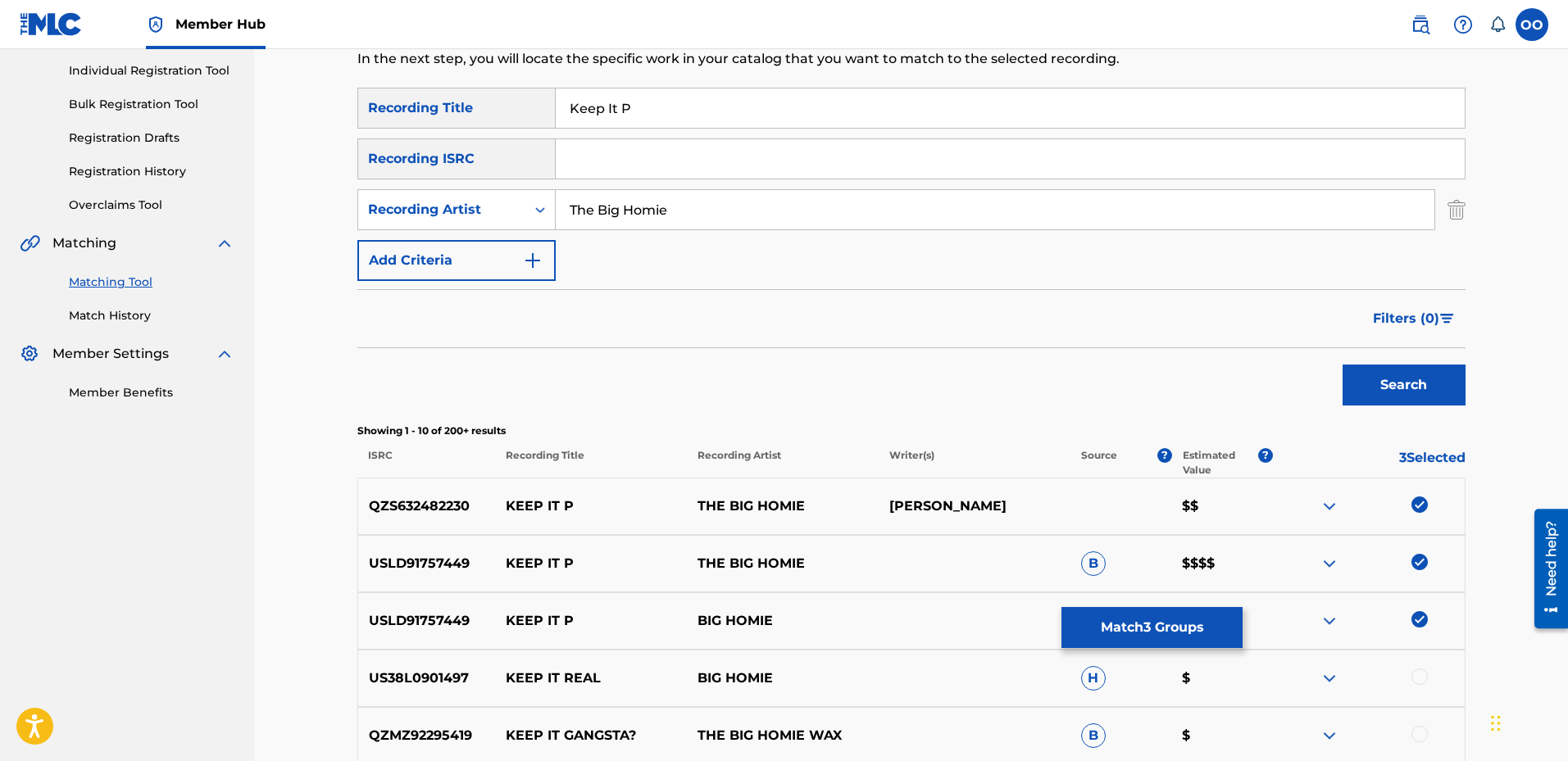
click at [1424, 679] on div at bounding box center [1420, 677] width 17 height 17
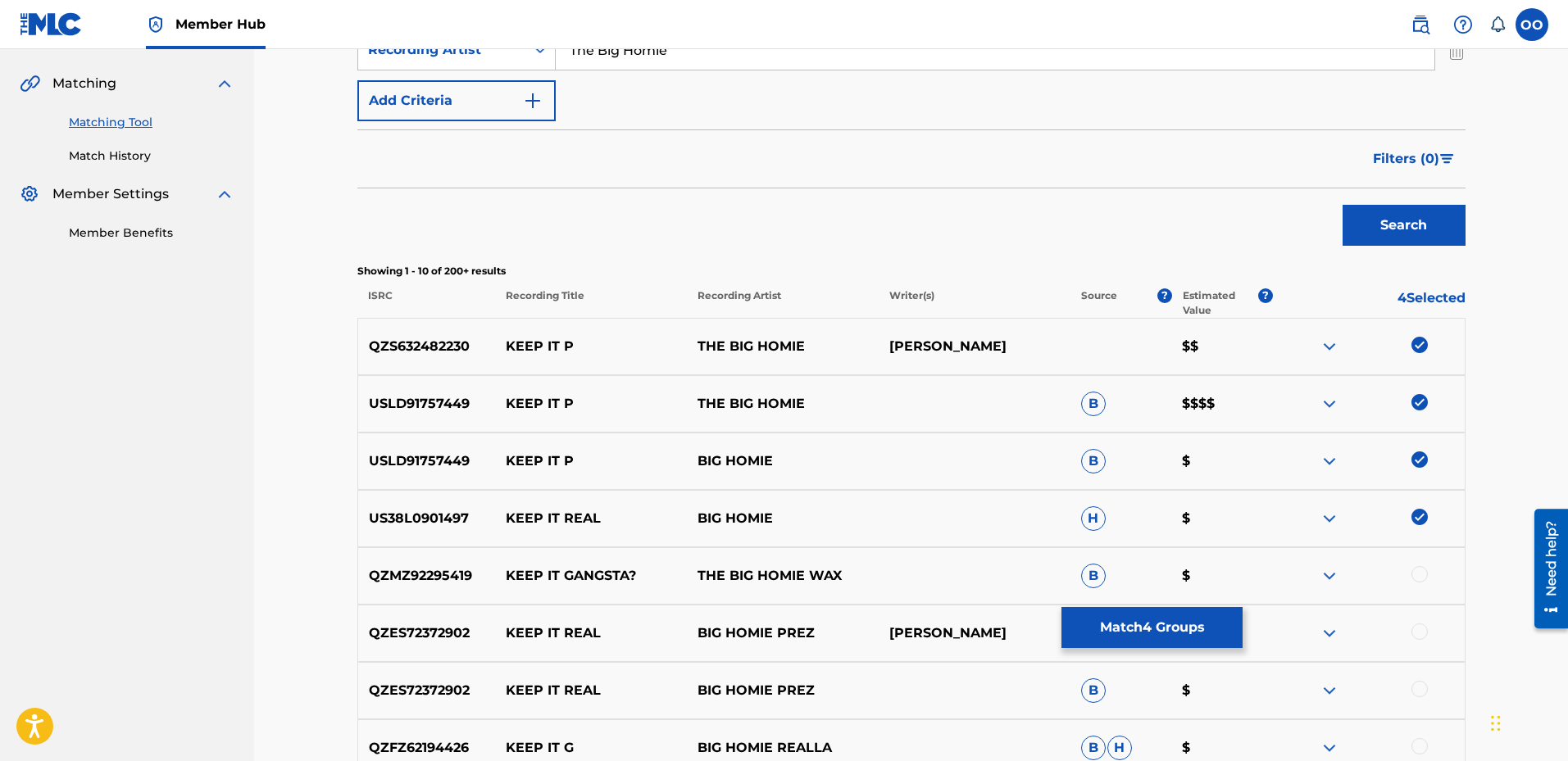
scroll to position [368, 0]
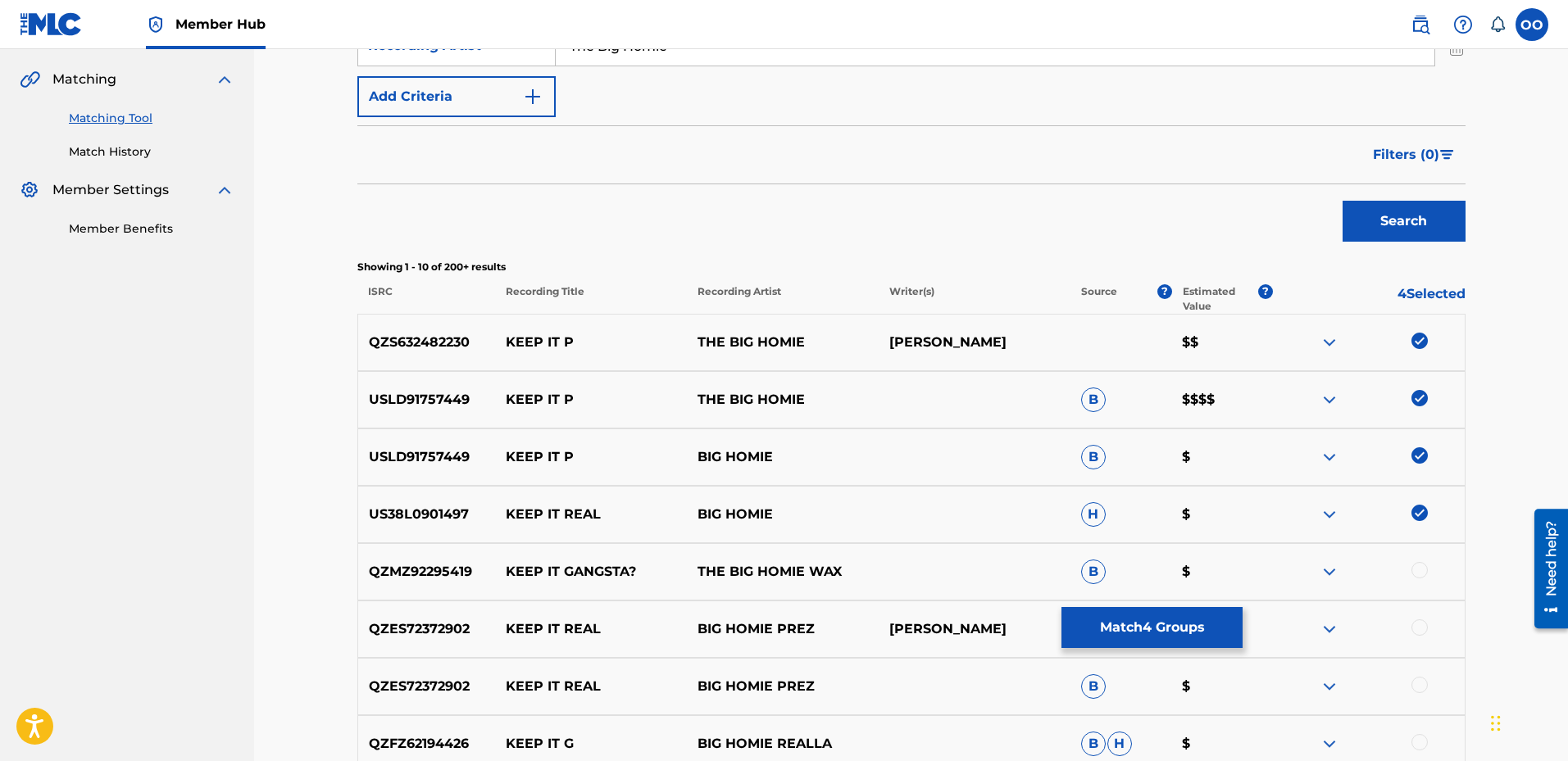
click at [1422, 515] on img at bounding box center [1420, 512] width 17 height 17
click at [1120, 621] on button "Match 3 Groups" at bounding box center [1152, 627] width 181 height 41
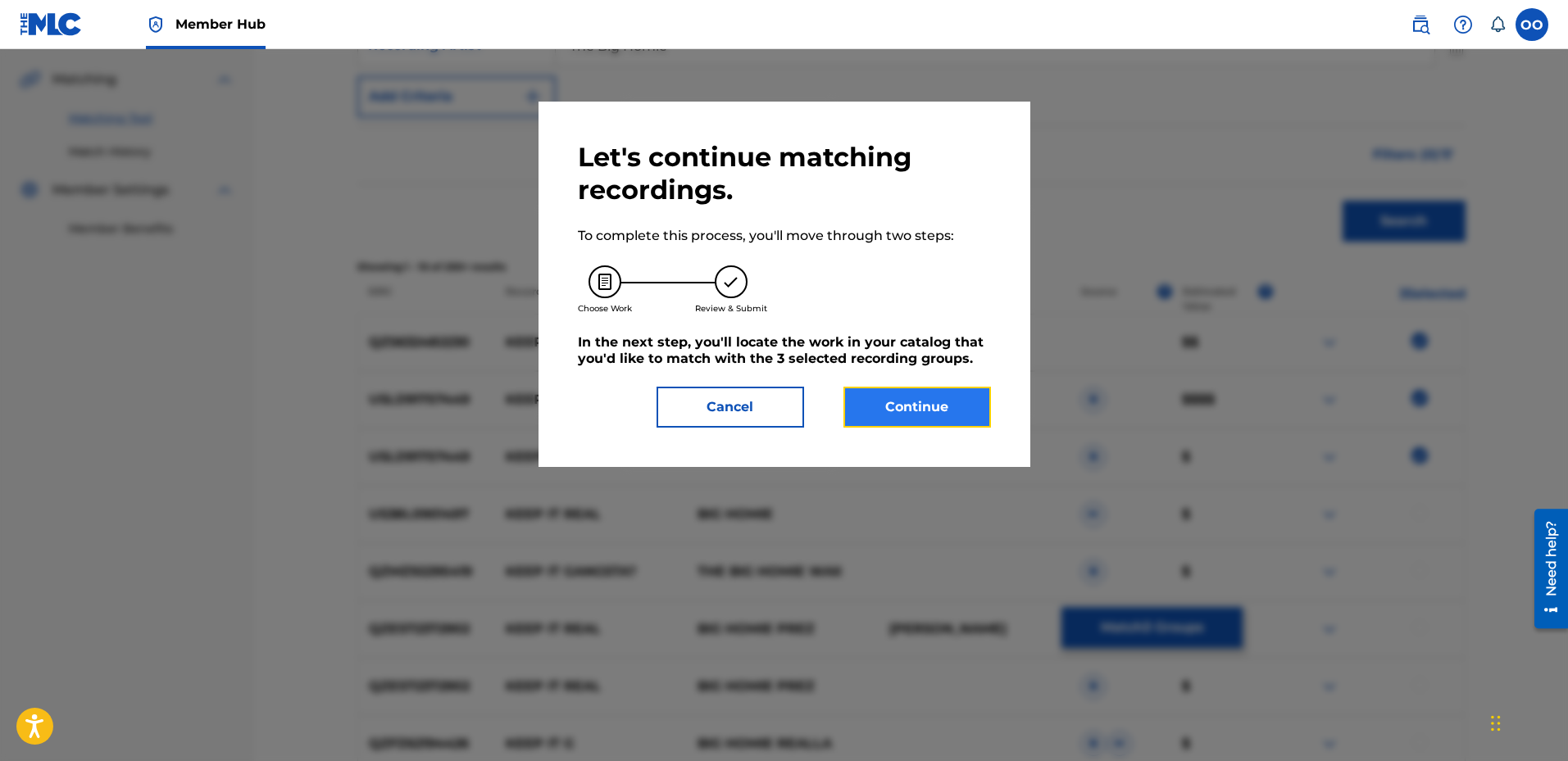
click at [921, 417] on button "Continue" at bounding box center [917, 407] width 147 height 41
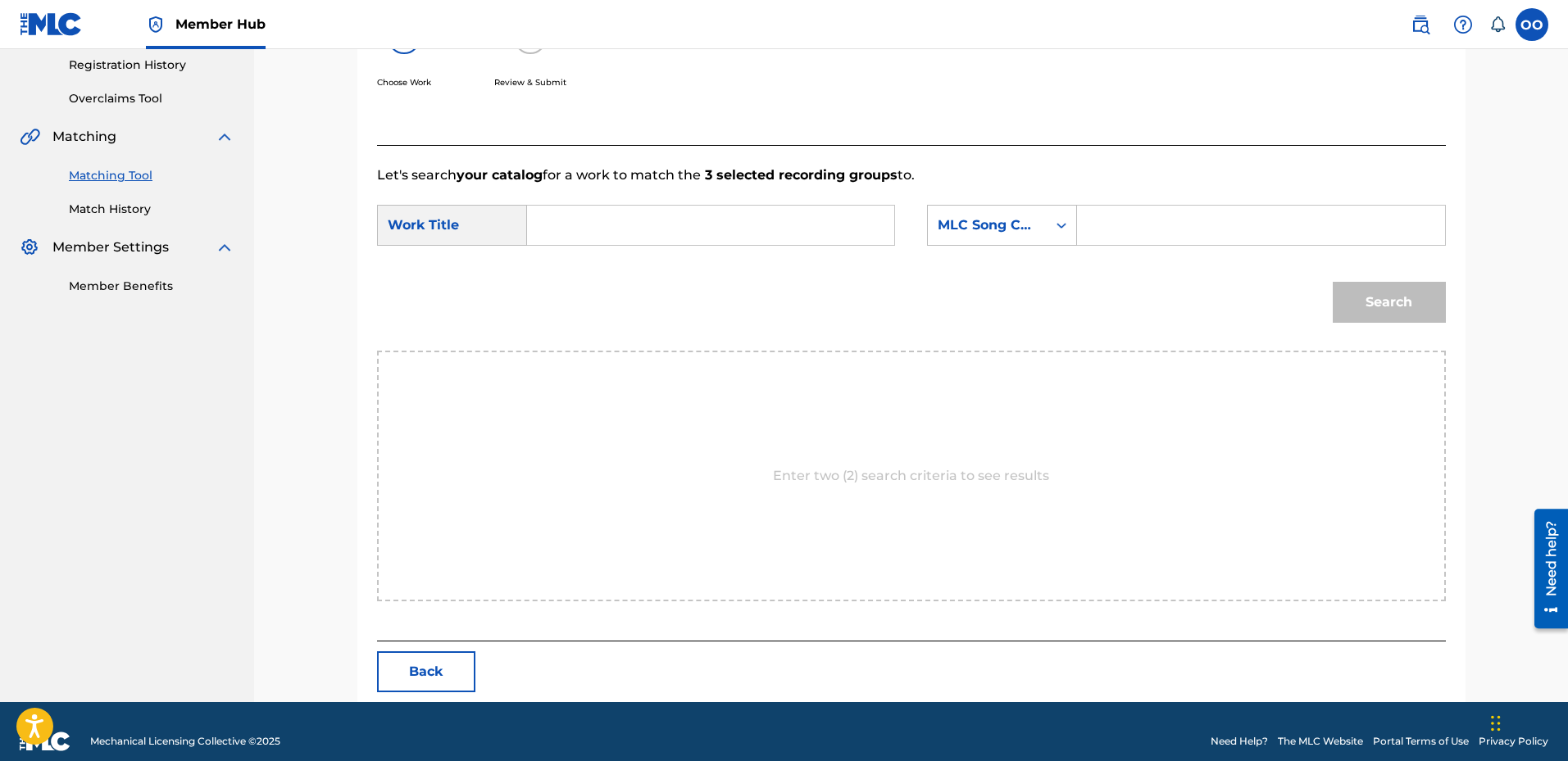
scroll to position [330, 0]
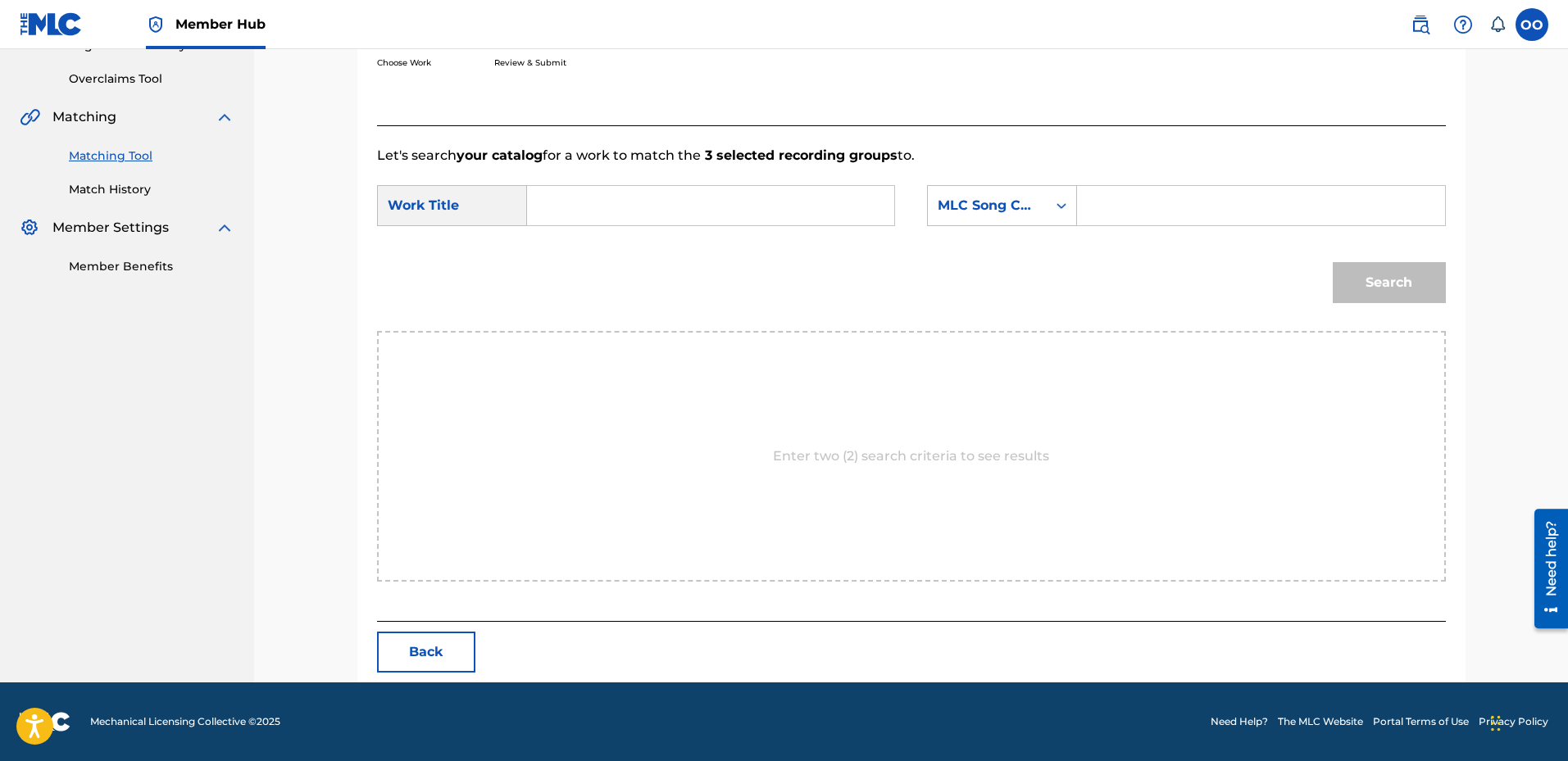
click at [660, 213] on input "Search Form" at bounding box center [710, 205] width 339 height 39
type input "Keep It P"
click at [991, 196] on div "MLC Song Code" at bounding box center [987, 206] width 99 height 19
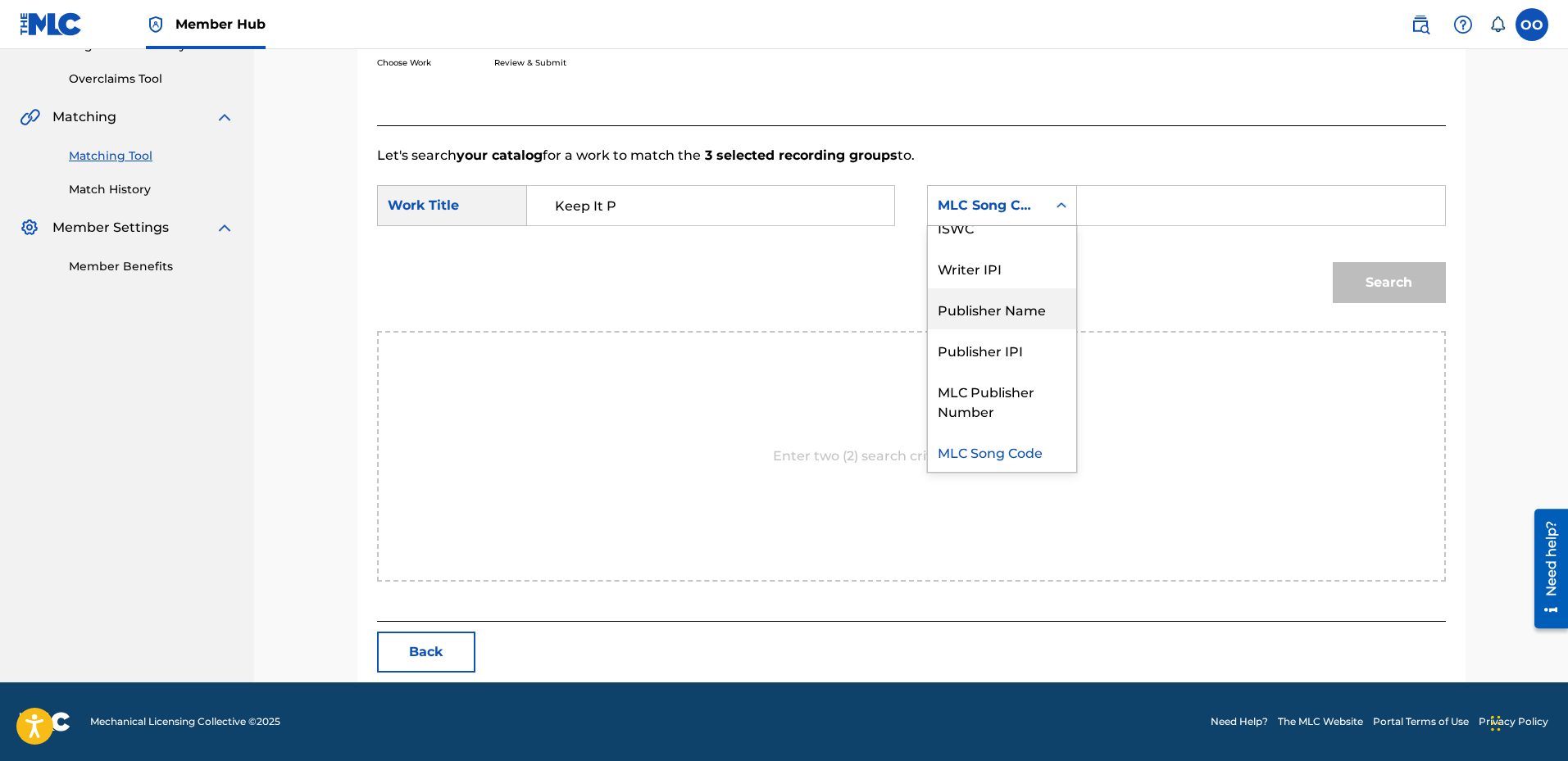
click at [967, 304] on div "Publisher Name" at bounding box center [1001, 308] width 148 height 41
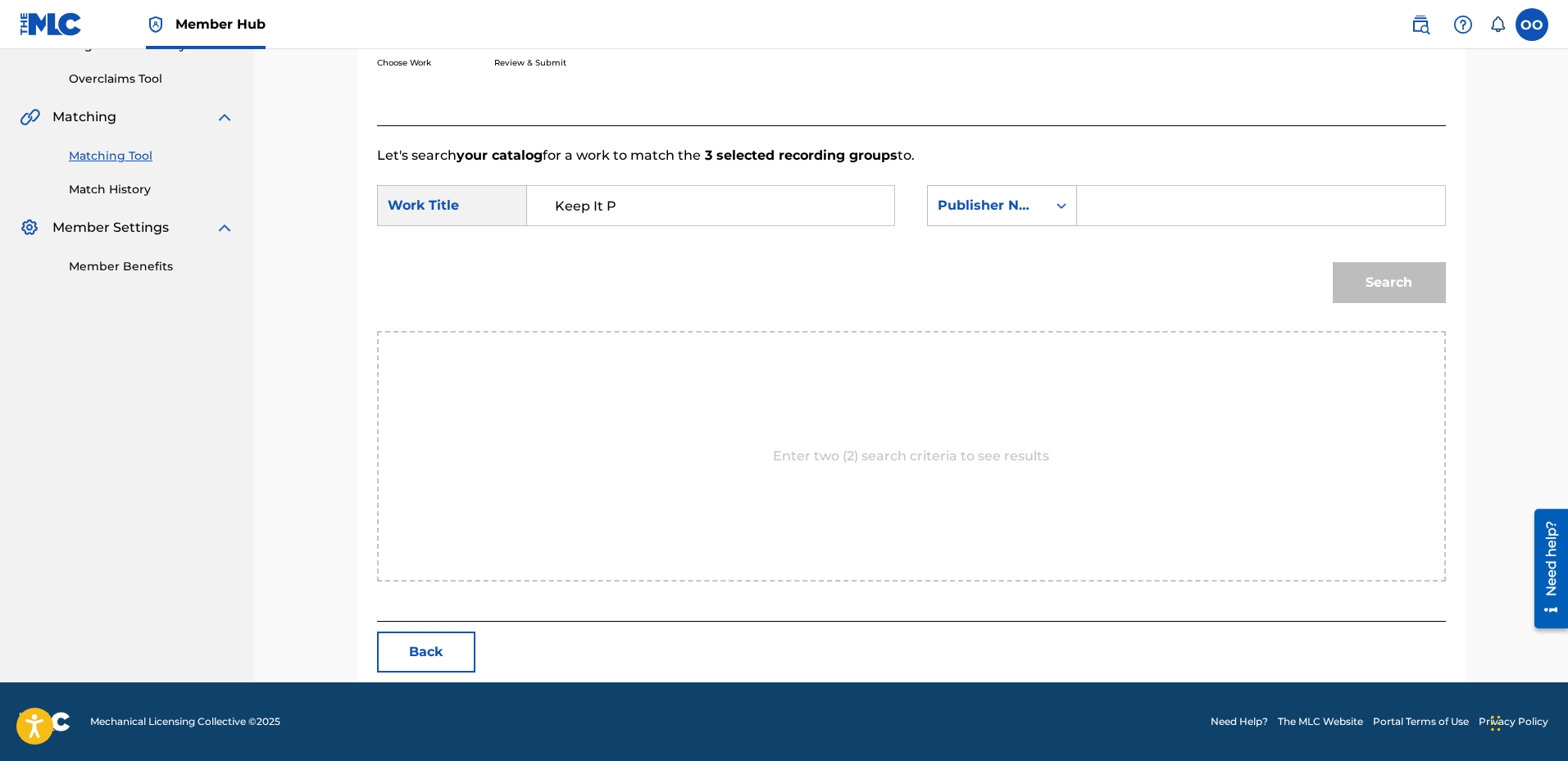
click at [1105, 213] on input "Search Form" at bounding box center [1261, 205] width 339 height 39
type input "fron"
click at [1333, 262] on button "Search" at bounding box center [1389, 282] width 113 height 41
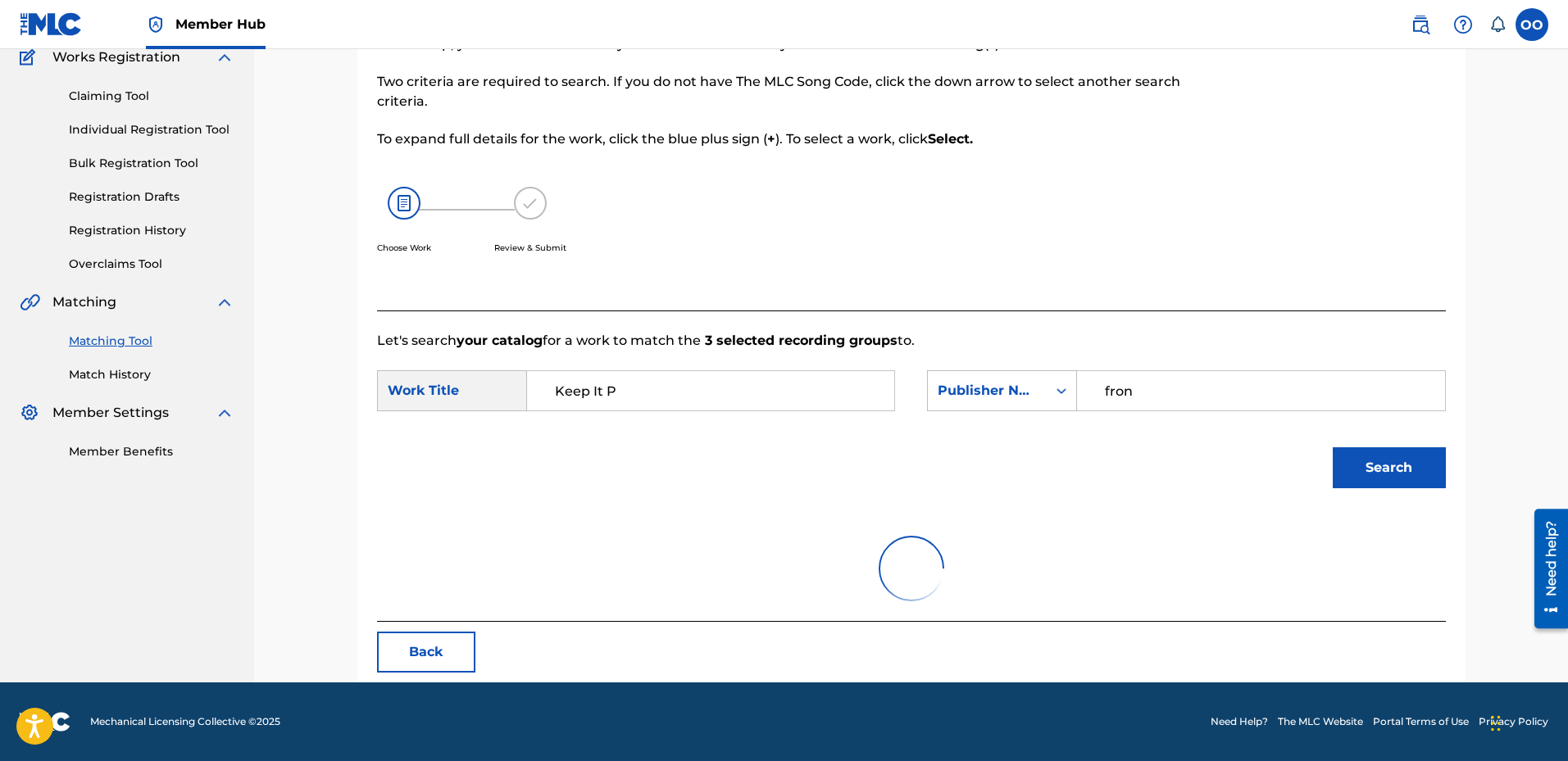
scroll to position [330, 0]
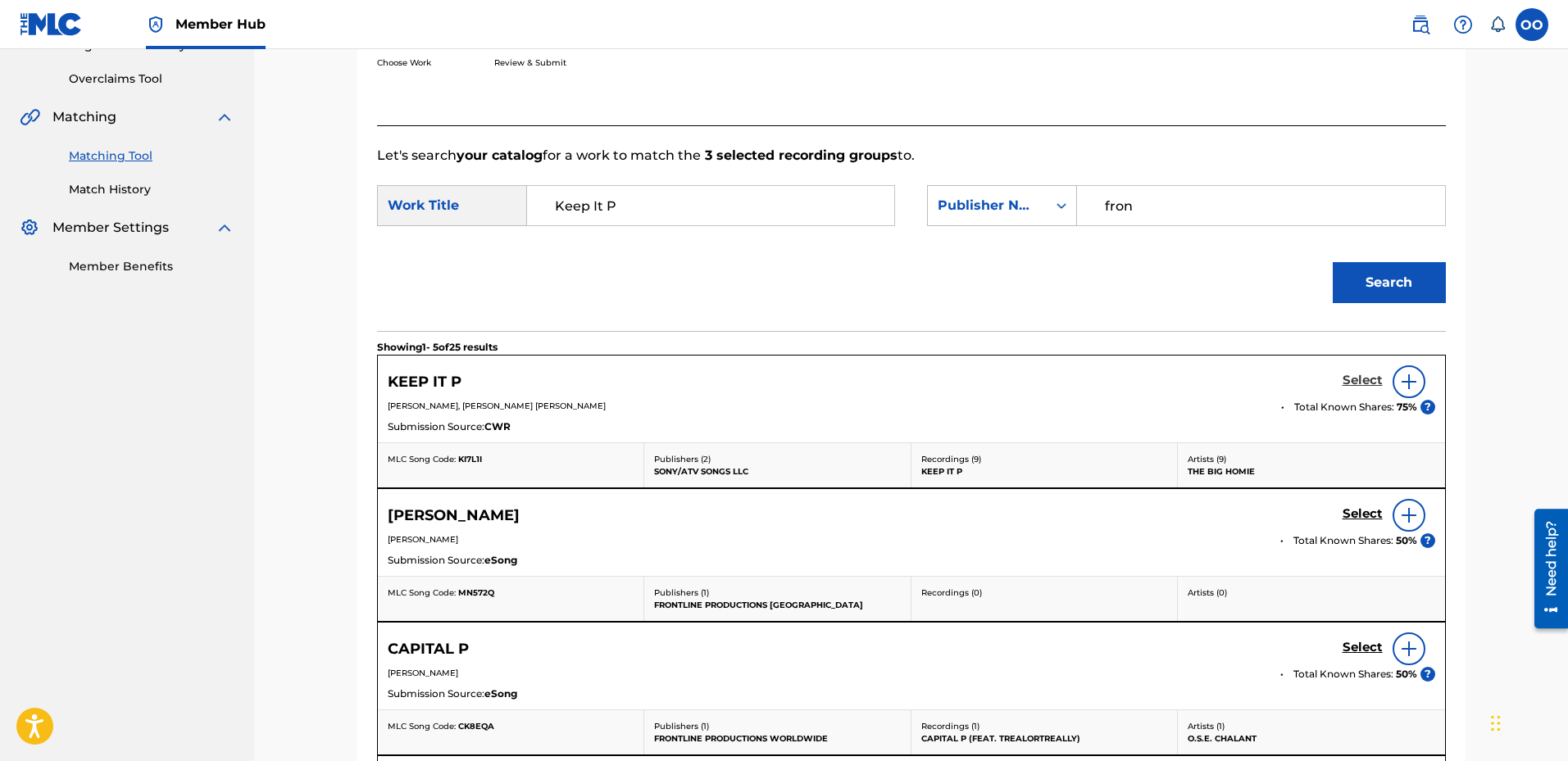
click at [1362, 379] on h5 "Select" at bounding box center [1363, 381] width 40 height 16
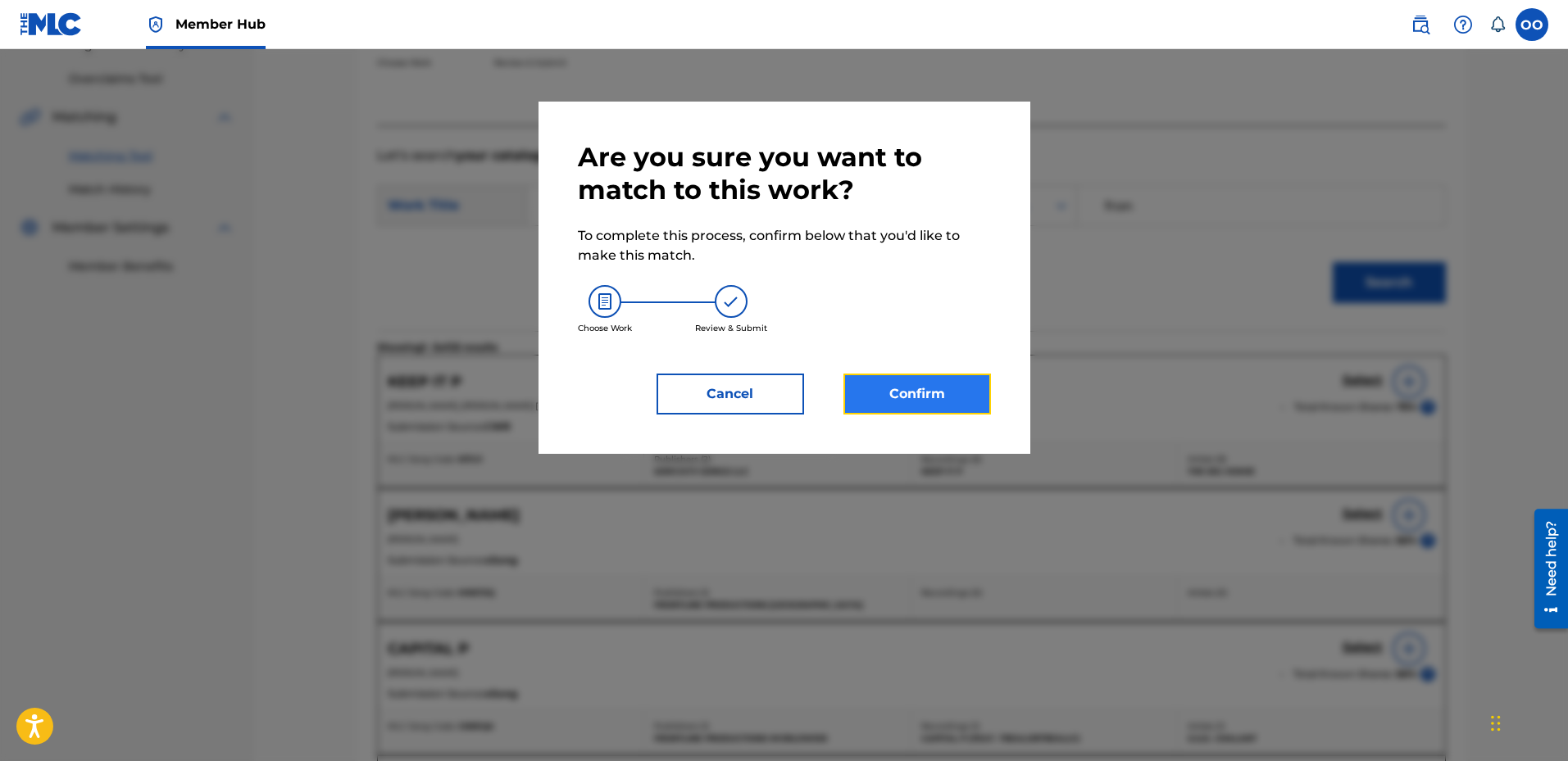
click at [971, 384] on button "Confirm" at bounding box center [917, 394] width 147 height 41
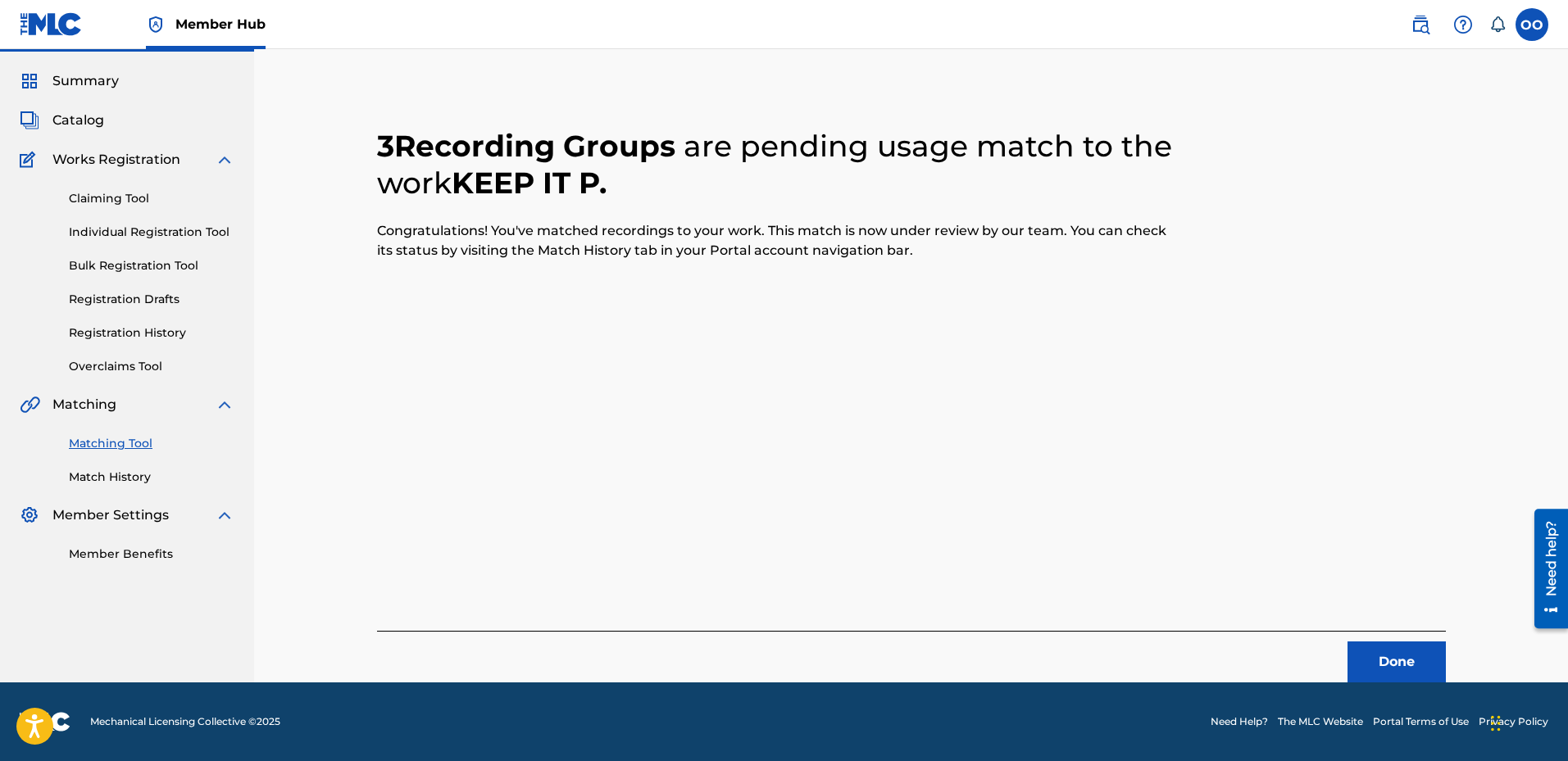
scroll to position [43, 0]
click at [1393, 666] on button "Done" at bounding box center [1397, 662] width 98 height 41
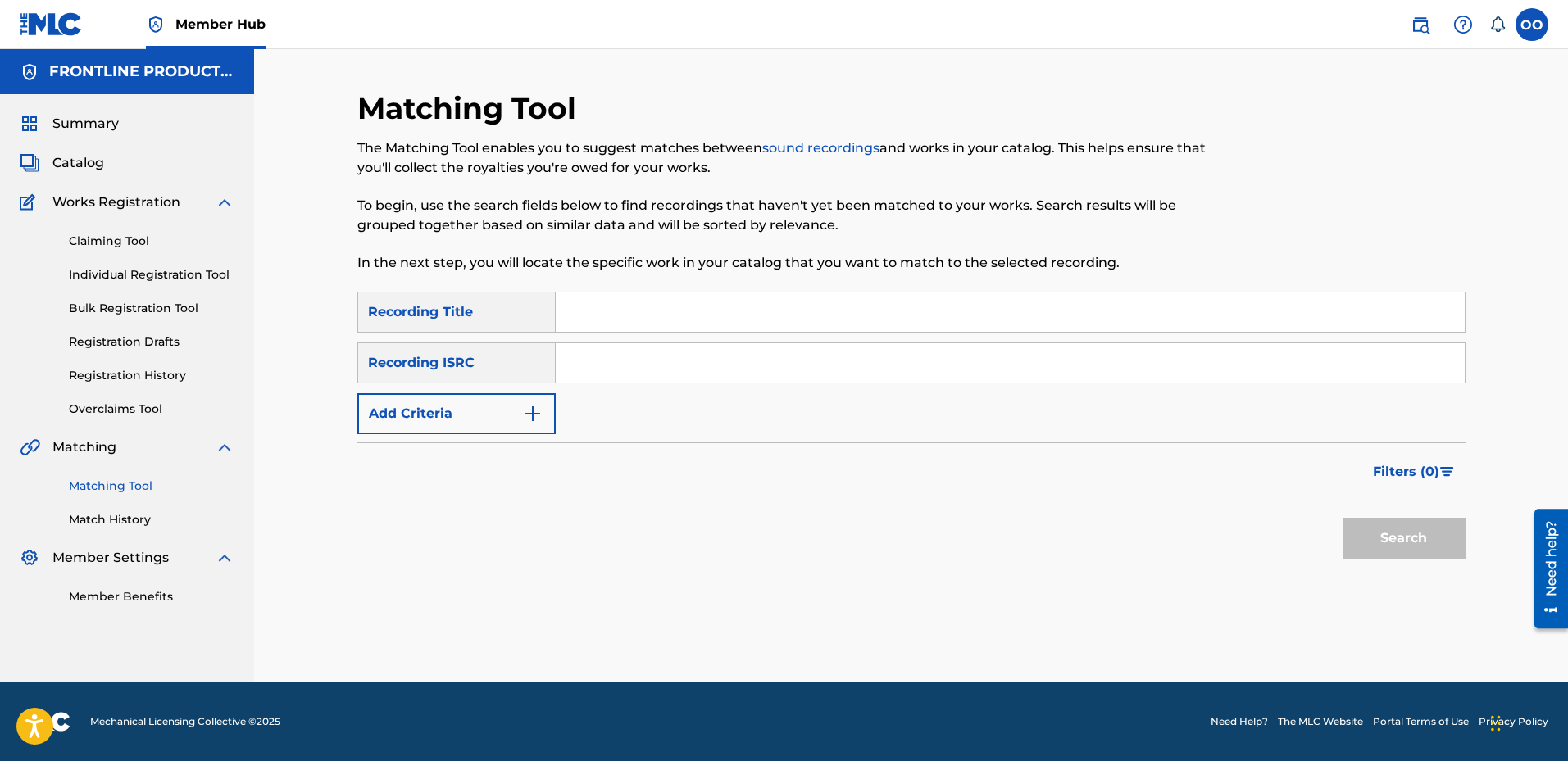
scroll to position [0, 0]
click at [619, 312] on input "Search Form" at bounding box center [1011, 312] width 909 height 39
type input "Cmon"
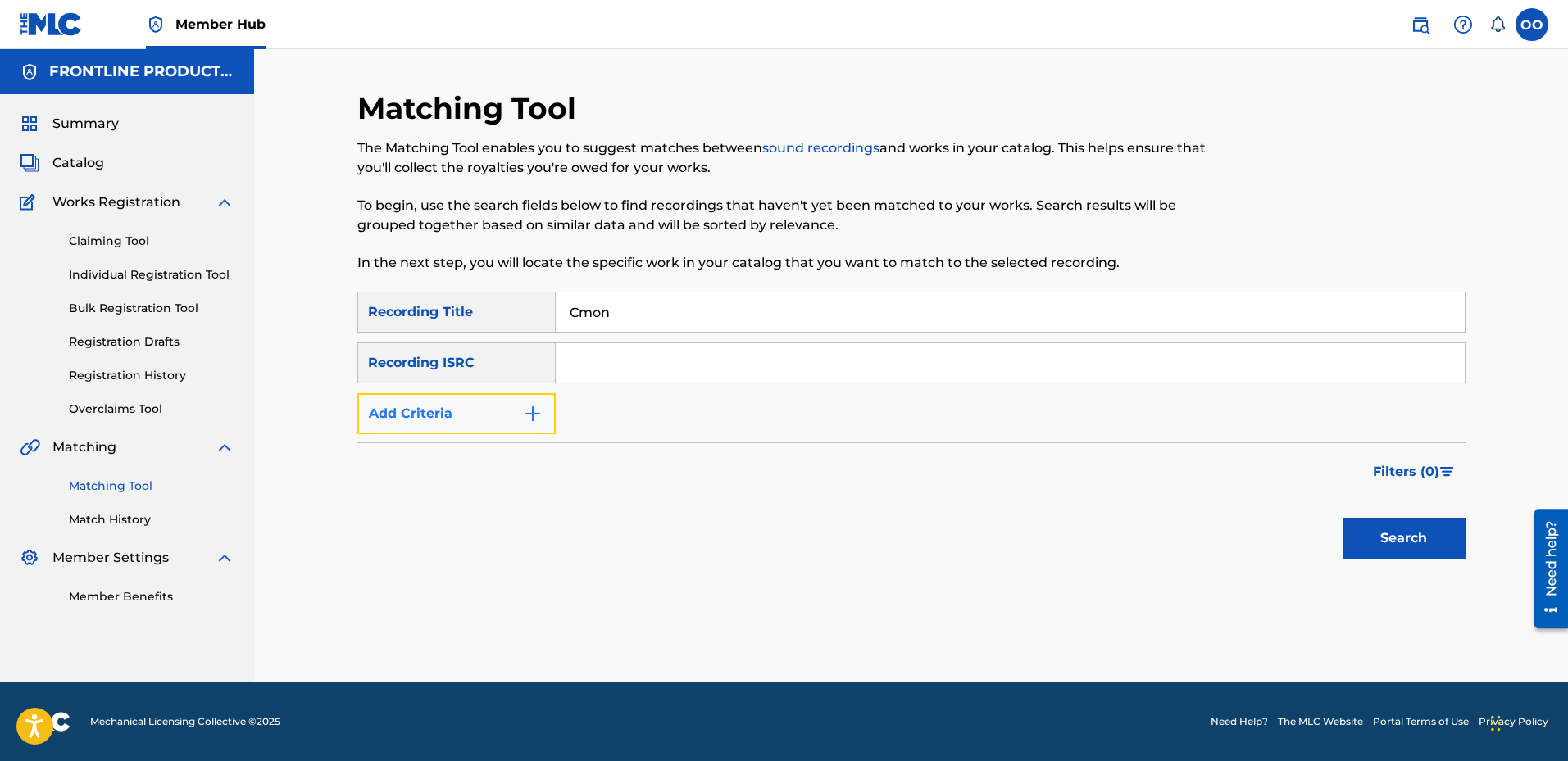
click at [478, 428] on button "Add Criteria" at bounding box center [456, 413] width 198 height 41
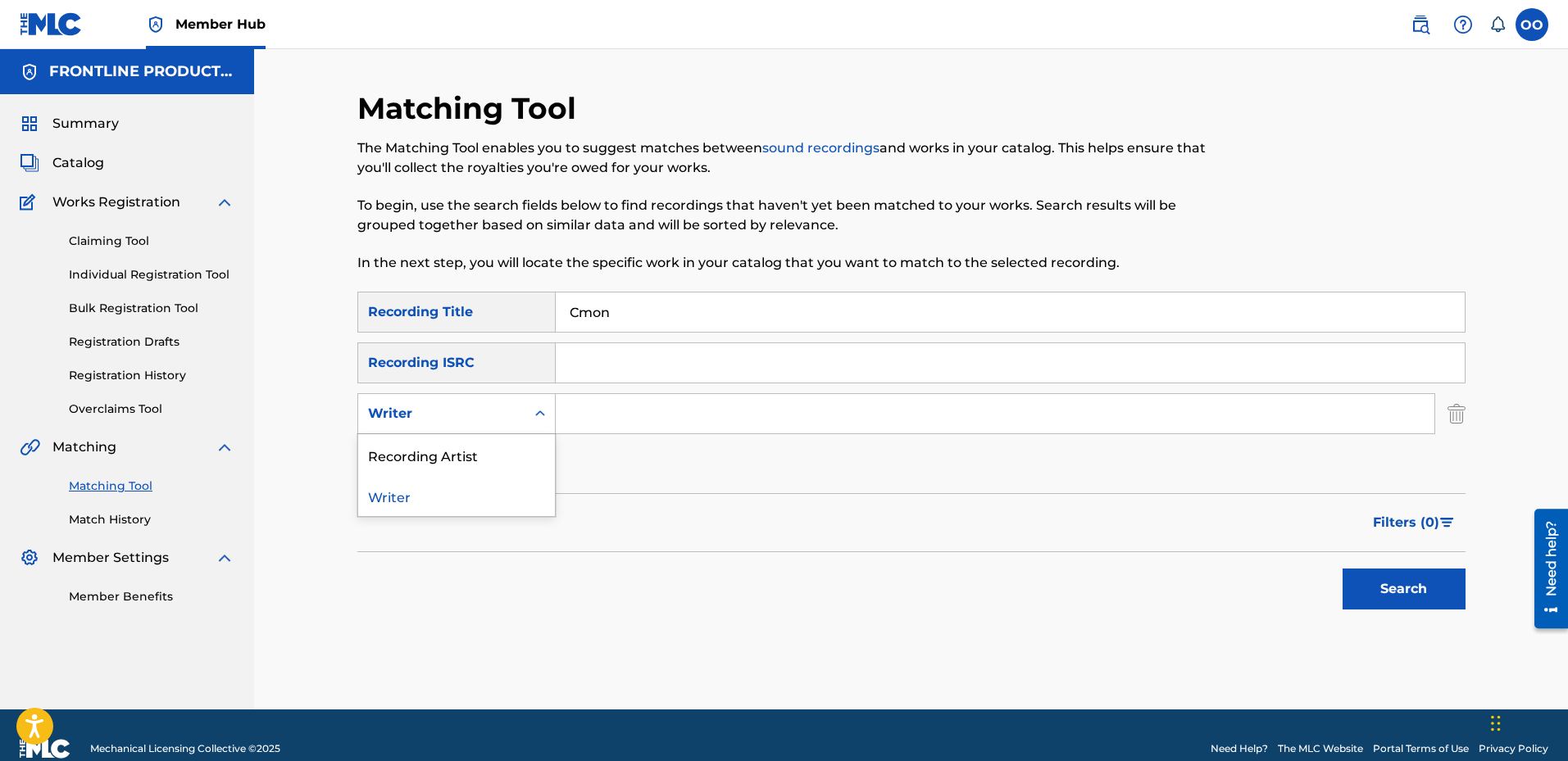
click at [489, 418] on div "Writer" at bounding box center [441, 413] width 147 height 19
click at [491, 453] on div "Recording Artist" at bounding box center [456, 454] width 197 height 41
click at [623, 423] on input "Search Form" at bounding box center [995, 413] width 879 height 39
type input "The Big Homie"
click at [1343, 568] on button "Search" at bounding box center [1404, 588] width 123 height 41
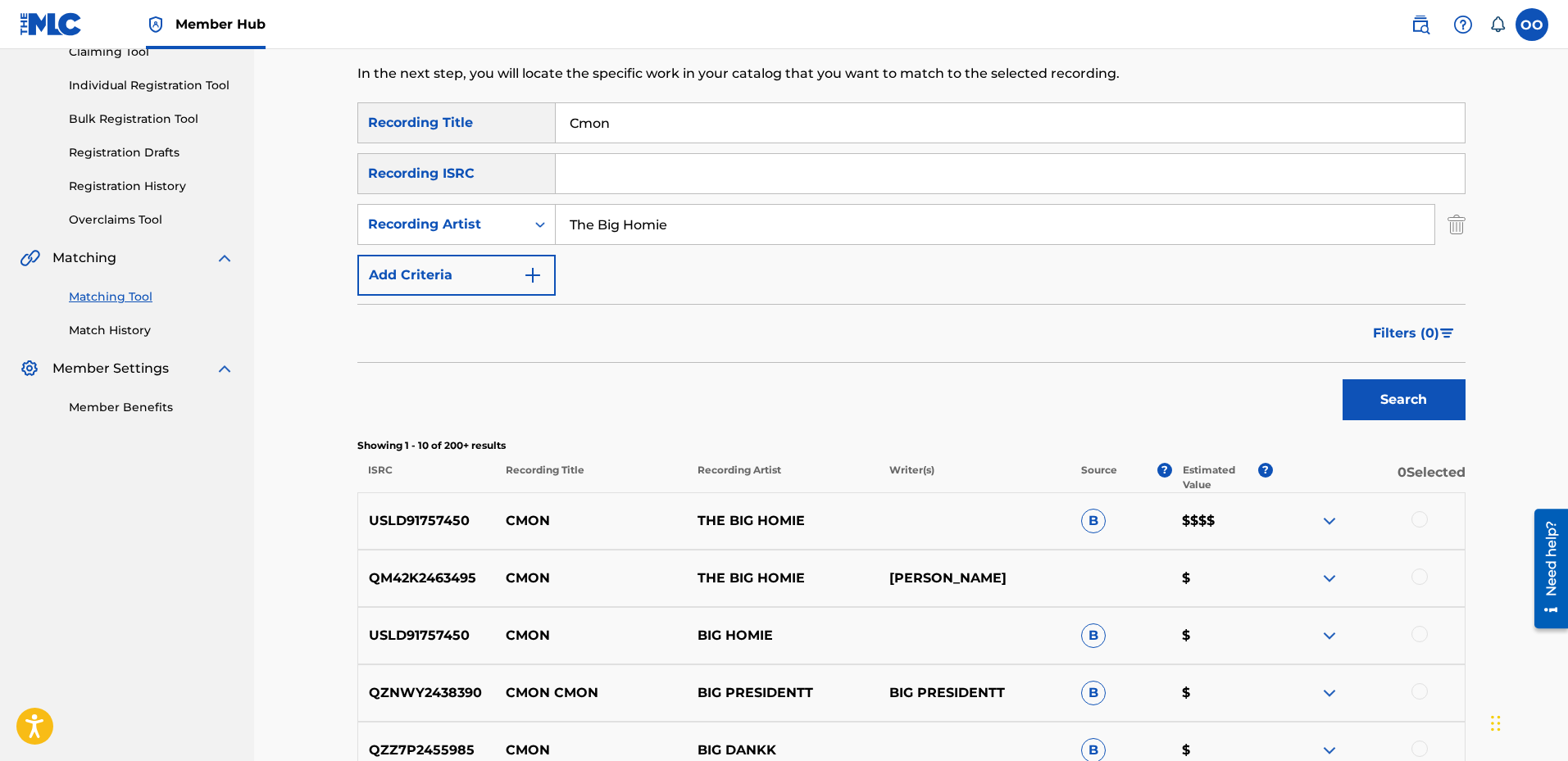
scroll to position [164, 0]
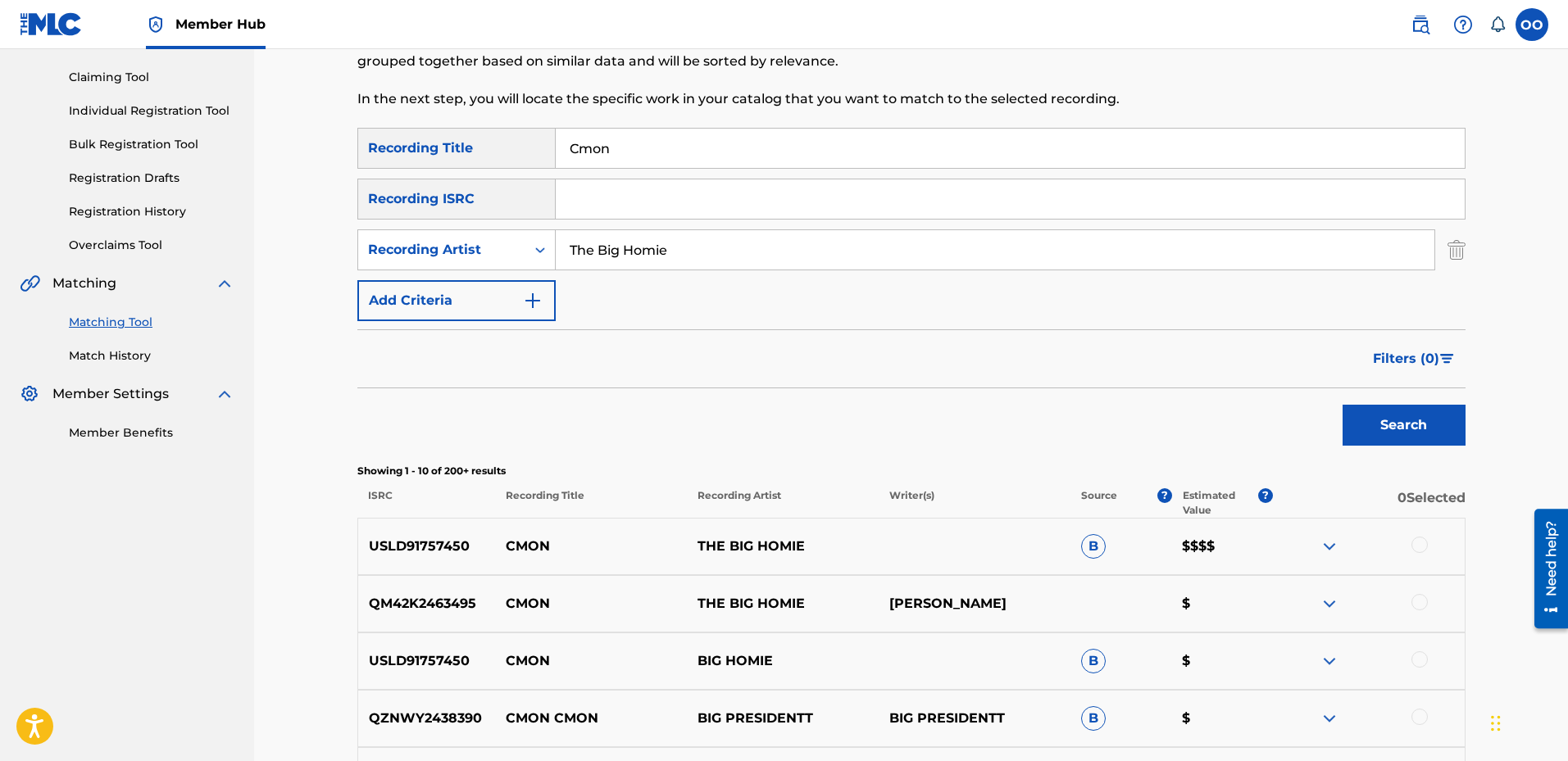
click at [1418, 550] on div at bounding box center [1420, 545] width 17 height 17
click at [1420, 606] on div at bounding box center [1420, 602] width 17 height 17
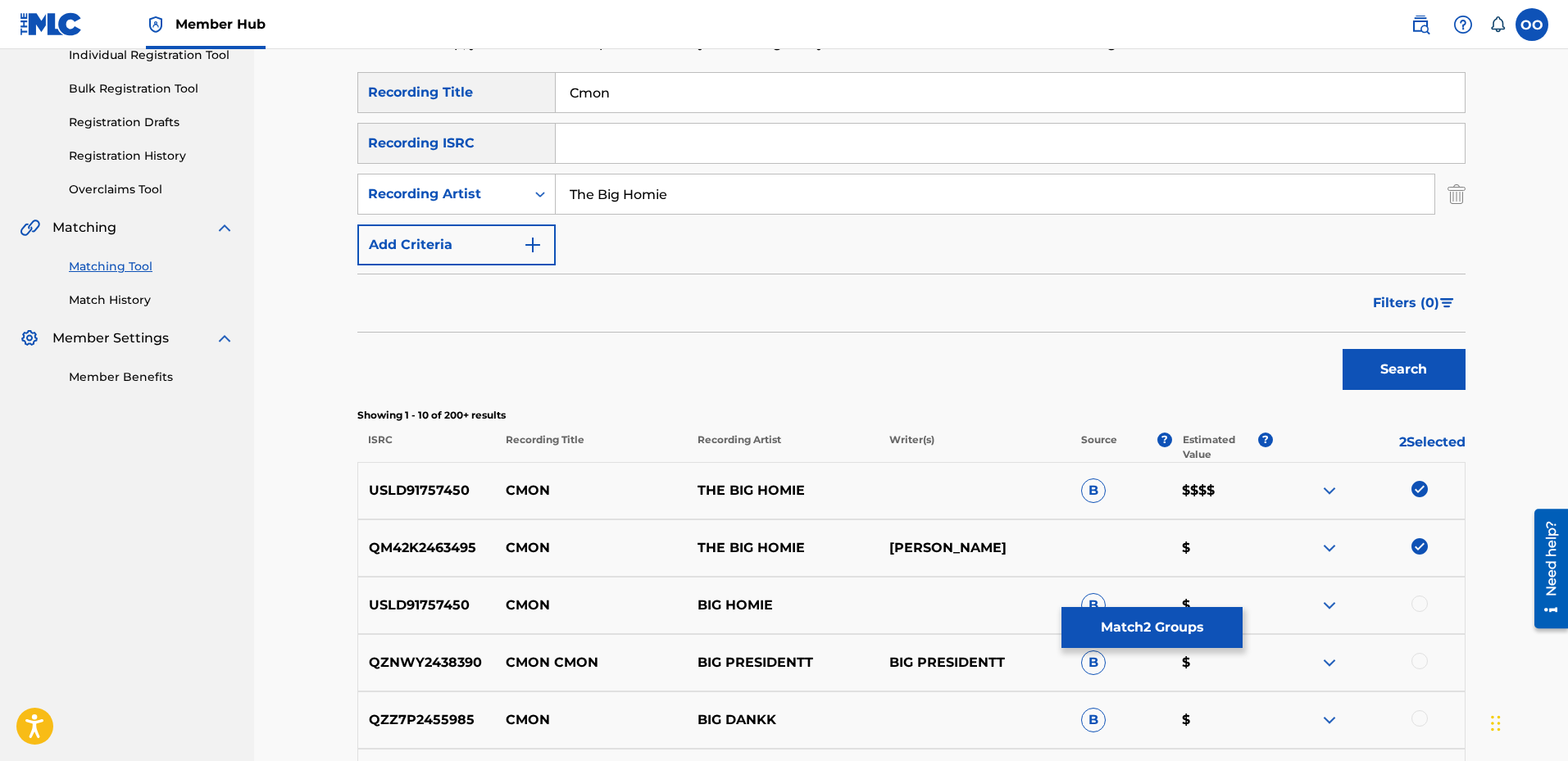
scroll to position [246, 0]
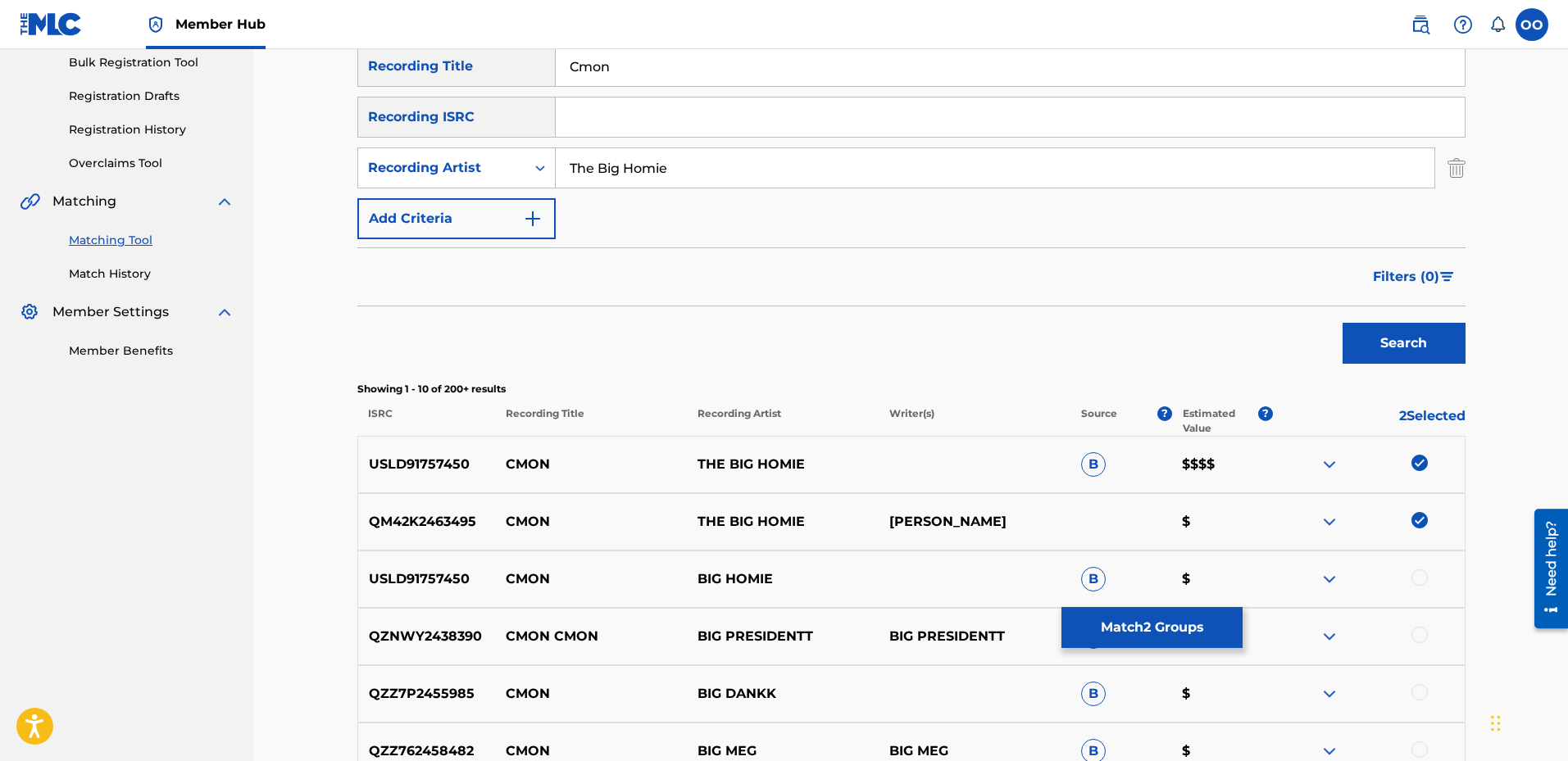
click at [1422, 574] on div at bounding box center [1420, 577] width 17 height 17
click at [1169, 632] on button "Match 3 Groups" at bounding box center [1152, 627] width 181 height 41
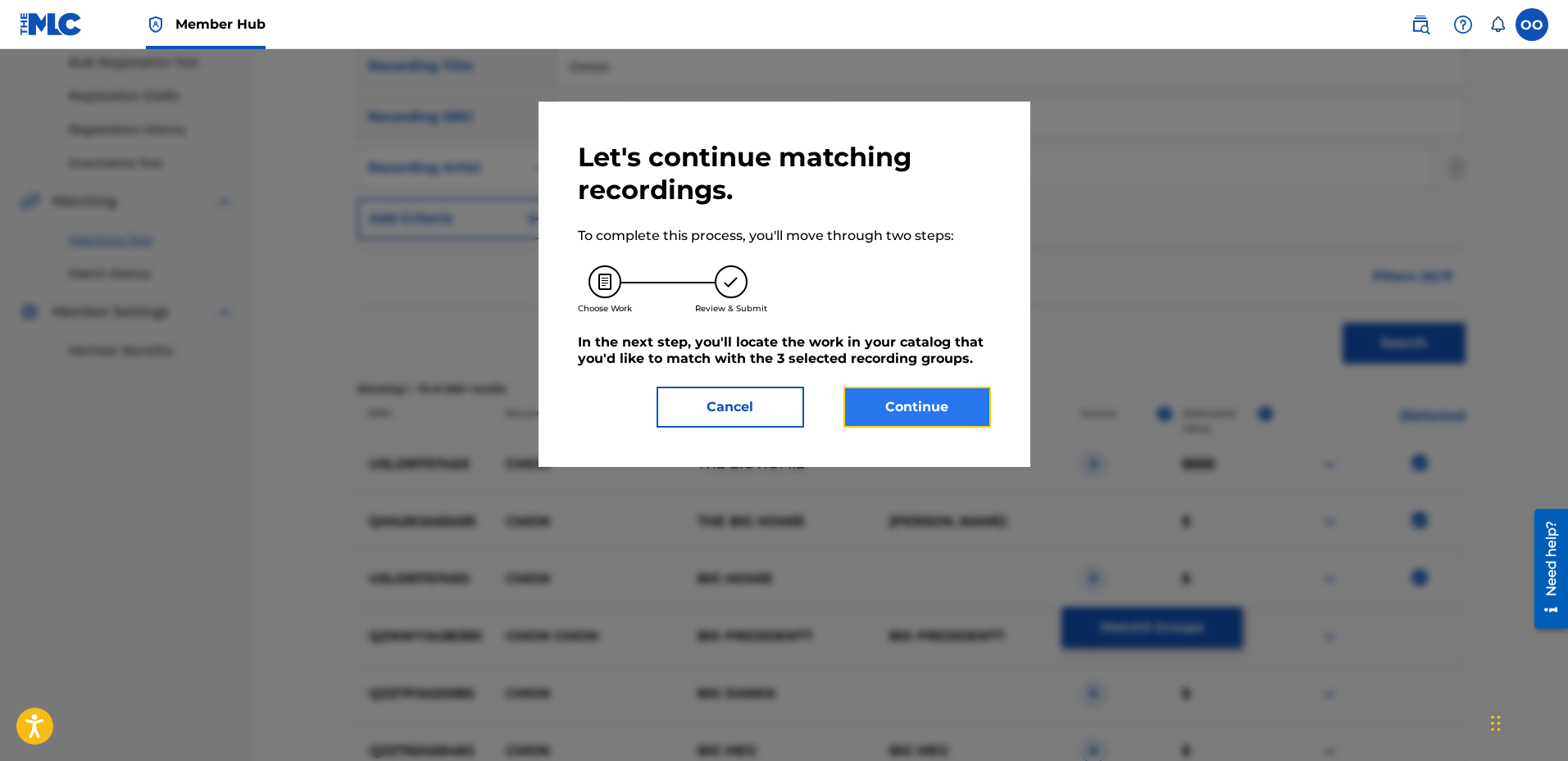
click at [915, 414] on button "Continue" at bounding box center [917, 407] width 147 height 41
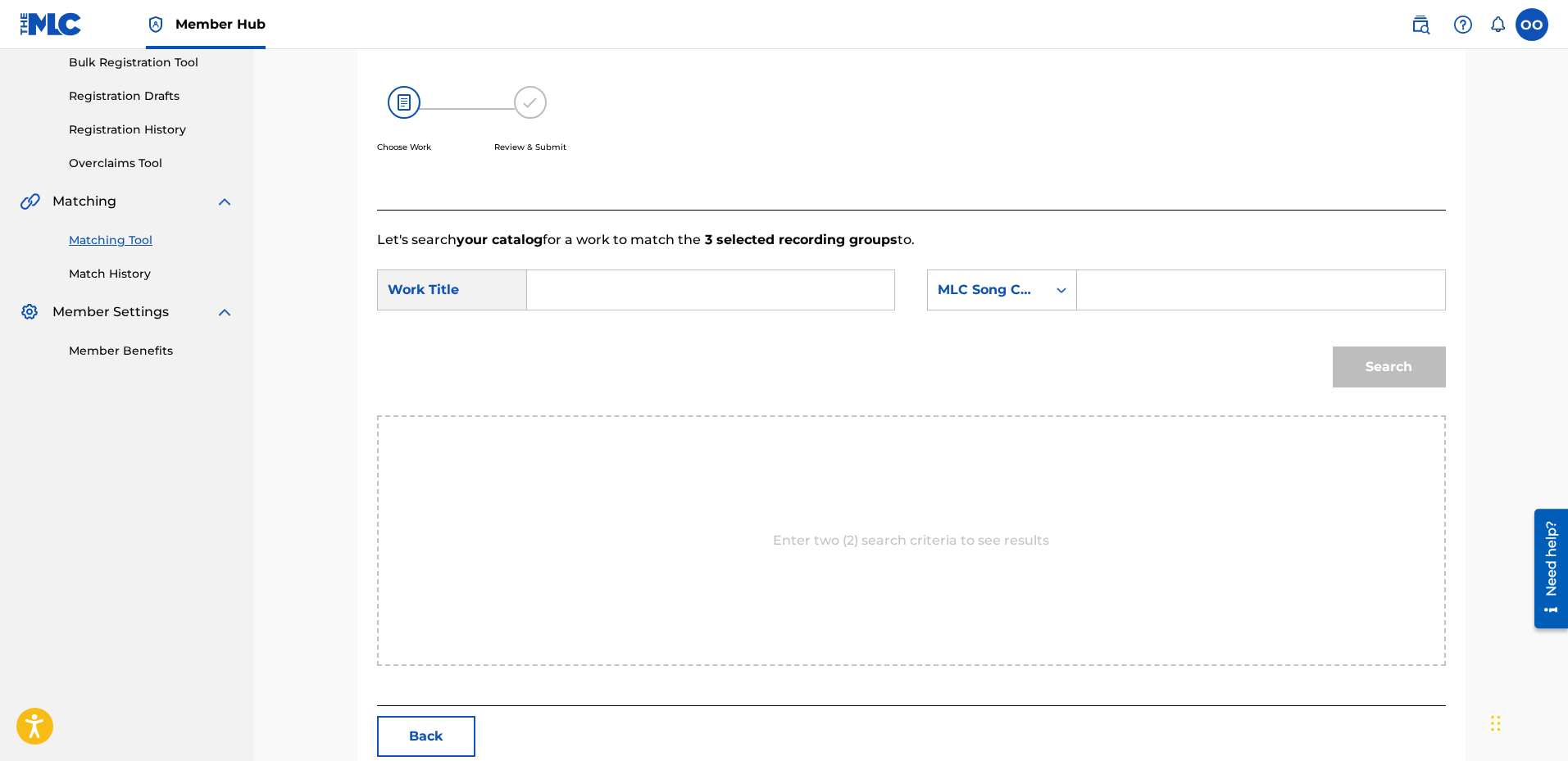
click at [602, 294] on input "Search Form" at bounding box center [710, 290] width 339 height 39
type input "Cmon"
click at [1023, 298] on div "MLC Song Code" at bounding box center [987, 290] width 99 height 19
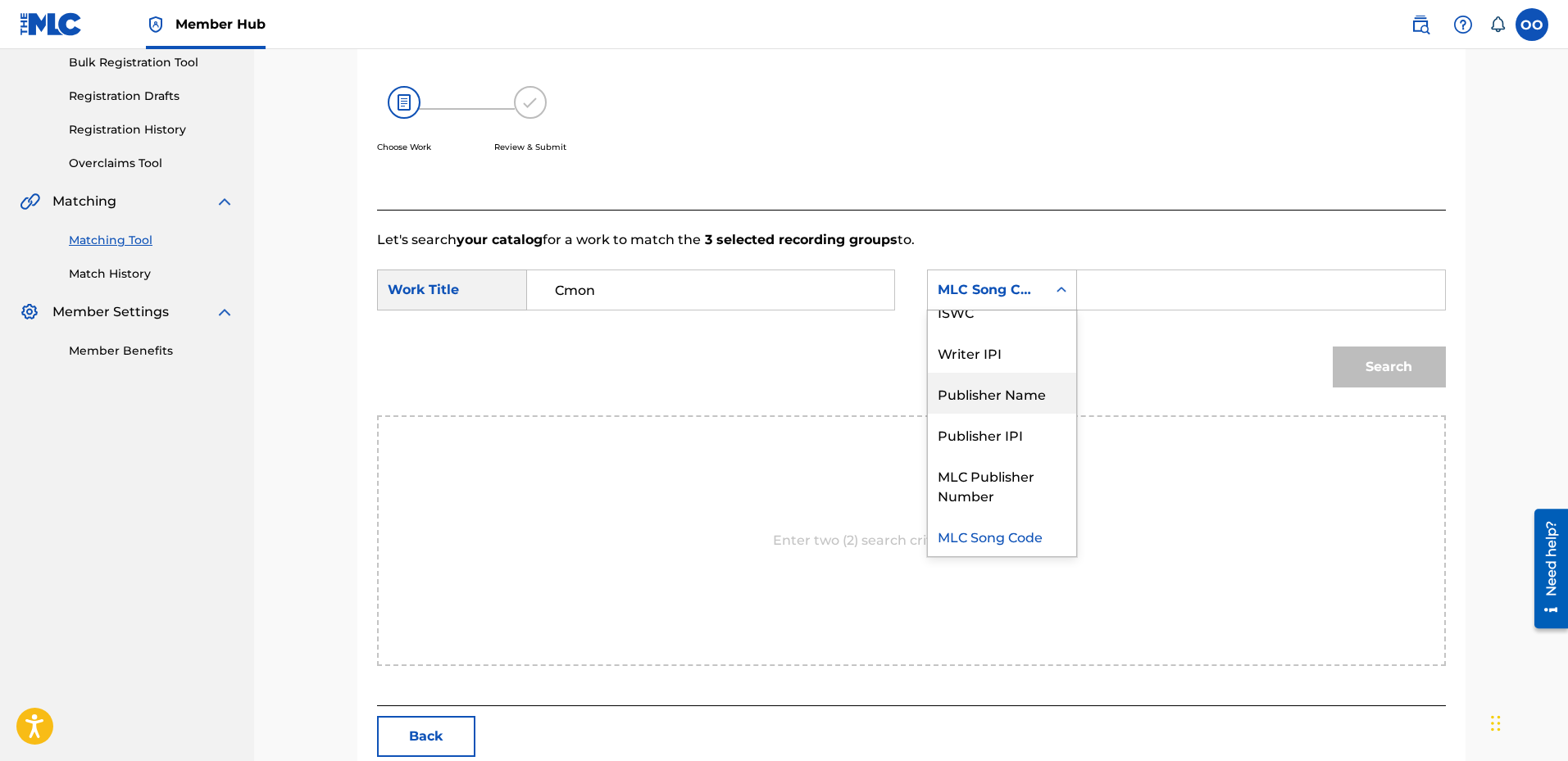
click at [1006, 398] on div "Publisher Name" at bounding box center [1001, 393] width 148 height 41
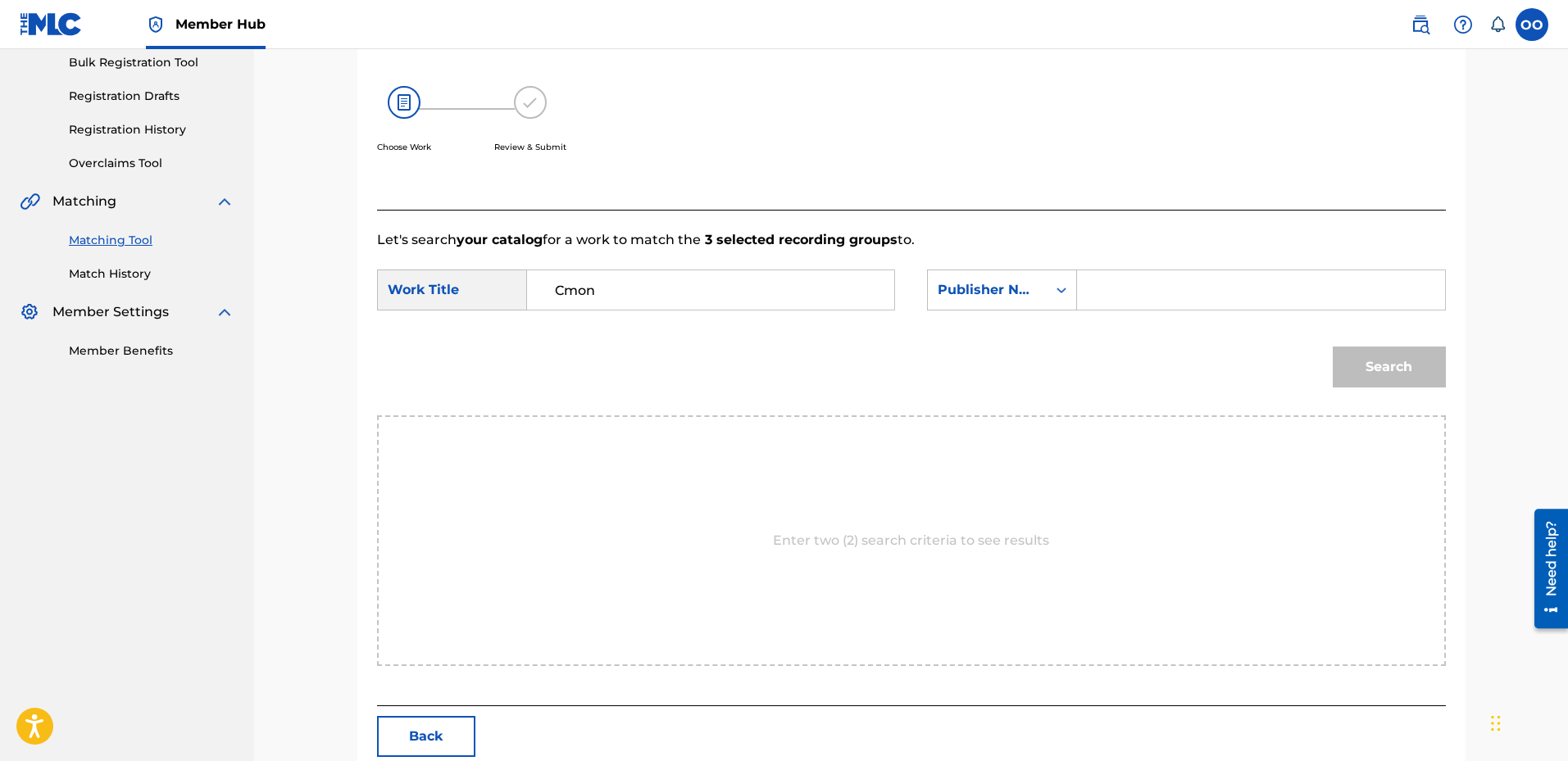
click at [1125, 302] on input "Search Form" at bounding box center [1261, 290] width 339 height 39
type input "fron"
click at [1333, 347] on button "Search" at bounding box center [1389, 367] width 113 height 41
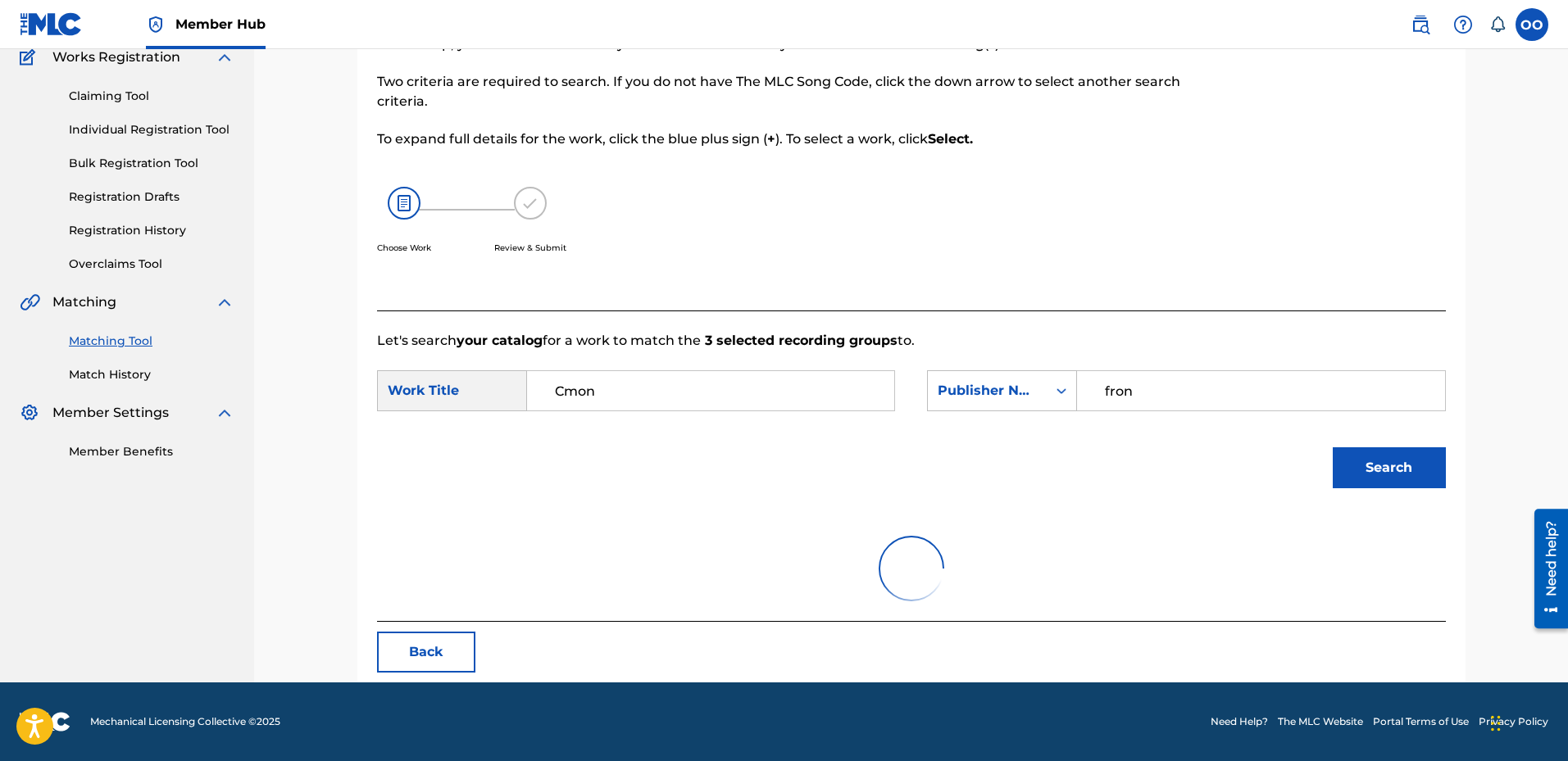
scroll to position [246, 0]
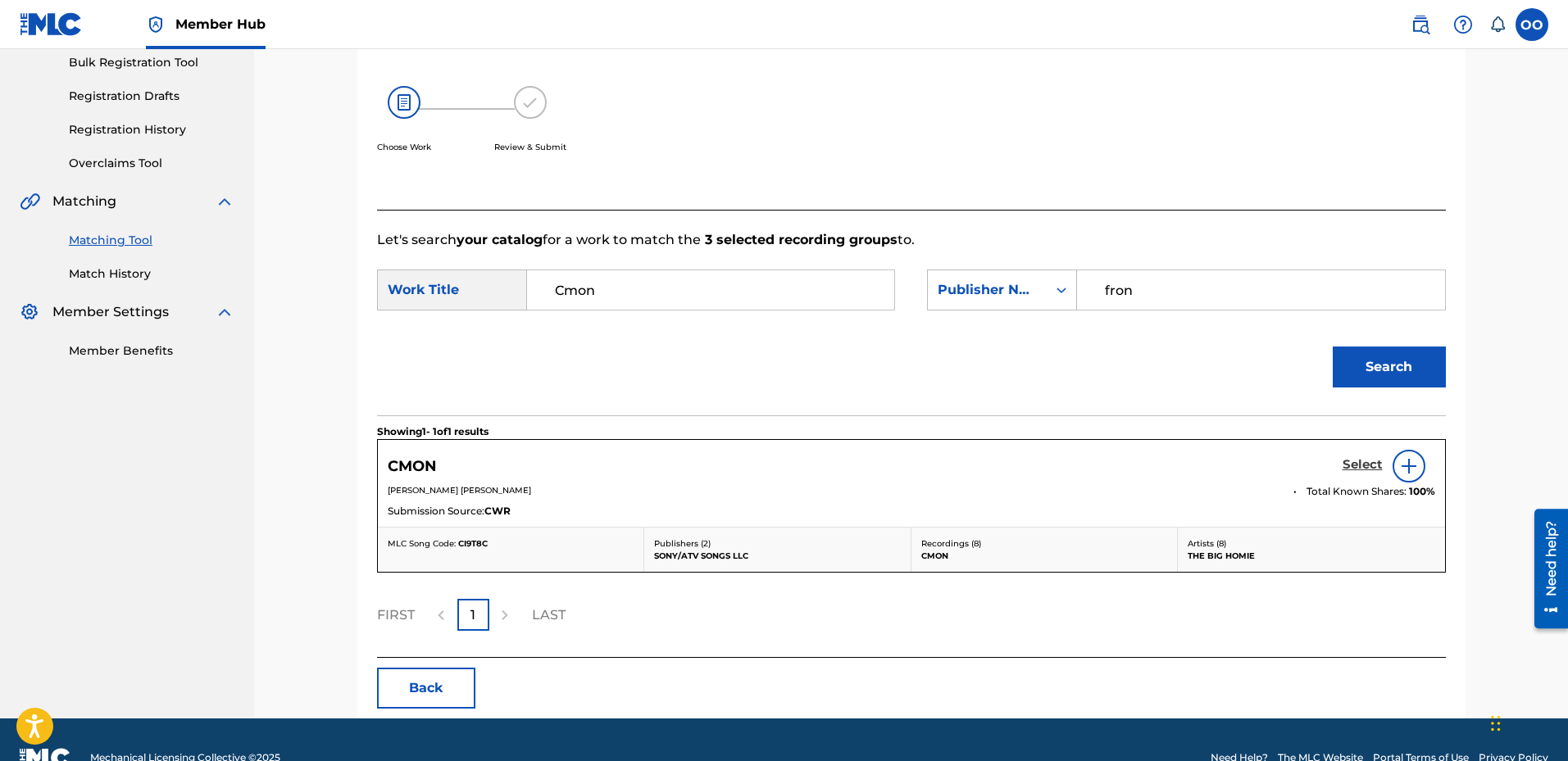
click at [1367, 467] on h5 "Select" at bounding box center [1363, 465] width 40 height 16
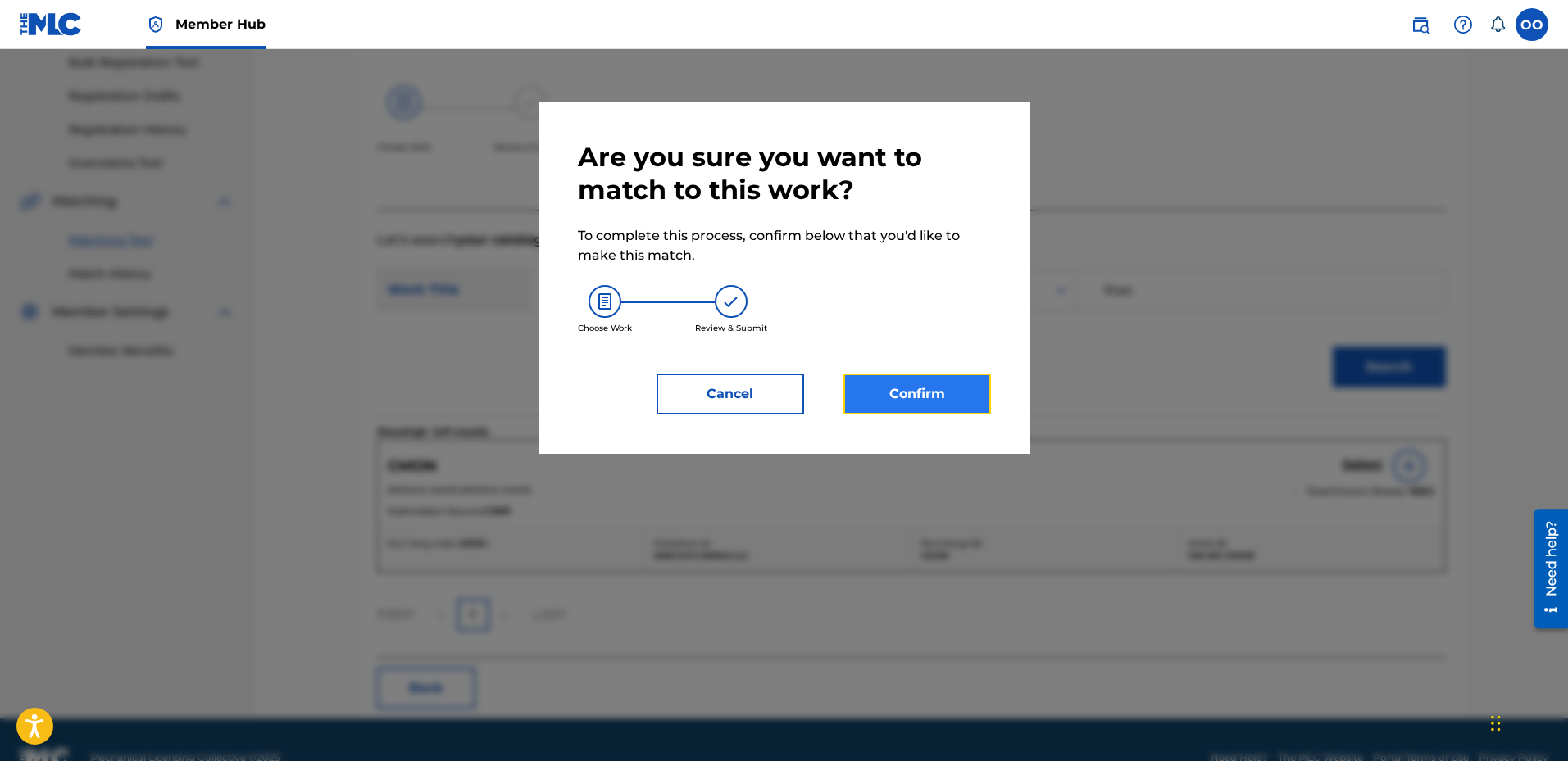
click at [914, 412] on button "Confirm" at bounding box center [917, 394] width 147 height 41
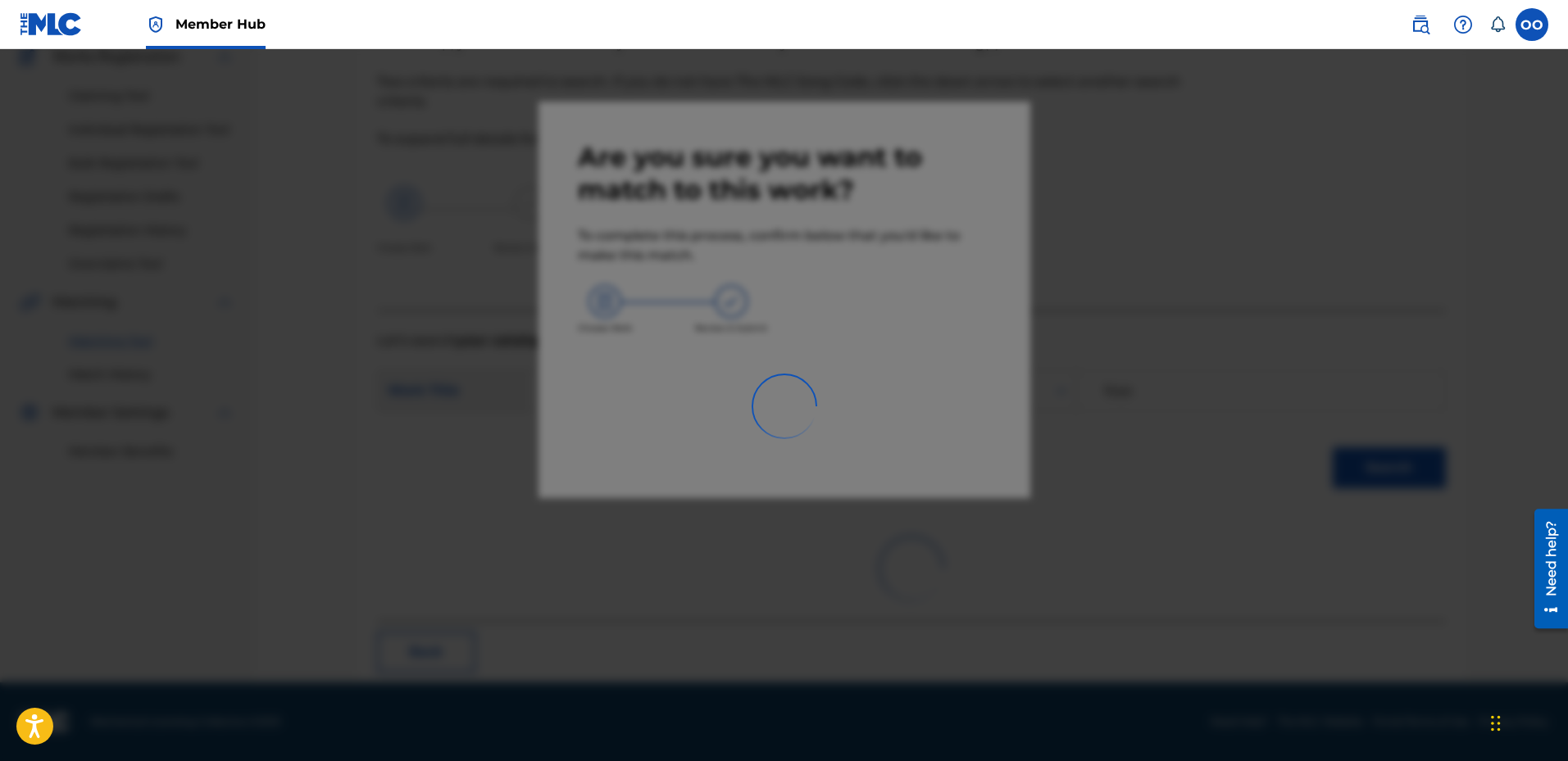
scroll to position [43, 0]
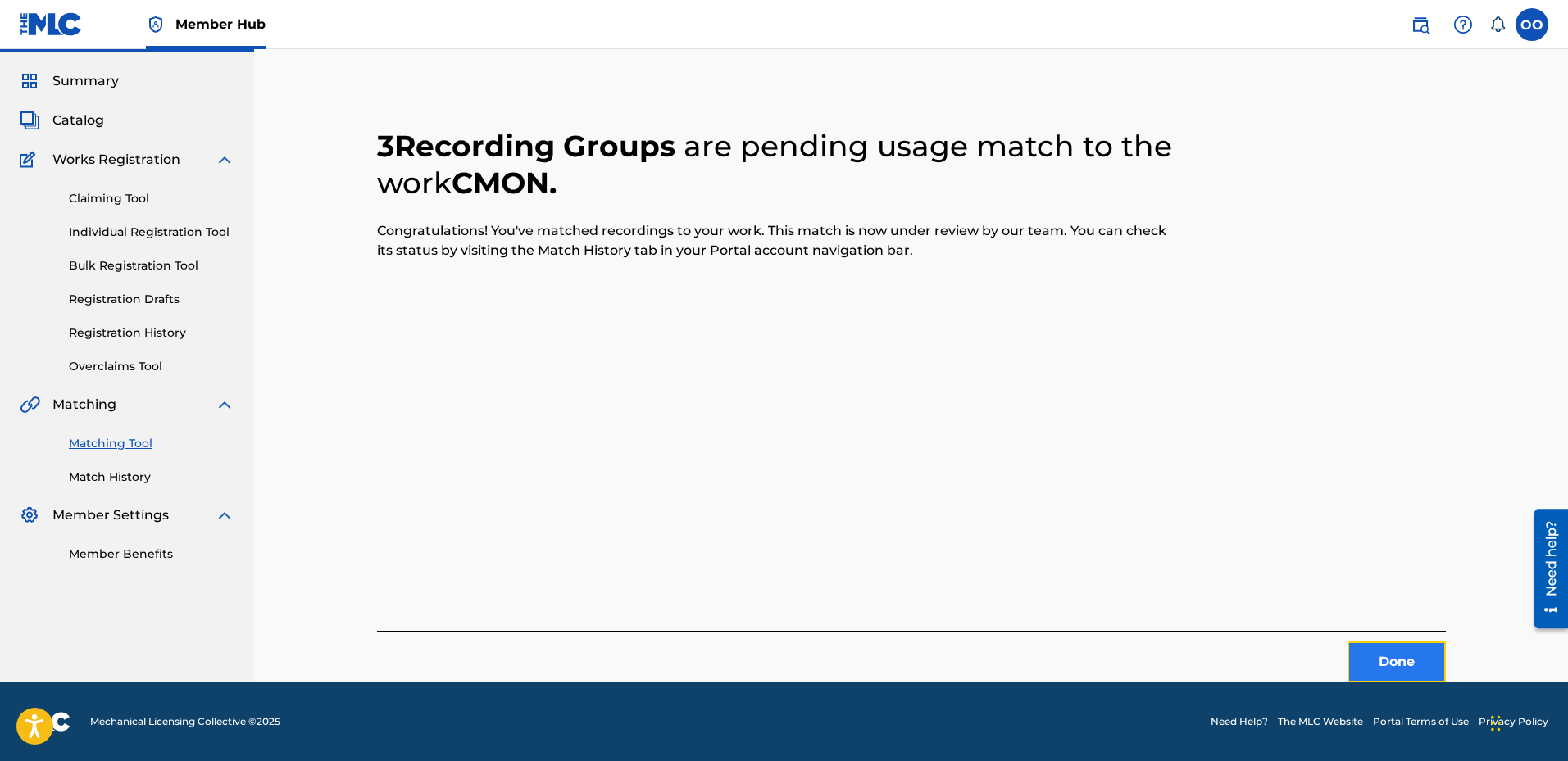
click at [1393, 658] on button "Done" at bounding box center [1397, 662] width 98 height 41
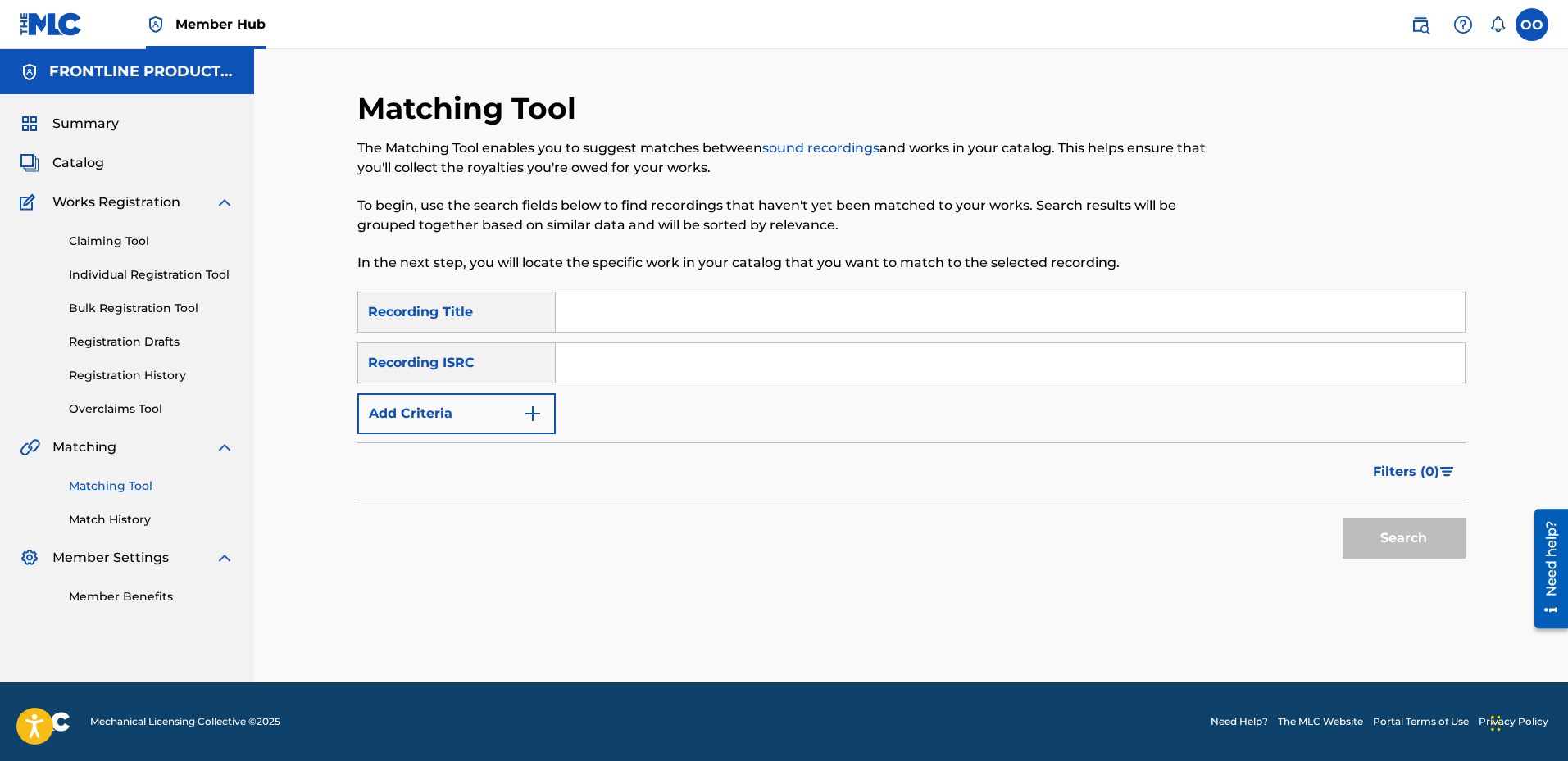
scroll to position [0, 0]
click at [799, 311] on input "Search Form" at bounding box center [1011, 312] width 909 height 39
type input "Runnin Outa Love"
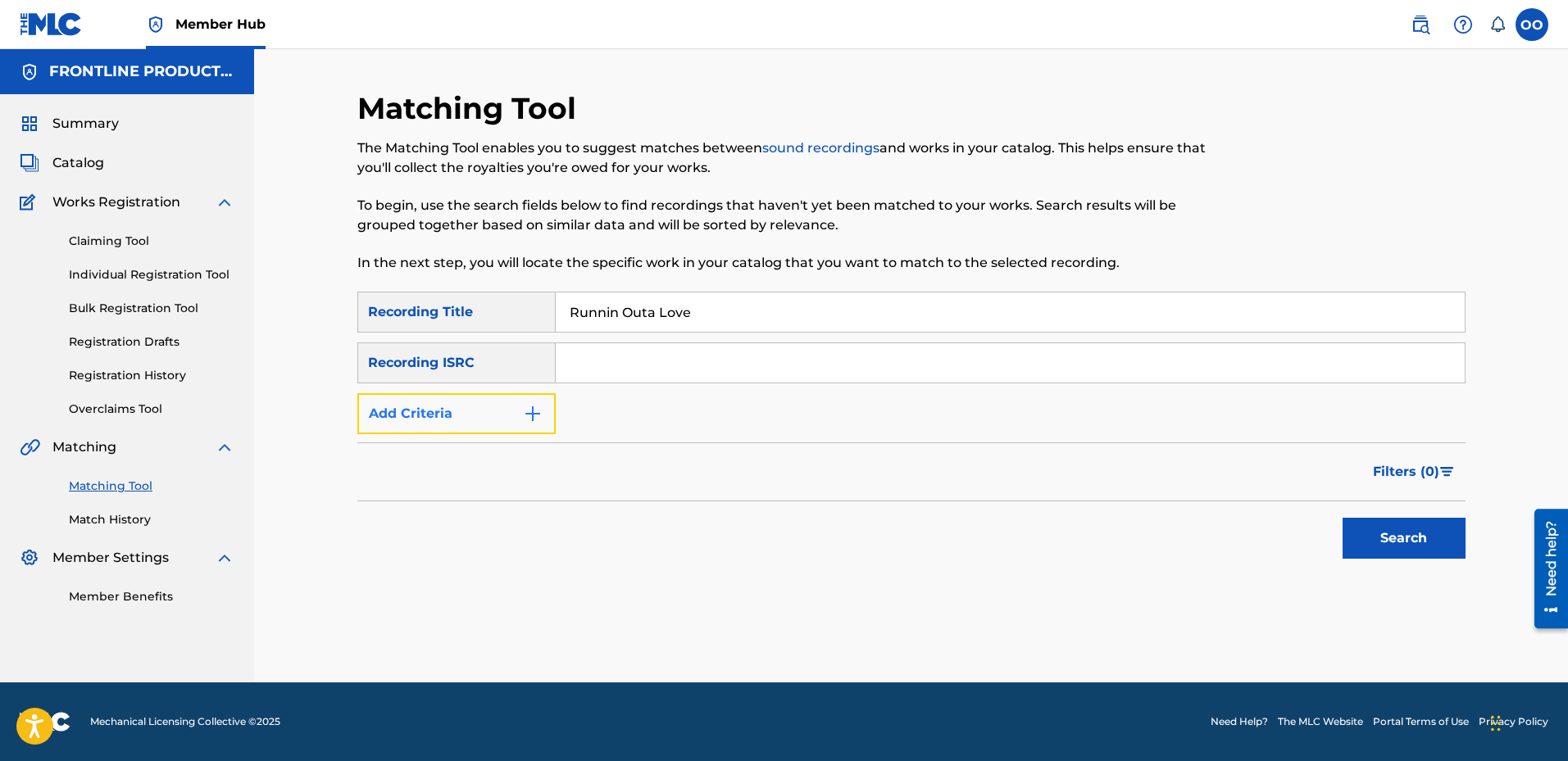
click at [454, 432] on button "Add Criteria" at bounding box center [456, 413] width 198 height 41
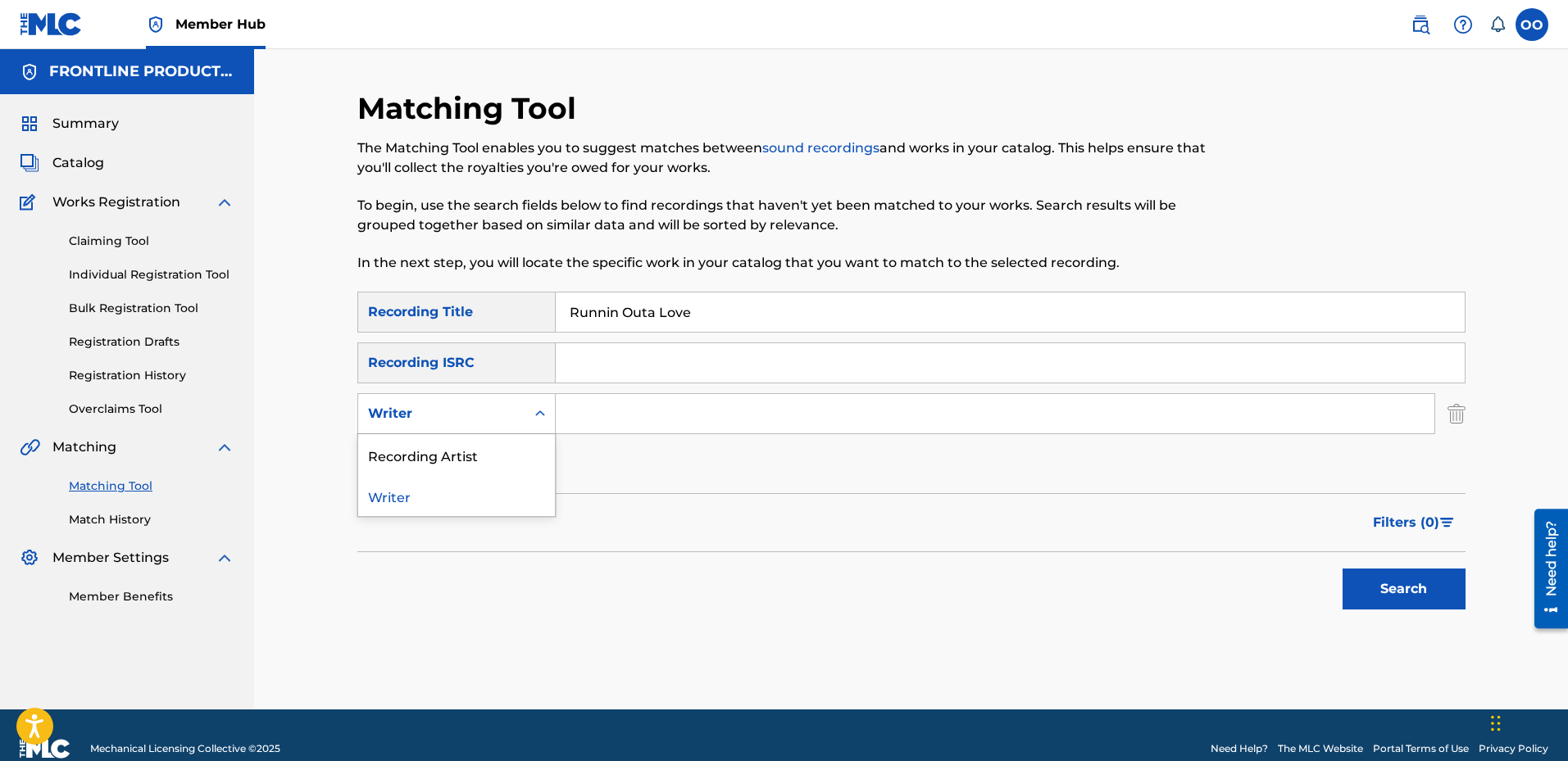
click at [463, 414] on div "Writer" at bounding box center [441, 413] width 147 height 19
click at [468, 454] on div "Recording Artist" at bounding box center [456, 454] width 197 height 41
click at [618, 417] on input "Search Form" at bounding box center [995, 413] width 879 height 39
type input "The Big Homie"
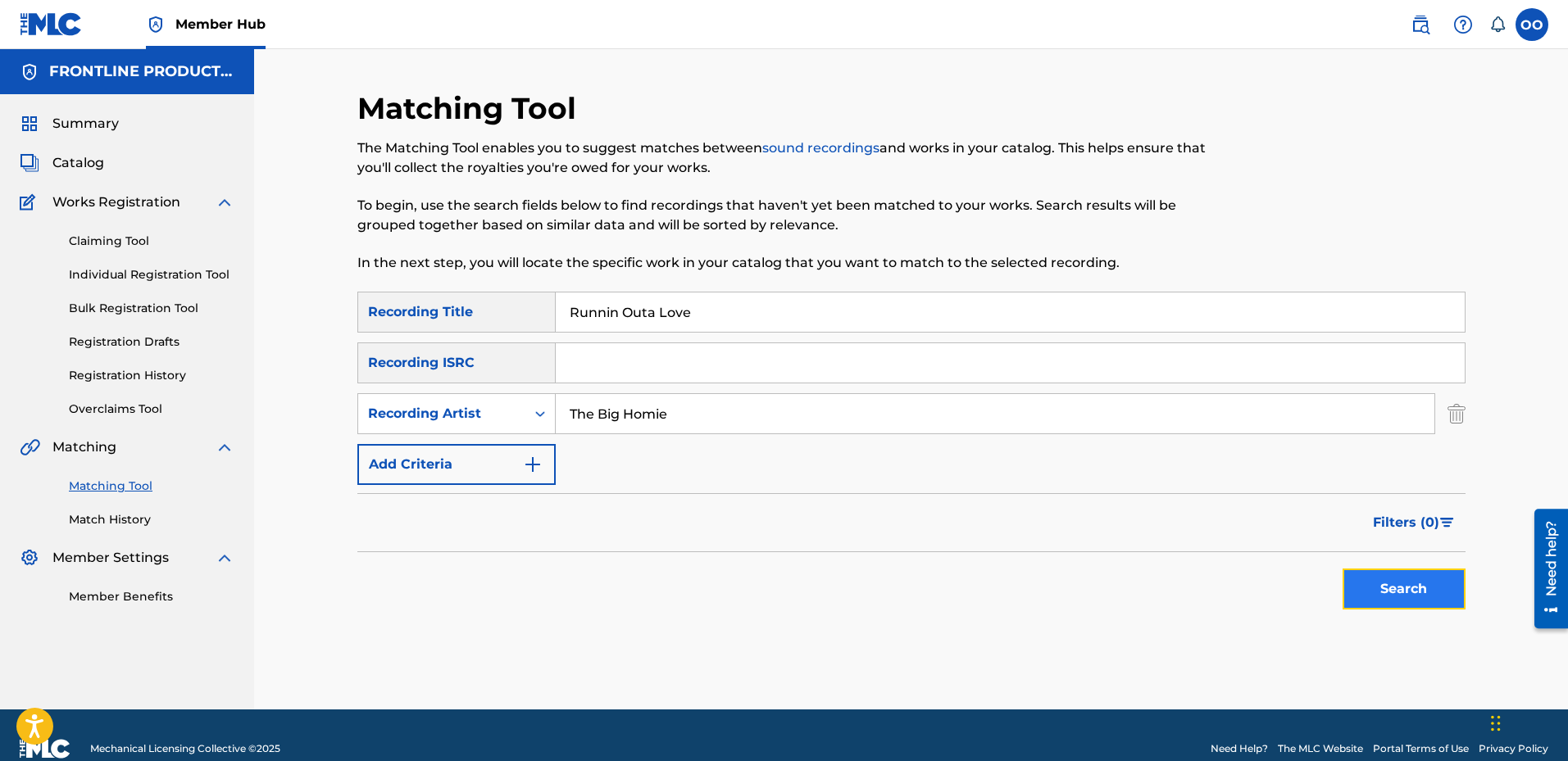
click at [1402, 583] on button "Search" at bounding box center [1404, 588] width 123 height 41
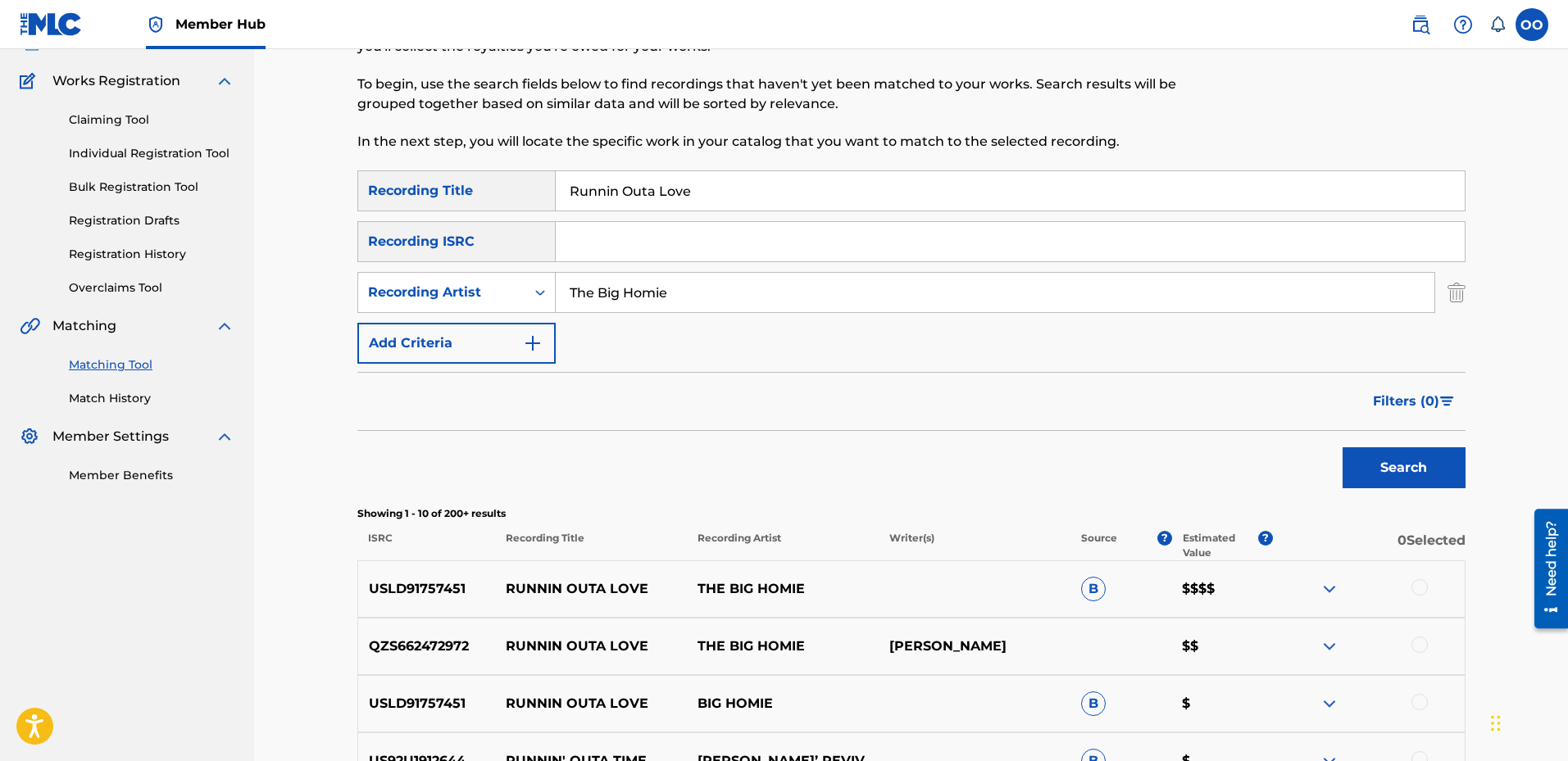
scroll to position [164, 0]
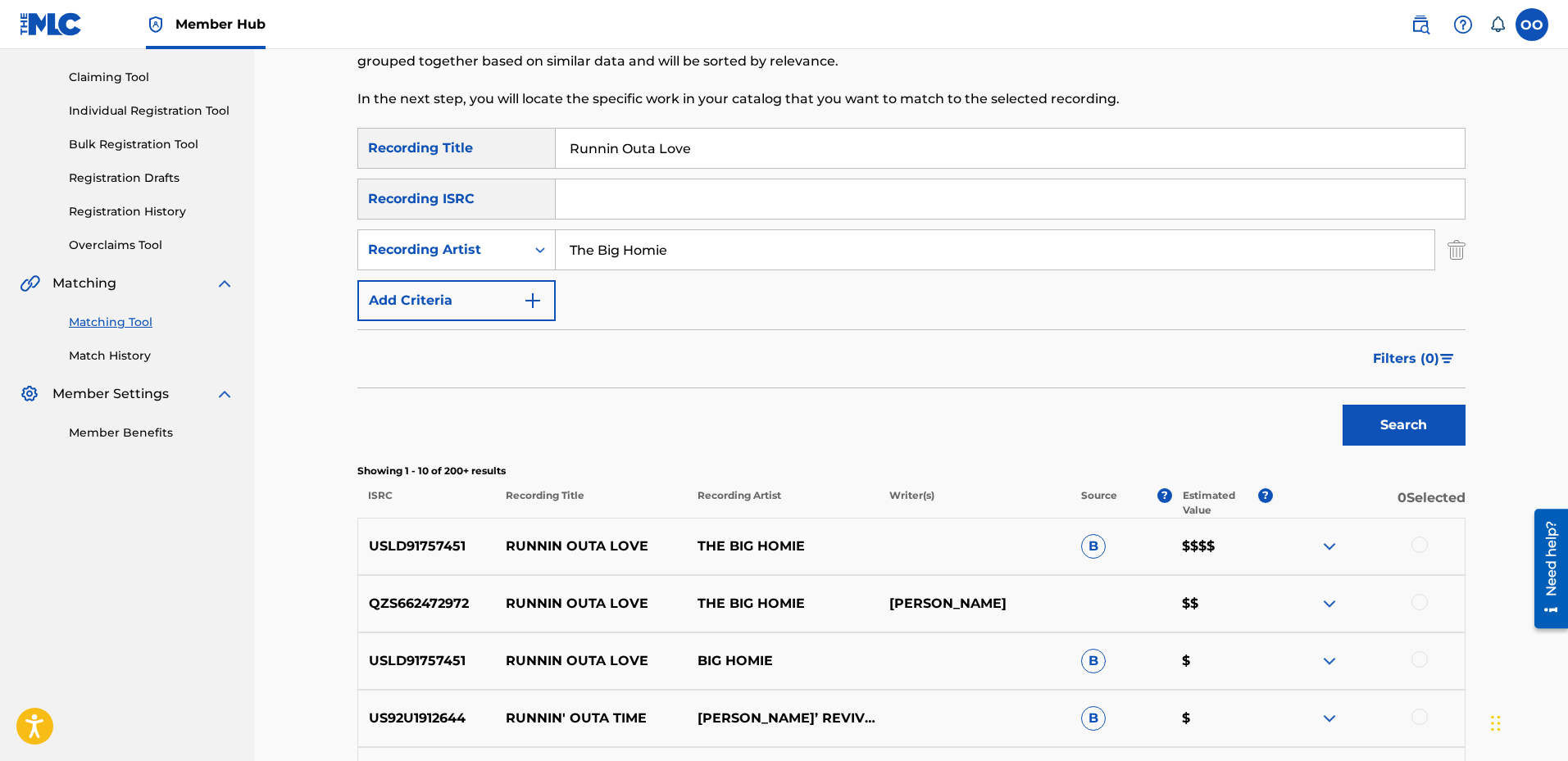
click at [1422, 603] on div at bounding box center [1420, 602] width 17 height 17
click at [1427, 544] on div at bounding box center [1420, 545] width 17 height 17
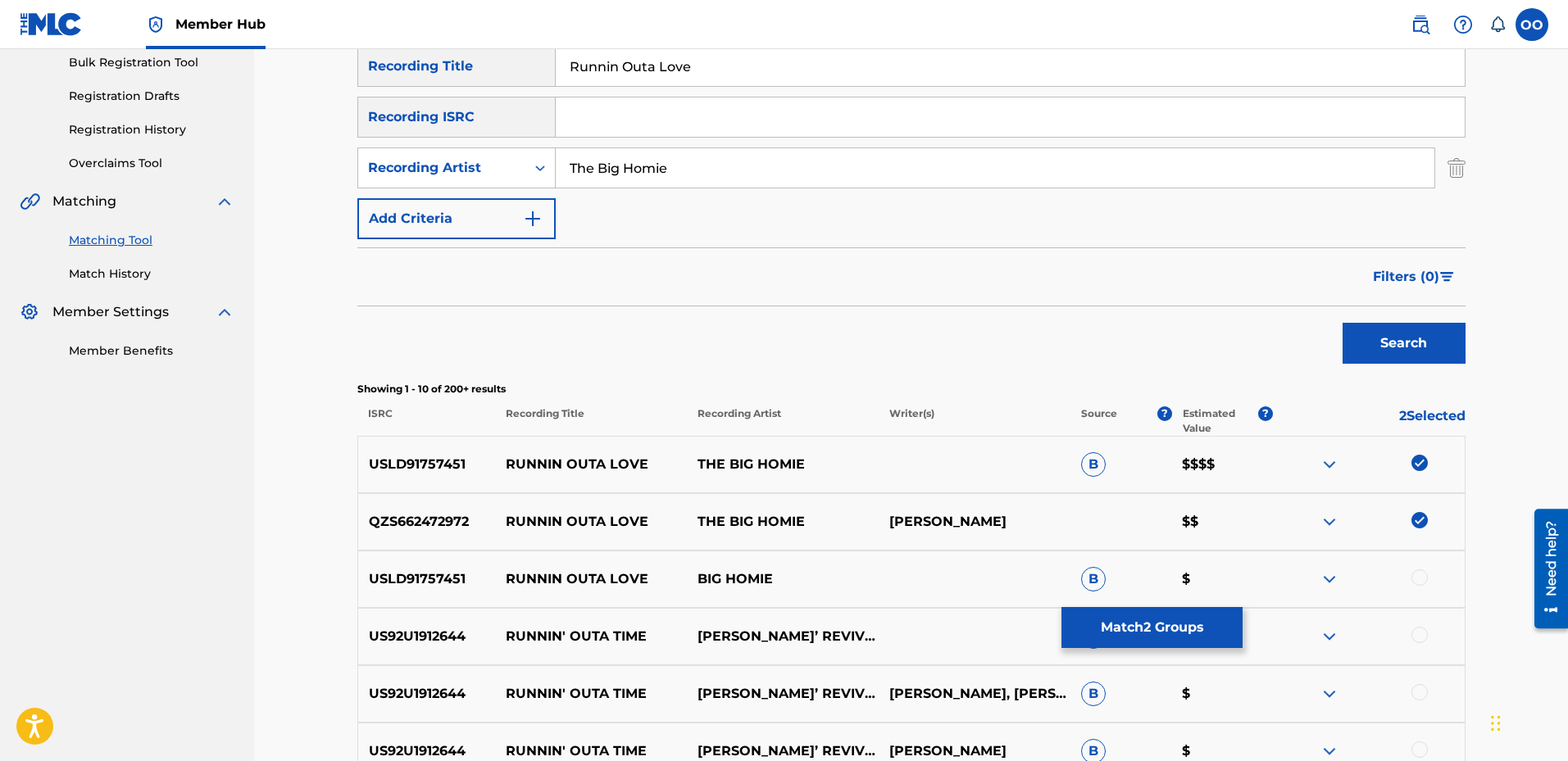
click at [1424, 580] on div at bounding box center [1420, 577] width 17 height 17
click at [1177, 622] on button "Match 3 Groups" at bounding box center [1152, 627] width 181 height 41
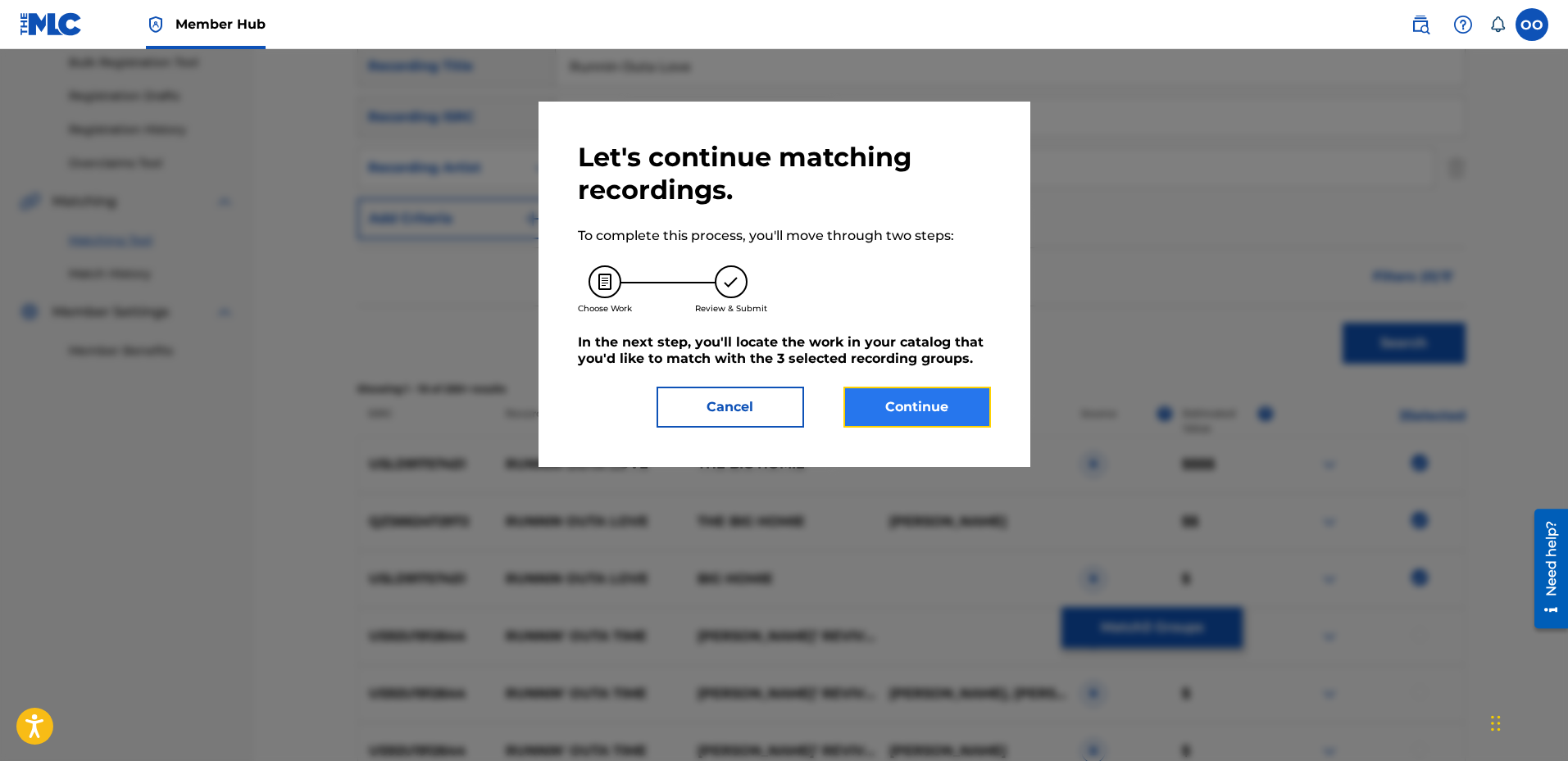
click at [943, 405] on button "Continue" at bounding box center [917, 407] width 147 height 41
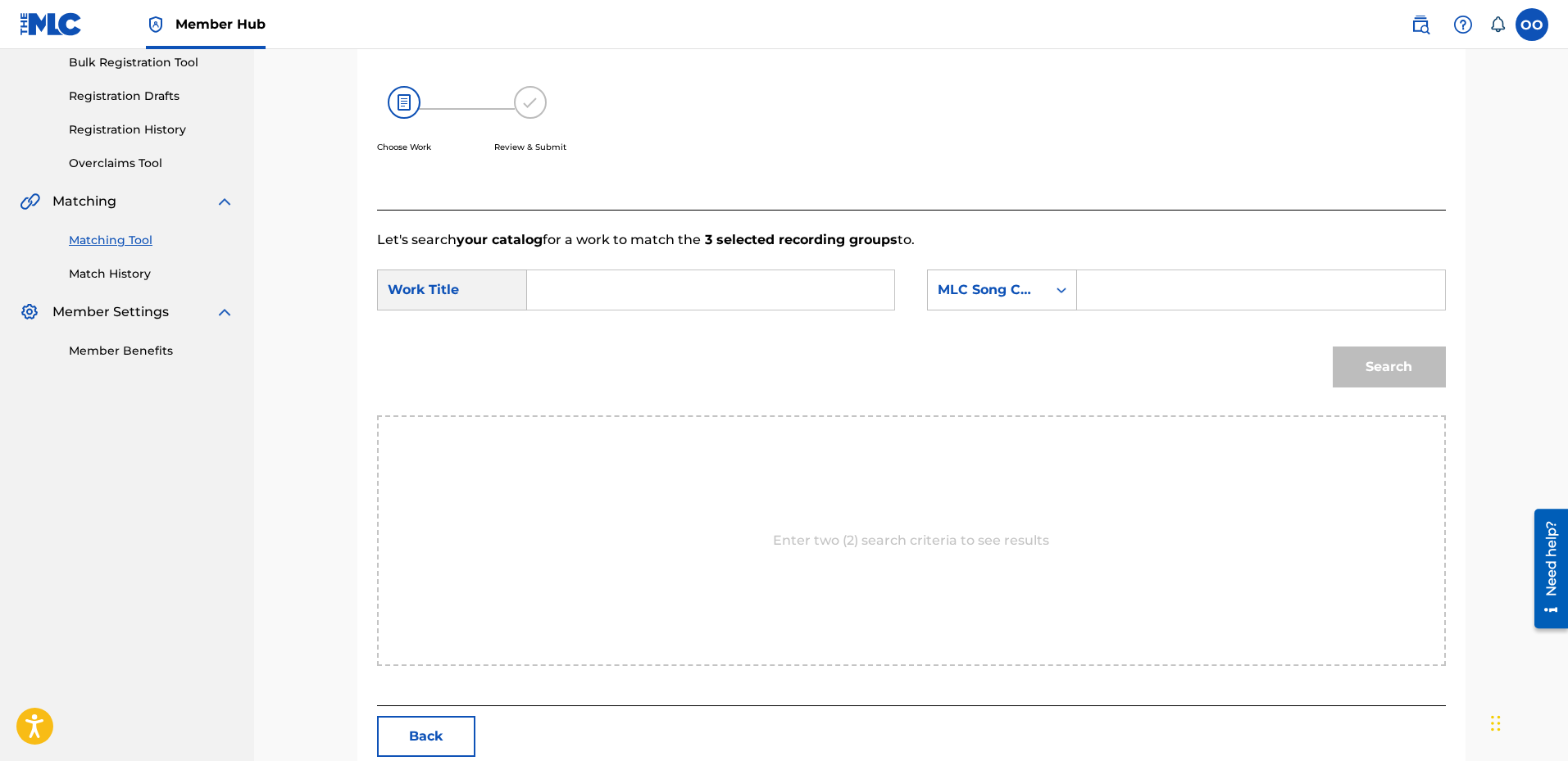
click at [696, 289] on input "Search Form" at bounding box center [710, 290] width 339 height 39
type input "Runnin Outa Love"
click at [1143, 304] on input "Search Form" at bounding box center [1261, 290] width 339 height 39
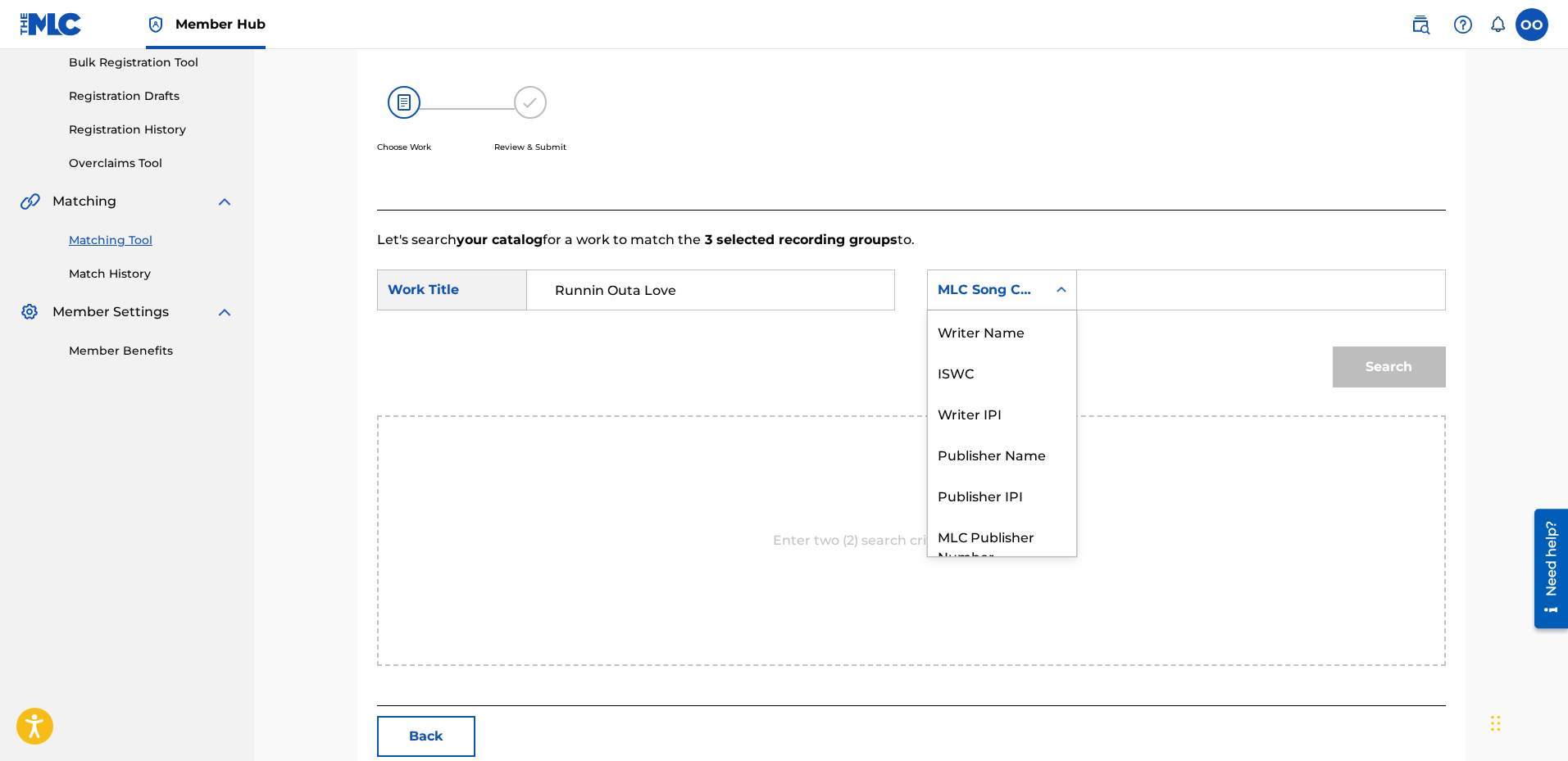
click at [1006, 297] on div "MLC Song Code" at bounding box center [987, 290] width 99 height 19
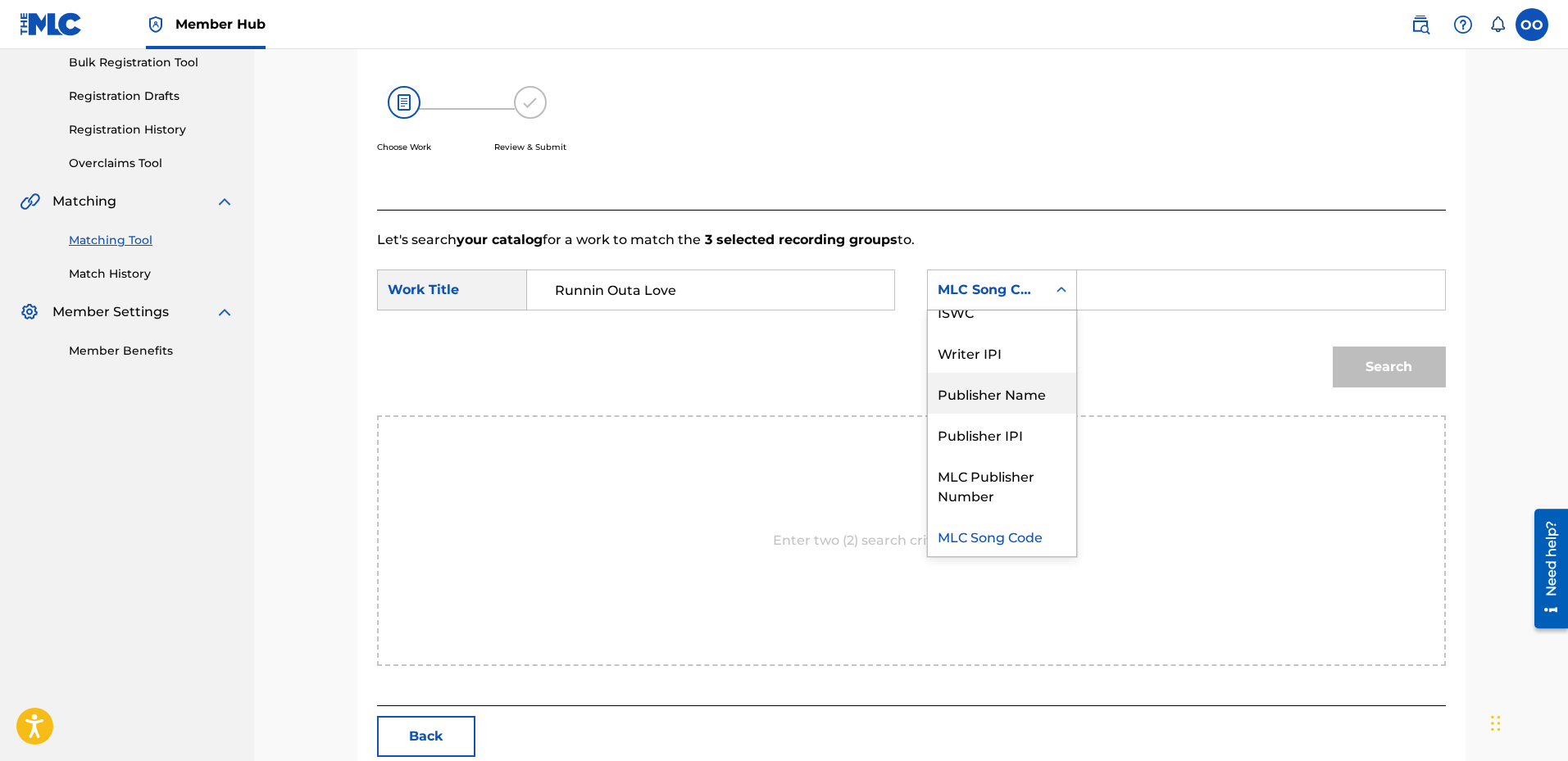
click at [999, 385] on div "Publisher Name" at bounding box center [1001, 393] width 148 height 41
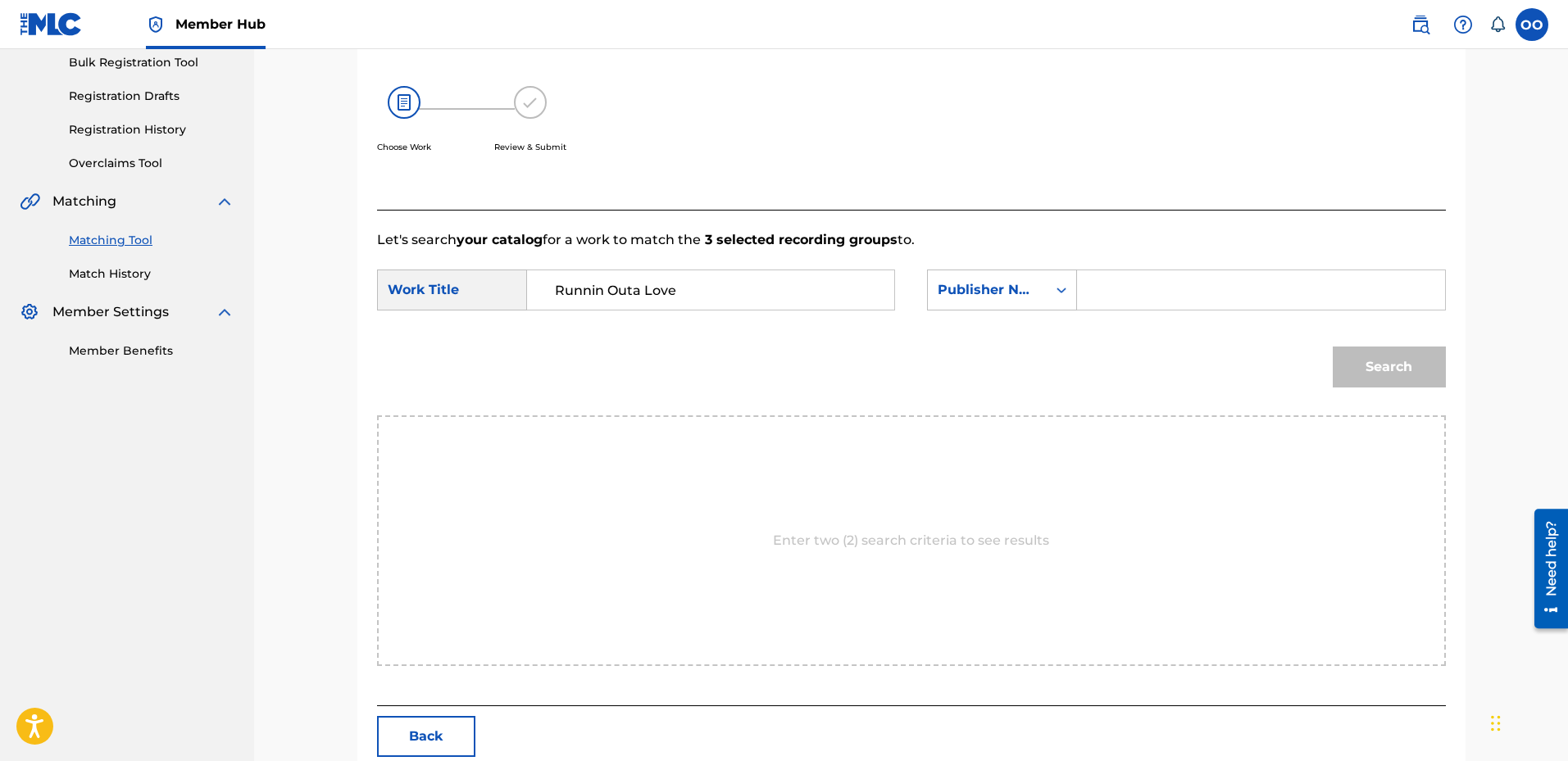
click at [1116, 298] on input "Search Form" at bounding box center [1261, 290] width 339 height 39
type input "Frontline"
click at [1371, 364] on button "Search" at bounding box center [1389, 367] width 113 height 41
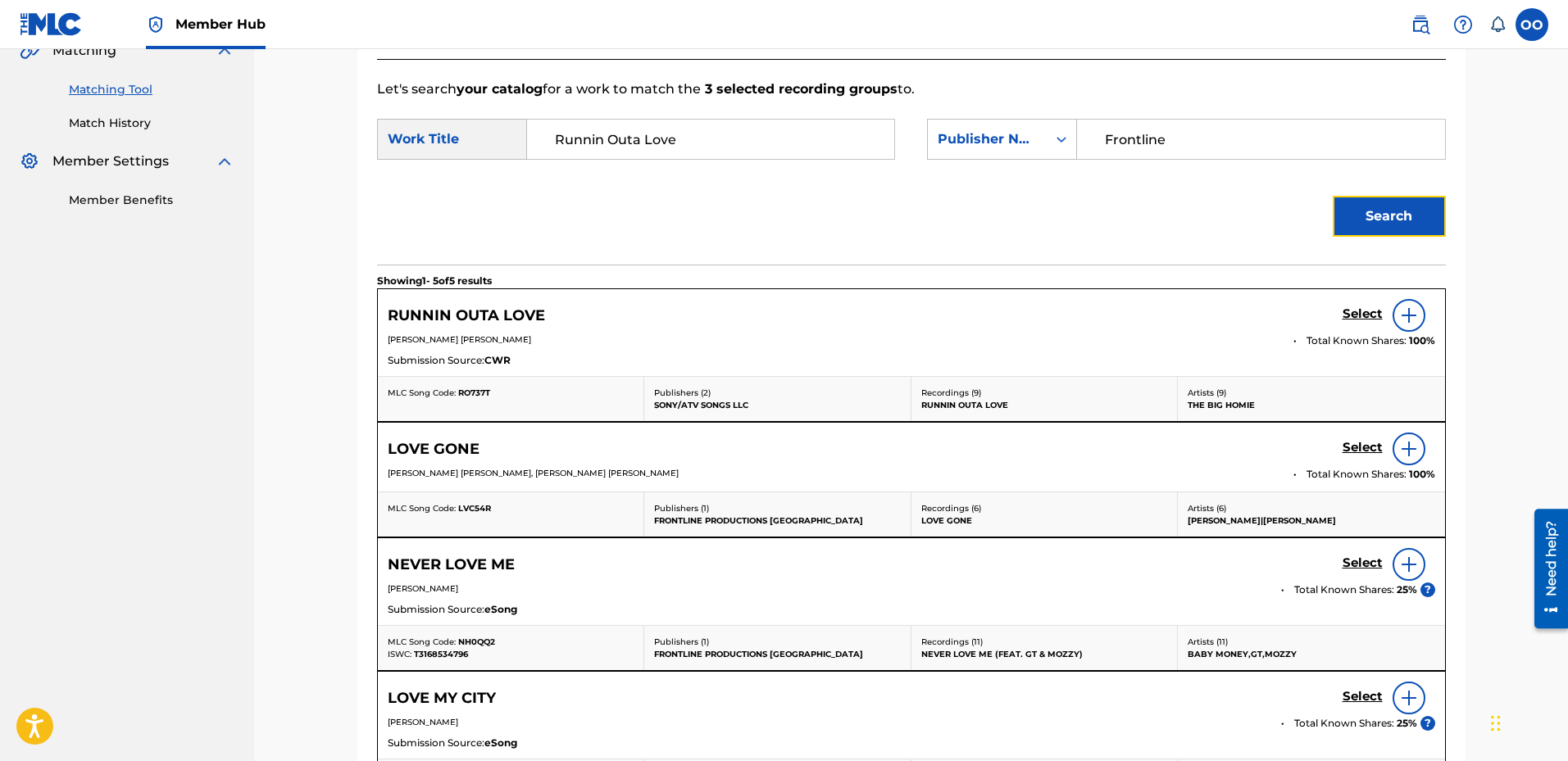
scroll to position [410, 0]
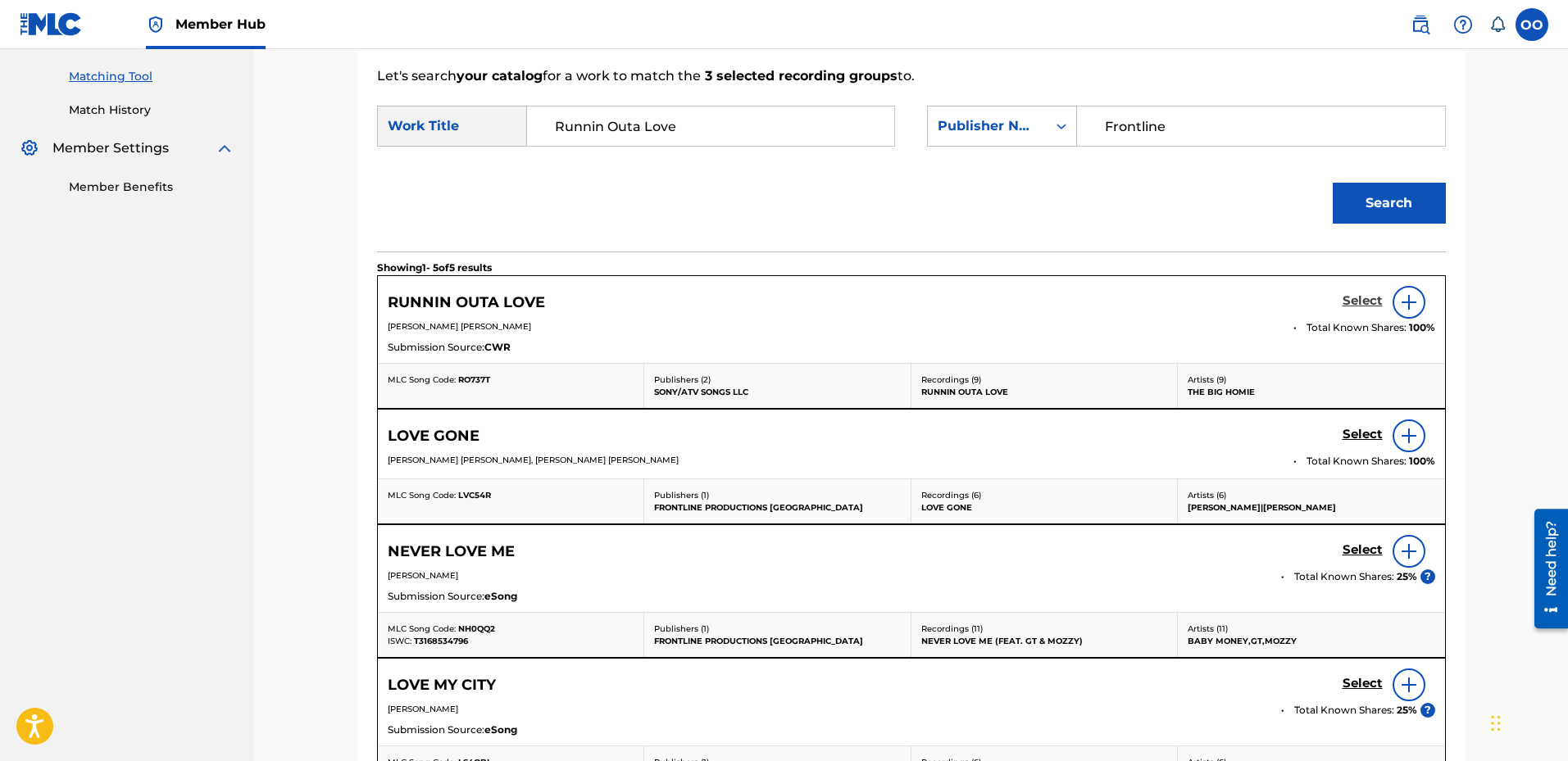
click at [1360, 306] on h5 "Select" at bounding box center [1363, 301] width 40 height 16
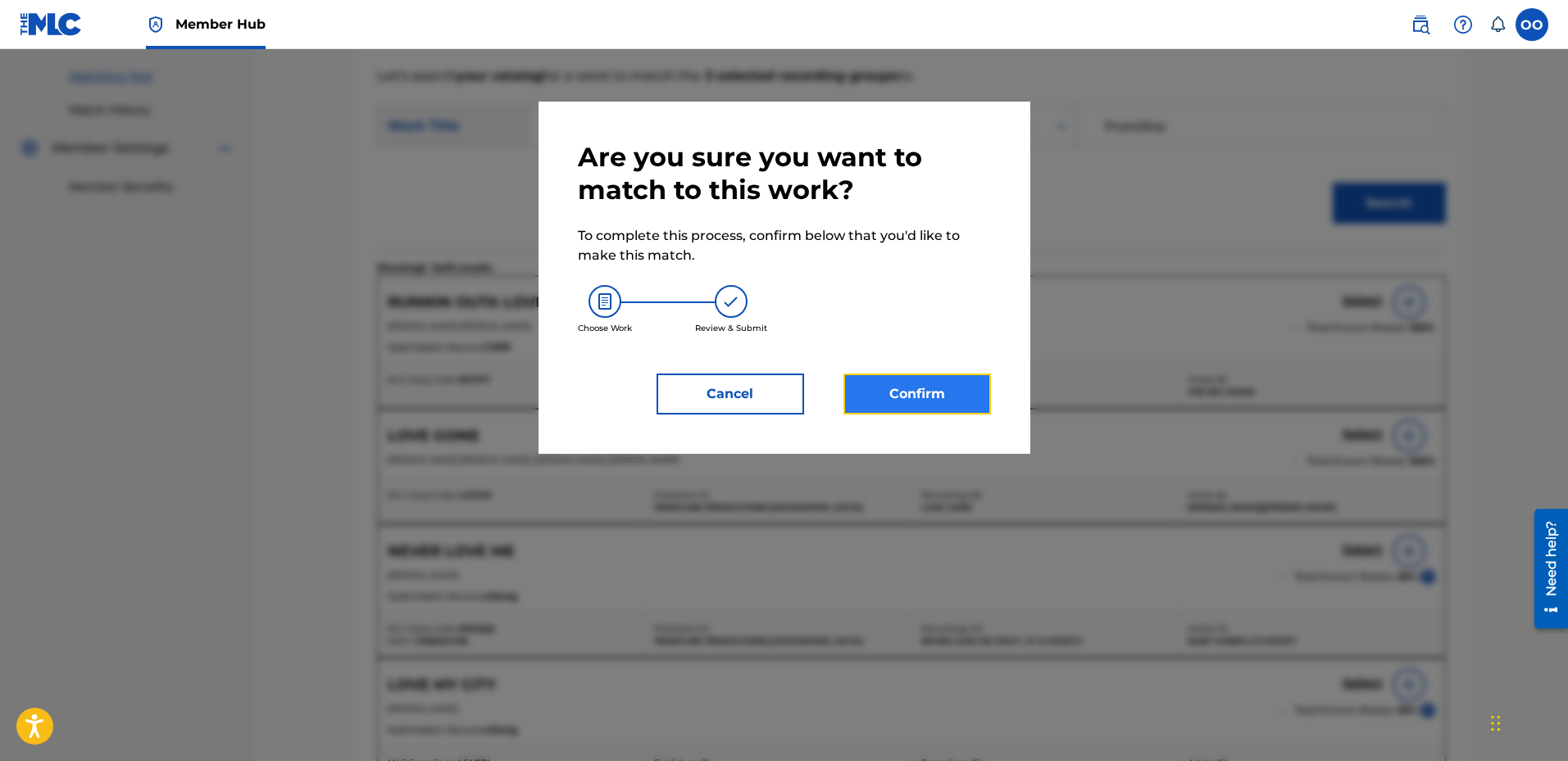
click at [929, 395] on button "Confirm" at bounding box center [917, 394] width 147 height 41
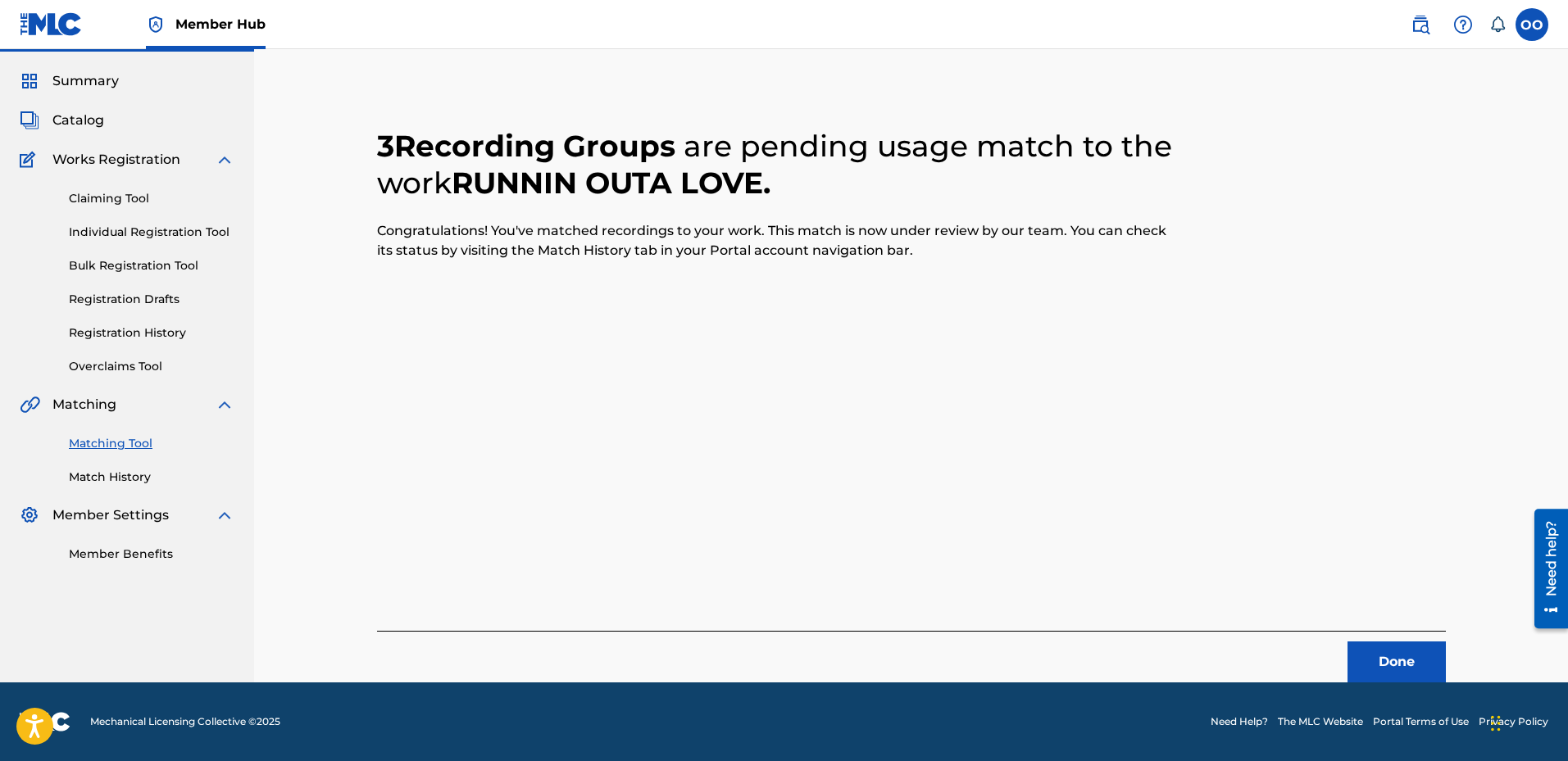
scroll to position [43, 0]
click at [1395, 660] on button "Done" at bounding box center [1397, 662] width 98 height 41
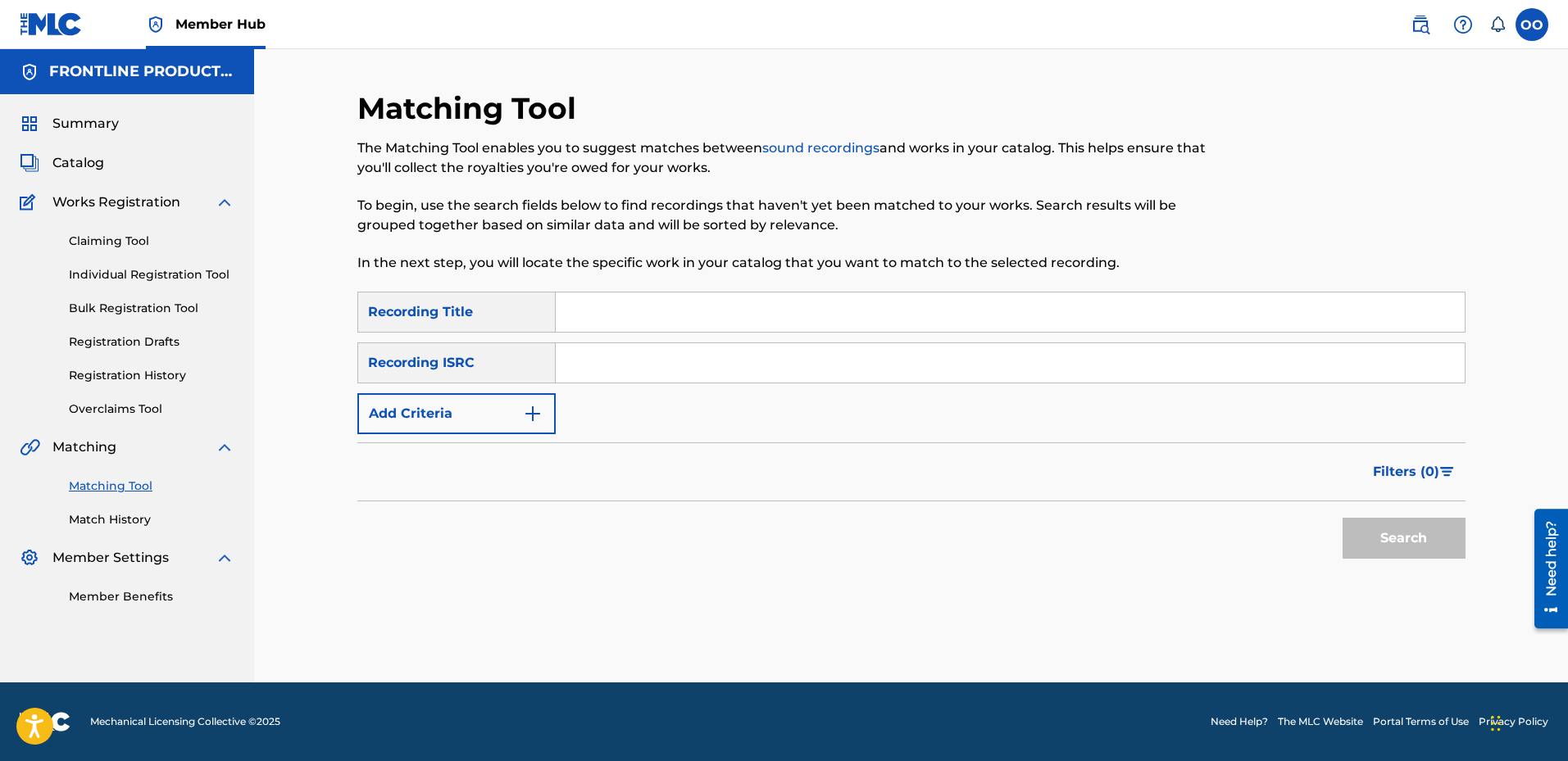
scroll to position [0, 0]
click at [629, 327] on input "Search Form" at bounding box center [1011, 312] width 909 height 39
type input "WAR WOUNDS"
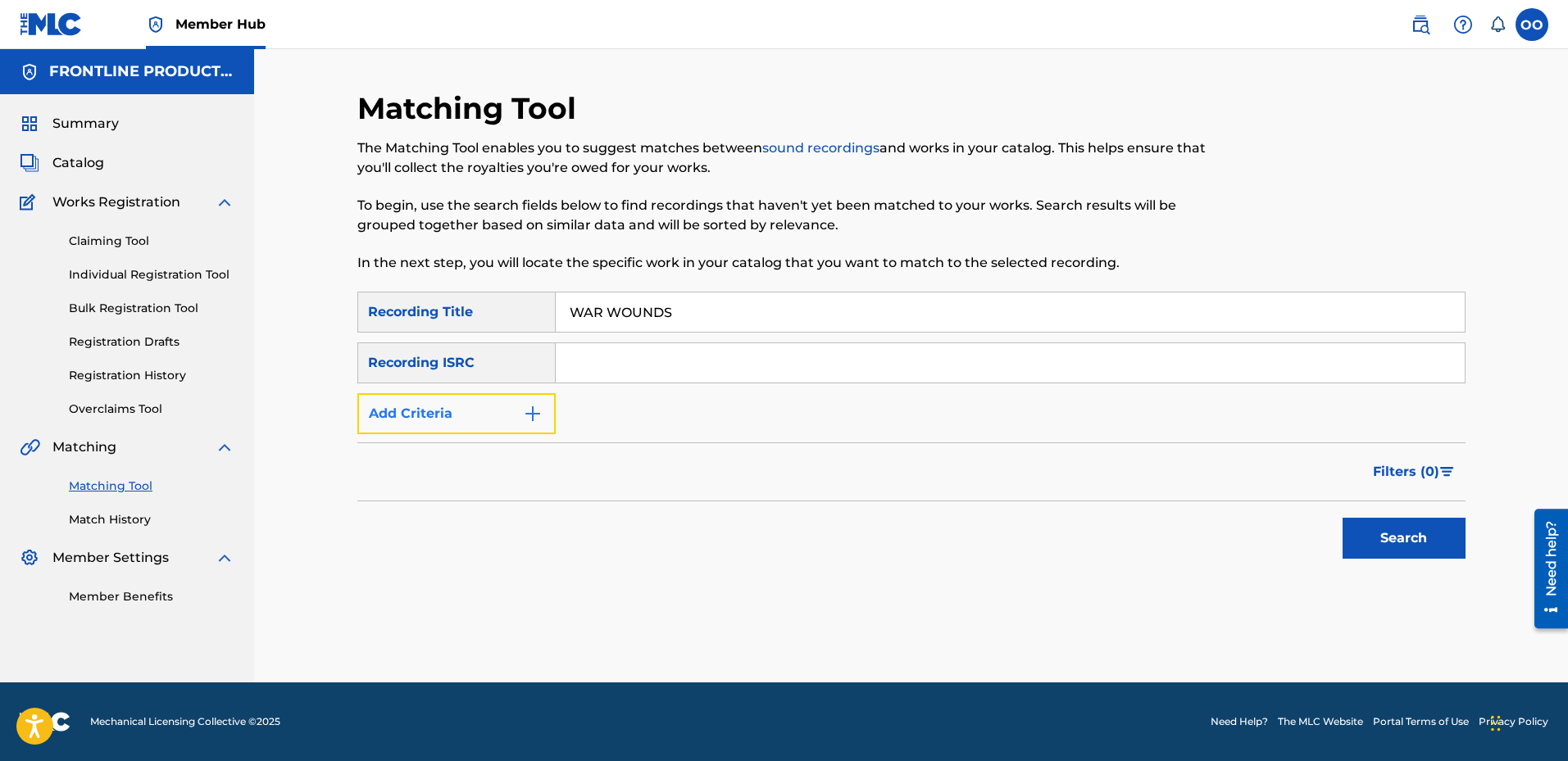
click at [437, 421] on button "Add Criteria" at bounding box center [456, 413] width 198 height 41
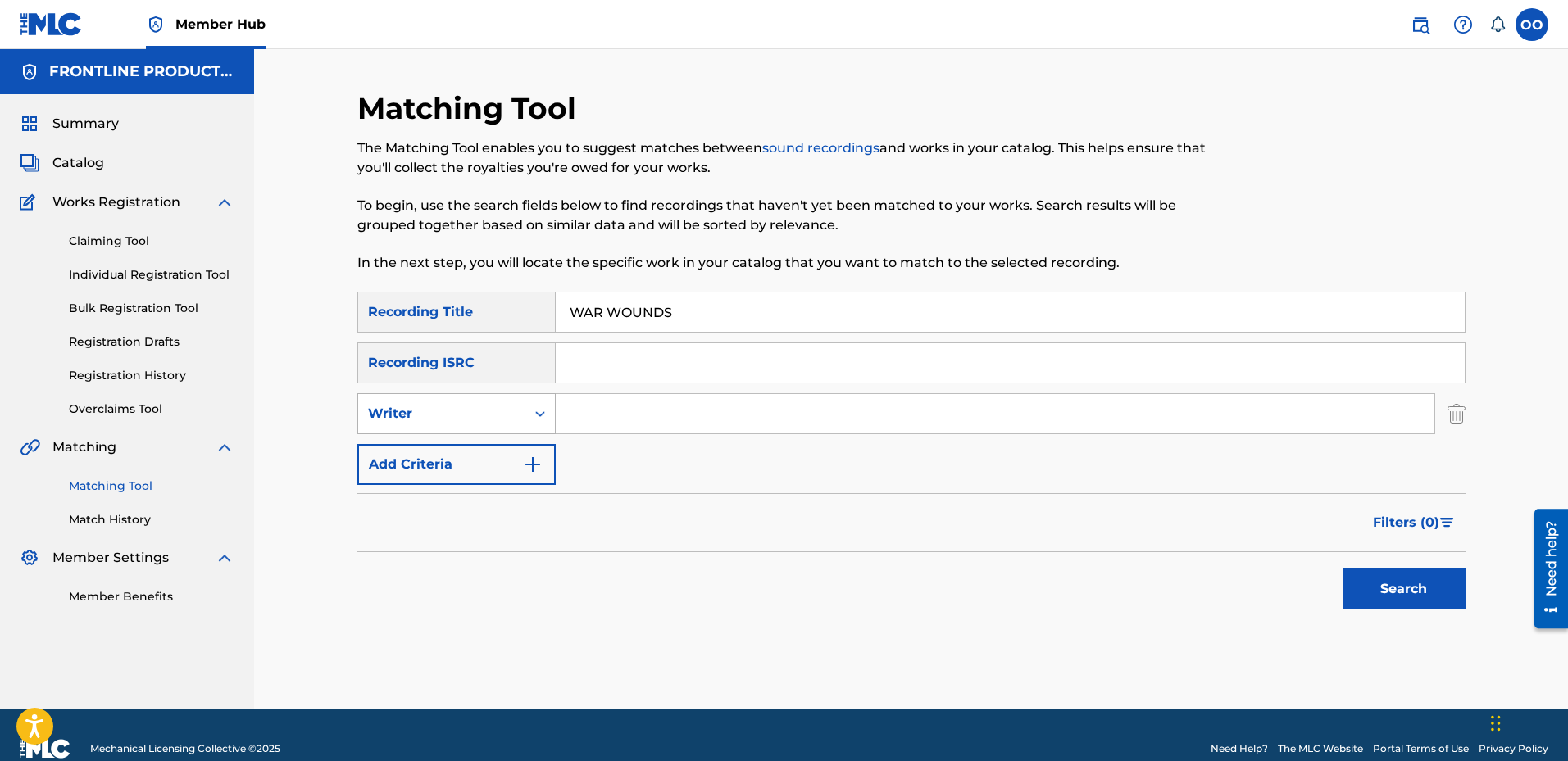
click at [438, 419] on div "Writer" at bounding box center [441, 413] width 147 height 19
click at [424, 454] on div "Recording Artist" at bounding box center [456, 454] width 197 height 41
click at [584, 423] on input "Search Form" at bounding box center [995, 413] width 879 height 39
type input "The Big Homie"
click at [1378, 595] on button "Search" at bounding box center [1404, 588] width 123 height 41
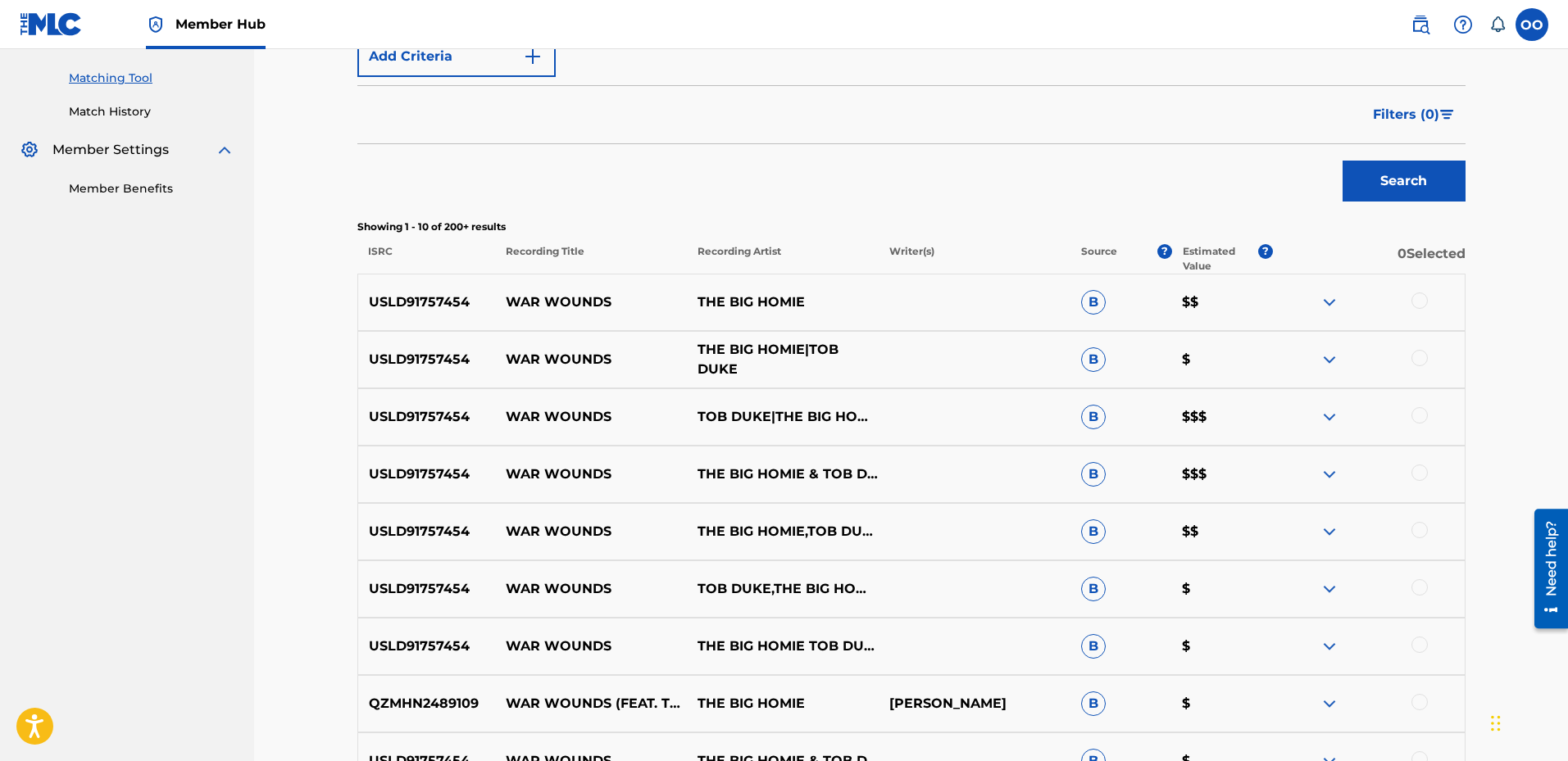
scroll to position [410, 0]
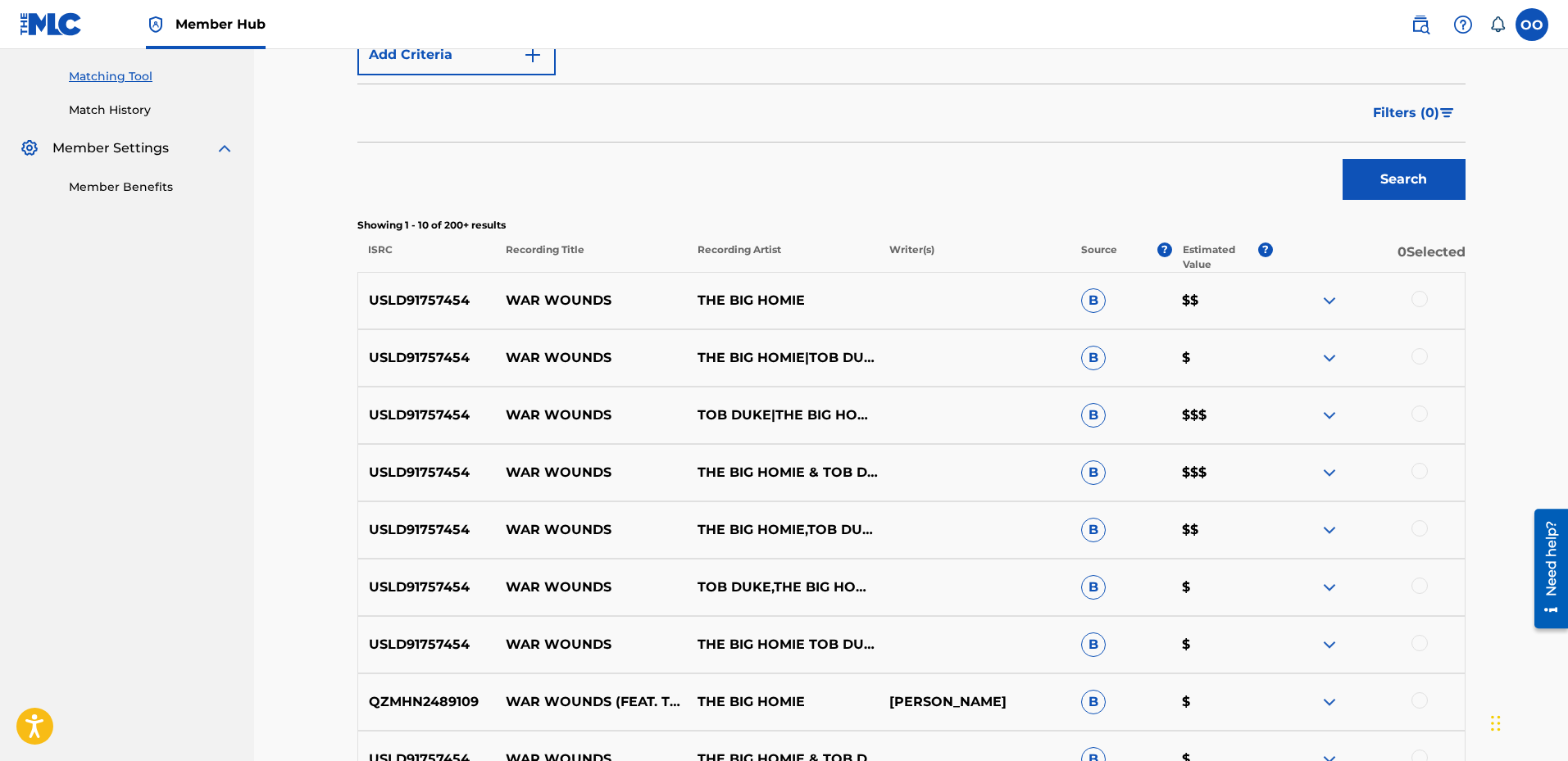
click at [1416, 301] on div at bounding box center [1420, 299] width 17 height 17
click at [1424, 363] on div at bounding box center [1420, 356] width 17 height 17
click at [1417, 418] on div at bounding box center [1420, 413] width 17 height 17
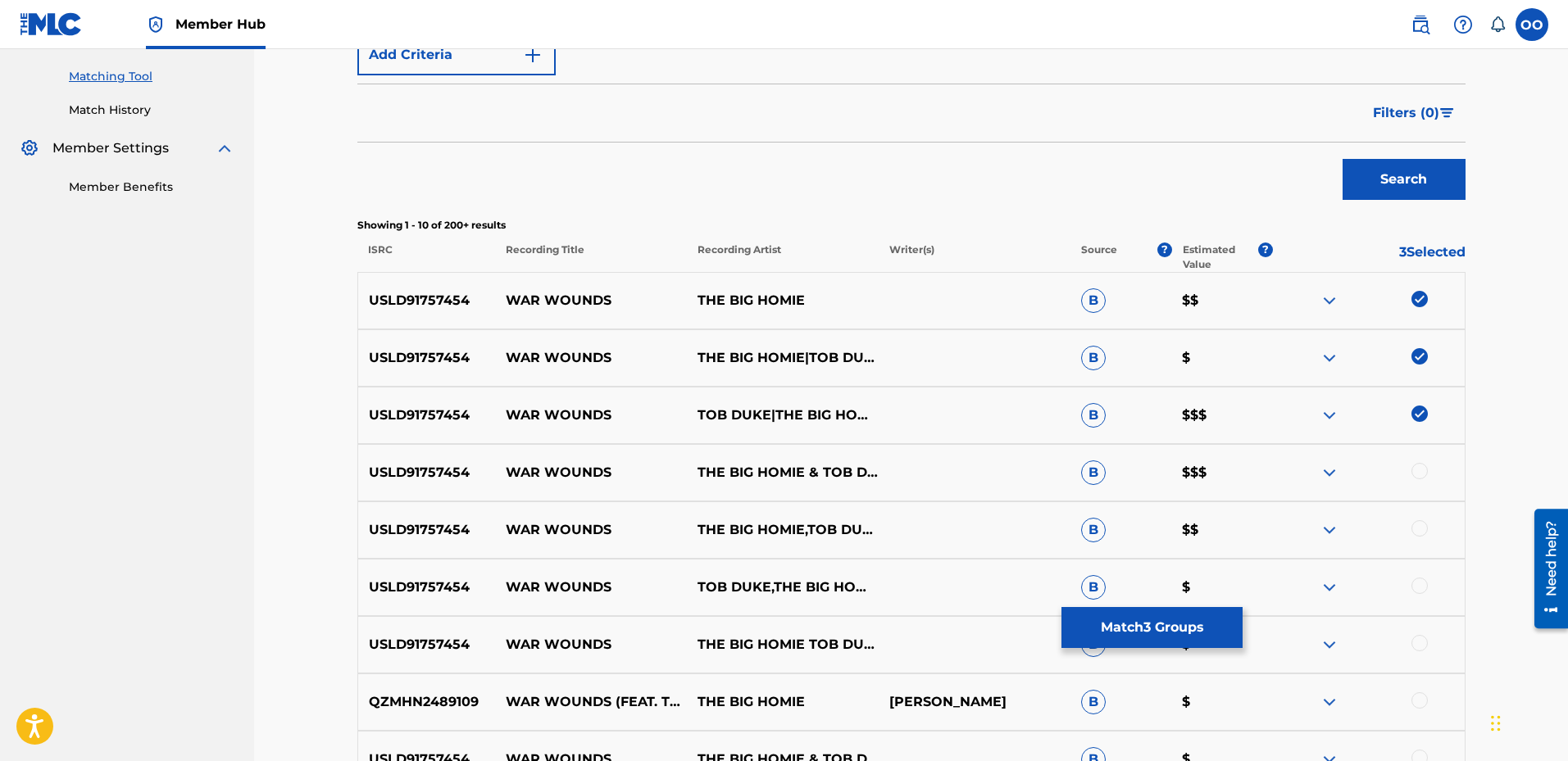
click at [1423, 473] on div at bounding box center [1420, 471] width 17 height 17
click at [1420, 532] on div at bounding box center [1420, 528] width 17 height 17
click at [1420, 589] on div at bounding box center [1420, 586] width 17 height 17
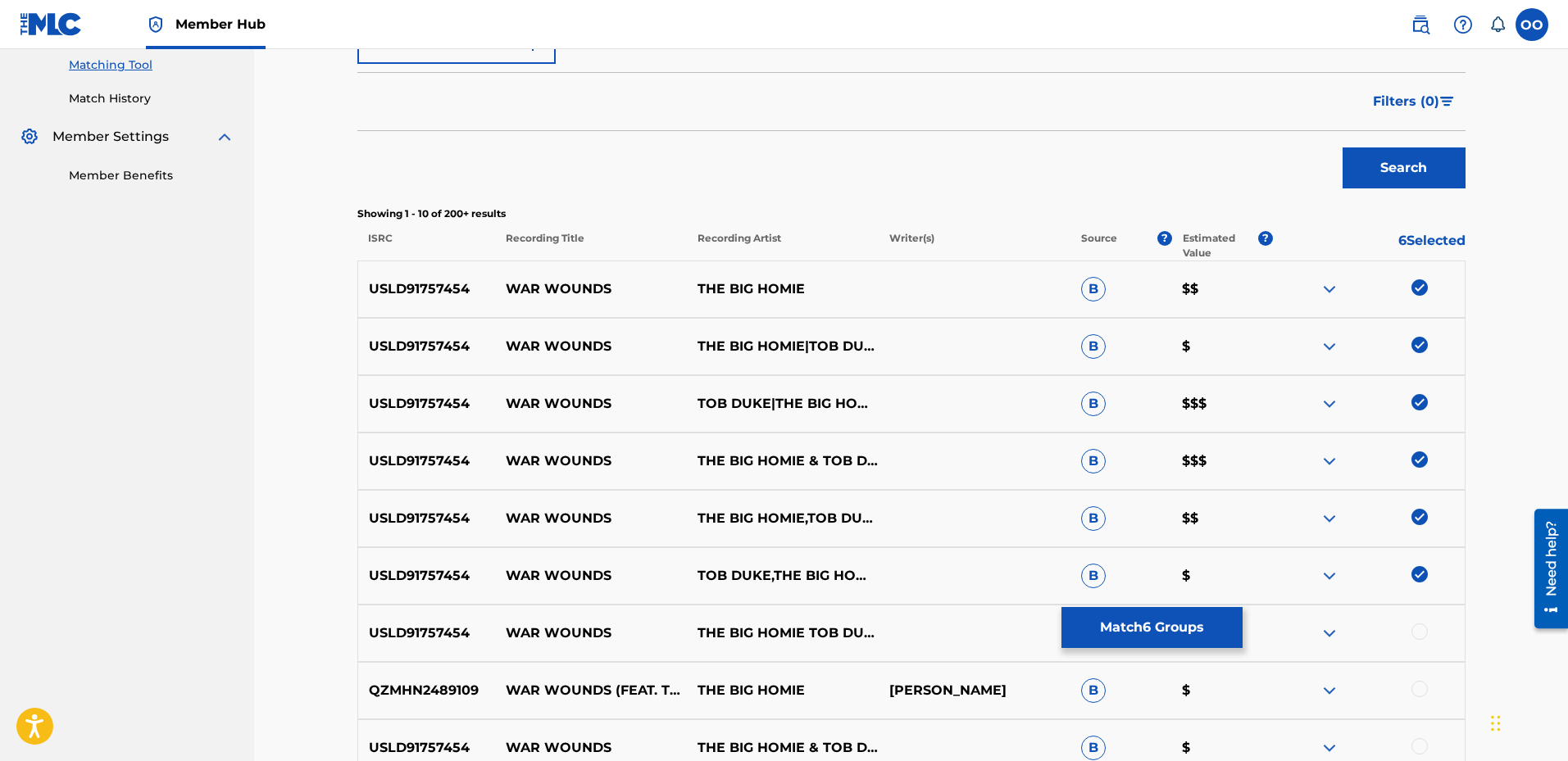
scroll to position [492, 0]
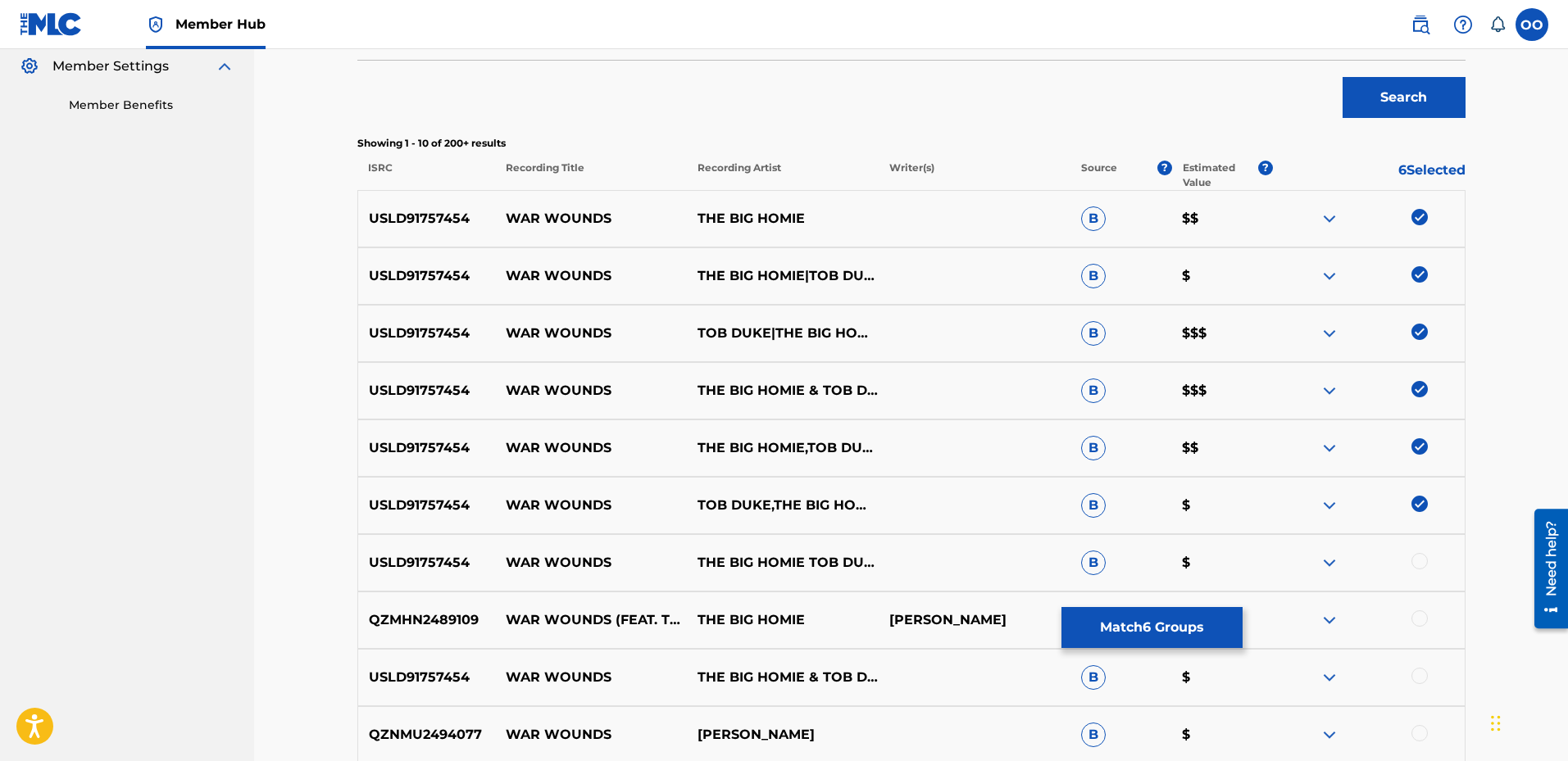
click at [1421, 564] on div at bounding box center [1420, 561] width 17 height 17
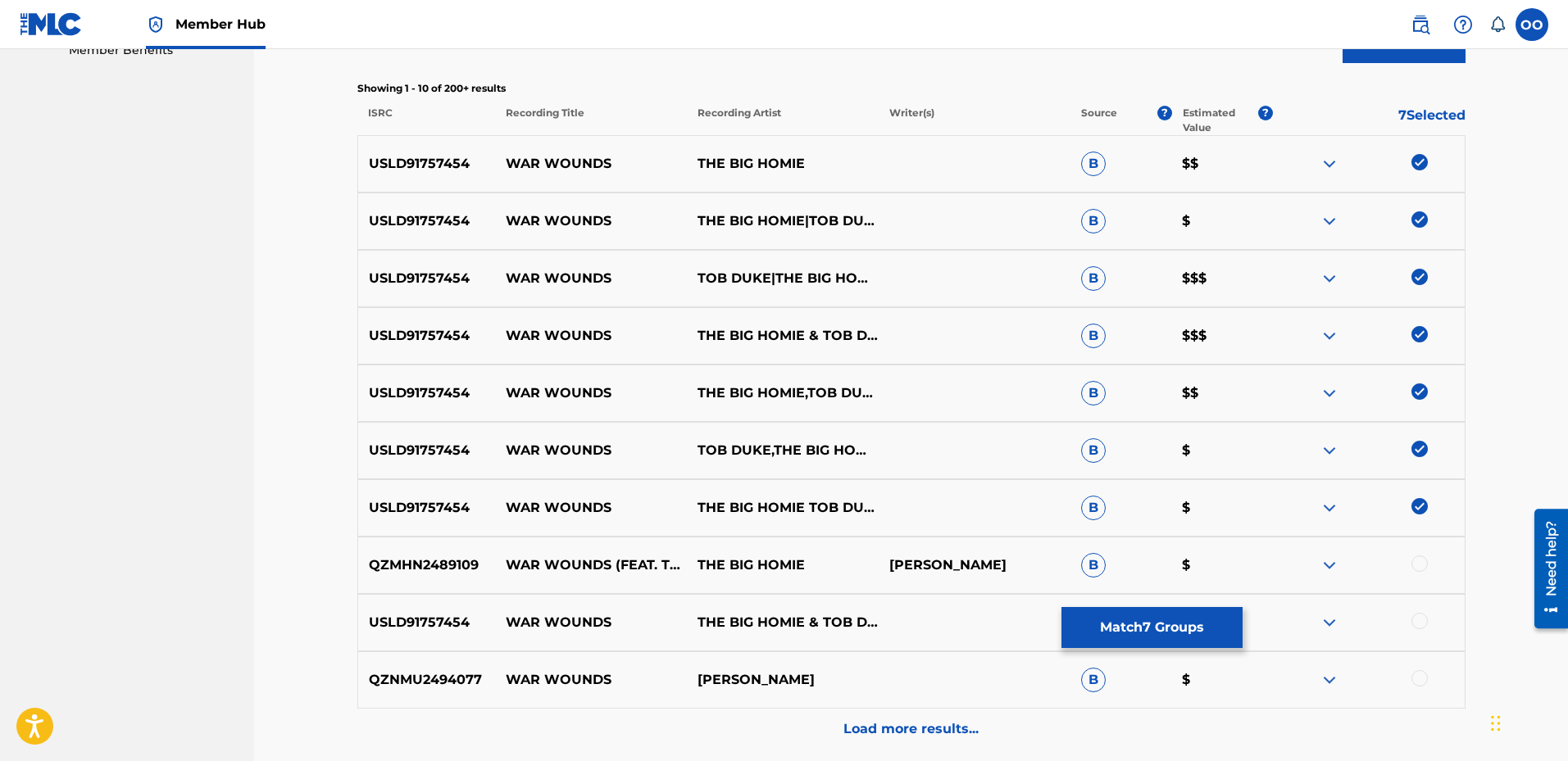
scroll to position [574, 0]
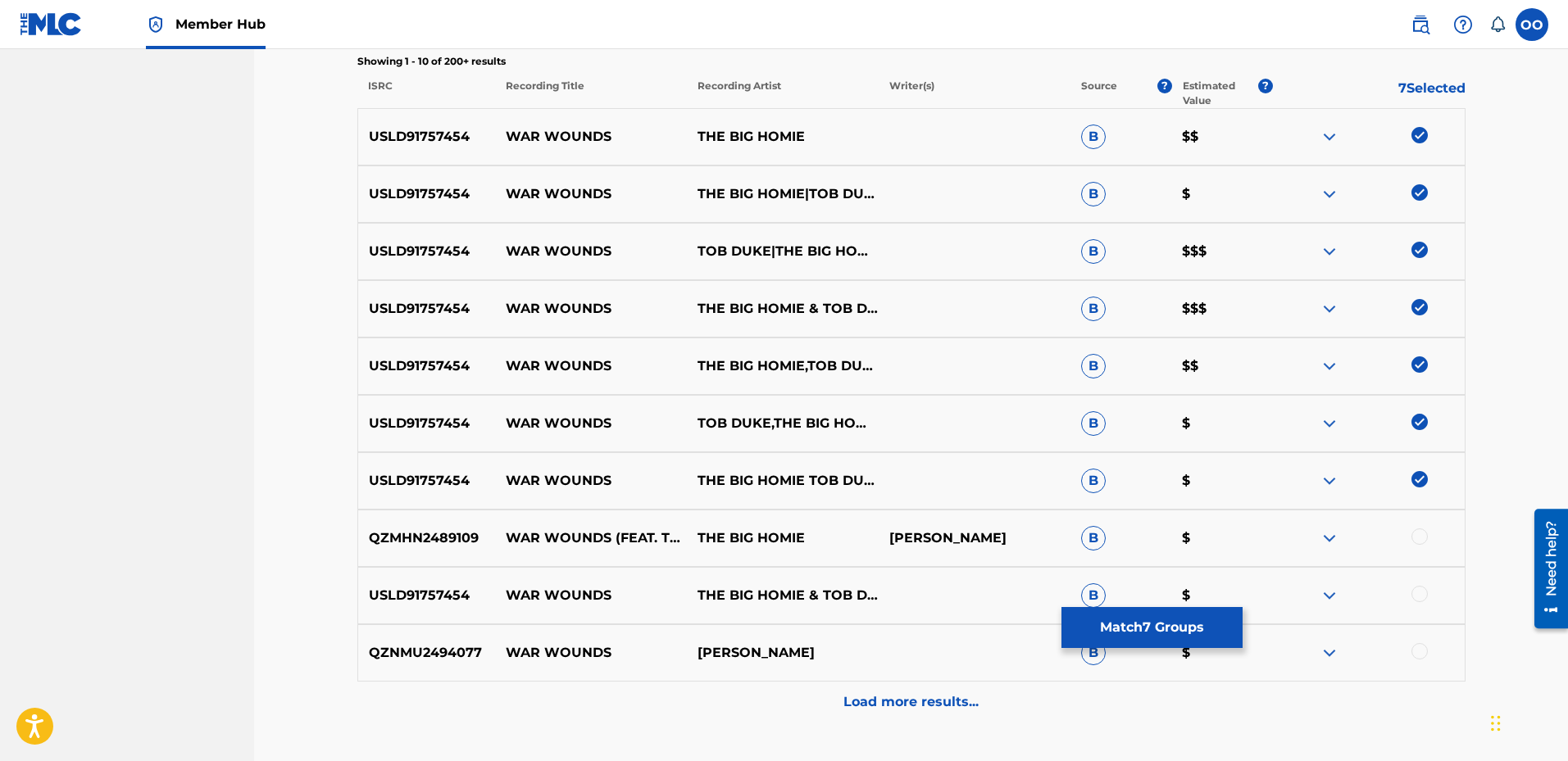
click at [1418, 538] on div at bounding box center [1420, 537] width 17 height 17
click at [1420, 596] on div at bounding box center [1420, 594] width 17 height 17
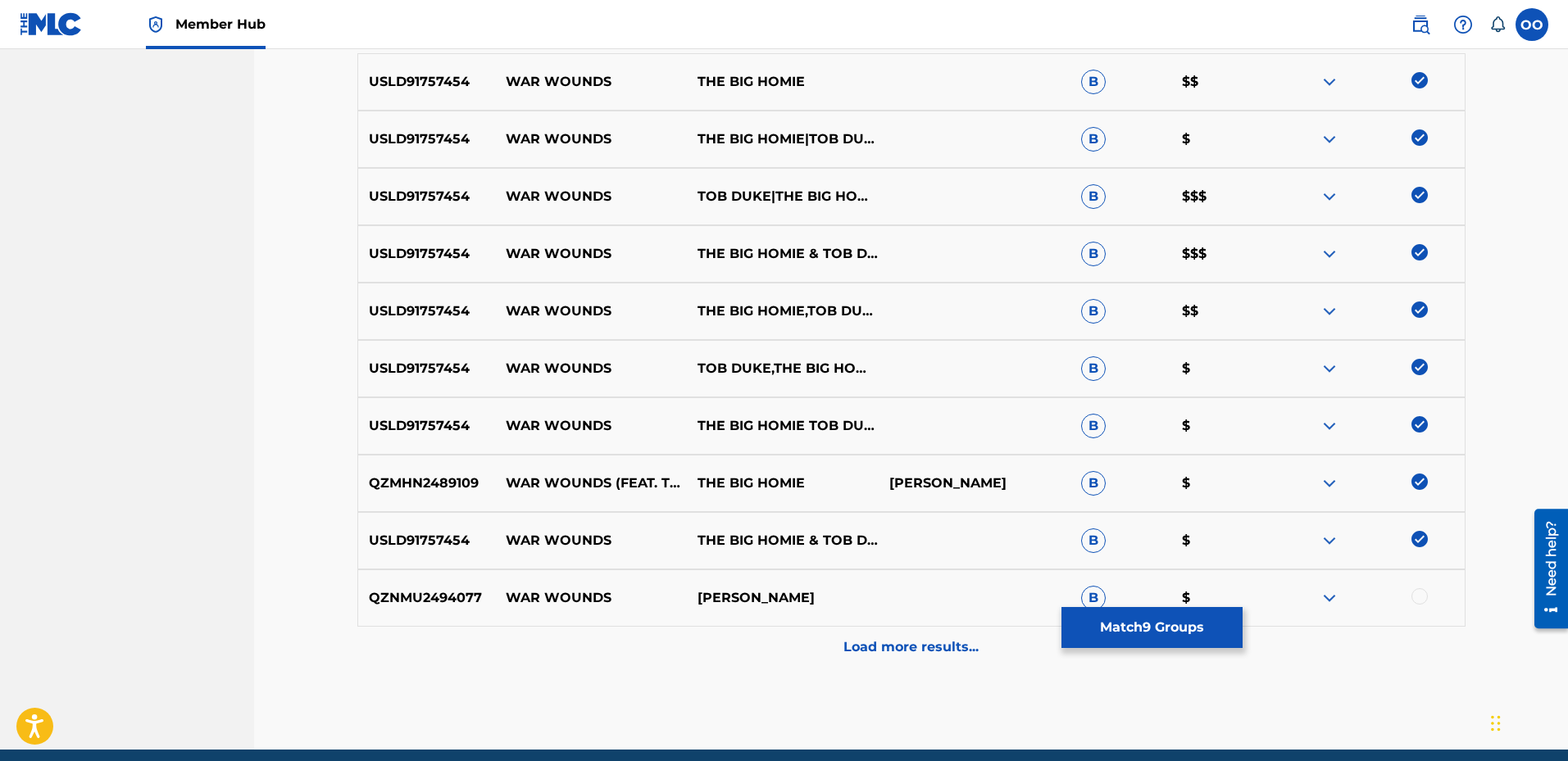
scroll to position [656, 0]
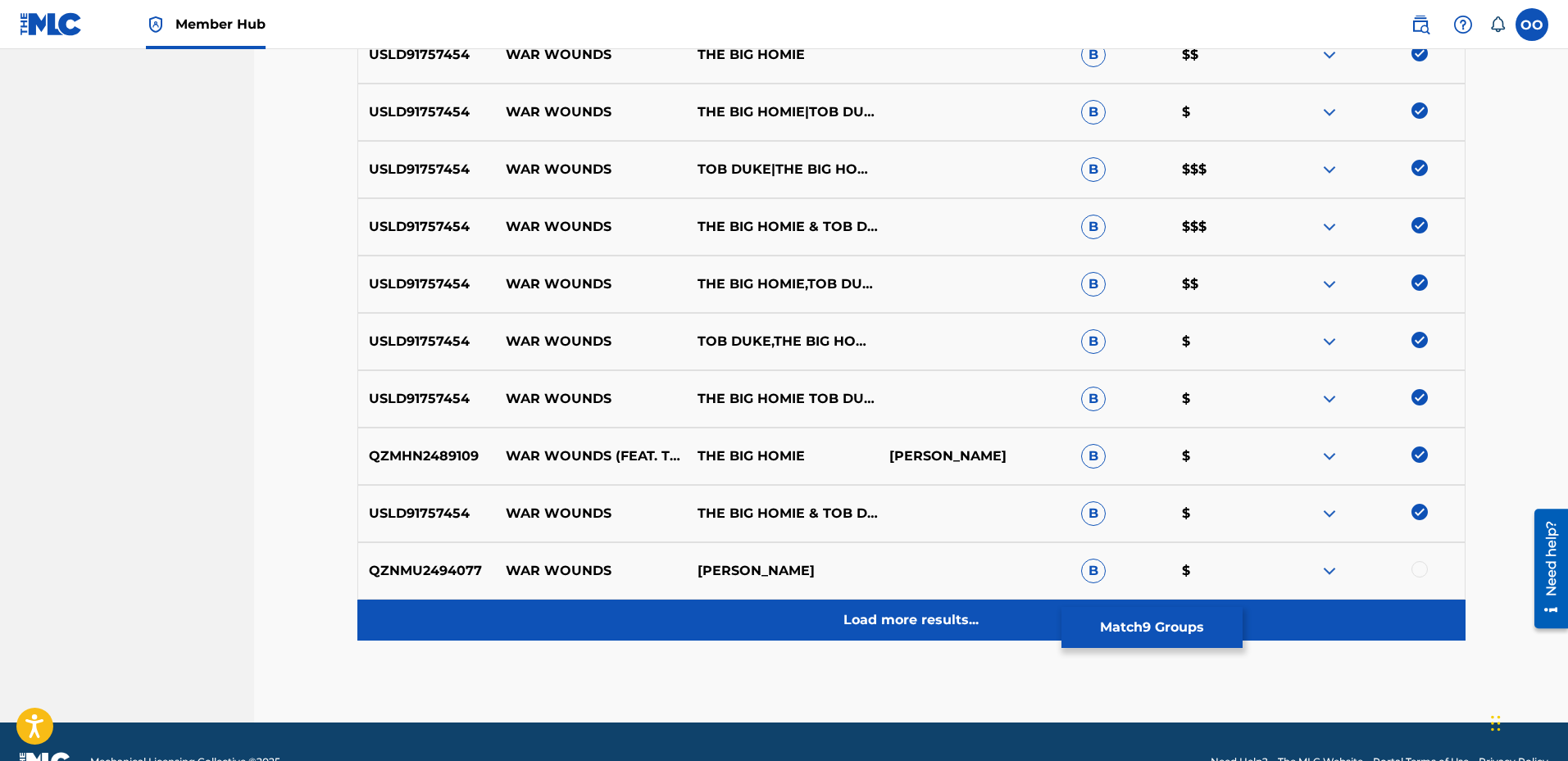
click at [874, 623] on p "Load more results..." at bounding box center [911, 620] width 135 height 19
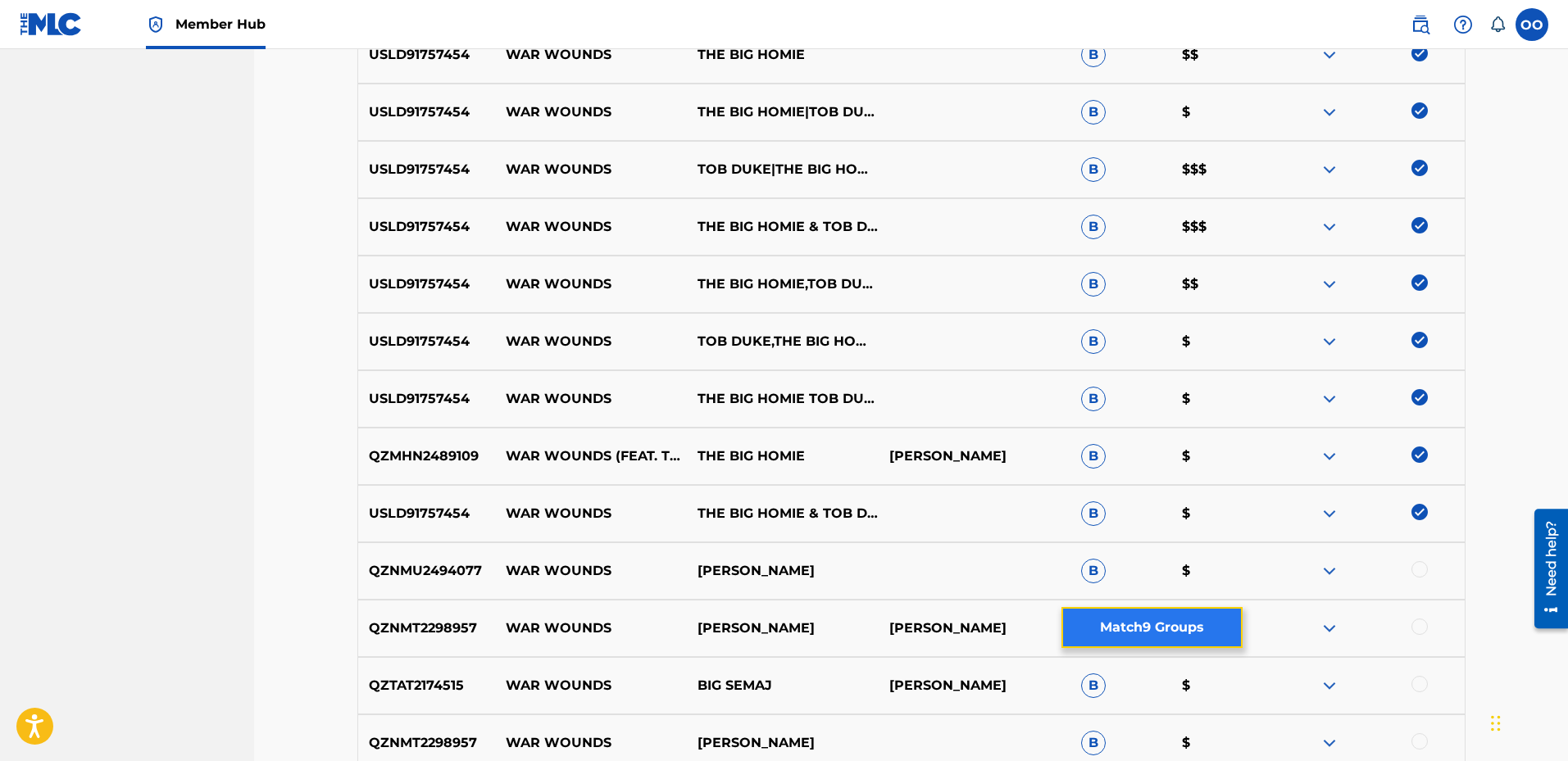
click at [1138, 636] on button "Match 9 Groups" at bounding box center [1152, 627] width 181 height 41
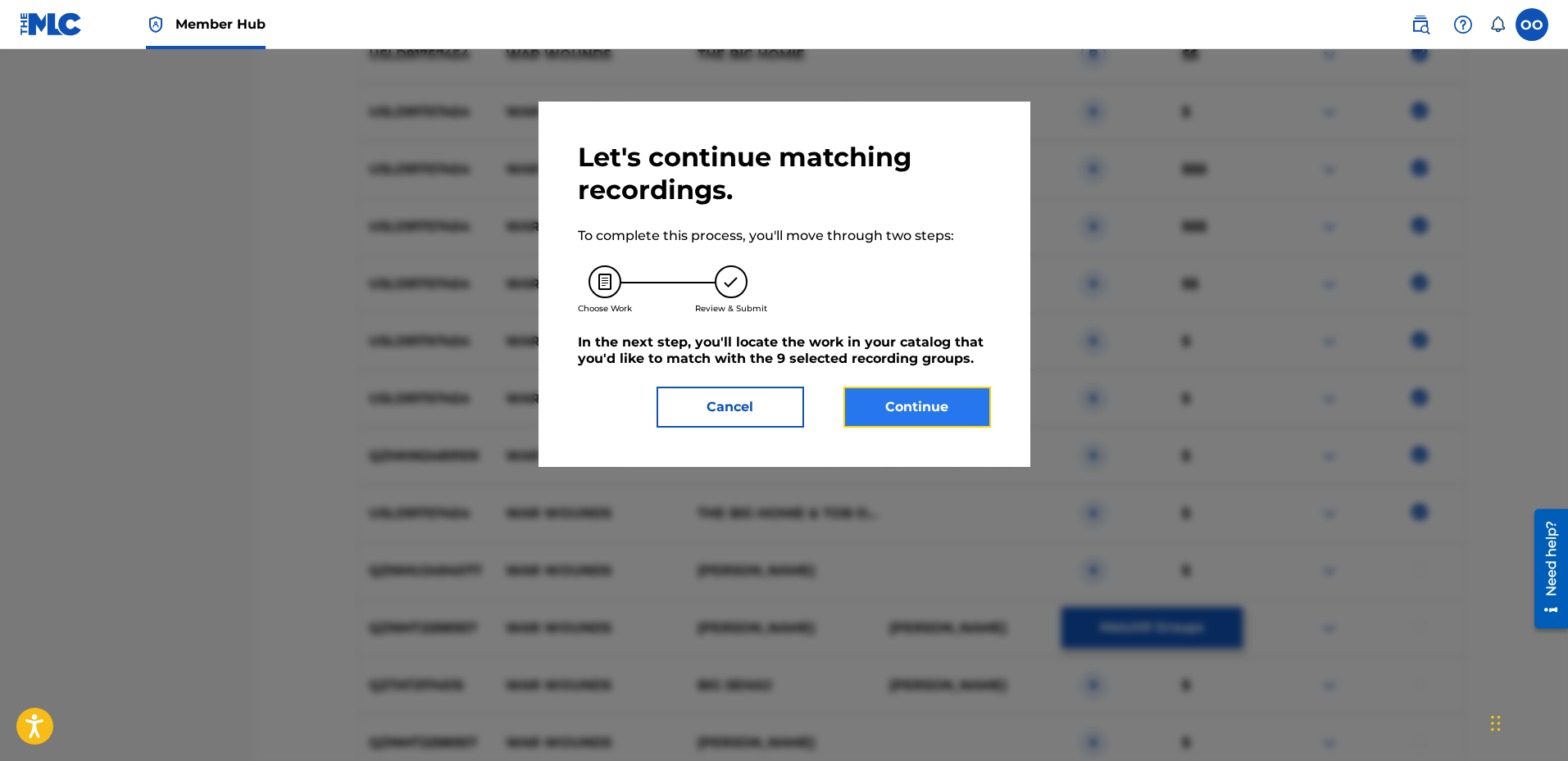
click at [915, 417] on button "Continue" at bounding box center [917, 407] width 147 height 41
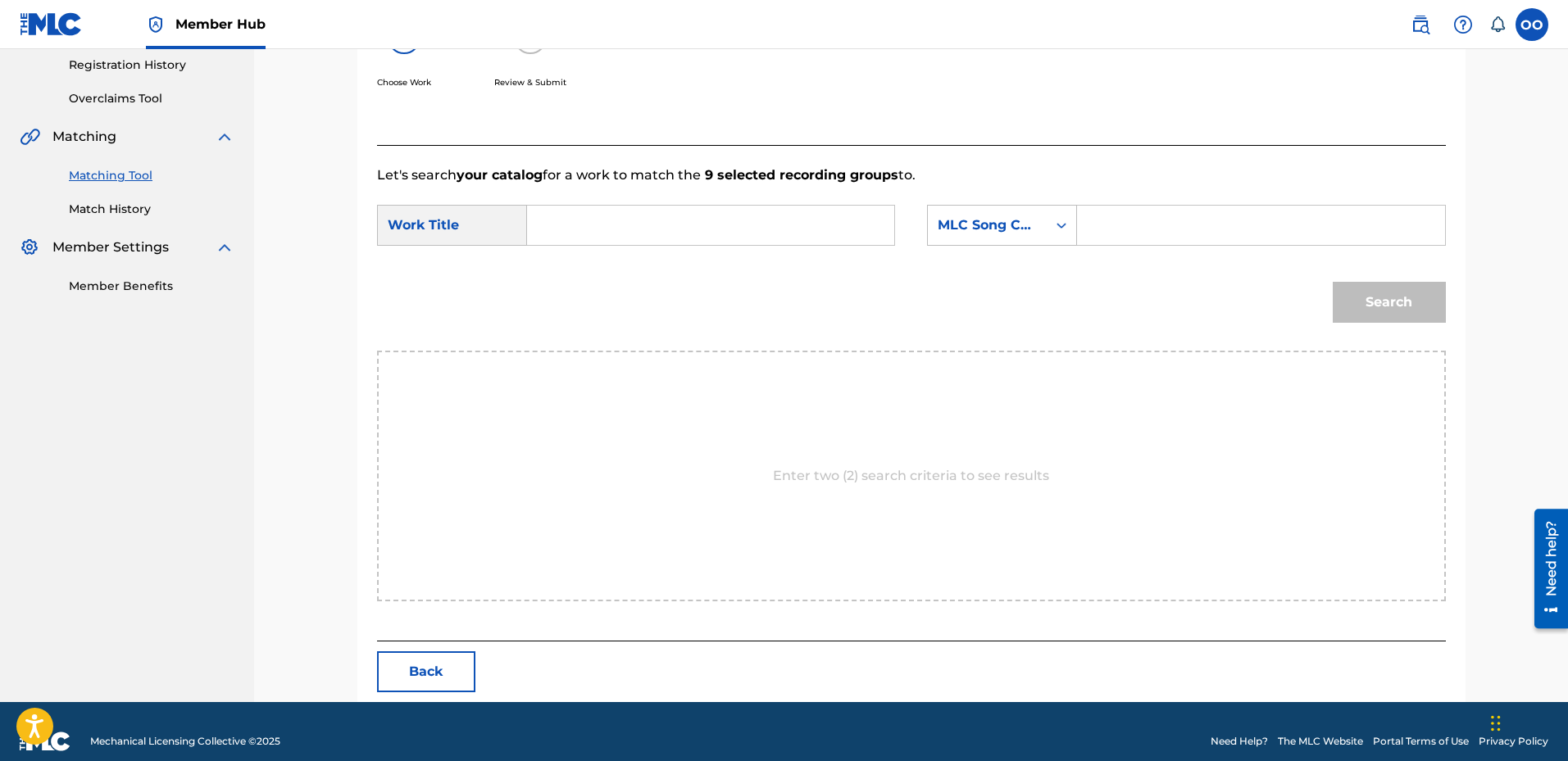
scroll to position [330, 0]
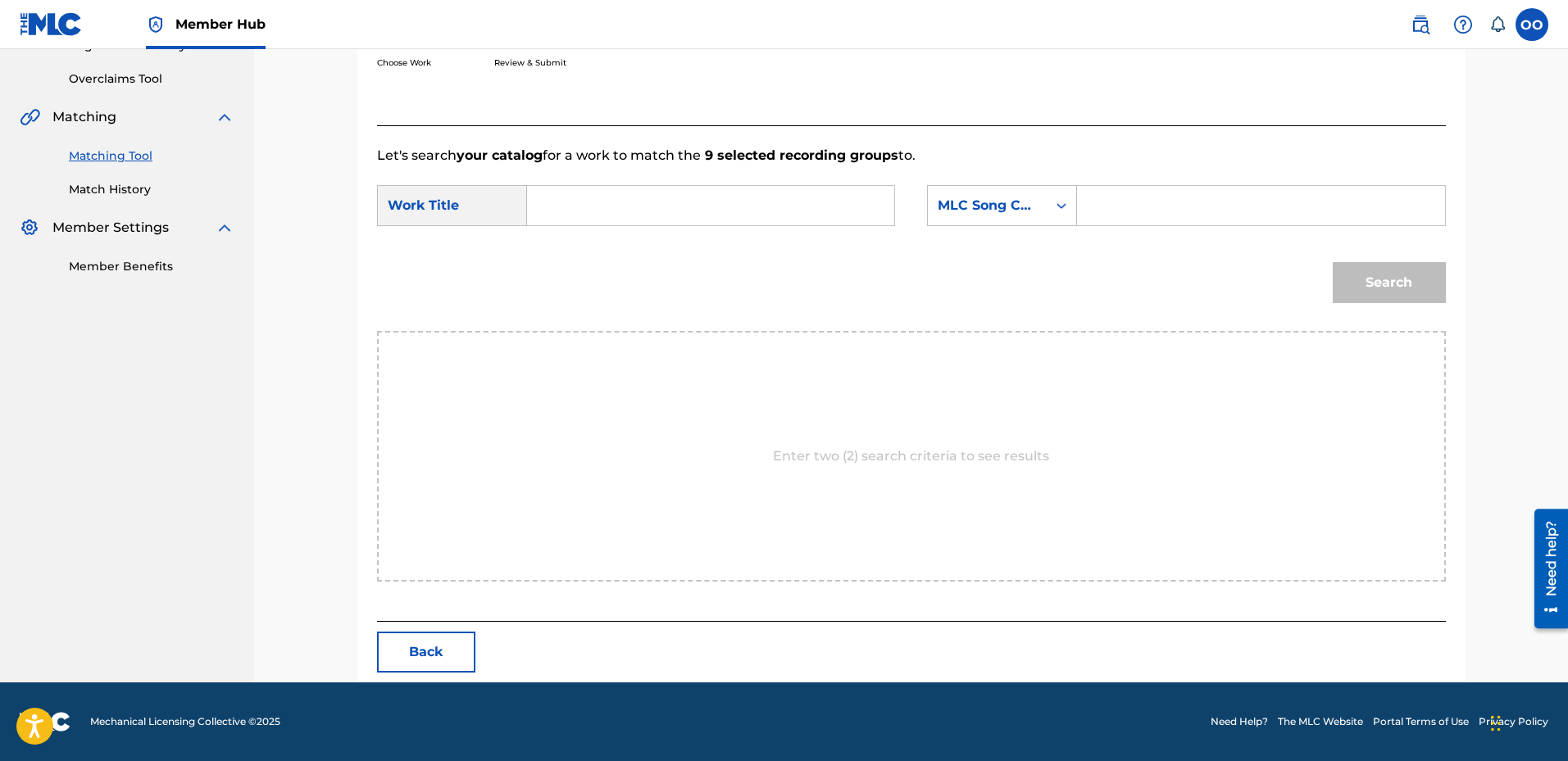
click at [572, 222] on input "Search Form" at bounding box center [710, 205] width 339 height 39
type input "WAR WOUNDS"
click at [980, 212] on div "MLC Song Code" at bounding box center [987, 206] width 99 height 19
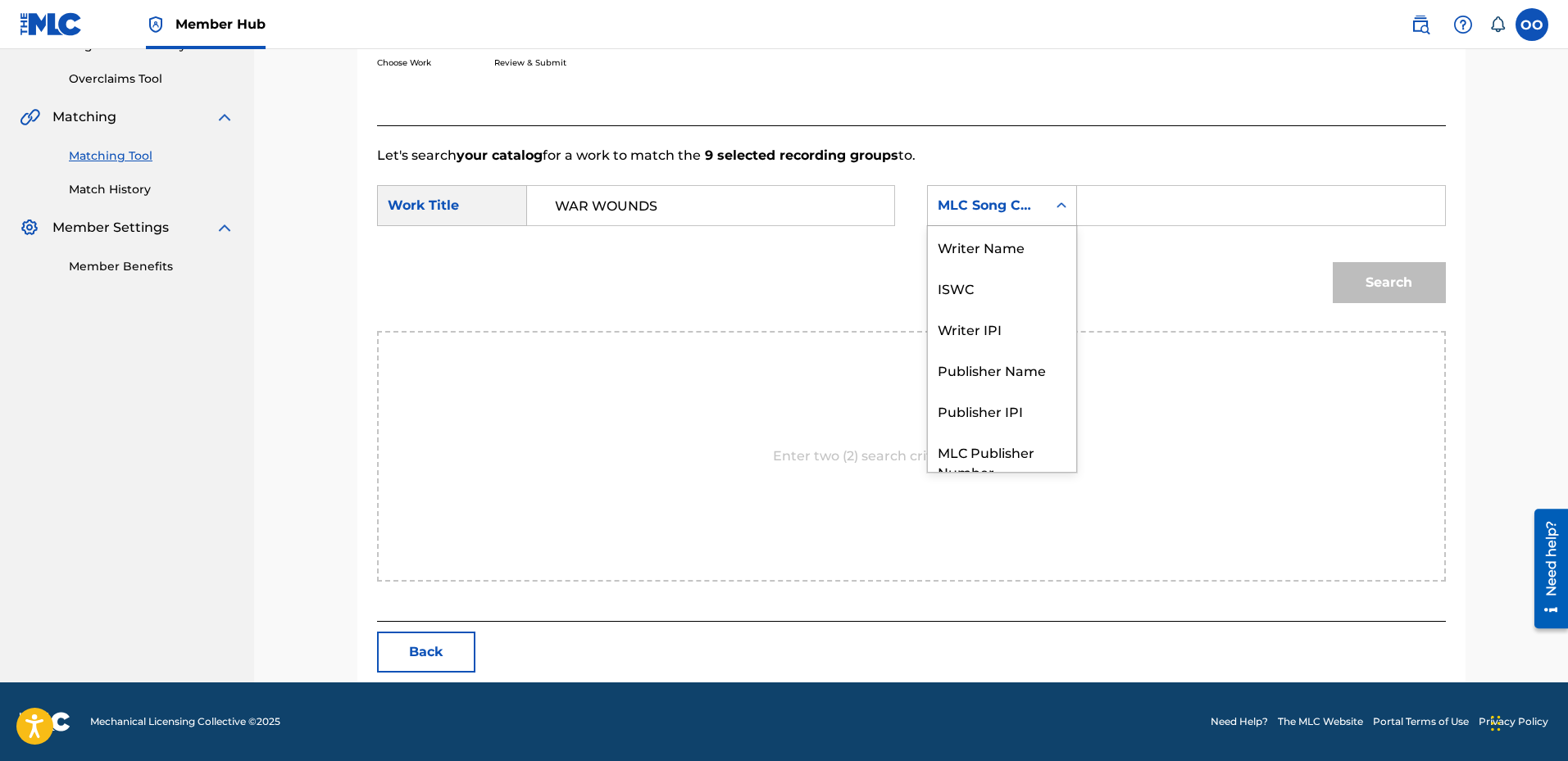
scroll to position [60, 0]
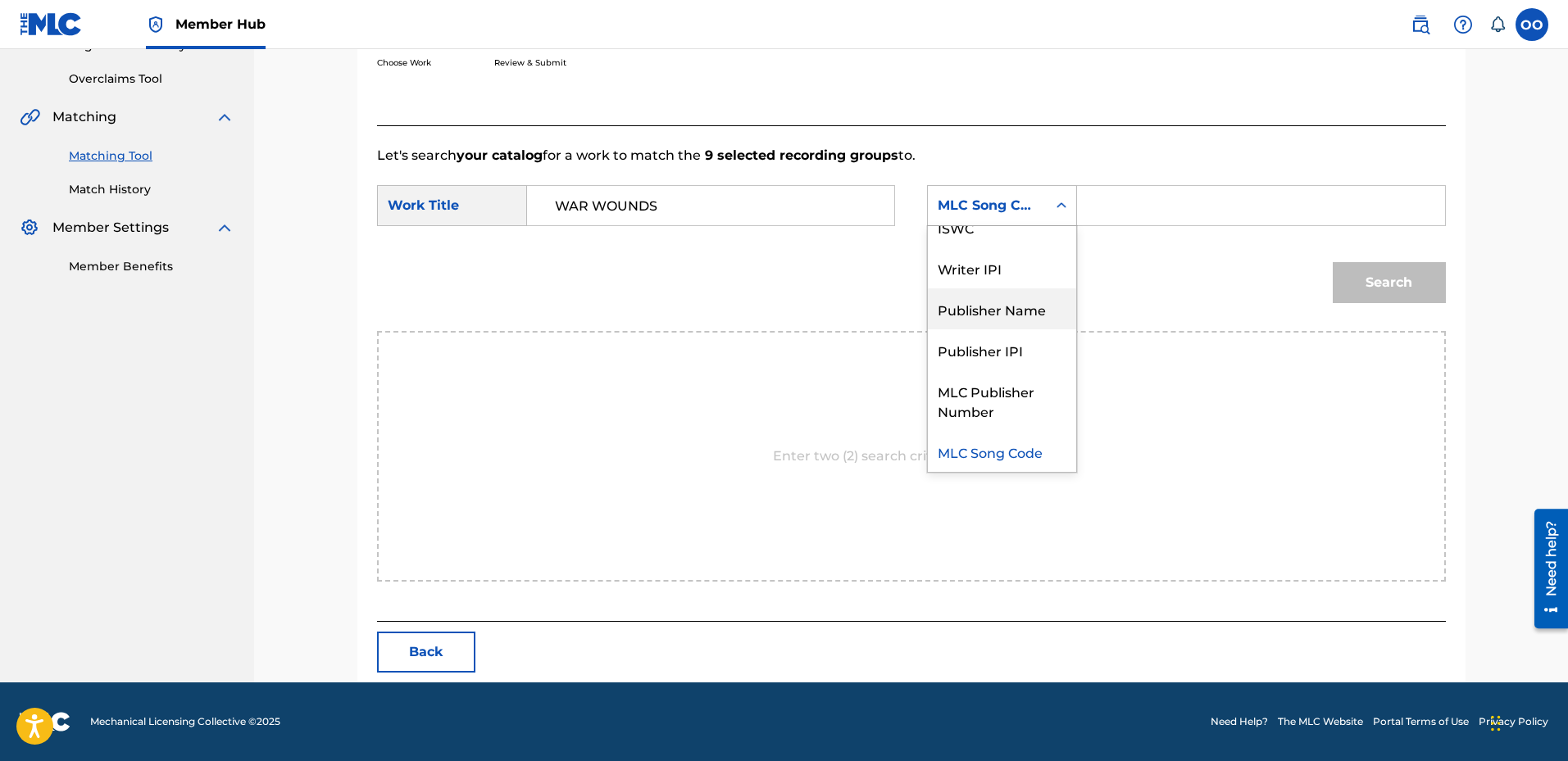
click at [971, 313] on div "Publisher Name" at bounding box center [1001, 308] width 148 height 41
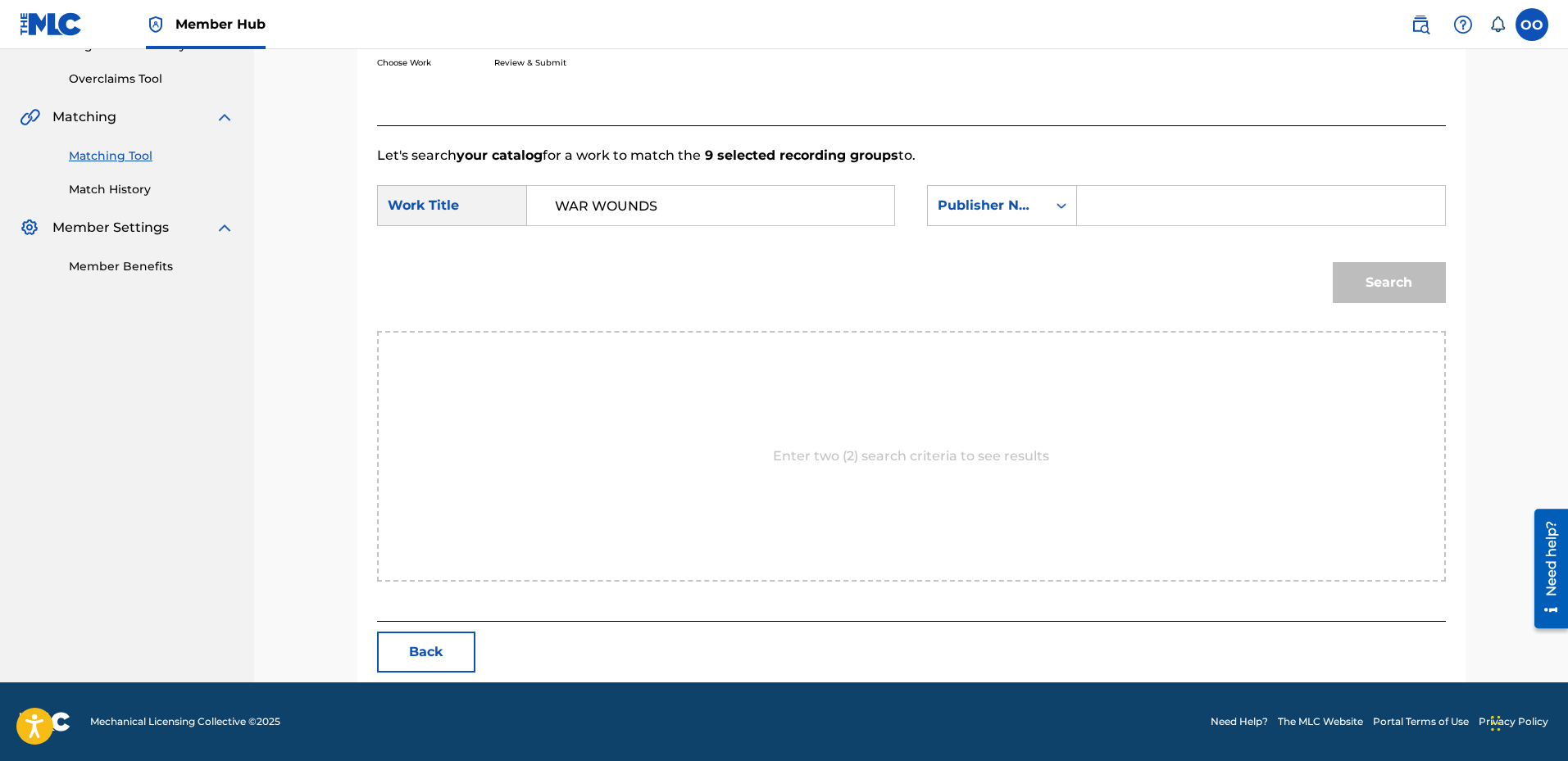
click at [1107, 209] on input "Search Form" at bounding box center [1261, 205] width 339 height 39
type input "fron"
click at [1378, 291] on button "Search" at bounding box center [1389, 282] width 113 height 41
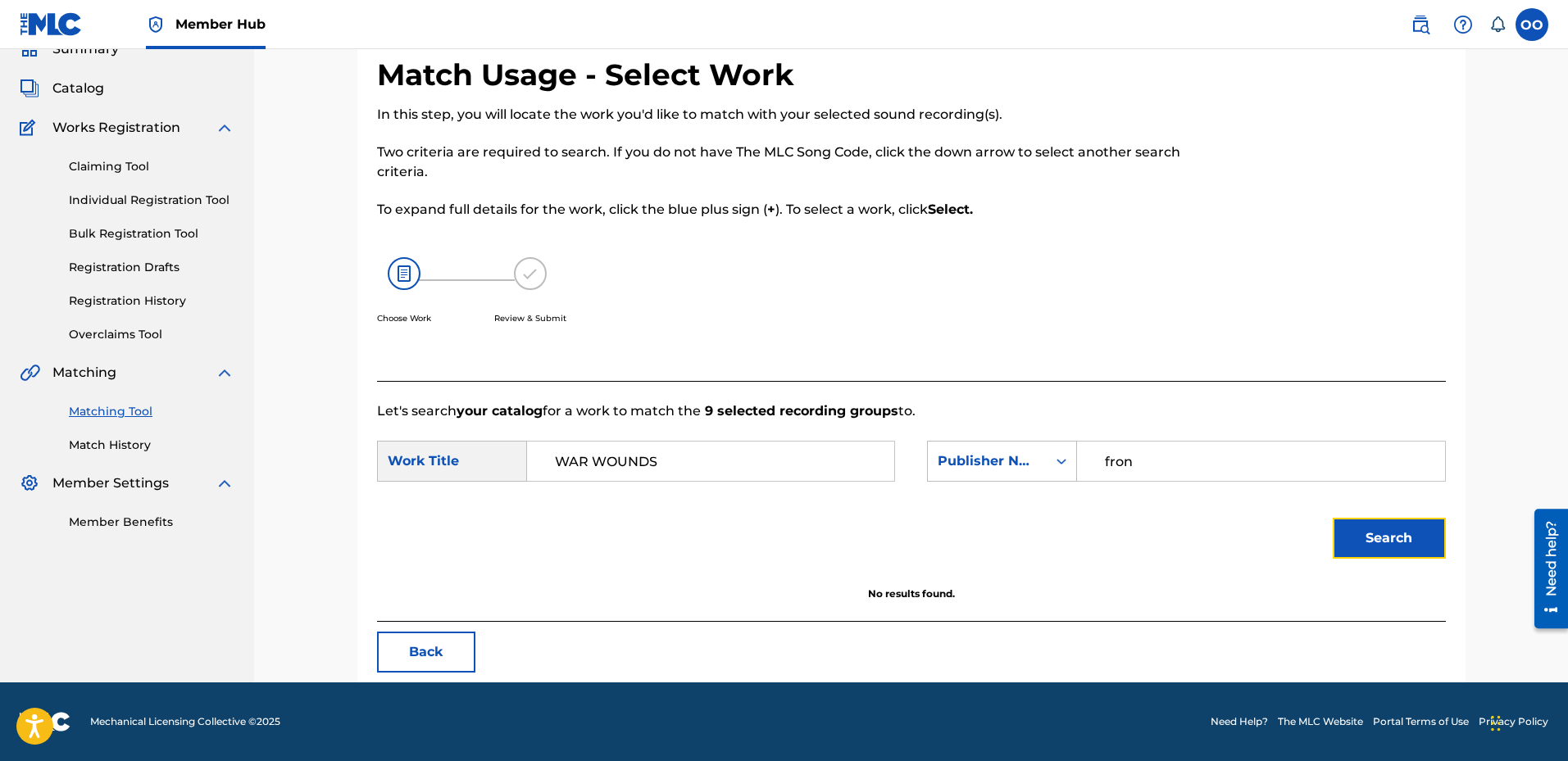
scroll to position [74, 0]
drag, startPoint x: 686, startPoint y: 465, endPoint x: 542, endPoint y: 452, distance: 144.6
click at [542, 452] on input "WAR WOUNDS" at bounding box center [710, 461] width 339 height 39
click at [1333, 518] on button "Search" at bounding box center [1389, 538] width 113 height 41
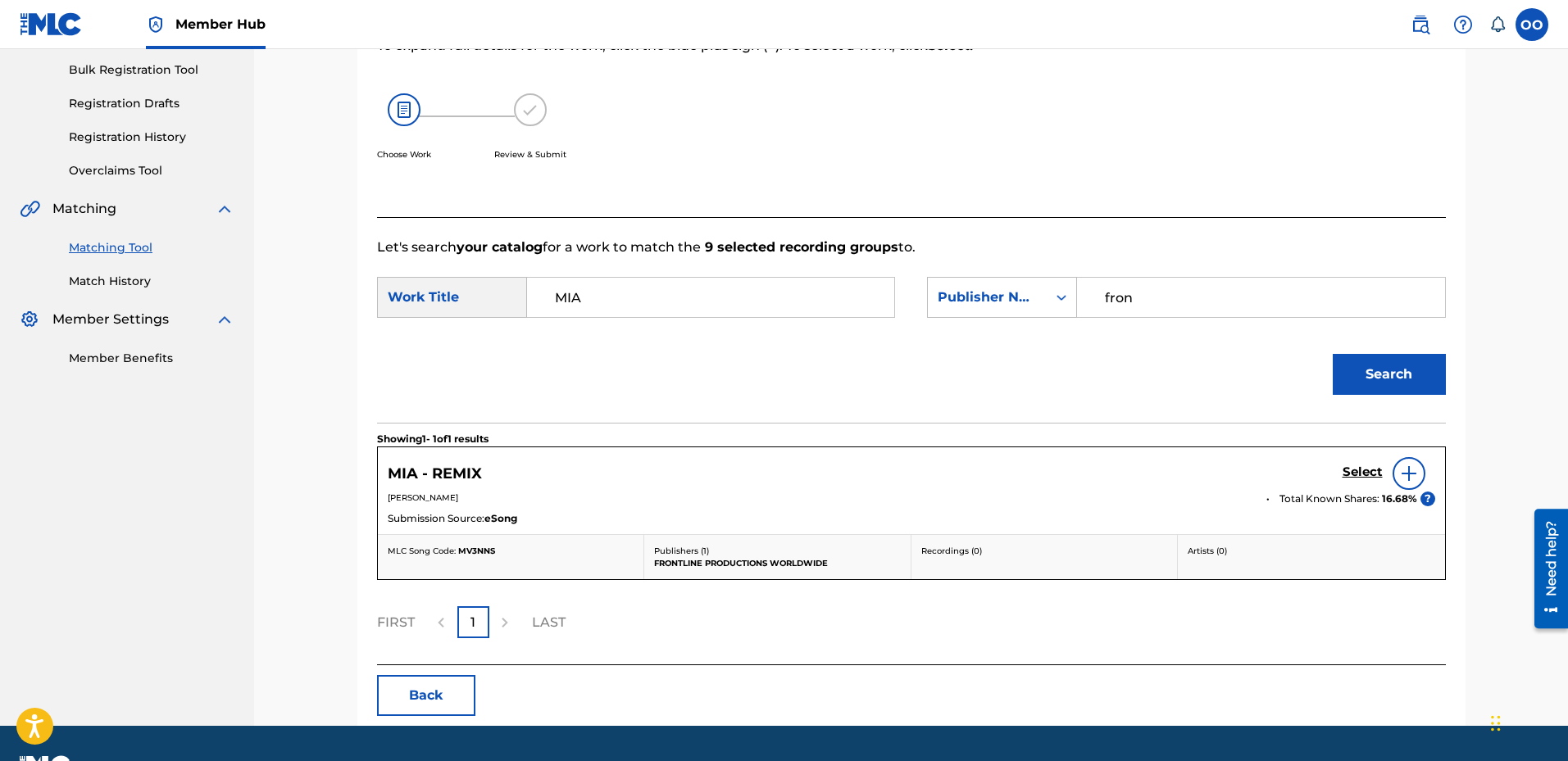
scroll to position [282, 0]
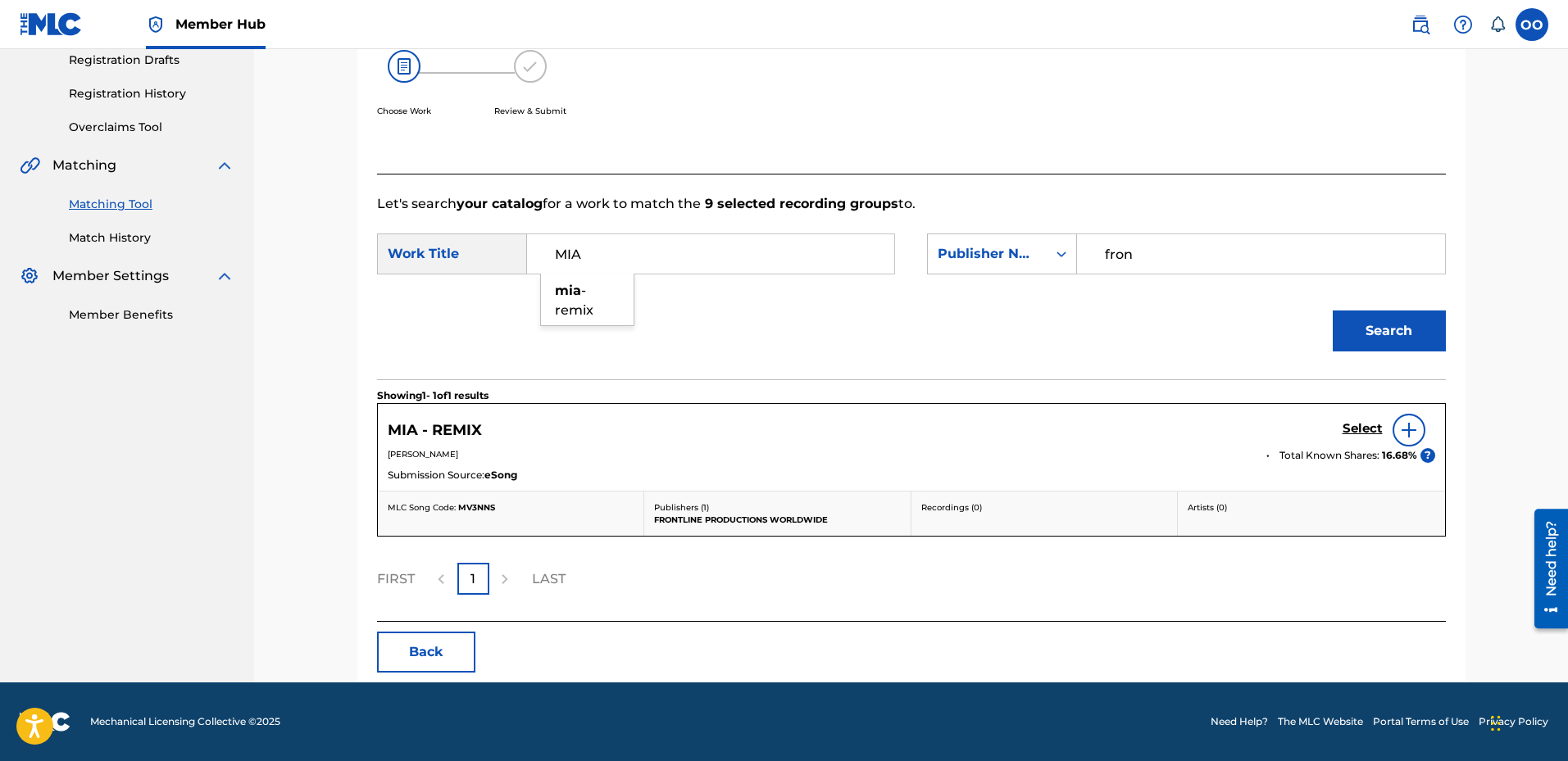
drag, startPoint x: 612, startPoint y: 261, endPoint x: 541, endPoint y: 246, distance: 72.6
click at [541, 246] on input "MIA" at bounding box center [710, 254] width 339 height 39
click at [1333, 311] on button "Search" at bounding box center [1389, 331] width 113 height 41
drag, startPoint x: 657, startPoint y: 258, endPoint x: 550, endPoint y: 268, distance: 107.5
click at [550, 268] on input "Feds" at bounding box center [710, 254] width 339 height 39
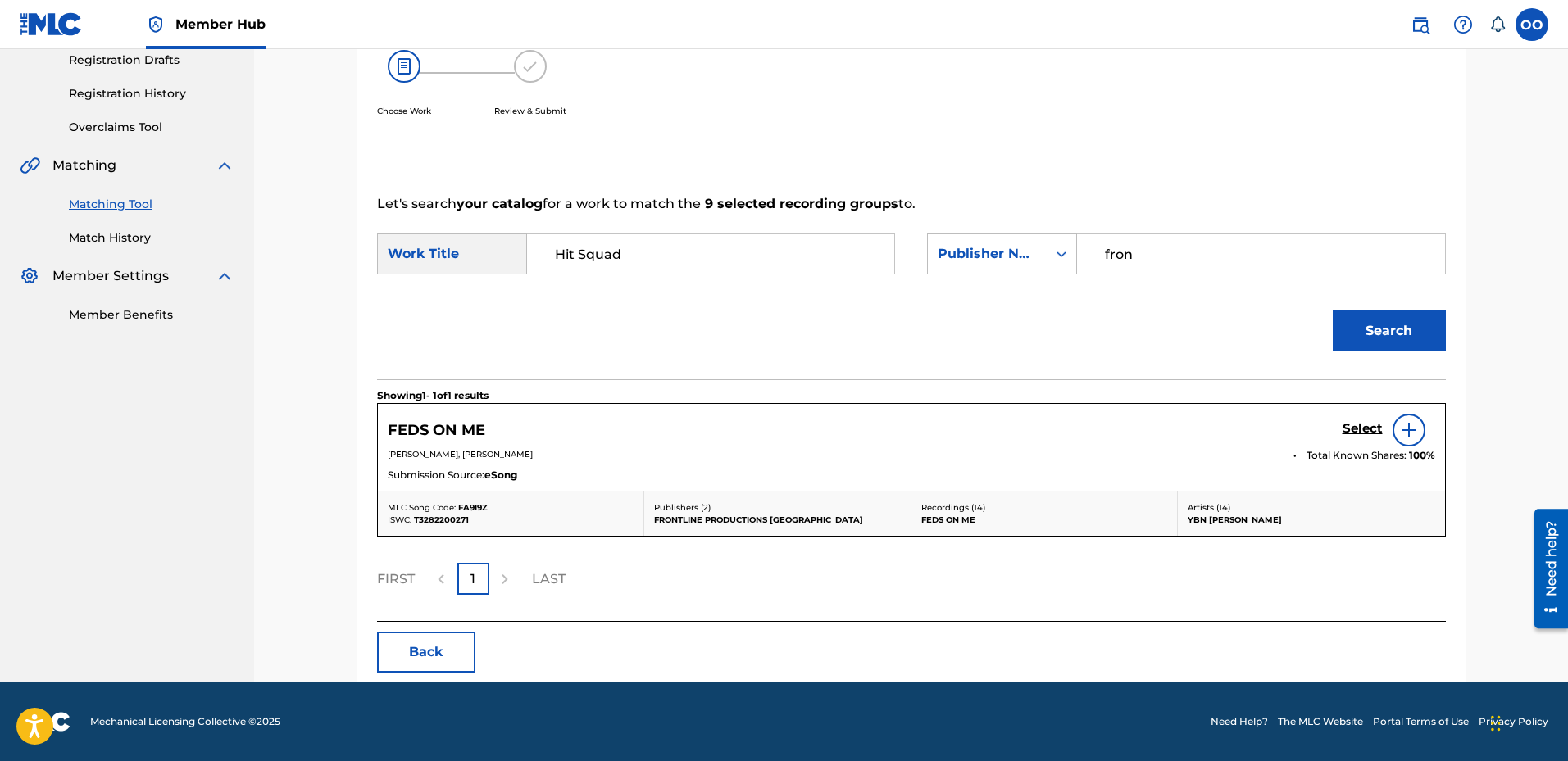
click at [1333, 311] on button "Search" at bounding box center [1389, 331] width 113 height 41
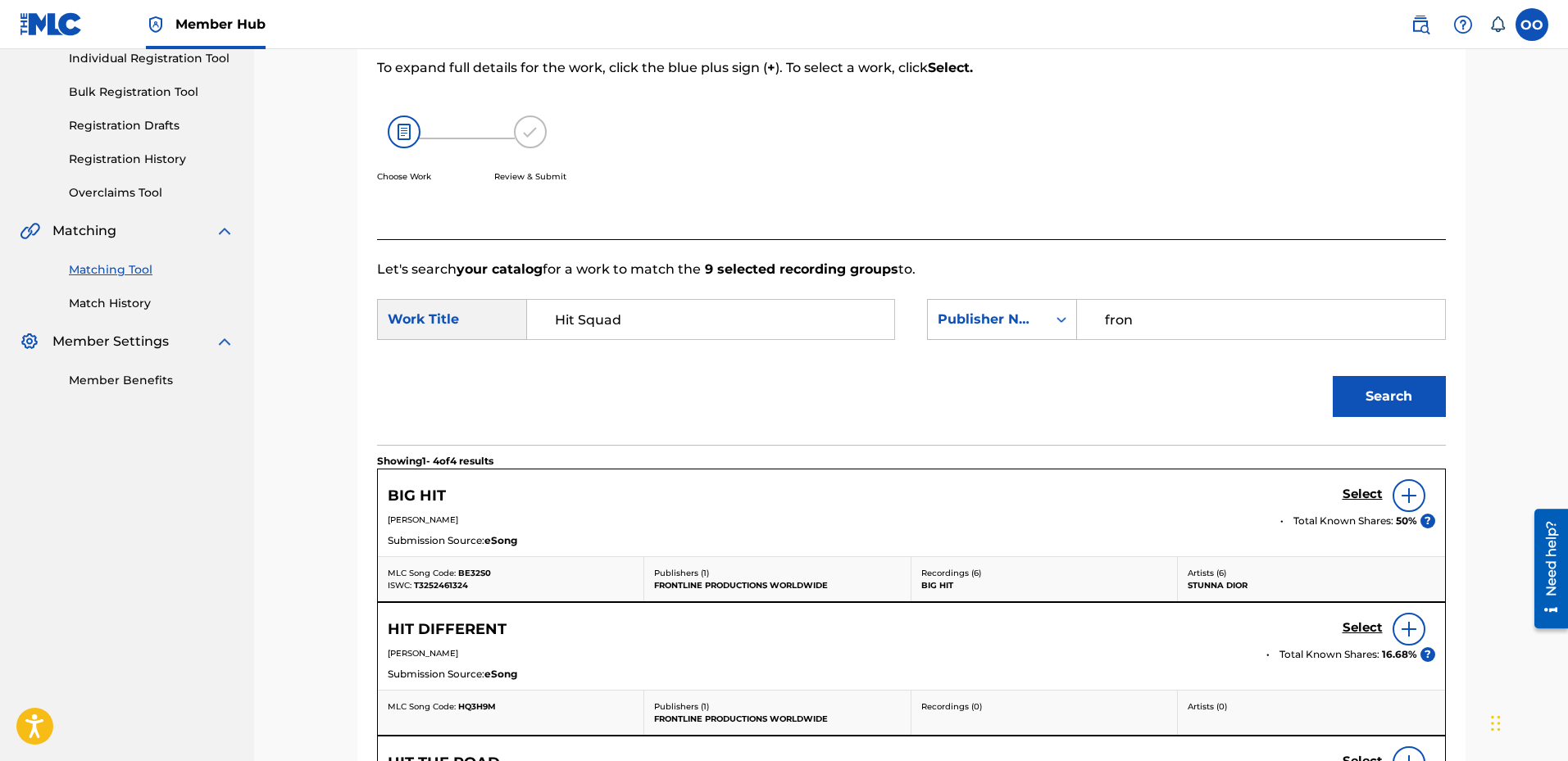
scroll to position [191, 0]
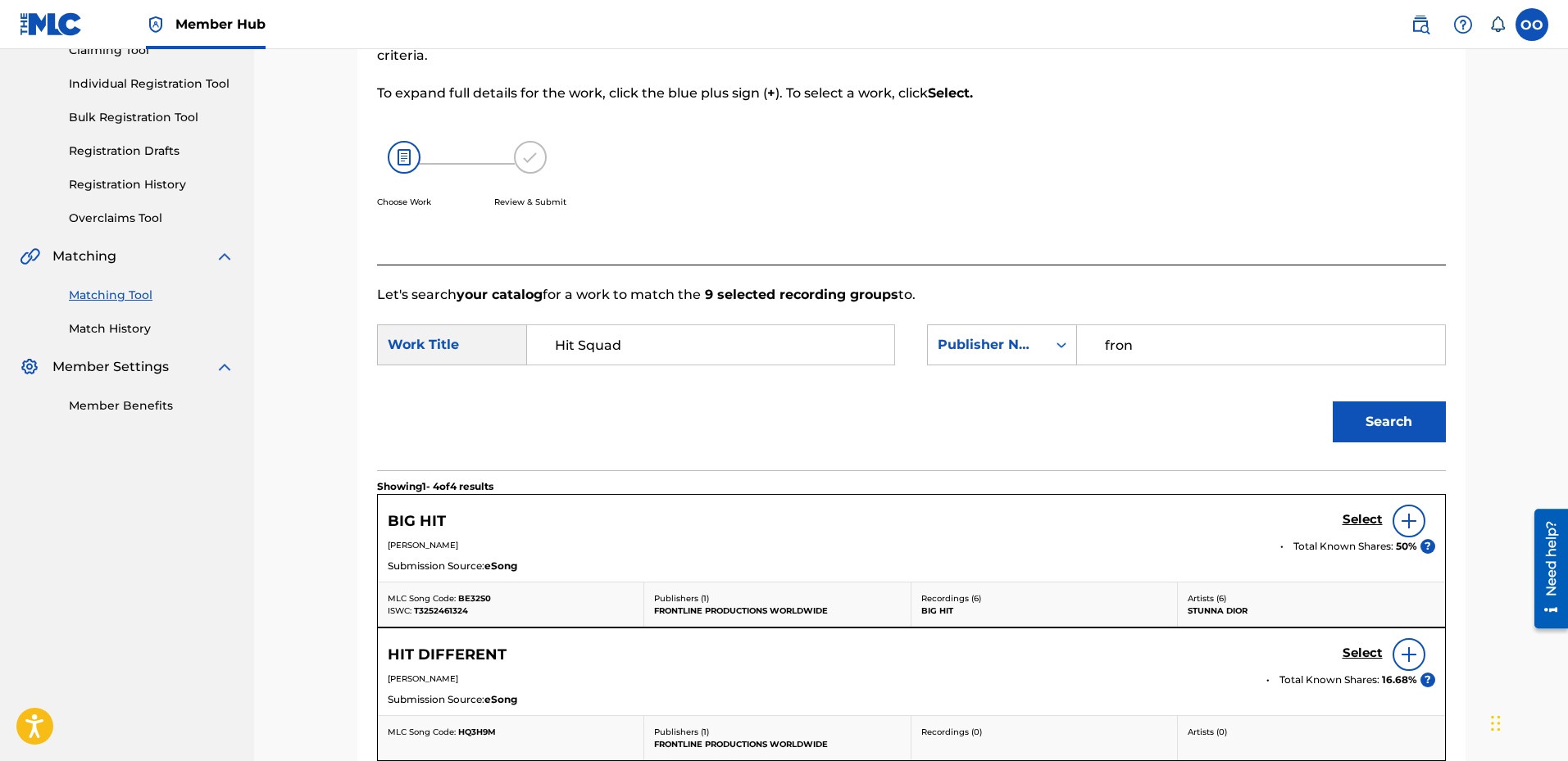
drag, startPoint x: 642, startPoint y: 353, endPoint x: 521, endPoint y: 353, distance: 121.0
click at [521, 353] on div "SearchWithCriteria679cdce2-2c86-4c15-a162-6e366161af08 Work Title Hit Squad" at bounding box center [635, 345] width 518 height 41
click at [1333, 402] on button "Search" at bounding box center [1389, 422] width 113 height 41
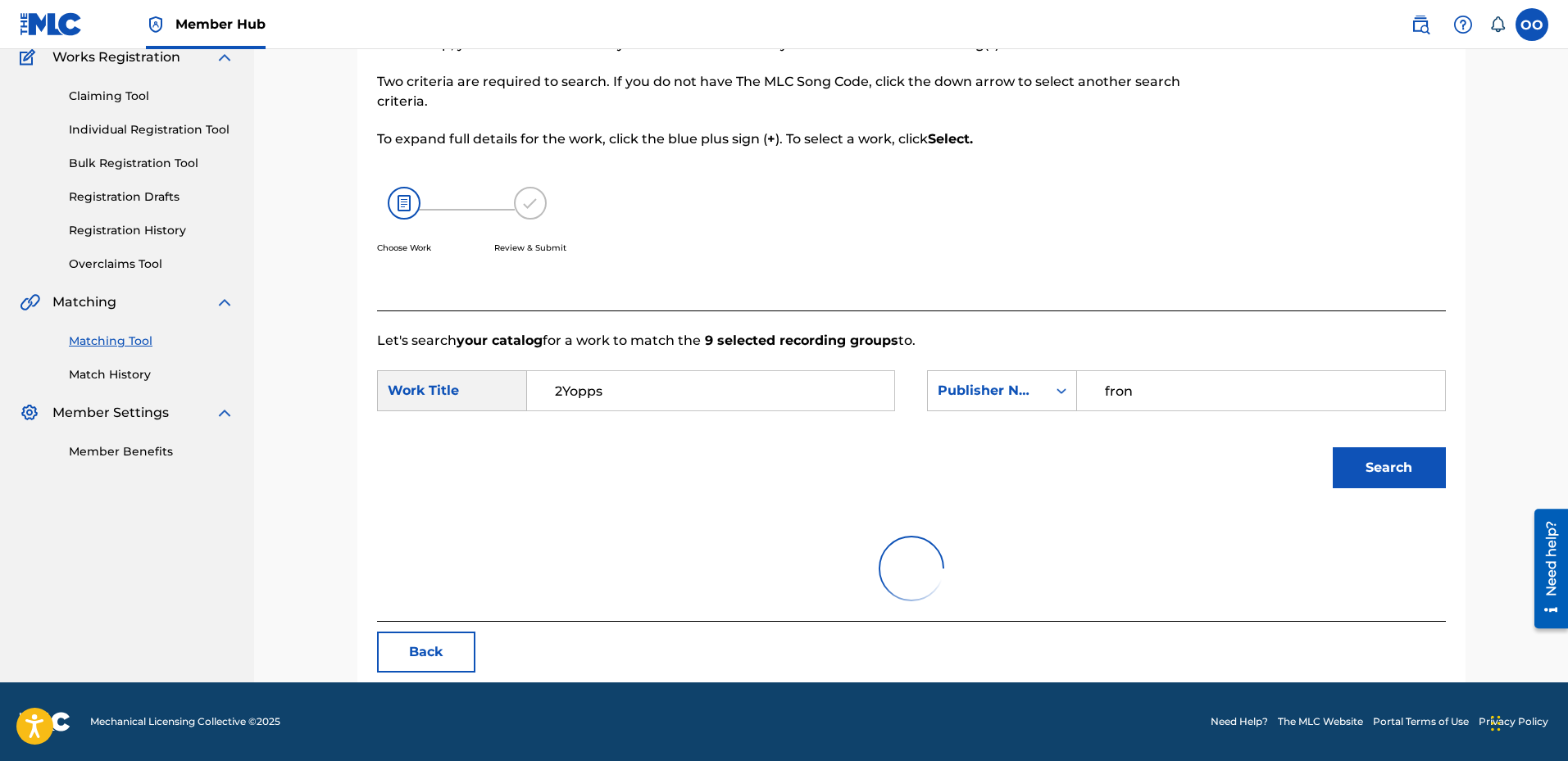
scroll to position [74, 0]
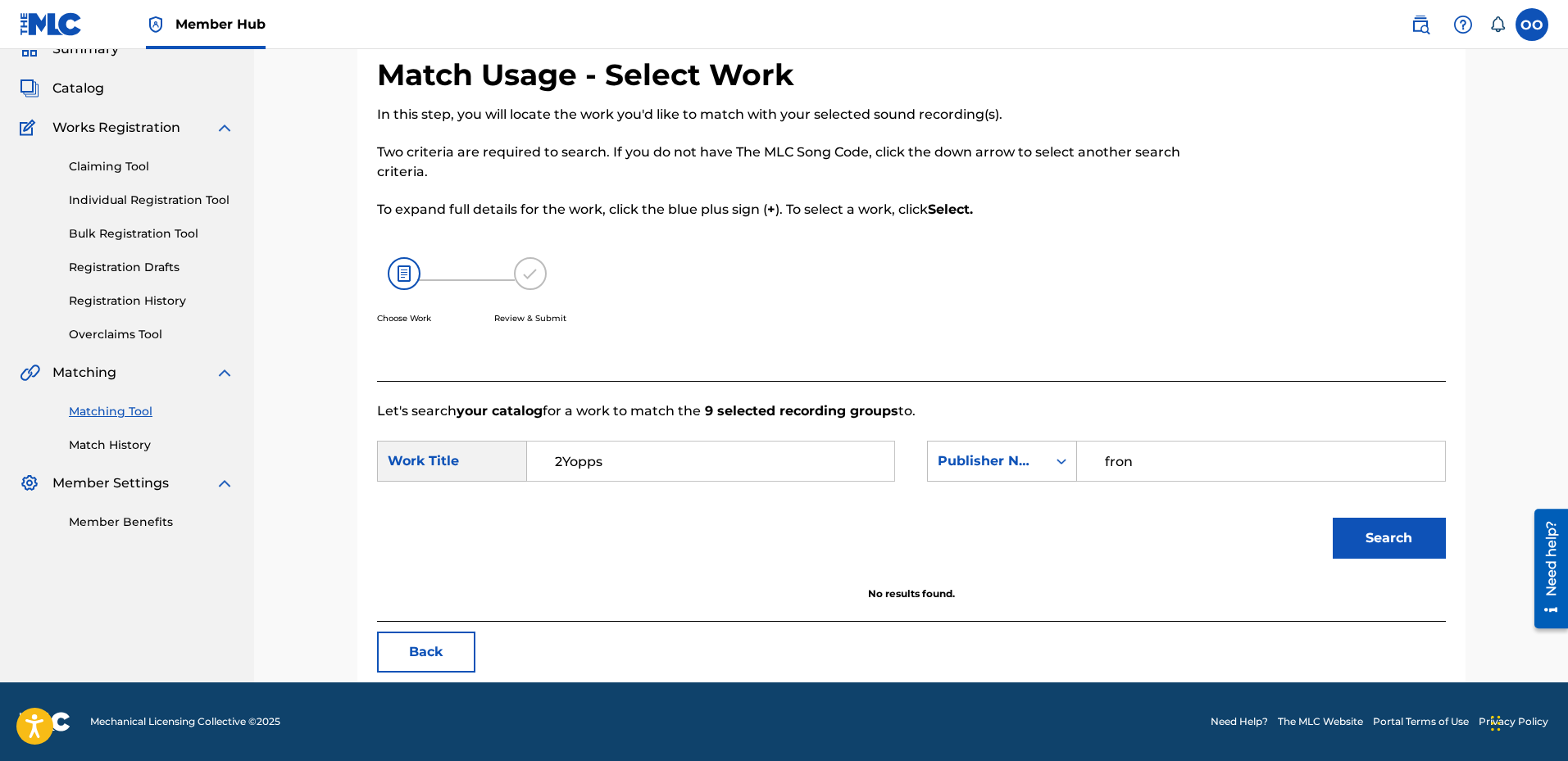
drag, startPoint x: 683, startPoint y: 482, endPoint x: 487, endPoint y: 464, distance: 196.8
click at [487, 464] on div "SearchWithCriteria679cdce2-2c86-4c15-a162-6e366161af08 Work Title 2Yopps Search…" at bounding box center [911, 466] width 1069 height 51
click at [650, 476] on input "2Yopps" at bounding box center [710, 461] width 339 height 39
click at [611, 466] on input "2Yopps" at bounding box center [710, 461] width 339 height 39
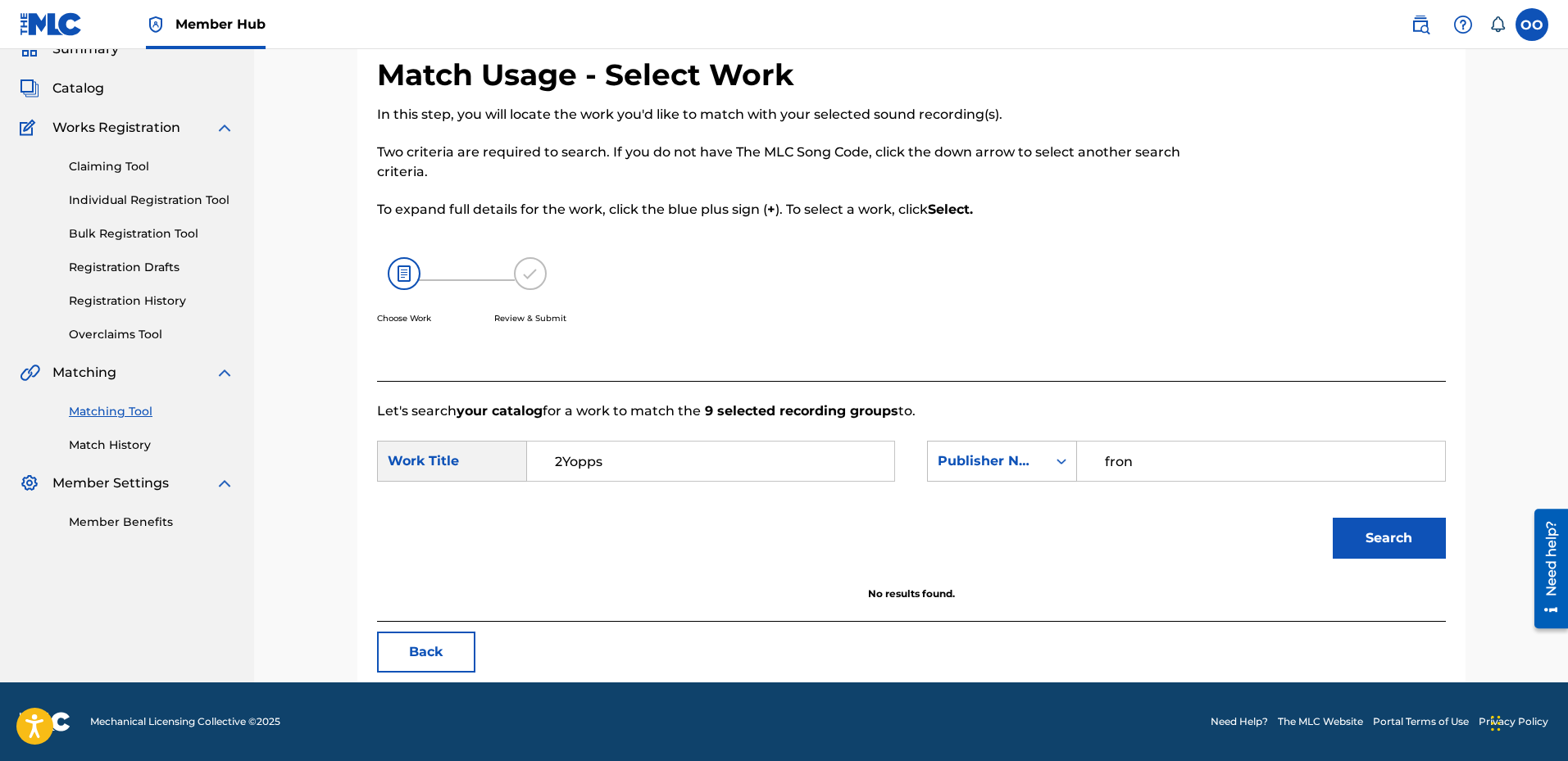
click at [611, 466] on input "2Yopps" at bounding box center [710, 461] width 339 height 39
type input "No Bond"
click at [1333, 518] on button "Search" at bounding box center [1389, 538] width 113 height 41
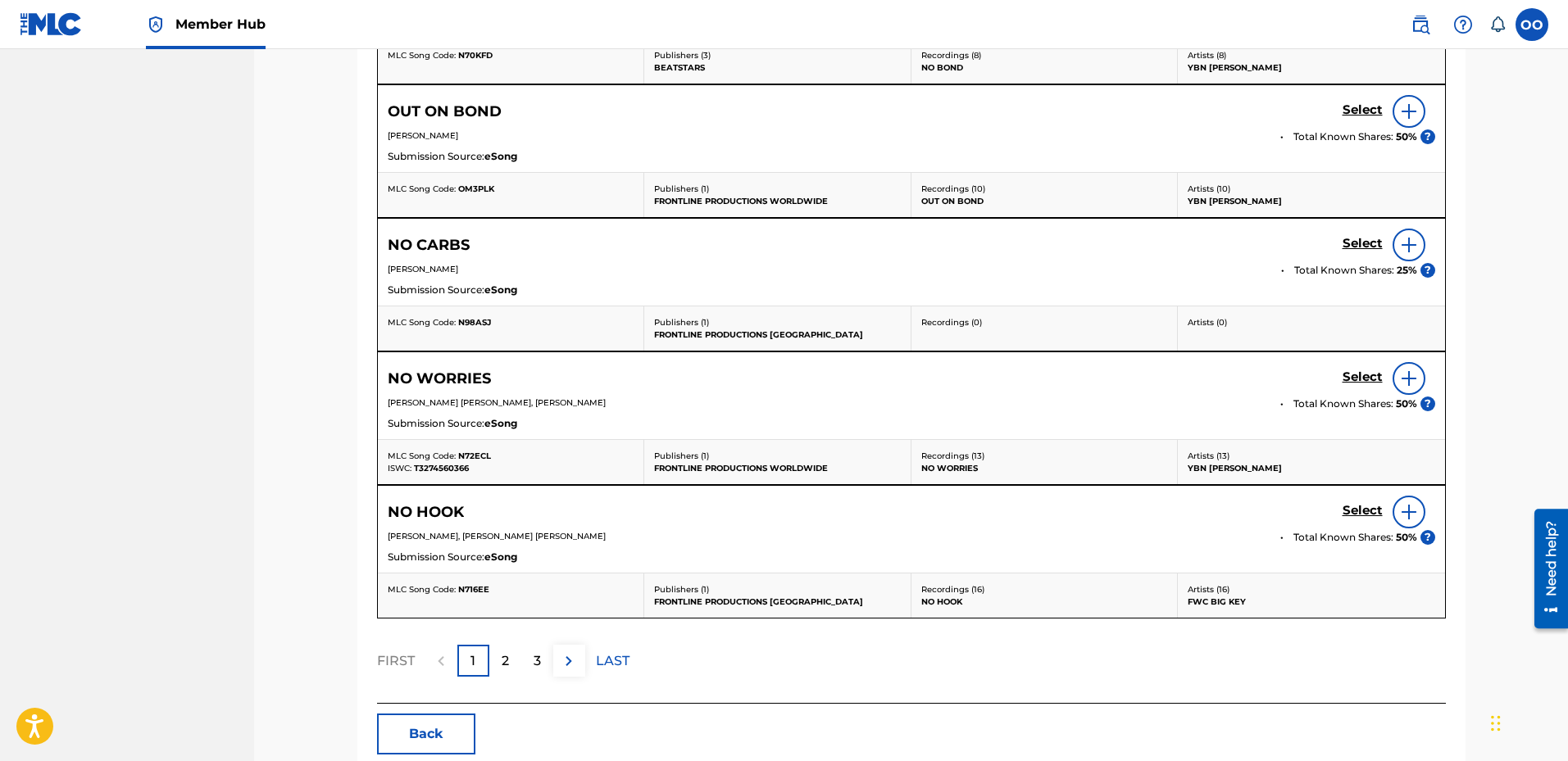
scroll to position [816, 0]
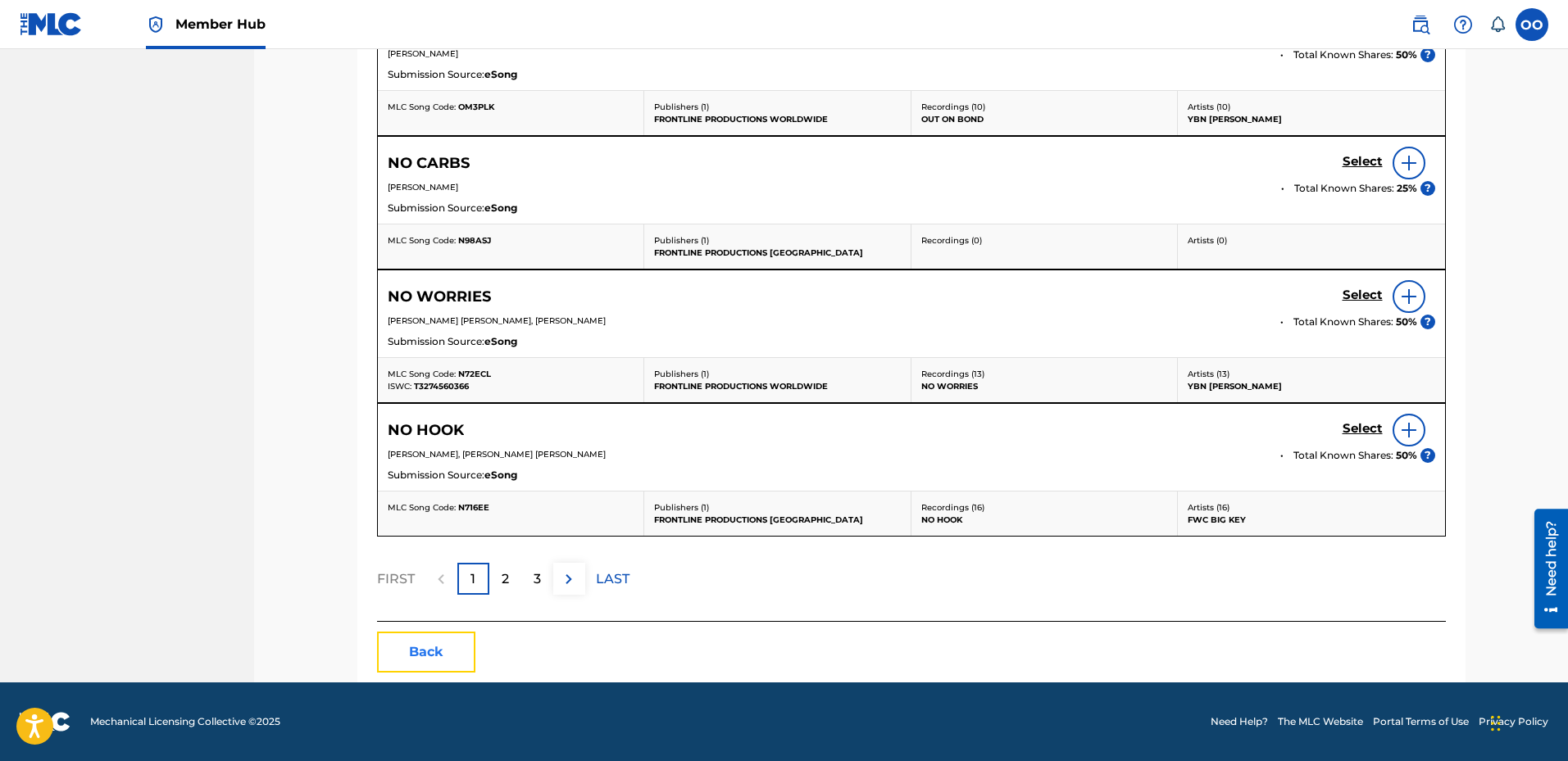
click at [434, 645] on button "Back" at bounding box center [426, 652] width 98 height 41
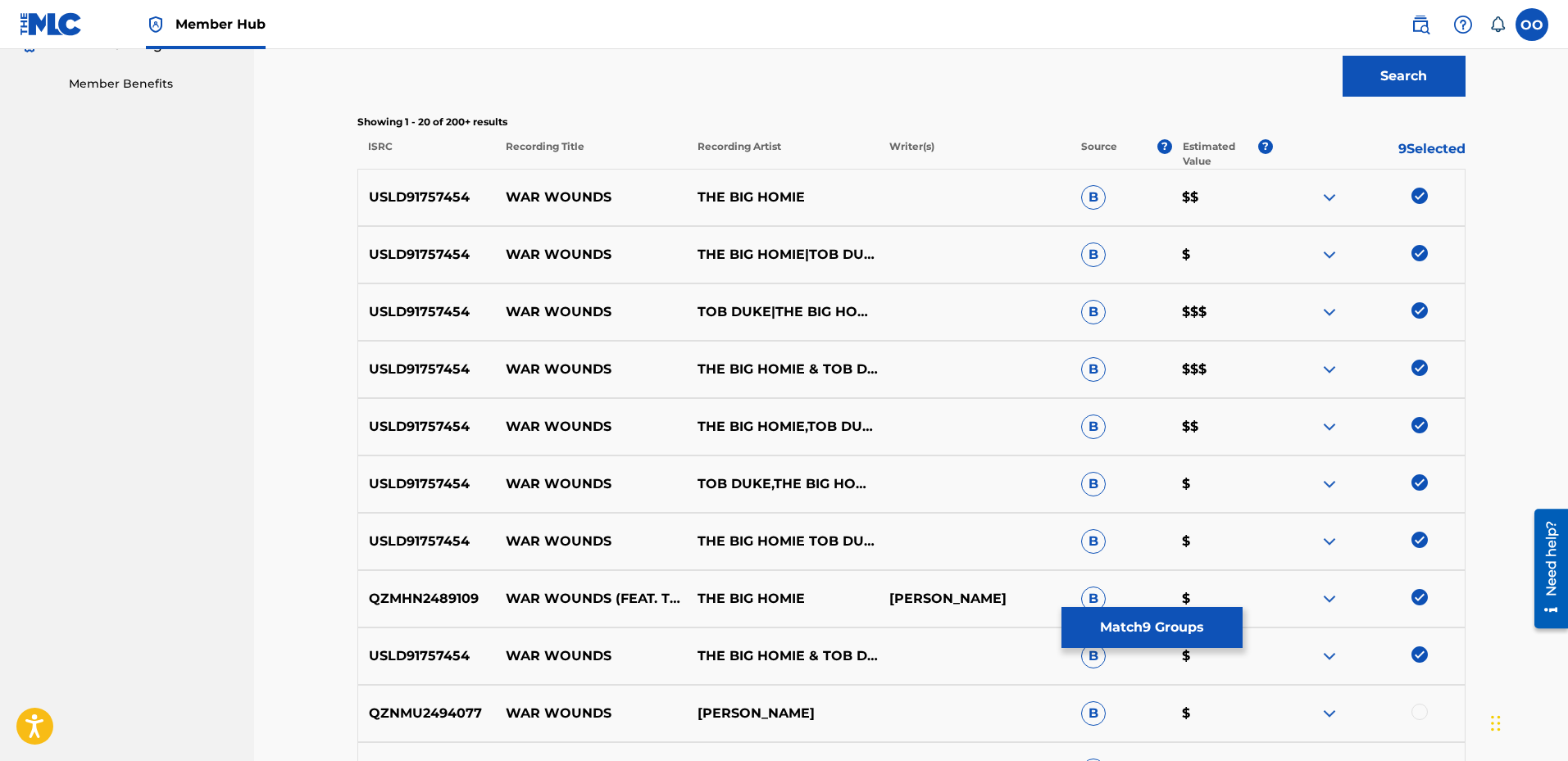
scroll to position [325, 0]
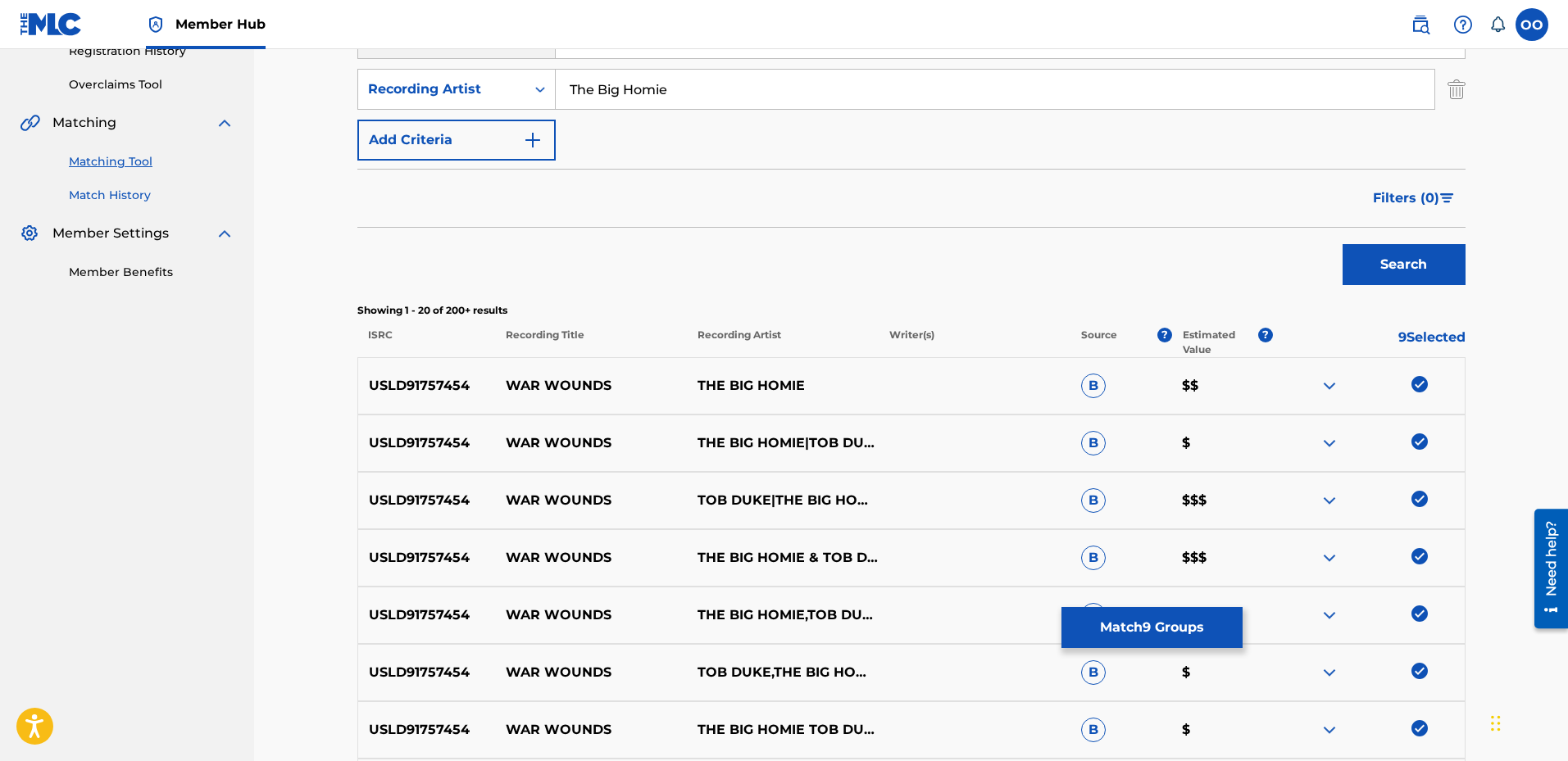
click at [119, 202] on link "Match History" at bounding box center [152, 195] width 166 height 18
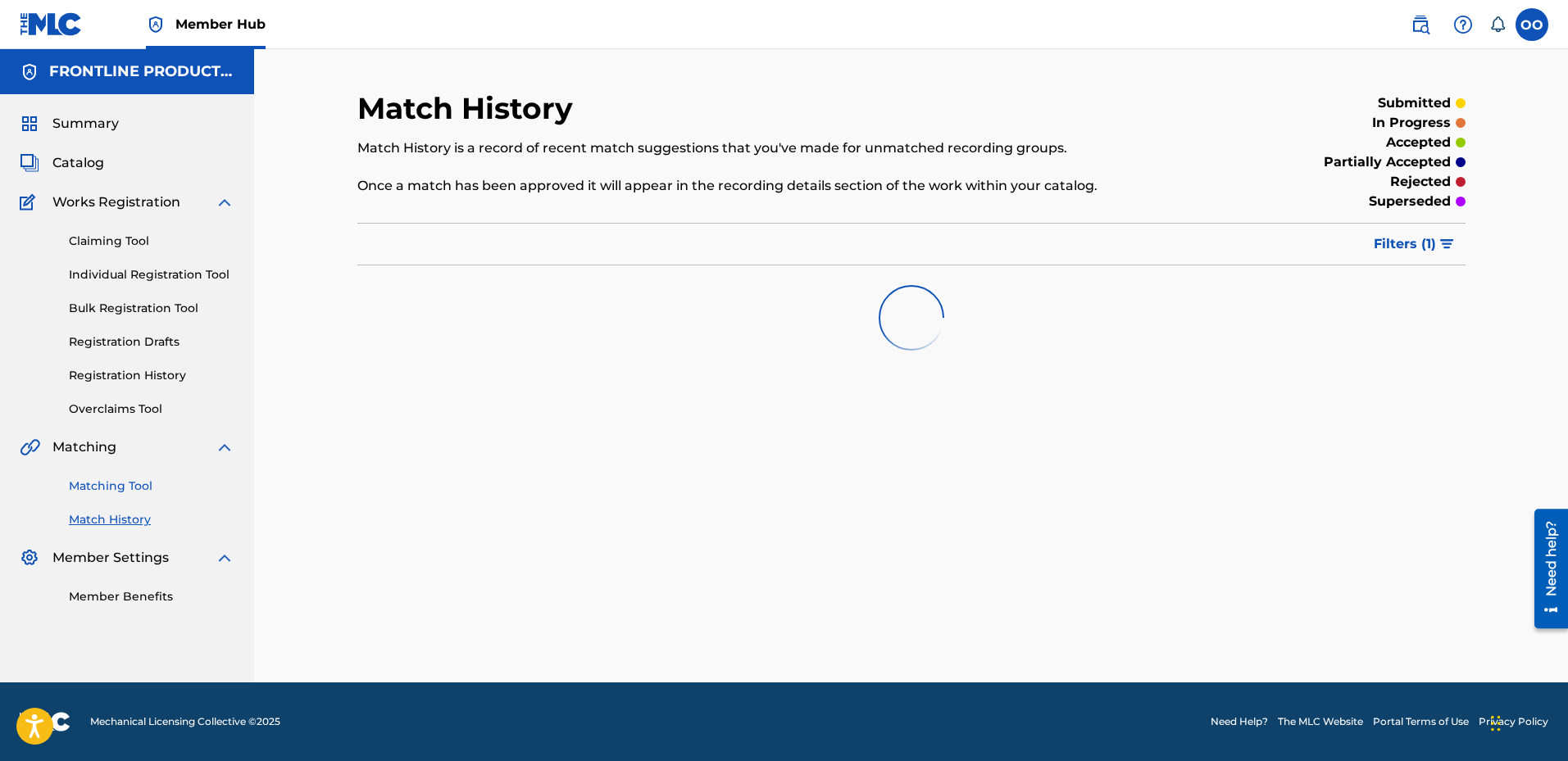
click at [133, 484] on link "Matching Tool" at bounding box center [152, 487] width 166 height 18
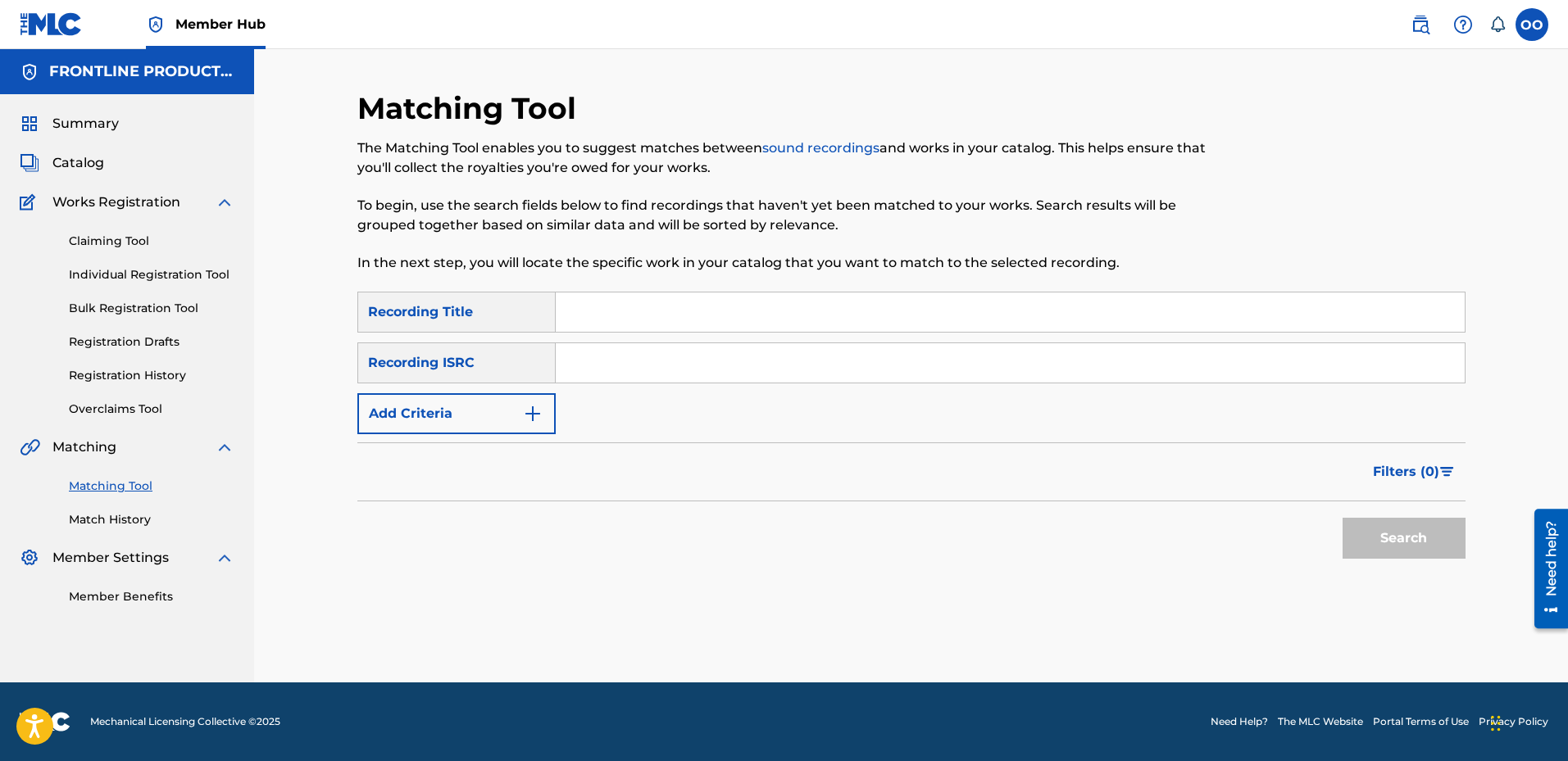
click at [643, 318] on input "Search Form" at bounding box center [1011, 312] width 909 height 39
type input "No Bond"
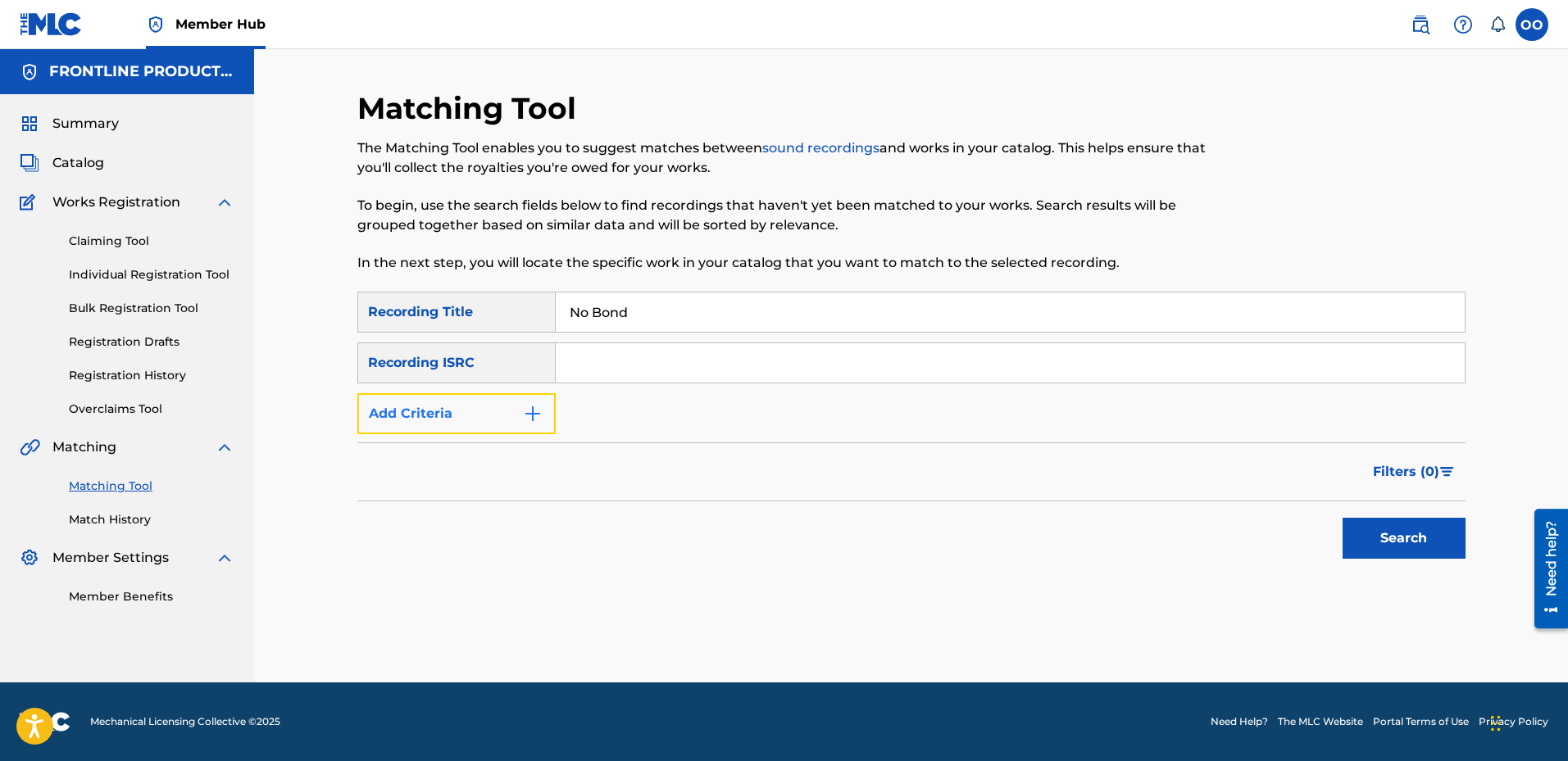
click at [492, 410] on button "Add Criteria" at bounding box center [456, 413] width 198 height 41
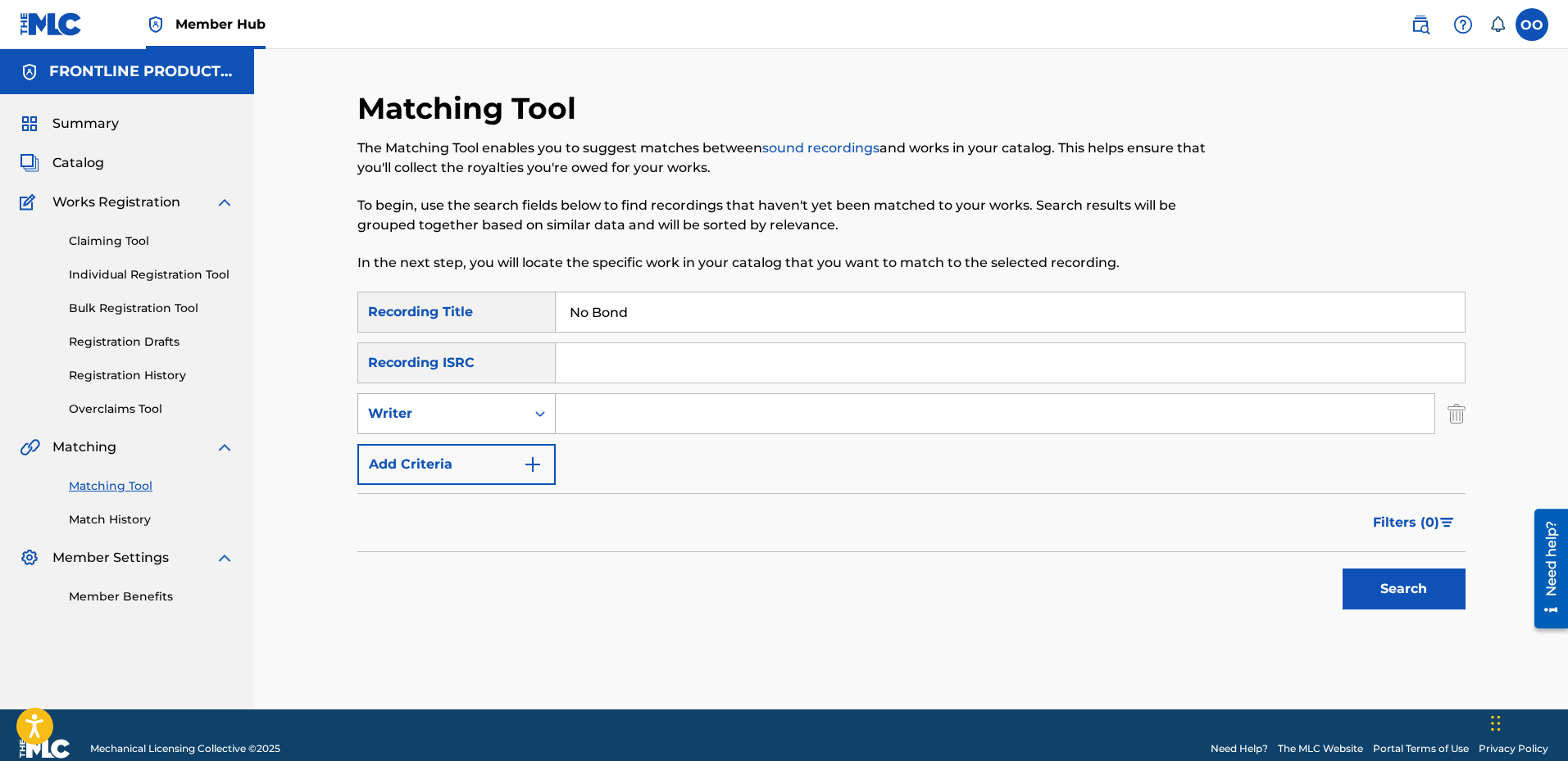
click at [488, 425] on div "Writer" at bounding box center [441, 414] width 167 height 32
drag, startPoint x: 478, startPoint y: 453, endPoint x: 629, endPoint y: 391, distance: 163.2
click at [484, 449] on div "Recording Artist" at bounding box center [456, 454] width 197 height 41
click at [629, 391] on div "SearchWithCriteriaa7e86940-b3b3-4d7b-b0d9-4185ac140a77 Recording Title No Bond …" at bounding box center [911, 388] width 1108 height 194
click at [619, 414] on input "Search Form" at bounding box center [995, 413] width 879 height 39
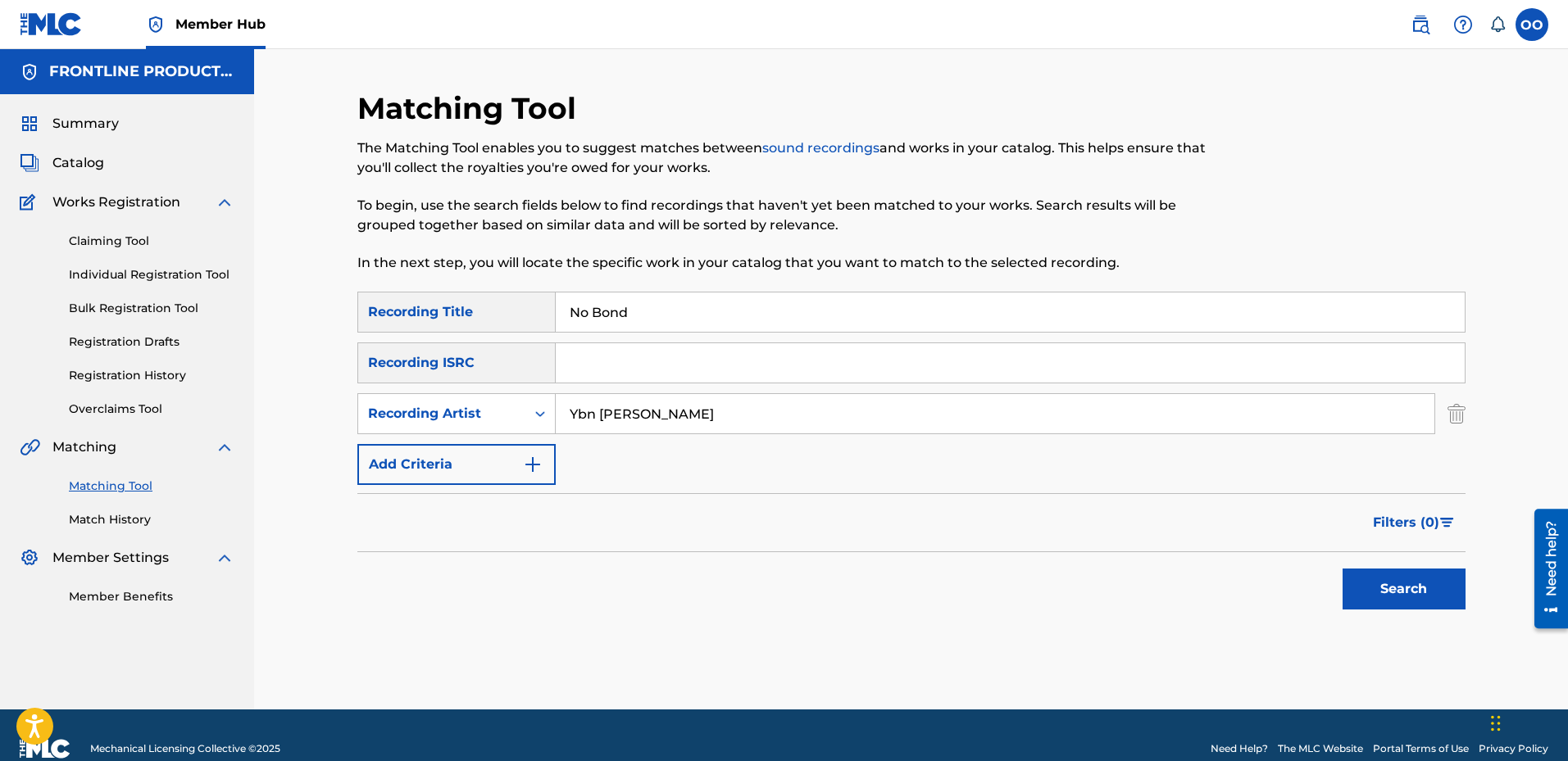
type input "Ybn [PERSON_NAME]"
click at [1343, 568] on button "Search" at bounding box center [1404, 588] width 123 height 41
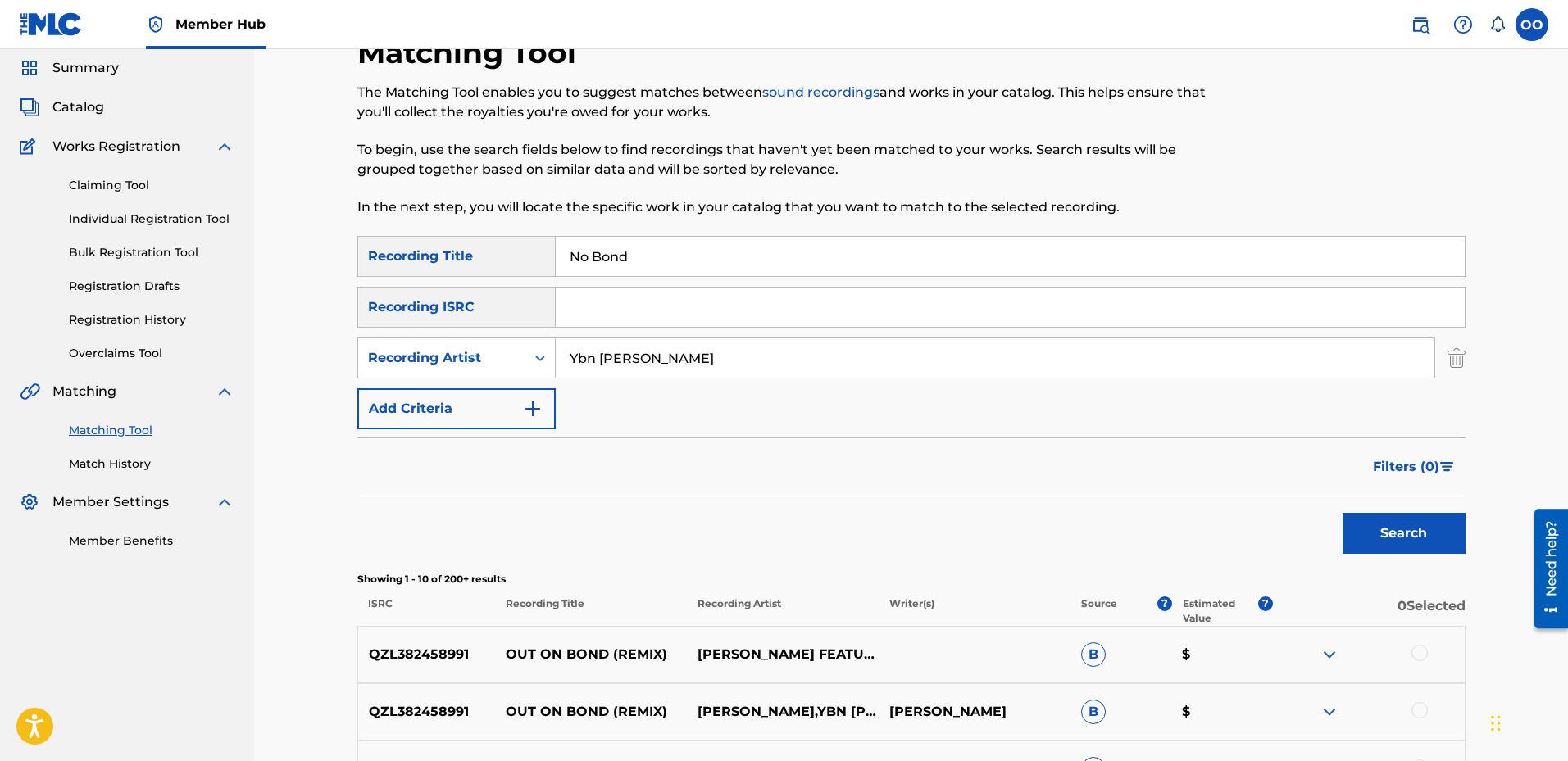
scroll to position [82, 0]
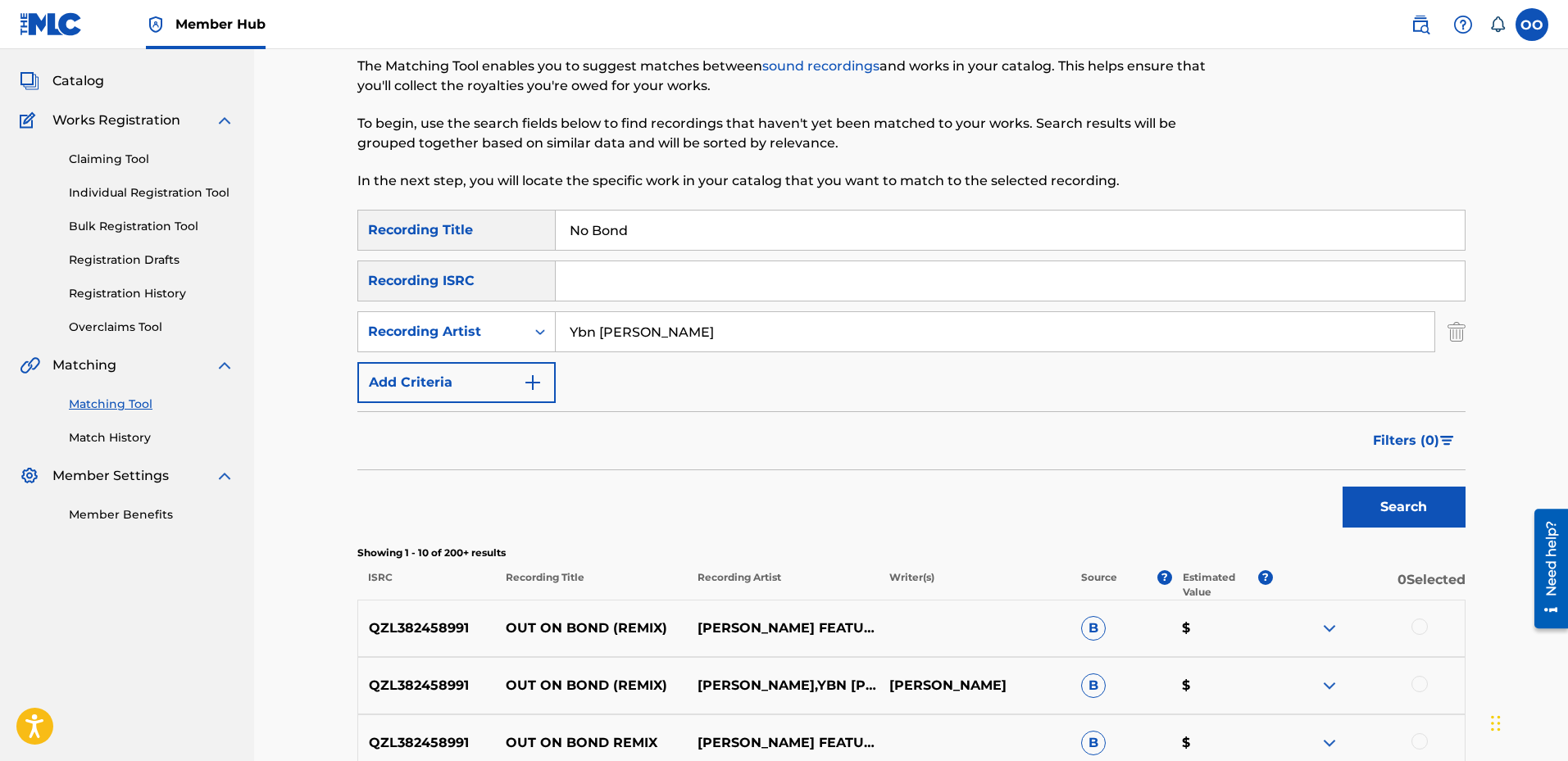
click at [1021, 521] on div "Search" at bounding box center [911, 503] width 1108 height 66
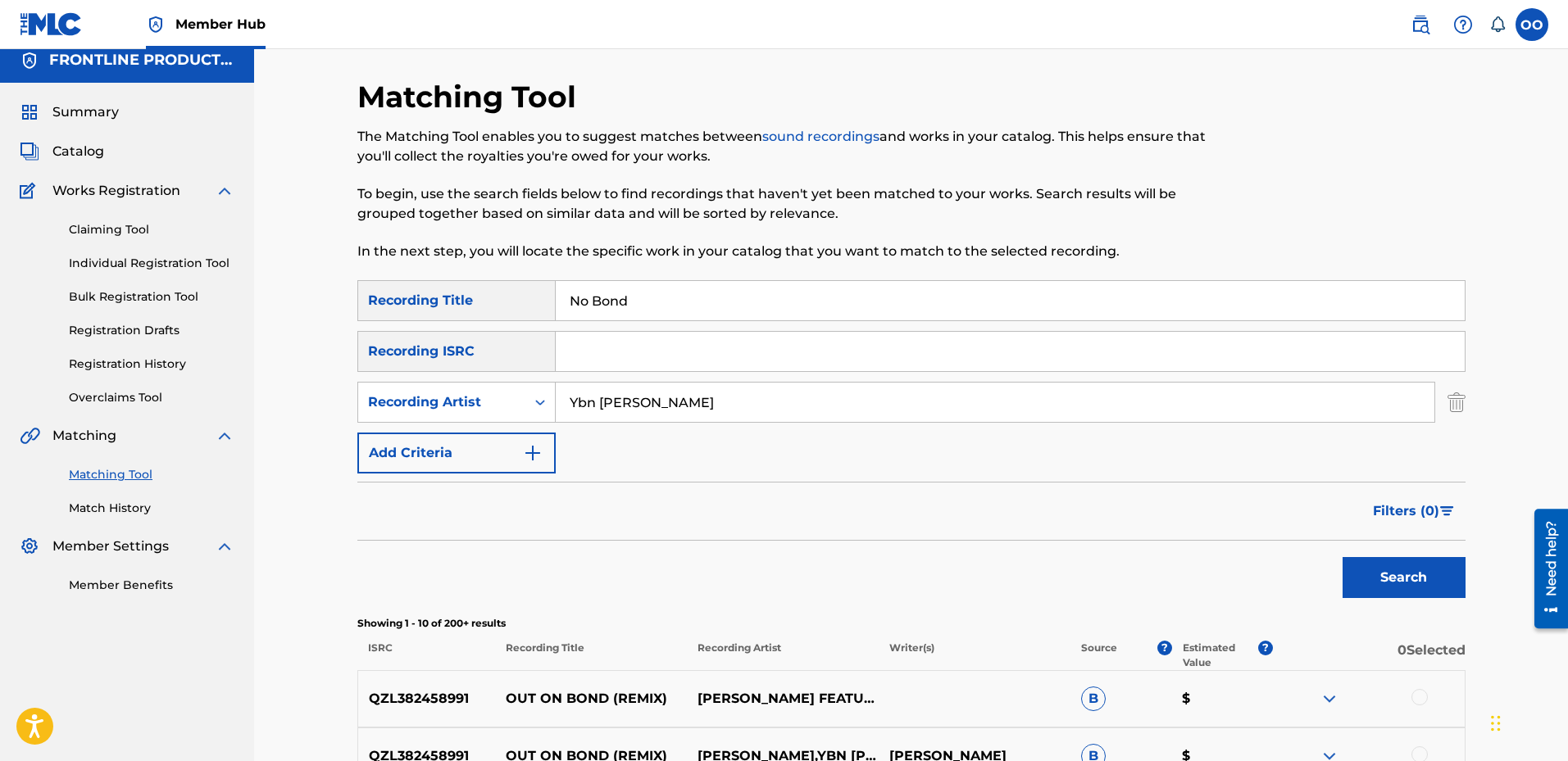
scroll to position [0, 0]
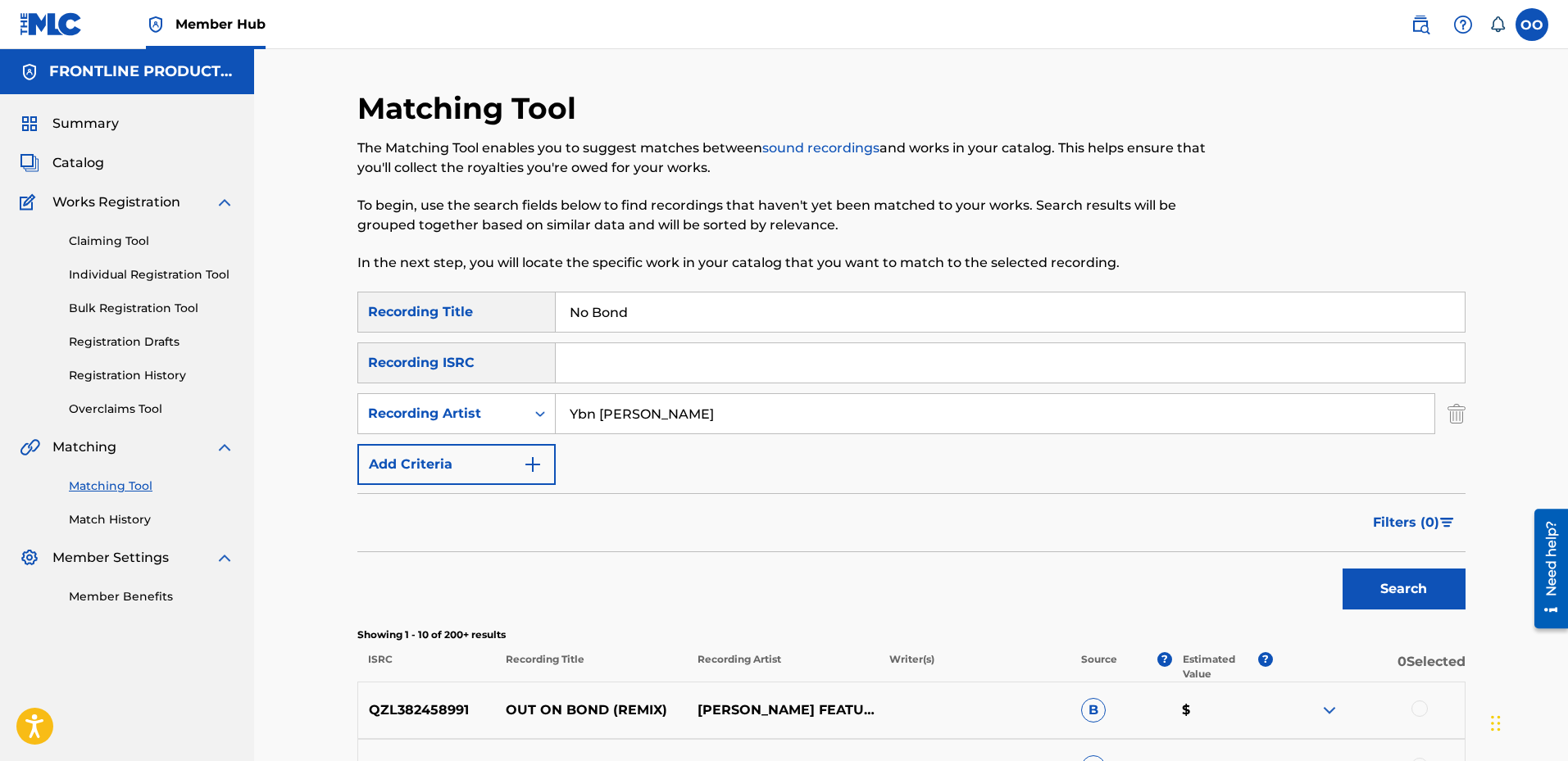
drag, startPoint x: 693, startPoint y: 322, endPoint x: 559, endPoint y: 326, distance: 134.1
click at [559, 326] on input "No Bond" at bounding box center [1011, 312] width 909 height 39
type input "Bossed Up"
drag, startPoint x: 682, startPoint y: 416, endPoint x: 558, endPoint y: 408, distance: 124.3
click at [558, 408] on input "Ybn [PERSON_NAME]" at bounding box center [995, 413] width 879 height 39
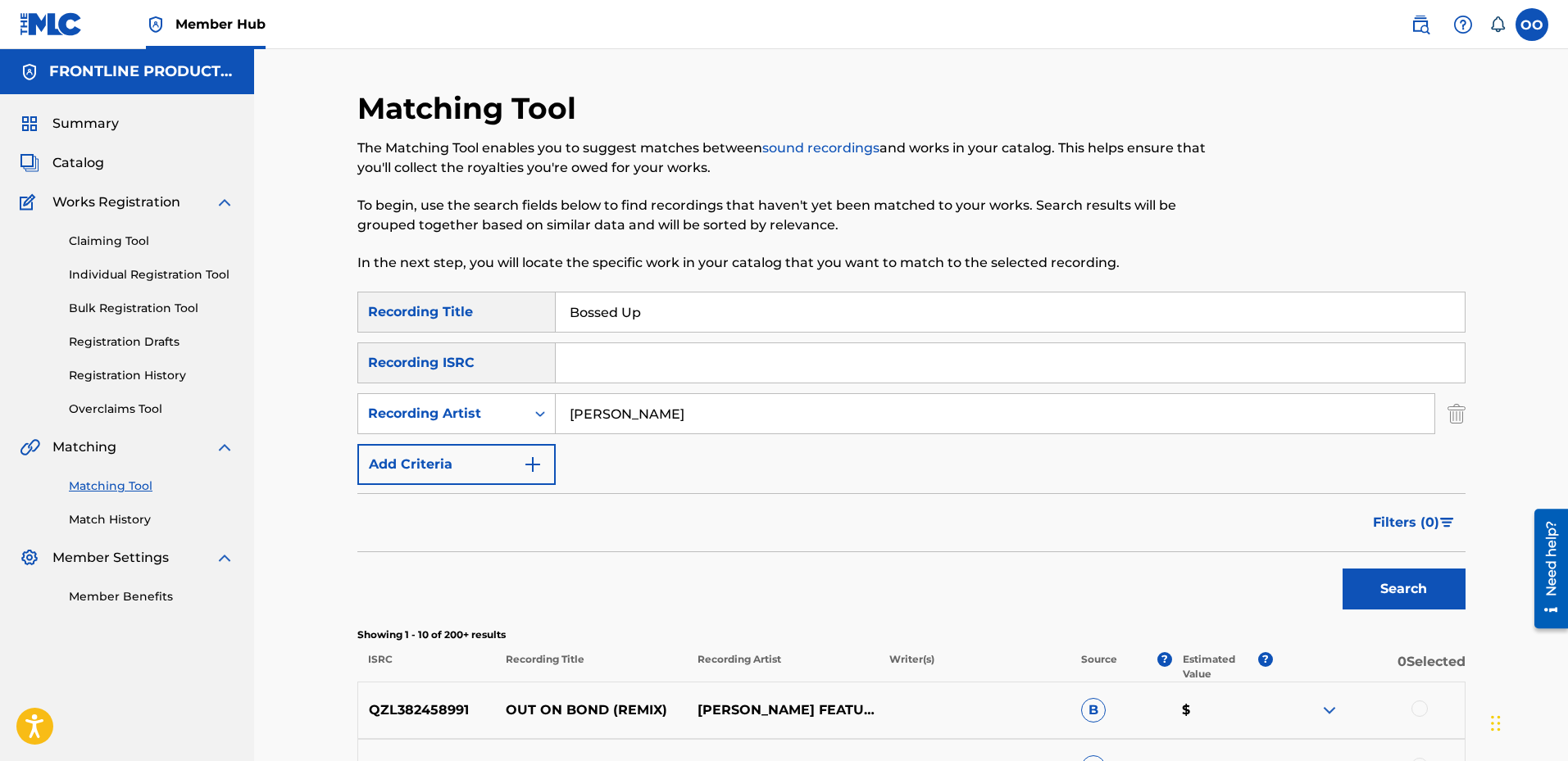
type input "[PERSON_NAME]"
click at [1343, 568] on button "Search" at bounding box center [1404, 588] width 123 height 41
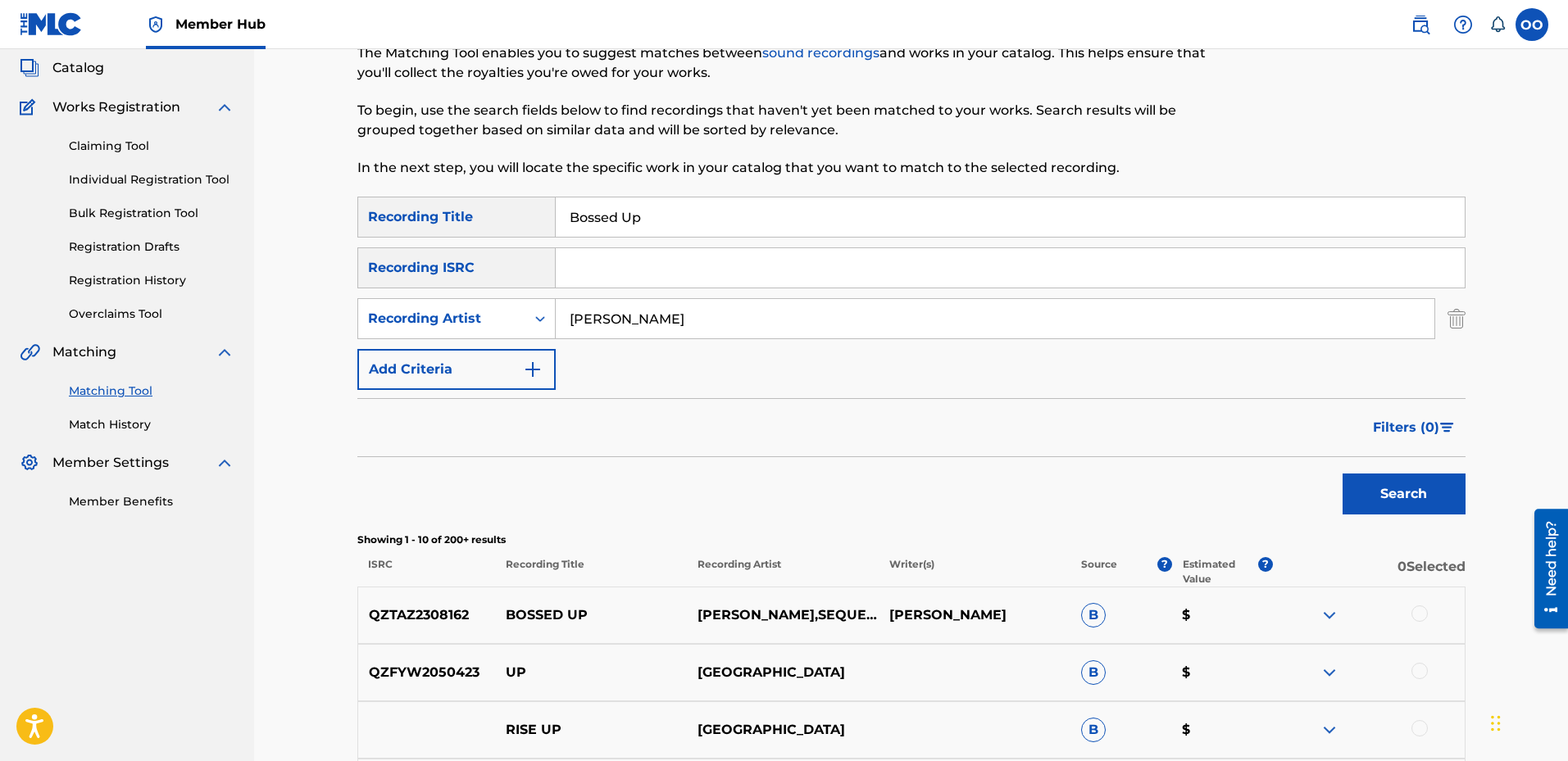
scroll to position [82, 0]
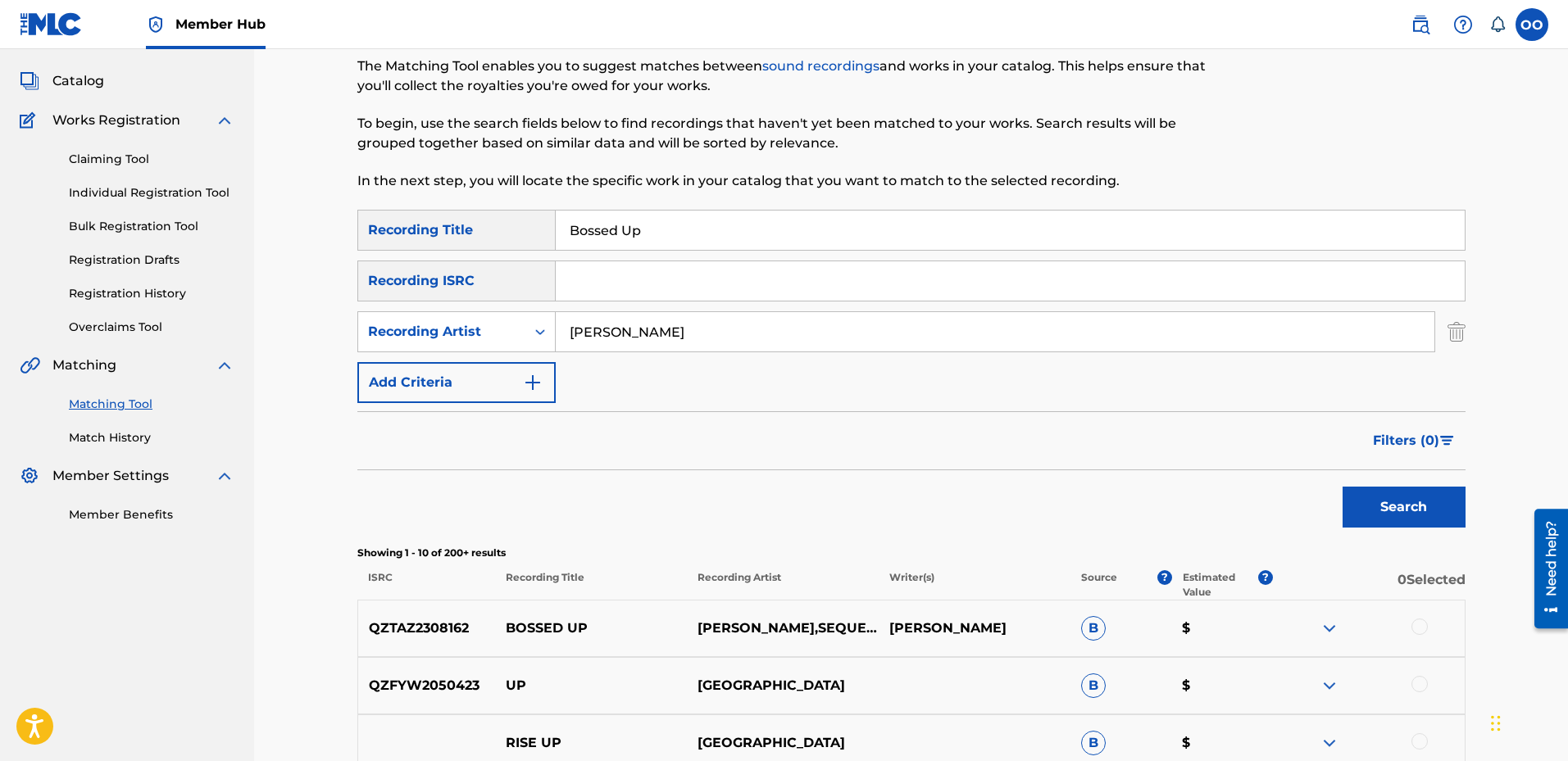
drag, startPoint x: 711, startPoint y: 228, endPoint x: 540, endPoint y: 217, distance: 171.4
click at [540, 217] on div "SearchWithCriteriaa7e86940-b3b3-4d7b-b0d9-4185ac140a77 Recording Title Bossed Up" at bounding box center [911, 230] width 1108 height 41
type input "Boom"
drag, startPoint x: 683, startPoint y: 341, endPoint x: 543, endPoint y: 332, distance: 140.3
click at [543, 332] on div "SearchWithCriteria3c9356e6-3718-447a-bf1e-4f5302847df4 Recording Artist [PERSON…" at bounding box center [911, 332] width 1108 height 41
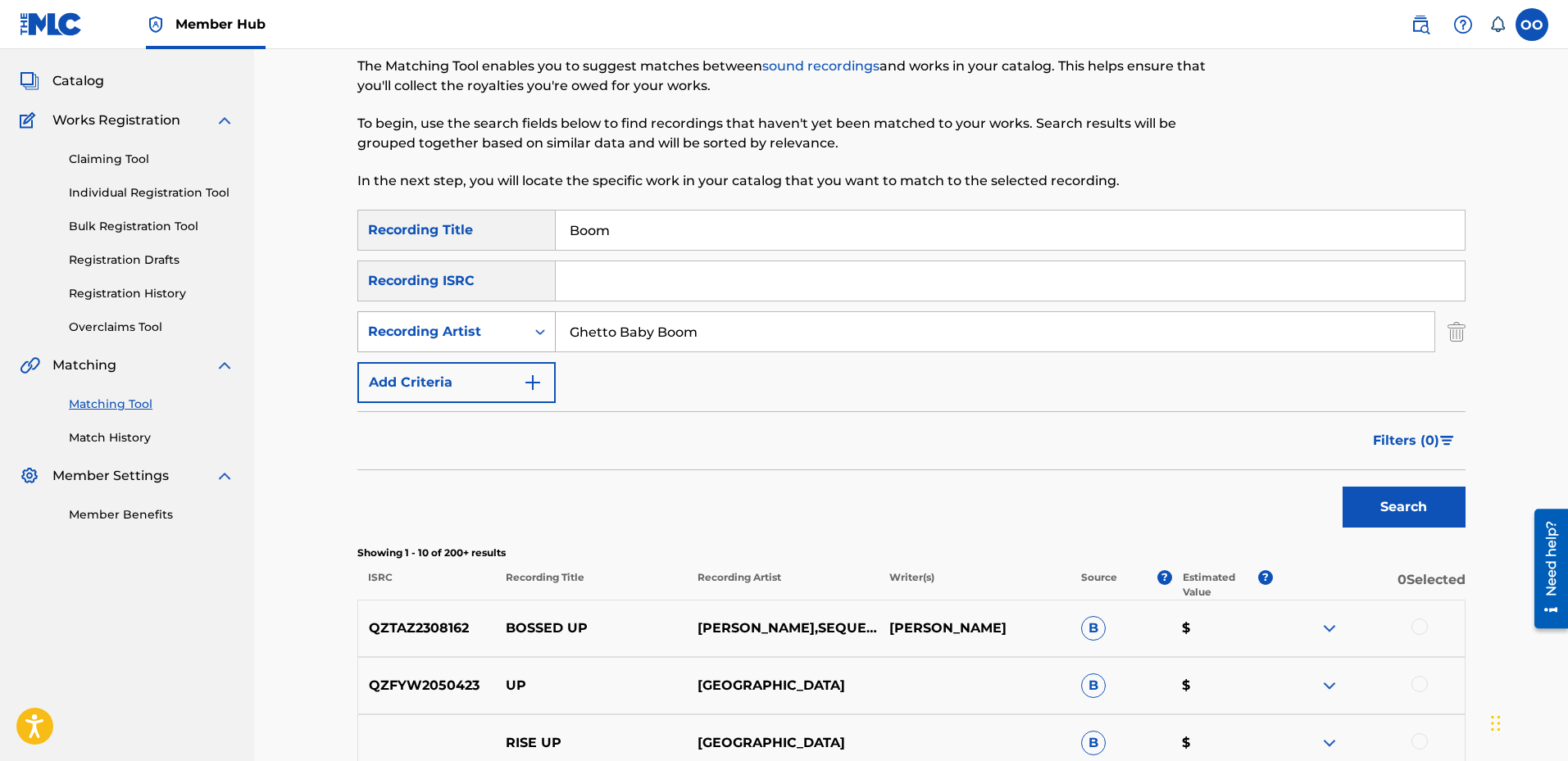
type input "Ghetto Baby Boom"
click at [1343, 487] on button "Search" at bounding box center [1404, 507] width 123 height 41
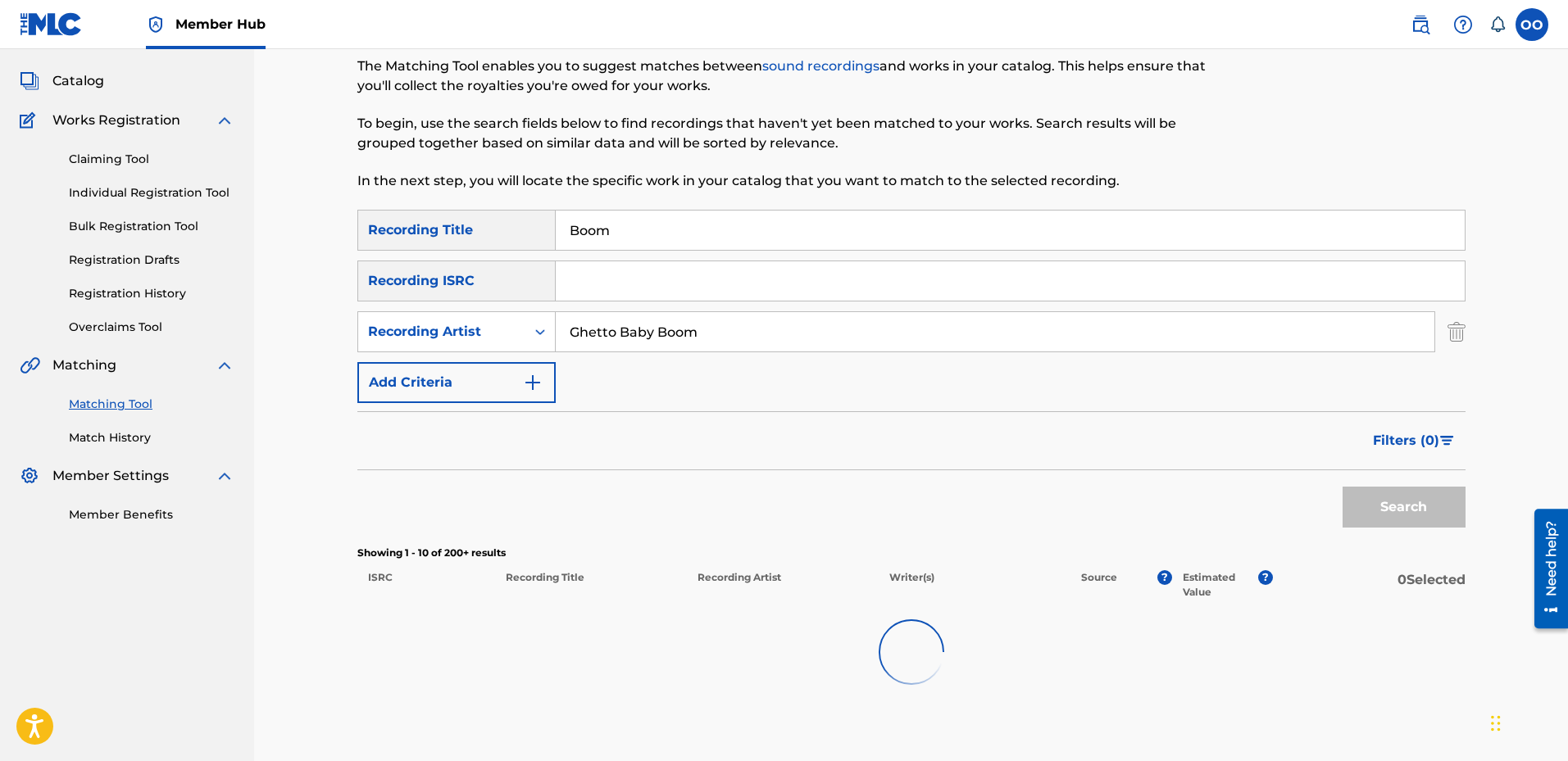
scroll to position [164, 0]
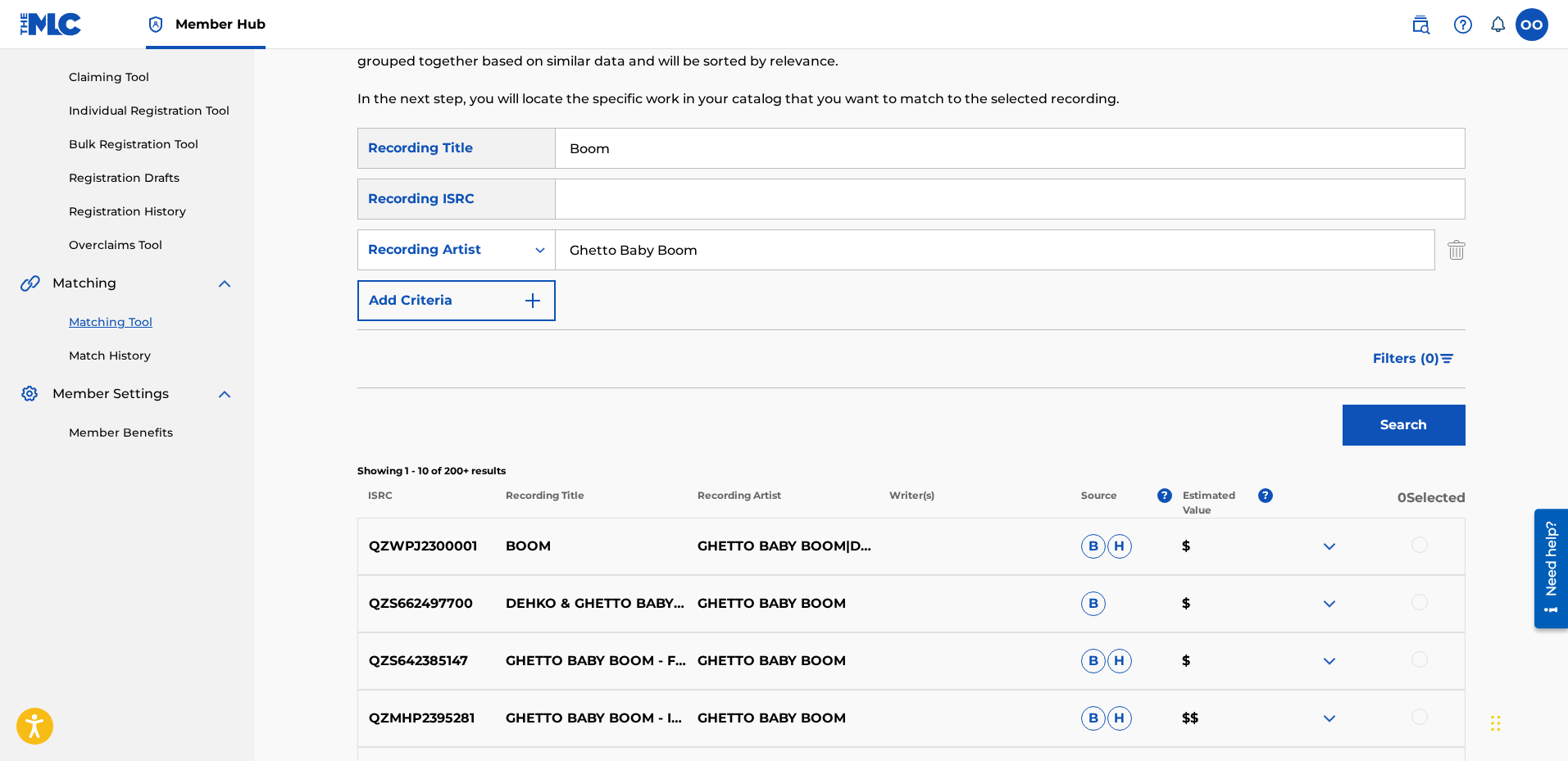
click at [1421, 553] on div at bounding box center [1420, 545] width 17 height 17
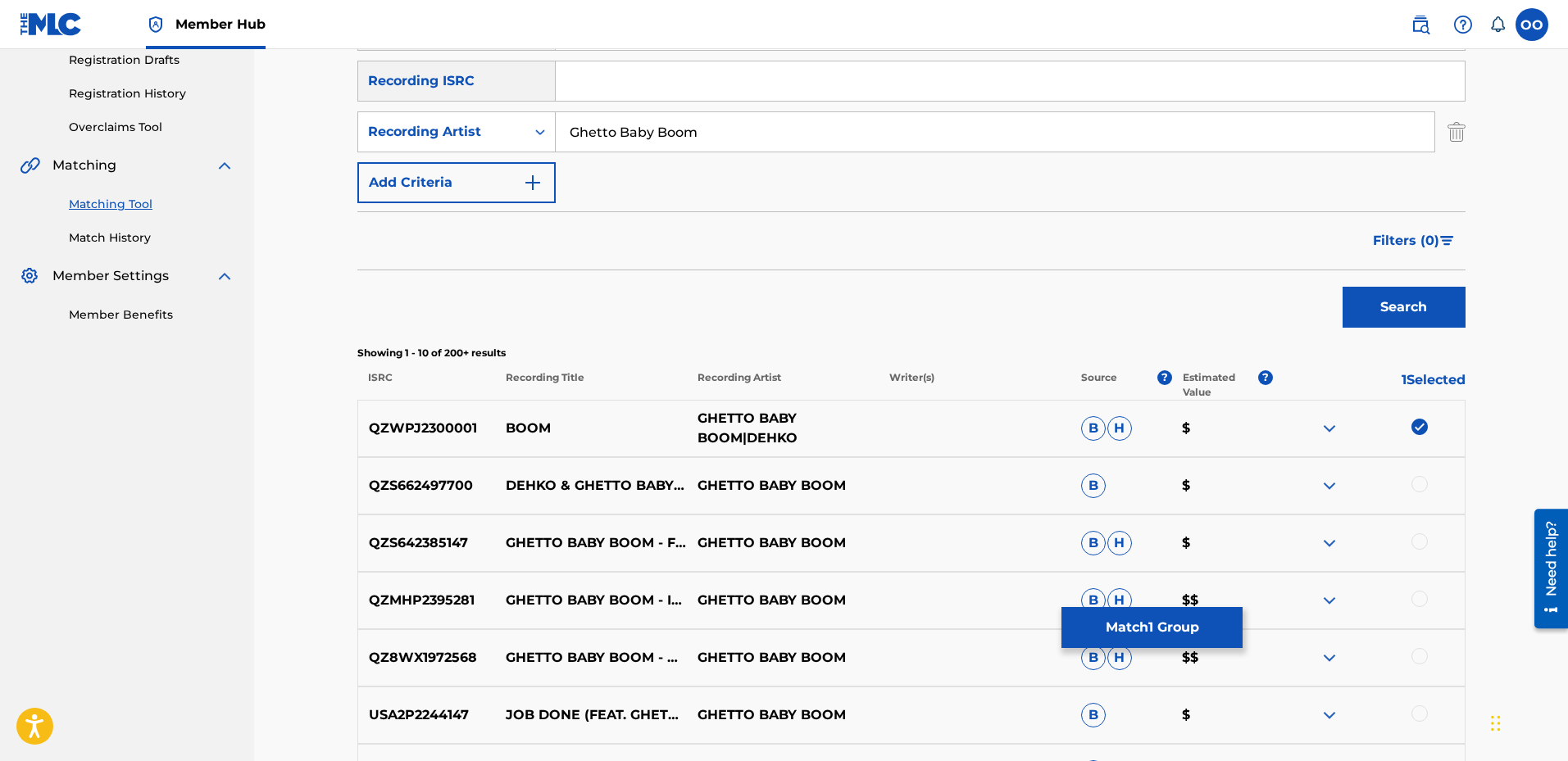
scroll to position [246, 0]
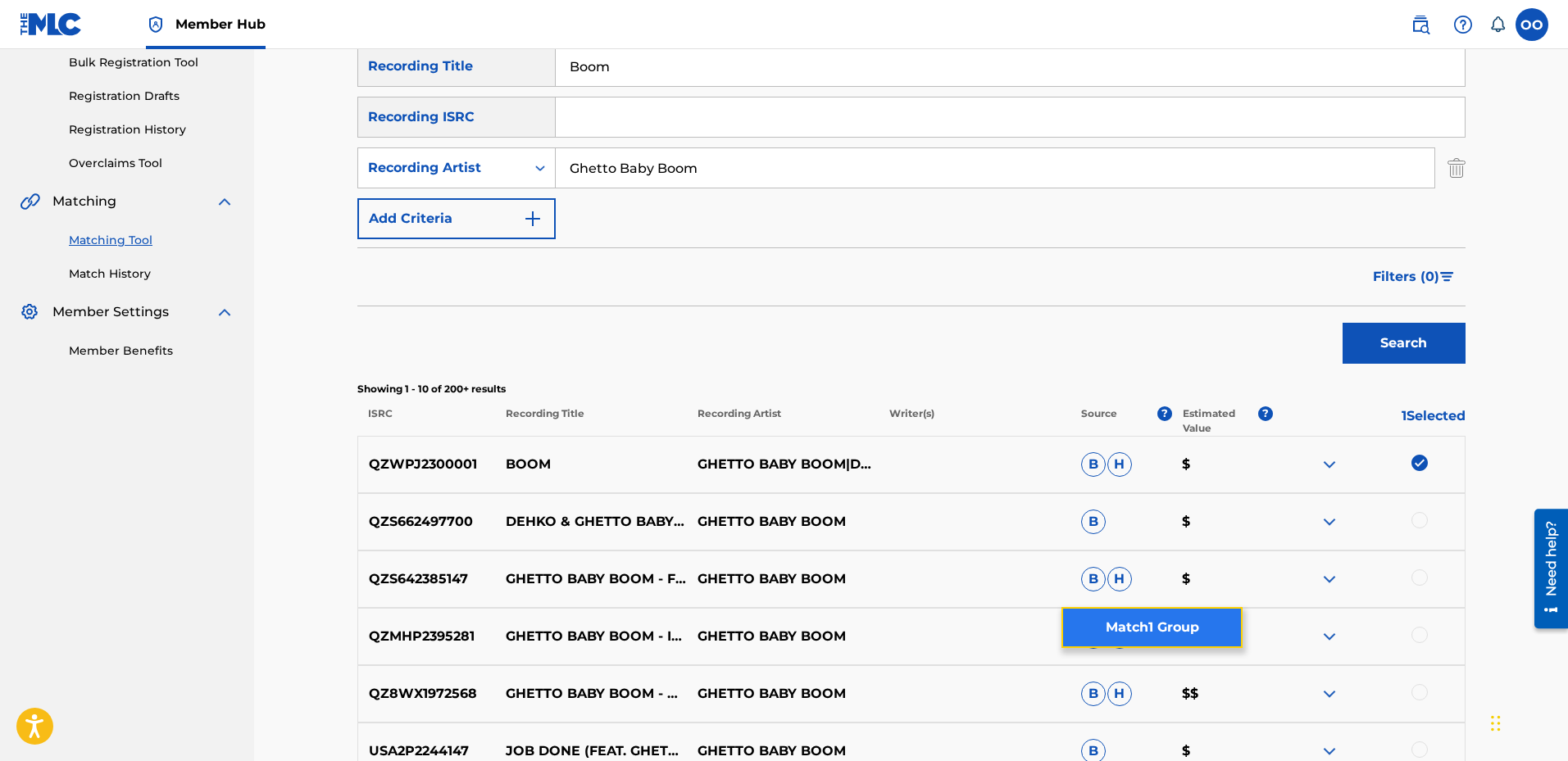
click at [1185, 624] on button "Match 1 Group" at bounding box center [1152, 627] width 181 height 41
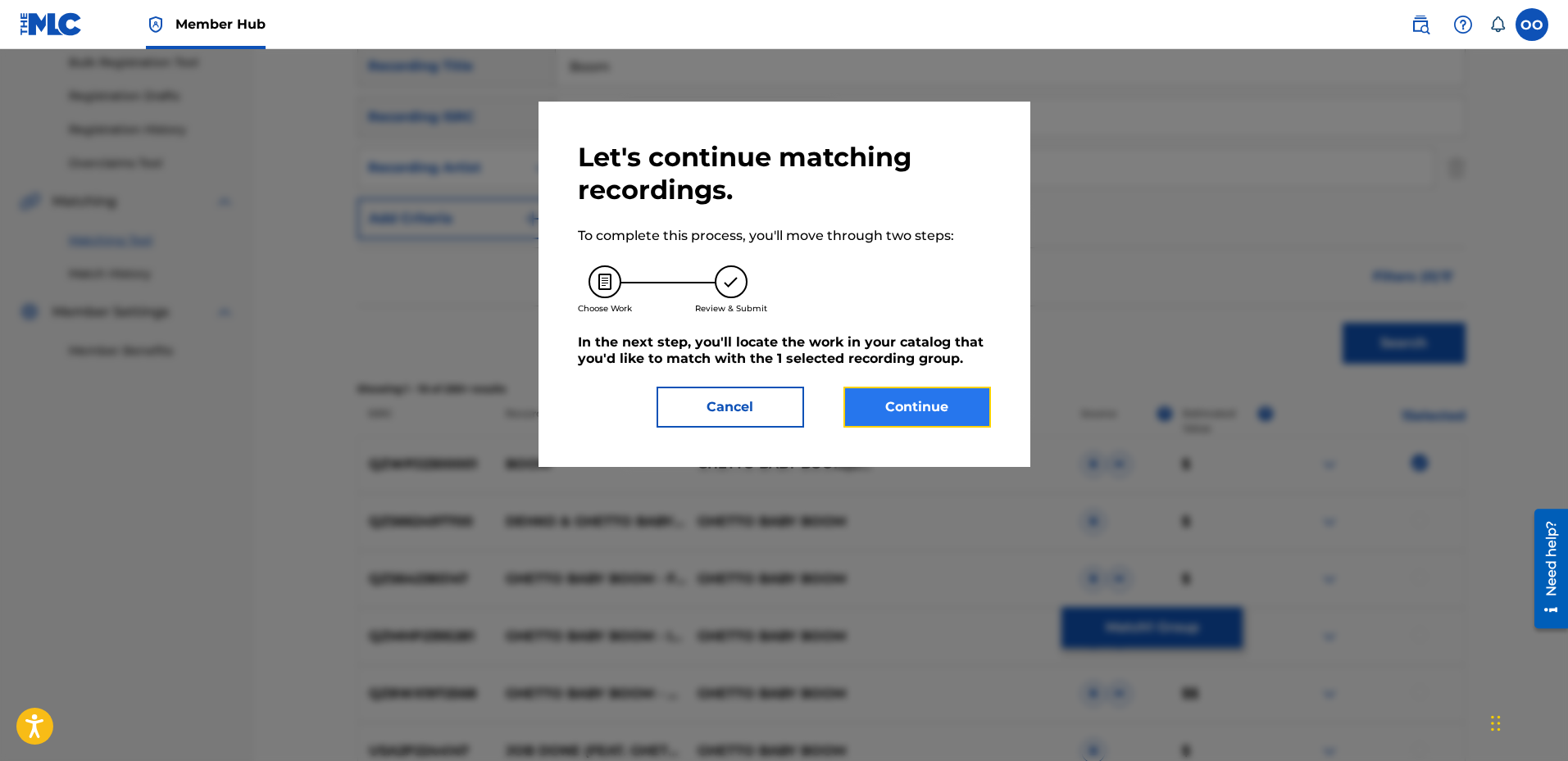
click at [939, 398] on button "Continue" at bounding box center [917, 407] width 147 height 41
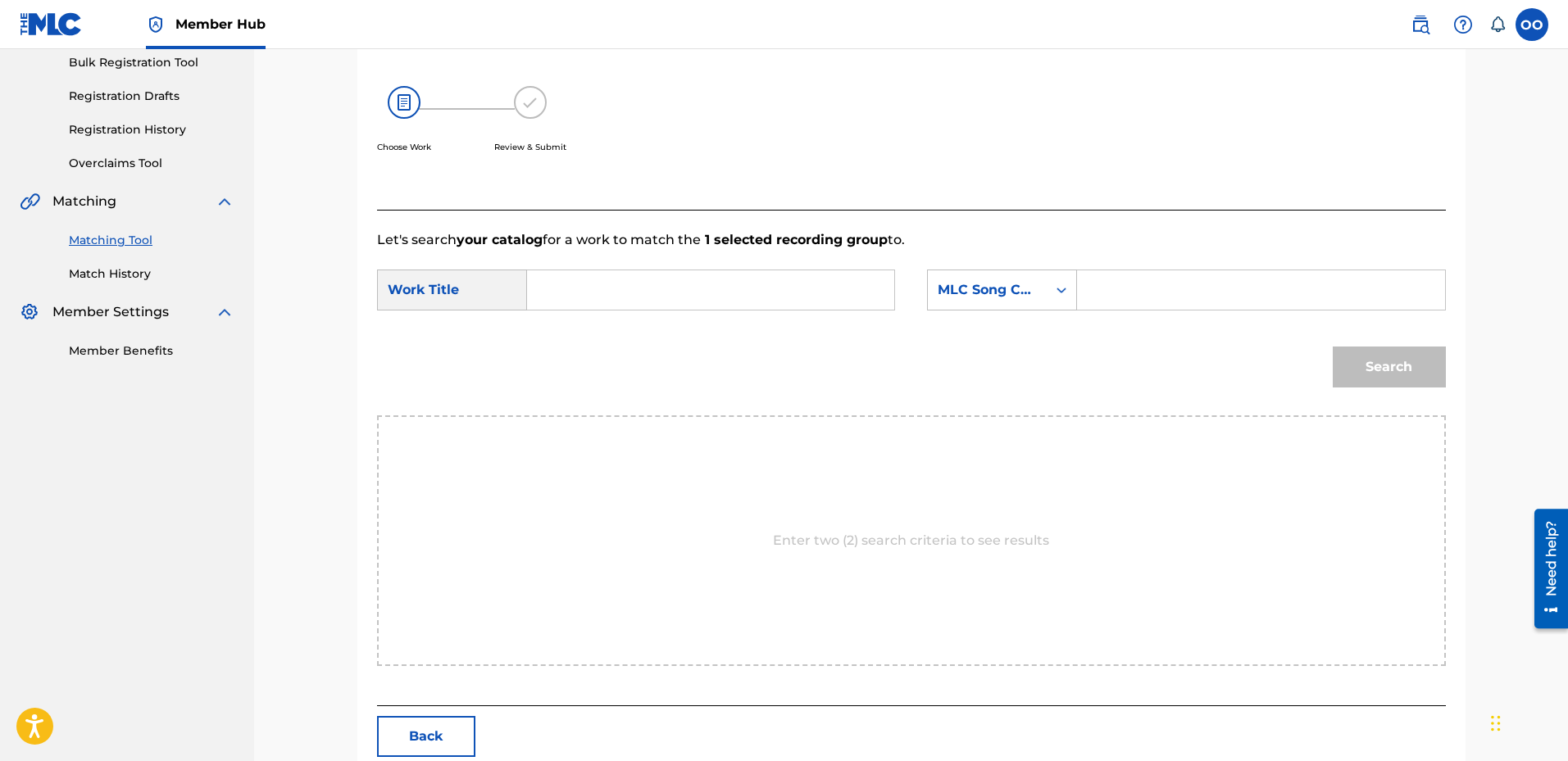
click at [719, 295] on input "Search Form" at bounding box center [710, 290] width 339 height 39
type input "Boom"
click at [999, 292] on div "MLC Song Code" at bounding box center [987, 290] width 99 height 19
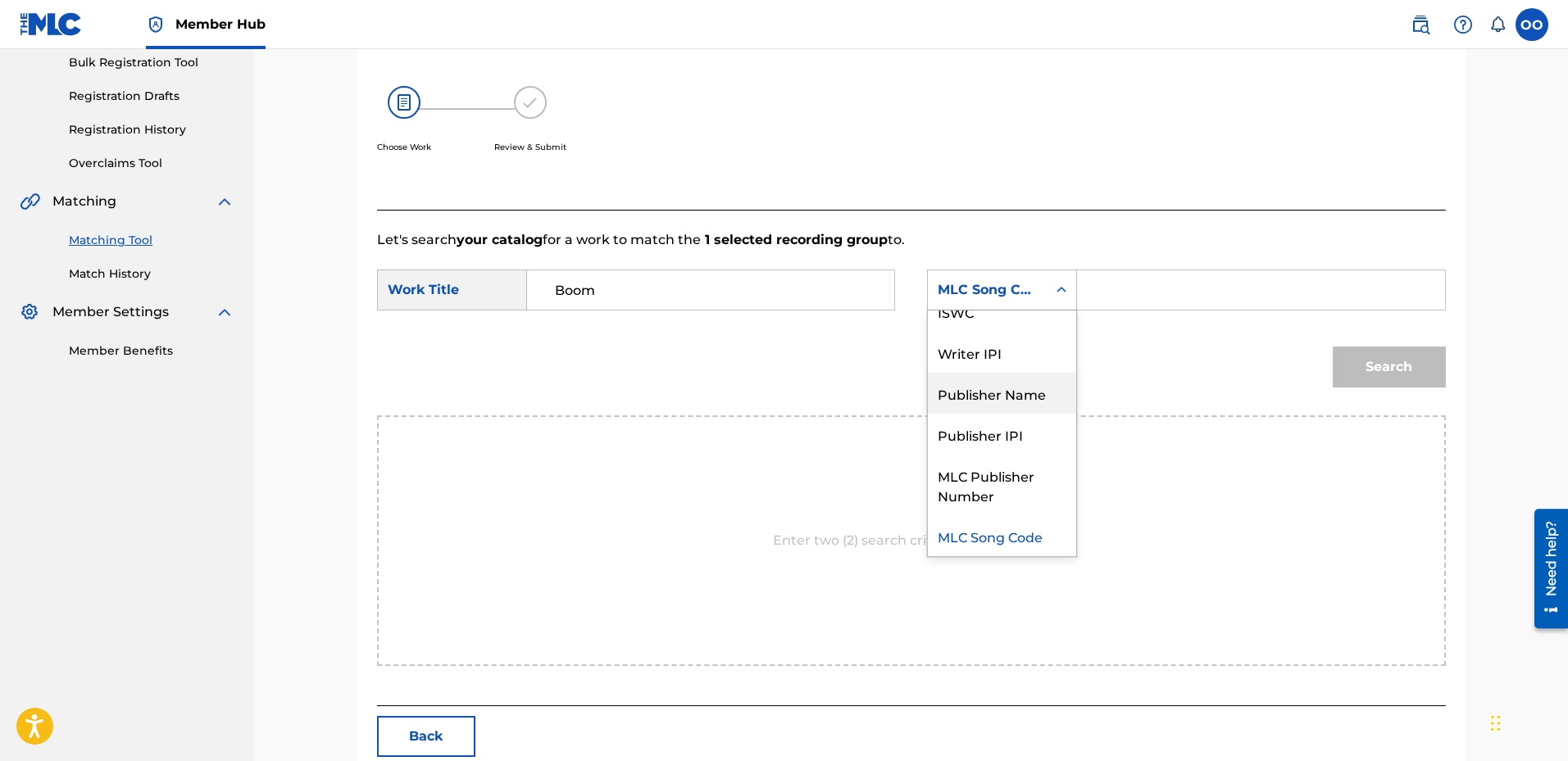
click at [999, 394] on div "Publisher Name" at bounding box center [1001, 393] width 148 height 41
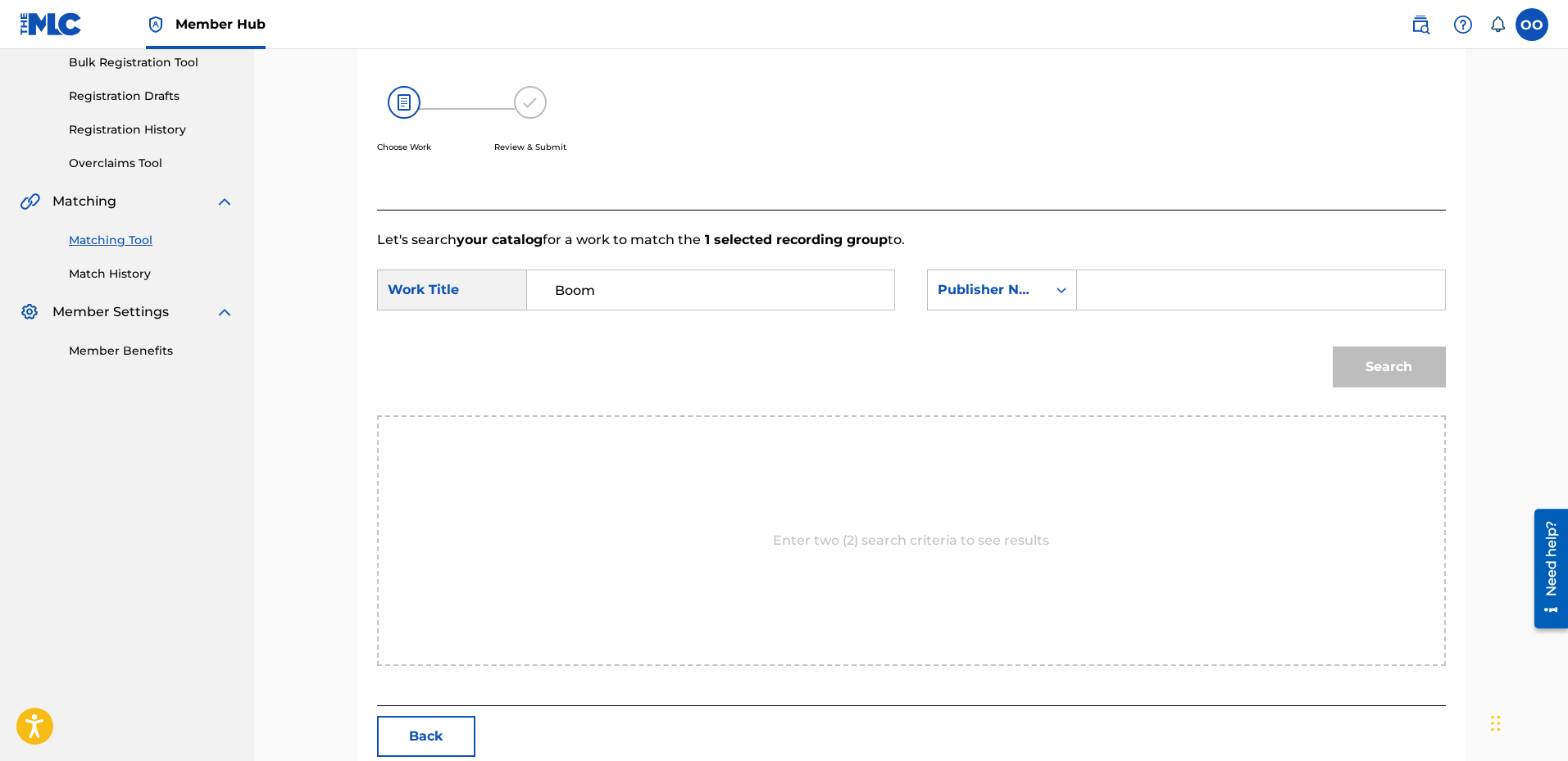
click at [1129, 306] on input "Search Form" at bounding box center [1261, 290] width 339 height 39
type input "fron"
click at [1333, 347] on button "Search" at bounding box center [1389, 367] width 113 height 41
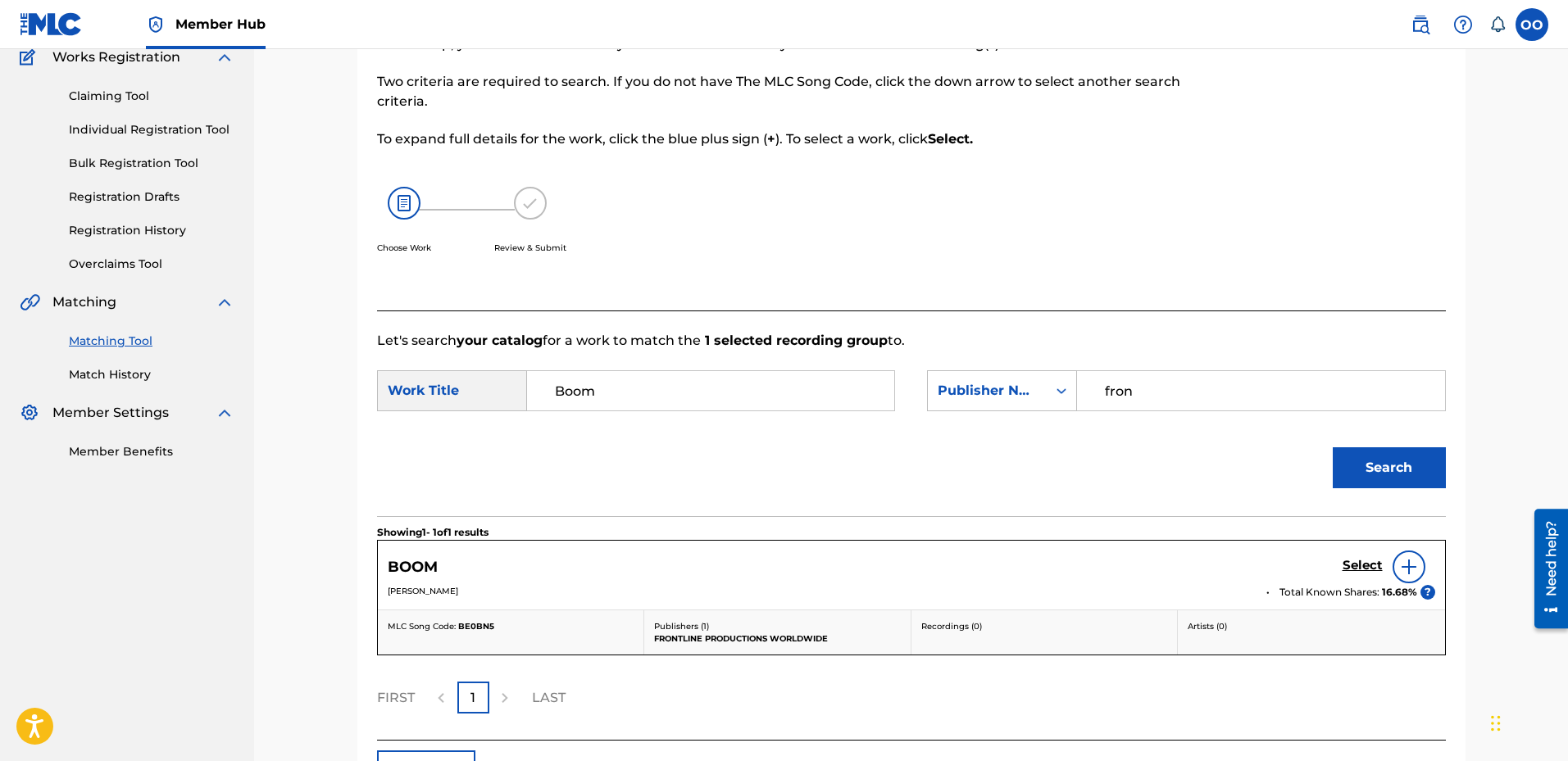
scroll to position [246, 0]
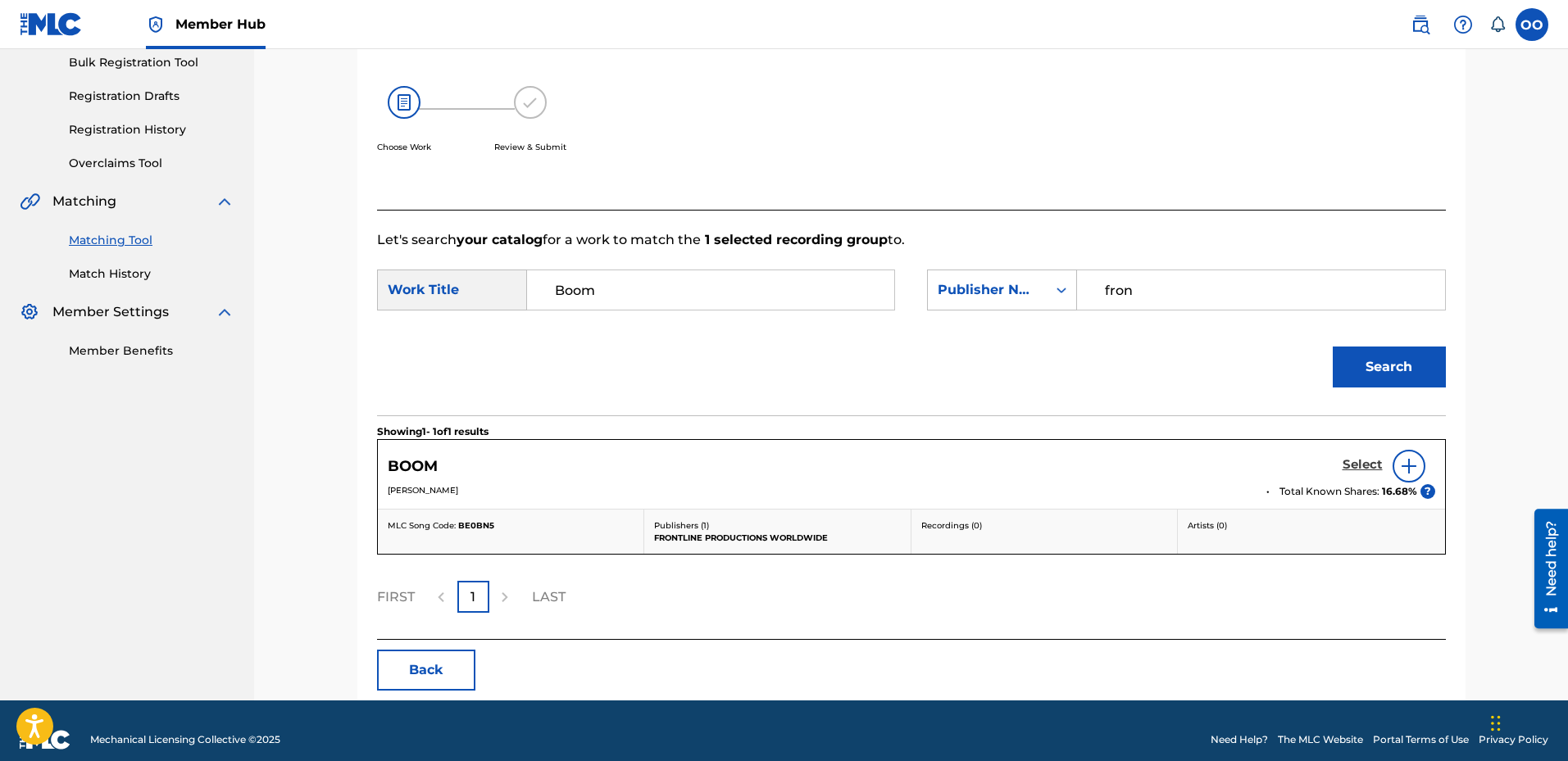
click at [1368, 463] on h5 "Select" at bounding box center [1363, 465] width 40 height 16
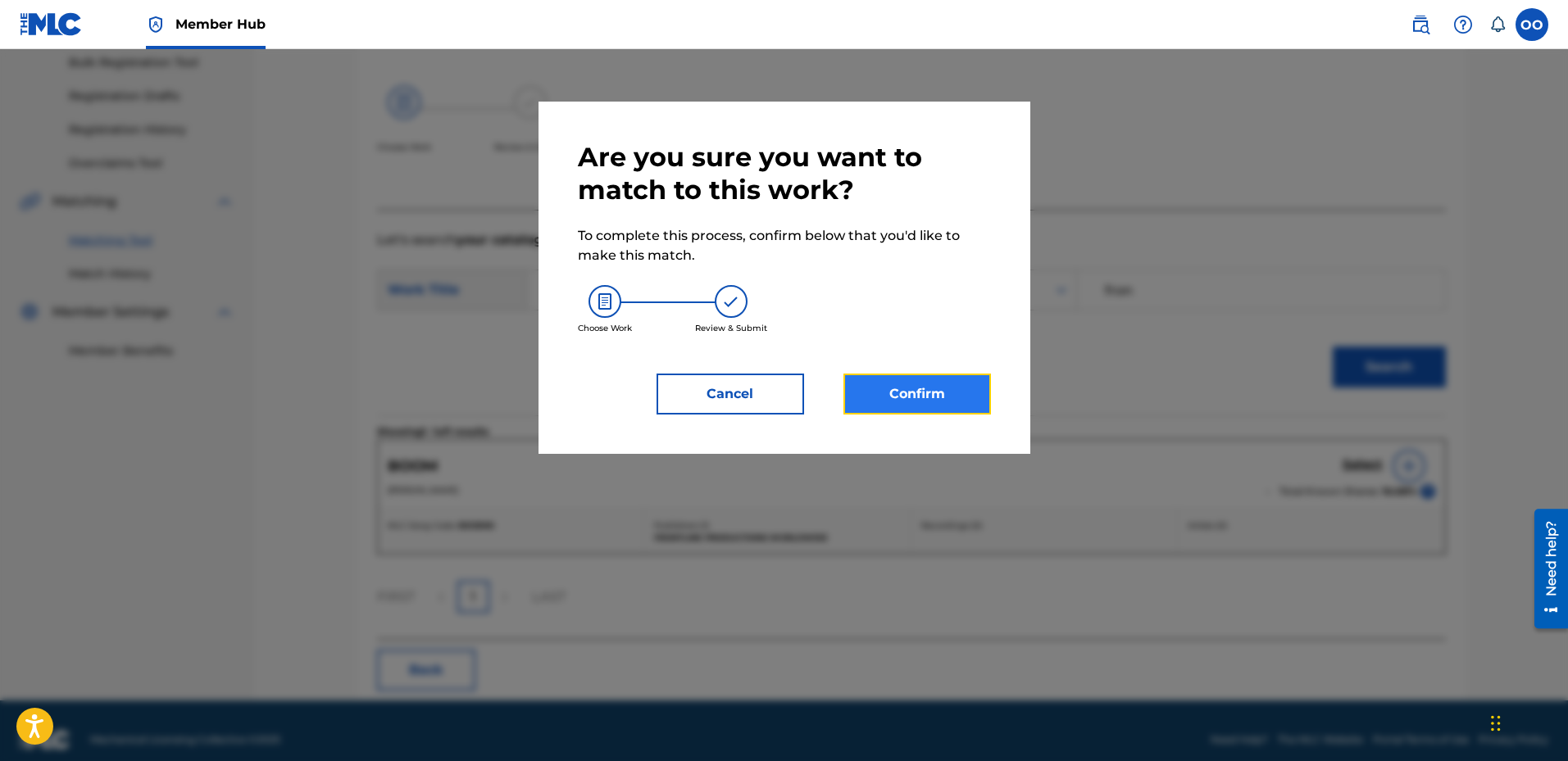
click at [964, 393] on button "Confirm" at bounding box center [917, 394] width 147 height 41
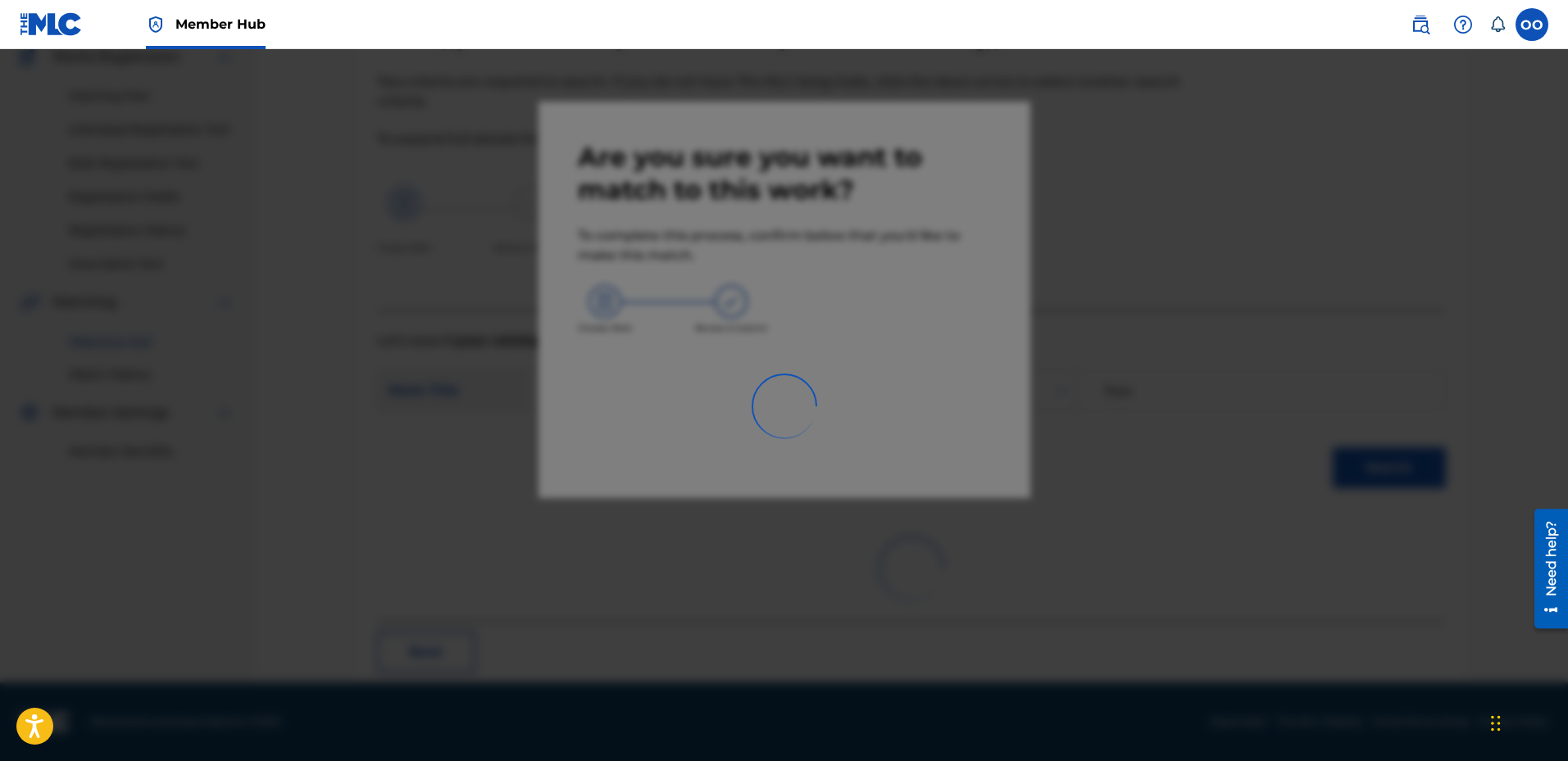
scroll to position [43, 0]
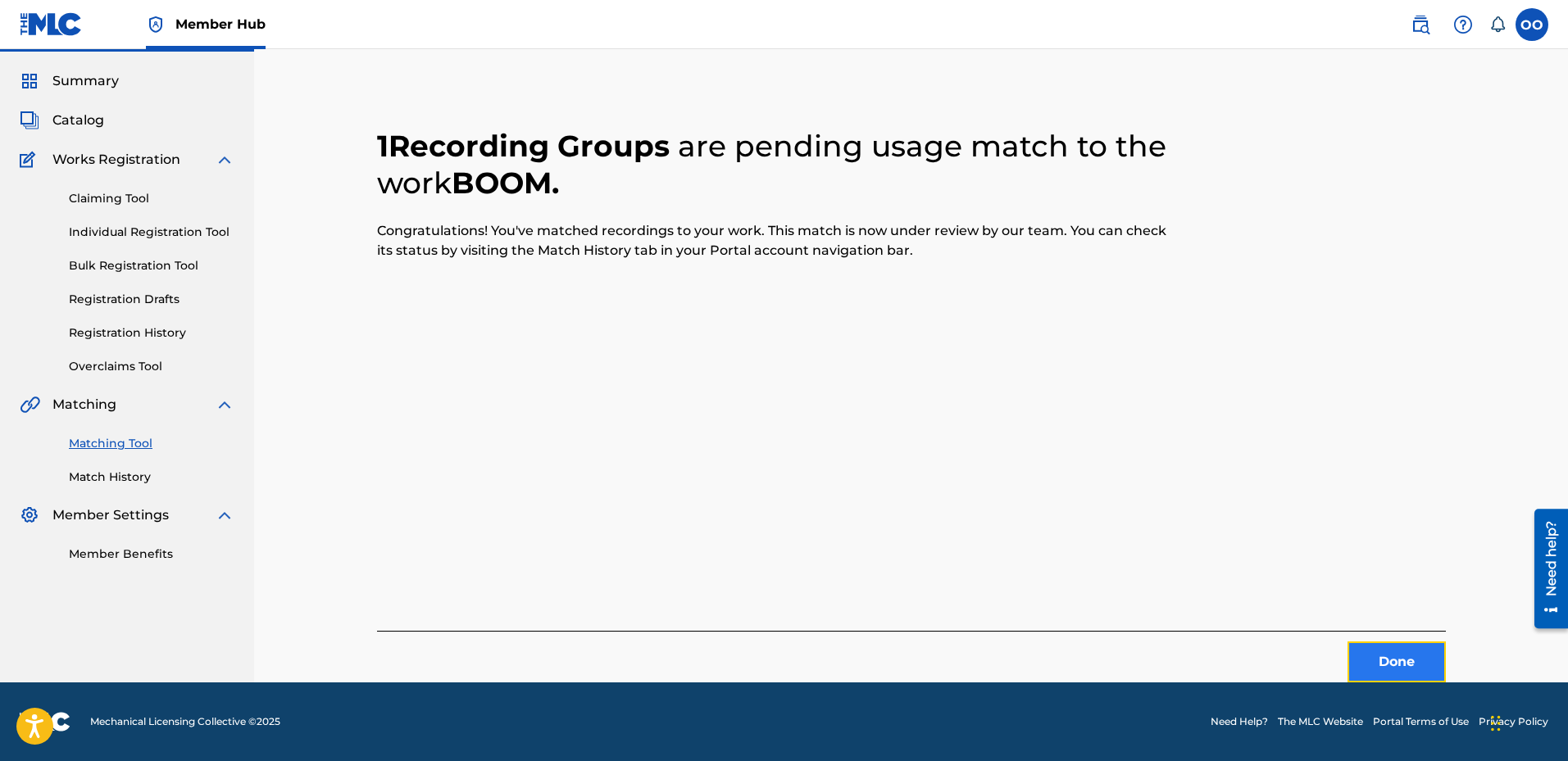
click at [1401, 671] on button "Done" at bounding box center [1397, 662] width 98 height 41
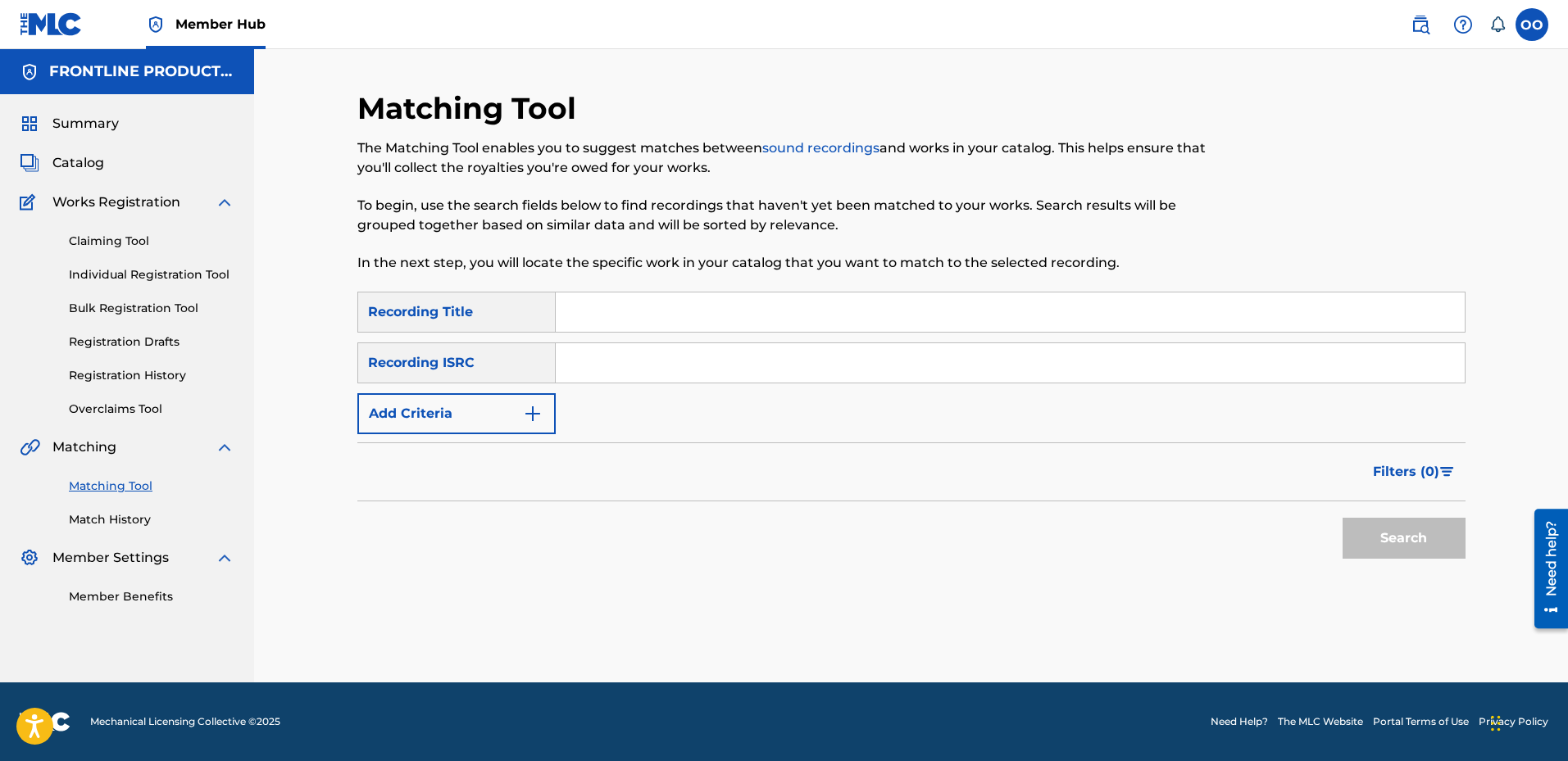
scroll to position [0, 0]
click at [819, 324] on input "Search Form" at bounding box center [1011, 312] width 909 height 39
click at [719, 366] on input "Search Form" at bounding box center [1011, 363] width 909 height 39
type input "QZFZ62150196"
click at [1343, 518] on button "Search" at bounding box center [1404, 538] width 123 height 41
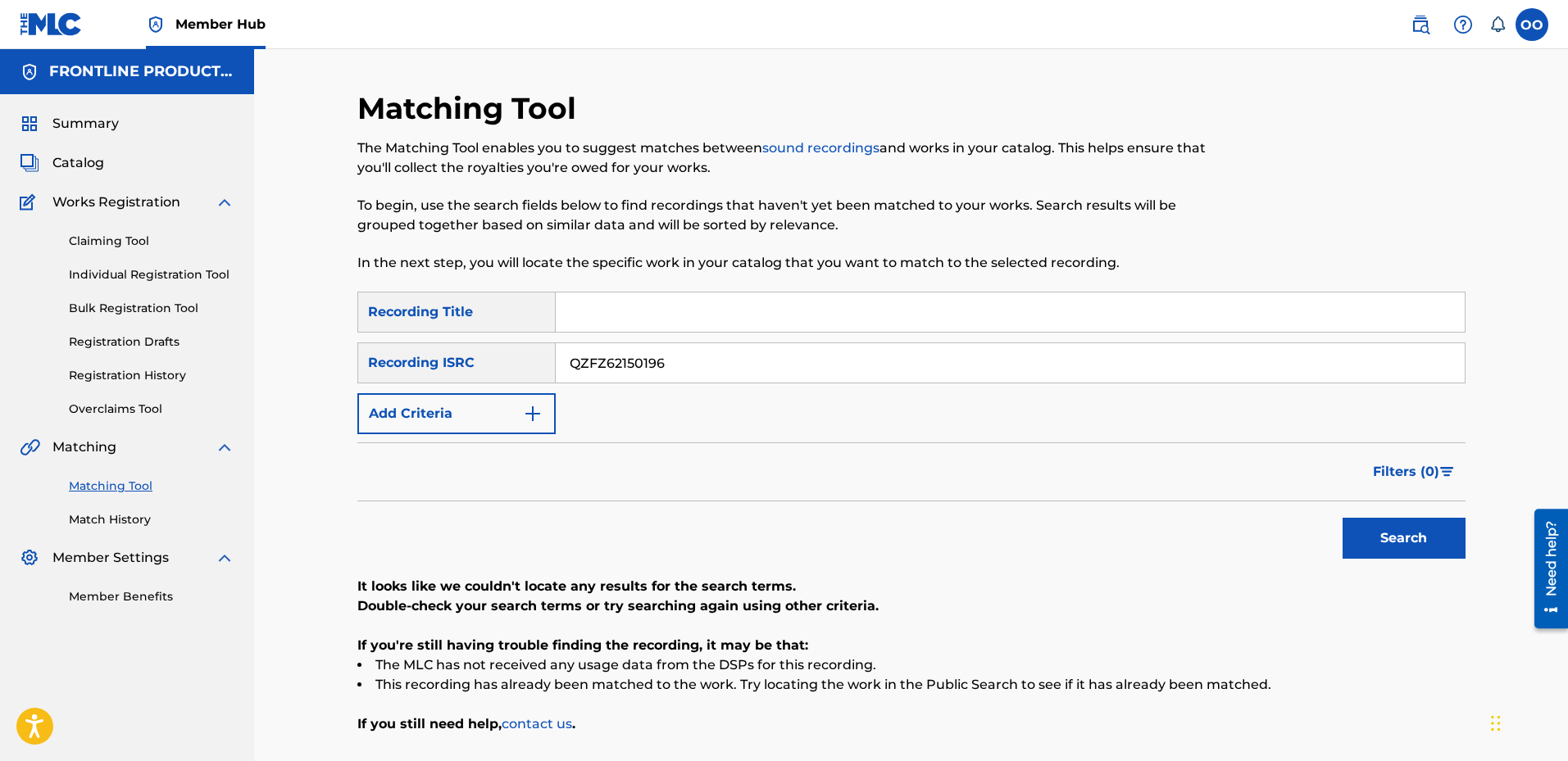
click at [678, 322] on input "Search Form" at bounding box center [1011, 312] width 909 height 39
type input "Hit Different"
click at [496, 413] on button "Add Criteria" at bounding box center [456, 413] width 198 height 41
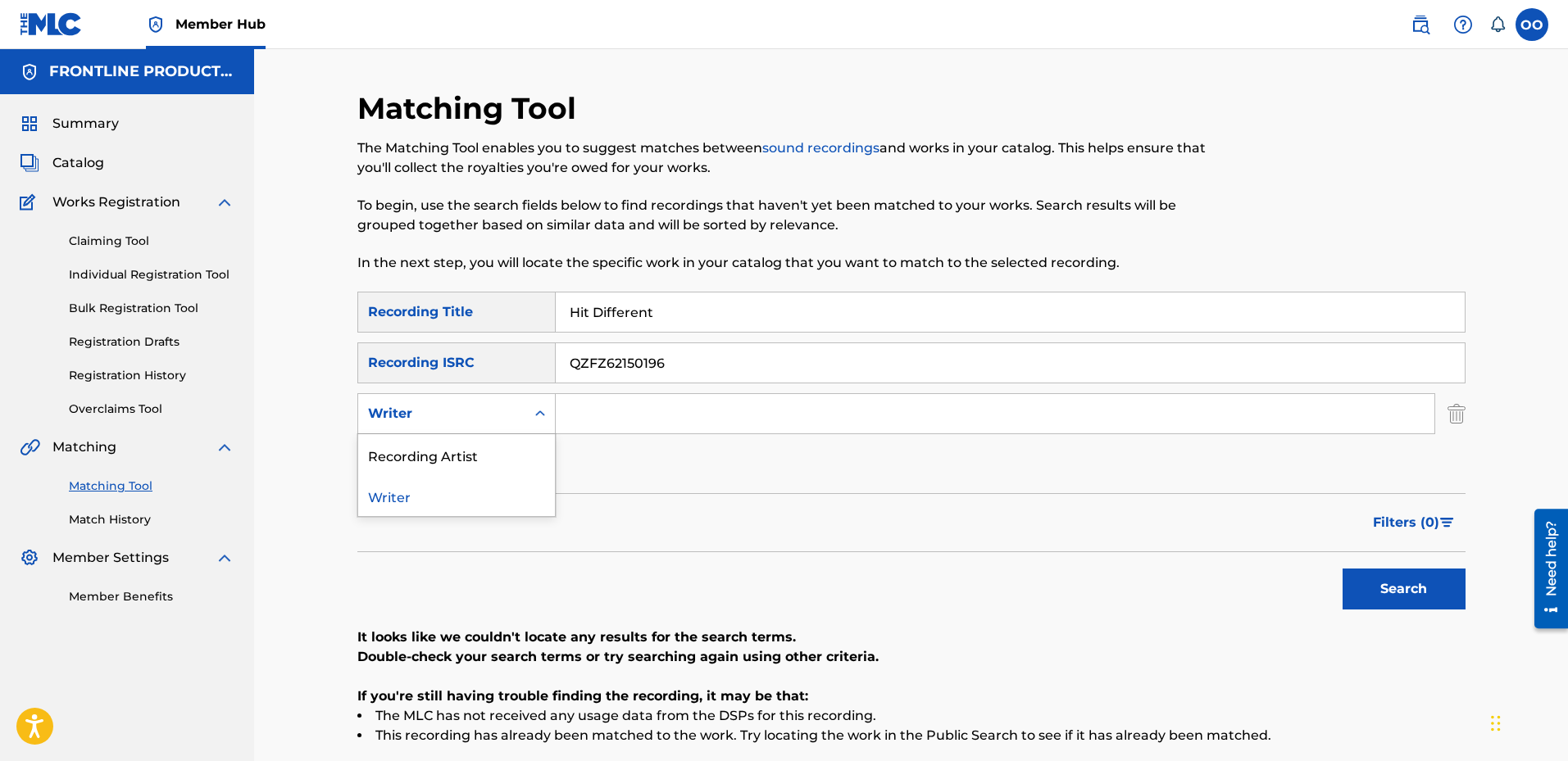
click at [496, 413] on div "Writer" at bounding box center [441, 413] width 147 height 19
click at [491, 458] on div "Recording Artist" at bounding box center [456, 454] width 197 height 41
click at [662, 426] on input "Search Form" at bounding box center [995, 413] width 879 height 39
drag, startPoint x: 702, startPoint y: 377, endPoint x: 494, endPoint y: 372, distance: 208.1
click at [494, 372] on div "SearchWithCriteria63762ab6-a54d-45ad-9201-3e2ee649c87d Recording ISRC QZFZ62150…" at bounding box center [911, 363] width 1108 height 41
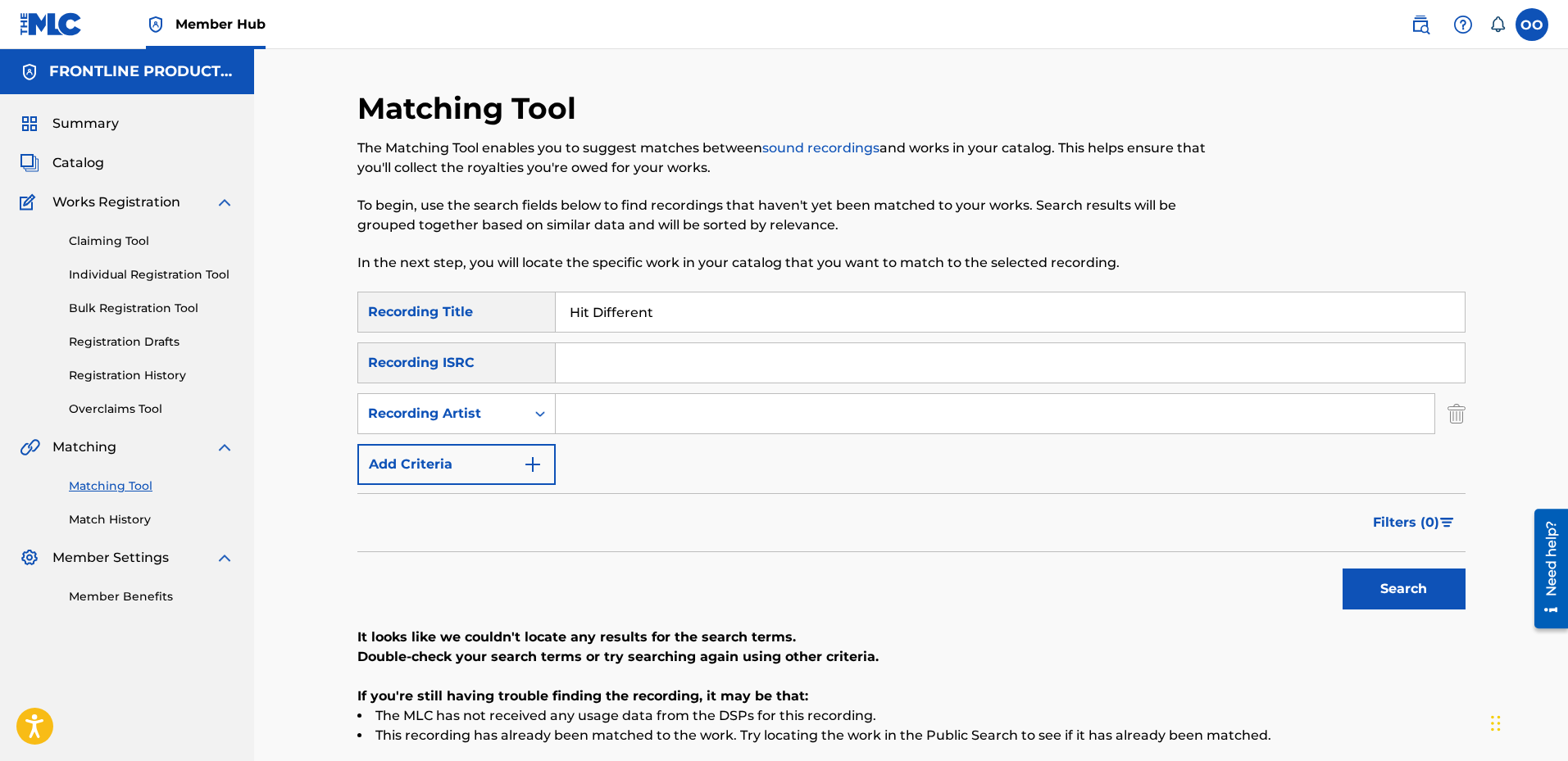
click at [585, 424] on input "Search Form" at bounding box center [995, 413] width 879 height 39
type input "YBN [PERSON_NAME]"
click at [1343, 568] on button "Search" at bounding box center [1404, 588] width 123 height 41
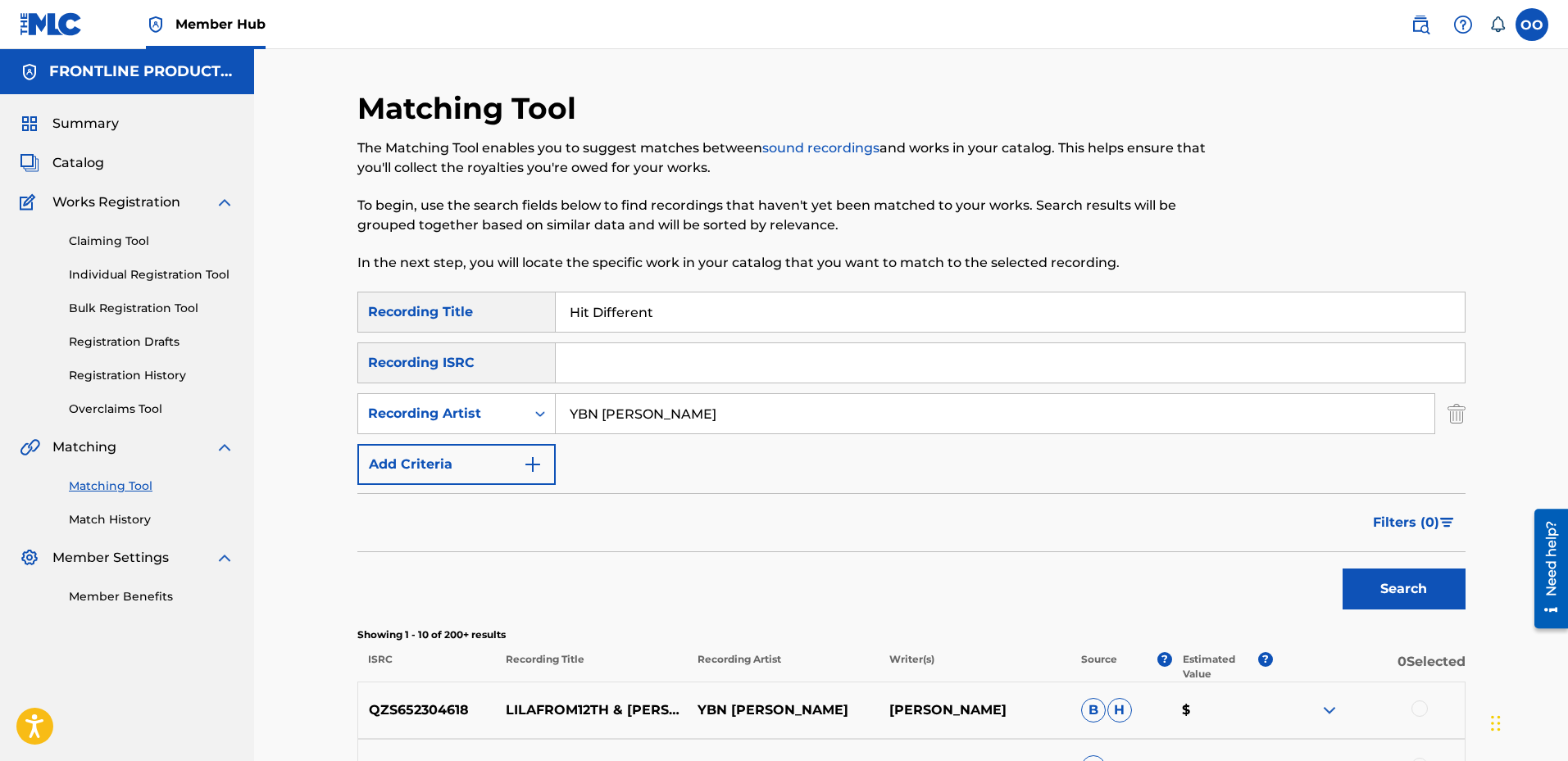
click at [412, 588] on div "Search" at bounding box center [911, 585] width 1108 height 66
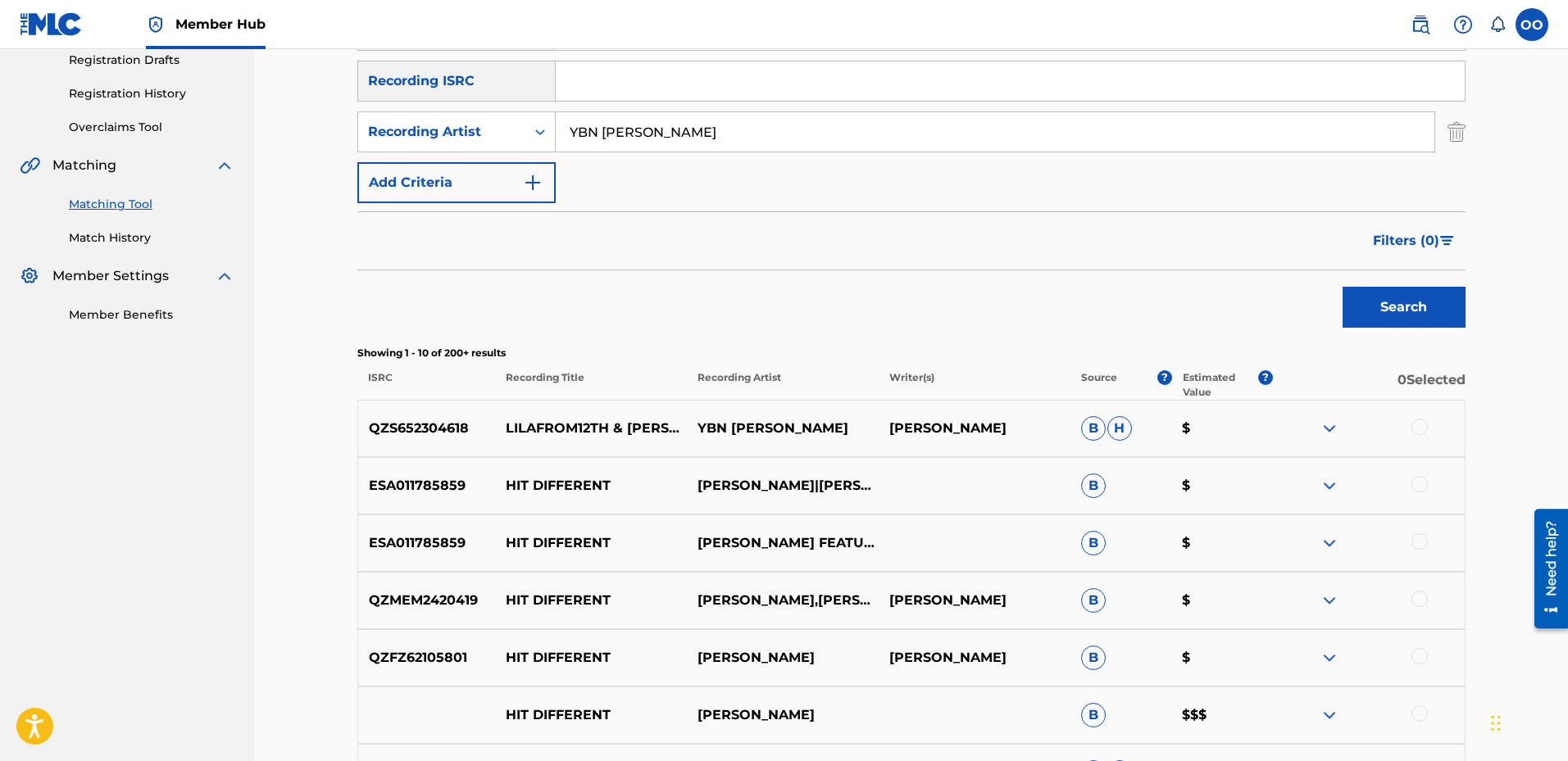
scroll to position [246, 0]
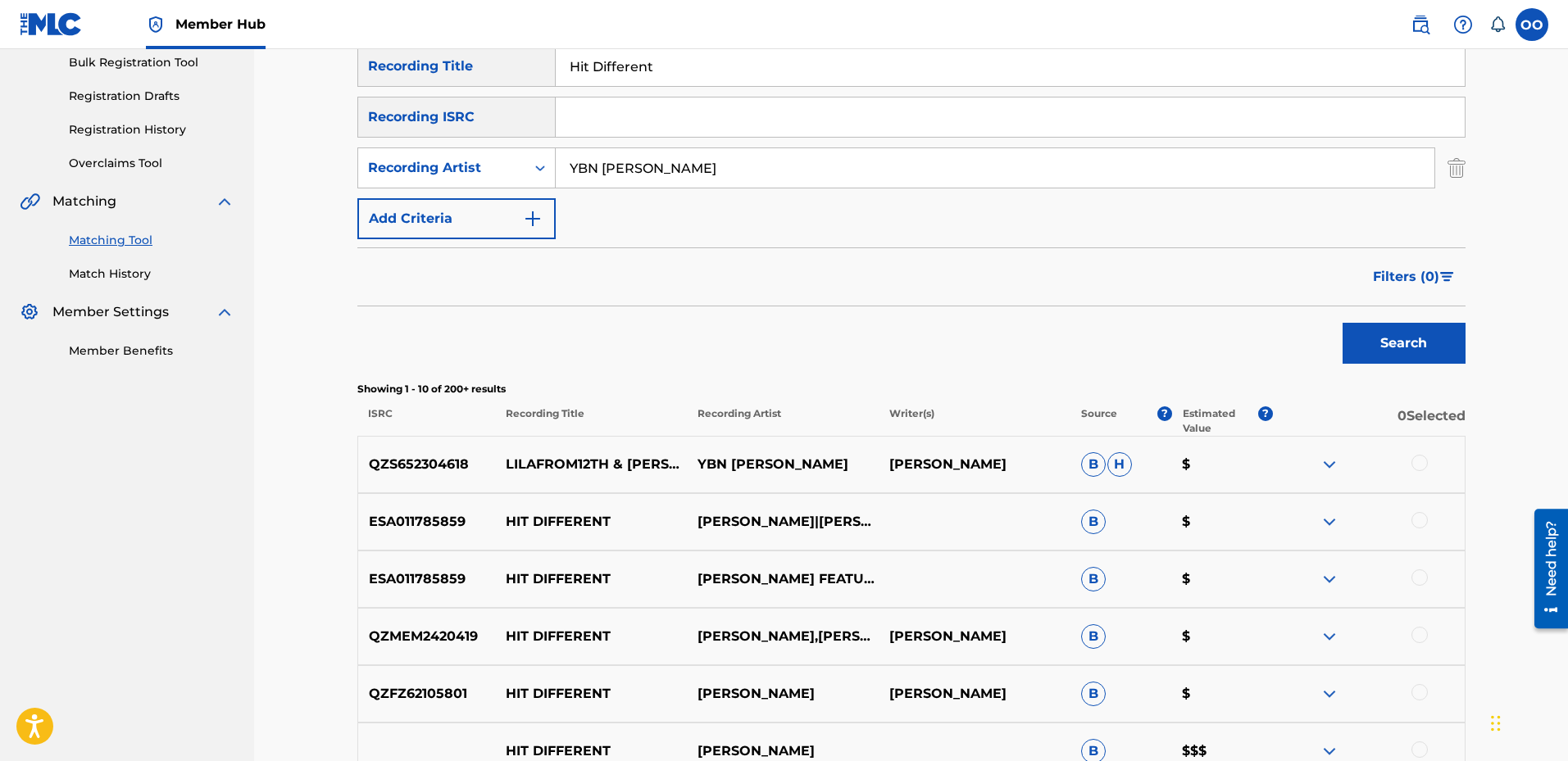
click at [1422, 466] on div at bounding box center [1420, 462] width 17 height 17
click at [1188, 631] on button "Match 1 Group" at bounding box center [1152, 627] width 181 height 41
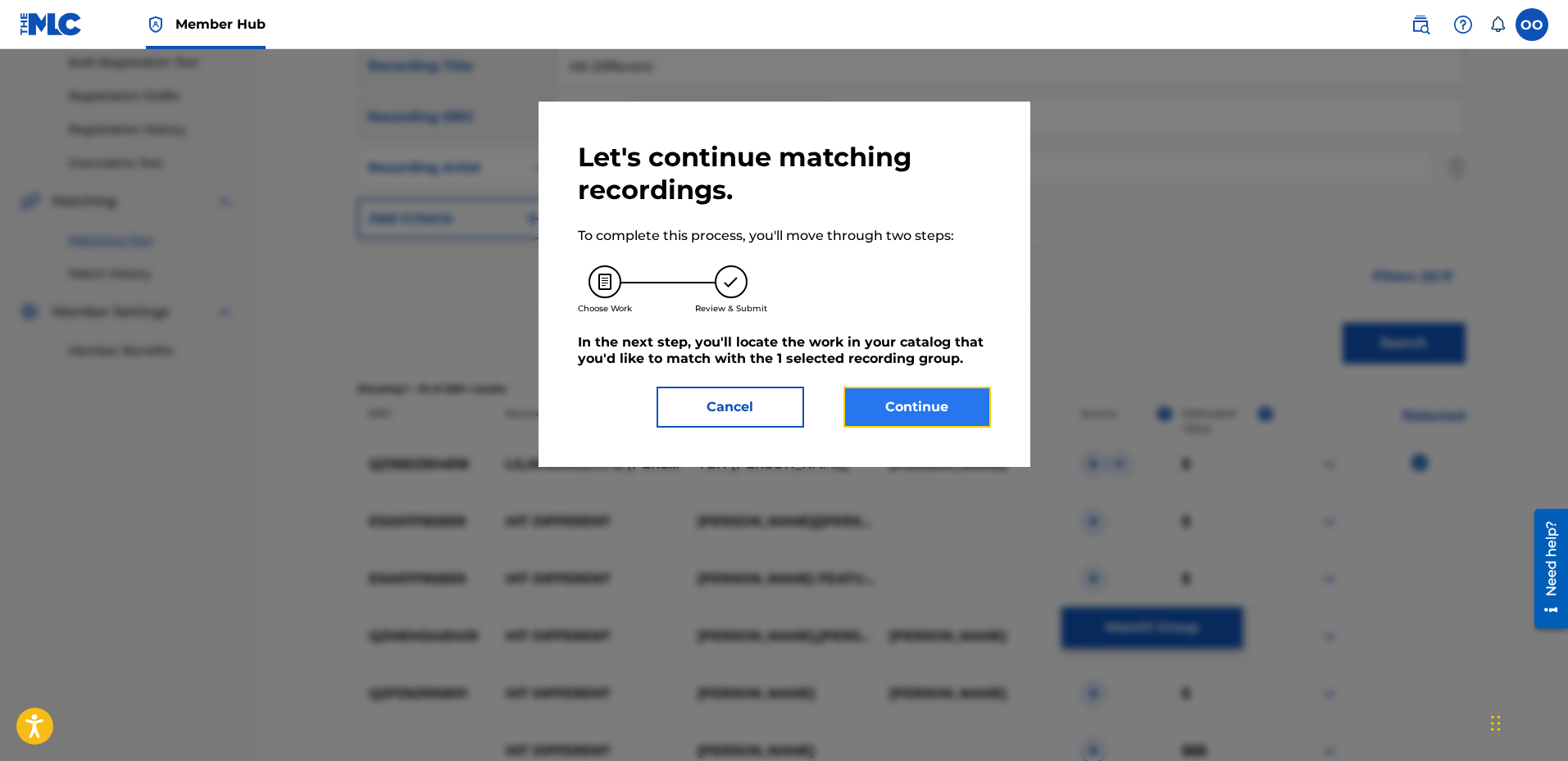
click at [943, 413] on button "Continue" at bounding box center [917, 407] width 147 height 41
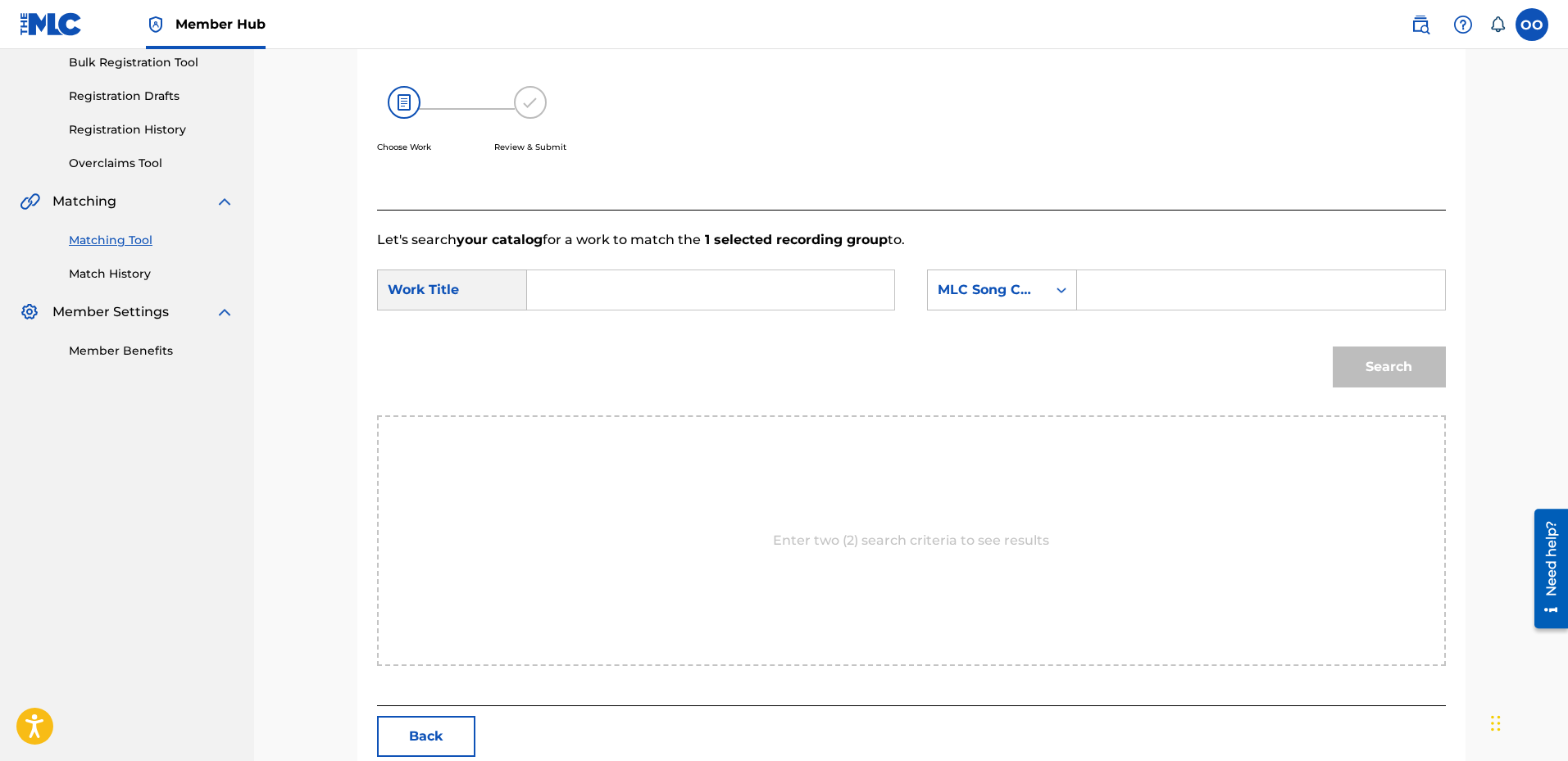
click at [838, 302] on input "Search Form" at bounding box center [710, 290] width 339 height 39
type input "Hit Different"
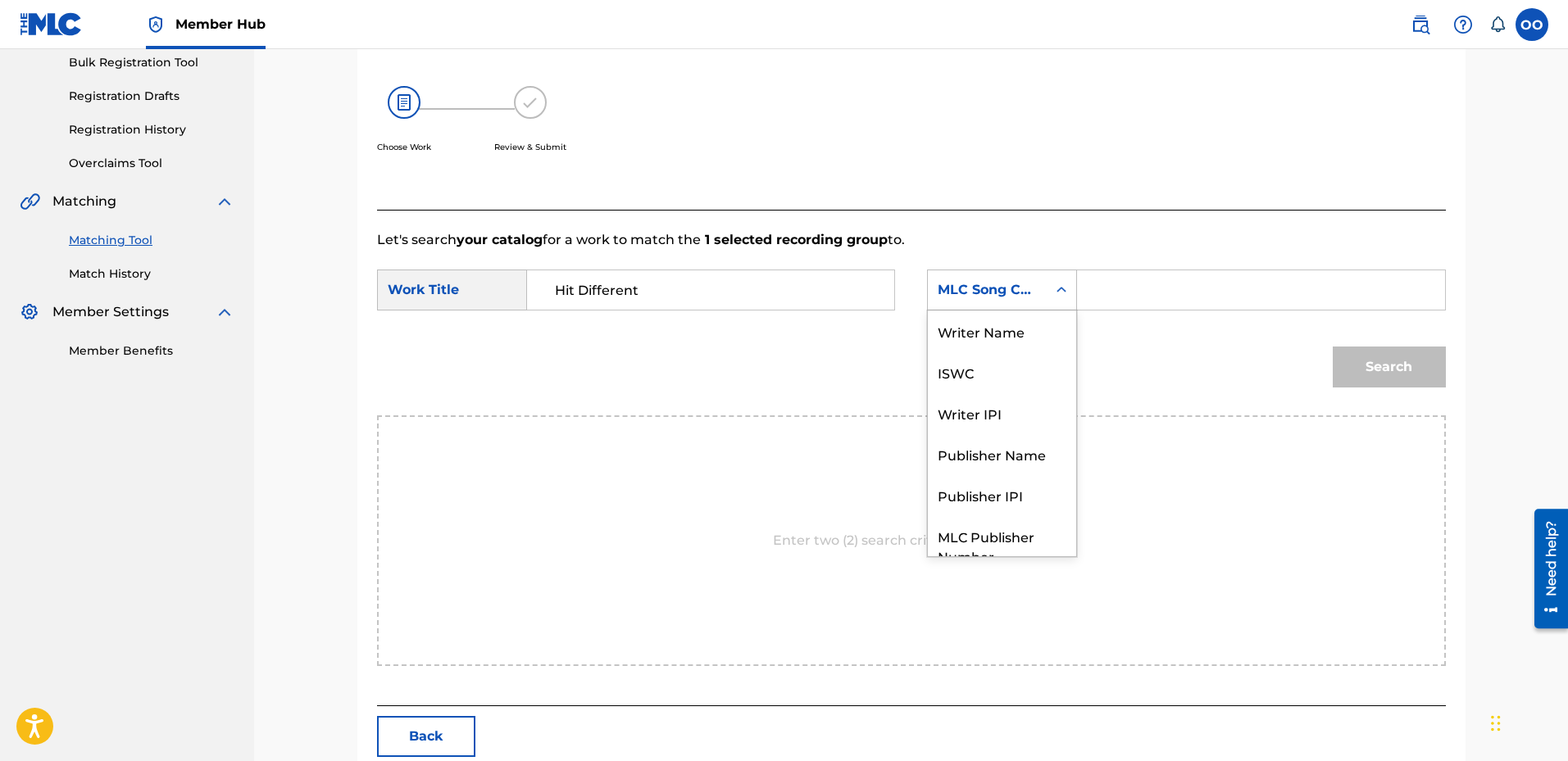
click at [998, 300] on div "MLC Song Code" at bounding box center [987, 291] width 119 height 32
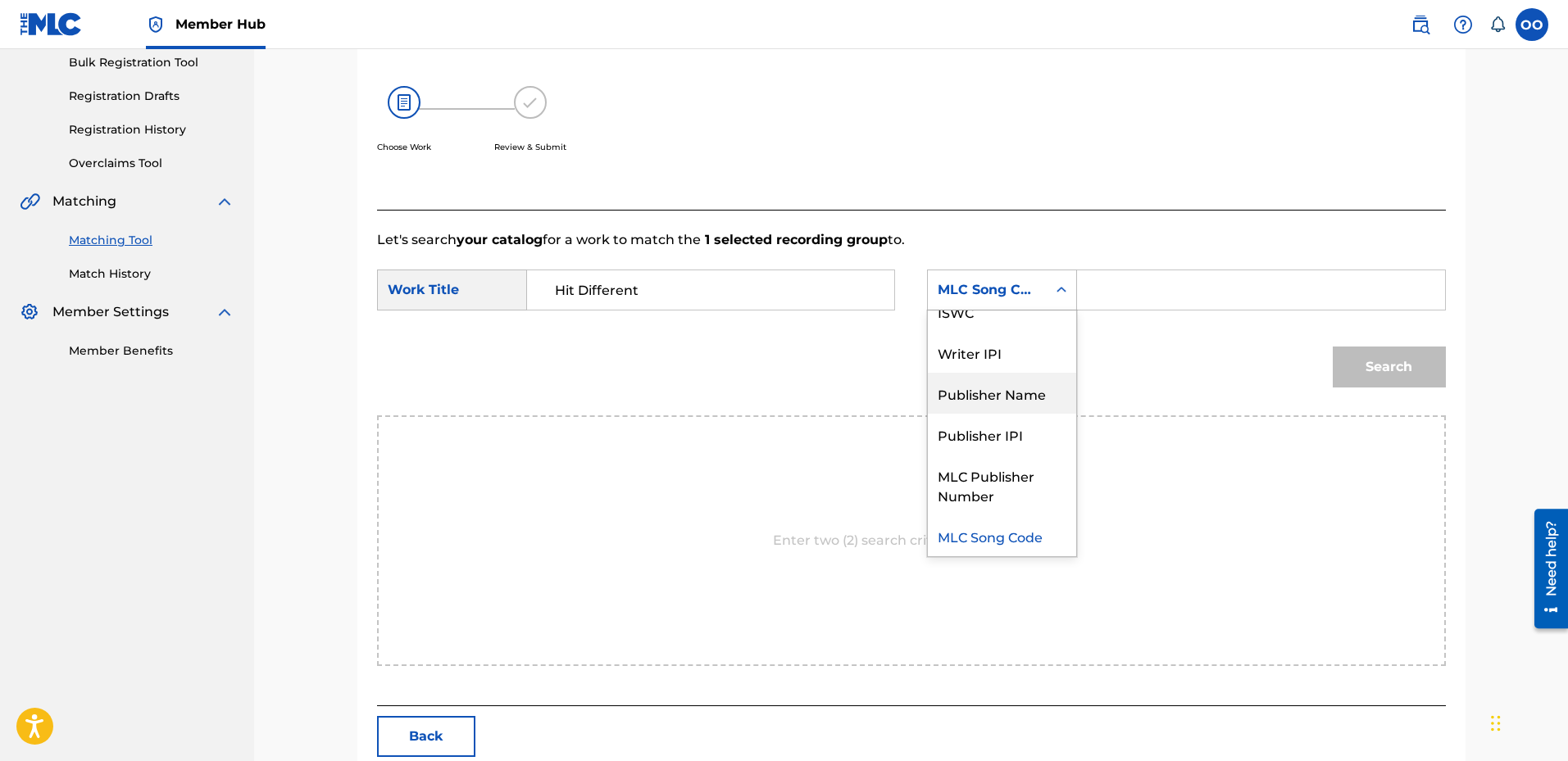
click at [994, 404] on div "Publisher Name" at bounding box center [1001, 393] width 148 height 41
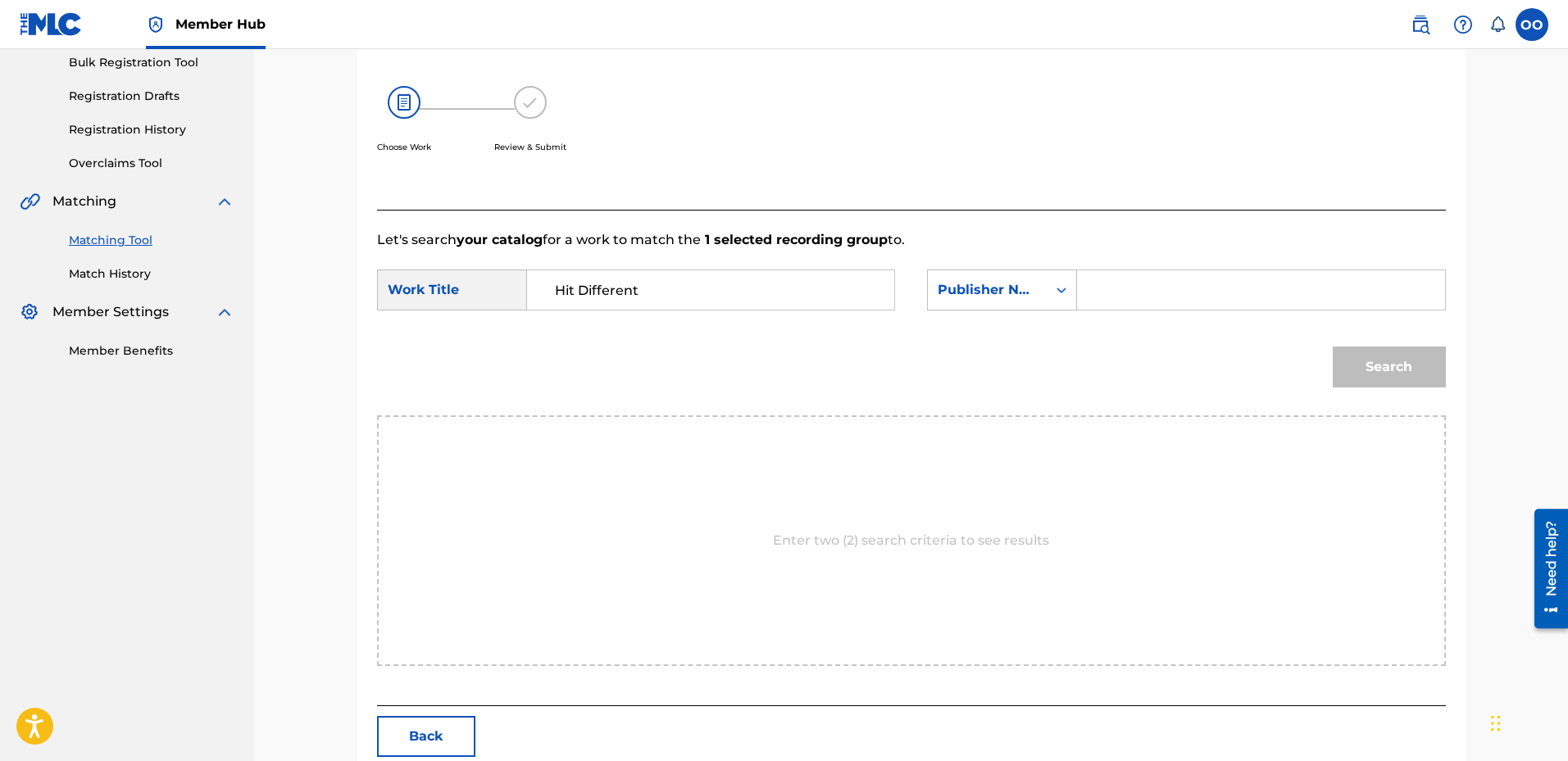
click at [1130, 297] on input "Search Form" at bounding box center [1261, 290] width 339 height 39
type input "fron"
click at [1333, 347] on button "Search" at bounding box center [1389, 367] width 113 height 41
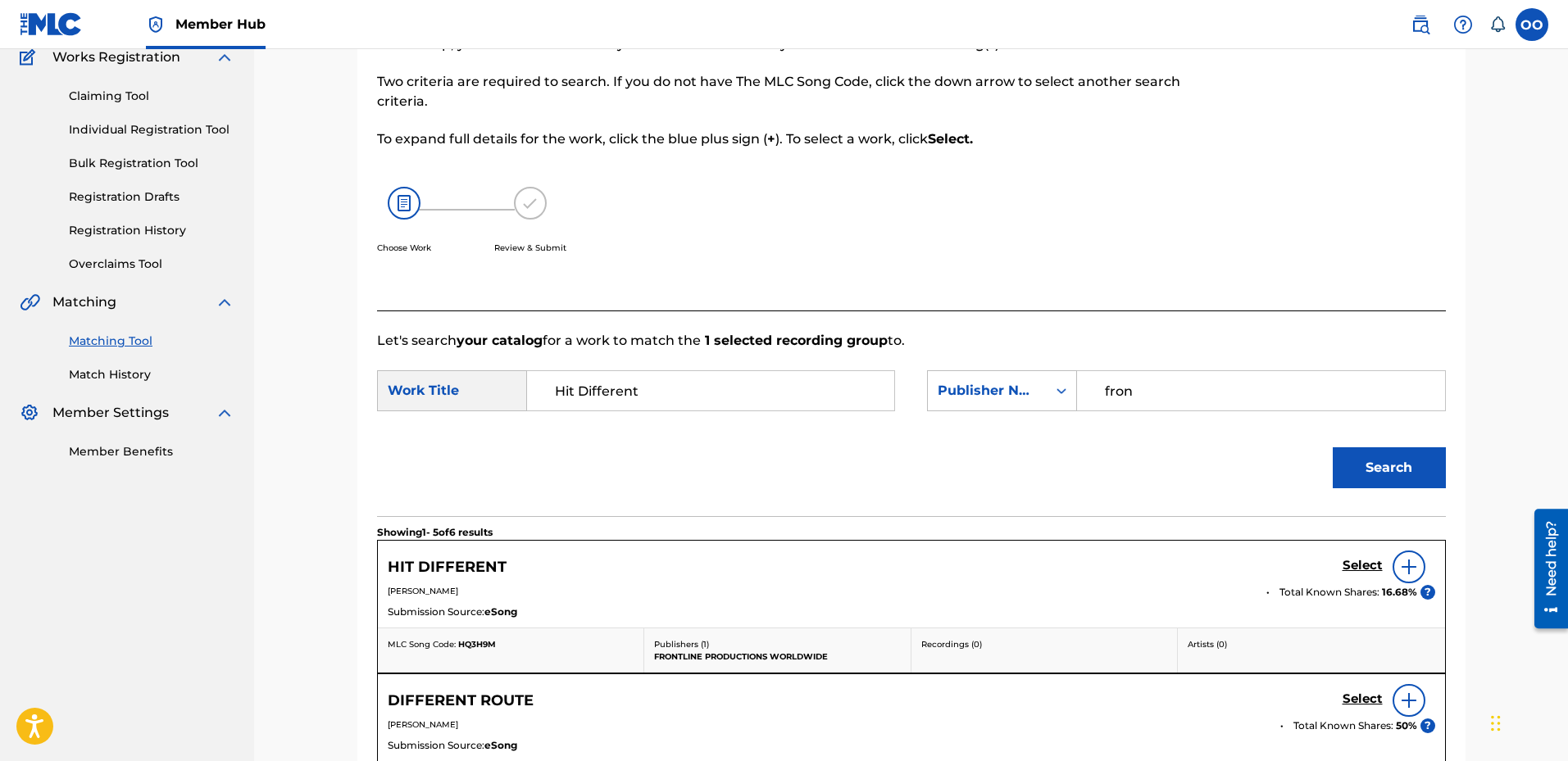
scroll to position [246, 0]
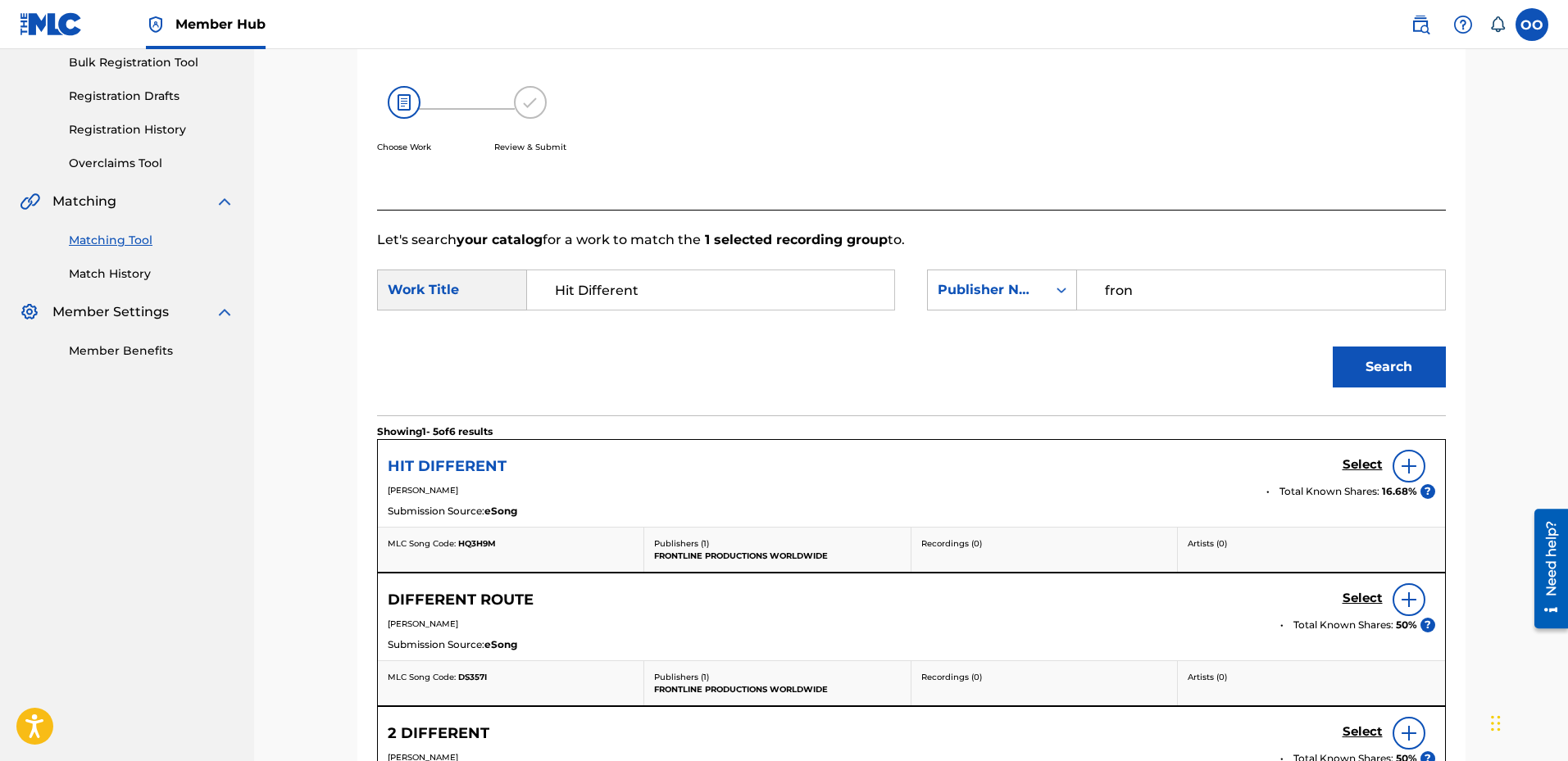
click at [441, 470] on h5 "HIT DIFFERENT" at bounding box center [448, 467] width 119 height 19
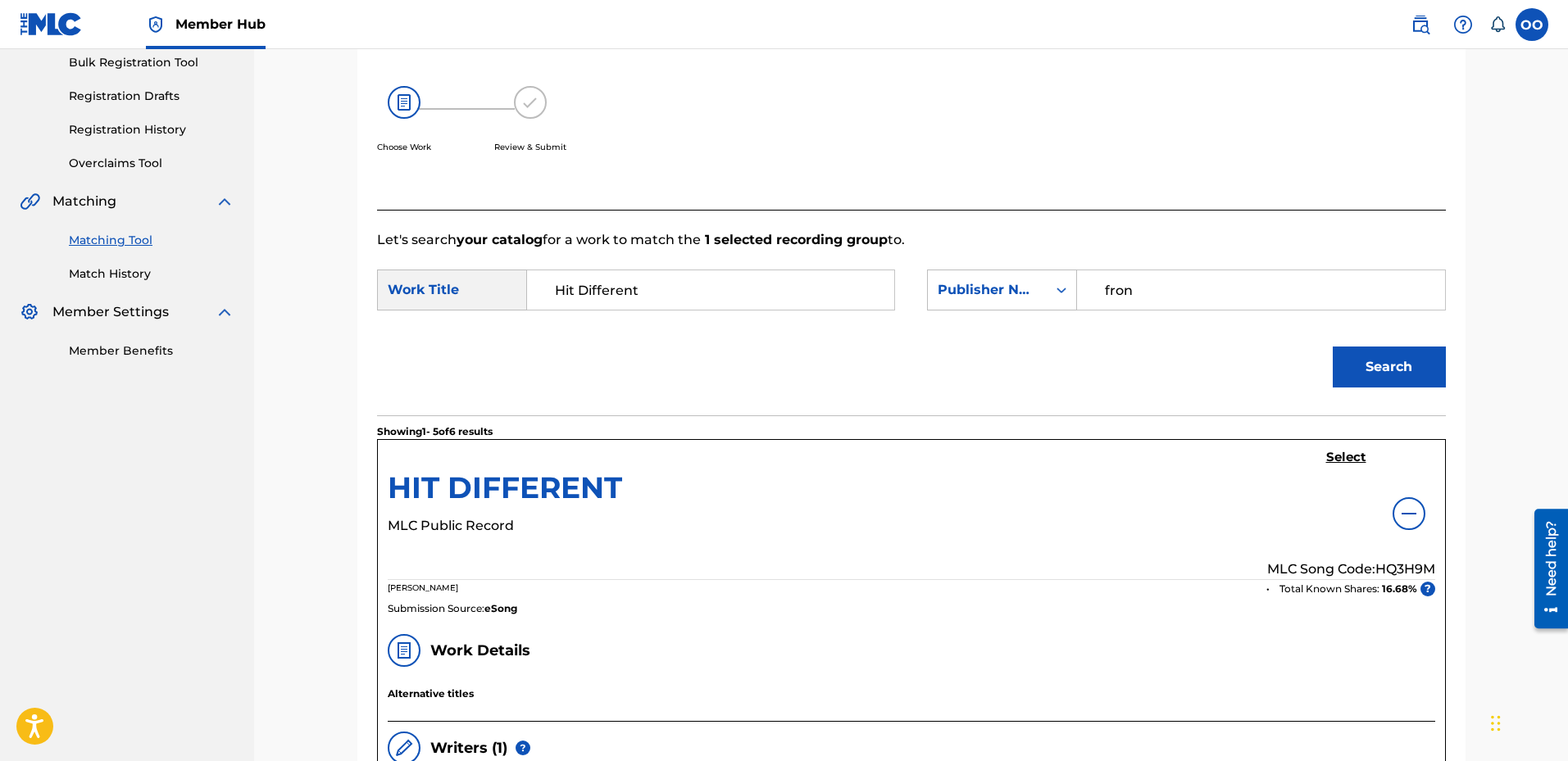
click at [593, 489] on h5 "HIT DIFFERENT" at bounding box center [505, 492] width 235 height 46
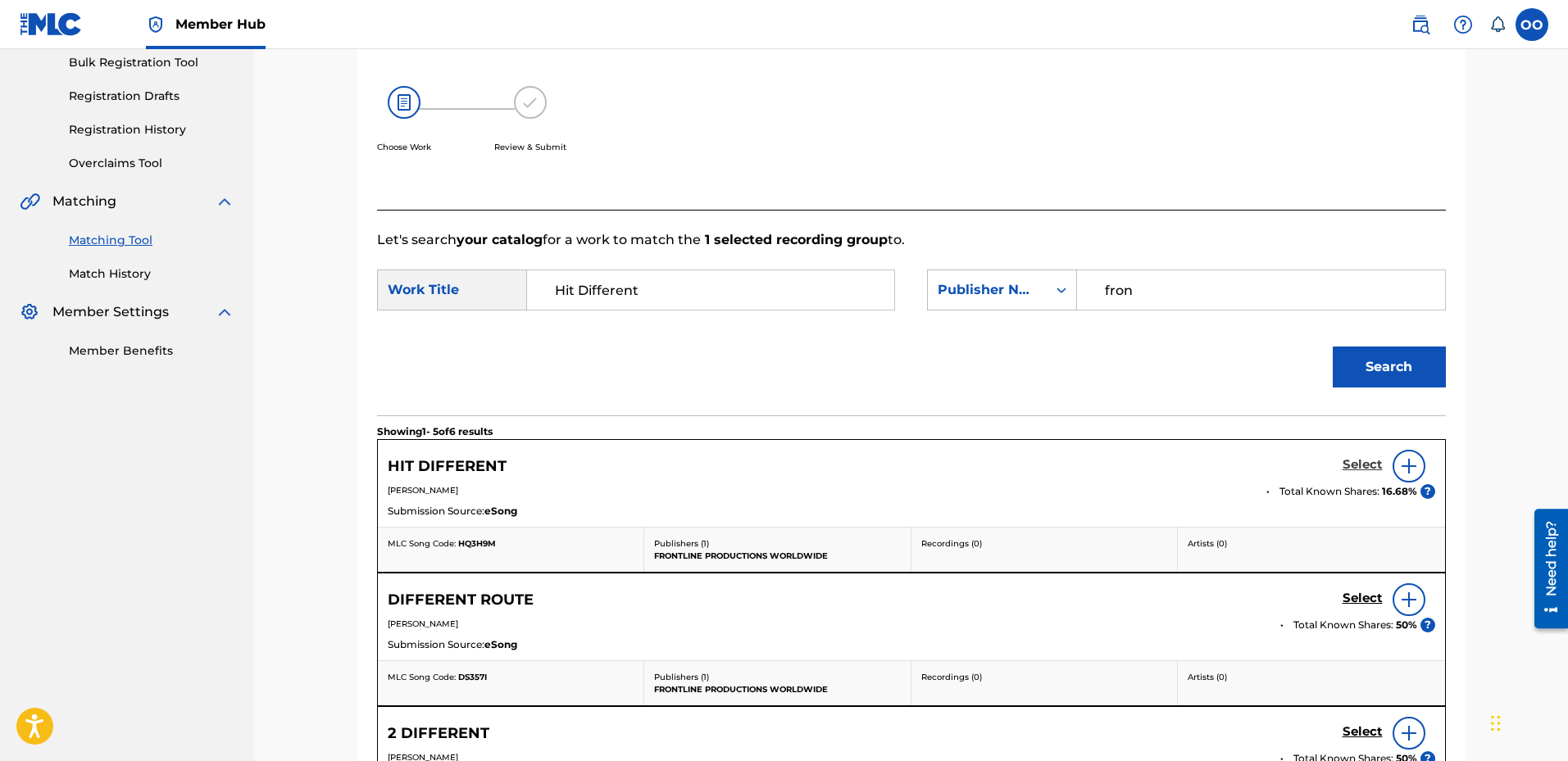
click at [1364, 469] on h5 "Select" at bounding box center [1363, 465] width 40 height 16
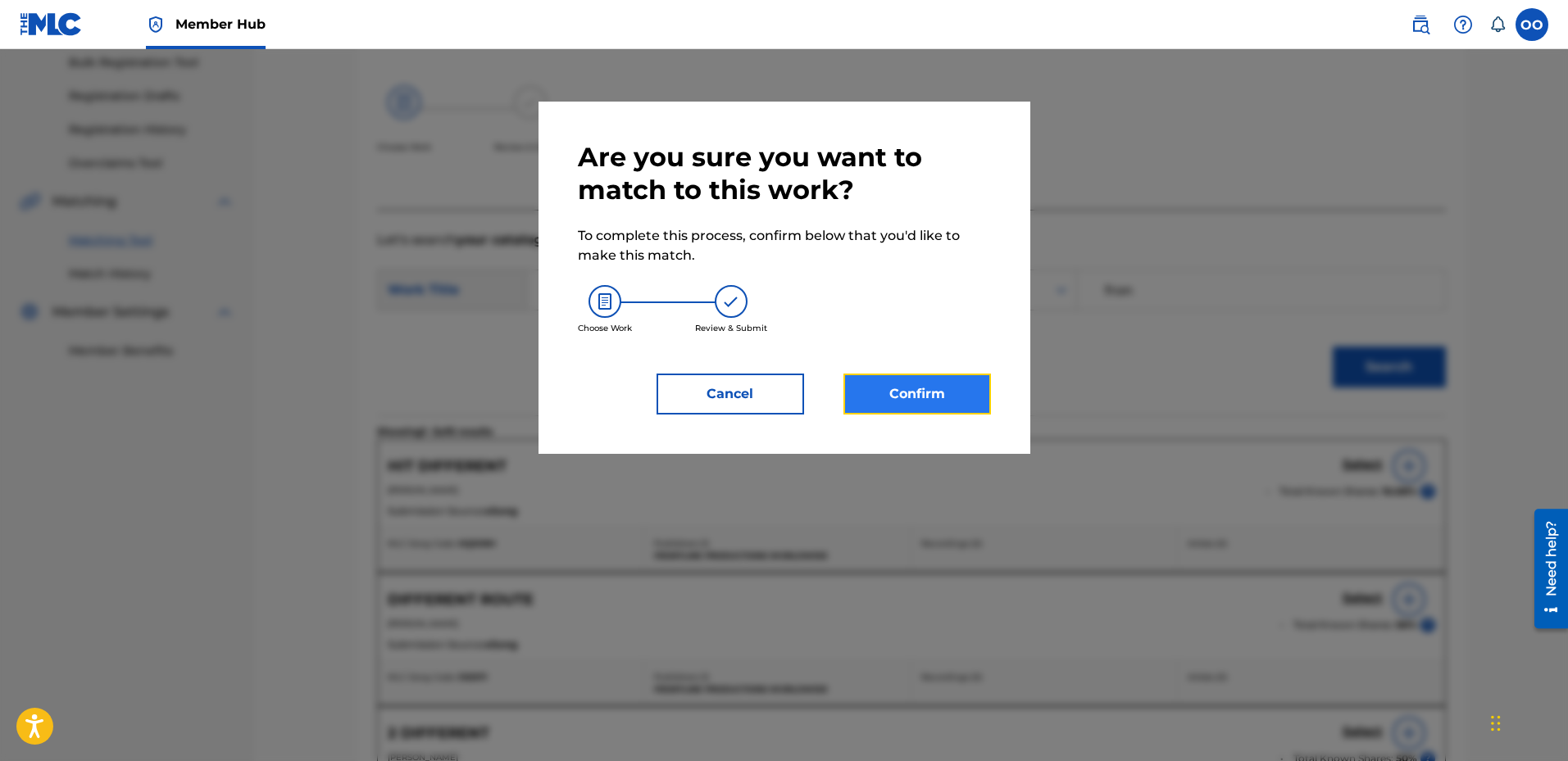
click at [955, 396] on button "Confirm" at bounding box center [917, 394] width 147 height 41
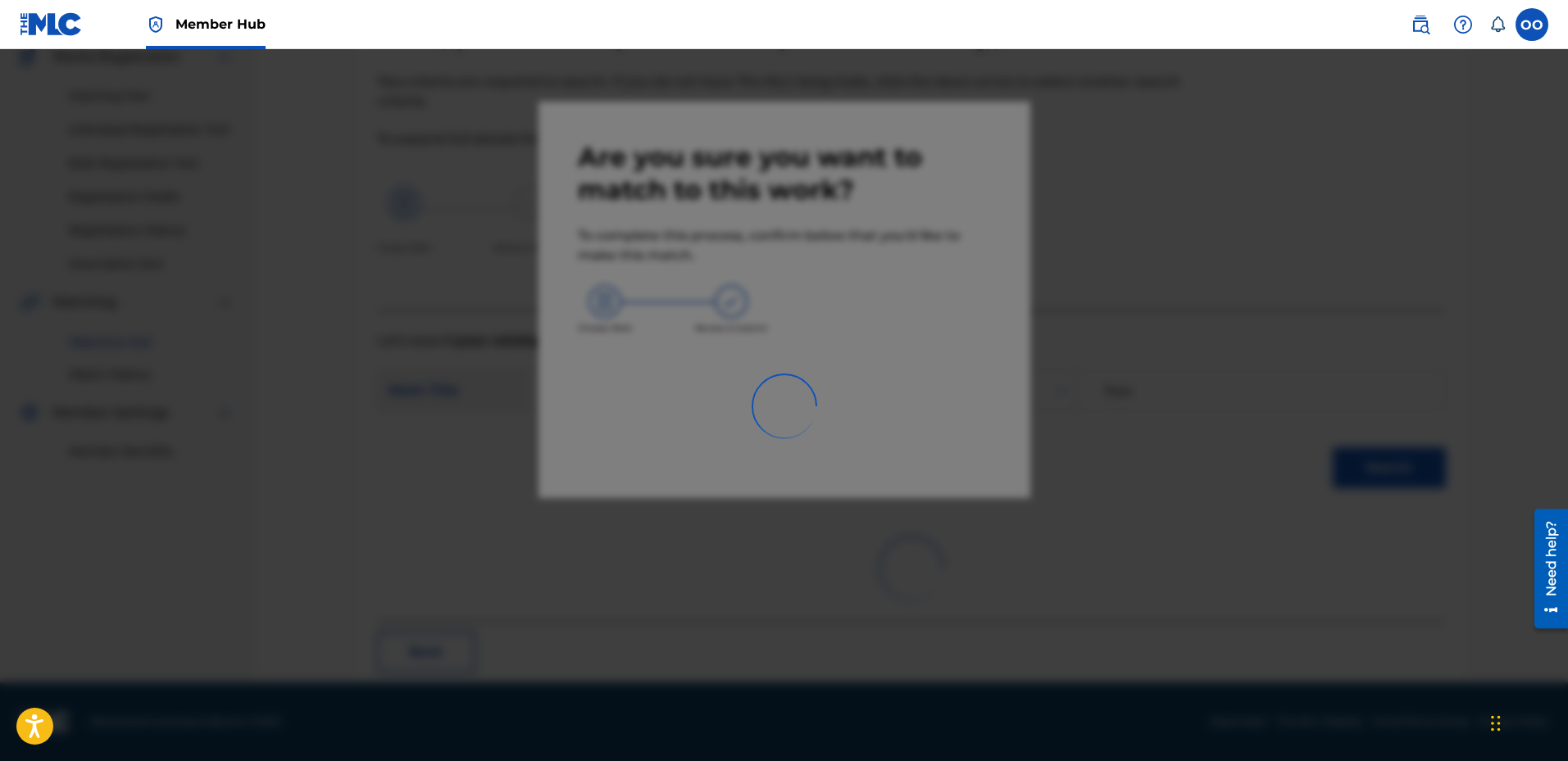
scroll to position [43, 0]
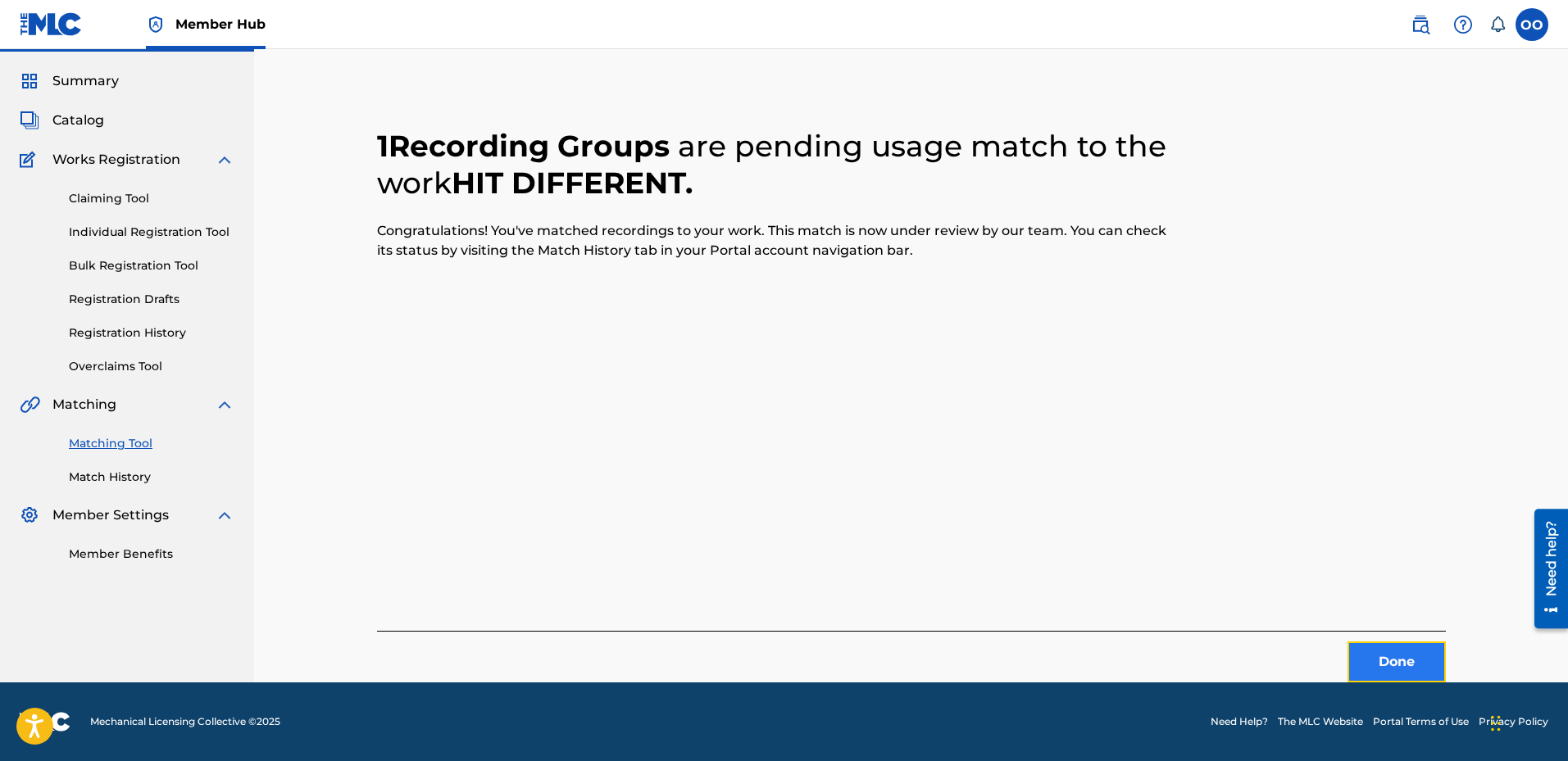
click at [1402, 655] on button "Done" at bounding box center [1397, 662] width 98 height 41
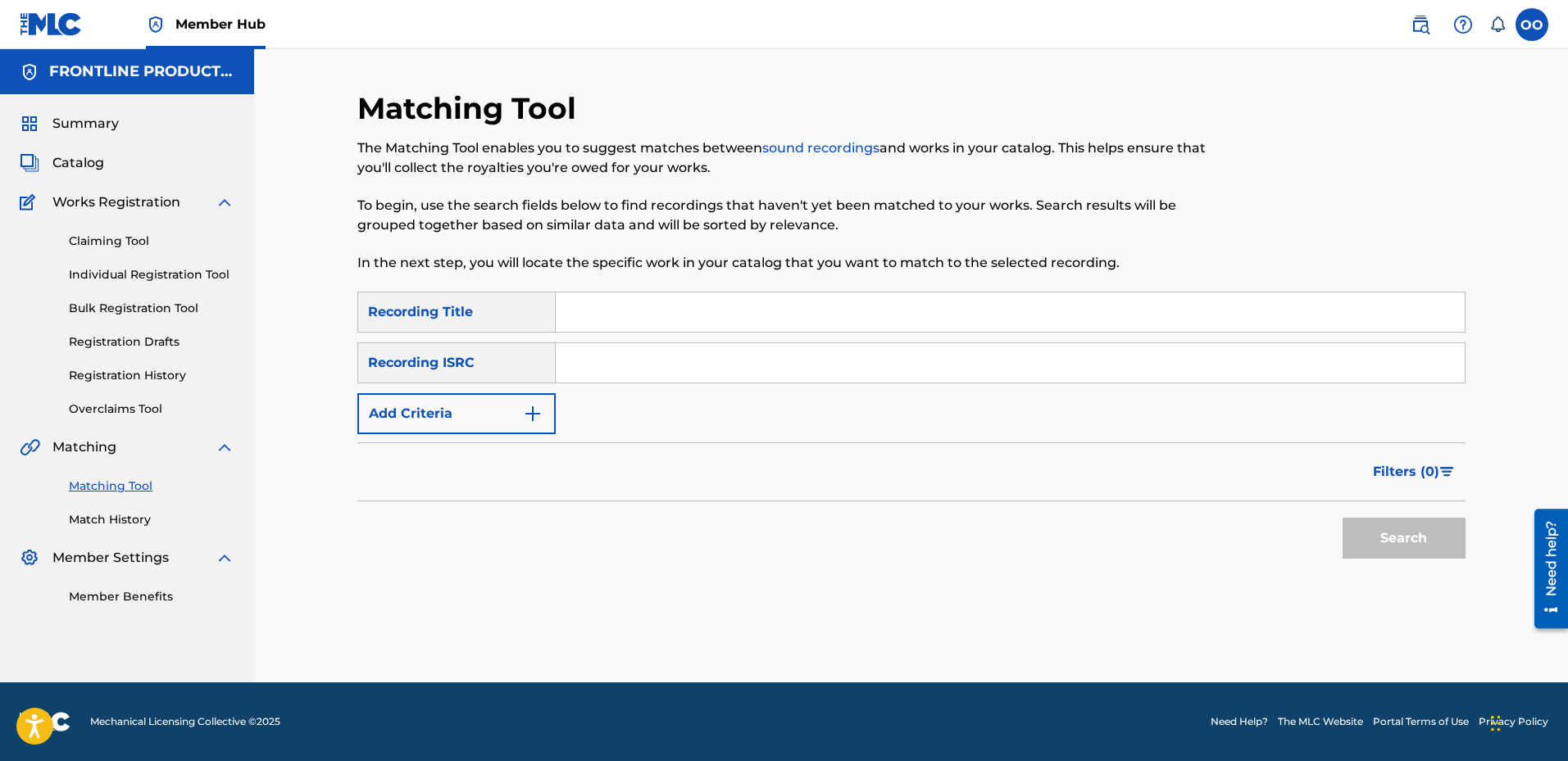
click at [693, 316] on input "Search Form" at bounding box center [1011, 312] width 909 height 39
click at [122, 520] on link "Match History" at bounding box center [152, 520] width 166 height 18
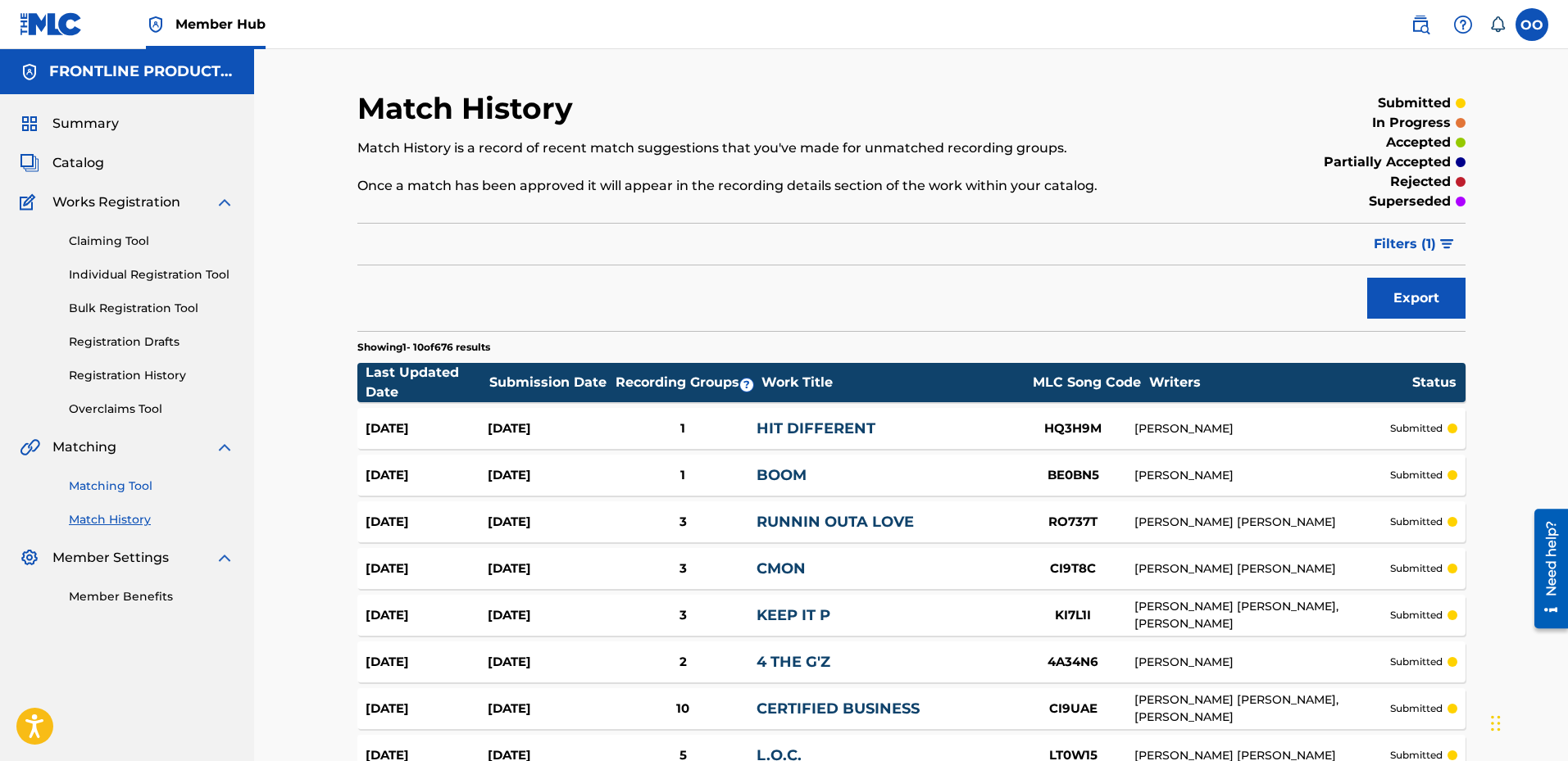
click at [129, 487] on link "Matching Tool" at bounding box center [152, 487] width 166 height 18
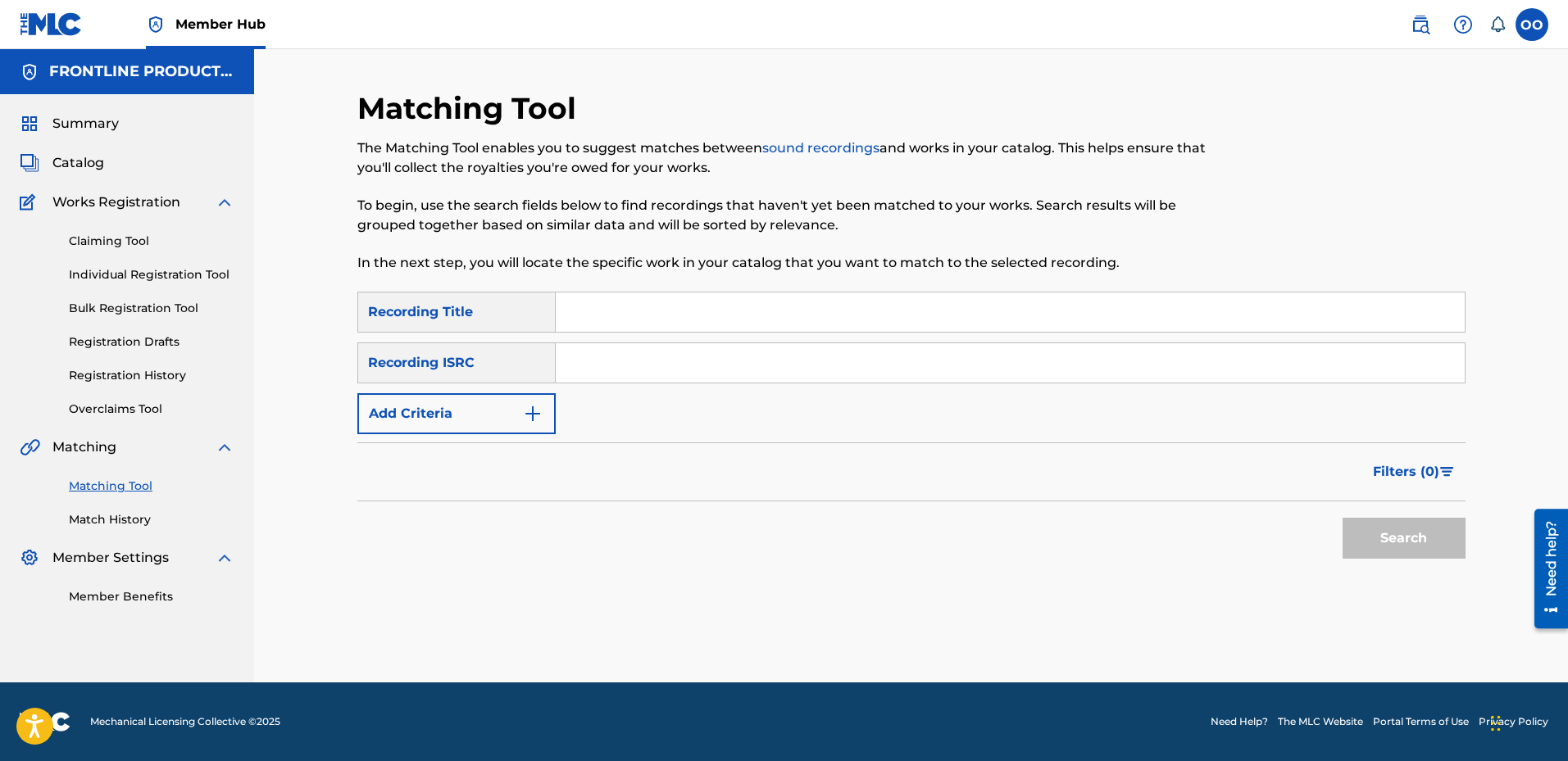
click at [607, 306] on input "Search Form" at bounding box center [1011, 312] width 909 height 39
type input "Stop Playin"
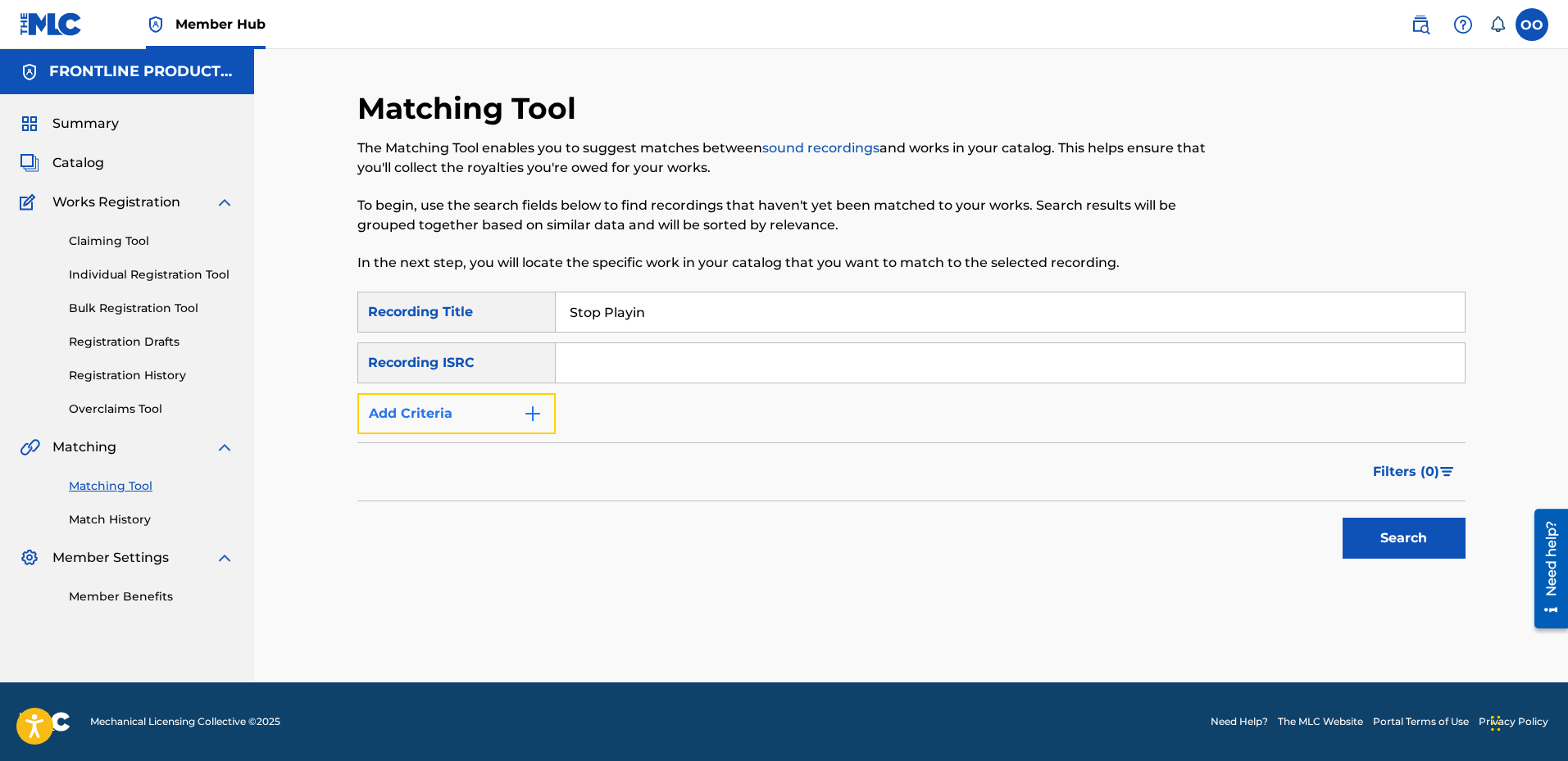
click at [470, 422] on button "Add Criteria" at bounding box center [456, 413] width 198 height 41
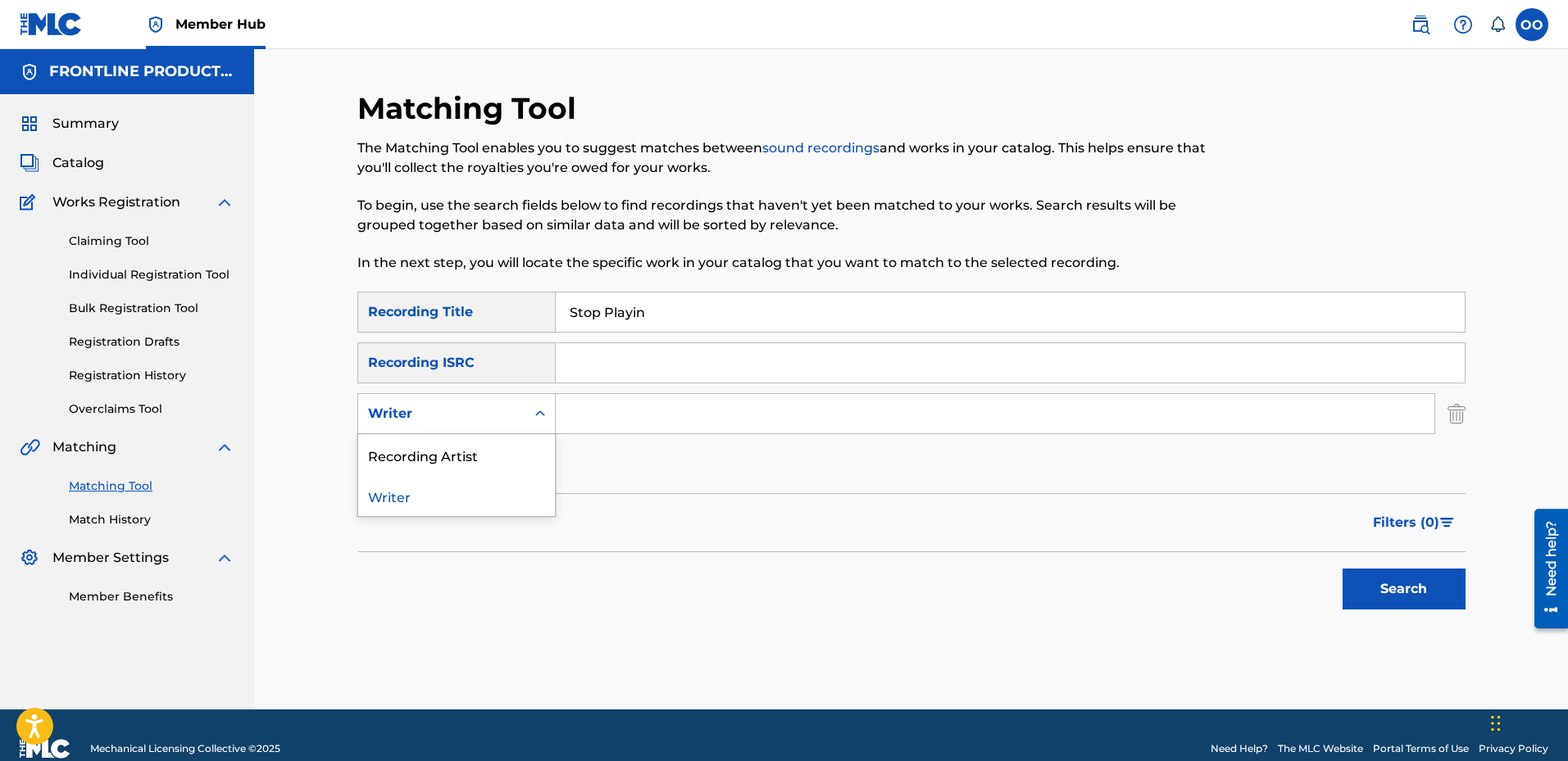
click at [470, 422] on div "Writer" at bounding box center [441, 413] width 147 height 19
click at [471, 456] on div "Recording Artist" at bounding box center [456, 454] width 197 height 41
click at [611, 407] on input "Search Form" at bounding box center [995, 413] width 879 height 39
click at [1343, 568] on button "Search" at bounding box center [1404, 588] width 123 height 41
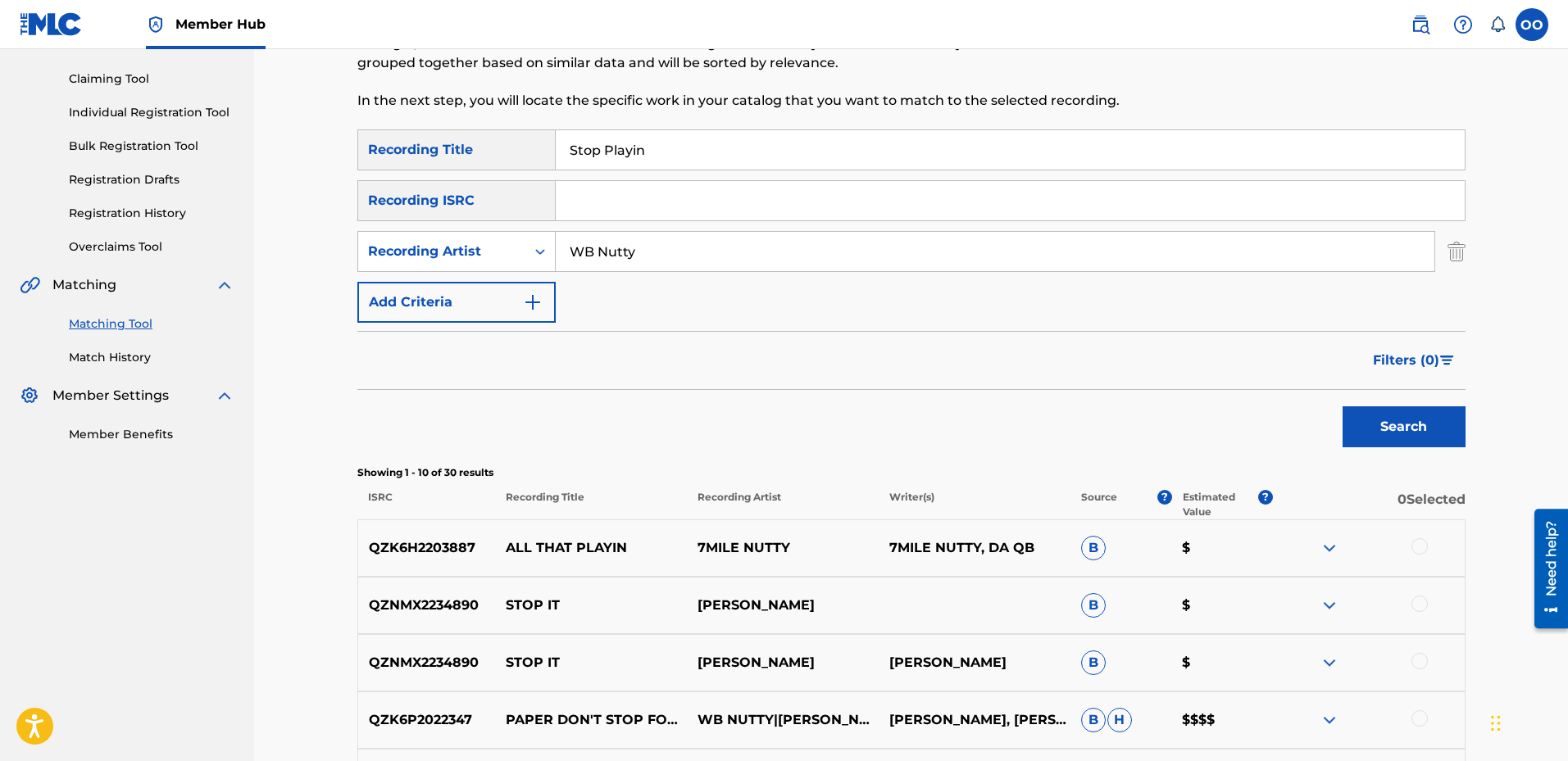
scroll to position [164, 0]
click at [738, 229] on div "WB Nutty" at bounding box center [996, 250] width 879 height 41
click at [735, 256] on input "WB Nutty" at bounding box center [995, 250] width 879 height 39
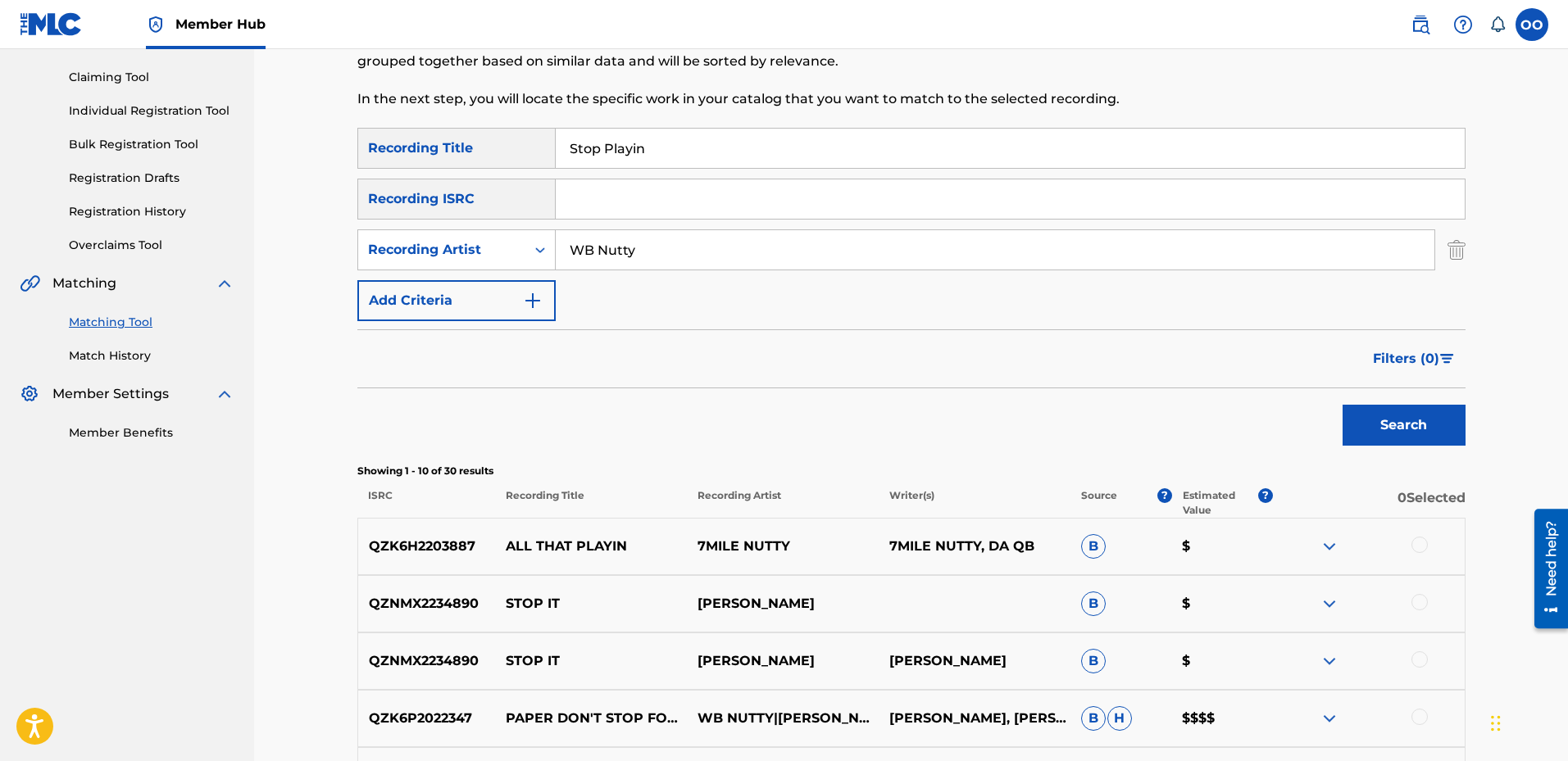
click at [735, 256] on input "WB Nutty" at bounding box center [995, 250] width 879 height 39
click at [1343, 405] on button "Search" at bounding box center [1404, 425] width 123 height 41
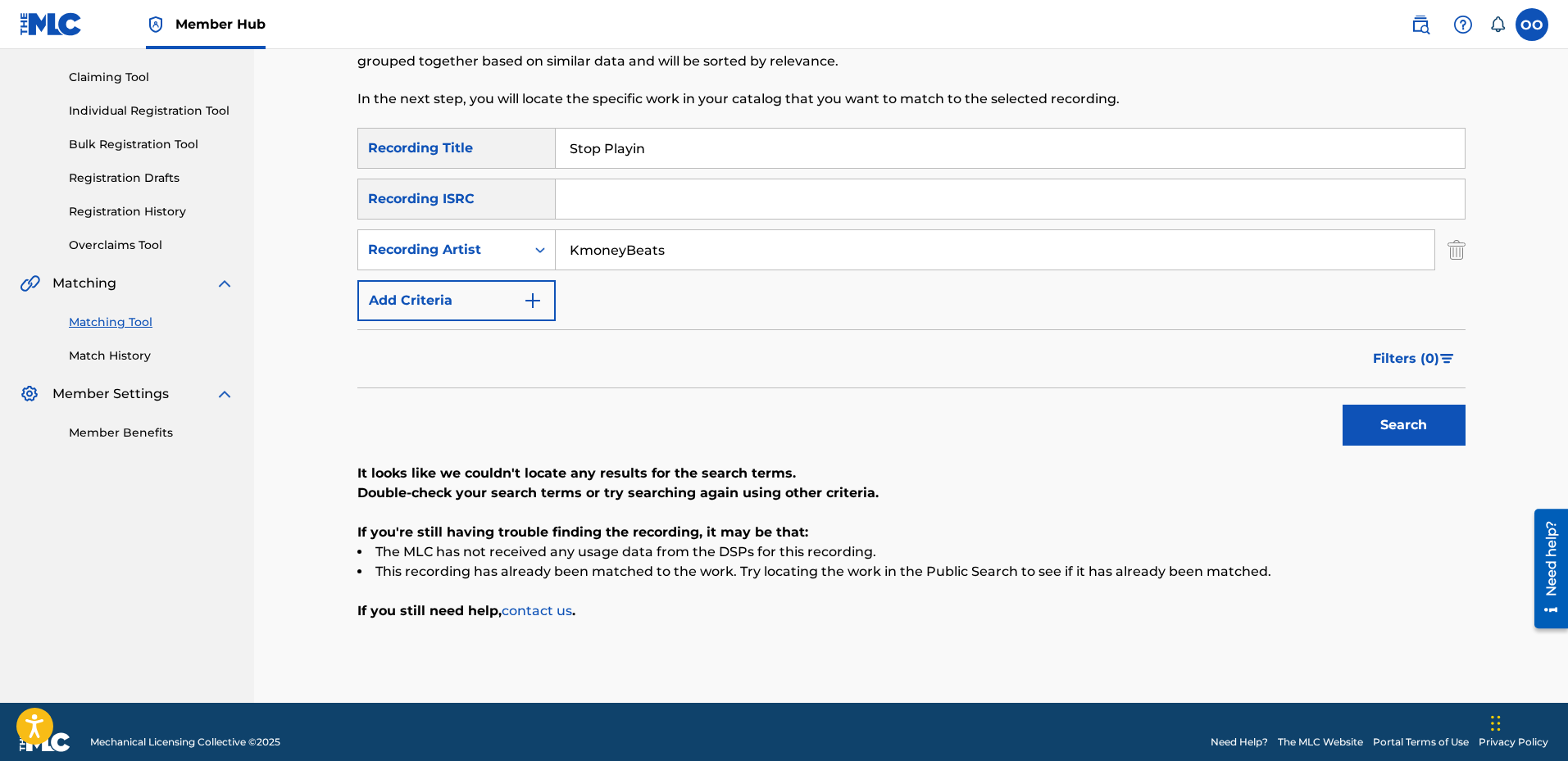
click at [737, 246] on input "KmoneyBeats" at bounding box center [995, 250] width 879 height 39
type input "YBN [PERSON_NAME]"
click at [1418, 433] on button "Search" at bounding box center [1404, 425] width 123 height 41
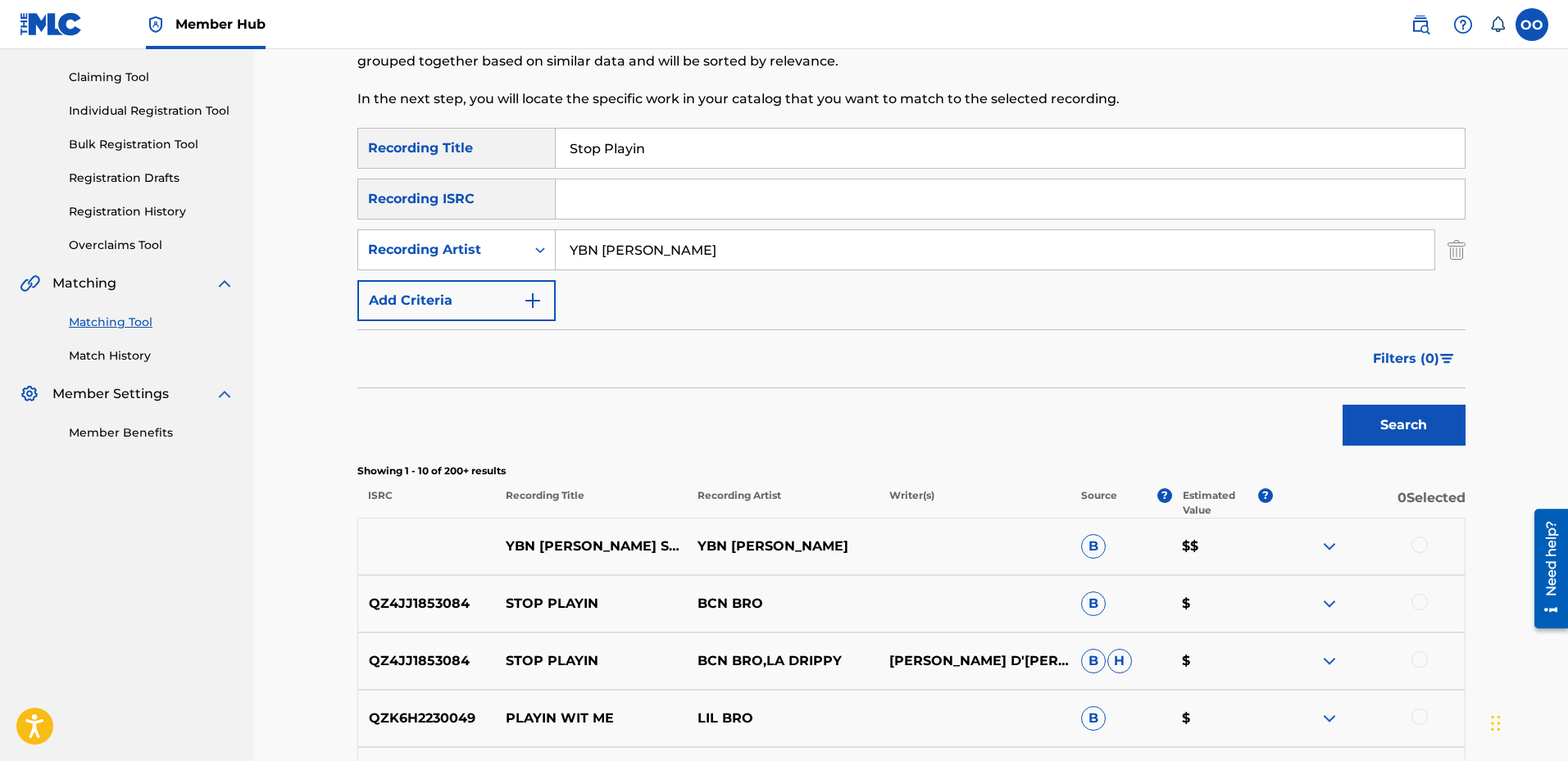
click at [704, 155] on input "Stop Playin" at bounding box center [1011, 148] width 909 height 39
click at [1343, 405] on button "Search" at bounding box center [1404, 425] width 123 height 41
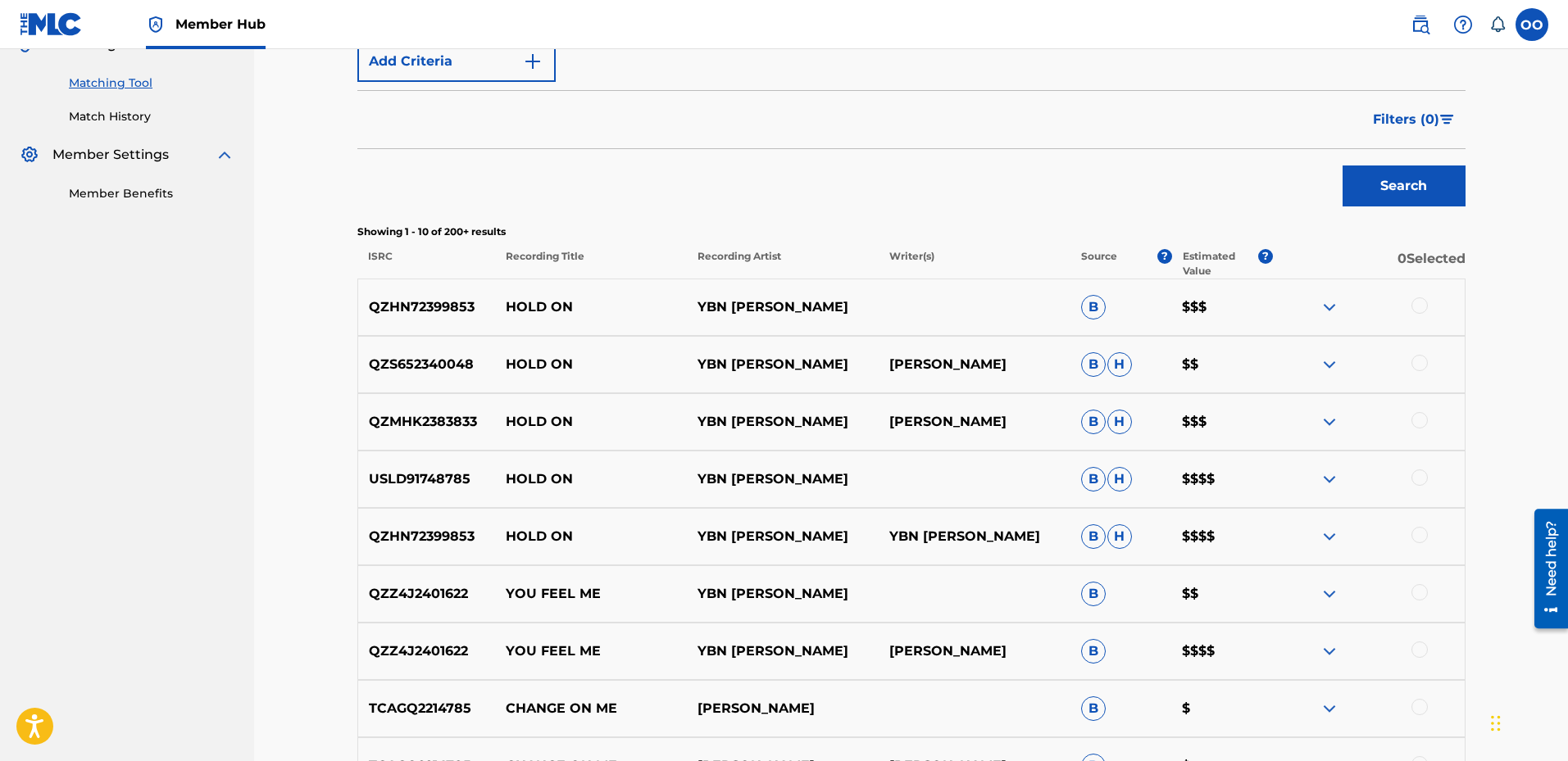
scroll to position [410, 0]
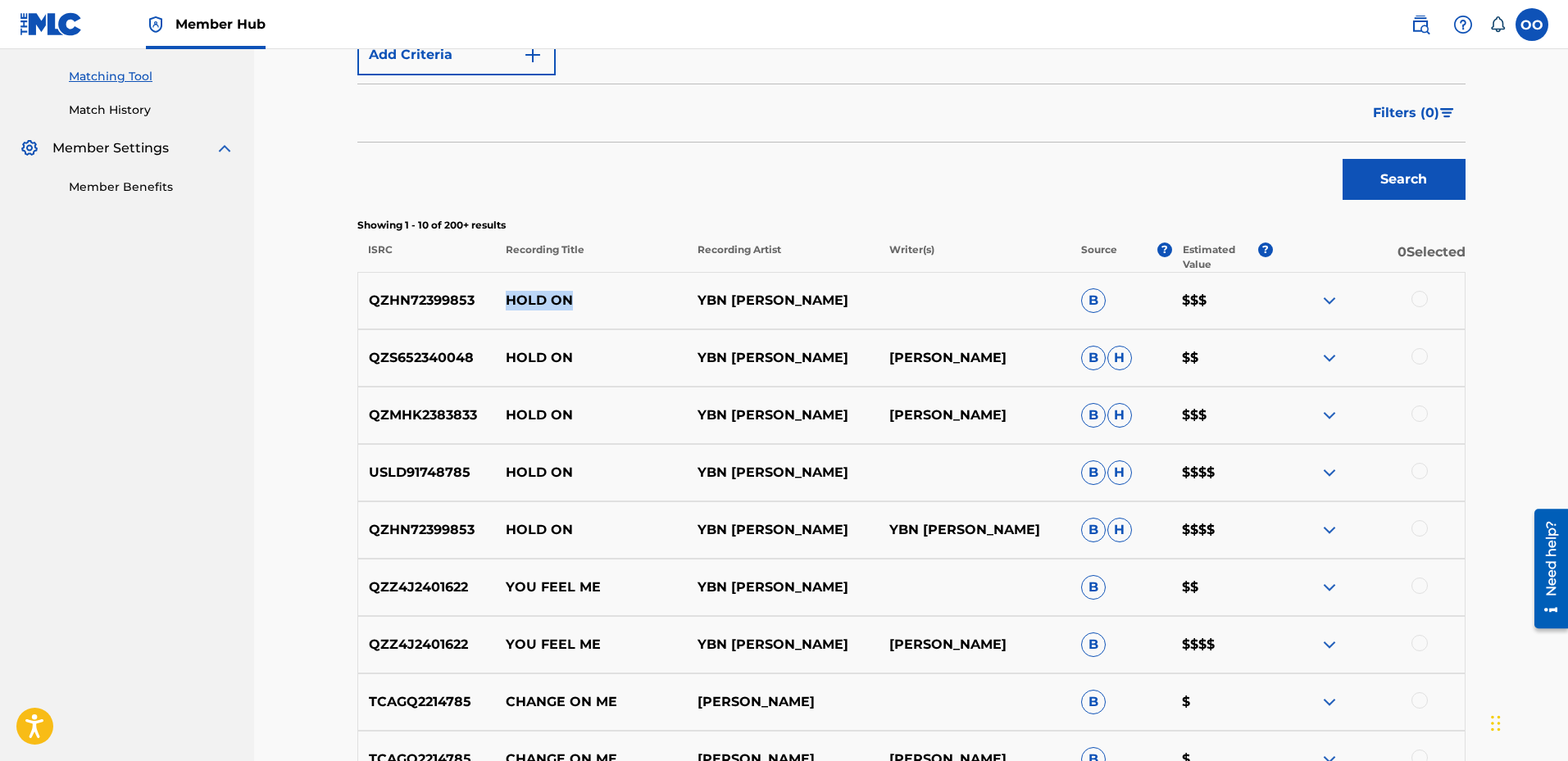
drag, startPoint x: 500, startPoint y: 303, endPoint x: 577, endPoint y: 303, distance: 77.0
click at [577, 303] on p "HOLD ON" at bounding box center [590, 300] width 192 height 19
copy p "HOLD ON"
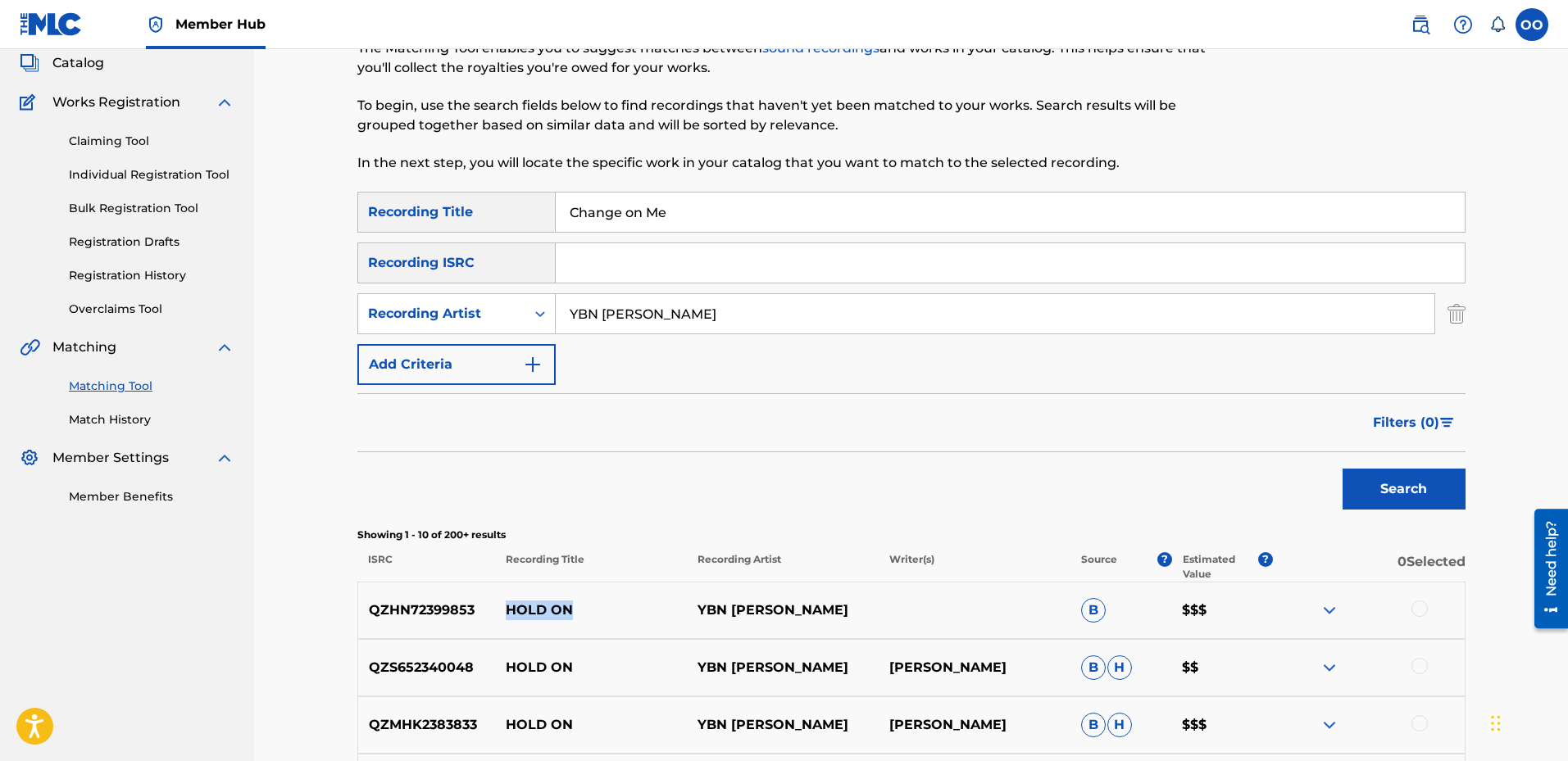
scroll to position [82, 0]
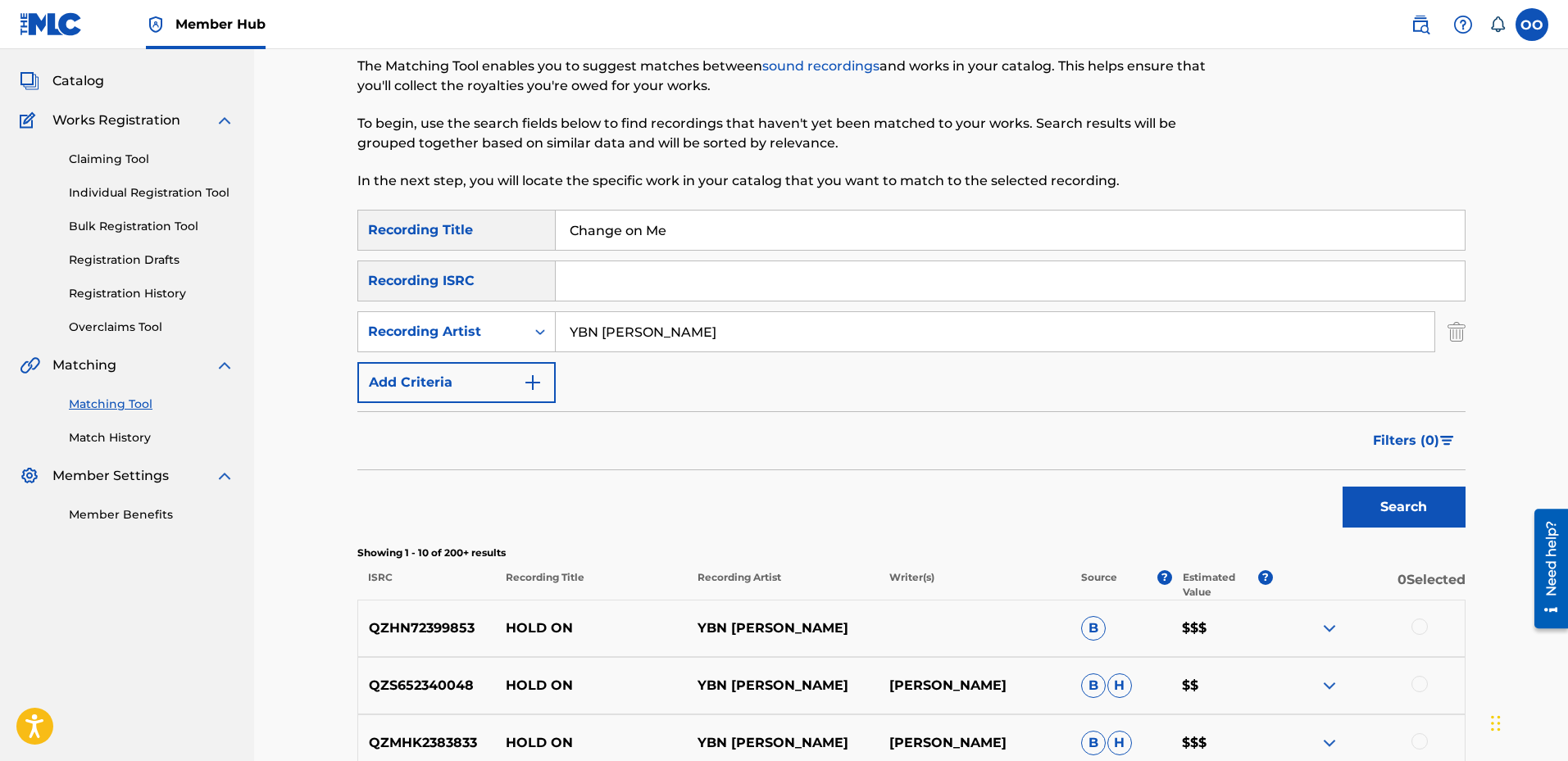
drag, startPoint x: 696, startPoint y: 236, endPoint x: 560, endPoint y: 223, distance: 136.6
click at [560, 223] on input "Change on Me" at bounding box center [1011, 230] width 909 height 39
type input "HOLD ON"
click at [1343, 487] on button "Search" at bounding box center [1404, 507] width 123 height 41
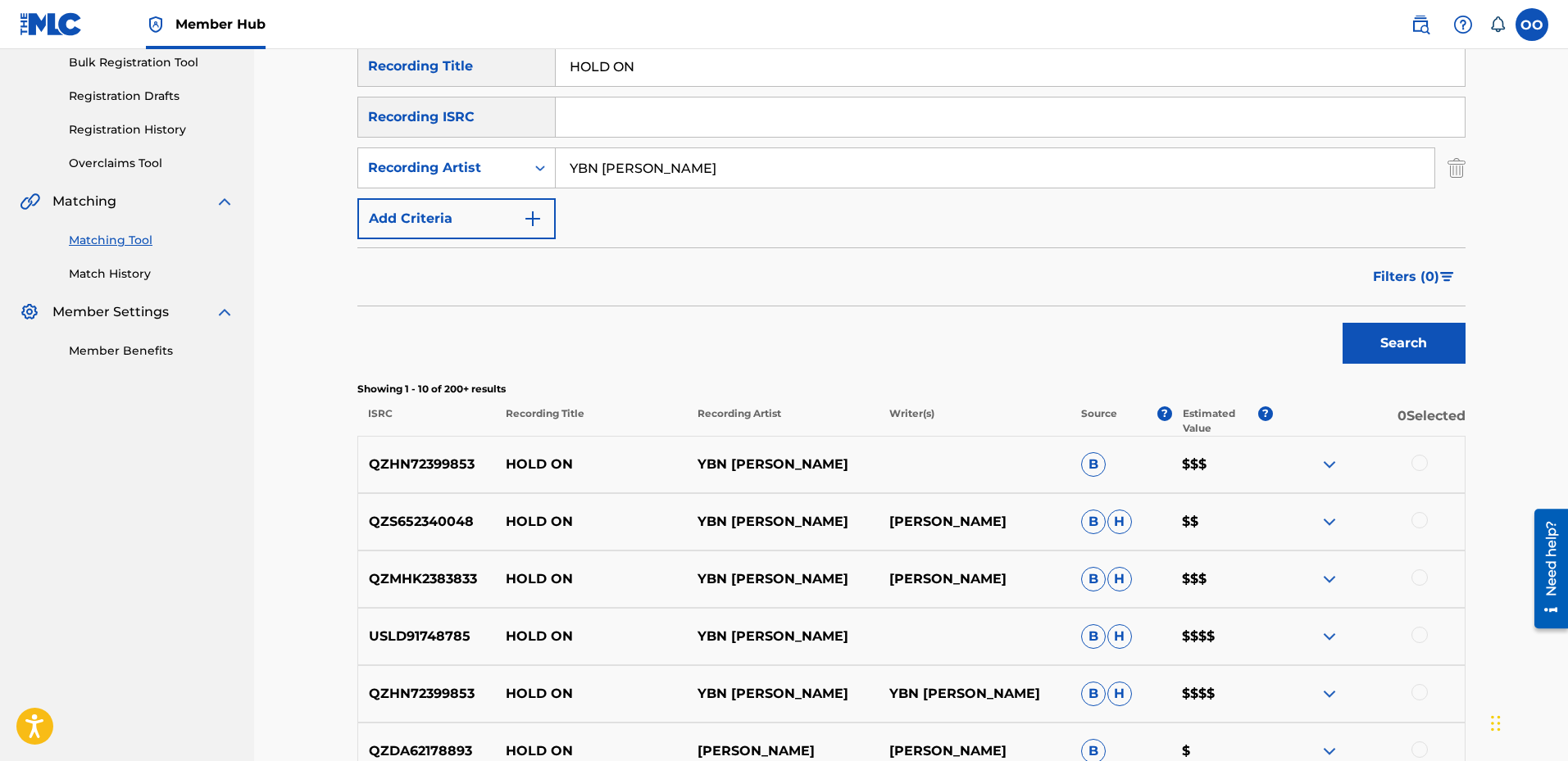
scroll to position [410, 0]
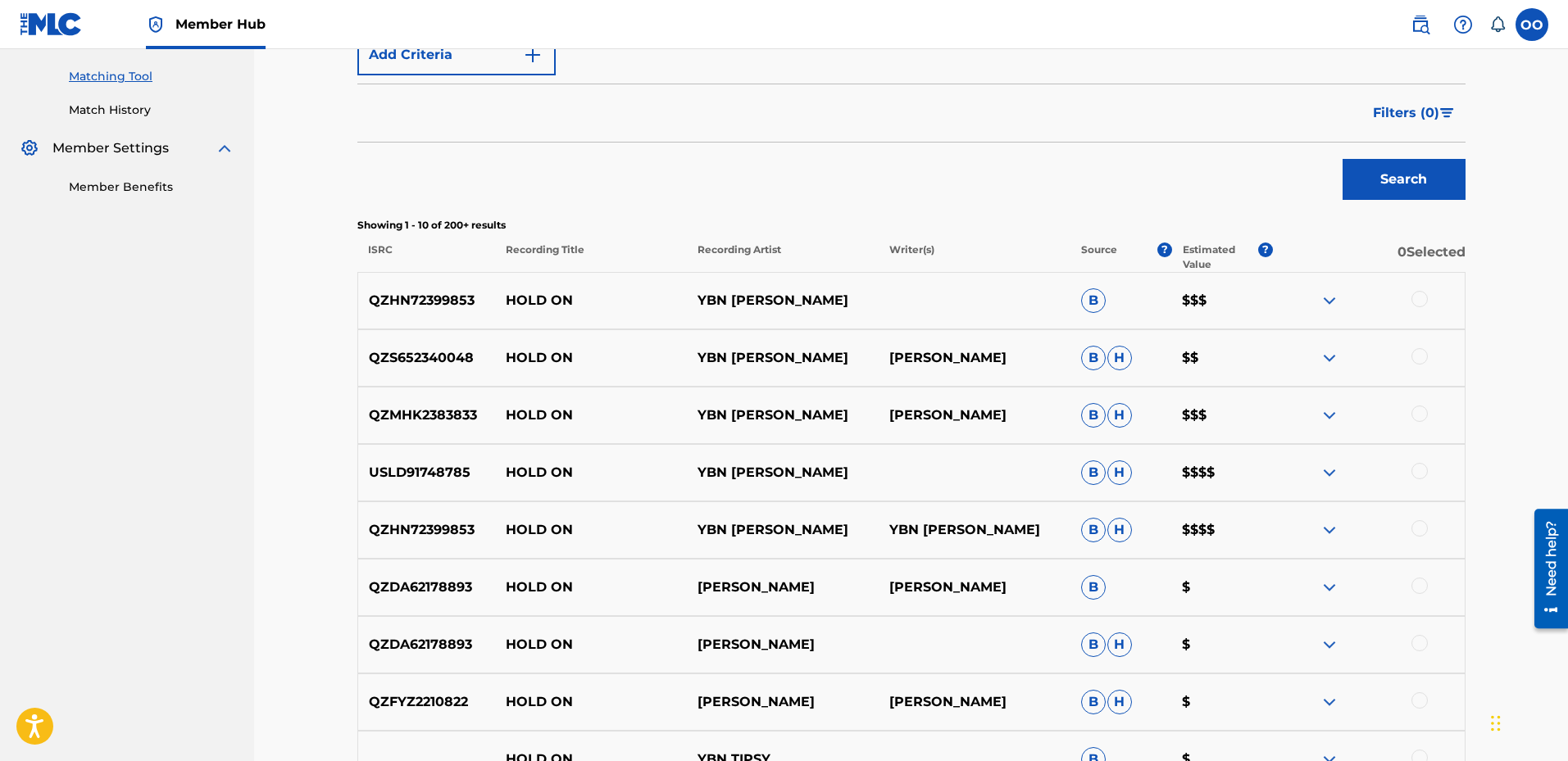
click at [1422, 525] on div at bounding box center [1420, 528] width 17 height 17
click at [1424, 474] on div at bounding box center [1420, 471] width 17 height 17
click at [1417, 415] on div at bounding box center [1420, 413] width 17 height 17
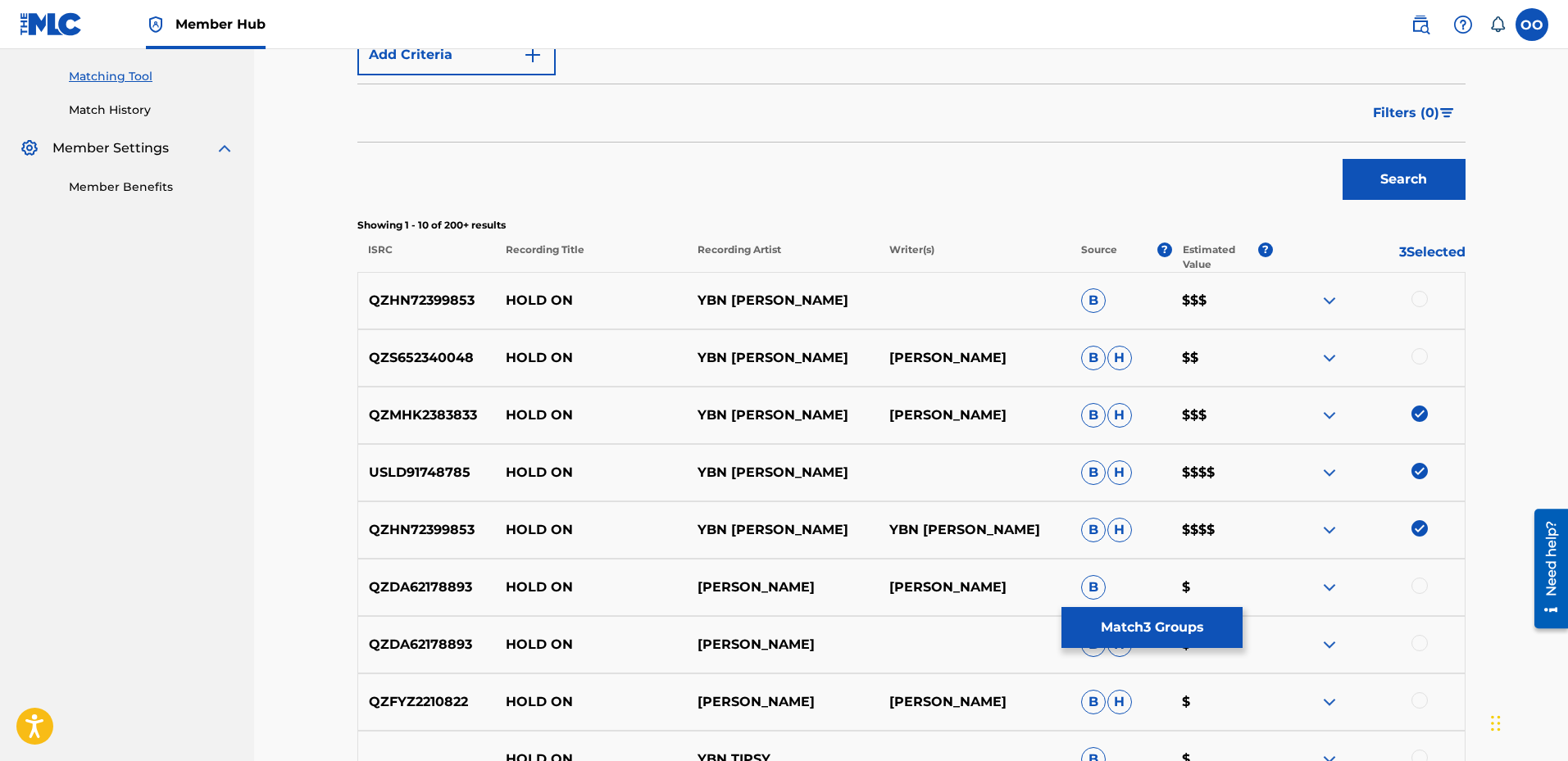
click at [1419, 359] on div at bounding box center [1420, 356] width 17 height 17
click at [1419, 300] on div at bounding box center [1420, 299] width 17 height 17
click at [1179, 626] on button "Match 5 Groups" at bounding box center [1152, 627] width 181 height 41
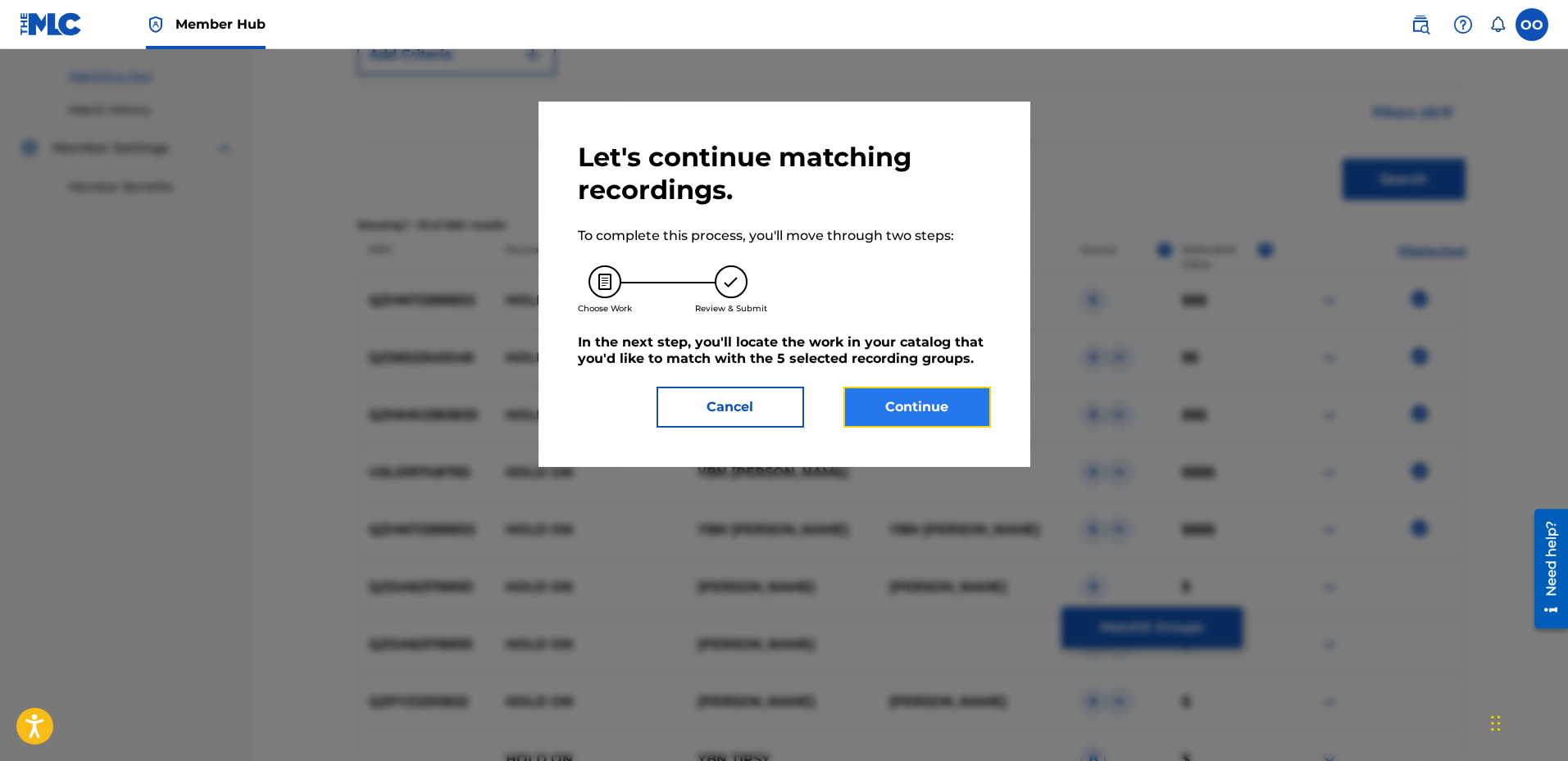
click at [927, 407] on button "Continue" at bounding box center [917, 407] width 147 height 41
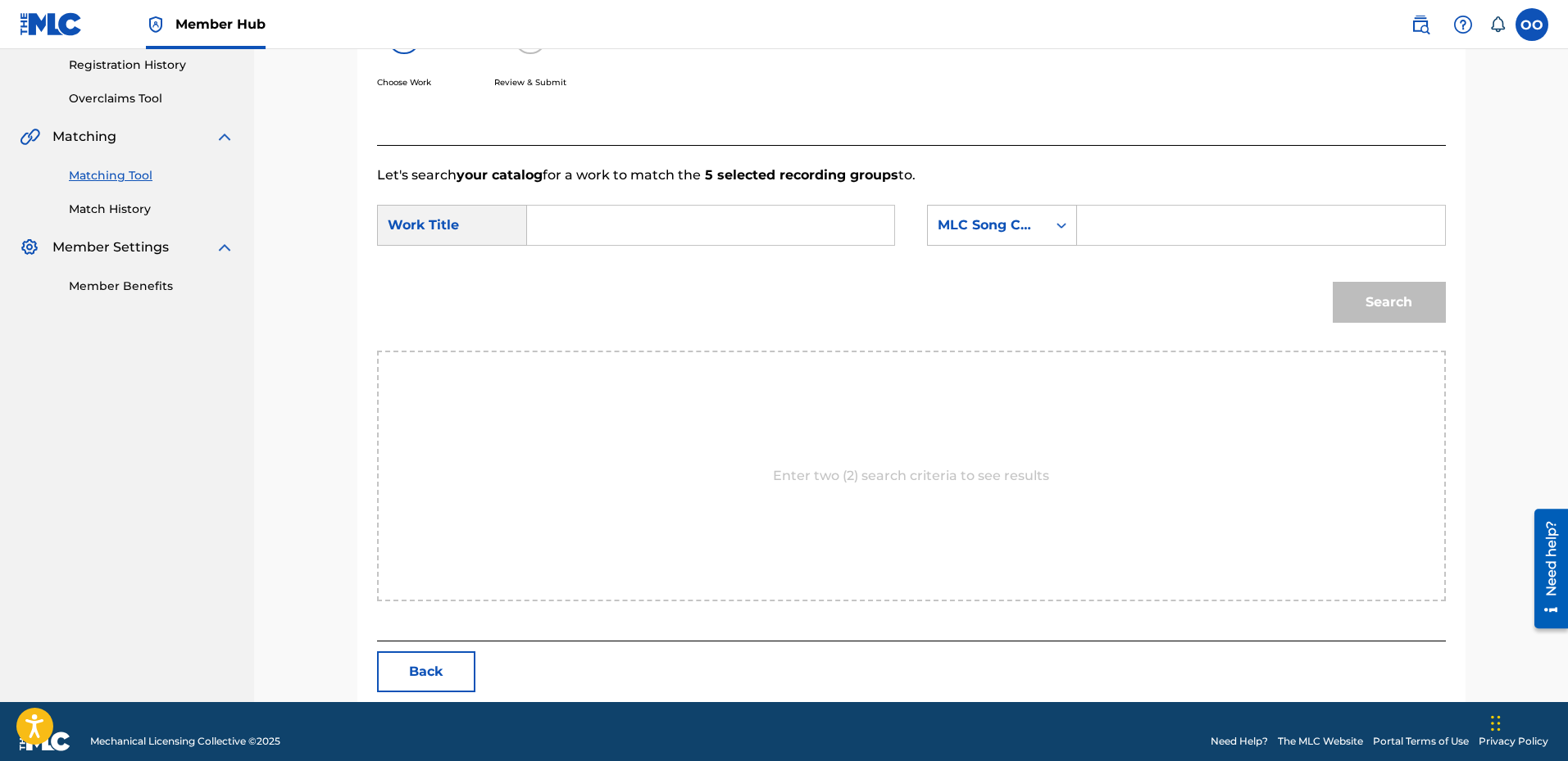
scroll to position [330, 0]
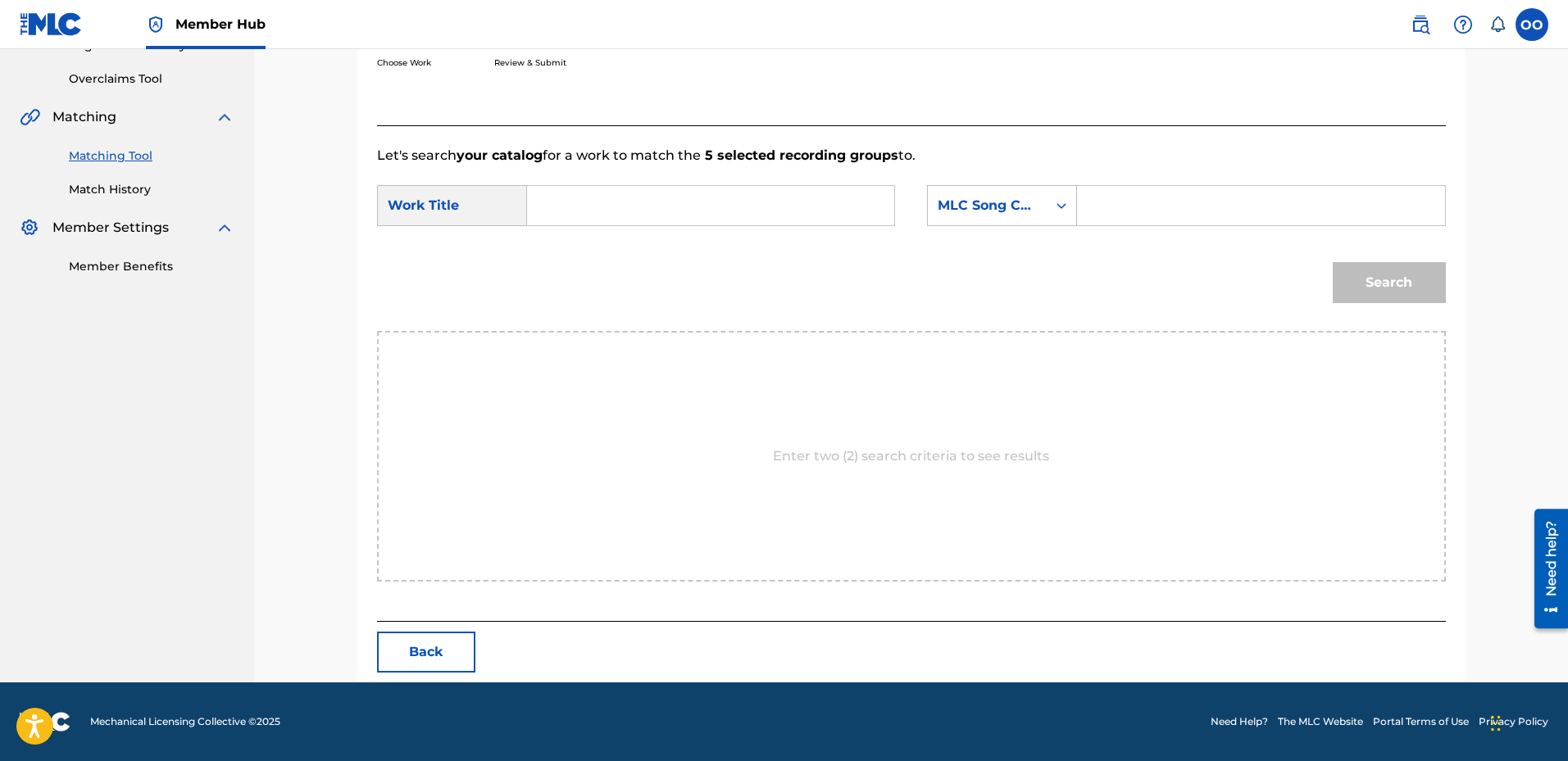
click at [644, 214] on input "Search Form" at bounding box center [710, 205] width 339 height 39
type input "HOLD ON"
click at [1001, 215] on div "MLC Song Code" at bounding box center [987, 206] width 99 height 19
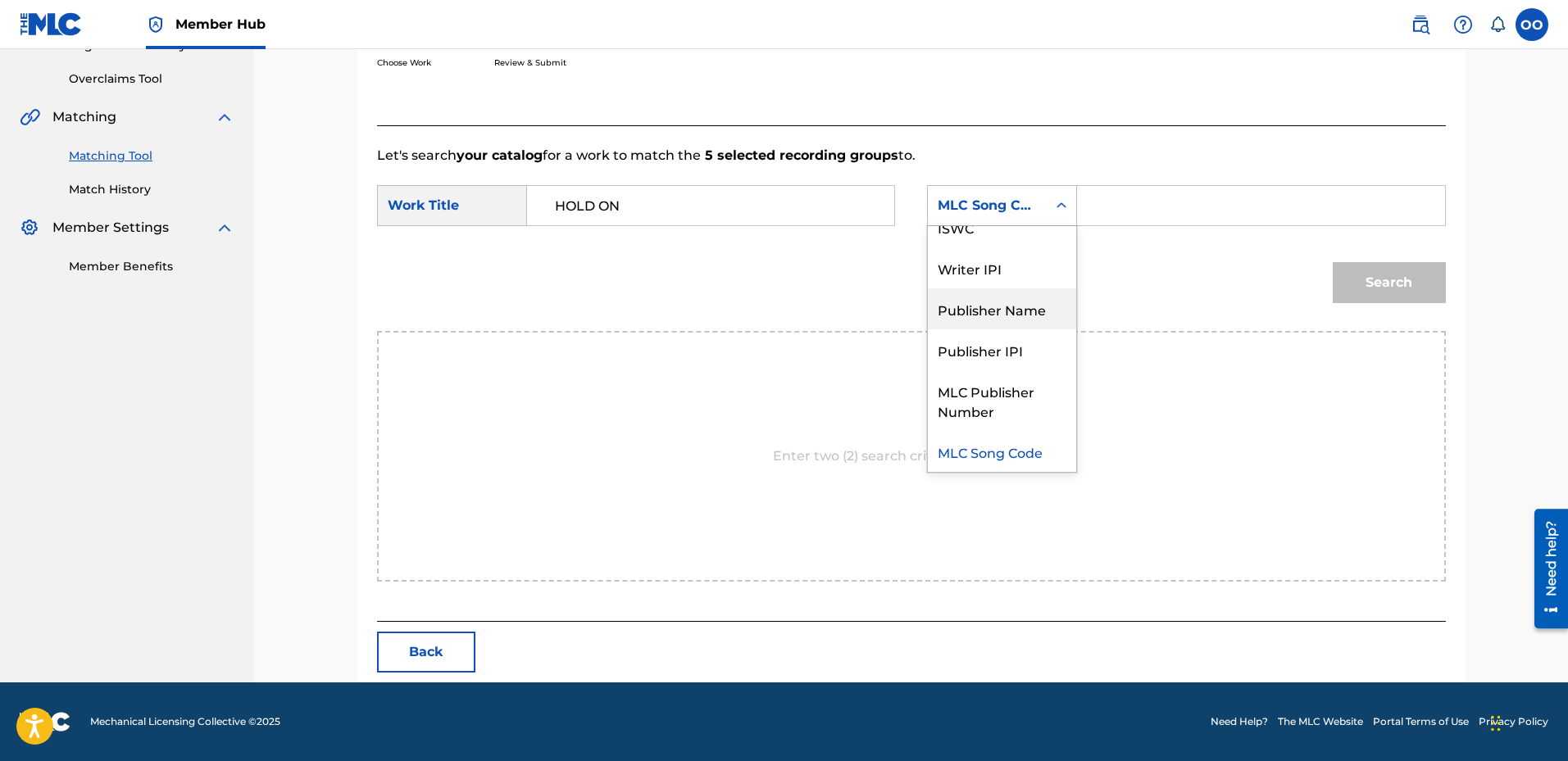
click at [994, 308] on div "Publisher Name" at bounding box center [1001, 308] width 148 height 41
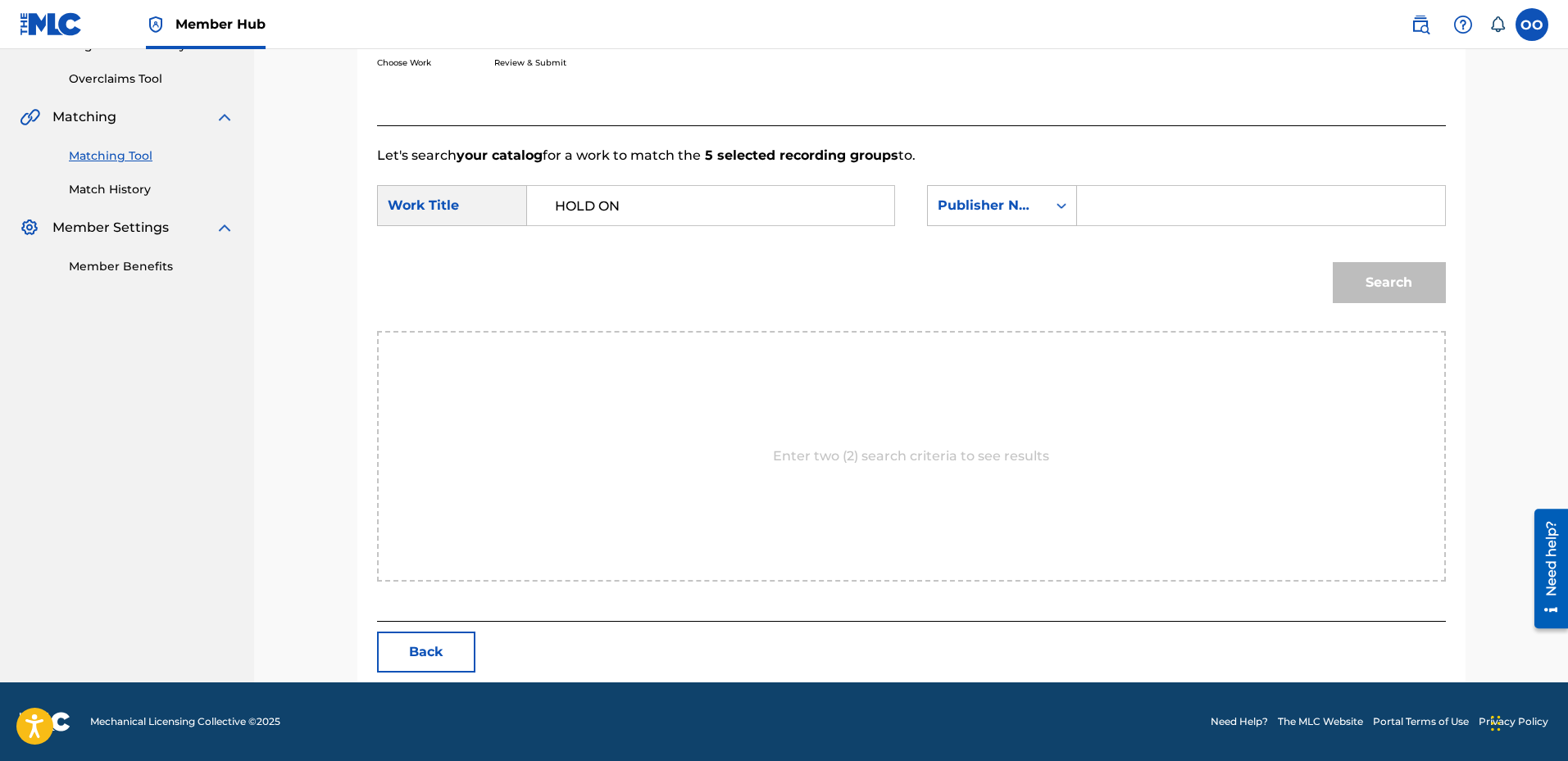
click at [1116, 215] on input "Search Form" at bounding box center [1261, 205] width 339 height 39
type input "fron"
click at [1333, 262] on button "Search" at bounding box center [1389, 282] width 113 height 41
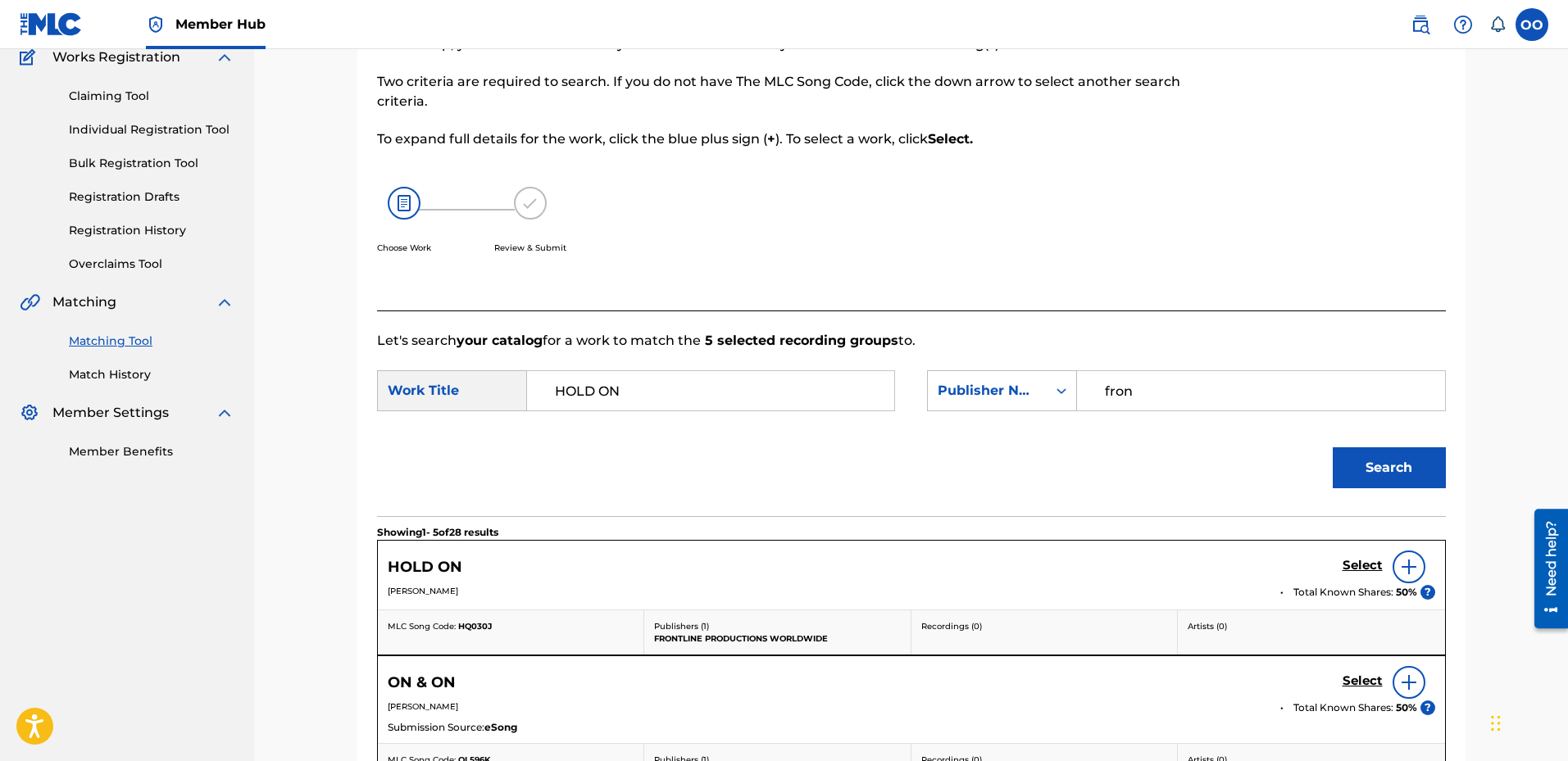
scroll to position [330, 0]
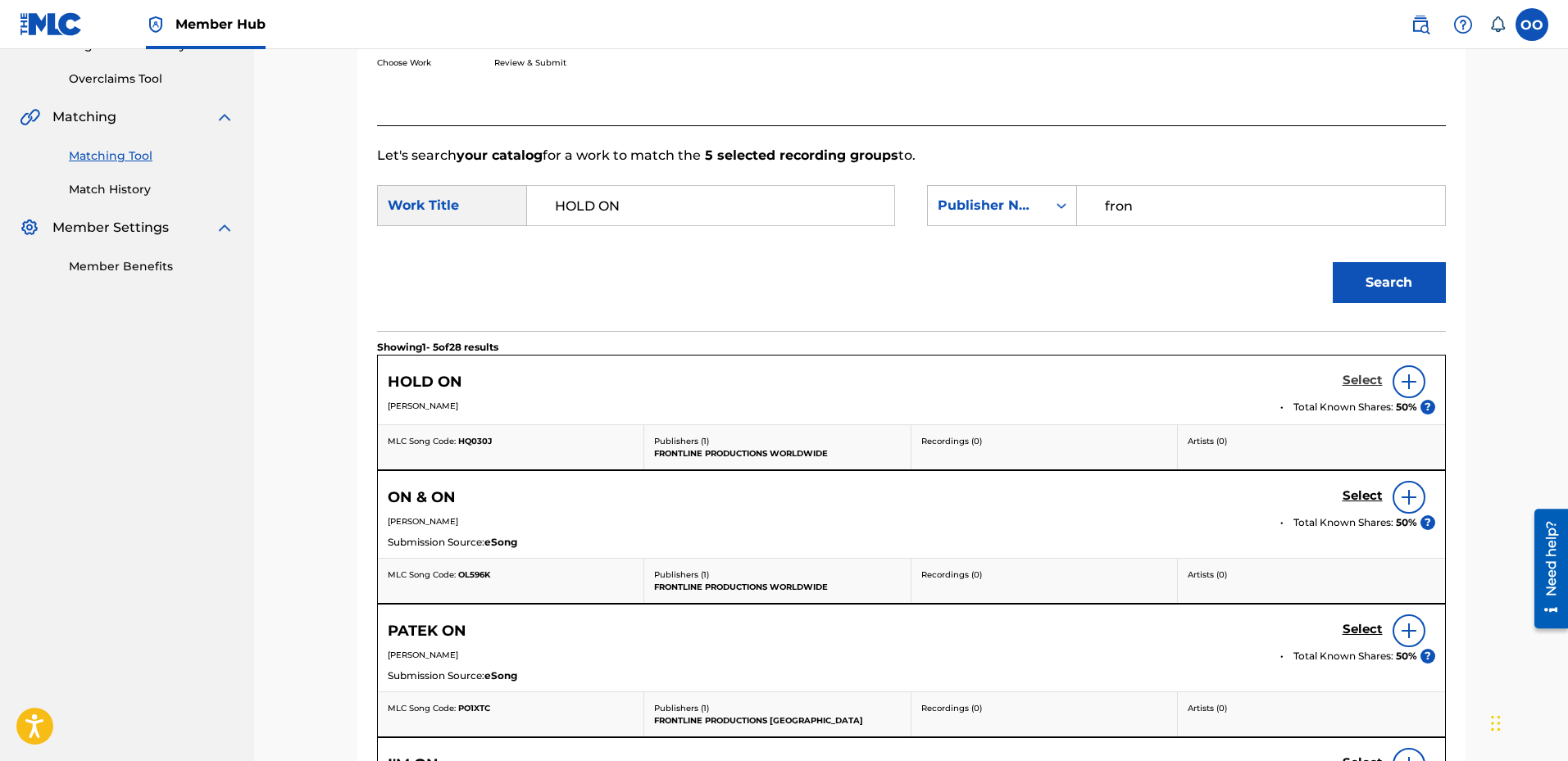
click at [1356, 374] on h5 "Select" at bounding box center [1363, 381] width 40 height 16
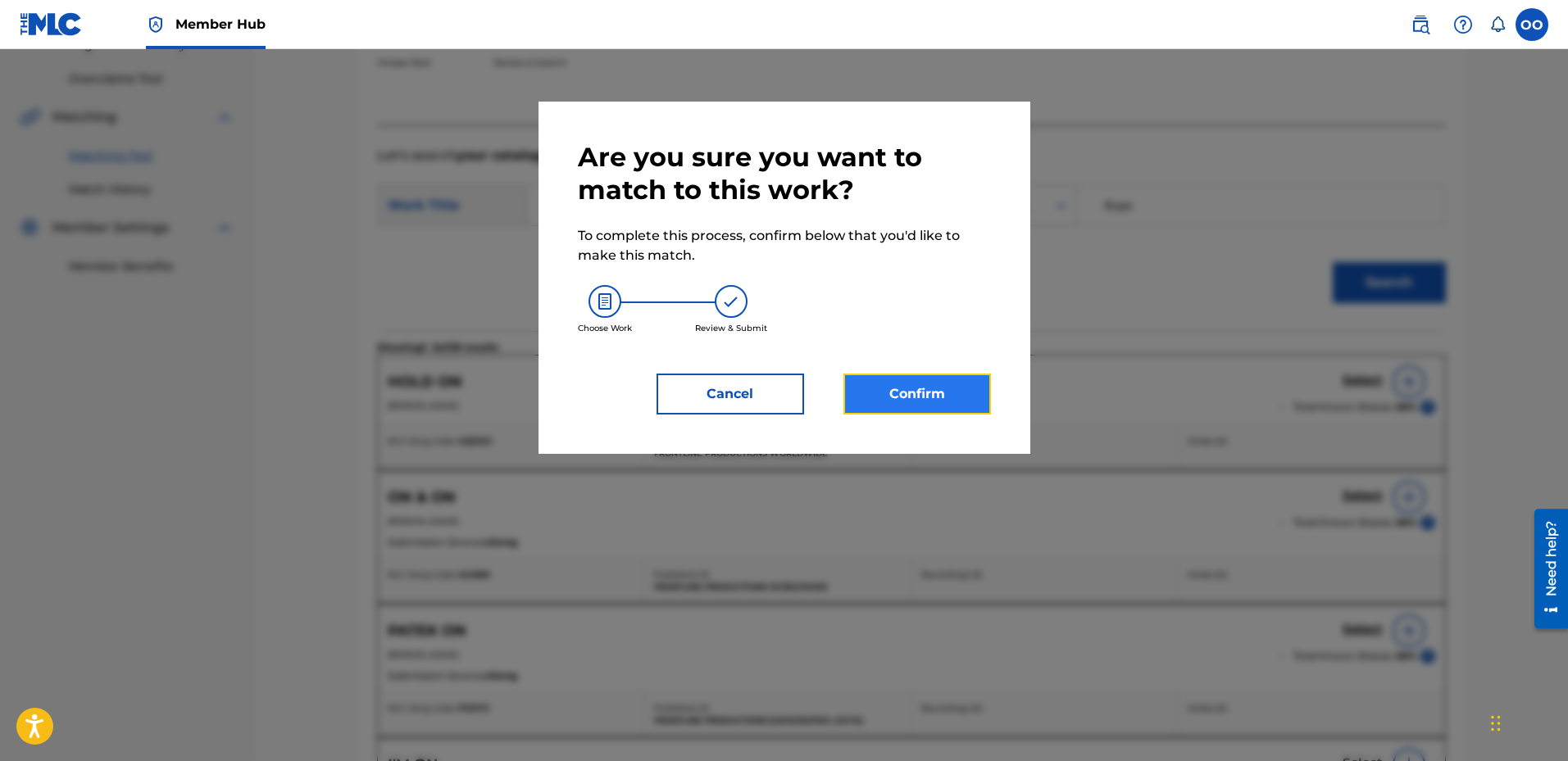
click at [901, 379] on button "Confirm" at bounding box center [917, 394] width 147 height 41
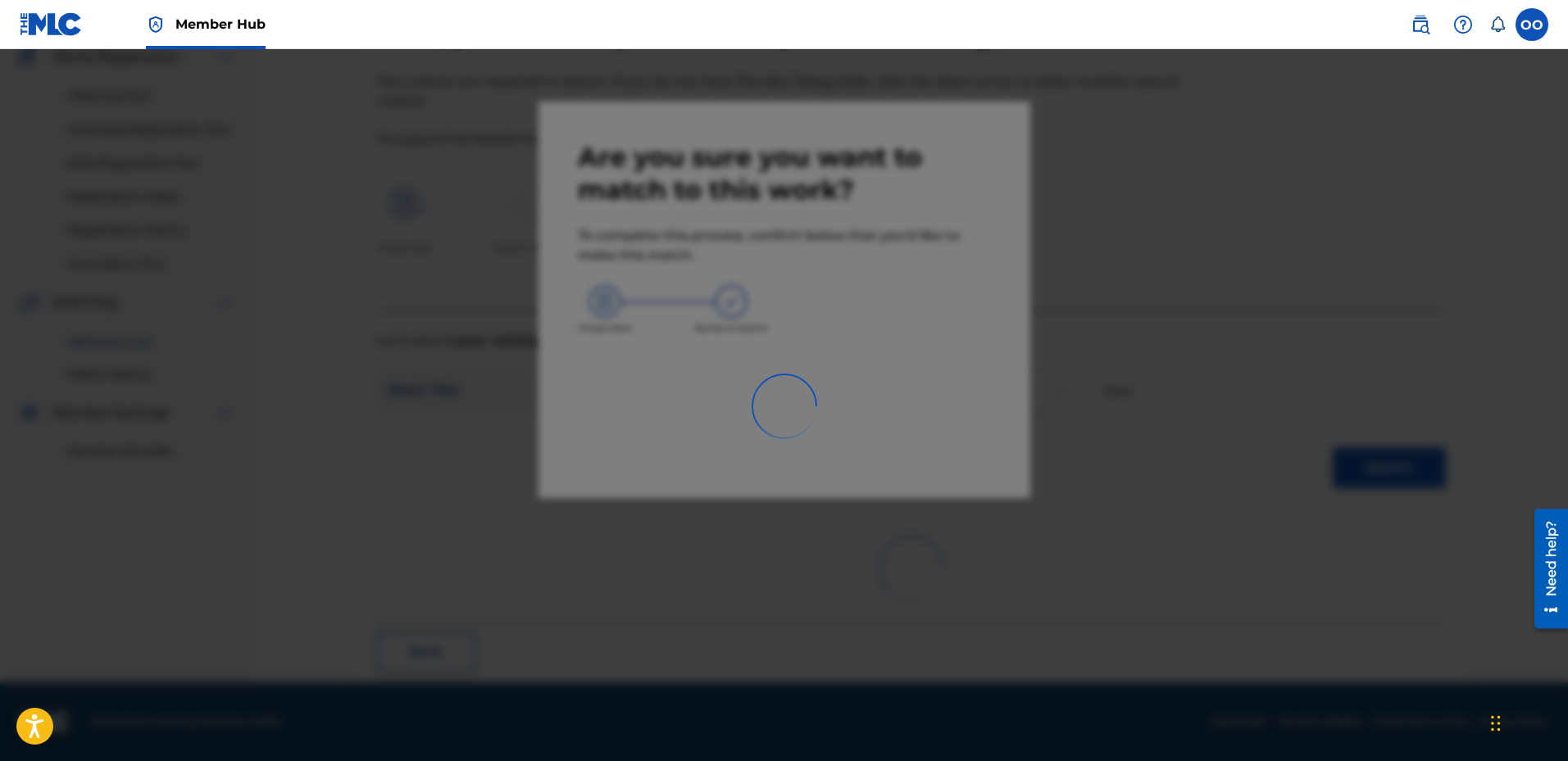
scroll to position [43, 0]
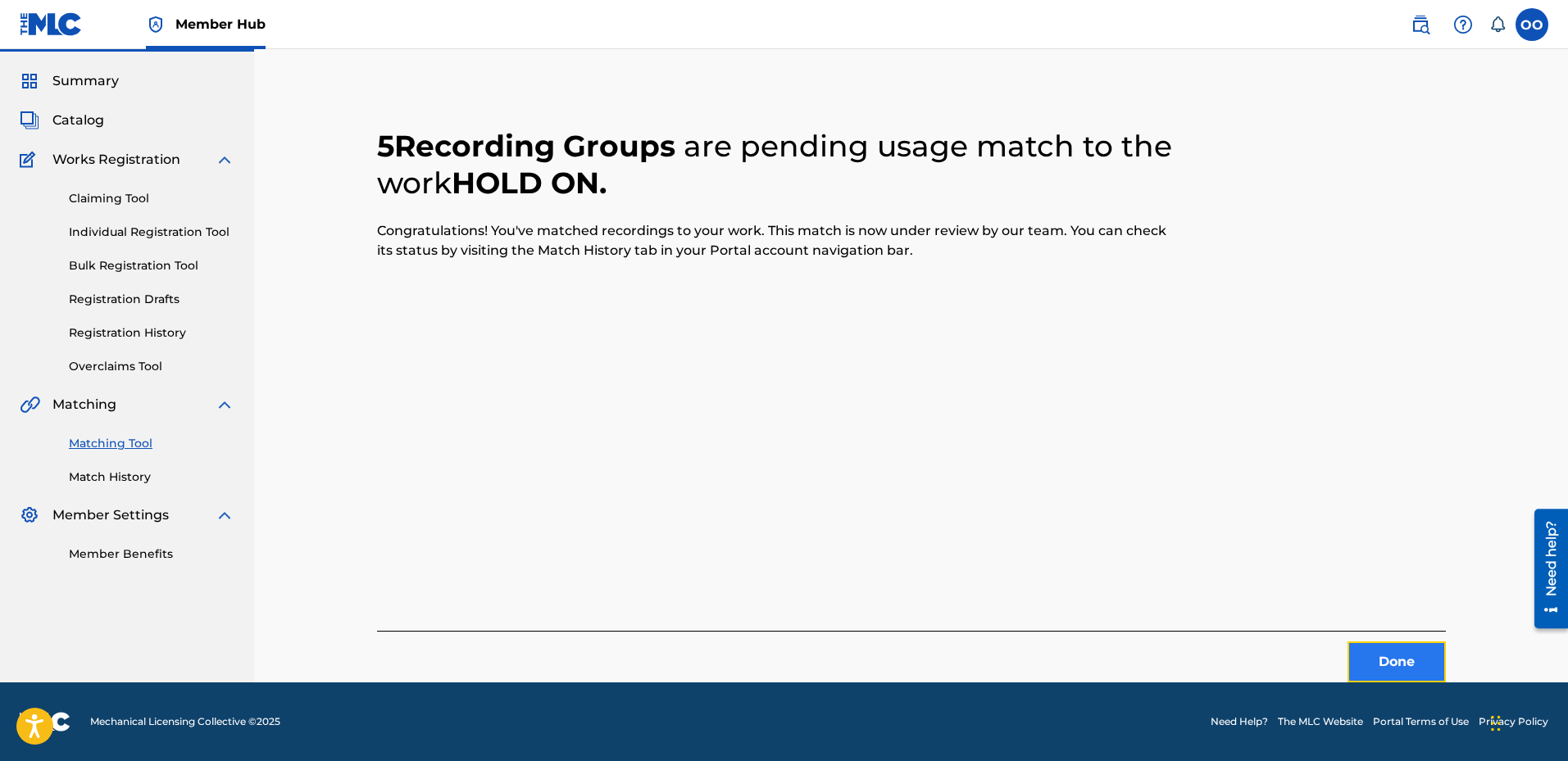
click at [1400, 657] on button "Done" at bounding box center [1397, 662] width 98 height 41
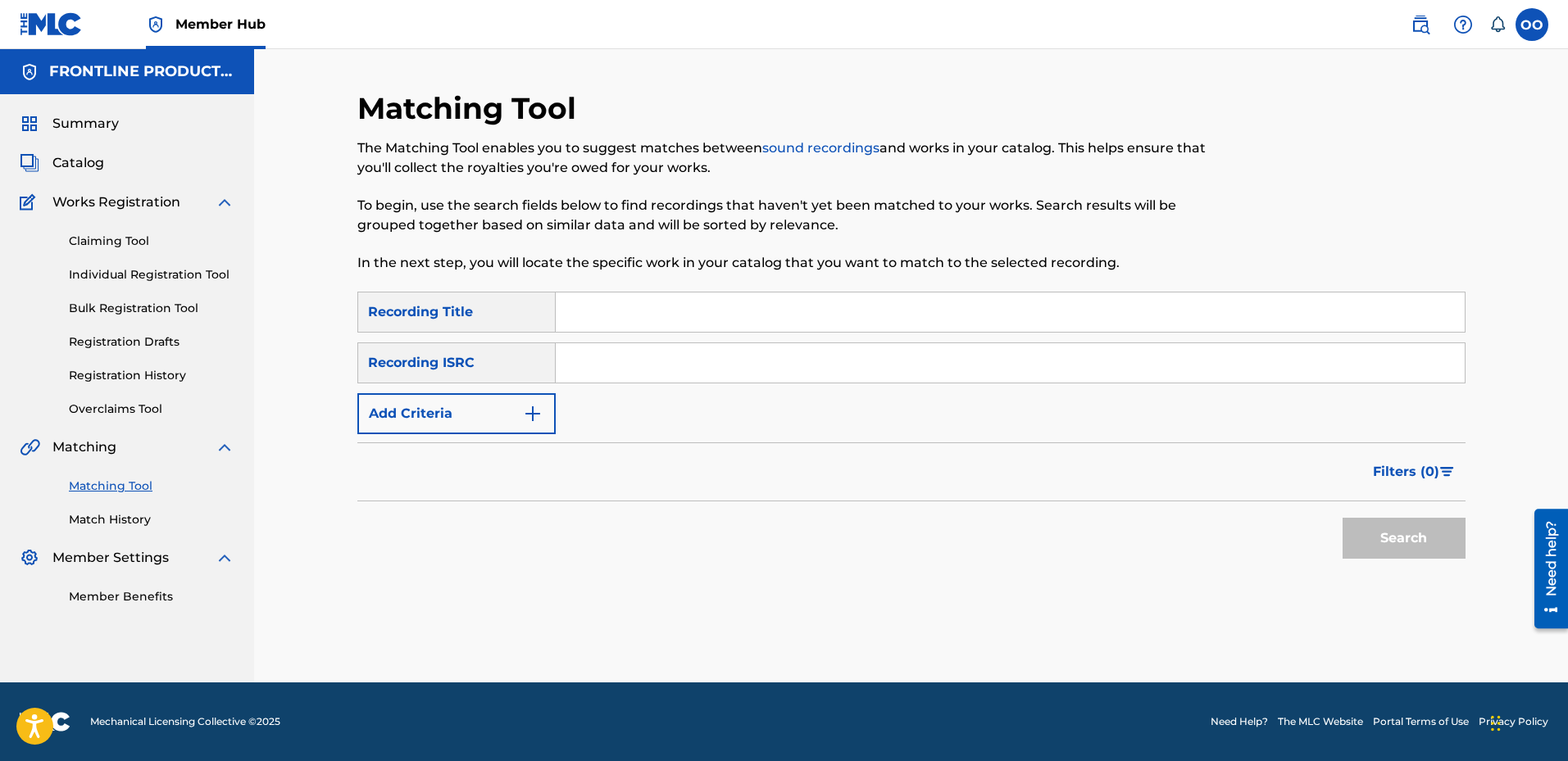
scroll to position [0, 0]
click at [592, 314] on input "Search Form" at bounding box center [1011, 312] width 909 height 39
type input "Money Talk"
click at [479, 434] on form "SearchWithCriteriaa7e86940-b3b3-4d7b-b0d9-4185ac140a77 Recording Title Money Ta…" at bounding box center [911, 429] width 1108 height 275
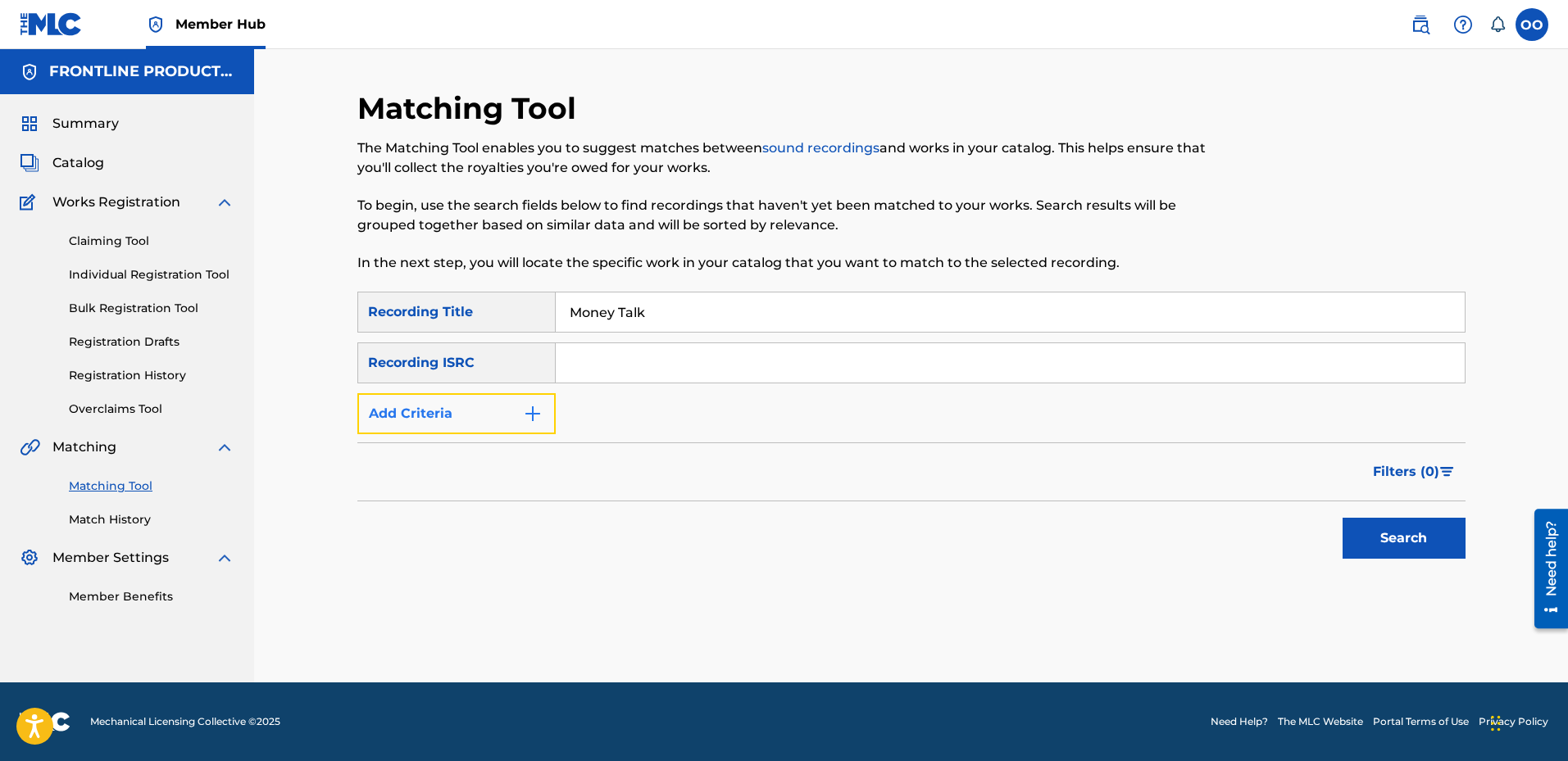
click at [479, 419] on button "Add Criteria" at bounding box center [456, 413] width 198 height 41
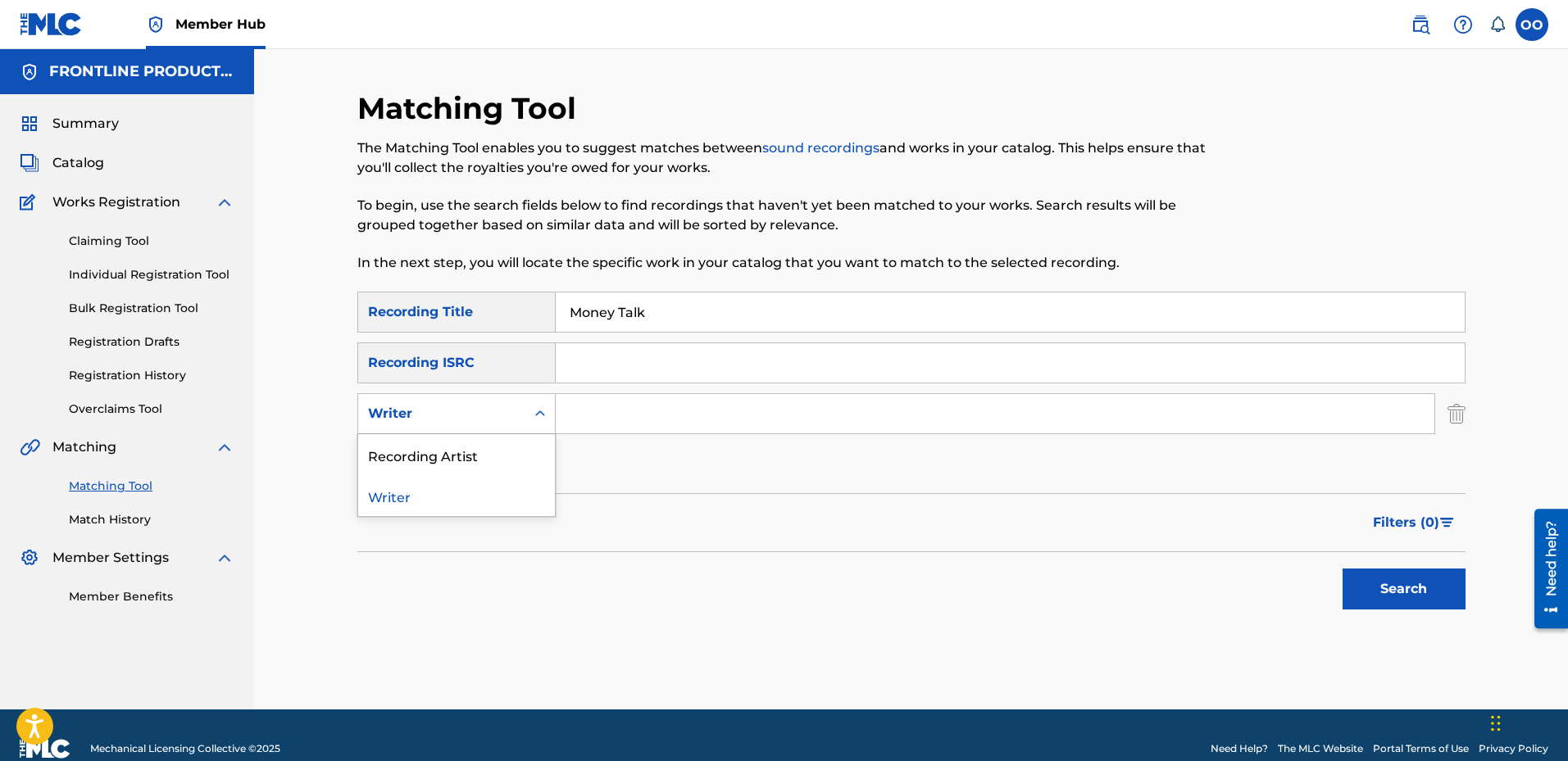
click at [474, 425] on div "Writer" at bounding box center [441, 414] width 167 height 32
click at [472, 454] on div "Recording Artist" at bounding box center [456, 454] width 197 height 41
click at [584, 415] on input "Search Form" at bounding box center [995, 413] width 879 height 39
type input "Ybn Lil bro"
click at [1343, 568] on button "Search" at bounding box center [1404, 588] width 123 height 41
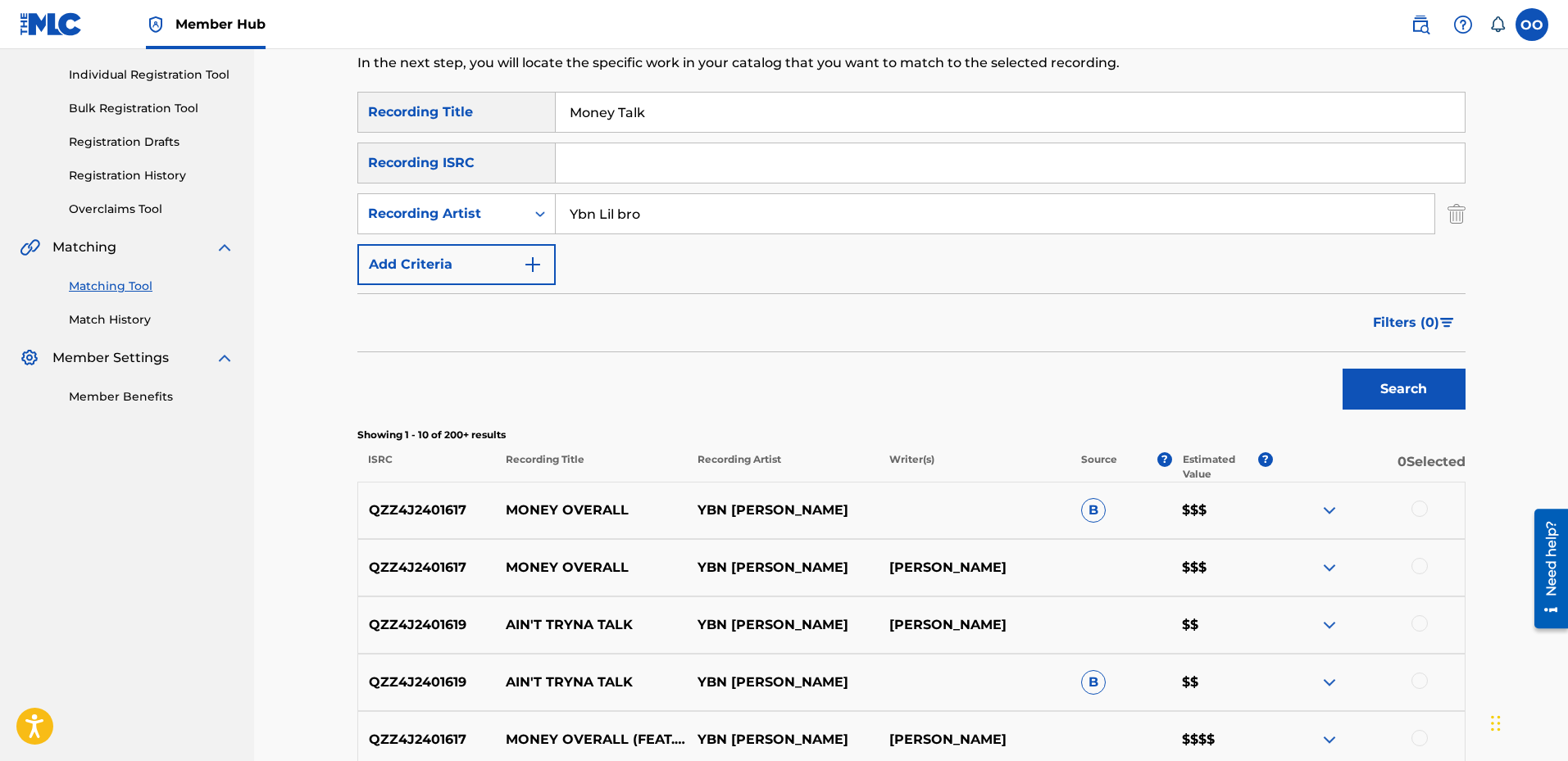
scroll to position [164, 0]
